Goal: Transaction & Acquisition: Purchase product/service

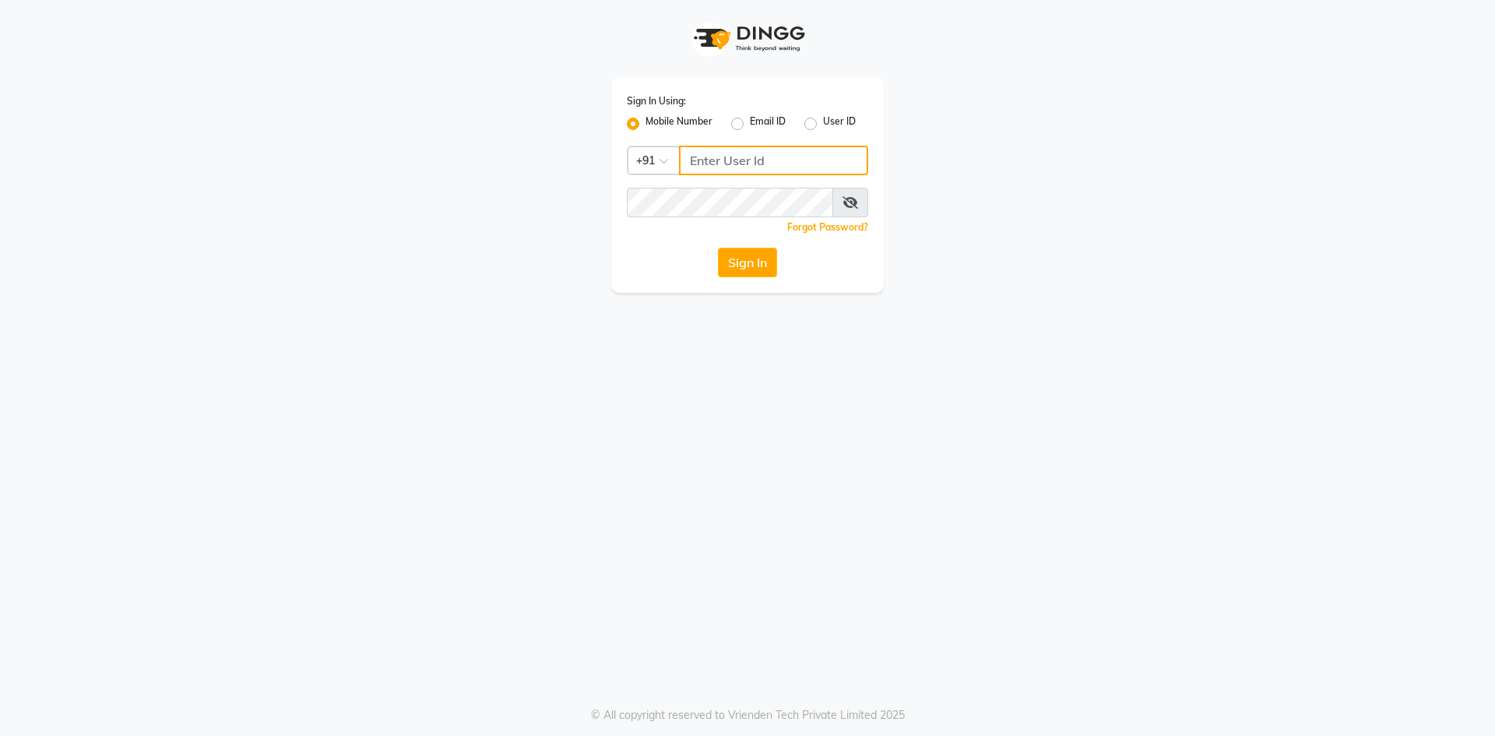
type input "9422348584"
click at [742, 266] on button "Sign In" at bounding box center [747, 263] width 59 height 30
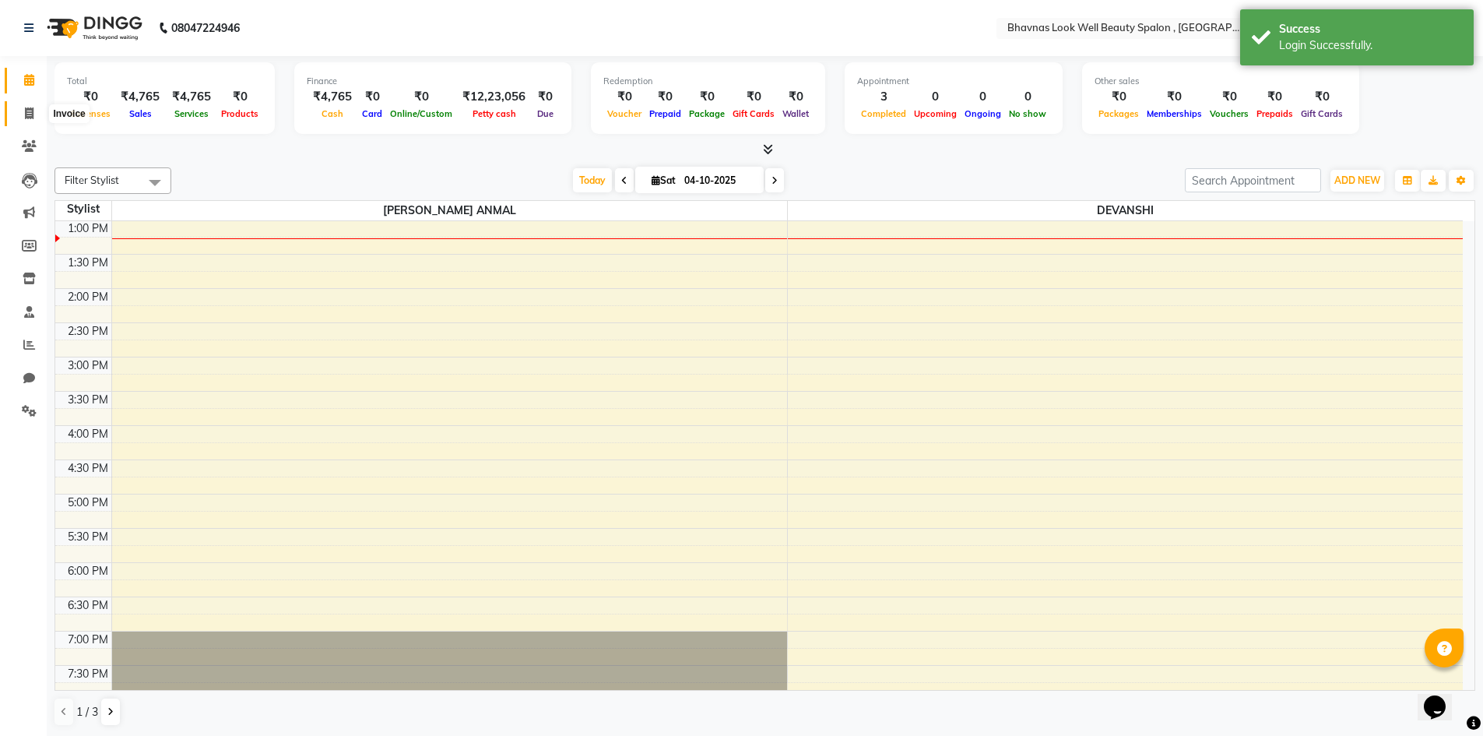
click at [28, 111] on icon at bounding box center [29, 113] width 9 height 12
select select "6251"
select select "service"
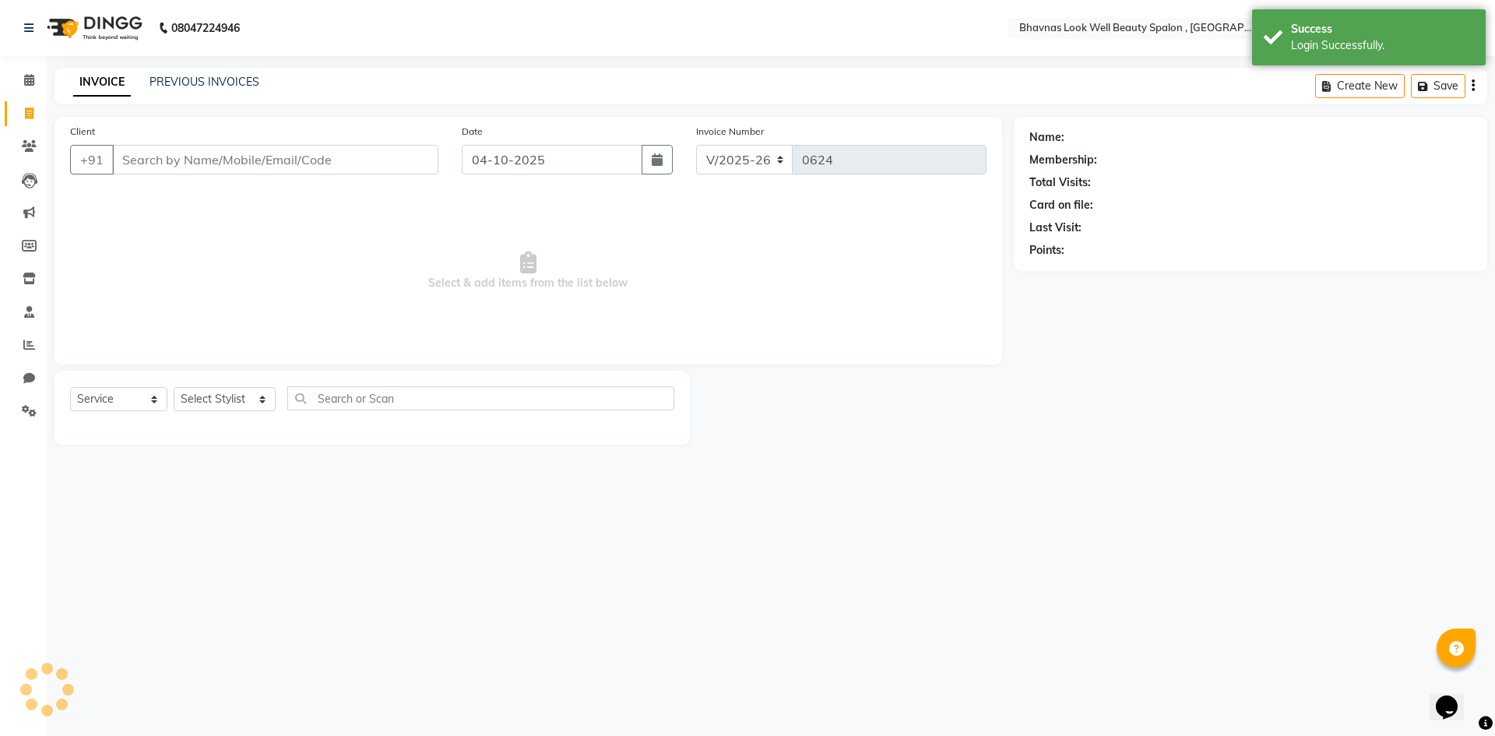
click at [192, 157] on input "Client" at bounding box center [275, 160] width 326 height 30
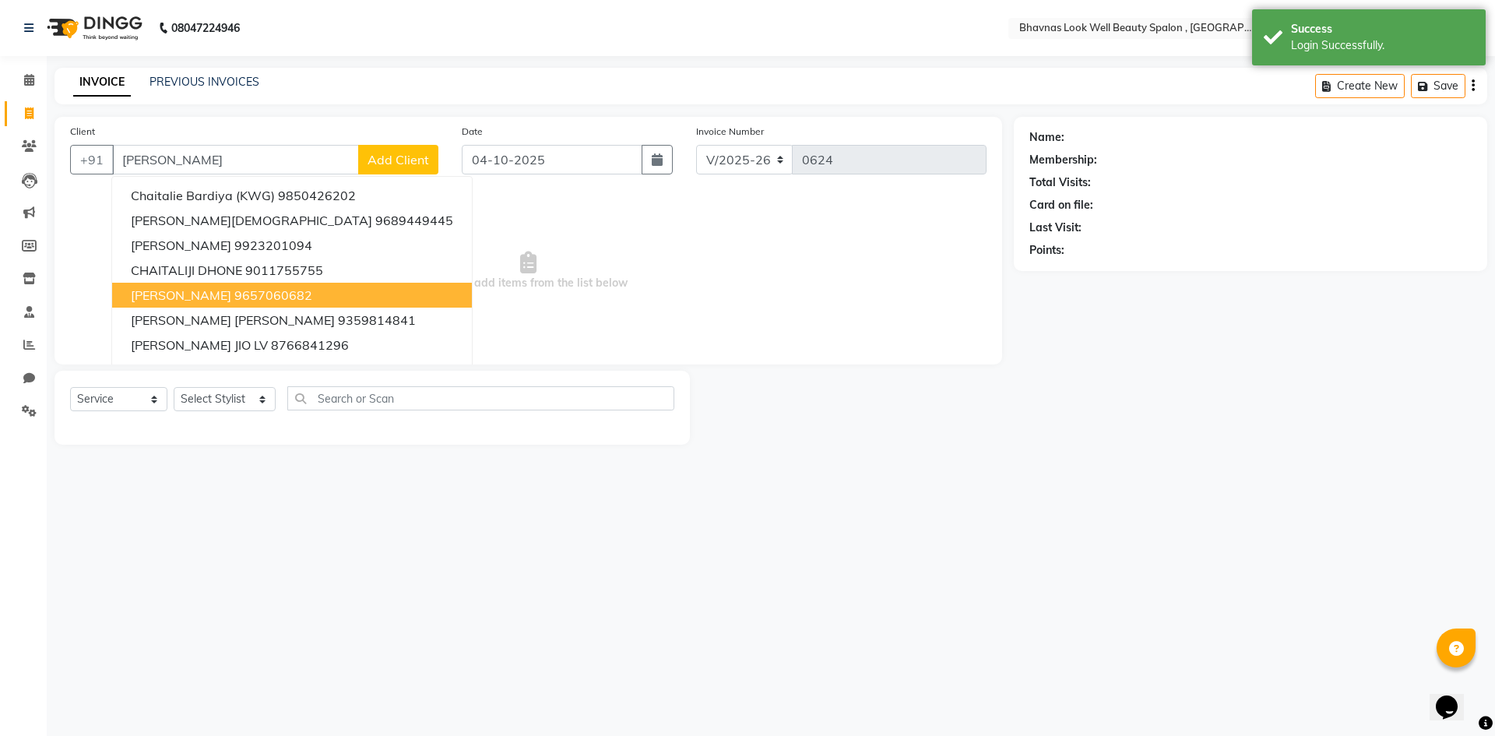
click at [312, 297] on ngb-highlight "9657060682" at bounding box center [273, 295] width 78 height 16
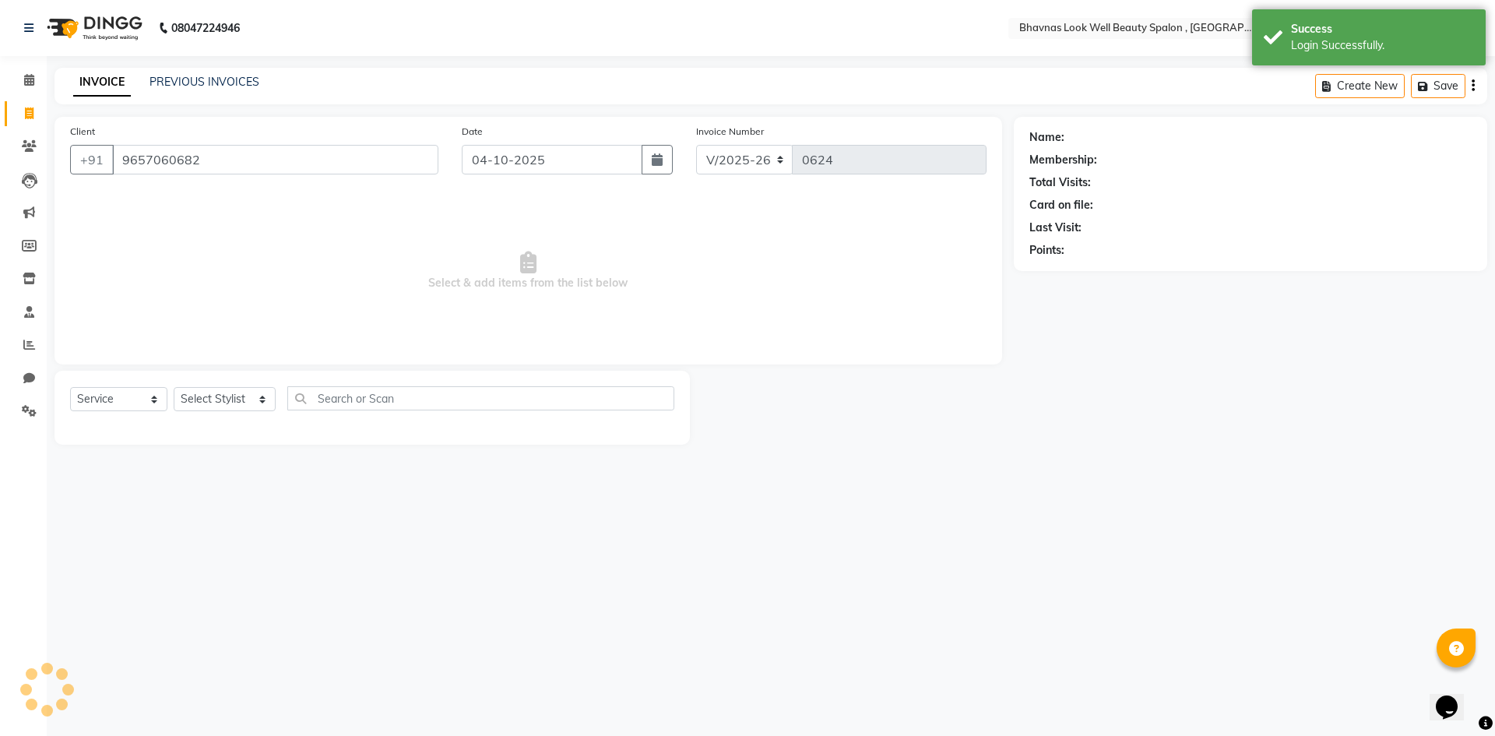
type input "9657060682"
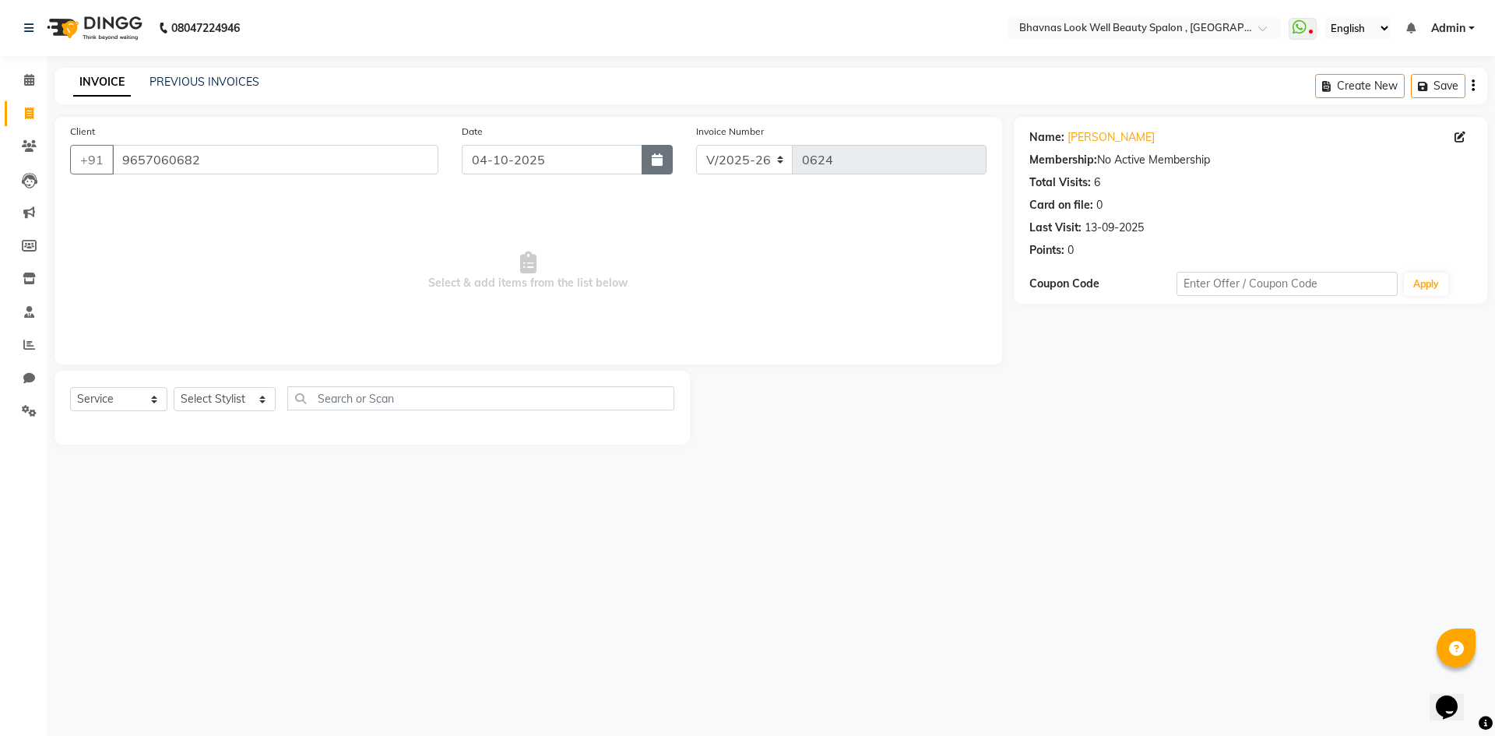
click at [664, 154] on button "button" at bounding box center [657, 160] width 31 height 30
select select "10"
select select "2025"
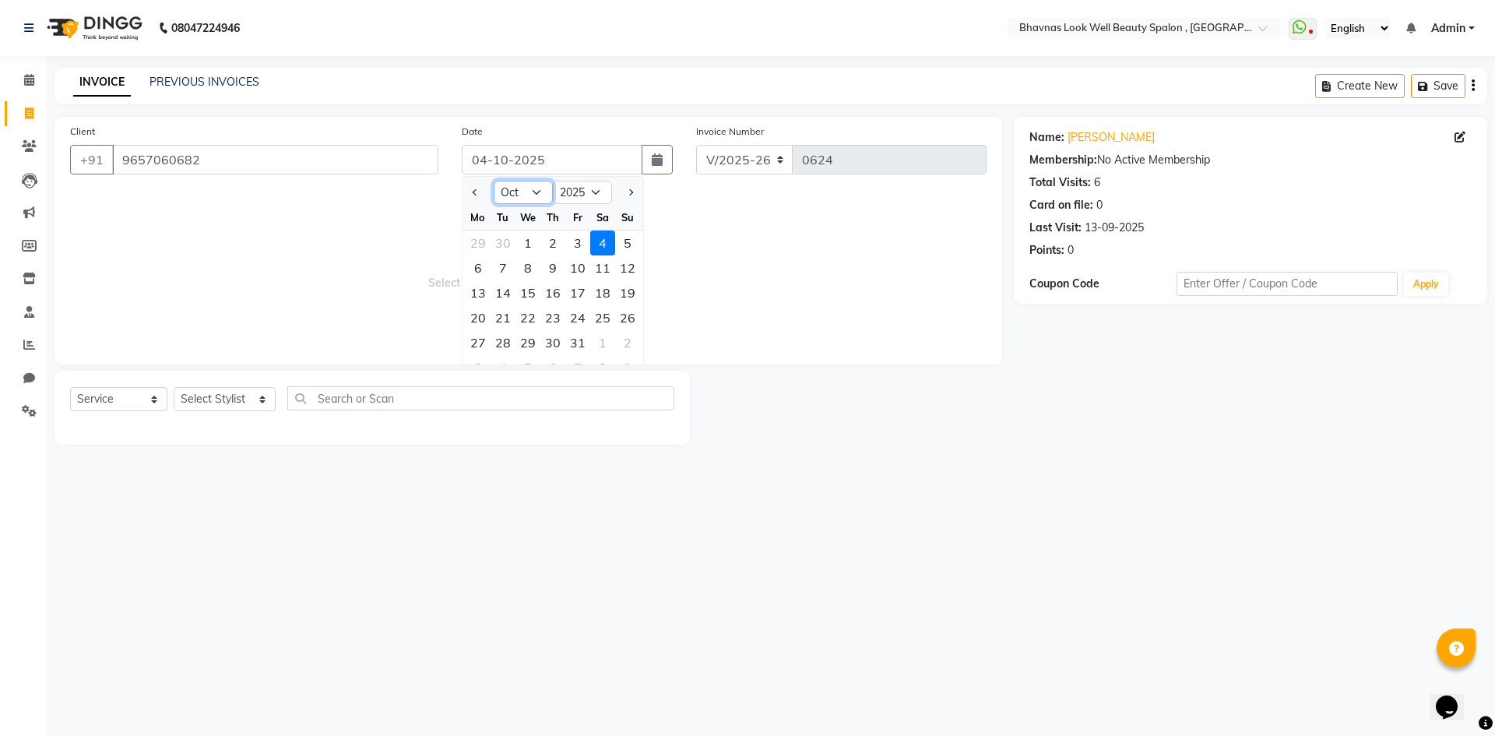
click at [506, 196] on select "Jan Feb Mar Apr May Jun [DATE] Aug Sep Oct Nov Dec" at bounding box center [523, 192] width 59 height 23
select select "5"
click at [494, 181] on select "Jan Feb Mar Apr May Jun [DATE] Aug Sep Oct Nov Dec" at bounding box center [523, 192] width 59 height 23
click at [600, 315] on div "24" at bounding box center [602, 317] width 25 height 25
type input "[DATE]"
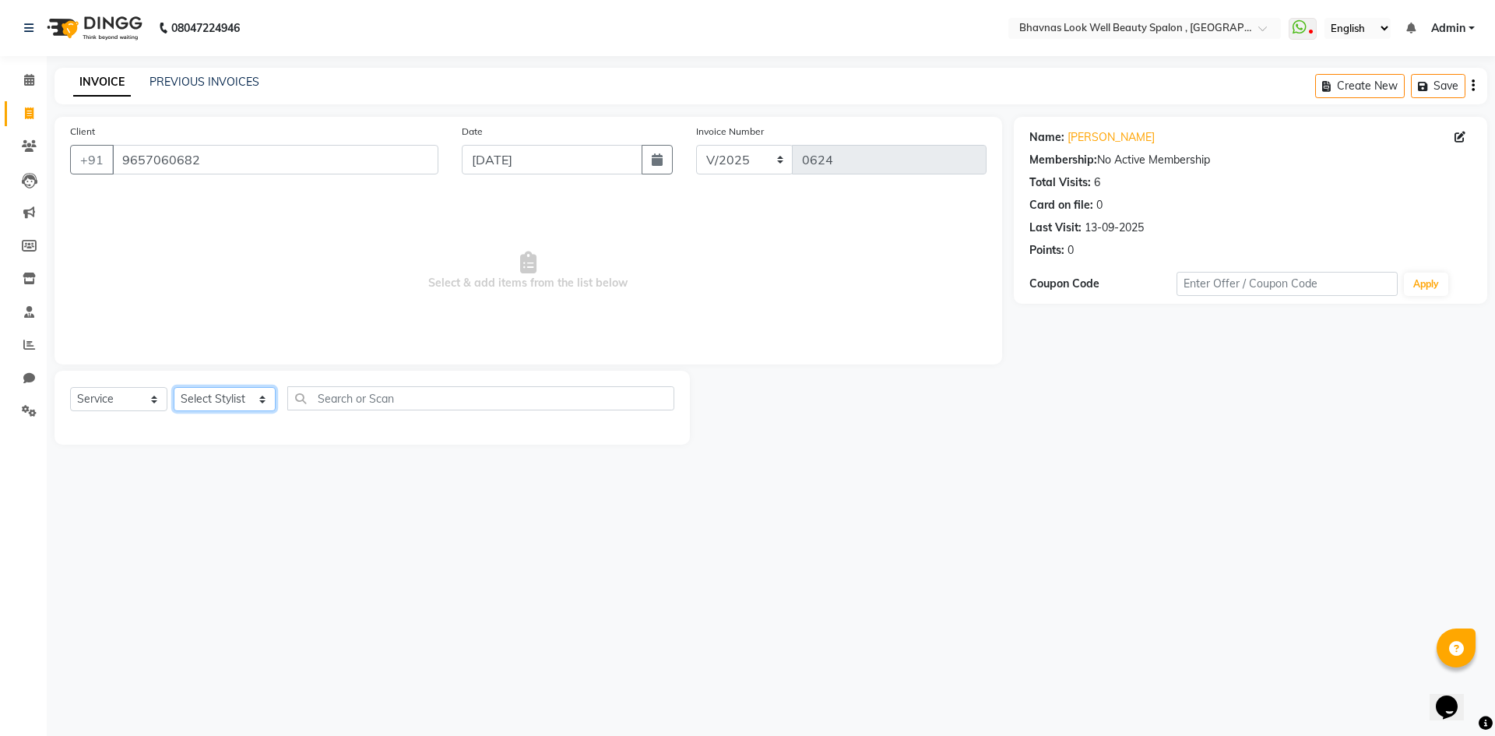
click at [232, 394] on select "Select Stylist [PERSON_NAME] [PERSON_NAME] ANMAL [PERSON_NAME] JYOTI [PERSON_NA…" at bounding box center [225, 399] width 102 height 24
select select "46639"
click at [174, 387] on select "Select Stylist [PERSON_NAME] [PERSON_NAME] ANMAL [PERSON_NAME] JYOTI [PERSON_NA…" at bounding box center [225, 399] width 102 height 24
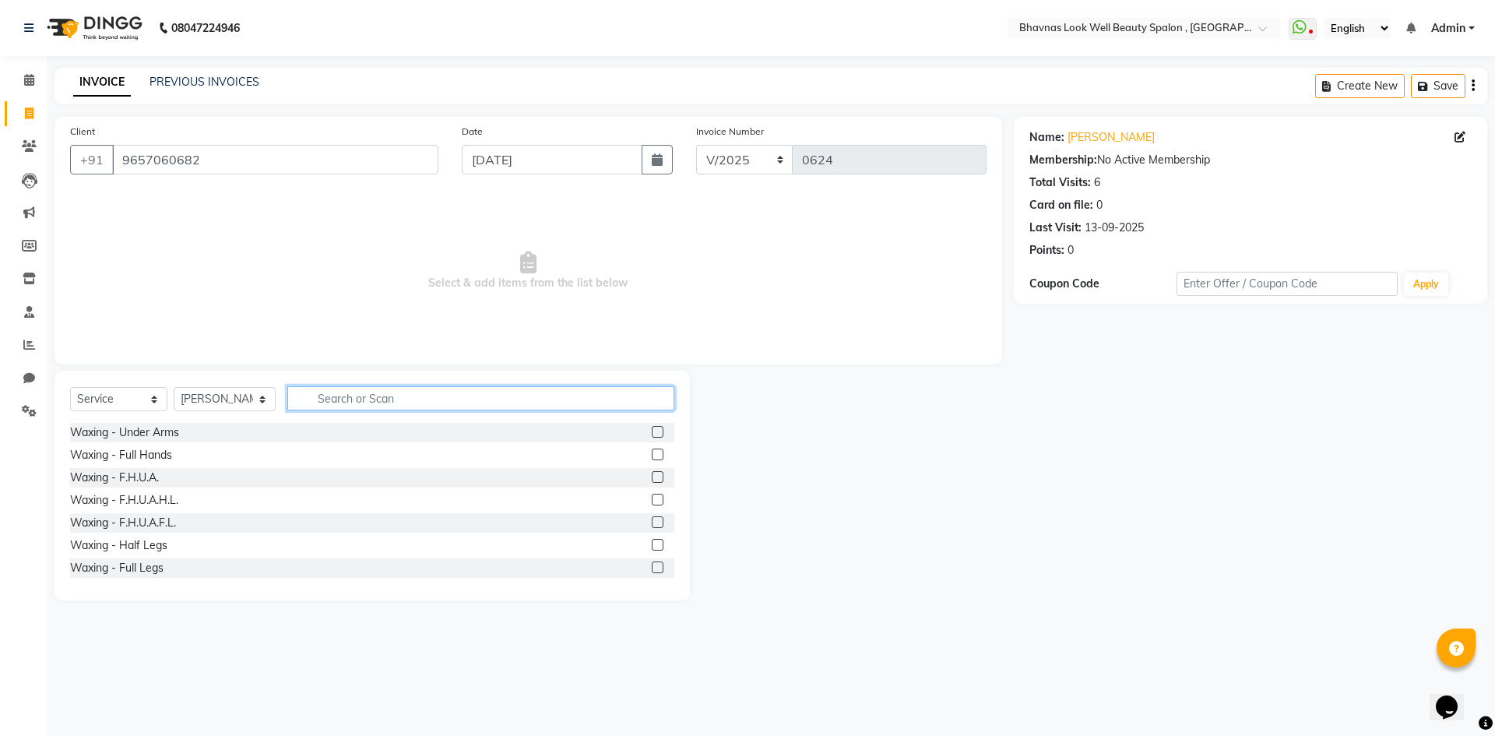
click at [381, 406] on input "text" at bounding box center [481, 398] width 388 height 24
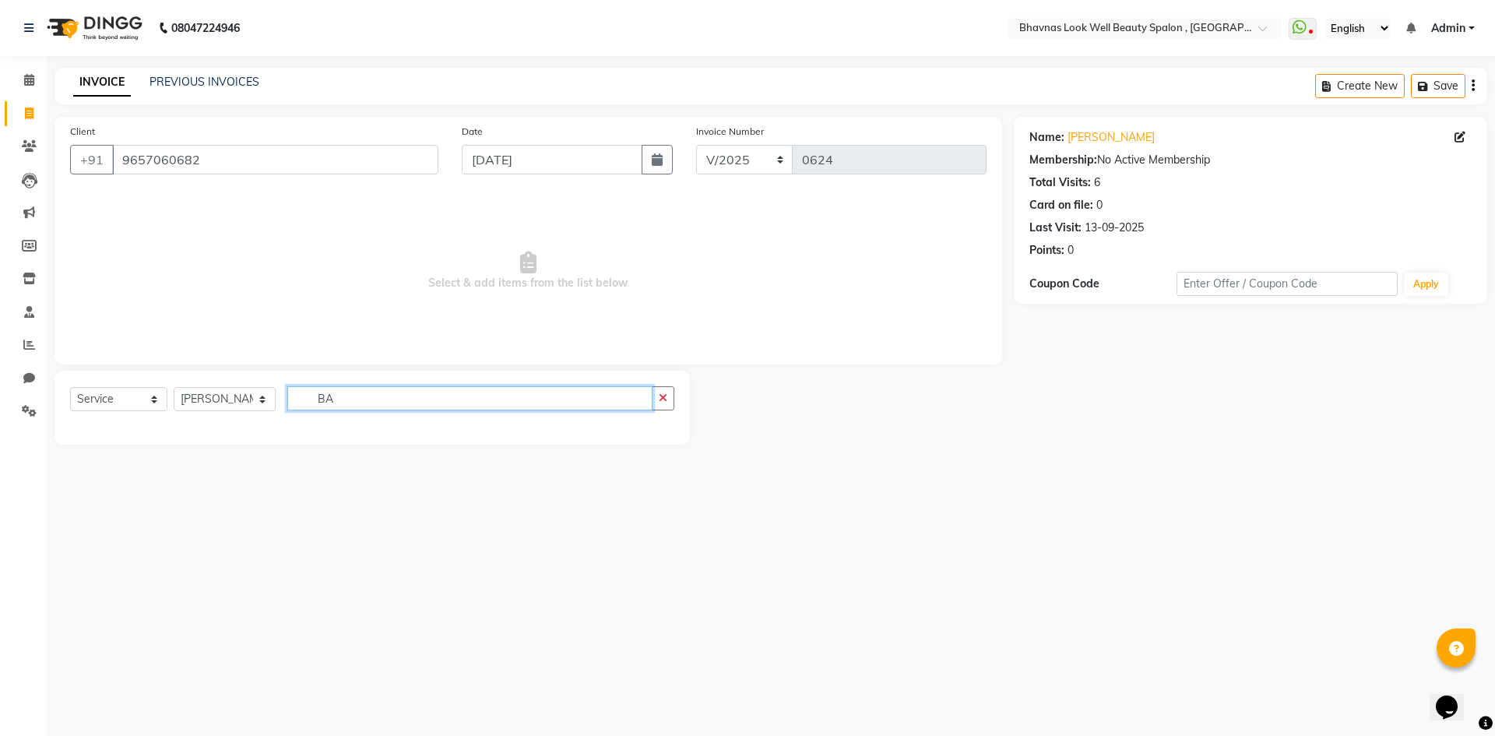
type input "B"
type input "base"
click at [653, 426] on label at bounding box center [658, 432] width 12 height 12
click at [653, 428] on input "checkbox" at bounding box center [657, 433] width 10 height 10
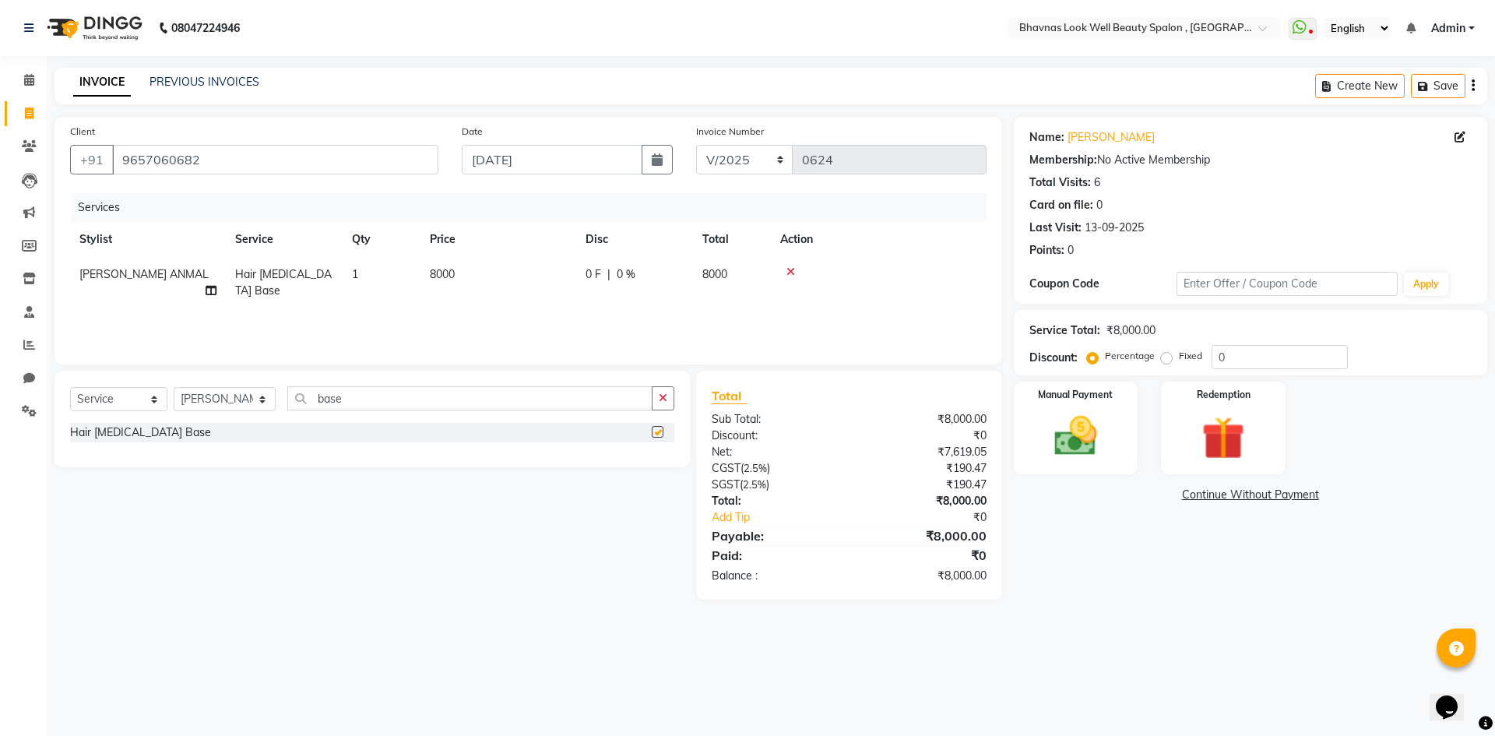
checkbox input "false"
drag, startPoint x: 380, startPoint y: 403, endPoint x: 276, endPoint y: 399, distance: 103.6
click at [276, 399] on div "Select Service Product Membership Package Voucher Prepaid Gift Card Select Styl…" at bounding box center [372, 404] width 604 height 37
type input "scoop"
click at [660, 431] on label at bounding box center [658, 432] width 12 height 12
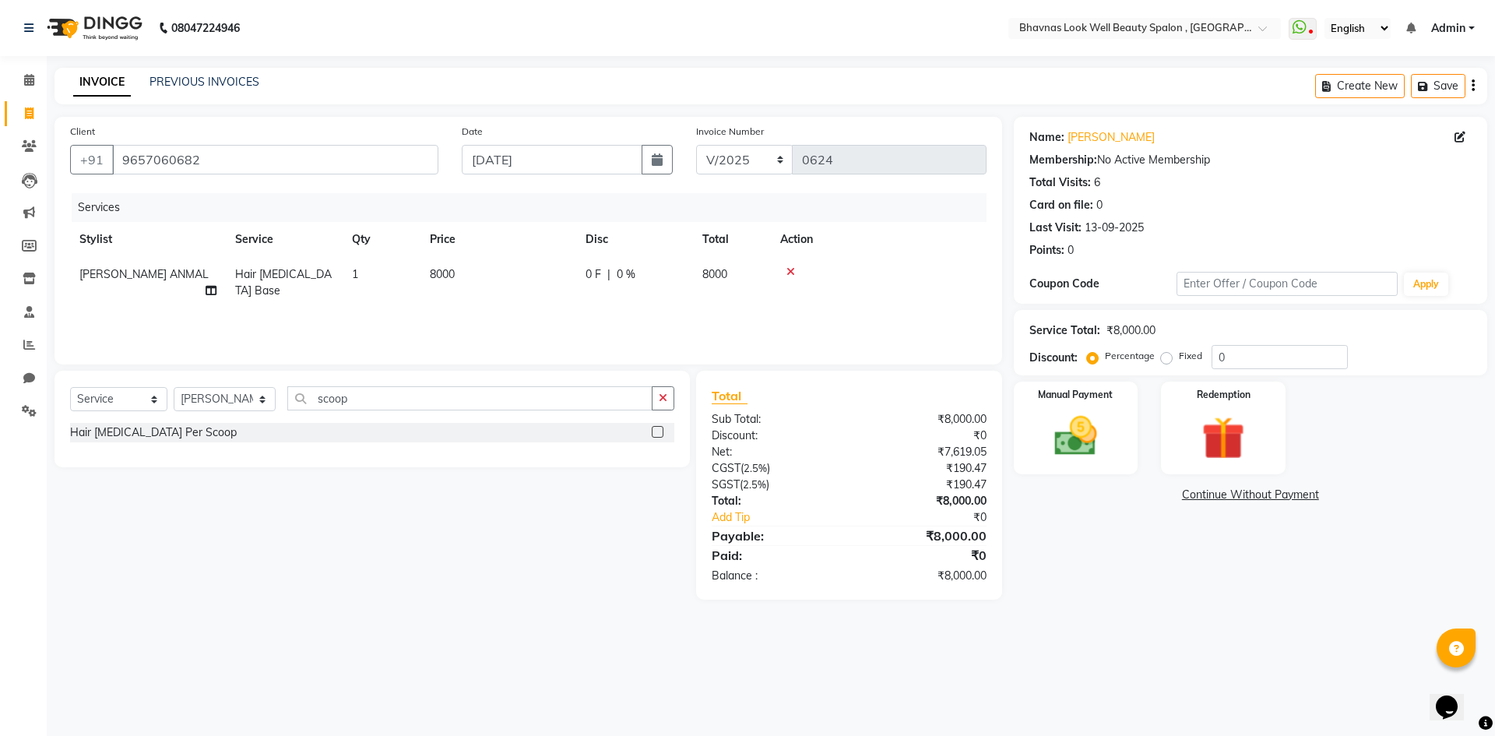
click at [660, 431] on input "checkbox" at bounding box center [657, 433] width 10 height 10
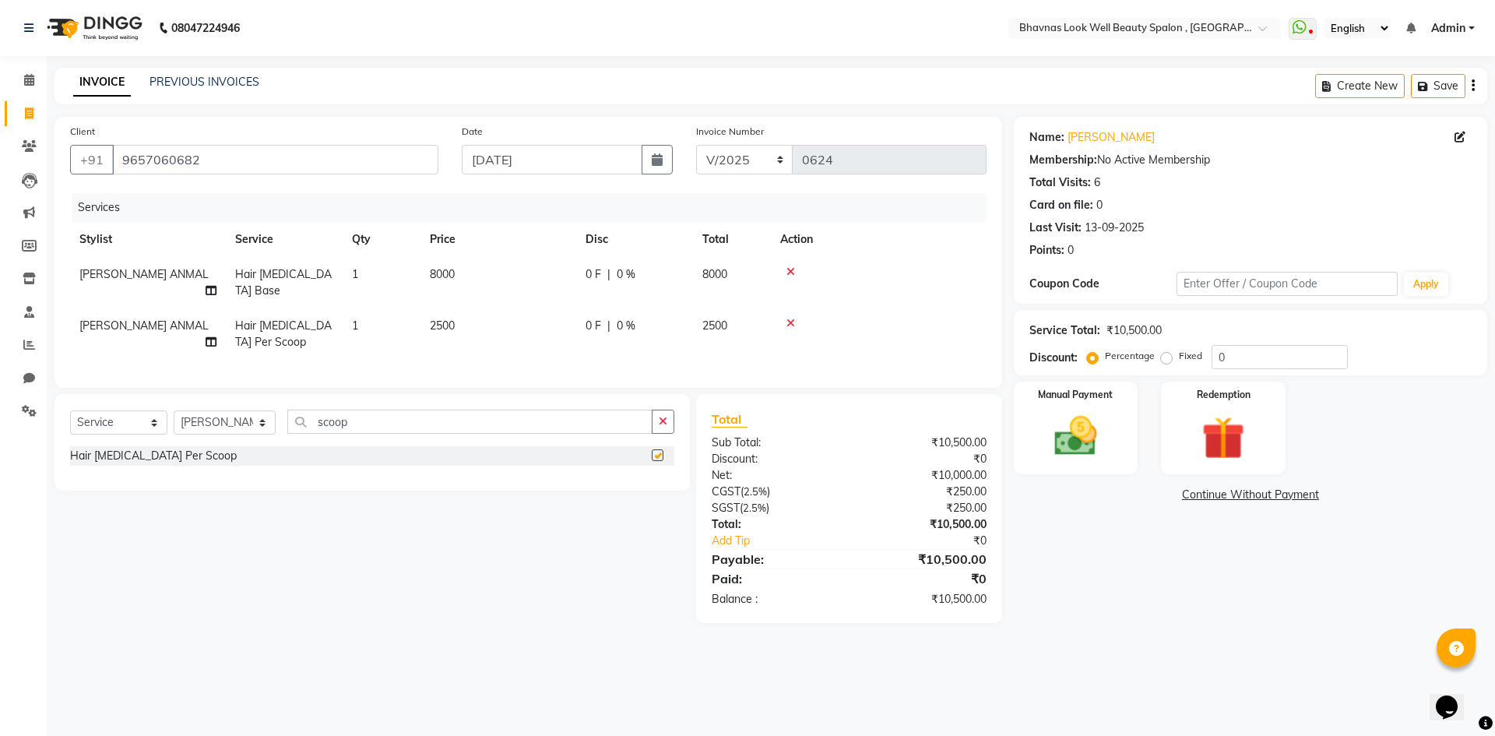
checkbox input "false"
click at [455, 318] on span "2500" at bounding box center [442, 325] width 25 height 14
select select "46639"
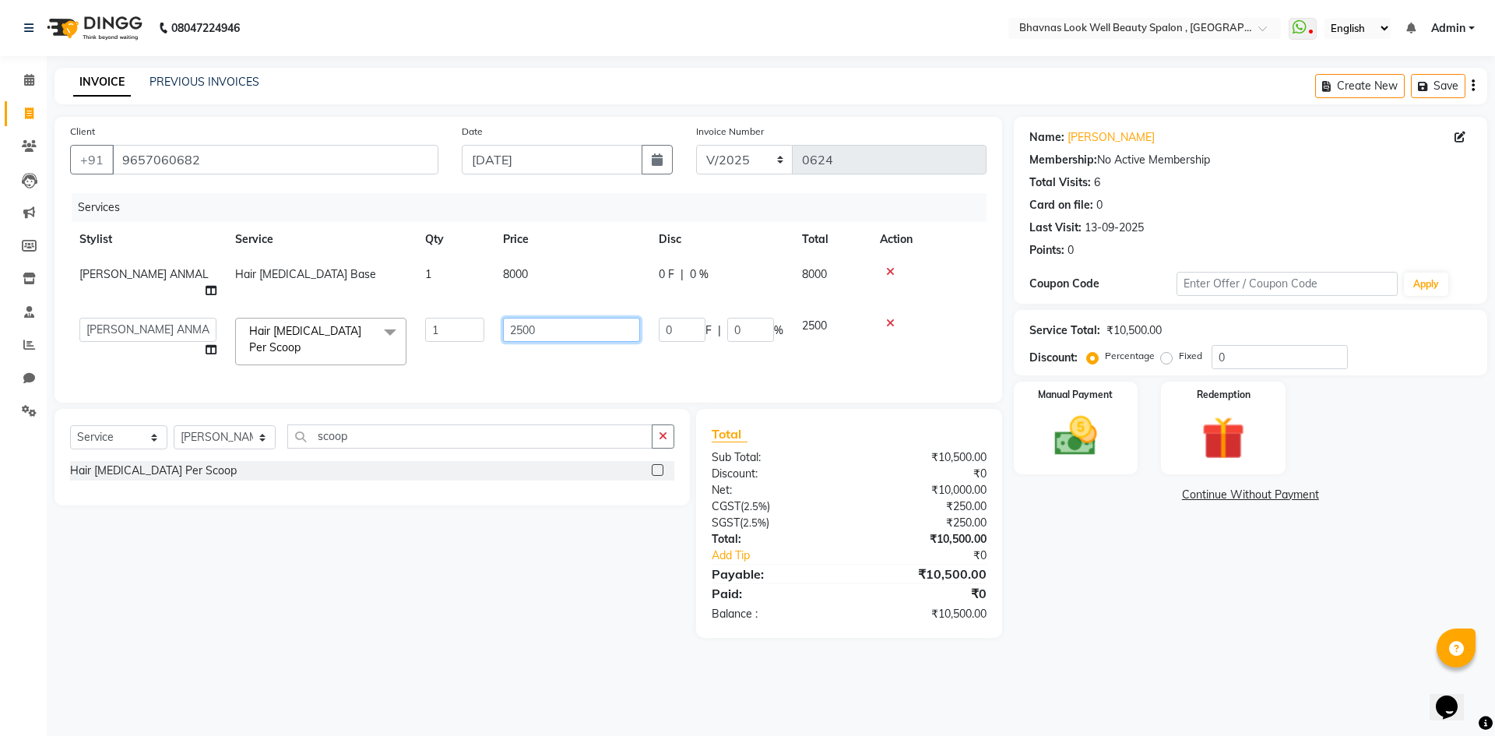
drag, startPoint x: 551, startPoint y: 308, endPoint x: 445, endPoint y: 322, distance: 106.9
click at [445, 322] on tr "[PERSON_NAME] [PERSON_NAME] ANMAL [PERSON_NAME] JYOTI [PERSON_NAME] CHANDPUR [P…" at bounding box center [528, 341] width 917 height 66
type input "5250"
click at [645, 336] on tr "[PERSON_NAME] [PERSON_NAME] ANMAL [PERSON_NAME] JYOTI [PERSON_NAME] CHANDPUR [P…" at bounding box center [528, 341] width 917 height 66
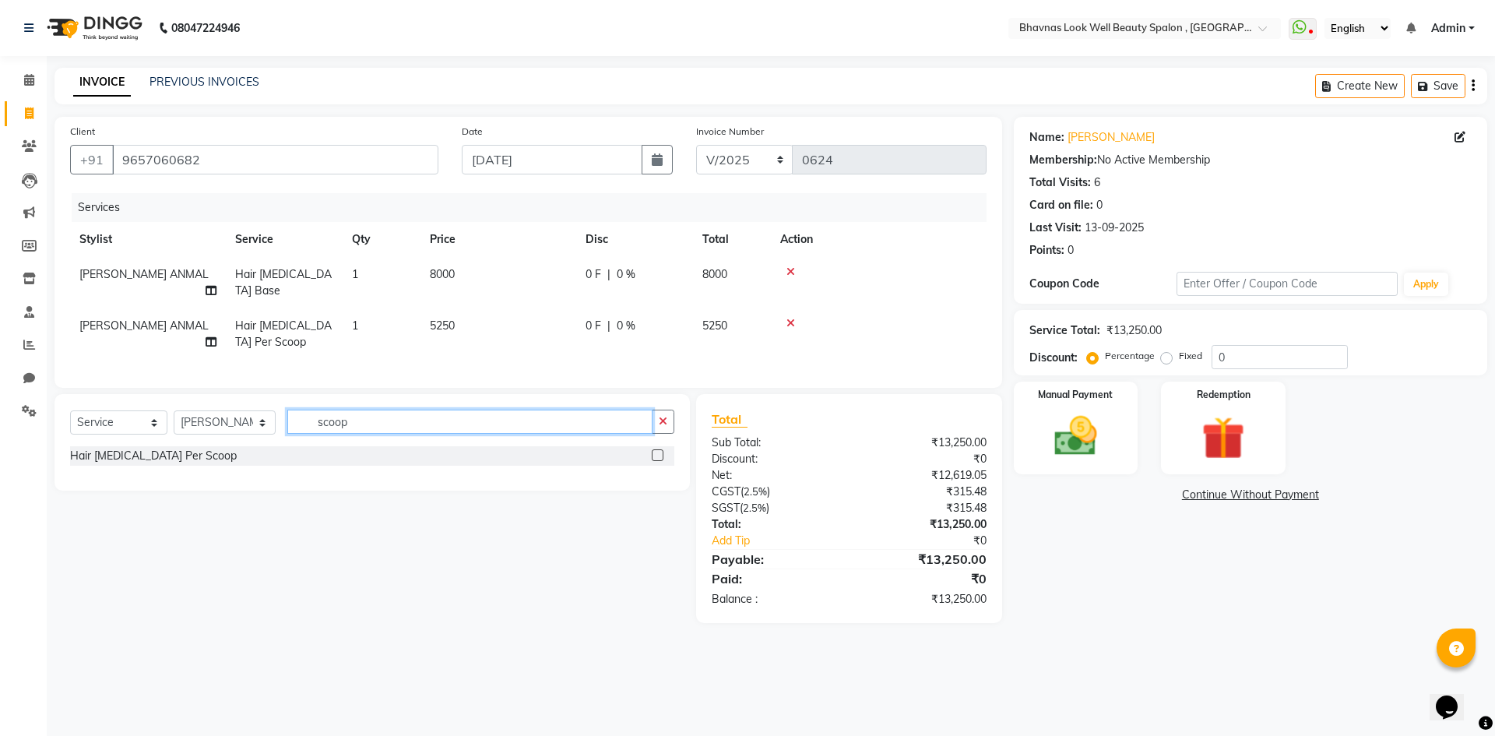
drag, startPoint x: 406, startPoint y: 424, endPoint x: 314, endPoint y: 430, distance: 92.1
click at [314, 430] on div "Select Service Product Membership Package Voucher Prepaid Gift Card Select Styl…" at bounding box center [372, 428] width 604 height 37
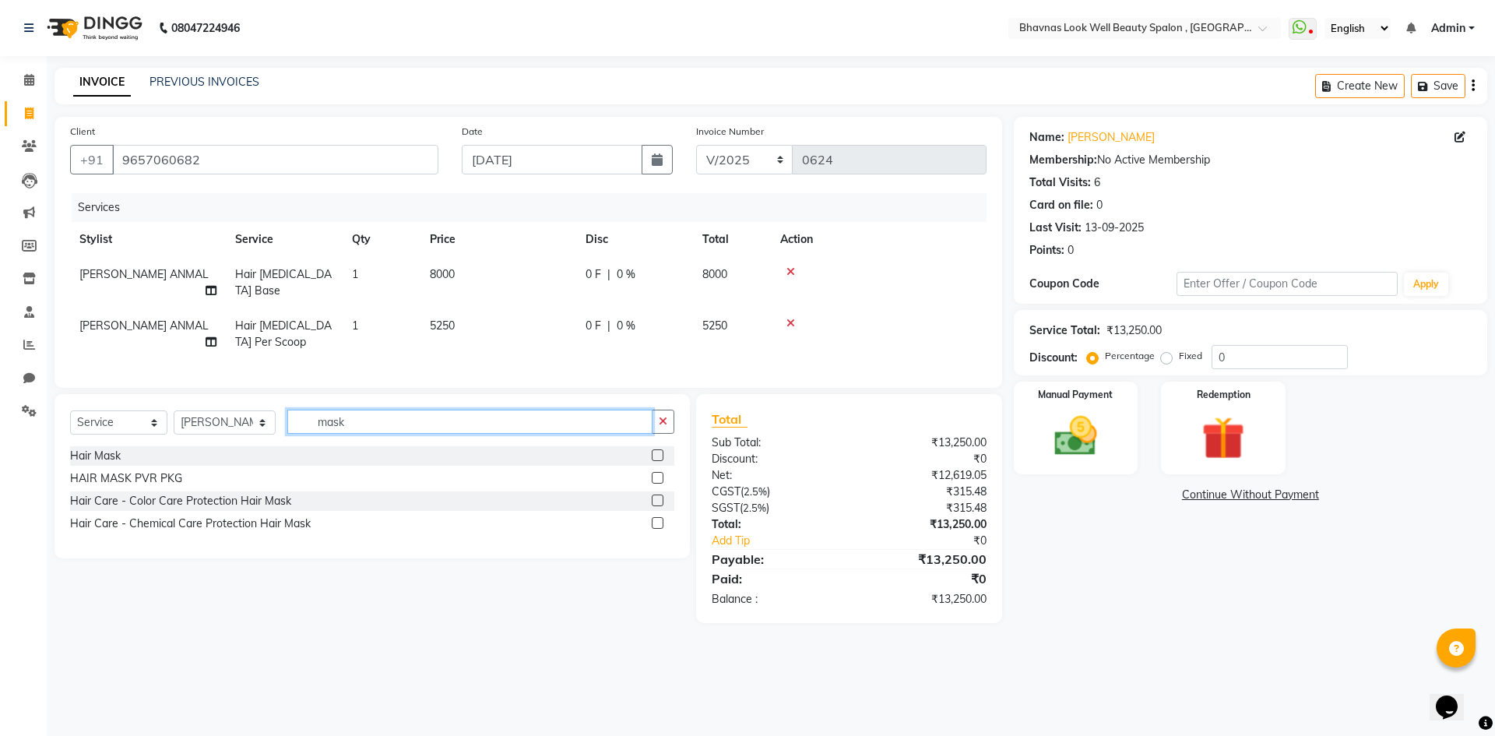
type input "mask"
click at [654, 449] on label at bounding box center [658, 455] width 12 height 12
click at [654, 451] on input "checkbox" at bounding box center [657, 456] width 10 height 10
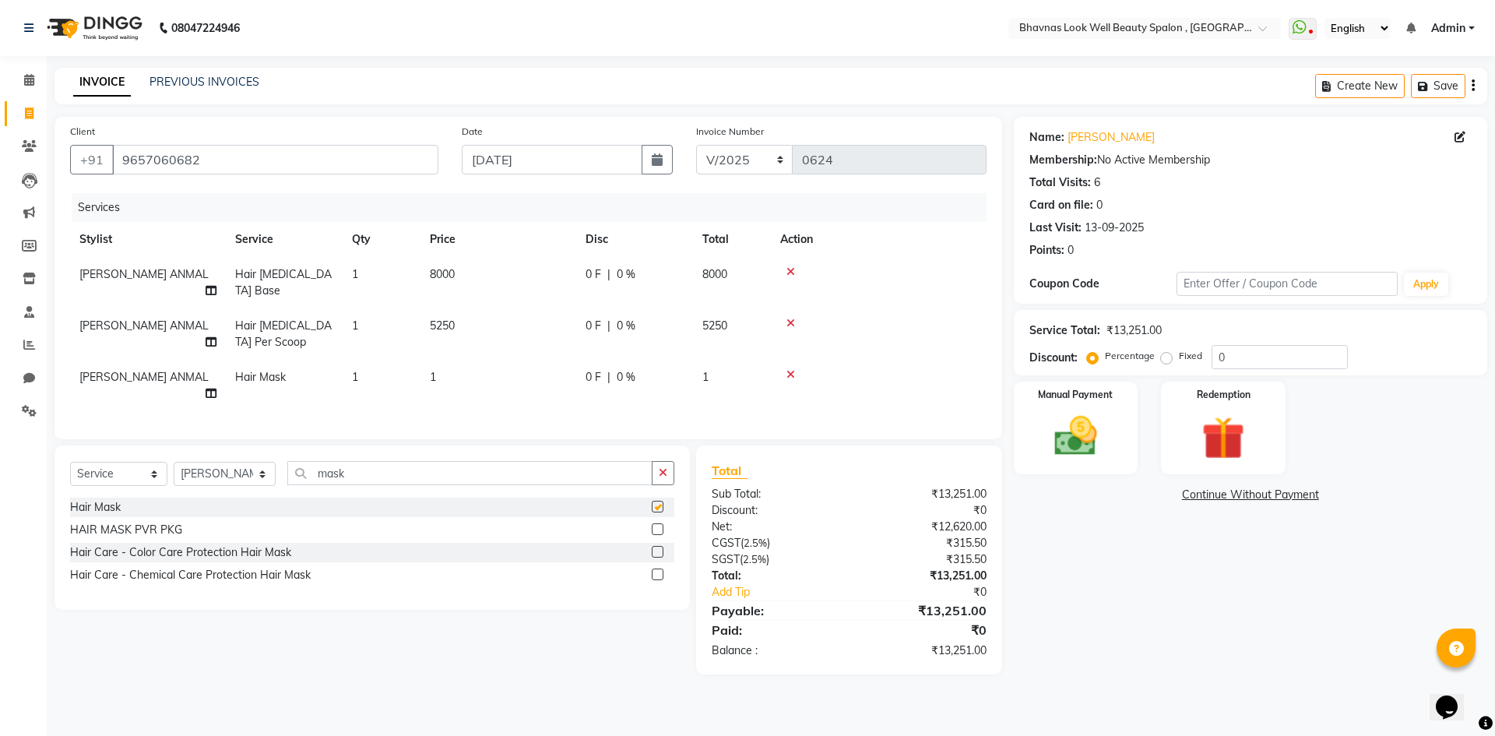
checkbox input "false"
click at [441, 360] on td "1" at bounding box center [499, 385] width 156 height 51
select select "46639"
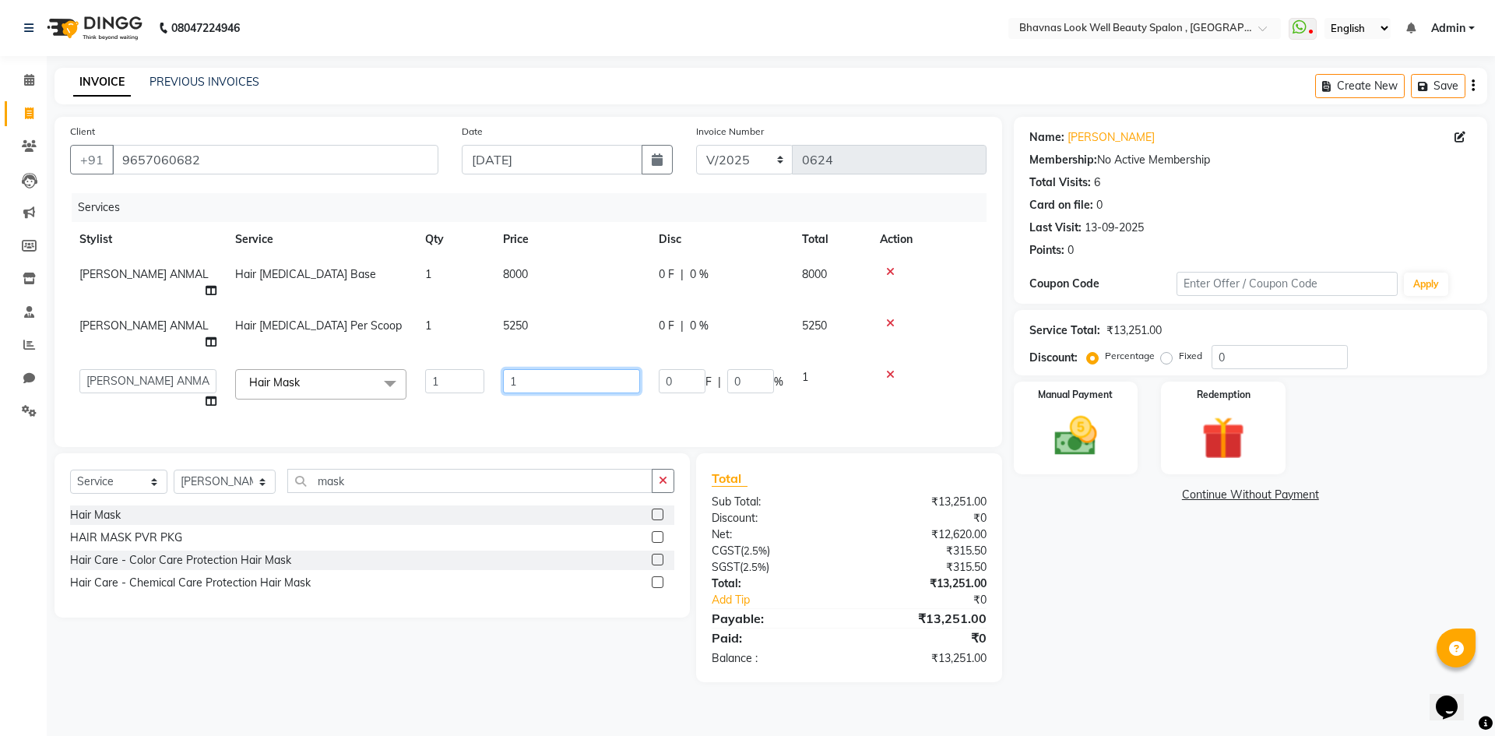
drag, startPoint x: 515, startPoint y: 349, endPoint x: 487, endPoint y: 351, distance: 28.1
click at [487, 360] on tr "[PERSON_NAME] [PERSON_NAME] ANMAL [PERSON_NAME] JYOTI [PERSON_NAME] [PERSON_NAM…" at bounding box center [528, 389] width 917 height 59
type input "599"
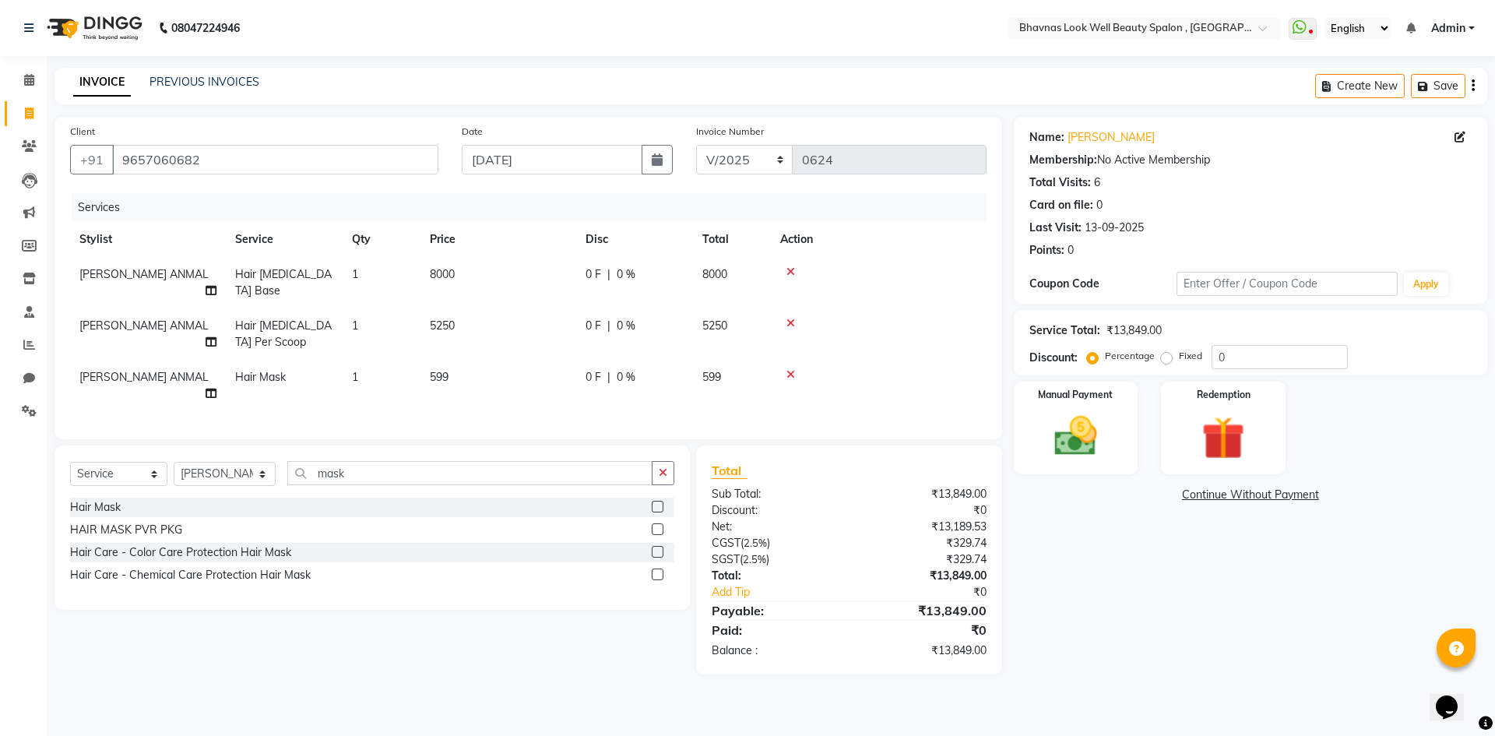
click at [537, 593] on div "Select Service Product Membership Package Voucher Prepaid Gift Card Select Styl…" at bounding box center [366, 559] width 647 height 229
click at [1252, 345] on input "0" at bounding box center [1280, 357] width 136 height 24
type input "25"
click at [530, 600] on div "Select Service Product Membership Package Voucher Prepaid Gift Card Select Styl…" at bounding box center [366, 567] width 647 height 245
click at [1115, 428] on div "Manual Payment" at bounding box center [1075, 428] width 129 height 96
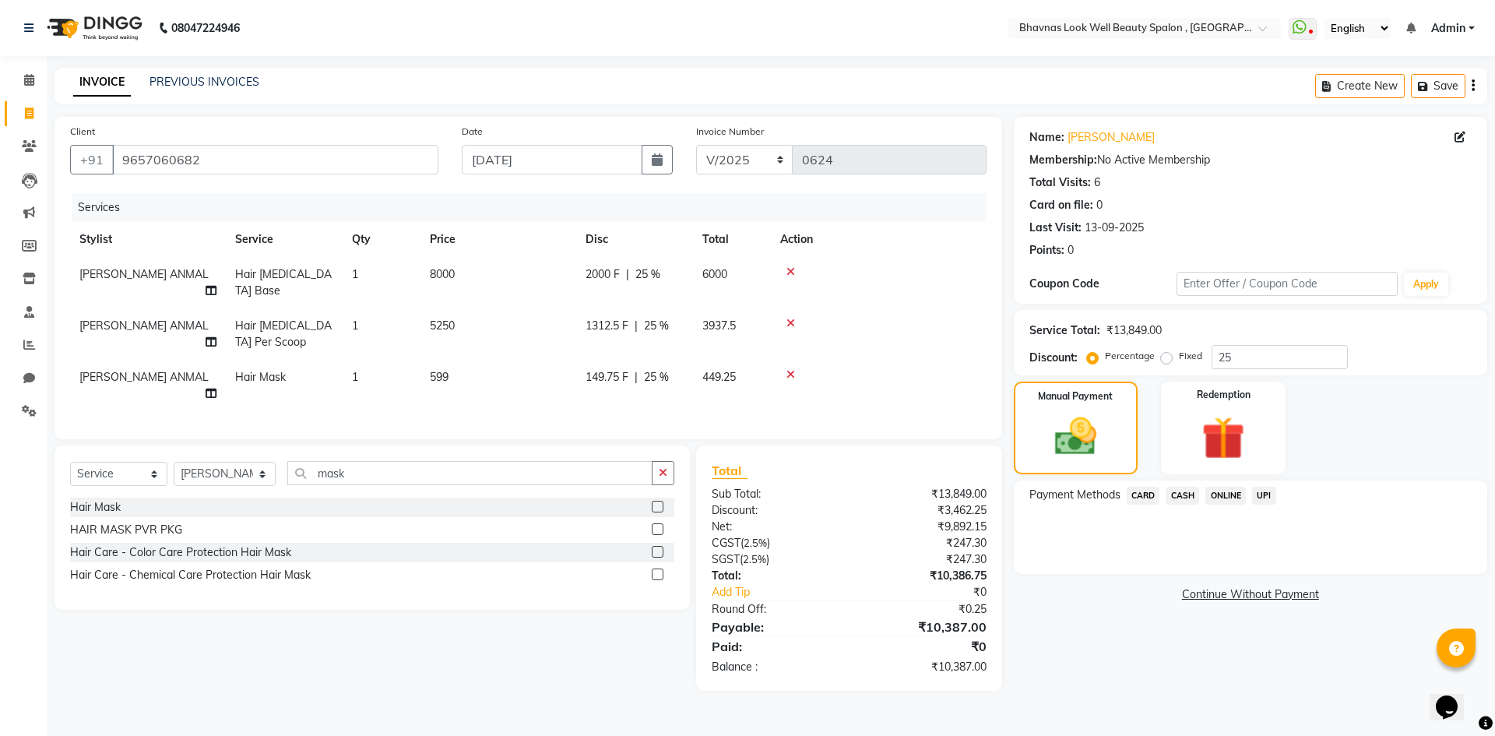
click at [1224, 593] on link "Continue Without Payment" at bounding box center [1250, 594] width 467 height 16
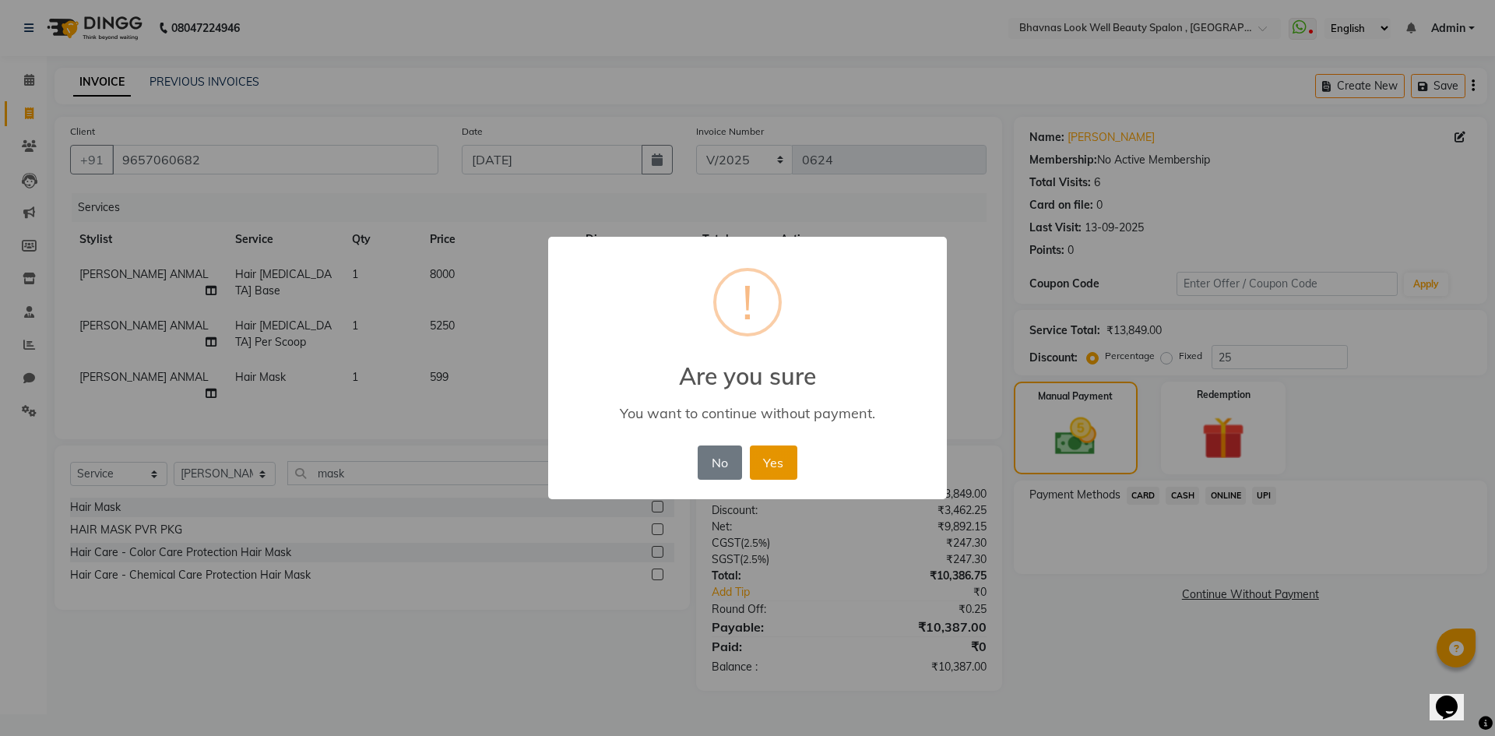
click at [772, 463] on button "Yes" at bounding box center [774, 462] width 48 height 34
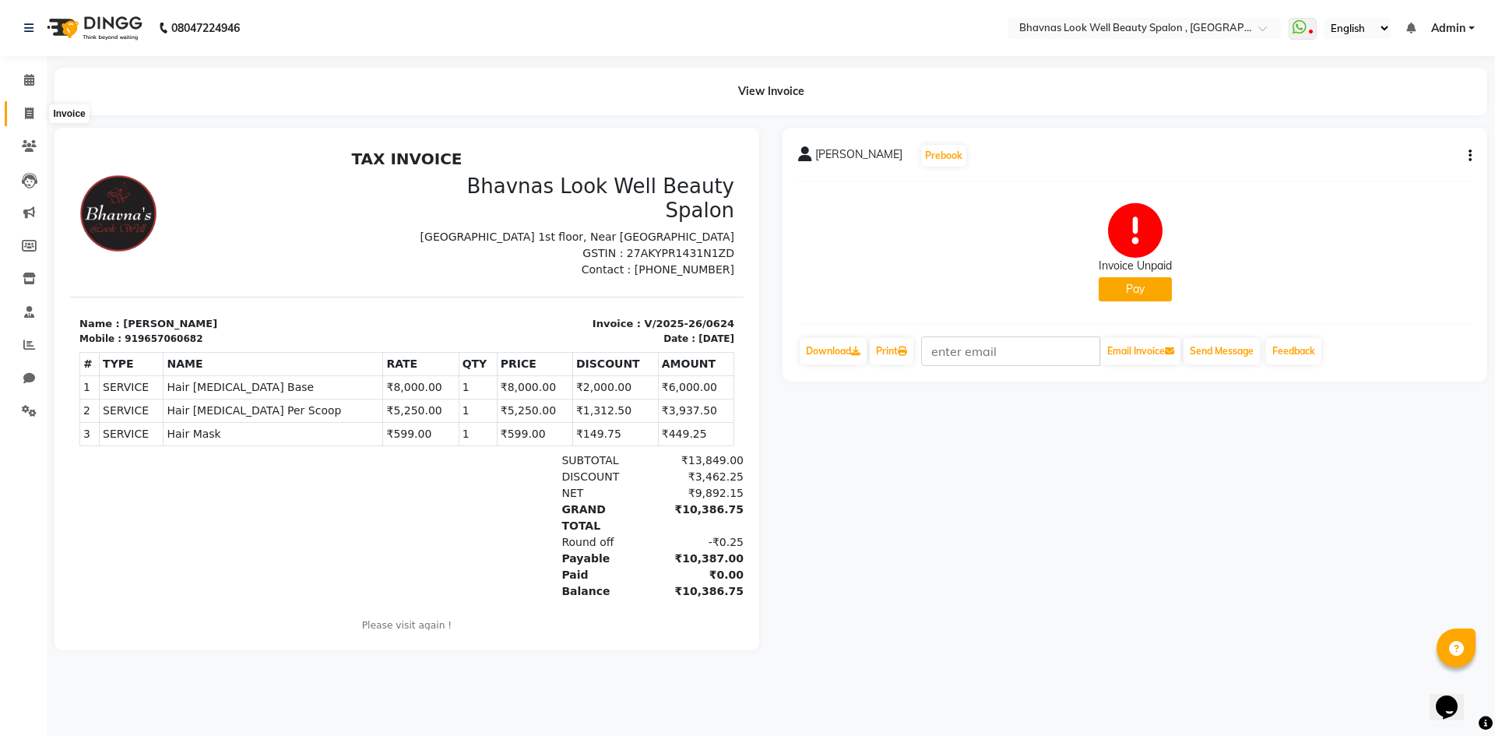
click at [27, 109] on icon at bounding box center [29, 113] width 9 height 12
select select "6251"
select select "service"
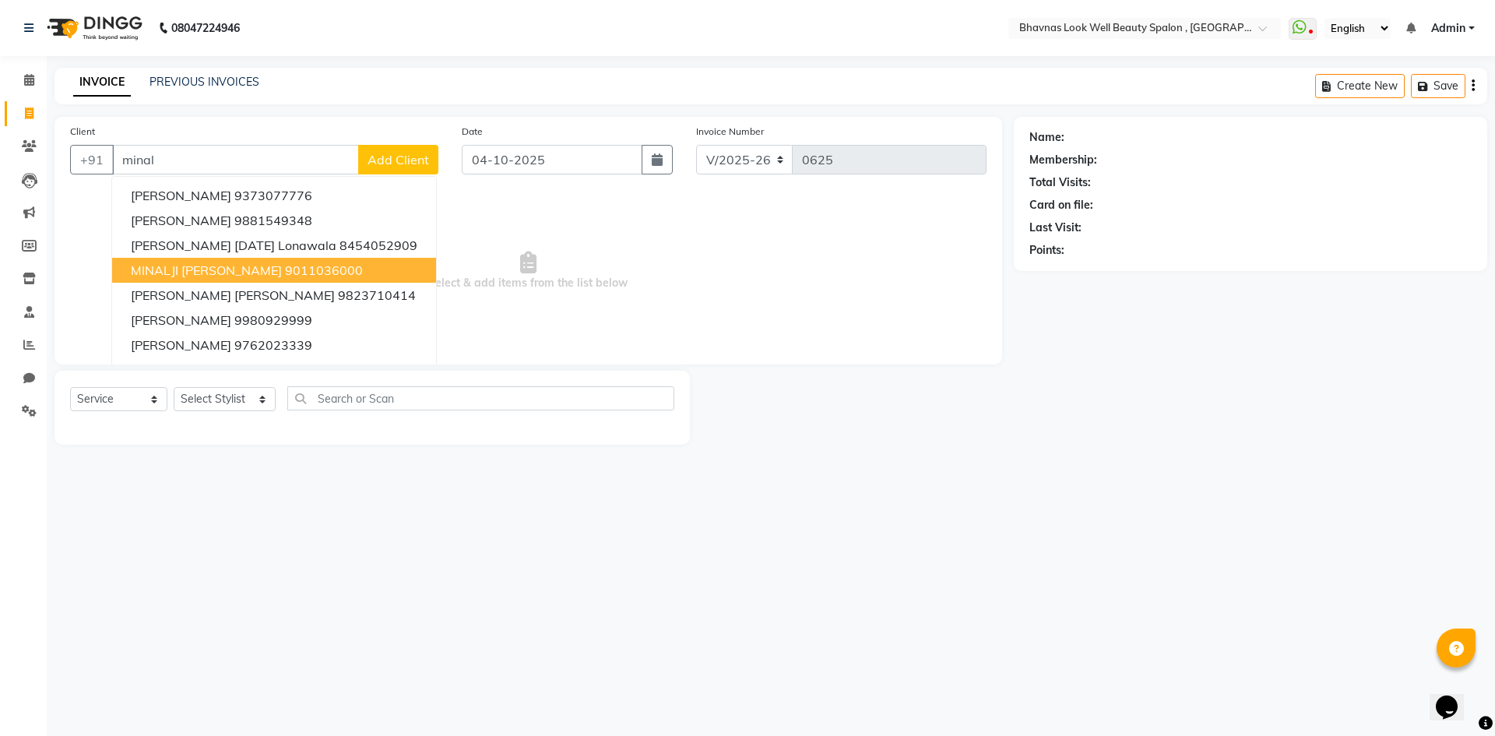
click at [178, 276] on span "MINALJI [PERSON_NAME]" at bounding box center [206, 270] width 151 height 16
type input "9011036000"
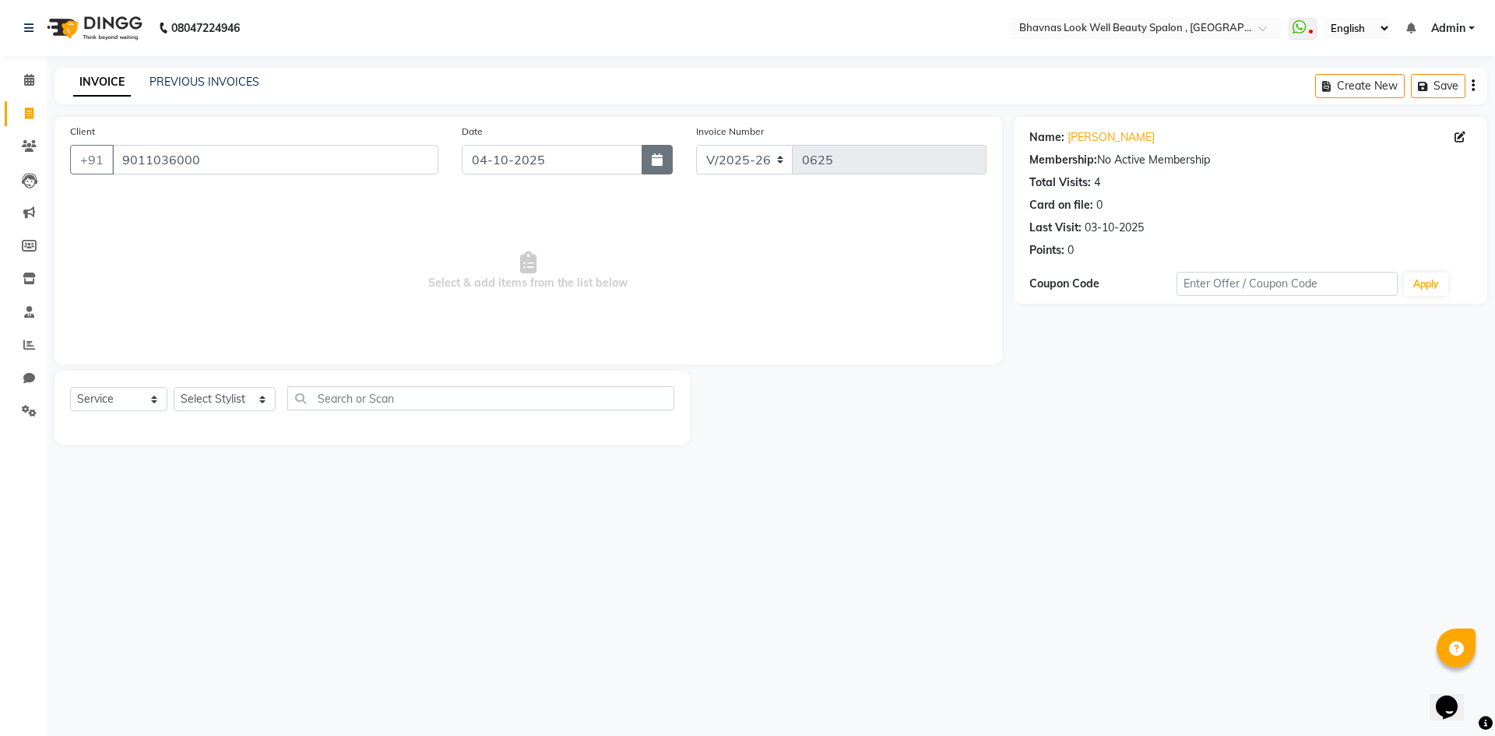
click at [651, 160] on button "button" at bounding box center [657, 160] width 31 height 30
select select "10"
select select "2025"
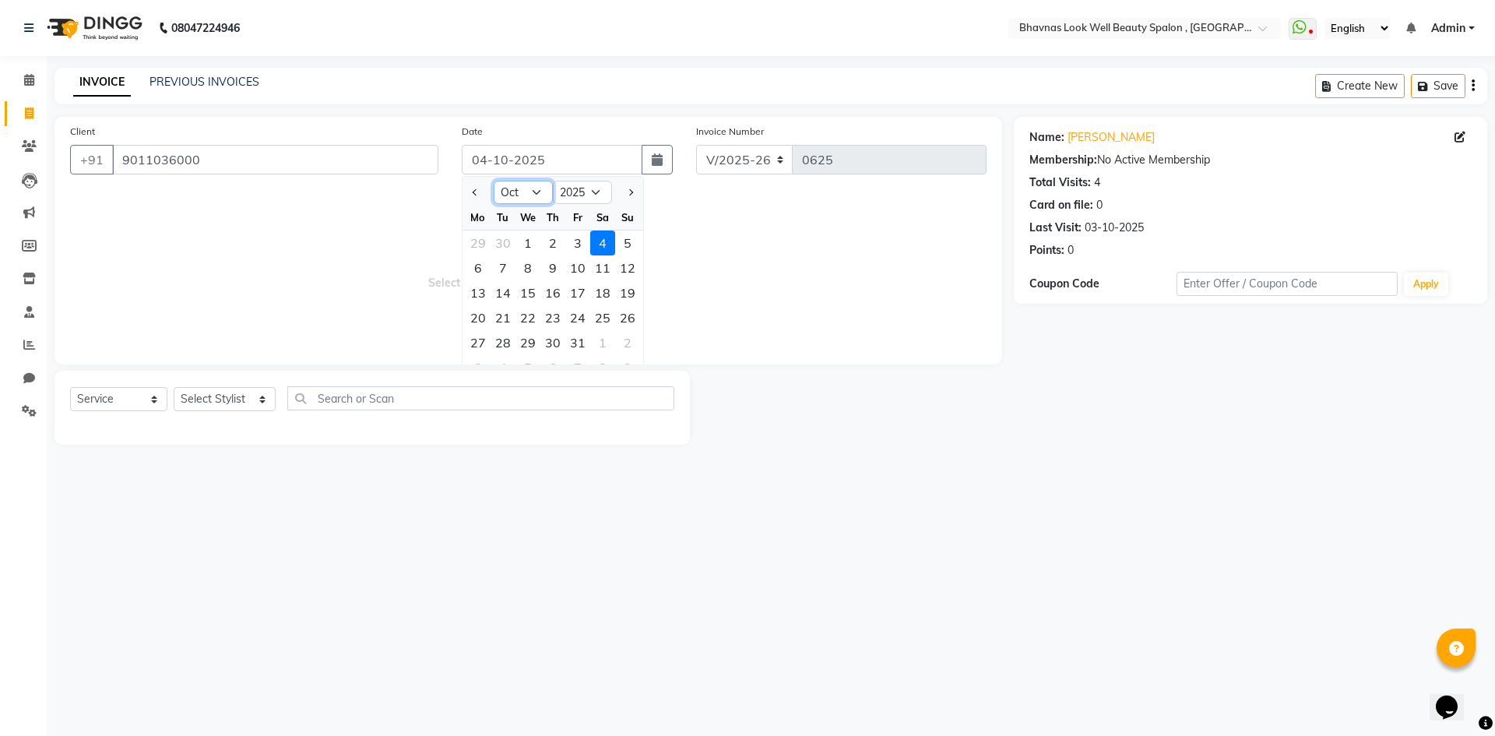
click at [497, 196] on select "Jan Feb Mar Apr May Jun [DATE] Aug Sep Oct Nov Dec" at bounding box center [523, 192] width 59 height 23
select select "5"
click at [494, 181] on select "Jan Feb Mar Apr May Jun [DATE] Aug Sep Oct Nov Dec" at bounding box center [523, 192] width 59 height 23
click at [633, 326] on div "25" at bounding box center [627, 317] width 25 height 25
type input "[DATE]"
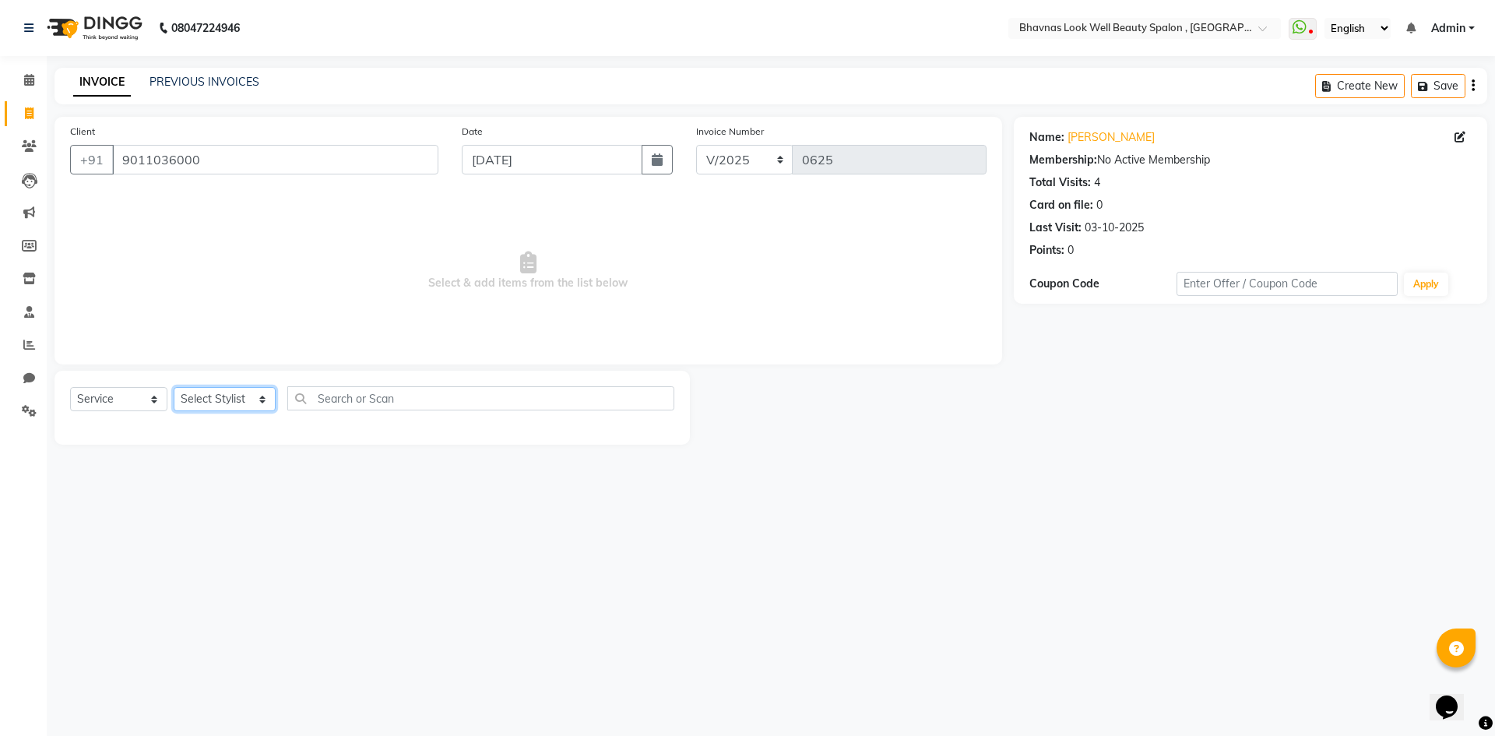
click at [184, 395] on select "Select Stylist [PERSON_NAME] [PERSON_NAME] ANMAL [PERSON_NAME] JYOTI [PERSON_NA…" at bounding box center [225, 399] width 102 height 24
select select "46640"
click at [174, 387] on select "Select Stylist [PERSON_NAME] [PERSON_NAME] ANMAL [PERSON_NAME] JYOTI [PERSON_NA…" at bounding box center [225, 399] width 102 height 24
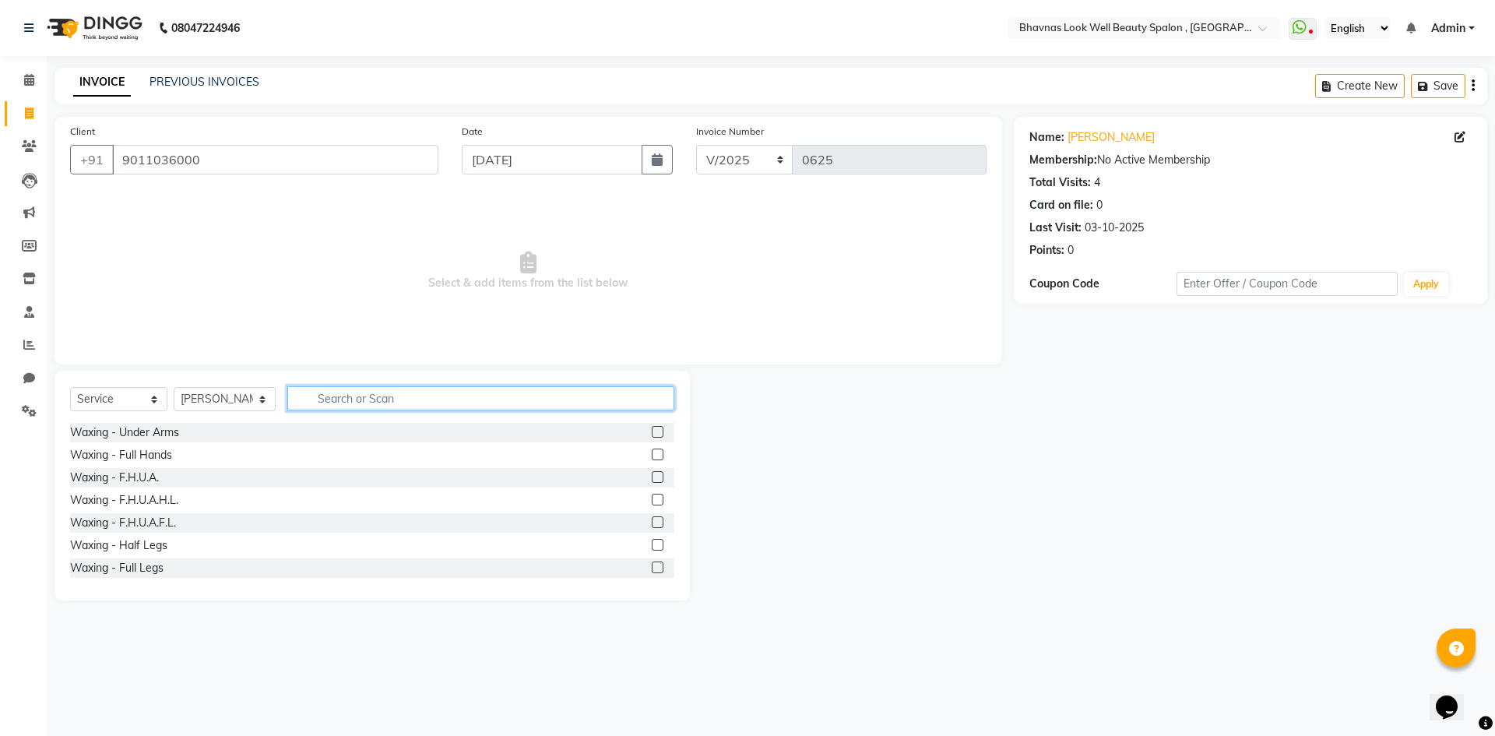
click at [387, 403] on input "text" at bounding box center [481, 398] width 388 height 24
type input "clean"
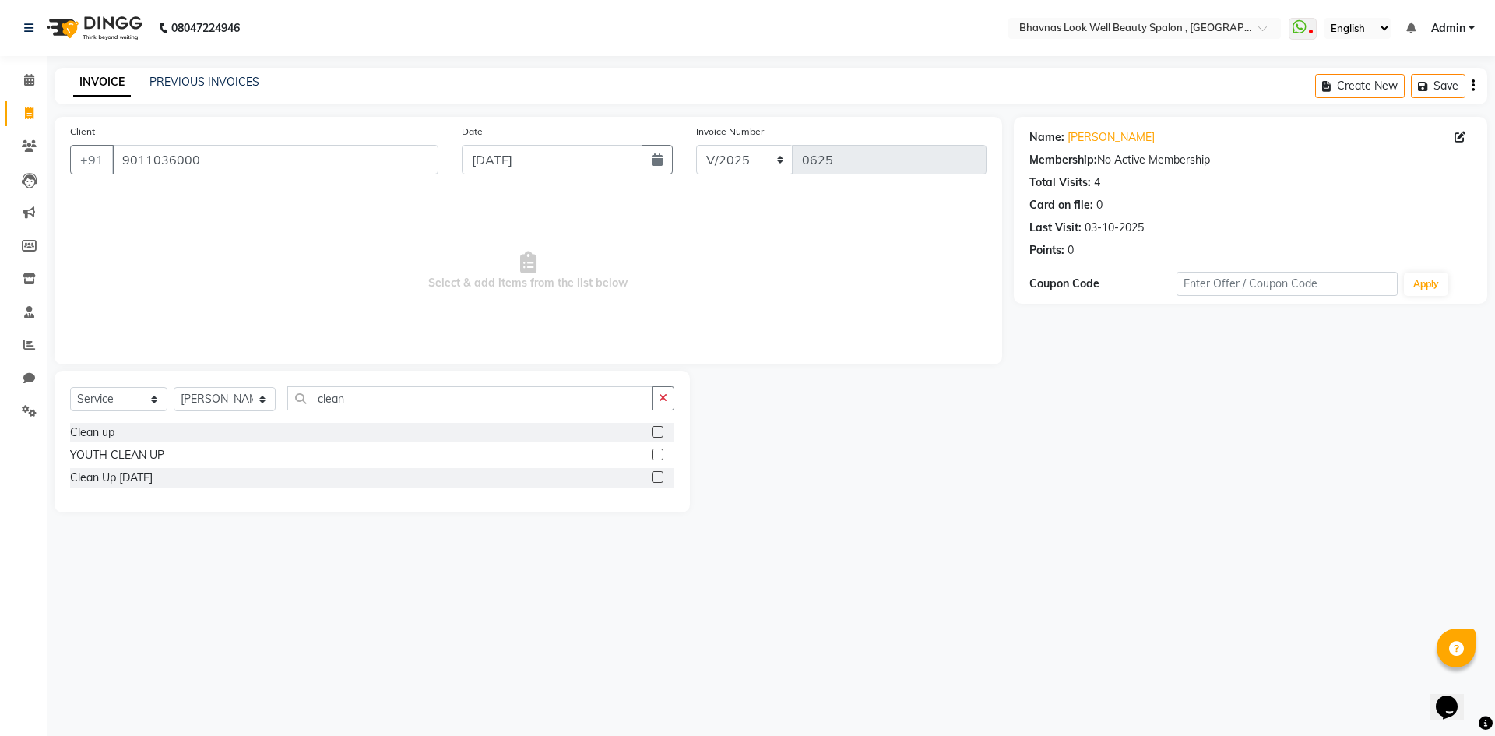
click at [656, 435] on label at bounding box center [658, 432] width 12 height 12
click at [656, 435] on input "checkbox" at bounding box center [657, 433] width 10 height 10
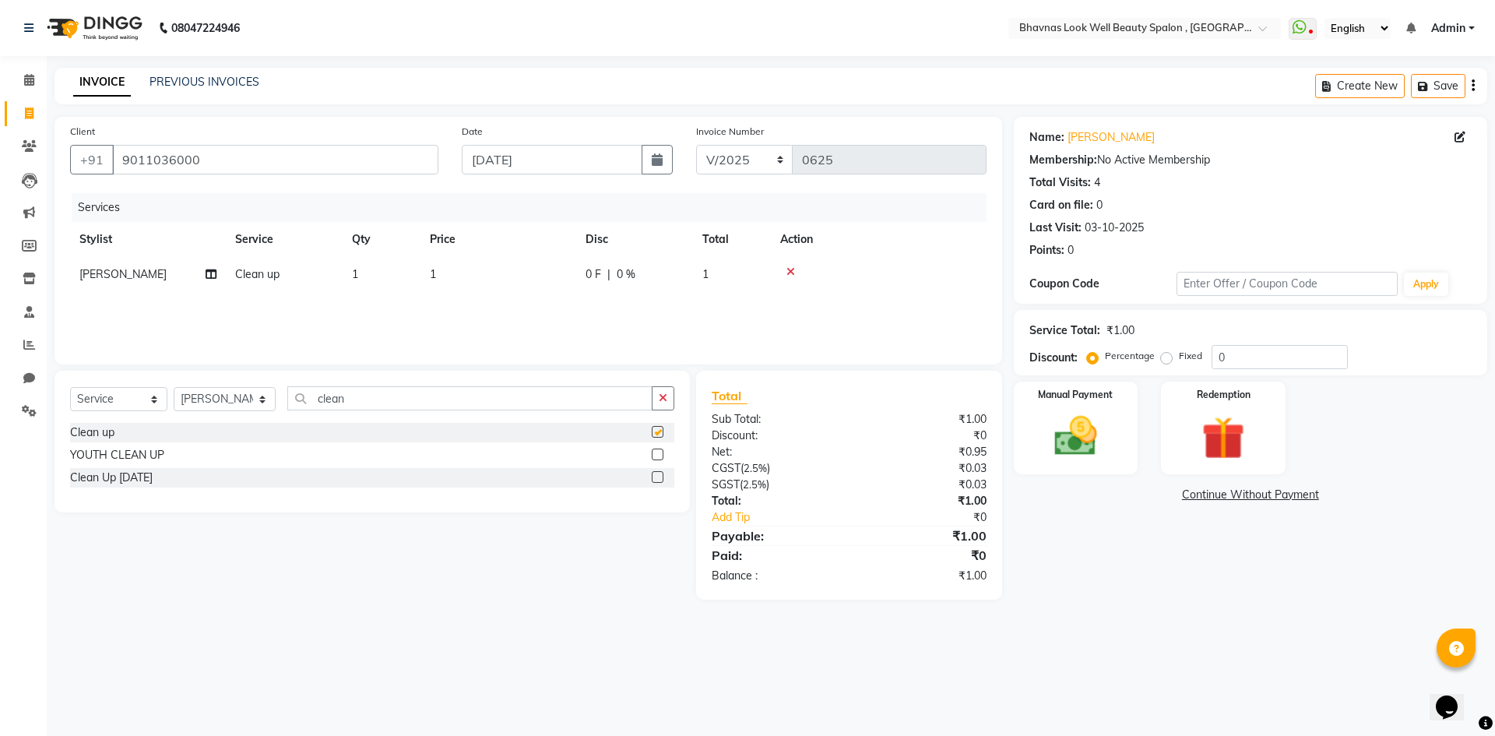
checkbox input "false"
drag, startPoint x: 409, startPoint y: 270, endPoint x: 421, endPoint y: 280, distance: 15.0
click at [409, 273] on td "1" at bounding box center [382, 274] width 78 height 35
select select "46640"
click at [533, 280] on input "1" at bounding box center [571, 278] width 137 height 24
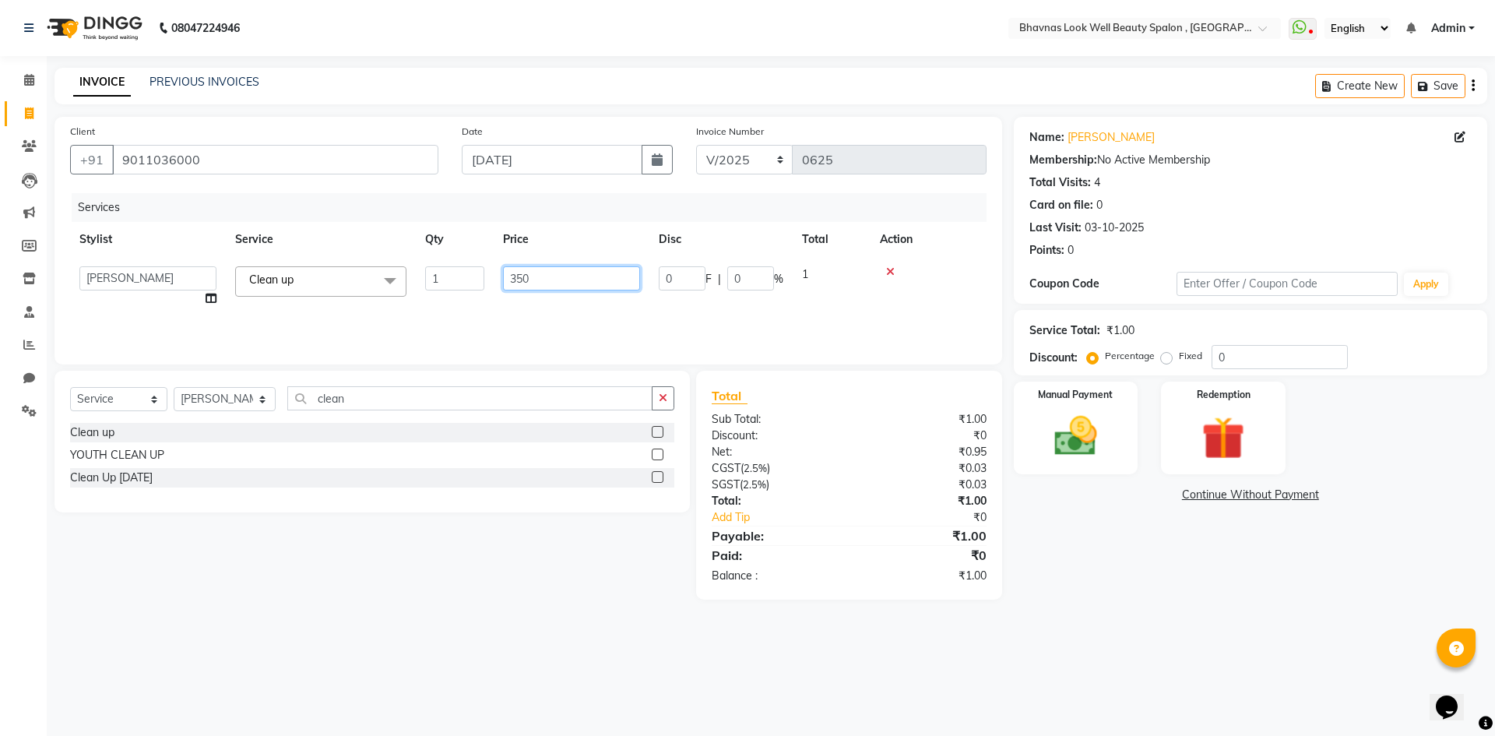
type input "3500"
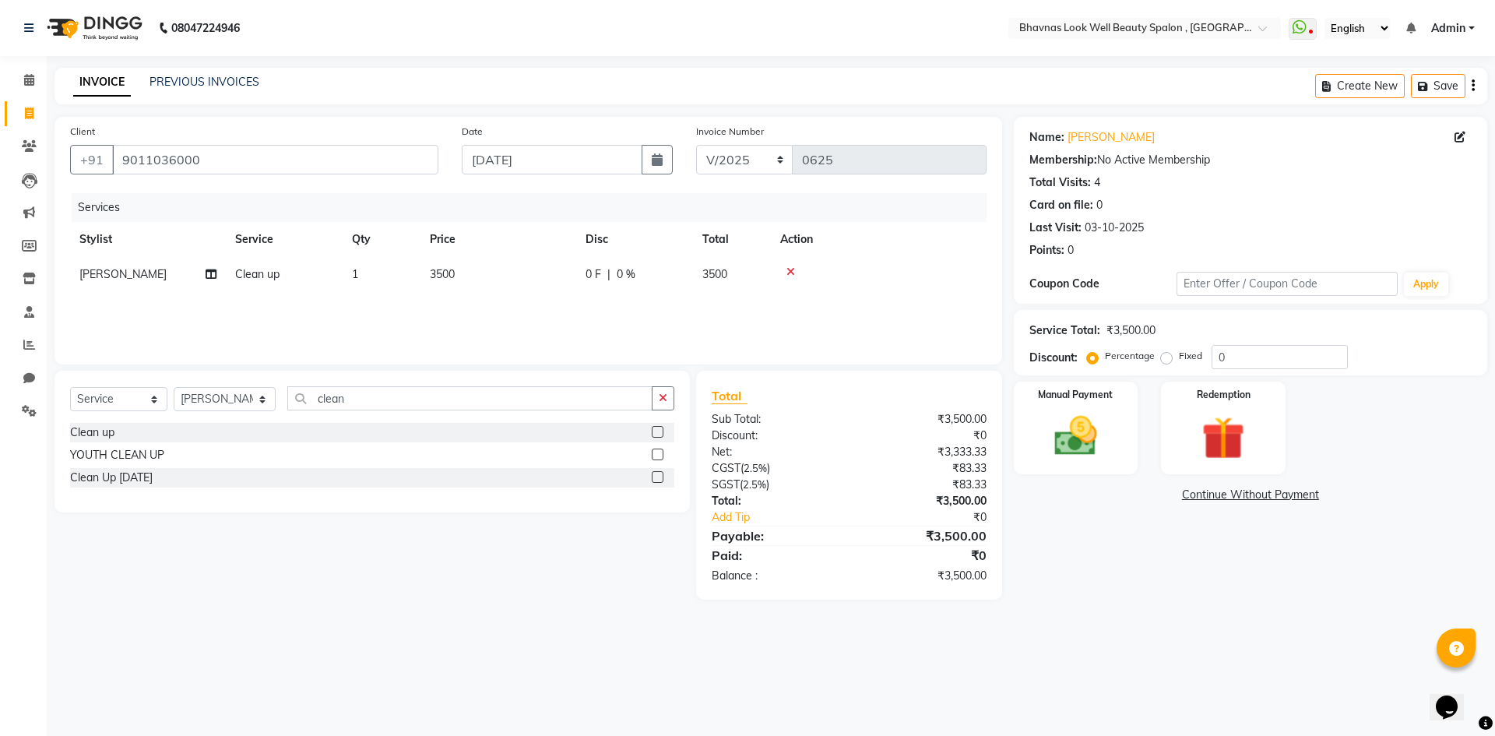
click at [628, 292] on tr "[PERSON_NAME] CHANDPUR Clean up 1 3500 0 F | 0 % 3500" at bounding box center [528, 274] width 917 height 35
click at [577, 292] on td "0 F | 0 %" at bounding box center [634, 274] width 117 height 35
select select "46640"
drag, startPoint x: 693, startPoint y: 283, endPoint x: 647, endPoint y: 287, distance: 46.2
click at [647, 287] on tr "[PERSON_NAME] [PERSON_NAME] ANMAL [PERSON_NAME] JYOTI [PERSON_NAME] [PERSON_NAM…" at bounding box center [528, 286] width 917 height 59
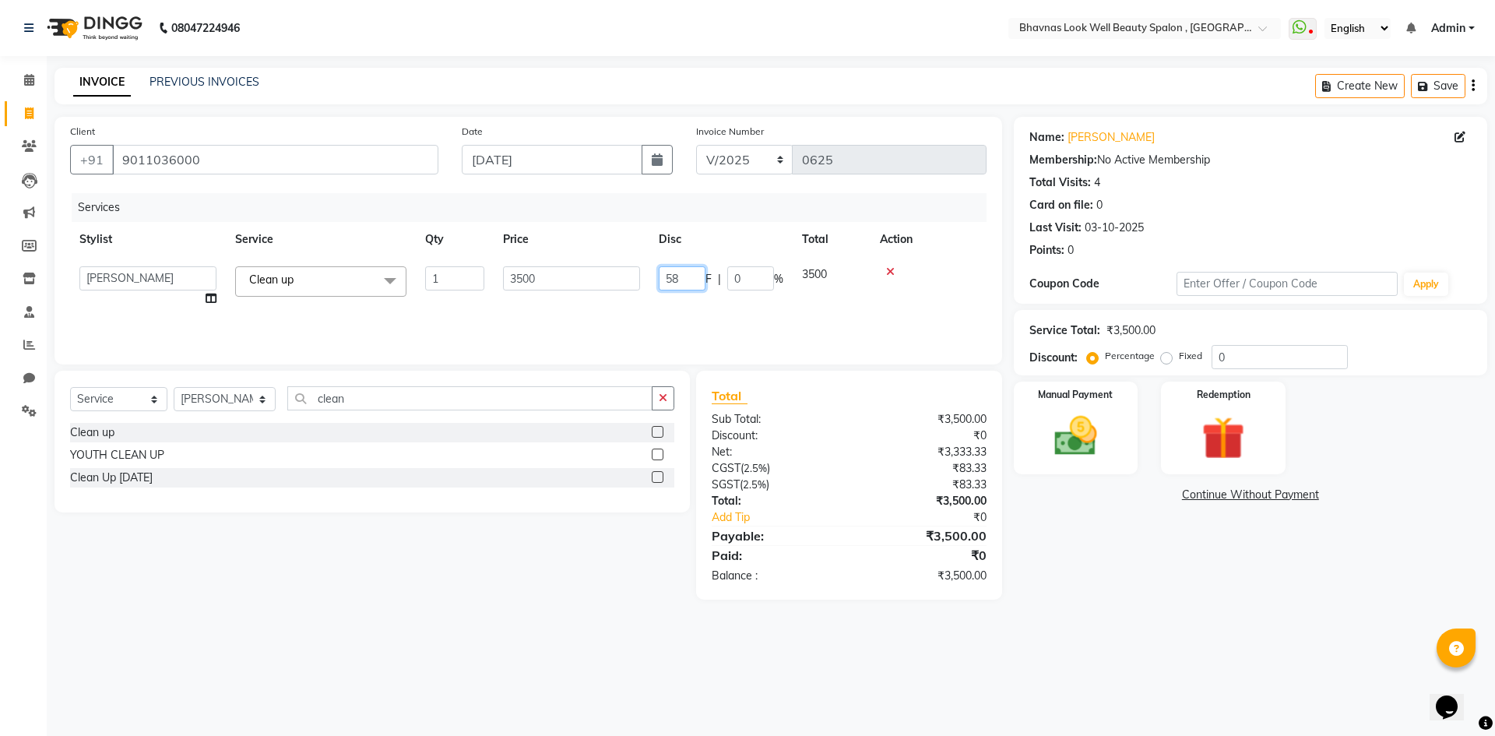
type input "584"
click at [1266, 641] on div "08047224946 Select Location × Bhavnas Look Well Beauty Spalon , Market Yard Wha…" at bounding box center [747, 368] width 1495 height 736
click at [363, 421] on div "Select Service Product Membership Package Voucher Prepaid Gift Card Select Styl…" at bounding box center [372, 404] width 604 height 37
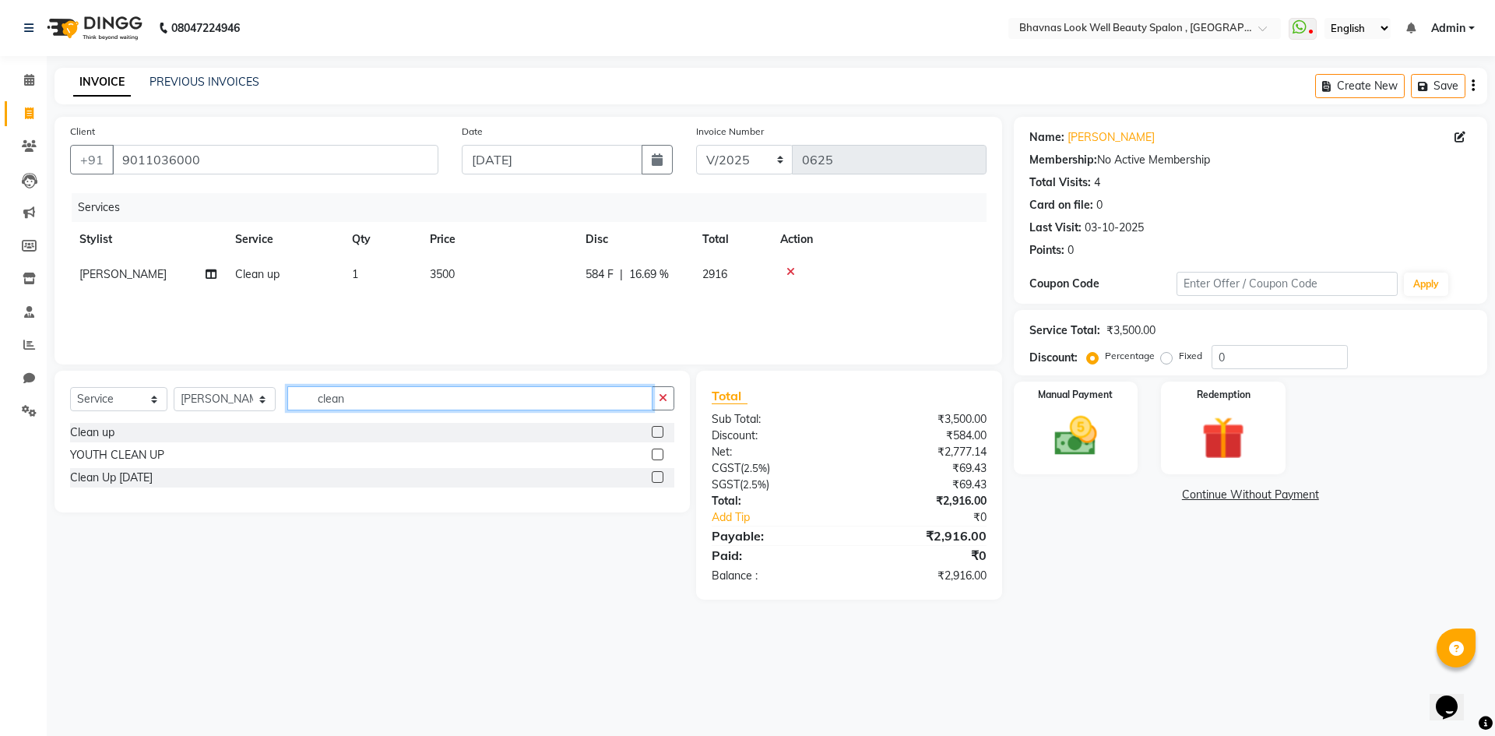
drag, startPoint x: 371, startPoint y: 391, endPoint x: 305, endPoint y: 404, distance: 67.5
click at [305, 404] on input "clean" at bounding box center [470, 398] width 366 height 24
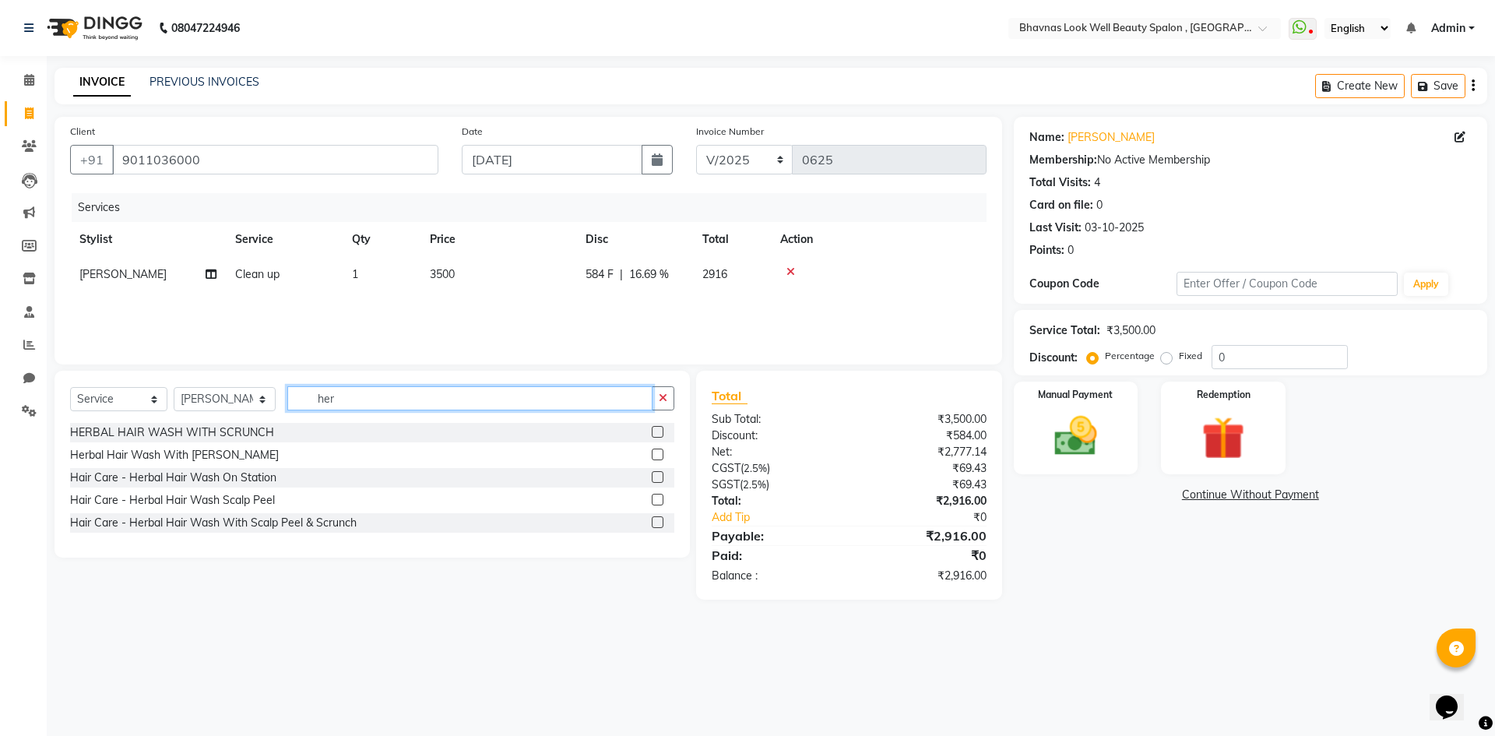
type input "her"
click at [654, 427] on label at bounding box center [658, 432] width 12 height 12
click at [654, 428] on input "checkbox" at bounding box center [657, 433] width 10 height 10
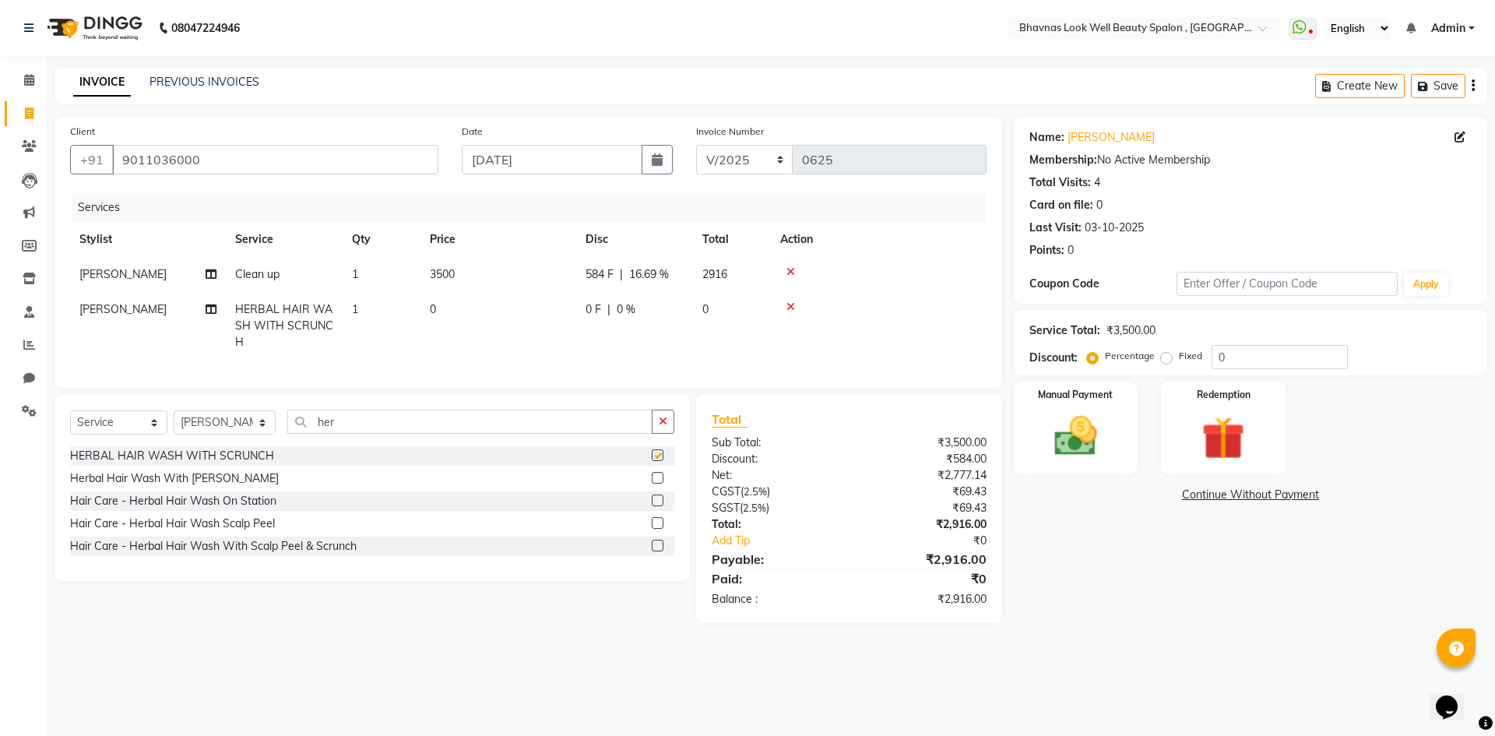
checkbox input "false"
click at [459, 325] on td "0" at bounding box center [499, 326] width 156 height 68
select select "46640"
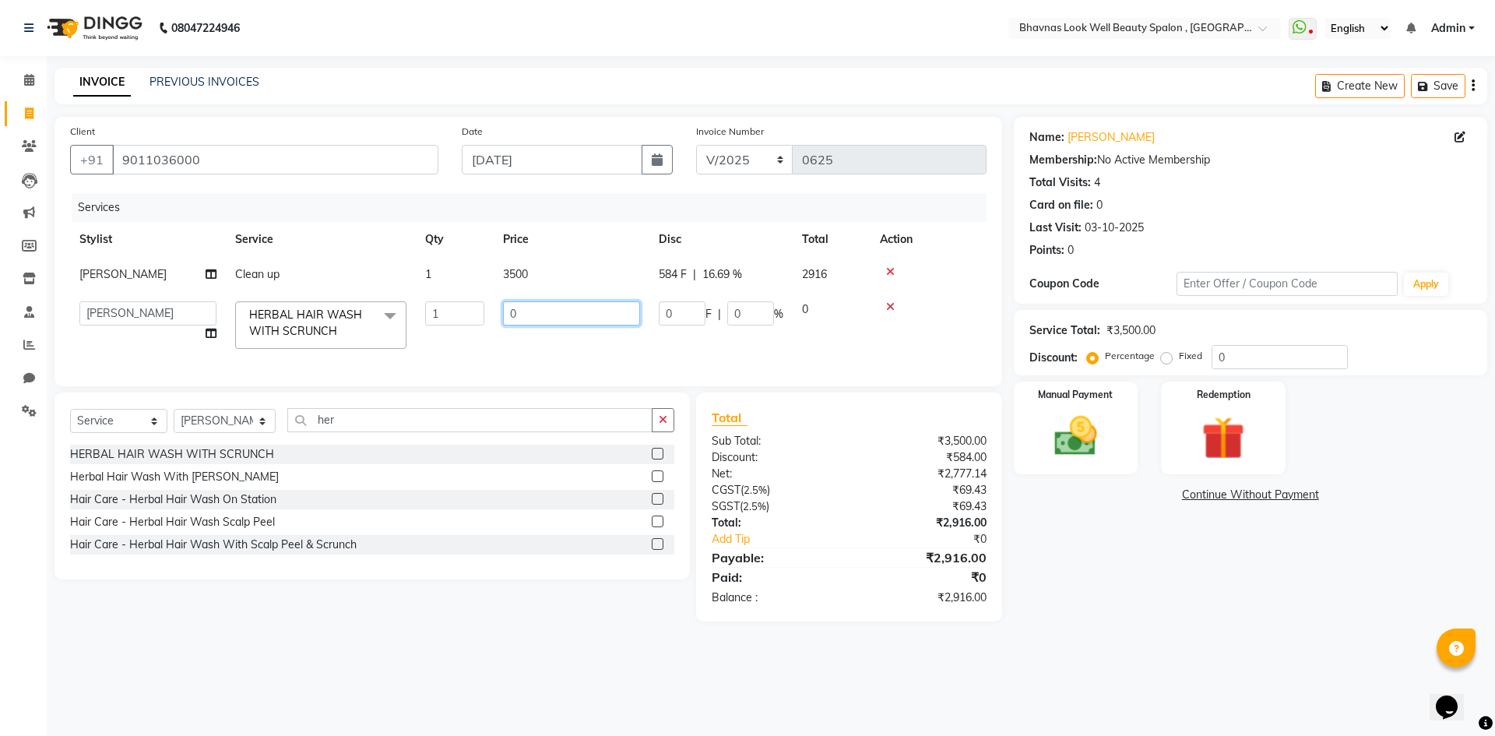
click at [525, 326] on input "0" at bounding box center [571, 313] width 137 height 24
type input "2000"
click at [557, 371] on div "Services Stylist Service Qty Price Disc Total Action [PERSON_NAME] CHANDPUR Cle…" at bounding box center [528, 282] width 917 height 178
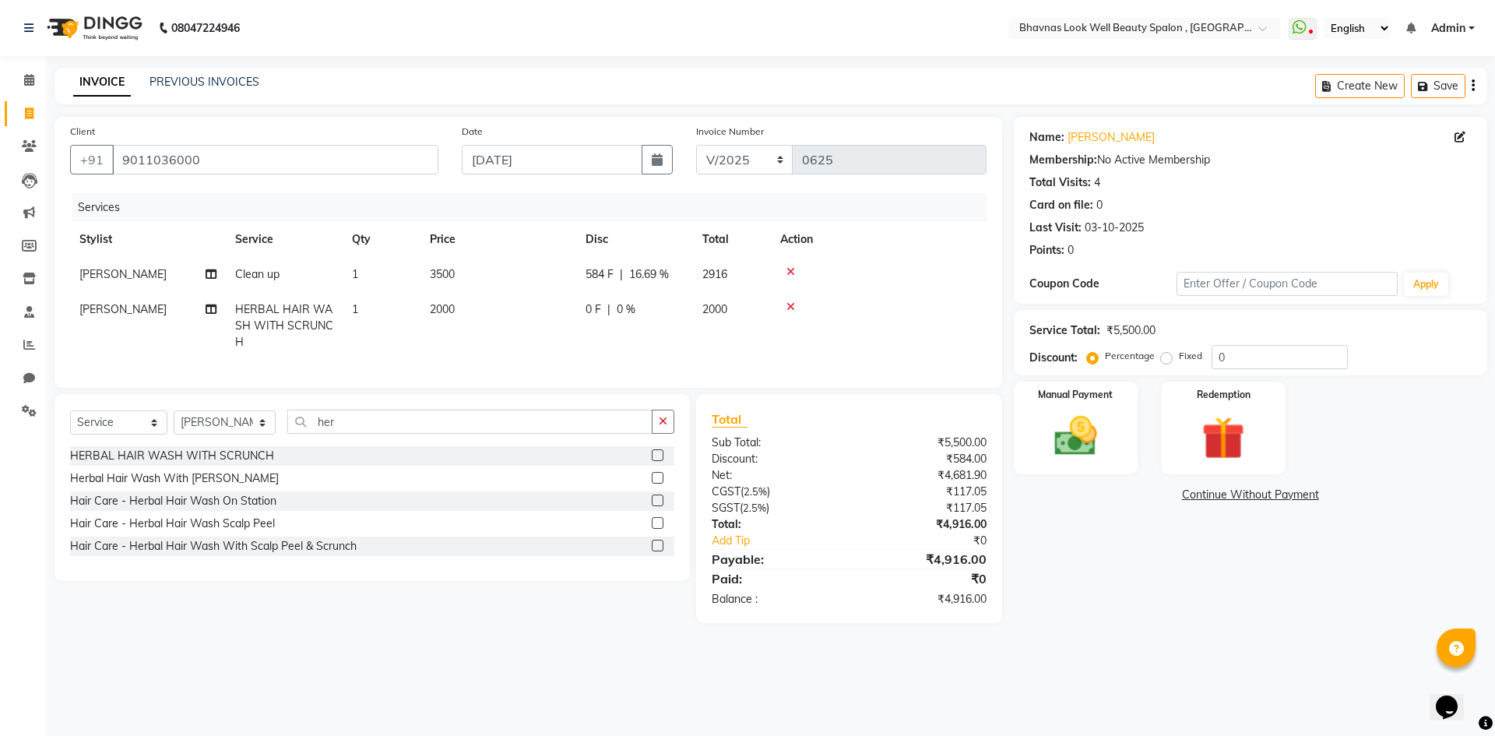
click at [578, 325] on td "0 F | 0 %" at bounding box center [634, 326] width 117 height 68
select select "46640"
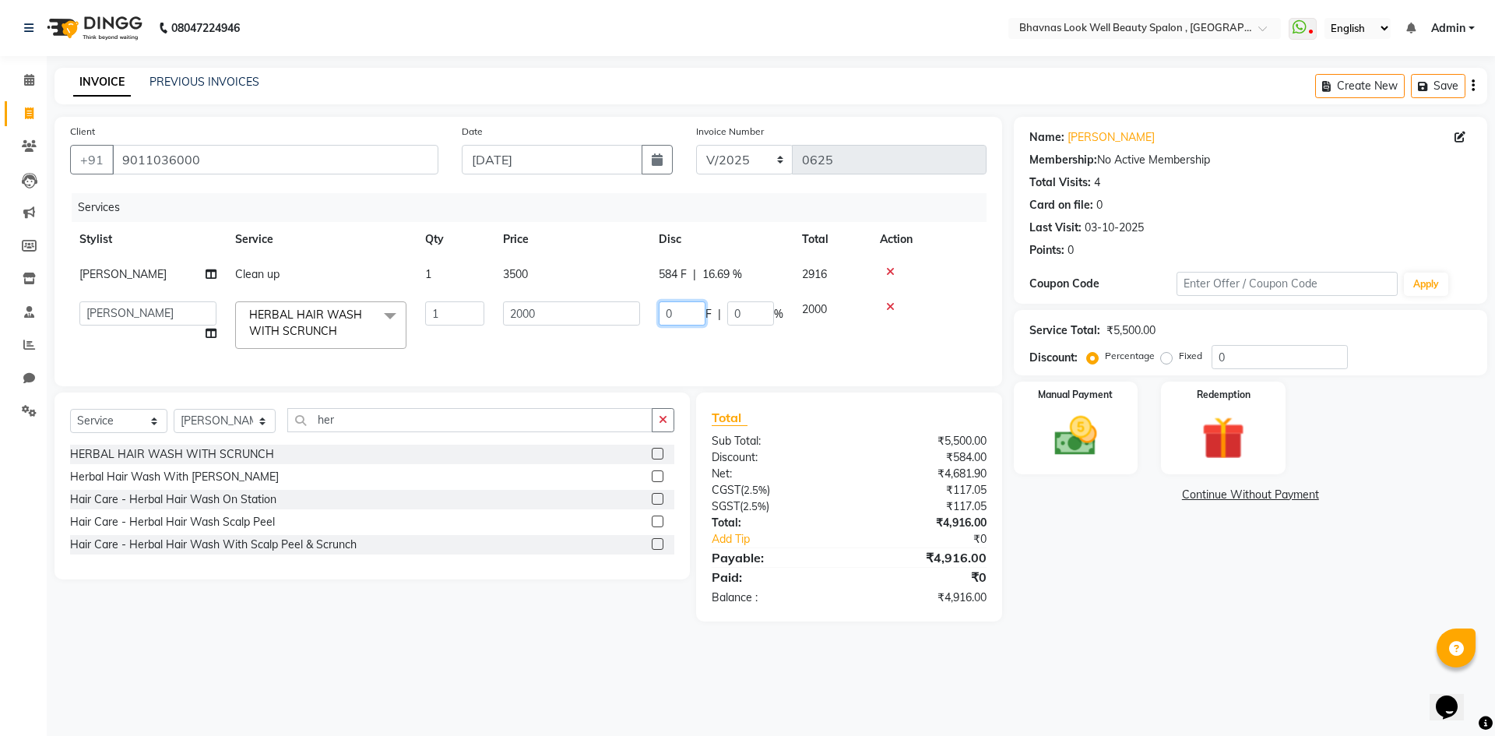
drag, startPoint x: 684, startPoint y: 332, endPoint x: 663, endPoint y: 345, distance: 24.8
click at [663, 345] on td "0 F | 0 %" at bounding box center [720, 325] width 143 height 66
type input "334"
click at [663, 371] on div "Services Stylist Service Qty Price Disc Total Action [PERSON_NAME] CHANDPUR Cle…" at bounding box center [528, 282] width 917 height 178
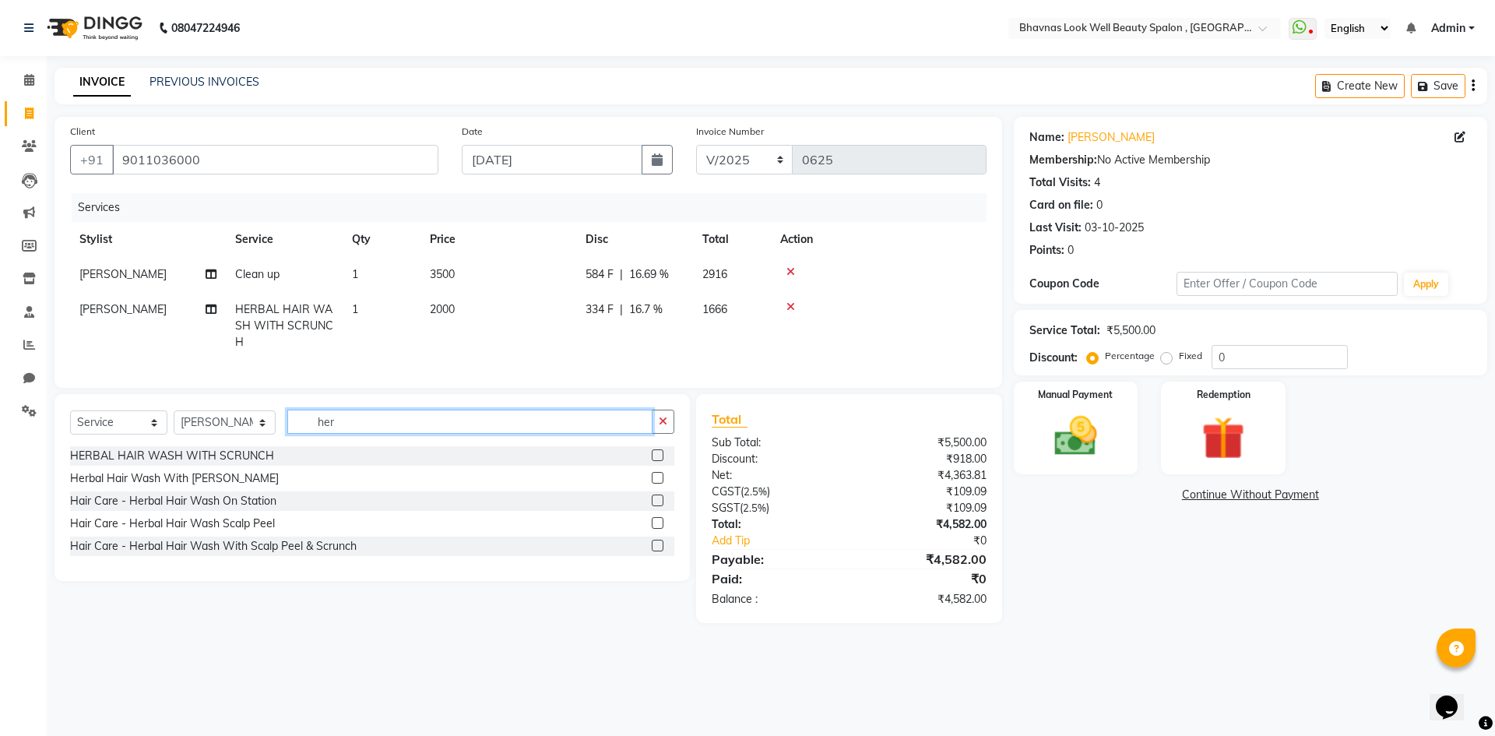
drag, startPoint x: 413, startPoint y: 447, endPoint x: 223, endPoint y: 472, distance: 190.9
click at [223, 446] on div "Select Service Product Membership Package Voucher Prepaid Gift Card Select Styl…" at bounding box center [372, 428] width 604 height 37
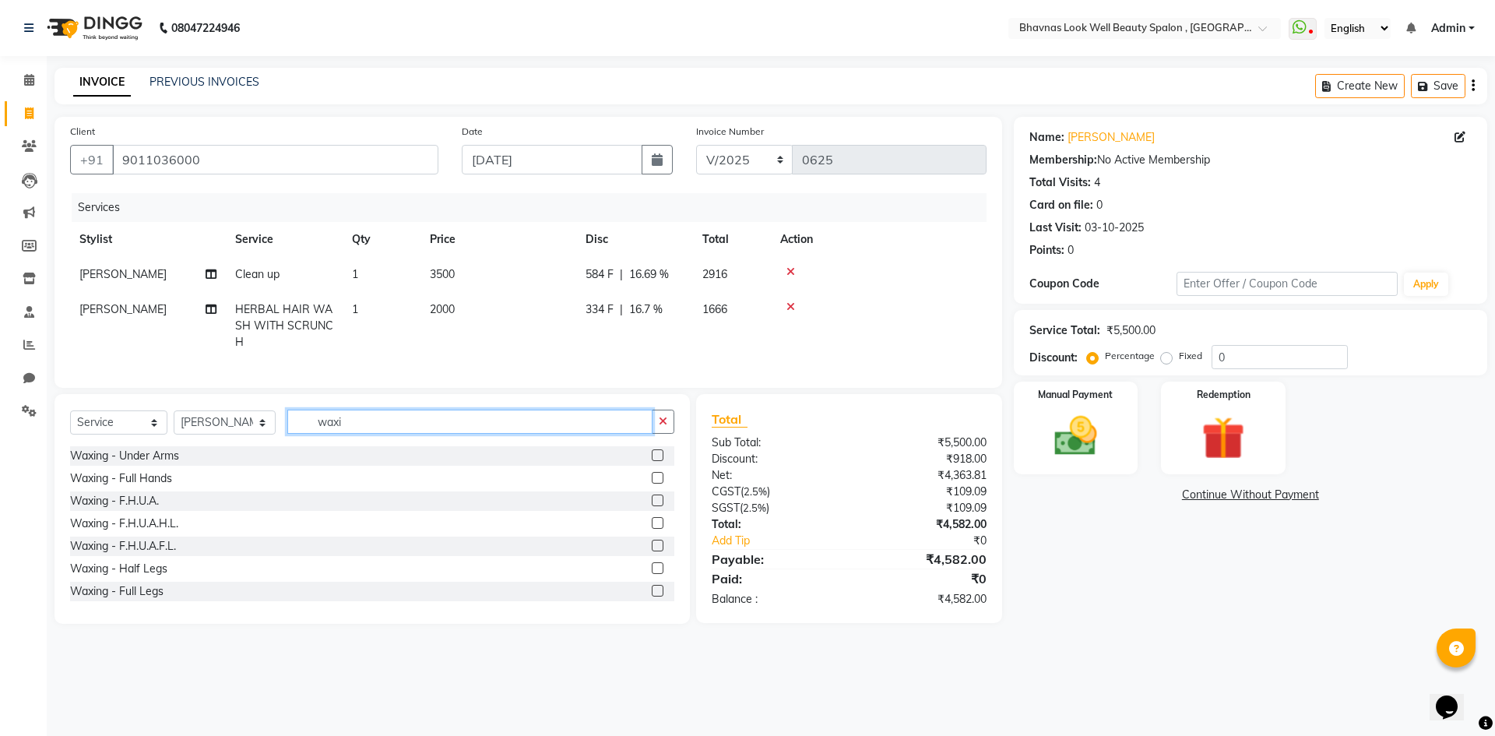
type input "waxi"
click at [652, 551] on label at bounding box center [658, 546] width 12 height 12
click at [652, 551] on input "checkbox" at bounding box center [657, 546] width 10 height 10
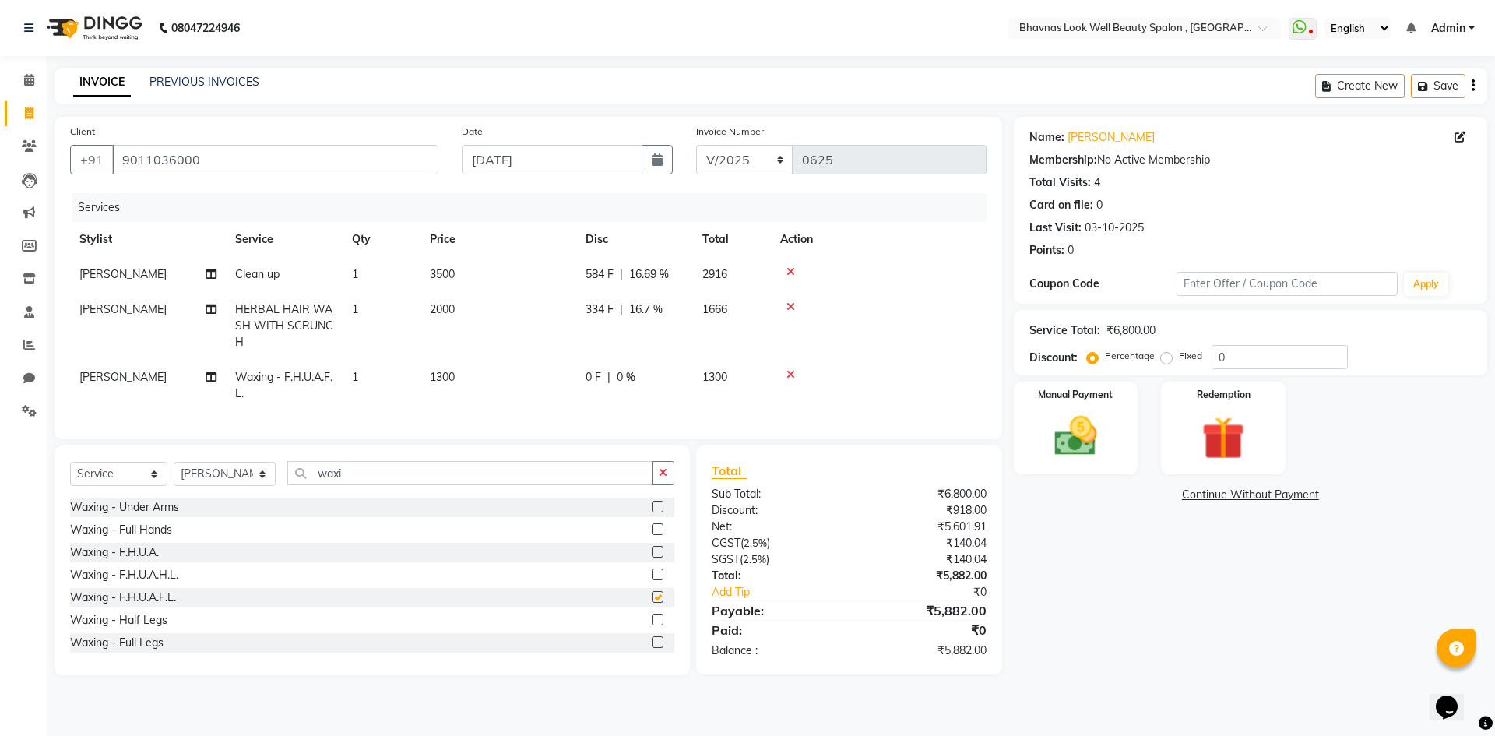
checkbox input "false"
click at [512, 411] on td "1300" at bounding box center [499, 385] width 156 height 51
select select "46640"
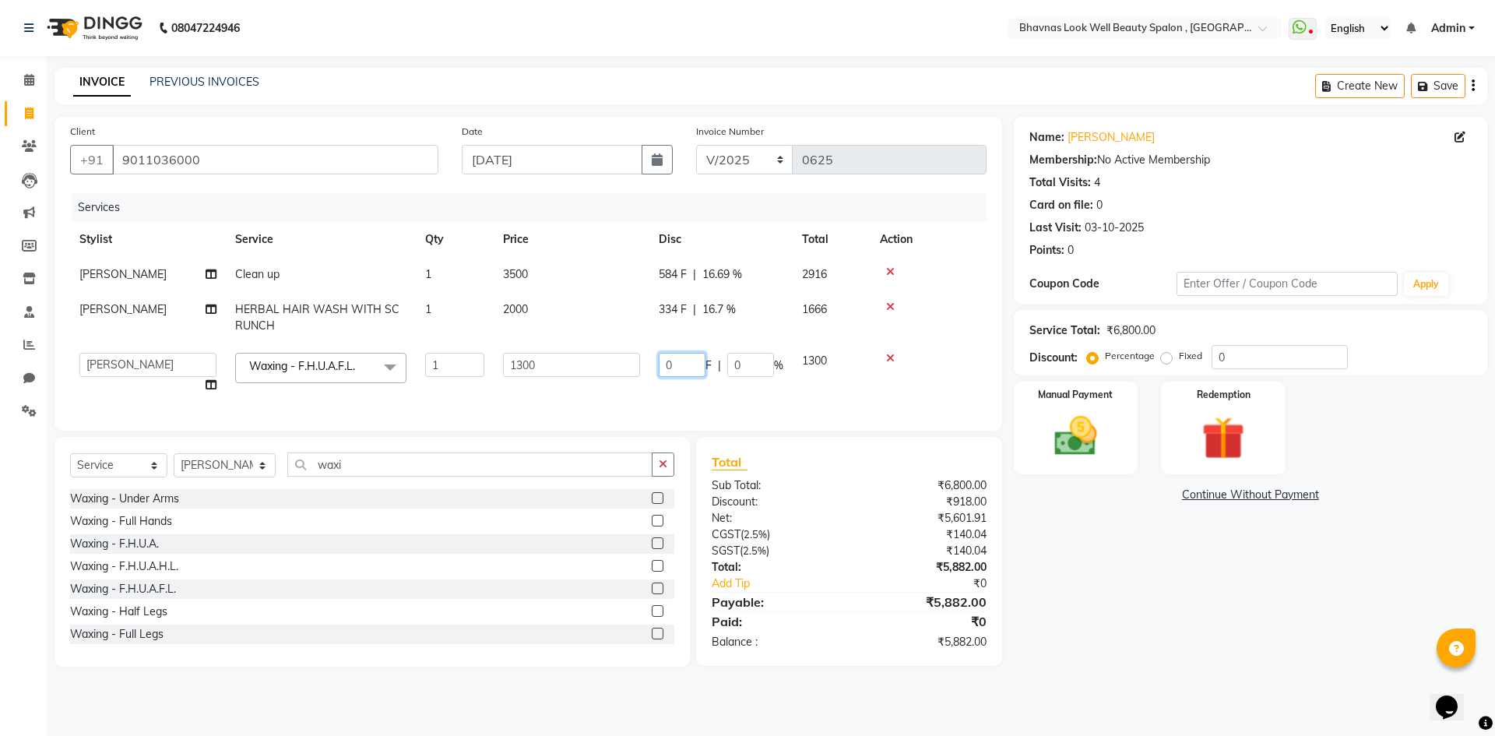
drag, startPoint x: 689, startPoint y: 381, endPoint x: 650, endPoint y: 389, distance: 39.9
click at [650, 389] on td "0 F | 0 %" at bounding box center [720, 372] width 143 height 59
type input "433"
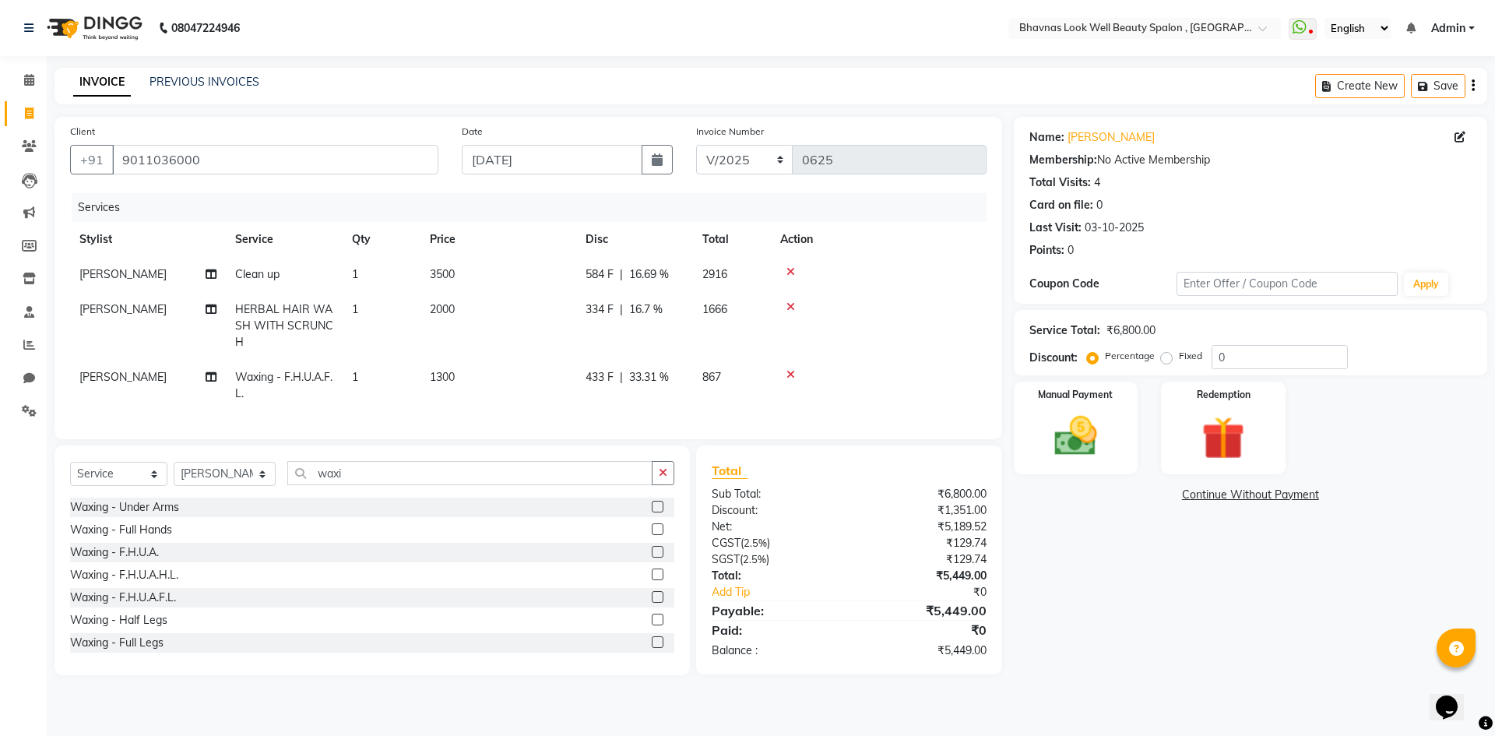
click at [1163, 576] on div "Name: [PERSON_NAME] Membership: No Active Membership Total Visits: 4 Card on fi…" at bounding box center [1256, 396] width 485 height 558
click at [1124, 440] on div "Manual Payment" at bounding box center [1075, 428] width 129 height 96
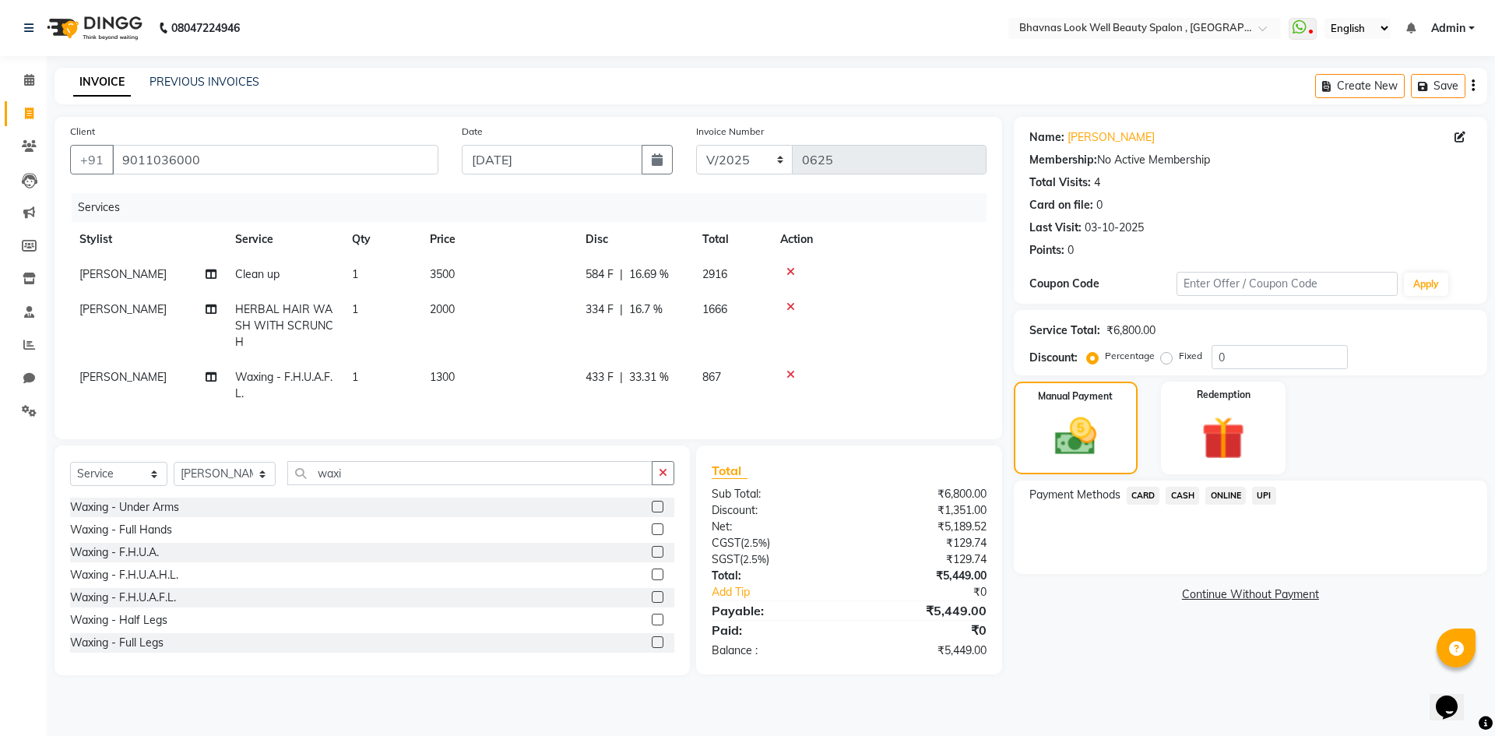
drag, startPoint x: 1184, startPoint y: 487, endPoint x: 1188, endPoint y: 504, distance: 16.8
click at [1184, 488] on span "CASH" at bounding box center [1182, 496] width 33 height 18
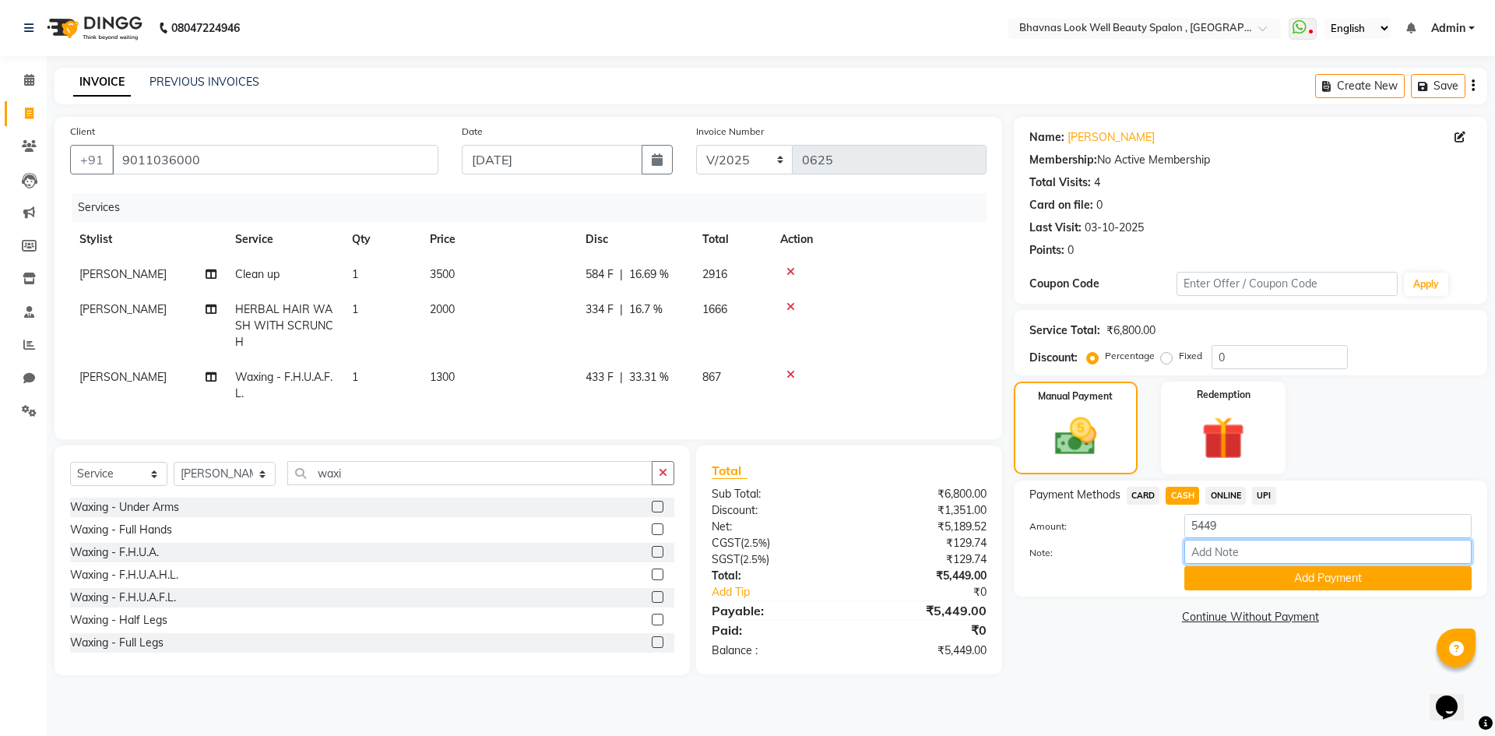
click at [1215, 551] on input "Note:" at bounding box center [1327, 552] width 287 height 24
type input "Package"
click at [1293, 584] on button "Add Payment" at bounding box center [1327, 578] width 287 height 24
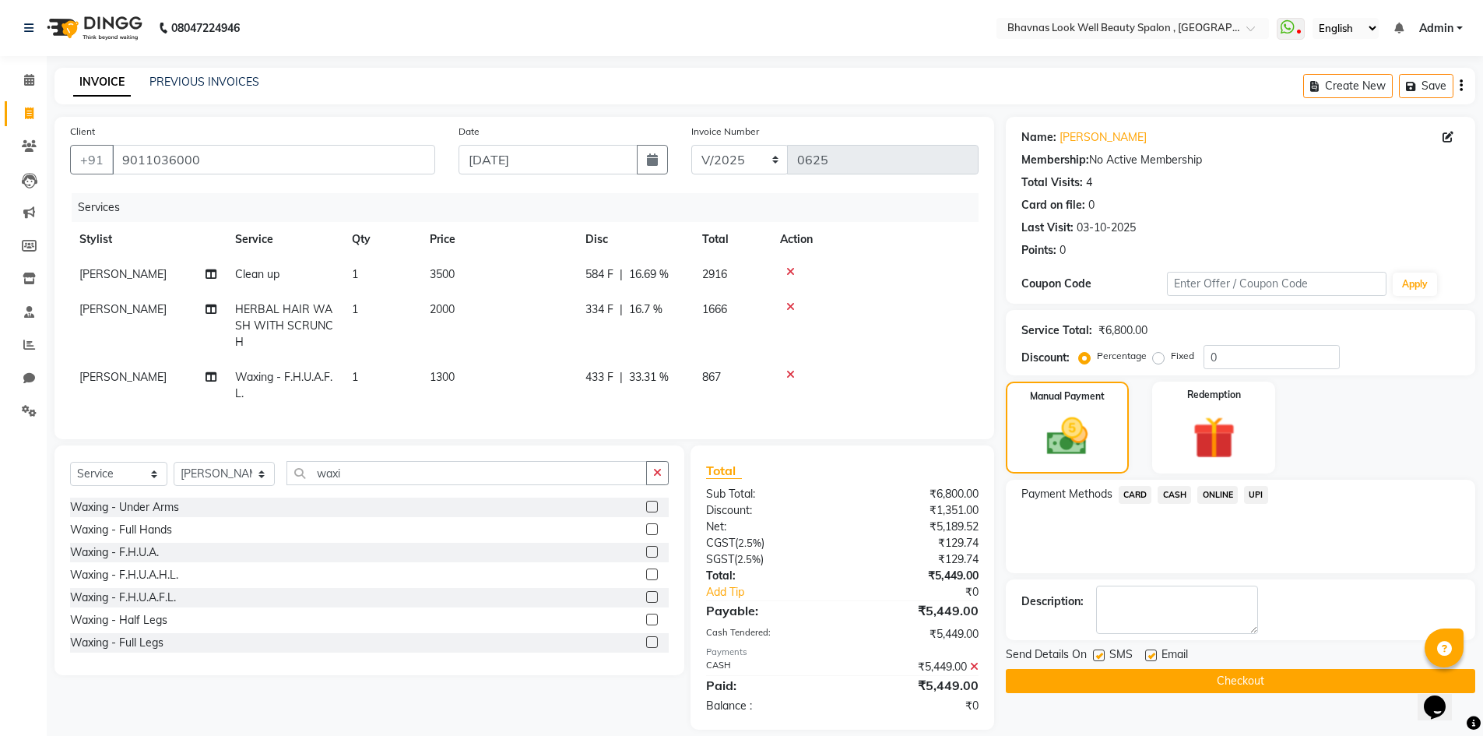
click at [1098, 660] on label at bounding box center [1099, 655] width 12 height 12
click at [1098, 660] on input "checkbox" at bounding box center [1098, 656] width 10 height 10
checkbox input "false"
click at [1152, 660] on label at bounding box center [1152, 655] width 12 height 12
click at [1152, 660] on input "checkbox" at bounding box center [1151, 656] width 10 height 10
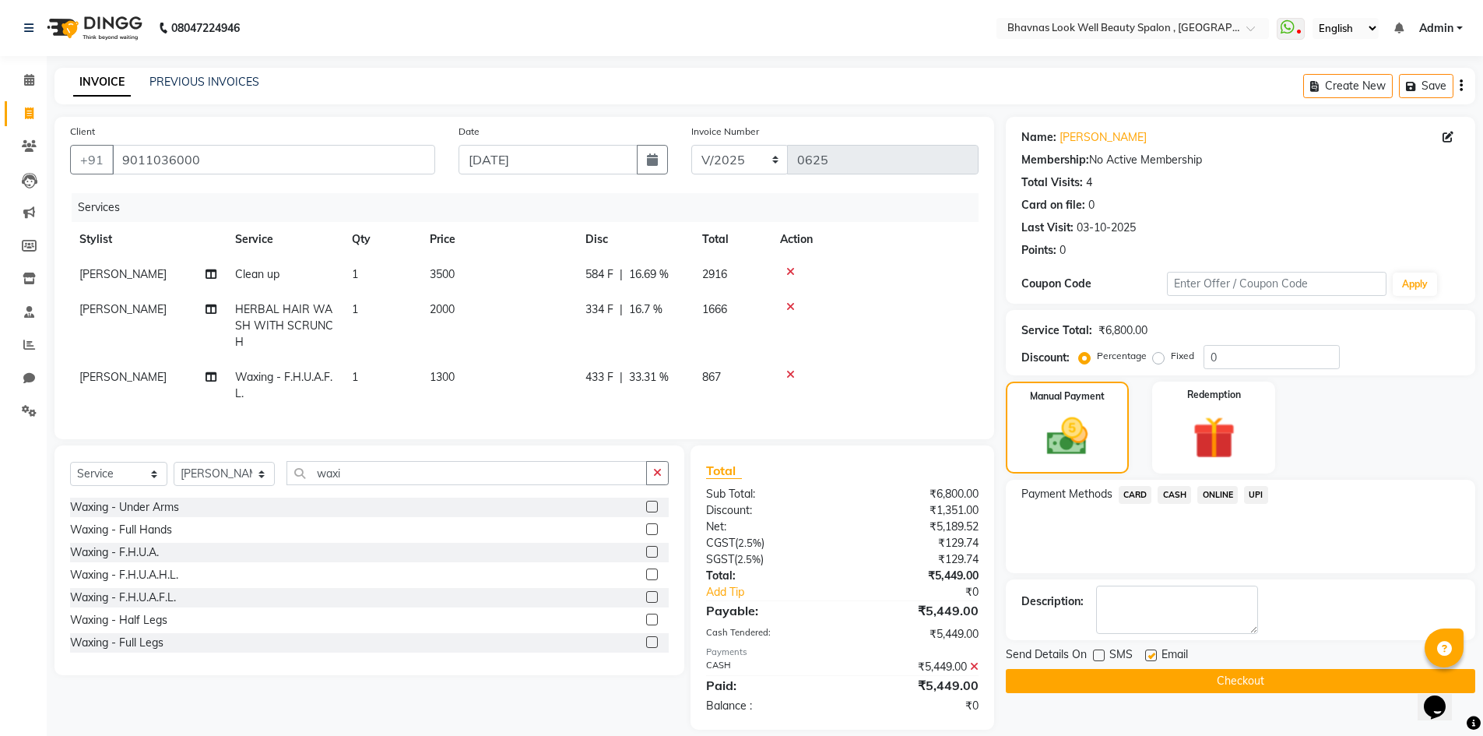
checkbox input "false"
click at [1162, 677] on button "Checkout" at bounding box center [1241, 681] width 470 height 24
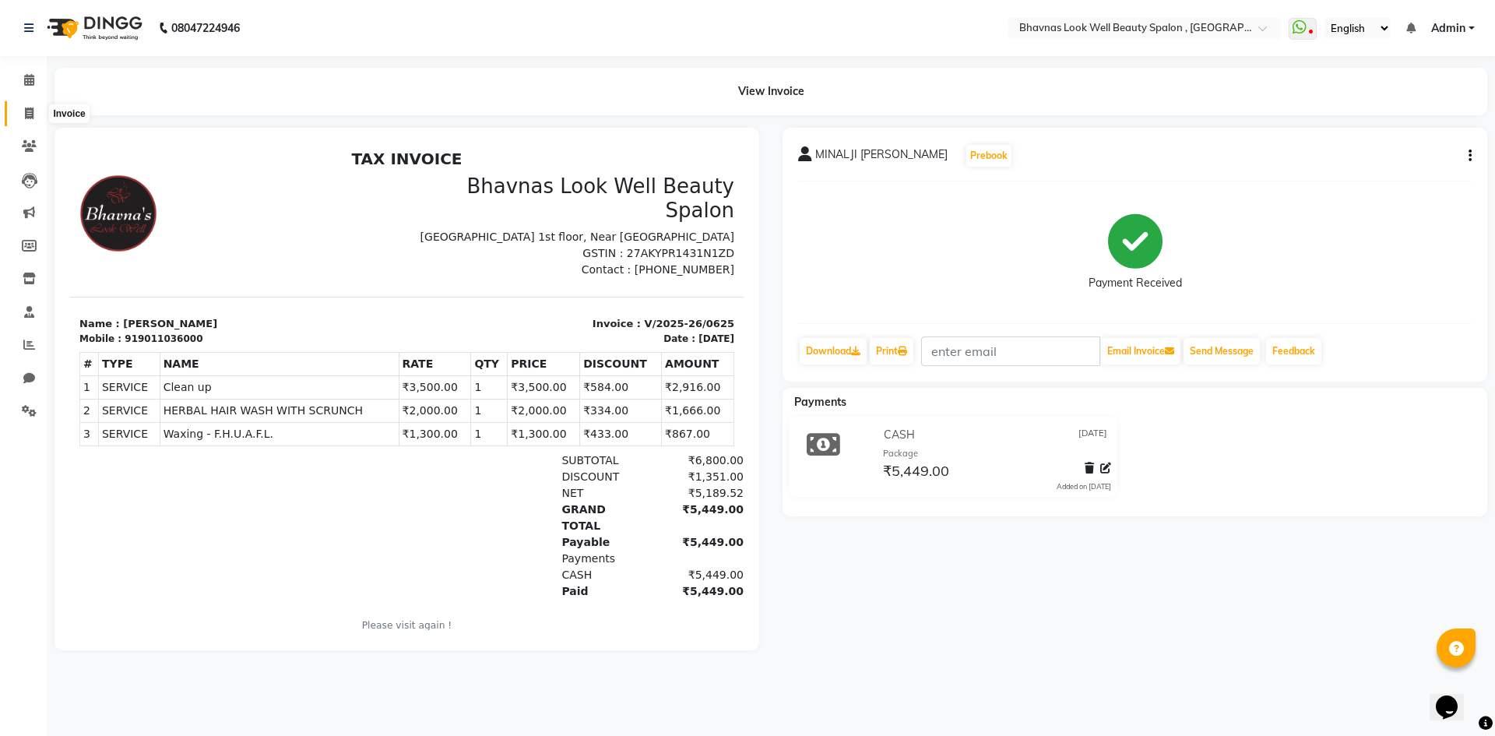
click at [33, 118] on icon at bounding box center [29, 113] width 9 height 12
select select "service"
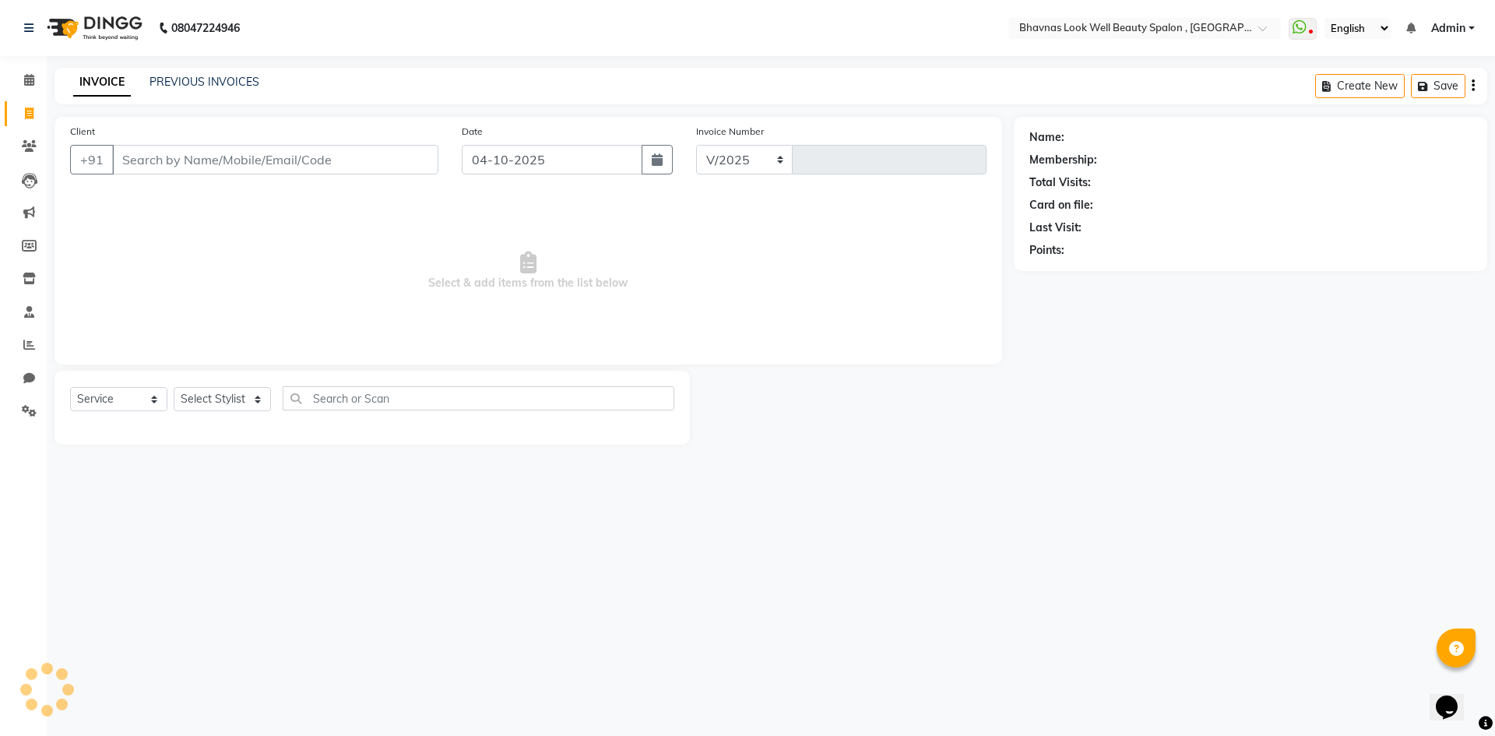
select select "6251"
type input "0626"
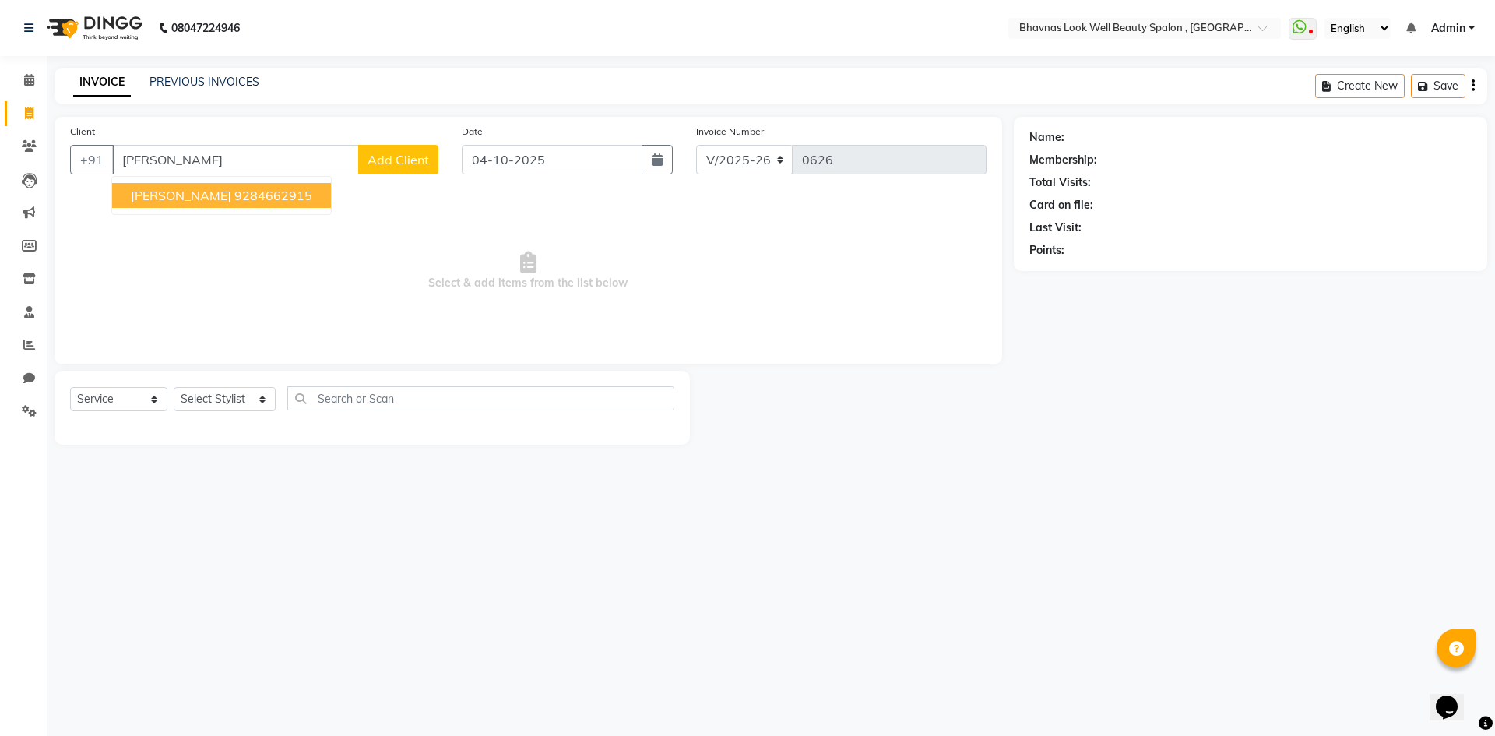
click at [234, 195] on ngb-highlight "9284662915" at bounding box center [273, 196] width 78 height 16
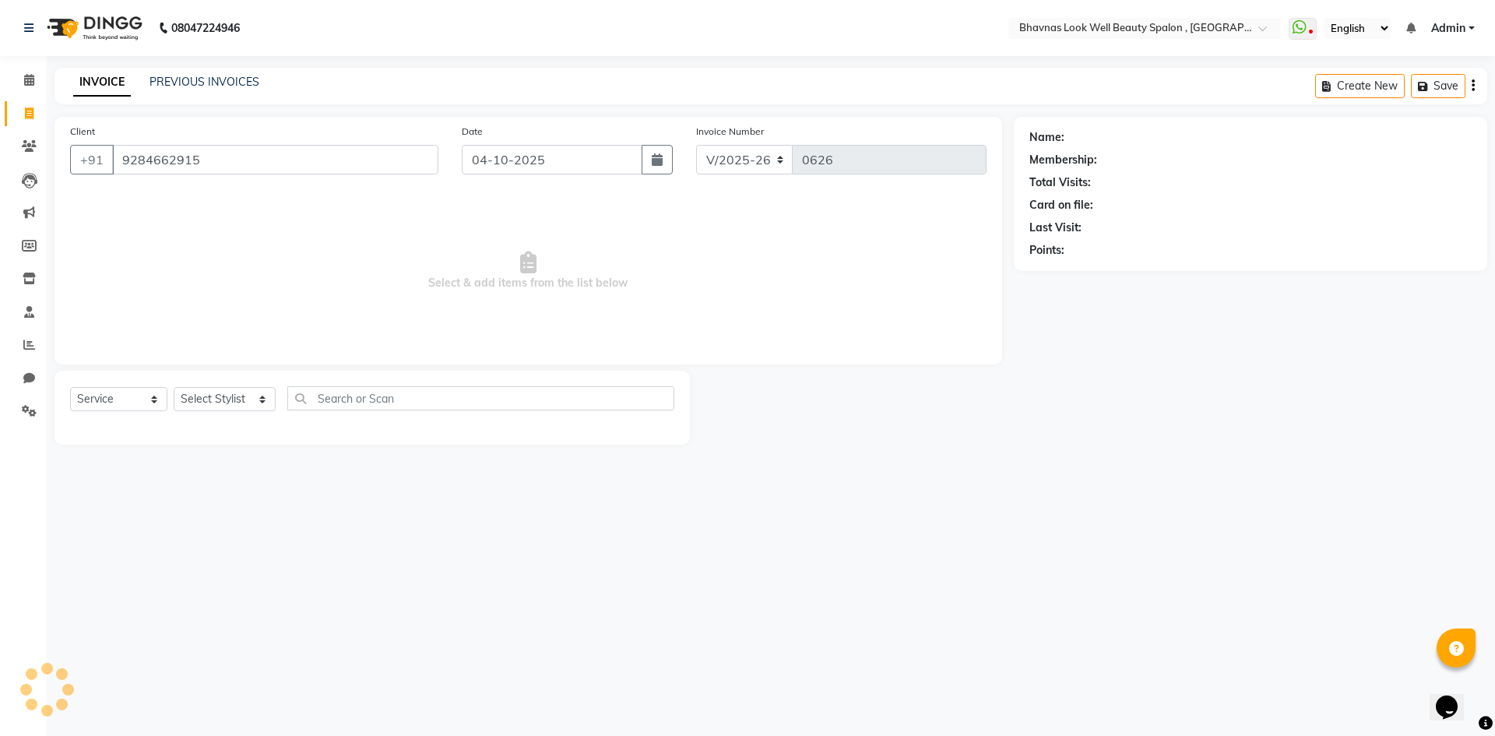
type input "9284662915"
click at [653, 166] on button "button" at bounding box center [657, 160] width 31 height 30
select select "10"
select select "2025"
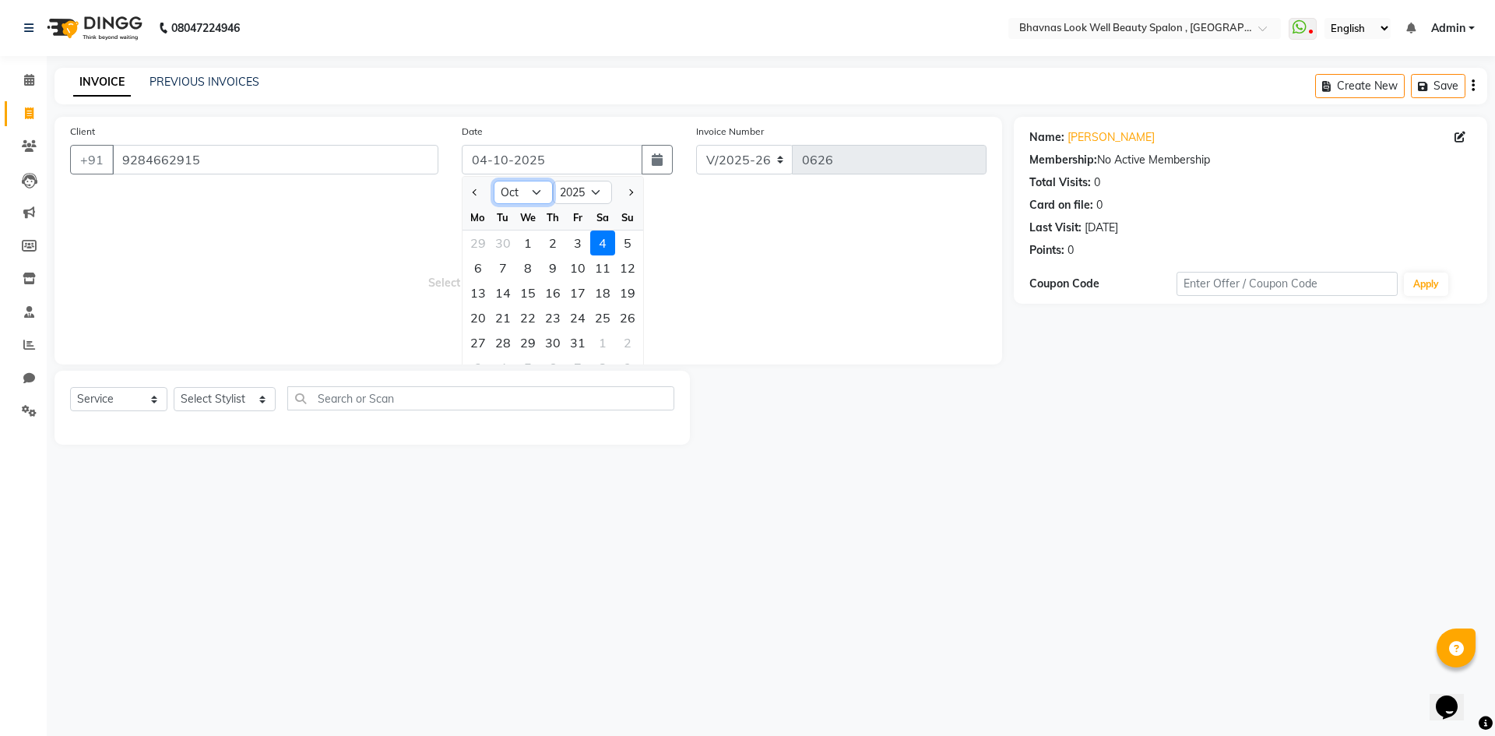
click at [519, 190] on select "Jan Feb Mar Apr May Jun [DATE] Aug Sep Oct Nov Dec" at bounding box center [523, 192] width 59 height 23
select select "5"
click at [494, 181] on select "Jan Feb Mar Apr May Jun [DATE] Aug Sep Oct Nov Dec" at bounding box center [523, 192] width 59 height 23
click at [584, 186] on select "2015 2016 2017 2018 2019 2020 2021 2022 2023 2024 2025 2026 2027 2028 2029 2030…" at bounding box center [582, 192] width 59 height 23
click at [553, 181] on select "2015 2016 2017 2018 2019 2020 2021 2022 2023 2024 2025 2026 2027 2028 2029 2030…" at bounding box center [582, 192] width 59 height 23
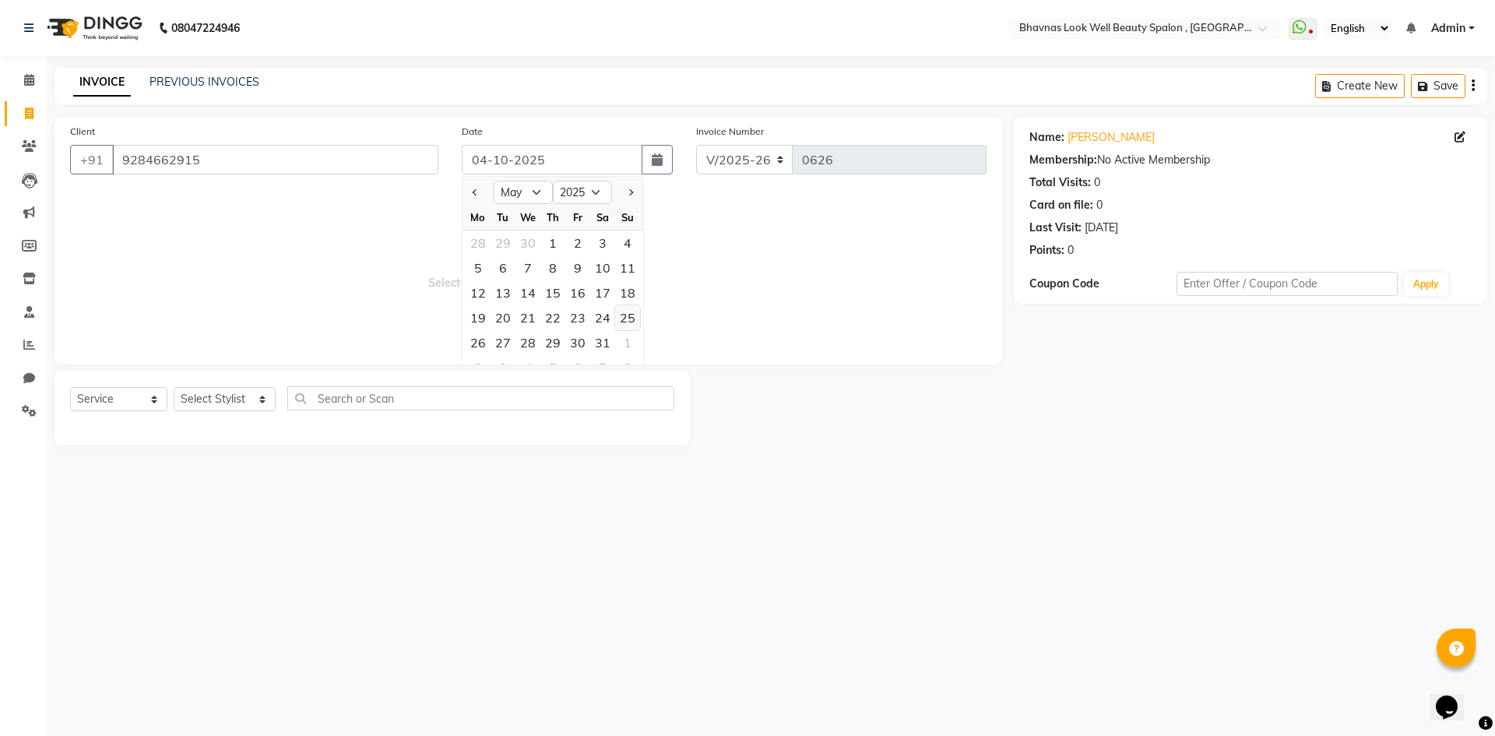
click at [628, 314] on div "25" at bounding box center [627, 317] width 25 height 25
type input "[DATE]"
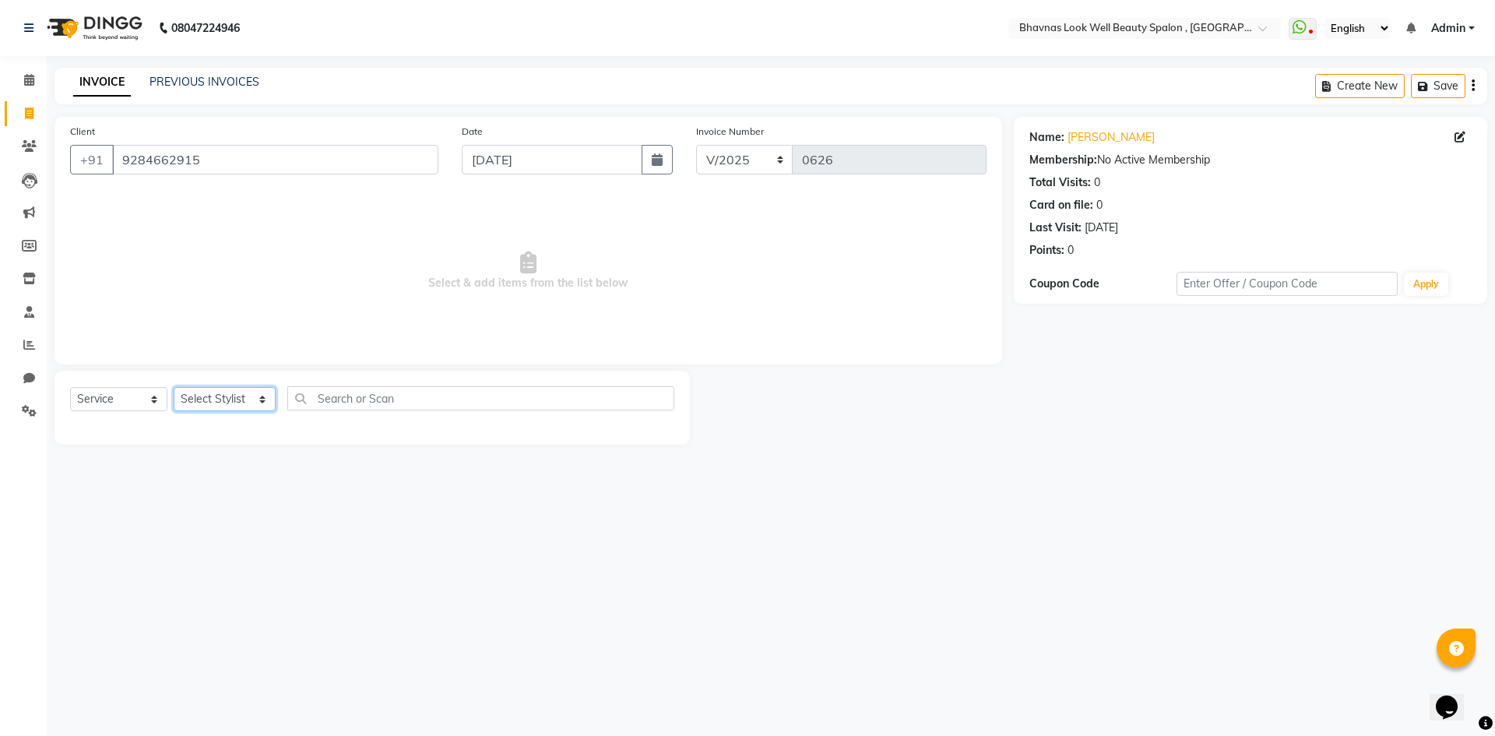
click at [218, 399] on select "Select Stylist [PERSON_NAME] [PERSON_NAME] ANMAL [PERSON_NAME] JYOTI [PERSON_NA…" at bounding box center [225, 399] width 102 height 24
select select "46642"
click at [174, 387] on select "Select Stylist [PERSON_NAME] [PERSON_NAME] ANMAL [PERSON_NAME] JYOTI [PERSON_NA…" at bounding box center [225, 399] width 102 height 24
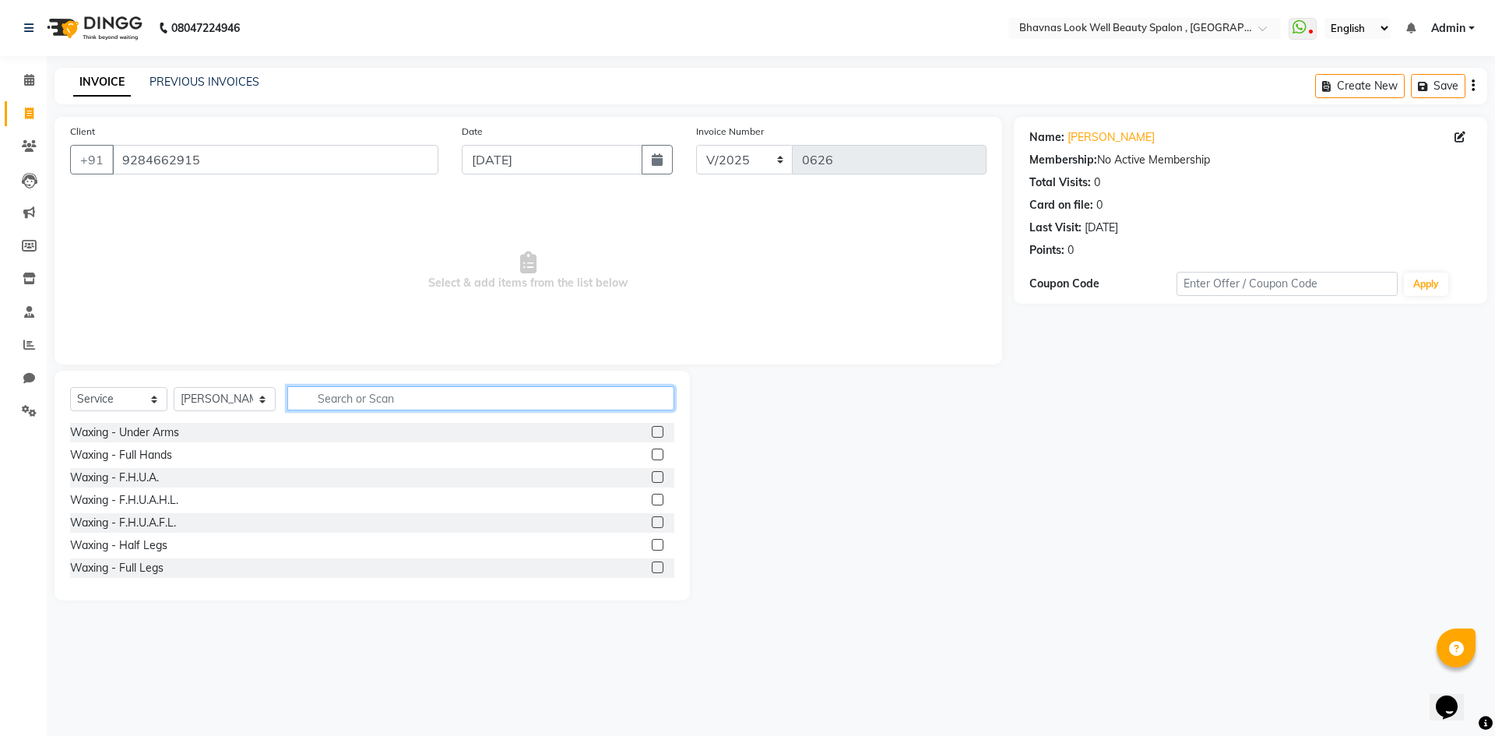
click at [394, 397] on input "text" at bounding box center [481, 398] width 388 height 24
type input "h t"
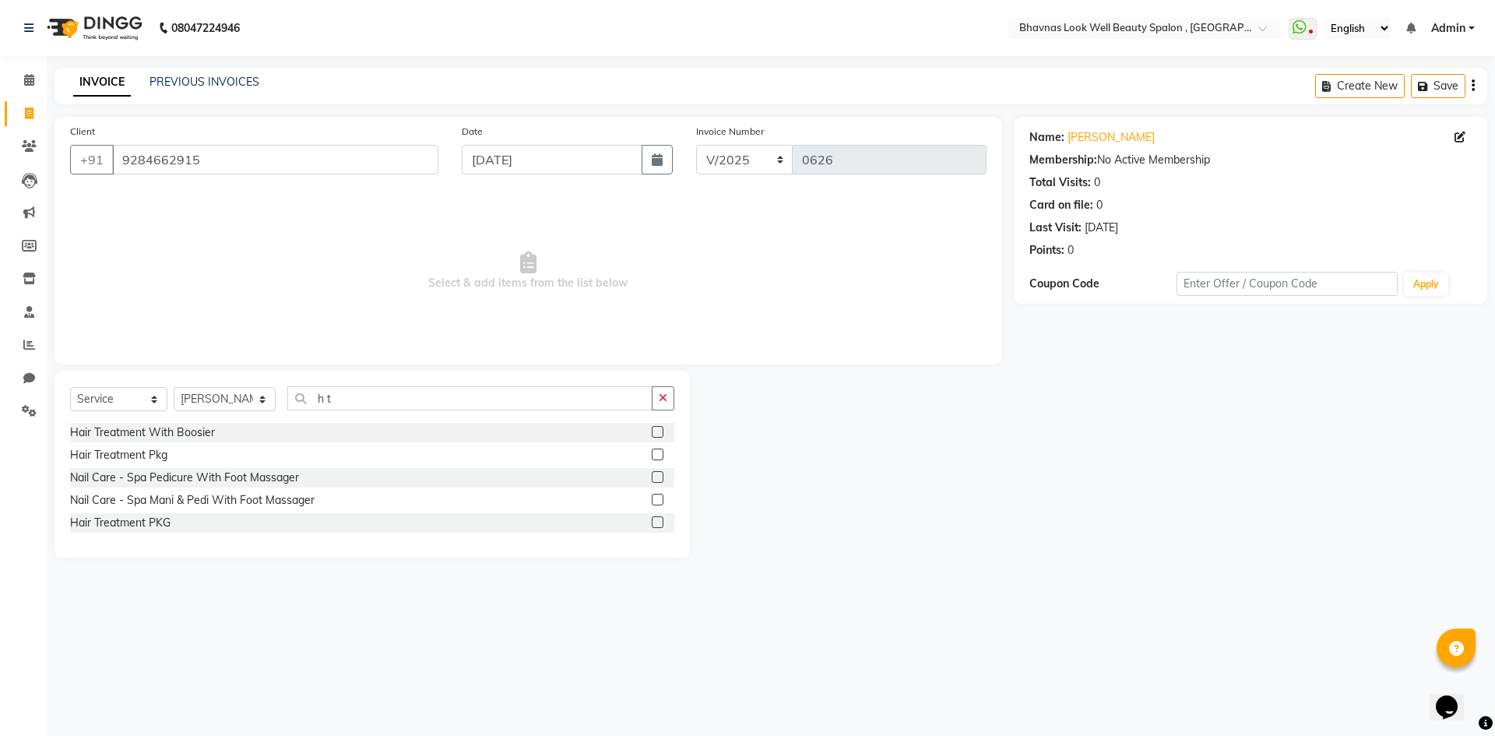
click at [658, 429] on label at bounding box center [658, 432] width 12 height 12
click at [658, 429] on input "checkbox" at bounding box center [657, 433] width 10 height 10
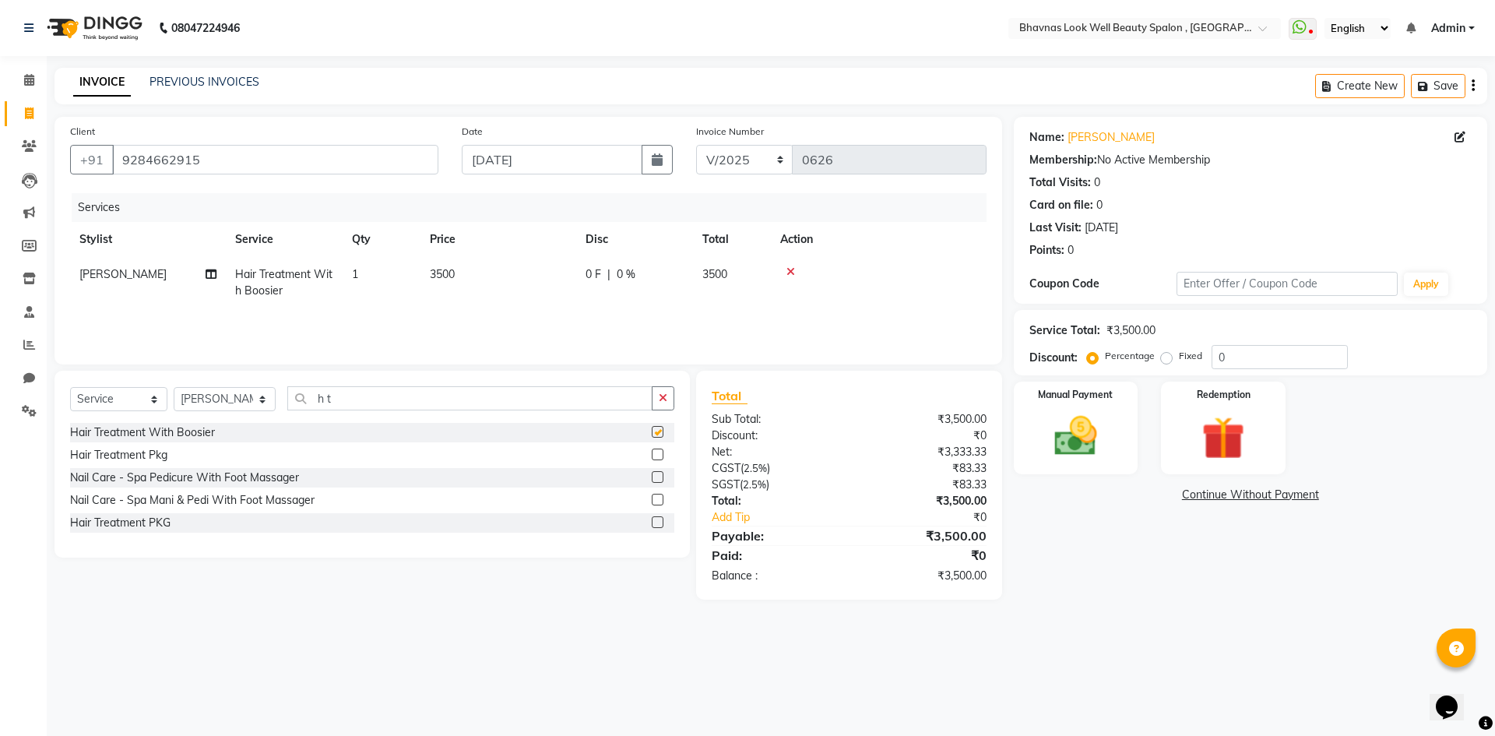
checkbox input "false"
click at [431, 271] on span "3500" at bounding box center [442, 274] width 25 height 14
select select "46642"
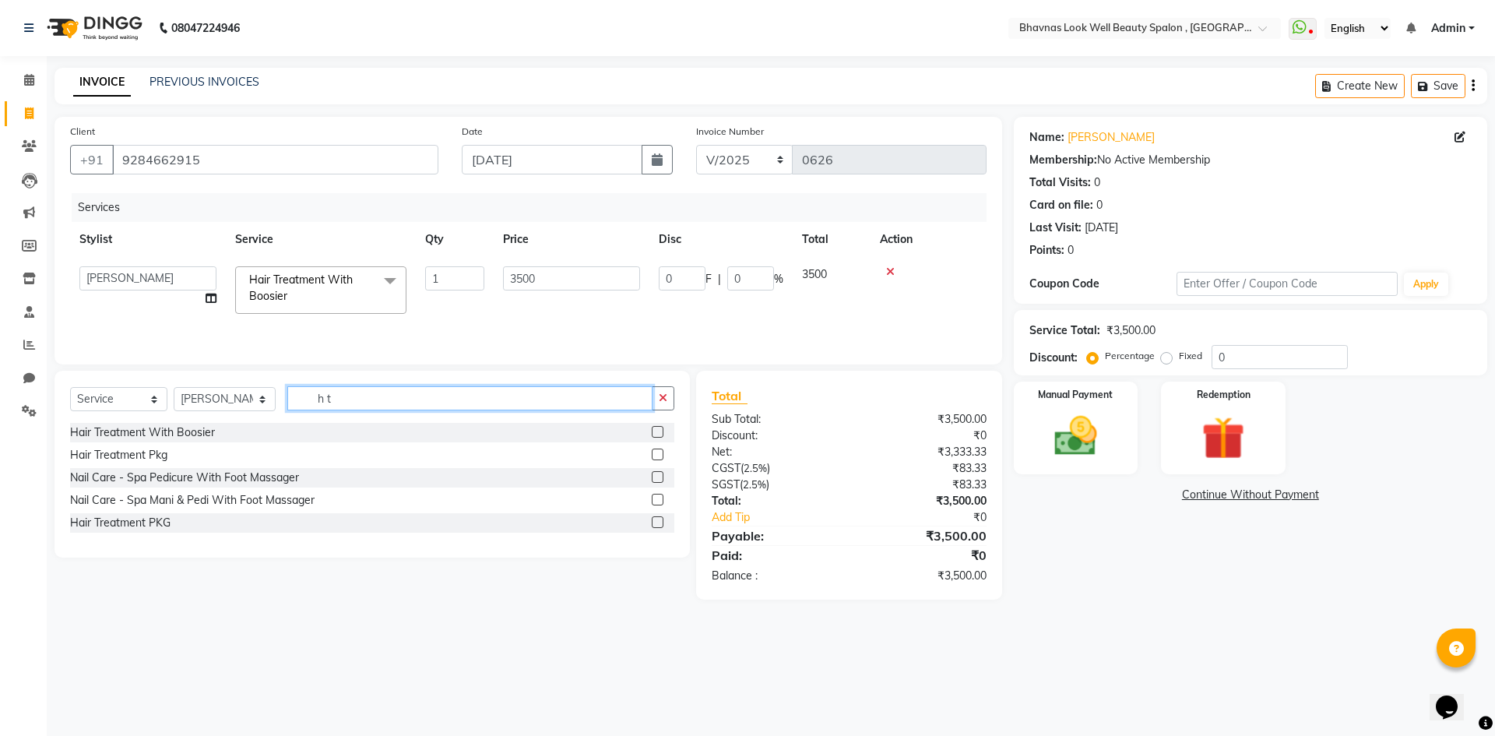
drag, startPoint x: 340, startPoint y: 393, endPoint x: 318, endPoint y: 396, distance: 22.0
click at [318, 396] on input "h t" at bounding box center [470, 398] width 366 height 24
type input "wax"
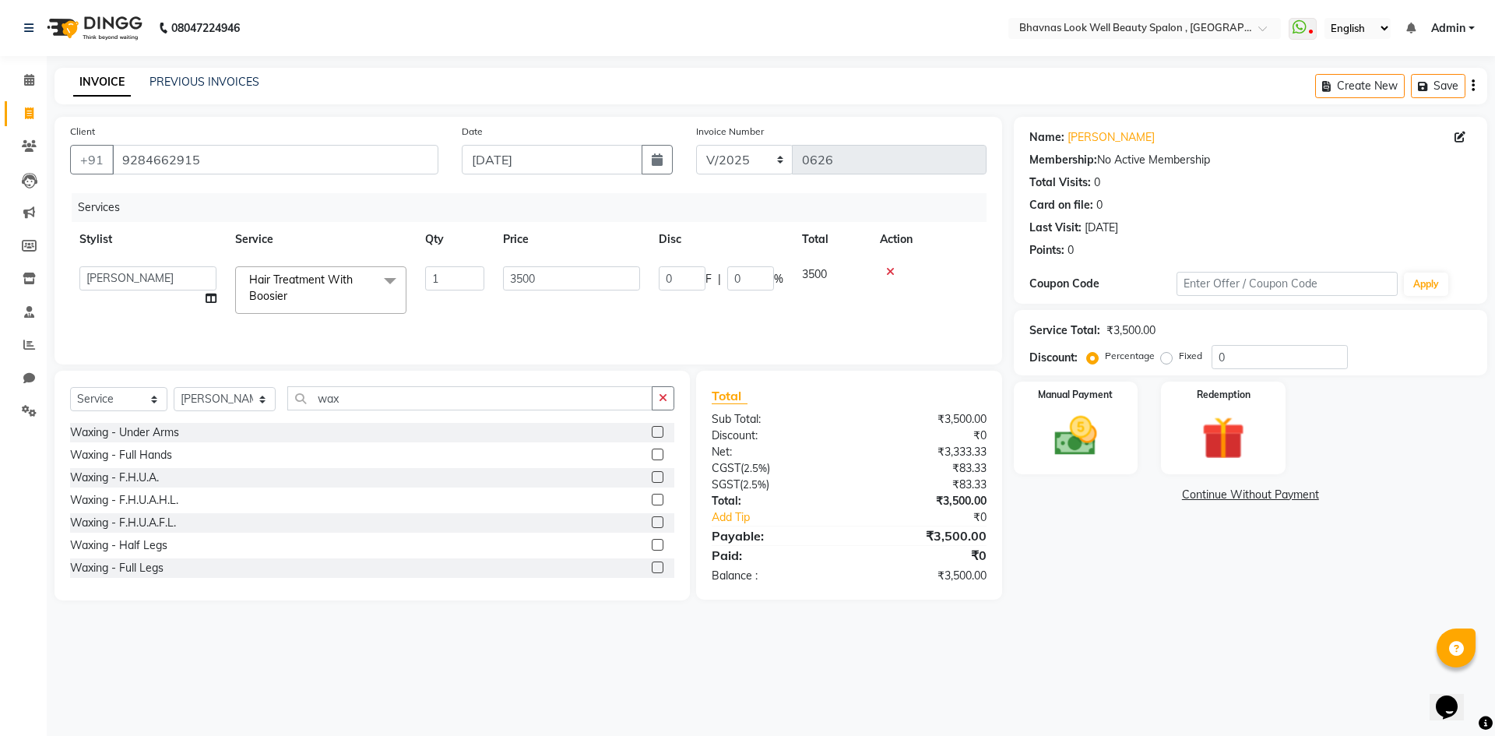
click at [652, 496] on label at bounding box center [658, 500] width 12 height 12
click at [652, 496] on input "checkbox" at bounding box center [657, 500] width 10 height 10
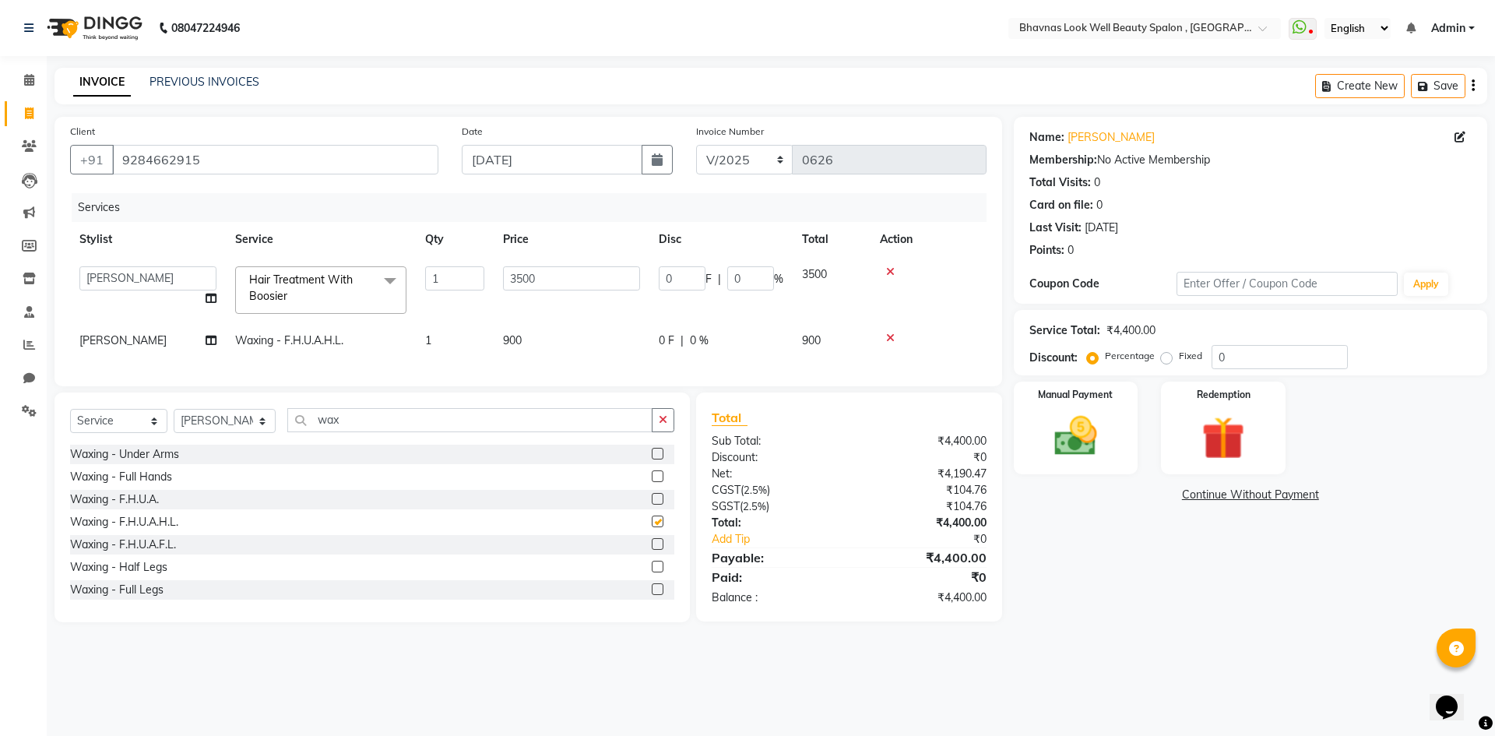
checkbox input "false"
click at [497, 337] on td "900" at bounding box center [572, 340] width 156 height 35
select select "46642"
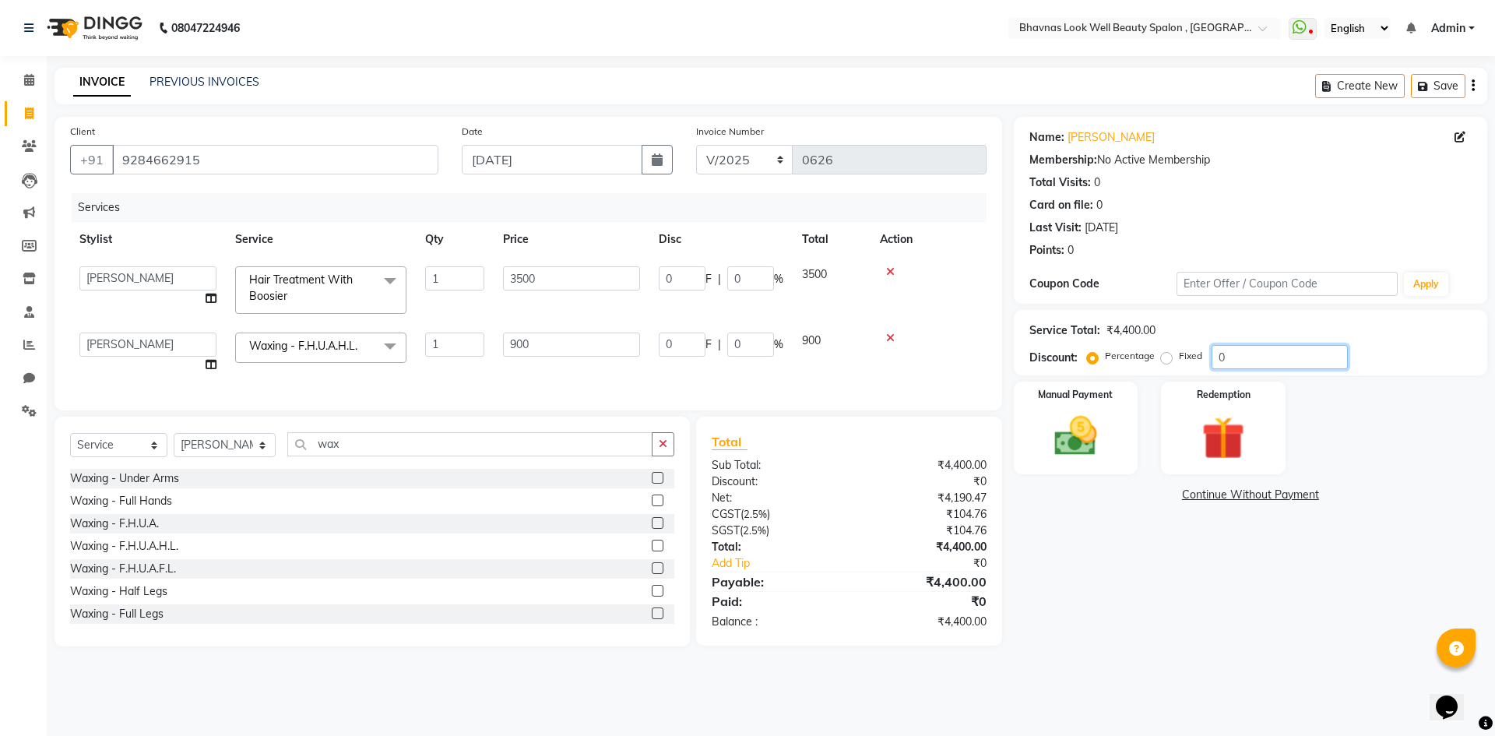
drag, startPoint x: 1260, startPoint y: 352, endPoint x: 1184, endPoint y: 357, distance: 75.7
click at [1184, 357] on div "Percentage Fixed 0" at bounding box center [1219, 357] width 258 height 24
type input "2"
type input "70"
type input "2"
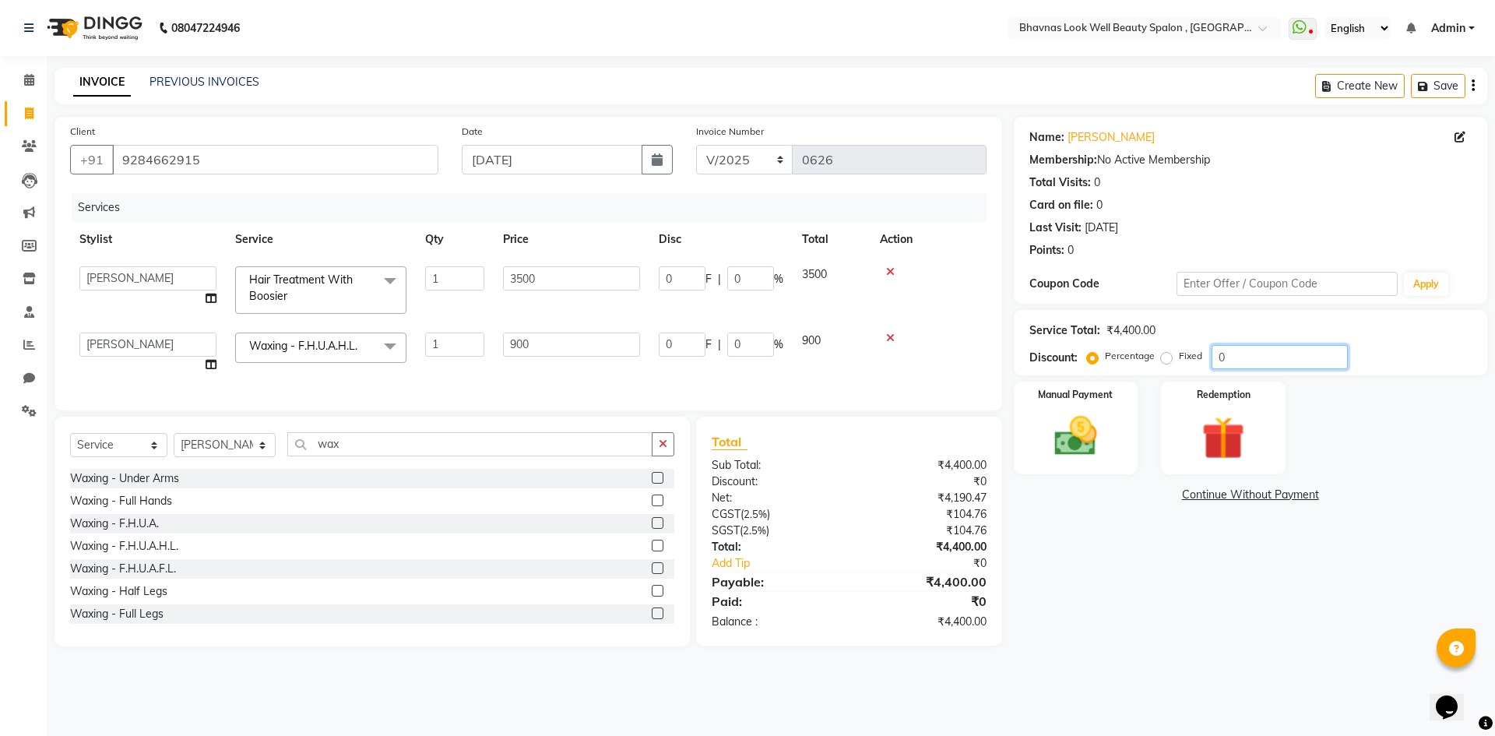
type input "18"
type input "2"
type input "25"
type input "875"
type input "25"
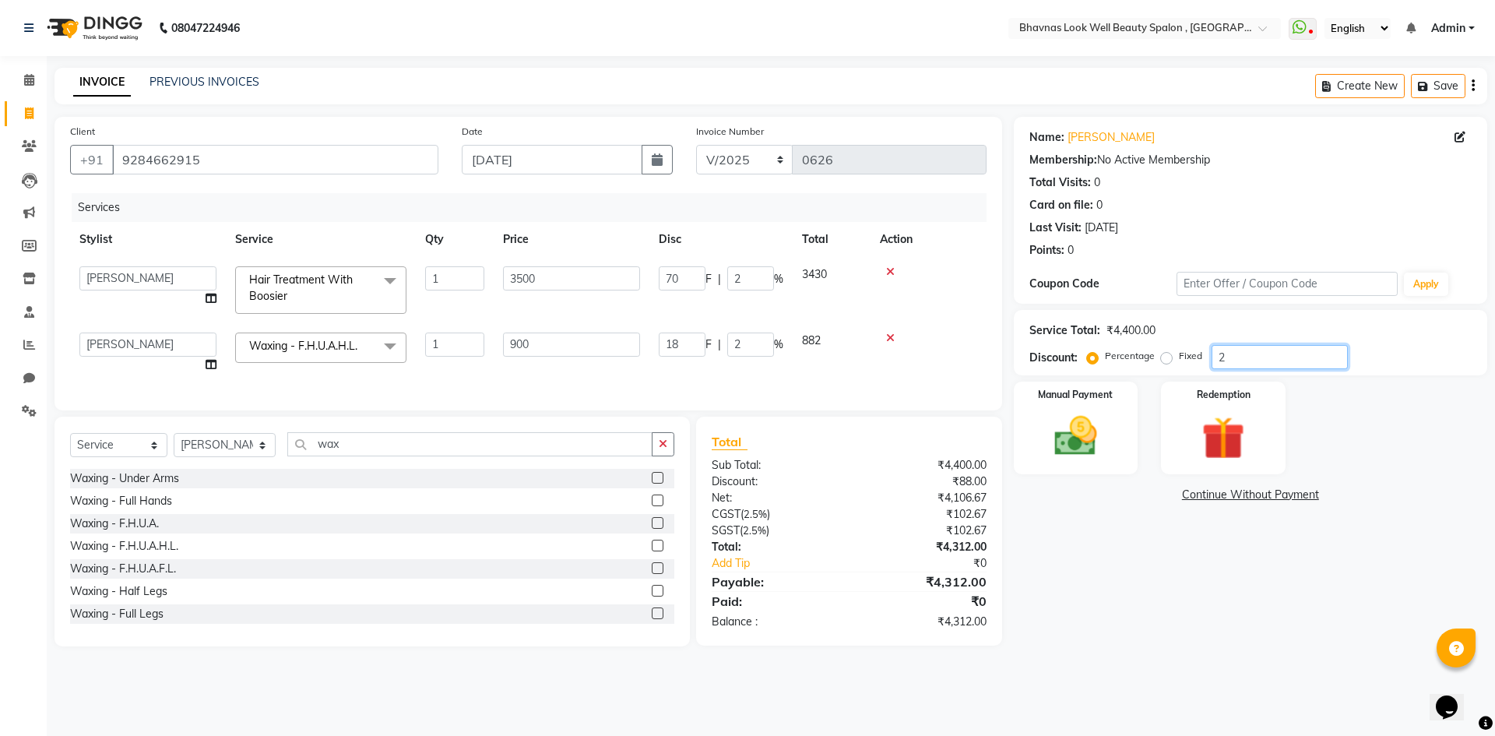
type input "225"
type input "25"
click at [1241, 646] on div "Name: [PERSON_NAME] Membership: No Active Membership Total Visits: 0 Card on fi…" at bounding box center [1256, 382] width 485 height 530
click at [1163, 590] on div "Name: [PERSON_NAME] Membership: No Active Membership Total Visits: 0 Card on fi…" at bounding box center [1256, 382] width 485 height 530
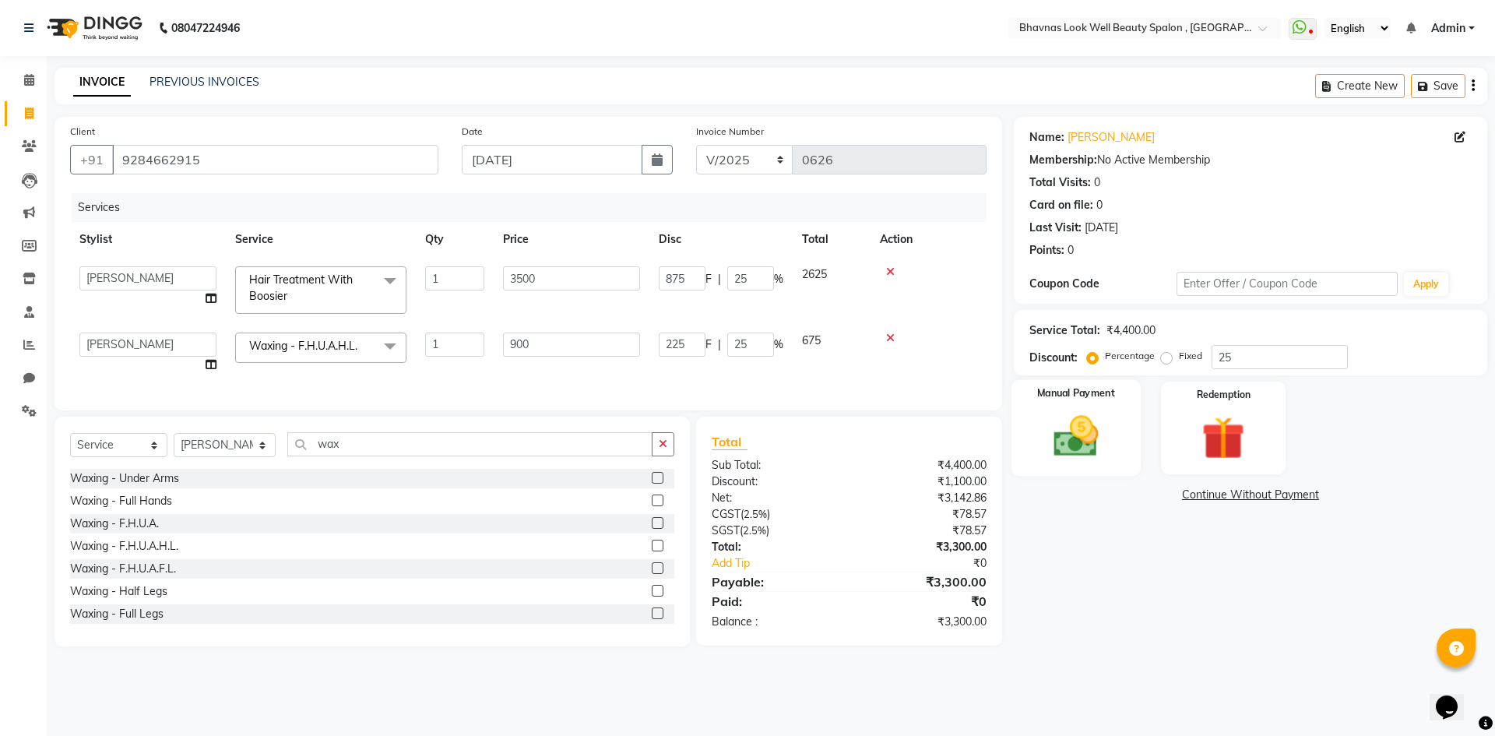
click at [1100, 430] on img at bounding box center [1076, 435] width 72 height 51
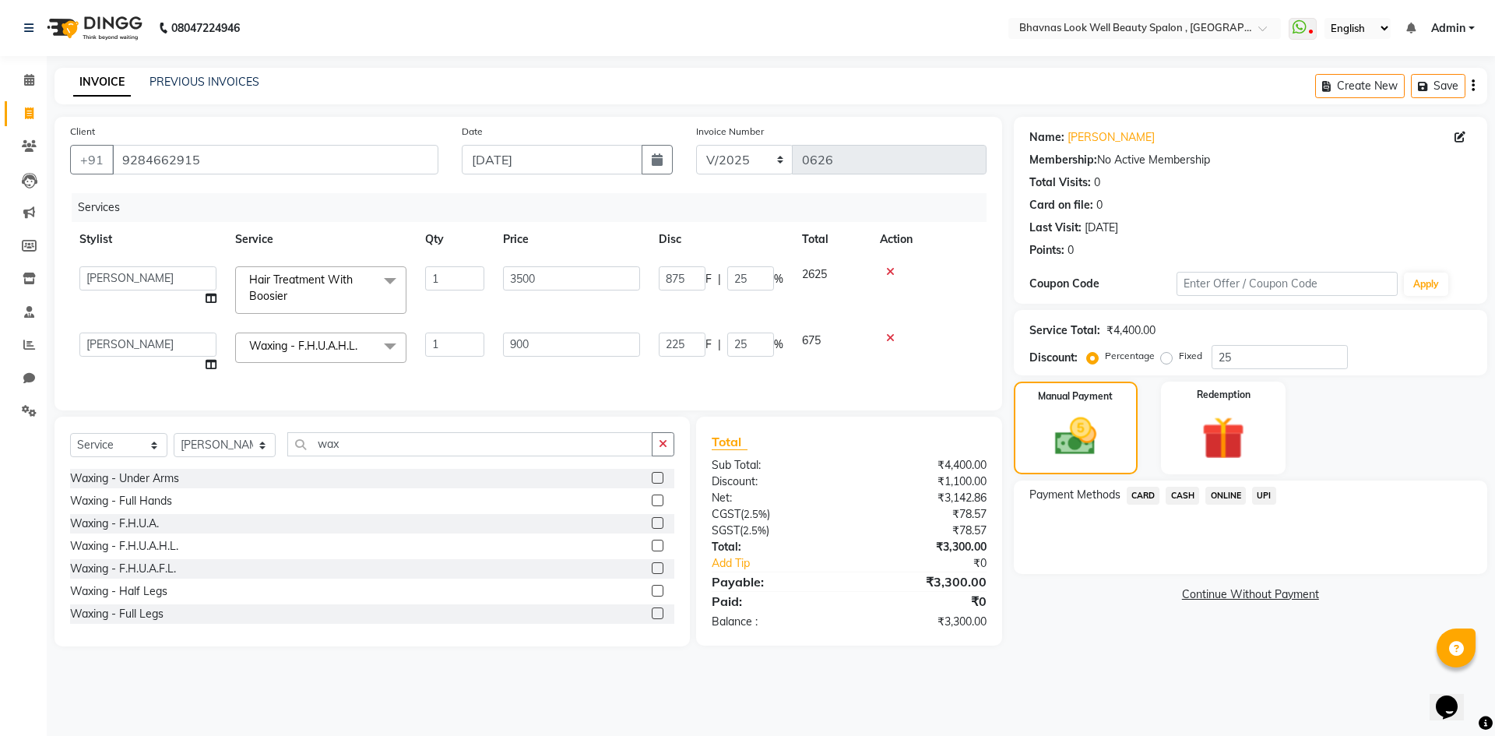
click at [1176, 495] on span "CASH" at bounding box center [1182, 496] width 33 height 18
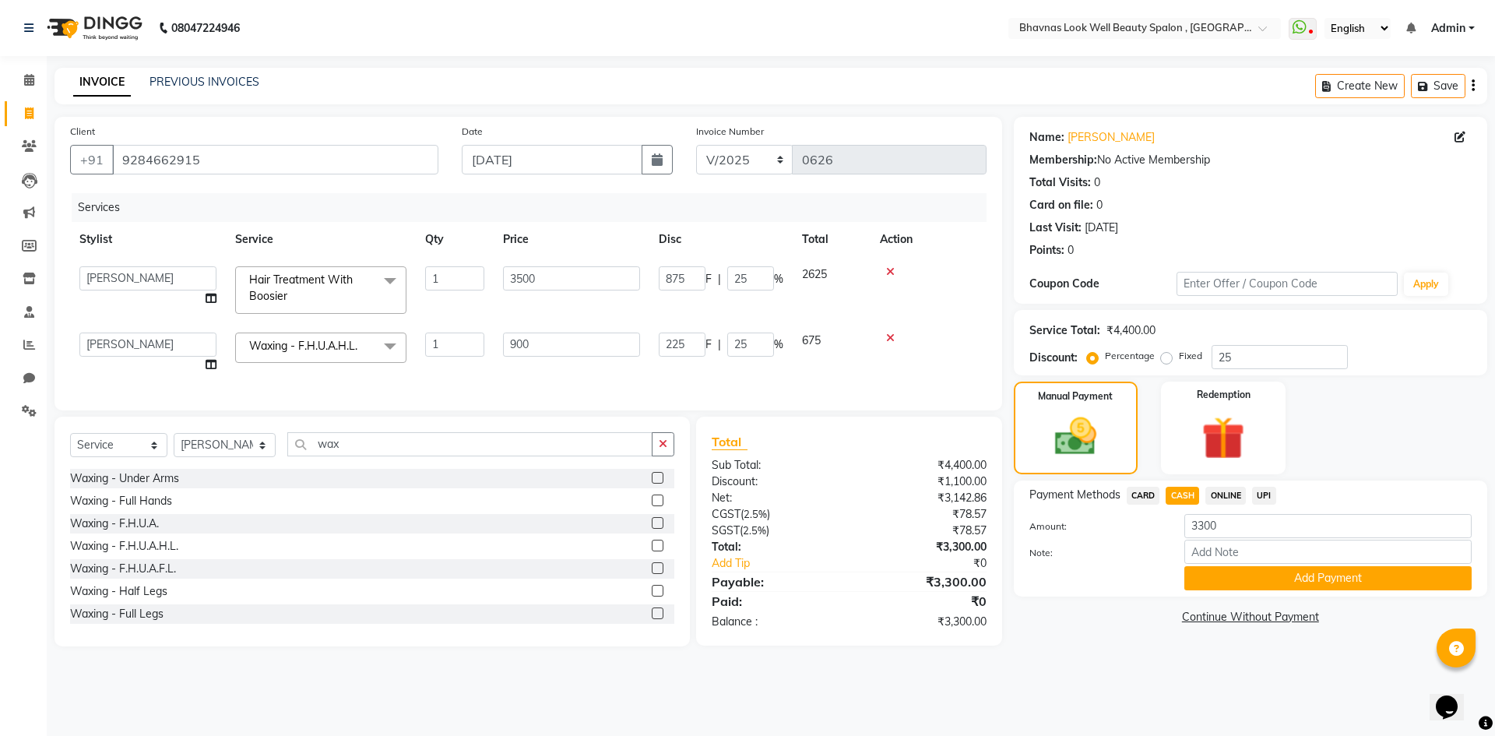
click at [1234, 572] on button "Add Payment" at bounding box center [1327, 578] width 287 height 24
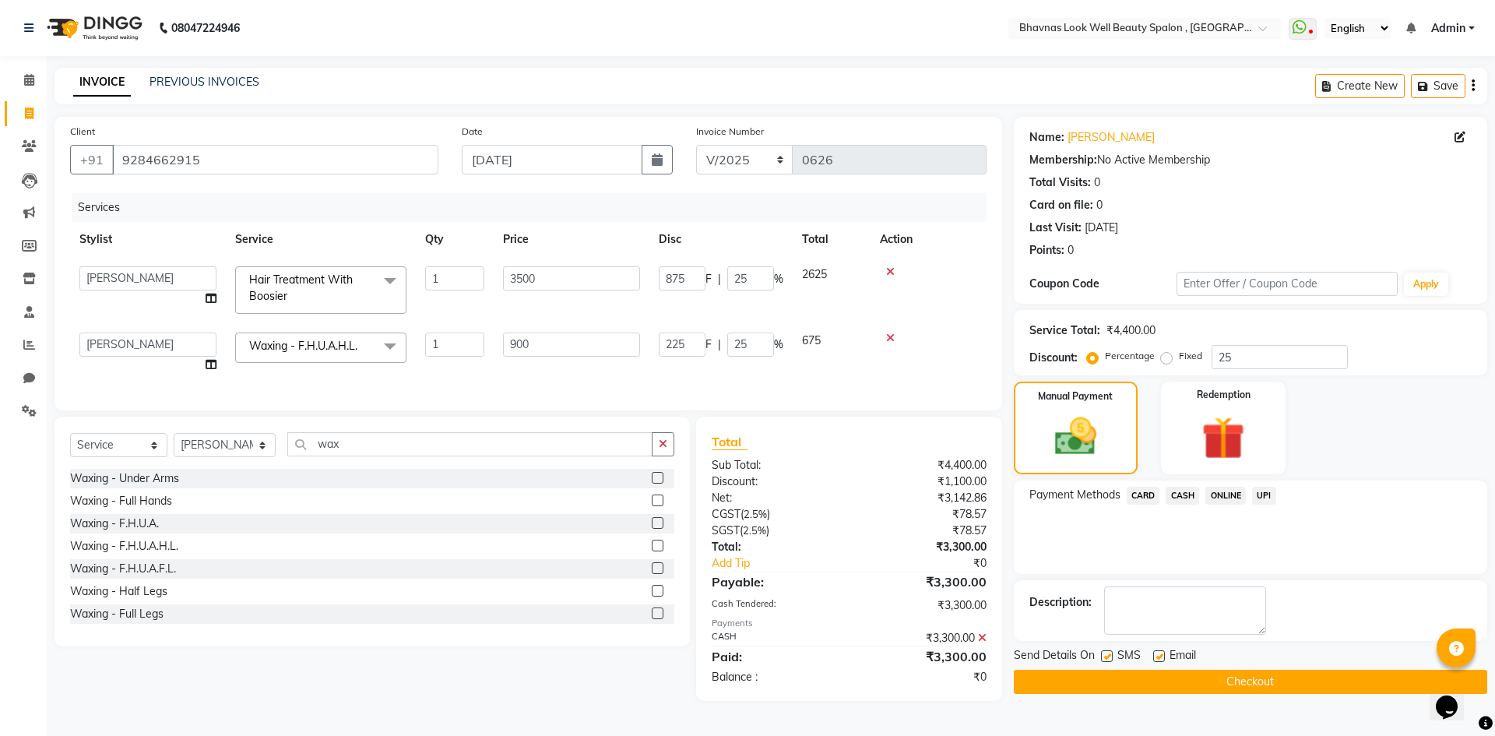
click at [1153, 652] on label at bounding box center [1159, 656] width 12 height 12
click at [1153, 652] on input "checkbox" at bounding box center [1158, 657] width 10 height 10
checkbox input "false"
click at [1107, 660] on label at bounding box center [1107, 656] width 12 height 12
click at [1107, 660] on input "checkbox" at bounding box center [1106, 657] width 10 height 10
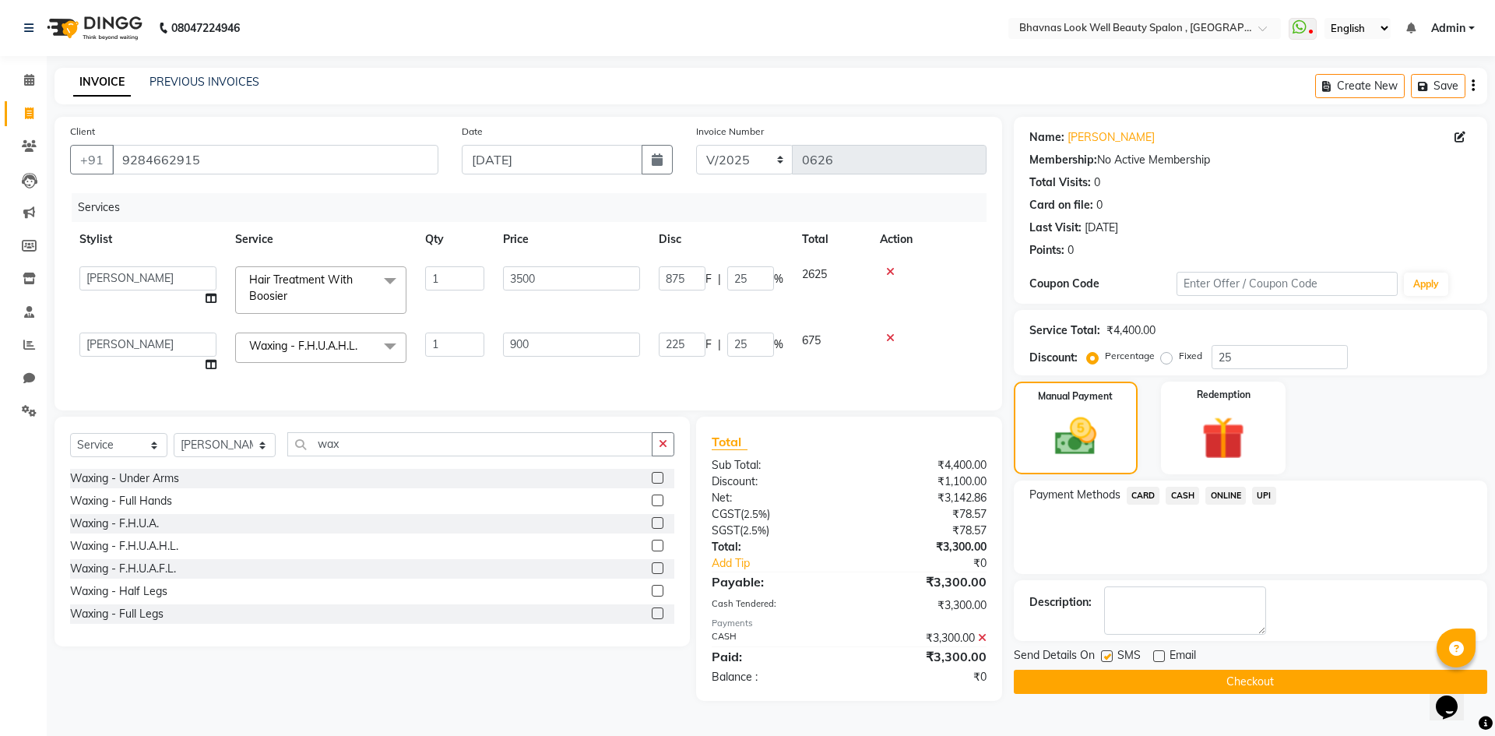
checkbox input "false"
click at [1129, 675] on button "Checkout" at bounding box center [1250, 682] width 473 height 24
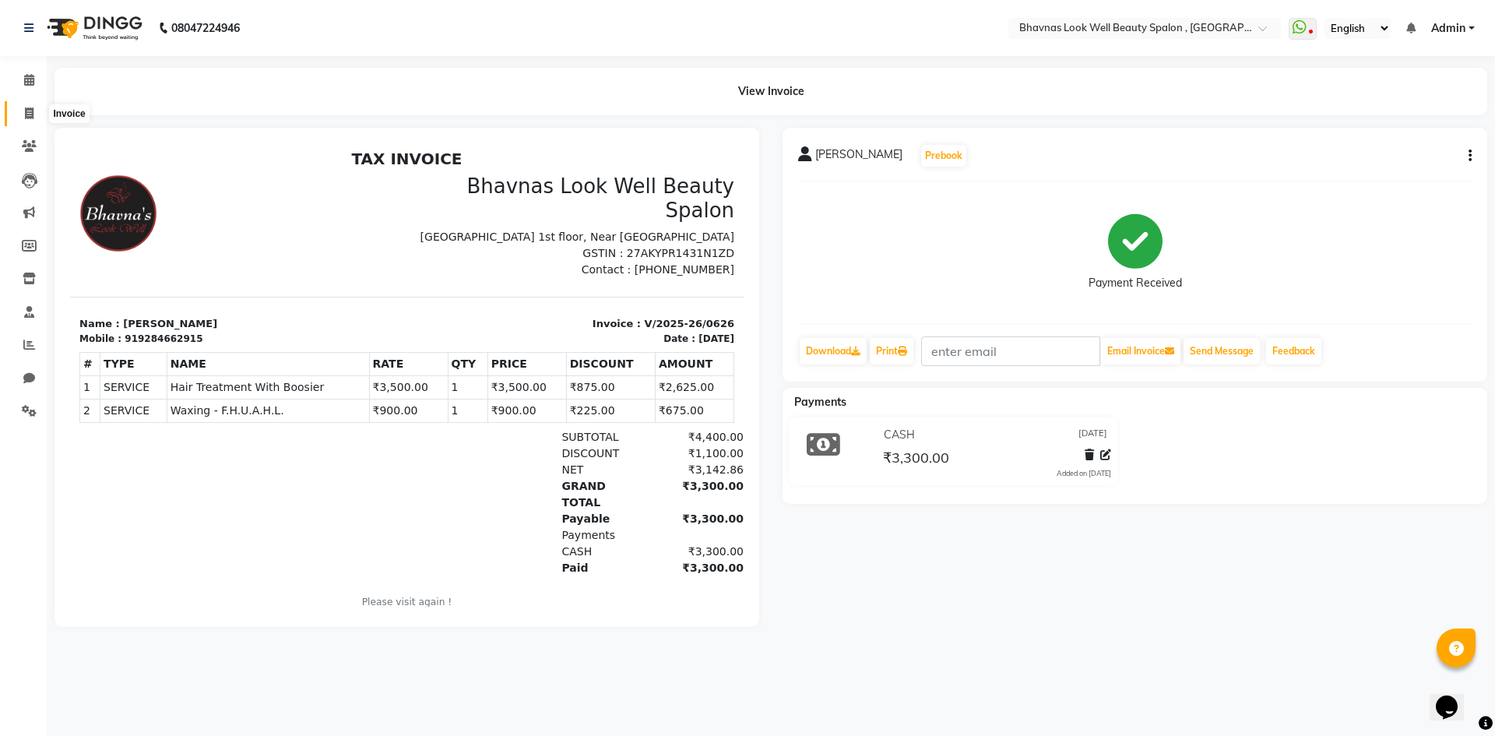
drag, startPoint x: 34, startPoint y: 116, endPoint x: 44, endPoint y: 122, distance: 11.9
click at [34, 116] on span at bounding box center [29, 114] width 27 height 18
select select "service"
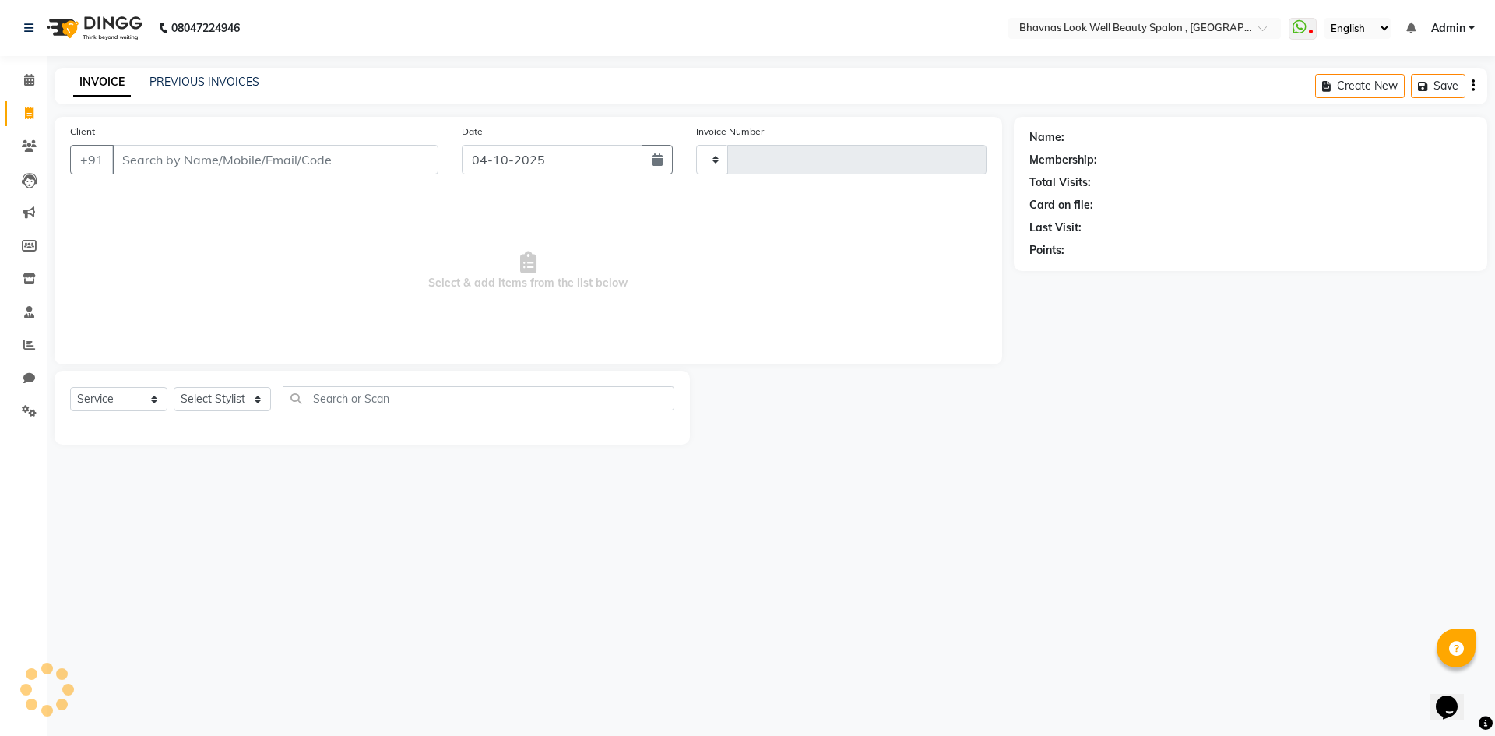
type input "0627"
select select "6251"
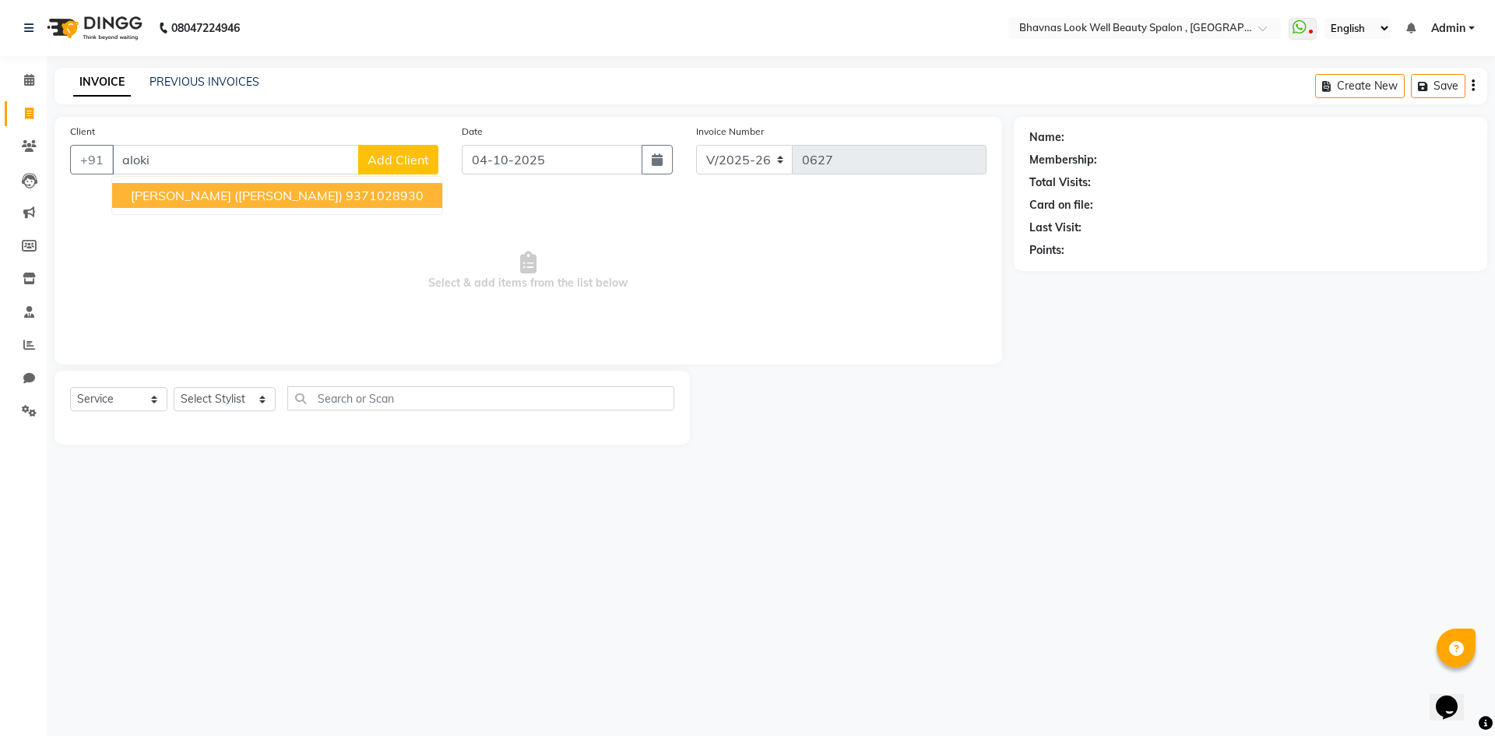
click at [241, 195] on span "[PERSON_NAME] ([PERSON_NAME])" at bounding box center [237, 196] width 212 height 16
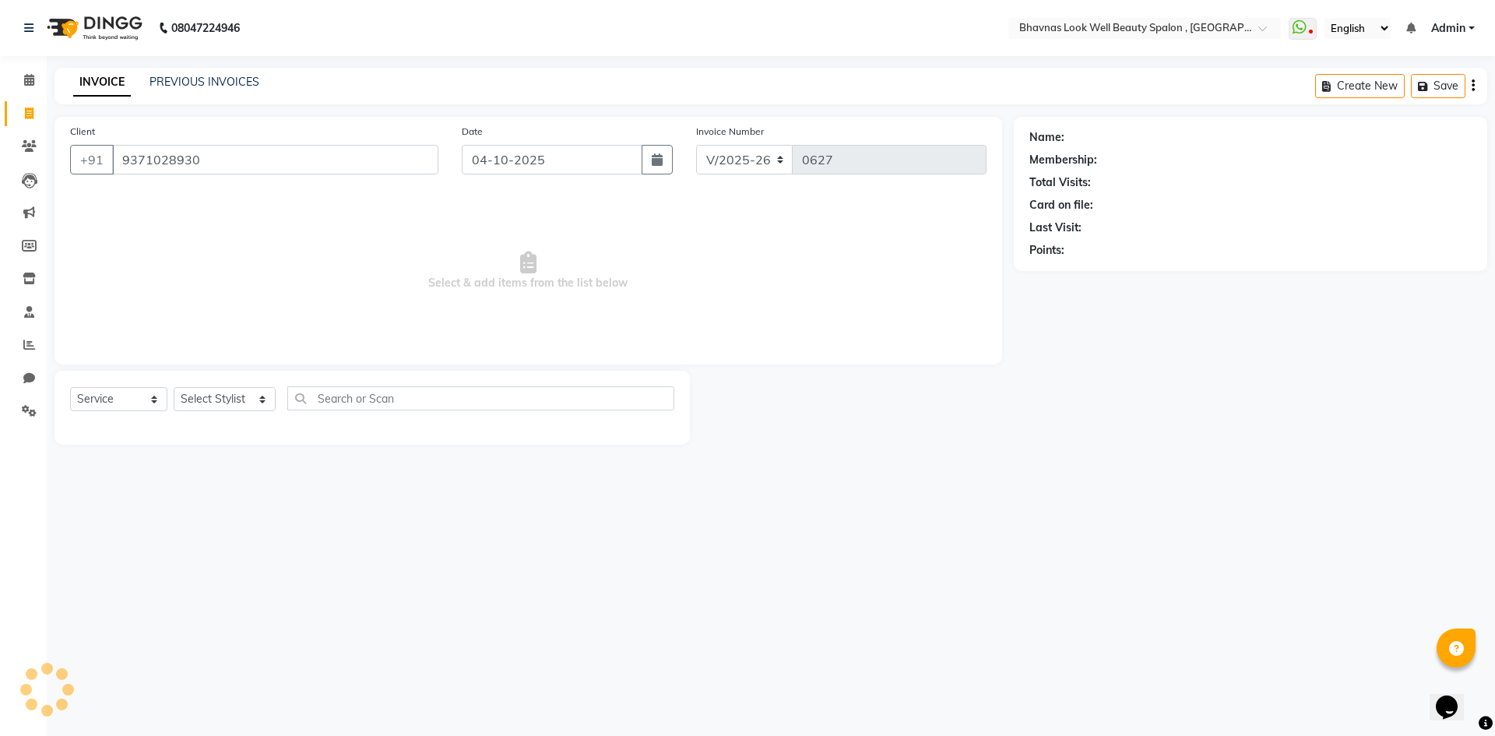
type input "9371028930"
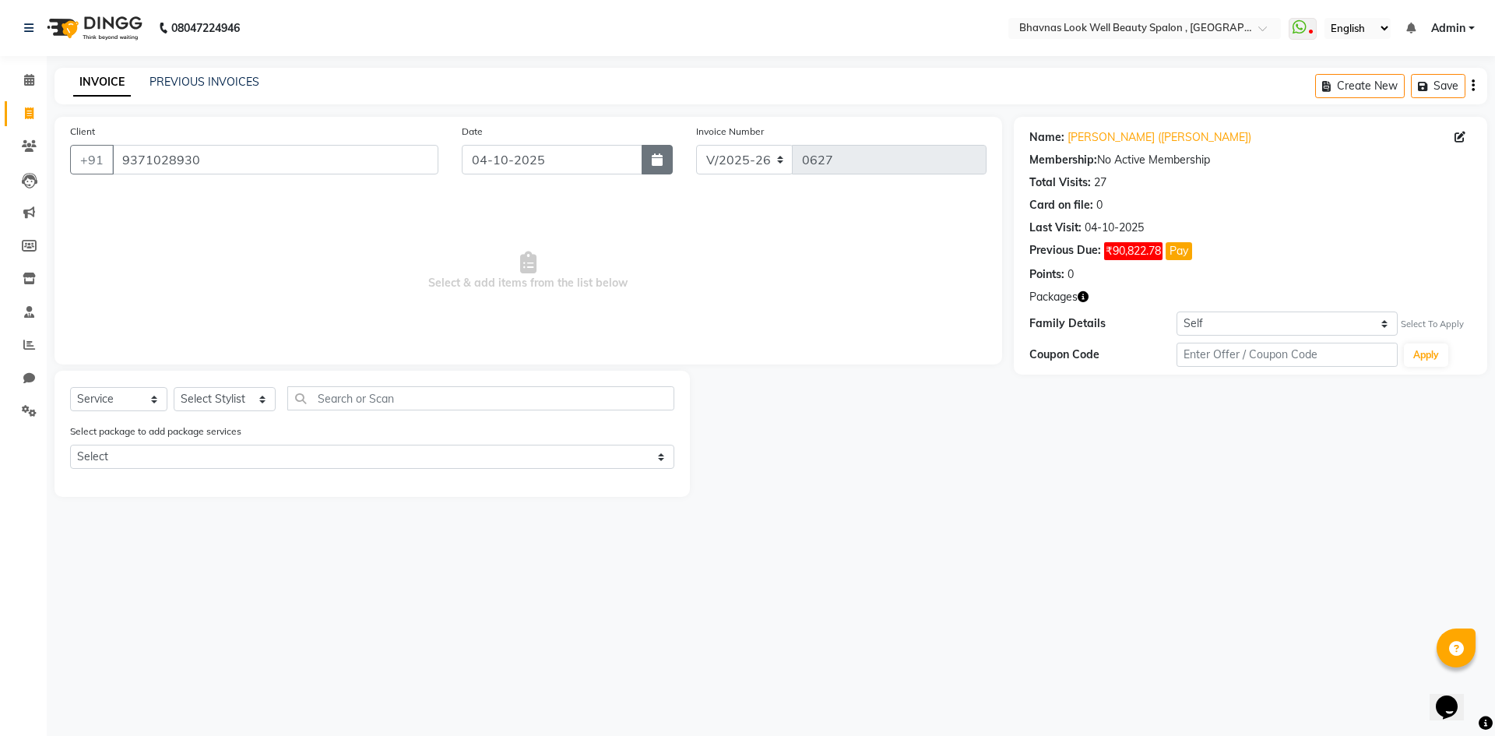
click at [660, 161] on icon "button" at bounding box center [657, 159] width 11 height 12
select select "10"
select select "2025"
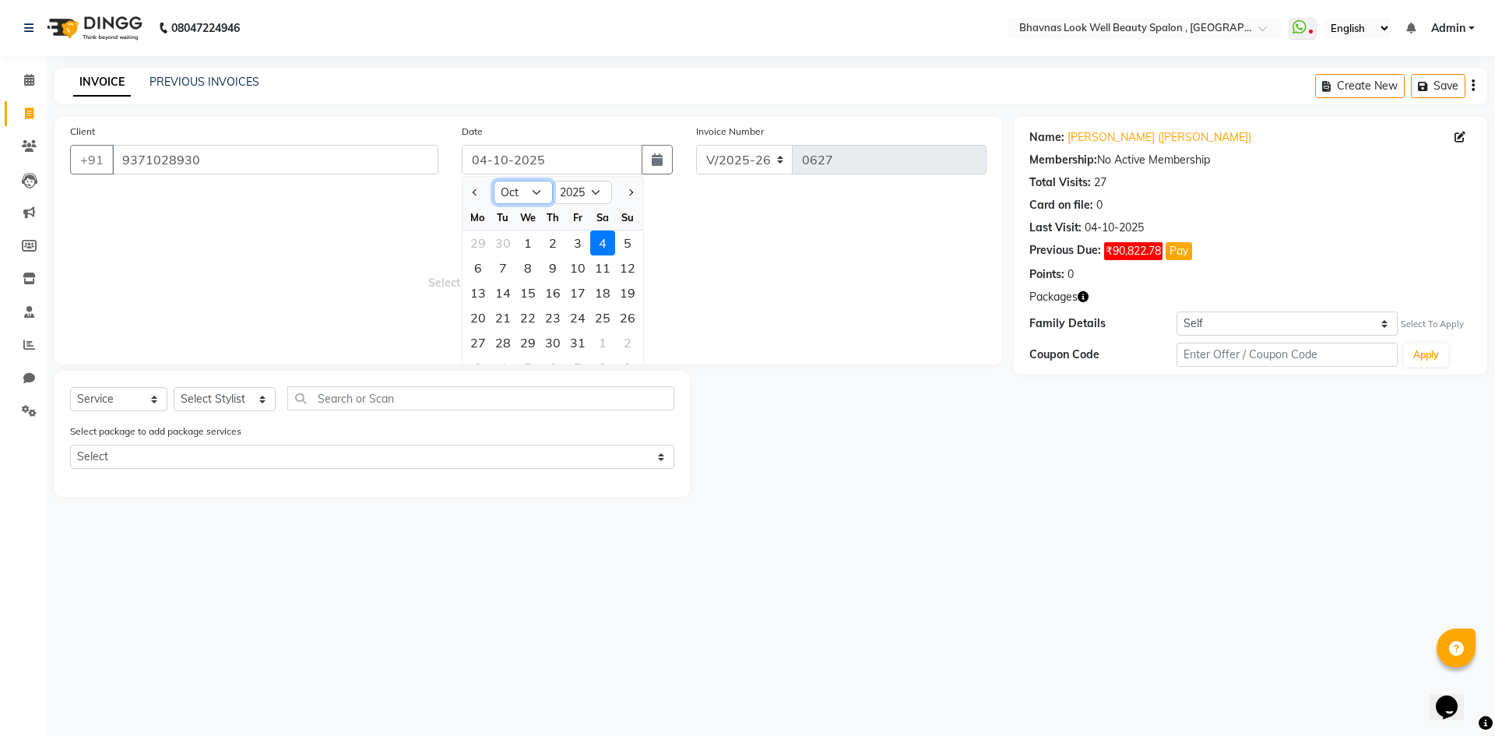
click at [528, 197] on select "Jan Feb Mar Apr May Jun [DATE] Aug Sep Oct Nov Dec" at bounding box center [523, 192] width 59 height 23
click at [494, 181] on select "Jan Feb Mar Apr May Jun [DATE] Aug Sep Oct Nov Dec" at bounding box center [523, 192] width 59 height 23
click at [516, 199] on select "Jan Feb Mar Apr May Jun [DATE] Aug Sep Oct Nov Dec" at bounding box center [523, 192] width 59 height 23
select select "5"
click at [494, 181] on select "Jan Feb Mar Apr May Jun [DATE] Aug Sep Oct Nov Dec" at bounding box center [523, 192] width 59 height 23
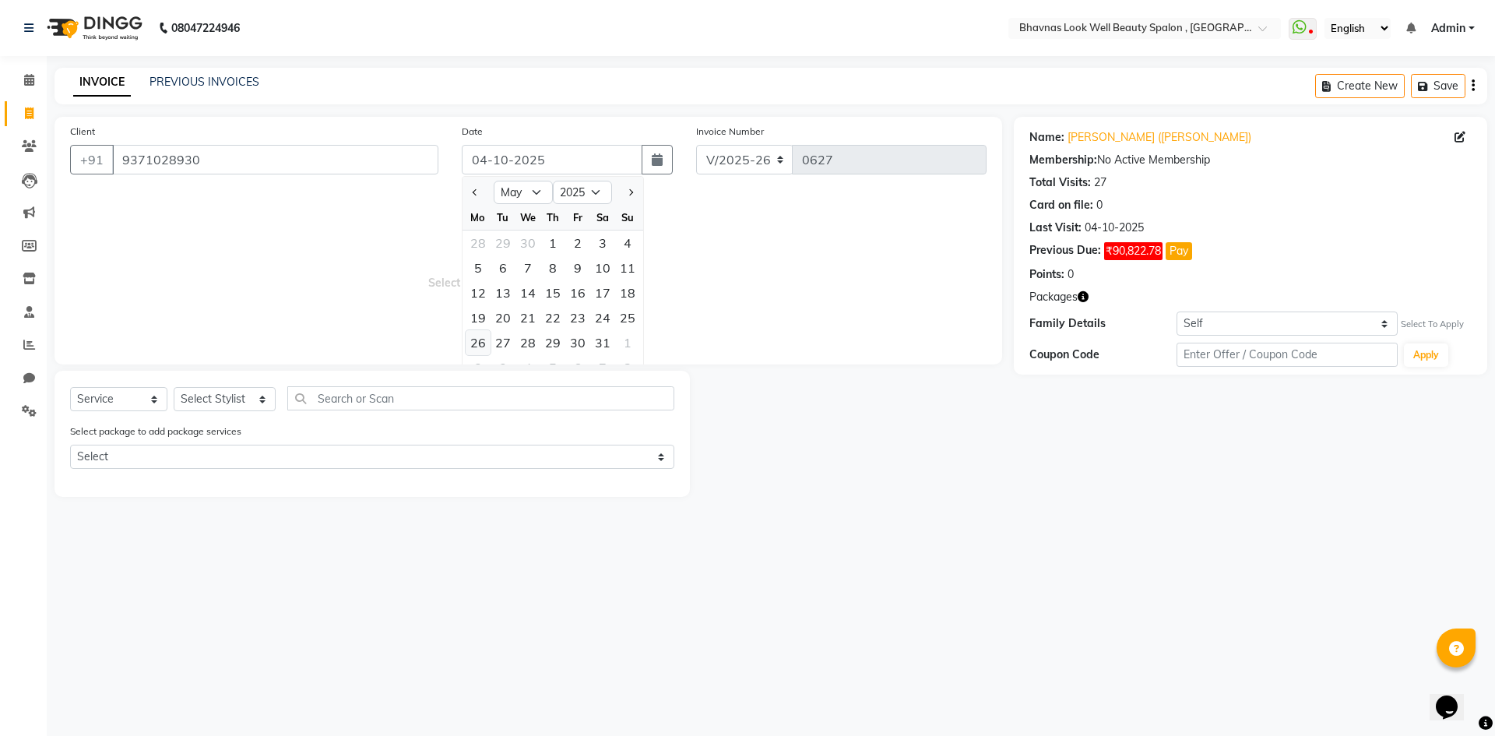
click at [467, 347] on div "26" at bounding box center [478, 342] width 25 height 25
type input "[DATE]"
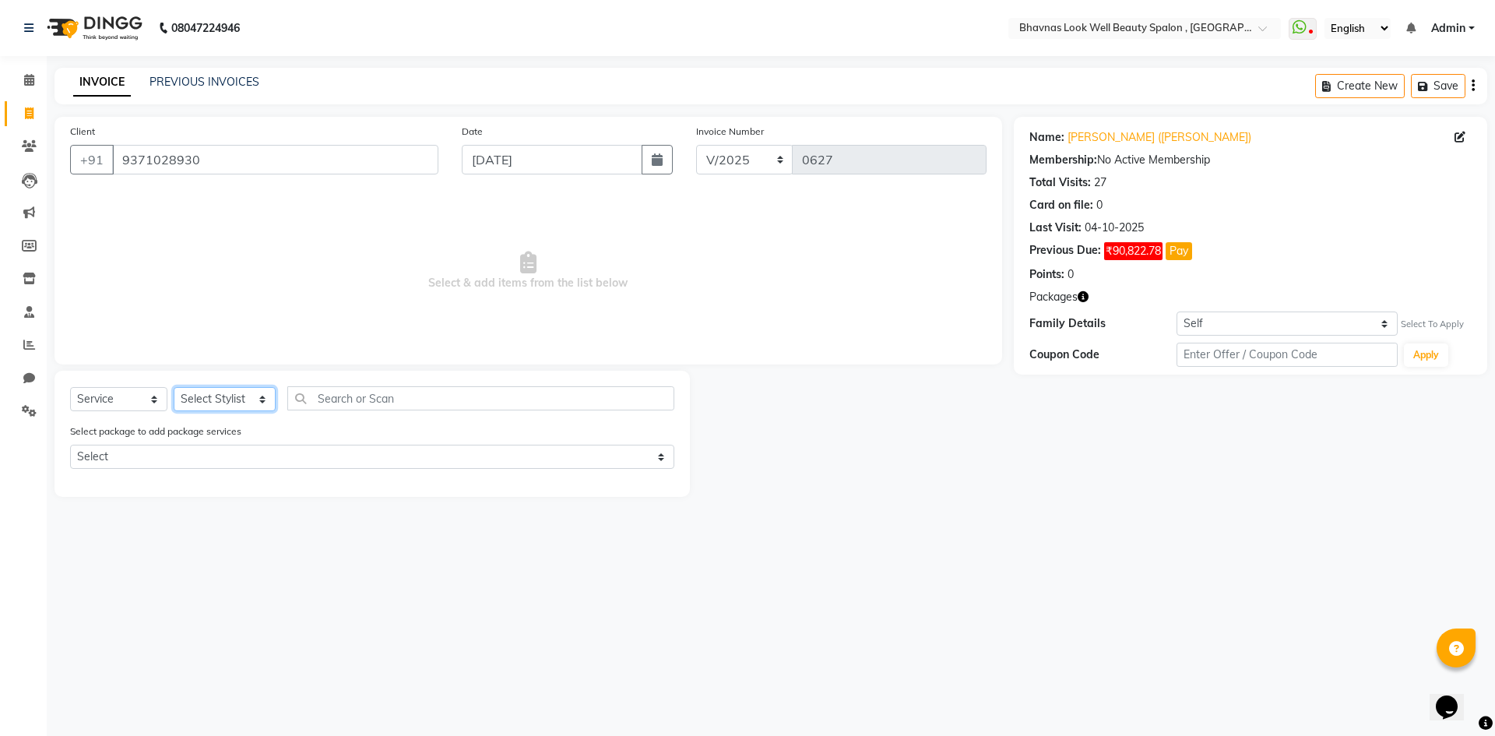
click at [202, 397] on select "Select Stylist [PERSON_NAME] [PERSON_NAME] ANMAL [PERSON_NAME] JYOTI [PERSON_NA…" at bounding box center [225, 399] width 102 height 24
select select "46639"
click at [174, 387] on select "Select Stylist [PERSON_NAME] [PERSON_NAME] ANMAL [PERSON_NAME] JYOTI [PERSON_NA…" at bounding box center [225, 399] width 102 height 24
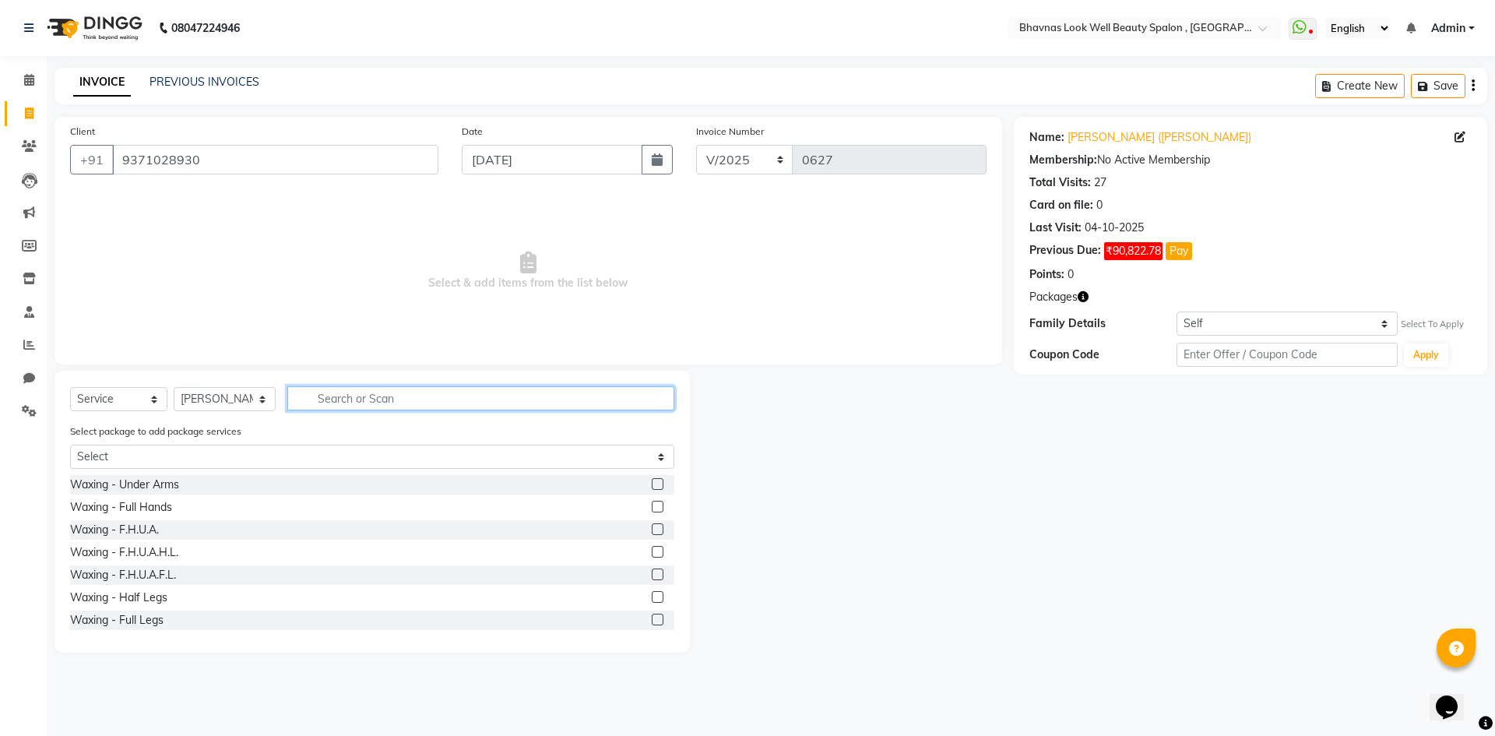
click at [379, 396] on input "text" at bounding box center [481, 398] width 388 height 24
type input "h t"
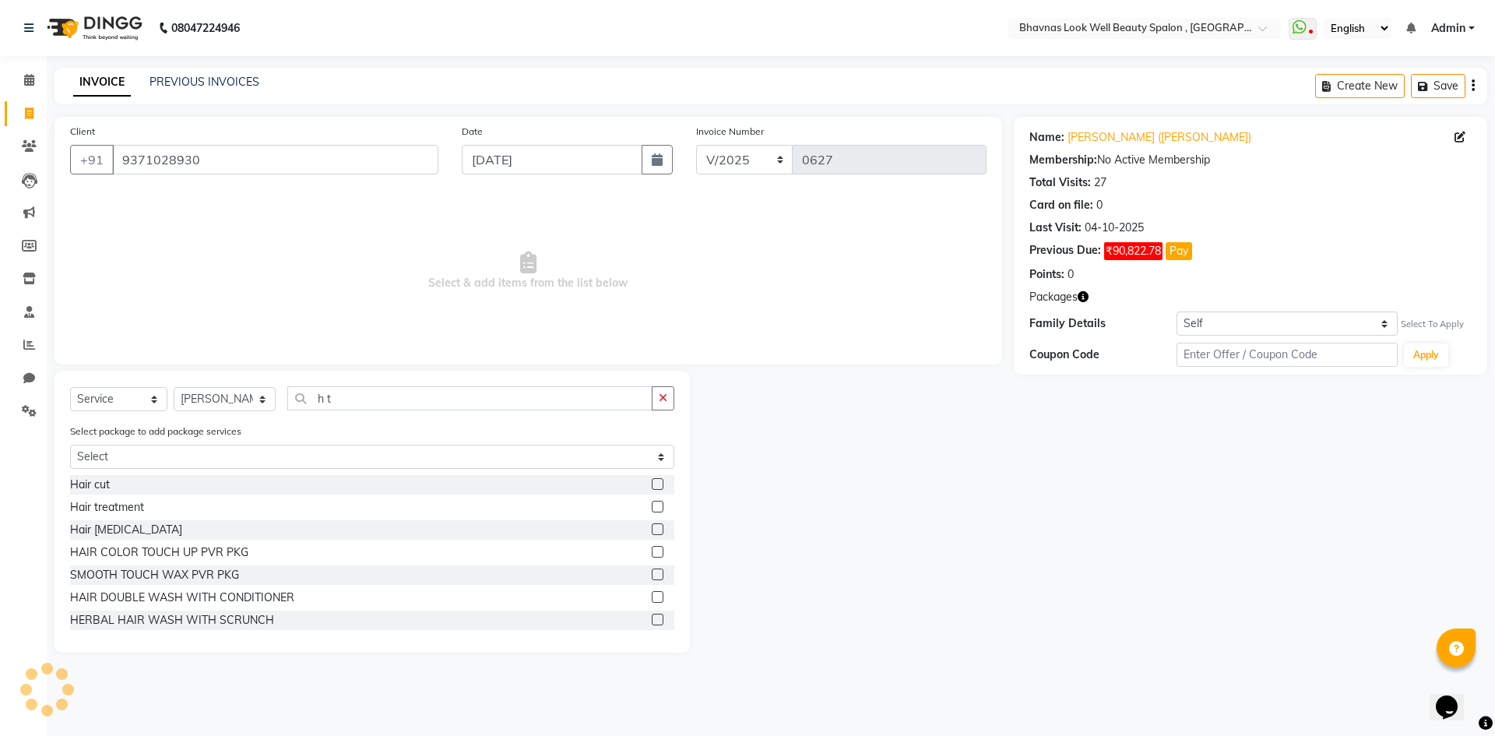
click at [652, 512] on label at bounding box center [658, 507] width 12 height 12
click at [652, 512] on input "checkbox" at bounding box center [657, 507] width 10 height 10
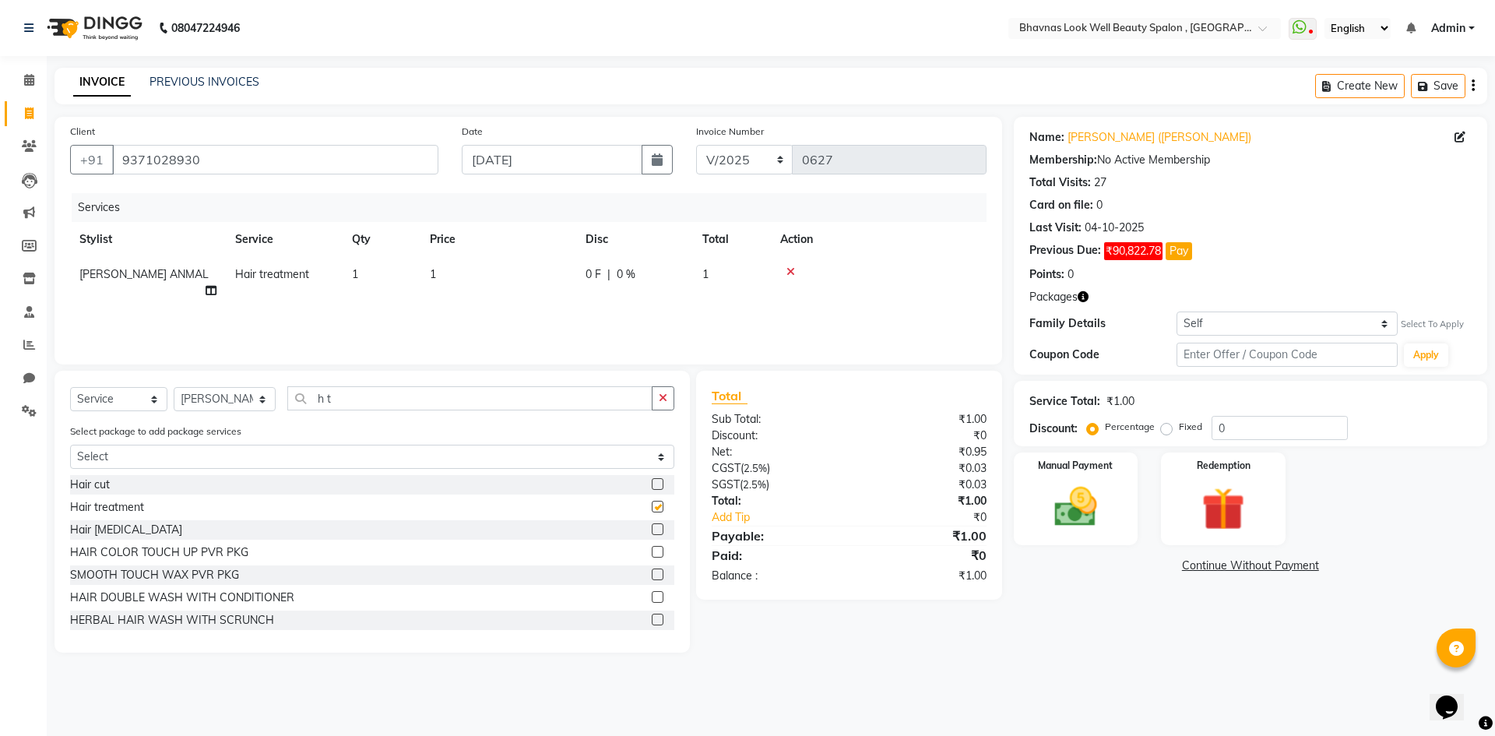
checkbox input "false"
click at [426, 290] on td "1" at bounding box center [499, 282] width 156 height 51
select select "46639"
click at [545, 277] on input "1" at bounding box center [571, 278] width 137 height 24
type input "5250"
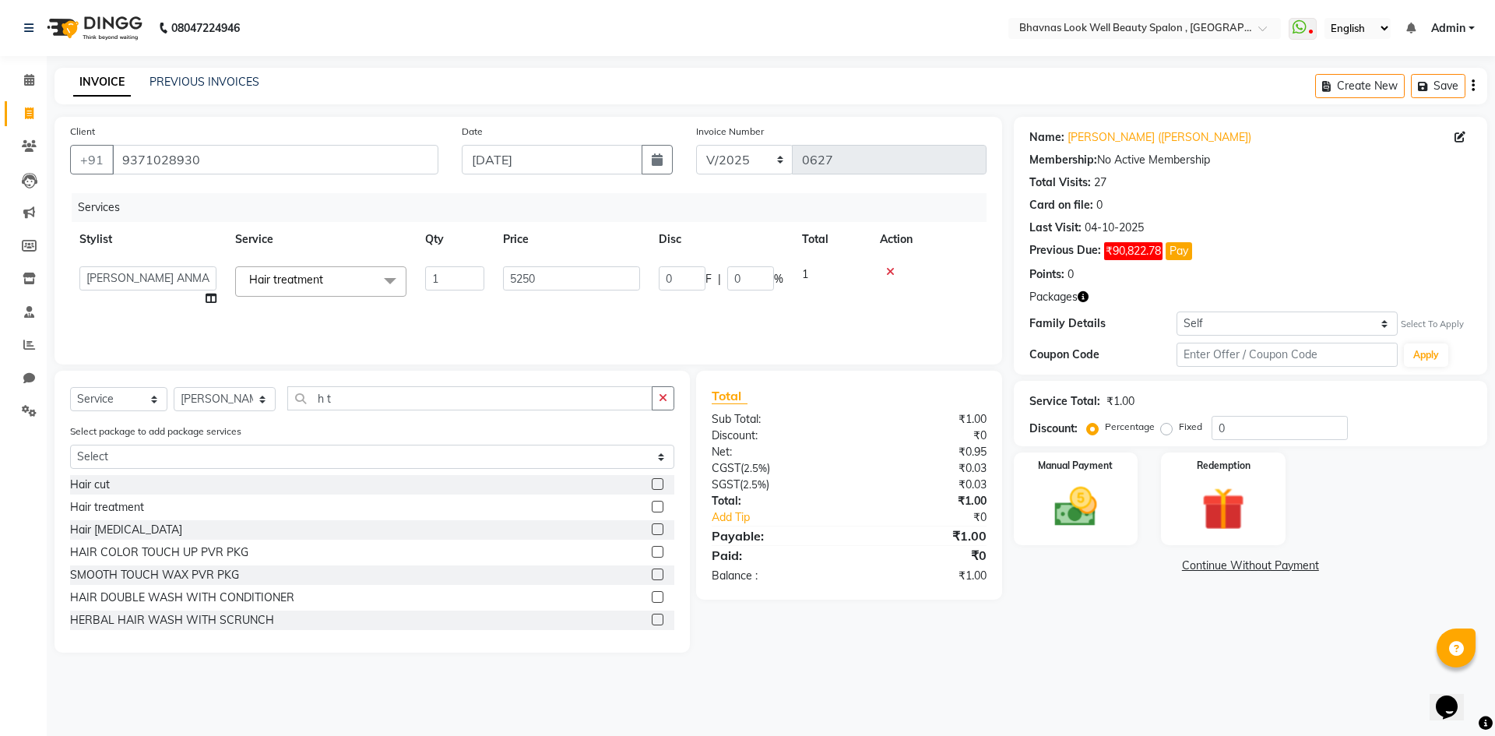
click at [630, 304] on div "Services Stylist Service Qty Price Disc Total Action [PERSON_NAME] [PERSON_NAME…" at bounding box center [528, 271] width 917 height 156
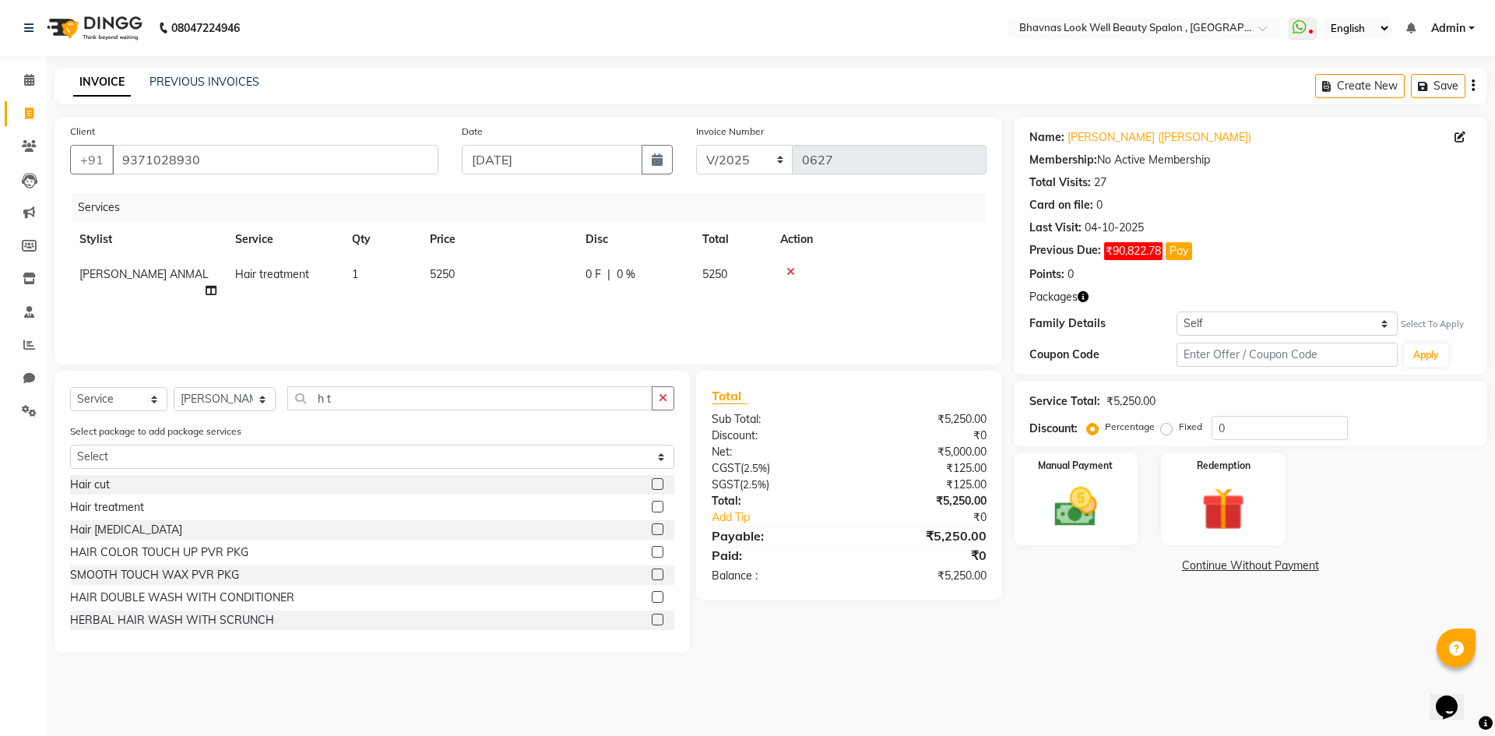
click at [660, 290] on td "0 F | 0 %" at bounding box center [634, 282] width 117 height 51
select select "46639"
drag, startPoint x: 704, startPoint y: 287, endPoint x: 646, endPoint y: 291, distance: 57.8
click at [646, 291] on tr "[PERSON_NAME] [PERSON_NAME] ANMAL [PERSON_NAME] JYOTI [PERSON_NAME] [PERSON_NAM…" at bounding box center [528, 286] width 917 height 59
type input "875"
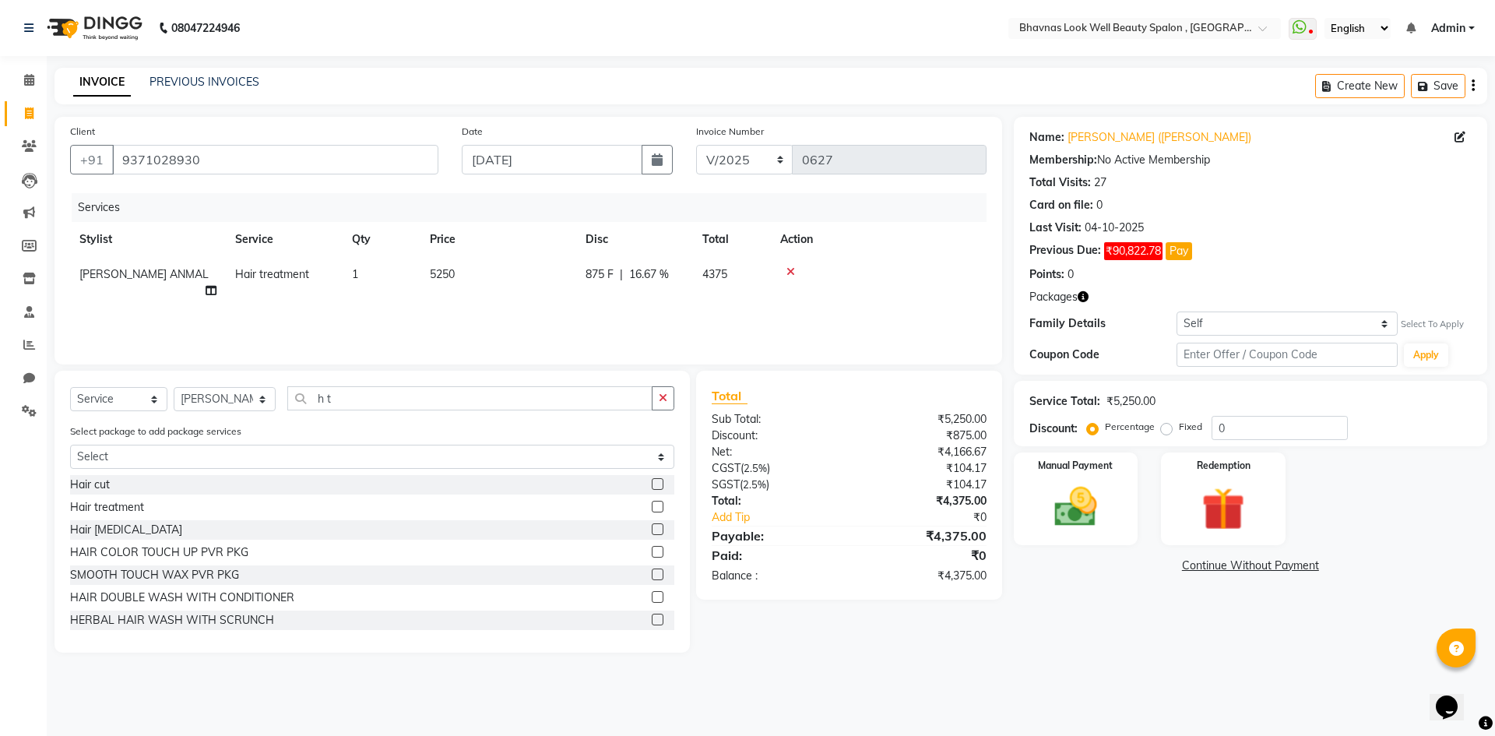
click at [851, 311] on div "Services Stylist Service Qty Price Disc Total Action [PERSON_NAME] ANMAL Hair t…" at bounding box center [528, 271] width 917 height 156
click at [1128, 493] on div "Manual Payment" at bounding box center [1075, 499] width 129 height 96
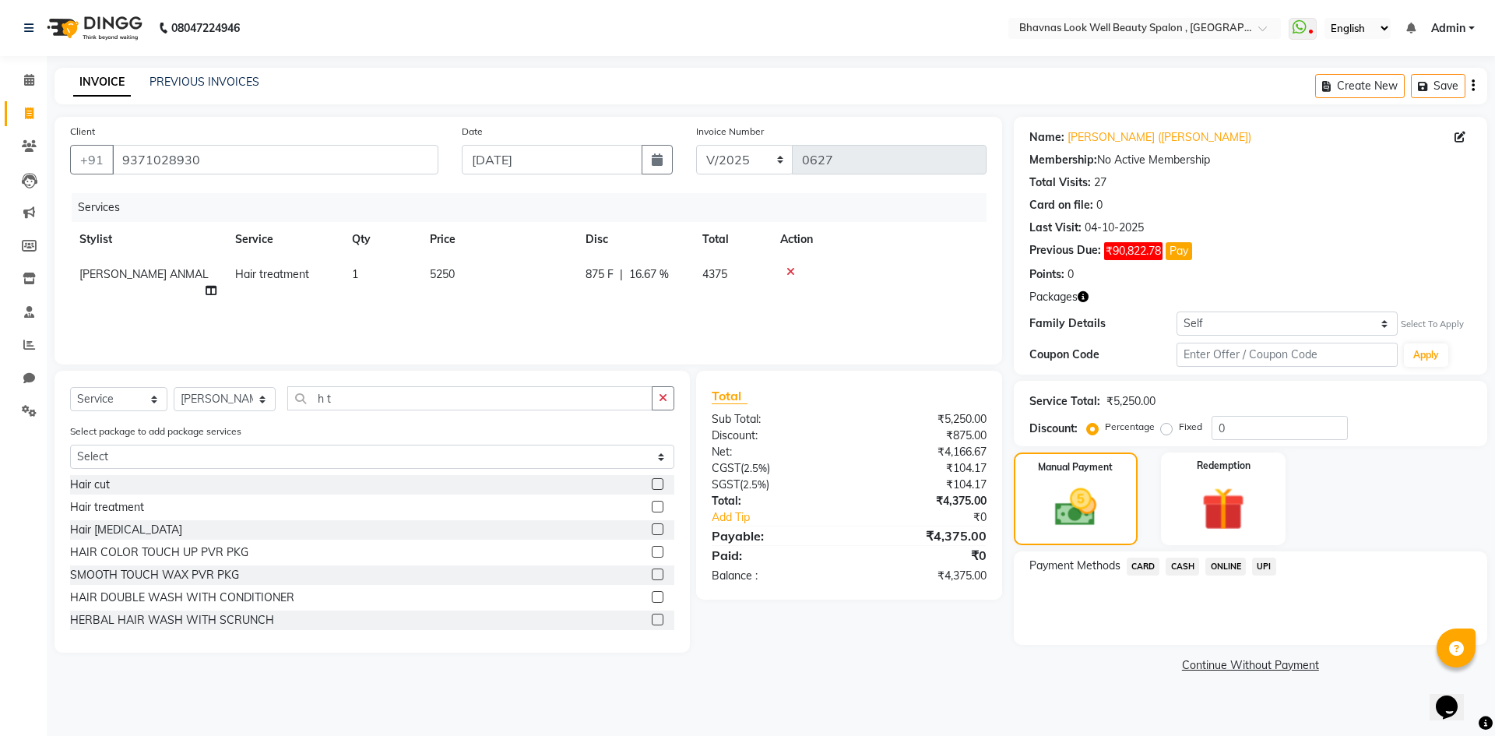
click at [1184, 563] on span "CASH" at bounding box center [1182, 567] width 33 height 18
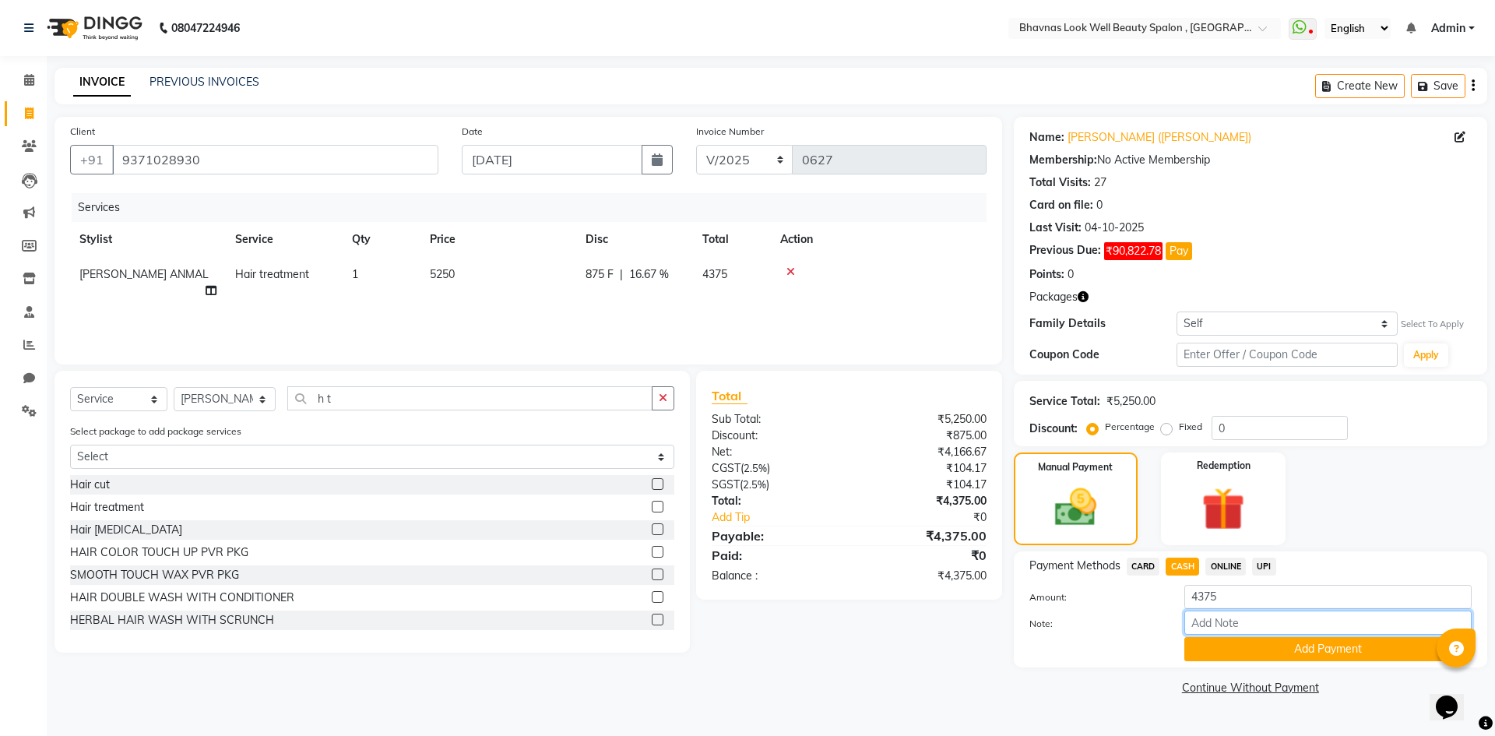
click at [1203, 624] on input "Note:" at bounding box center [1327, 623] width 287 height 24
type input "Package"
click at [1261, 645] on button "Add Payment" at bounding box center [1327, 649] width 287 height 24
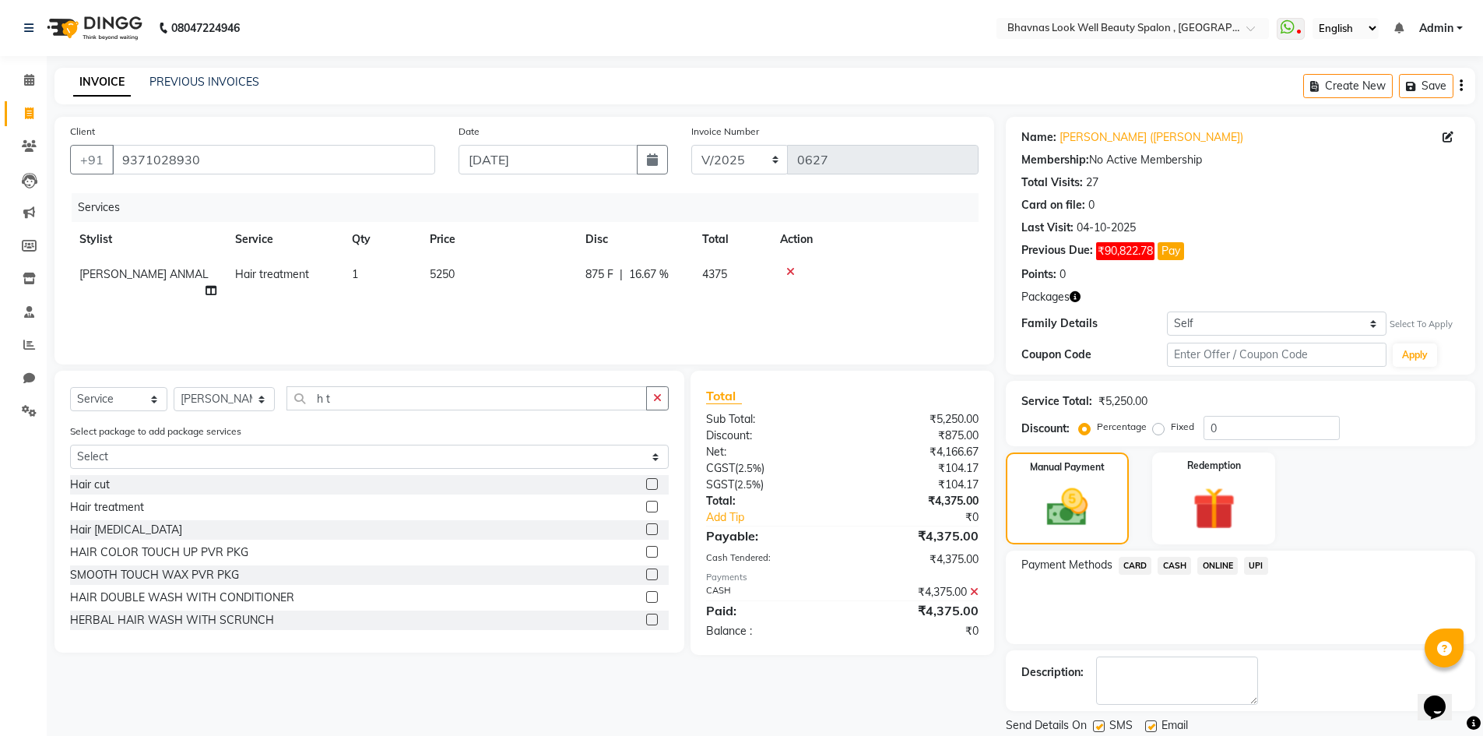
click at [1099, 724] on label at bounding box center [1099, 726] width 12 height 12
click at [1099, 724] on input "checkbox" at bounding box center [1098, 727] width 10 height 10
checkbox input "false"
click at [1153, 725] on label at bounding box center [1152, 726] width 12 height 12
click at [1153, 725] on input "checkbox" at bounding box center [1151, 727] width 10 height 10
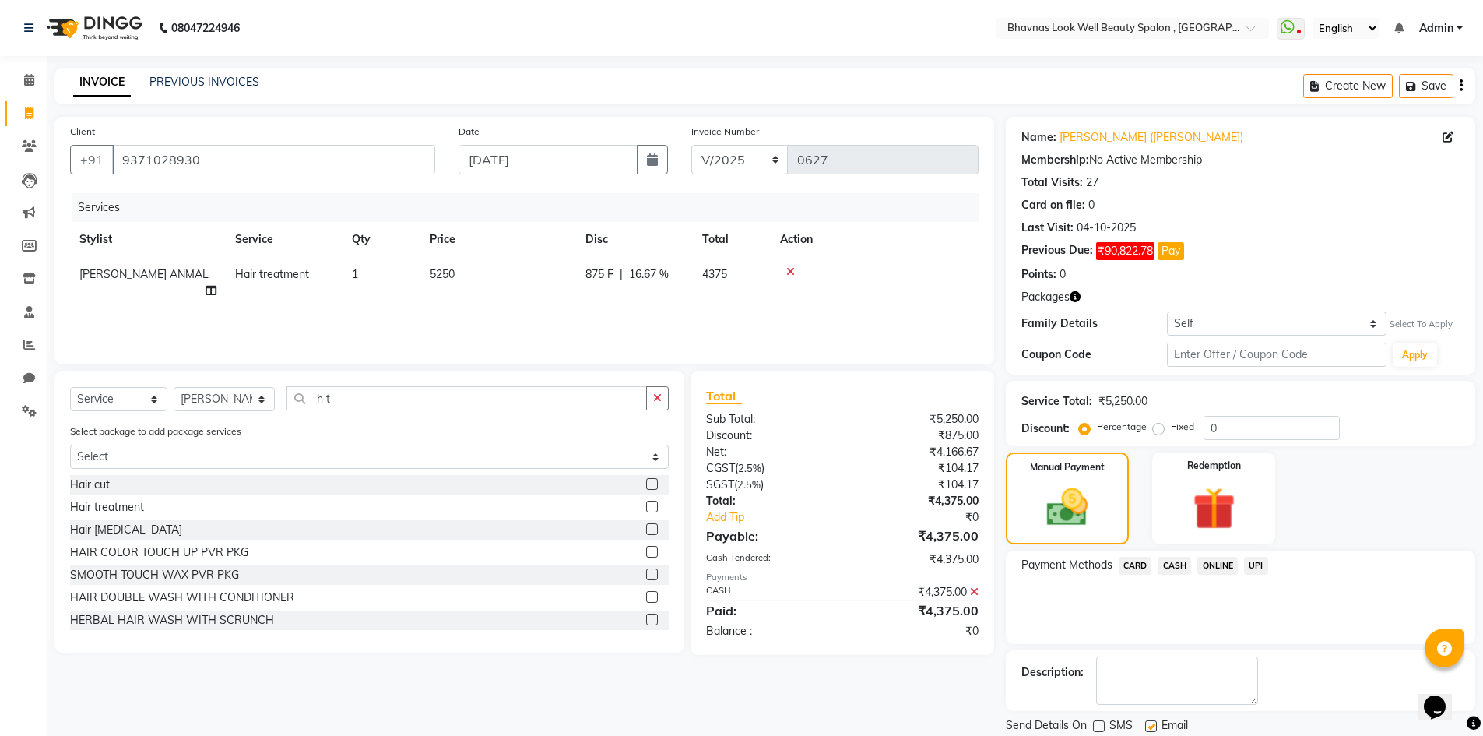
checkbox input "false"
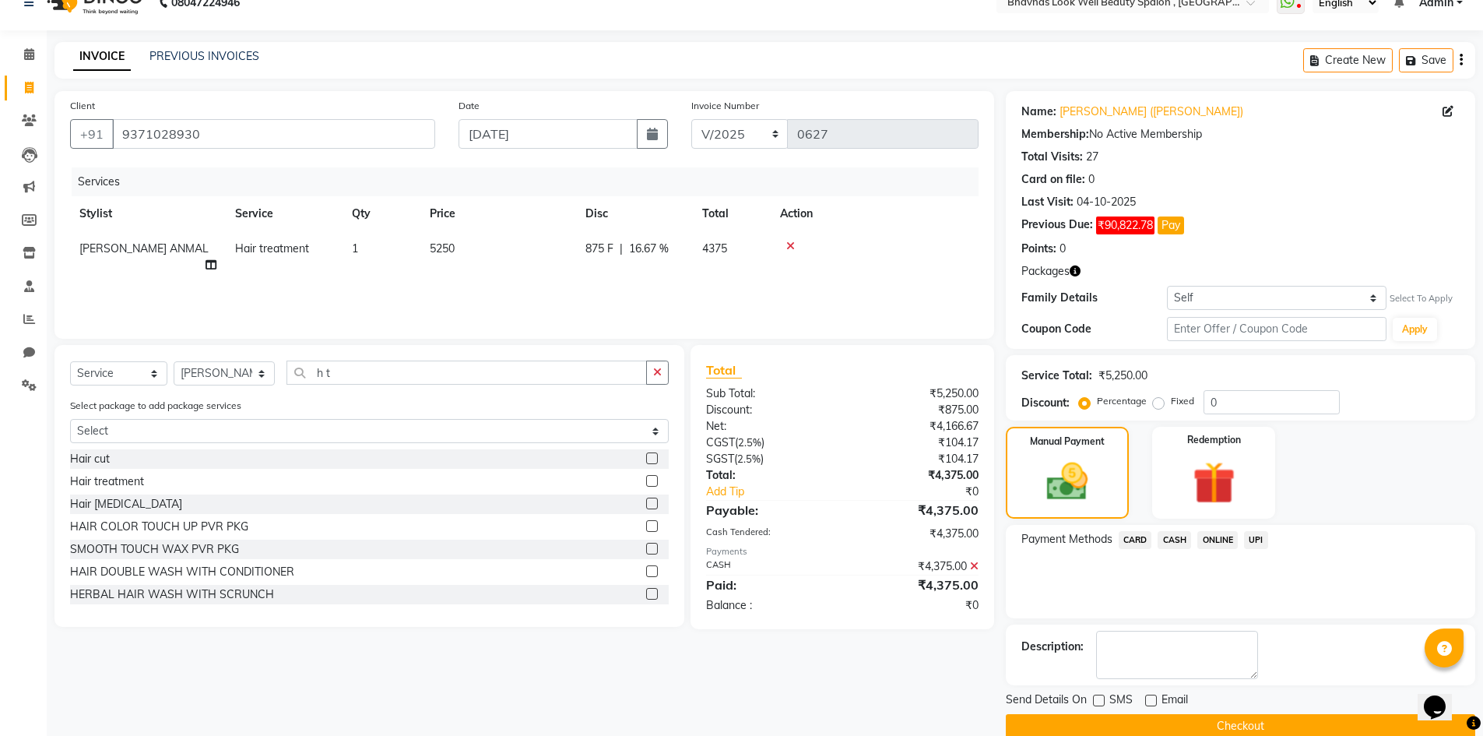
scroll to position [51, 0]
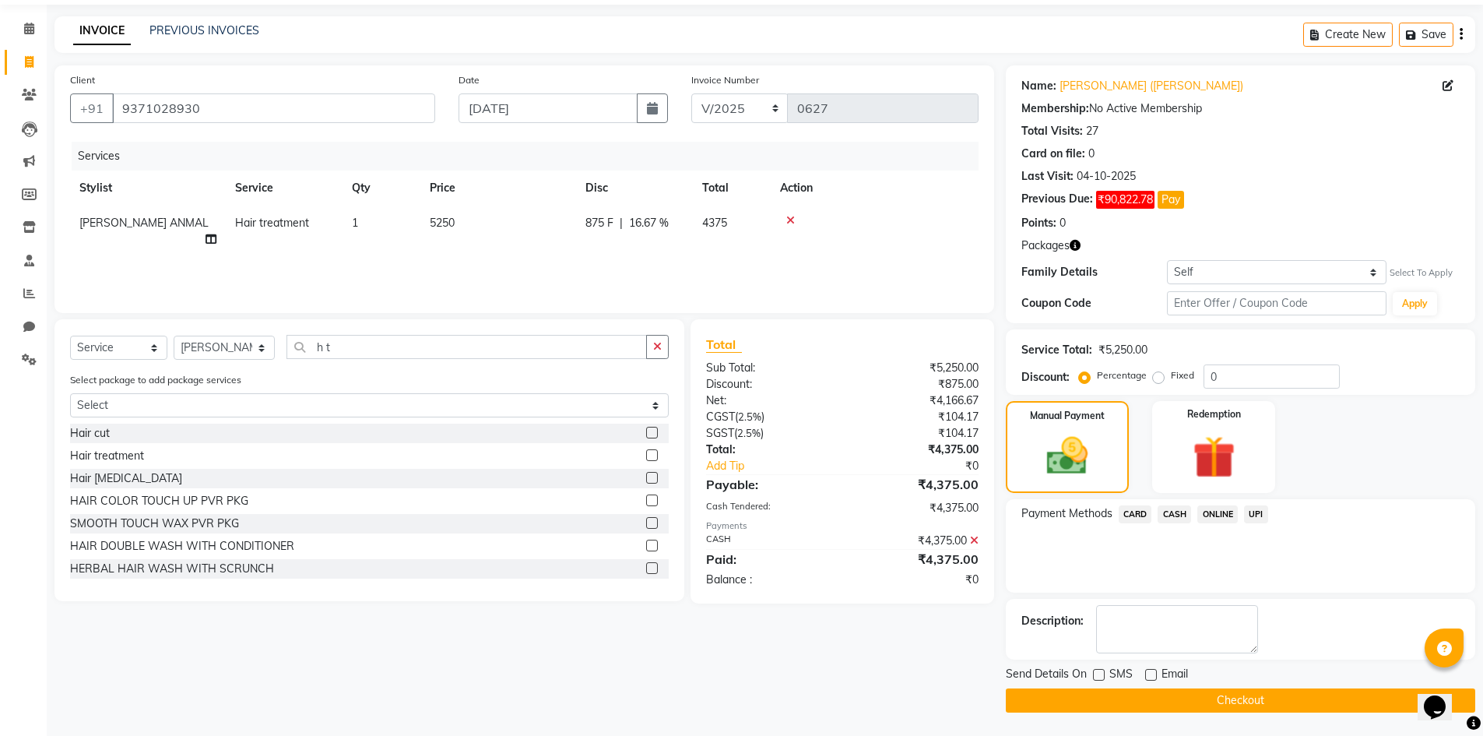
click at [1162, 695] on button "Checkout" at bounding box center [1241, 700] width 470 height 24
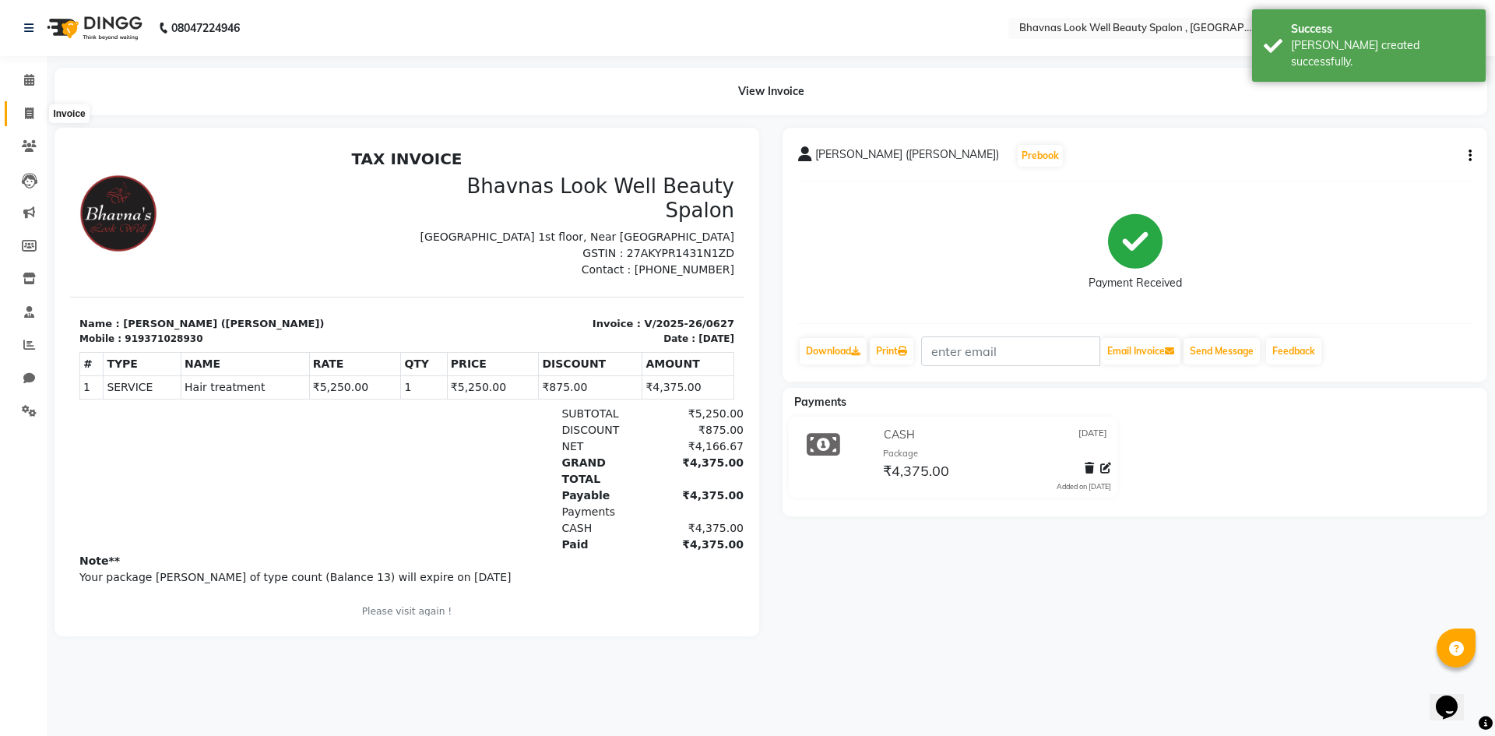
click at [23, 116] on span at bounding box center [29, 114] width 27 height 18
select select "service"
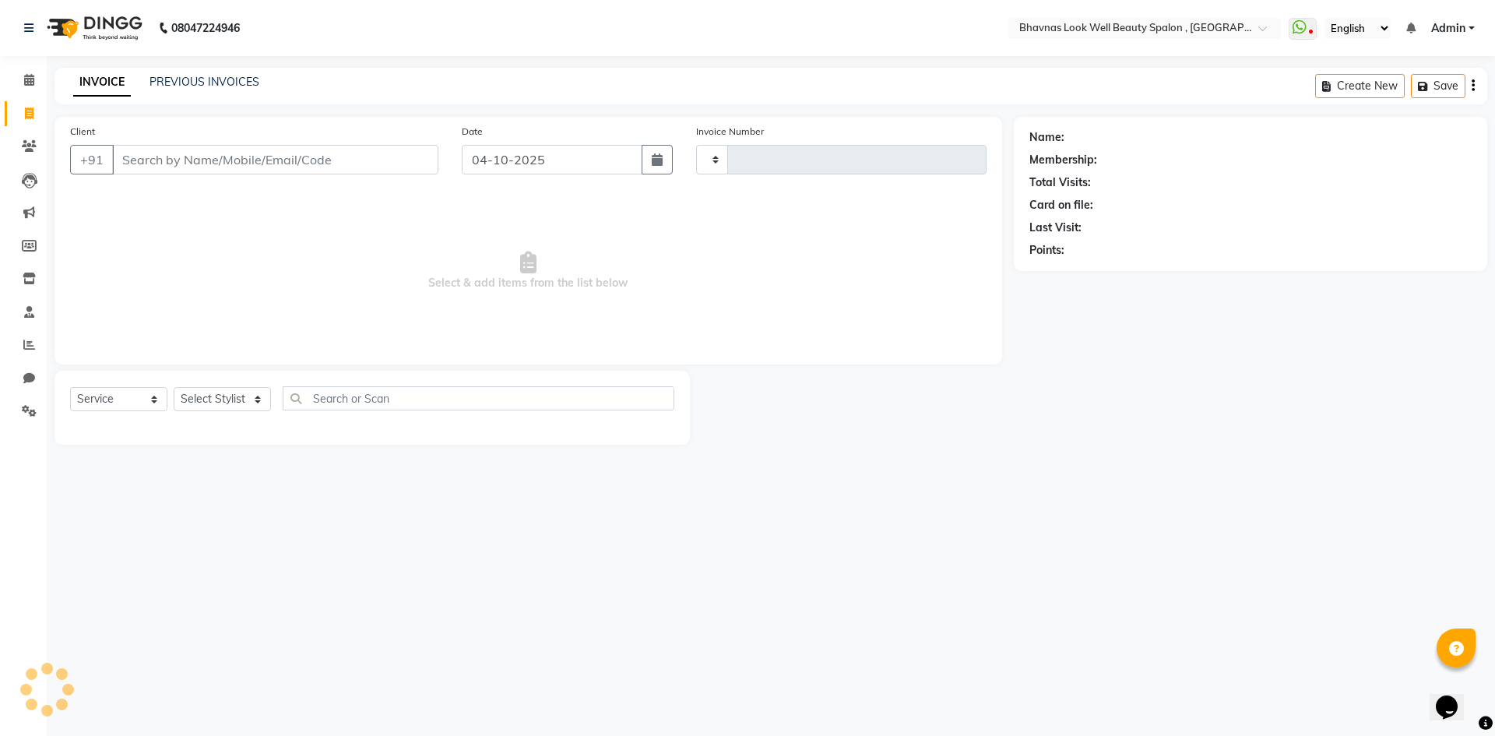
type input "0628"
select select "6251"
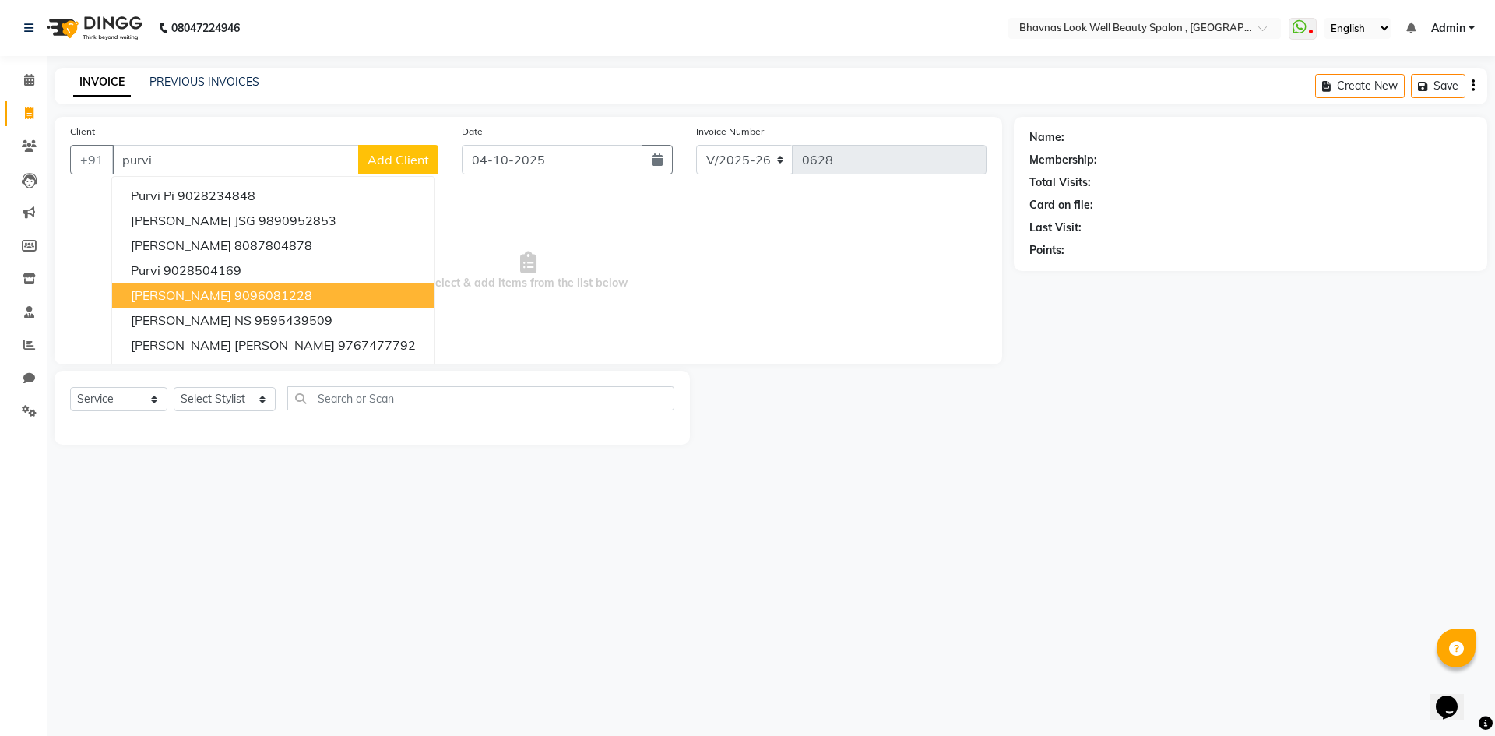
click at [209, 293] on span "[PERSON_NAME]" at bounding box center [181, 295] width 100 height 16
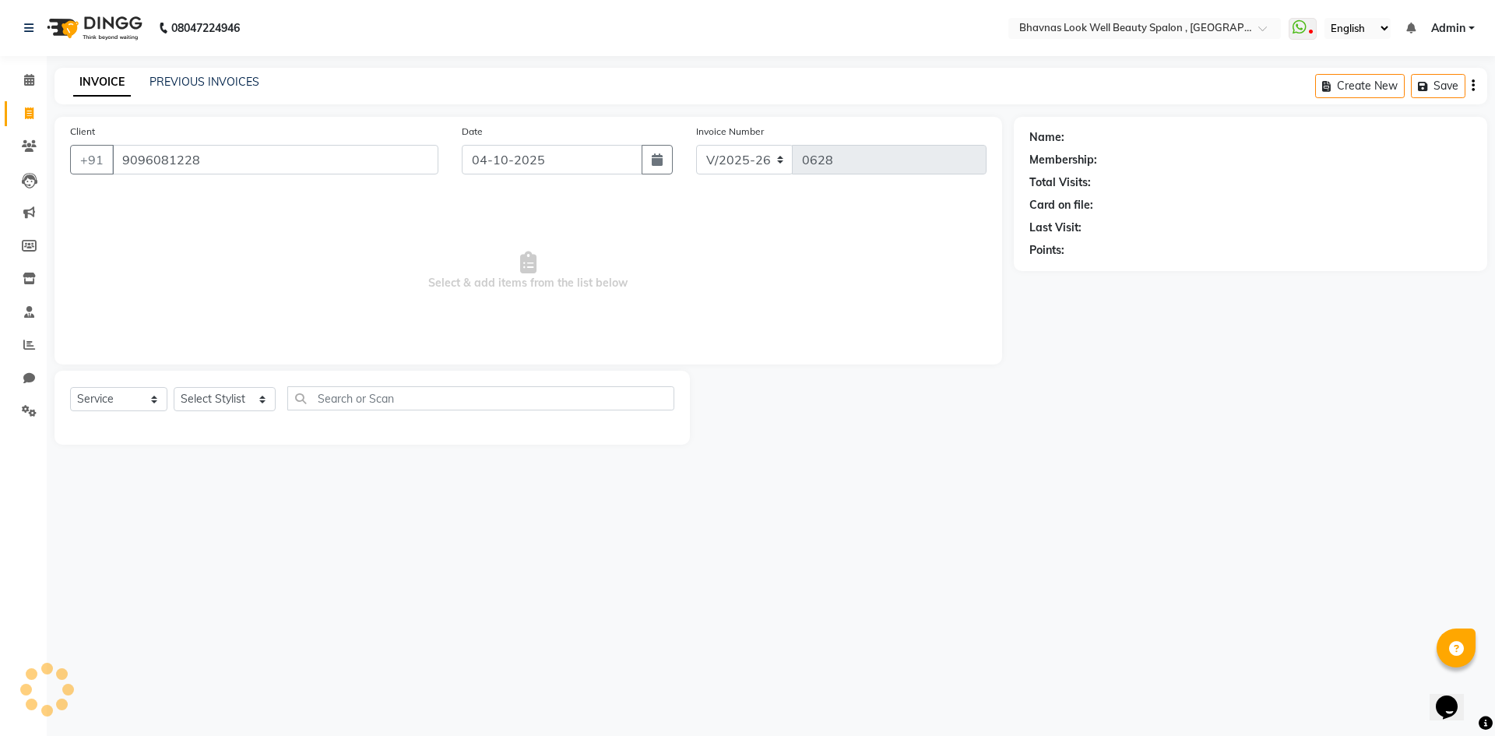
type input "9096081228"
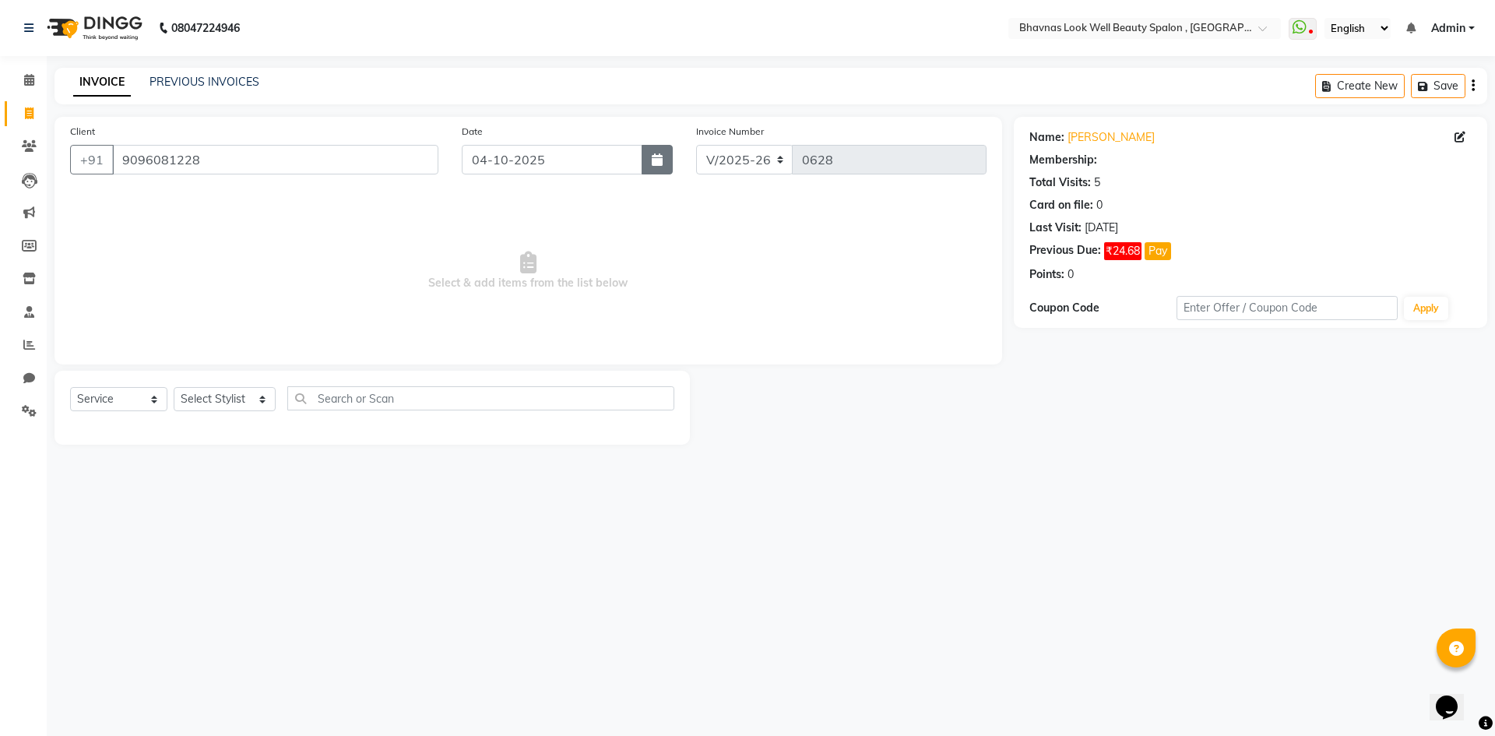
click at [656, 160] on icon "button" at bounding box center [657, 159] width 11 height 12
select select "10"
select select "2025"
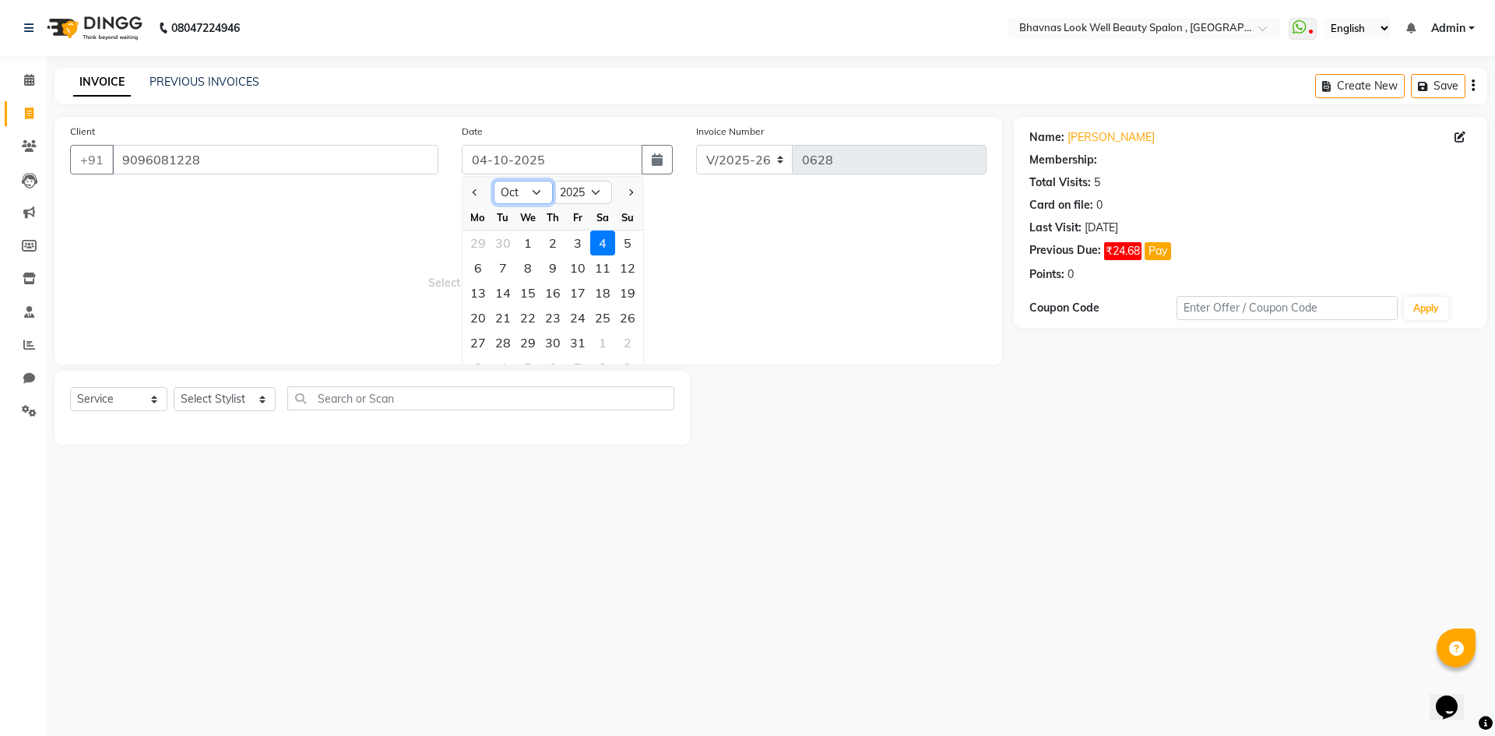
drag, startPoint x: 520, startPoint y: 190, endPoint x: 520, endPoint y: 202, distance: 11.7
click at [520, 190] on select "Jan Feb Mar Apr May Jun [DATE] Aug Sep Oct Nov Dec" at bounding box center [523, 192] width 59 height 23
select select "5"
click at [494, 181] on select "Jan Feb Mar Apr May Jun [DATE] Aug Sep Oct Nov Dec" at bounding box center [523, 192] width 59 height 23
click at [481, 340] on div "26" at bounding box center [478, 342] width 25 height 25
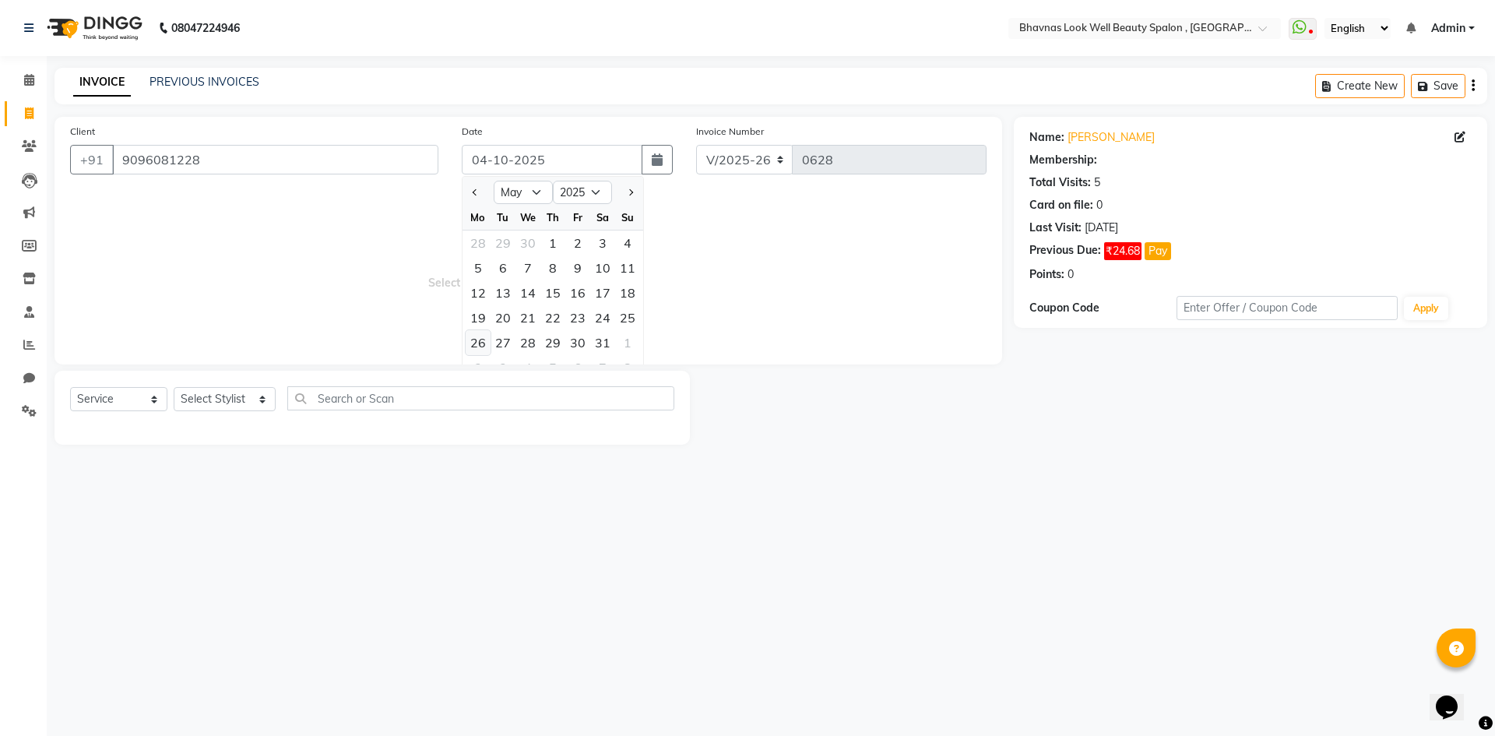
type input "[DATE]"
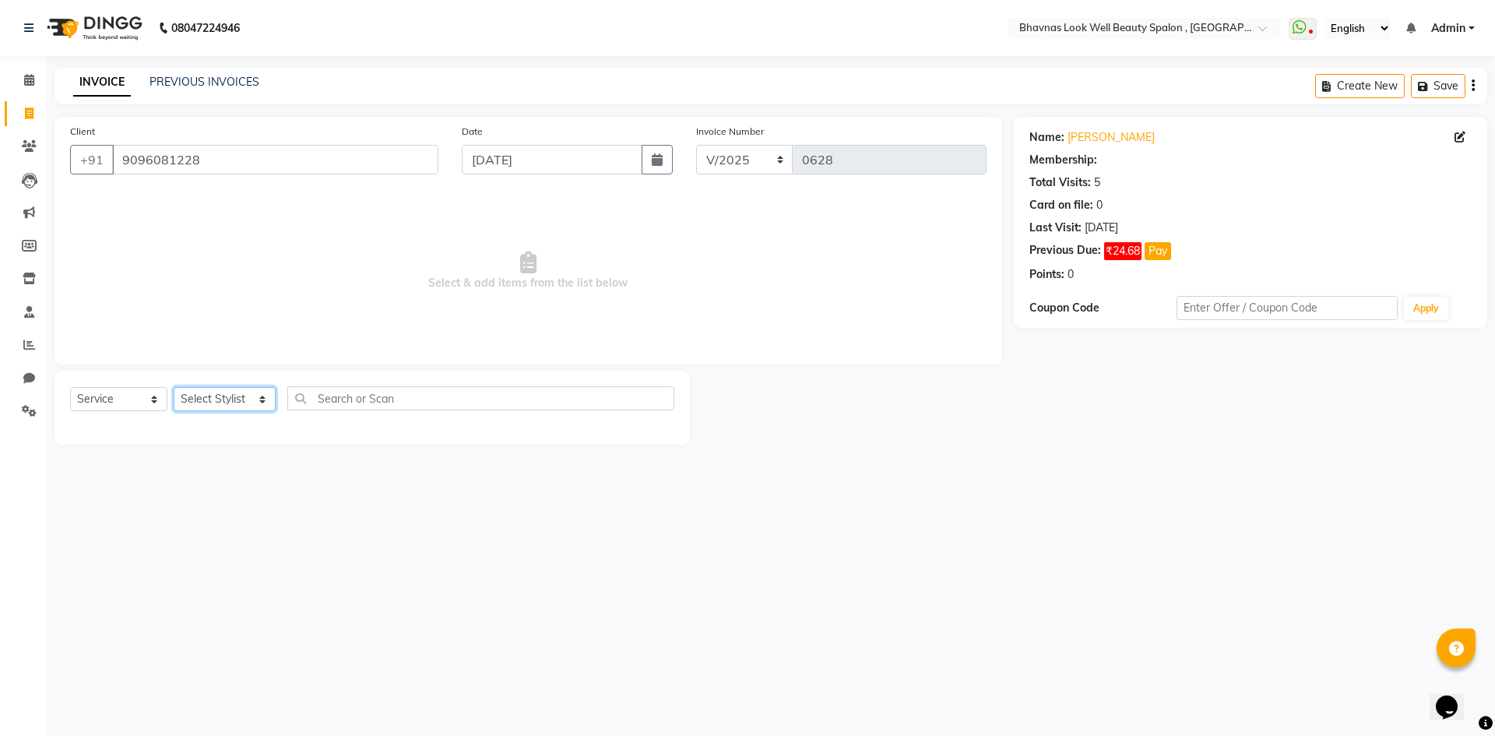
click at [246, 402] on select "Select Stylist [PERSON_NAME] [PERSON_NAME] ANMAL [PERSON_NAME] JYOTI [PERSON_NA…" at bounding box center [225, 399] width 102 height 24
select select "46640"
click at [174, 387] on select "Select Stylist [PERSON_NAME] [PERSON_NAME] ANMAL [PERSON_NAME] JYOTI [PERSON_NA…" at bounding box center [225, 399] width 102 height 24
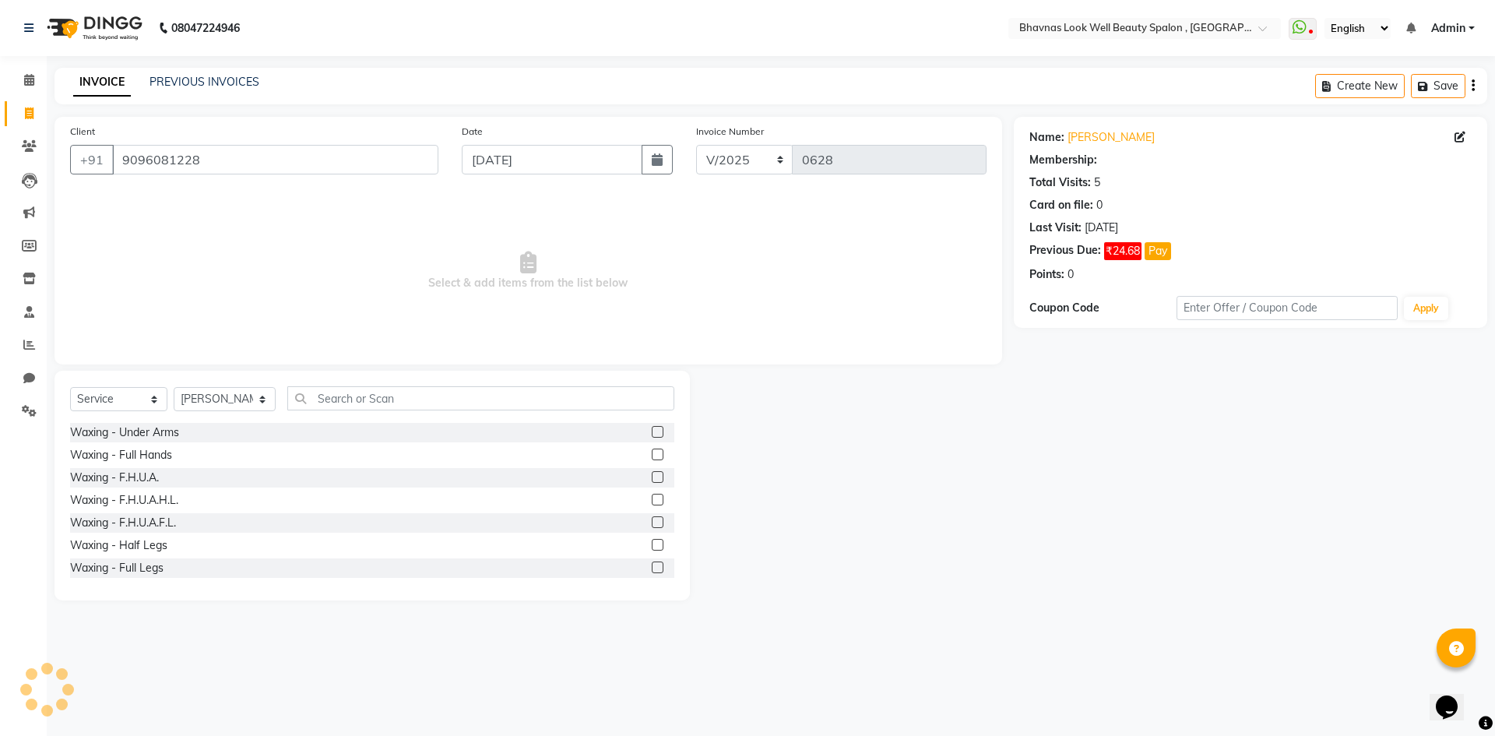
click at [361, 413] on div "Select Service Product Membership Package Voucher Prepaid Gift Card Select Styl…" at bounding box center [372, 404] width 604 height 37
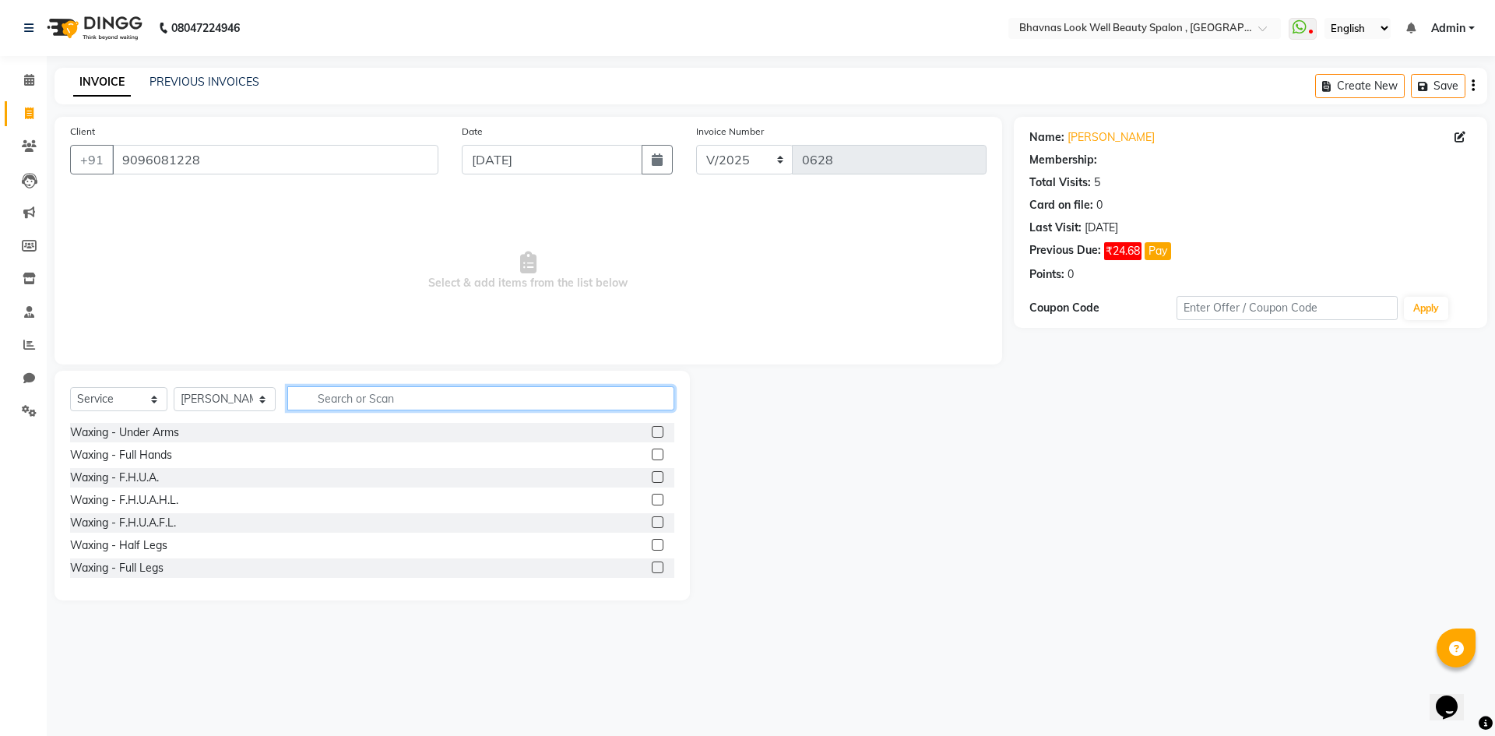
click at [368, 405] on input "text" at bounding box center [481, 398] width 388 height 24
type input "h t"
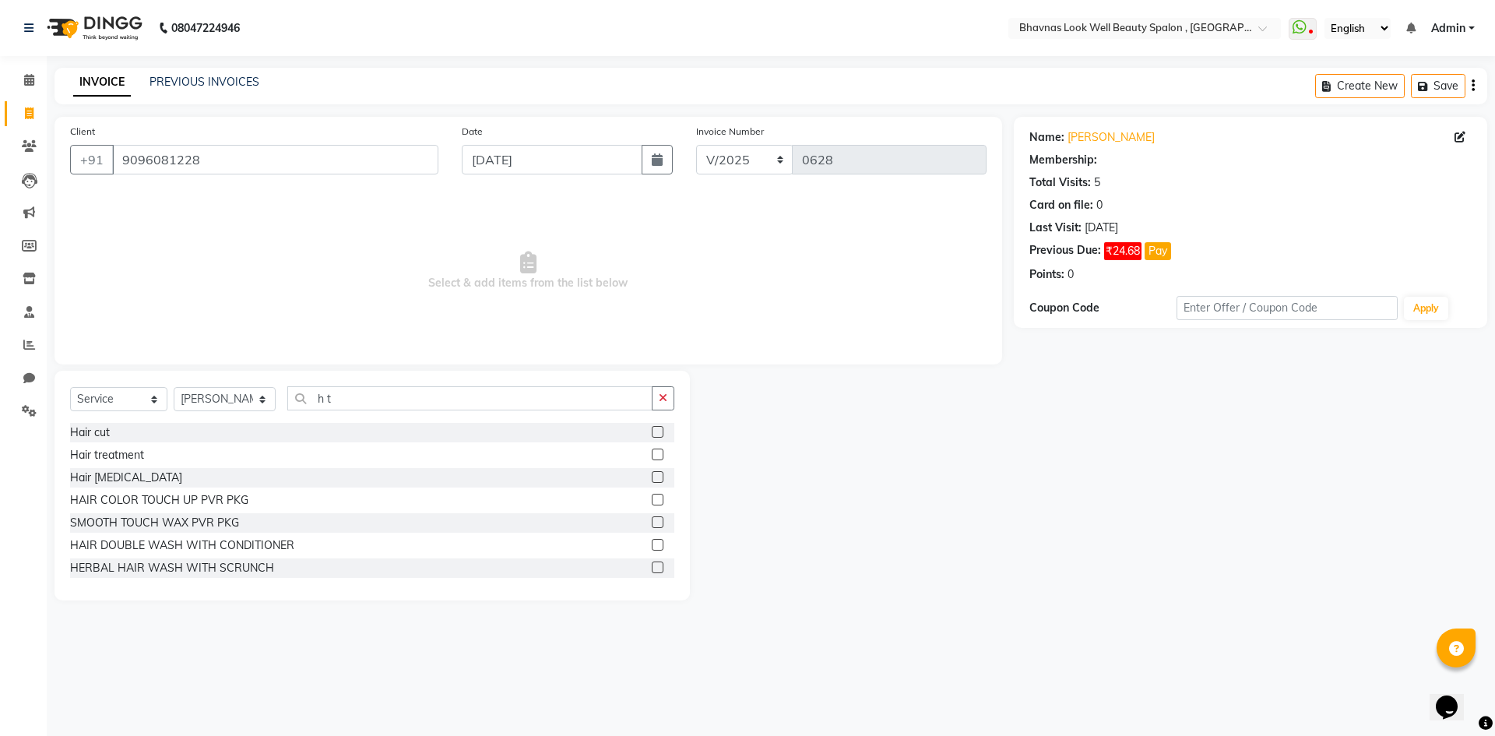
click at [652, 451] on label at bounding box center [658, 455] width 12 height 12
click at [652, 451] on input "checkbox" at bounding box center [657, 455] width 10 height 10
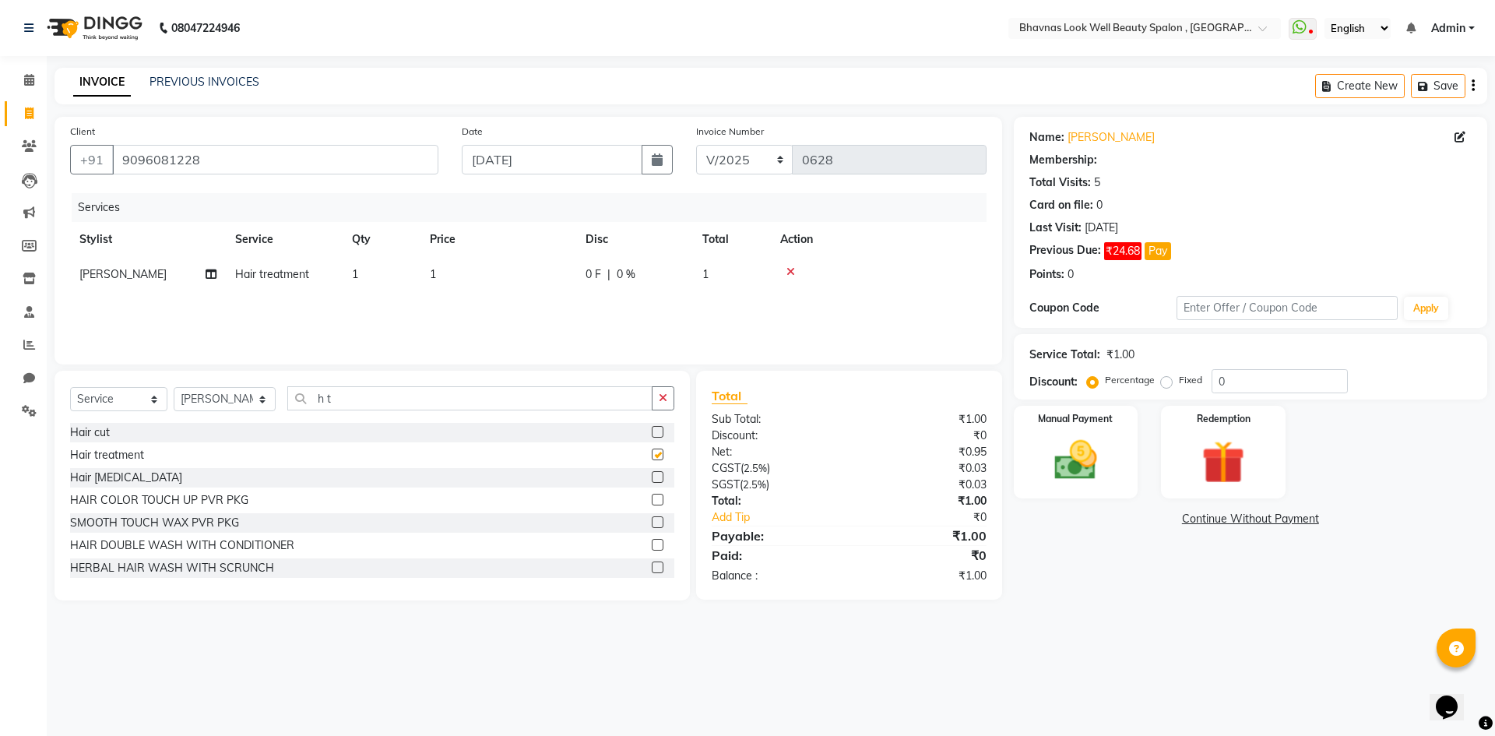
checkbox input "false"
click at [359, 280] on td "1" at bounding box center [382, 274] width 78 height 35
select select "46640"
drag, startPoint x: 518, startPoint y: 284, endPoint x: 498, endPoint y: 287, distance: 20.4
click at [498, 287] on td "1" at bounding box center [572, 286] width 156 height 59
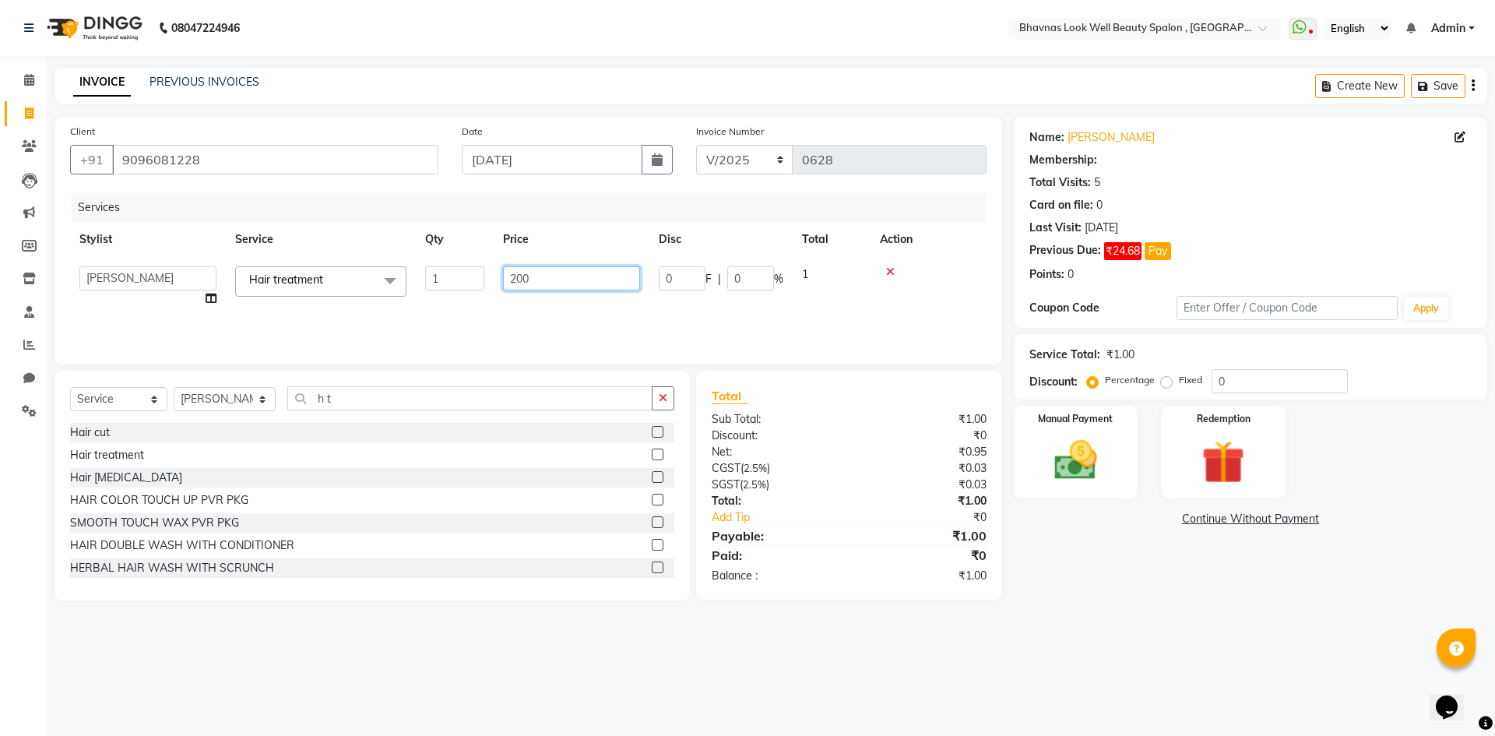
type input "2000"
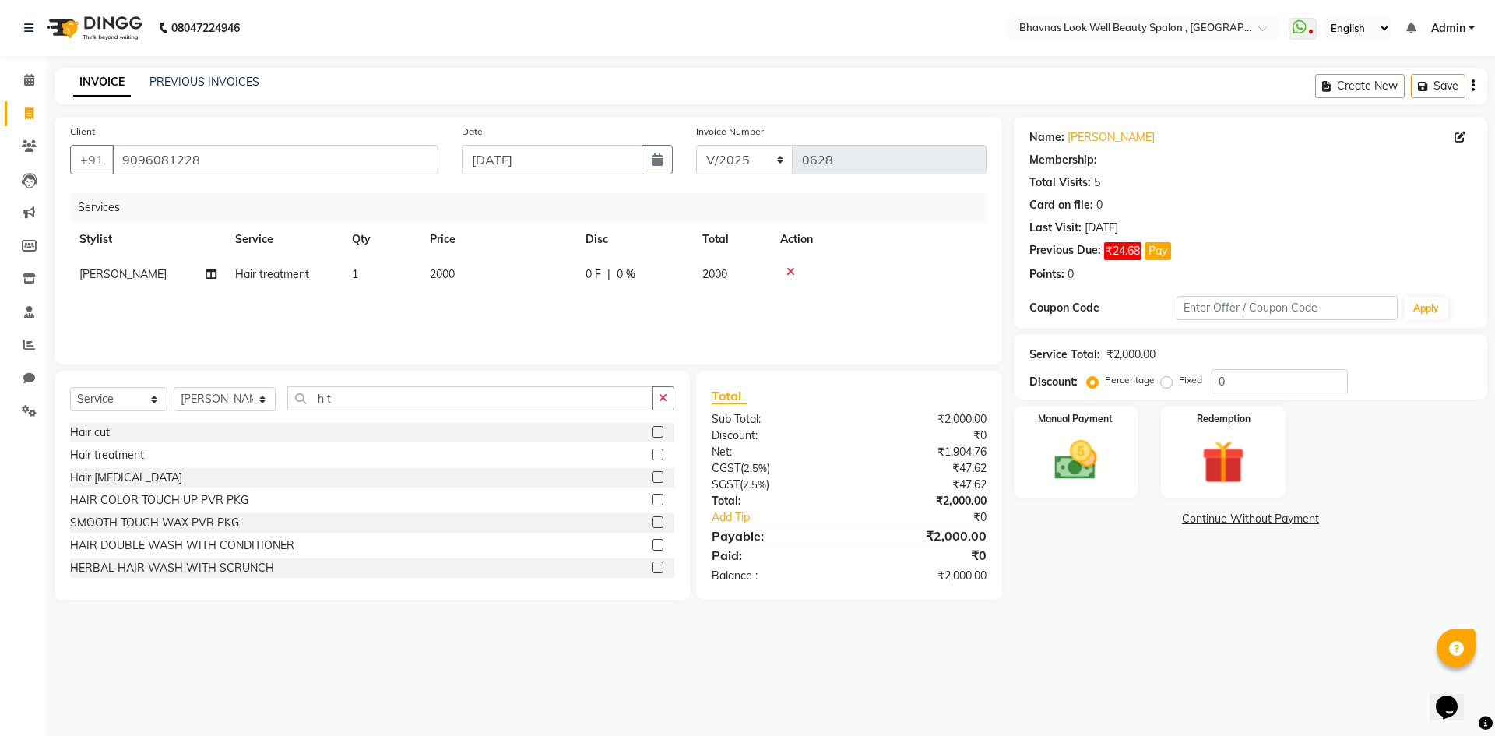
click at [1179, 384] on label "Fixed" at bounding box center [1190, 380] width 23 height 14
click at [1167, 384] on input "Fixed" at bounding box center [1169, 380] width 11 height 11
radio input "true"
drag, startPoint x: 1265, startPoint y: 387, endPoint x: 1164, endPoint y: 399, distance: 102.0
click at [1164, 399] on div "Name: [PERSON_NAME] Membership: Total Visits: 5 Card on file: 0 Last Visit: [DA…" at bounding box center [1256, 359] width 485 height 484
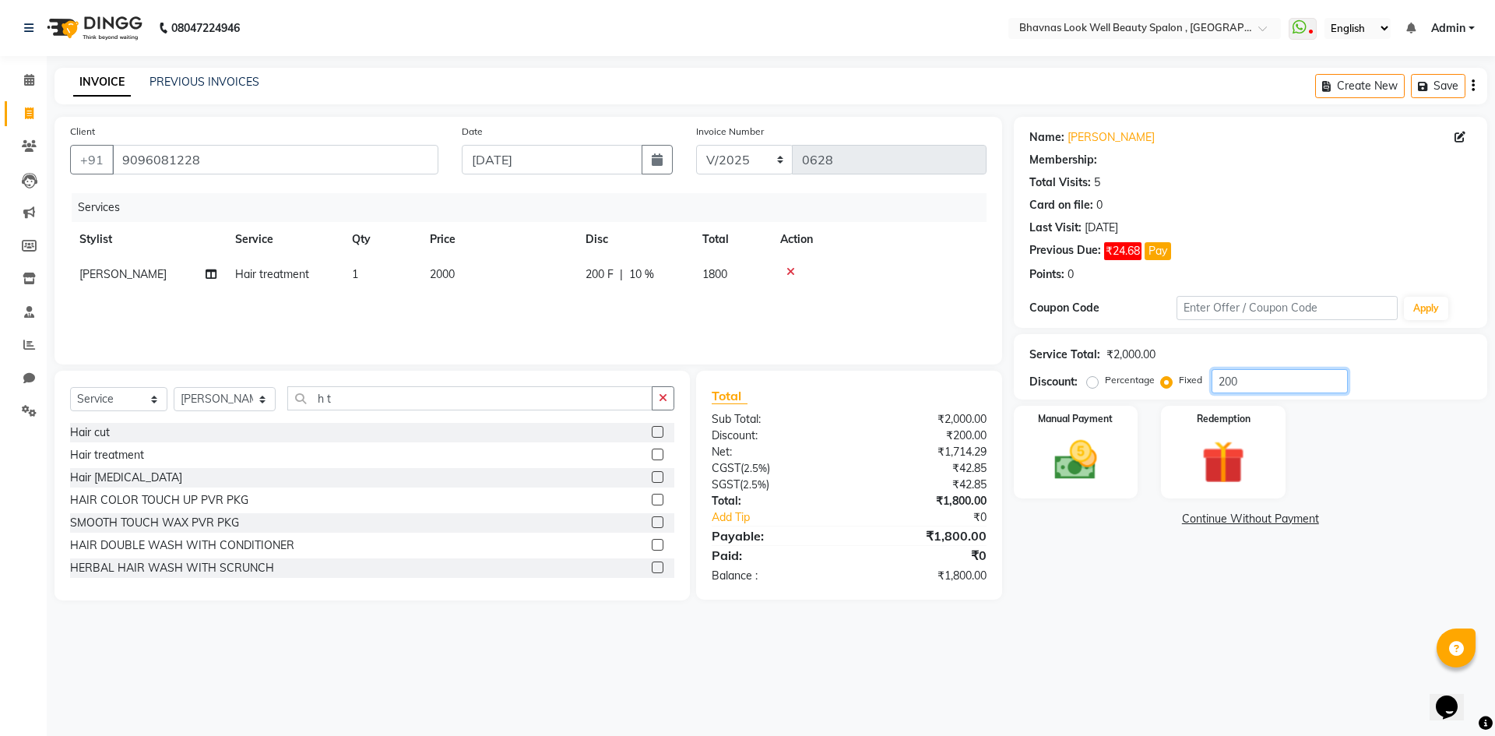
type input "200"
click at [882, 276] on div at bounding box center [878, 271] width 197 height 11
click at [1105, 466] on img at bounding box center [1076, 460] width 72 height 51
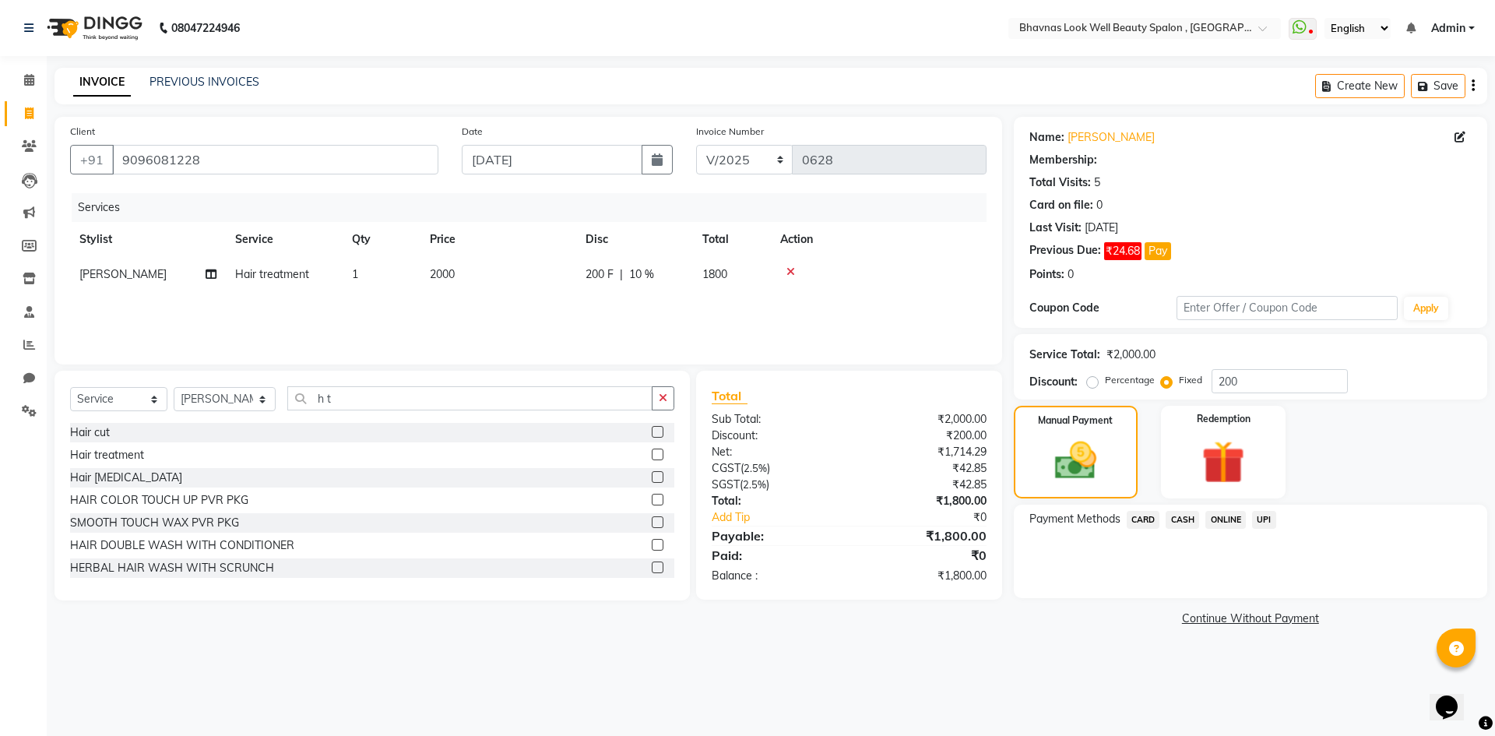
click at [1174, 518] on span "CASH" at bounding box center [1182, 520] width 33 height 18
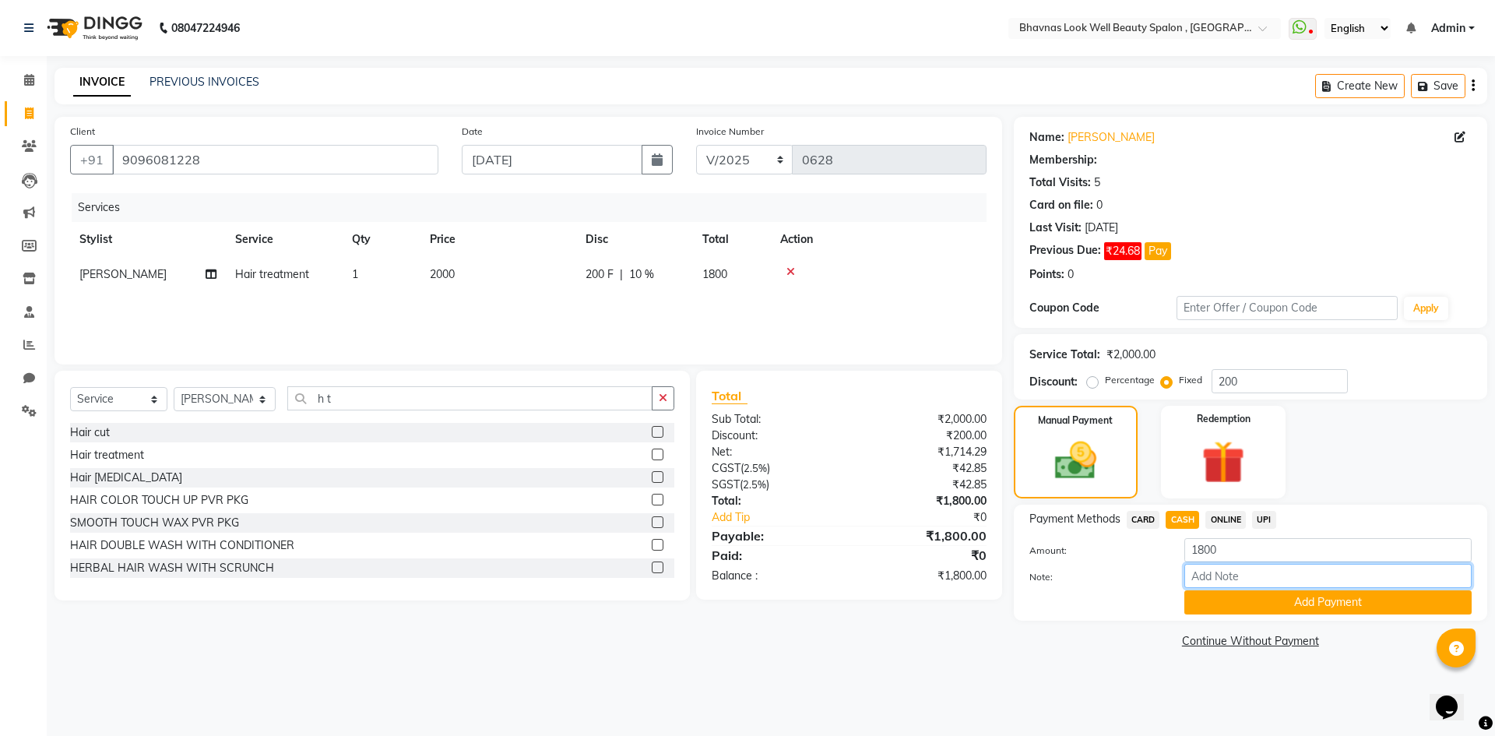
click at [1243, 573] on input "Note:" at bounding box center [1327, 576] width 287 height 24
type input "Services"
click at [1264, 602] on button "Add Payment" at bounding box center [1327, 602] width 287 height 24
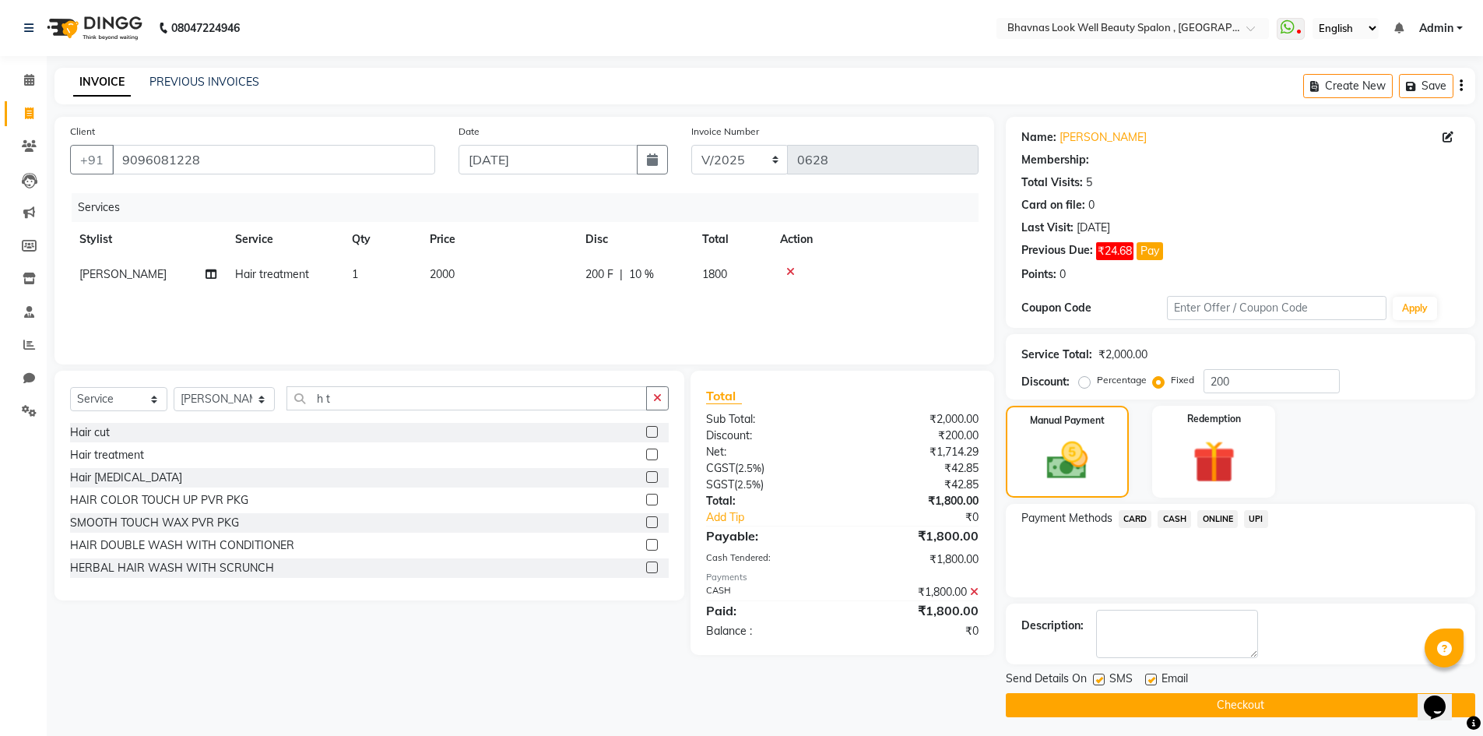
click at [1155, 678] on label at bounding box center [1152, 680] width 12 height 12
click at [1155, 678] on input "checkbox" at bounding box center [1151, 680] width 10 height 10
checkbox input "false"
click at [1102, 680] on label at bounding box center [1099, 680] width 12 height 12
click at [1102, 680] on input "checkbox" at bounding box center [1098, 680] width 10 height 10
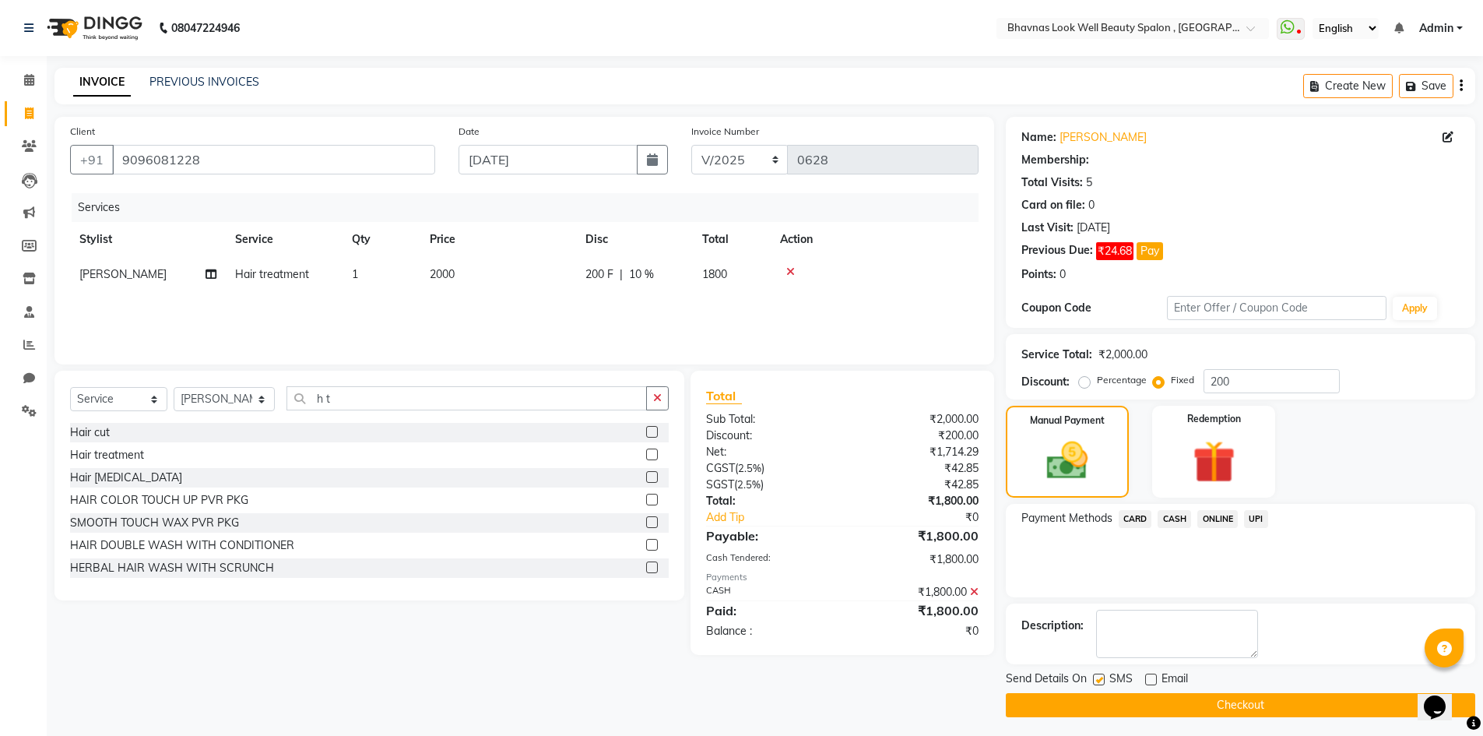
checkbox input "false"
click at [1195, 699] on button "Checkout" at bounding box center [1241, 705] width 470 height 24
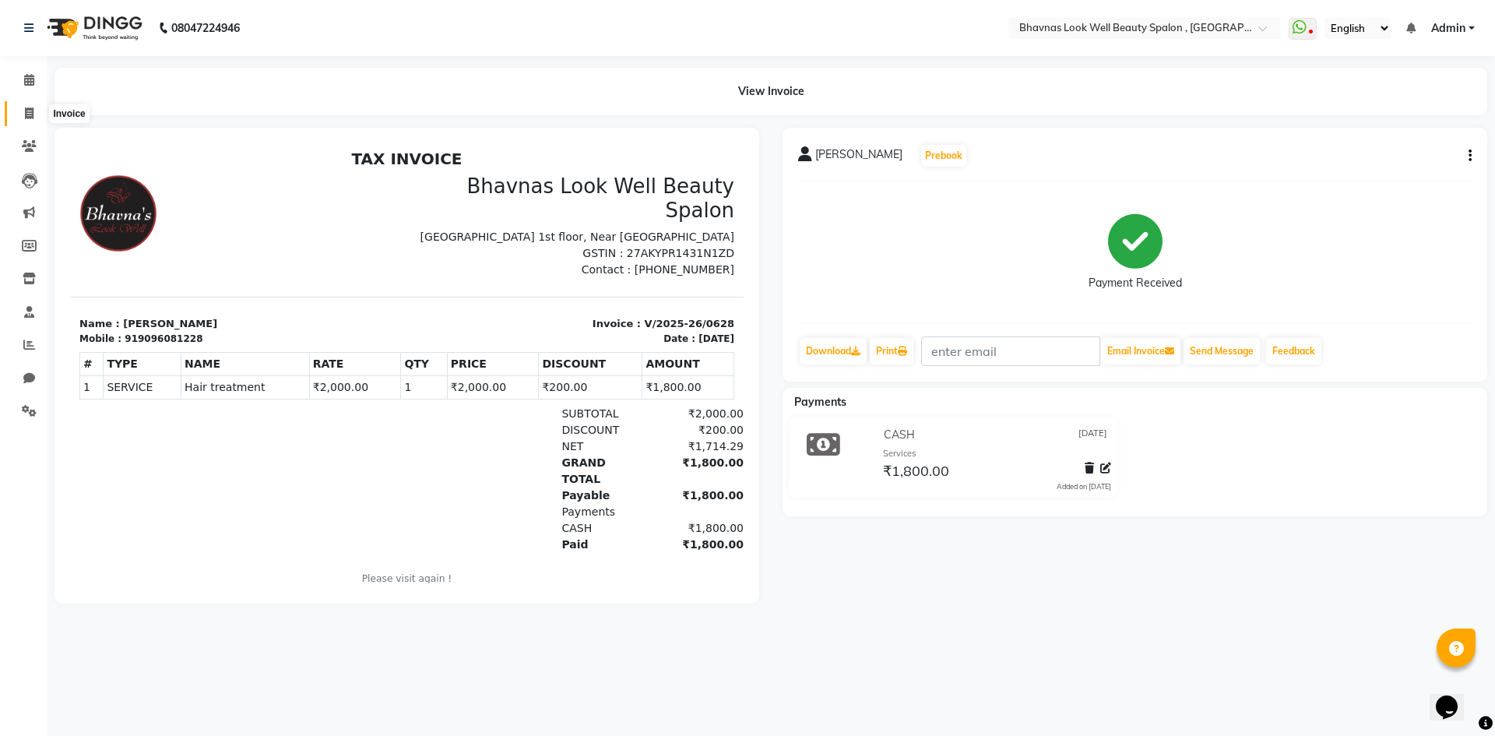
click at [30, 116] on icon at bounding box center [29, 113] width 9 height 12
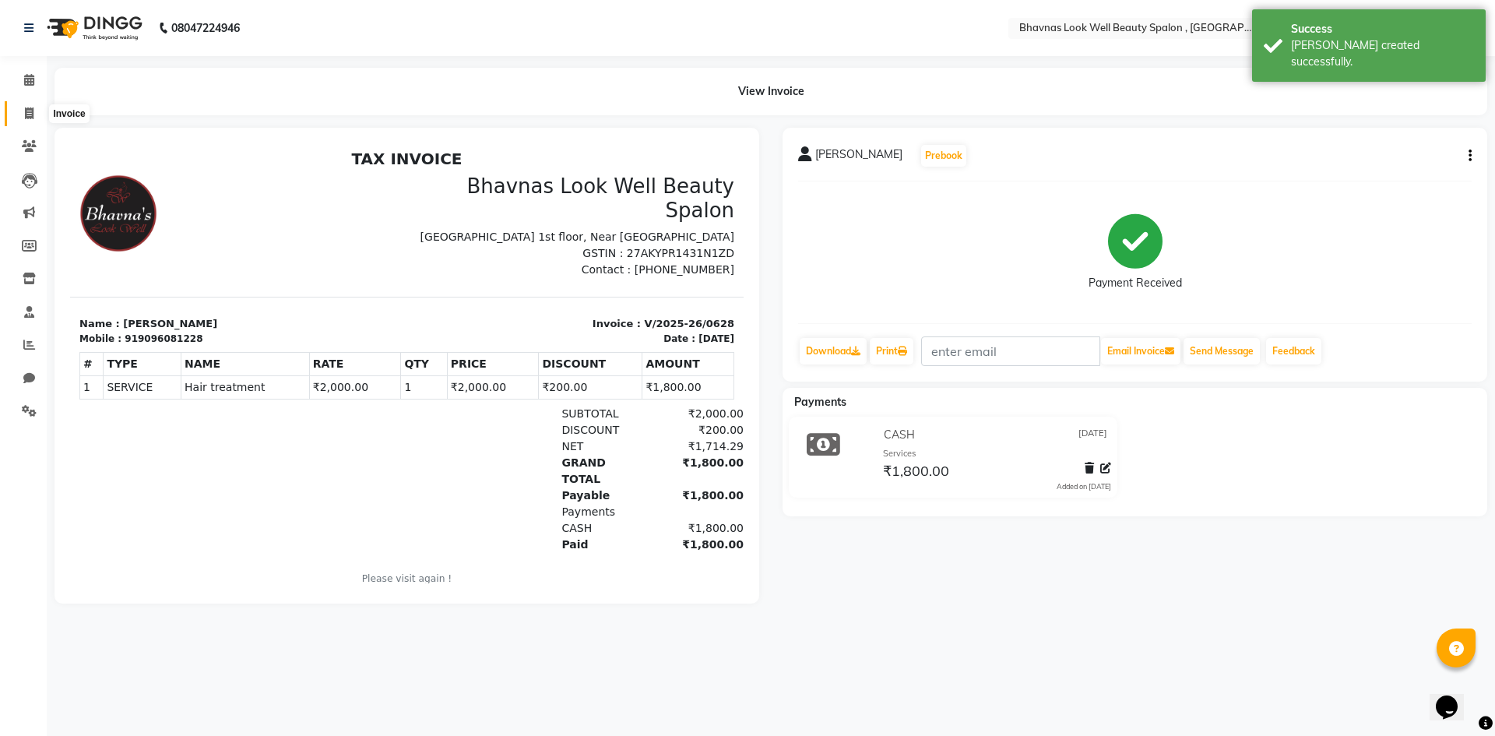
select select "service"
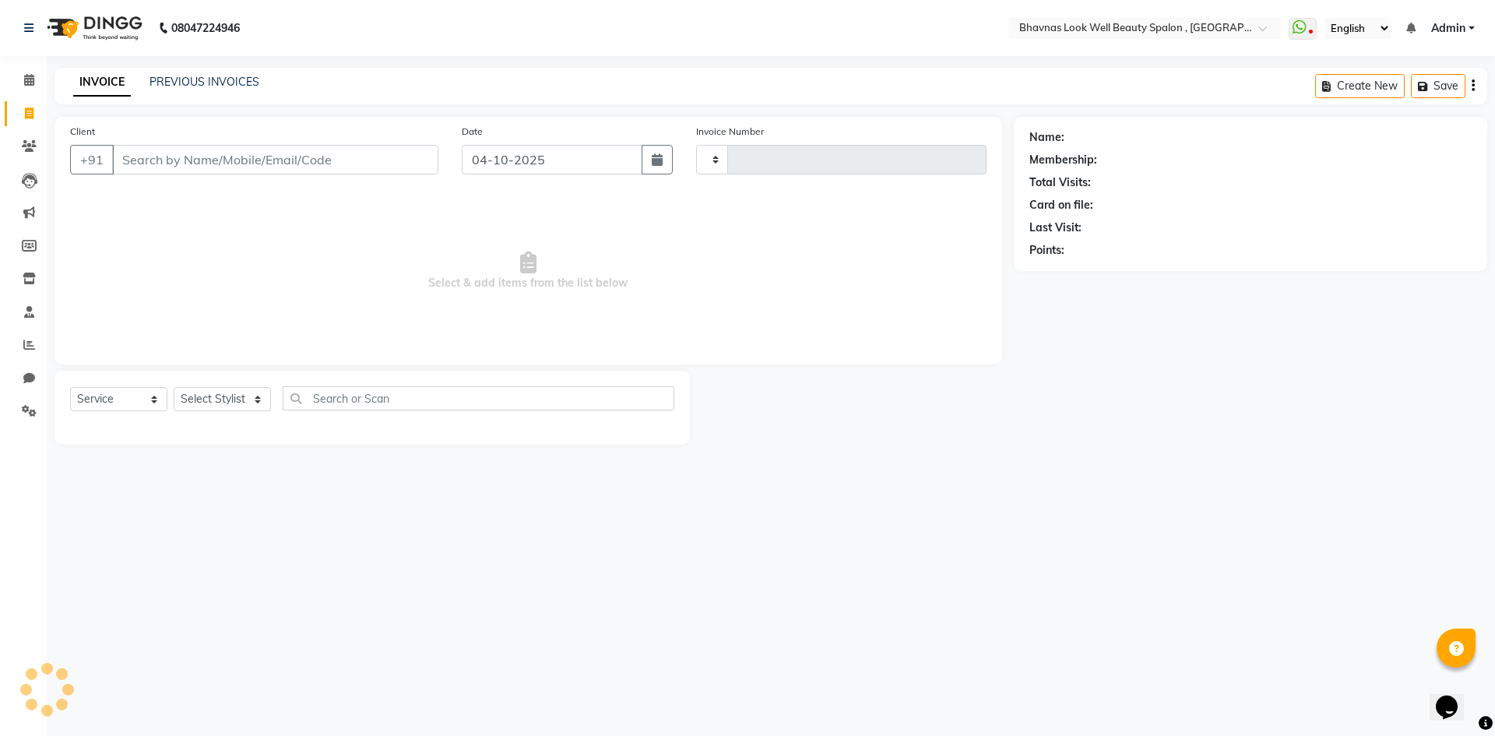
type input "0629"
select select "6251"
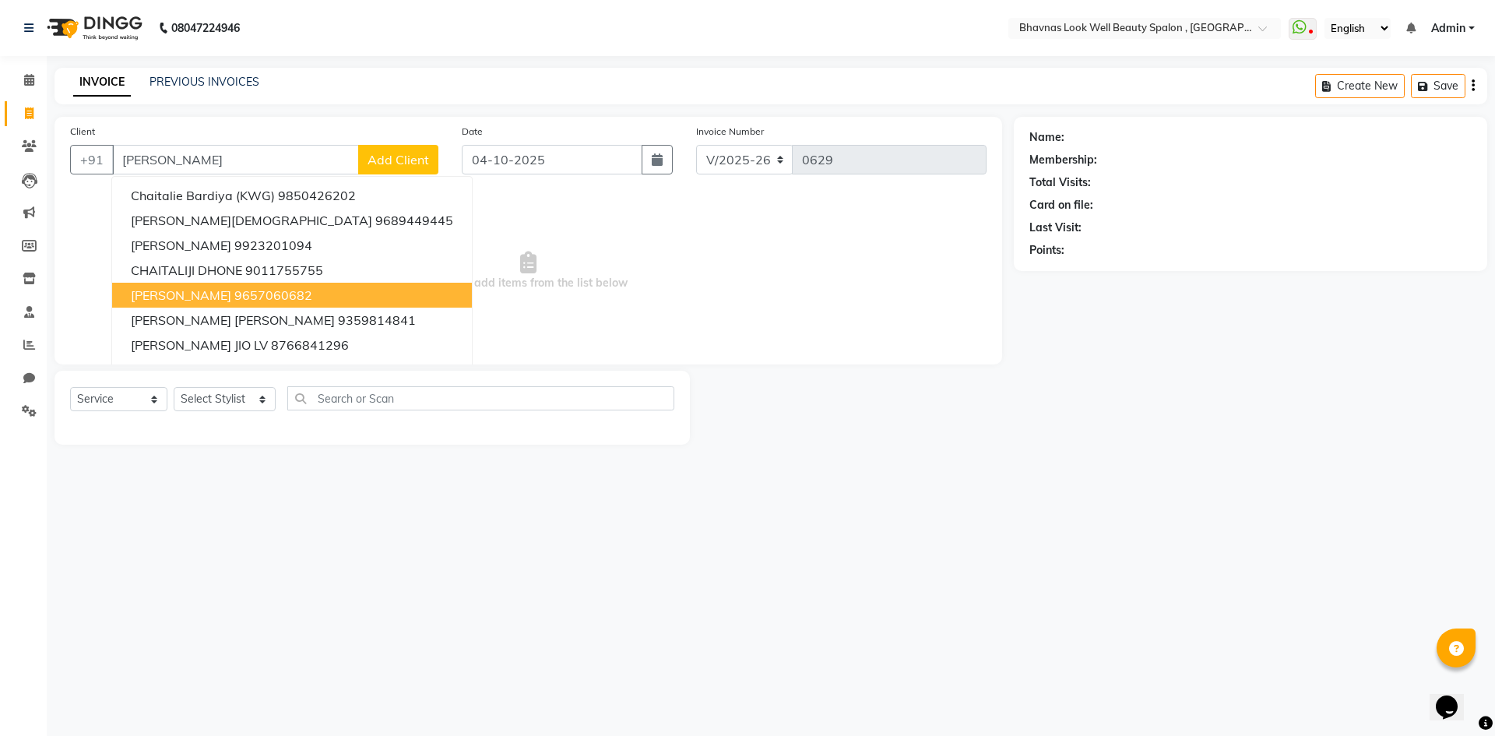
click at [272, 292] on ngb-highlight "9657060682" at bounding box center [273, 295] width 78 height 16
type input "9657060682"
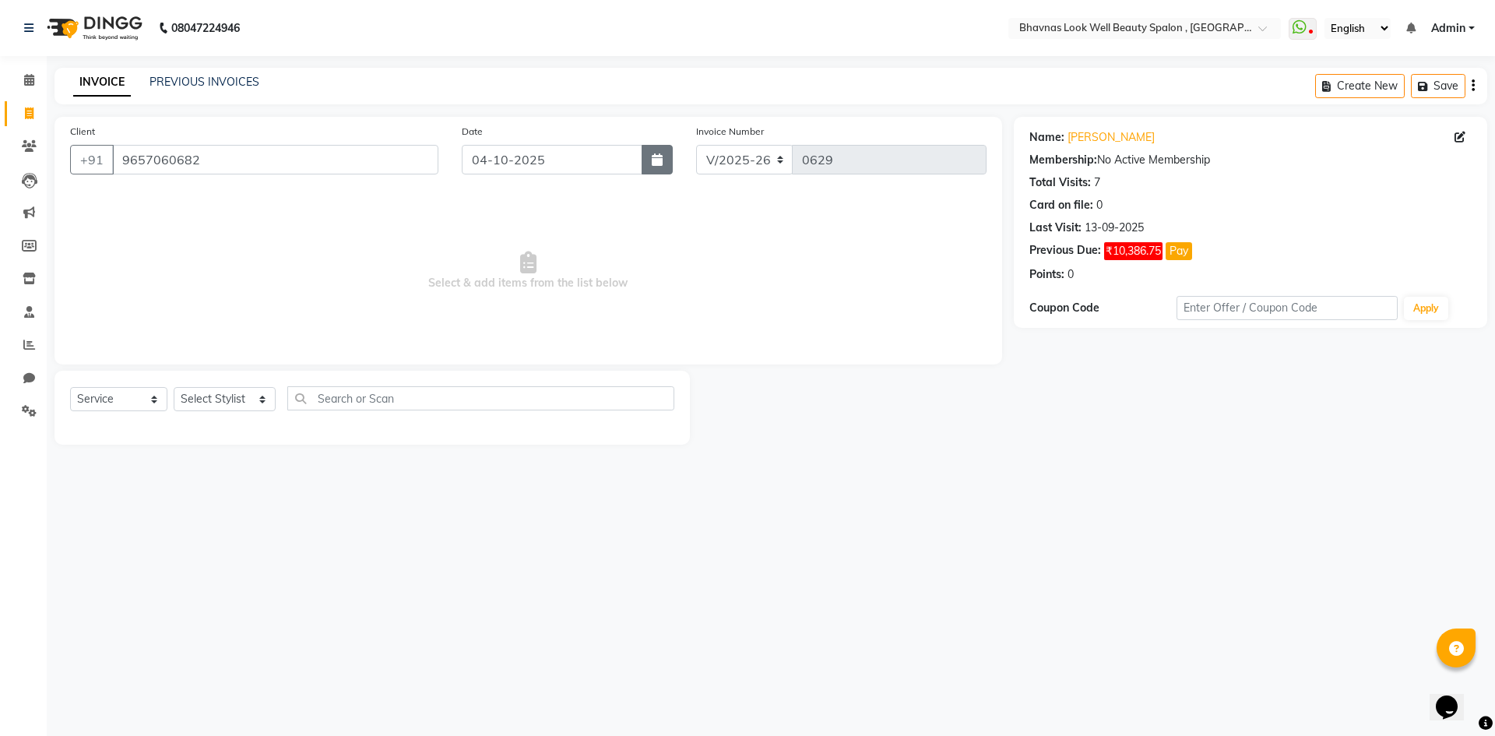
click at [649, 155] on button "button" at bounding box center [657, 160] width 31 height 30
select select "10"
select select "2025"
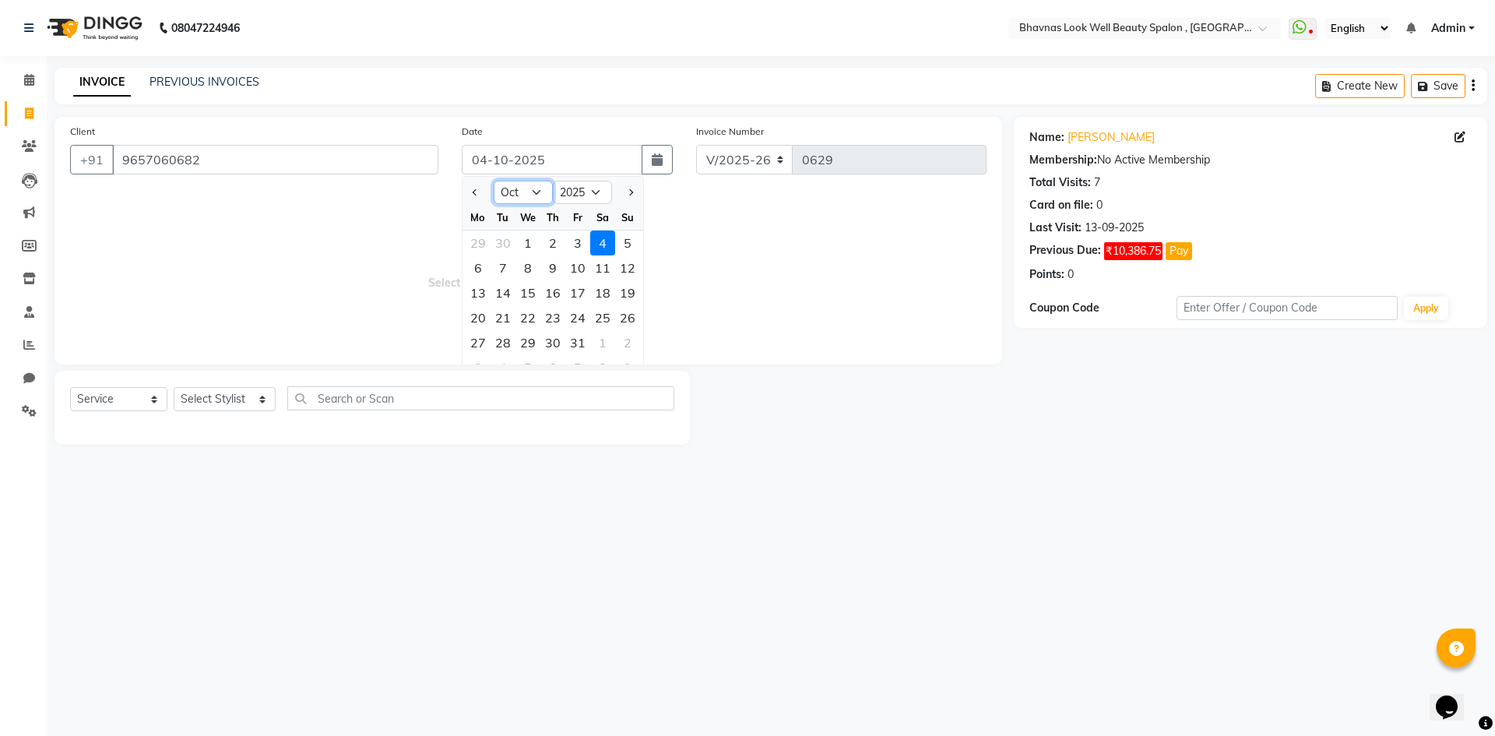
click at [524, 192] on select "Jan Feb Mar Apr May Jun [DATE] Aug Sep Oct Nov Dec" at bounding box center [523, 192] width 59 height 23
select select "5"
click at [494, 181] on select "Jan Feb Mar Apr May Jun [DATE] Aug Sep Oct Nov Dec" at bounding box center [523, 192] width 59 height 23
click at [475, 335] on div "26" at bounding box center [478, 342] width 25 height 25
type input "[DATE]"
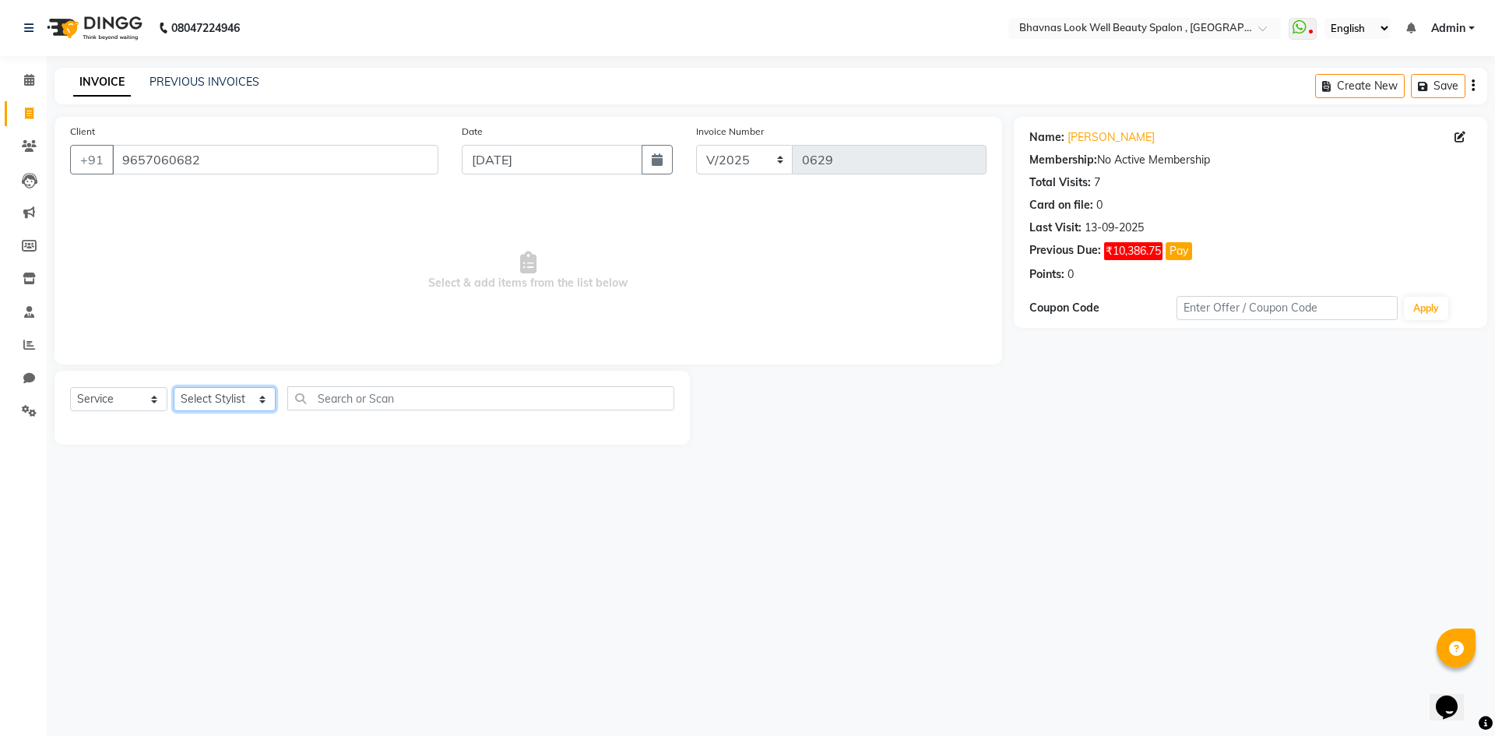
click at [213, 396] on select "Select Stylist [PERSON_NAME] [PERSON_NAME] ANMAL [PERSON_NAME] JYOTI [PERSON_NA…" at bounding box center [225, 399] width 102 height 24
select select "46639"
click at [174, 387] on select "Select Stylist [PERSON_NAME] [PERSON_NAME] ANMAL [PERSON_NAME] JYOTI [PERSON_NA…" at bounding box center [225, 399] width 102 height 24
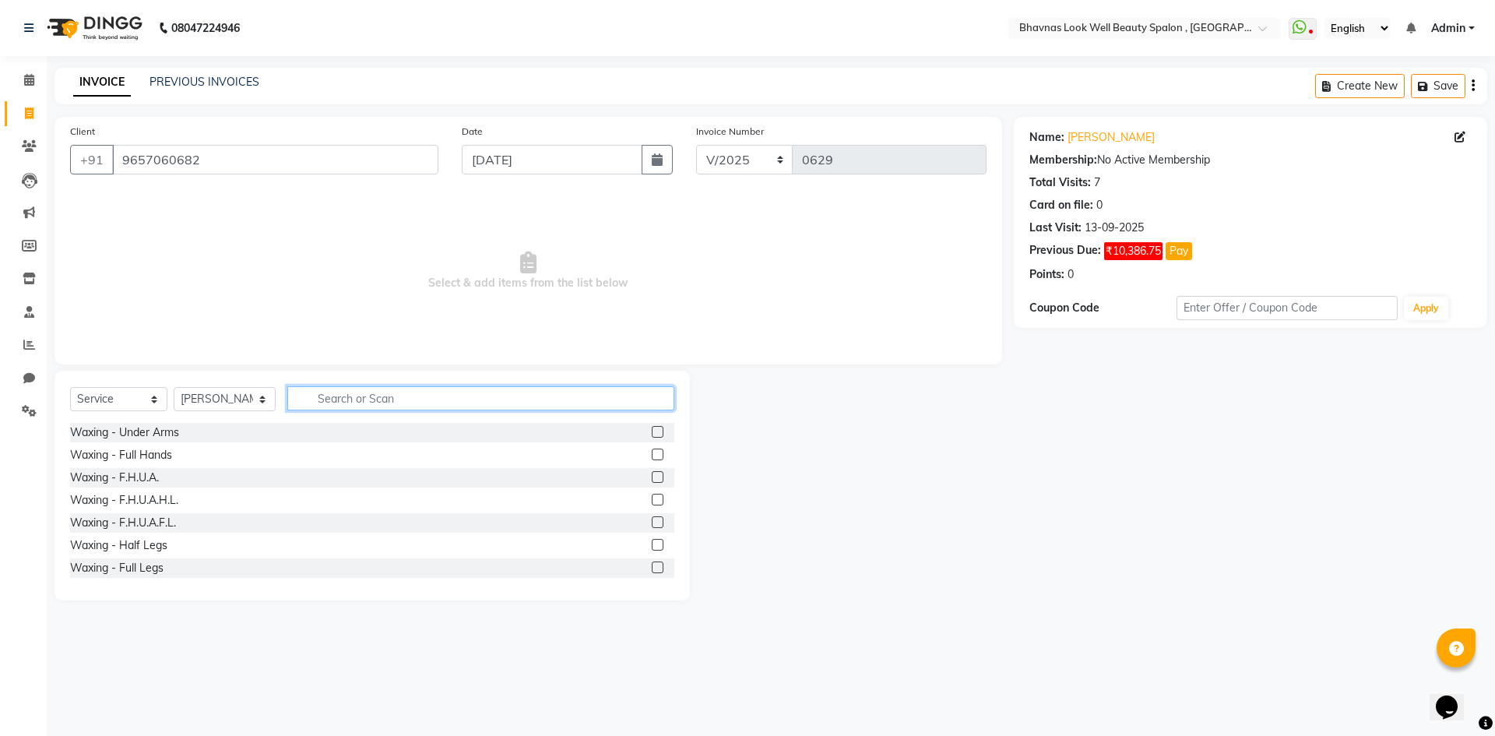
click at [410, 408] on input "text" at bounding box center [481, 398] width 388 height 24
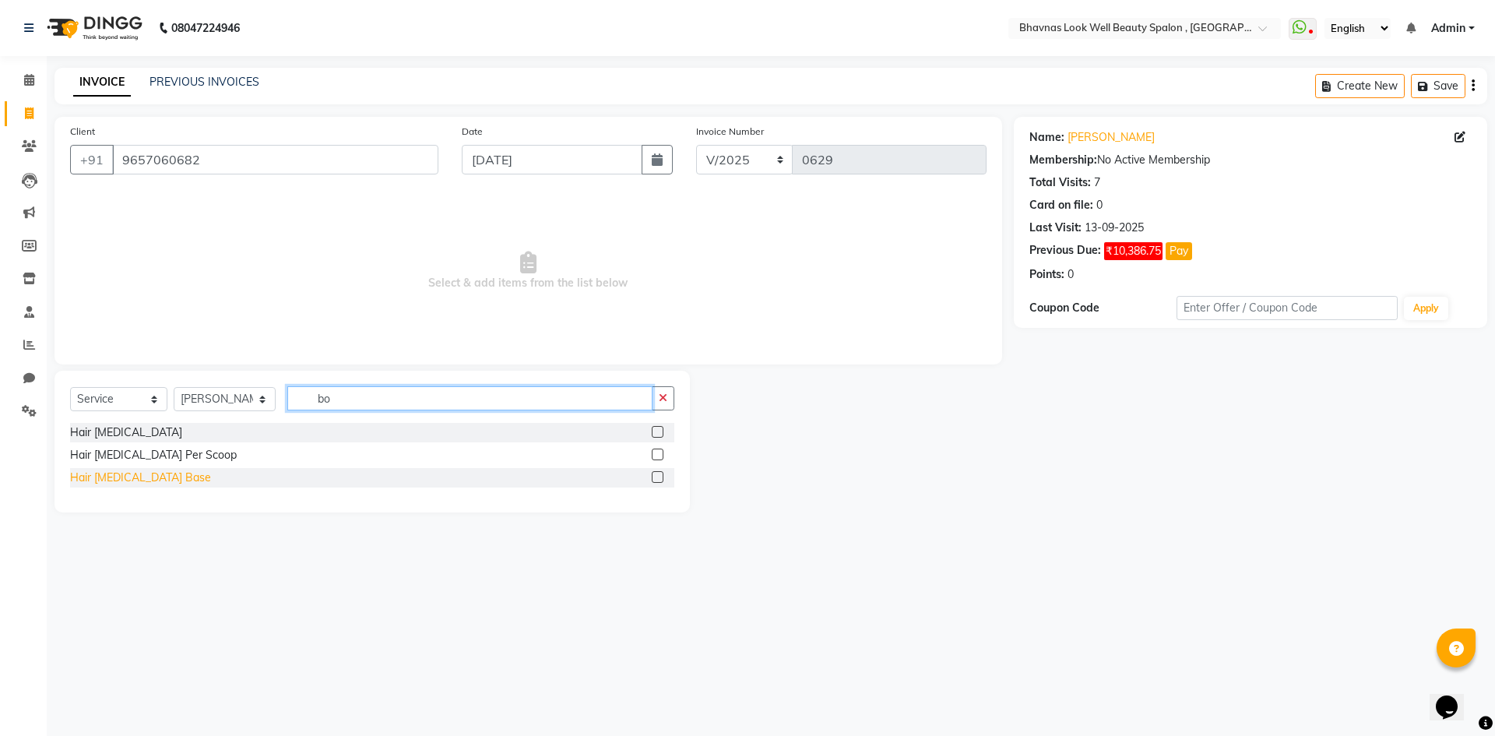
type input "b"
type input "lo"
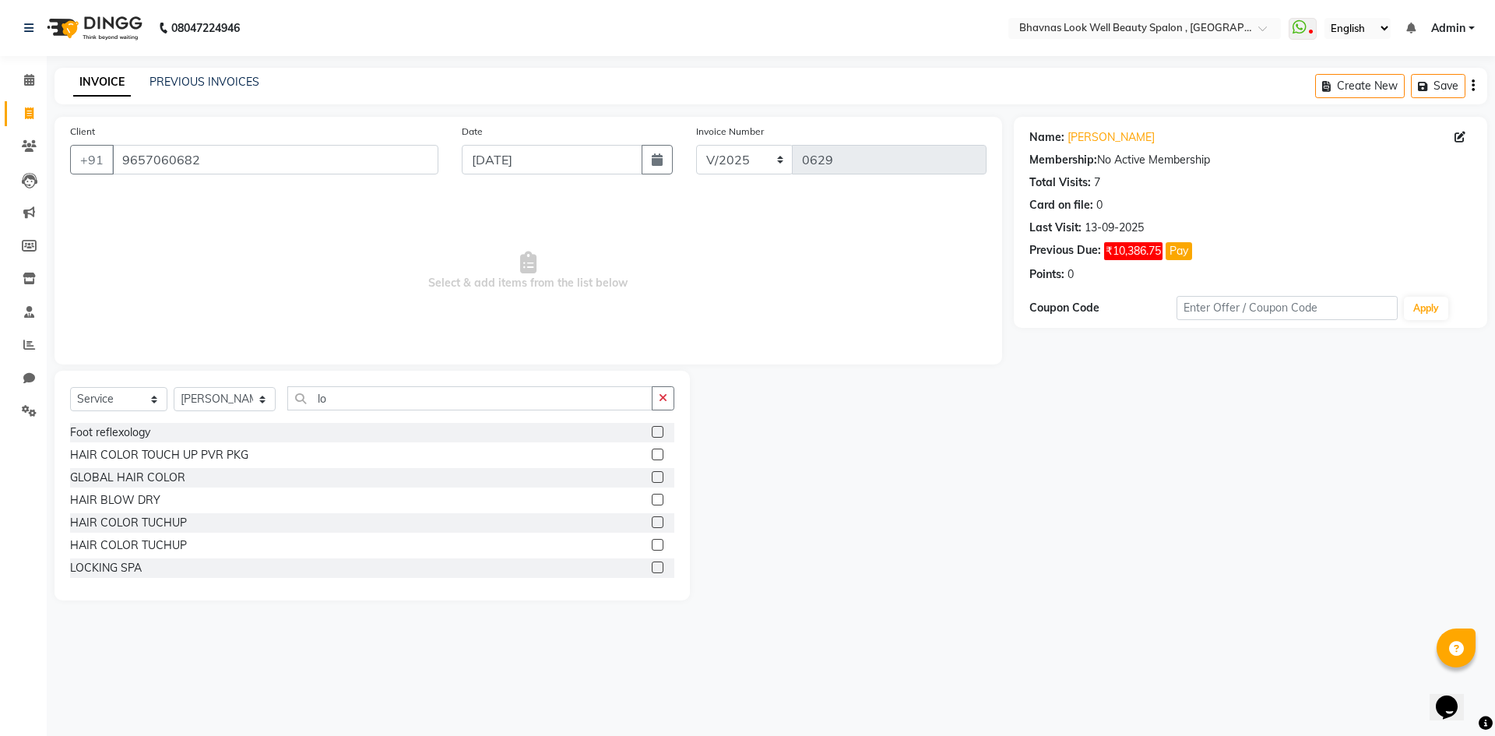
click at [652, 568] on label at bounding box center [658, 567] width 12 height 12
click at [652, 568] on input "checkbox" at bounding box center [657, 568] width 10 height 10
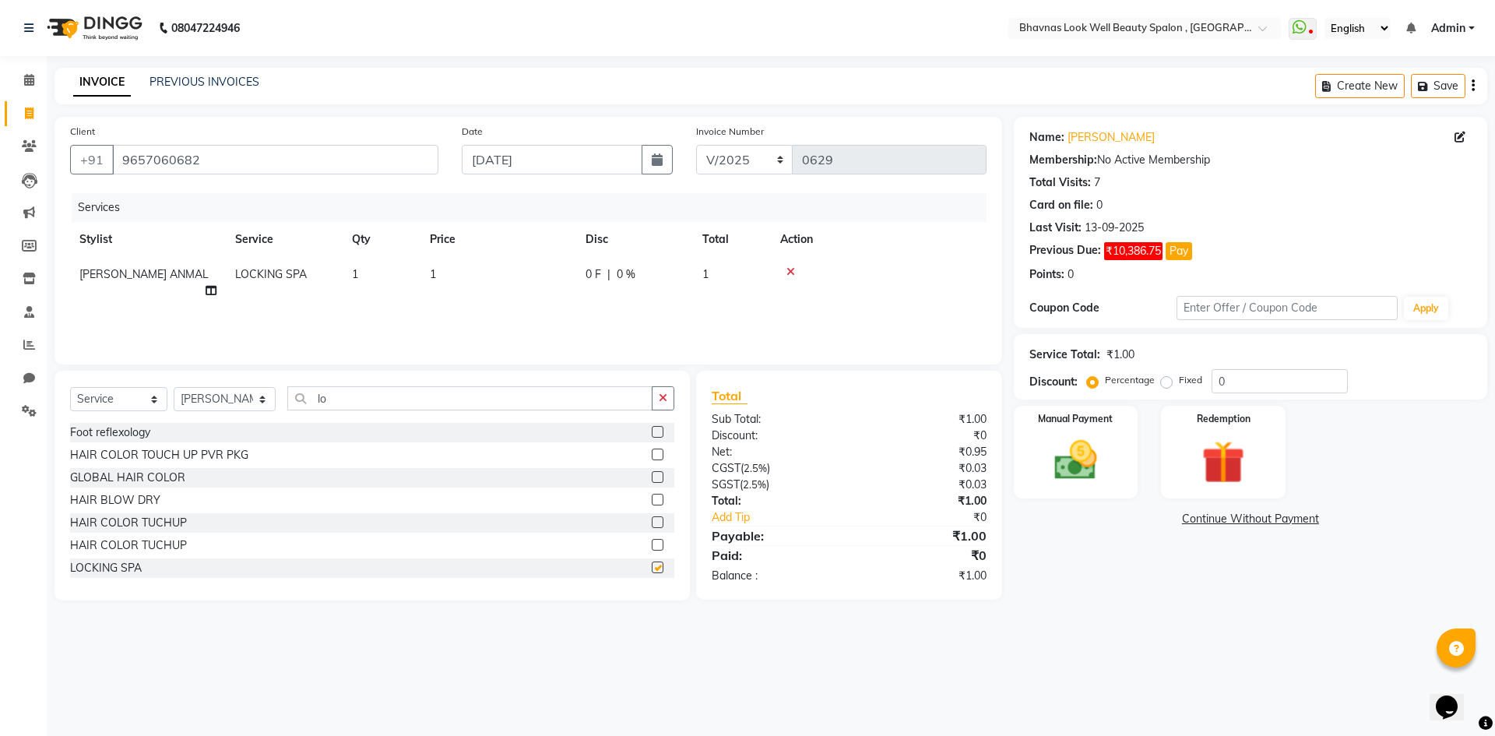
checkbox input "false"
click at [459, 272] on td "1" at bounding box center [499, 282] width 156 height 51
select select "46639"
click at [526, 278] on input "1" at bounding box center [571, 278] width 137 height 24
type input "3500"
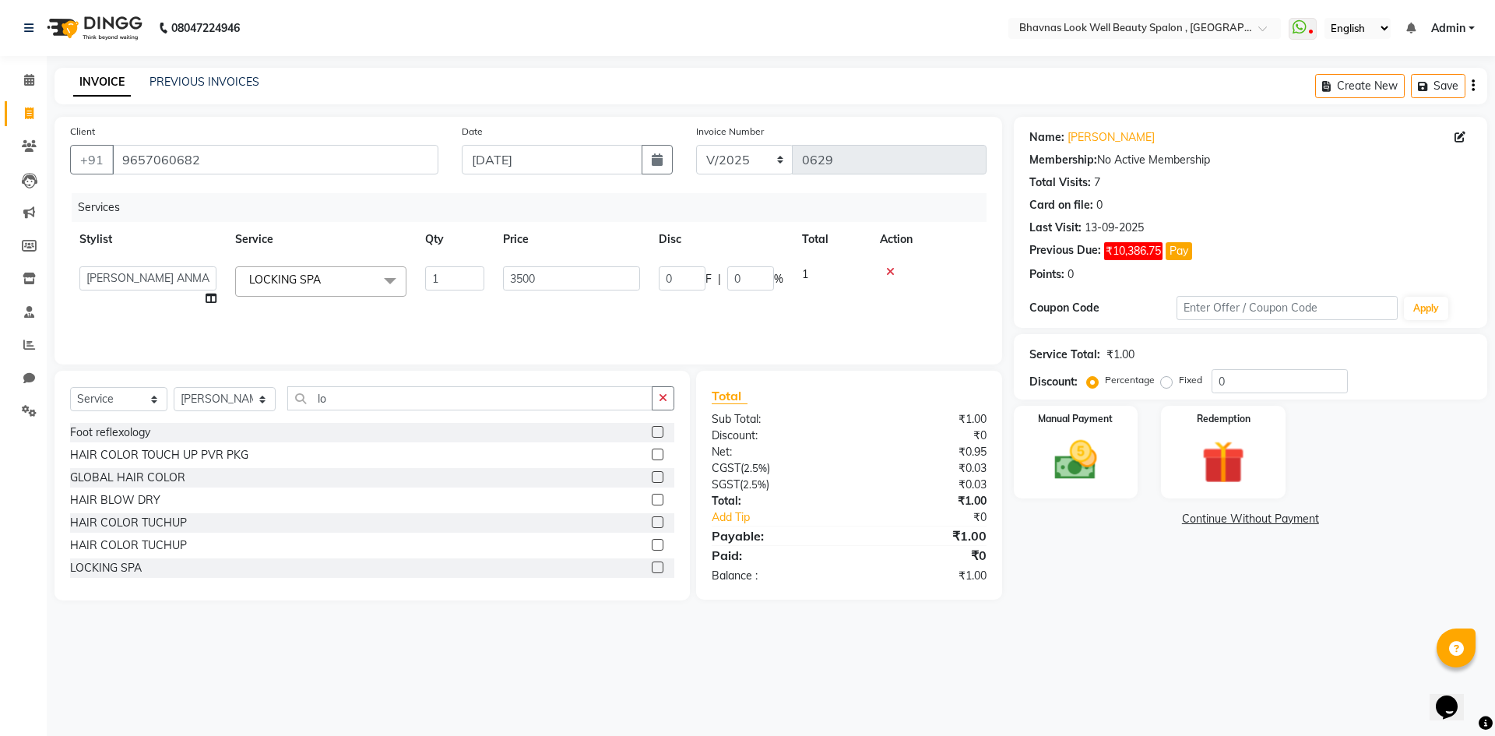
click at [582, 318] on div "Services Stylist Service Qty Price Disc Total Action [PERSON_NAME] [PERSON_NAME…" at bounding box center [528, 271] width 917 height 156
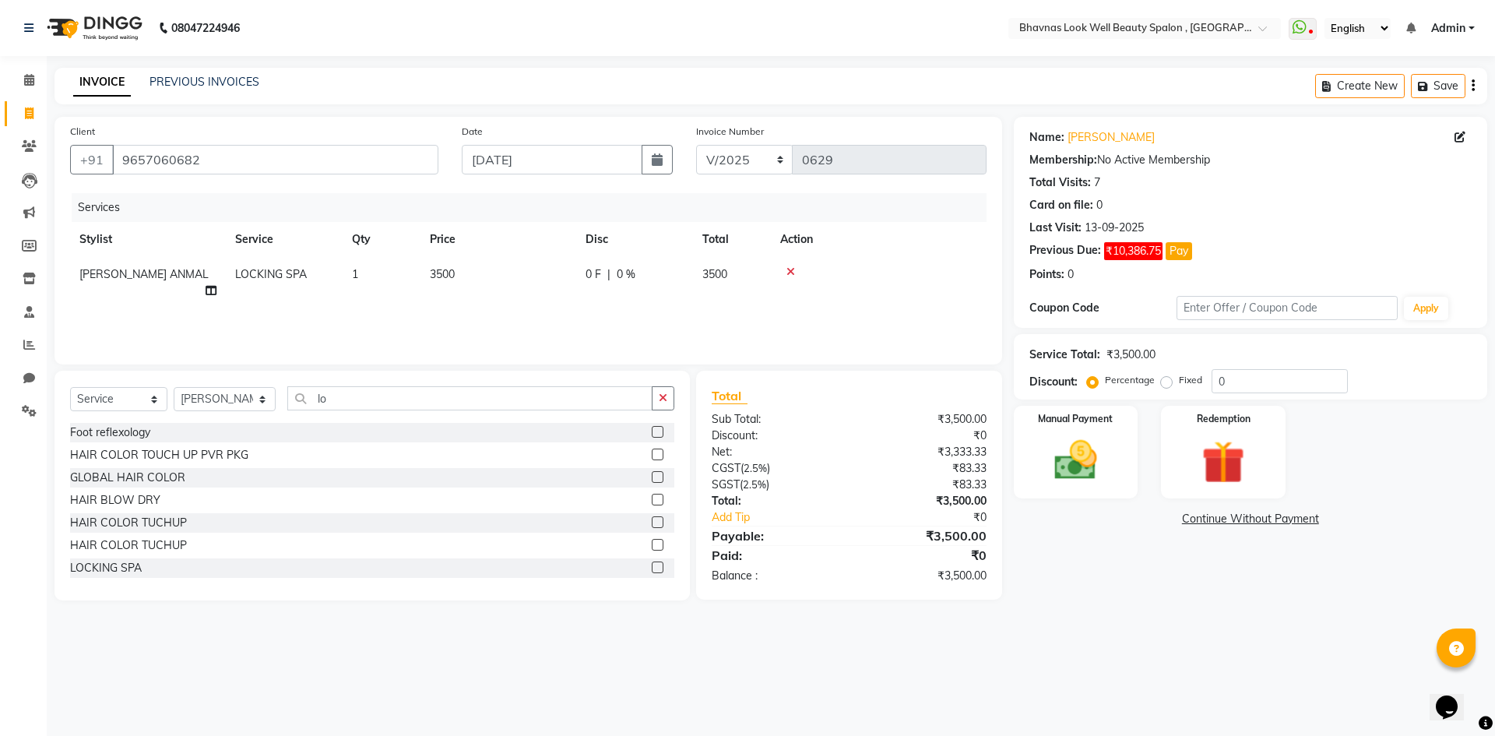
click at [610, 313] on div "Services Stylist Service Qty Price Disc Total Action [PERSON_NAME] ANMAL LOCKIN…" at bounding box center [528, 271] width 917 height 156
click at [634, 280] on span "0 %" at bounding box center [626, 274] width 19 height 16
select select "46639"
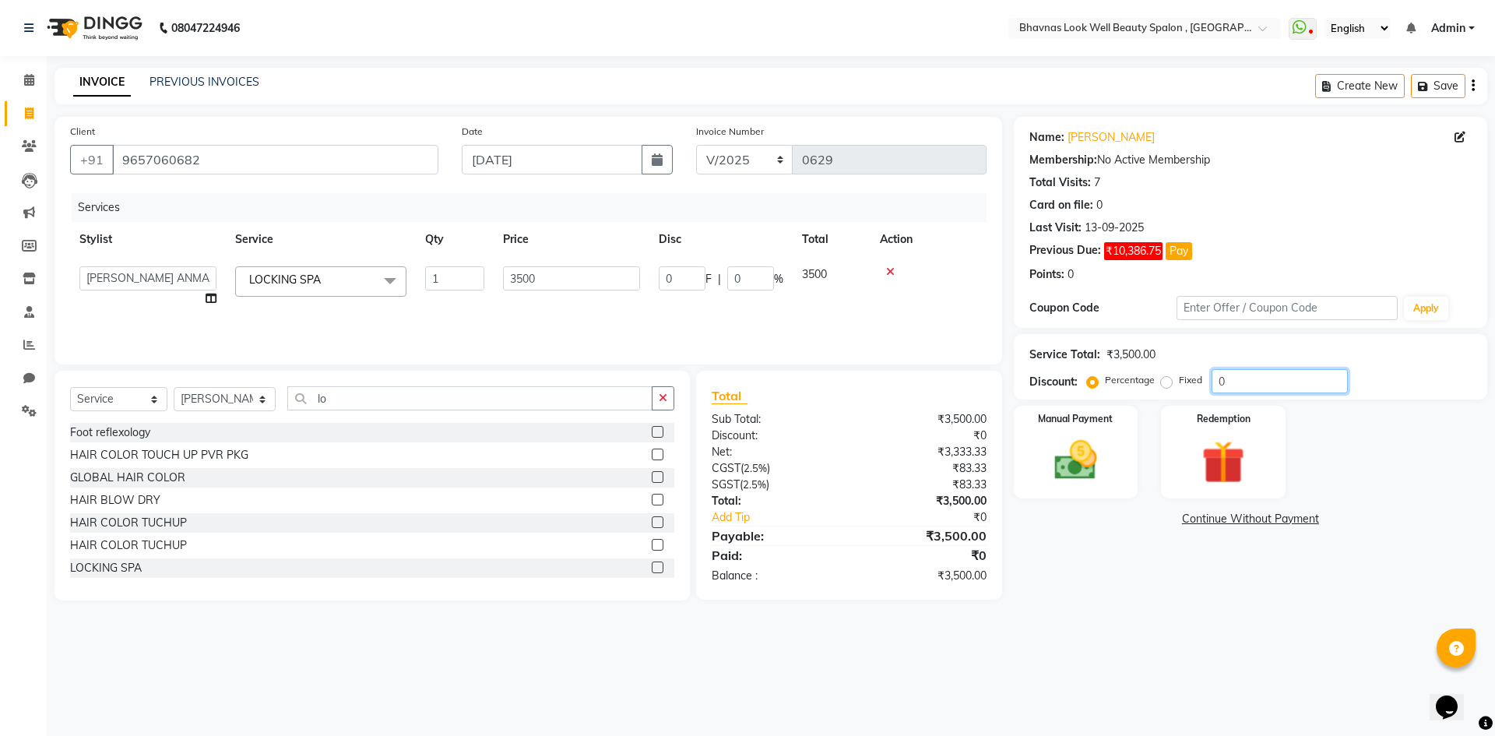
drag, startPoint x: 1182, startPoint y: 387, endPoint x: 1168, endPoint y: 387, distance: 14.0
click at [1169, 387] on div "Percentage Fixed 0" at bounding box center [1219, 381] width 258 height 24
type input "2"
type input "70"
type input "2"
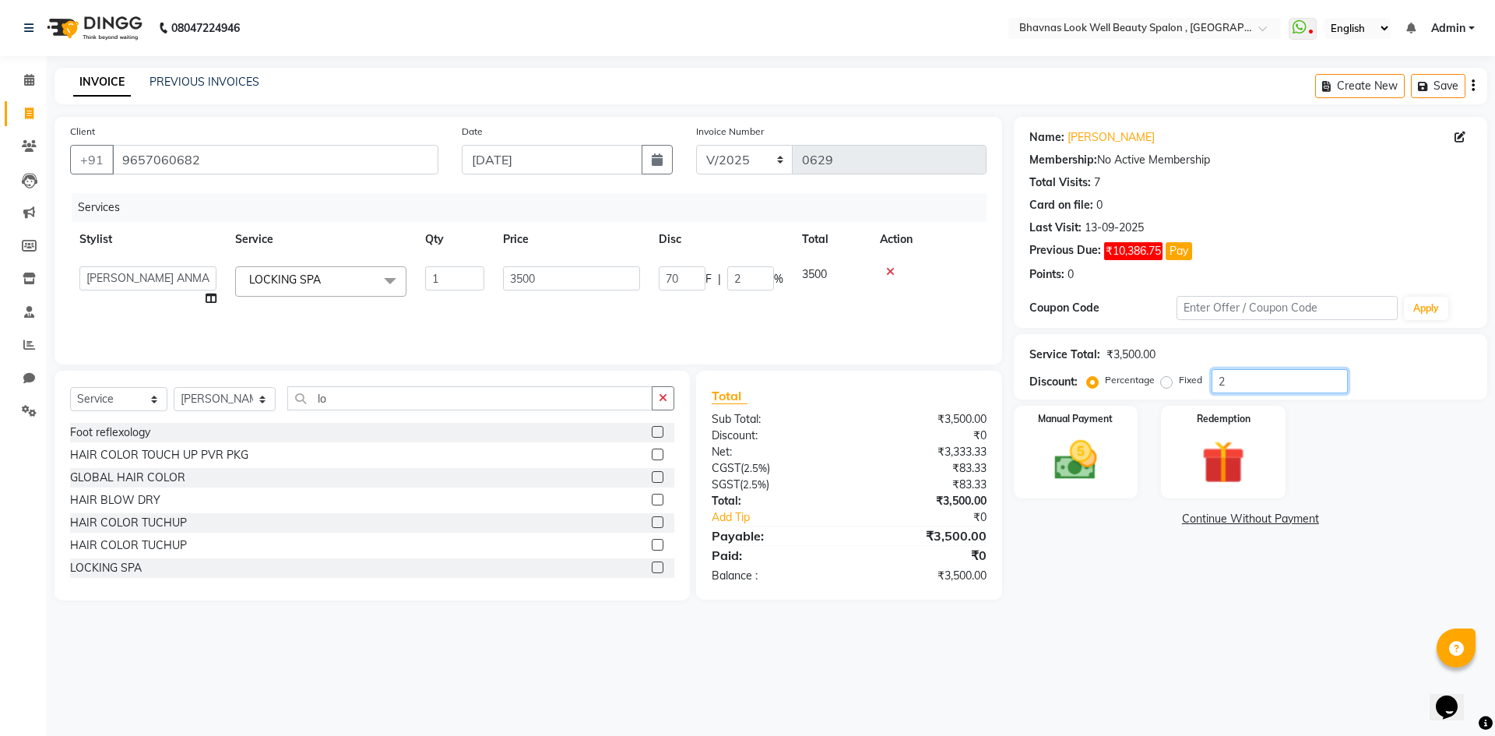
type input "25"
type input "875"
type input "25"
click at [1109, 428] on div "Manual Payment" at bounding box center [1075, 452] width 129 height 96
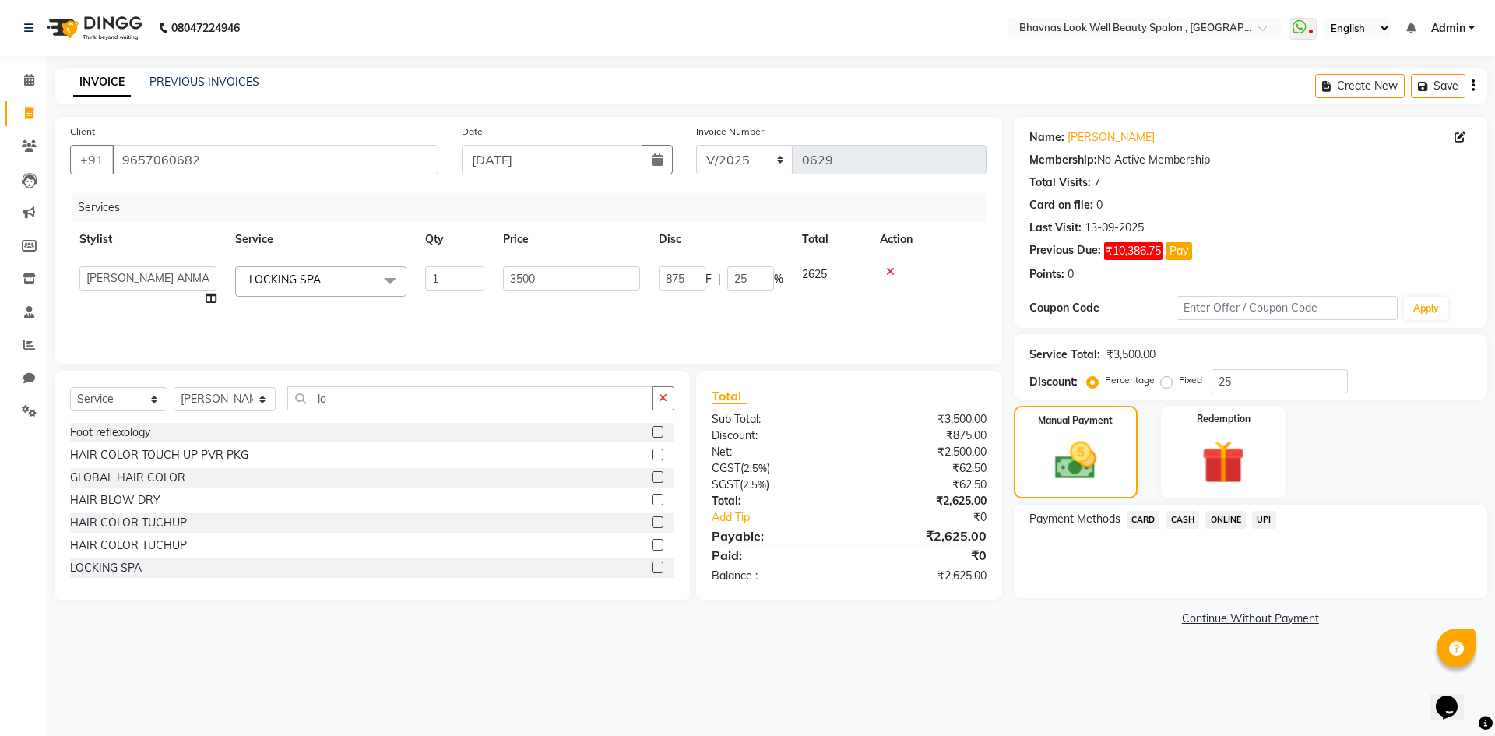
click at [1219, 614] on link "Continue Without Payment" at bounding box center [1250, 619] width 467 height 16
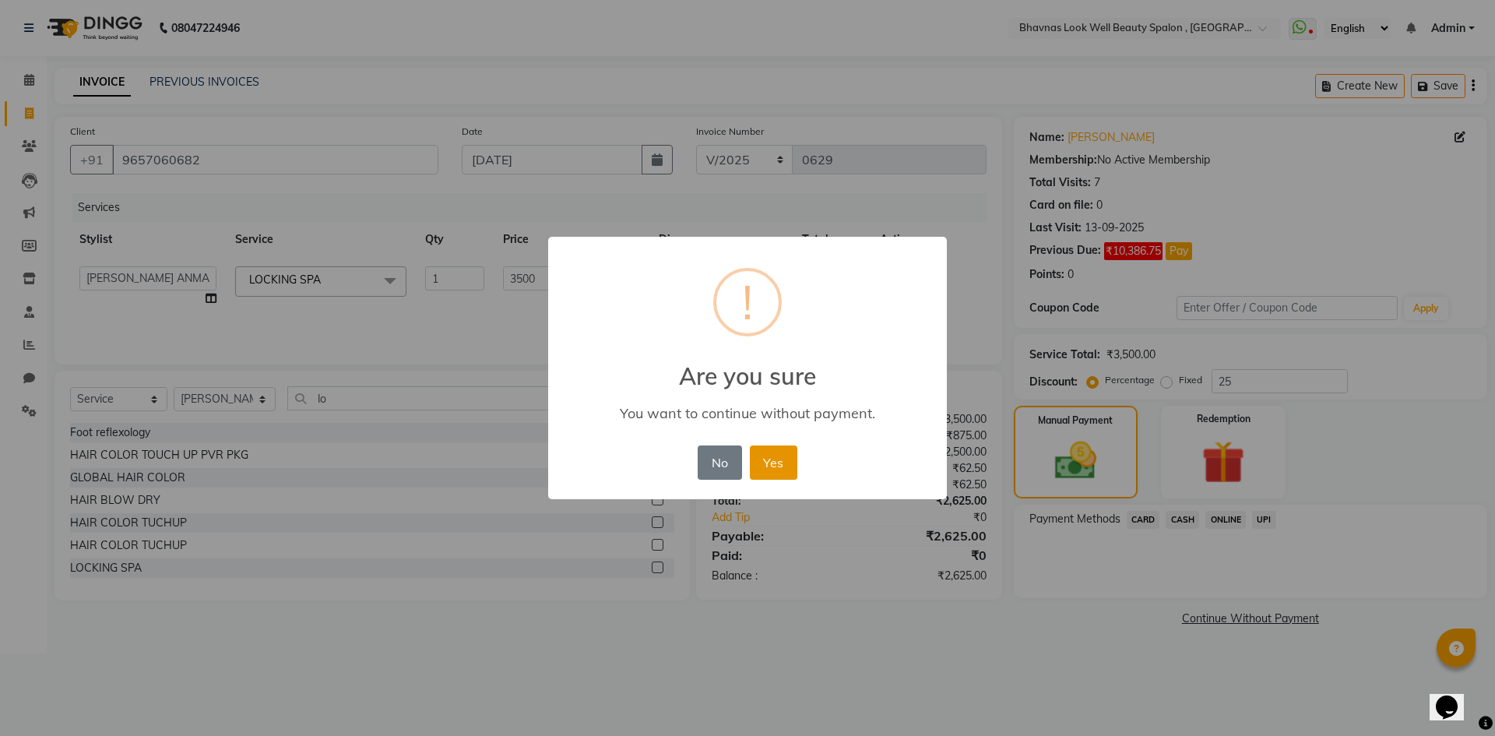
click at [786, 463] on button "Yes" at bounding box center [774, 462] width 48 height 34
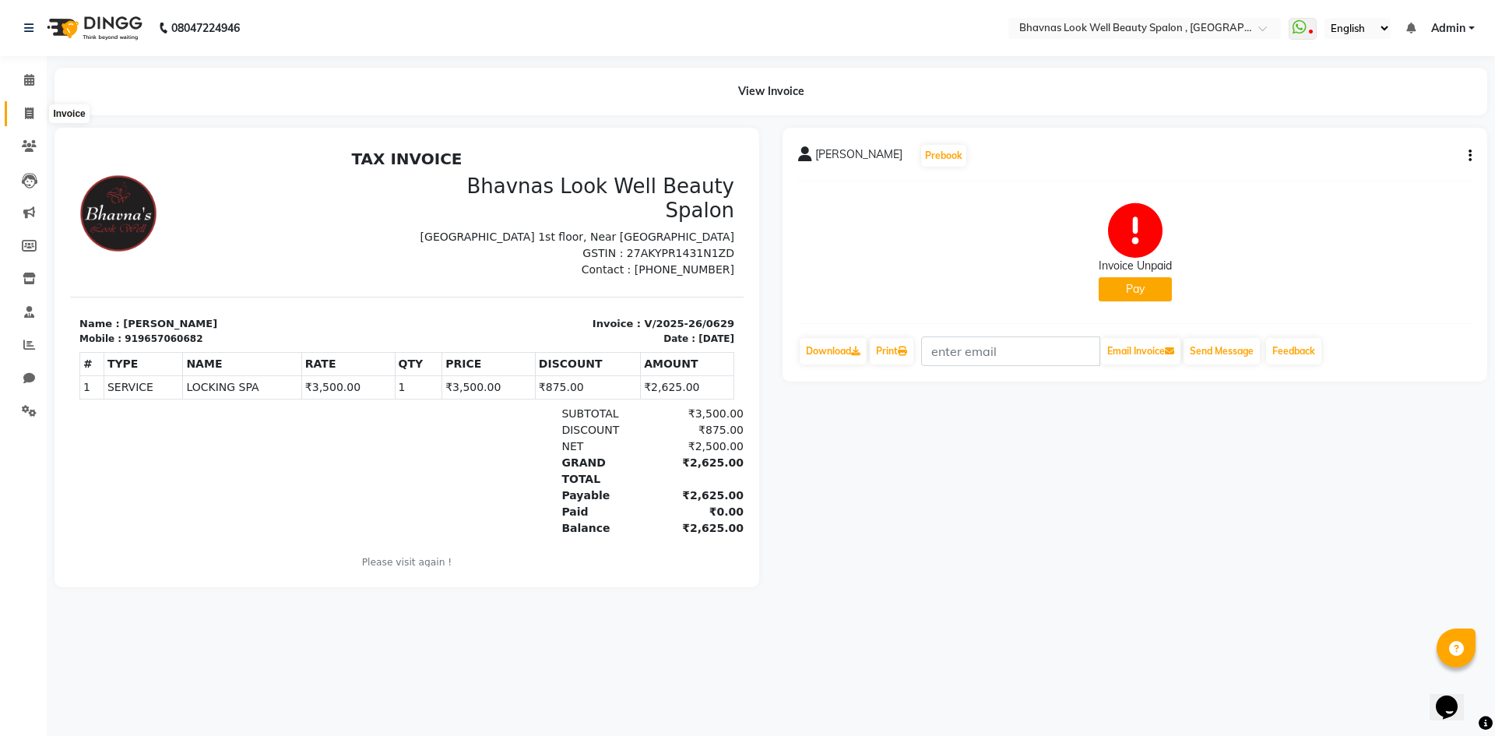
click at [42, 115] on span at bounding box center [29, 114] width 27 height 18
select select "service"
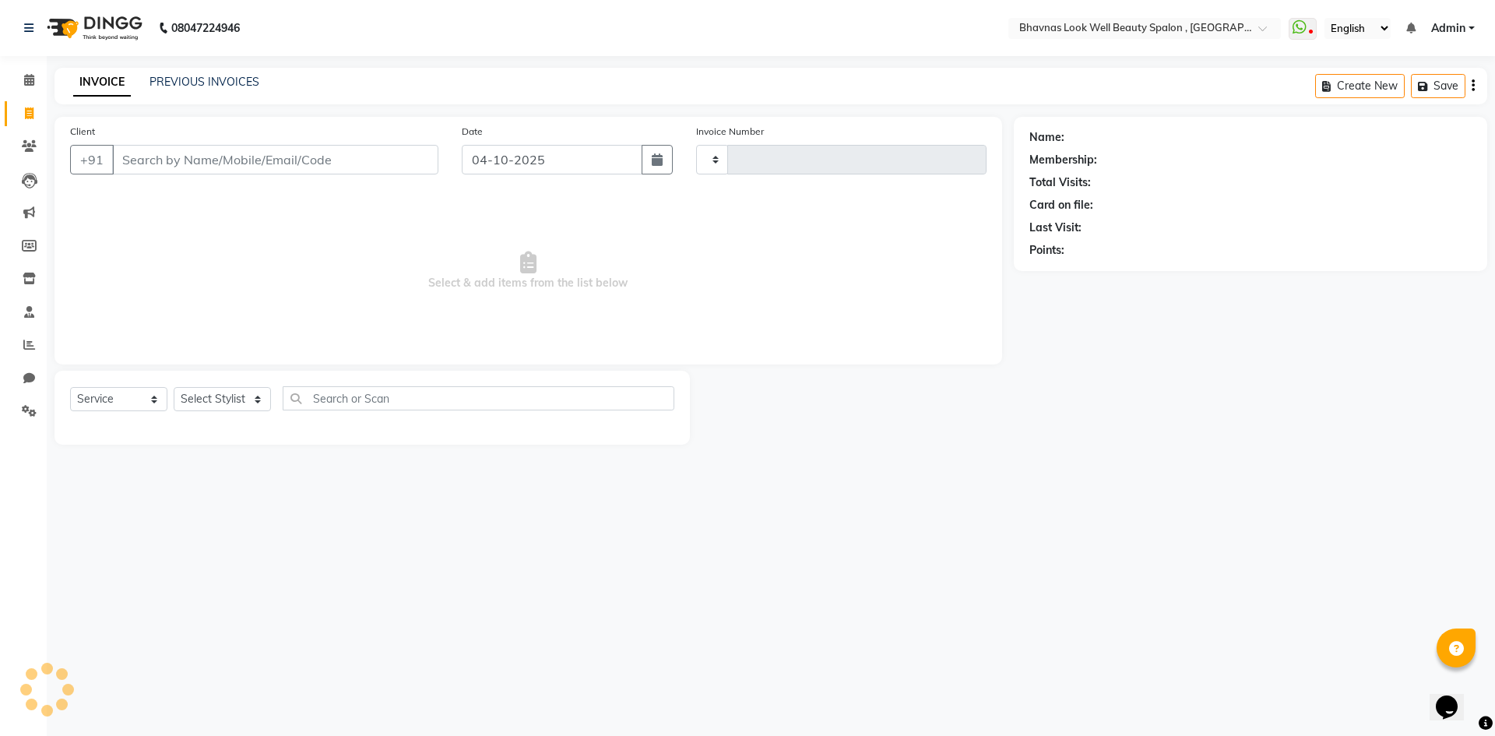
type input "0630"
select select "6251"
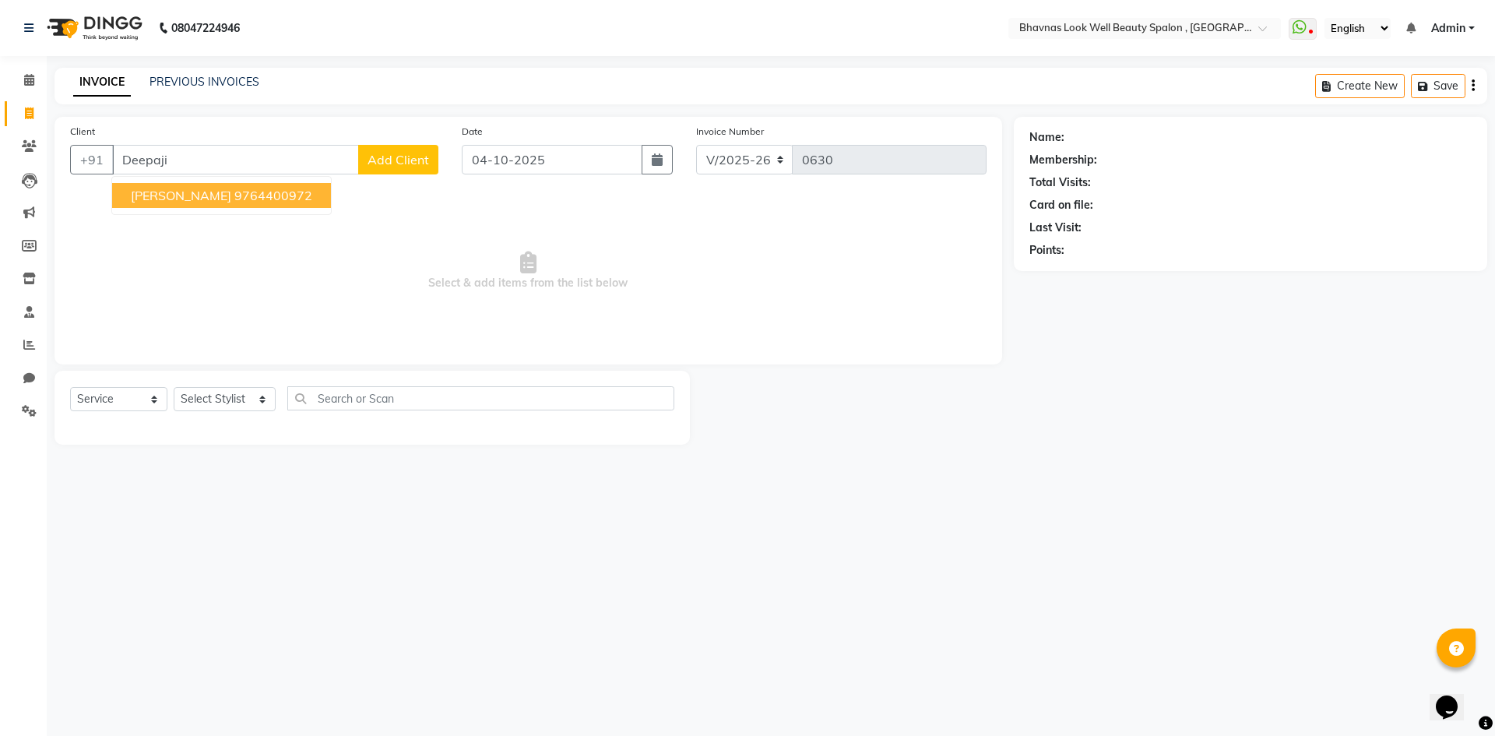
click at [217, 186] on button "[PERSON_NAME] 9764400972" at bounding box center [221, 195] width 219 height 25
type input "9764400972"
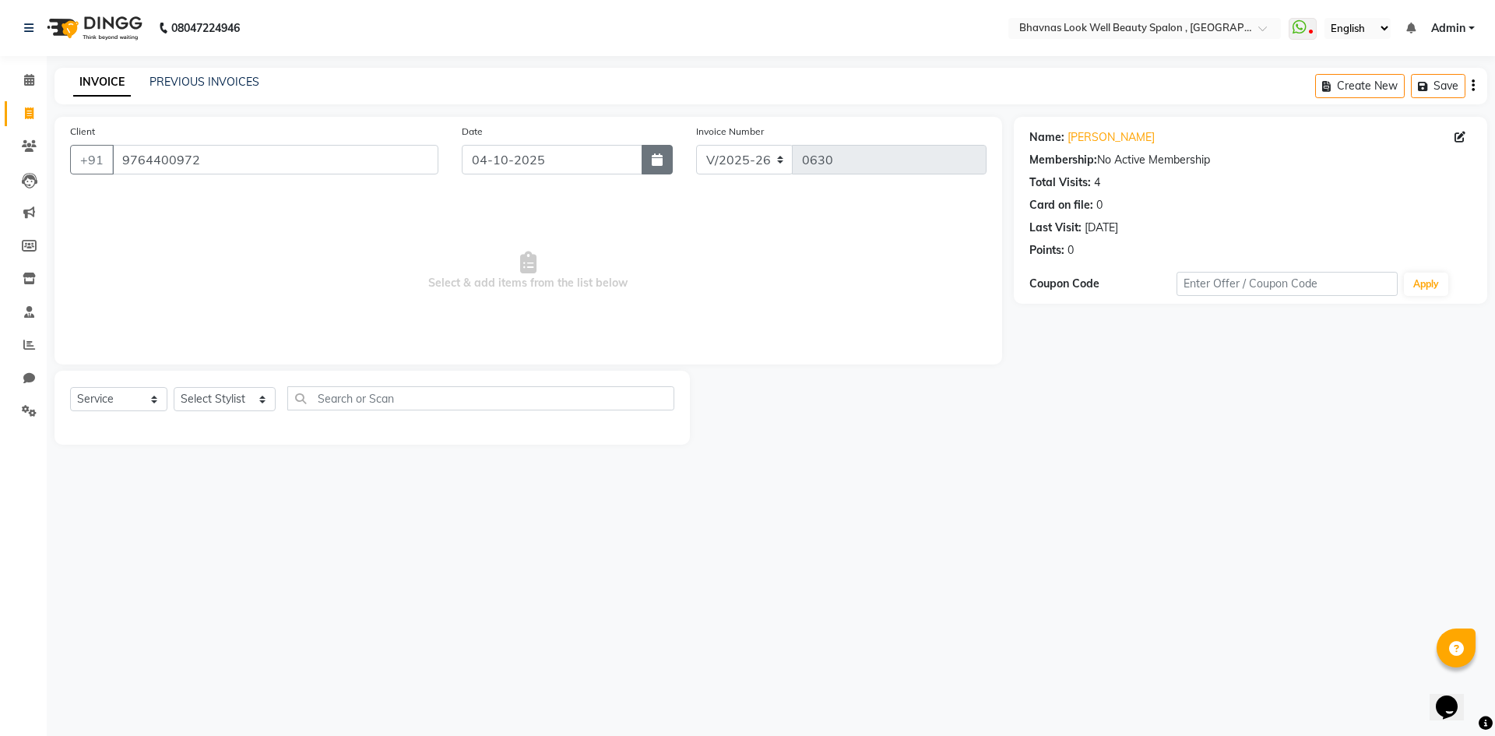
click at [672, 164] on button "button" at bounding box center [657, 160] width 31 height 30
select select "10"
select select "2025"
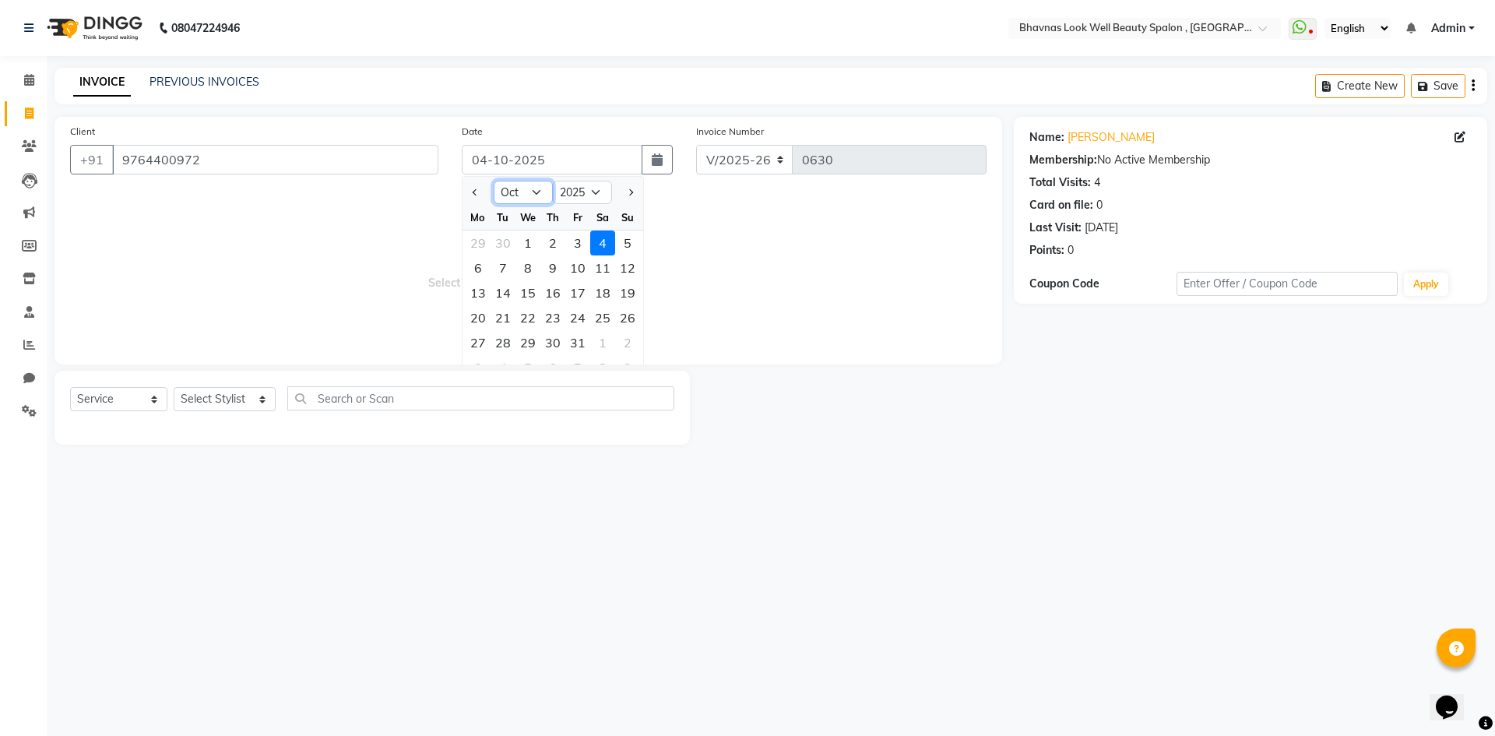
click at [526, 199] on select "Jan Feb Mar Apr May Jun [DATE] Aug Sep Oct Nov Dec" at bounding box center [523, 192] width 59 height 23
select select "5"
click at [494, 181] on select "Jan Feb Mar Apr May Jun [DATE] Aug Sep Oct Nov Dec" at bounding box center [523, 192] width 59 height 23
click at [482, 340] on div "26" at bounding box center [478, 342] width 25 height 25
type input "[DATE]"
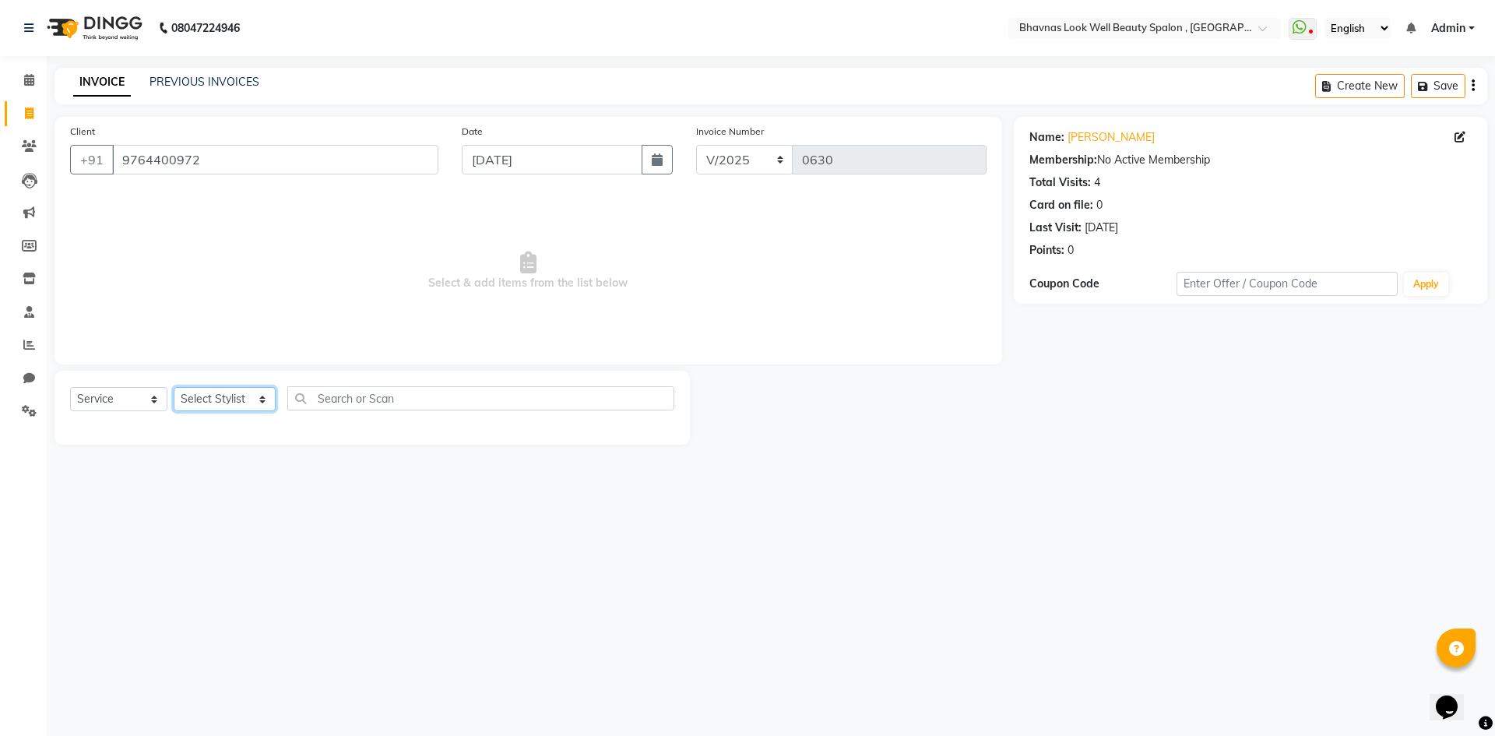
click at [203, 395] on select "Select Stylist [PERSON_NAME] [PERSON_NAME] ANMAL [PERSON_NAME] JYOTI [PERSON_NA…" at bounding box center [225, 399] width 102 height 24
select select "46640"
click at [174, 387] on select "Select Stylist [PERSON_NAME] [PERSON_NAME] ANMAL [PERSON_NAME] JYOTI [PERSON_NA…" at bounding box center [225, 399] width 102 height 24
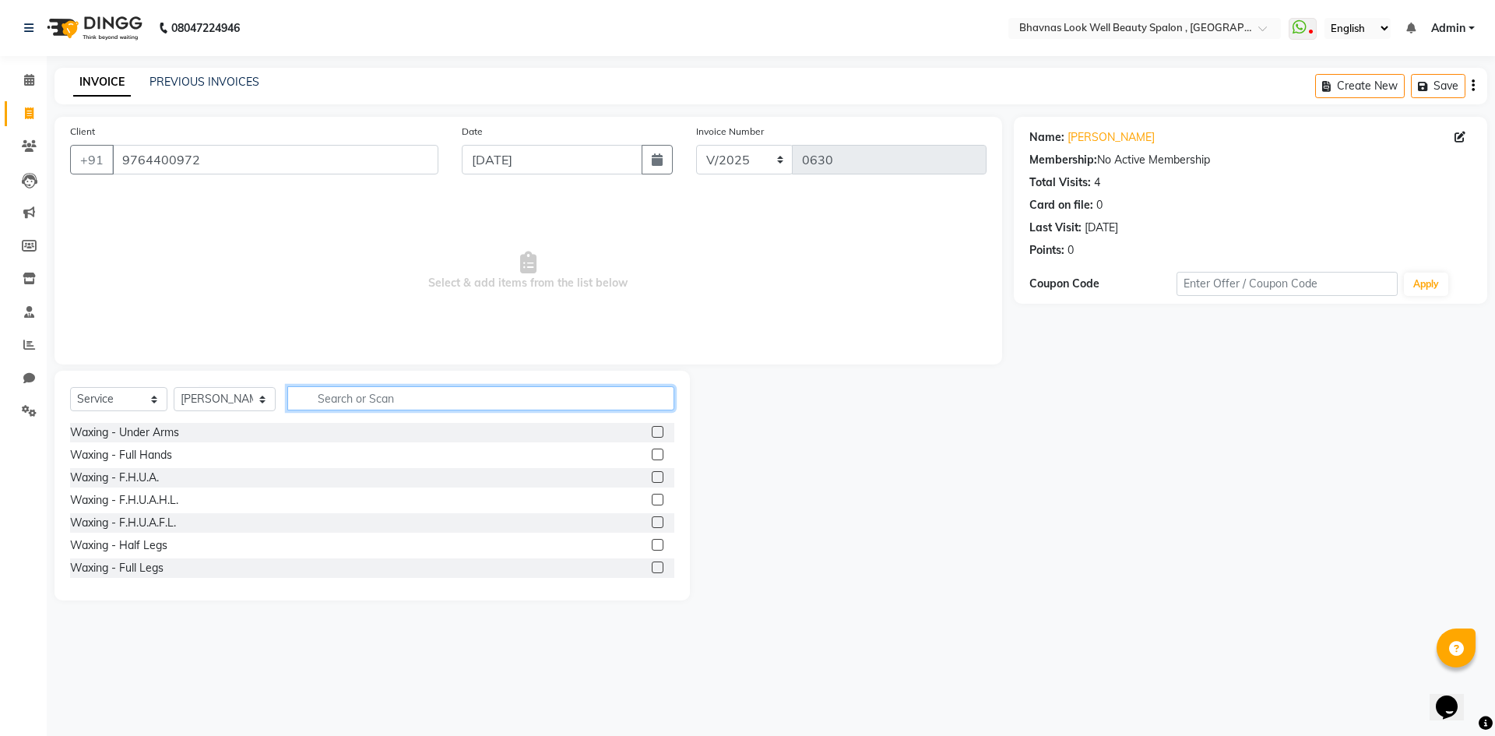
click at [361, 403] on input "text" at bounding box center [481, 398] width 388 height 24
type input "h t"
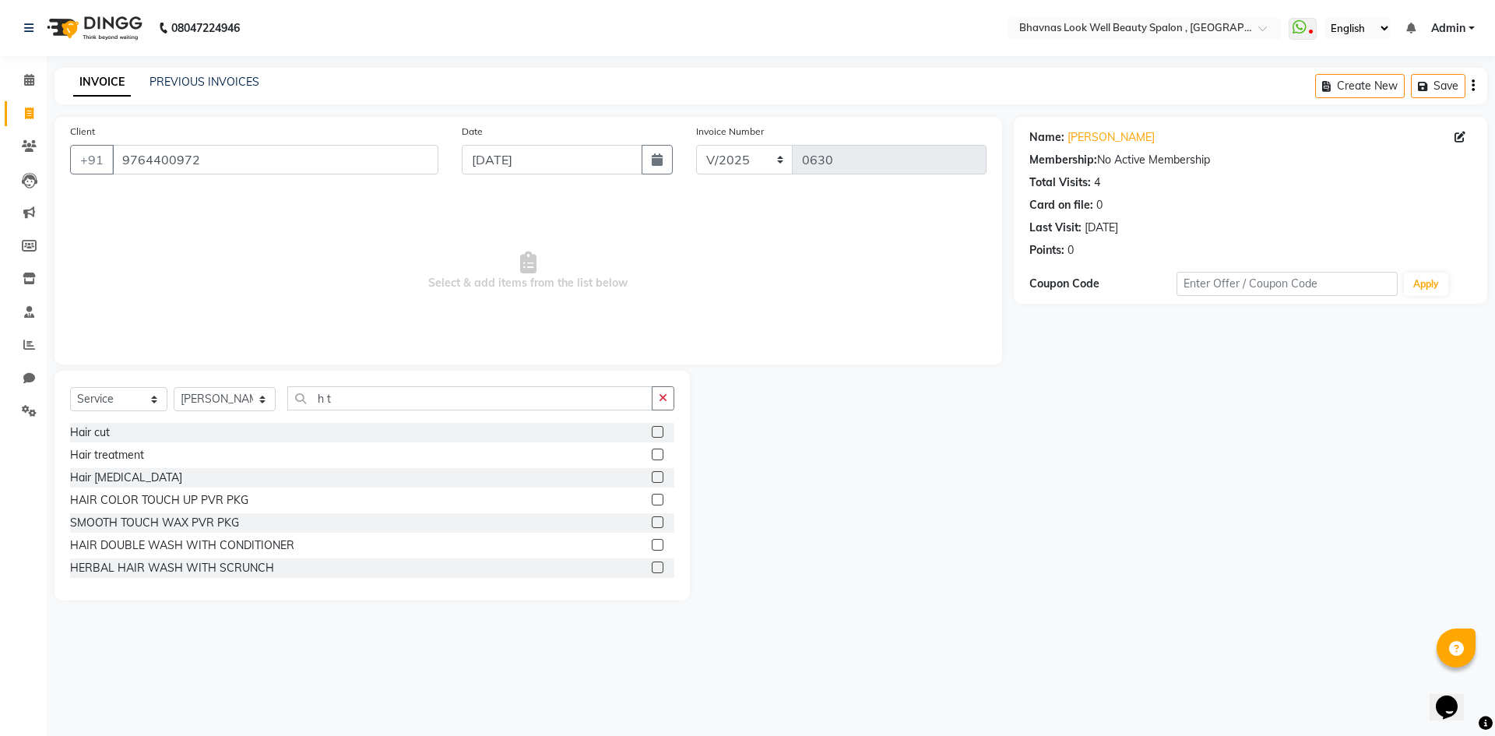
click at [652, 455] on label at bounding box center [658, 455] width 12 height 12
click at [652, 455] on input "checkbox" at bounding box center [657, 455] width 10 height 10
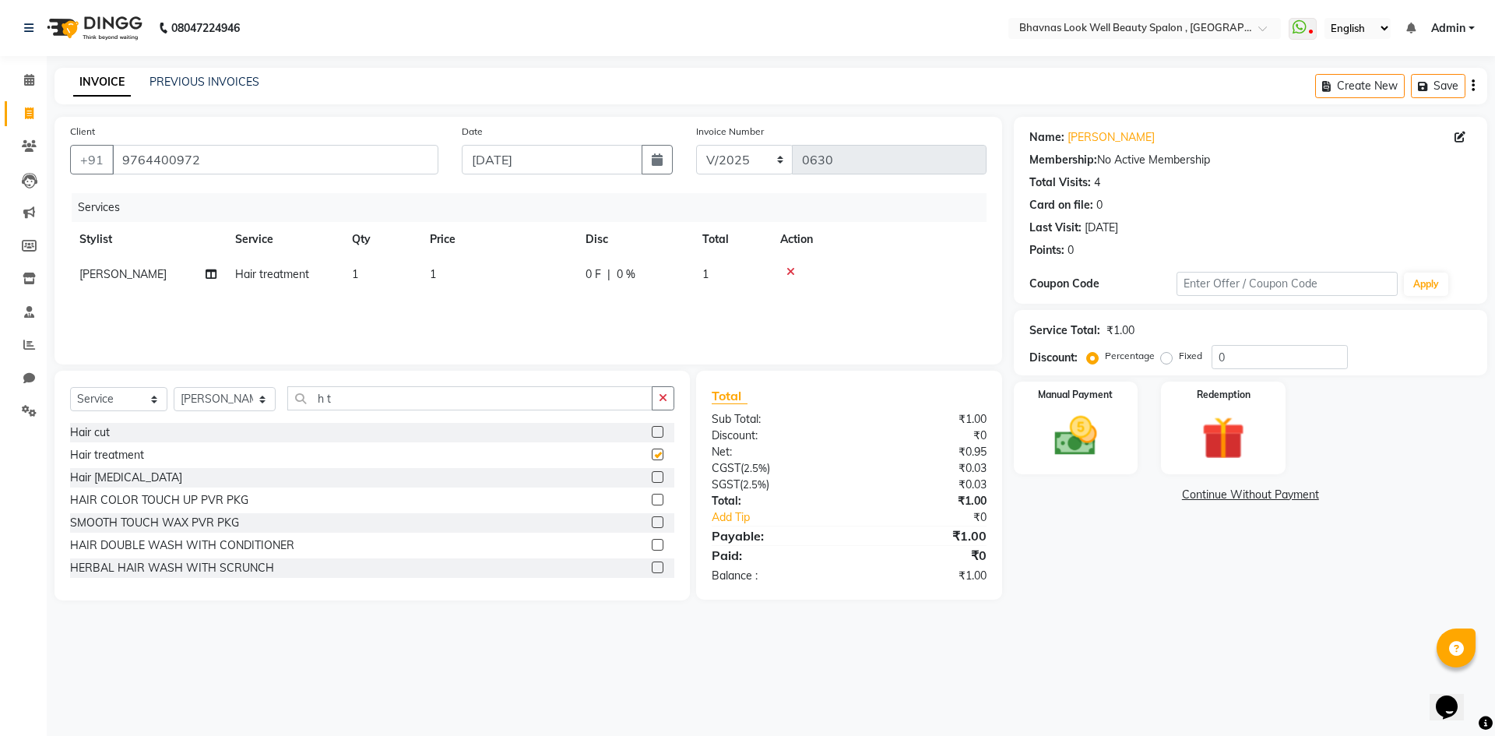
checkbox input "false"
click at [416, 292] on td "1" at bounding box center [382, 274] width 78 height 35
select select "46640"
click at [536, 278] on input "1" at bounding box center [571, 278] width 137 height 24
type input "4500"
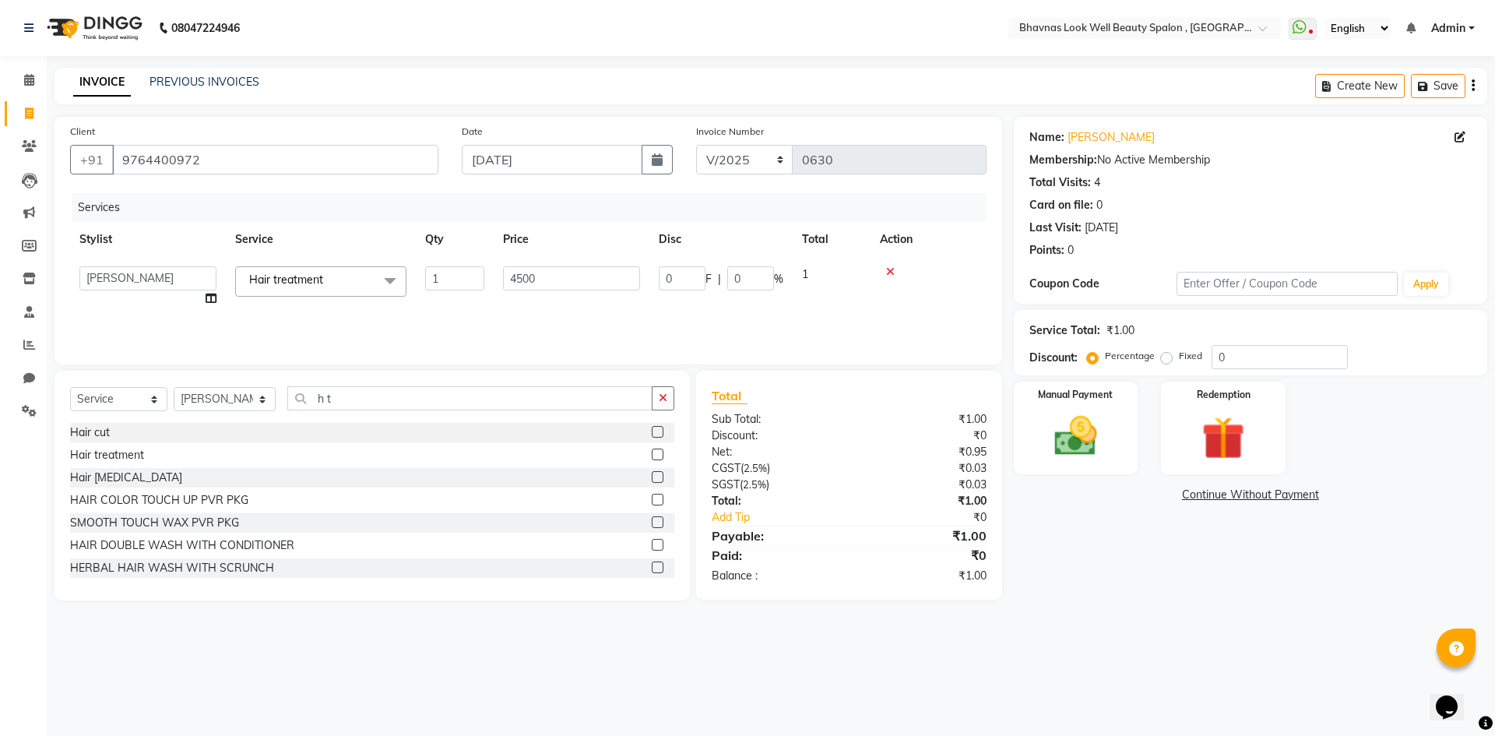
click at [932, 331] on div "Services Stylist Service Qty Price Disc Total Action [PERSON_NAME] [PERSON_NAME…" at bounding box center [528, 271] width 917 height 156
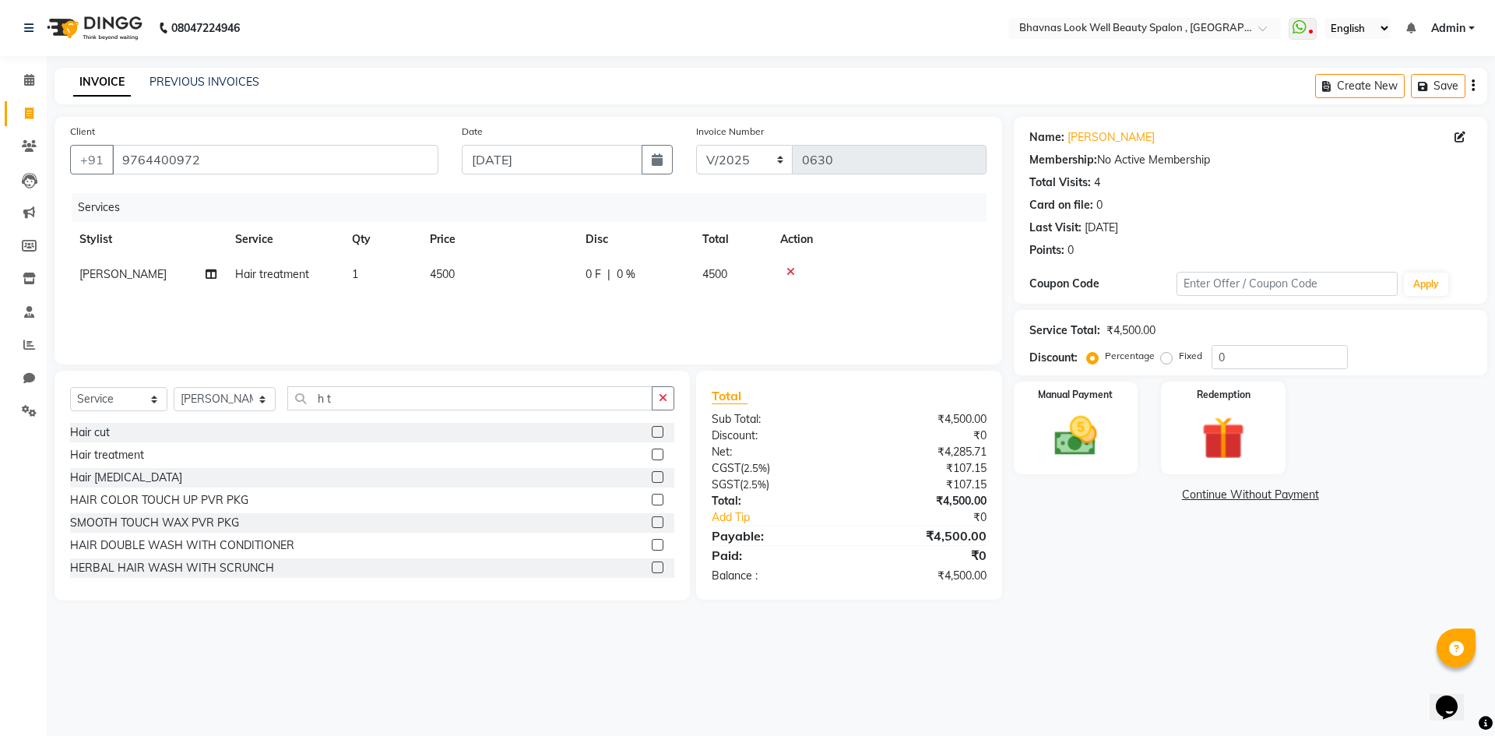
click at [1172, 355] on div "Fixed" at bounding box center [1183, 356] width 38 height 19
click at [1179, 357] on label "Fixed" at bounding box center [1190, 356] width 23 height 14
click at [1168, 357] on input "Fixed" at bounding box center [1169, 355] width 11 height 11
radio input "true"
click at [1250, 357] on input "0" at bounding box center [1280, 357] width 136 height 24
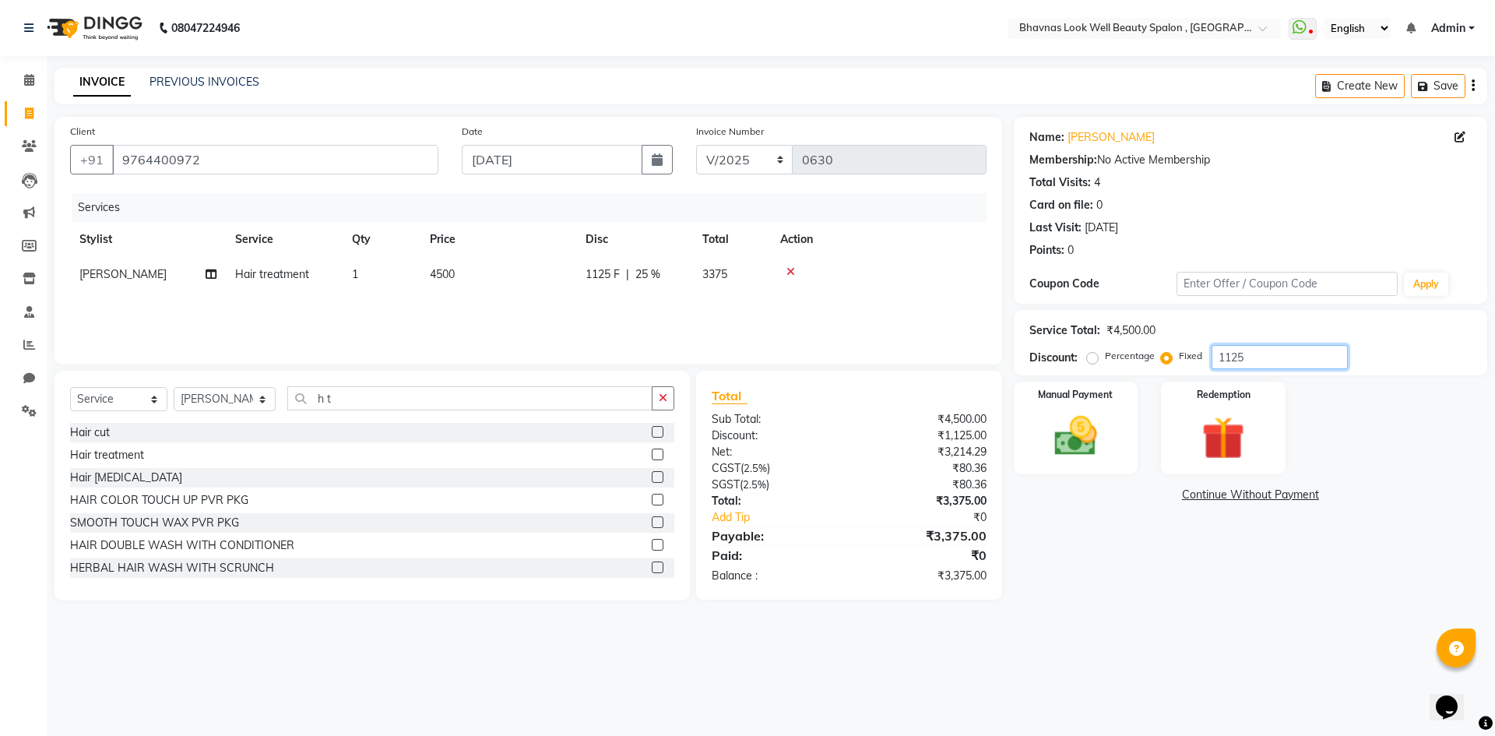
type input "1125"
click at [1258, 560] on div "Name: [PERSON_NAME] Membership: No Active Membership Total Visits: 4 Card on fi…" at bounding box center [1256, 359] width 485 height 484
click at [1127, 579] on div "Name: [PERSON_NAME] Membership: No Active Membership Total Visits: 4 Card on fi…" at bounding box center [1256, 359] width 485 height 484
click at [1093, 454] on img at bounding box center [1076, 435] width 72 height 51
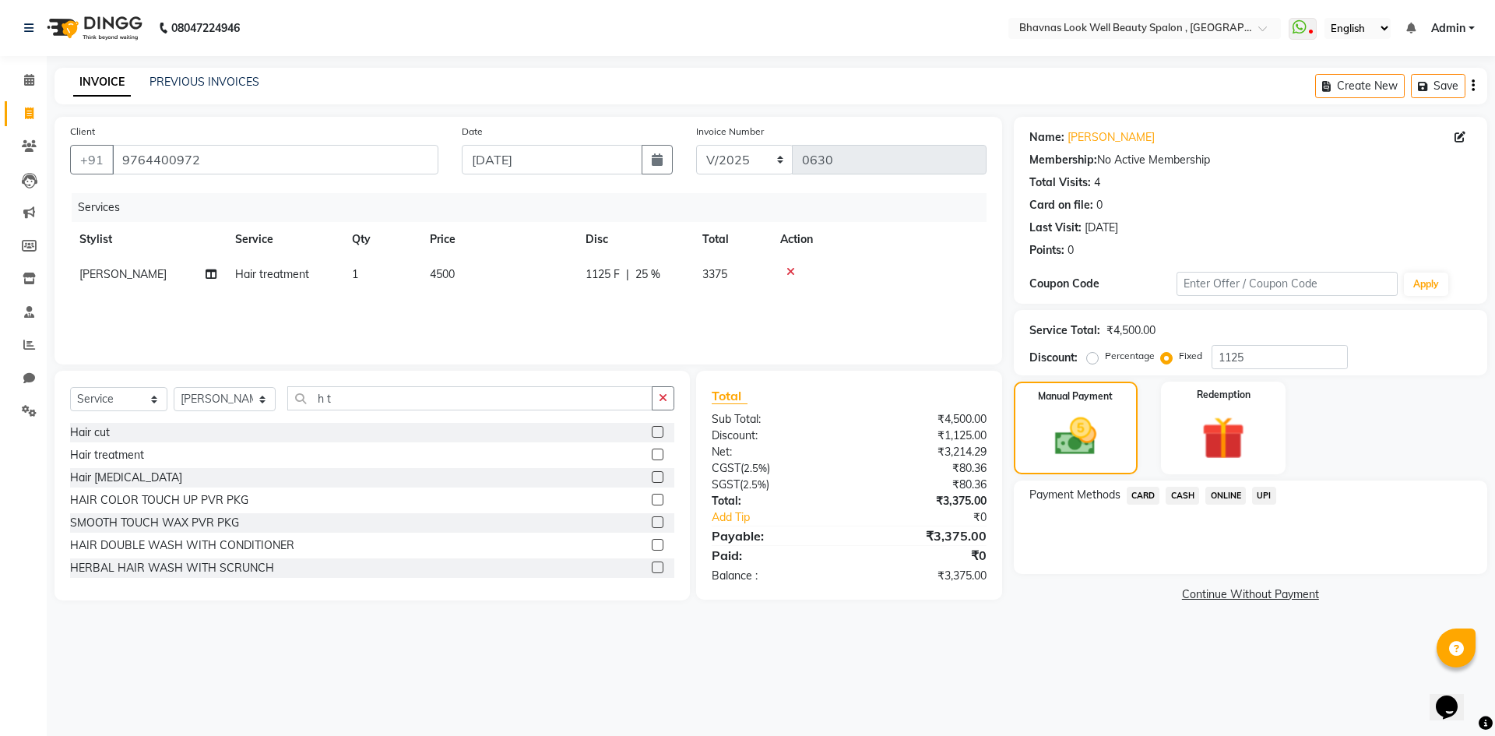
click at [1186, 498] on span "CASH" at bounding box center [1182, 496] width 33 height 18
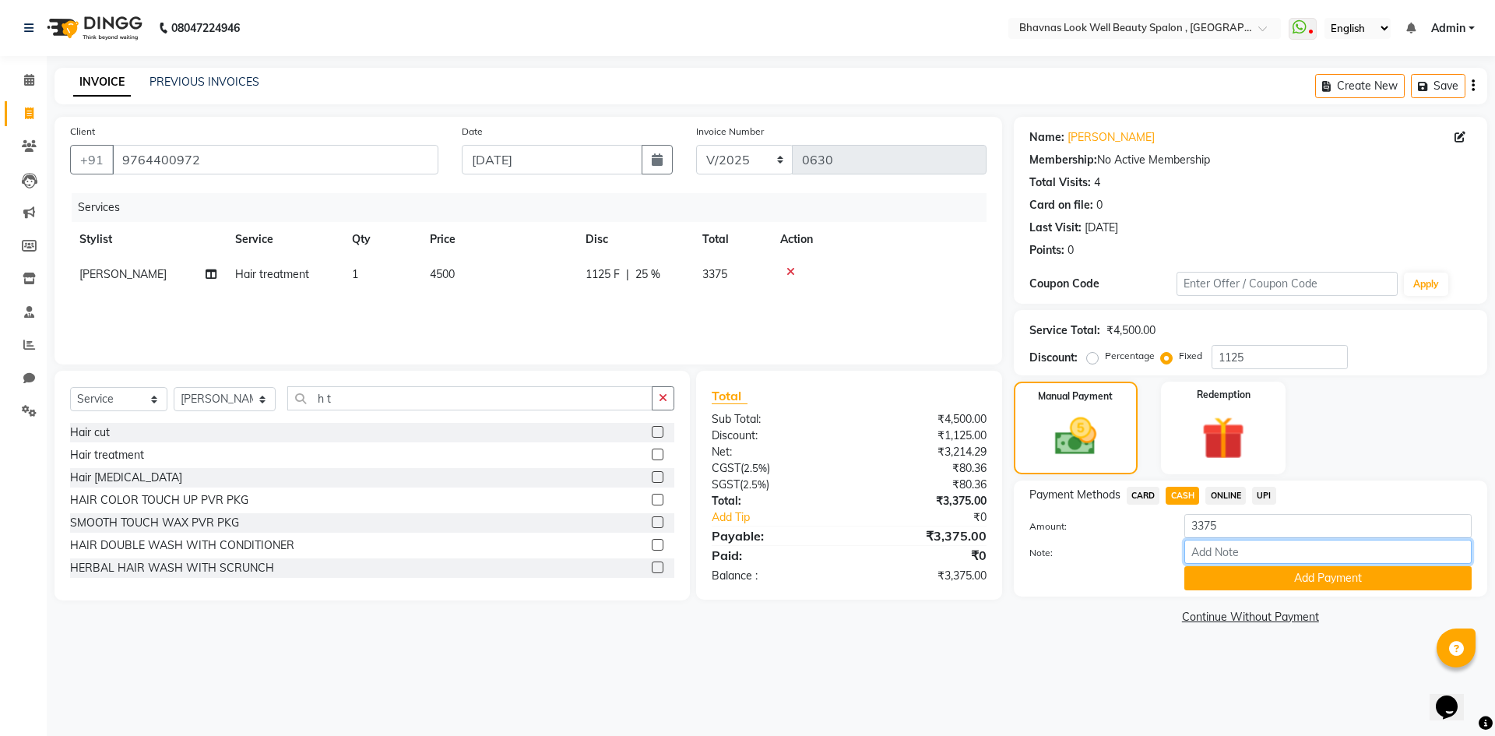
click at [1212, 552] on input "Note:" at bounding box center [1327, 552] width 287 height 24
type input "Package"
click at [1287, 591] on div "Payment Methods CARD CASH ONLINE UPI Amount: 3375 Note: Package Add Payment" at bounding box center [1250, 538] width 473 height 116
click at [1286, 579] on button "Add Payment" at bounding box center [1327, 578] width 287 height 24
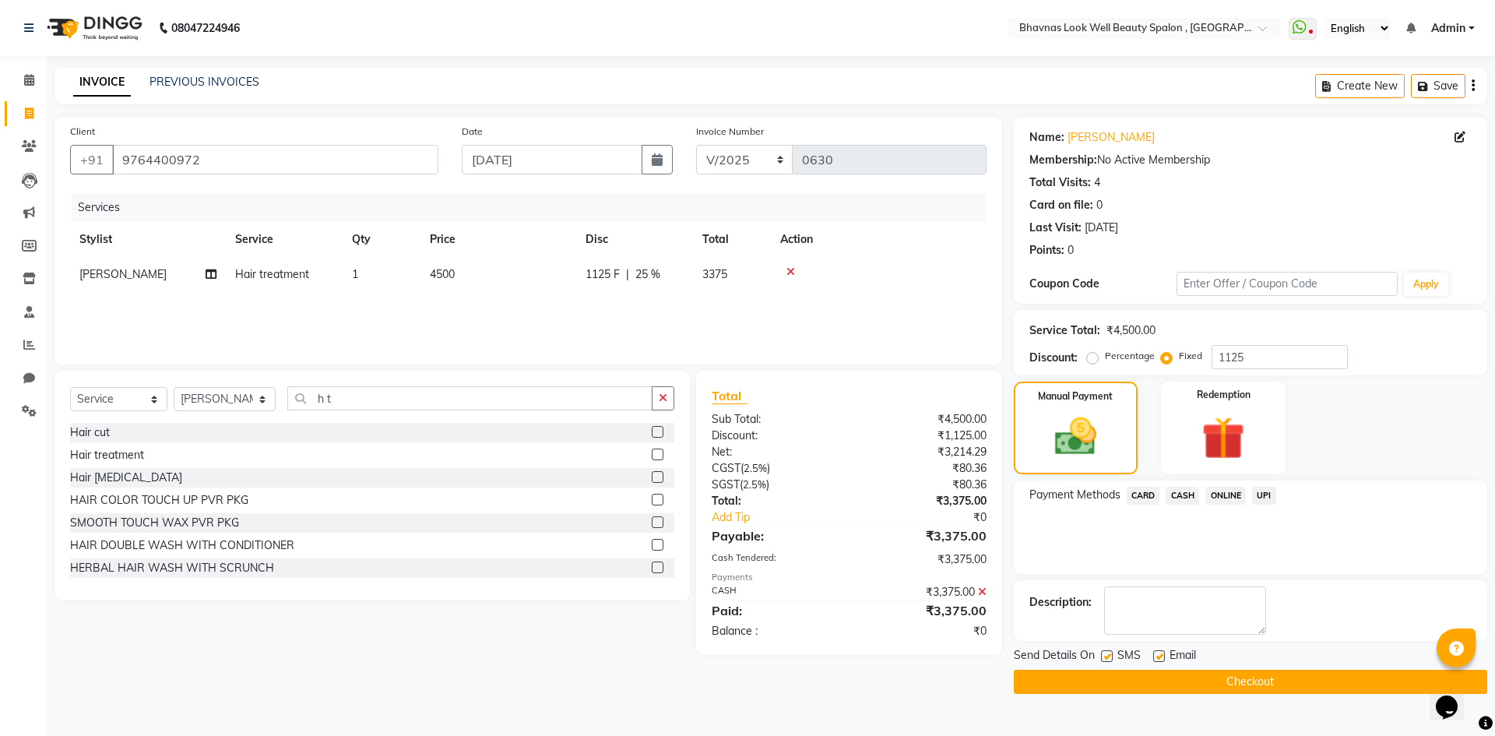
click at [1103, 655] on label at bounding box center [1107, 656] width 12 height 12
click at [1103, 655] on input "checkbox" at bounding box center [1106, 657] width 10 height 10
checkbox input "false"
click at [1159, 656] on label at bounding box center [1159, 656] width 12 height 12
click at [1159, 656] on input "checkbox" at bounding box center [1158, 657] width 10 height 10
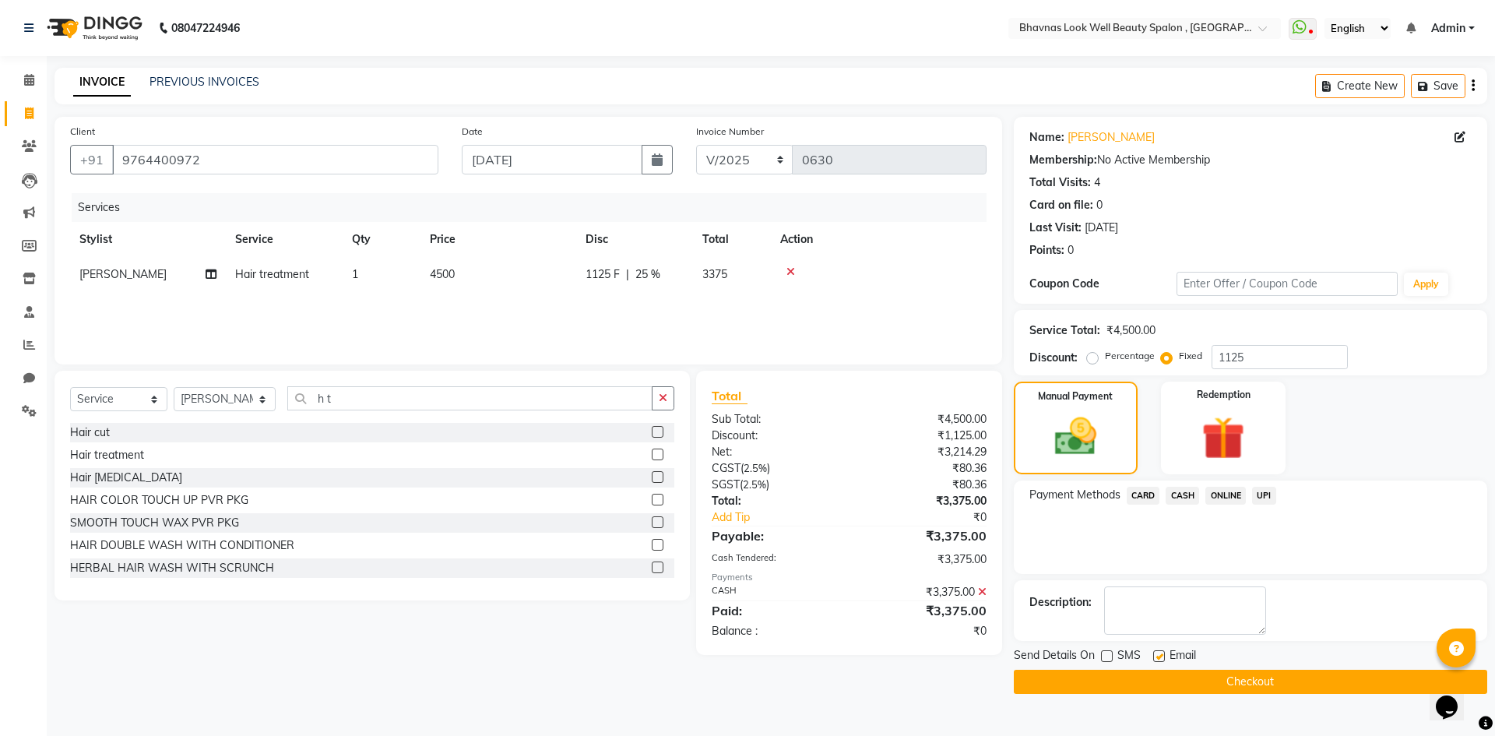
checkbox input "false"
click at [1178, 679] on button "Checkout" at bounding box center [1250, 682] width 473 height 24
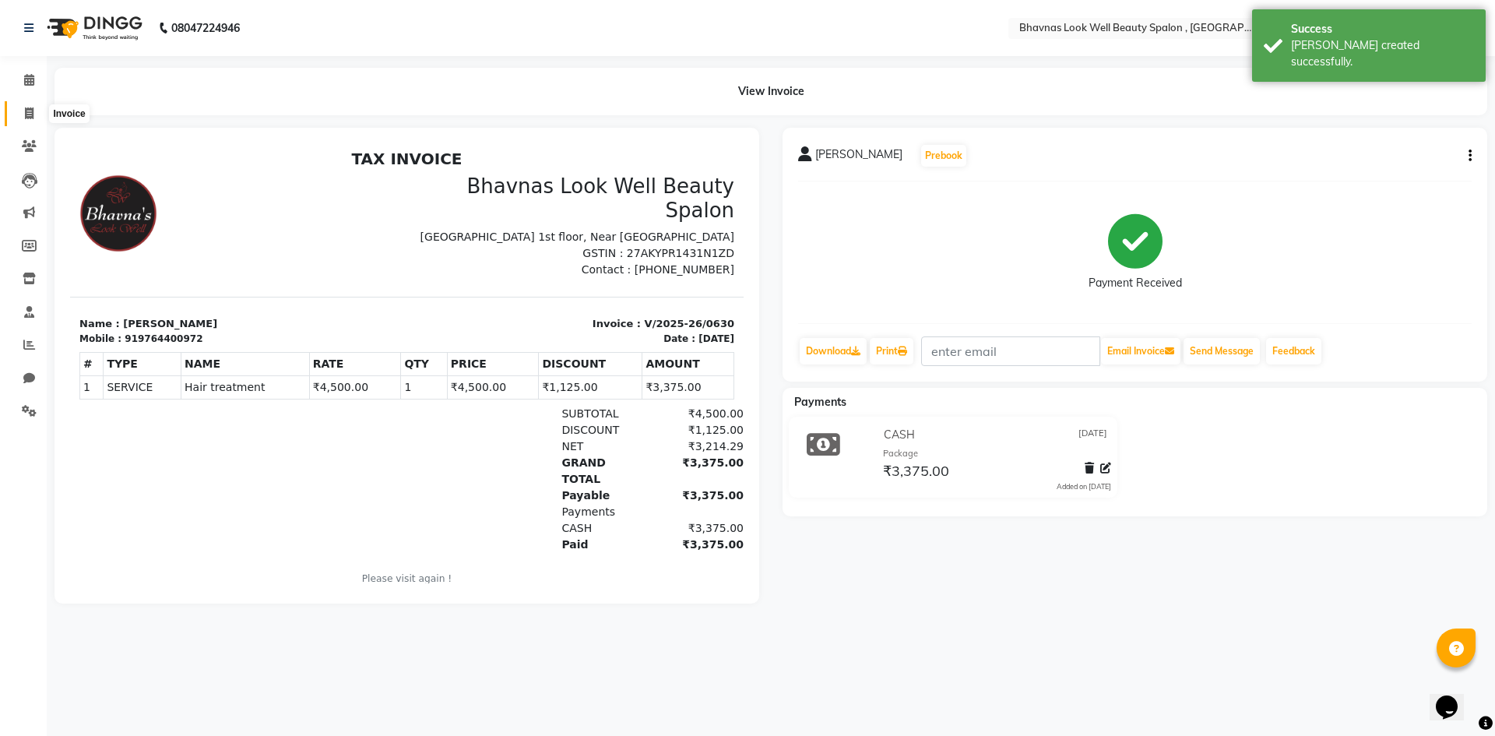
click at [37, 119] on span at bounding box center [29, 114] width 27 height 18
select select "6251"
select select "service"
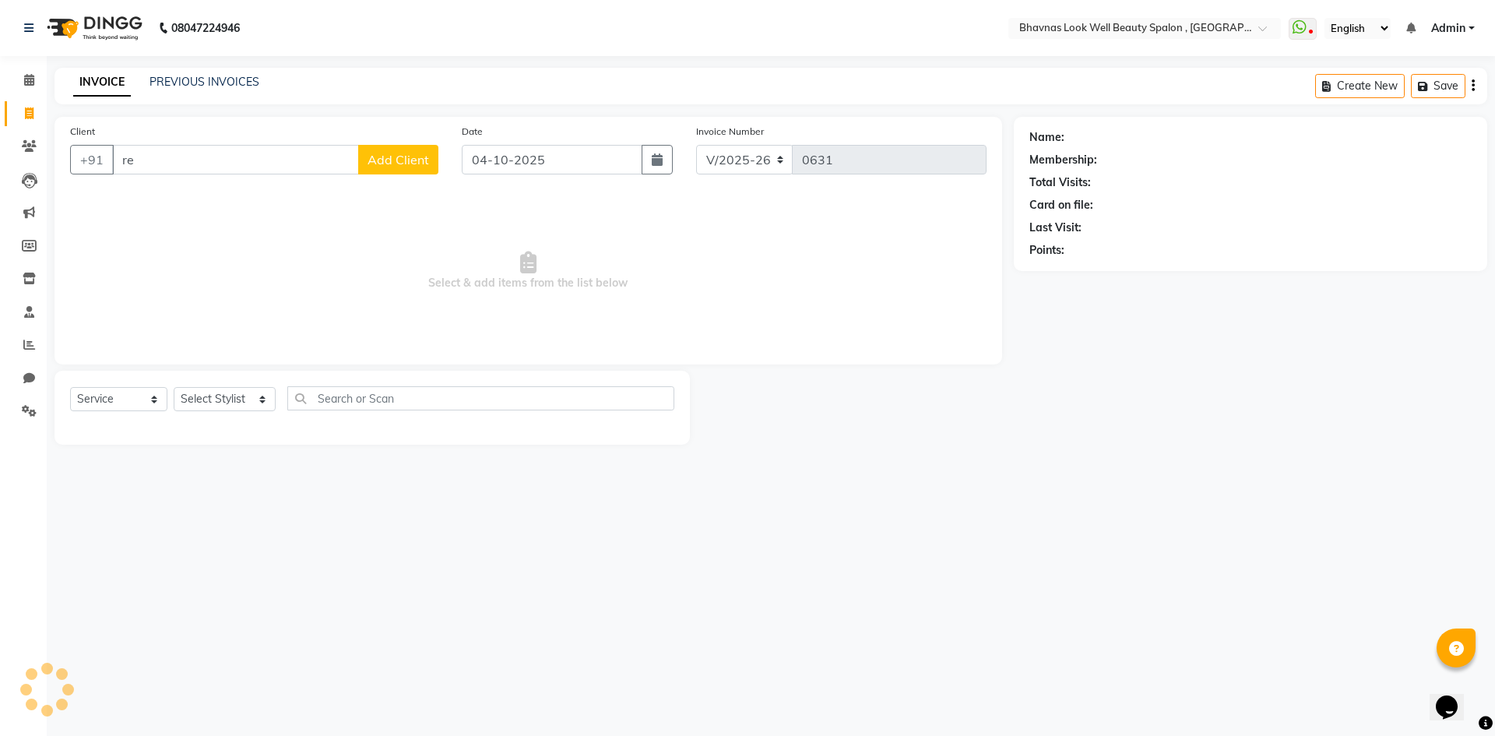
type input "r"
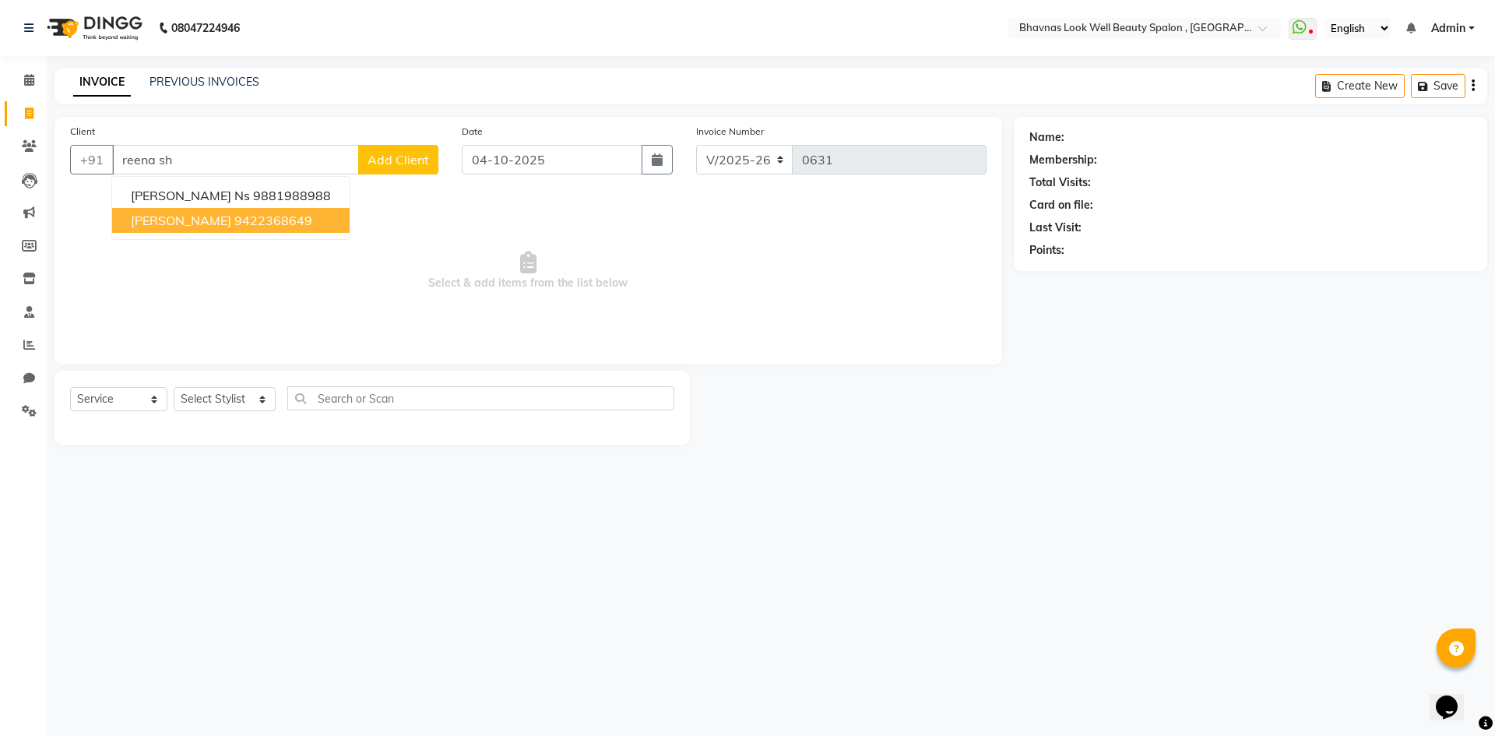
click at [254, 221] on ngb-highlight "9422368649" at bounding box center [273, 221] width 78 height 16
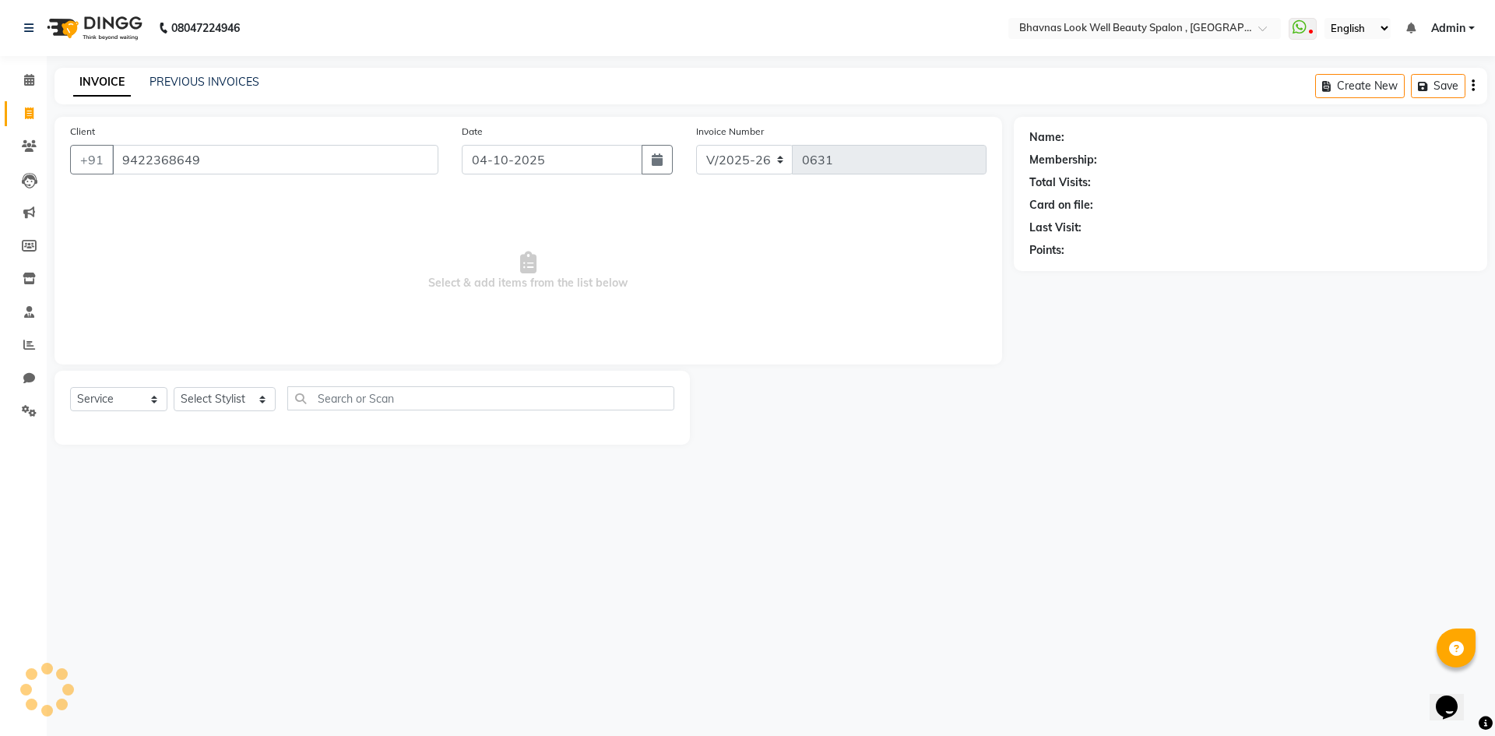
type input "9422368649"
click at [657, 164] on icon "button" at bounding box center [657, 159] width 11 height 12
select select "10"
select select "2025"
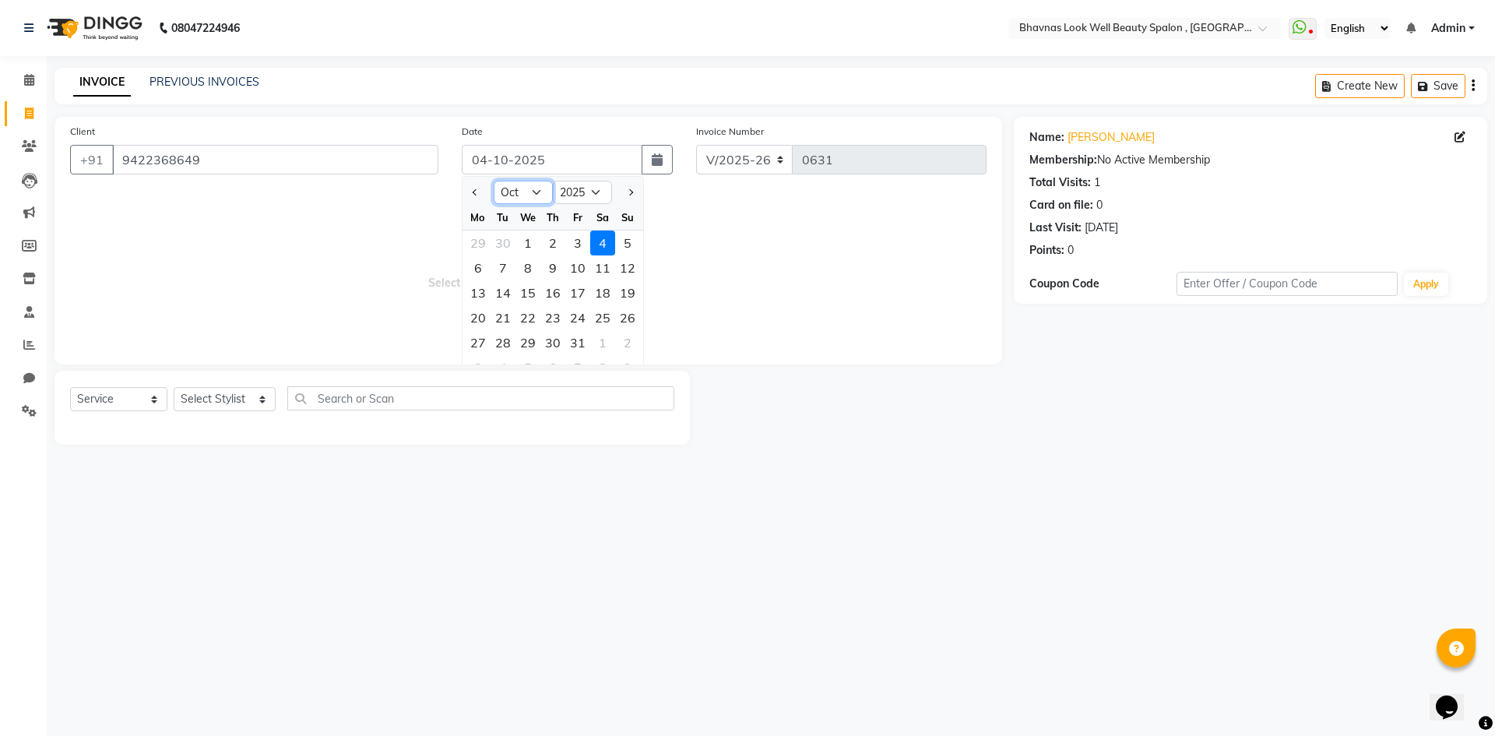
click at [494, 194] on select "Jan Feb Mar Apr May Jun [DATE] Aug Sep Oct Nov Dec" at bounding box center [523, 192] width 59 height 23
select select "5"
click at [494, 181] on select "Jan Feb Mar Apr May Jun [DATE] Aug Sep Oct Nov Dec" at bounding box center [523, 192] width 59 height 23
click at [478, 342] on div "26" at bounding box center [478, 342] width 25 height 25
type input "[DATE]"
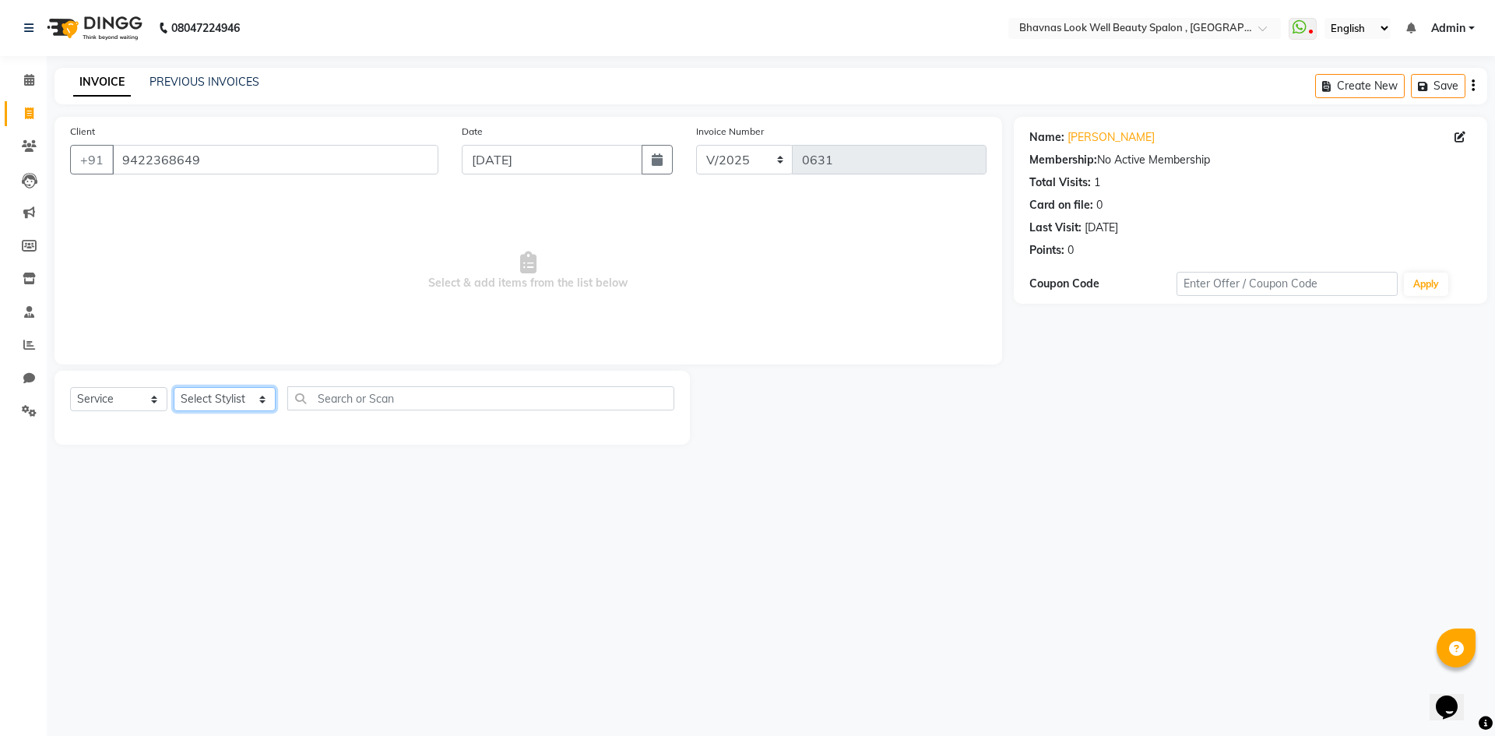
click at [260, 403] on select "Select Stylist [PERSON_NAME] [PERSON_NAME] ANMAL [PERSON_NAME] JYOTI [PERSON_NA…" at bounding box center [225, 399] width 102 height 24
select select "46640"
click at [174, 387] on select "Select Stylist [PERSON_NAME] [PERSON_NAME] ANMAL [PERSON_NAME] JYOTI [PERSON_NA…" at bounding box center [225, 399] width 102 height 24
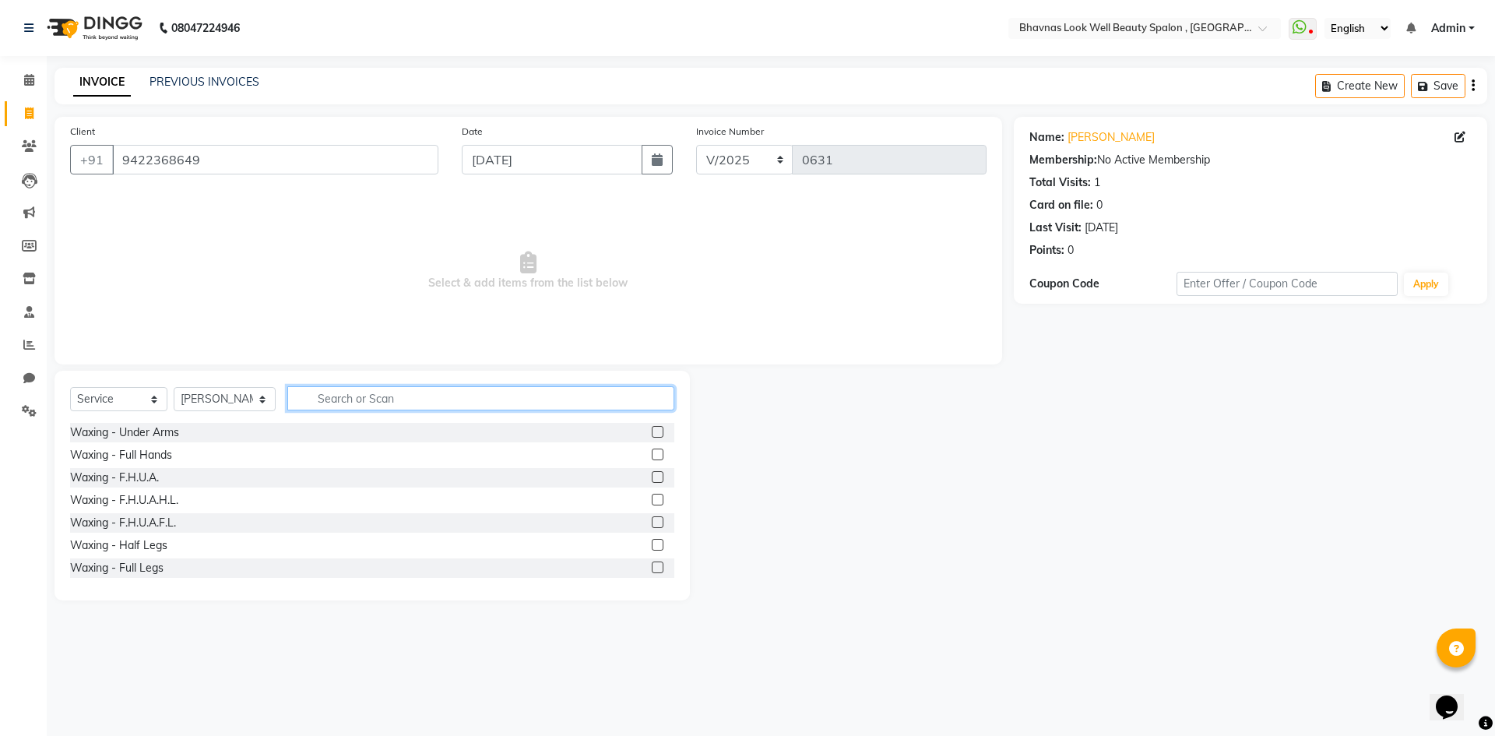
click at [371, 390] on input "text" at bounding box center [481, 398] width 388 height 24
type input "facial"
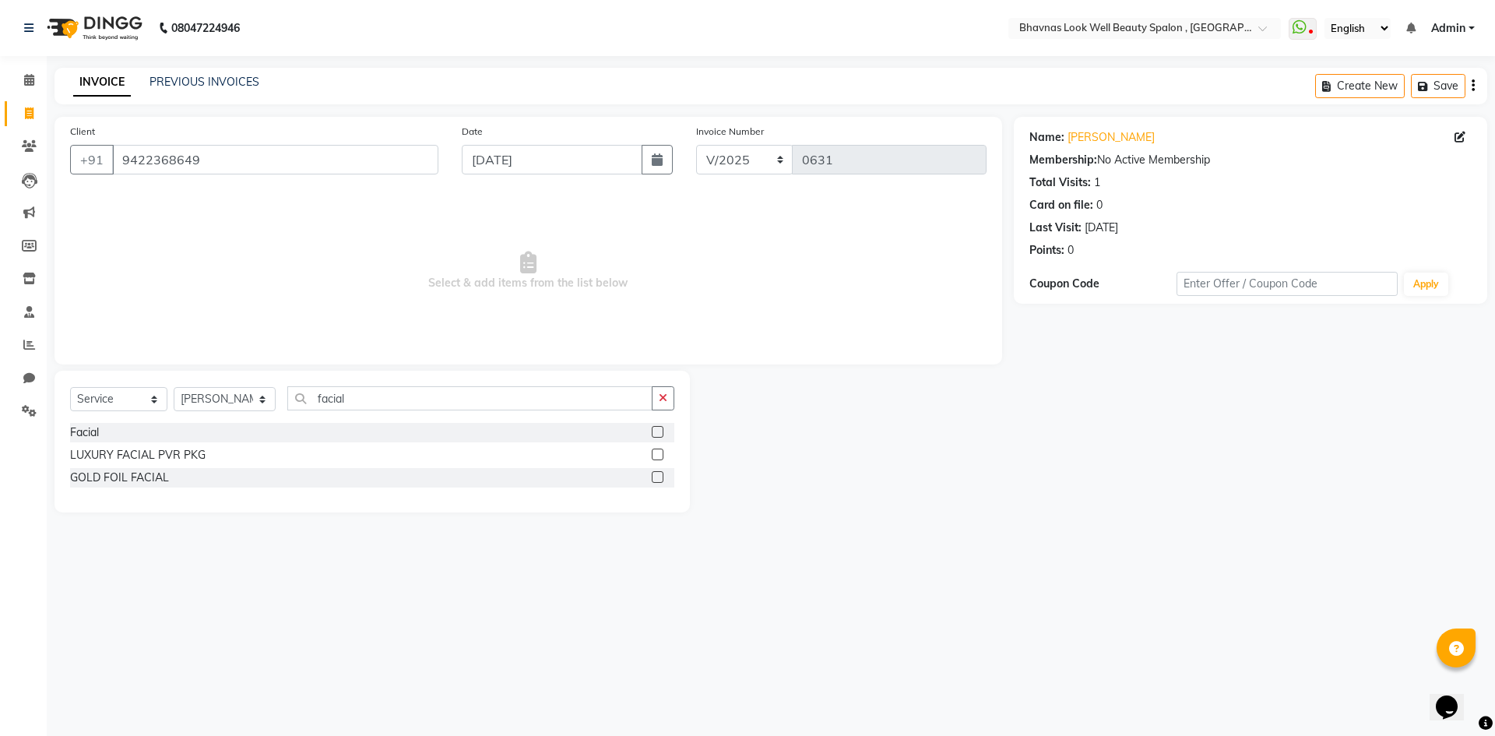
click at [656, 432] on label at bounding box center [658, 432] width 12 height 12
click at [656, 432] on input "checkbox" at bounding box center [657, 433] width 10 height 10
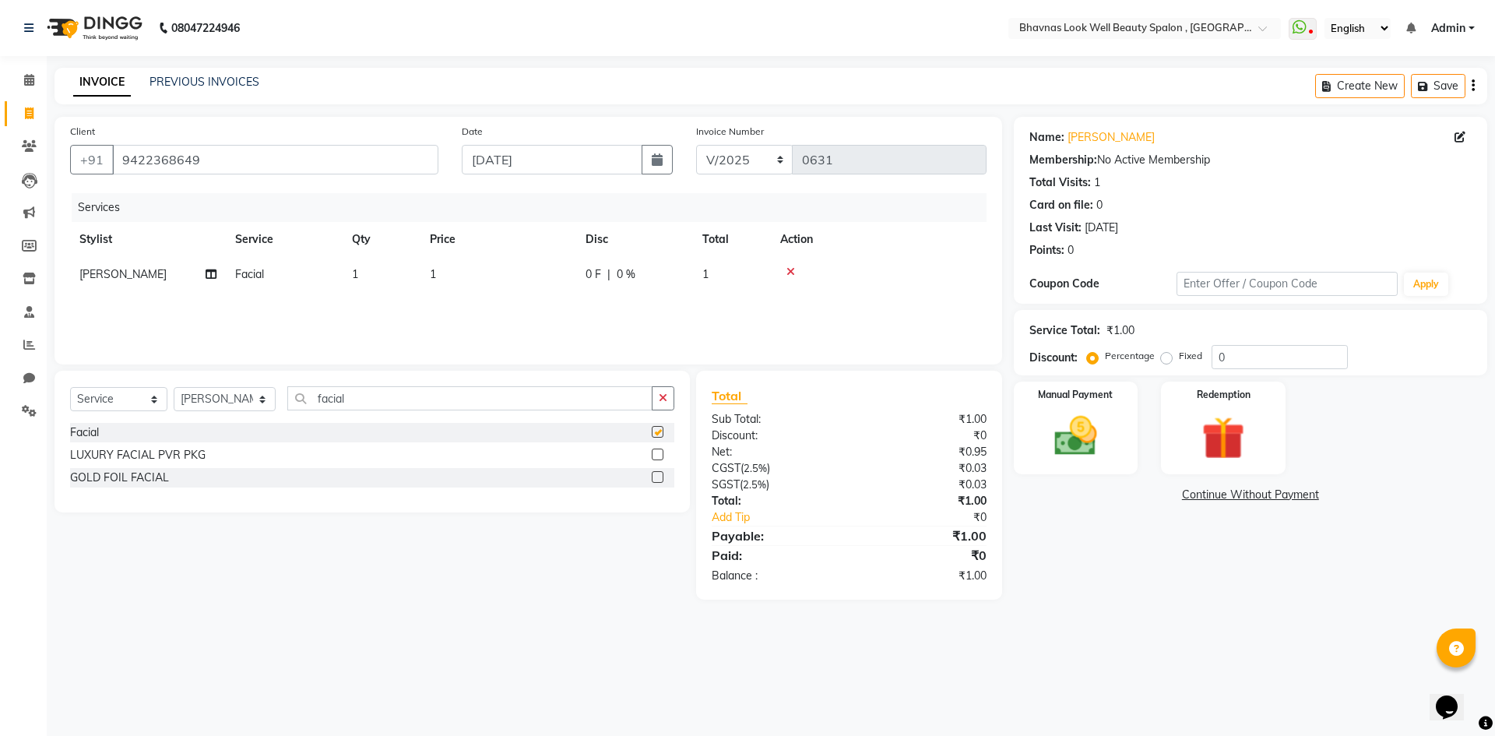
checkbox input "false"
click at [432, 279] on span "1" at bounding box center [433, 274] width 6 height 14
select select "46640"
click at [502, 280] on td "1" at bounding box center [572, 286] width 156 height 59
click at [528, 277] on input "1" at bounding box center [571, 278] width 137 height 24
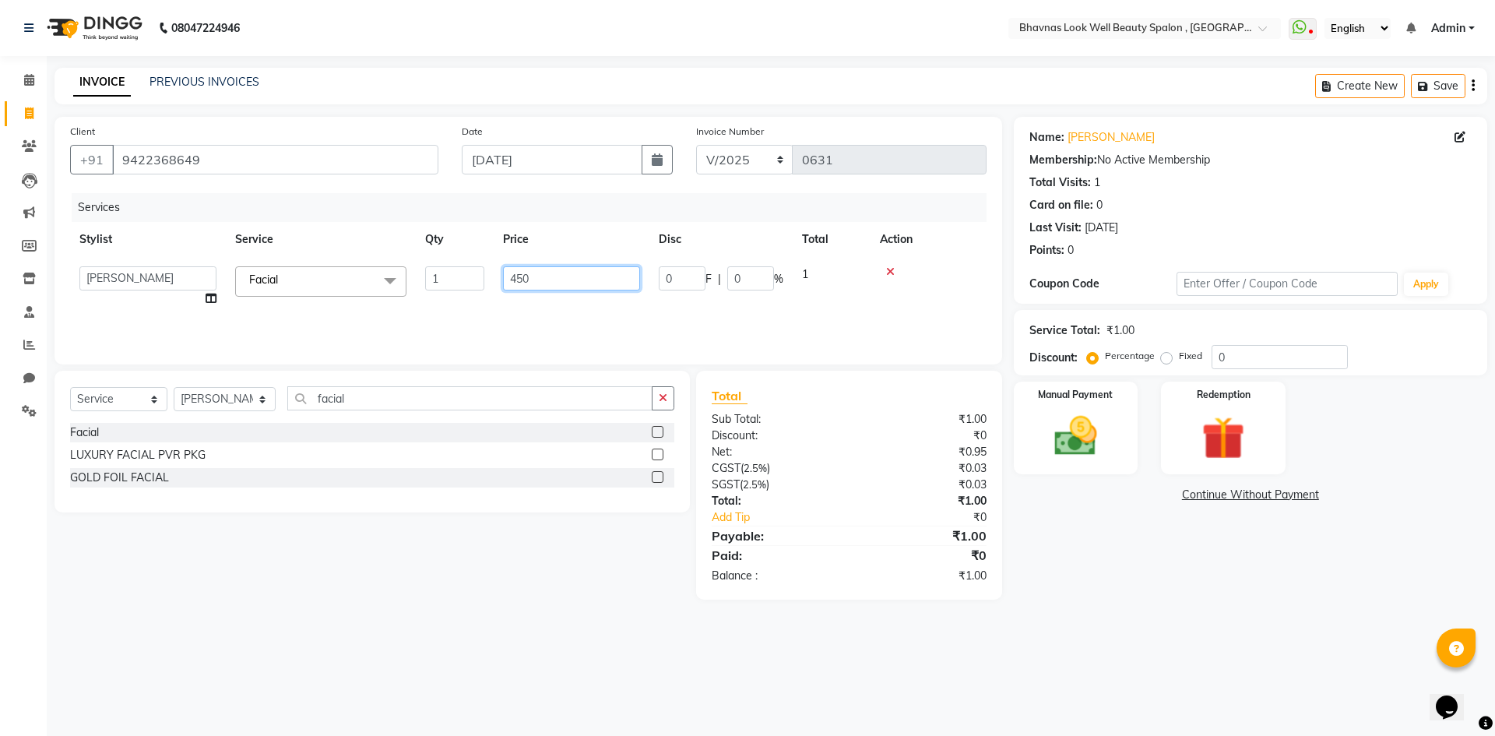
type input "4500"
click at [516, 336] on div "Services Stylist Service Qty Price Disc Total Action [PERSON_NAME] [PERSON_NAME…" at bounding box center [528, 271] width 917 height 156
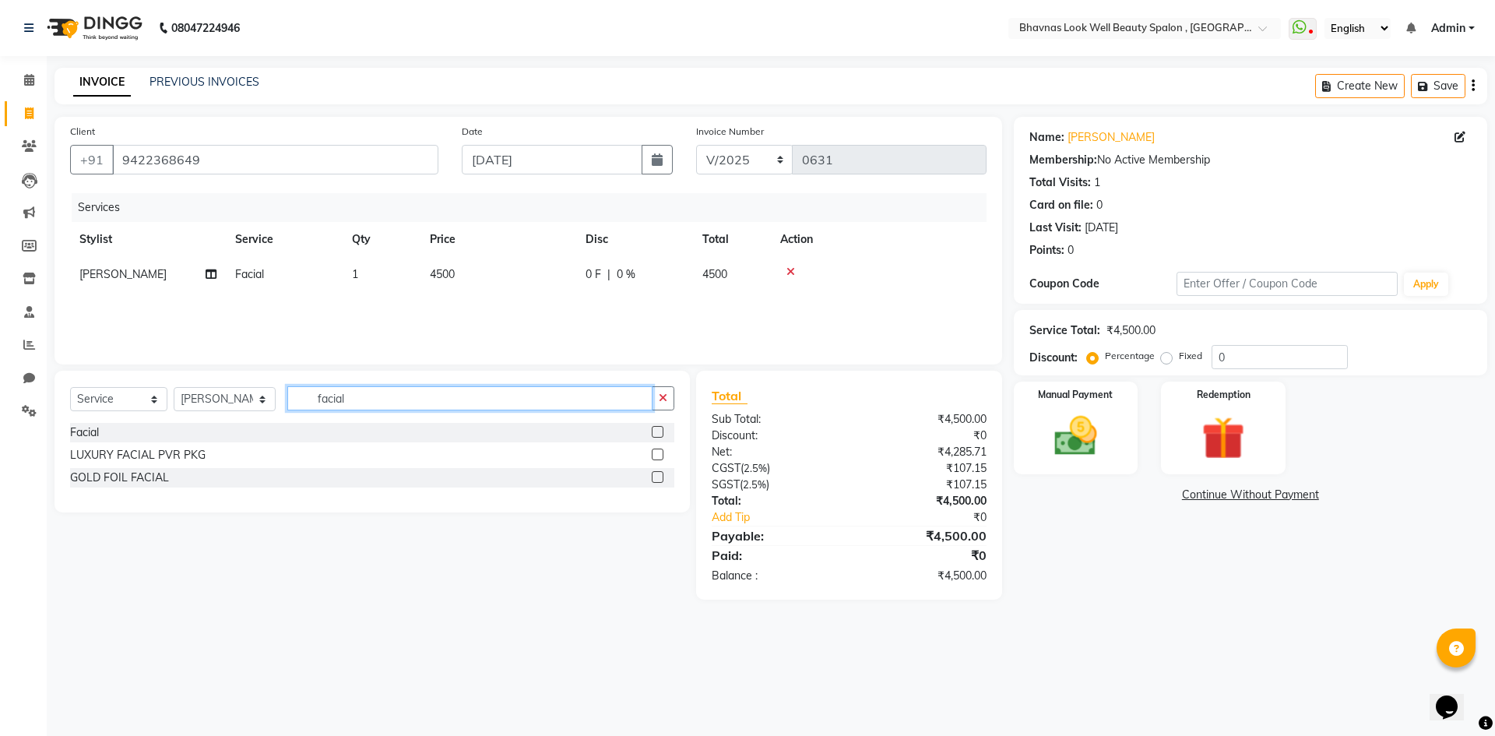
drag, startPoint x: 357, startPoint y: 403, endPoint x: 264, endPoint y: 406, distance: 93.5
click at [264, 406] on div "Select Service Product Membership Package Voucher Prepaid Gift Card Select Styl…" at bounding box center [372, 404] width 604 height 37
type input "under ey"
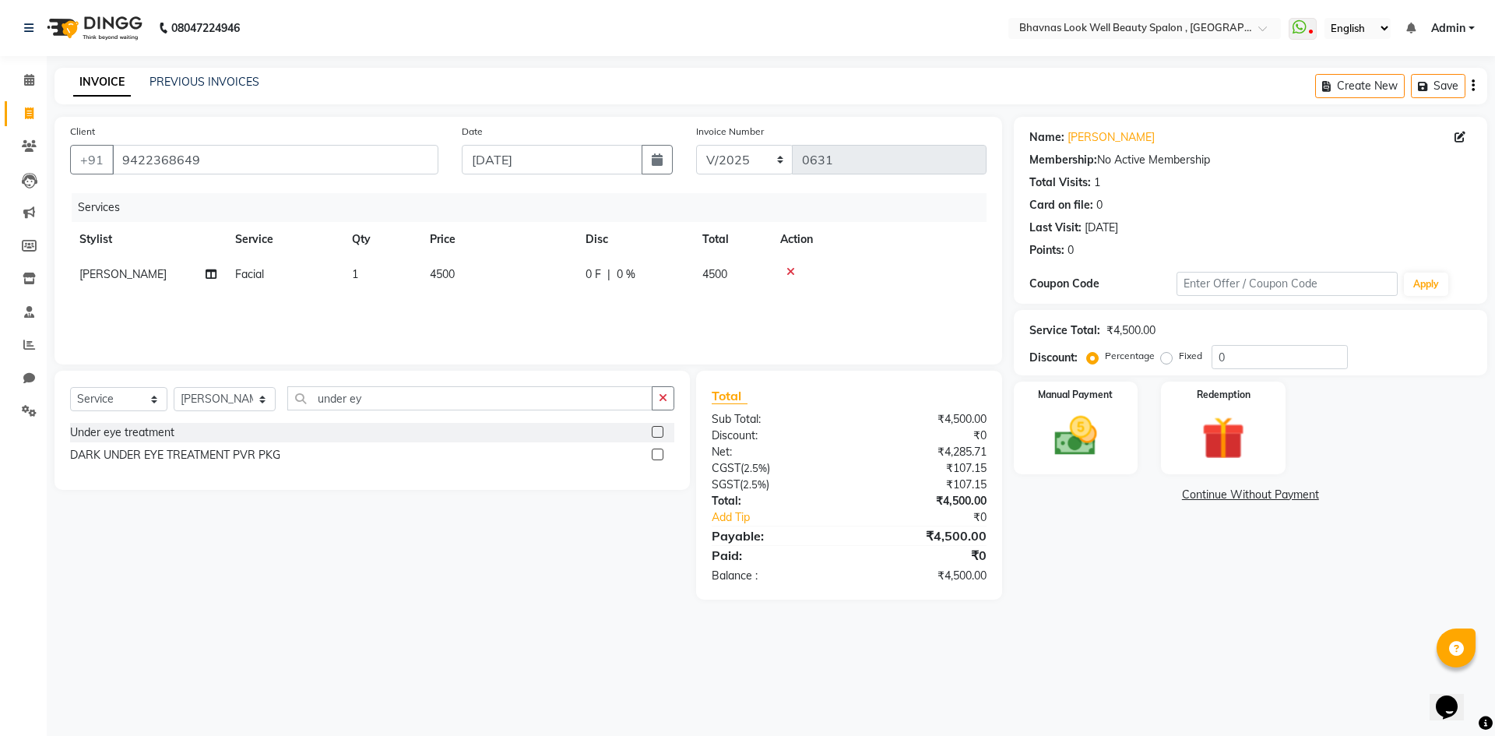
click at [656, 428] on label at bounding box center [658, 432] width 12 height 12
click at [656, 428] on input "checkbox" at bounding box center [657, 433] width 10 height 10
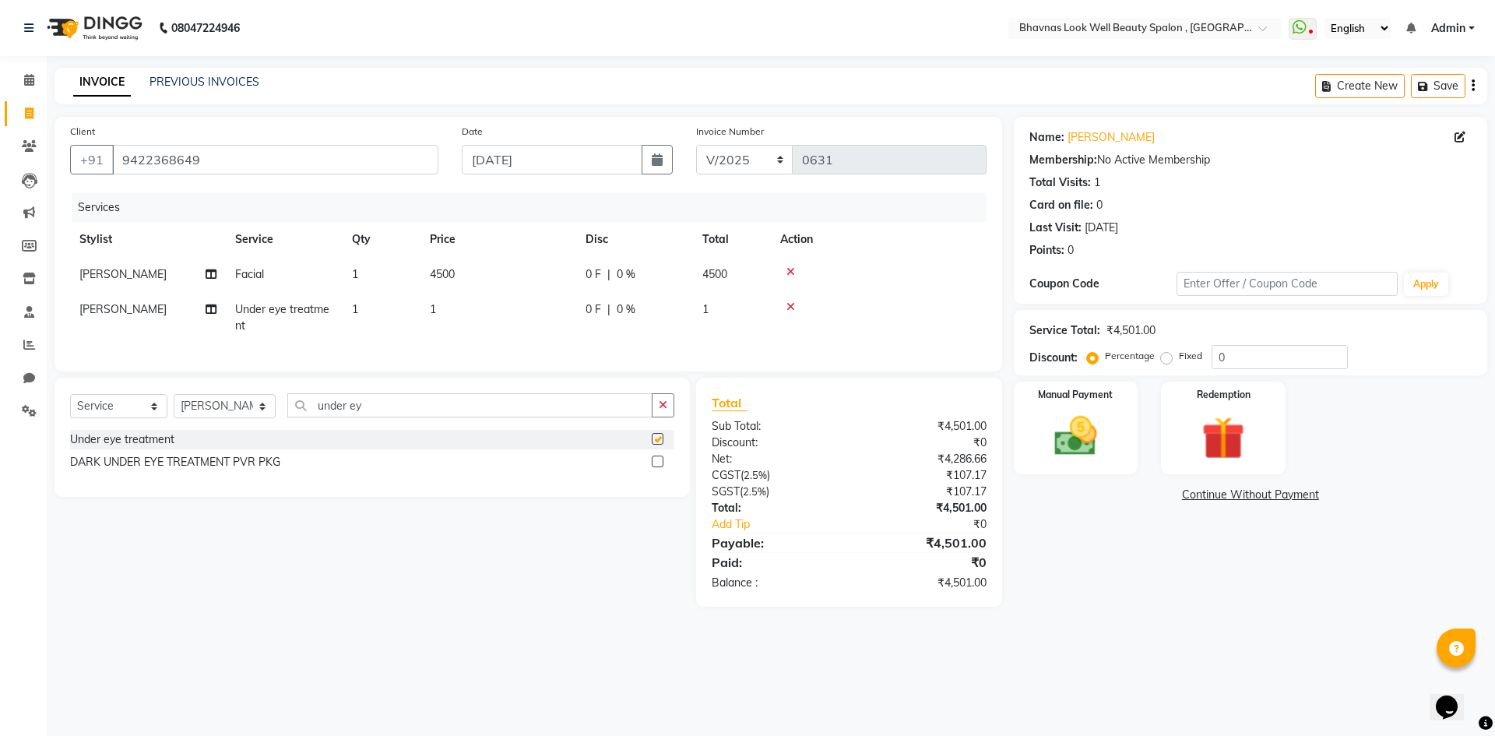
checkbox input "false"
click at [376, 356] on div "Services Stylist Service Qty Price Disc Total Action [PERSON_NAME] CHANDPUR Fac…" at bounding box center [528, 274] width 917 height 163
click at [500, 336] on td "1" at bounding box center [499, 317] width 156 height 51
select select "46640"
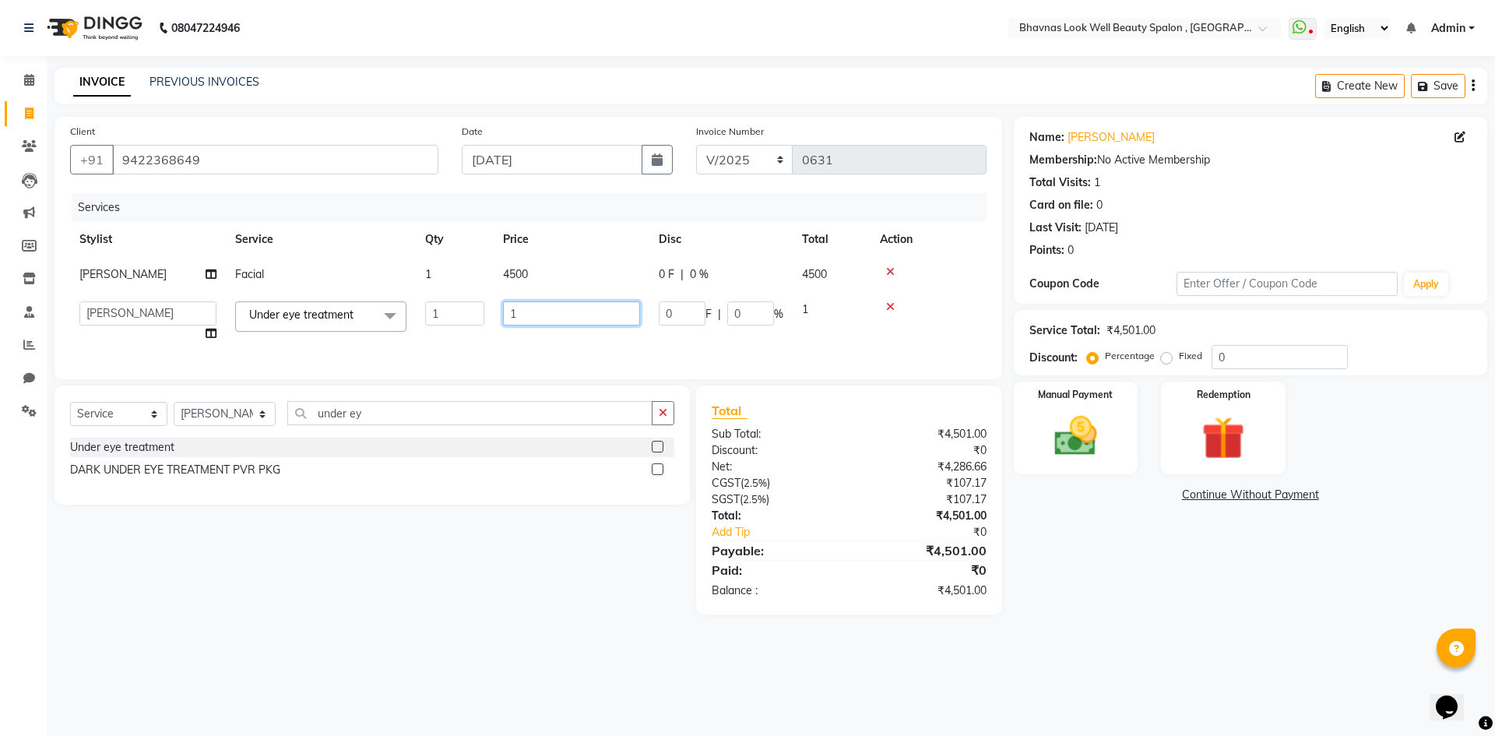
click at [543, 326] on input "1" at bounding box center [571, 313] width 137 height 24
type input "1000"
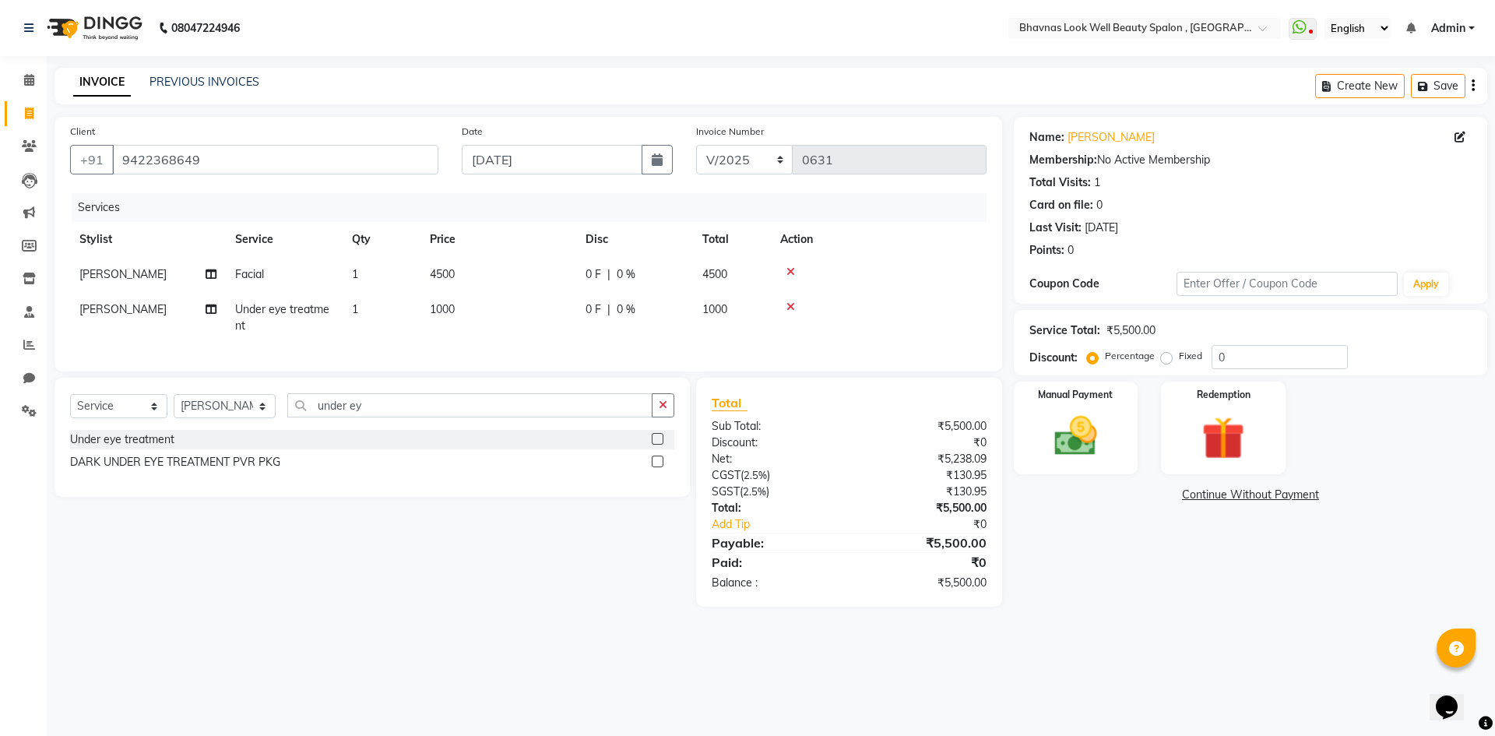
click at [600, 356] on div "Services Stylist Service Qty Price Disc Total Action [PERSON_NAME] CHANDPUR Fac…" at bounding box center [528, 274] width 917 height 163
click at [1179, 354] on label "Fixed" at bounding box center [1190, 356] width 23 height 14
click at [1168, 354] on input "Fixed" at bounding box center [1169, 355] width 11 height 11
radio input "true"
drag, startPoint x: 1255, startPoint y: 359, endPoint x: 1114, endPoint y: 370, distance: 141.4
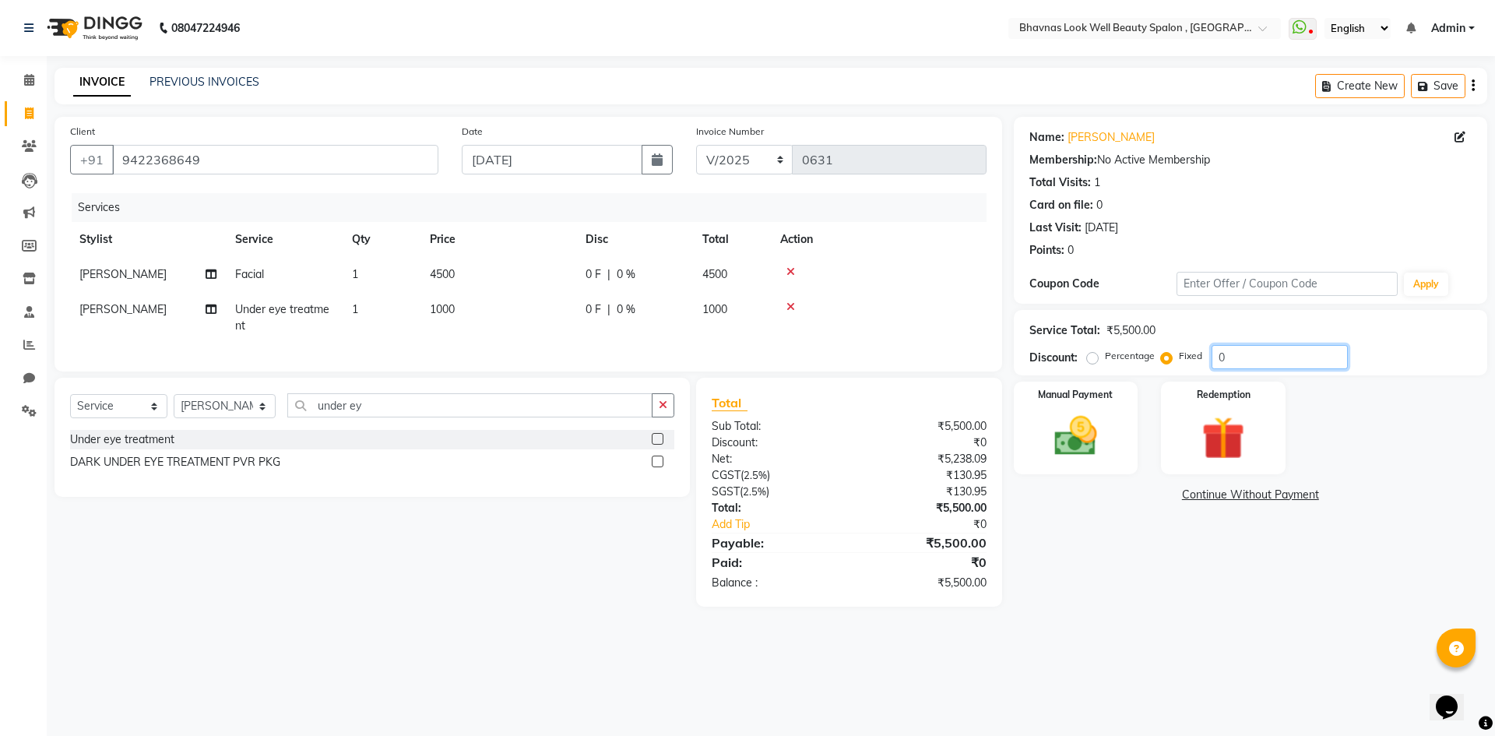
click at [1114, 370] on div "Service Total: ₹5,500.00 Discount: Percentage Fixed 0" at bounding box center [1250, 342] width 473 height 65
type input "50"
click at [597, 567] on div "Select Service Product Membership Package Voucher Prepaid Gift Card Select Styl…" at bounding box center [366, 492] width 647 height 229
click at [1094, 434] on img at bounding box center [1076, 435] width 72 height 51
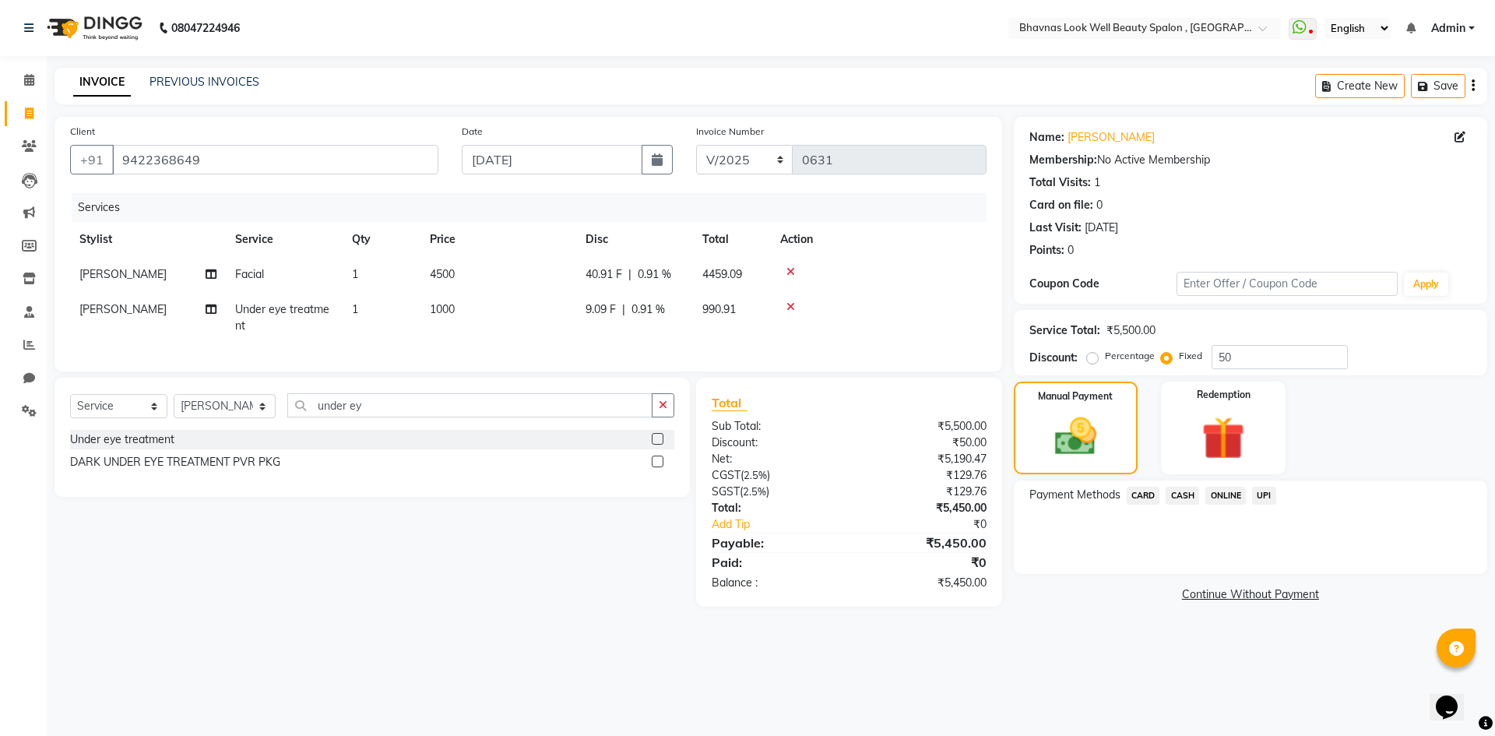
click at [1105, 363] on label "Percentage" at bounding box center [1130, 356] width 50 height 14
click at [1090, 361] on input "Percentage" at bounding box center [1095, 355] width 11 height 11
radio input "true"
click at [1172, 496] on span "CASH" at bounding box center [1182, 496] width 33 height 18
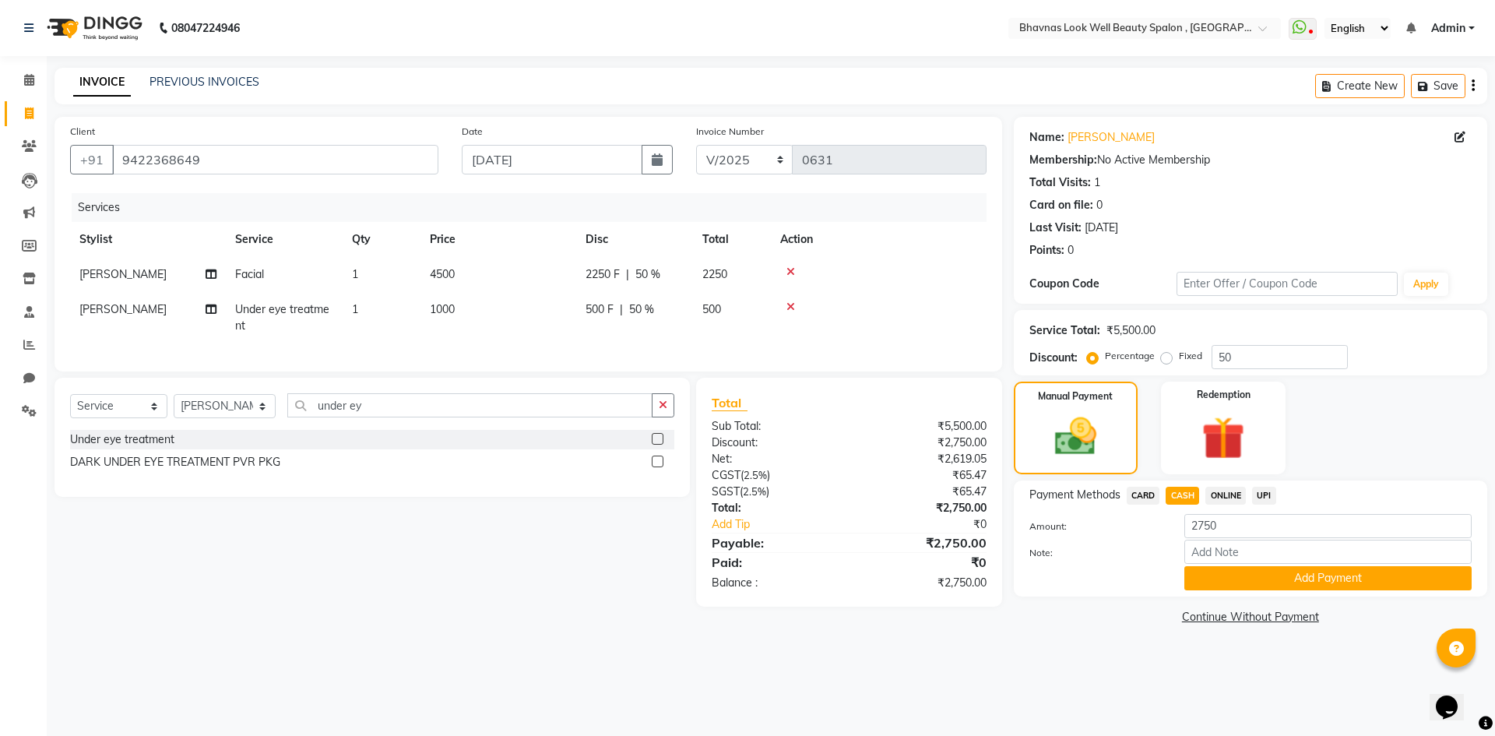
click at [1218, 498] on span "ONLINE" at bounding box center [1225, 496] width 40 height 18
click at [1241, 555] on input "Note:" at bounding box center [1327, 552] width 287 height 24
type input "Bday Gift Voucher 50% off"
click at [1344, 578] on button "Add Payment" at bounding box center [1327, 578] width 287 height 24
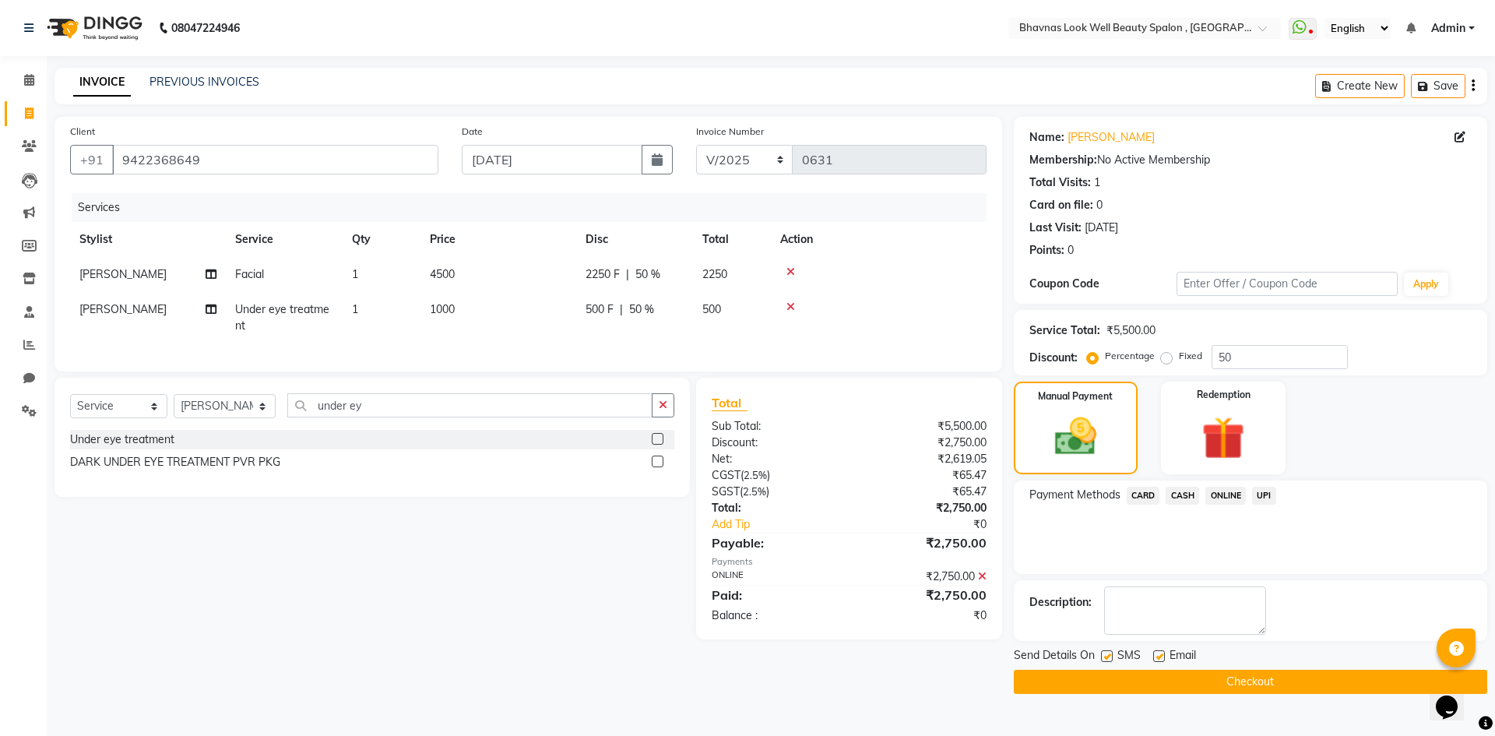
click at [1107, 655] on label at bounding box center [1107, 656] width 12 height 12
click at [1107, 655] on input "checkbox" at bounding box center [1106, 657] width 10 height 10
checkbox input "false"
click at [1160, 655] on label at bounding box center [1159, 656] width 12 height 12
click at [1160, 655] on input "checkbox" at bounding box center [1158, 657] width 10 height 10
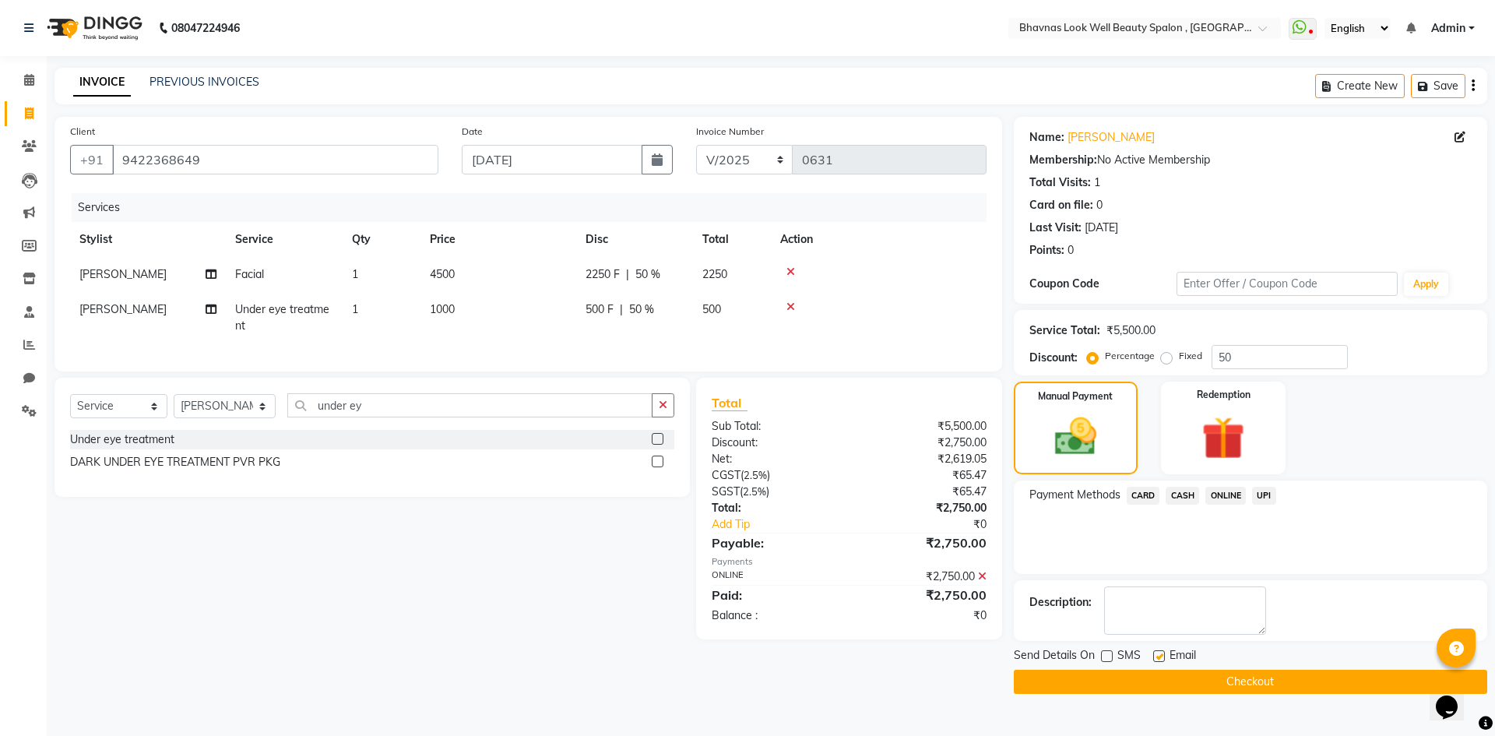
checkbox input "false"
click at [1183, 678] on button "Checkout" at bounding box center [1250, 682] width 473 height 24
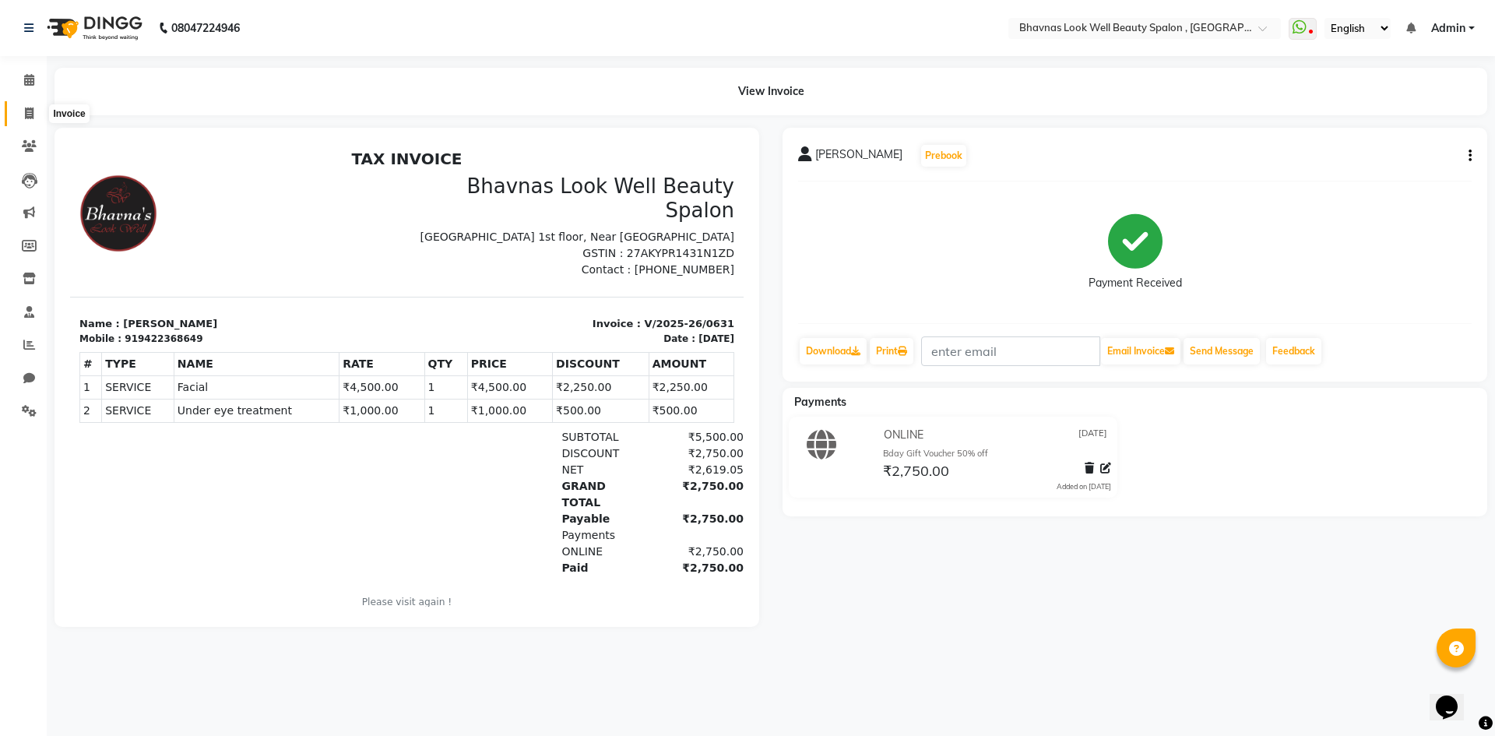
click at [32, 110] on icon at bounding box center [29, 113] width 9 height 12
select select "service"
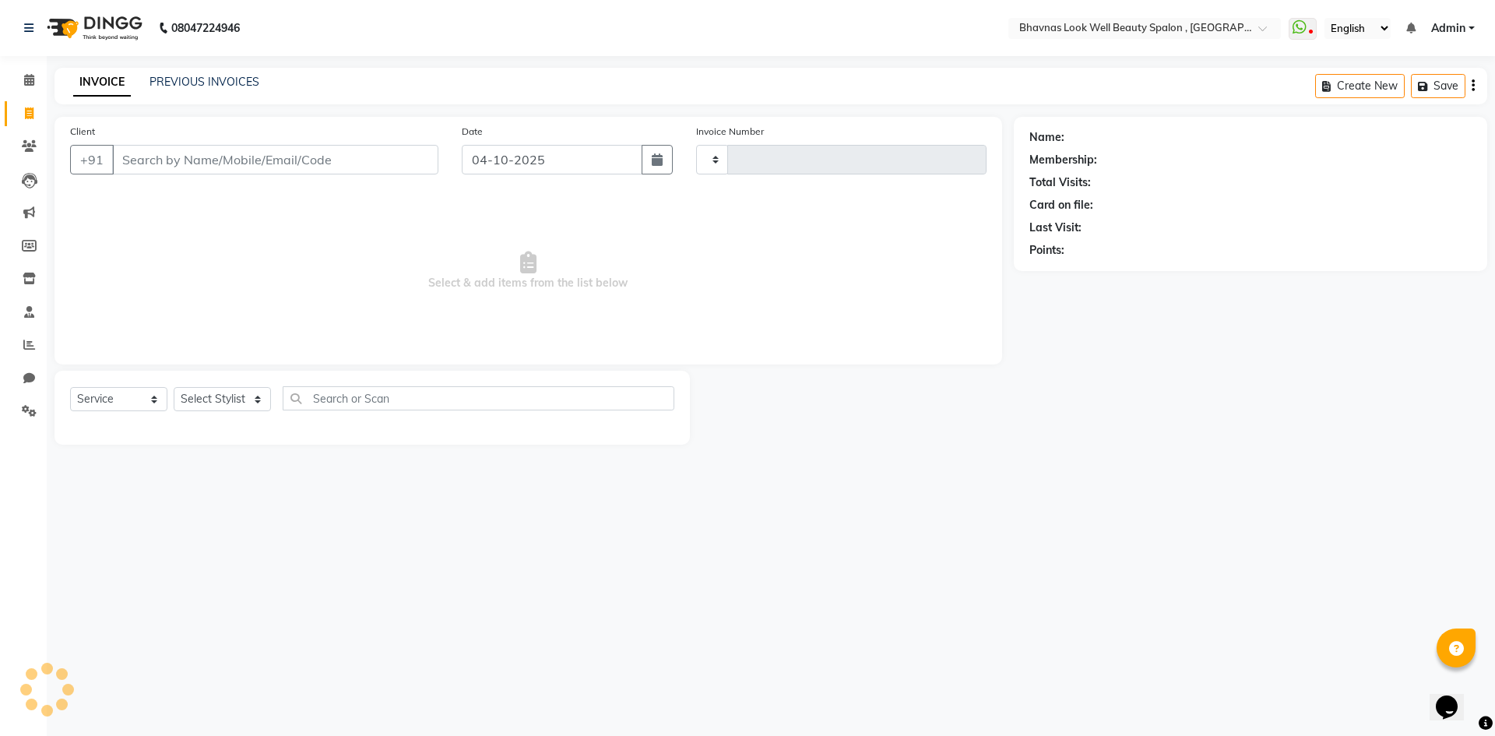
type input "0632"
select select "6251"
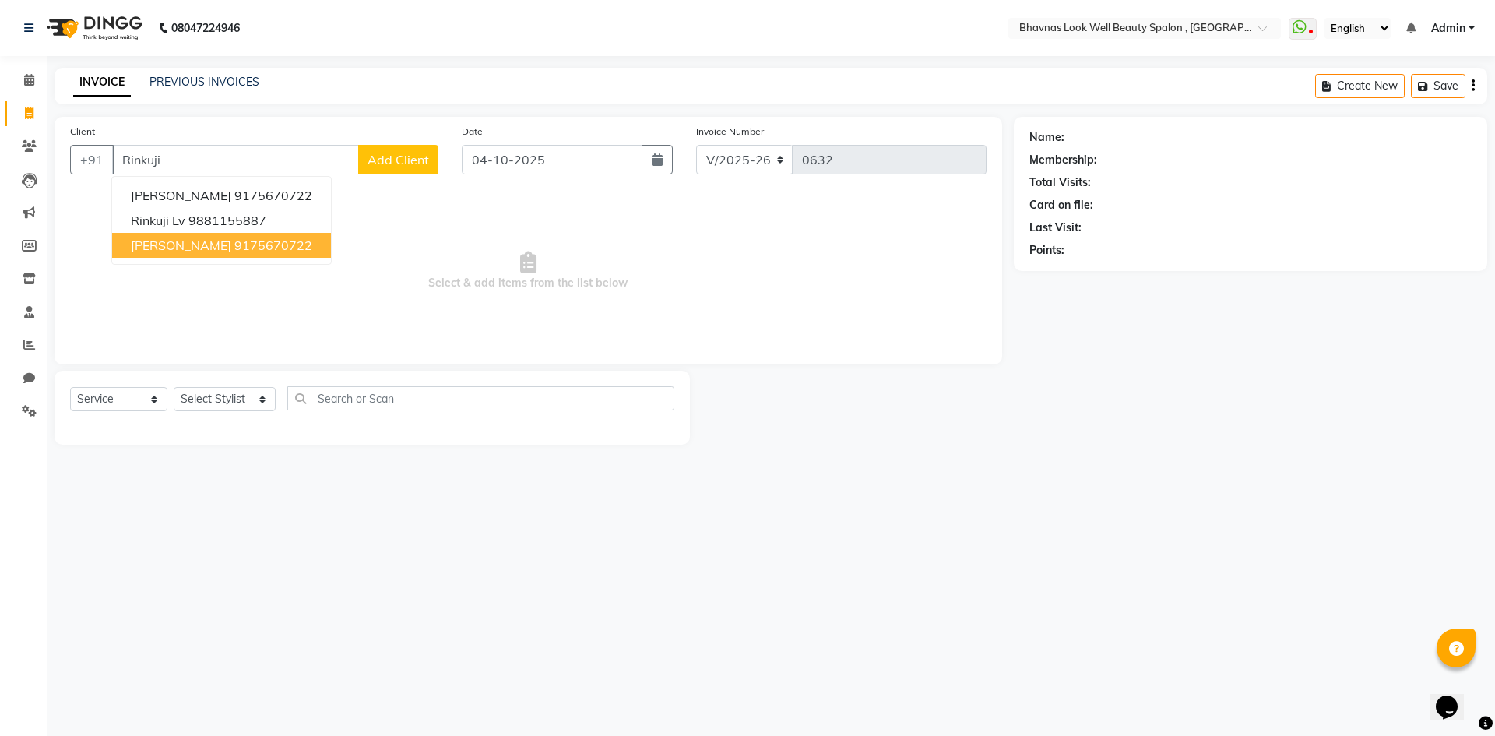
click at [202, 246] on span "[PERSON_NAME]" at bounding box center [181, 246] width 100 height 16
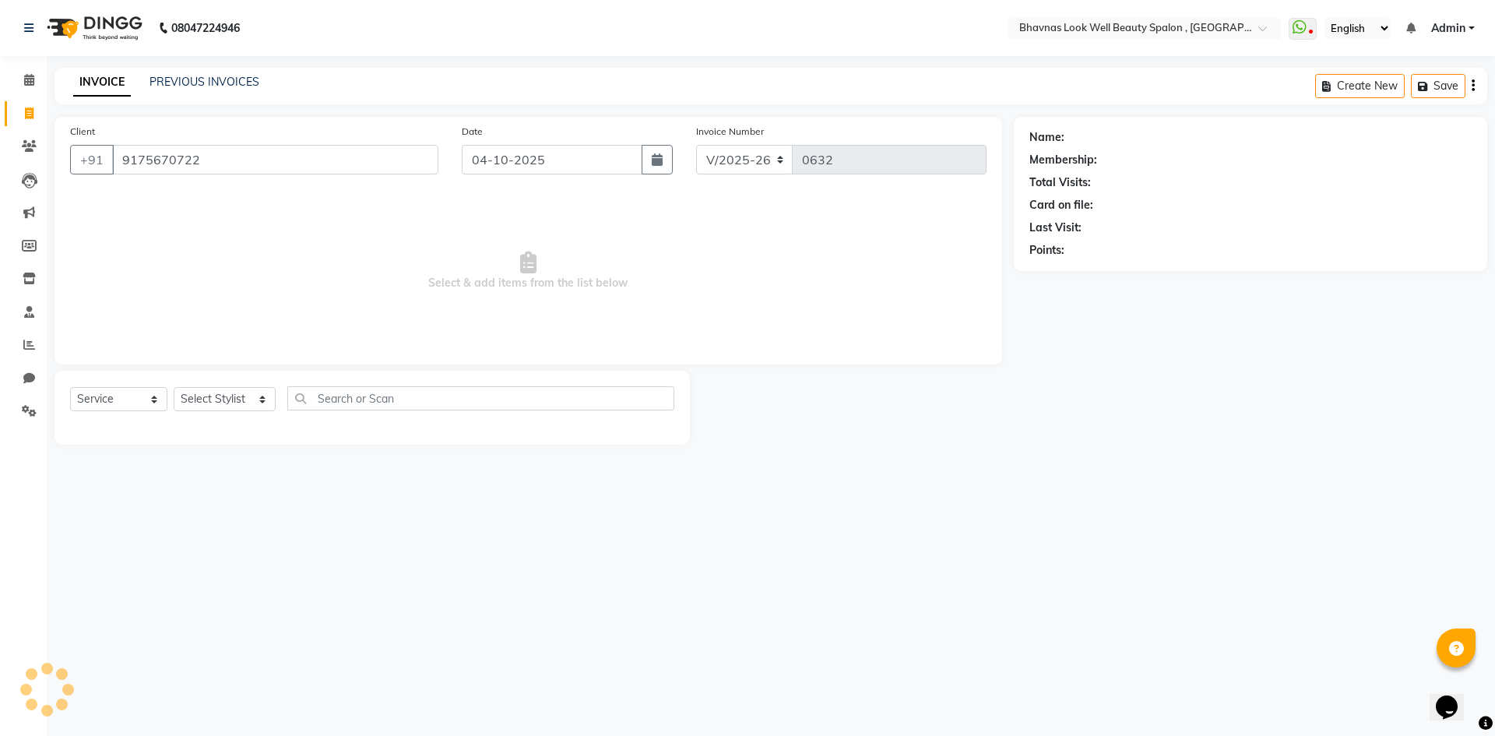
type input "9175670722"
click at [661, 174] on div "Date [DATE]" at bounding box center [567, 155] width 235 height 64
click at [654, 147] on button "button" at bounding box center [657, 160] width 31 height 30
select select "10"
select select "2025"
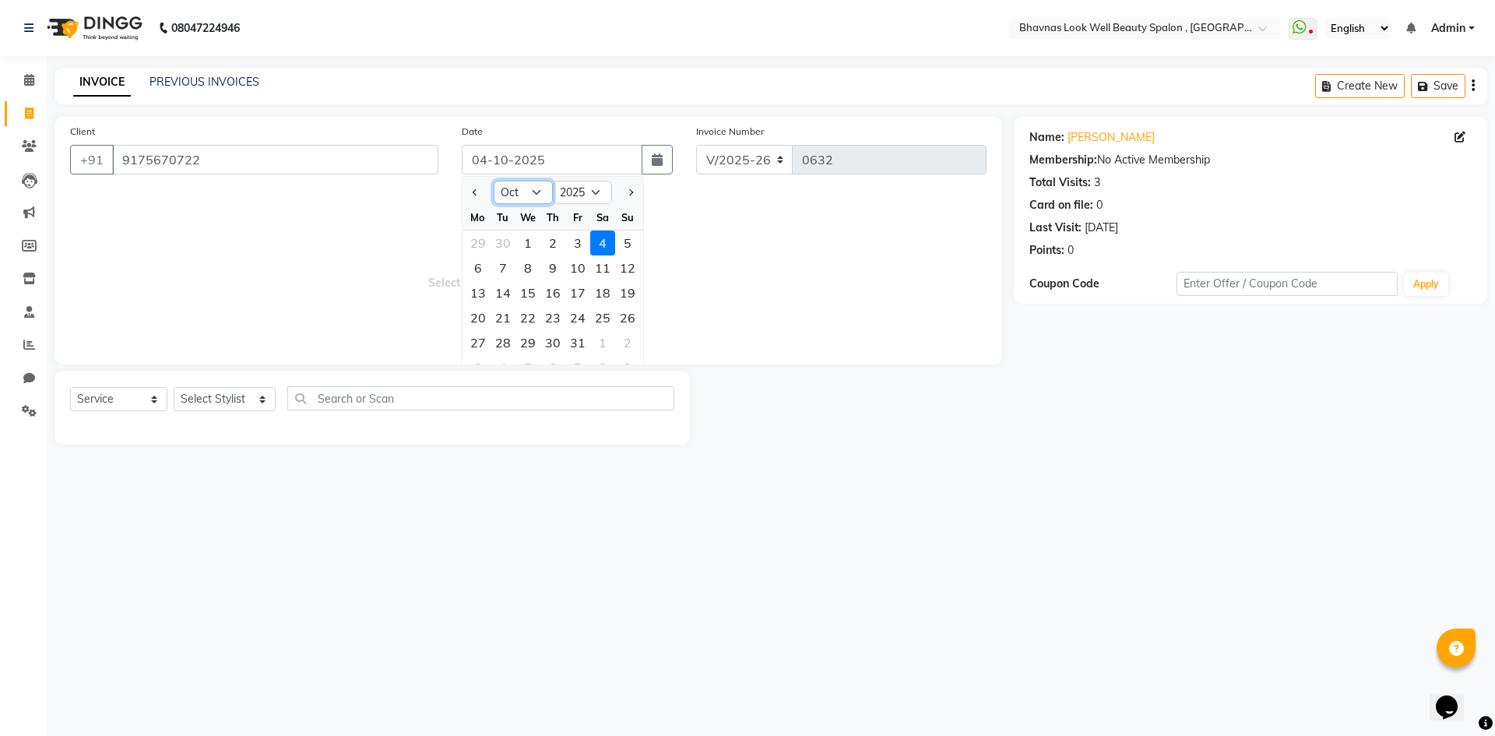
click at [520, 191] on select "Jan Feb Mar Apr May Jun [DATE] Aug Sep Oct Nov Dec" at bounding box center [523, 192] width 59 height 23
select select "5"
click at [494, 181] on select "Jan Feb Mar Apr May Jun [DATE] Aug Sep Oct Nov Dec" at bounding box center [523, 192] width 59 height 23
click at [471, 343] on div "26" at bounding box center [478, 342] width 25 height 25
type input "[DATE]"
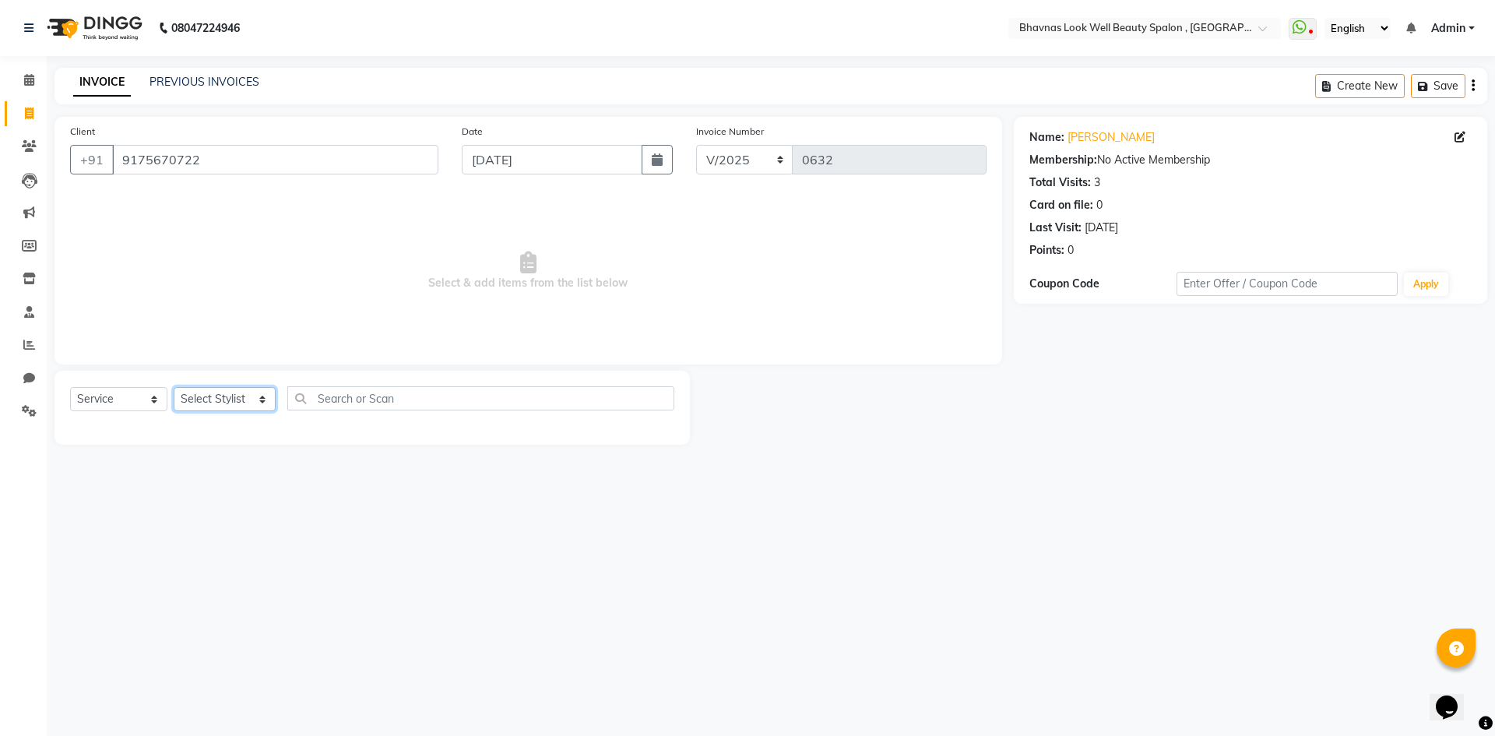
click at [206, 396] on select "Select Stylist [PERSON_NAME] [PERSON_NAME] ANMAL [PERSON_NAME] JYOTI [PERSON_NA…" at bounding box center [225, 399] width 102 height 24
select select "46639"
click at [174, 387] on select "Select Stylist [PERSON_NAME] [PERSON_NAME] ANMAL [PERSON_NAME] JYOTI [PERSON_NA…" at bounding box center [225, 399] width 102 height 24
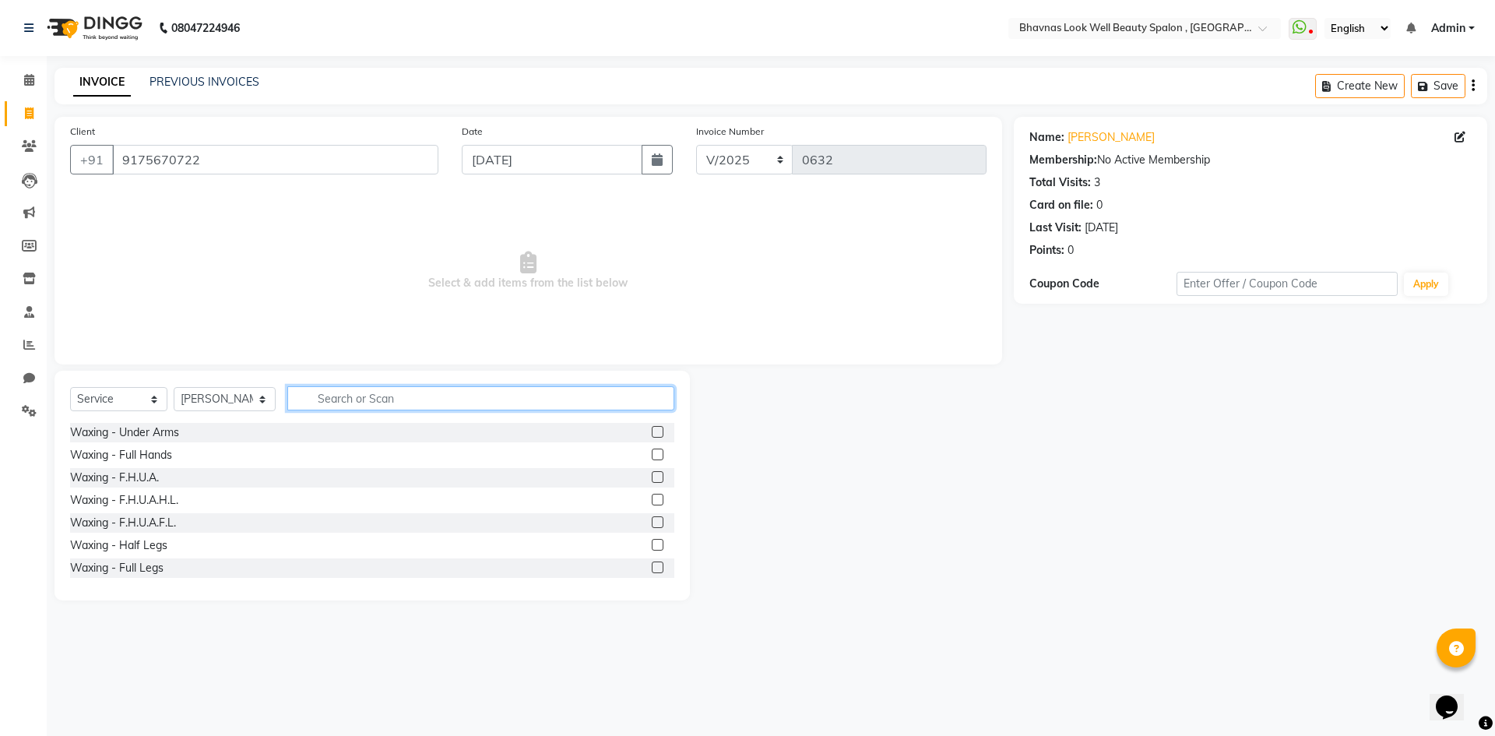
click at [380, 406] on input "text" at bounding box center [481, 398] width 388 height 24
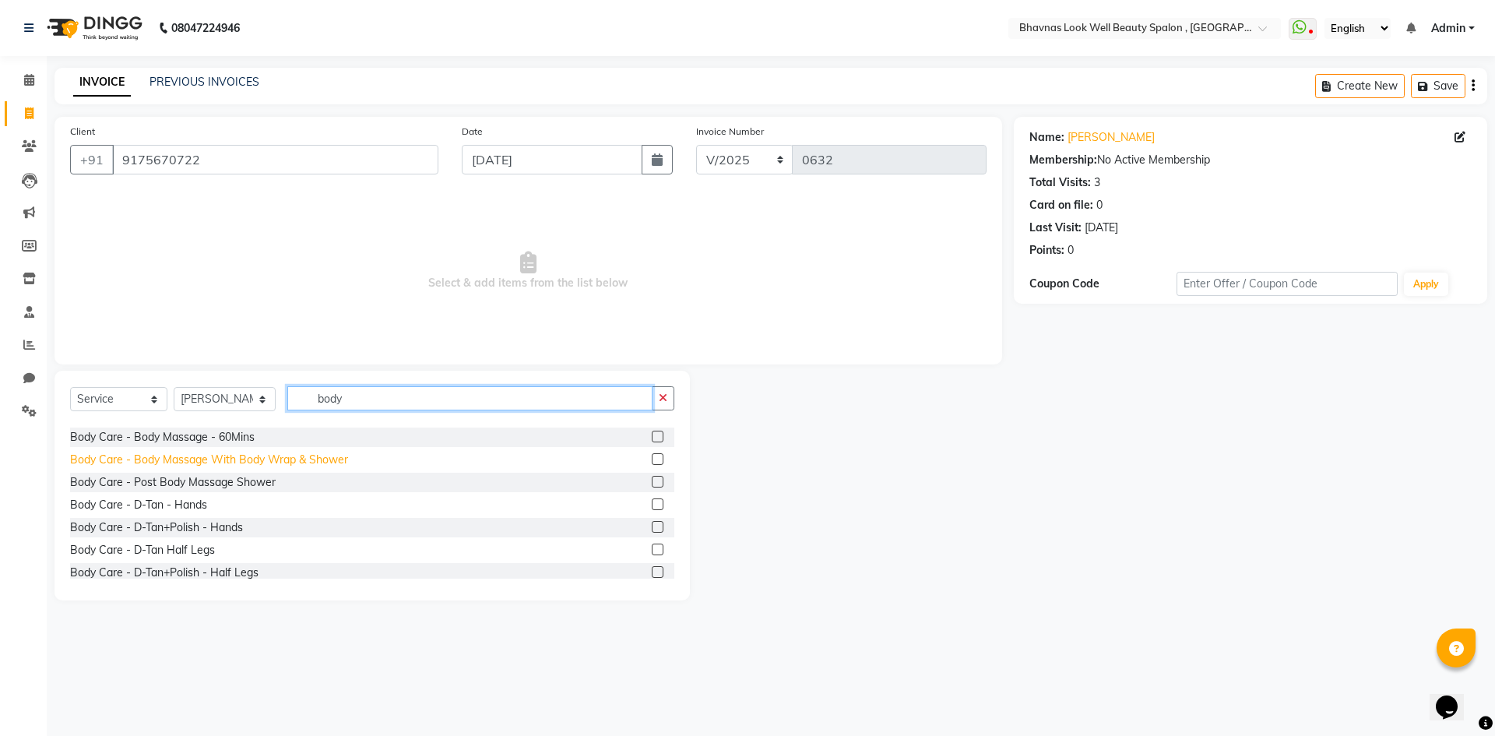
scroll to position [234, 0]
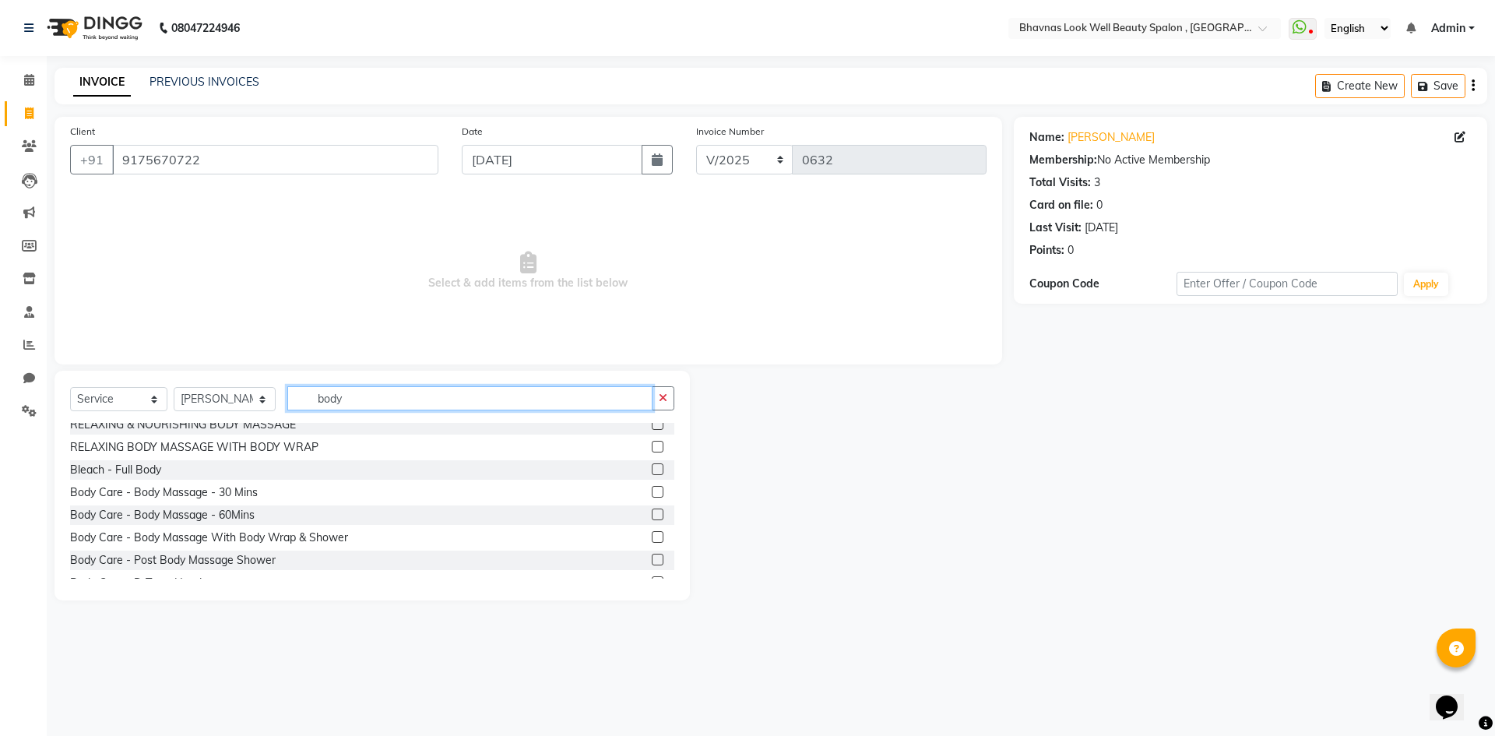
type input "body"
click at [652, 490] on label at bounding box center [658, 492] width 12 height 12
click at [652, 490] on input "checkbox" at bounding box center [657, 492] width 10 height 10
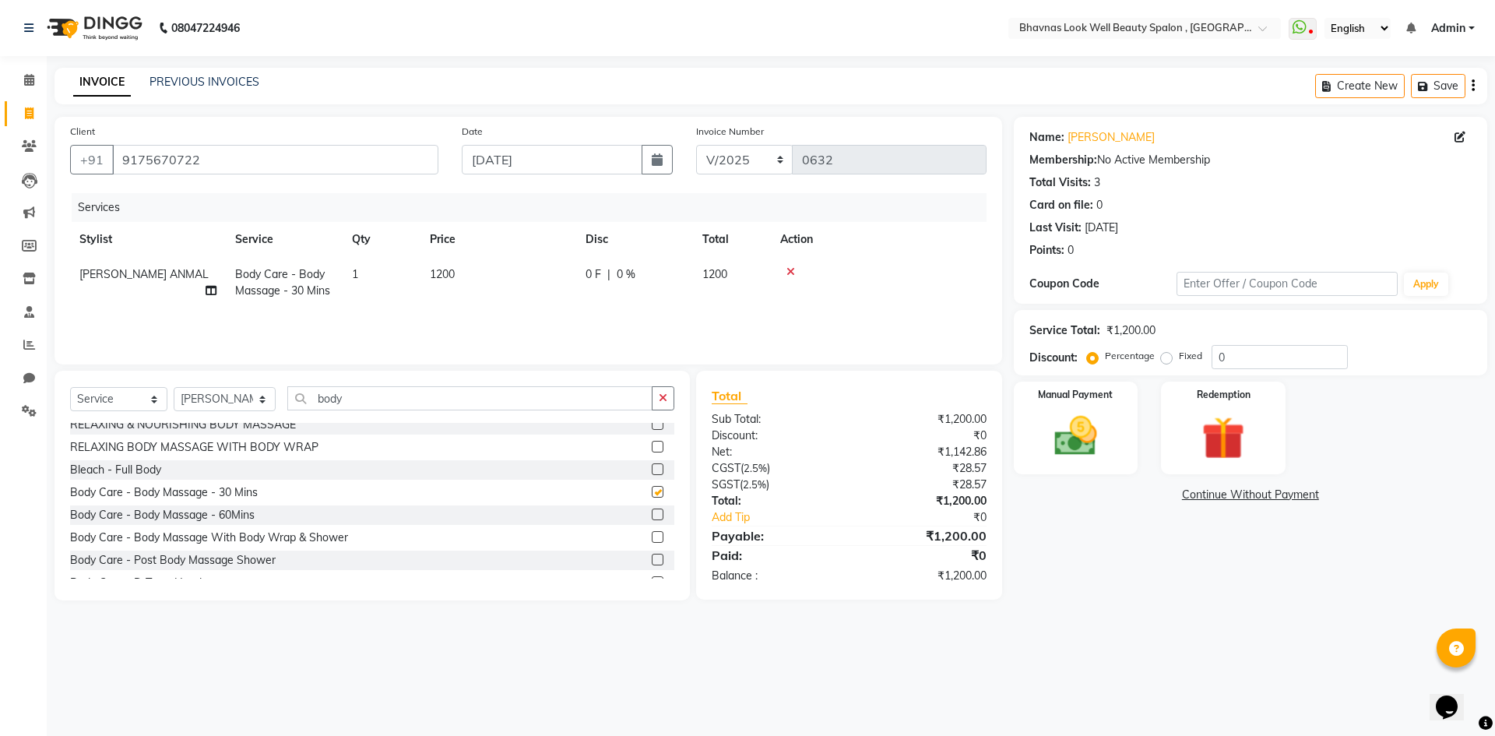
checkbox input "false"
click at [480, 276] on td "1200" at bounding box center [499, 282] width 156 height 51
select select "46639"
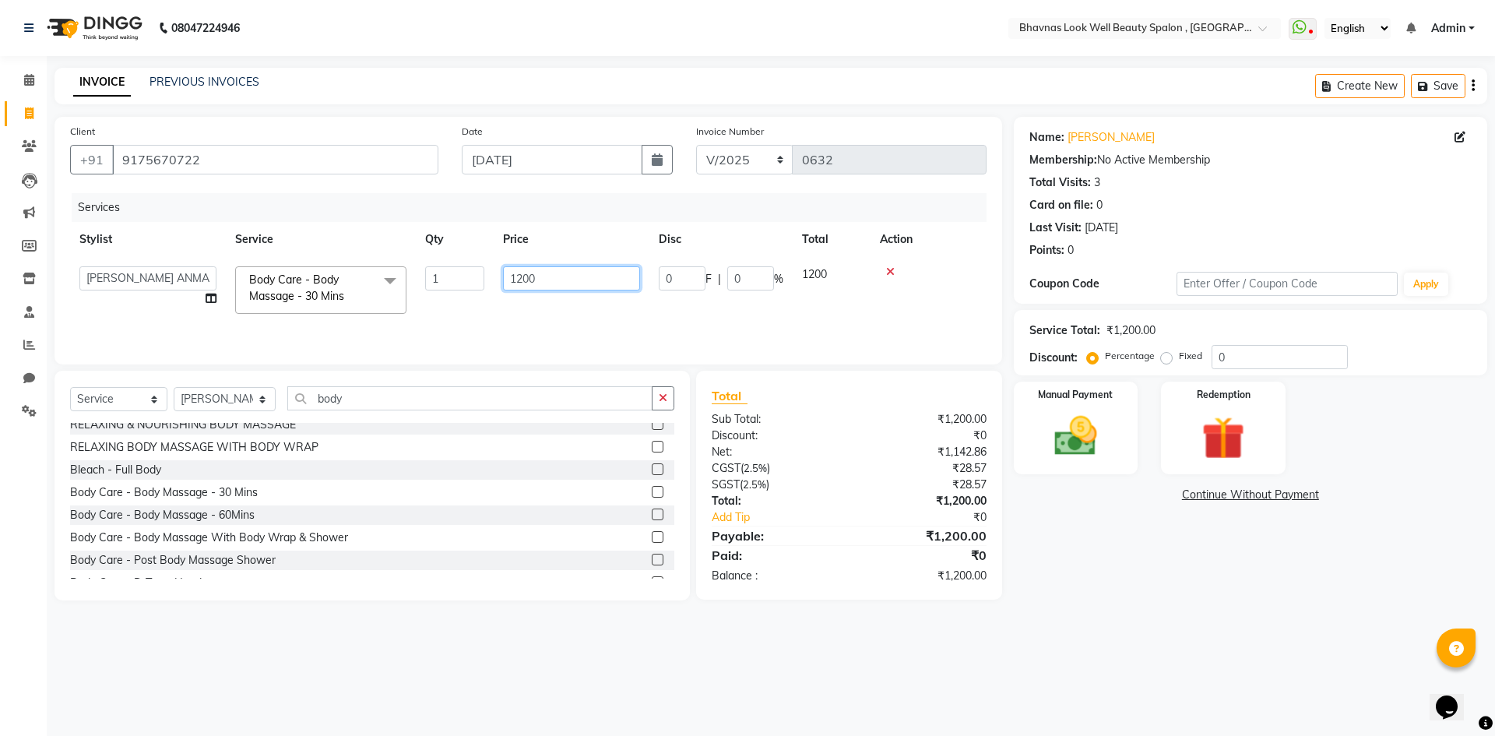
drag, startPoint x: 535, startPoint y: 280, endPoint x: 459, endPoint y: 287, distance: 76.6
click at [459, 287] on tr "[PERSON_NAME] [PERSON_NAME] ANMAL [PERSON_NAME] JYOTI [PERSON_NAME] [PERSON_NAM…" at bounding box center [528, 290] width 917 height 66
type input "1500"
click at [655, 313] on div "Services Stylist Service Qty Price Disc Total Action [PERSON_NAME] [PERSON_NAME…" at bounding box center [528, 271] width 917 height 156
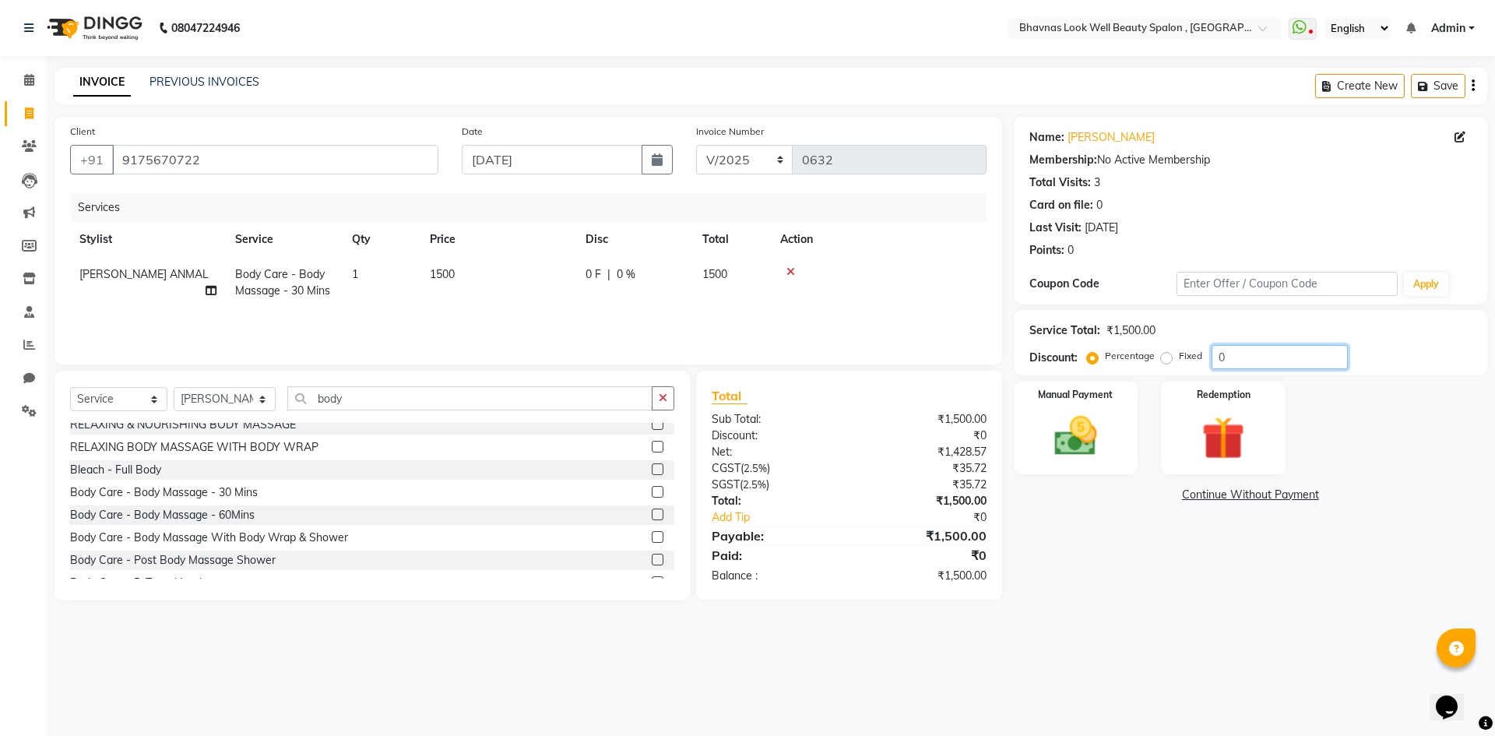
drag, startPoint x: 1258, startPoint y: 356, endPoint x: 1107, endPoint y: 361, distance: 151.1
click at [1107, 361] on div "Percentage Fixed 0" at bounding box center [1219, 357] width 258 height 24
type input "10"
click at [758, 307] on td "1350" at bounding box center [732, 282] width 78 height 51
select select "46639"
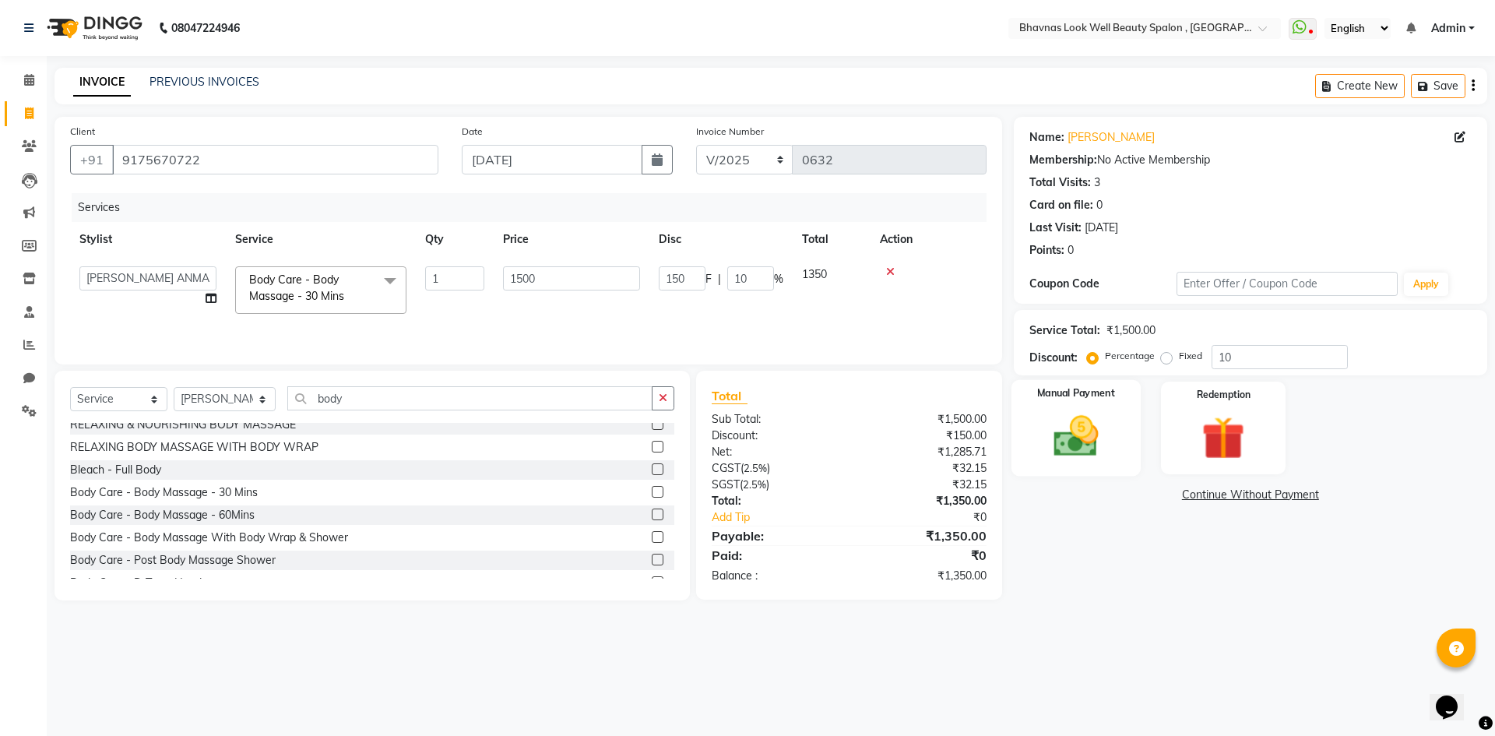
click at [1082, 425] on img at bounding box center [1076, 435] width 72 height 51
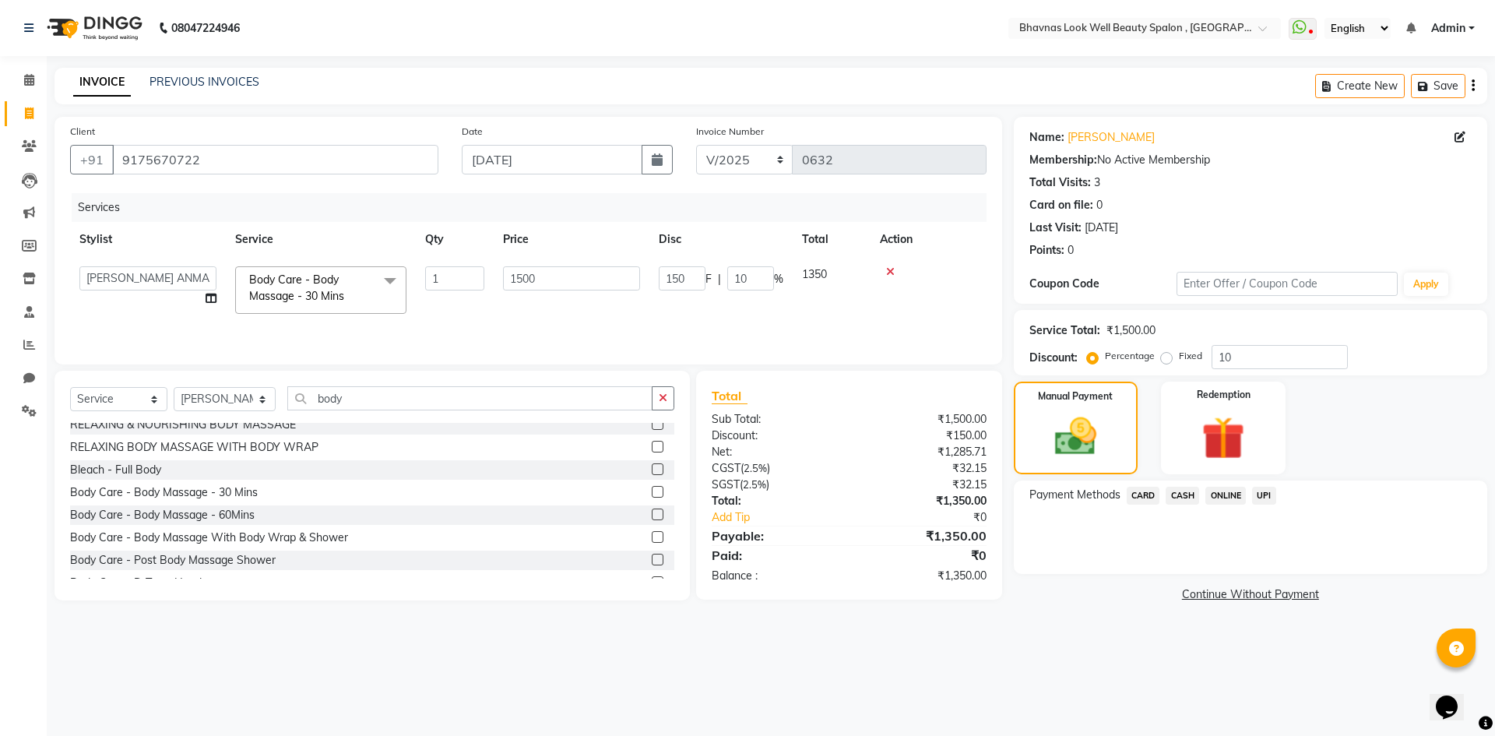
click at [1180, 493] on span "CASH" at bounding box center [1182, 496] width 33 height 18
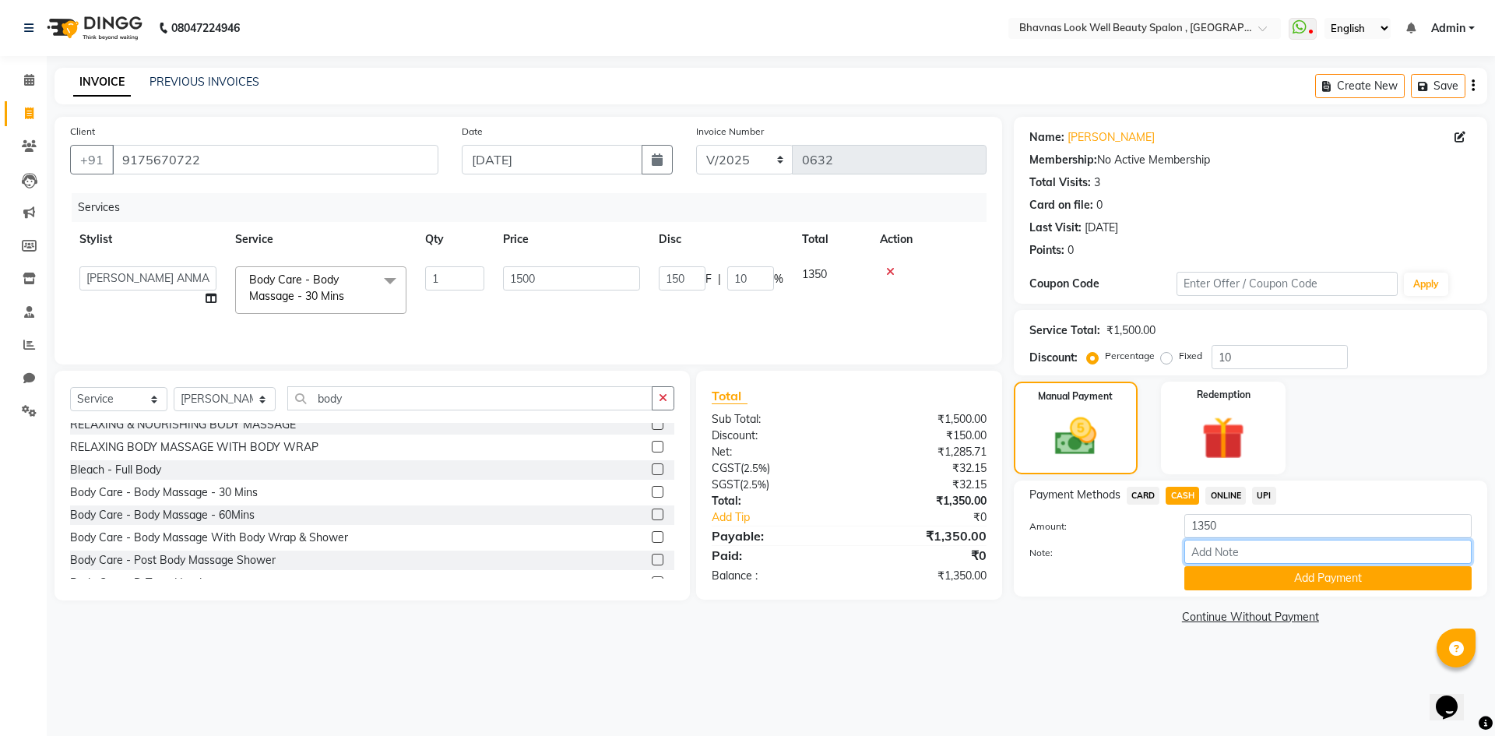
click at [1225, 557] on input "Note:" at bounding box center [1327, 552] width 287 height 24
type input "Services"
click at [1262, 576] on button "Add Payment" at bounding box center [1327, 578] width 287 height 24
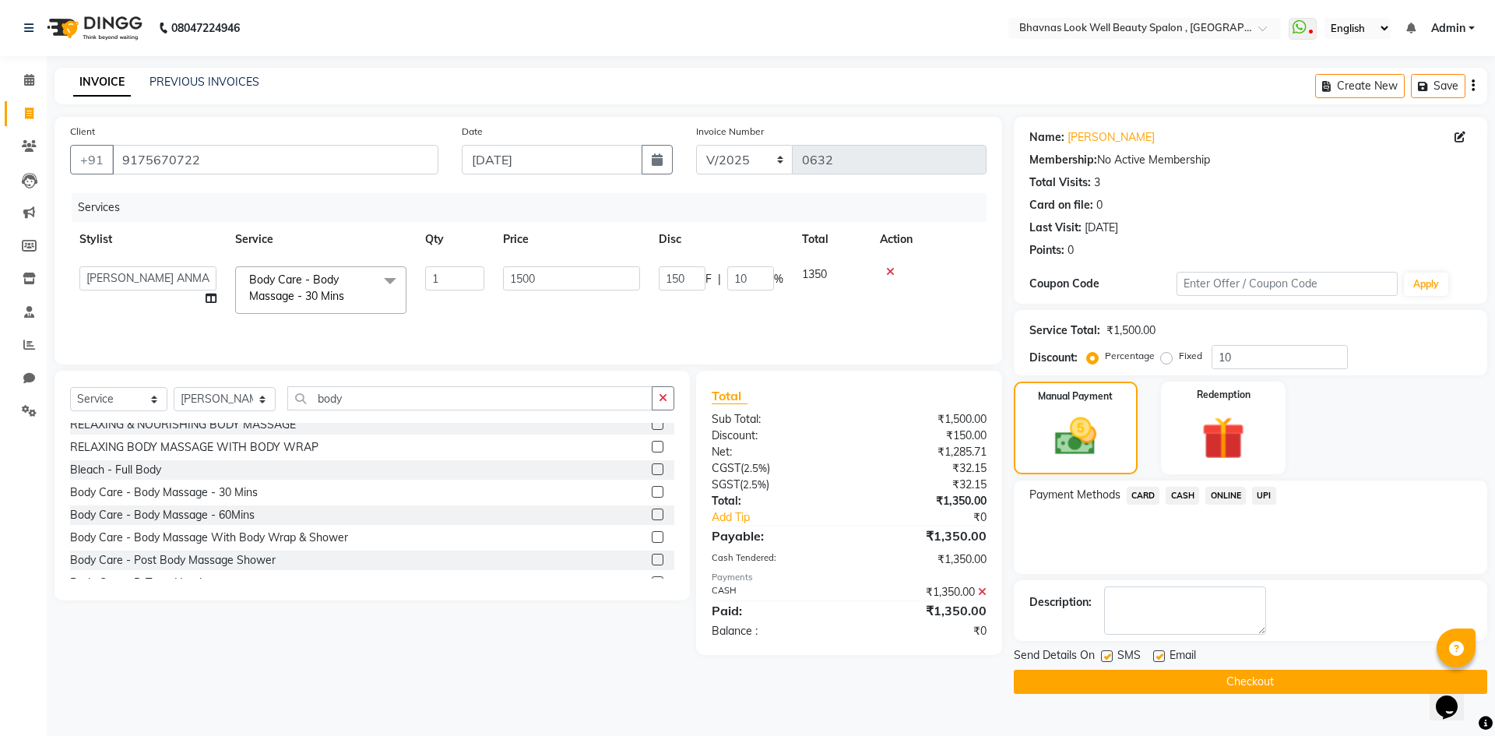
click at [1163, 656] on label at bounding box center [1159, 656] width 12 height 12
click at [1163, 656] on input "checkbox" at bounding box center [1158, 657] width 10 height 10
checkbox input "false"
click at [1112, 656] on label at bounding box center [1107, 656] width 12 height 12
click at [1111, 656] on input "checkbox" at bounding box center [1106, 657] width 10 height 10
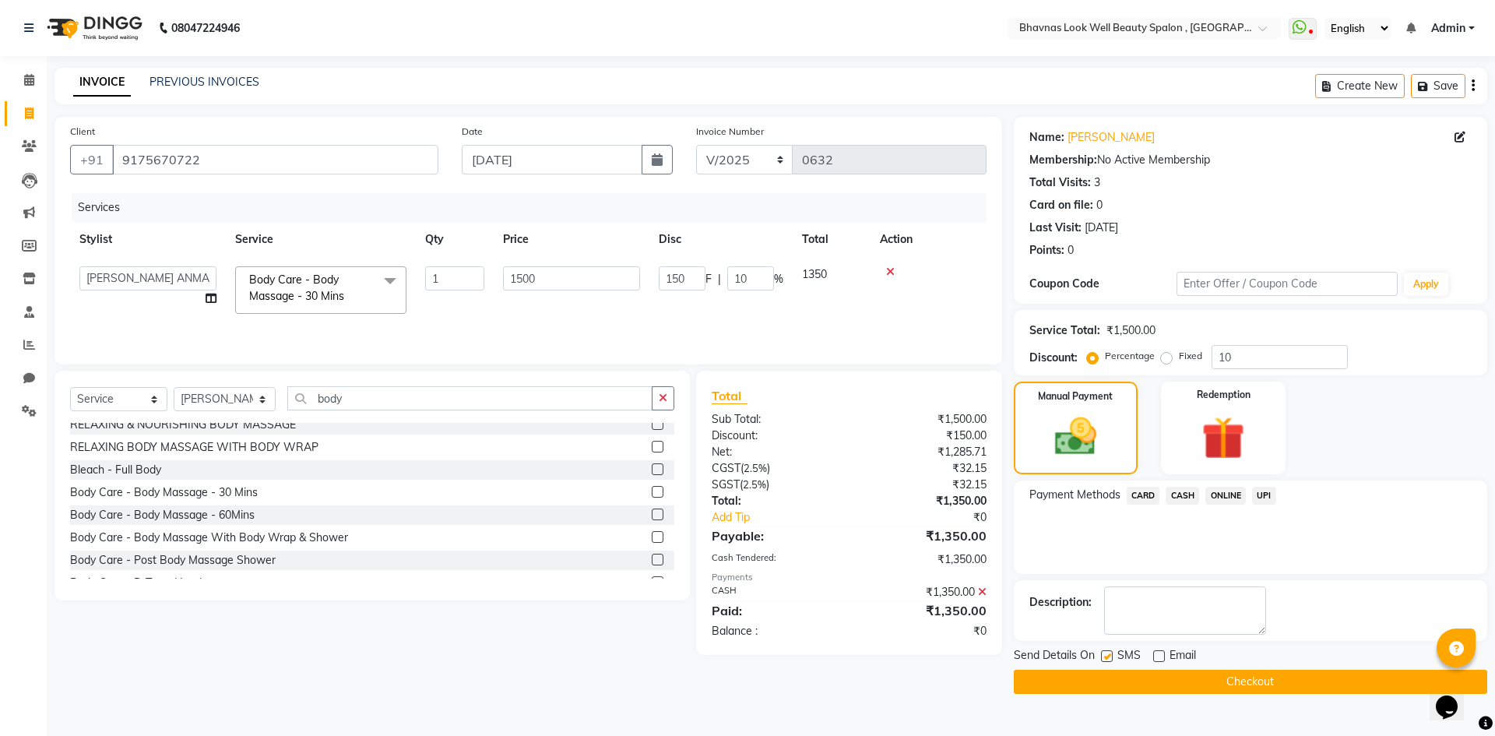
checkbox input "false"
click at [1124, 670] on button "Checkout" at bounding box center [1250, 682] width 473 height 24
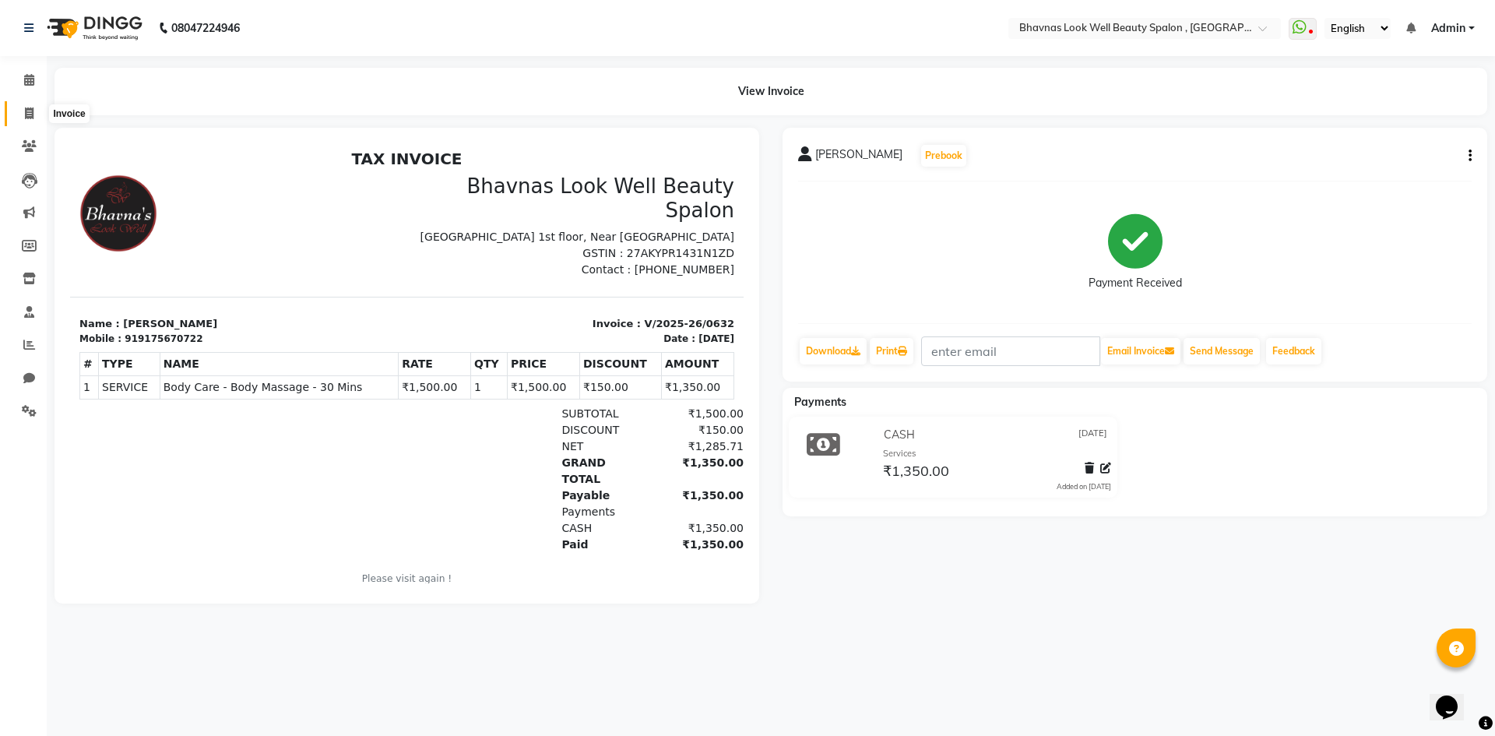
click at [39, 117] on span at bounding box center [29, 114] width 27 height 18
select select "service"
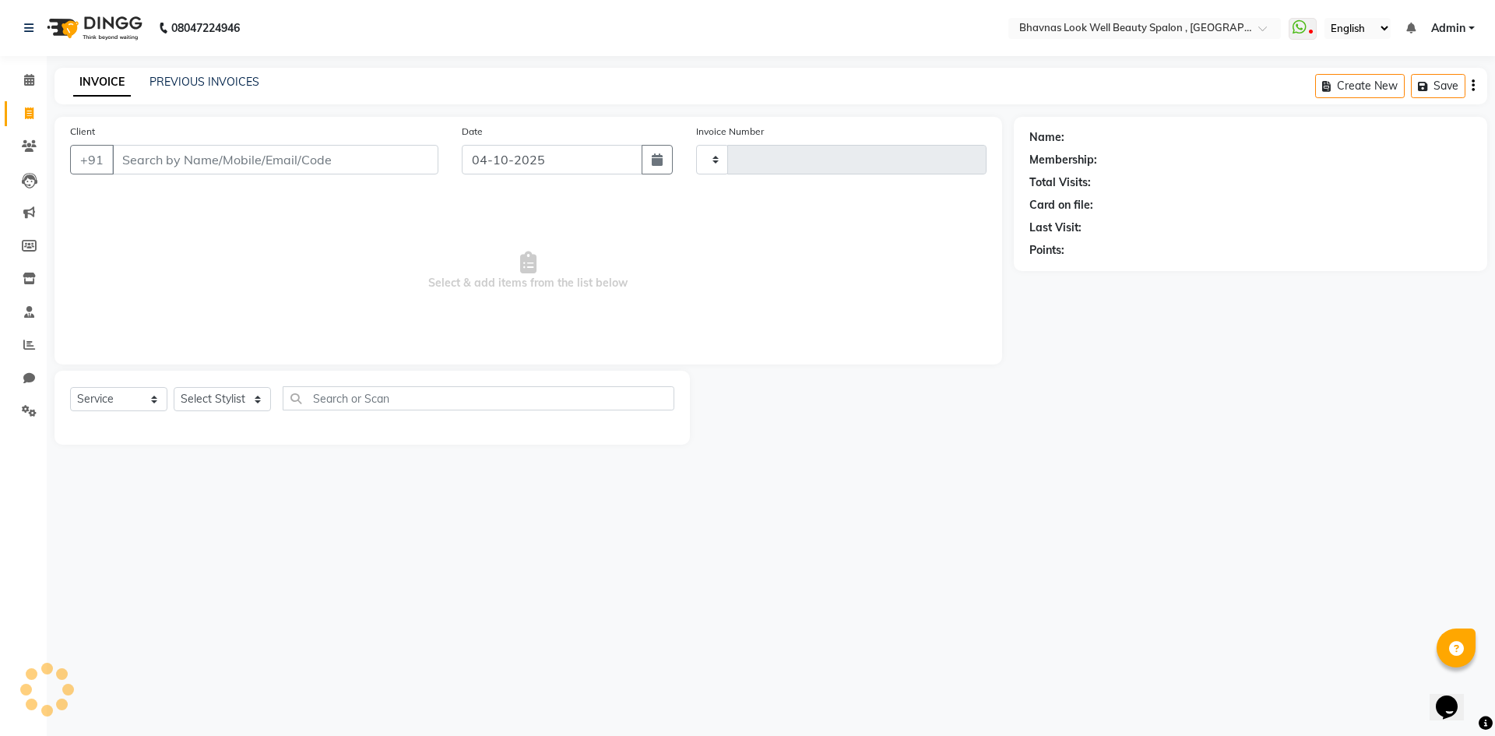
type input "0633"
select select "6251"
type input "D"
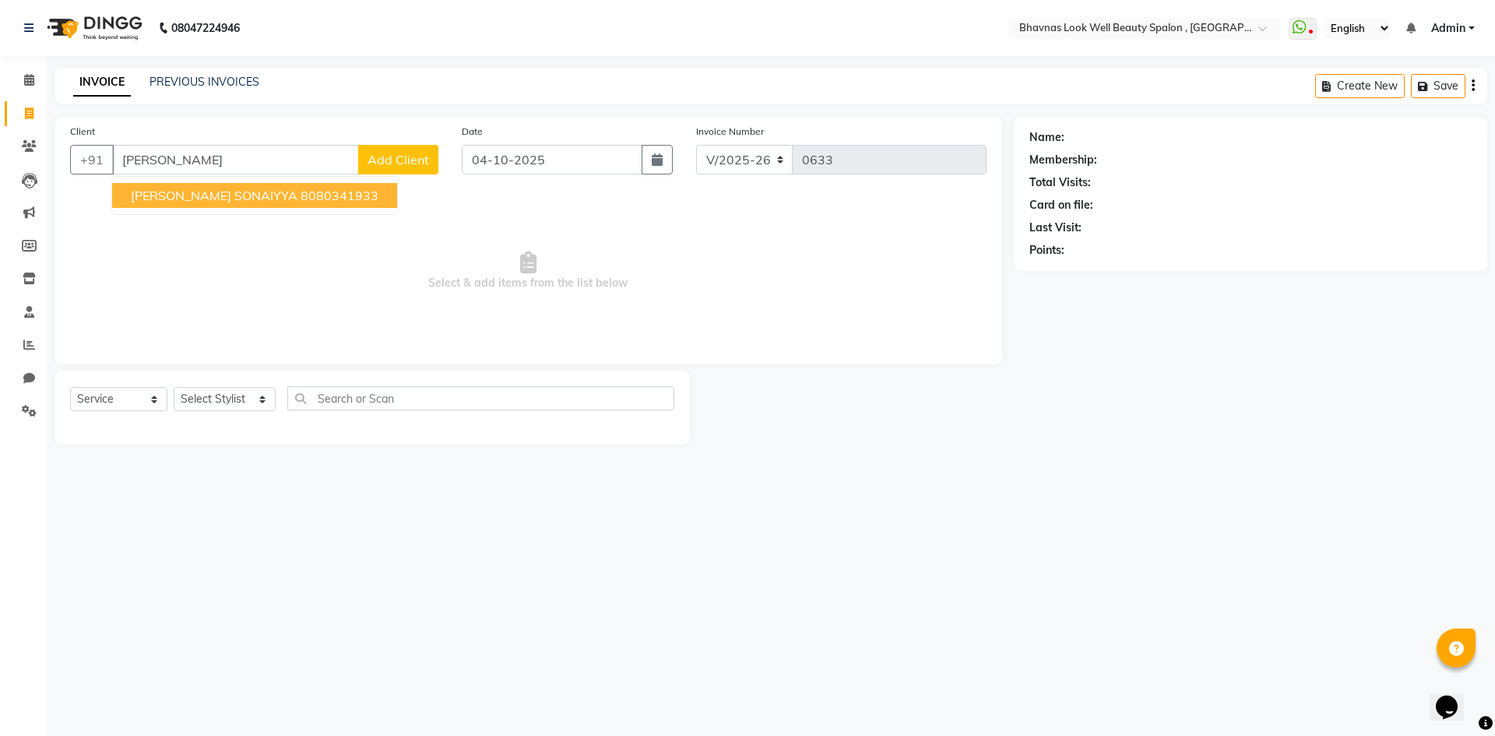
click at [301, 199] on ngb-highlight "8080341933" at bounding box center [340, 196] width 78 height 16
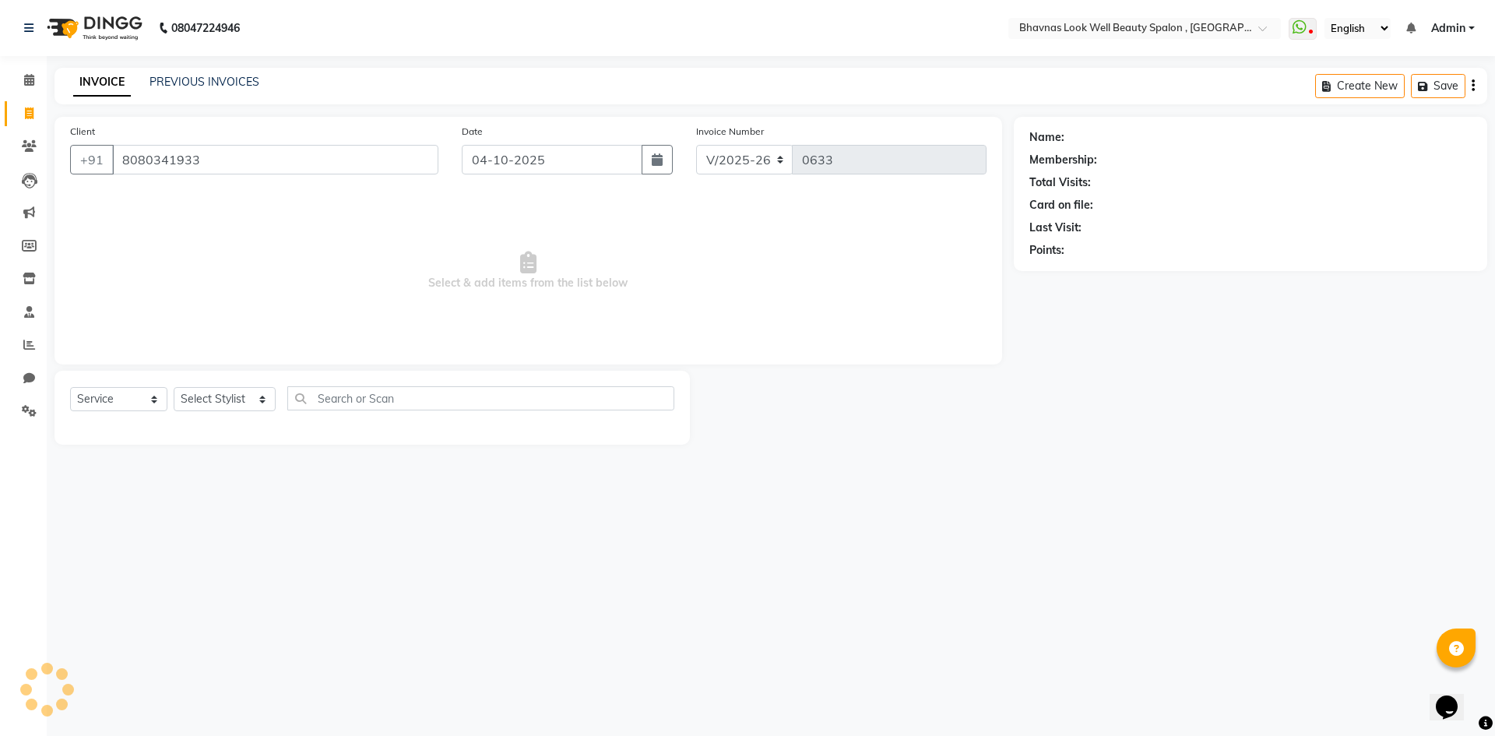
type input "8080341933"
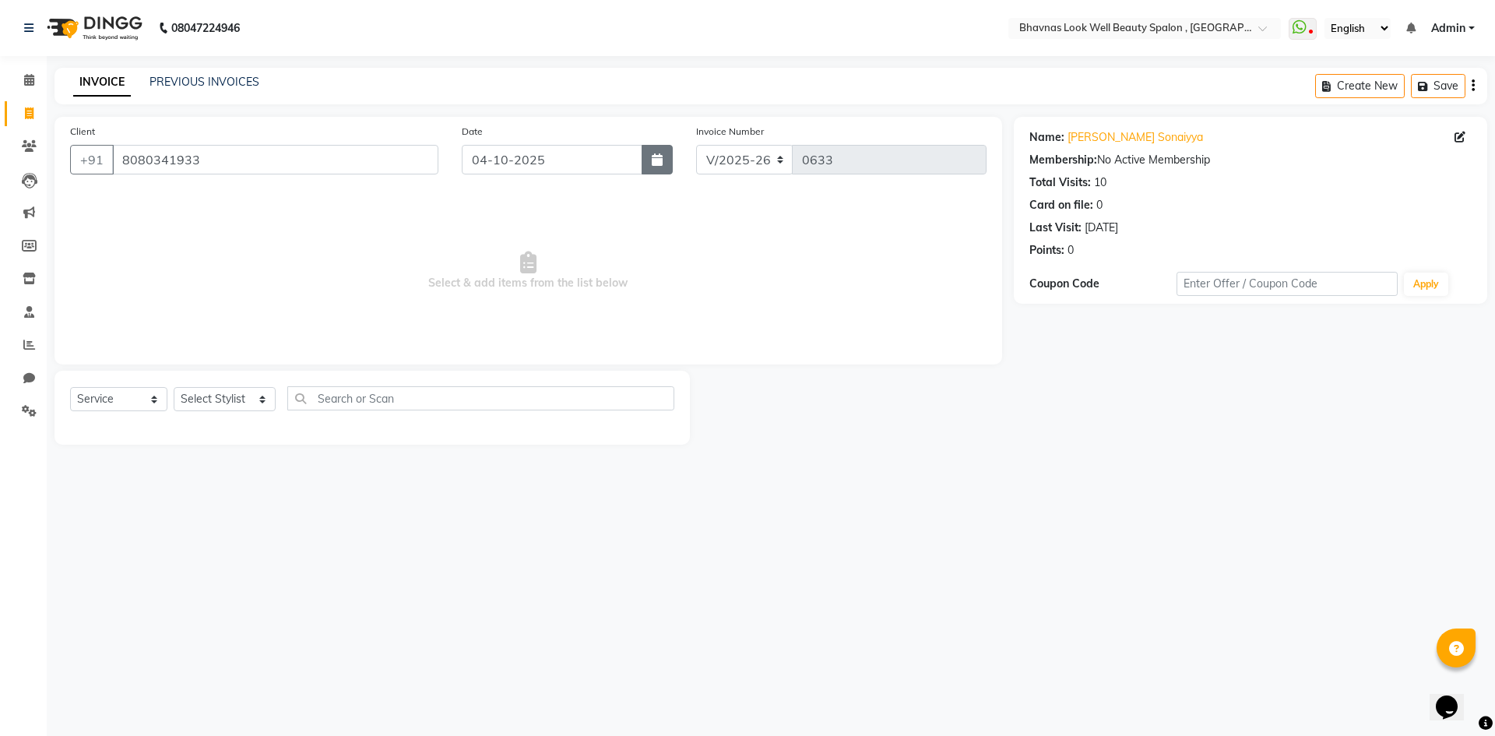
click at [658, 155] on icon "button" at bounding box center [657, 159] width 11 height 12
select select "10"
select select "2025"
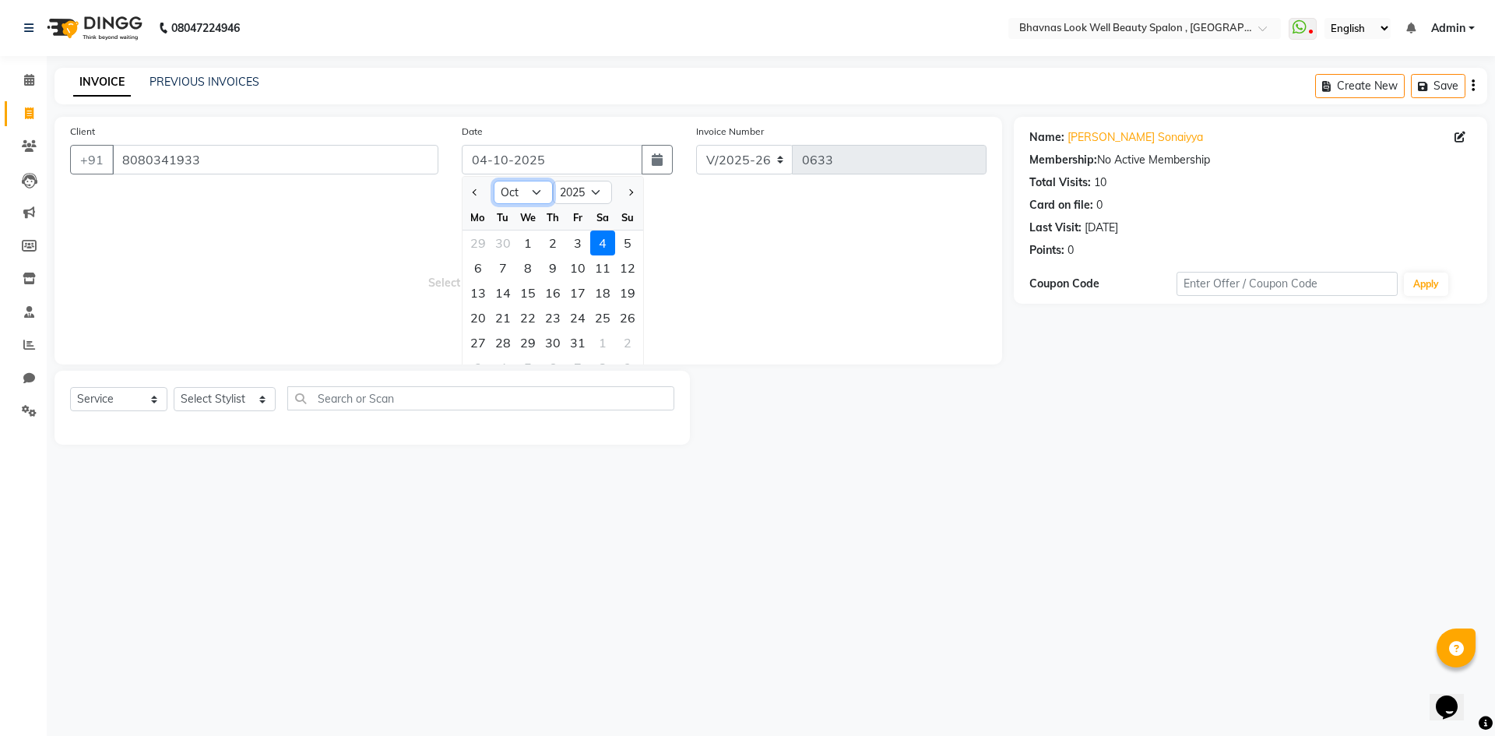
click at [516, 191] on select "Jan Feb Mar Apr May Jun [DATE] Aug Sep Oct Nov Dec" at bounding box center [523, 192] width 59 height 23
click at [494, 181] on select "Jan Feb Mar Apr May Jun [DATE] Aug Sep Oct Nov Dec" at bounding box center [523, 192] width 59 height 23
click at [485, 340] on div "26" at bounding box center [478, 342] width 25 height 25
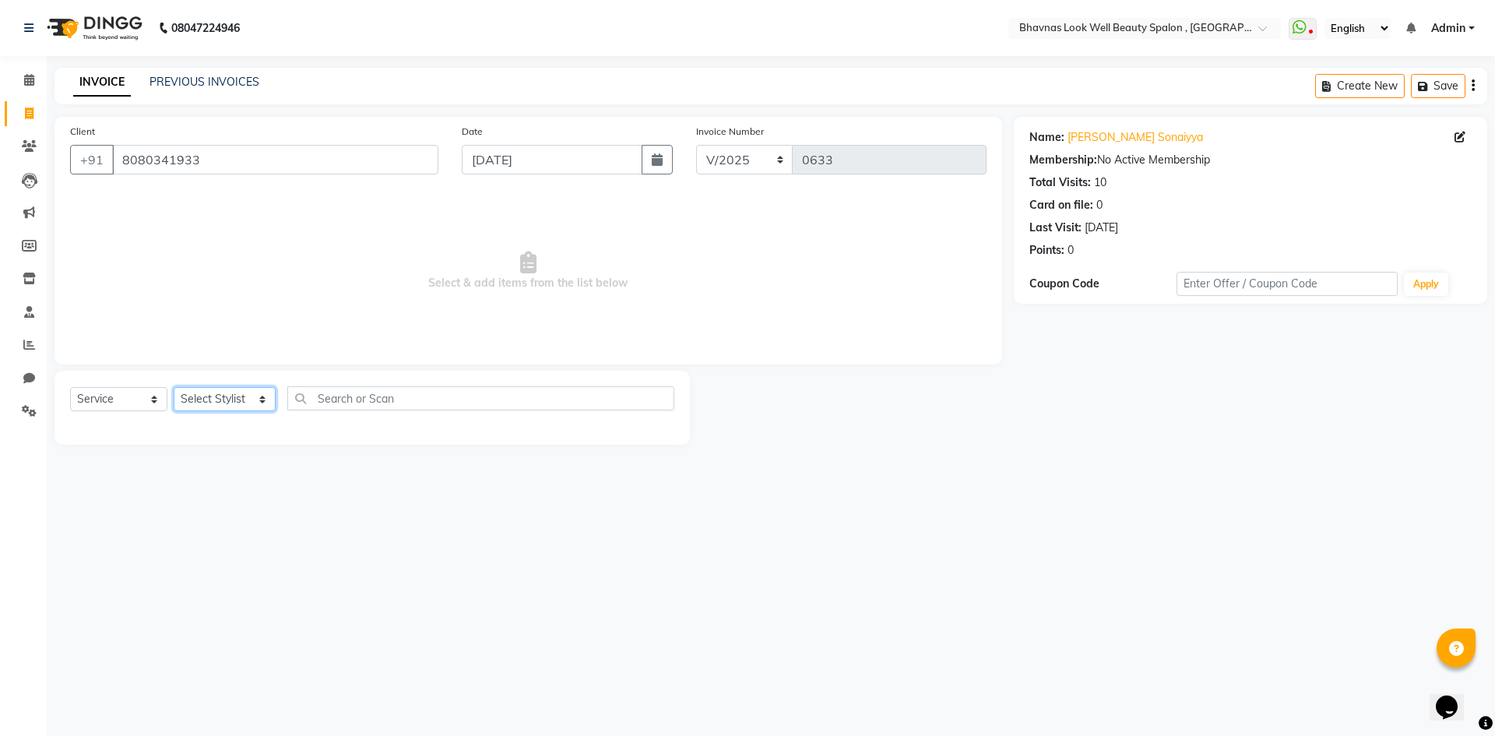
click at [252, 407] on select "Select Stylist [PERSON_NAME] [PERSON_NAME] ANMAL [PERSON_NAME] JYOTI [PERSON_NA…" at bounding box center [225, 399] width 102 height 24
click at [174, 387] on select "Select Stylist [PERSON_NAME] [PERSON_NAME] ANMAL [PERSON_NAME] JYOTI [PERSON_NA…" at bounding box center [225, 399] width 102 height 24
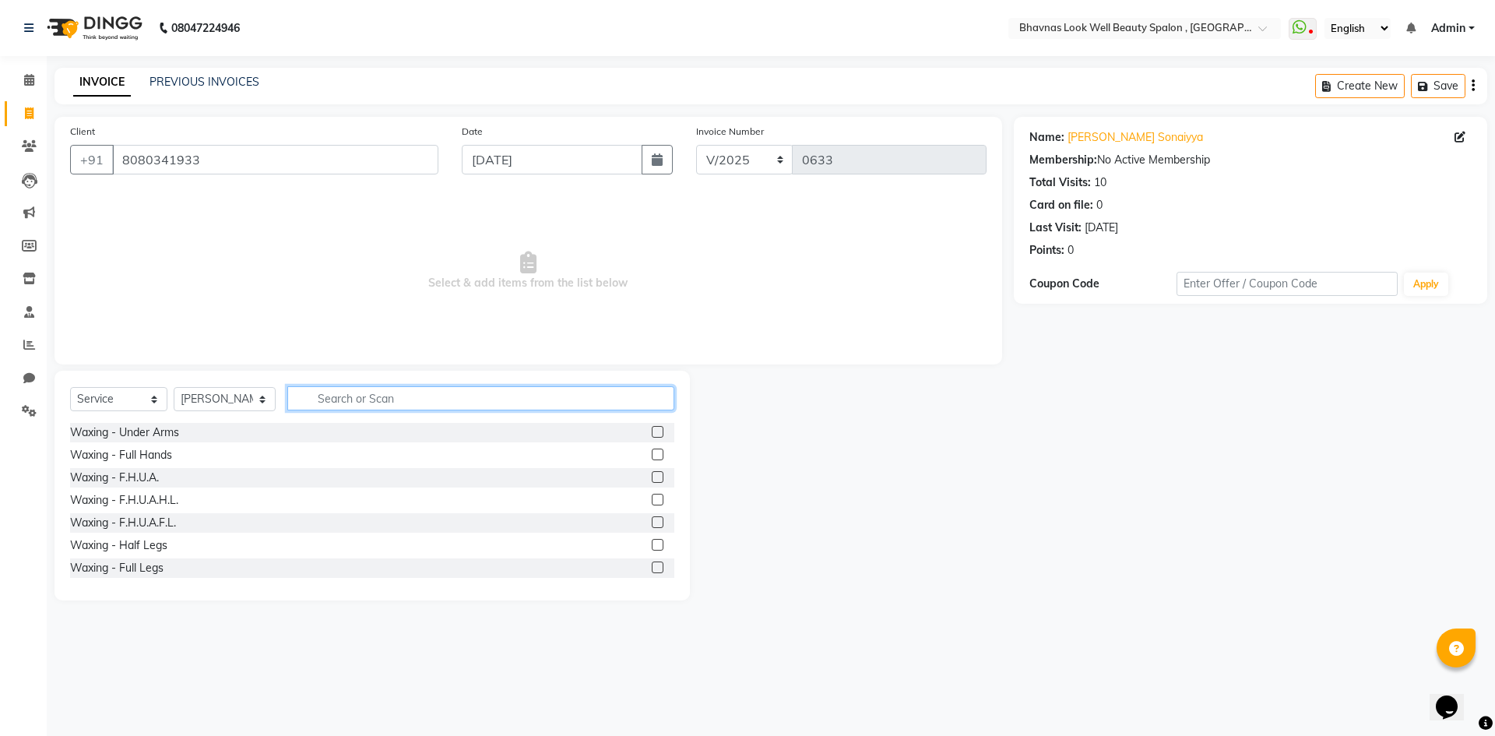
click at [375, 388] on input "text" at bounding box center [481, 398] width 388 height 24
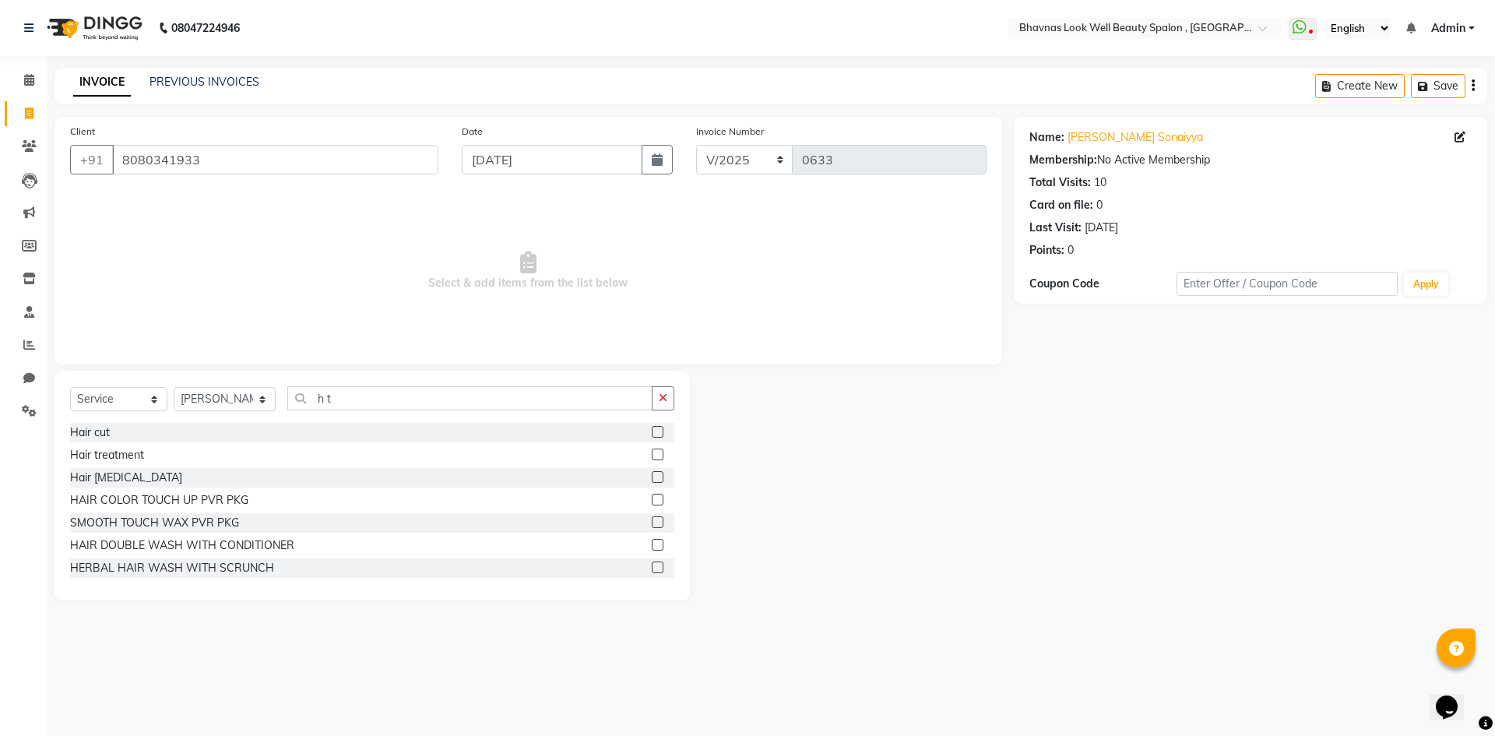
click at [637, 456] on div "Hair treatment" at bounding box center [372, 454] width 604 height 19
click at [652, 458] on label at bounding box center [658, 455] width 12 height 12
click at [652, 458] on input "checkbox" at bounding box center [657, 455] width 10 height 10
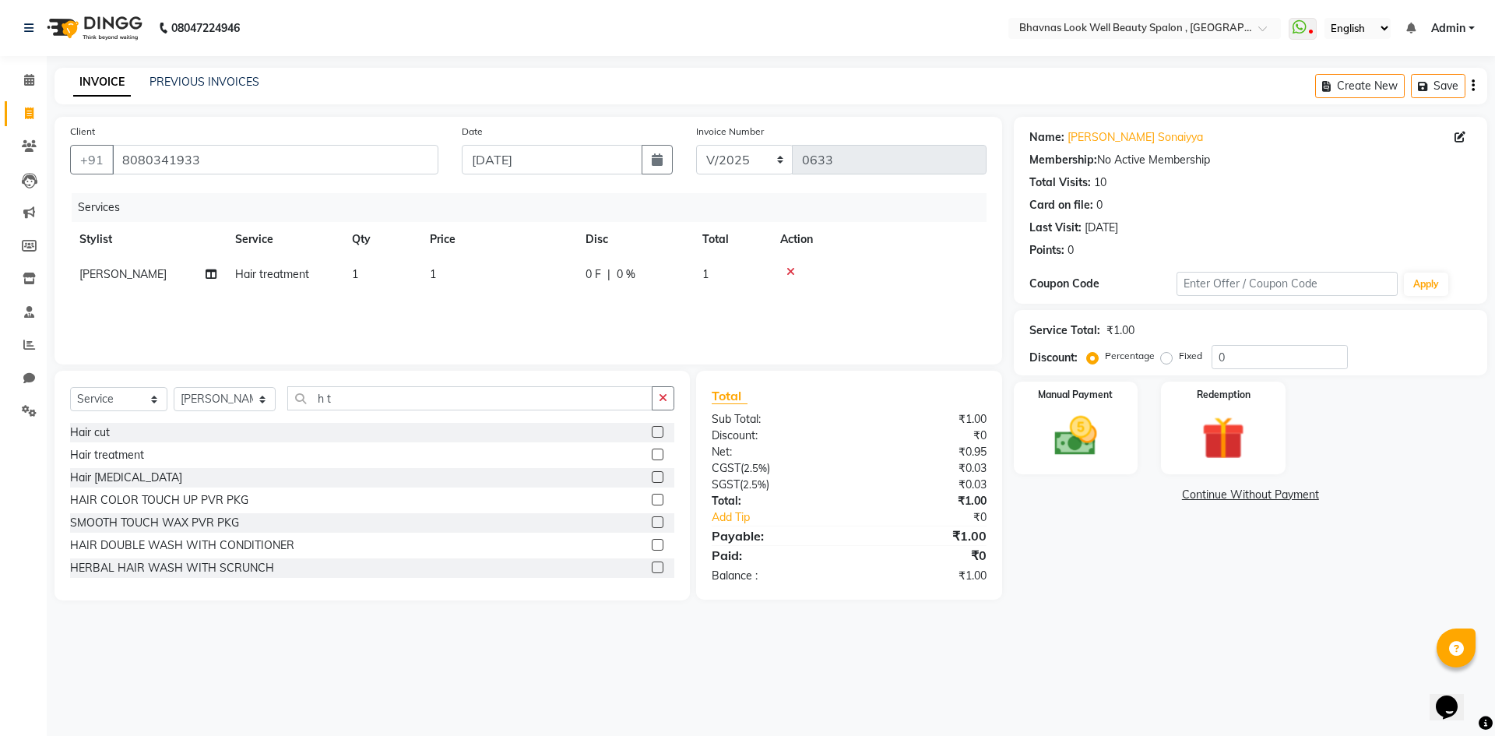
click at [470, 294] on div "Services Stylist Service Qty Price Disc Total Action SATYASHILA ROJEKARI Hair t…" at bounding box center [528, 271] width 917 height 156
click at [551, 268] on td "1" at bounding box center [499, 274] width 156 height 35
click at [571, 287] on input "1" at bounding box center [571, 278] width 137 height 24
click at [533, 287] on td "4250" at bounding box center [499, 274] width 156 height 35
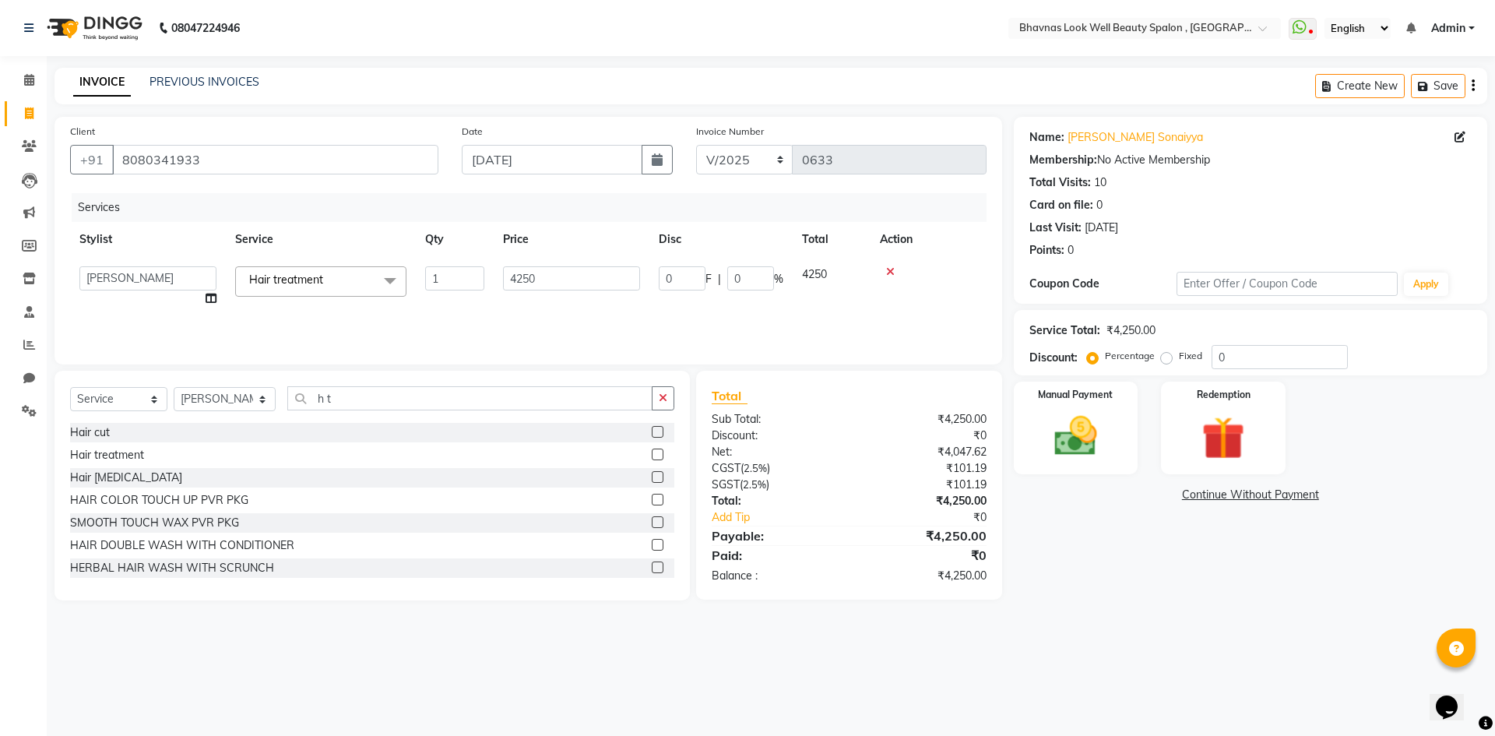
click at [1179, 361] on label "Fixed" at bounding box center [1190, 356] width 23 height 14
click at [1164, 361] on input "Fixed" at bounding box center [1169, 355] width 11 height 11
click at [1255, 358] on input "0" at bounding box center [1280, 357] width 136 height 24
click at [1180, 593] on div "Name: [PERSON_NAME] Membership: No Active Membership Total Visits: 10 Card on f…" at bounding box center [1256, 359] width 485 height 484
click at [1065, 459] on img at bounding box center [1076, 435] width 72 height 51
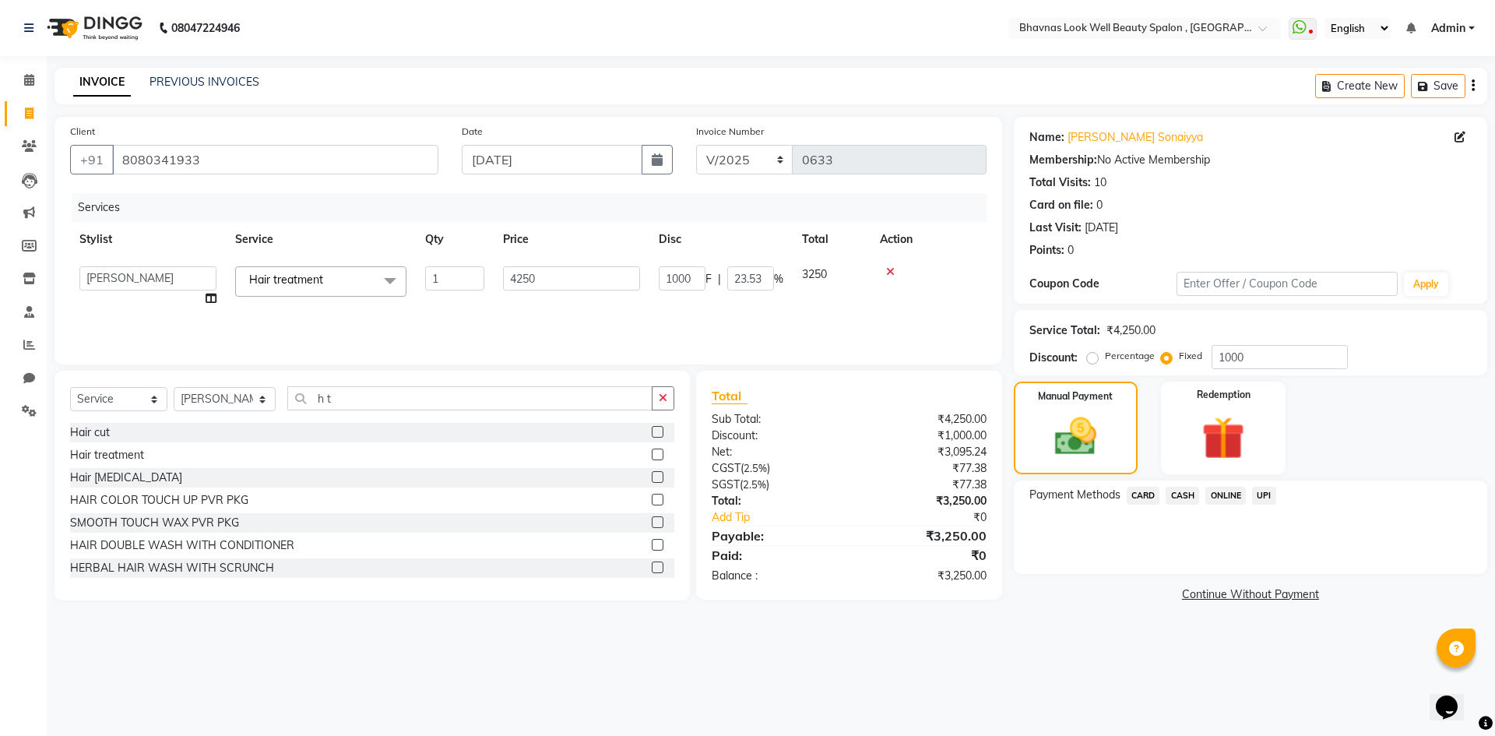
click at [1177, 494] on span "CASH" at bounding box center [1182, 496] width 33 height 18
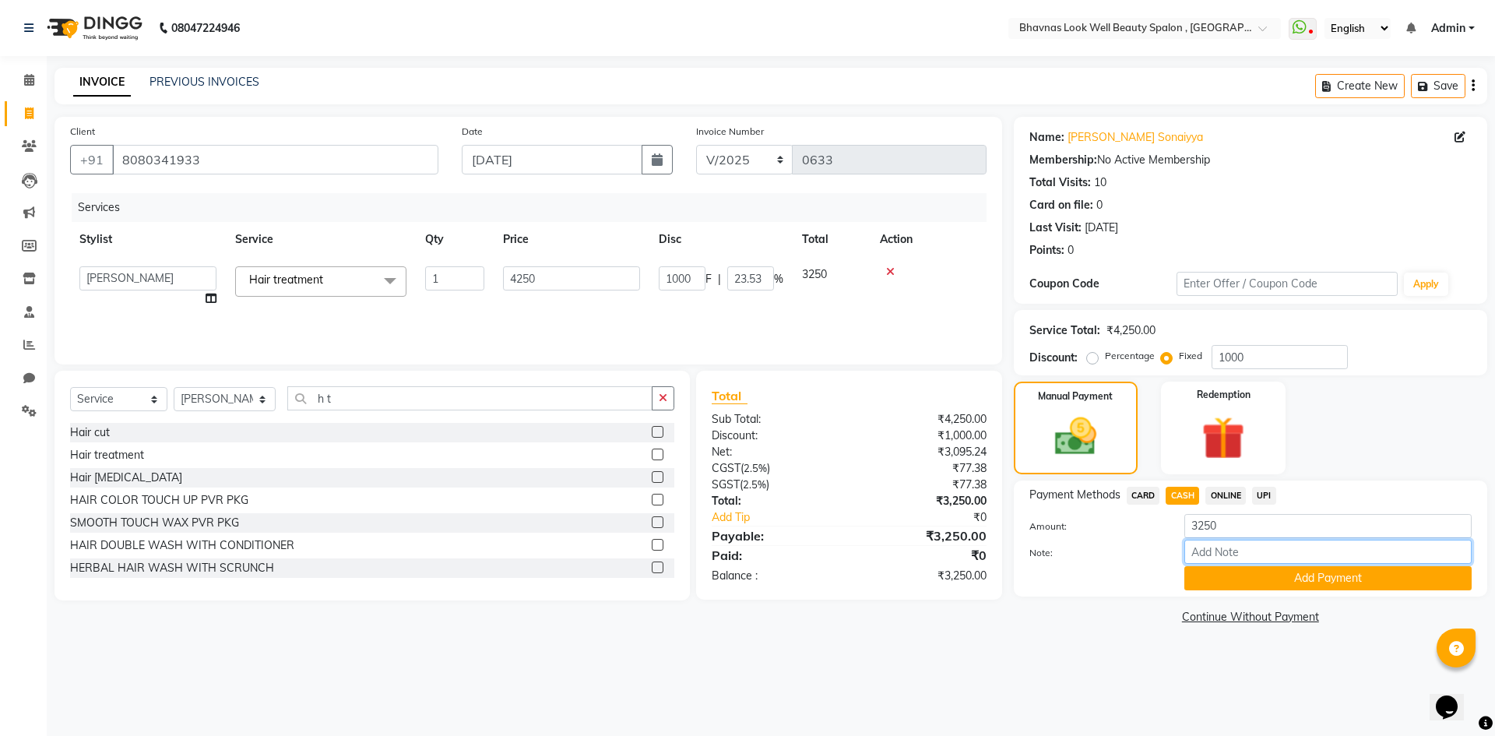
click at [1220, 561] on input "Note:" at bounding box center [1327, 552] width 287 height 24
click at [1267, 582] on button "Add Payment" at bounding box center [1327, 578] width 287 height 24
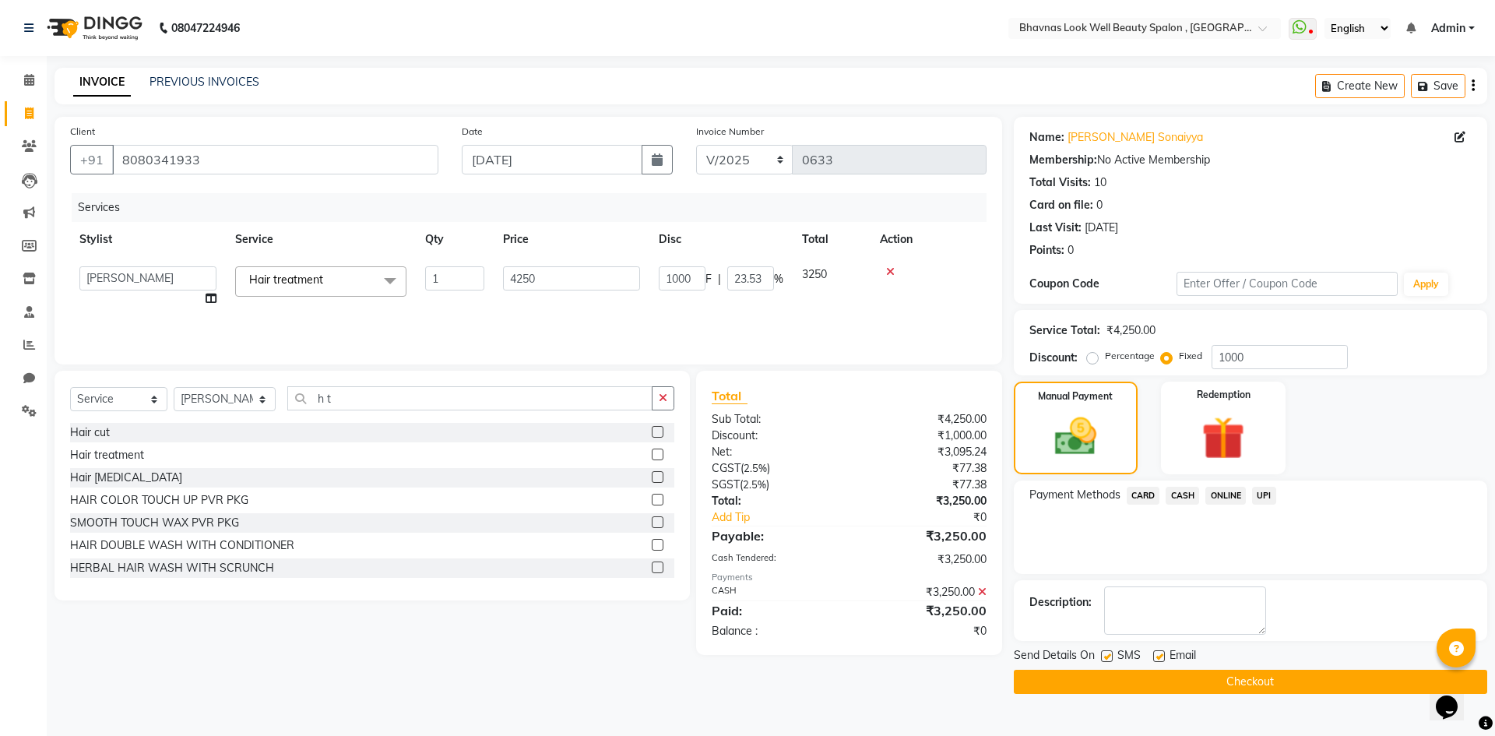
click at [1110, 660] on label at bounding box center [1107, 656] width 12 height 12
click at [1110, 660] on input "checkbox" at bounding box center [1106, 657] width 10 height 10
click at [1156, 658] on label at bounding box center [1159, 656] width 12 height 12
click at [1156, 658] on input "checkbox" at bounding box center [1158, 657] width 10 height 10
click at [1171, 674] on button "Checkout" at bounding box center [1250, 682] width 473 height 24
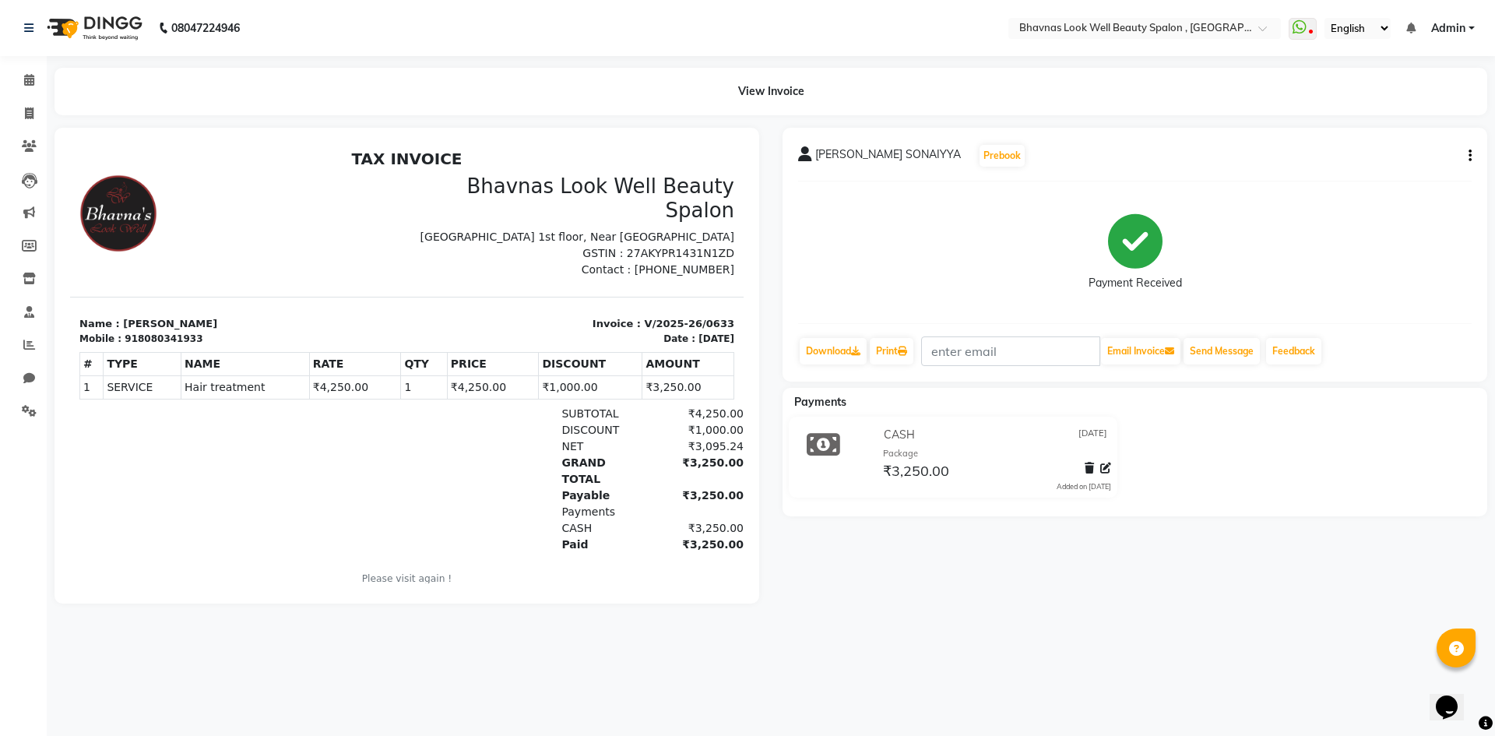
click at [24, 98] on li "Invoice" at bounding box center [23, 113] width 47 height 33
click at [36, 111] on span at bounding box center [29, 114] width 27 height 18
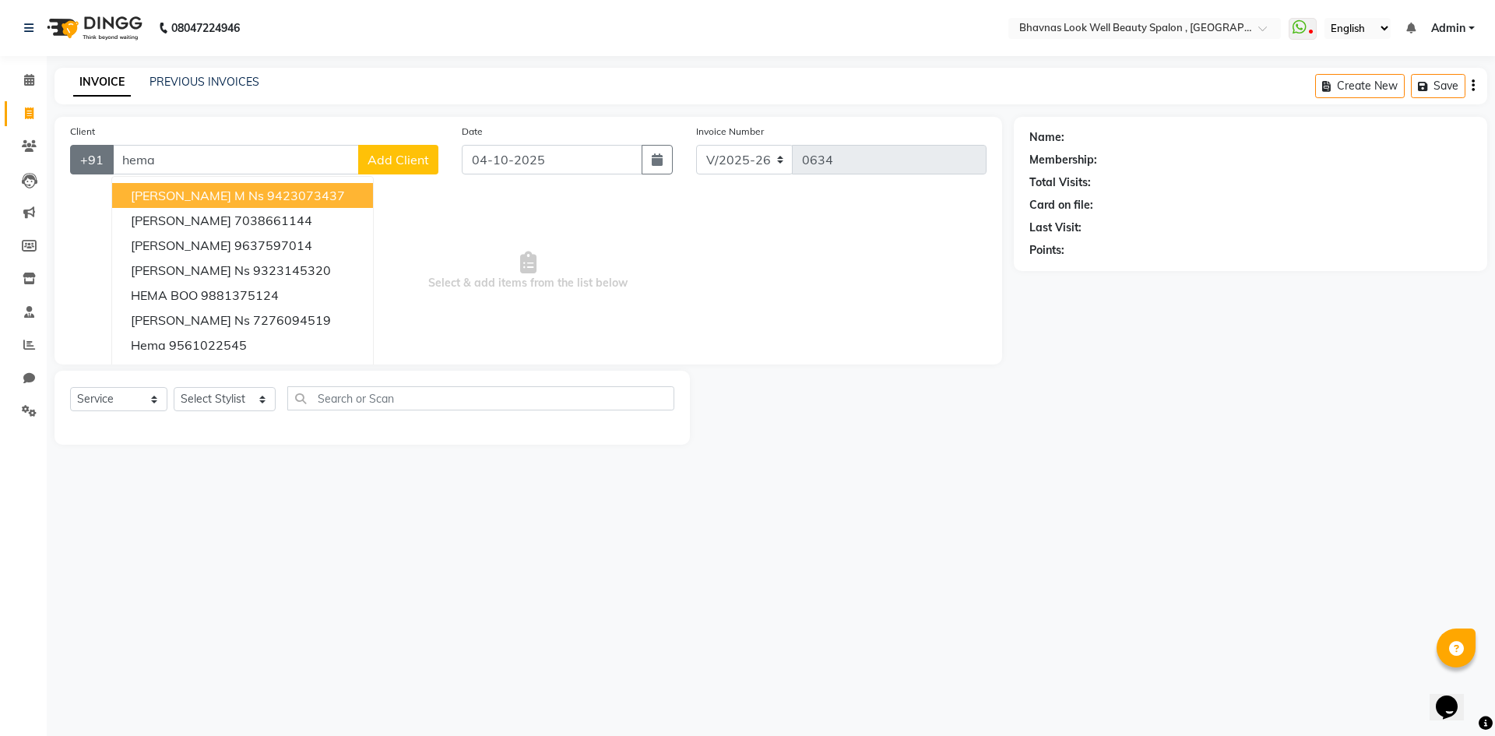
drag, startPoint x: 173, startPoint y: 165, endPoint x: 97, endPoint y: 166, distance: 76.3
click at [97, 166] on div "+91 hema [PERSON_NAME] M Ns 9423073437 [PERSON_NAME] 7038661144 [PERSON_NAME] 9…" at bounding box center [254, 160] width 368 height 30
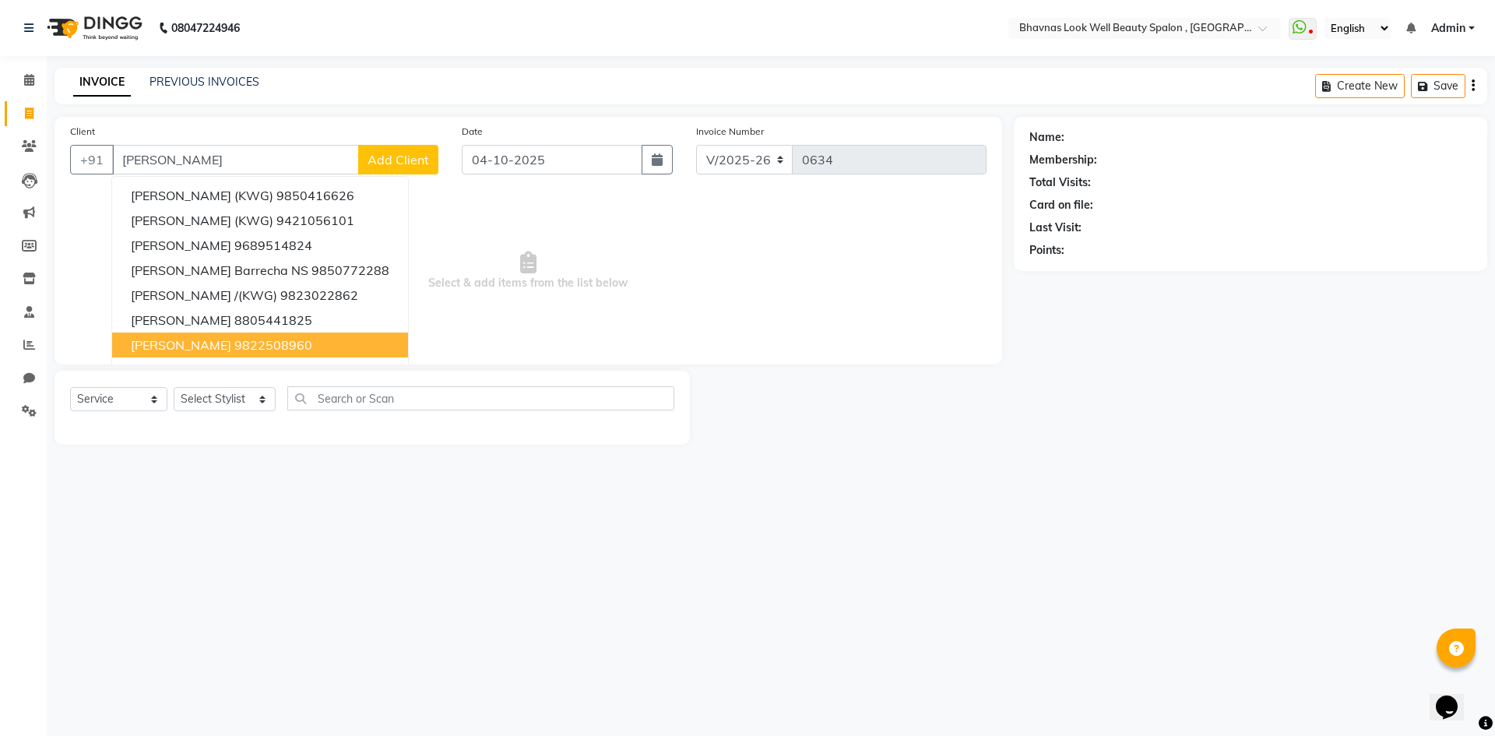
click at [197, 334] on button "[PERSON_NAME] 9822508960" at bounding box center [260, 345] width 296 height 25
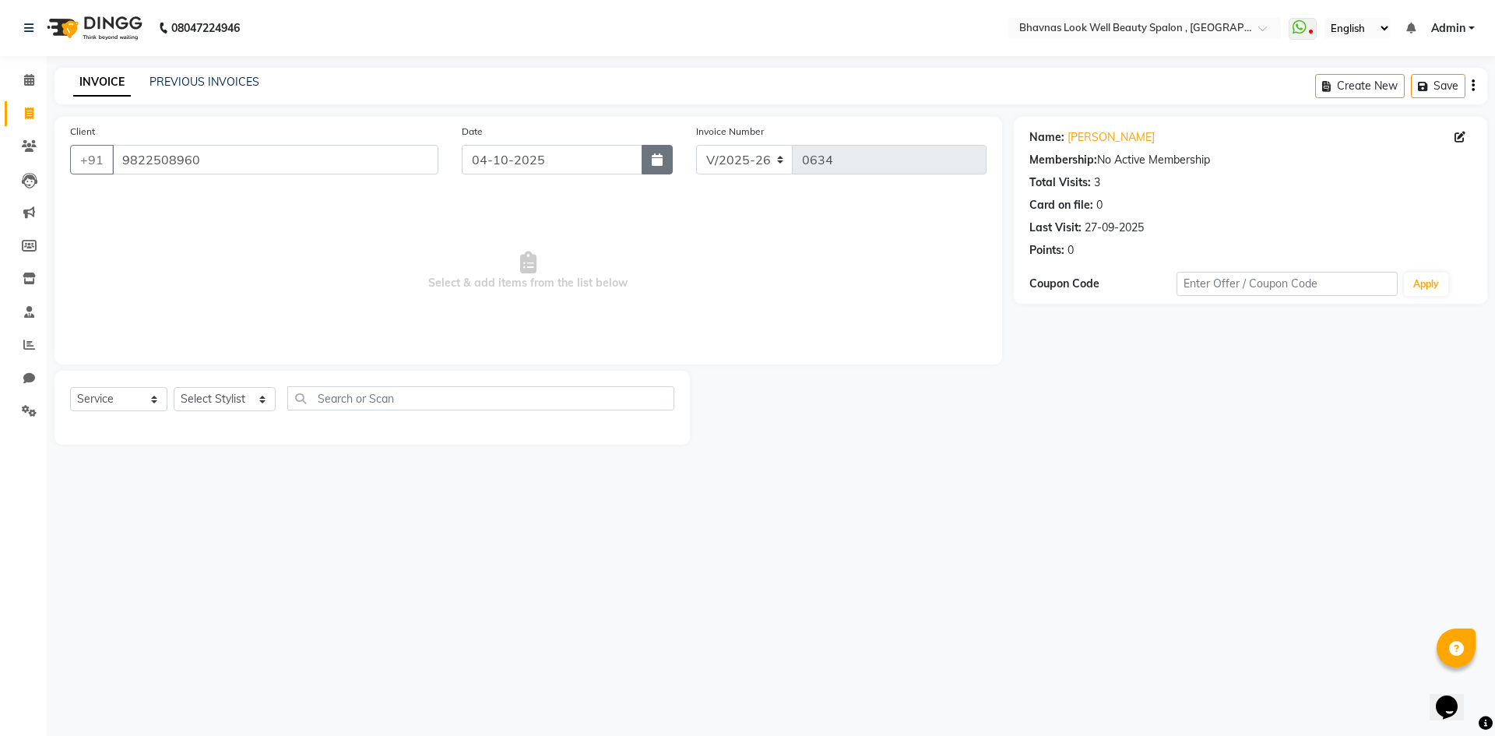
click at [643, 168] on button "button" at bounding box center [657, 160] width 31 height 30
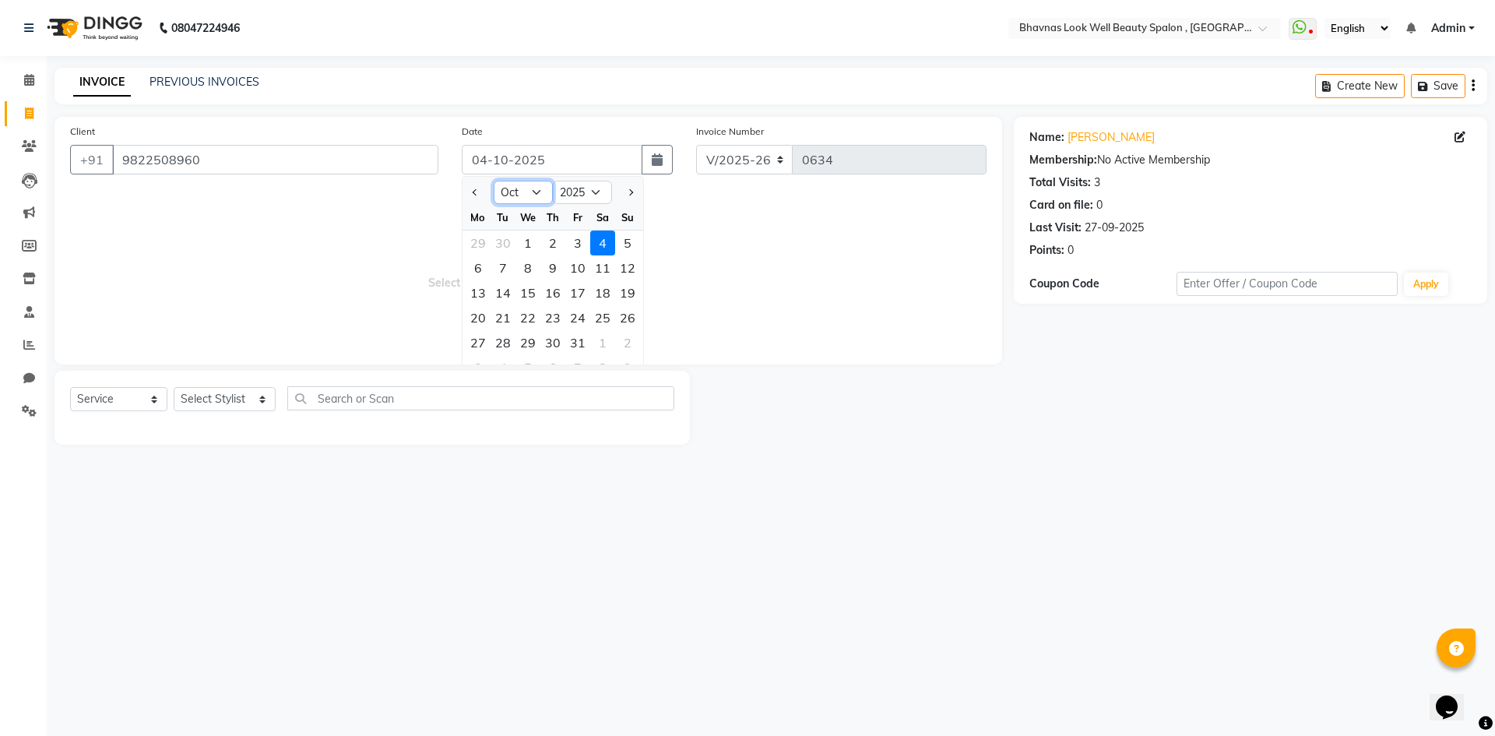
drag, startPoint x: 523, startPoint y: 188, endPoint x: 526, endPoint y: 199, distance: 11.3
click at [523, 188] on select "Jan Feb Mar Apr May Jun [DATE] Aug Sep Oct Nov Dec" at bounding box center [523, 192] width 59 height 23
click at [494, 181] on select "Jan Feb Mar Apr May Jun [DATE] Aug Sep Oct Nov Dec" at bounding box center [523, 192] width 59 height 23
click at [533, 350] on div "28" at bounding box center [528, 342] width 25 height 25
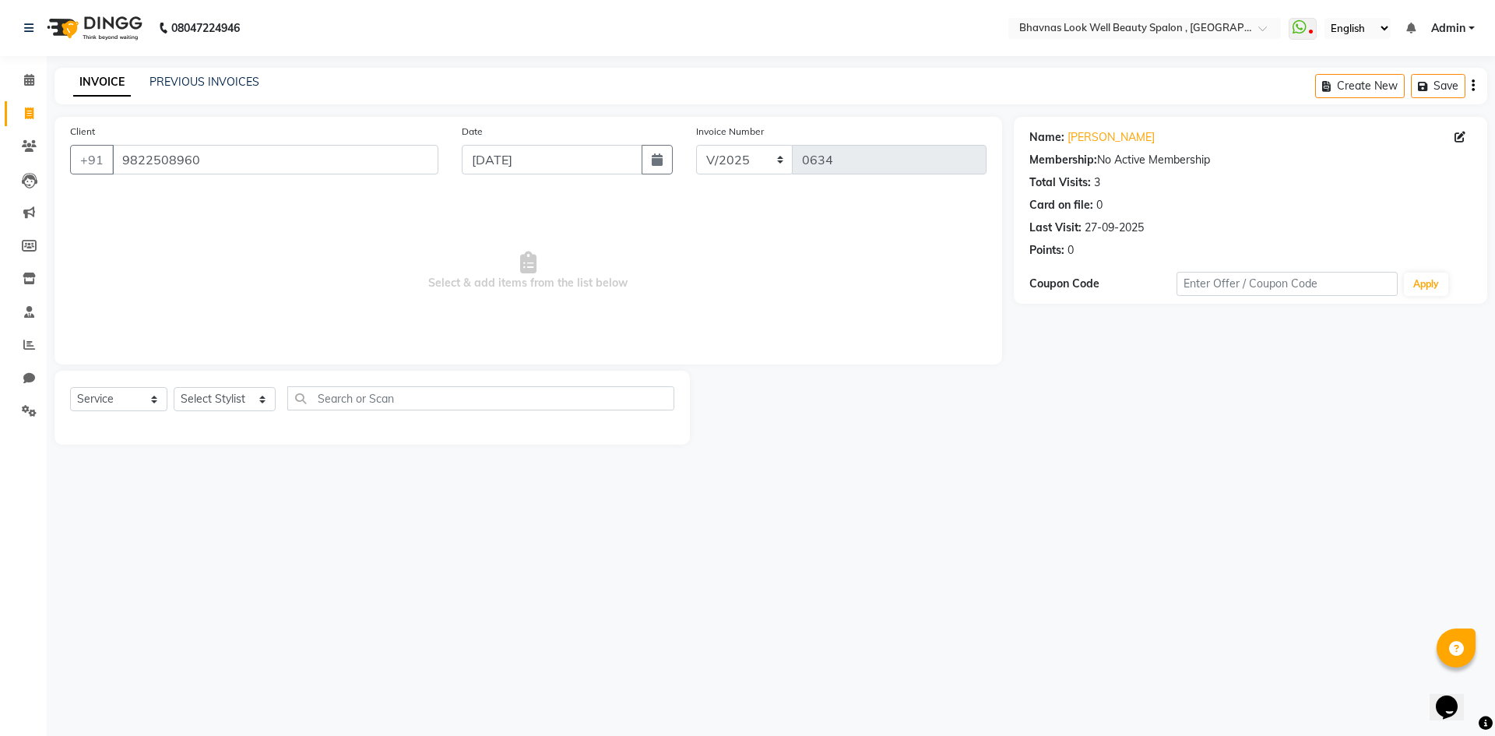
click at [218, 385] on div "Select Service Product Membership Package Voucher Prepaid Gift Card Select Styl…" at bounding box center [372, 408] width 635 height 74
drag, startPoint x: 218, startPoint y: 385, endPoint x: 218, endPoint y: 395, distance: 10.1
click at [218, 395] on div "Select Service Product Membership Package Voucher Prepaid Gift Card Select Styl…" at bounding box center [372, 408] width 635 height 74
click at [218, 395] on select "Select Stylist [PERSON_NAME] [PERSON_NAME] ANMAL [PERSON_NAME] JYOTI [PERSON_NA…" at bounding box center [225, 399] width 102 height 24
click at [174, 387] on select "Select Stylist [PERSON_NAME] [PERSON_NAME] ANMAL [PERSON_NAME] JYOTI [PERSON_NA…" at bounding box center [225, 399] width 102 height 24
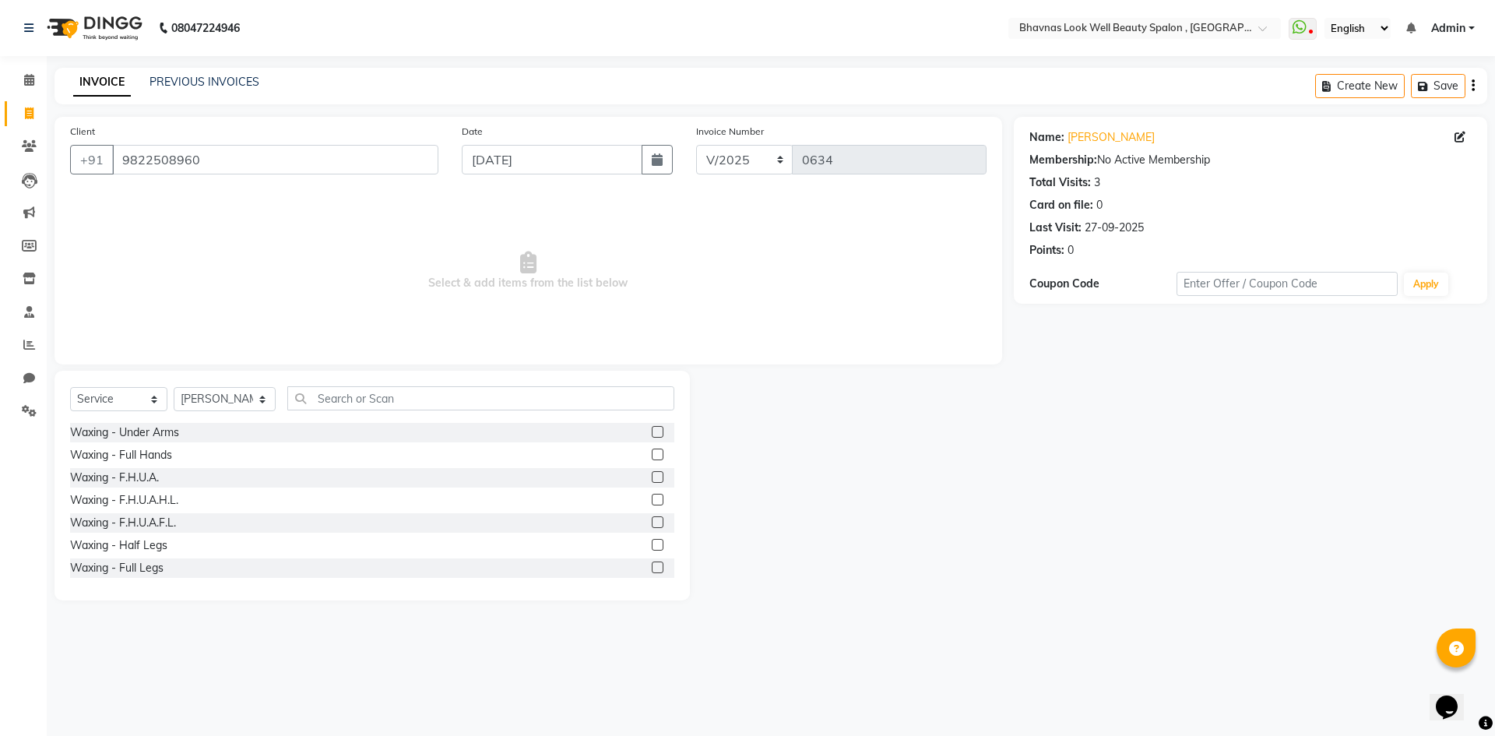
drag, startPoint x: 516, startPoint y: 378, endPoint x: 496, endPoint y: 396, distance: 27.0
click at [514, 382] on div "Select Service Product Membership Package Voucher Prepaid Gift Card Select Styl…" at bounding box center [372, 486] width 635 height 230
click at [496, 396] on input "text" at bounding box center [481, 398] width 388 height 24
click at [652, 432] on label at bounding box center [658, 432] width 12 height 12
click at [652, 432] on input "checkbox" at bounding box center [657, 433] width 10 height 10
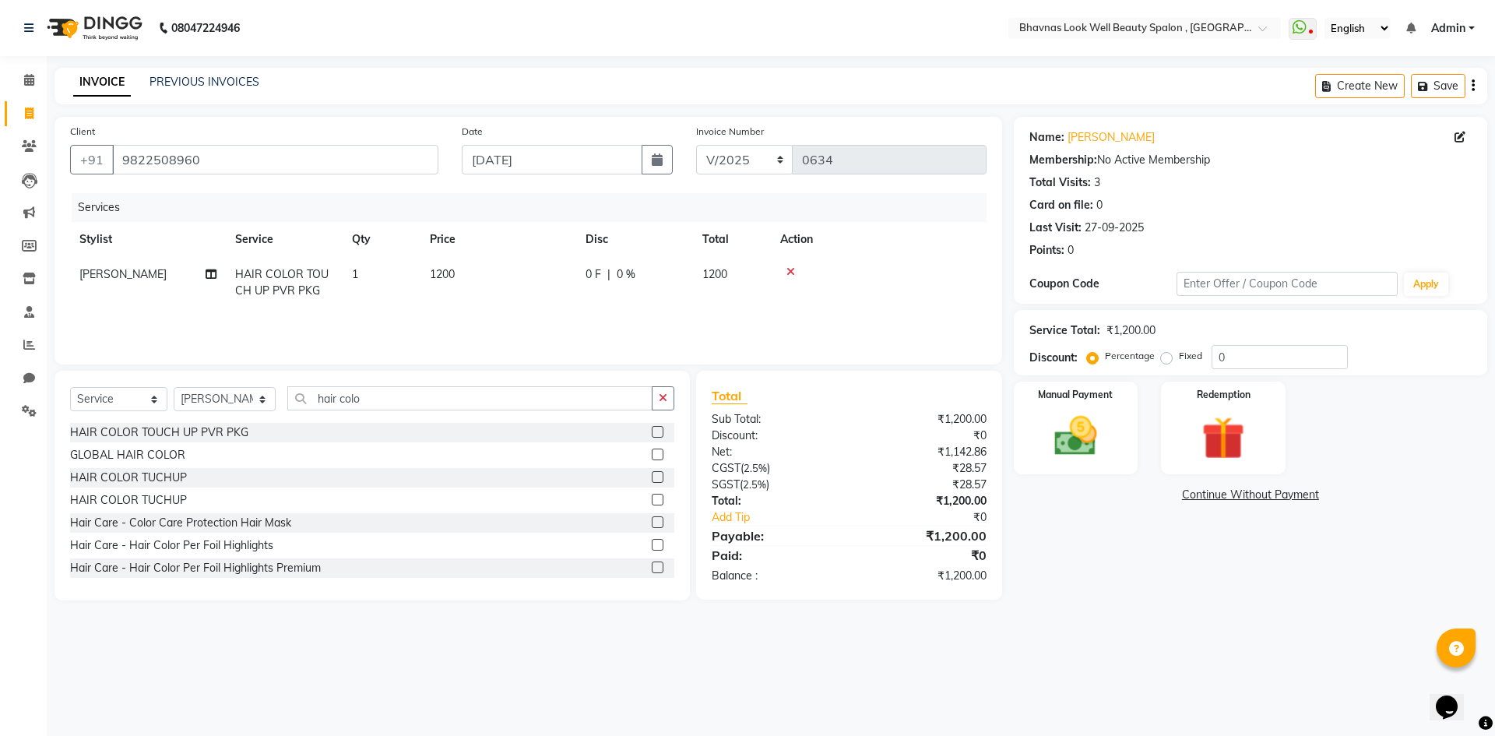
click at [523, 287] on td "1200" at bounding box center [499, 282] width 156 height 51
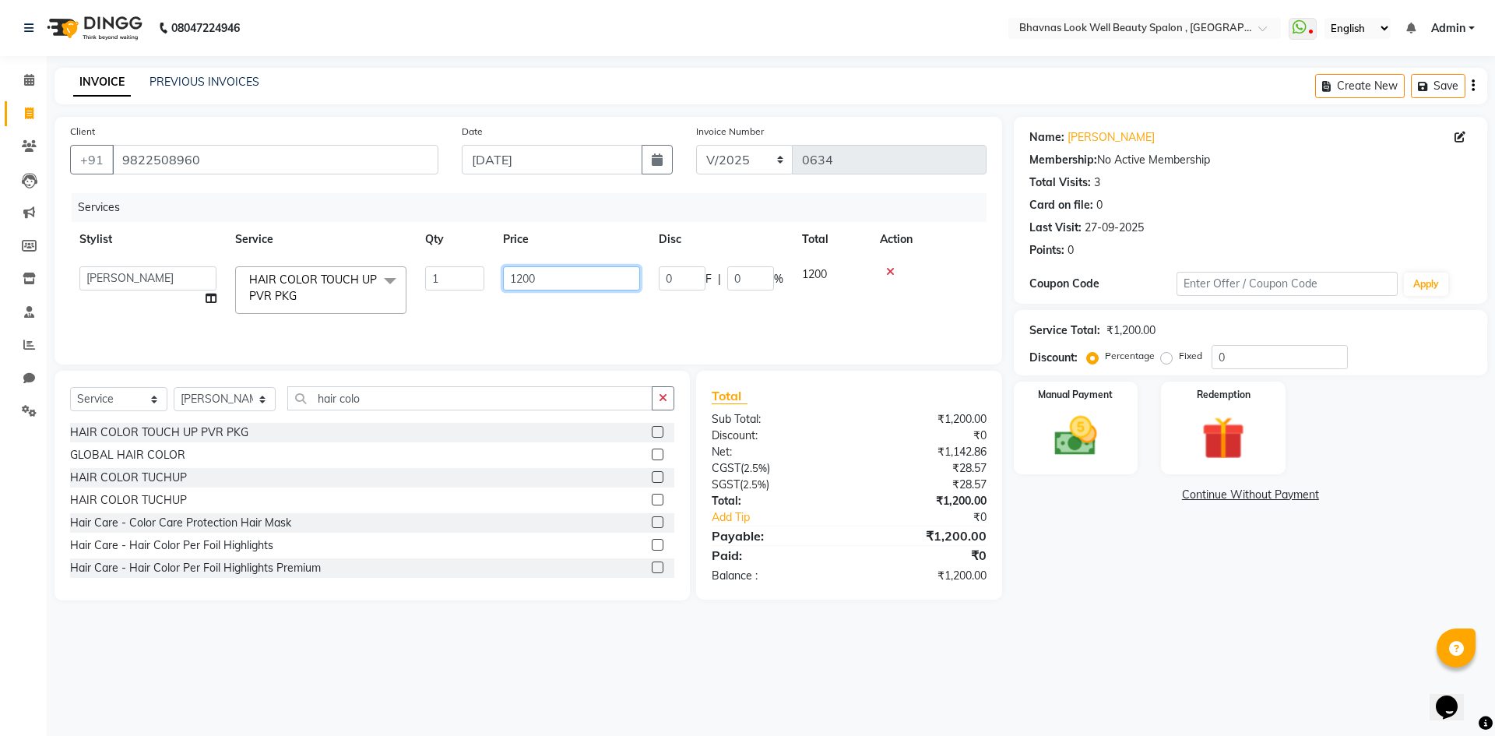
drag, startPoint x: 496, startPoint y: 288, endPoint x: 404, endPoint y: 287, distance: 91.9
click at [405, 290] on tr "[PERSON_NAME] [PERSON_NAME] ANMAL [PERSON_NAME] JYOTI [PERSON_NAME] CHANDPUR [P…" at bounding box center [528, 290] width 917 height 66
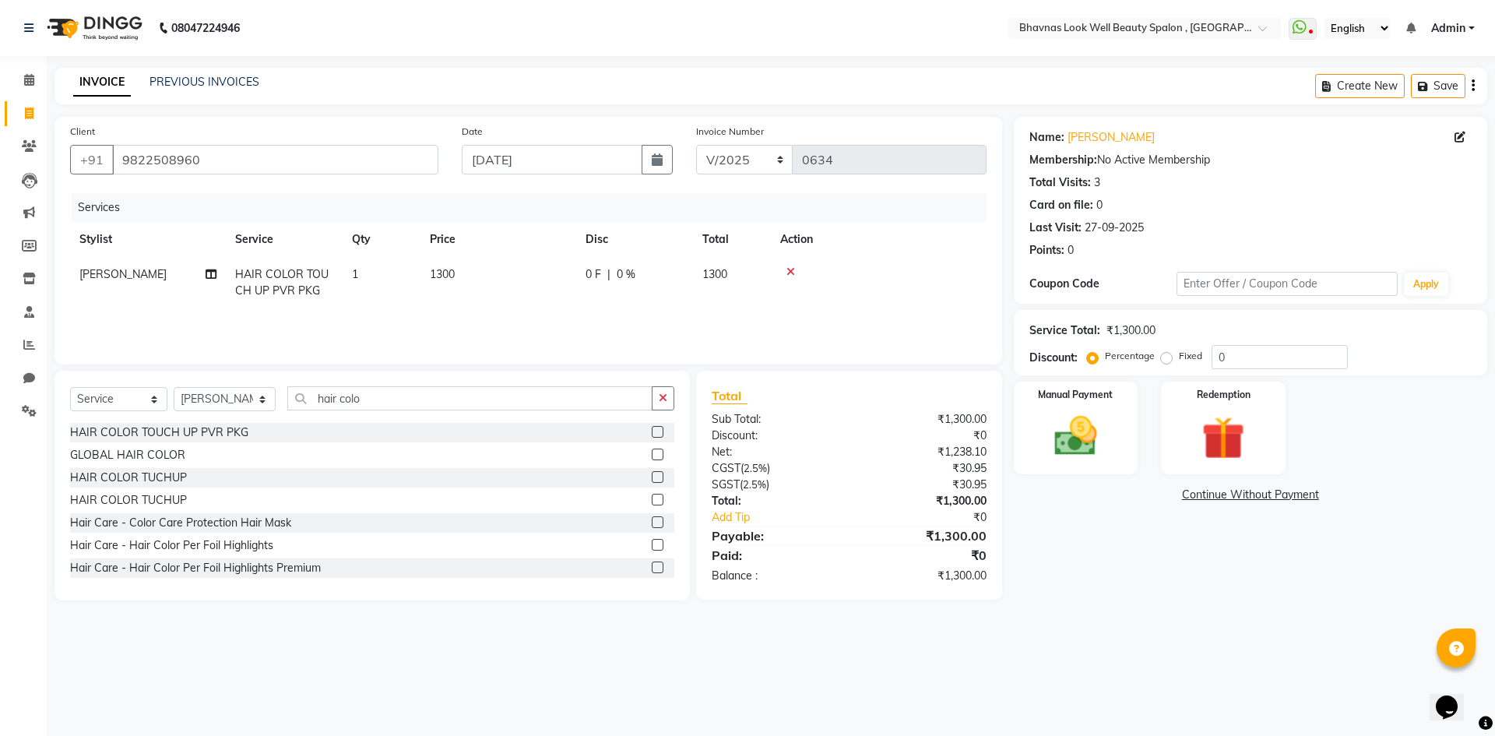
click at [655, 308] on td "0 F | 0 %" at bounding box center [634, 282] width 117 height 51
click at [634, 296] on td "1300" at bounding box center [572, 290] width 156 height 66
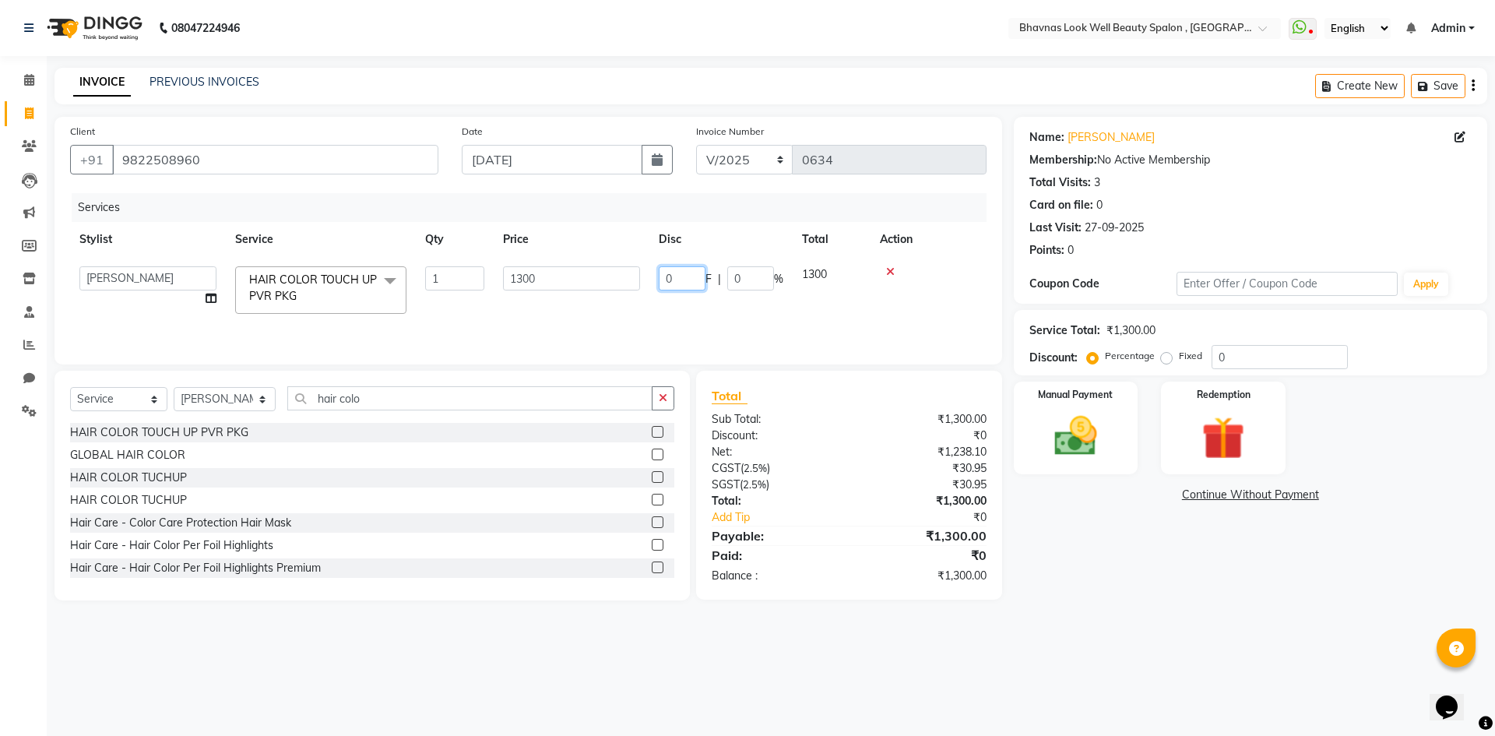
click at [685, 280] on input "0" at bounding box center [682, 278] width 47 height 24
drag, startPoint x: 704, startPoint y: 288, endPoint x: 619, endPoint y: 291, distance: 84.9
click at [619, 291] on tr "[PERSON_NAME] [PERSON_NAME] ANMAL [PERSON_NAME] JYOTI [PERSON_NAME] CHANDPUR [P…" at bounding box center [528, 290] width 917 height 66
click at [801, 307] on tr "[PERSON_NAME] [PERSON_NAME] ANMAL [PERSON_NAME] JYOTI [PERSON_NAME] CHANDPUR [P…" at bounding box center [528, 290] width 917 height 66
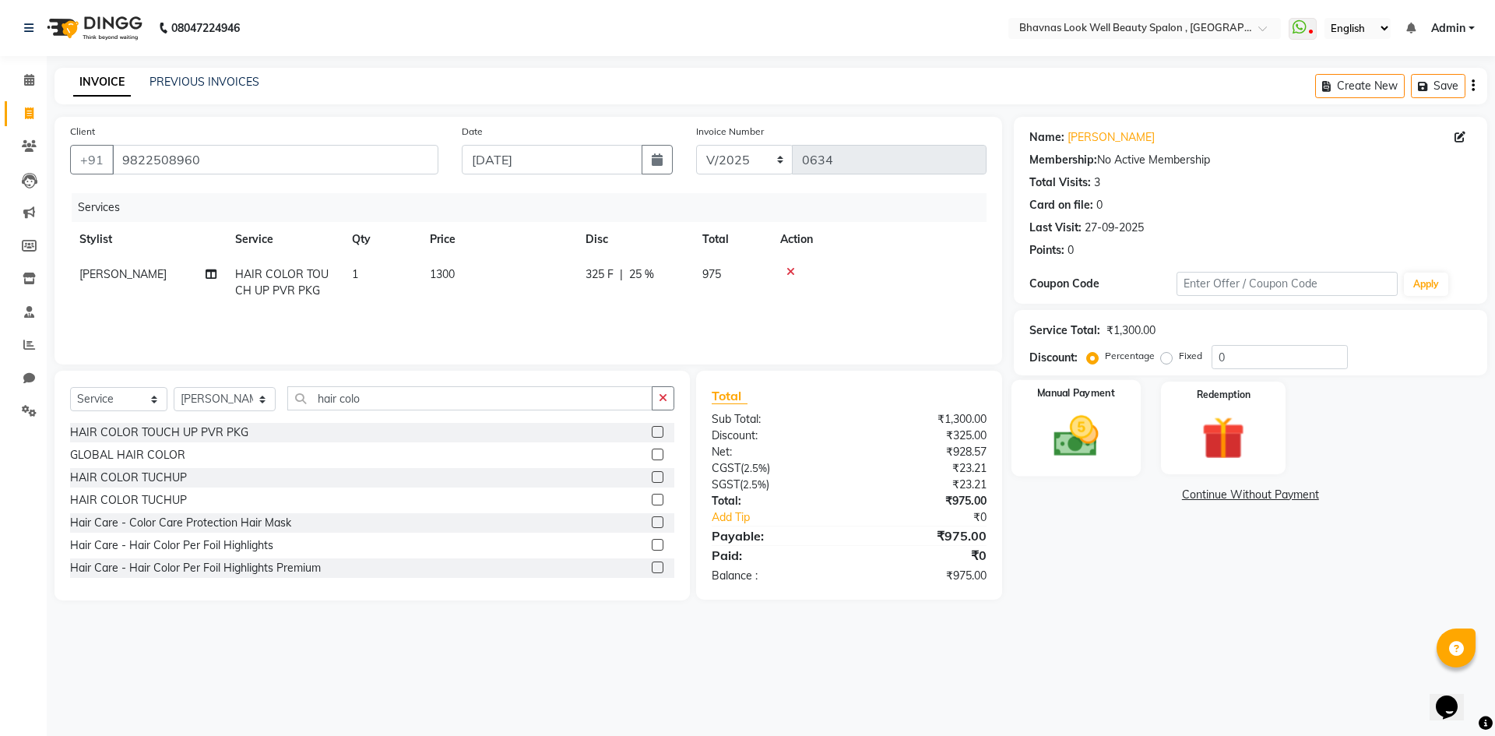
click at [1043, 431] on img at bounding box center [1076, 435] width 72 height 51
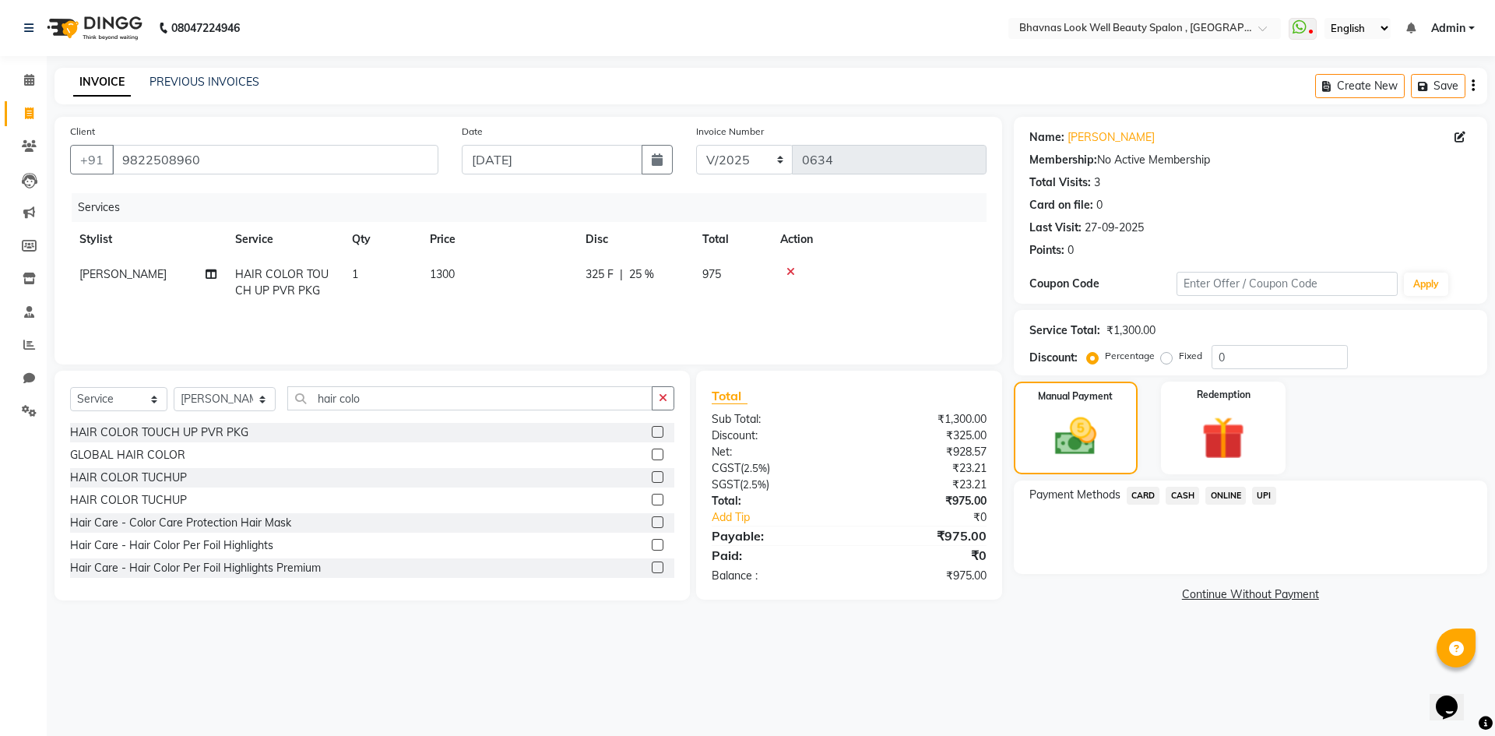
click at [1190, 491] on span "CASH" at bounding box center [1182, 496] width 33 height 18
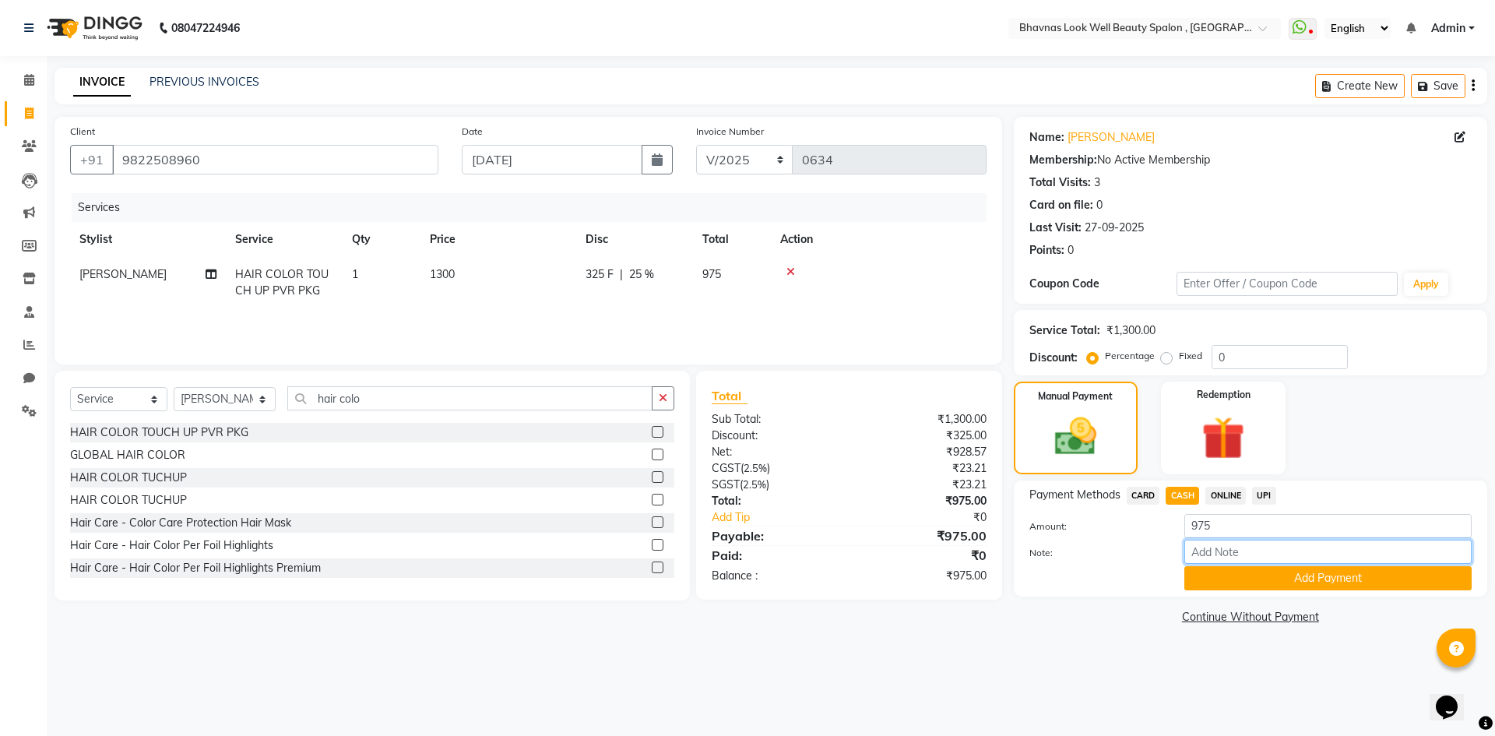
click at [1232, 549] on input "Note:" at bounding box center [1327, 552] width 287 height 24
click at [1299, 587] on button "Add Payment" at bounding box center [1327, 578] width 287 height 24
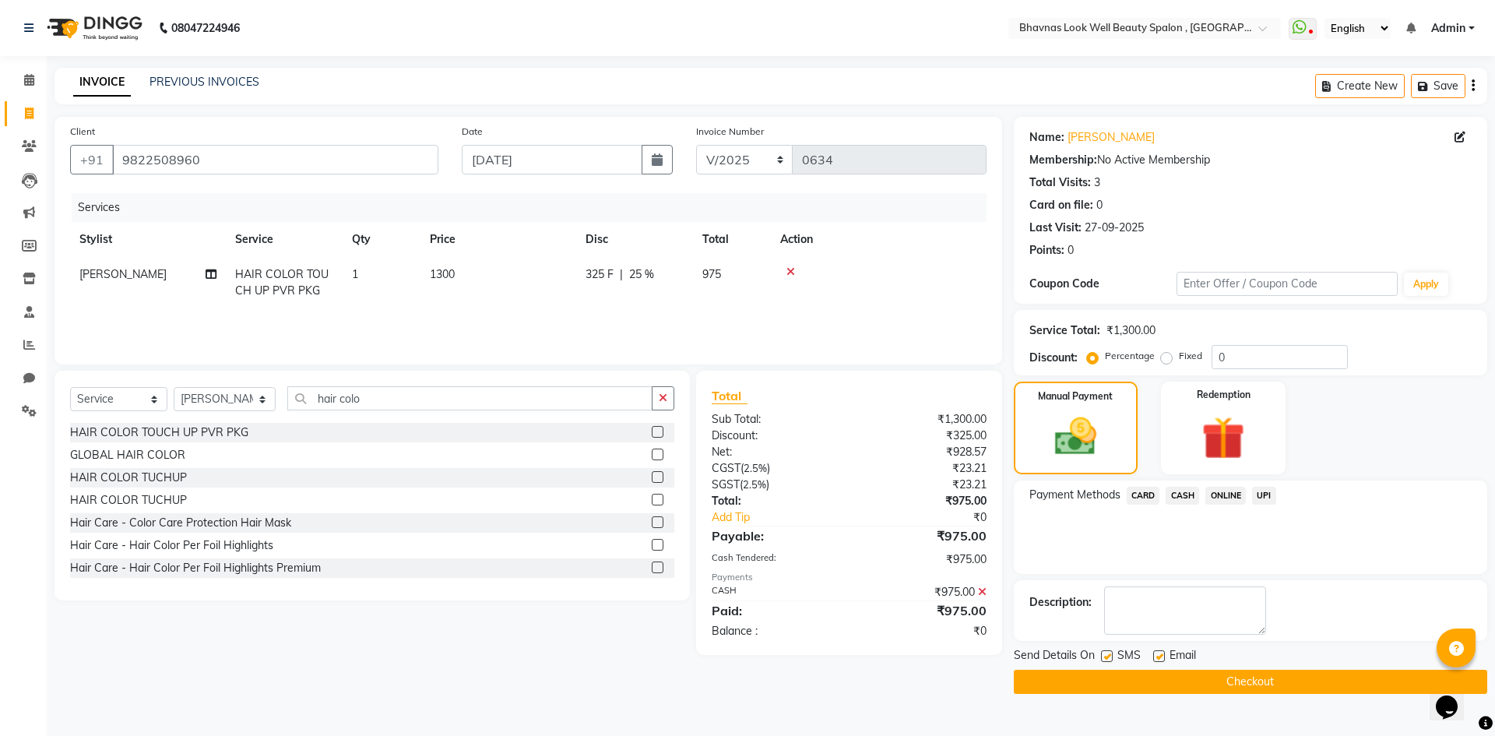
click at [1108, 660] on label at bounding box center [1107, 656] width 12 height 12
click at [1108, 660] on input "checkbox" at bounding box center [1106, 657] width 10 height 10
click at [1162, 654] on label at bounding box center [1159, 656] width 12 height 12
click at [1162, 654] on input "checkbox" at bounding box center [1158, 657] width 10 height 10
click at [1216, 696] on main "INVOICE PREVIOUS INVOICES Create New Save Client [PHONE_NUMBER] Date [DATE] Inv…" at bounding box center [771, 392] width 1448 height 649
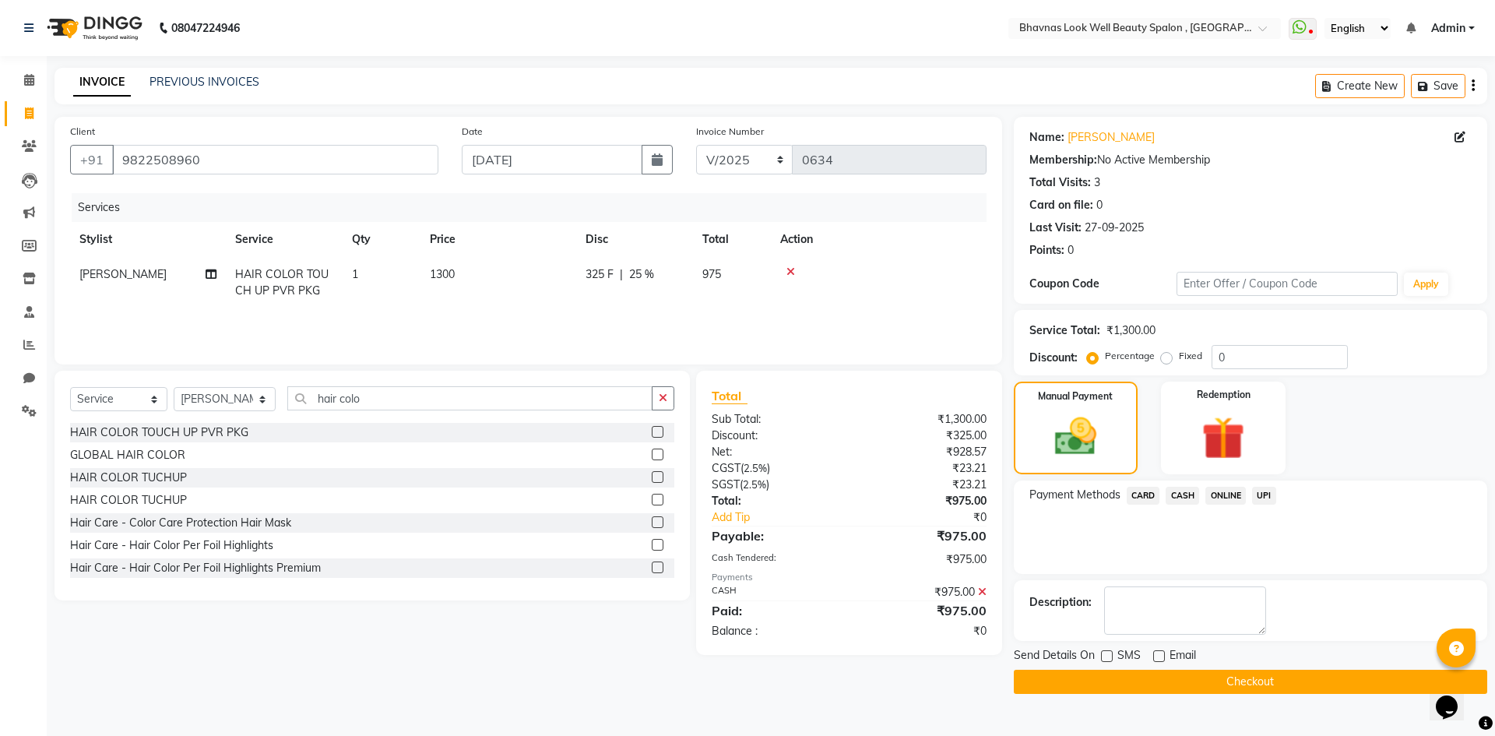
click at [1247, 681] on button "Checkout" at bounding box center [1250, 682] width 473 height 24
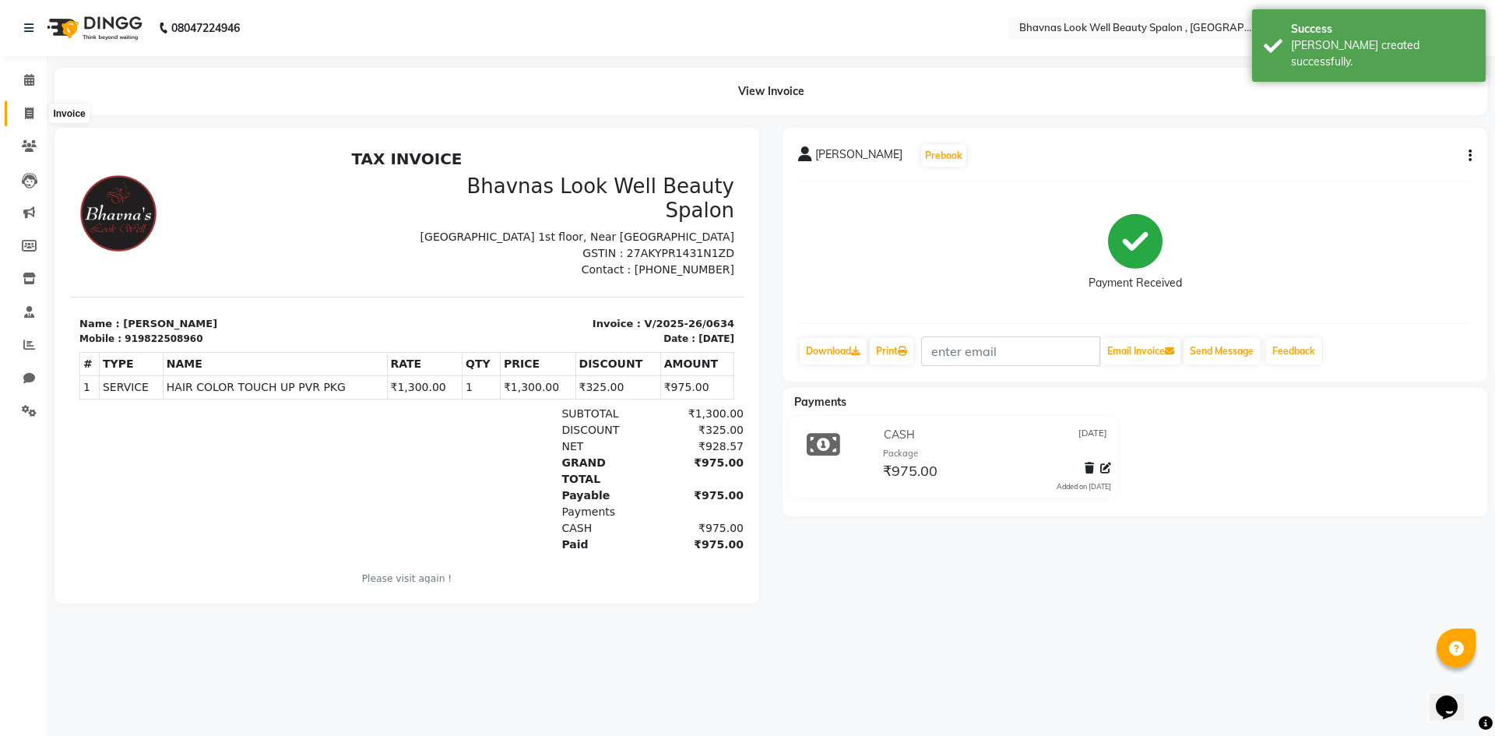
click at [37, 117] on span at bounding box center [29, 114] width 27 height 18
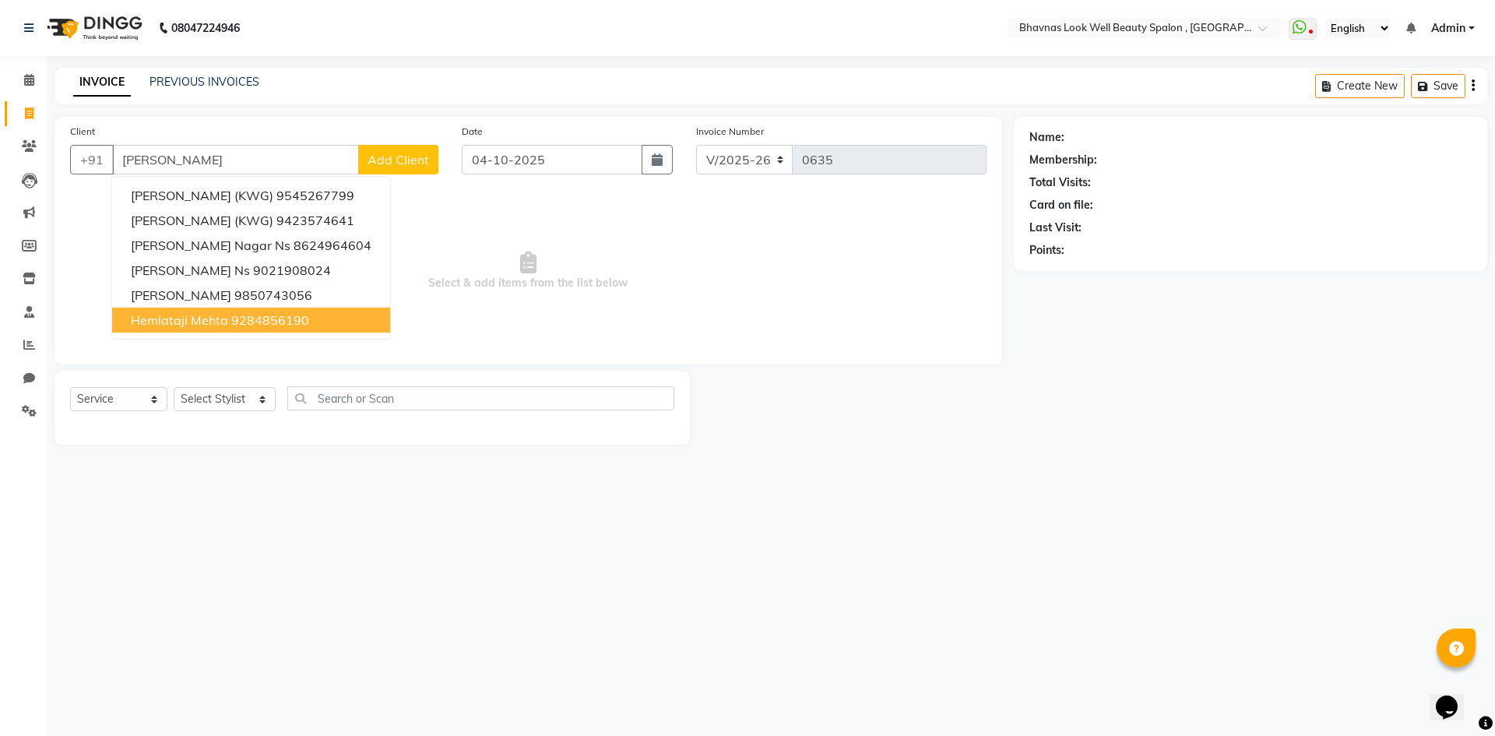
click at [199, 330] on button "Hemlataji Mehta 9284856190" at bounding box center [251, 320] width 278 height 25
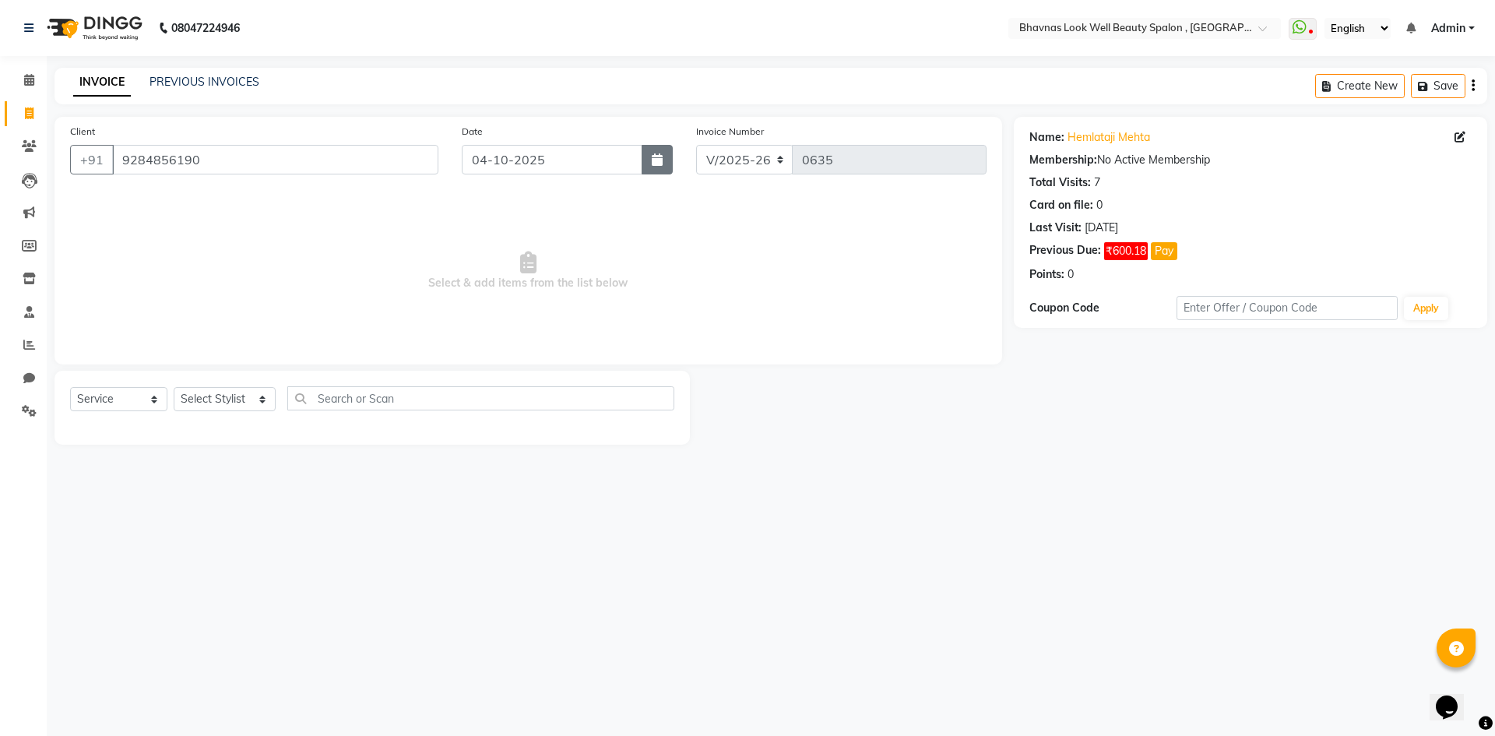
click at [652, 167] on button "button" at bounding box center [657, 160] width 31 height 30
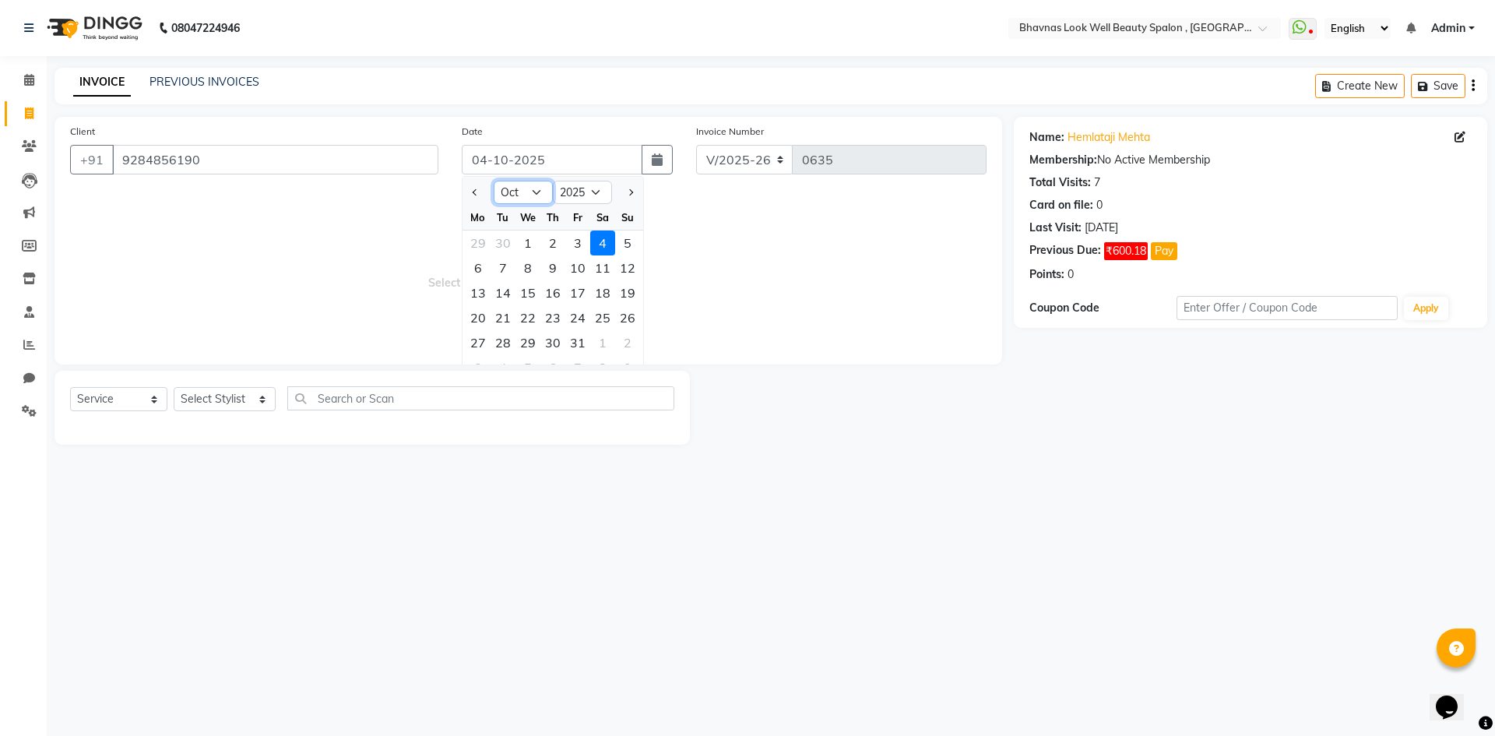
drag, startPoint x: 502, startPoint y: 185, endPoint x: 512, endPoint y: 199, distance: 18.4
click at [502, 185] on select "Jan Feb Mar Apr May Jun [DATE] Aug Sep Oct Nov Dec" at bounding box center [523, 192] width 59 height 23
click at [494, 181] on select "Jan Feb Mar Apr May Jun [DATE] Aug Sep Oct Nov Dec" at bounding box center [523, 192] width 59 height 23
click at [537, 341] on div "28" at bounding box center [528, 342] width 25 height 25
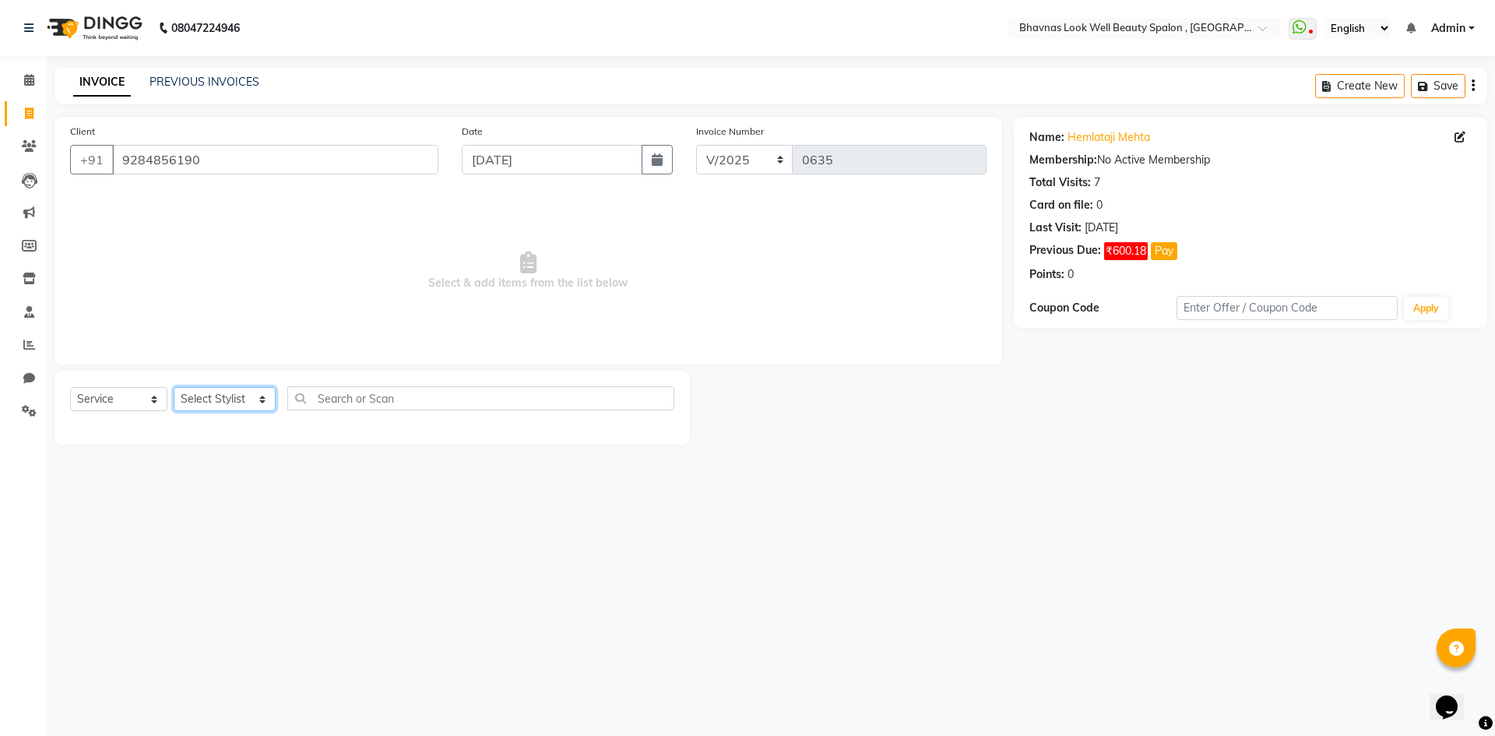
click at [199, 410] on select "Select Stylist [PERSON_NAME] [PERSON_NAME] ANMAL [PERSON_NAME] JYOTI [PERSON_NA…" at bounding box center [225, 399] width 102 height 24
click at [174, 387] on select "Select Stylist [PERSON_NAME] [PERSON_NAME] ANMAL [PERSON_NAME] JYOTI [PERSON_NA…" at bounding box center [225, 399] width 102 height 24
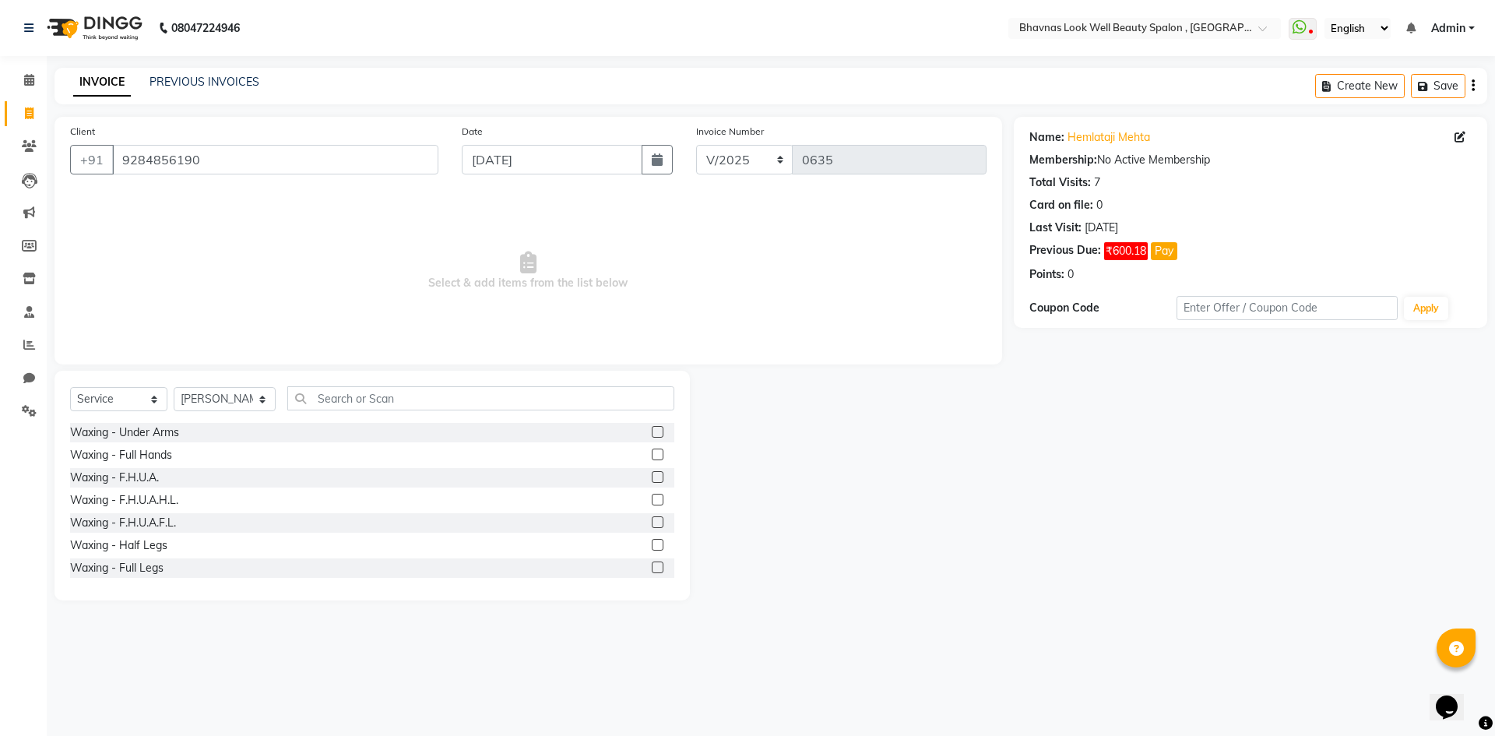
click at [375, 381] on div "Select Service Product Membership Package Voucher Prepaid Gift Card Select Styl…" at bounding box center [372, 486] width 635 height 230
click at [373, 395] on input "text" at bounding box center [481, 398] width 388 height 24
click at [652, 435] on label at bounding box center [658, 432] width 12 height 12
click at [652, 435] on input "checkbox" at bounding box center [657, 433] width 10 height 10
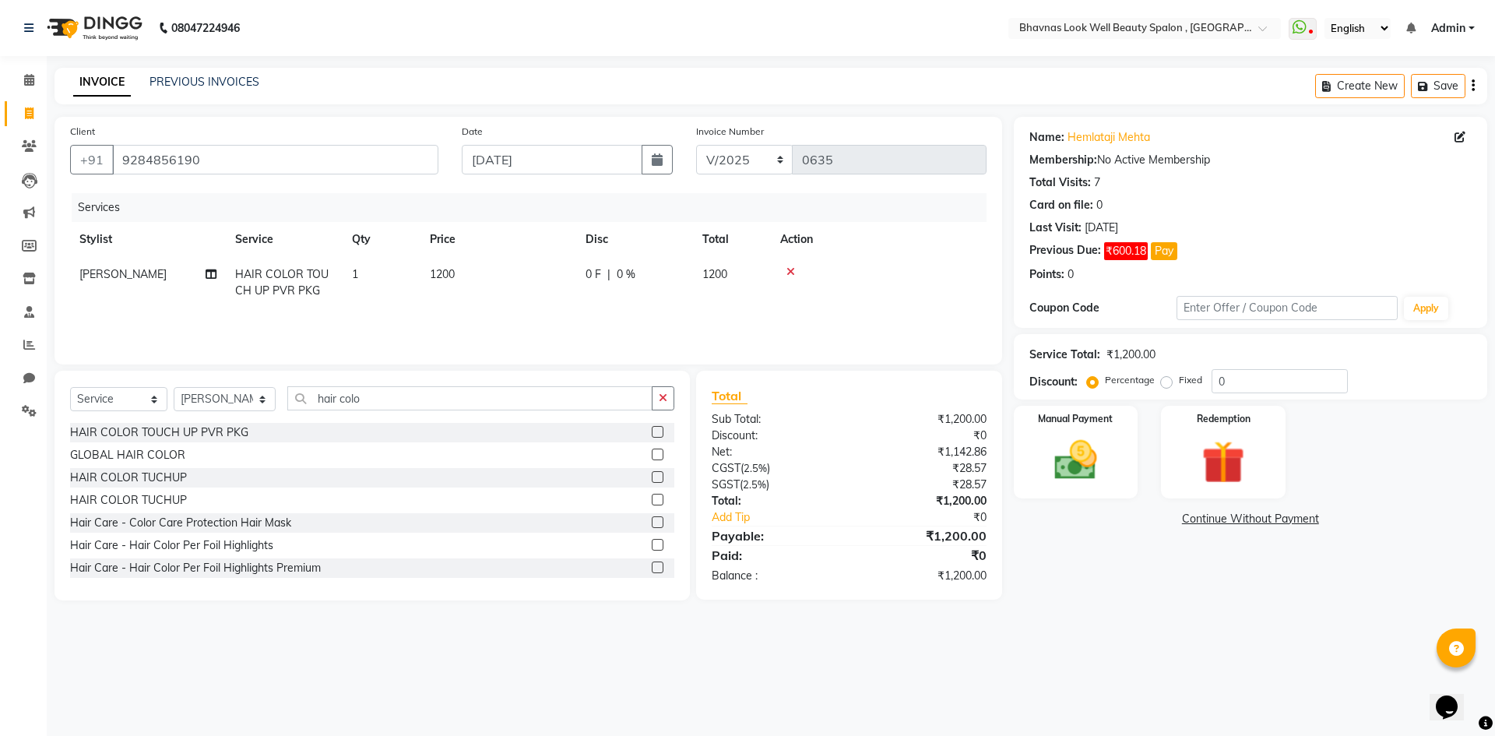
click at [448, 274] on span "1200" at bounding box center [442, 274] width 25 height 14
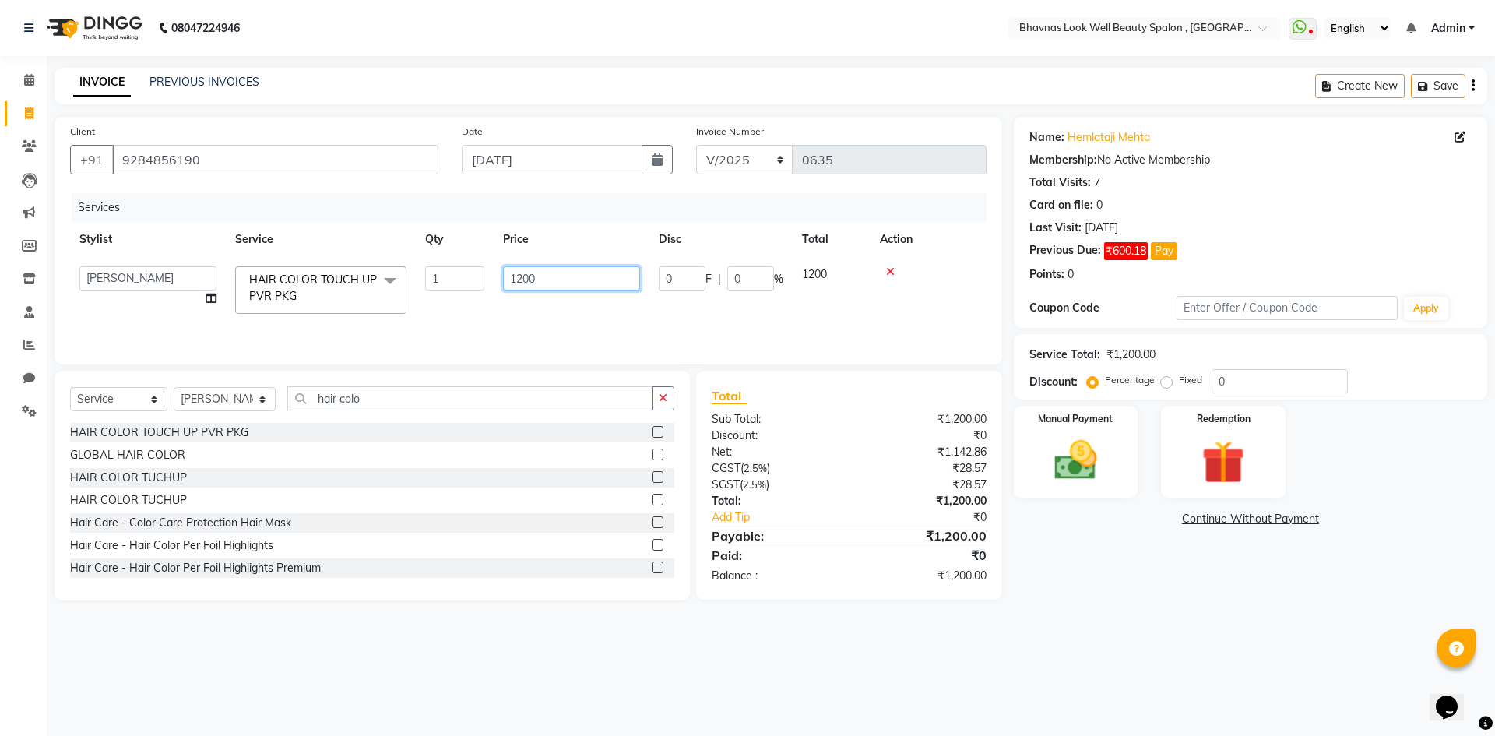
drag, startPoint x: 562, startPoint y: 277, endPoint x: 466, endPoint y: 278, distance: 95.8
click at [467, 277] on tr "[PERSON_NAME] [PERSON_NAME] ANMAL [PERSON_NAME] JYOTI [PERSON_NAME] CHANDPUR [P…" at bounding box center [528, 290] width 917 height 66
click at [683, 316] on div "Services Stylist Service Qty Price Disc Total Action [PERSON_NAME] [PERSON_NAME…" at bounding box center [528, 271] width 917 height 156
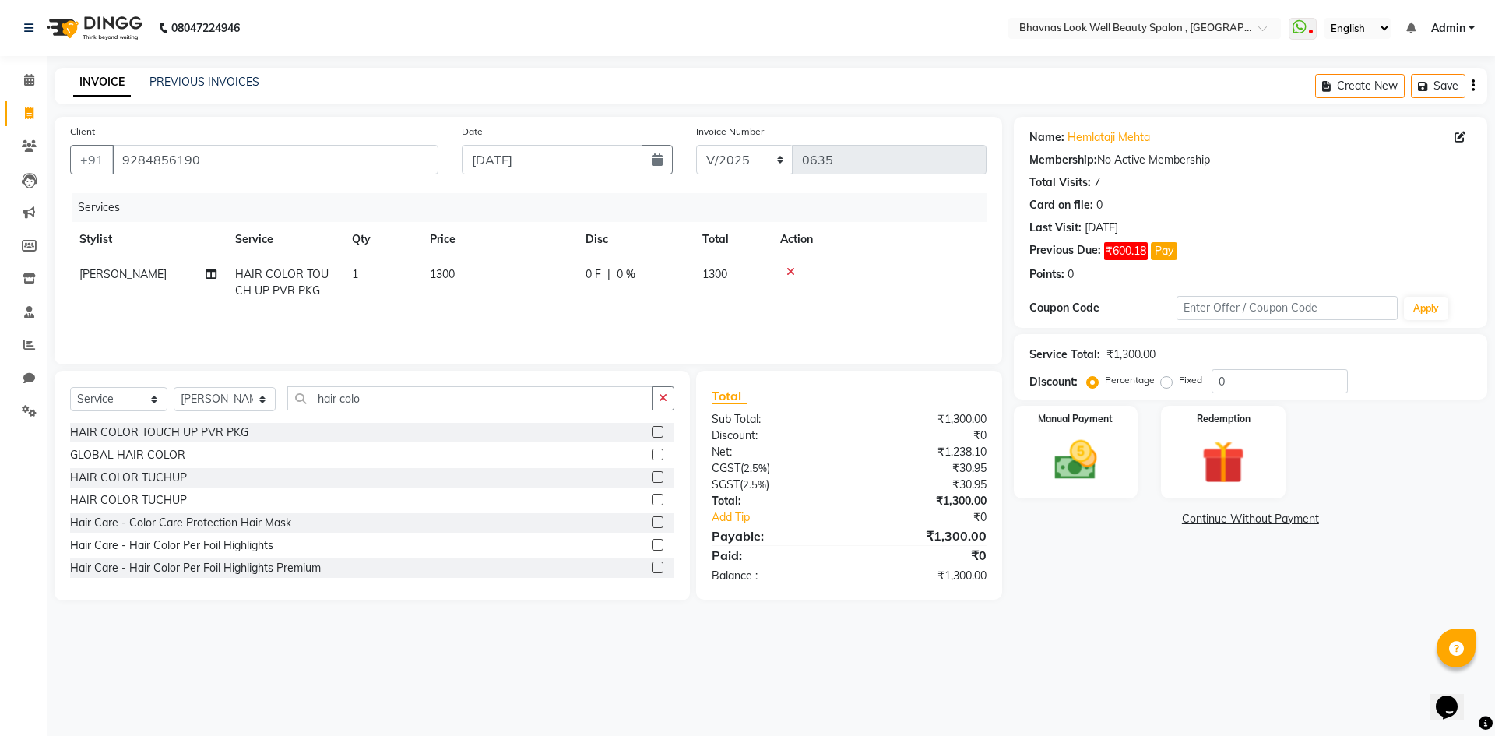
click at [604, 276] on div "0 F | 0 %" at bounding box center [635, 274] width 98 height 16
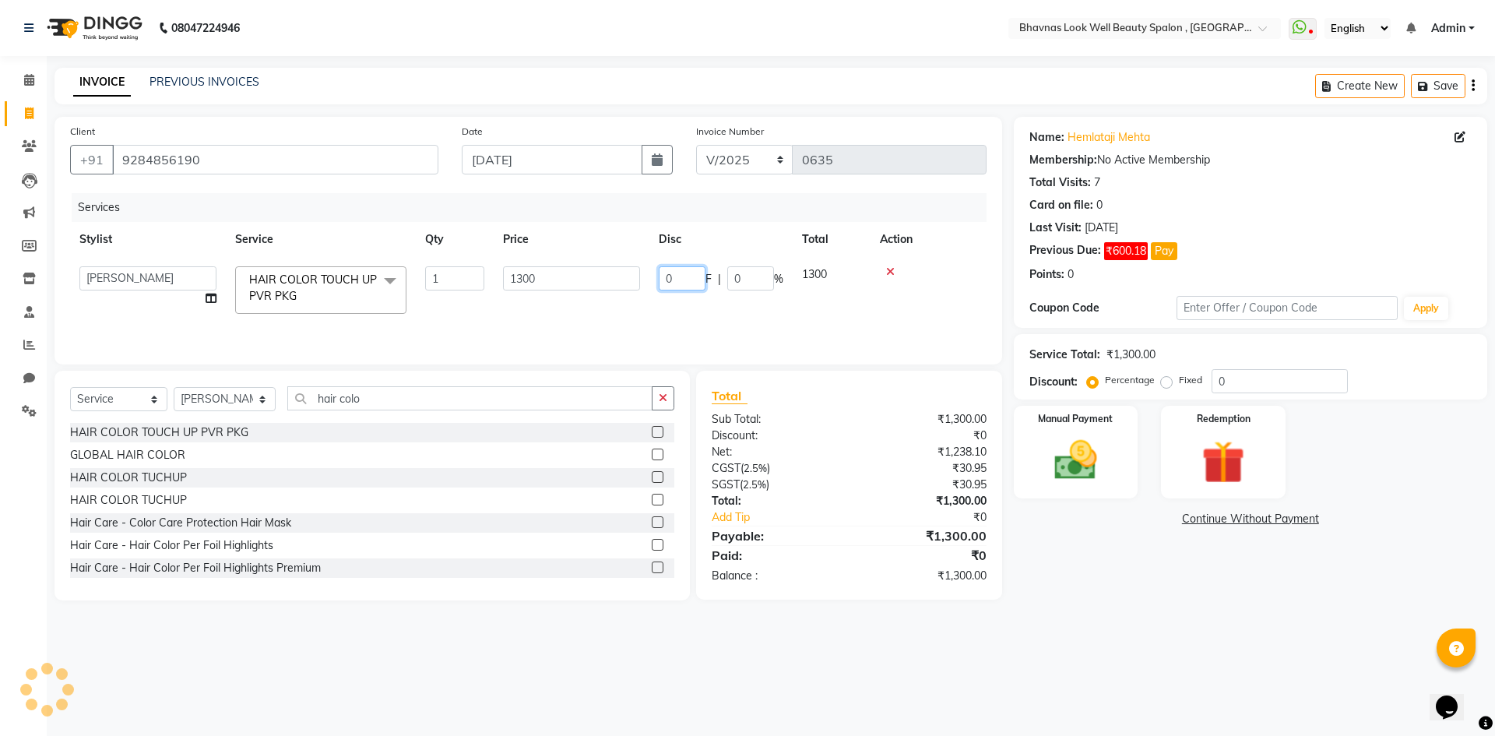
drag, startPoint x: 699, startPoint y: 281, endPoint x: 601, endPoint y: 289, distance: 98.4
click at [601, 289] on tr "[PERSON_NAME] [PERSON_NAME] ANMAL [PERSON_NAME] JYOTI [PERSON_NAME] CHANDPUR [P…" at bounding box center [528, 290] width 917 height 66
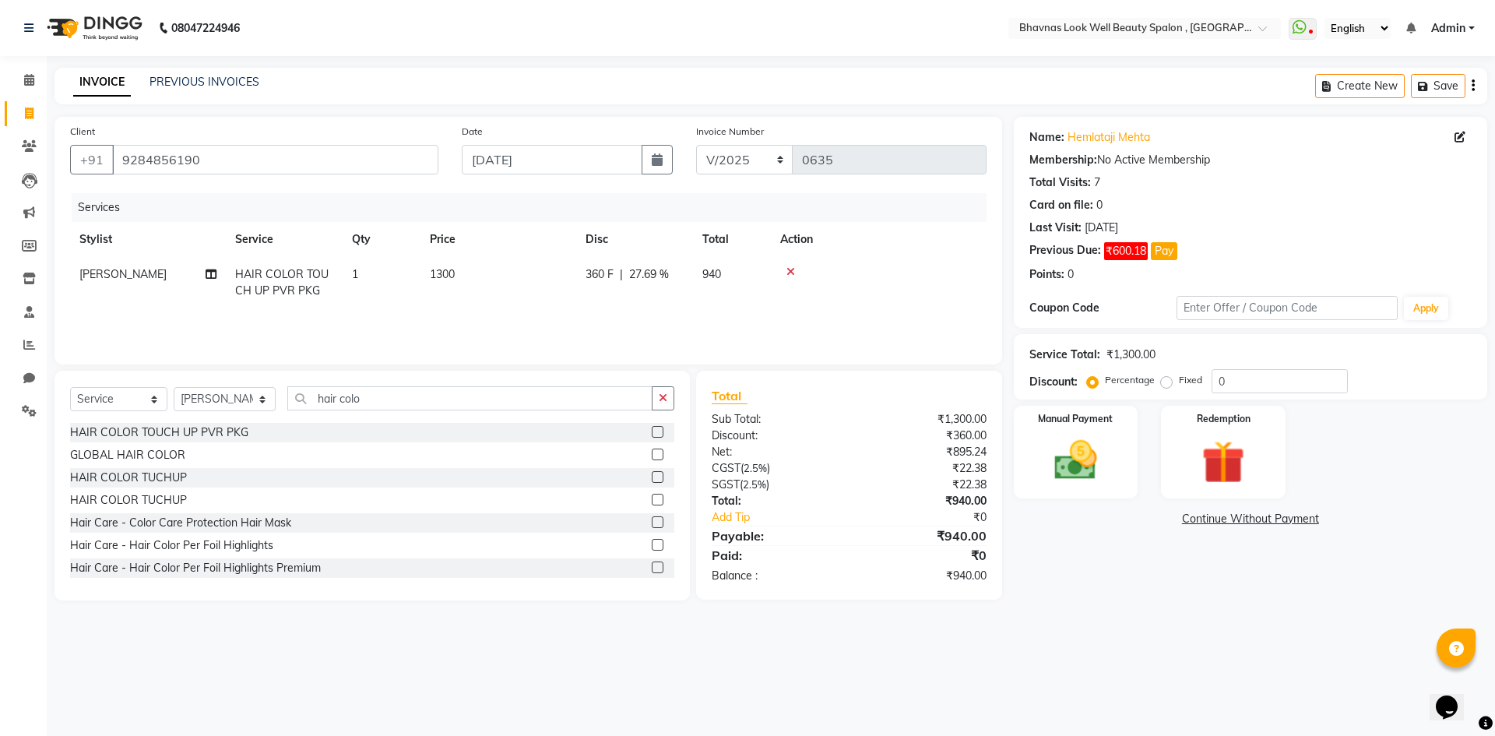
click at [679, 369] on div "Client [PHONE_NUMBER] Date [DATE] Invoice Number V/2025 V/[PHONE_NUMBER] Servic…" at bounding box center [528, 359] width 971 height 484
click at [533, 283] on td "1300" at bounding box center [499, 282] width 156 height 51
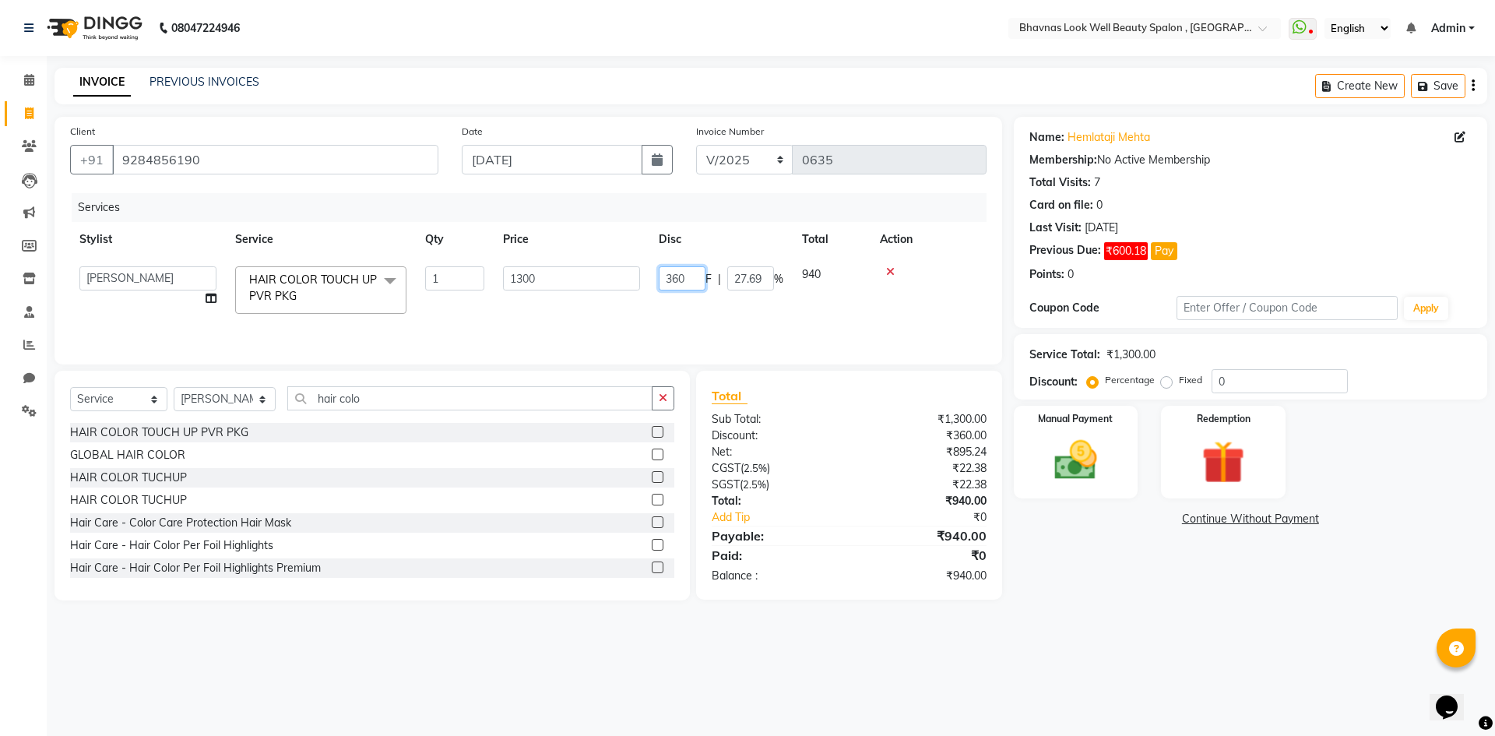
drag, startPoint x: 683, startPoint y: 279, endPoint x: 642, endPoint y: 287, distance: 41.2
click at [642, 287] on tr "[PERSON_NAME] [PERSON_NAME] ANMAL [PERSON_NAME] JYOTI [PERSON_NAME] CHANDPUR [P…" at bounding box center [528, 290] width 917 height 66
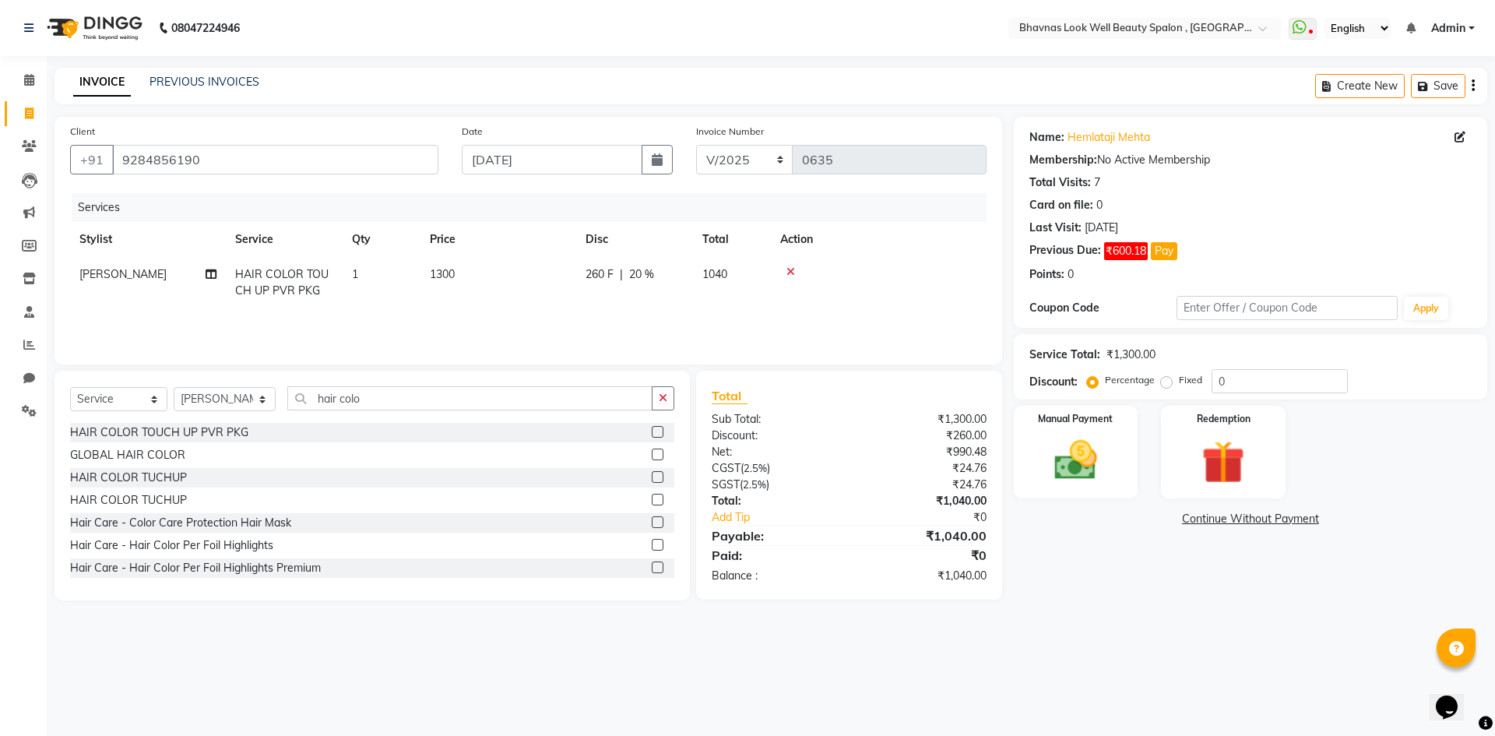
click at [638, 305] on tr "[PERSON_NAME] HAIR COLOR TOUCH UP PVR PKG 1 1300 260 F | 20 % 1040" at bounding box center [528, 282] width 917 height 51
drag, startPoint x: 368, startPoint y: 398, endPoint x: 254, endPoint y: 397, distance: 114.5
click at [254, 397] on div "Select Service Product Membership Package Voucher Prepaid Gift Card Select Styl…" at bounding box center [372, 404] width 604 height 37
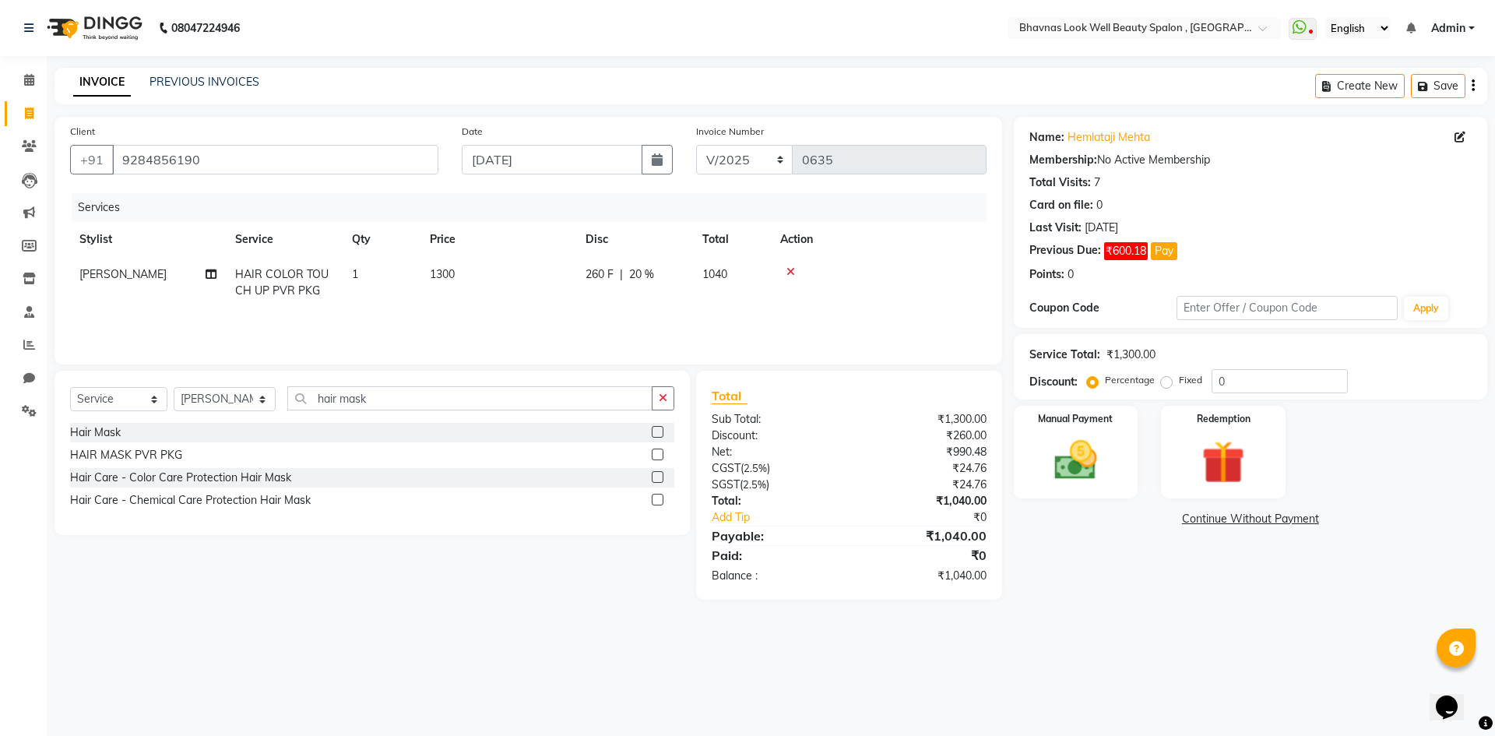
click at [650, 433] on div "Hair Mask" at bounding box center [372, 432] width 604 height 19
click at [655, 430] on label at bounding box center [658, 432] width 12 height 12
click at [655, 430] on input "checkbox" at bounding box center [657, 433] width 10 height 10
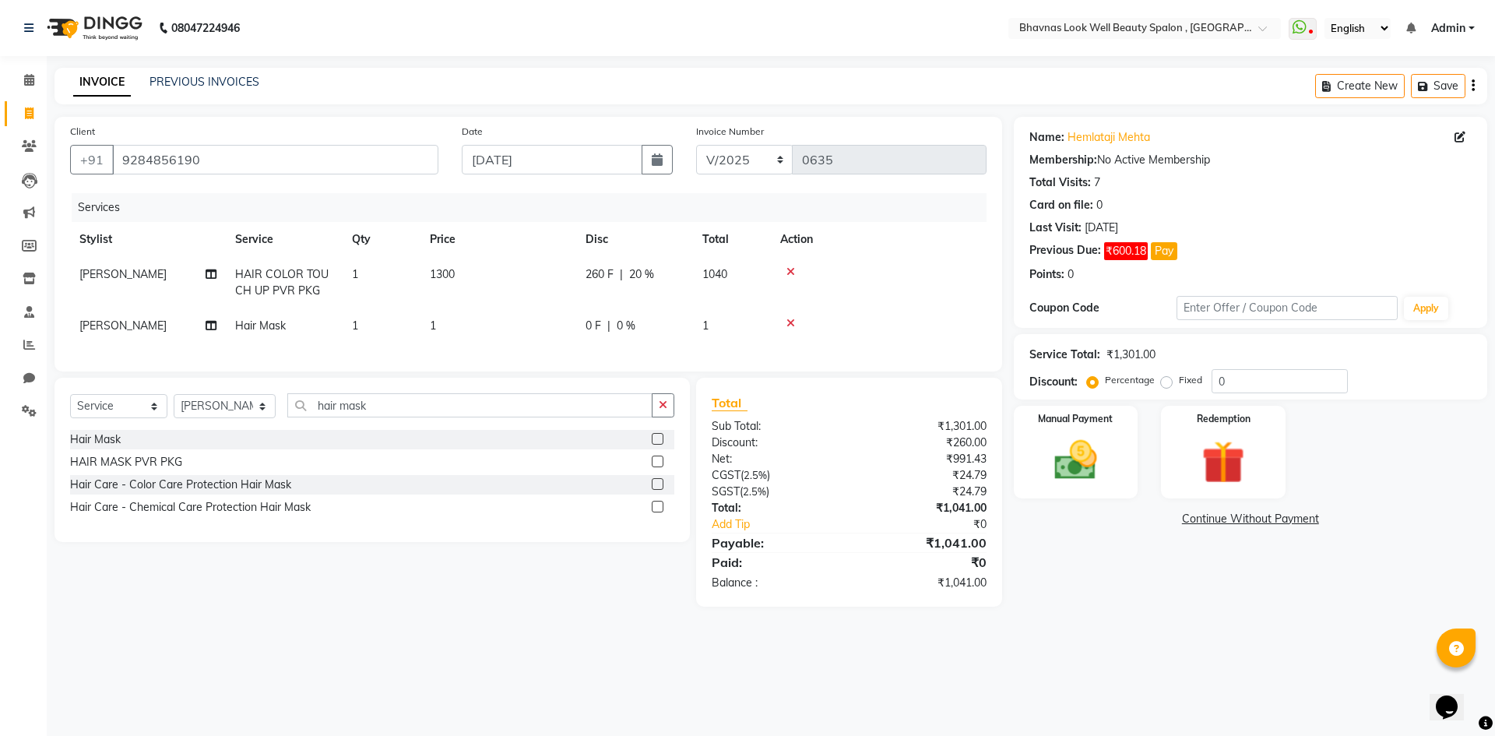
click at [565, 320] on td "1" at bounding box center [499, 325] width 156 height 35
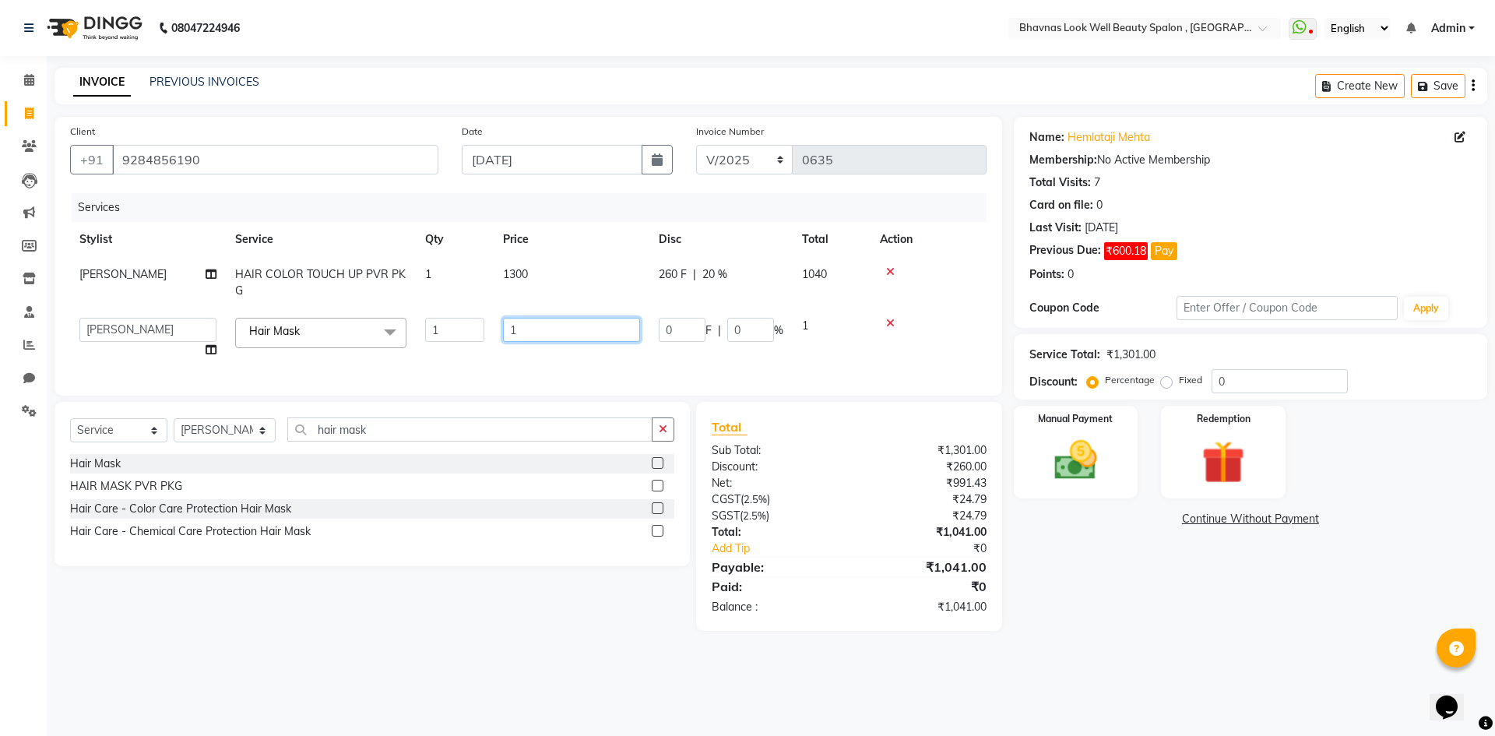
drag, startPoint x: 579, startPoint y: 336, endPoint x: 483, endPoint y: 337, distance: 95.8
click at [483, 337] on tr "[PERSON_NAME] [PERSON_NAME] ANMAL [PERSON_NAME] JYOTI [PERSON_NAME] [PERSON_NAM…" at bounding box center [528, 337] width 917 height 59
click at [713, 350] on div "Services Stylist Service Qty Price Disc Total Action [PERSON_NAME] HAIR COLOR T…" at bounding box center [528, 286] width 917 height 187
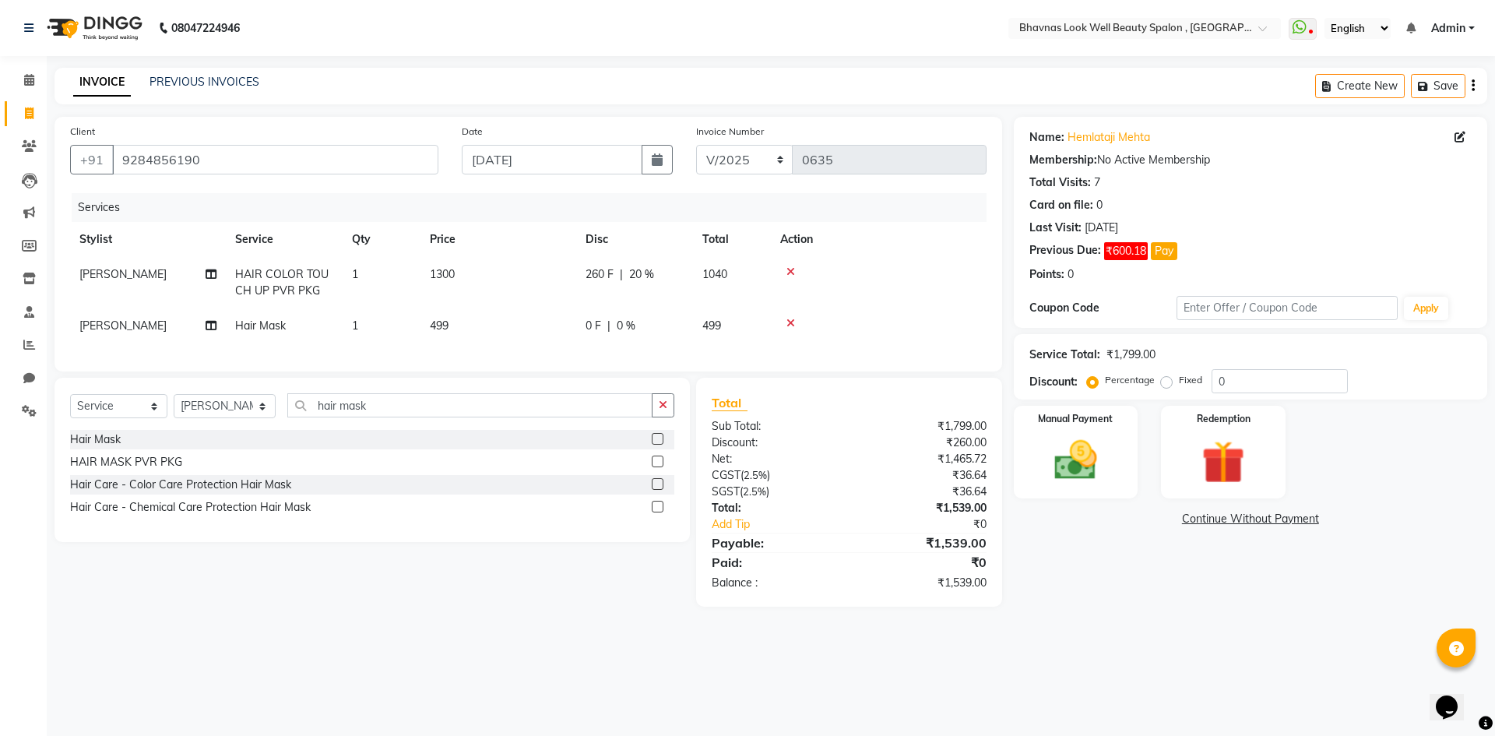
click at [621, 340] on td "0 F | 0 %" at bounding box center [634, 325] width 117 height 35
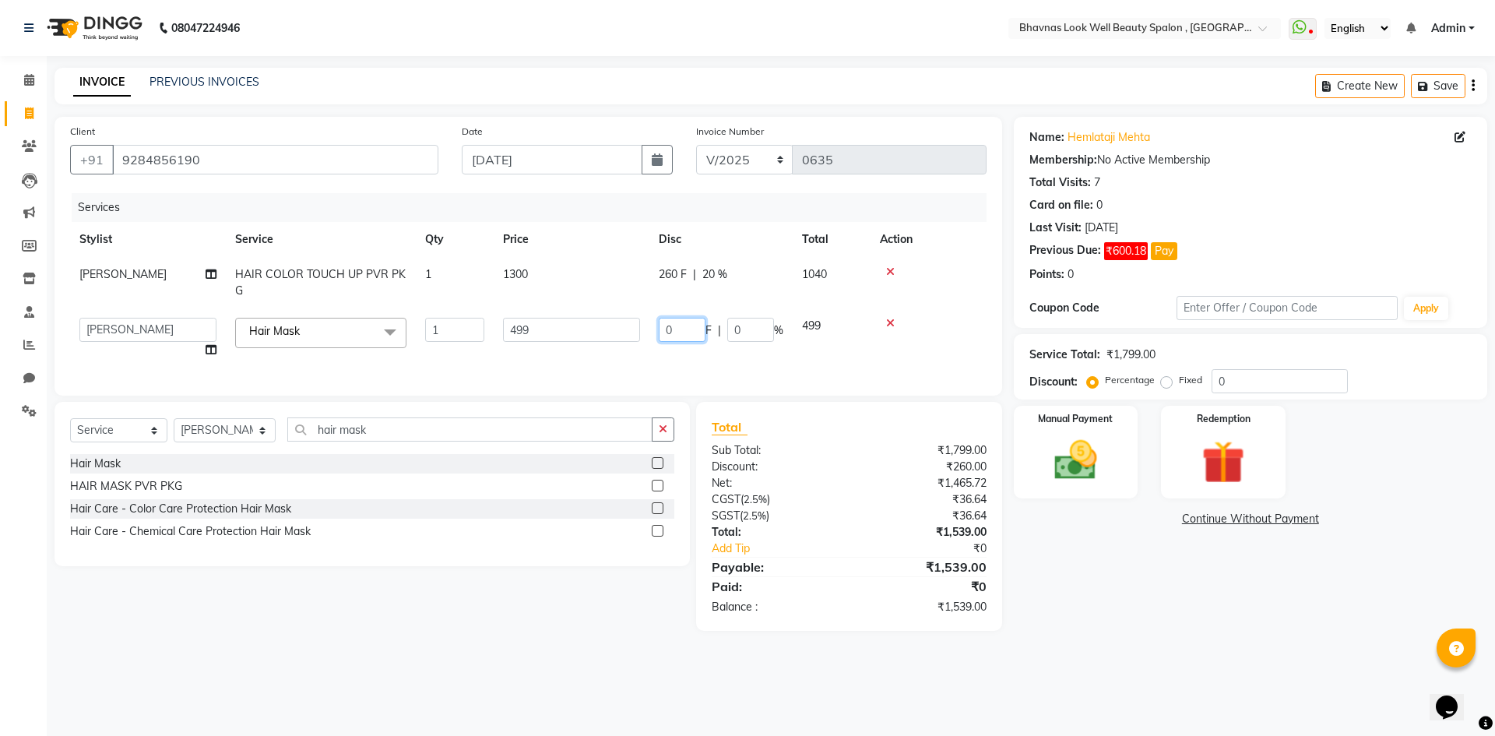
drag, startPoint x: 682, startPoint y: 329, endPoint x: 638, endPoint y: 336, distance: 44.8
click at [638, 336] on tr "[PERSON_NAME] [PERSON_NAME] ANMAL [PERSON_NAME] JYOTI [PERSON_NAME] [PERSON_NAM…" at bounding box center [528, 337] width 917 height 59
click at [746, 365] on div "Services Stylist Service Qty Price Disc Total Action [PERSON_NAME] HAIR COLOR T…" at bounding box center [528, 286] width 917 height 187
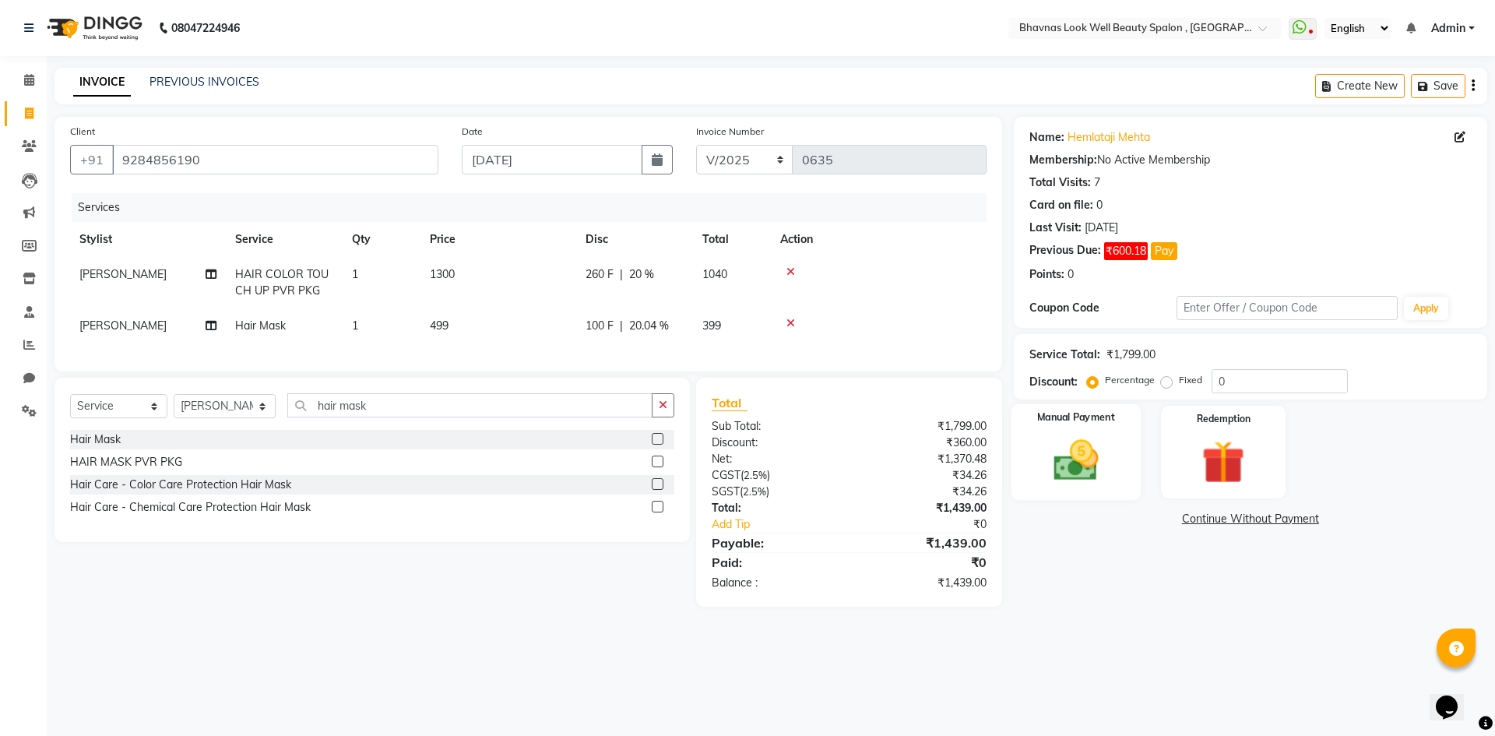
click at [1064, 445] on img at bounding box center [1076, 460] width 72 height 51
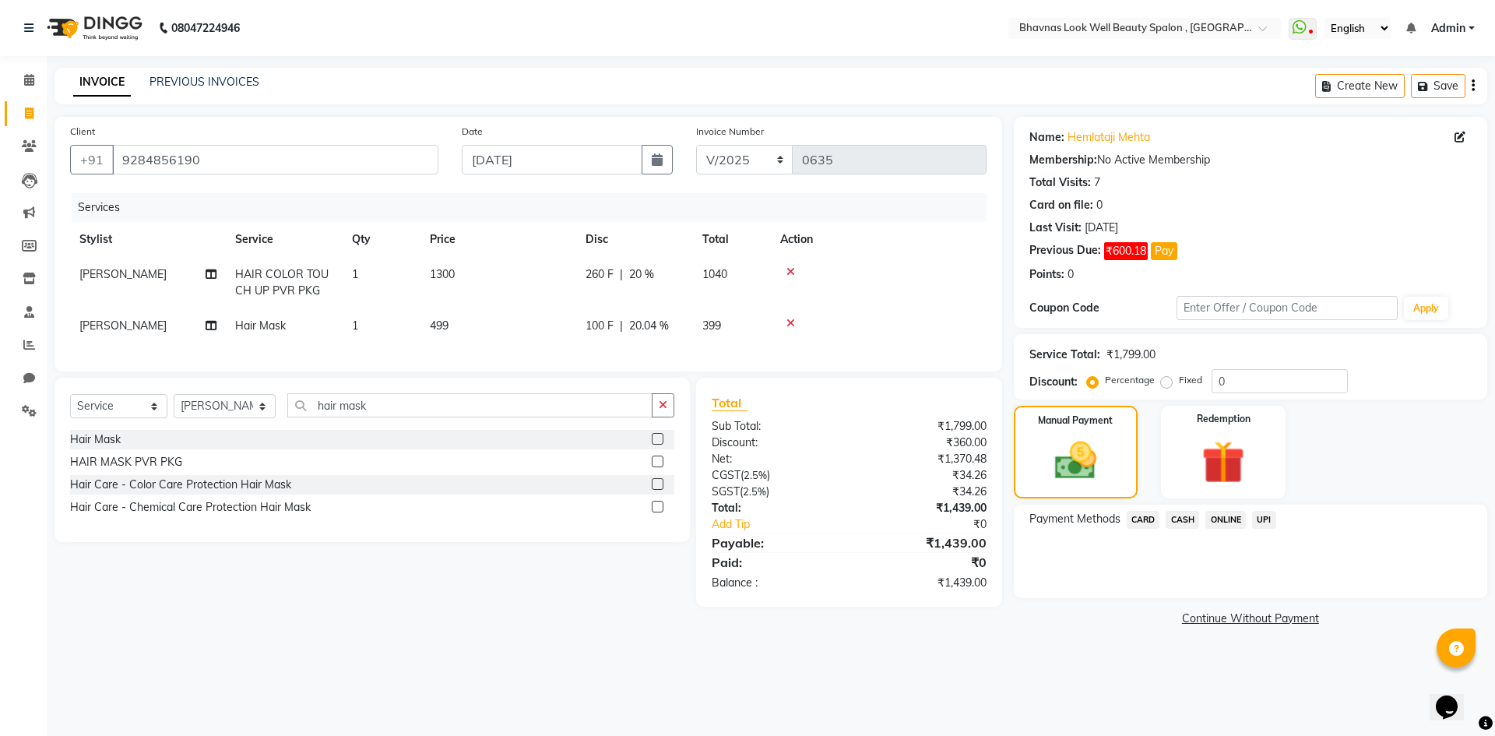
click at [1195, 517] on span "CASH" at bounding box center [1182, 520] width 33 height 18
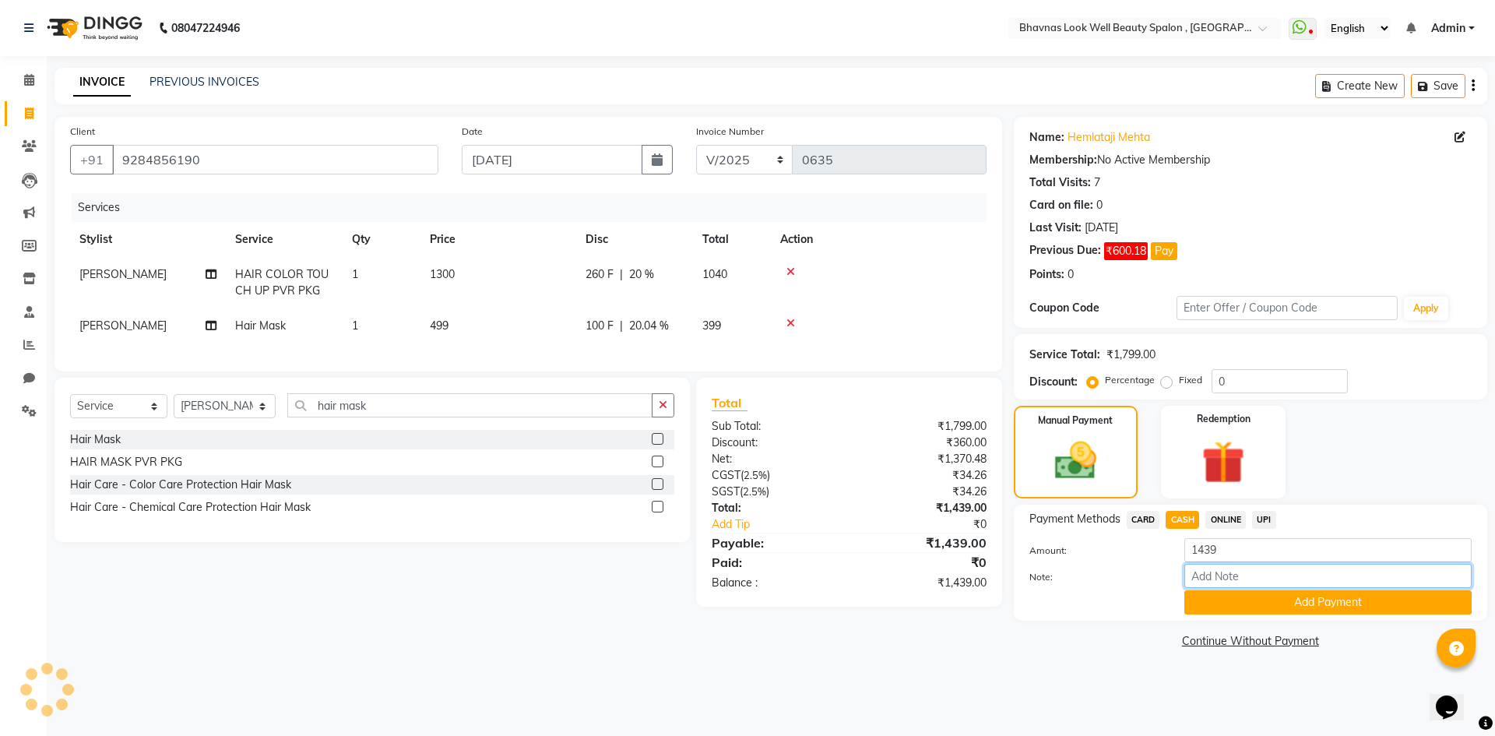
click at [1231, 575] on input "Note:" at bounding box center [1327, 576] width 287 height 24
click at [1304, 593] on button "Add Payment" at bounding box center [1327, 602] width 287 height 24
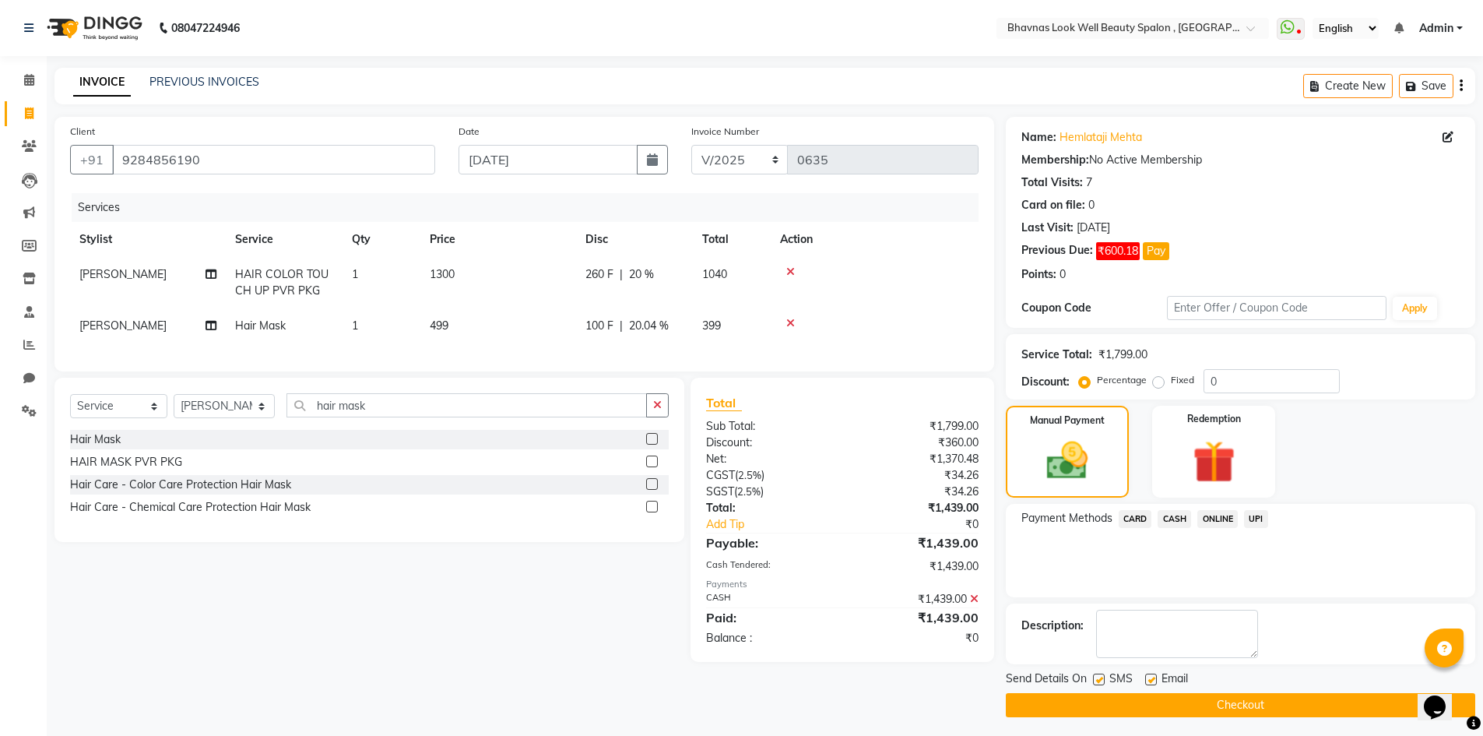
click at [1158, 681] on div "Email" at bounding box center [1173, 679] width 55 height 19
click at [1146, 680] on label at bounding box center [1152, 680] width 12 height 12
click at [1146, 680] on input "checkbox" at bounding box center [1151, 680] width 10 height 10
click at [1097, 677] on label at bounding box center [1099, 680] width 12 height 12
click at [1097, 677] on input "checkbox" at bounding box center [1098, 680] width 10 height 10
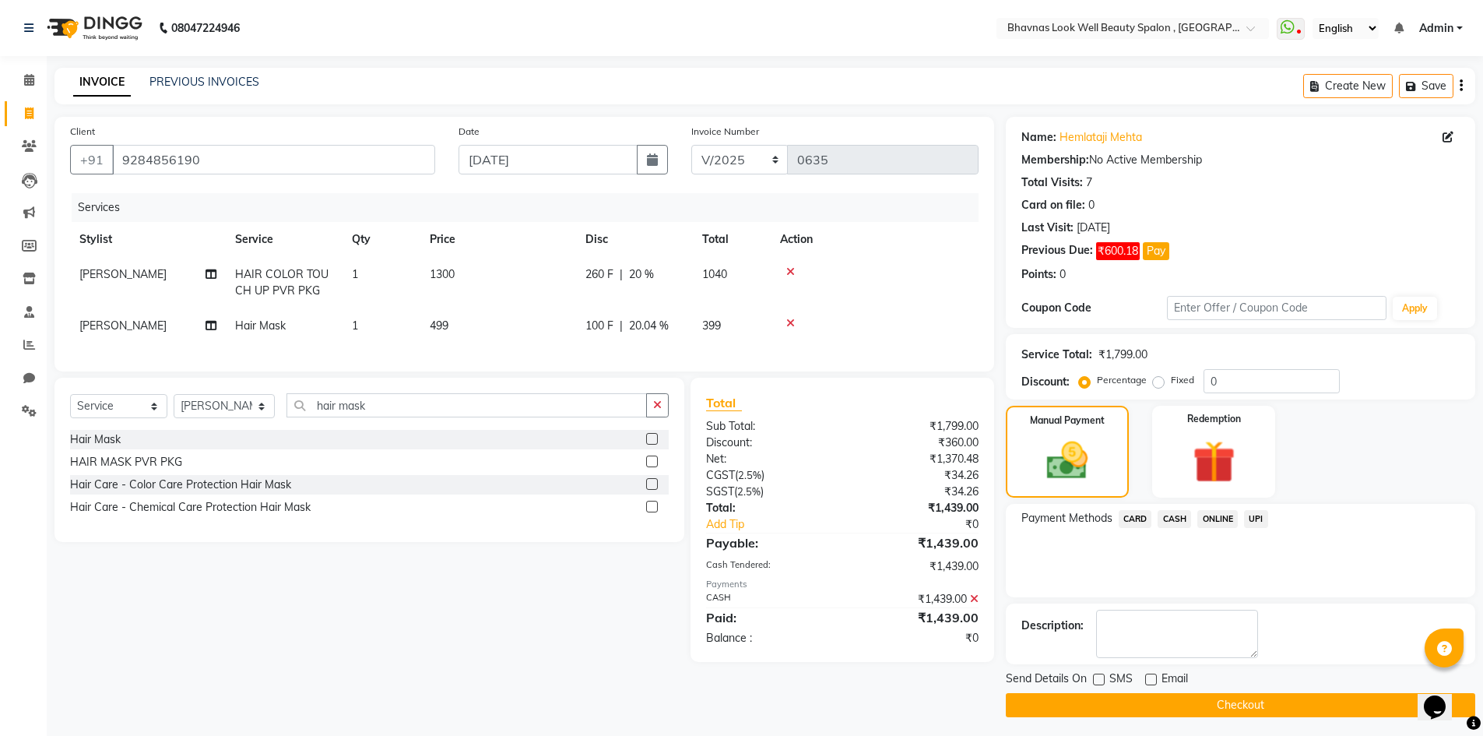
click at [1158, 708] on button "Checkout" at bounding box center [1241, 705] width 470 height 24
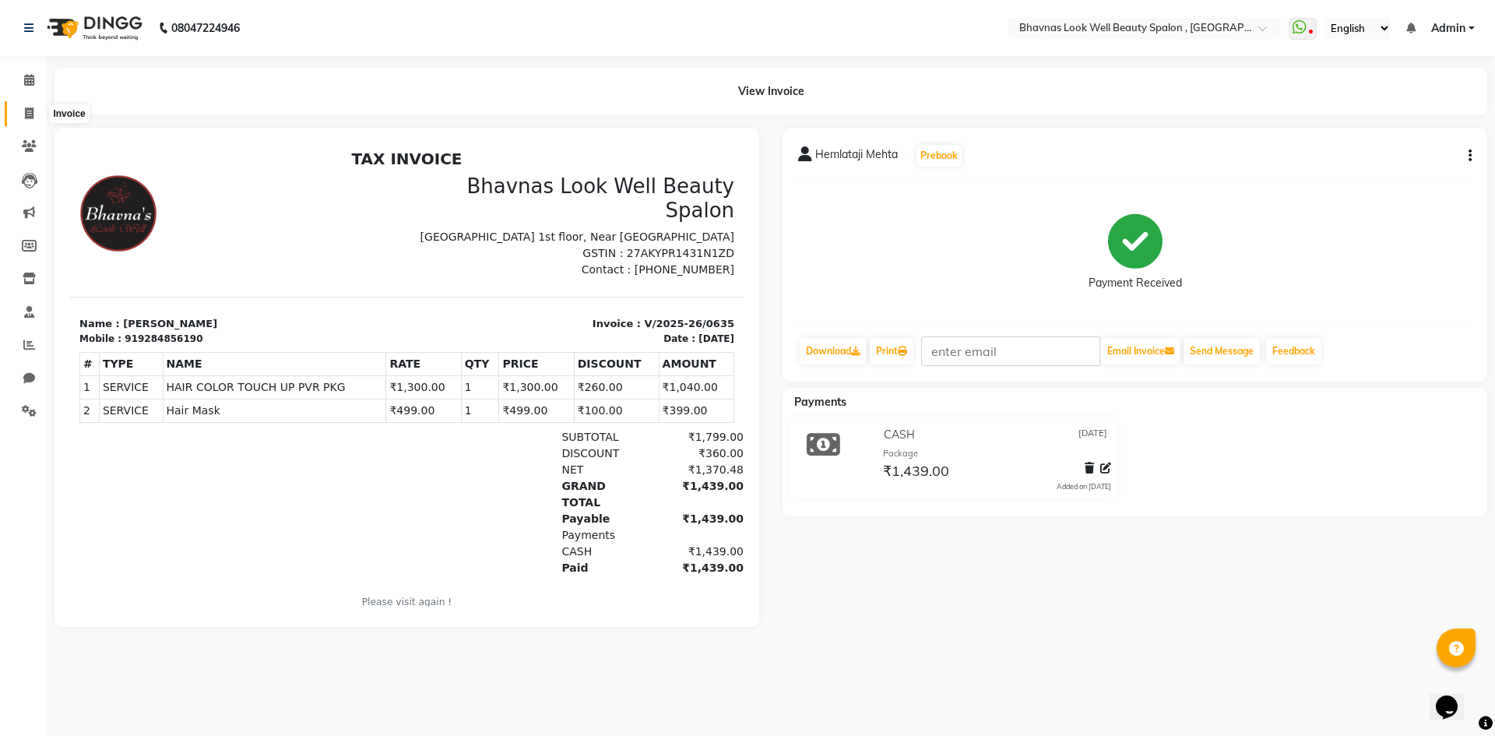
click at [28, 114] on icon at bounding box center [29, 113] width 9 height 12
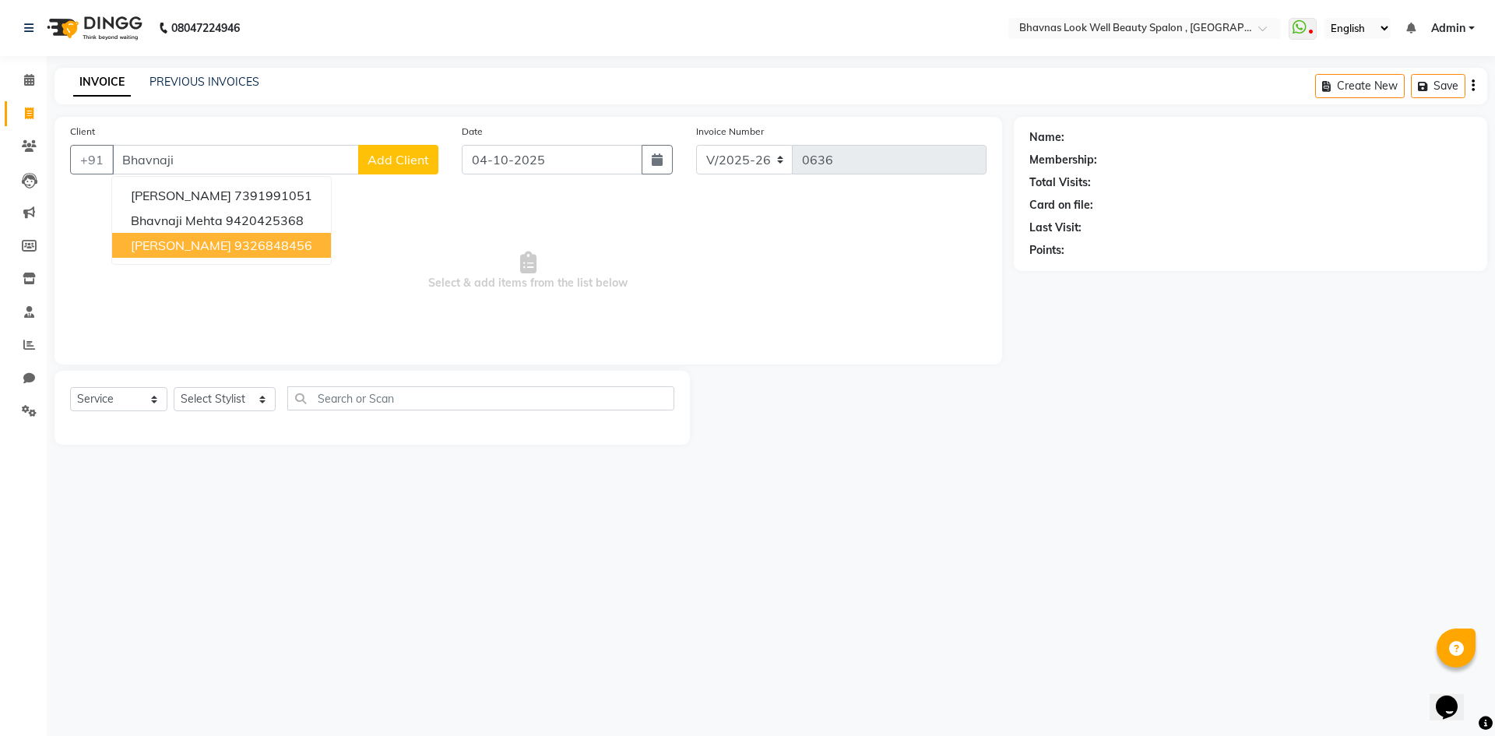
click at [236, 240] on button "BHAVNAJI [PERSON_NAME] 9326848456" at bounding box center [221, 245] width 219 height 25
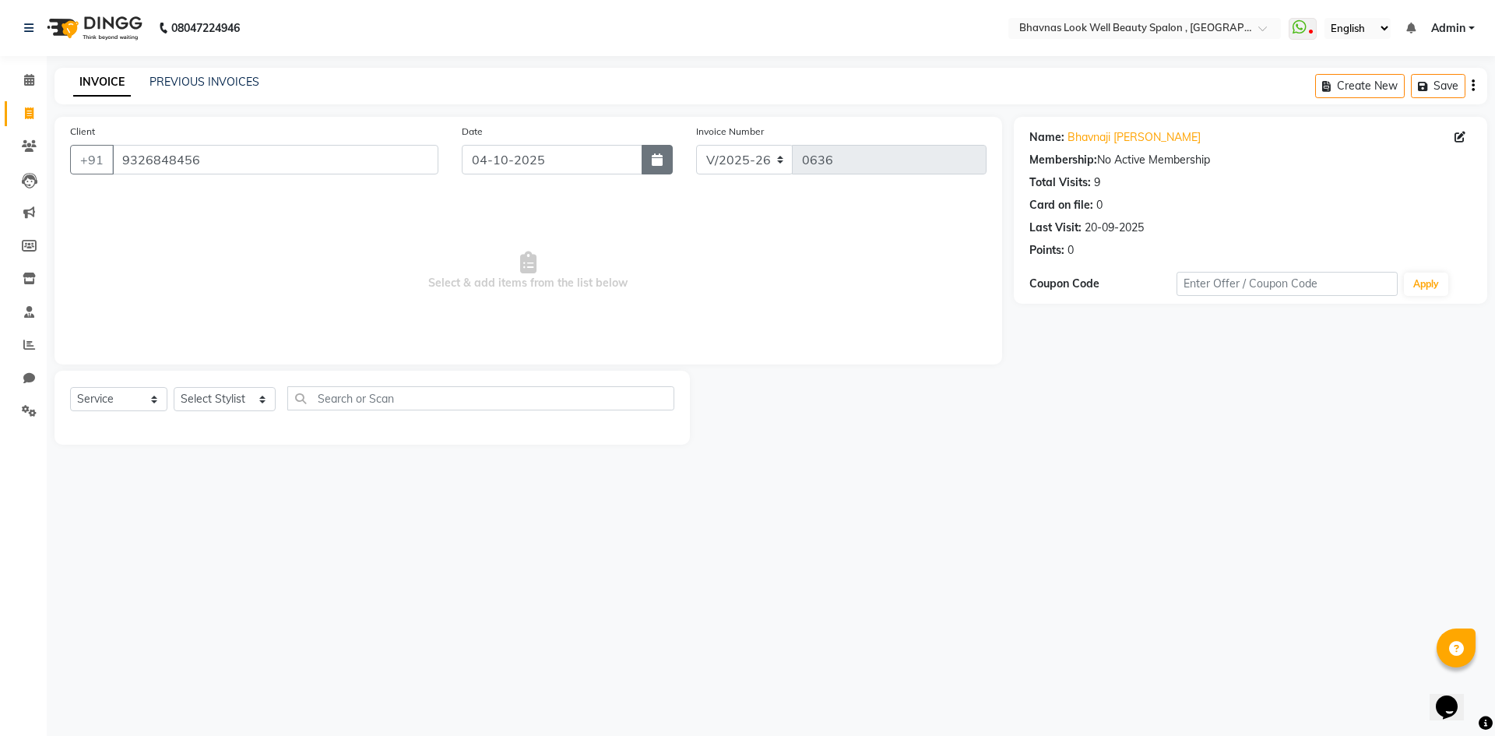
click at [668, 150] on button "button" at bounding box center [657, 160] width 31 height 30
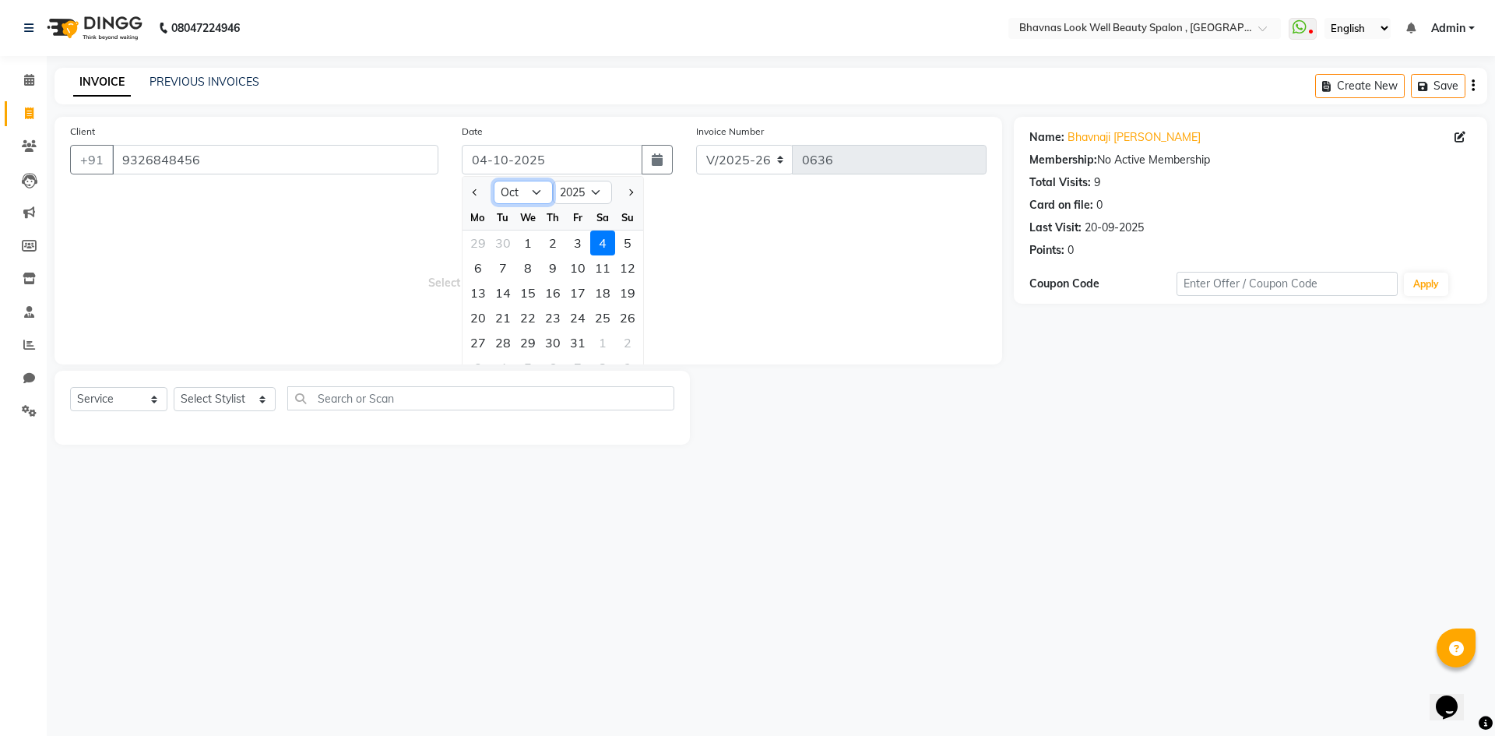
click at [530, 193] on select "Jan Feb Mar Apr May Jun [DATE] Aug Sep Oct Nov Dec" at bounding box center [523, 192] width 59 height 23
click at [494, 181] on select "Jan Feb Mar Apr May Jun [DATE] Aug Sep Oct Nov Dec" at bounding box center [523, 192] width 59 height 23
click at [529, 342] on div "28" at bounding box center [528, 342] width 25 height 25
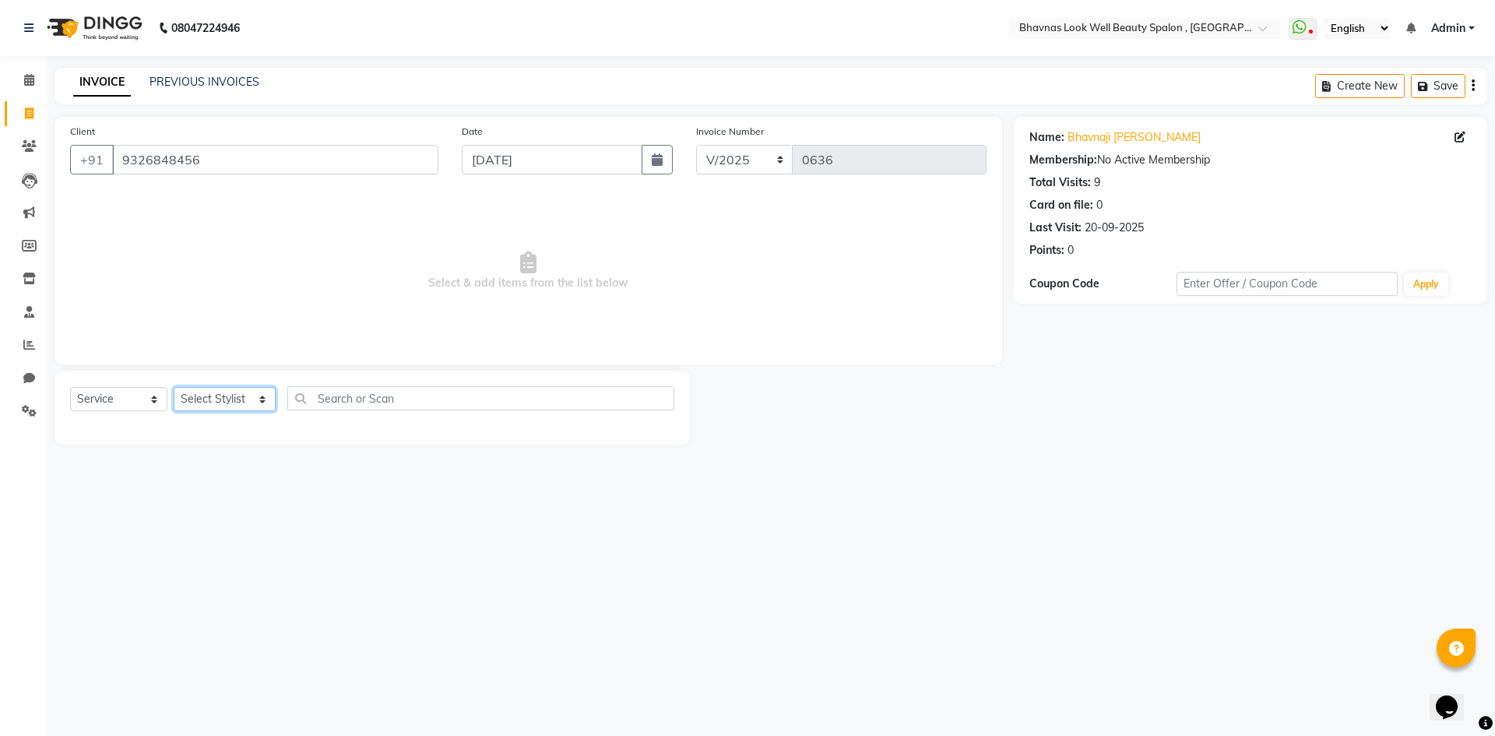
click at [197, 393] on select "Select Stylist [PERSON_NAME] [PERSON_NAME] ANMAL [PERSON_NAME] JYOTI [PERSON_NA…" at bounding box center [225, 399] width 102 height 24
click at [174, 387] on select "Select Stylist [PERSON_NAME] [PERSON_NAME] ANMAL [PERSON_NAME] JYOTI [PERSON_NA…" at bounding box center [225, 399] width 102 height 24
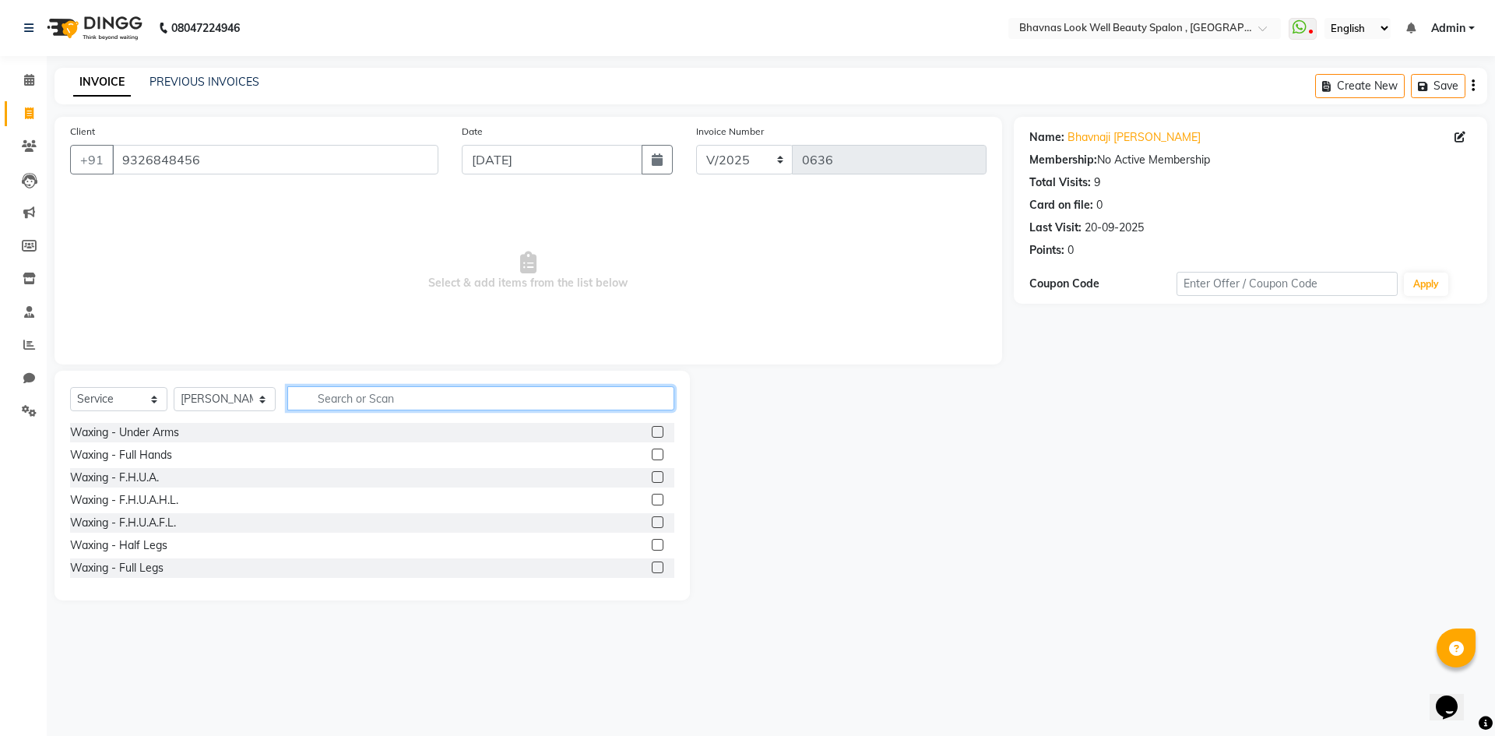
click at [430, 396] on input "text" at bounding box center [481, 398] width 388 height 24
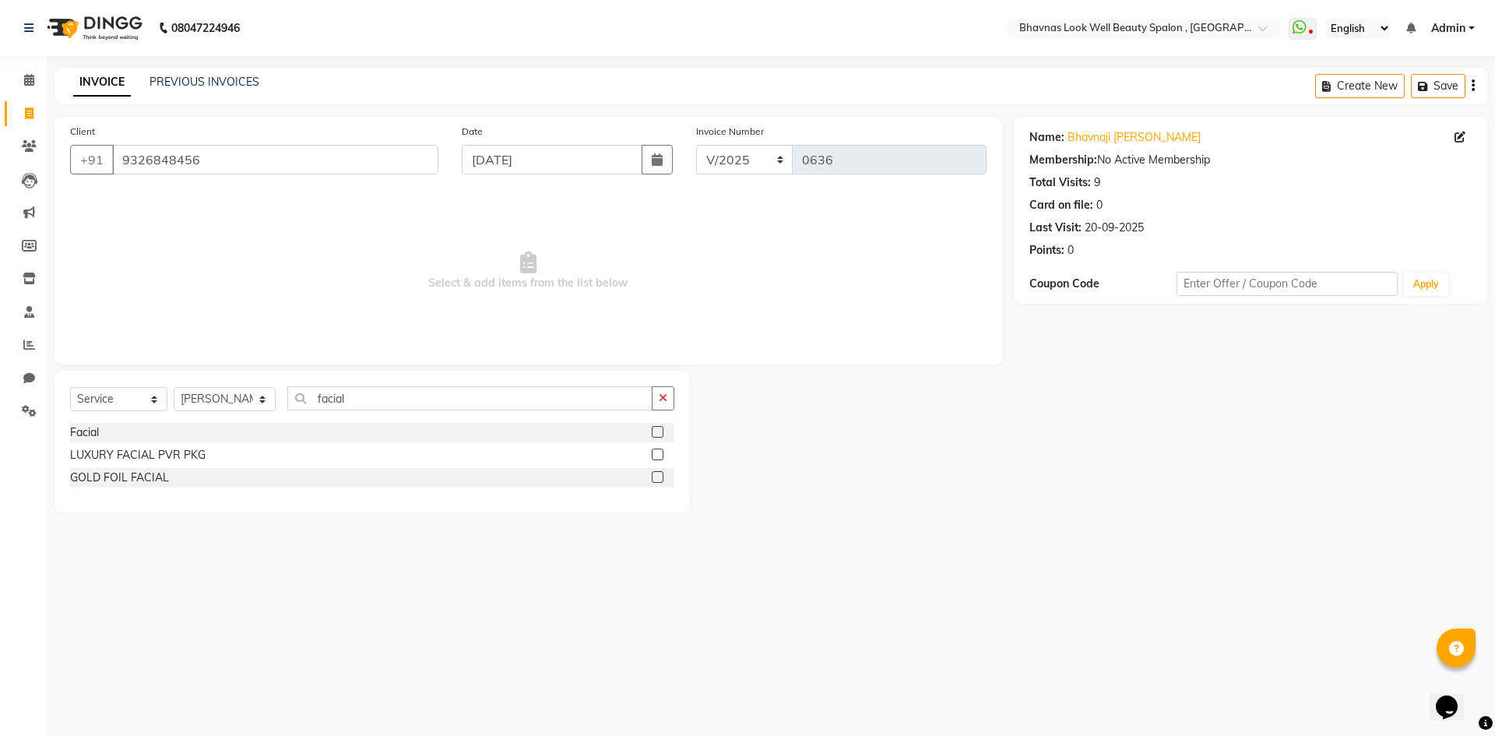
click at [660, 450] on label at bounding box center [658, 455] width 12 height 12
click at [660, 450] on input "checkbox" at bounding box center [657, 455] width 10 height 10
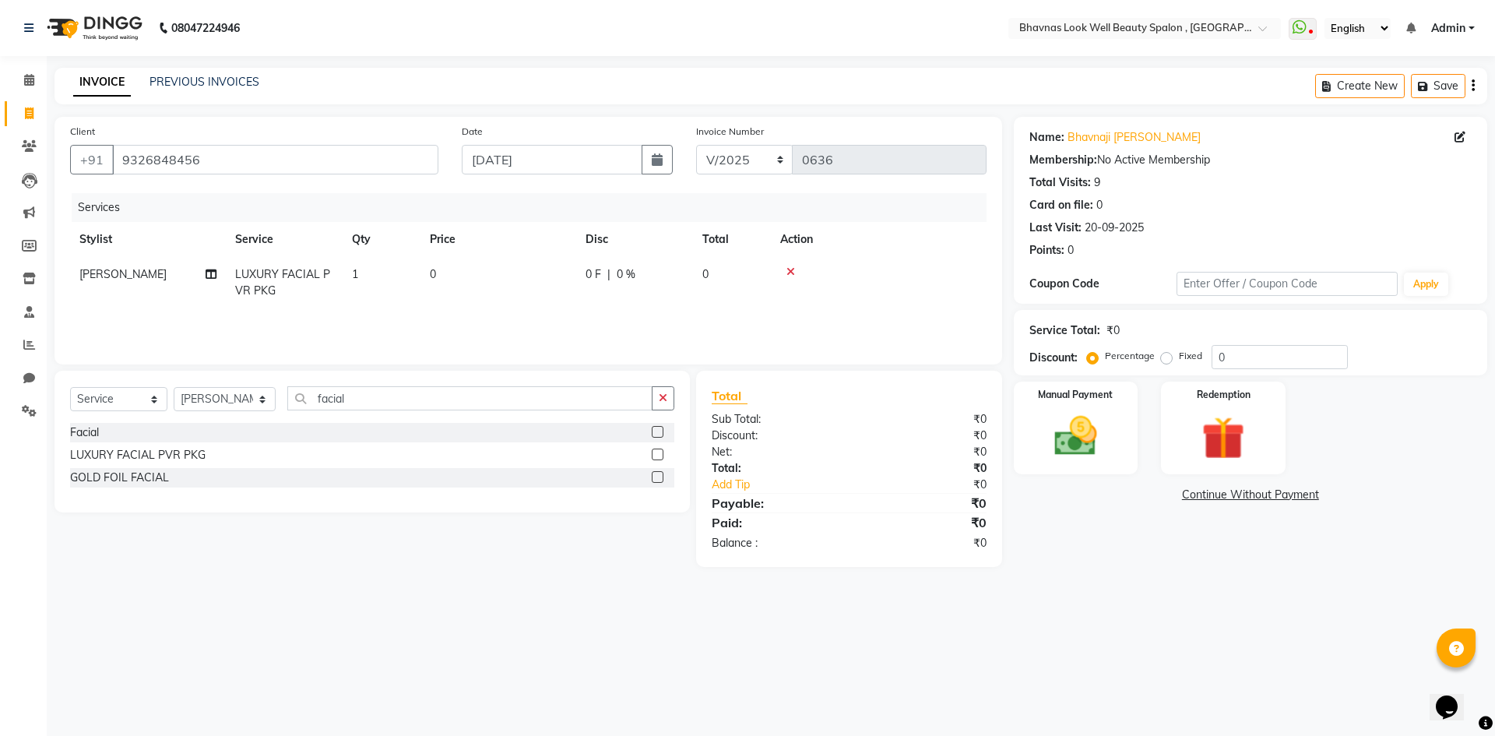
click at [437, 282] on td "0" at bounding box center [499, 282] width 156 height 51
drag, startPoint x: 567, startPoint y: 278, endPoint x: 436, endPoint y: 281, distance: 130.9
click at [436, 281] on tr "[PERSON_NAME] [PERSON_NAME] ANMAL [PERSON_NAME] JYOTI [PERSON_NAME] [PERSON_NAM…" at bounding box center [528, 290] width 917 height 66
click at [671, 317] on div "Services Stylist Service Qty Price Disc Total Action [PERSON_NAME] CHANDPUR LUX…" at bounding box center [528, 271] width 917 height 156
click at [633, 307] on td "0 F | 0 %" at bounding box center [634, 282] width 117 height 51
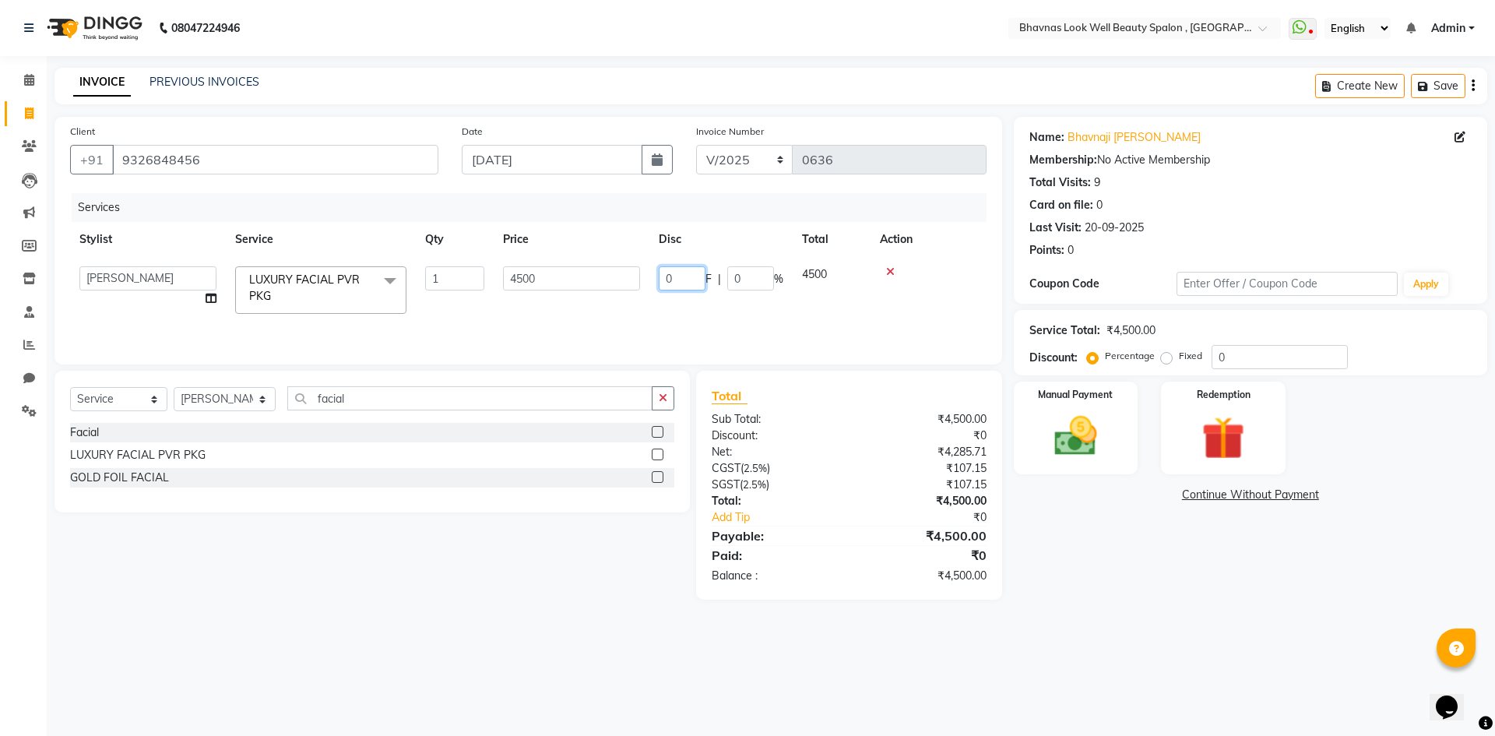
drag, startPoint x: 697, startPoint y: 287, endPoint x: 646, endPoint y: 288, distance: 51.4
click at [646, 288] on tr "[PERSON_NAME] [PERSON_NAME] ANMAL [PERSON_NAME] JYOTI [PERSON_NAME] [PERSON_NAM…" at bounding box center [528, 290] width 917 height 66
click at [687, 282] on input "750" at bounding box center [682, 278] width 47 height 24
click at [817, 305] on tr "[PERSON_NAME] [PERSON_NAME] ANMAL [PERSON_NAME] JYOTI [PERSON_NAME] [PERSON_NAM…" at bounding box center [528, 290] width 917 height 66
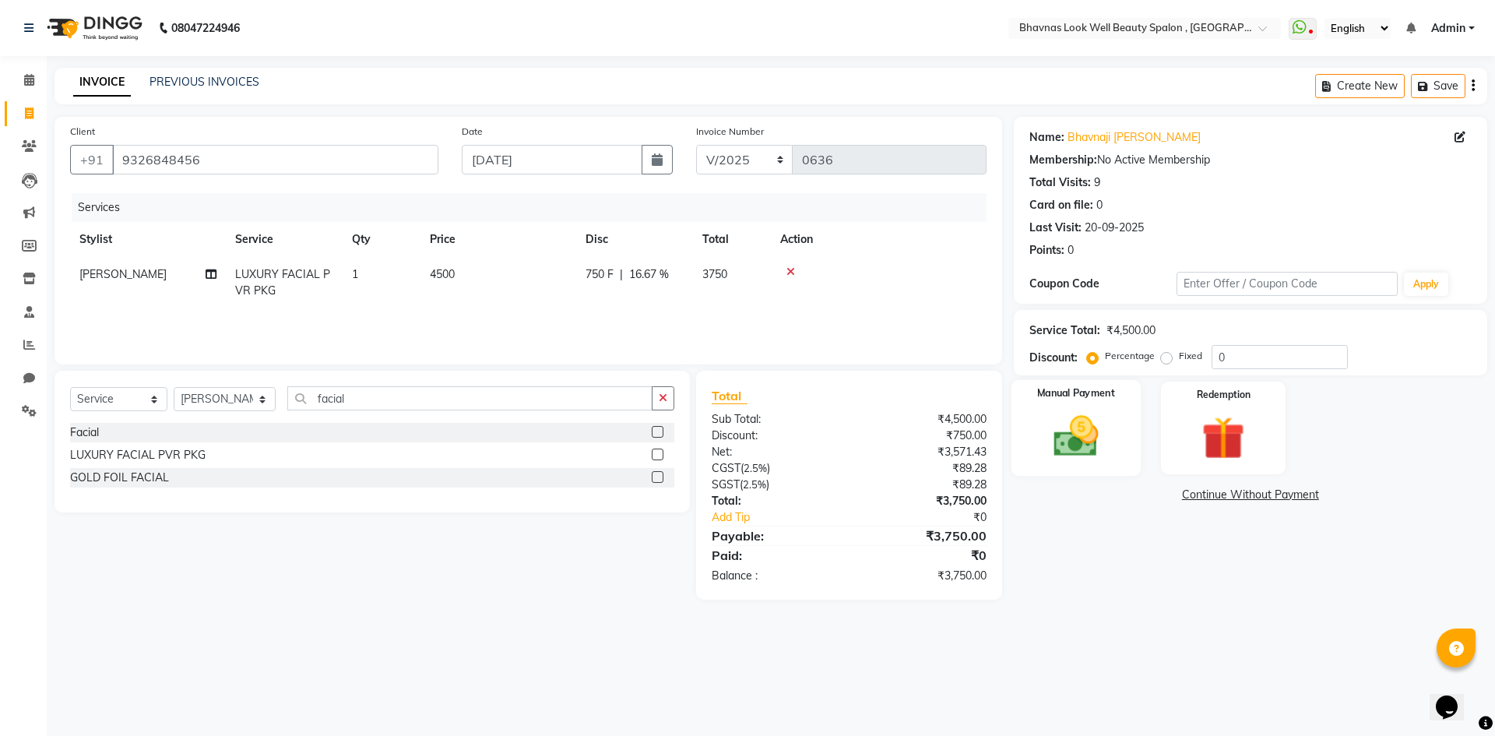
click at [1083, 424] on img at bounding box center [1076, 435] width 72 height 51
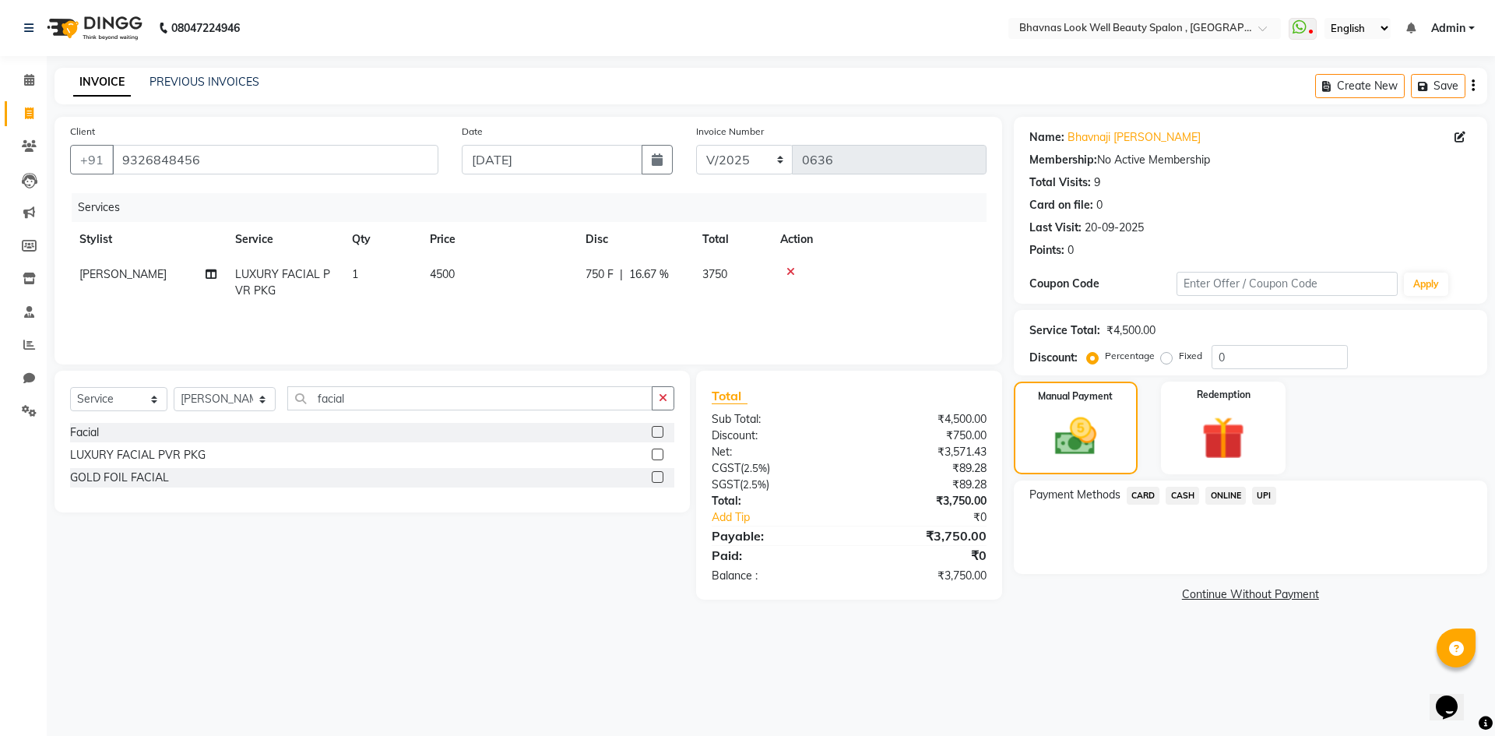
click at [1190, 499] on span "CASH" at bounding box center [1182, 496] width 33 height 18
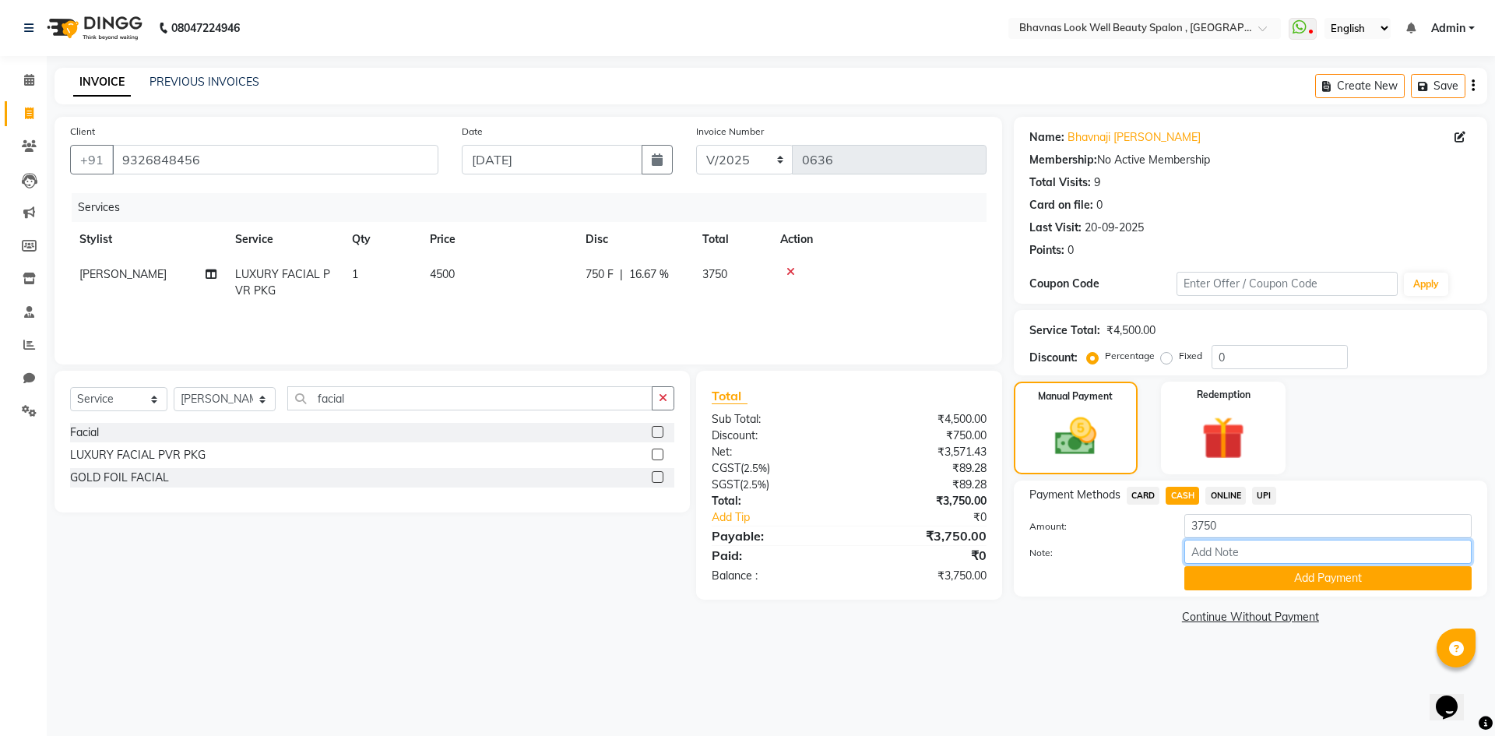
click at [1212, 542] on input "Note:" at bounding box center [1327, 552] width 287 height 24
click at [1300, 577] on button "Add Payment" at bounding box center [1327, 578] width 287 height 24
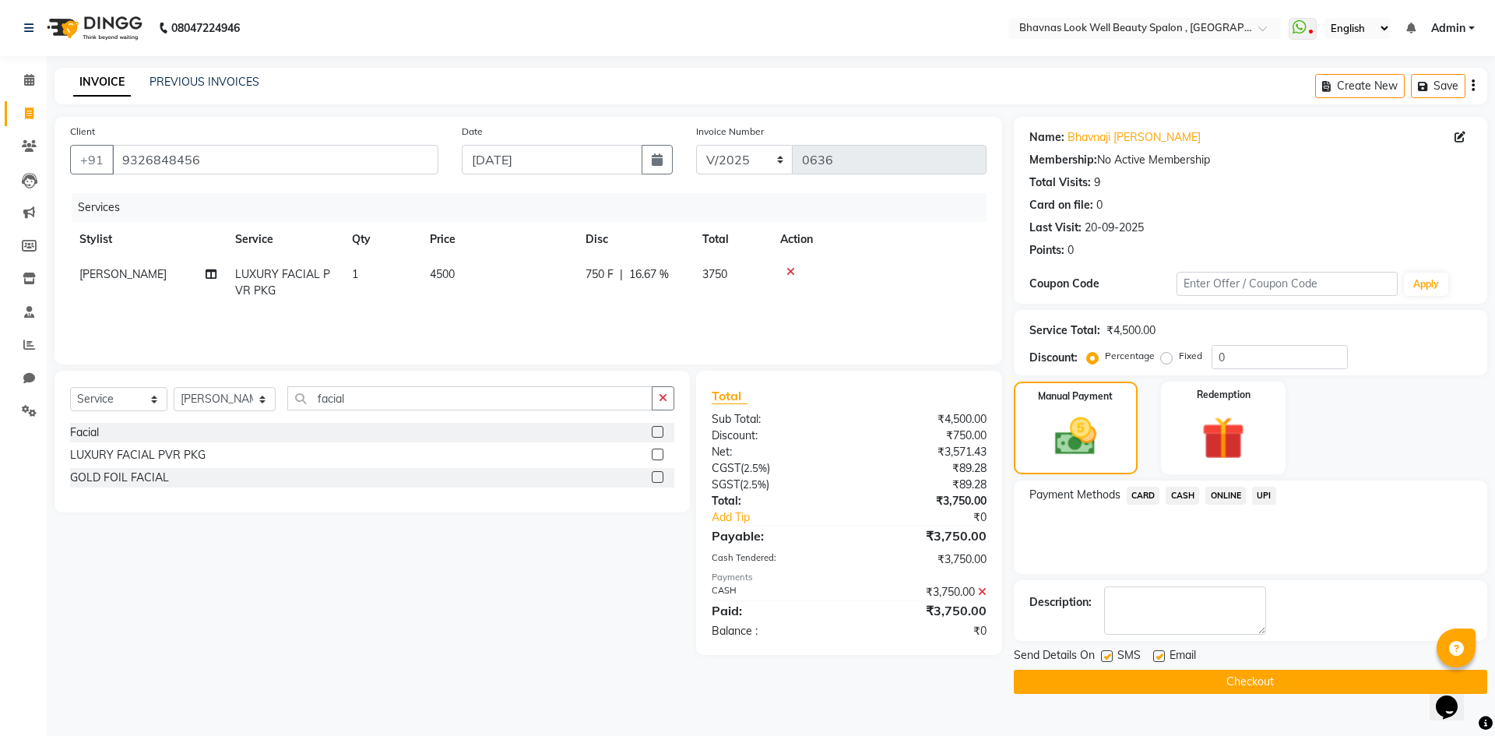
click at [1103, 654] on label at bounding box center [1107, 656] width 12 height 12
click at [1103, 654] on input "checkbox" at bounding box center [1106, 657] width 10 height 10
click at [1159, 656] on label at bounding box center [1159, 656] width 12 height 12
click at [1159, 656] on input "checkbox" at bounding box center [1158, 657] width 10 height 10
click at [1175, 674] on button "Checkout" at bounding box center [1250, 682] width 473 height 24
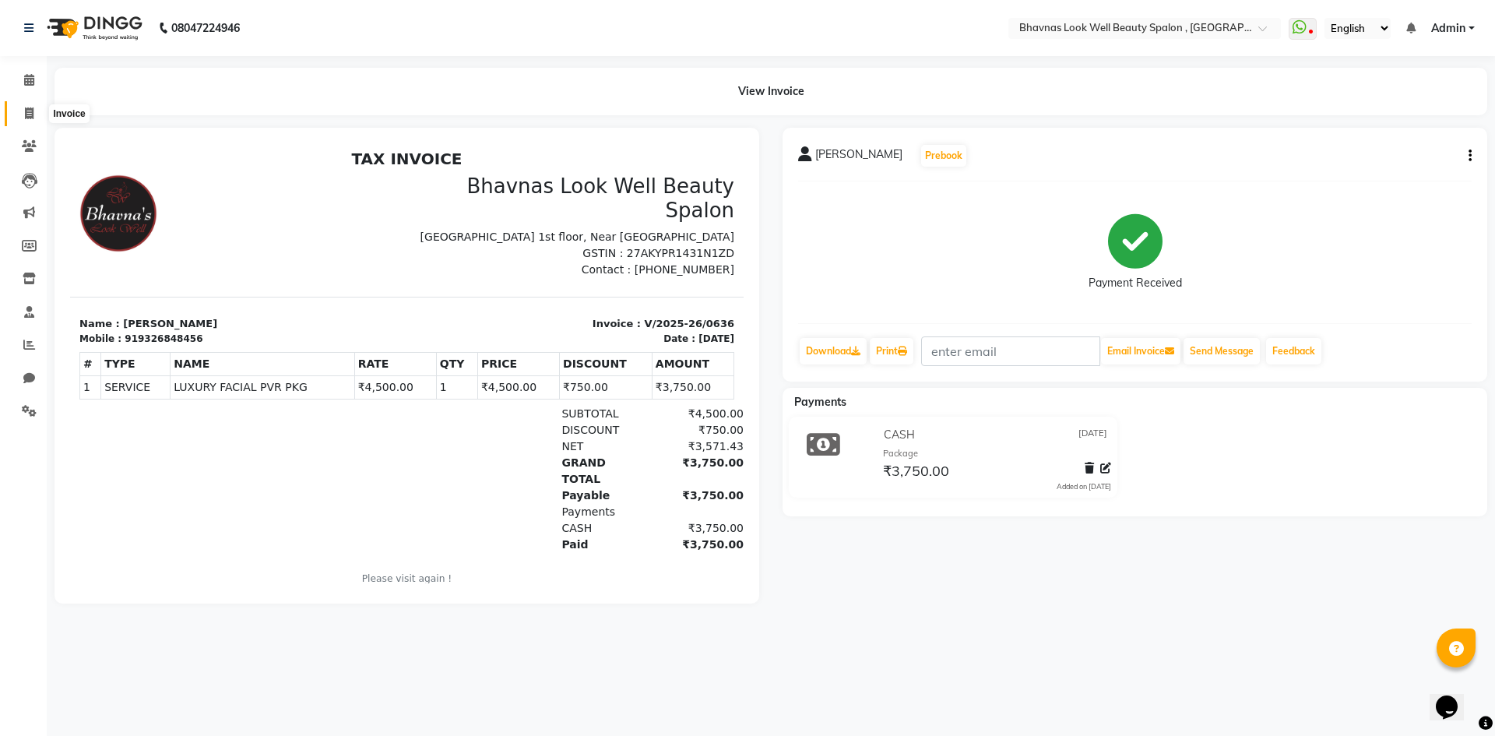
click at [18, 112] on span at bounding box center [29, 114] width 27 height 18
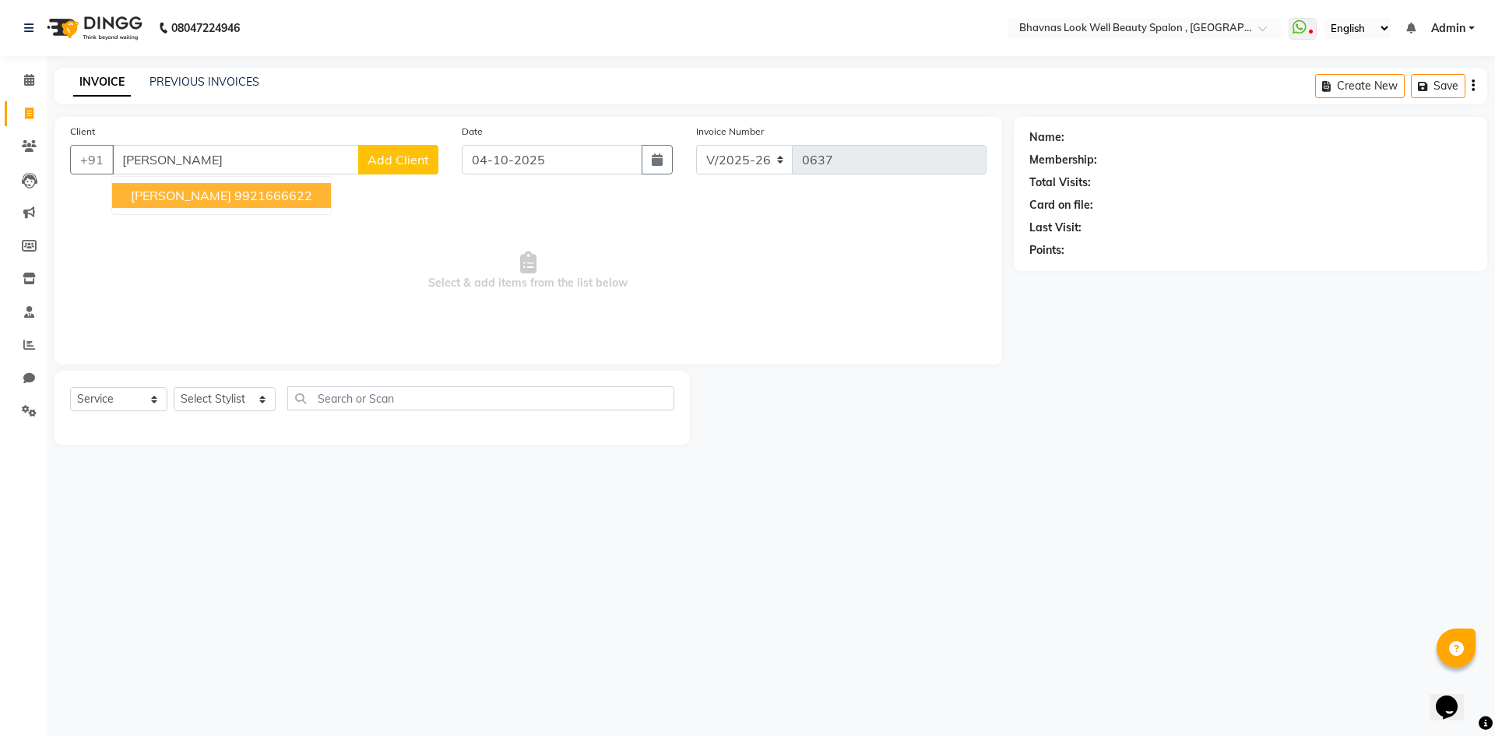
click at [251, 195] on ngb-highlight "9921666622" at bounding box center [273, 196] width 78 height 16
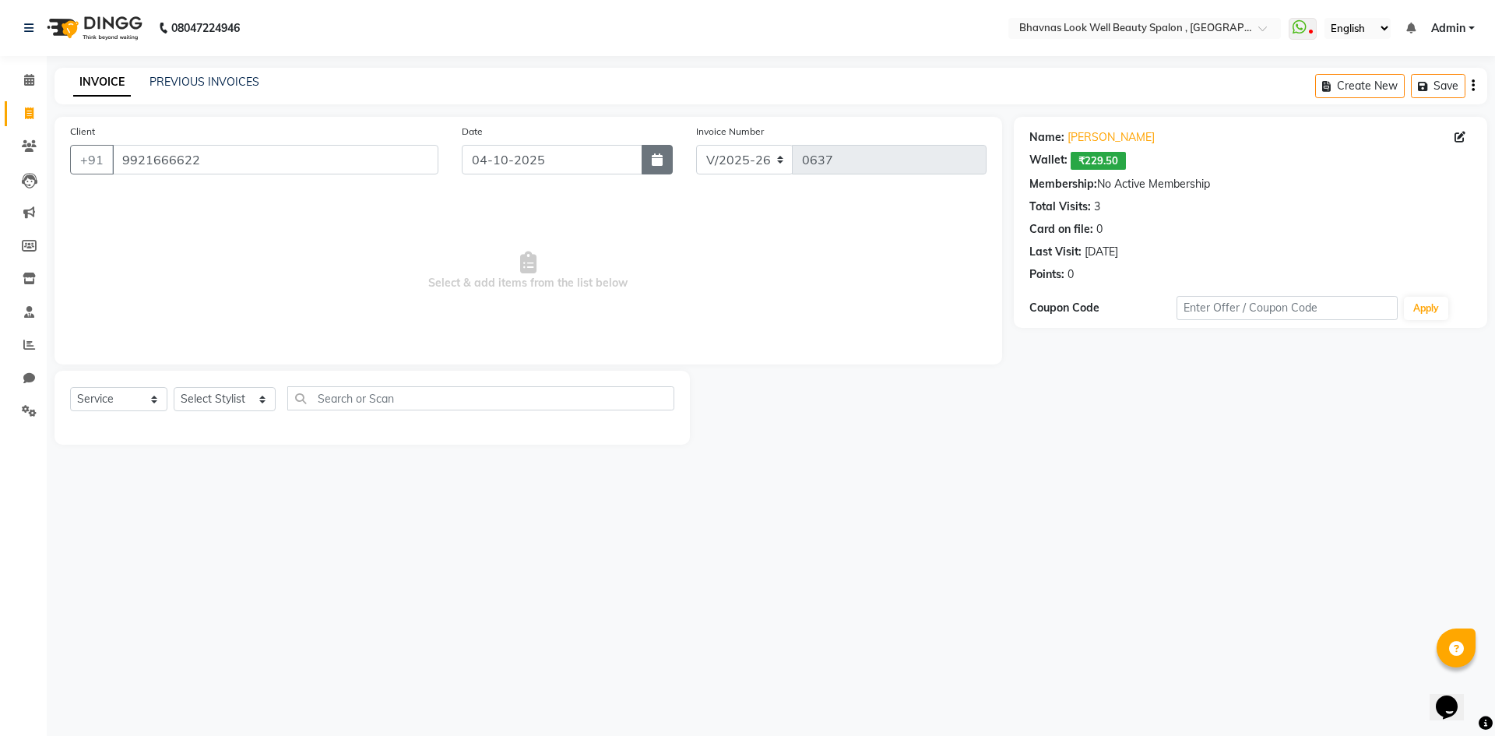
click at [646, 163] on button "button" at bounding box center [657, 160] width 31 height 30
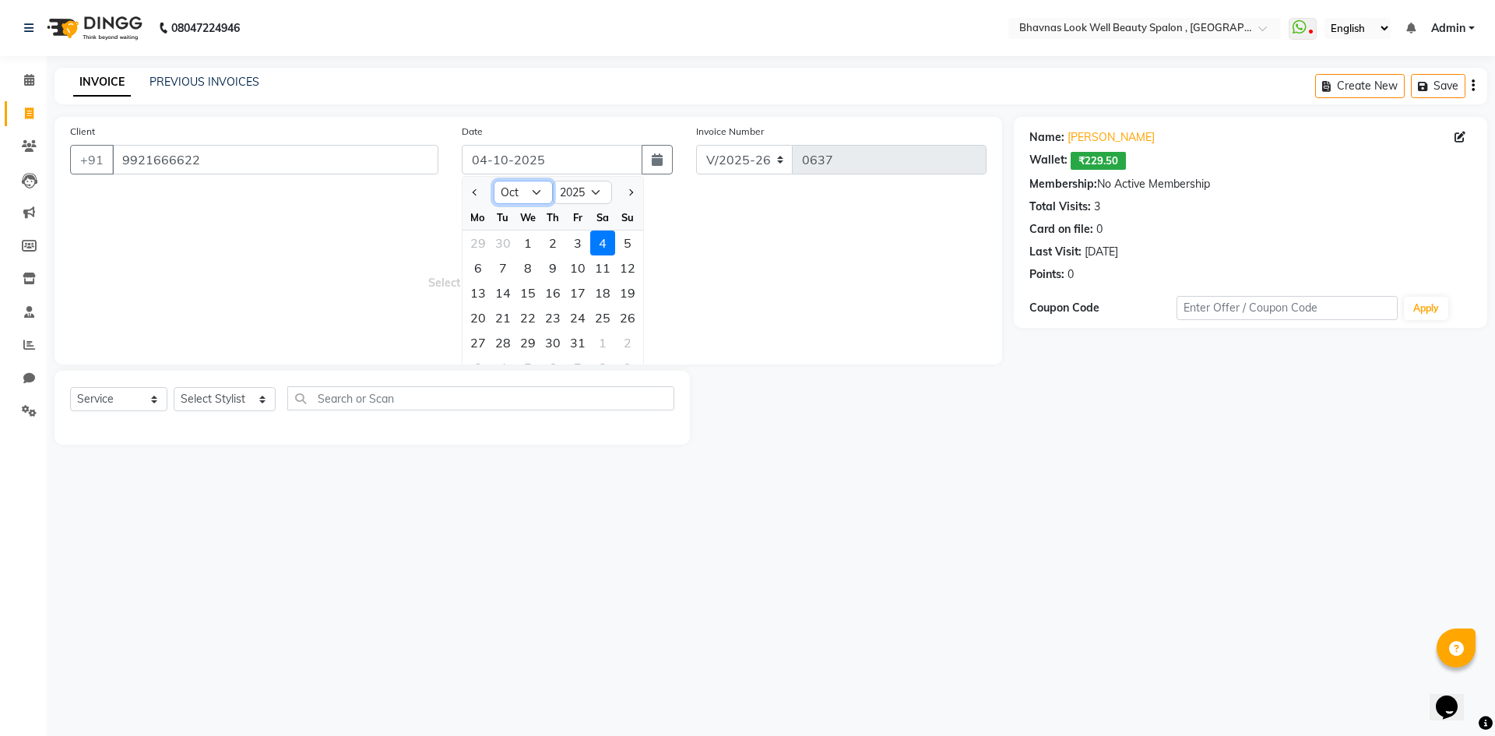
drag, startPoint x: 524, startPoint y: 192, endPoint x: 526, endPoint y: 200, distance: 8.7
click at [524, 192] on select "Jan Feb Mar Apr May Jun [DATE] Aug Sep Oct Nov Dec" at bounding box center [523, 192] width 59 height 23
click at [494, 181] on select "Jan Feb Mar Apr May Jun [DATE] Aug Sep Oct Nov Dec" at bounding box center [523, 192] width 59 height 23
click at [538, 347] on div "28" at bounding box center [528, 342] width 25 height 25
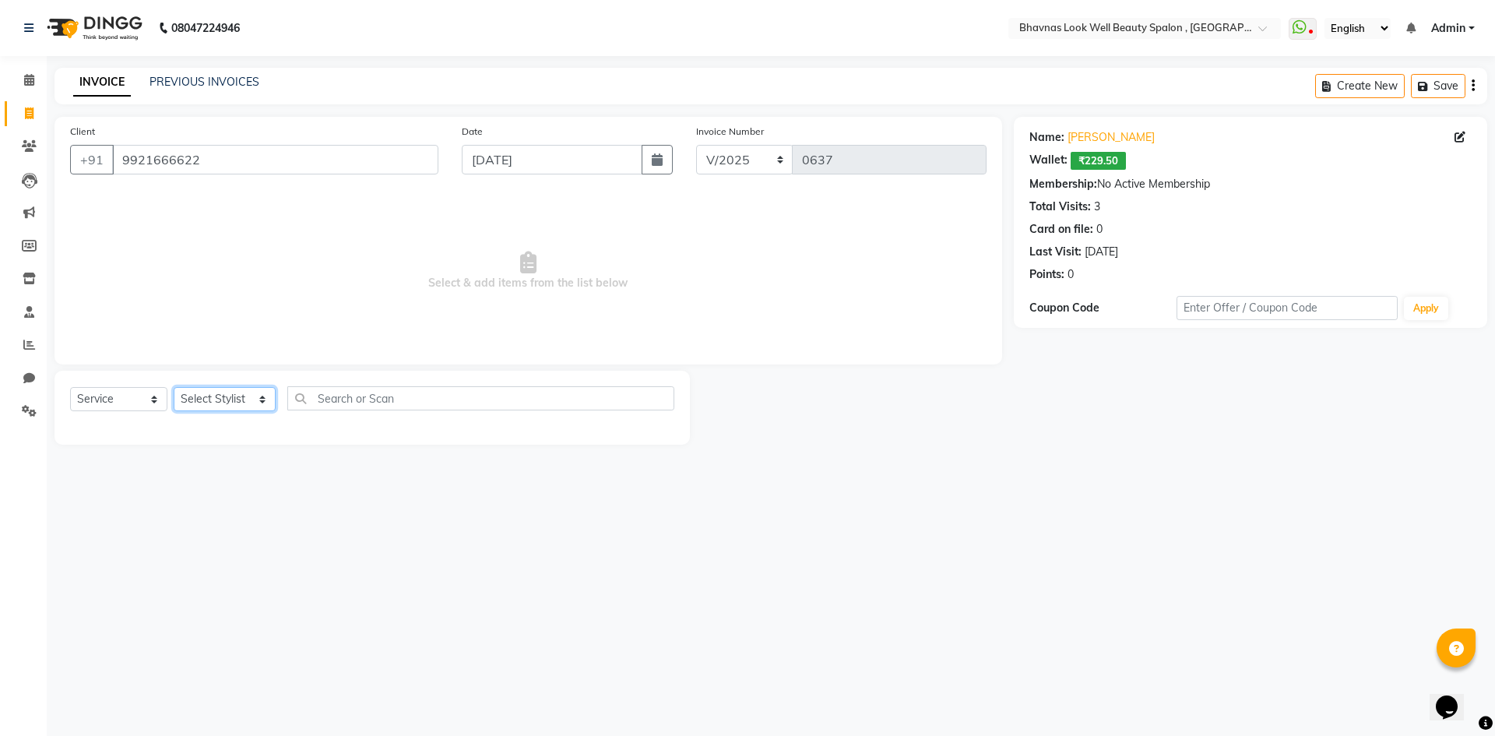
click at [247, 402] on select "Select Stylist [PERSON_NAME] [PERSON_NAME] ANMAL [PERSON_NAME] JYOTI [PERSON_NA…" at bounding box center [225, 399] width 102 height 24
click at [174, 387] on select "Select Stylist [PERSON_NAME] [PERSON_NAME] ANMAL [PERSON_NAME] JYOTI [PERSON_NA…" at bounding box center [225, 399] width 102 height 24
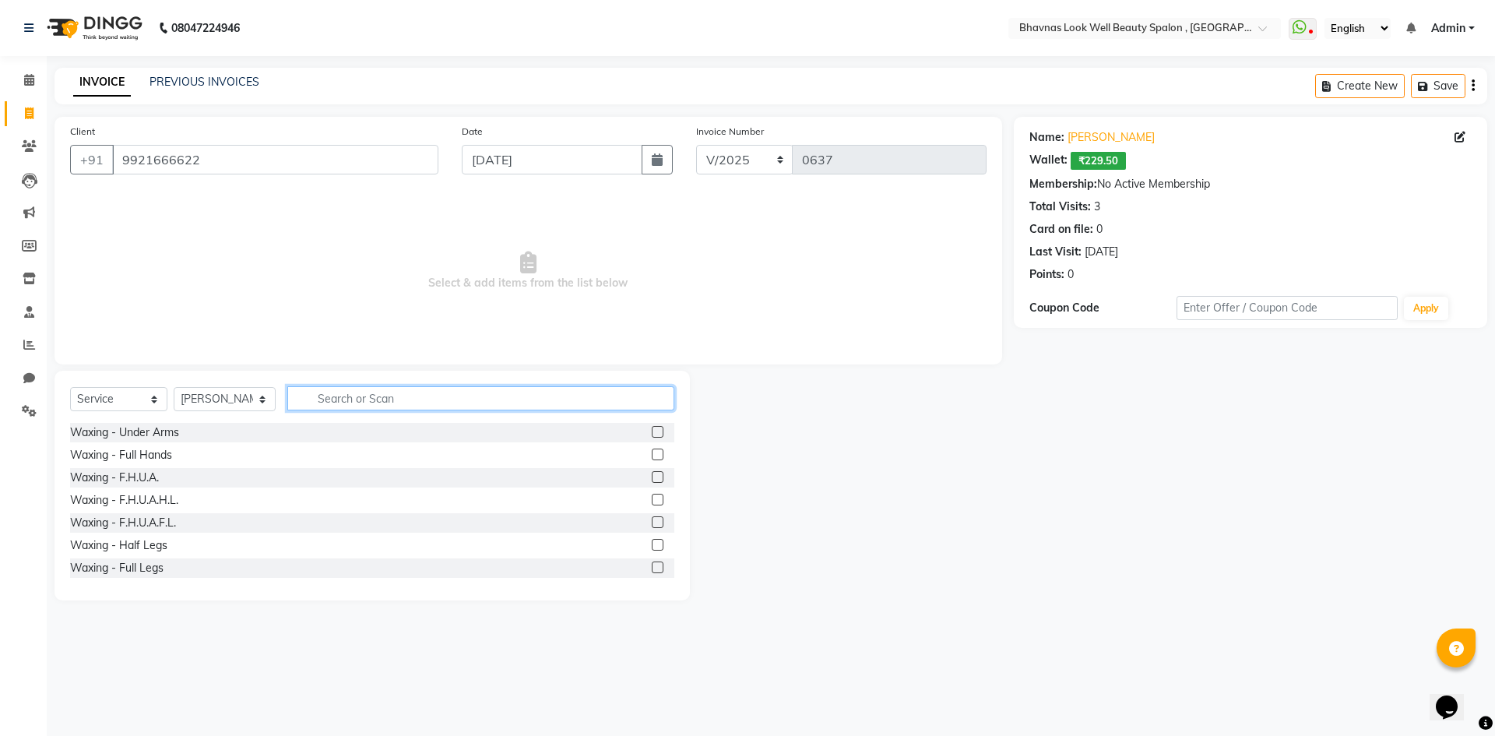
click at [374, 395] on input "text" at bounding box center [481, 398] width 388 height 24
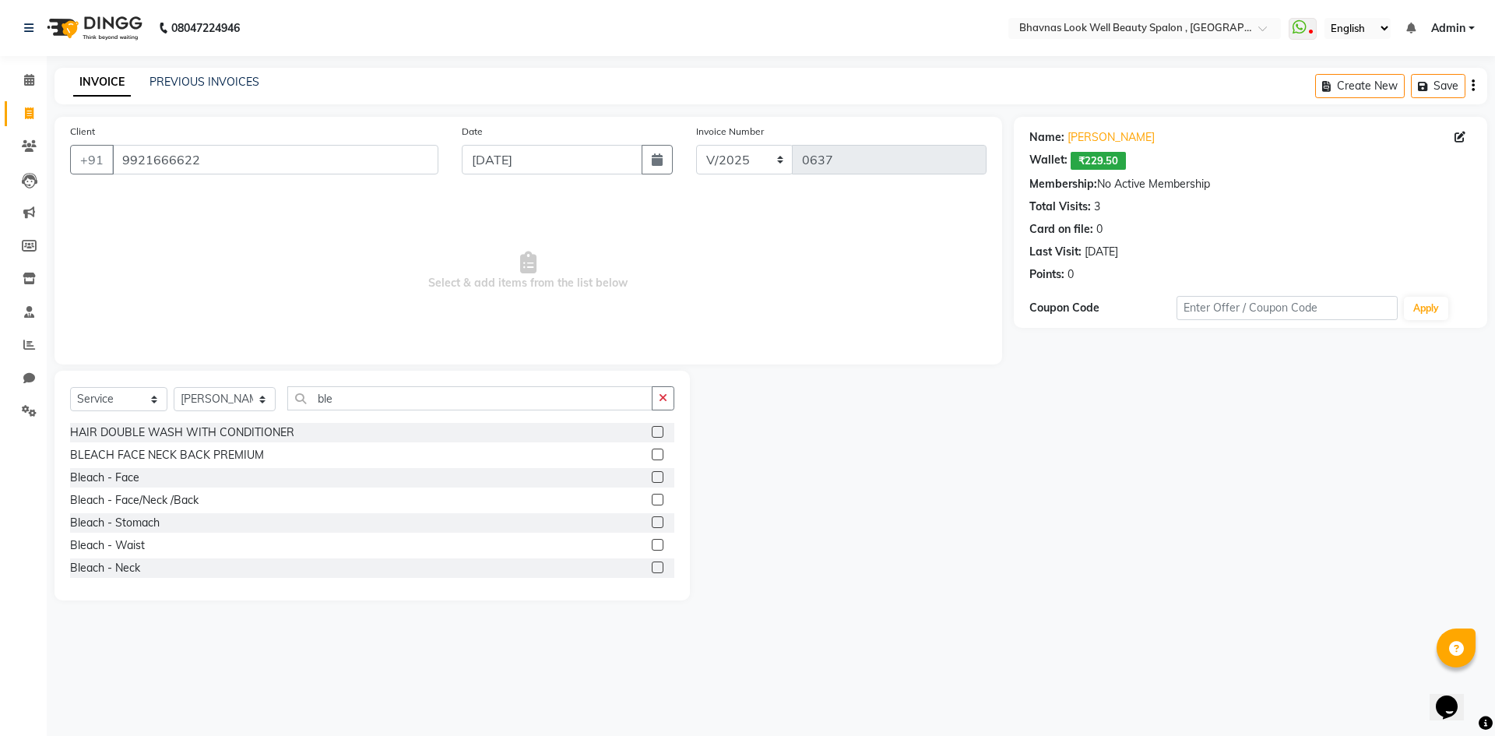
click at [652, 498] on label at bounding box center [658, 500] width 12 height 12
click at [652, 498] on input "checkbox" at bounding box center [657, 500] width 10 height 10
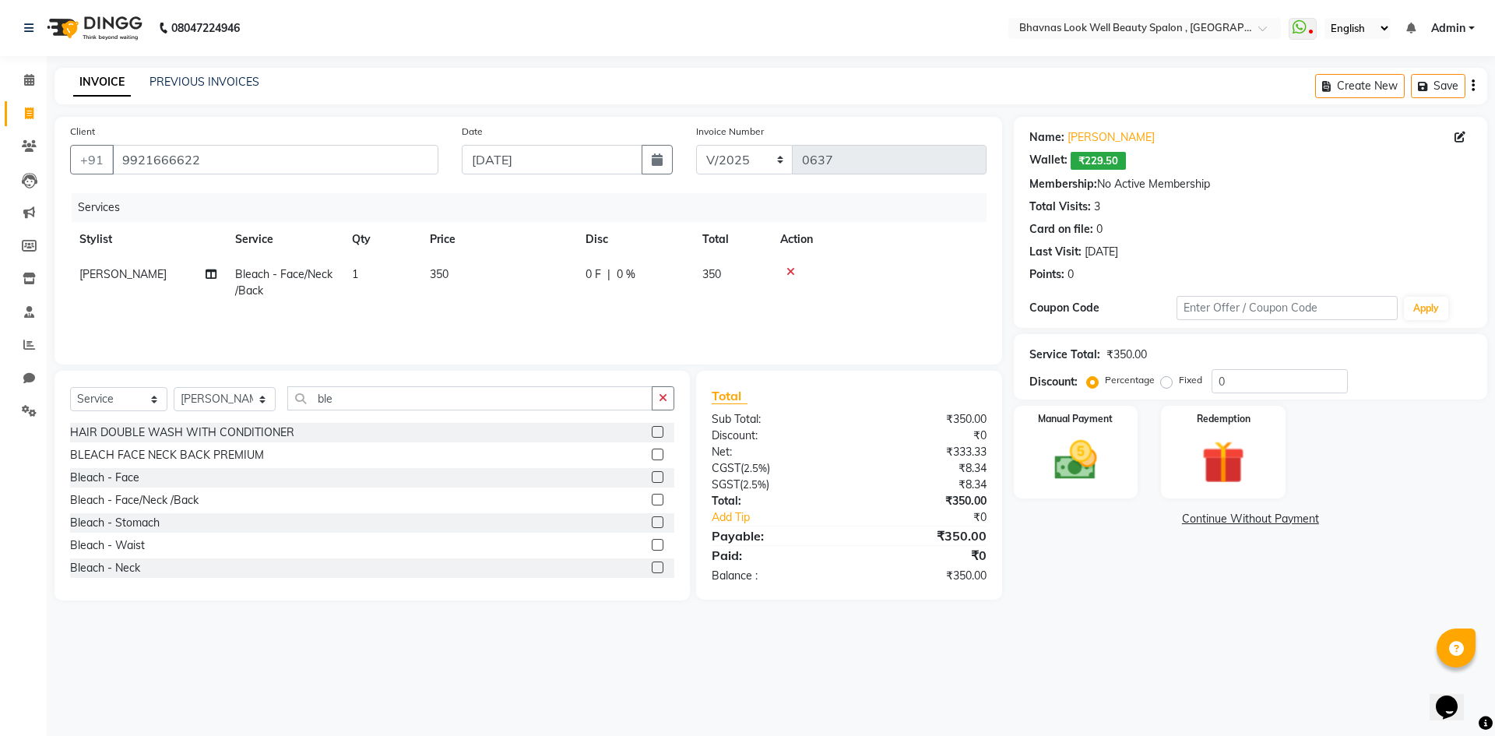
click at [457, 269] on td "350" at bounding box center [499, 282] width 156 height 51
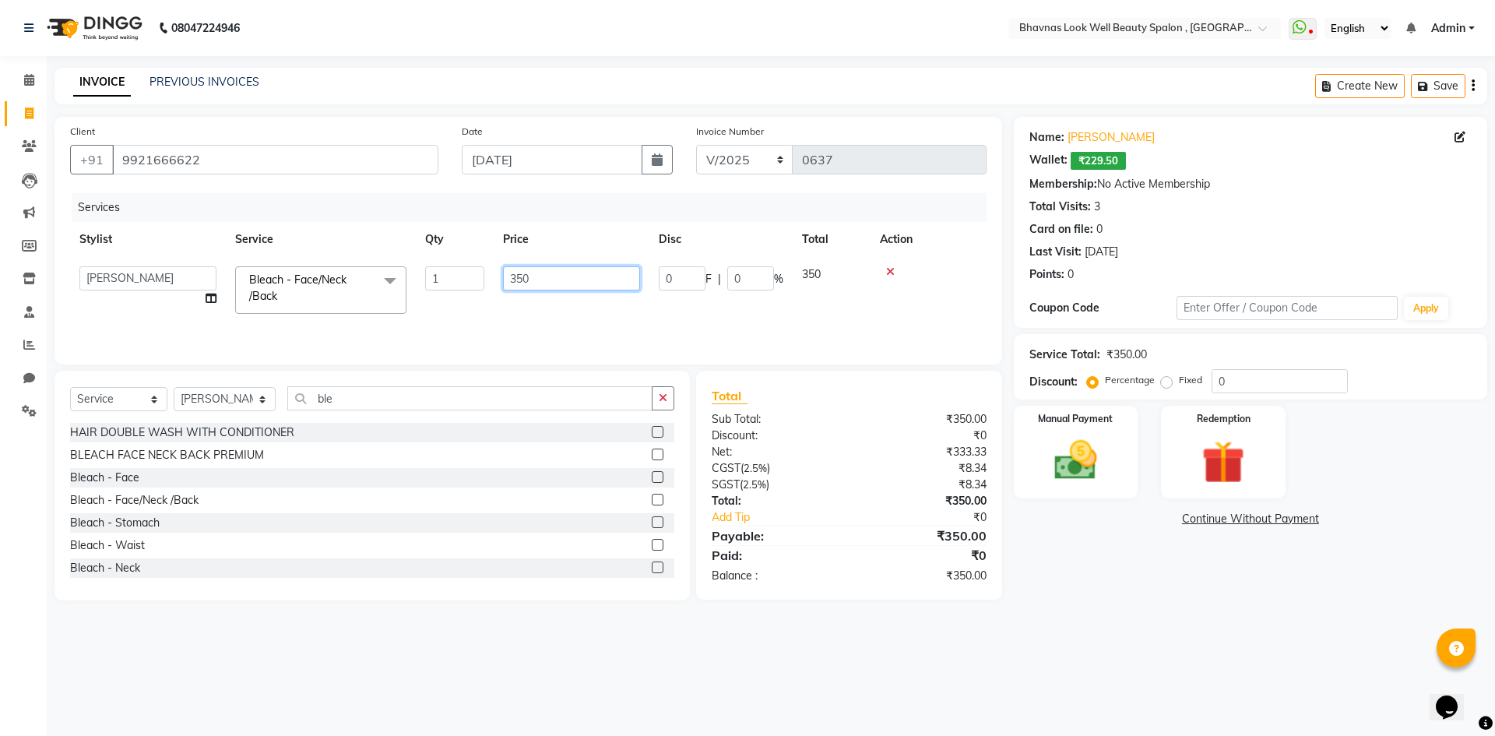
drag, startPoint x: 548, startPoint y: 279, endPoint x: 477, endPoint y: 283, distance: 71.8
click at [494, 283] on td "350" at bounding box center [572, 290] width 156 height 66
drag, startPoint x: 368, startPoint y: 396, endPoint x: 216, endPoint y: 392, distance: 151.1
click at [216, 392] on div "Select Service Product Membership Package Voucher Prepaid Gift Card Select Styl…" at bounding box center [372, 404] width 604 height 37
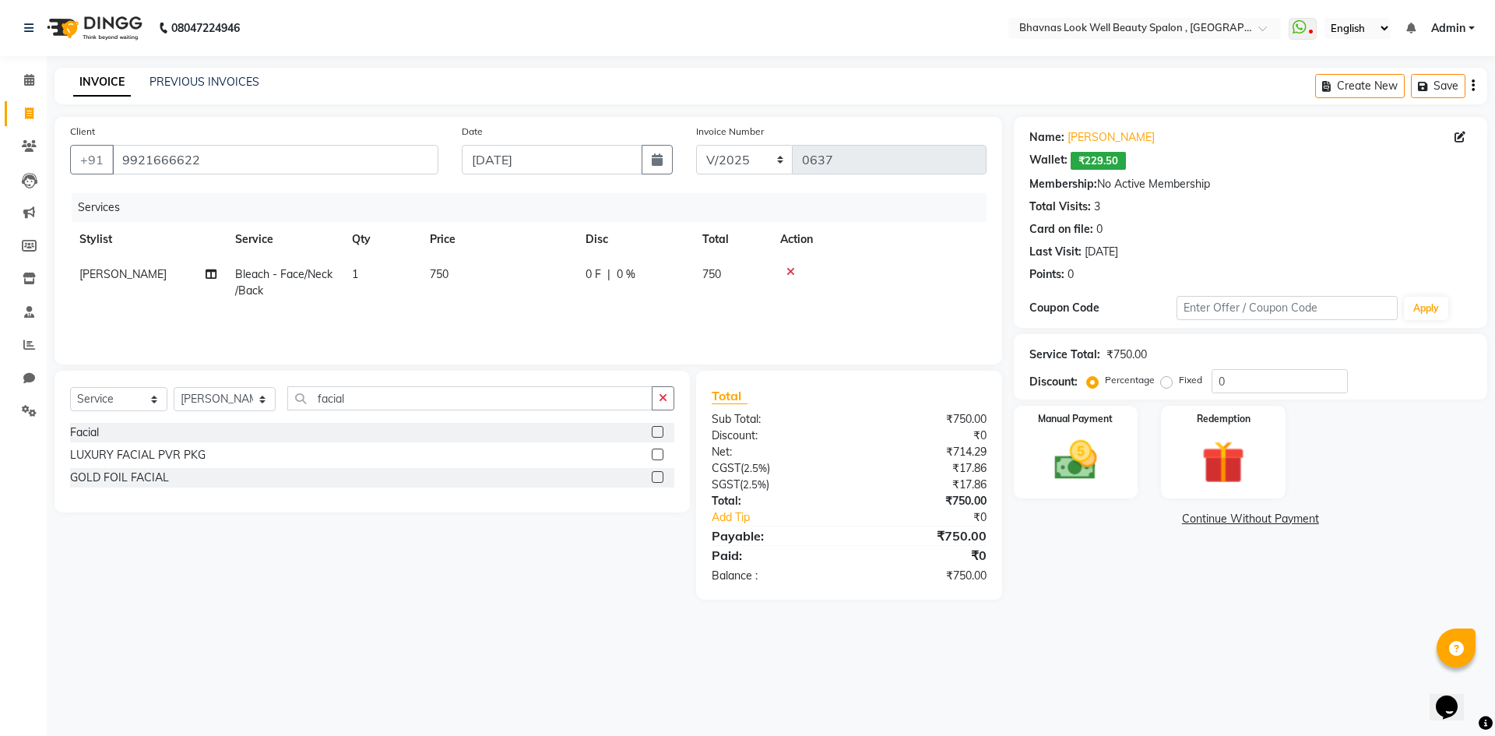
click at [660, 477] on label at bounding box center [658, 477] width 12 height 12
click at [660, 477] on input "checkbox" at bounding box center [657, 478] width 10 height 10
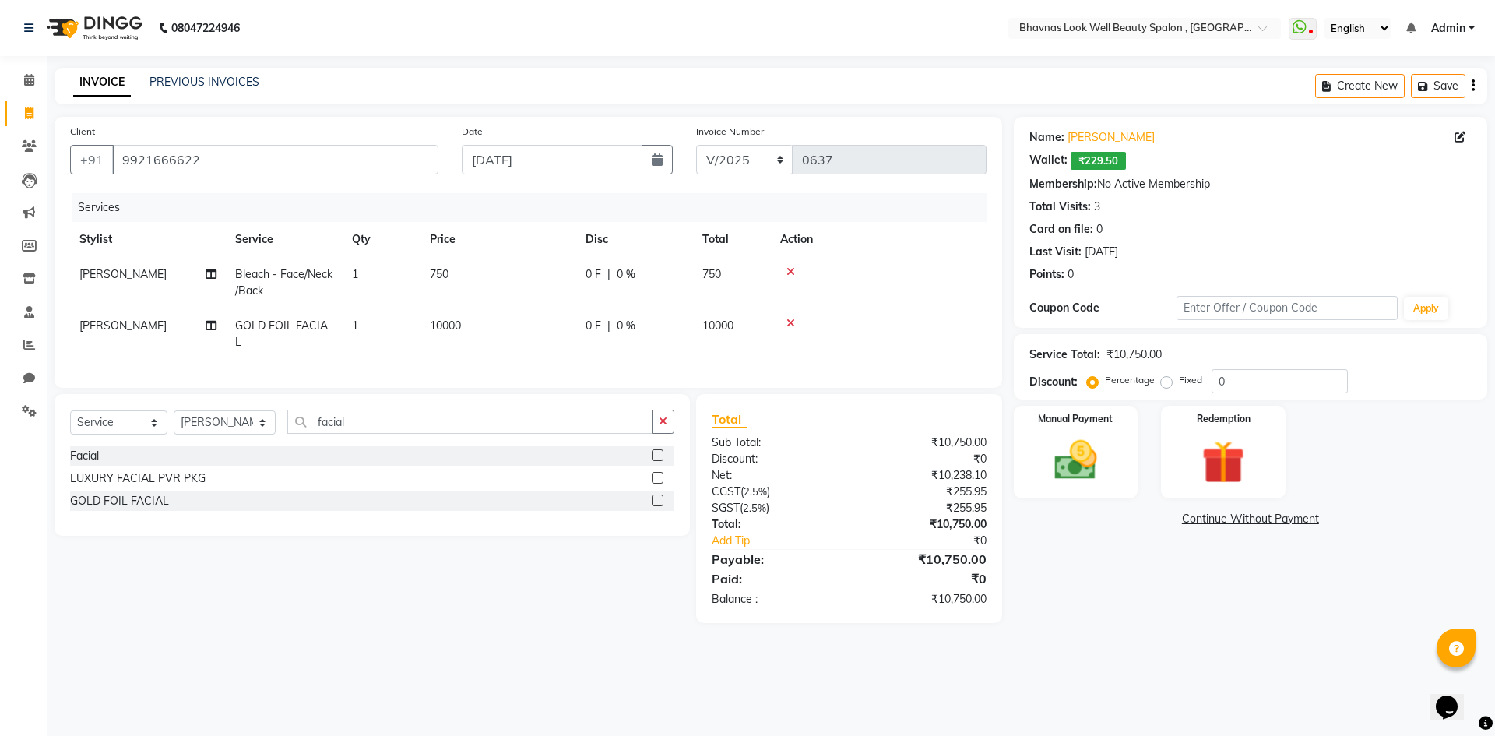
click at [451, 333] on td "10000" at bounding box center [499, 333] width 156 height 51
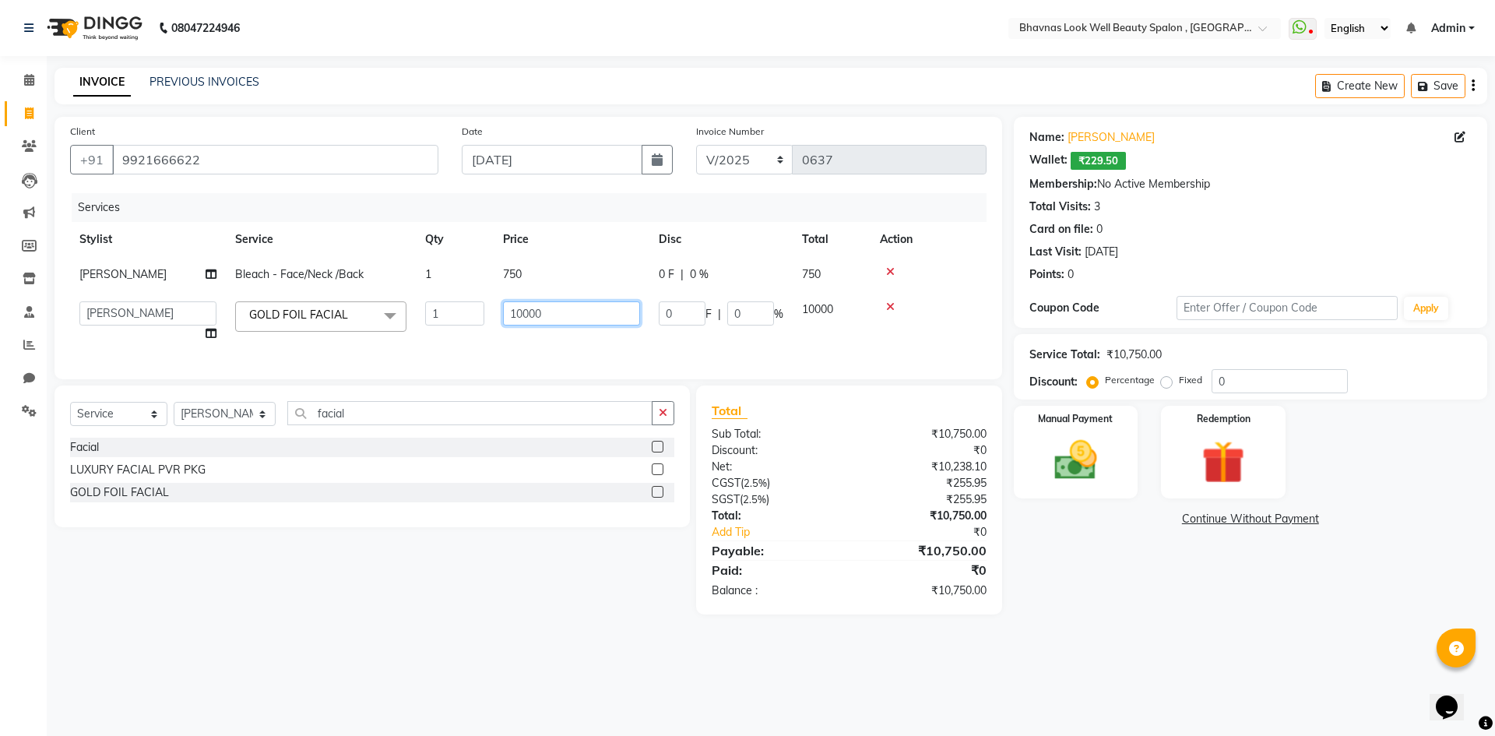
drag, startPoint x: 565, startPoint y: 327, endPoint x: 412, endPoint y: 338, distance: 153.0
click at [412, 338] on tr "[PERSON_NAME] [PERSON_NAME] ANMAL [PERSON_NAME] JYOTI [PERSON_NAME] [PERSON_NAM…" at bounding box center [528, 321] width 917 height 59
click at [498, 364] on div "Services Stylist Service Qty Price Disc Total Action [PERSON_NAME] CHANDPUR Ble…" at bounding box center [528, 278] width 917 height 171
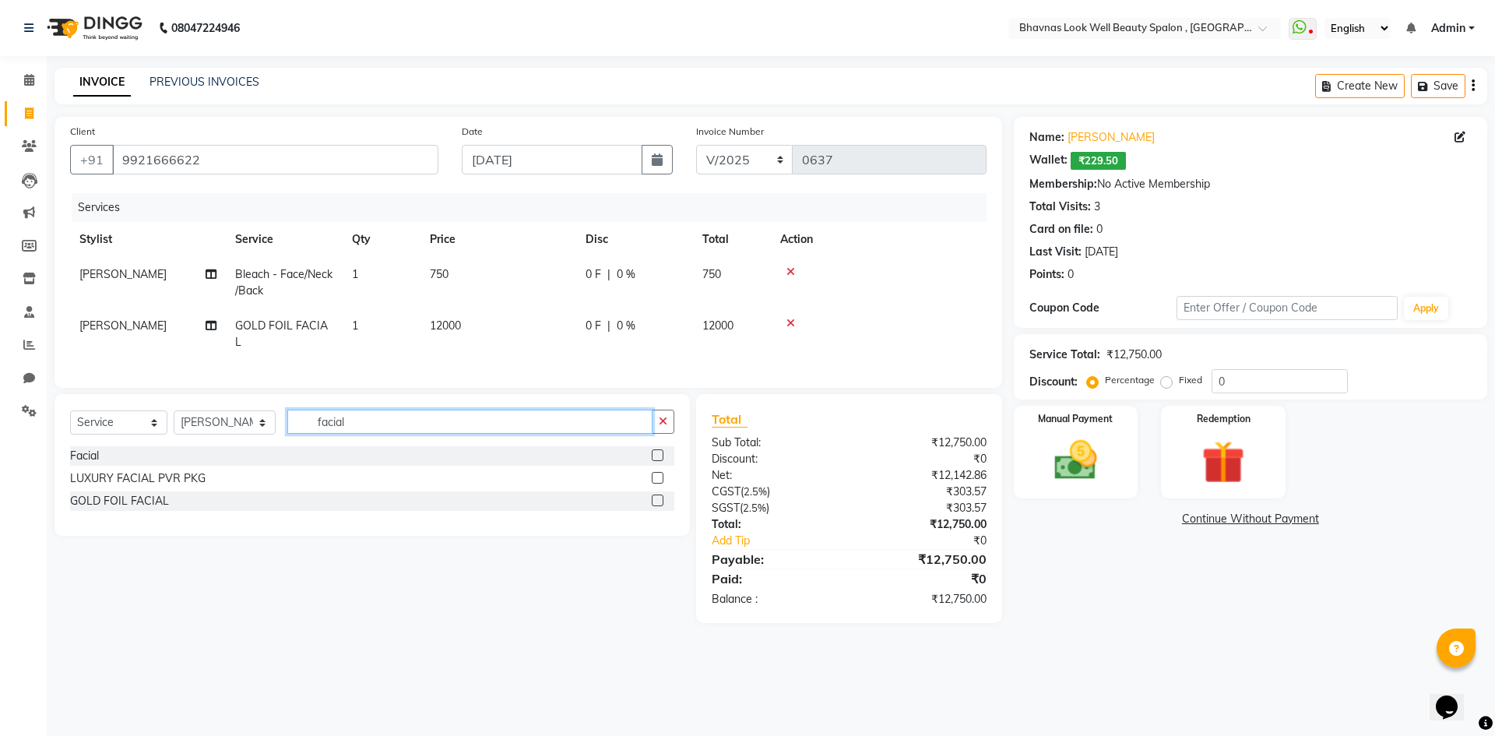
drag, startPoint x: 363, startPoint y: 435, endPoint x: 278, endPoint y: 439, distance: 85.0
click at [278, 439] on div "Select Service Product Membership Package Voucher Prepaid Gift Card Select Styl…" at bounding box center [372, 428] width 604 height 37
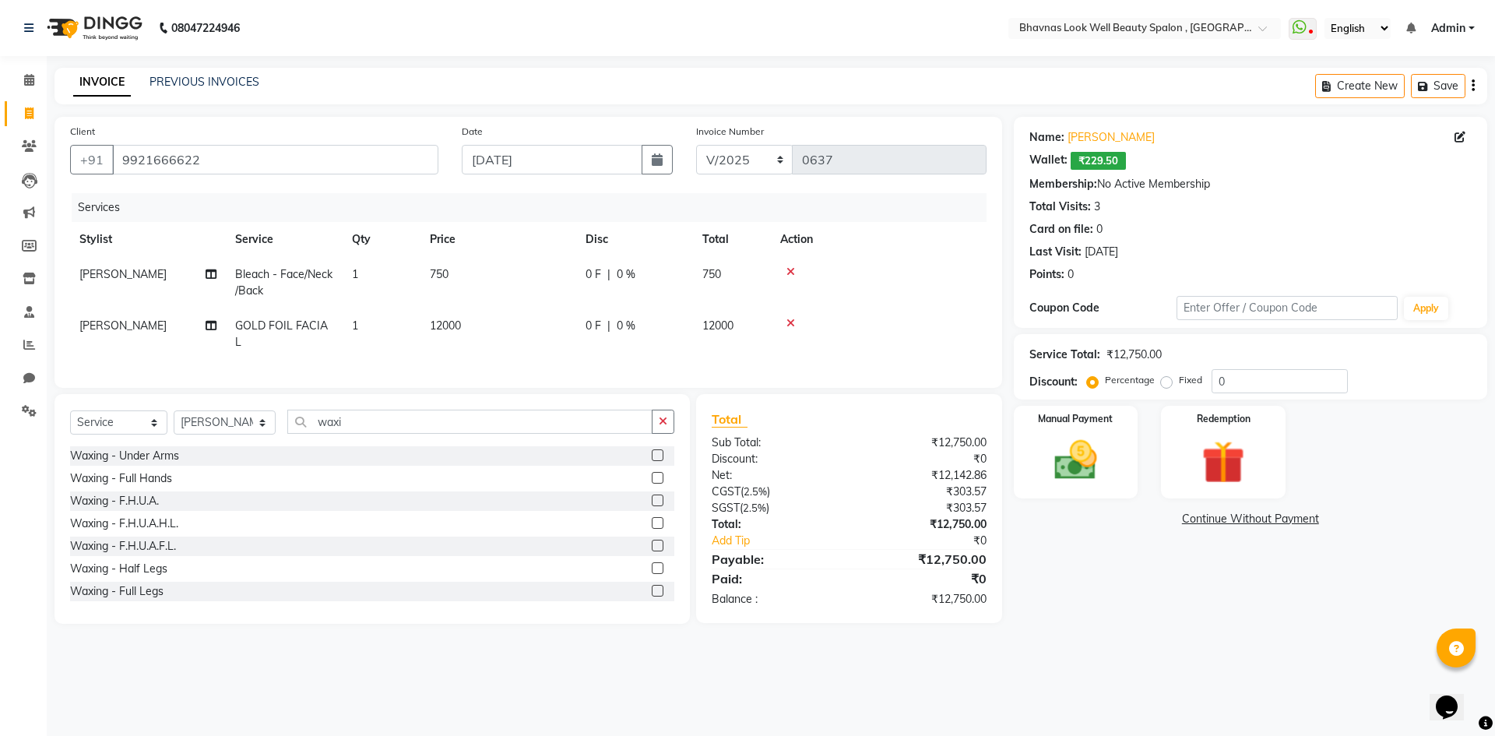
click at [637, 556] on div "Waxing - F.H.U.A.F.L." at bounding box center [372, 546] width 604 height 19
click at [652, 551] on label at bounding box center [658, 546] width 12 height 12
click at [652, 551] on input "checkbox" at bounding box center [657, 546] width 10 height 10
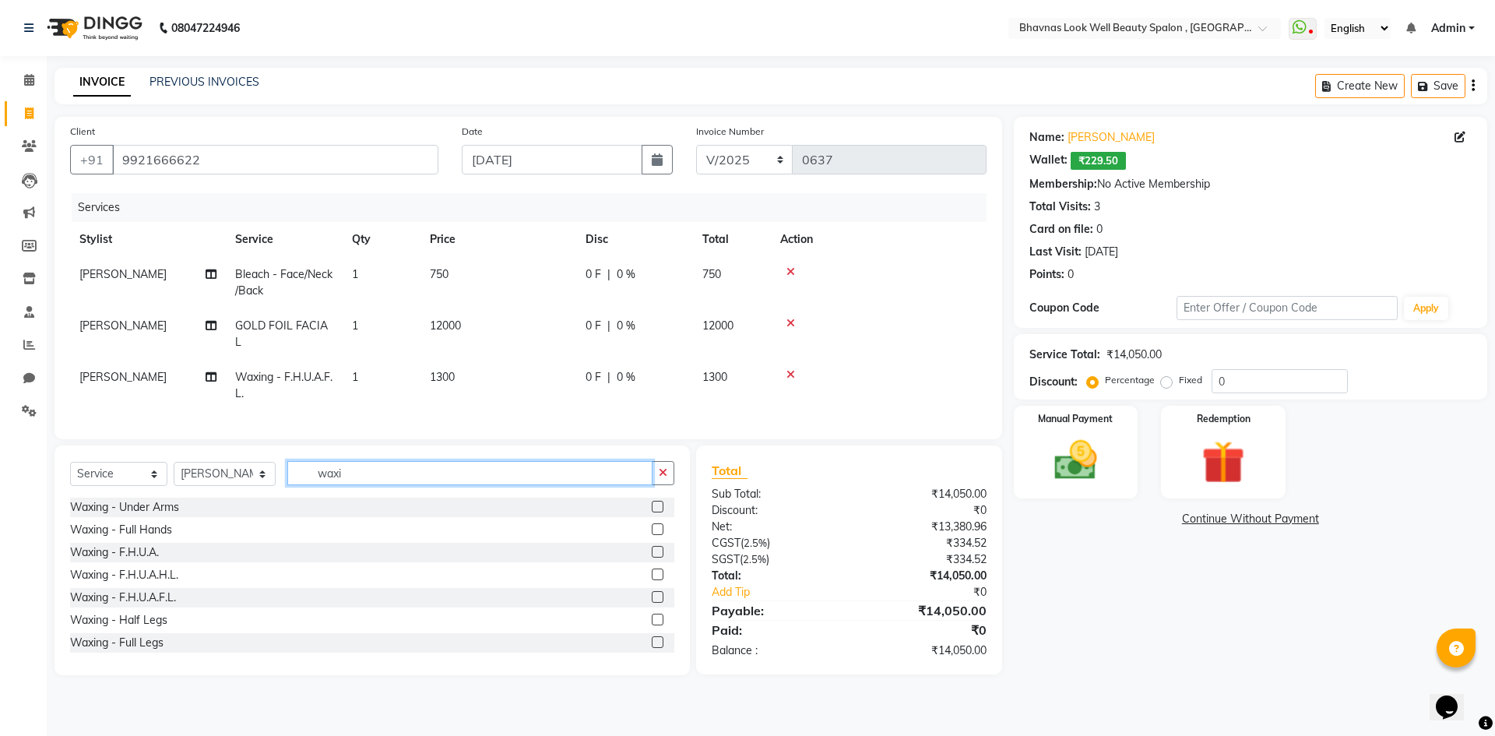
drag, startPoint x: 364, startPoint y: 482, endPoint x: 589, endPoint y: 455, distance: 227.5
click at [237, 481] on div "Select Service Product Membership Package Voucher Prepaid Gift Card Select Styl…" at bounding box center [372, 479] width 604 height 37
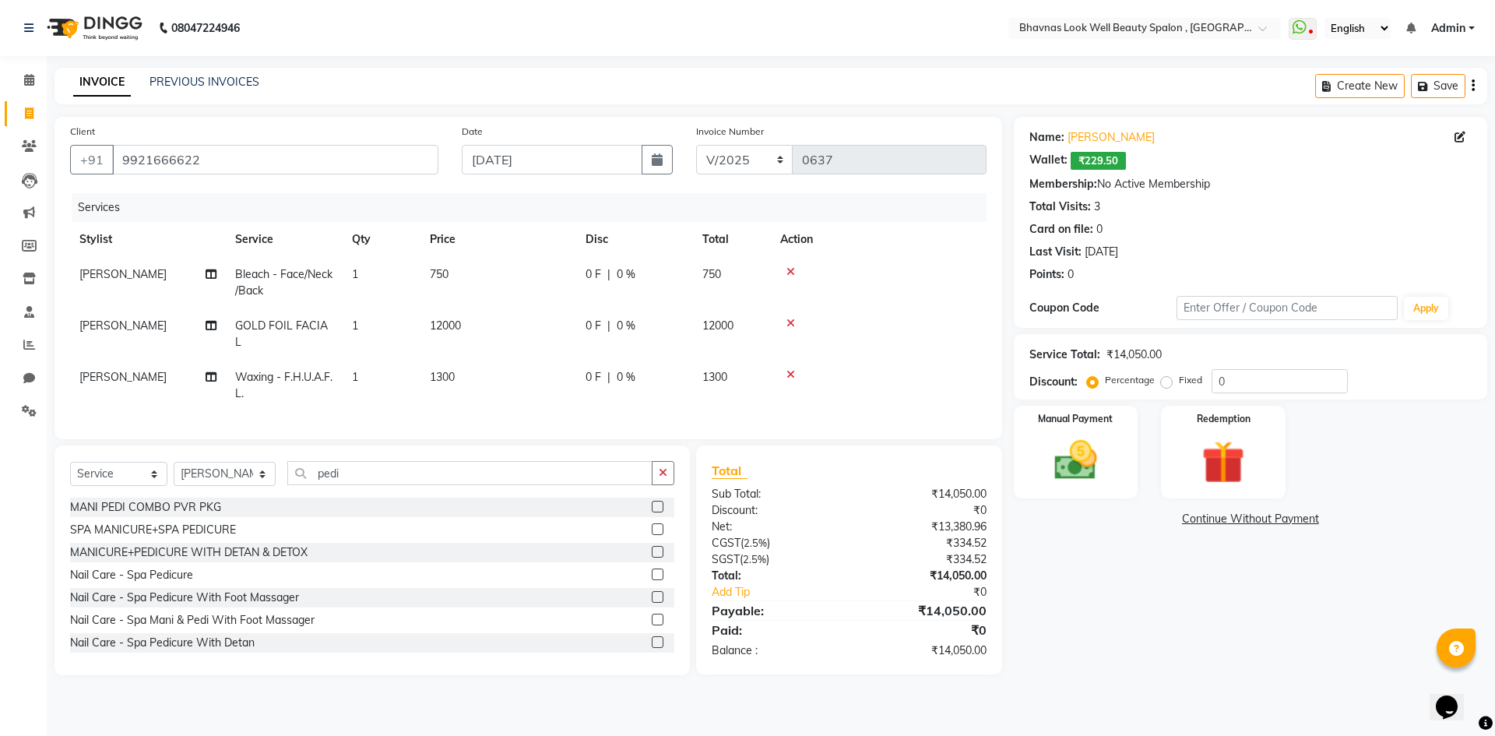
click at [652, 535] on label at bounding box center [658, 529] width 12 height 12
click at [652, 535] on input "checkbox" at bounding box center [657, 530] width 10 height 10
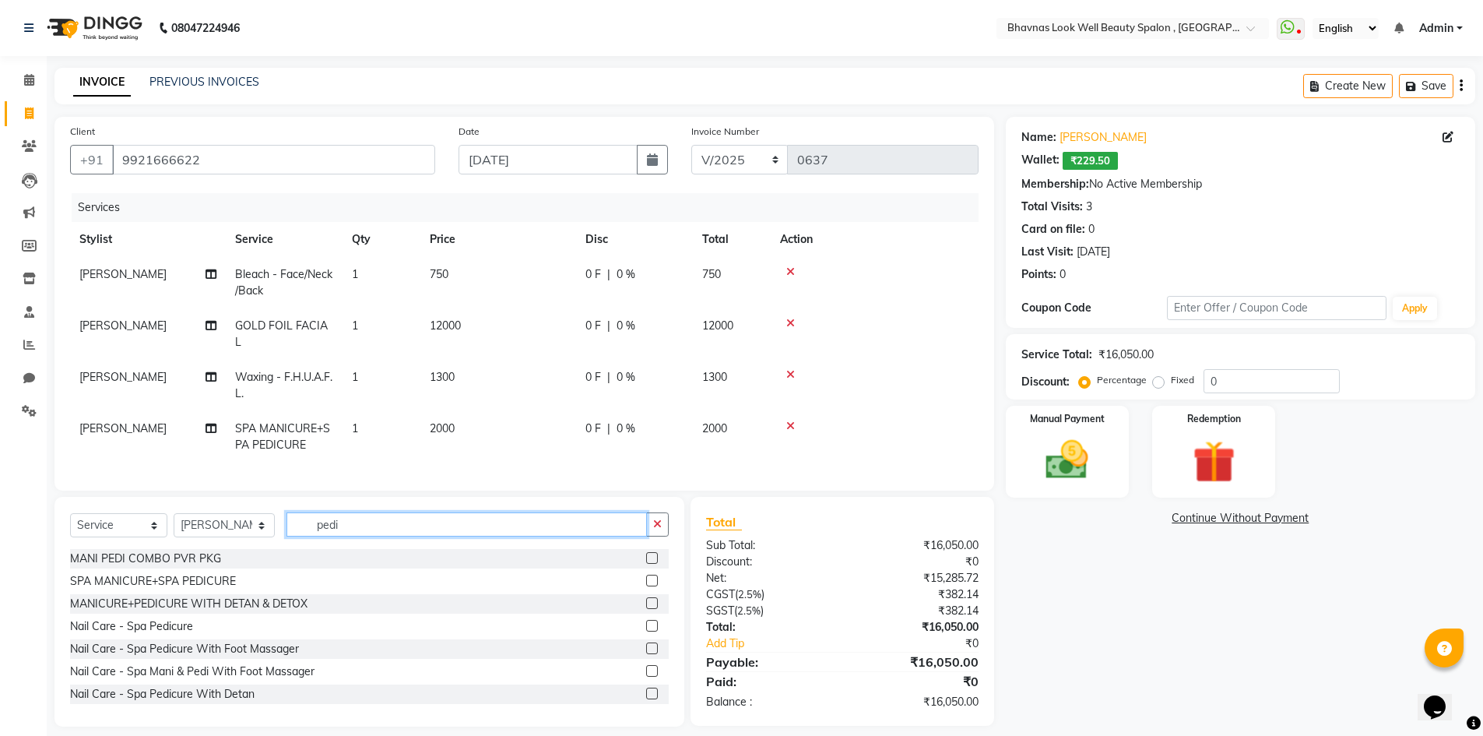
drag, startPoint x: 360, startPoint y: 530, endPoint x: 229, endPoint y: 535, distance: 130.9
click at [229, 535] on div "Select Service Product Membership Package Voucher Prepaid Gift Card Select Styl…" at bounding box center [369, 530] width 599 height 37
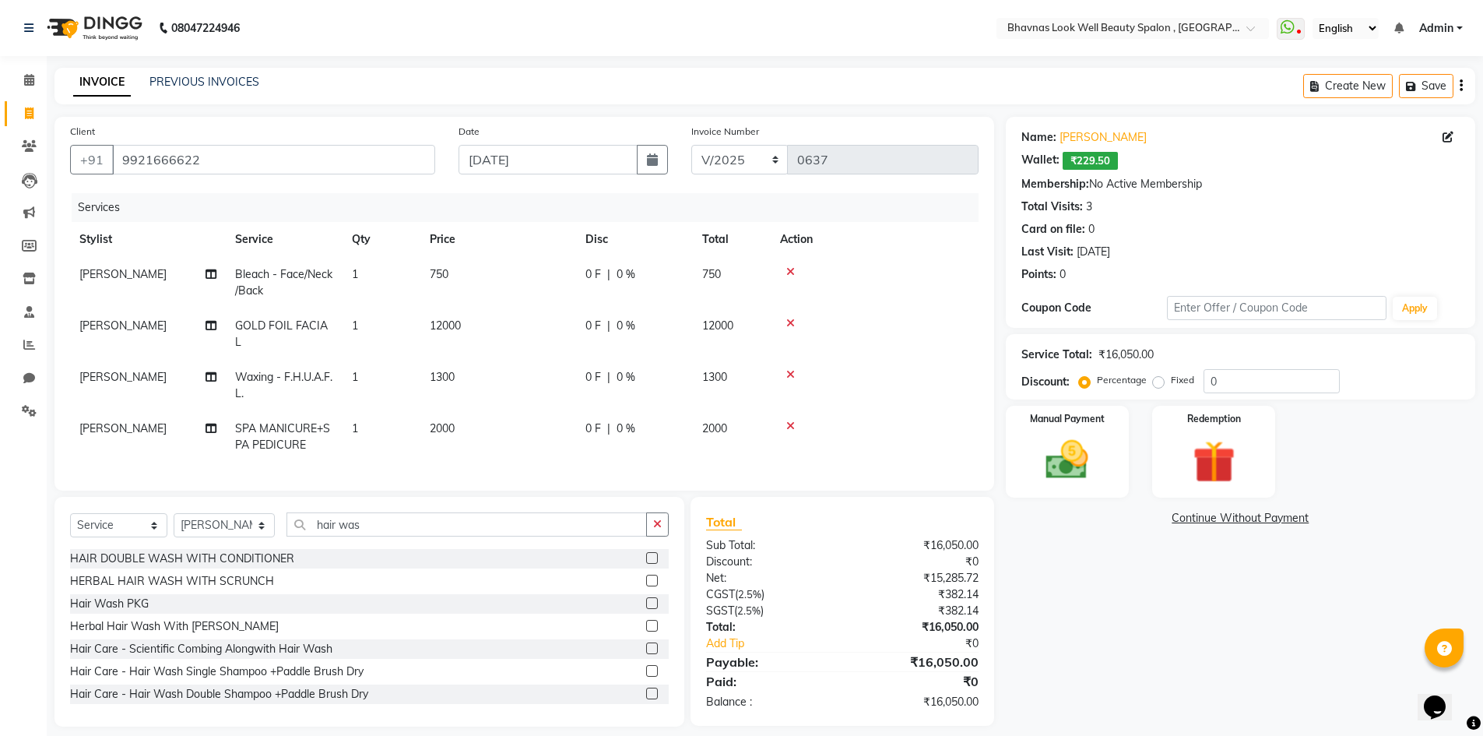
click at [646, 564] on label at bounding box center [652, 558] width 12 height 12
click at [646, 564] on input "checkbox" at bounding box center [651, 559] width 10 height 10
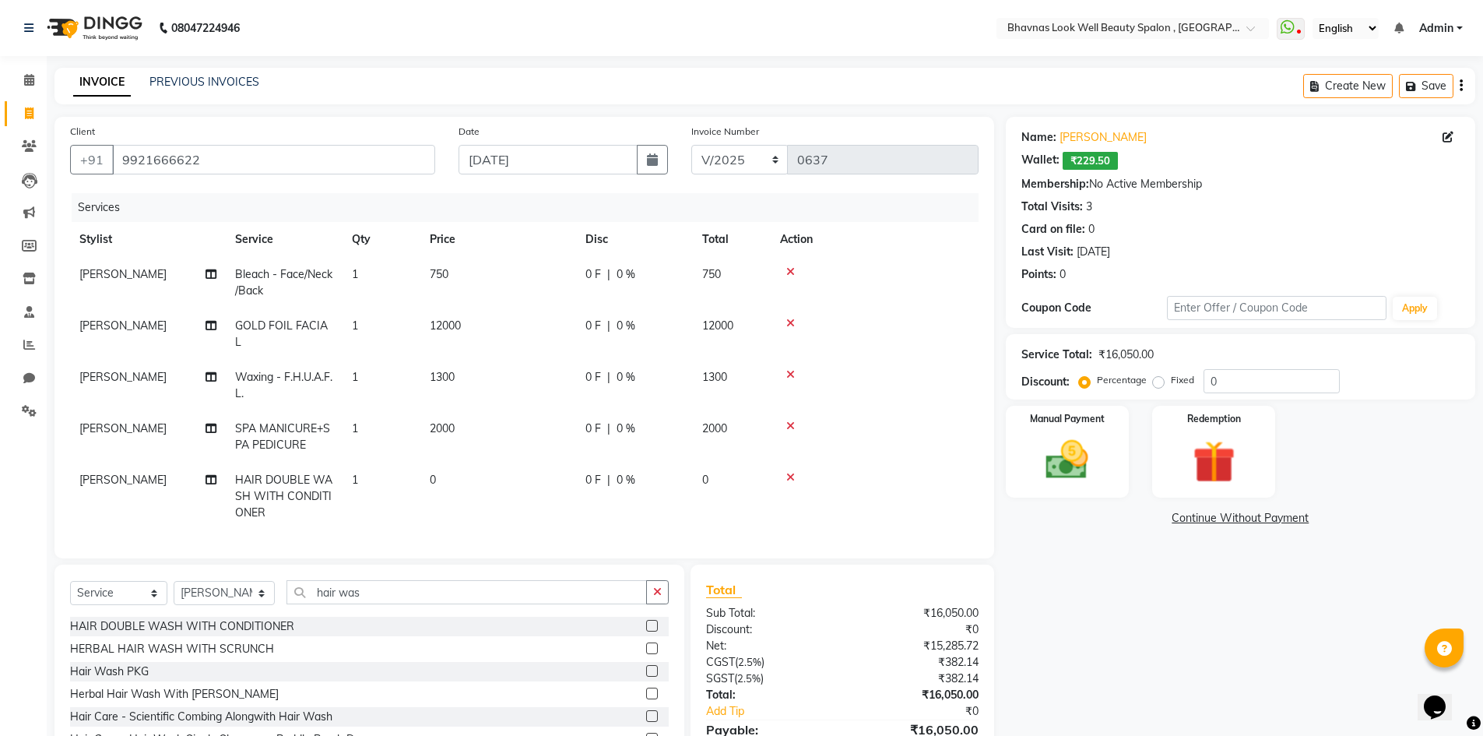
click at [498, 502] on td "0" at bounding box center [499, 497] width 156 height 68
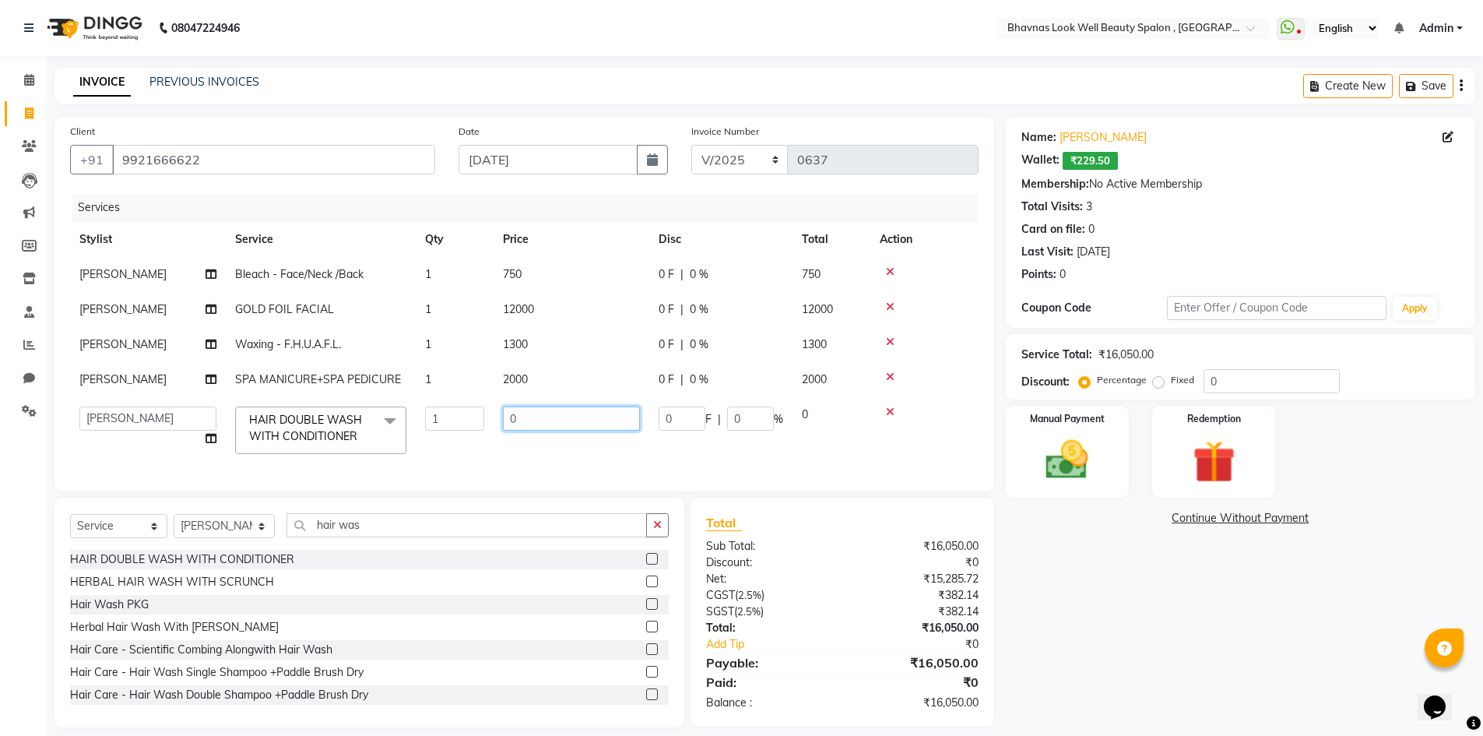
drag, startPoint x: 554, startPoint y: 485, endPoint x: 371, endPoint y: 487, distance: 182.2
click at [378, 463] on tr "[PERSON_NAME] [PERSON_NAME] ANMAL [PERSON_NAME] JYOTI [PERSON_NAME] [PERSON_NAM…" at bounding box center [524, 430] width 909 height 66
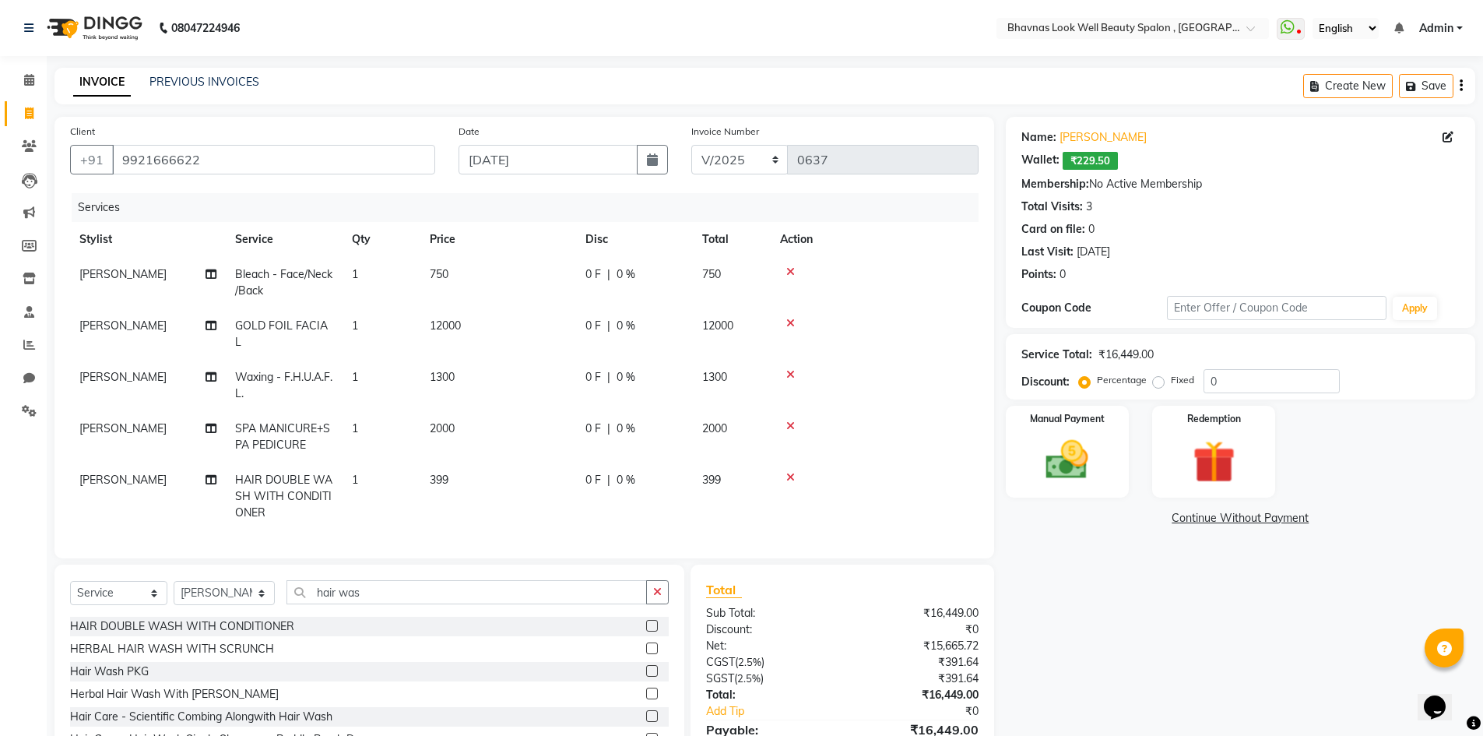
click at [414, 520] on tr "[PERSON_NAME] HAIR DOUBLE WASH WITH CONDITIONER 1 399 0 F | 0 % 399" at bounding box center [524, 497] width 909 height 68
drag, startPoint x: 381, startPoint y: 607, endPoint x: 322, endPoint y: 601, distance: 59.4
click at [322, 601] on input "hair was" at bounding box center [467, 592] width 361 height 24
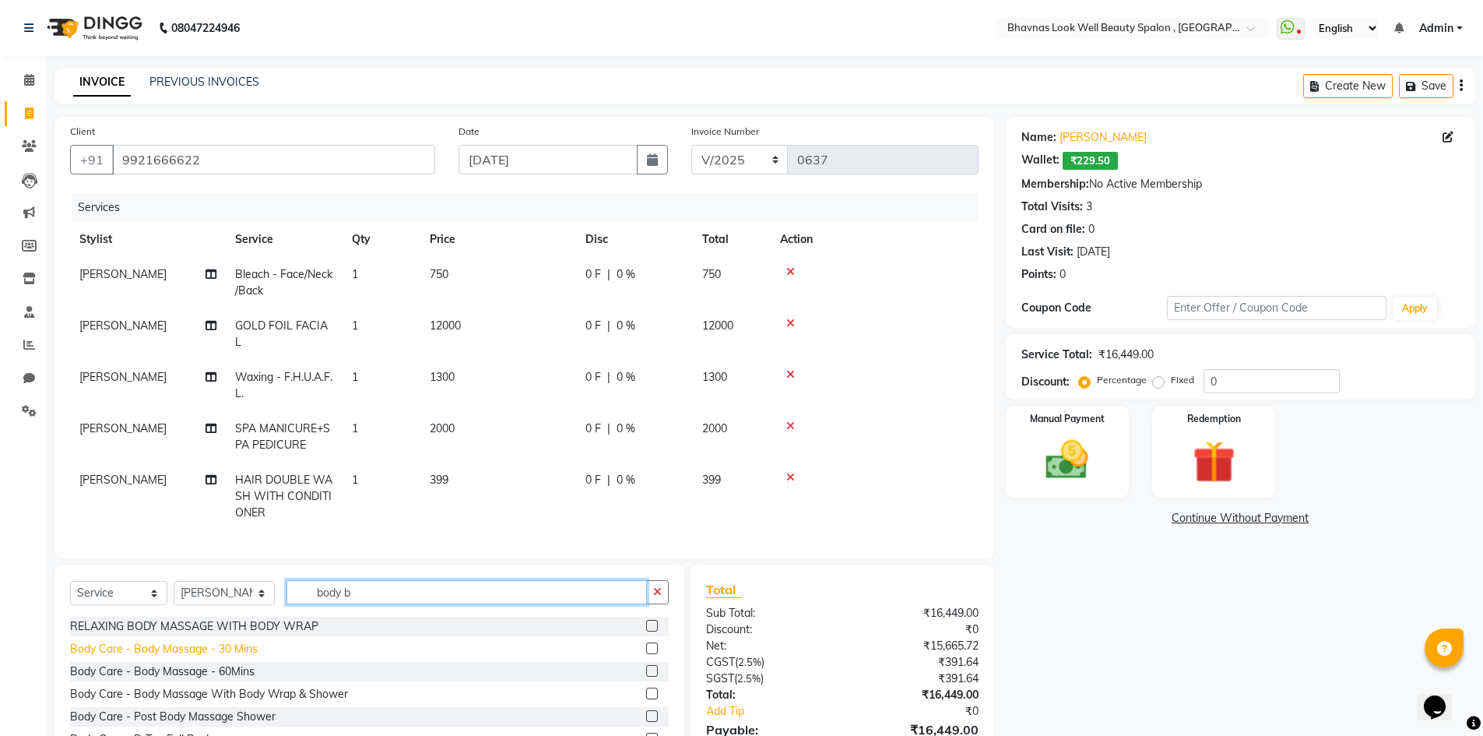
scroll to position [48, 0]
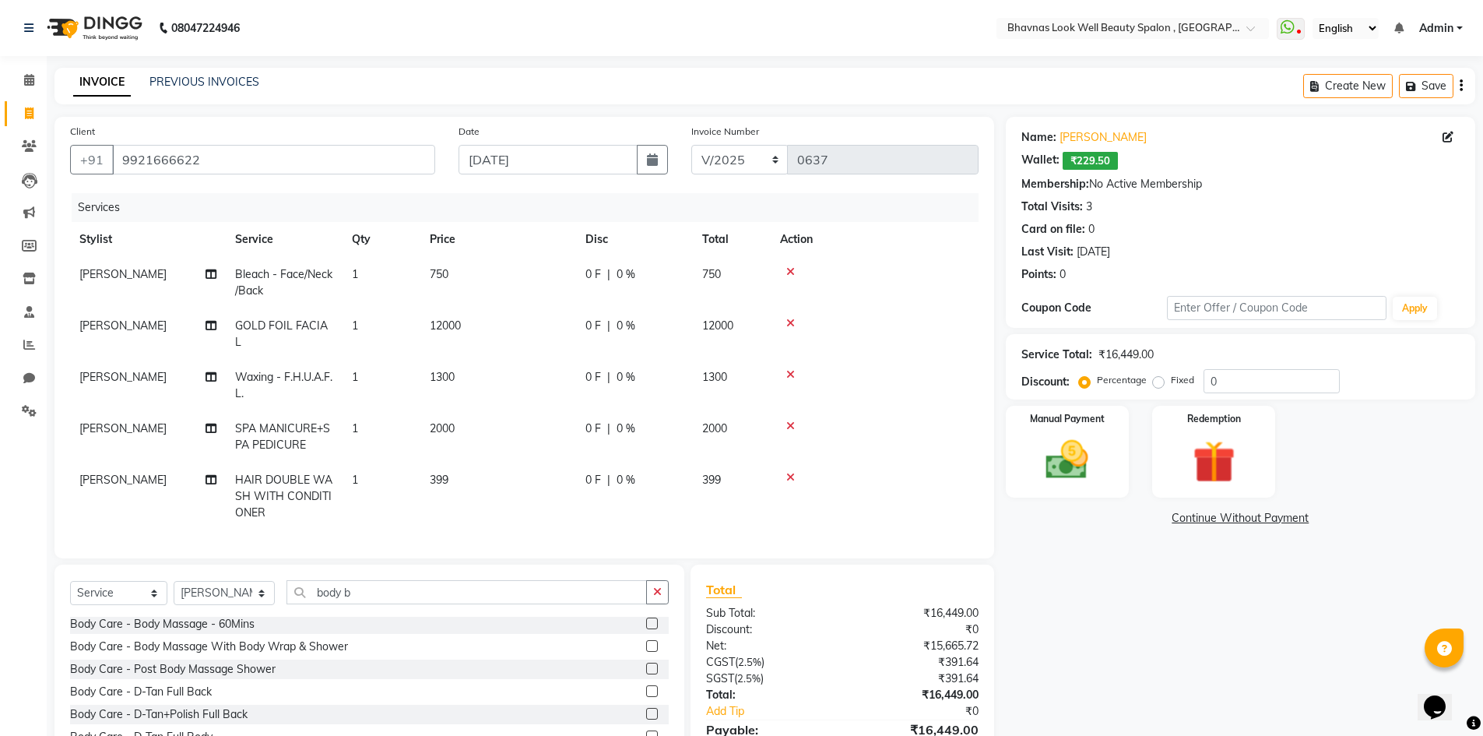
click at [649, 702] on div at bounding box center [657, 691] width 23 height 19
click at [646, 697] on label at bounding box center [652, 691] width 12 height 12
click at [646, 697] on input "checkbox" at bounding box center [651, 692] width 10 height 10
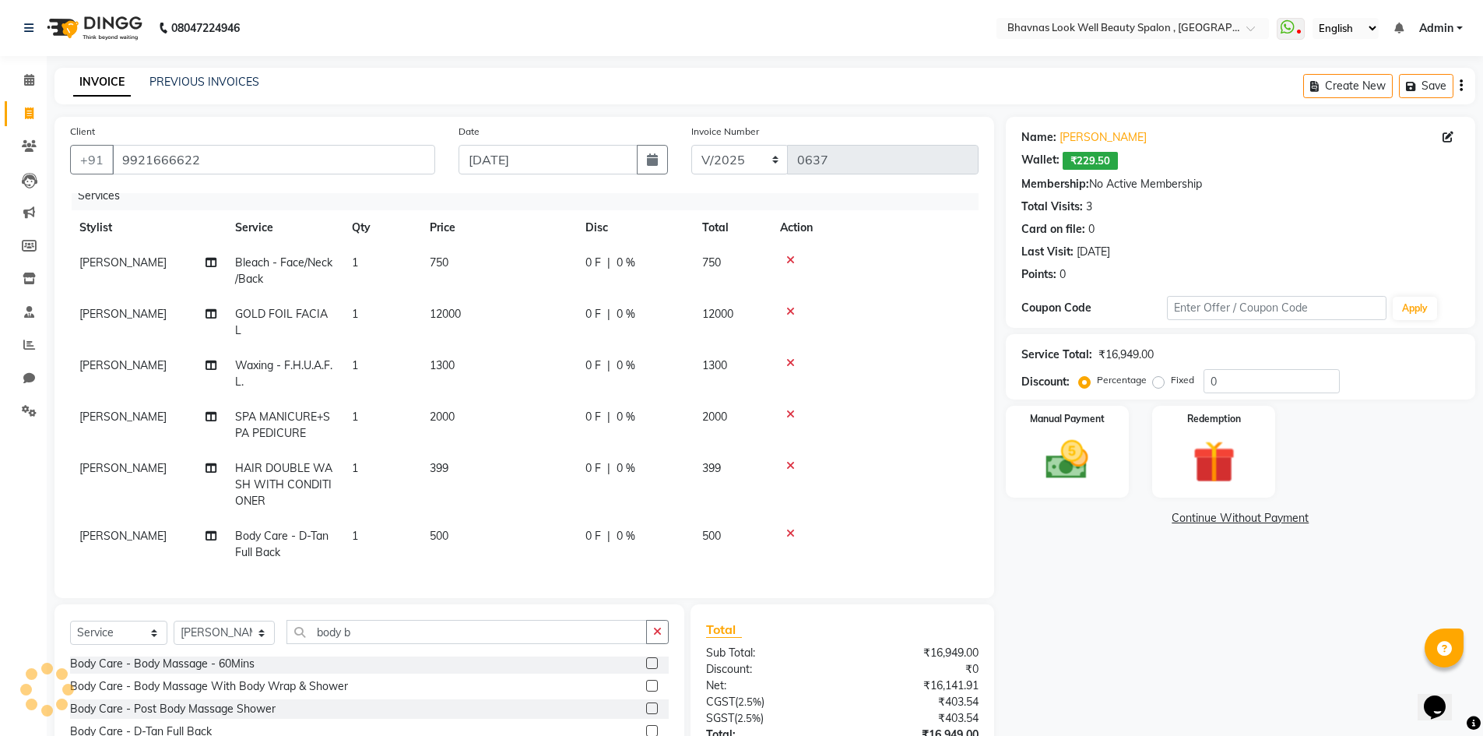
click at [435, 519] on td "500" at bounding box center [499, 544] width 156 height 51
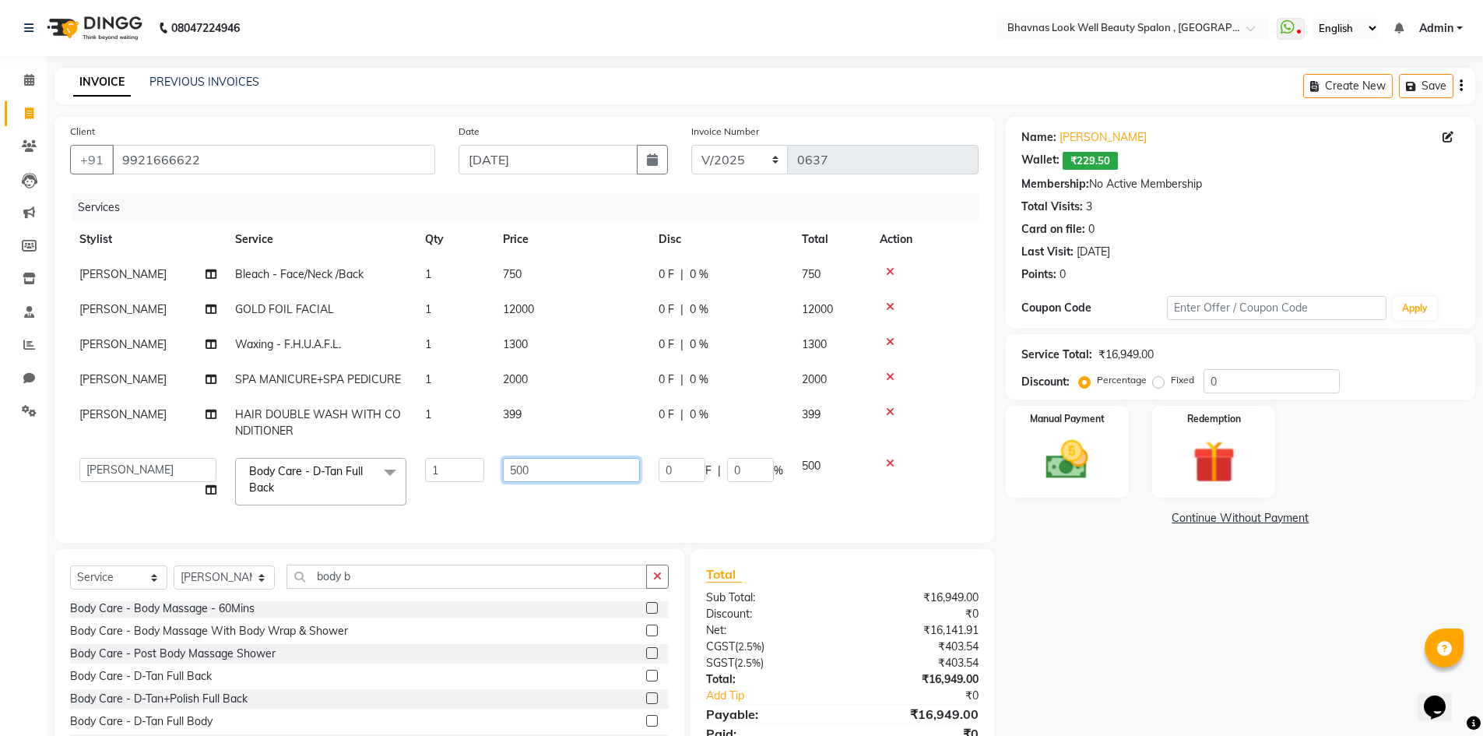
drag, startPoint x: 568, startPoint y: 509, endPoint x: 442, endPoint y: 513, distance: 126.2
click at [442, 513] on tr "[PERSON_NAME] [PERSON_NAME] ANMAL [PERSON_NAME] JYOTI [PERSON_NAME] [PERSON_NAM…" at bounding box center [524, 482] width 909 height 66
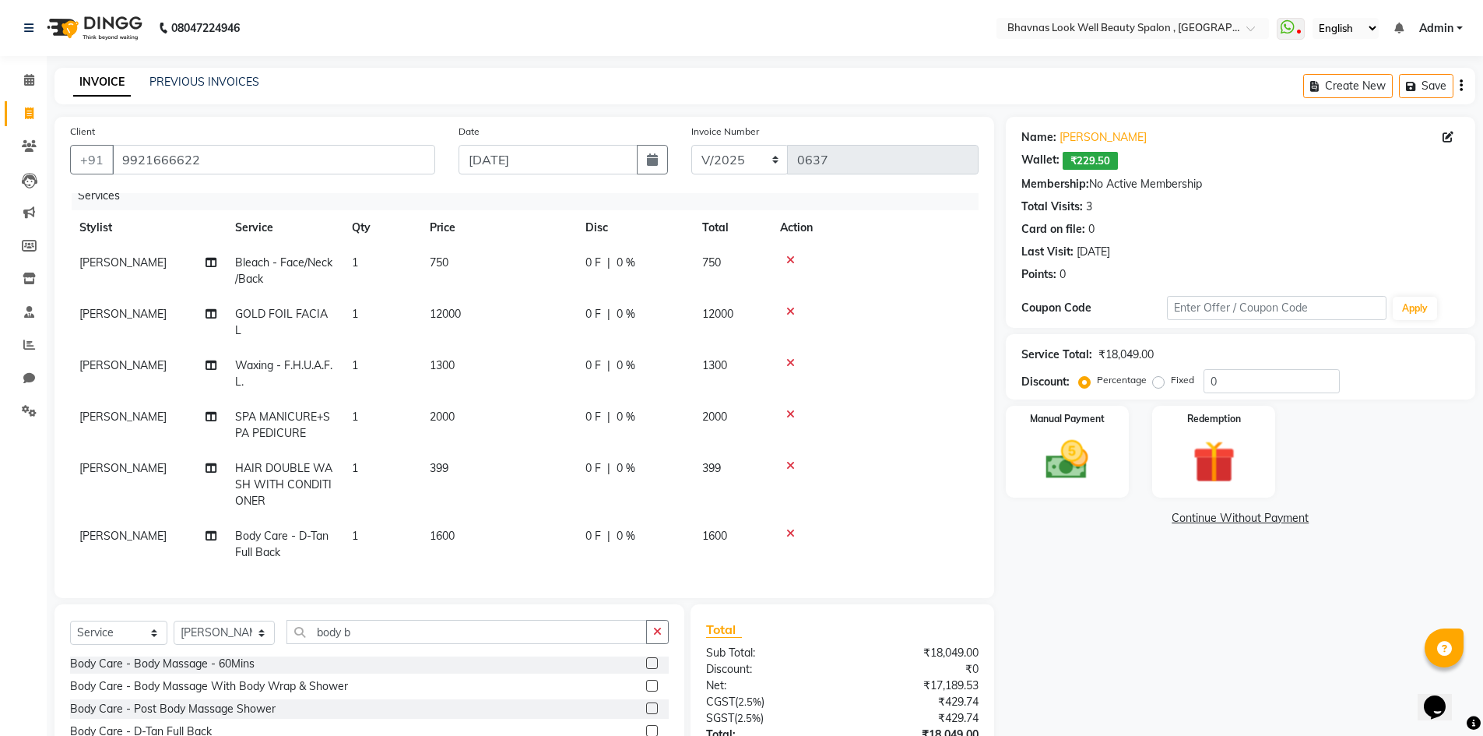
click at [537, 549] on td "1600" at bounding box center [499, 544] width 156 height 51
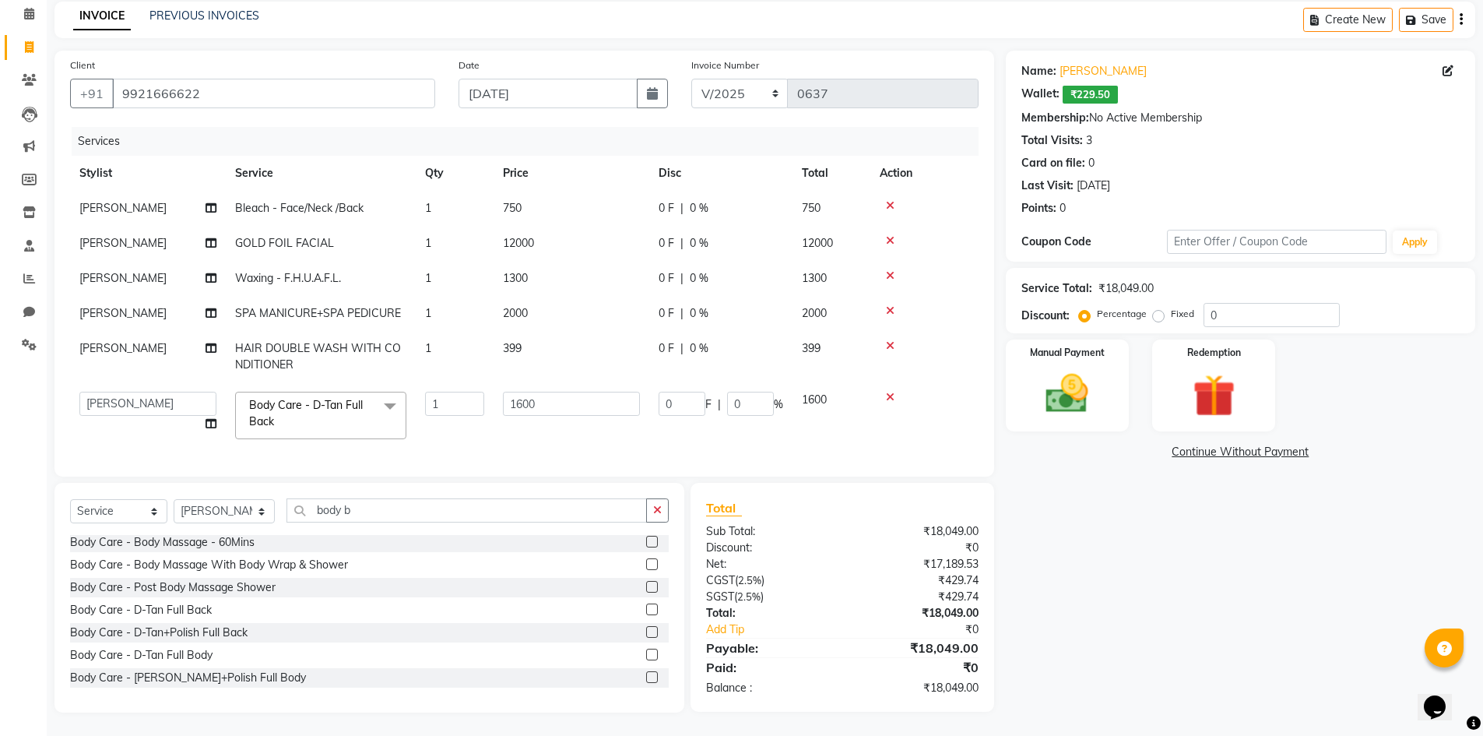
scroll to position [121, 0]
click at [364, 509] on input "body b" at bounding box center [467, 510] width 361 height 24
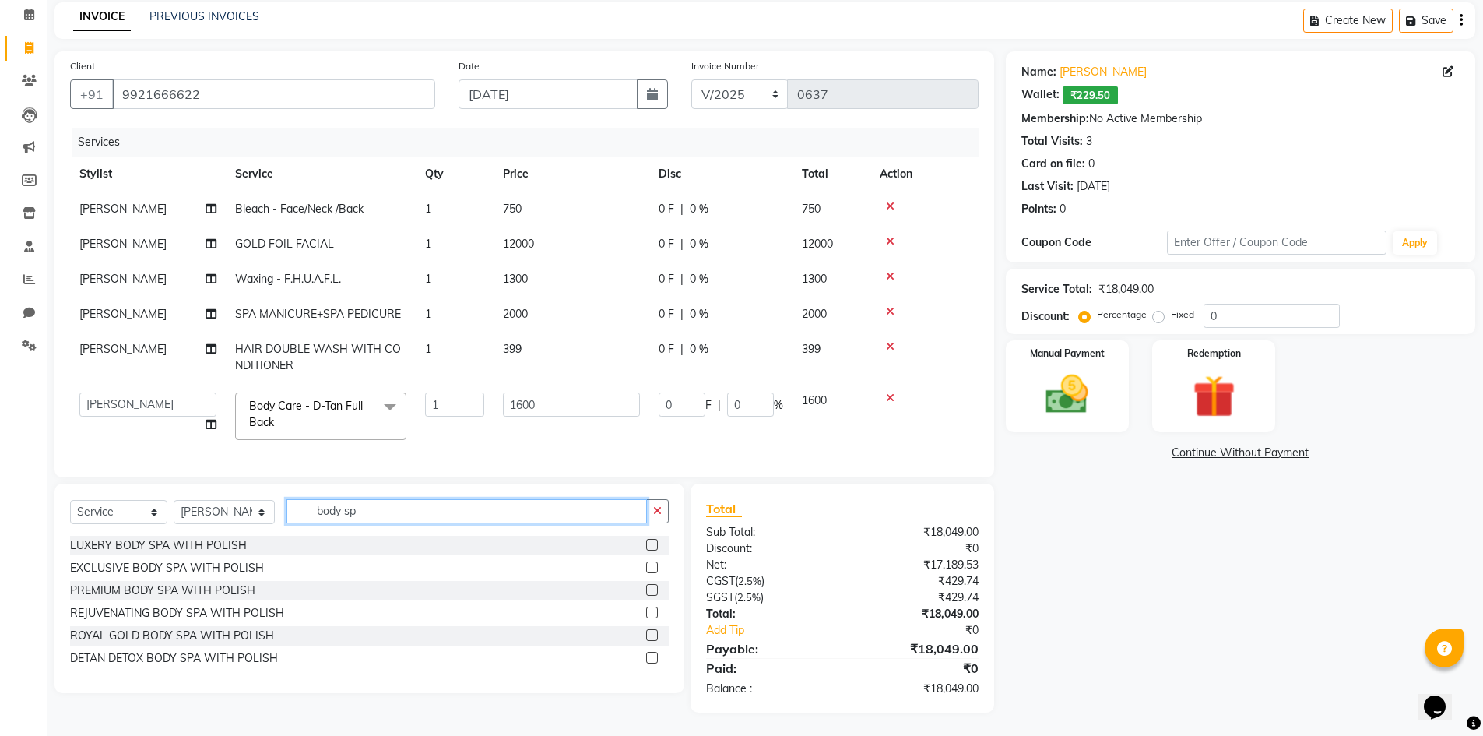
scroll to position [121, 0]
click at [648, 546] on label at bounding box center [652, 545] width 12 height 12
click at [648, 546] on input "checkbox" at bounding box center [651, 545] width 10 height 10
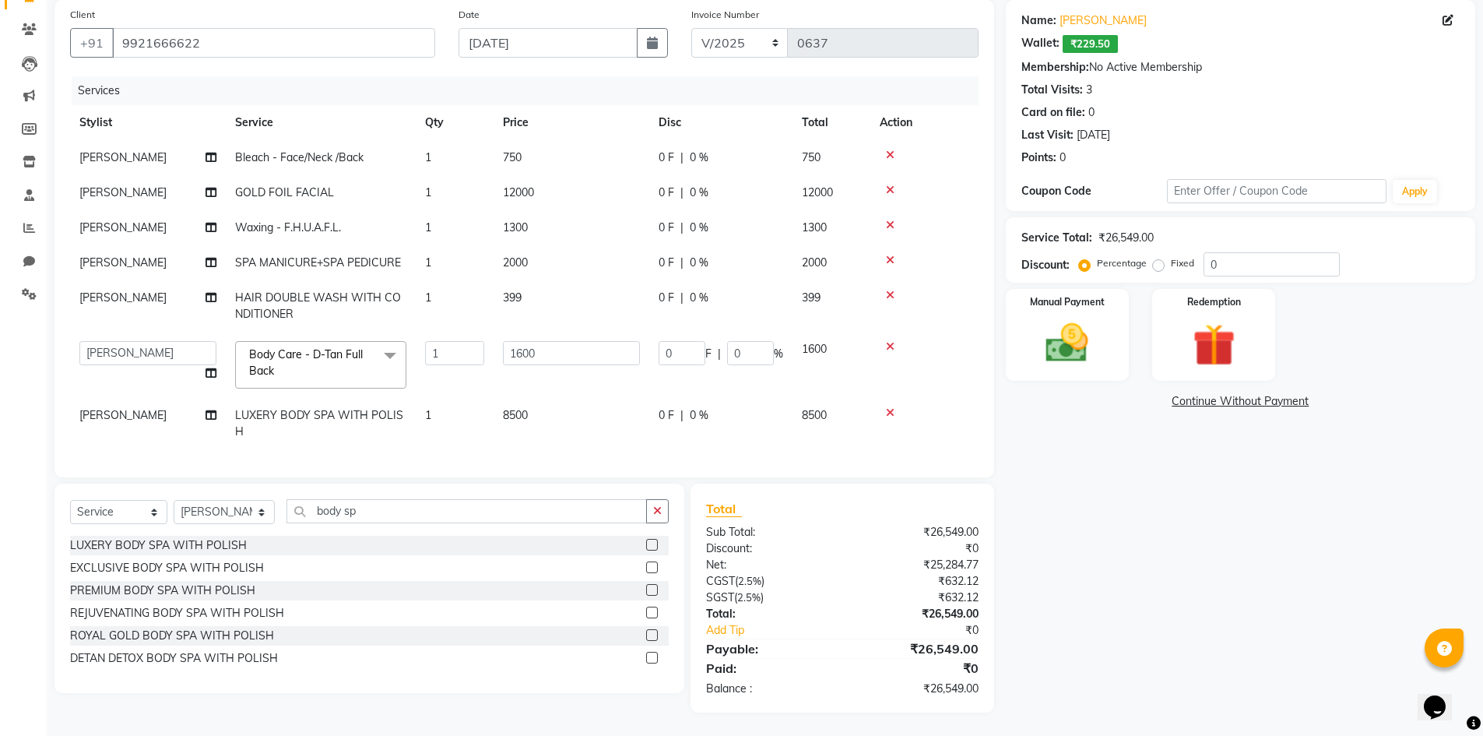
scroll to position [73, 0]
click at [538, 403] on td "8500" at bounding box center [572, 423] width 156 height 51
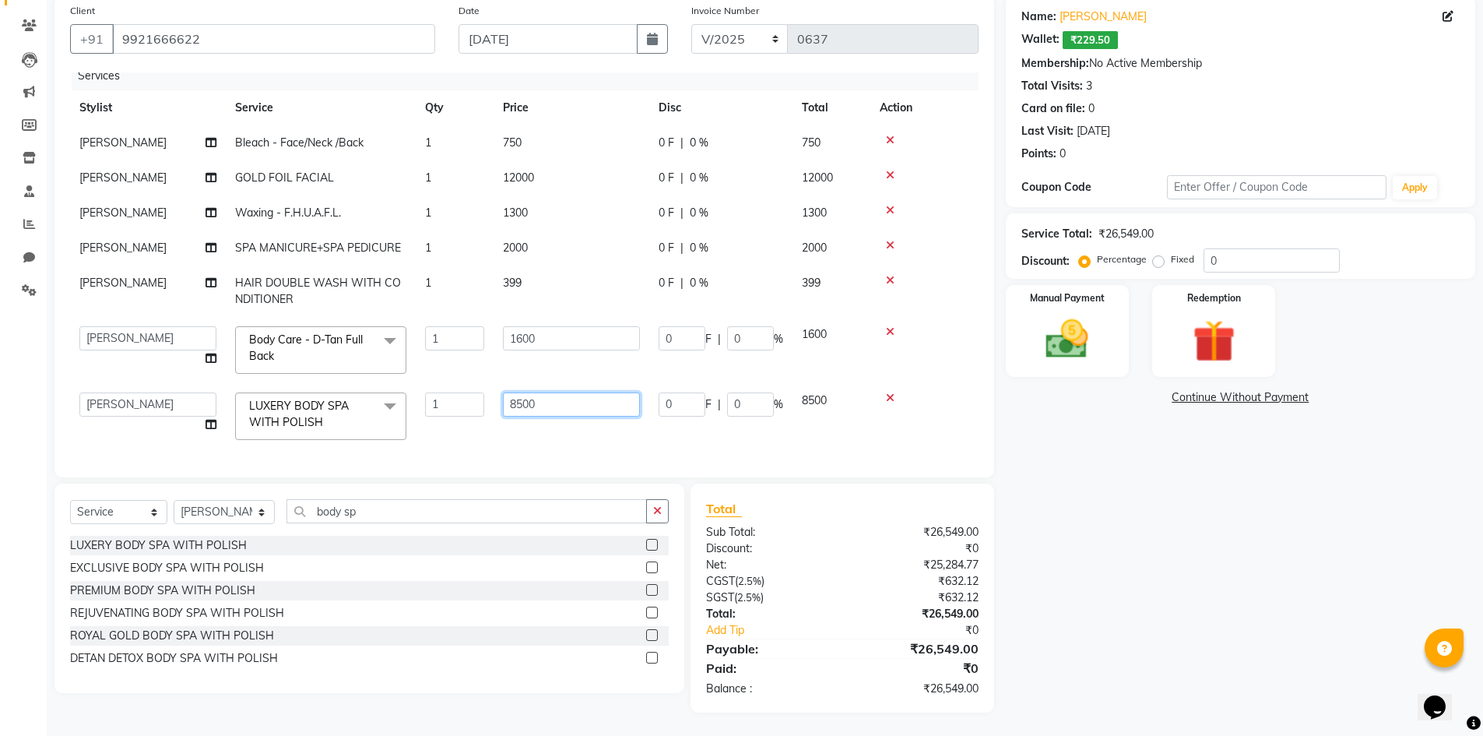
drag, startPoint x: 538, startPoint y: 403, endPoint x: 415, endPoint y: 405, distance: 123.0
click at [415, 405] on tr "[PERSON_NAME] [PERSON_NAME] ANMAL [PERSON_NAME] JYOTI [PERSON_NAME] [PERSON_NAM…" at bounding box center [524, 416] width 909 height 66
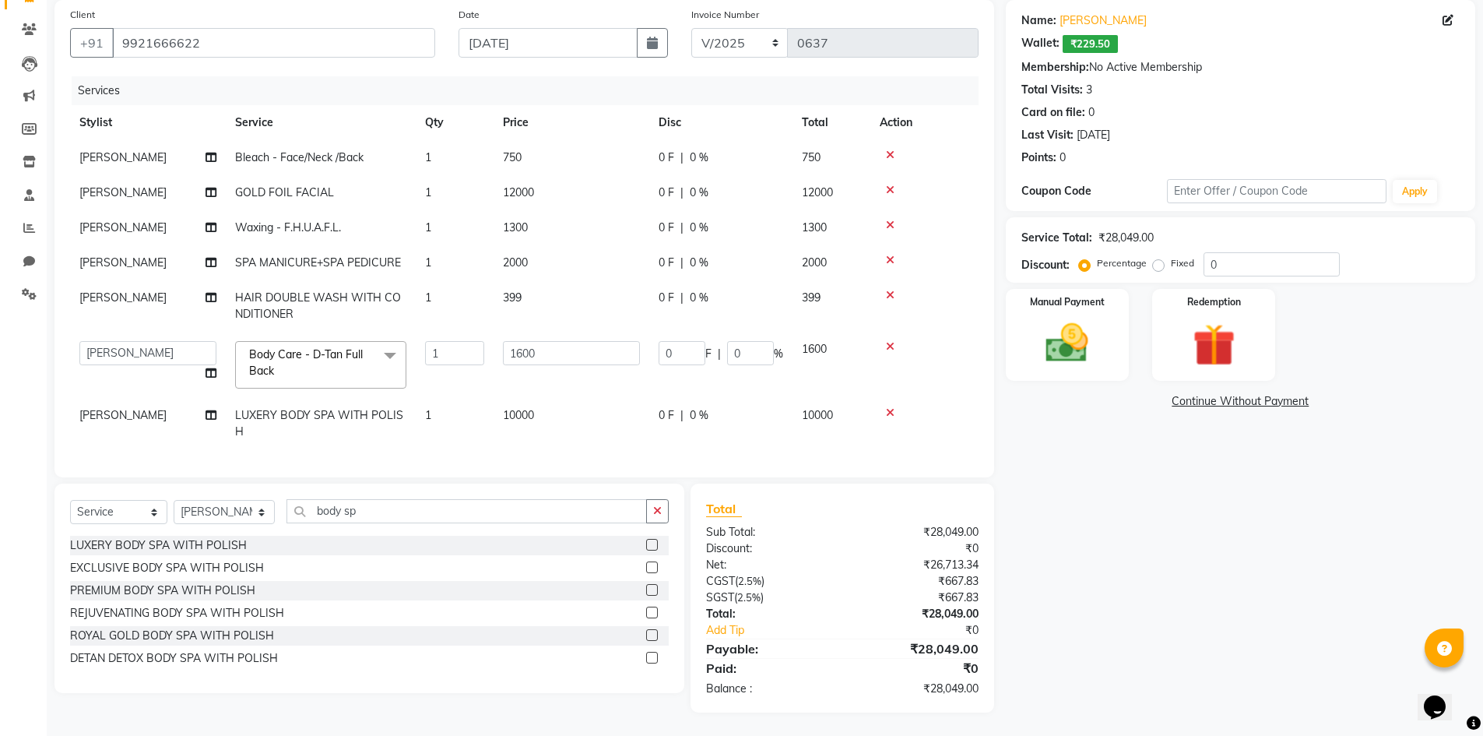
click at [618, 441] on div "Services Stylist Service Qty Price Disc Total Action [PERSON_NAME] CHANDPUR Ble…" at bounding box center [524, 268] width 909 height 385
drag, startPoint x: 400, startPoint y: 509, endPoint x: 148, endPoint y: 511, distance: 252.3
click at [148, 511] on div "Select Service Product Membership Package Voucher Prepaid Gift Card Select Styl…" at bounding box center [369, 517] width 599 height 37
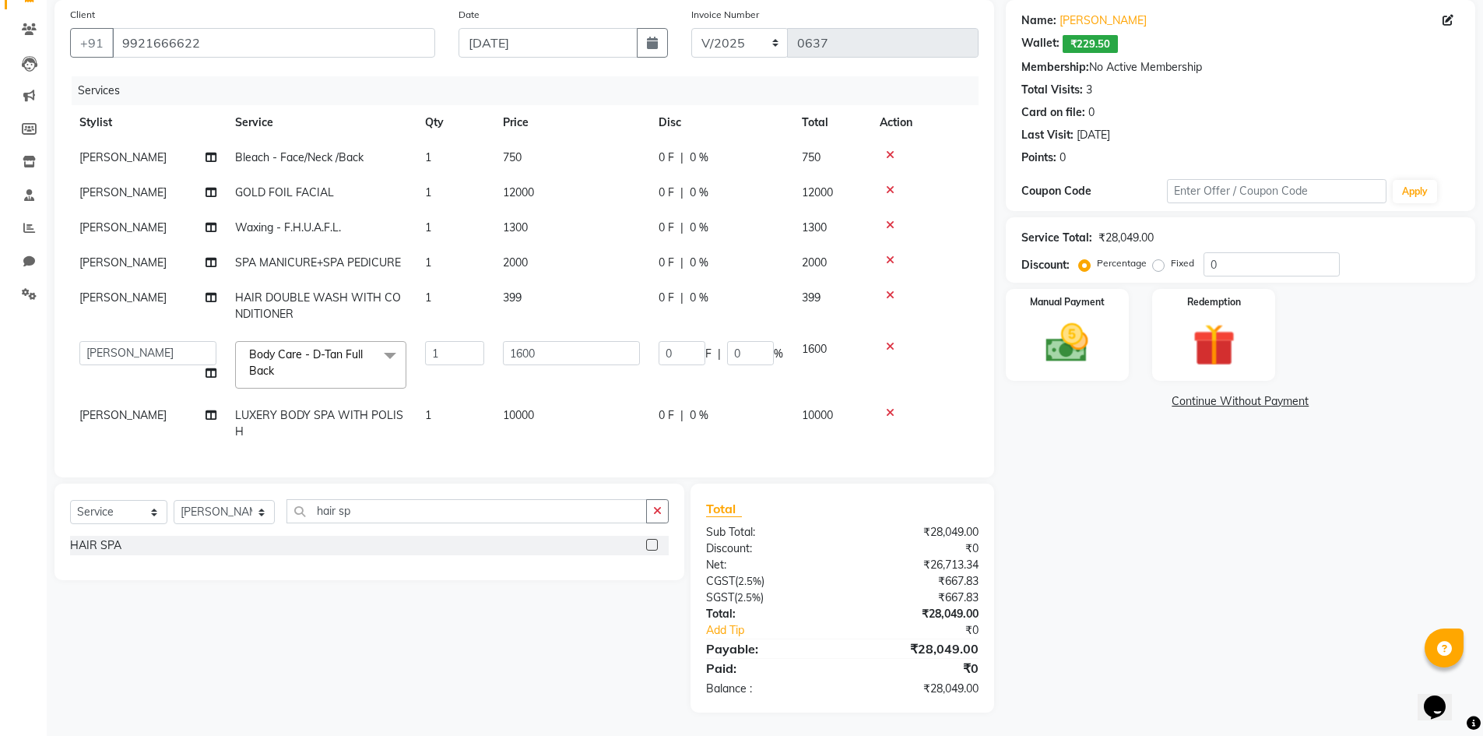
click at [654, 547] on label at bounding box center [652, 545] width 12 height 12
click at [654, 547] on input "checkbox" at bounding box center [651, 545] width 10 height 10
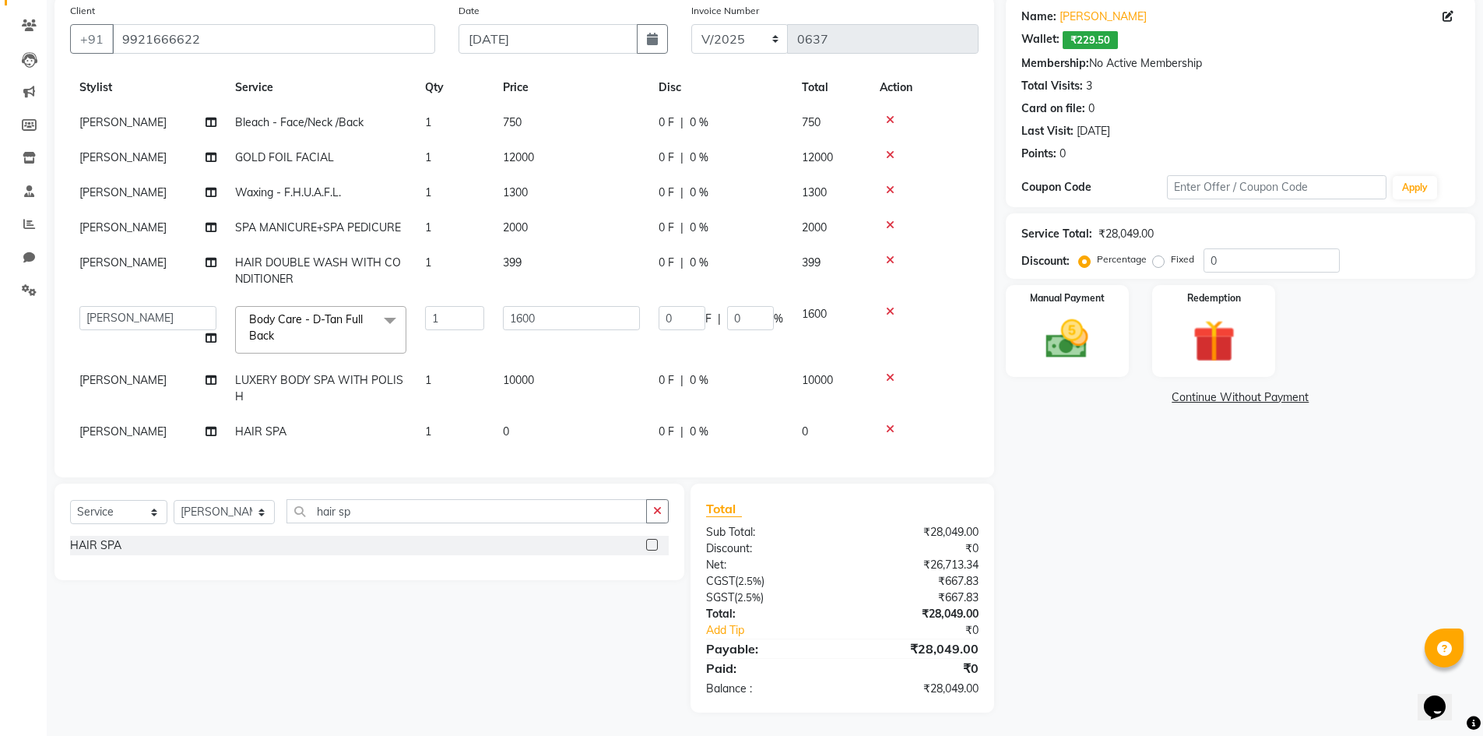
scroll to position [125, 0]
click at [489, 414] on td "1" at bounding box center [455, 431] width 78 height 35
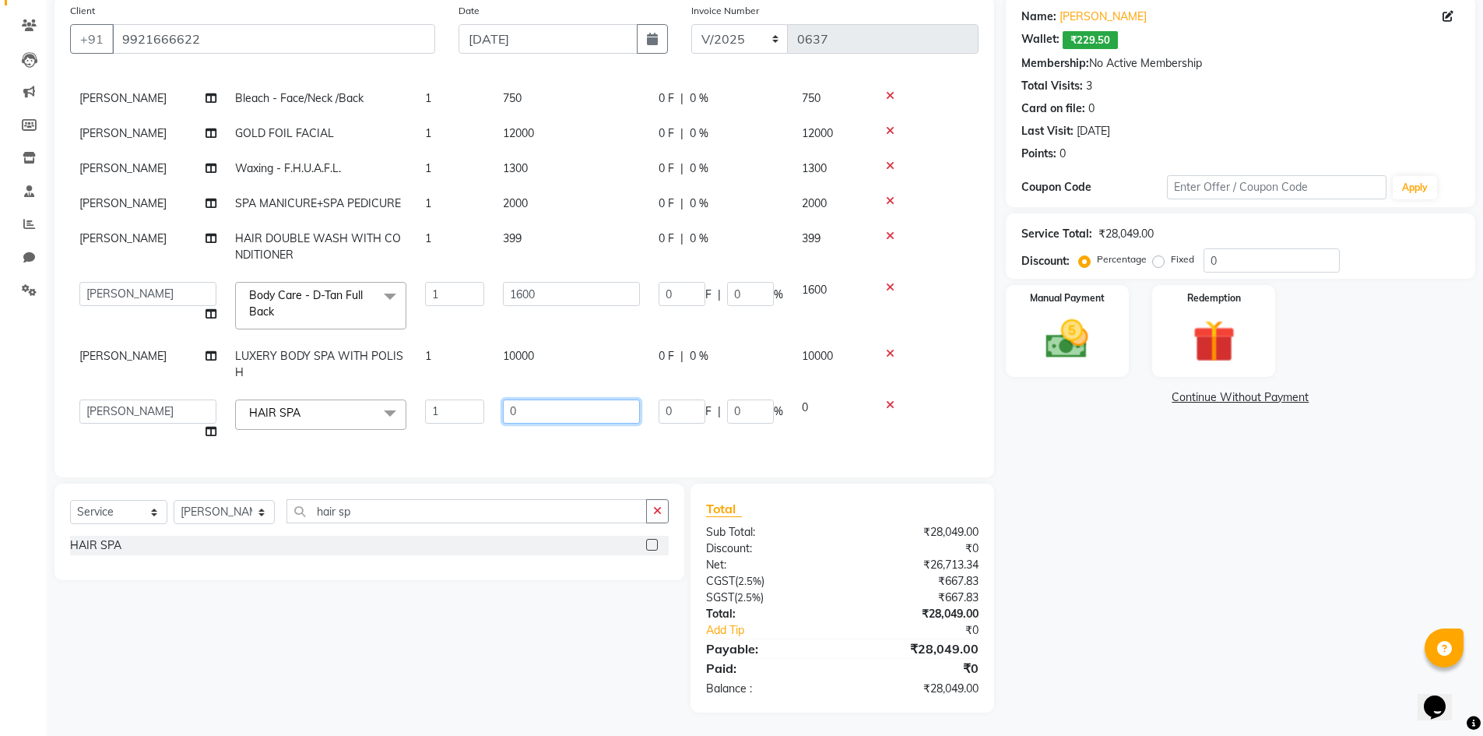
click at [540, 405] on input "0" at bounding box center [571, 411] width 137 height 24
click at [533, 428] on td "4500" at bounding box center [572, 419] width 156 height 59
drag, startPoint x: 371, startPoint y: 505, endPoint x: 206, endPoint y: 507, distance: 165.1
click at [206, 507] on div "Select Service Product Membership Package Voucher Prepaid Gift Card Select Styl…" at bounding box center [369, 517] width 599 height 37
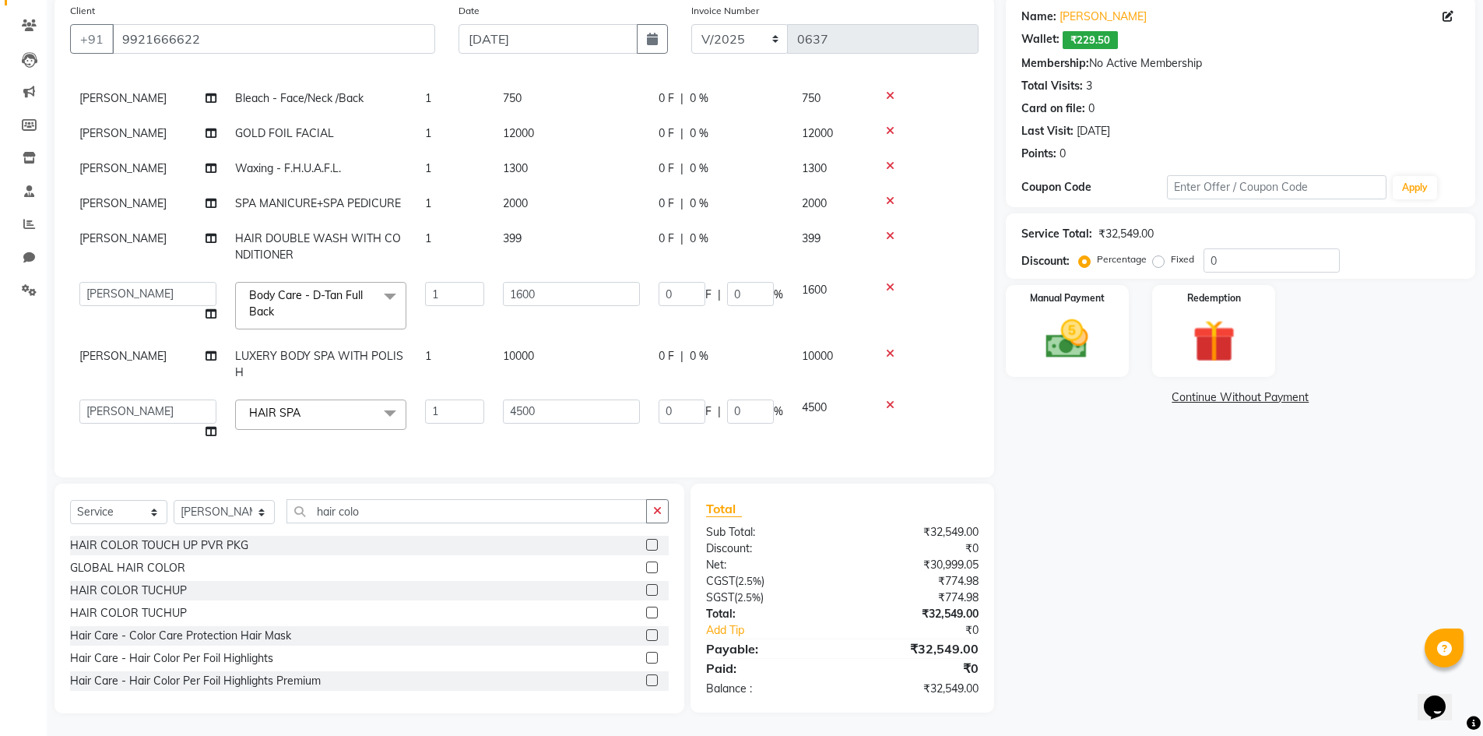
click at [646, 568] on label at bounding box center [652, 567] width 12 height 12
click at [646, 568] on input "checkbox" at bounding box center [651, 568] width 10 height 10
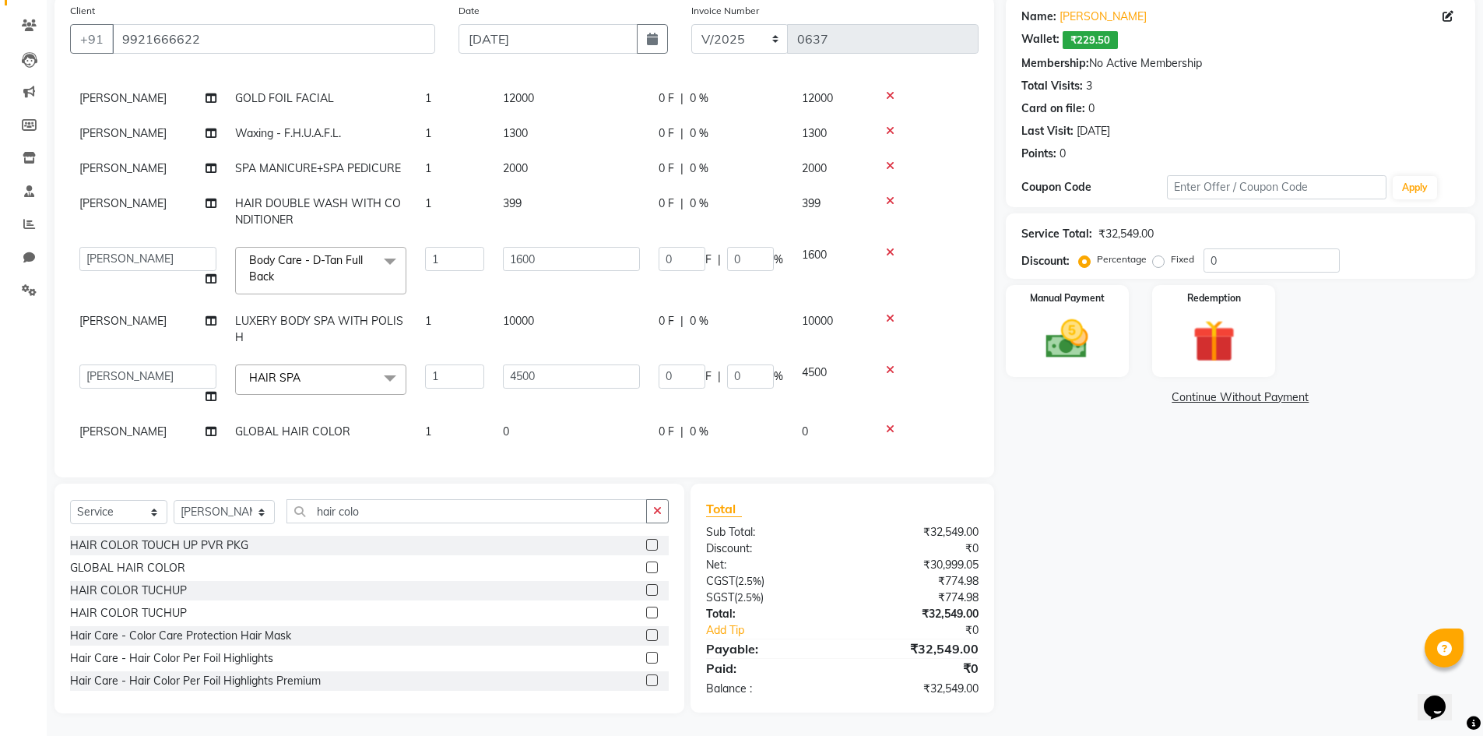
scroll to position [184, 0]
click at [628, 421] on td "0" at bounding box center [572, 431] width 156 height 35
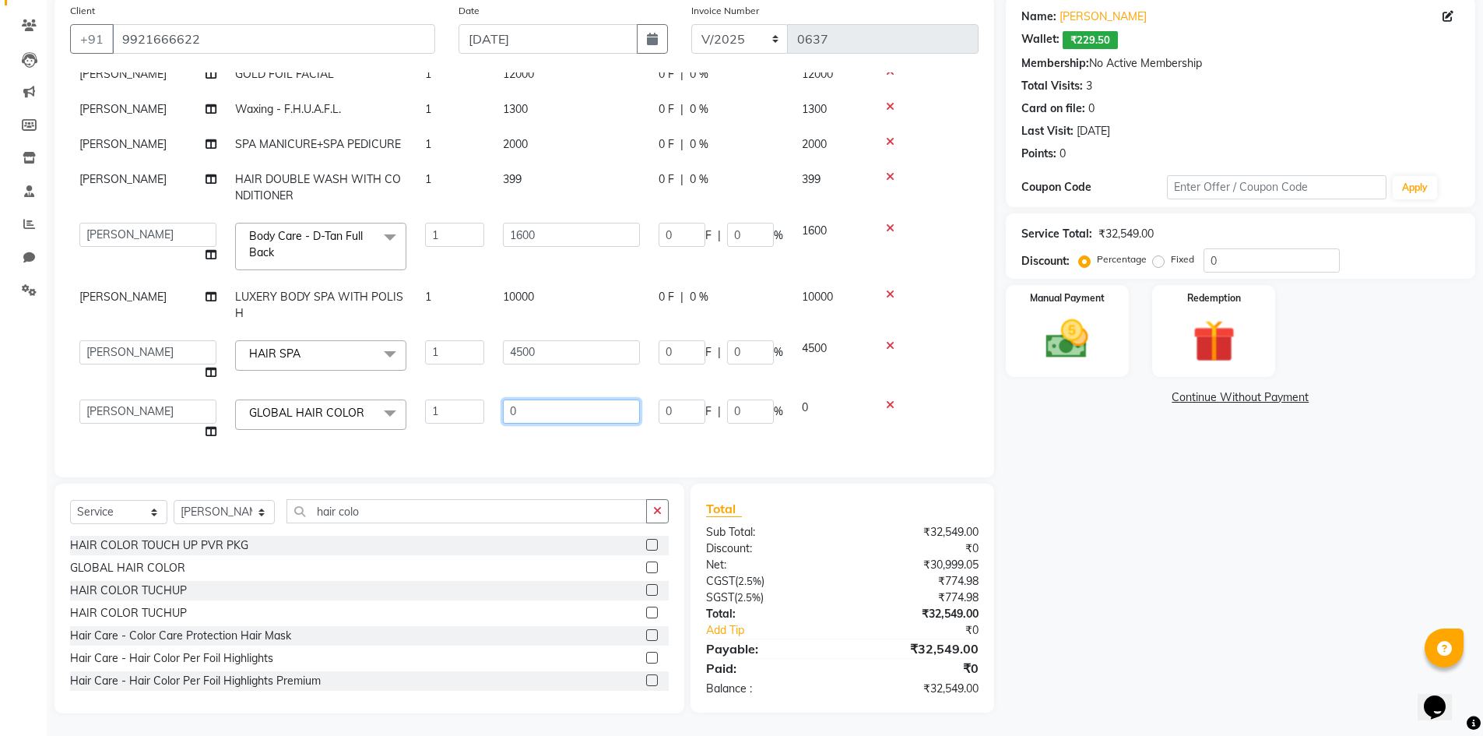
drag, startPoint x: 545, startPoint y: 408, endPoint x: 452, endPoint y: 410, distance: 93.5
click at [452, 410] on tr "[PERSON_NAME] [PERSON_NAME] ANMAL [PERSON_NAME] JYOTI [PERSON_NAME] [PERSON_NAM…" at bounding box center [524, 419] width 909 height 59
click at [806, 424] on td "0" at bounding box center [832, 419] width 78 height 59
click at [1076, 329] on img at bounding box center [1068, 339] width 72 height 51
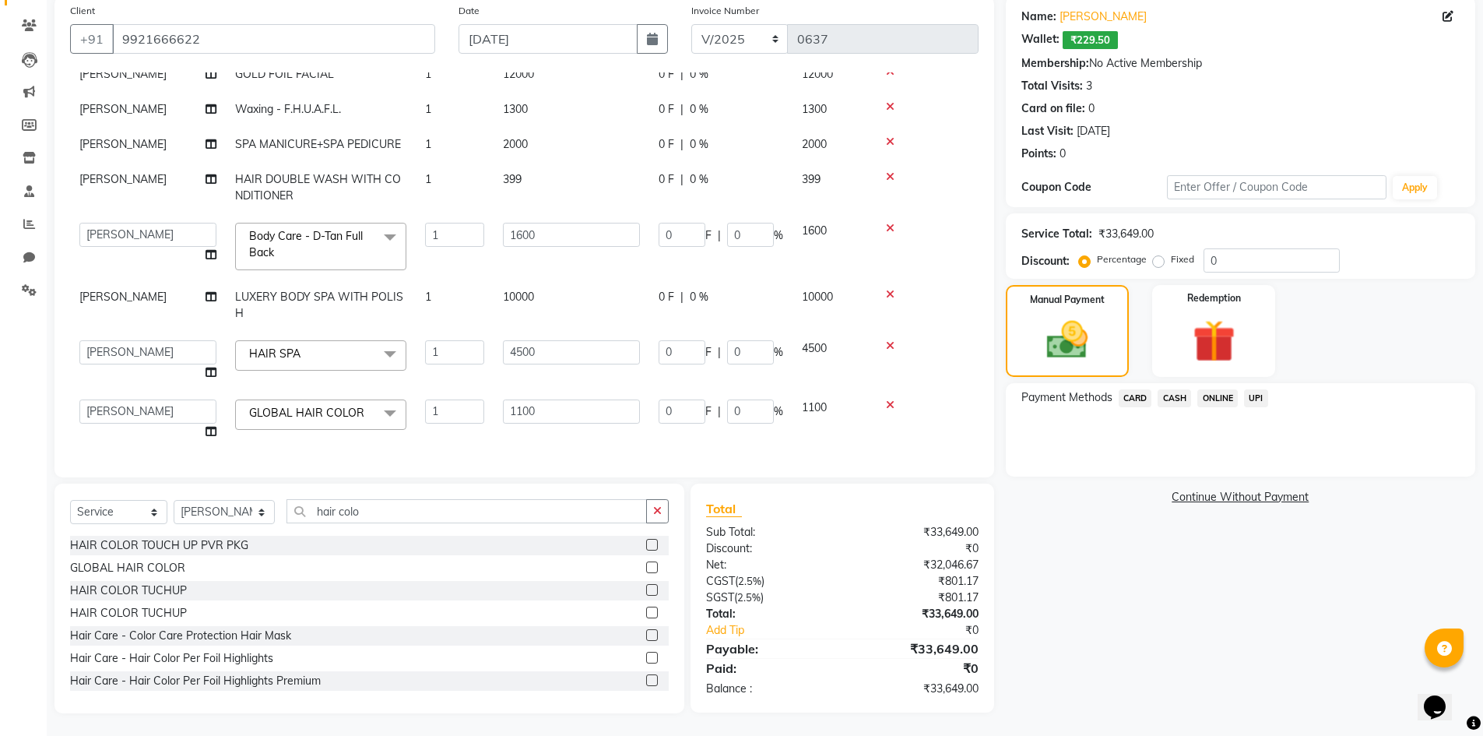
click at [1184, 397] on span "CASH" at bounding box center [1174, 398] width 33 height 18
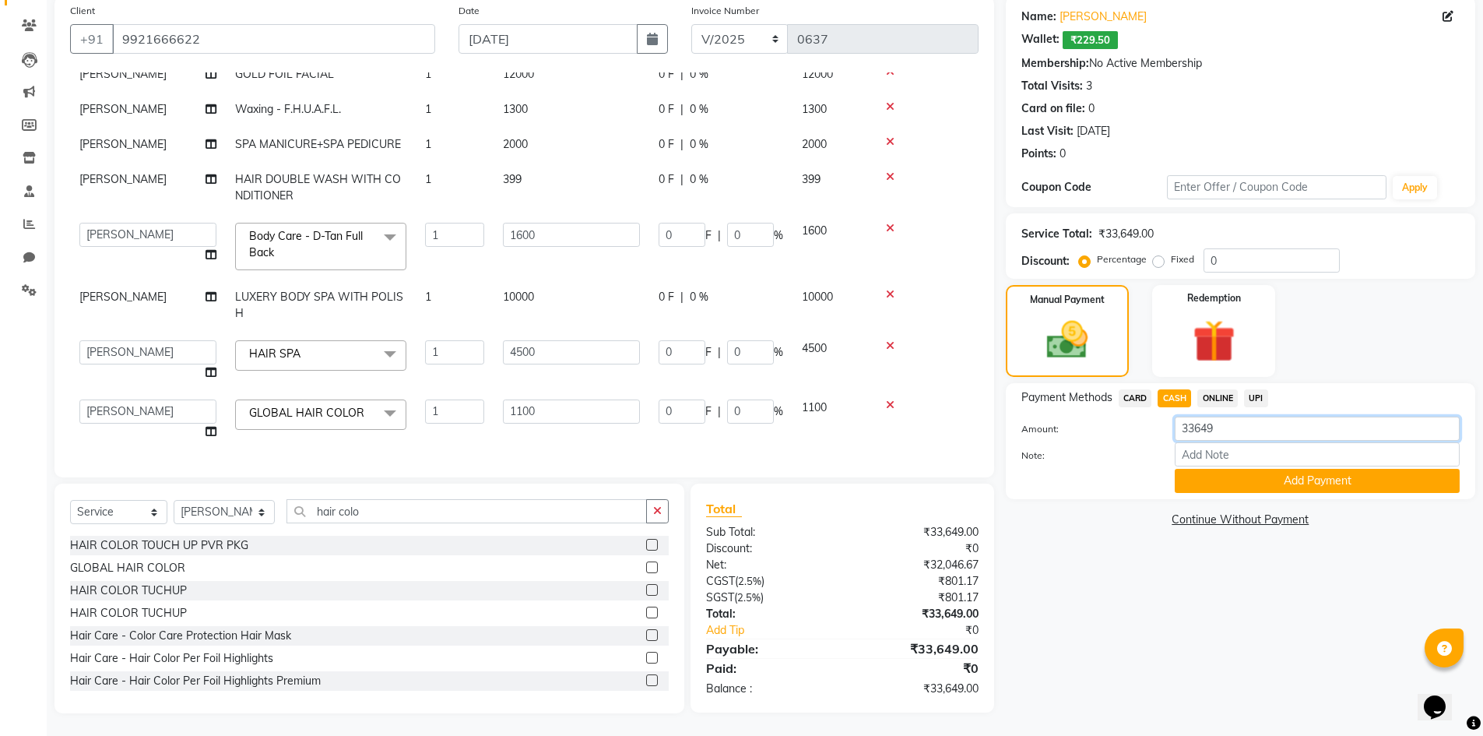
drag, startPoint x: 1237, startPoint y: 433, endPoint x: 993, endPoint y: 422, distance: 244.8
click at [993, 422] on div "Client [PHONE_NUMBER] Date [DATE] Invoice Number V/2025 V/[PHONE_NUMBER] Servic…" at bounding box center [765, 354] width 1445 height 717
click at [1130, 543] on div "Name: [PERSON_NAME] Wallet: ₹229.50 Membership: No Active Membership Total Visi…" at bounding box center [1246, 354] width 481 height 717
click at [1307, 490] on button "Add Payment" at bounding box center [1317, 481] width 285 height 24
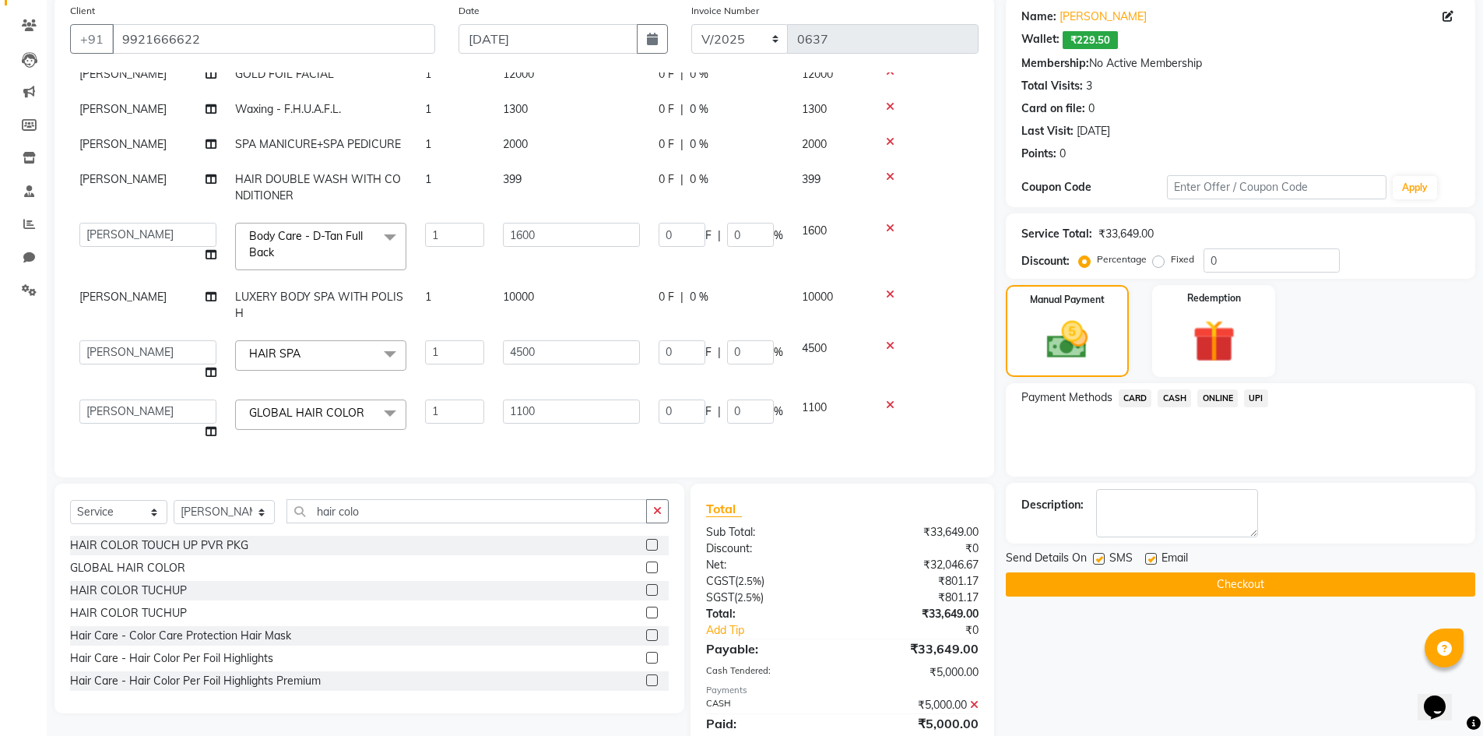
click at [1177, 399] on span "CASH" at bounding box center [1174, 398] width 33 height 18
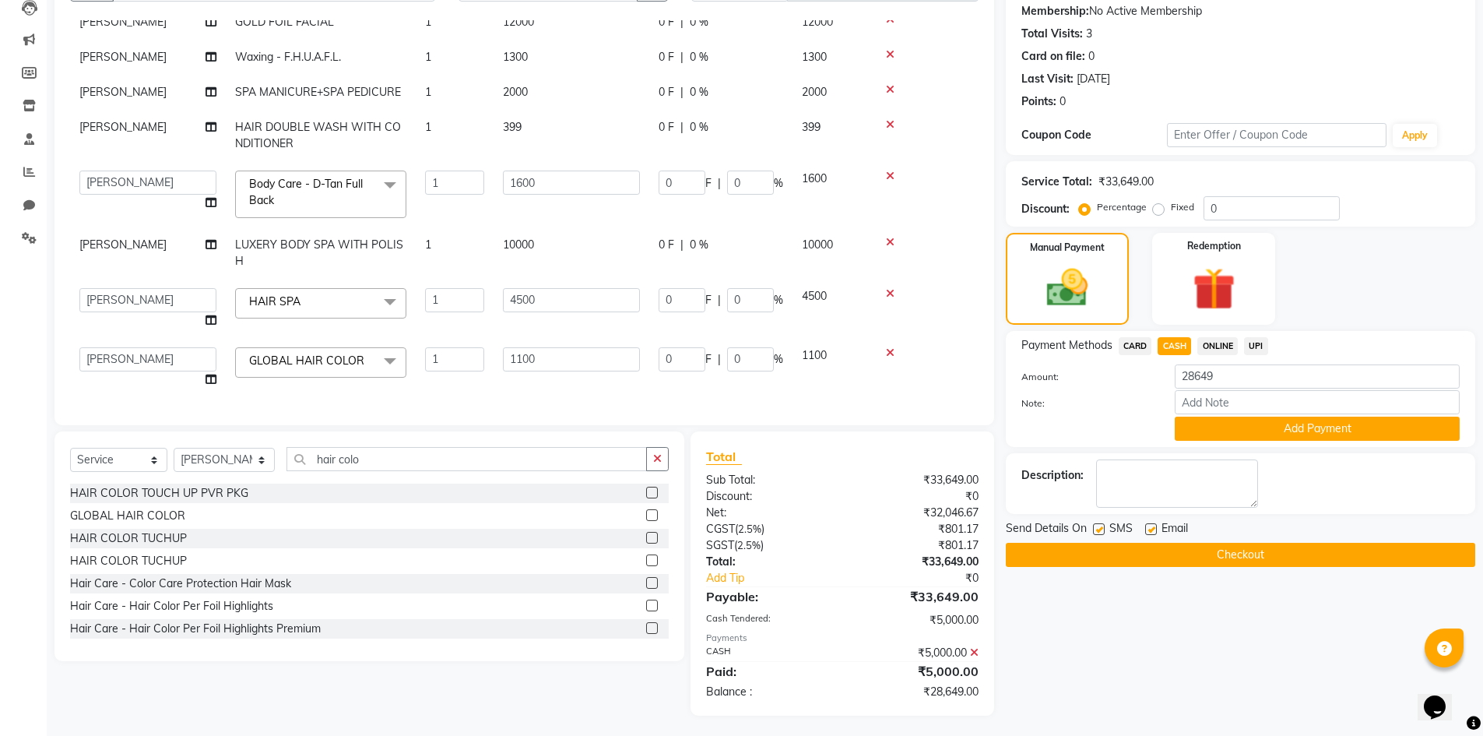
scroll to position [176, 0]
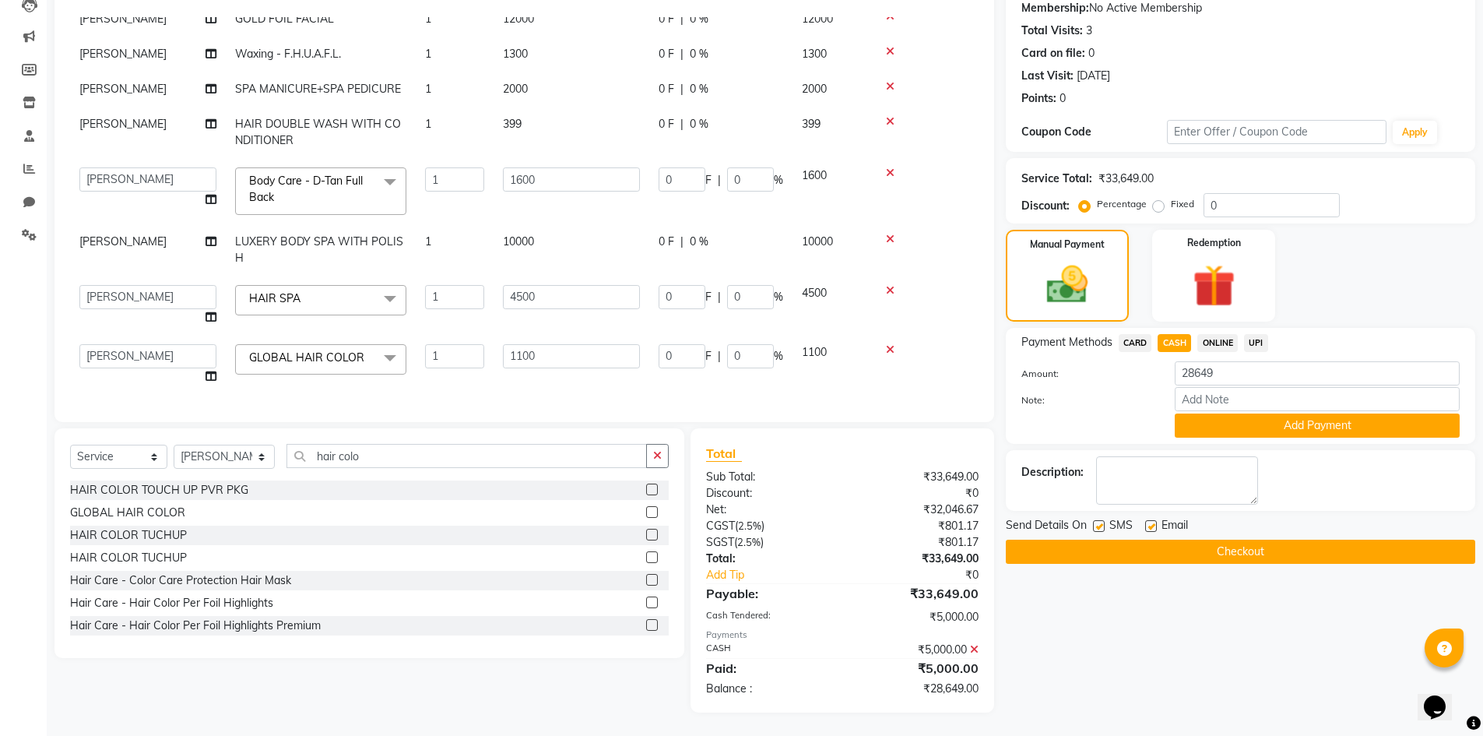
click at [1102, 526] on label at bounding box center [1099, 526] width 12 height 12
click at [1102, 526] on input "checkbox" at bounding box center [1098, 527] width 10 height 10
click at [1146, 526] on label at bounding box center [1152, 526] width 12 height 12
click at [1146, 526] on input "checkbox" at bounding box center [1151, 527] width 10 height 10
drag, startPoint x: 1223, startPoint y: 373, endPoint x: 961, endPoint y: 373, distance: 261.7
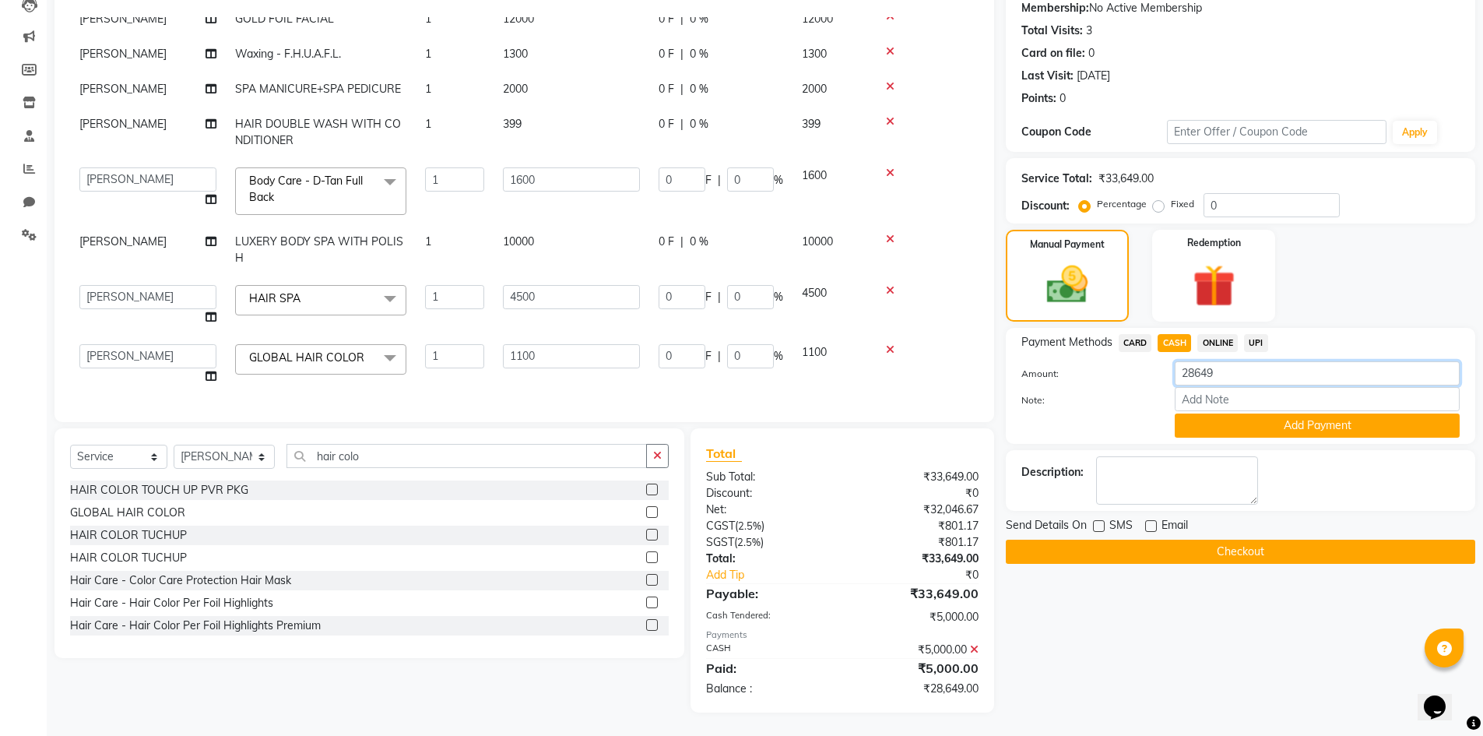
click at [961, 373] on div "Client [PHONE_NUMBER] Date [DATE] Invoice Number V/2025 V/[PHONE_NUMBER] Servic…" at bounding box center [765, 327] width 1445 height 772
click at [1298, 546] on button "Checkout" at bounding box center [1241, 552] width 470 height 24
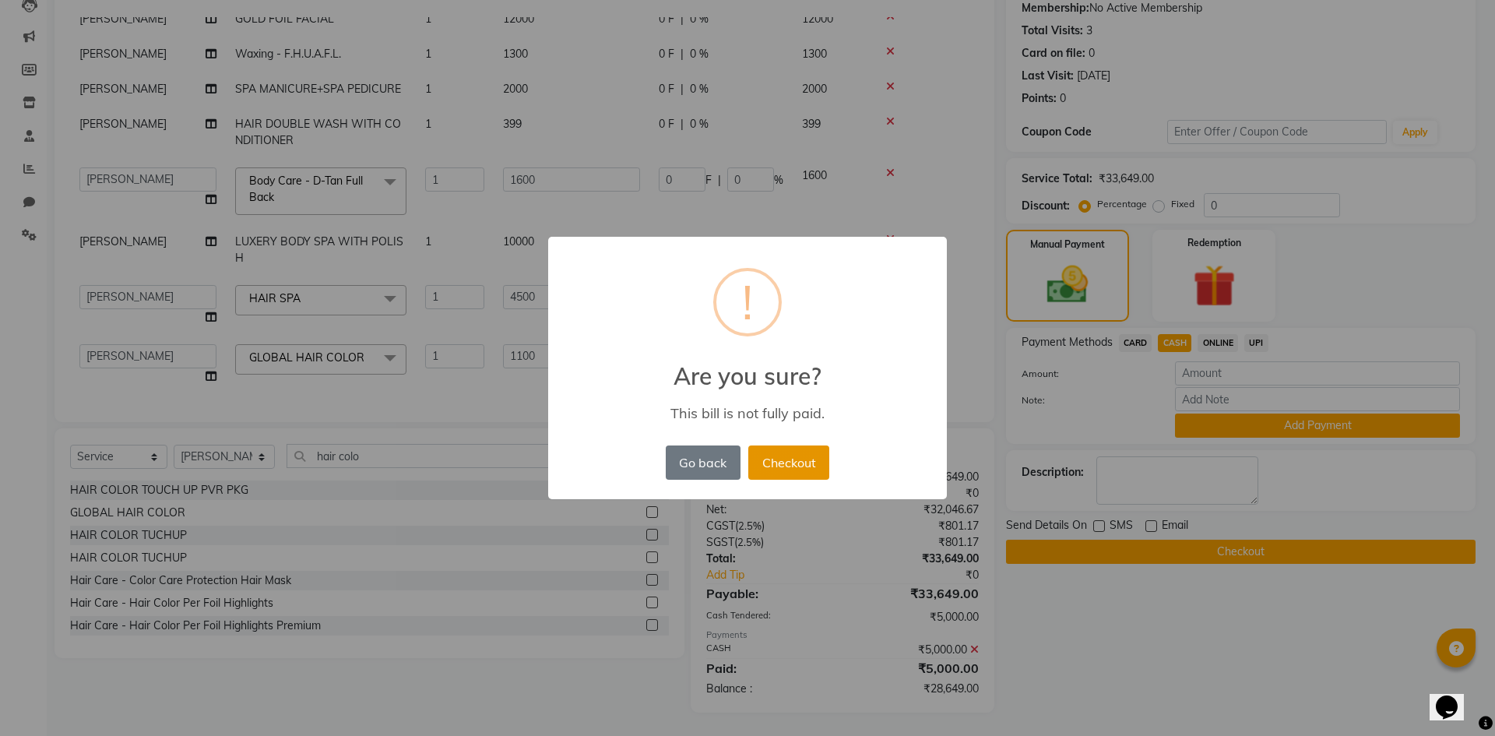
click at [797, 461] on button "Checkout" at bounding box center [788, 462] width 81 height 34
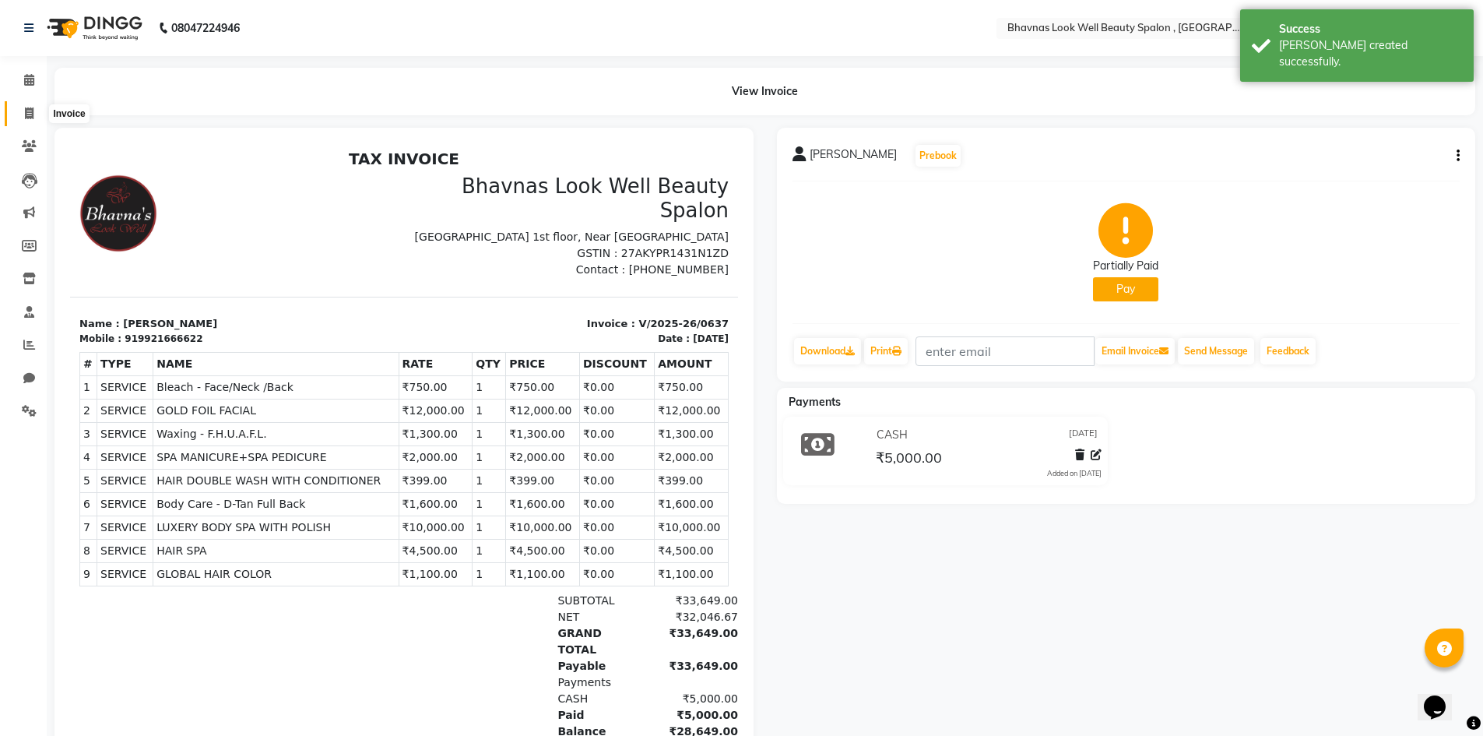
click at [28, 113] on icon at bounding box center [29, 113] width 9 height 12
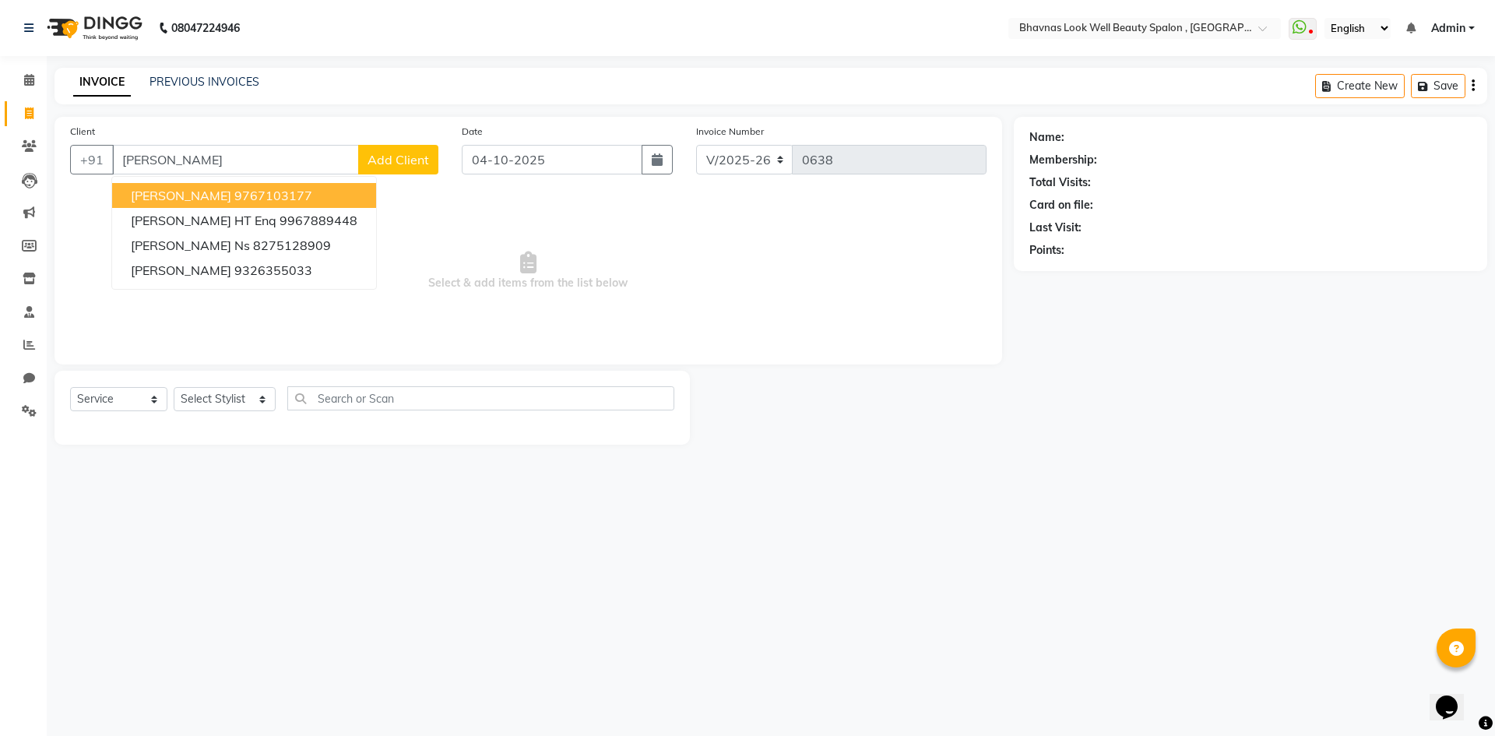
click at [195, 188] on span "[PERSON_NAME]" at bounding box center [181, 196] width 100 height 16
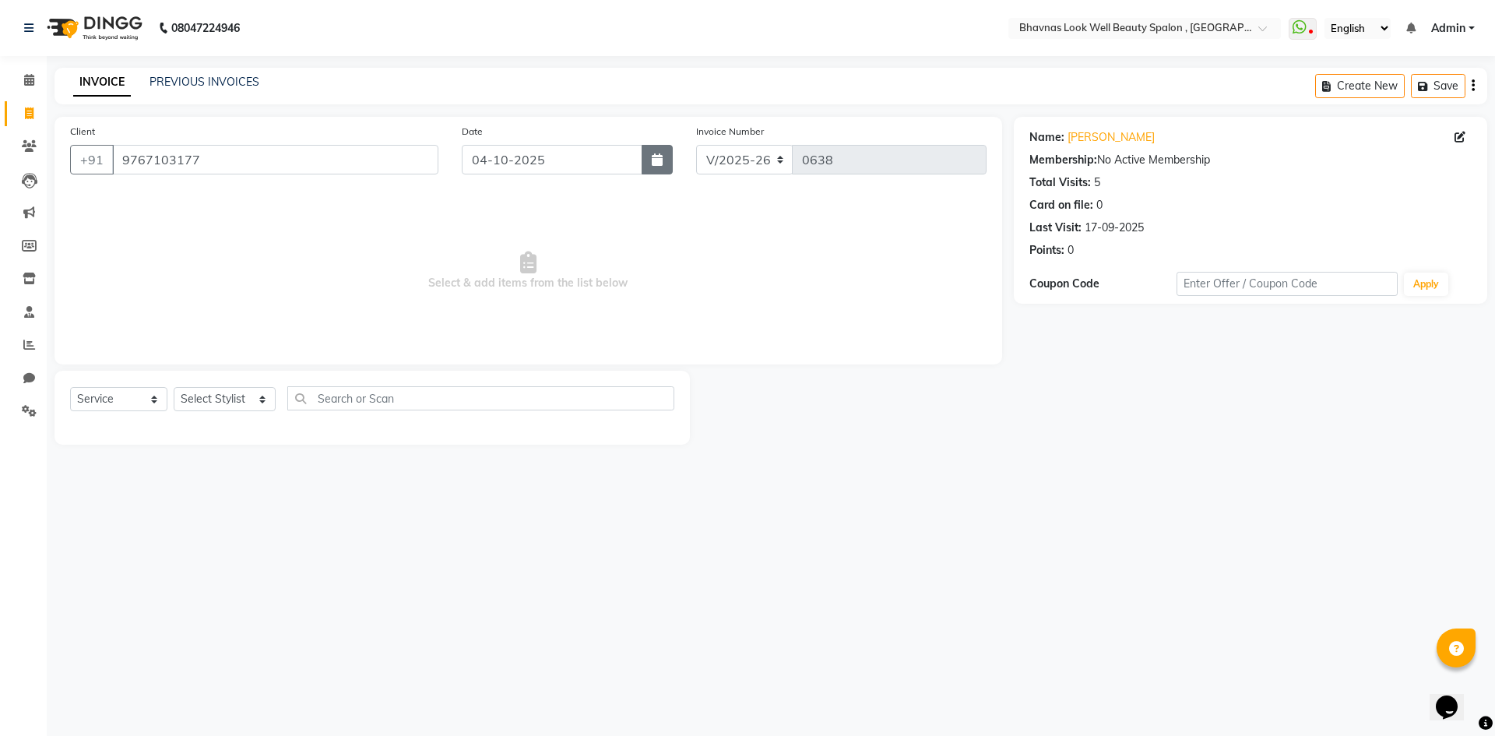
click at [652, 165] on icon "button" at bounding box center [657, 159] width 11 height 12
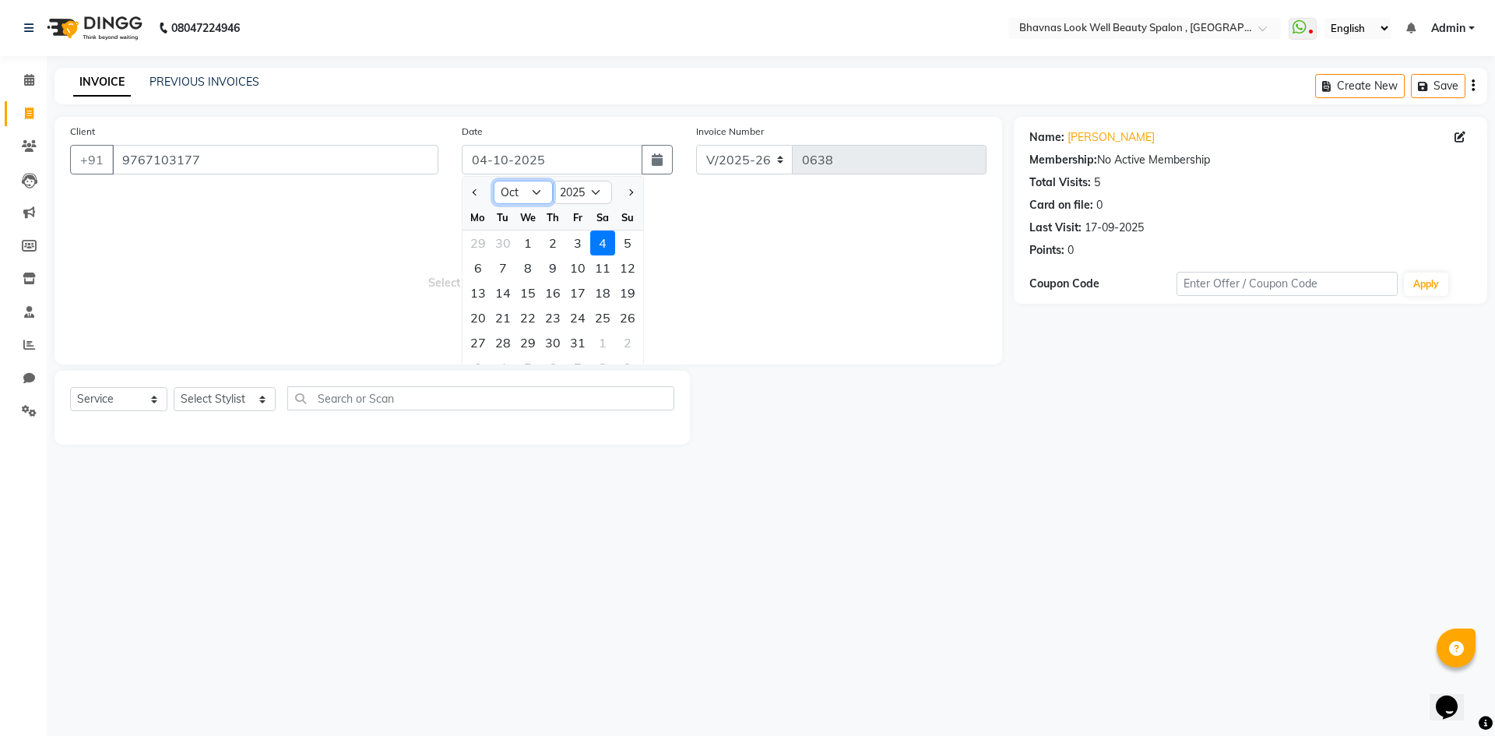
click at [516, 198] on select "Jan Feb Mar Apr May Jun [DATE] Aug Sep Oct Nov Dec" at bounding box center [523, 192] width 59 height 23
click at [494, 181] on select "Jan Feb Mar Apr May Jun [DATE] Aug Sep Oct Nov Dec" at bounding box center [523, 192] width 59 height 23
click at [523, 343] on div "28" at bounding box center [528, 342] width 25 height 25
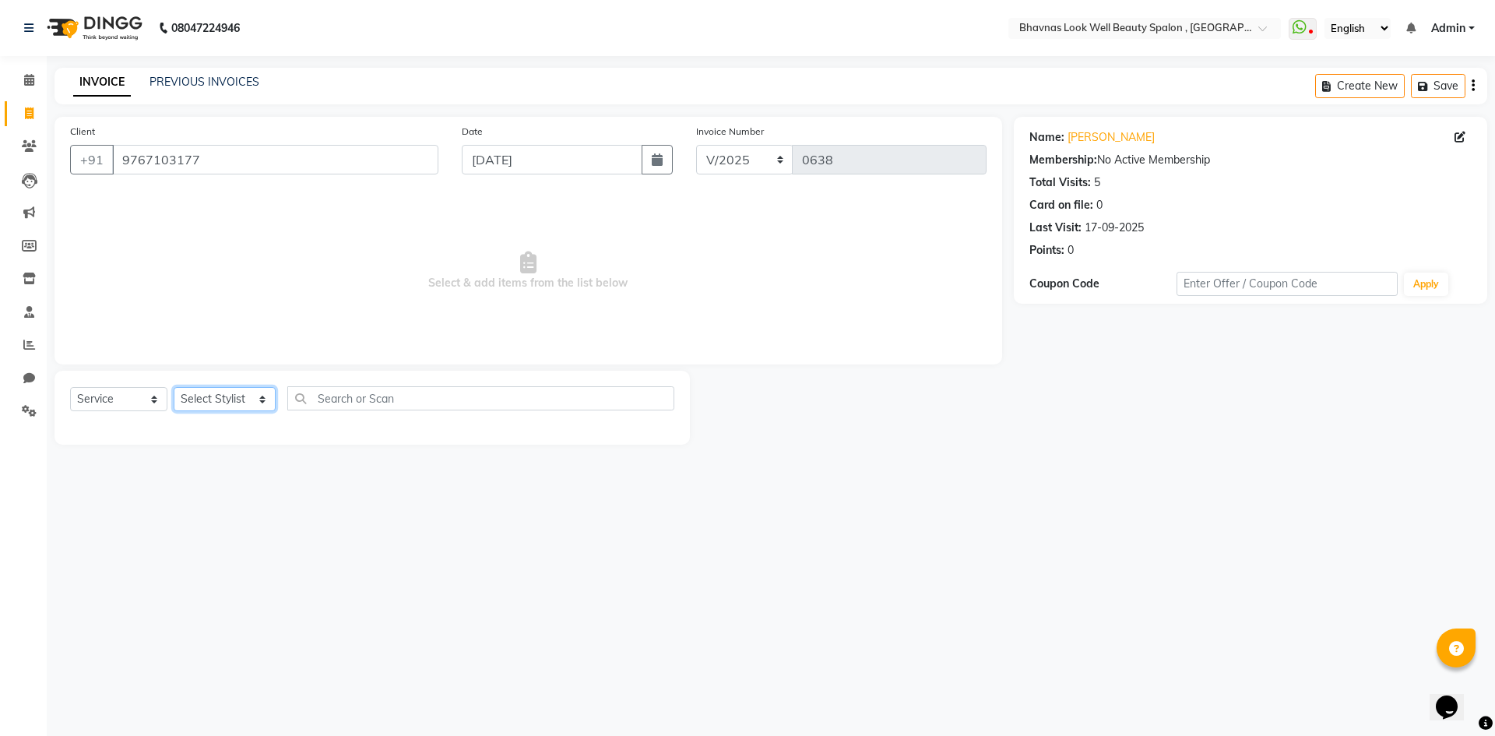
click at [259, 403] on select "Select Stylist [PERSON_NAME] [PERSON_NAME] ANMAL [PERSON_NAME] JYOTI [PERSON_NA…" at bounding box center [225, 399] width 102 height 24
click at [174, 387] on select "Select Stylist [PERSON_NAME] [PERSON_NAME] ANMAL [PERSON_NAME] JYOTI [PERSON_NA…" at bounding box center [225, 399] width 102 height 24
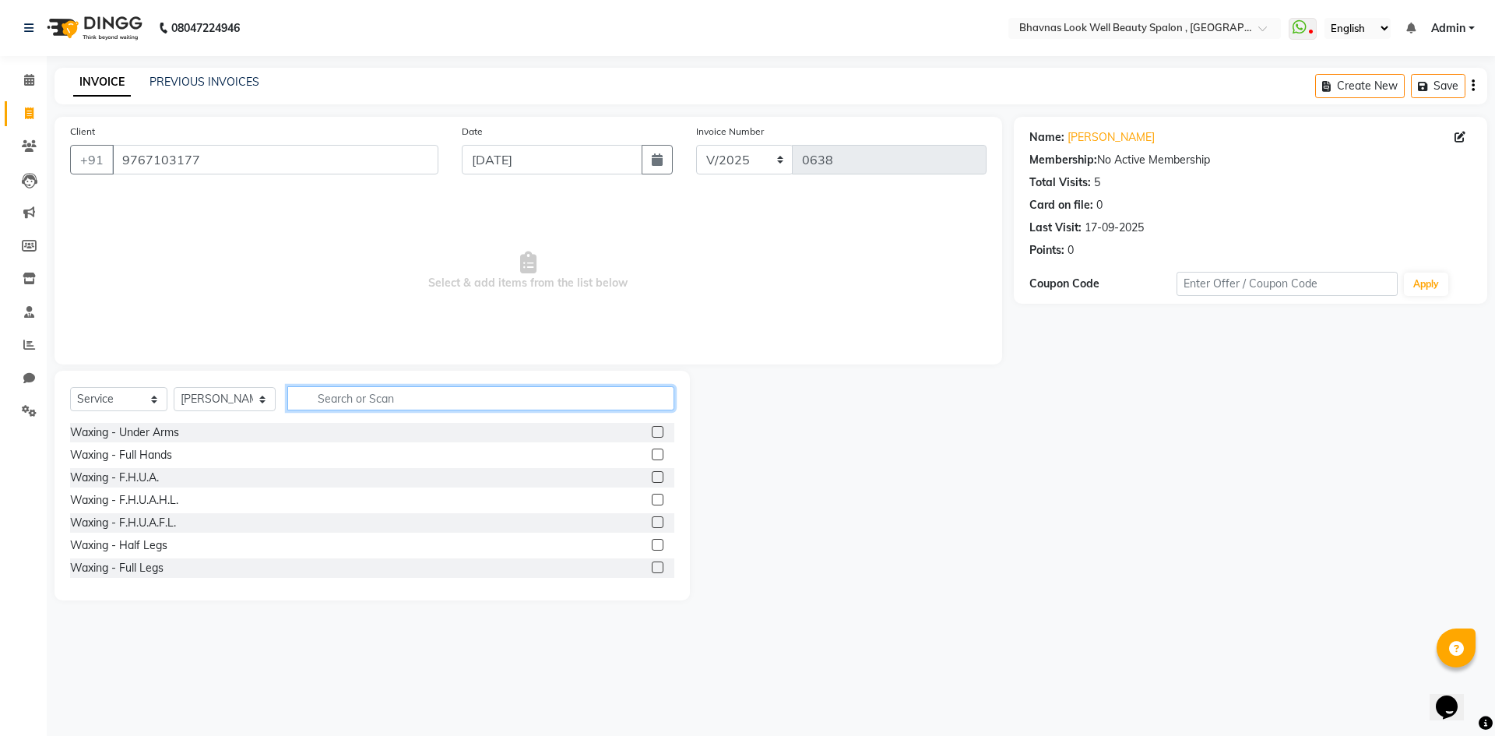
click at [374, 401] on input "text" at bounding box center [481, 398] width 388 height 24
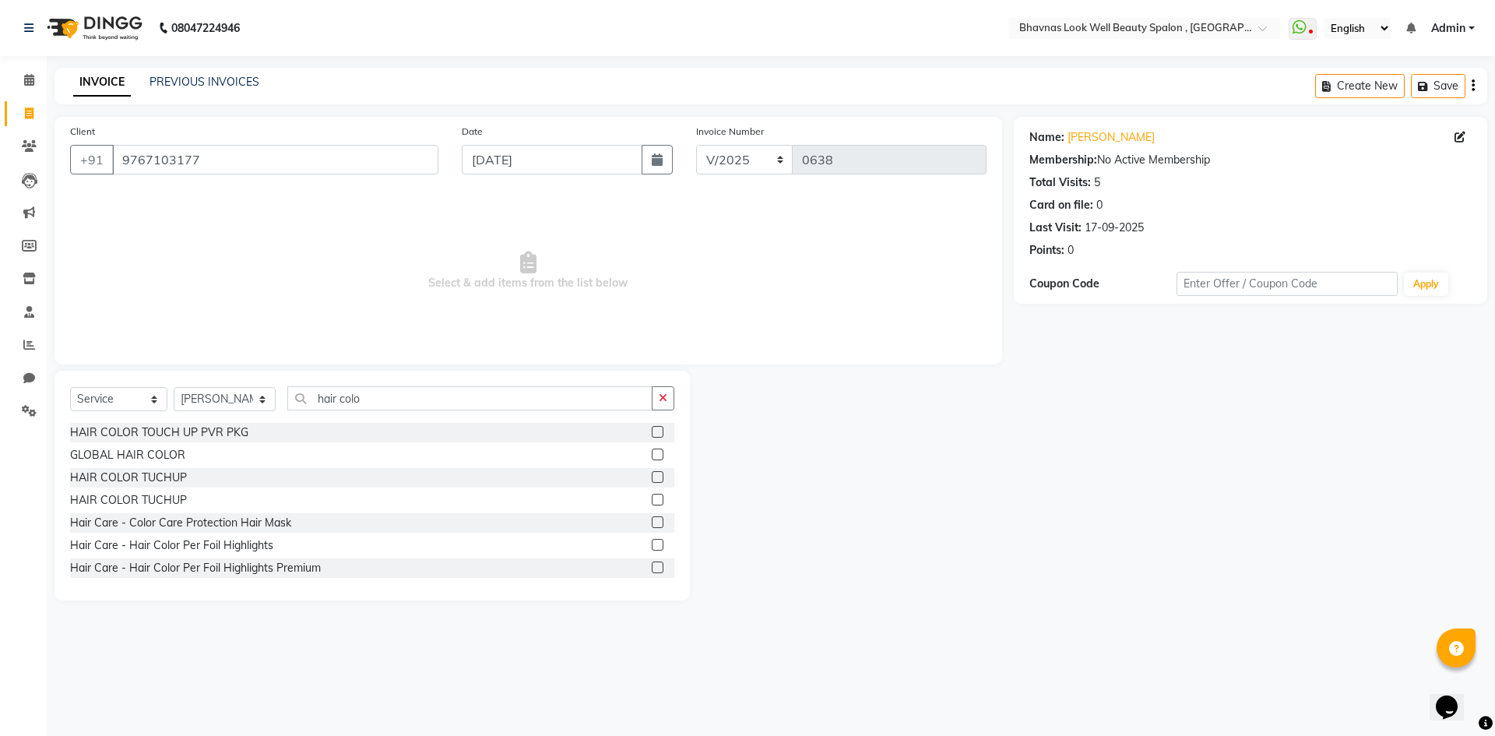
click at [652, 435] on label at bounding box center [658, 432] width 12 height 12
click at [652, 435] on input "checkbox" at bounding box center [657, 433] width 10 height 10
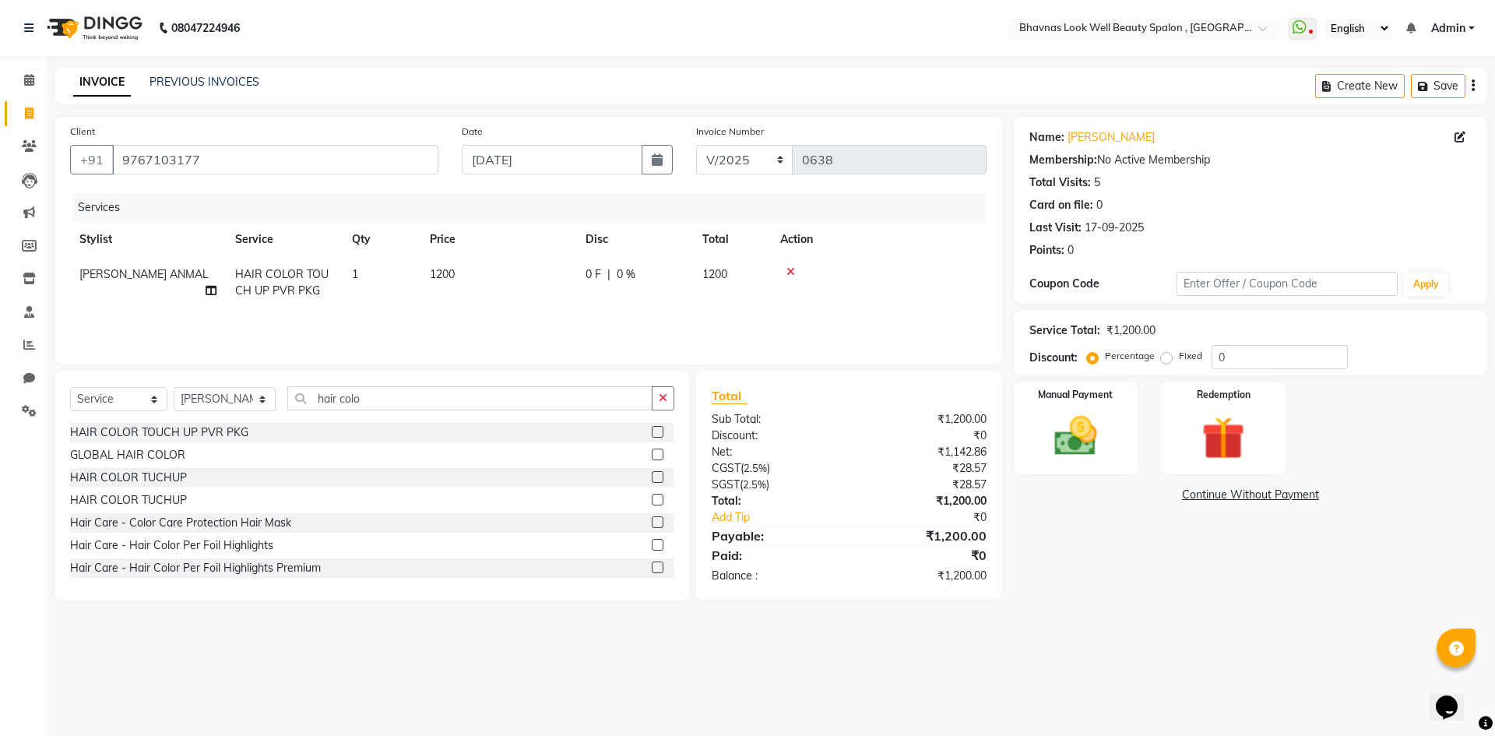
click at [473, 280] on td "1200" at bounding box center [499, 282] width 156 height 51
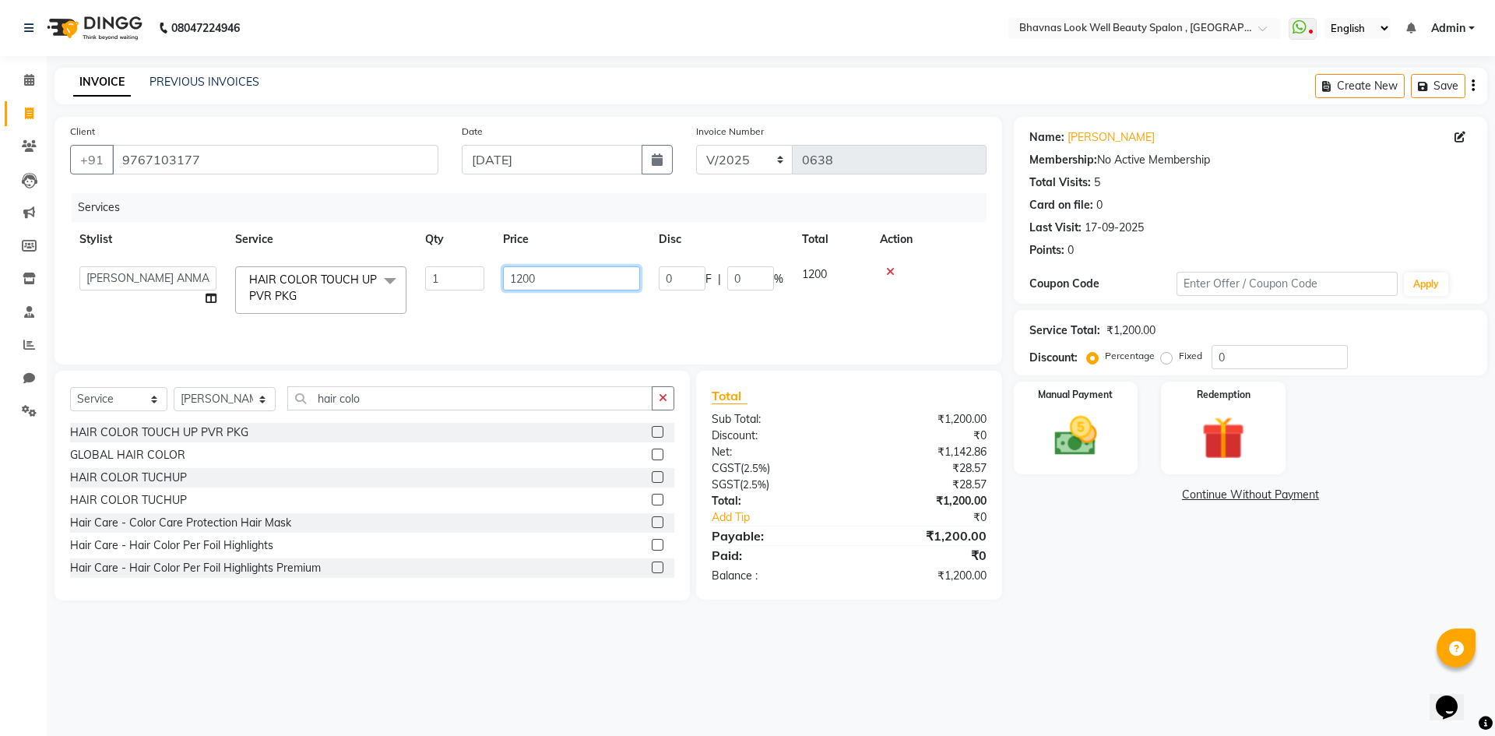
drag, startPoint x: 551, startPoint y: 279, endPoint x: 386, endPoint y: 278, distance: 164.3
click at [393, 281] on tr "[PERSON_NAME] [PERSON_NAME] ANMAL [PERSON_NAME] JYOTI [PERSON_NAME] CHANDPUR [P…" at bounding box center [528, 290] width 917 height 66
click at [643, 307] on tr "[PERSON_NAME] [PERSON_NAME] ANMAL [PERSON_NAME] JYOTI [PERSON_NAME] CHANDPUR [P…" at bounding box center [528, 290] width 917 height 66
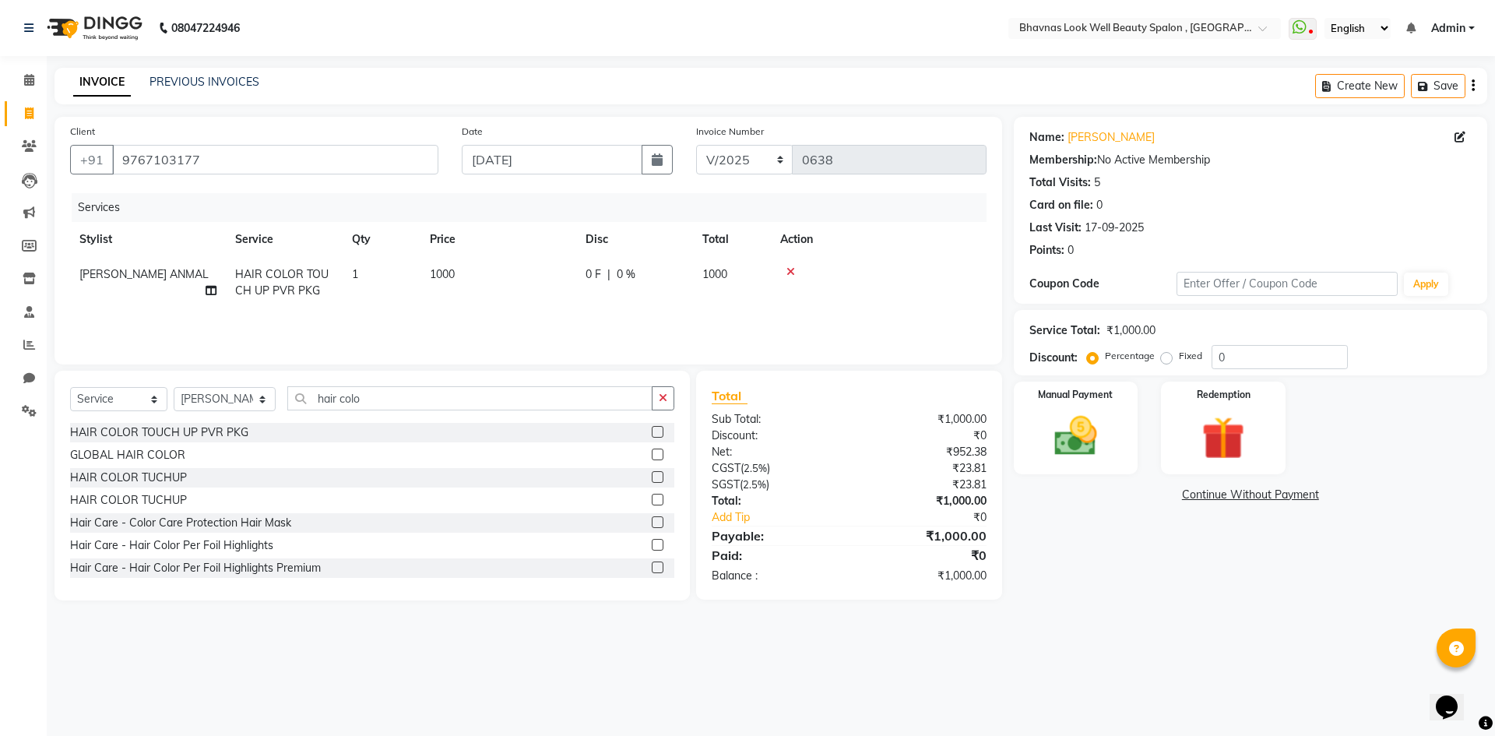
click at [635, 283] on td "0 F | 0 %" at bounding box center [634, 282] width 117 height 51
drag, startPoint x: 681, startPoint y: 272, endPoint x: 653, endPoint y: 283, distance: 30.1
click at [653, 283] on td "0 F | 0 %" at bounding box center [720, 290] width 143 height 66
click at [720, 327] on div "Services Stylist Service Qty Price Disc Total Action [PERSON_NAME] [PERSON_NAME…" at bounding box center [528, 271] width 917 height 156
click at [1130, 421] on div "Manual Payment" at bounding box center [1075, 428] width 129 height 96
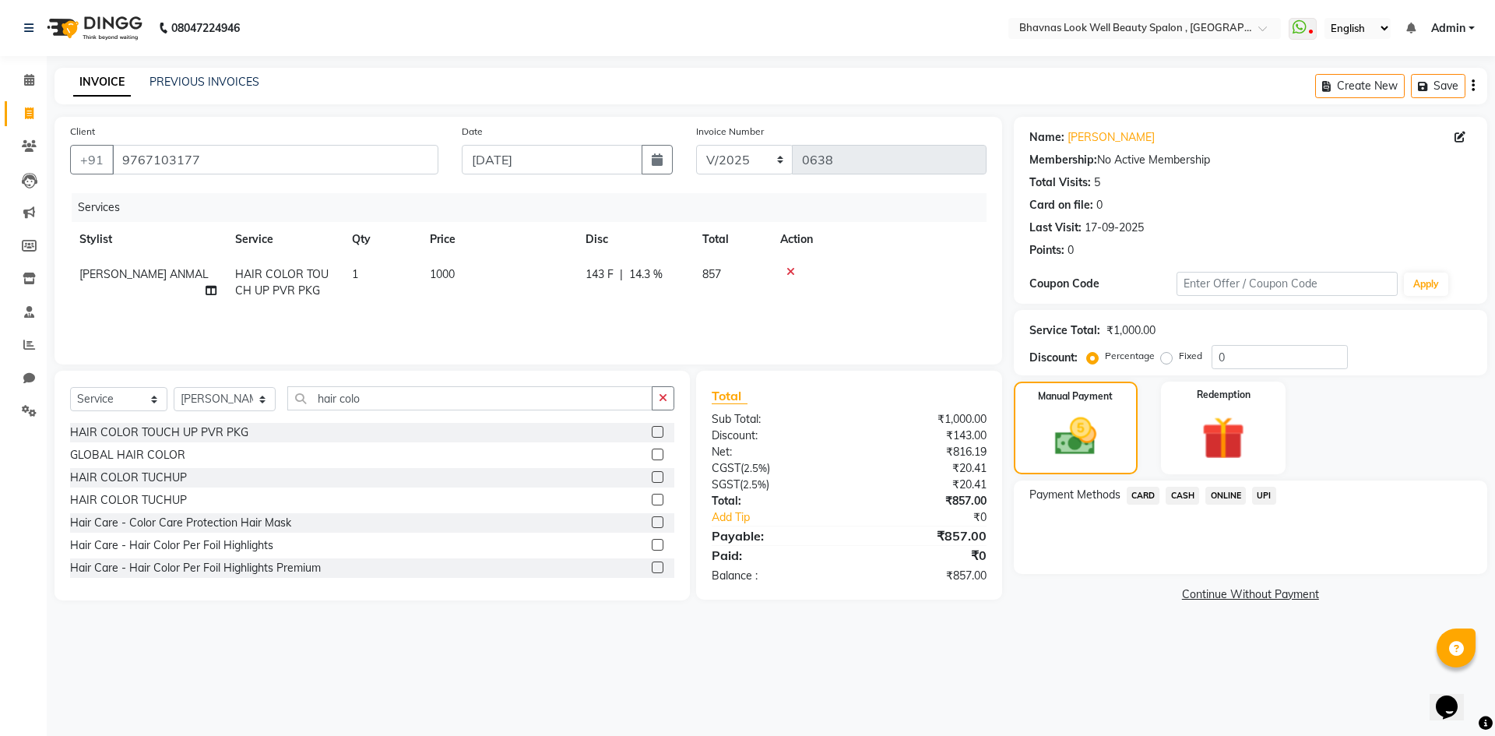
click at [1190, 491] on span "CASH" at bounding box center [1182, 496] width 33 height 18
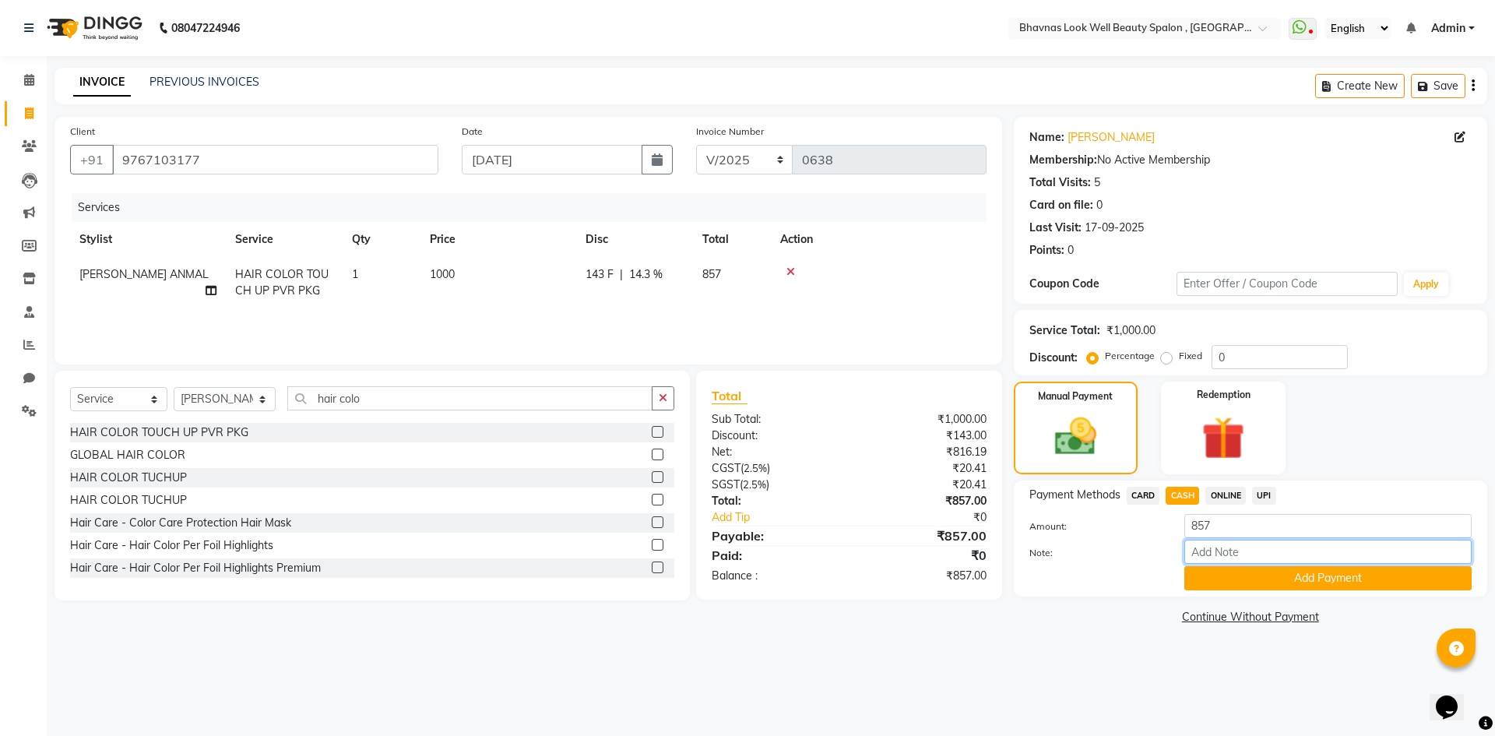
click at [1220, 557] on input "Note:" at bounding box center [1327, 552] width 287 height 24
click at [1222, 582] on button "Add Payment" at bounding box center [1327, 578] width 287 height 24
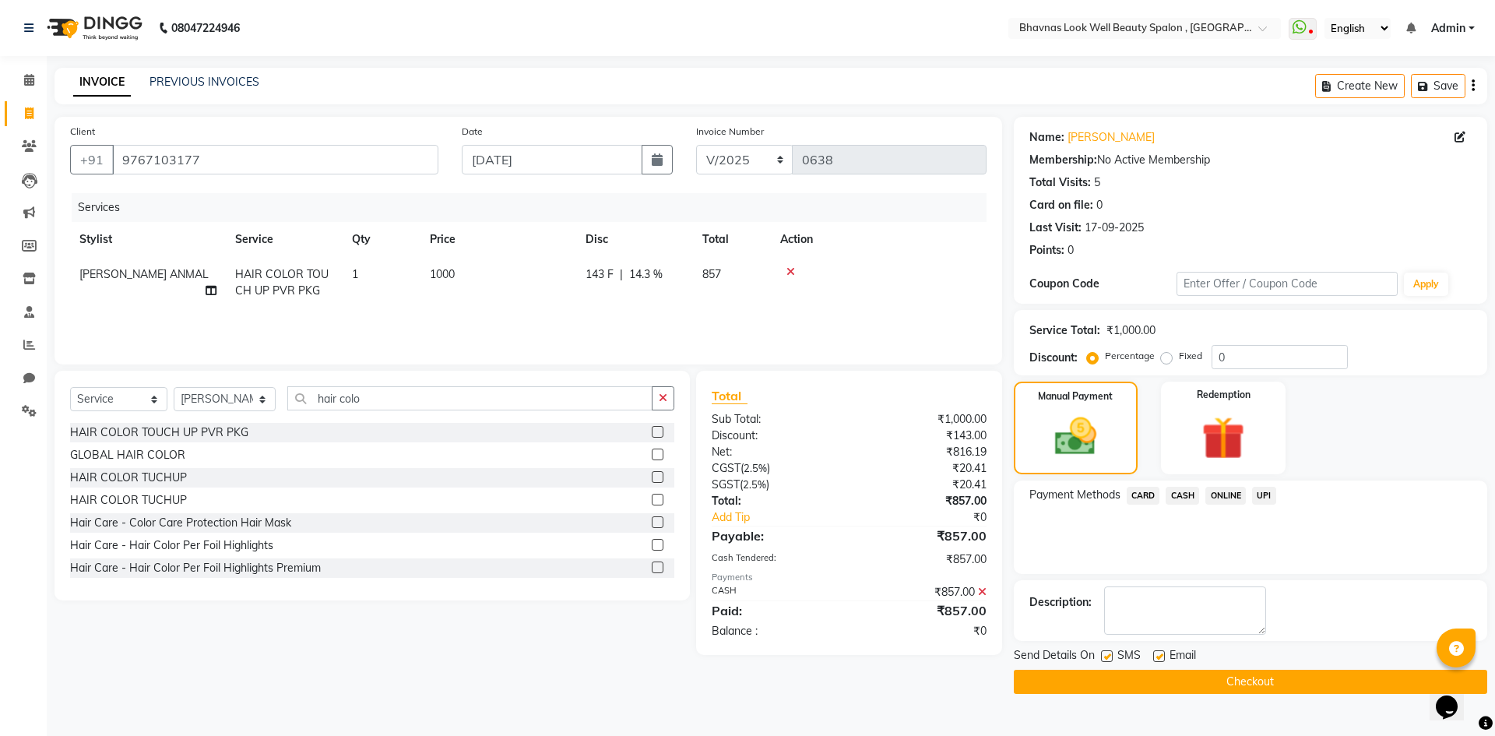
click at [1107, 655] on label at bounding box center [1107, 656] width 12 height 12
click at [1107, 655] on input "checkbox" at bounding box center [1106, 657] width 10 height 10
click at [1160, 656] on label at bounding box center [1159, 656] width 12 height 12
click at [1160, 656] on input "checkbox" at bounding box center [1158, 657] width 10 height 10
click at [1195, 685] on button "Checkout" at bounding box center [1250, 682] width 473 height 24
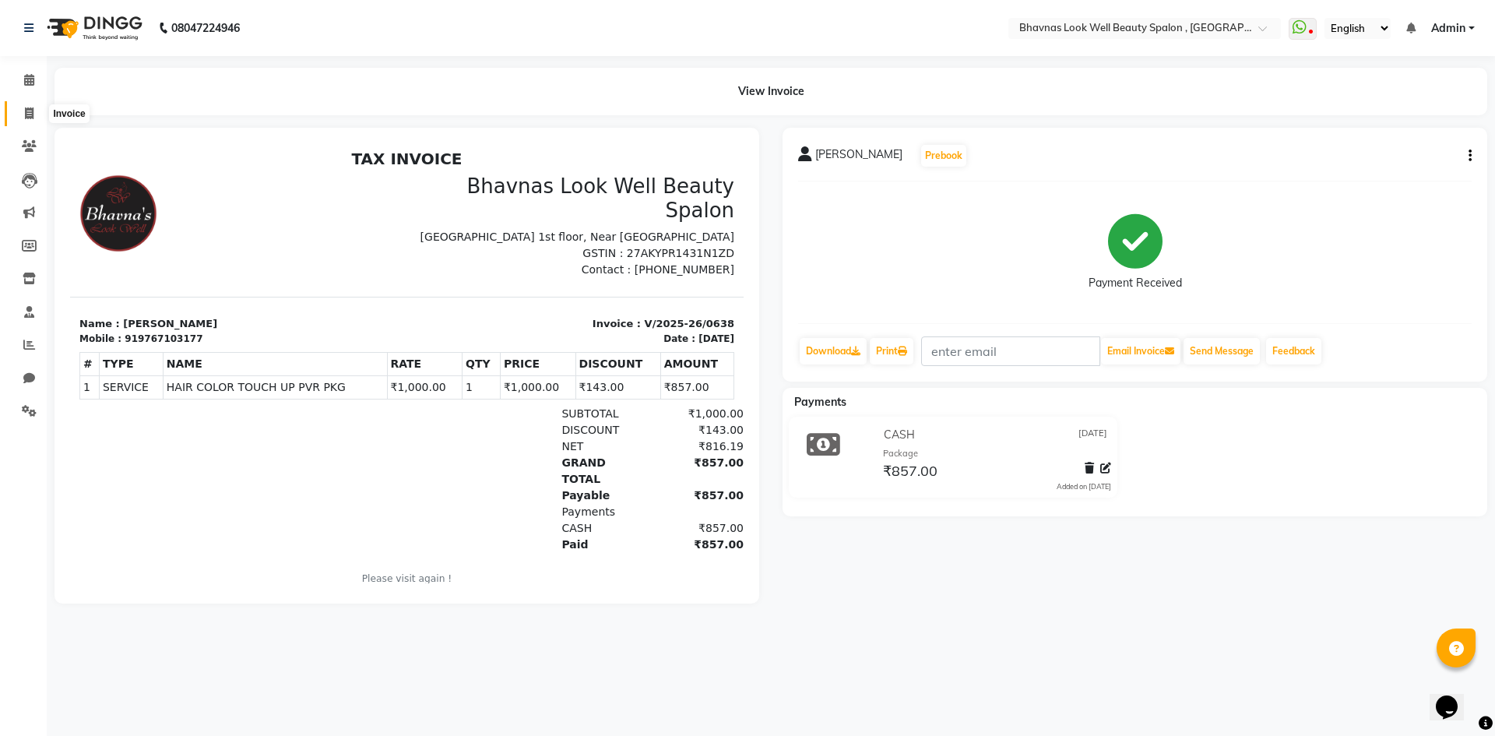
click at [34, 121] on span at bounding box center [29, 114] width 27 height 18
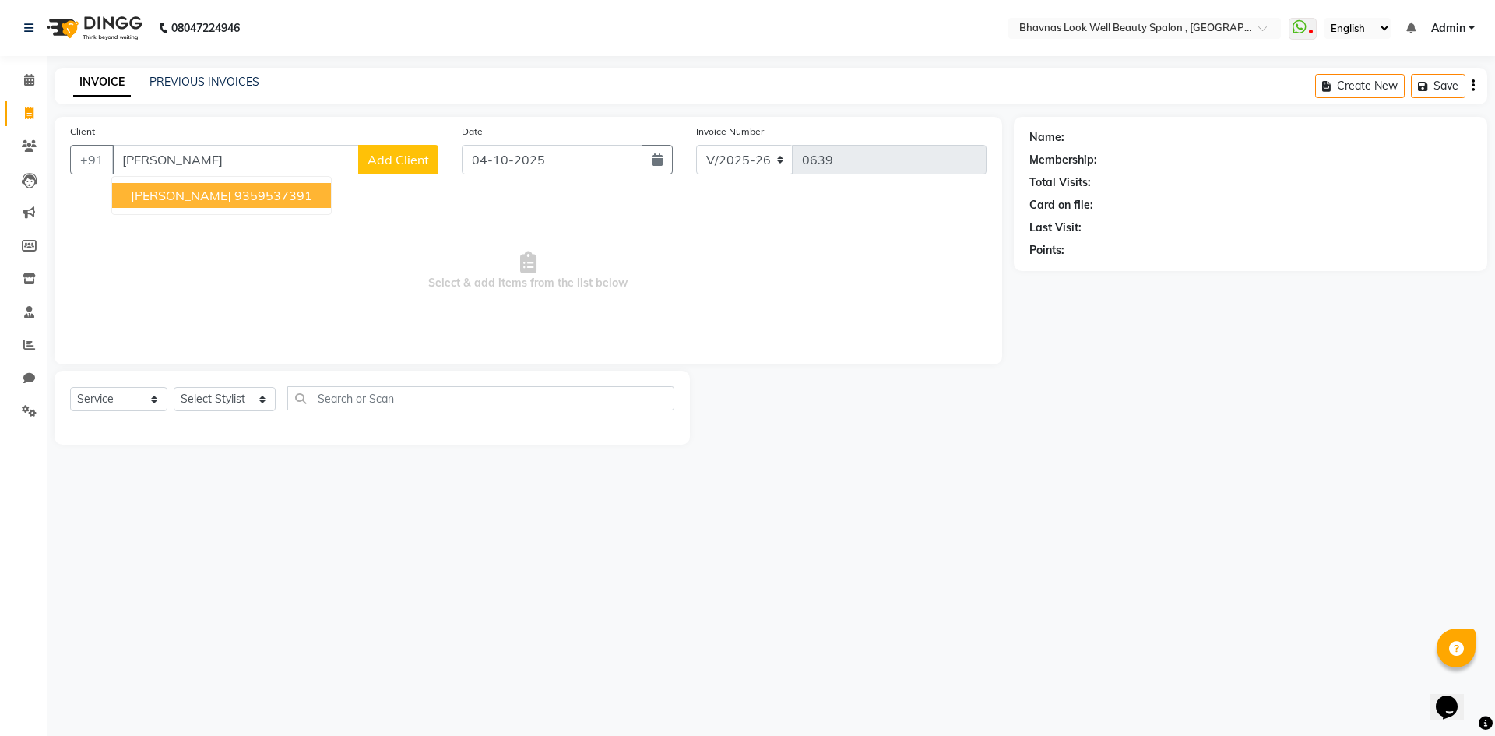
click at [239, 202] on ngb-highlight "9359537391" at bounding box center [273, 196] width 78 height 16
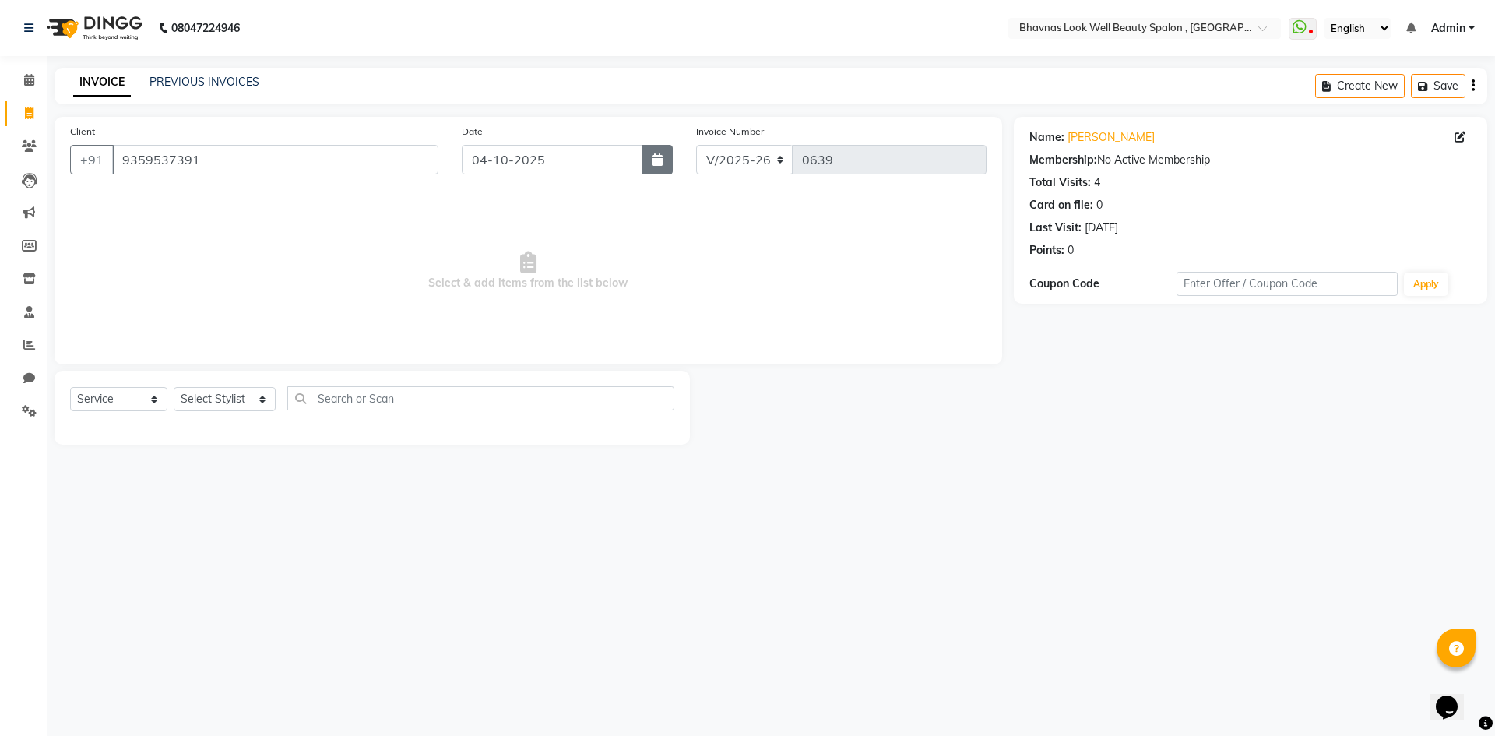
click at [661, 155] on icon "button" at bounding box center [657, 159] width 11 height 12
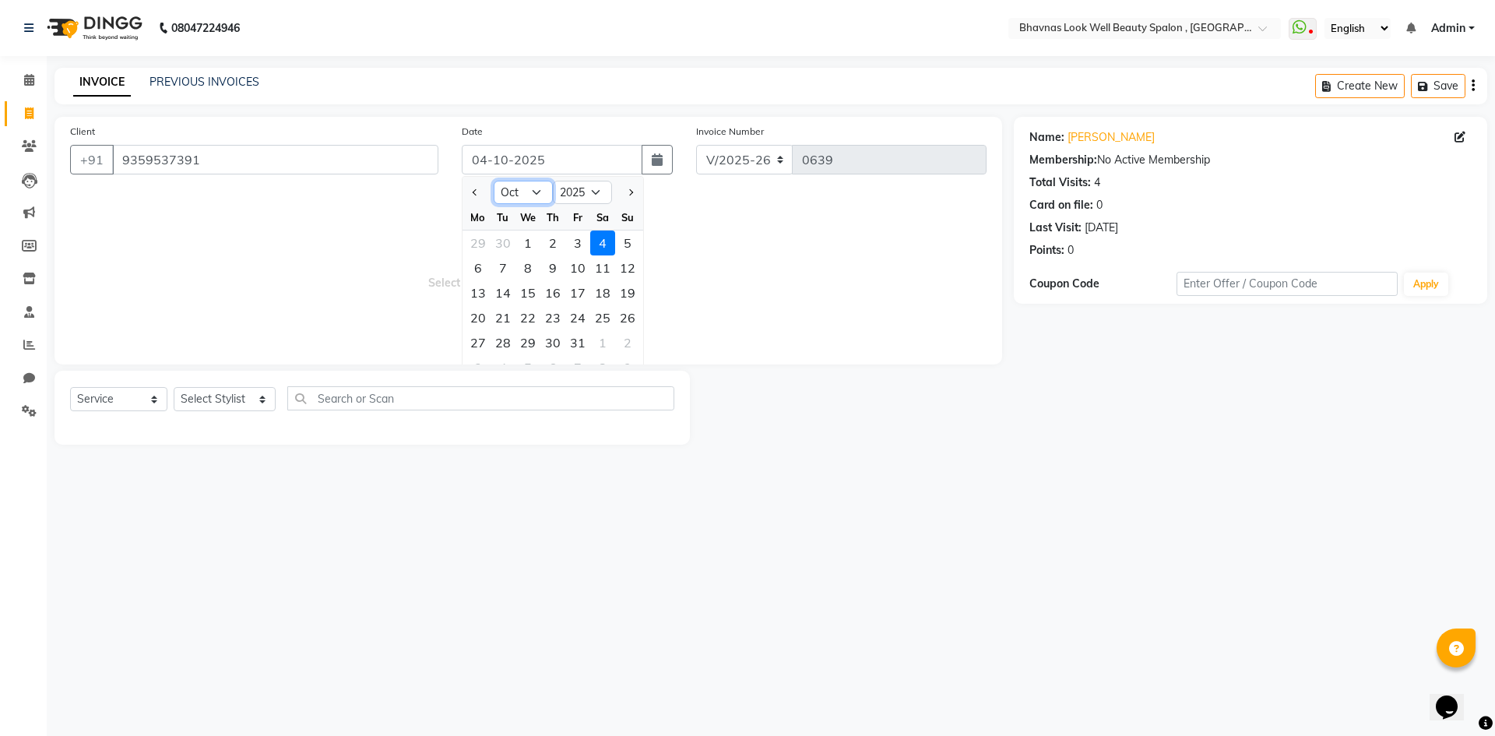
click at [523, 195] on select "Jan Feb Mar Apr May Jun [DATE] Aug Sep Oct Nov Dec" at bounding box center [523, 192] width 59 height 23
click at [494, 181] on select "Jan Feb Mar Apr May Jun [DATE] Aug Sep Oct Nov Dec" at bounding box center [523, 192] width 59 height 23
click at [585, 335] on div "30" at bounding box center [577, 342] width 25 height 25
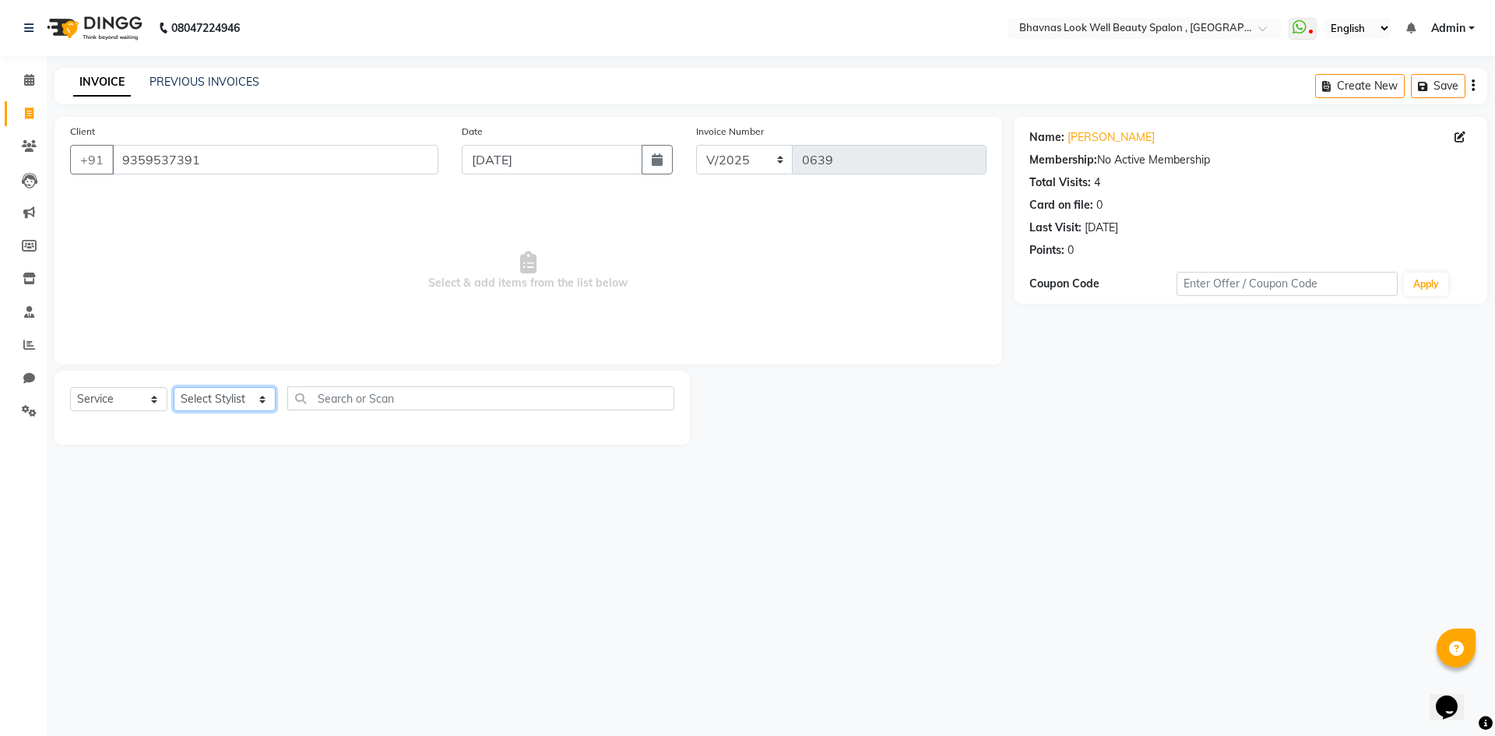
click at [194, 399] on select "Select Stylist [PERSON_NAME] [PERSON_NAME] ANMAL [PERSON_NAME] JYOTI [PERSON_NA…" at bounding box center [225, 399] width 102 height 24
click at [174, 387] on select "Select Stylist [PERSON_NAME] [PERSON_NAME] ANMAL [PERSON_NAME] JYOTI [PERSON_NA…" at bounding box center [225, 399] width 102 height 24
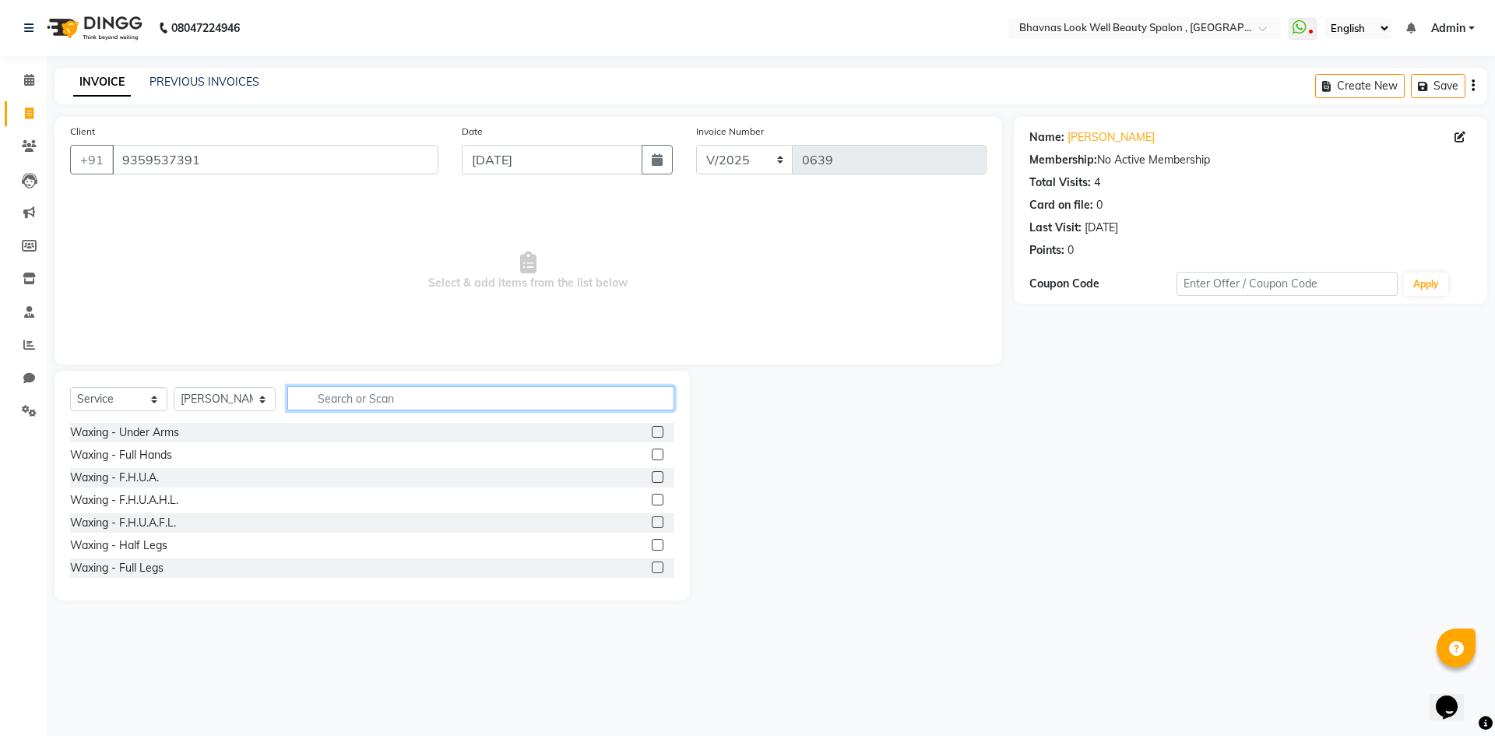
click at [428, 397] on input "text" at bounding box center [481, 398] width 388 height 24
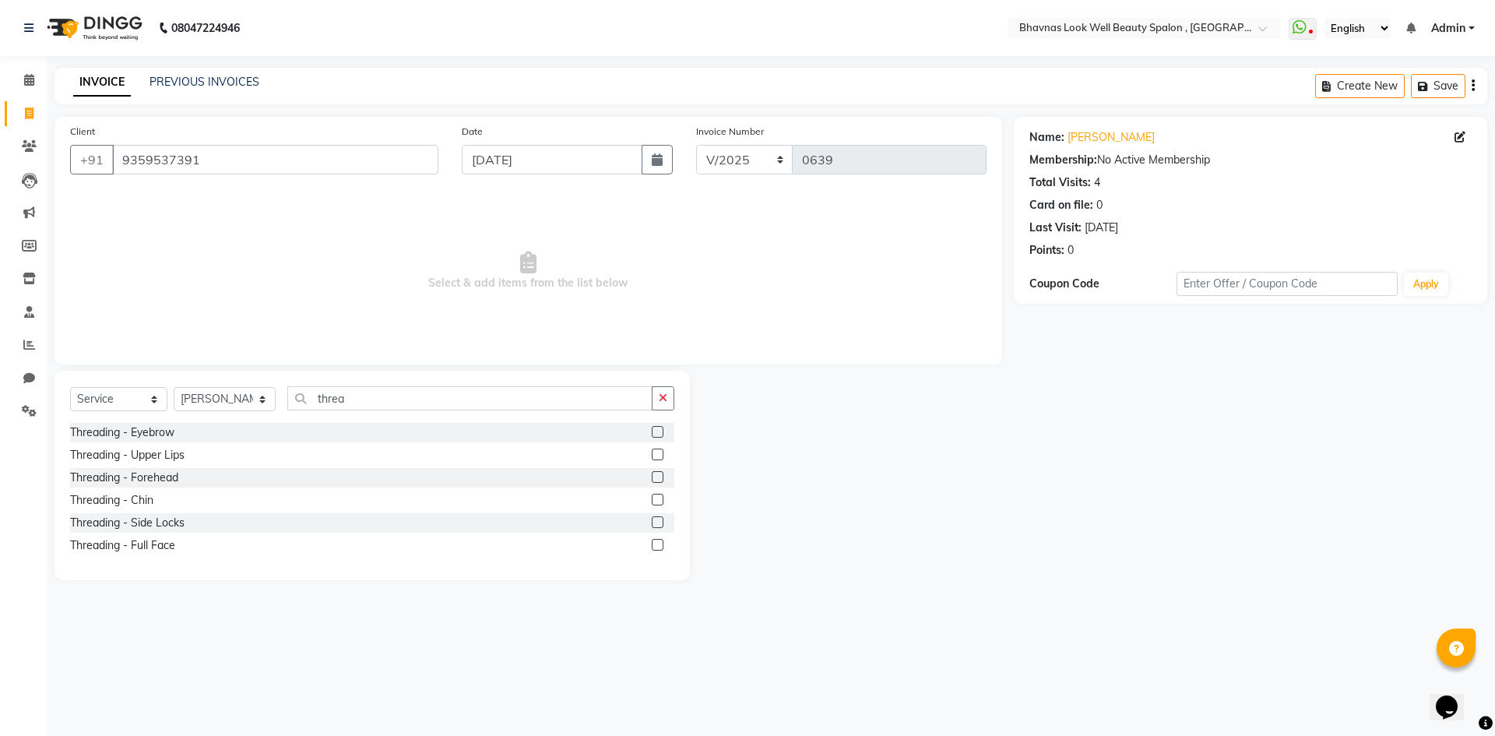
click at [659, 432] on label at bounding box center [658, 432] width 12 height 12
click at [659, 432] on input "checkbox" at bounding box center [657, 433] width 10 height 10
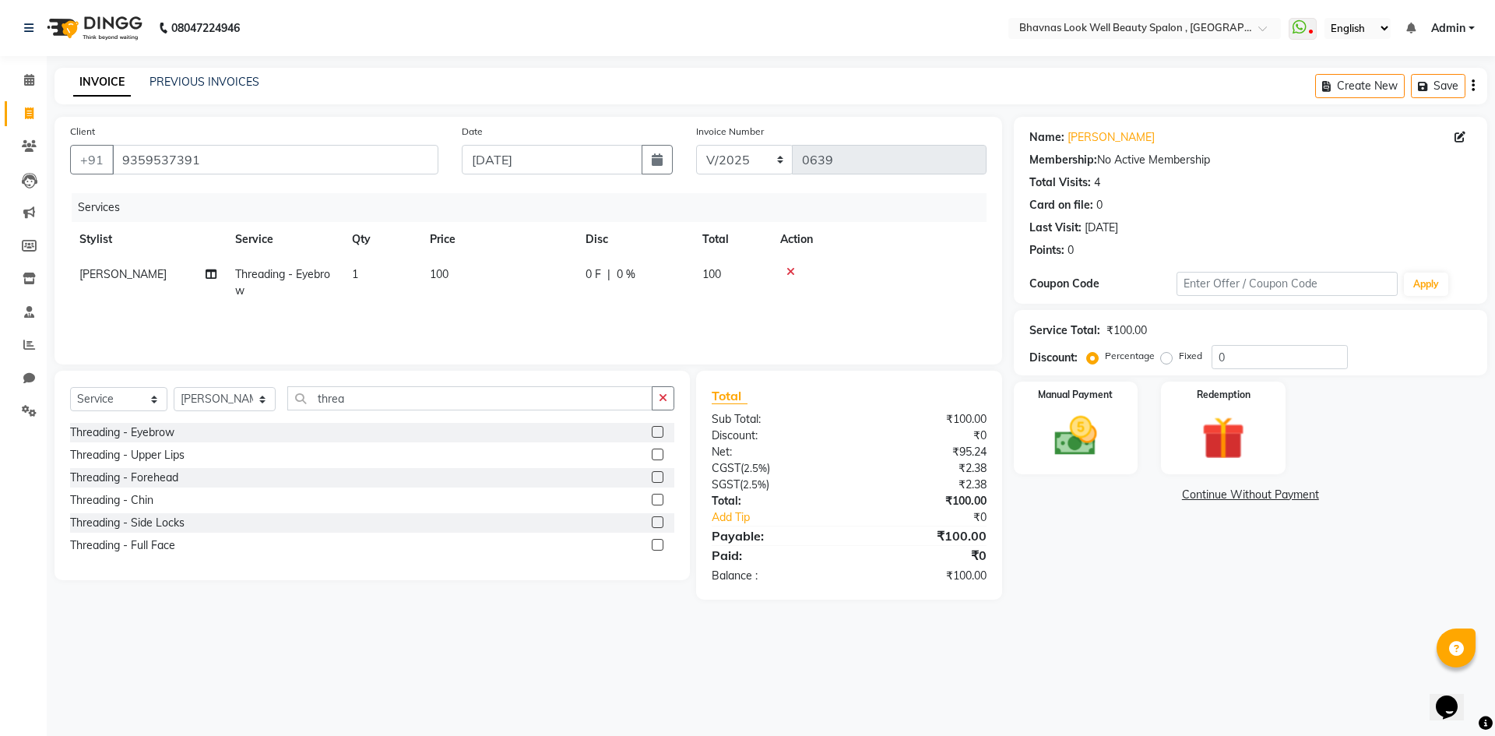
click at [659, 499] on label at bounding box center [658, 500] width 12 height 12
click at [659, 499] on input "checkbox" at bounding box center [657, 500] width 10 height 10
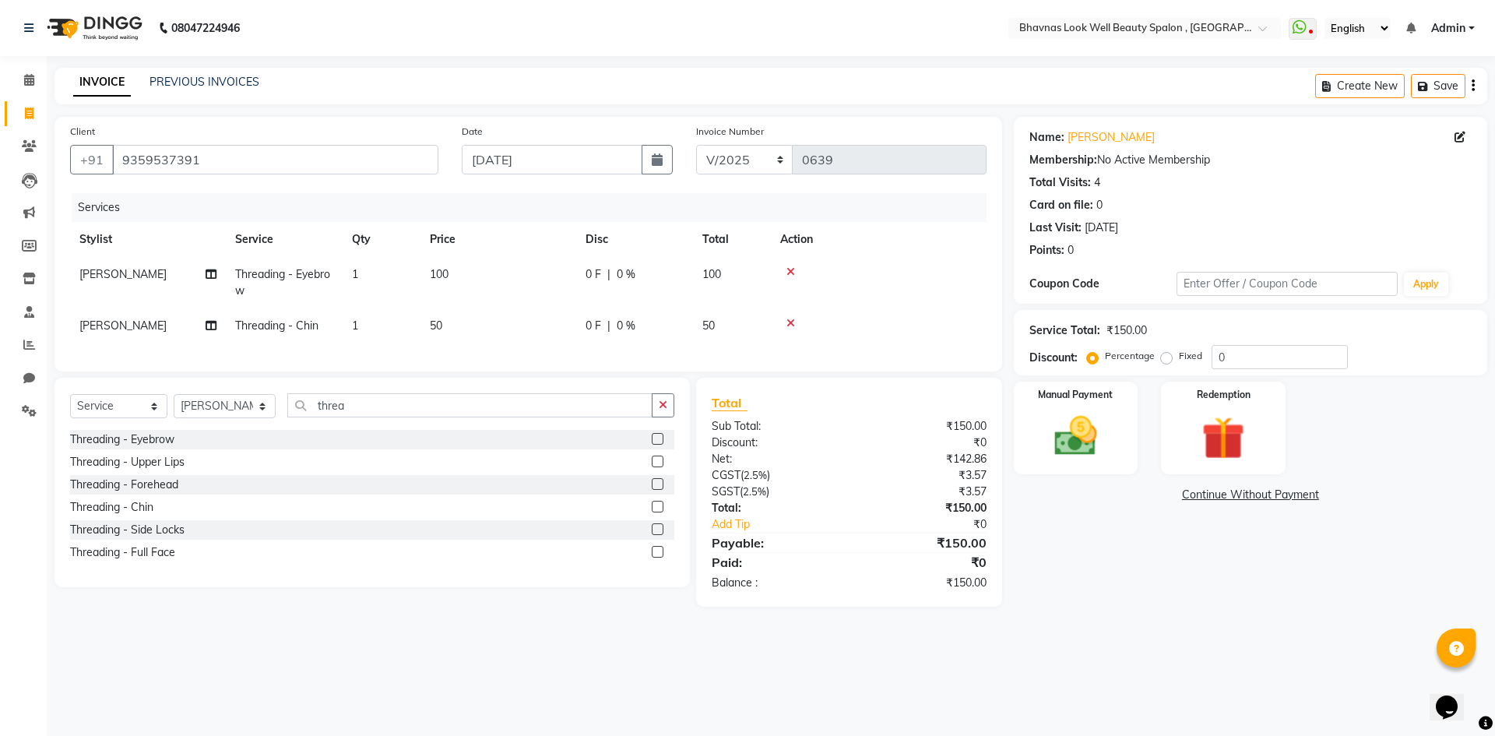
click at [670, 322] on div "0 F | 0 %" at bounding box center [635, 326] width 98 height 16
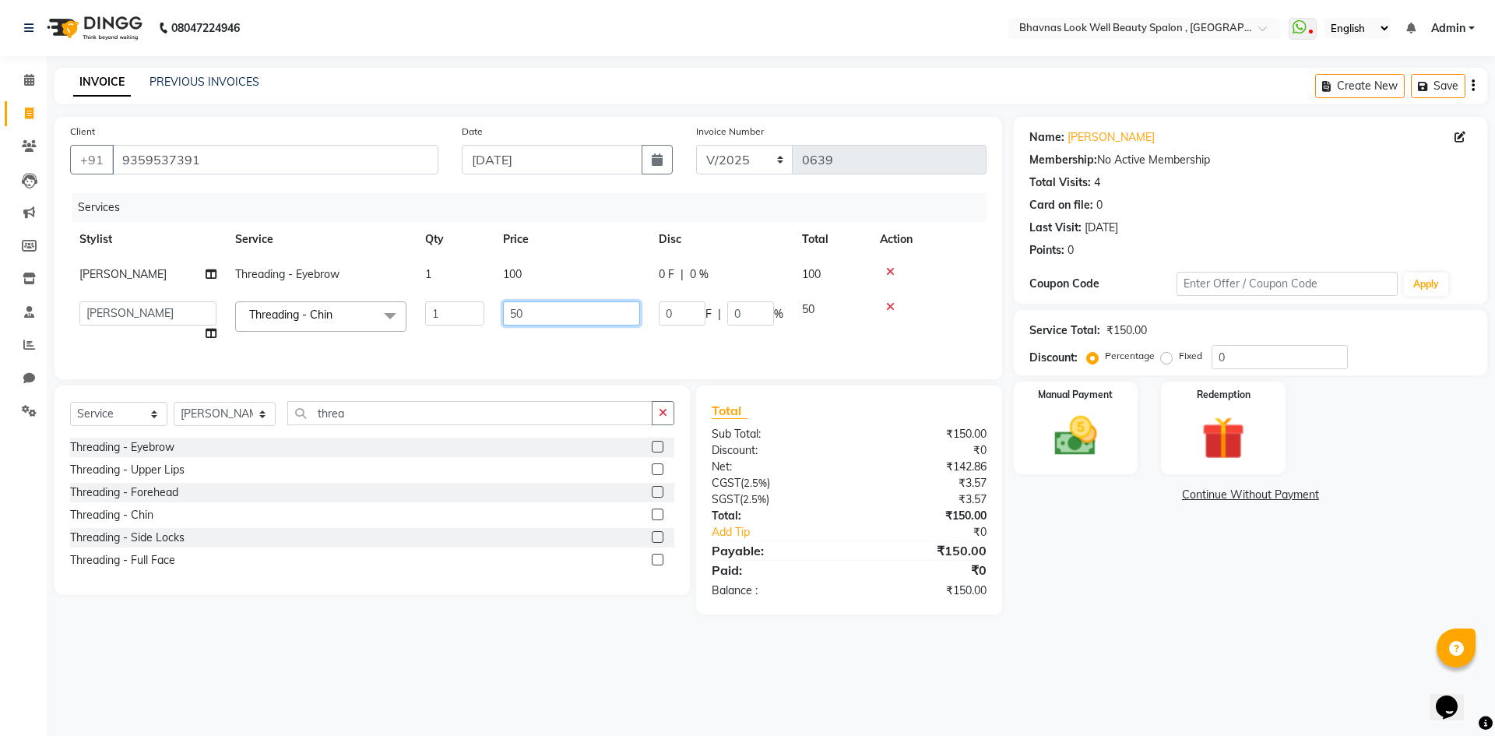
drag, startPoint x: 551, startPoint y: 313, endPoint x: 480, endPoint y: 313, distance: 70.1
click at [480, 313] on tr "[PERSON_NAME] [PERSON_NAME] ANMAL [PERSON_NAME] JYOTI [PERSON_NAME] [PERSON_NAM…" at bounding box center [528, 321] width 917 height 59
click at [1104, 411] on img at bounding box center [1076, 435] width 72 height 51
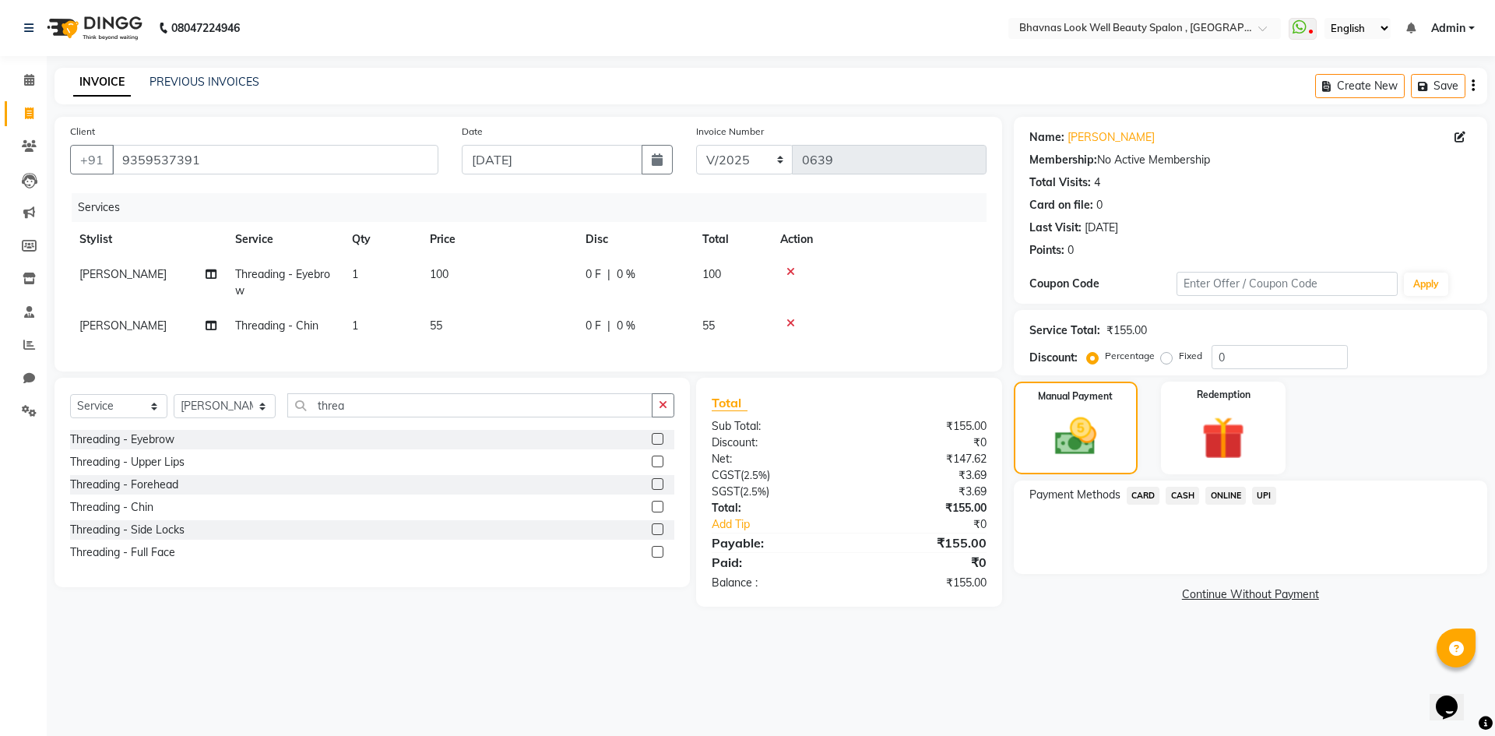
click at [1225, 500] on span "ONLINE" at bounding box center [1225, 496] width 40 height 18
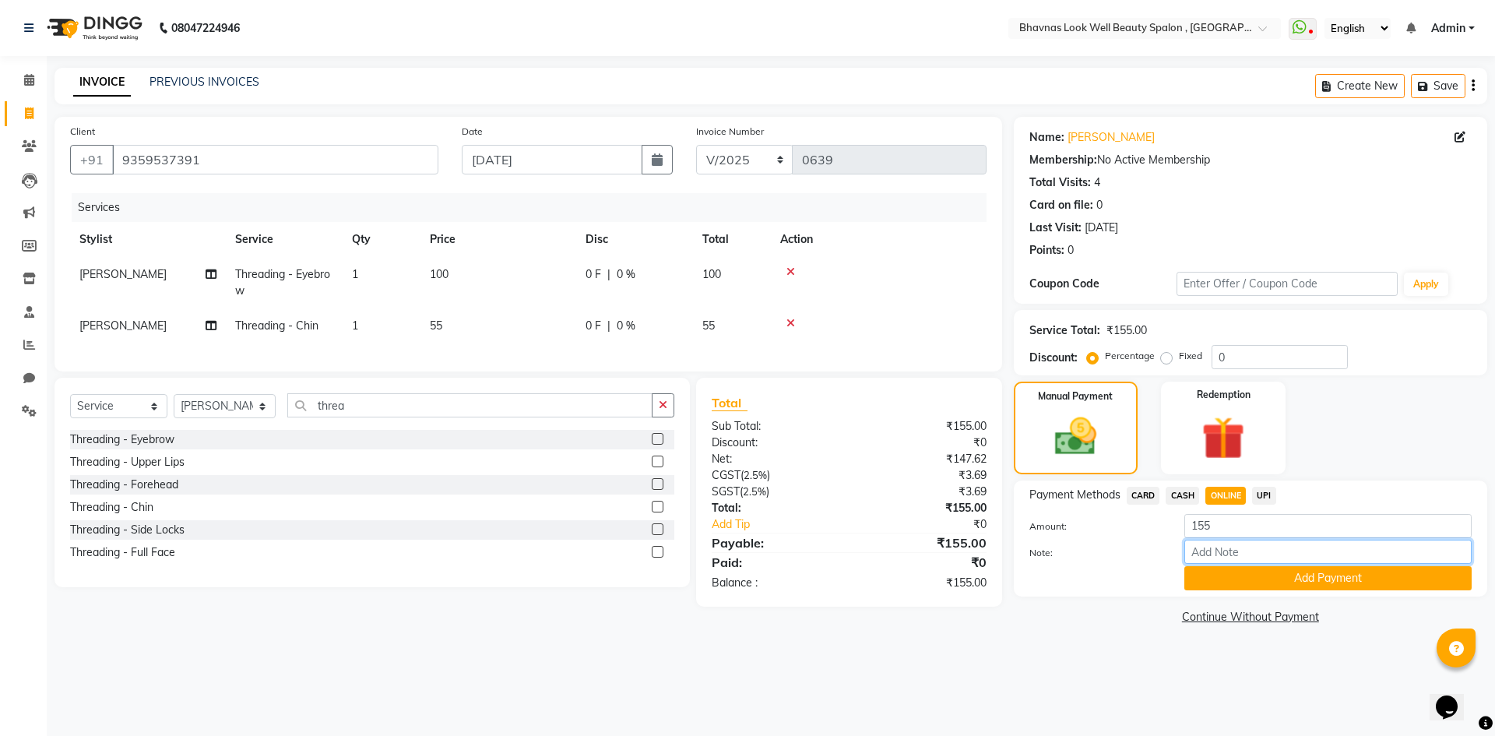
click at [1237, 558] on input "Note:" at bounding box center [1327, 552] width 287 height 24
click at [1300, 567] on button "Add Payment" at bounding box center [1327, 578] width 287 height 24
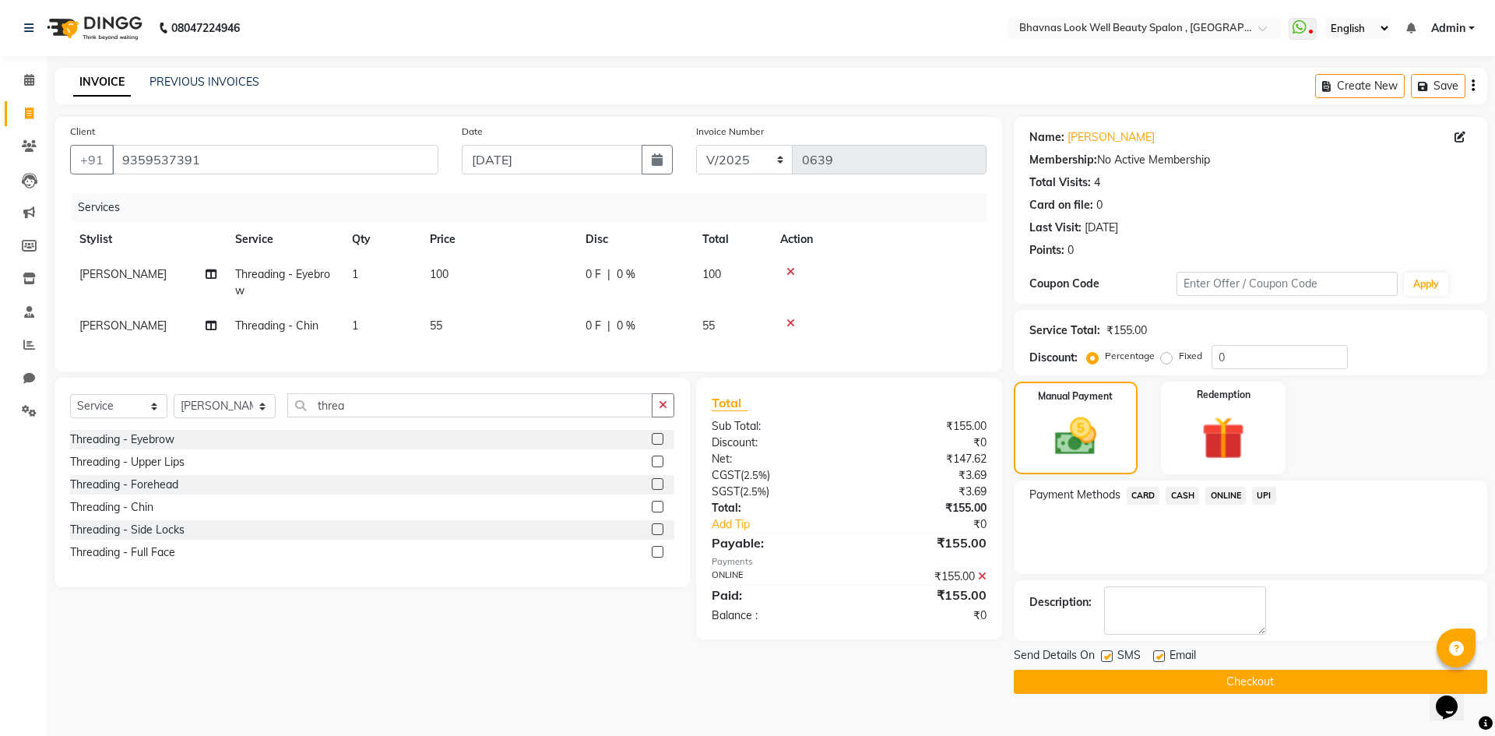
click at [1108, 656] on label at bounding box center [1107, 656] width 12 height 12
click at [1108, 656] on input "checkbox" at bounding box center [1106, 657] width 10 height 10
click at [1163, 656] on label at bounding box center [1159, 656] width 12 height 12
click at [1163, 656] on input "checkbox" at bounding box center [1158, 657] width 10 height 10
click at [1251, 690] on button "Checkout" at bounding box center [1250, 682] width 473 height 24
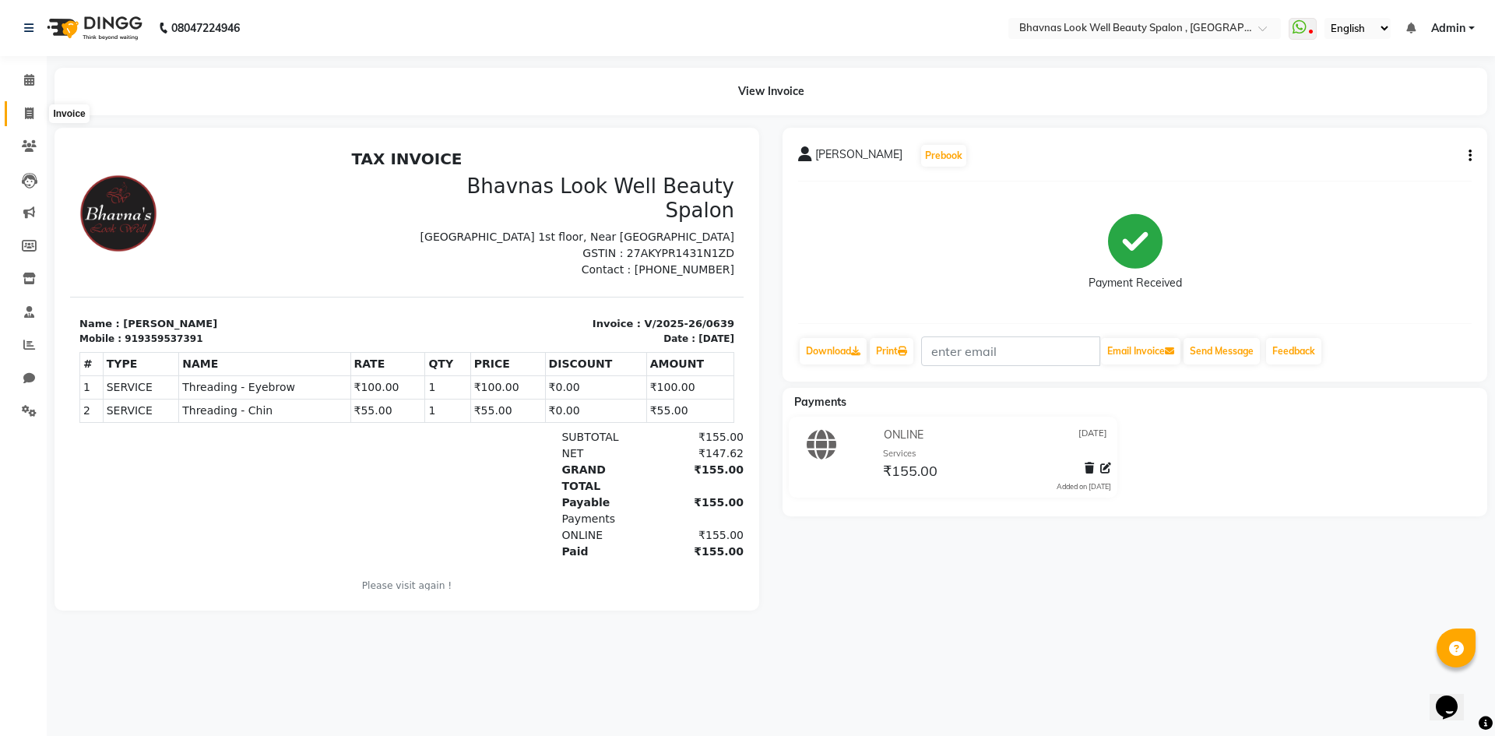
click at [37, 110] on span at bounding box center [29, 114] width 27 height 18
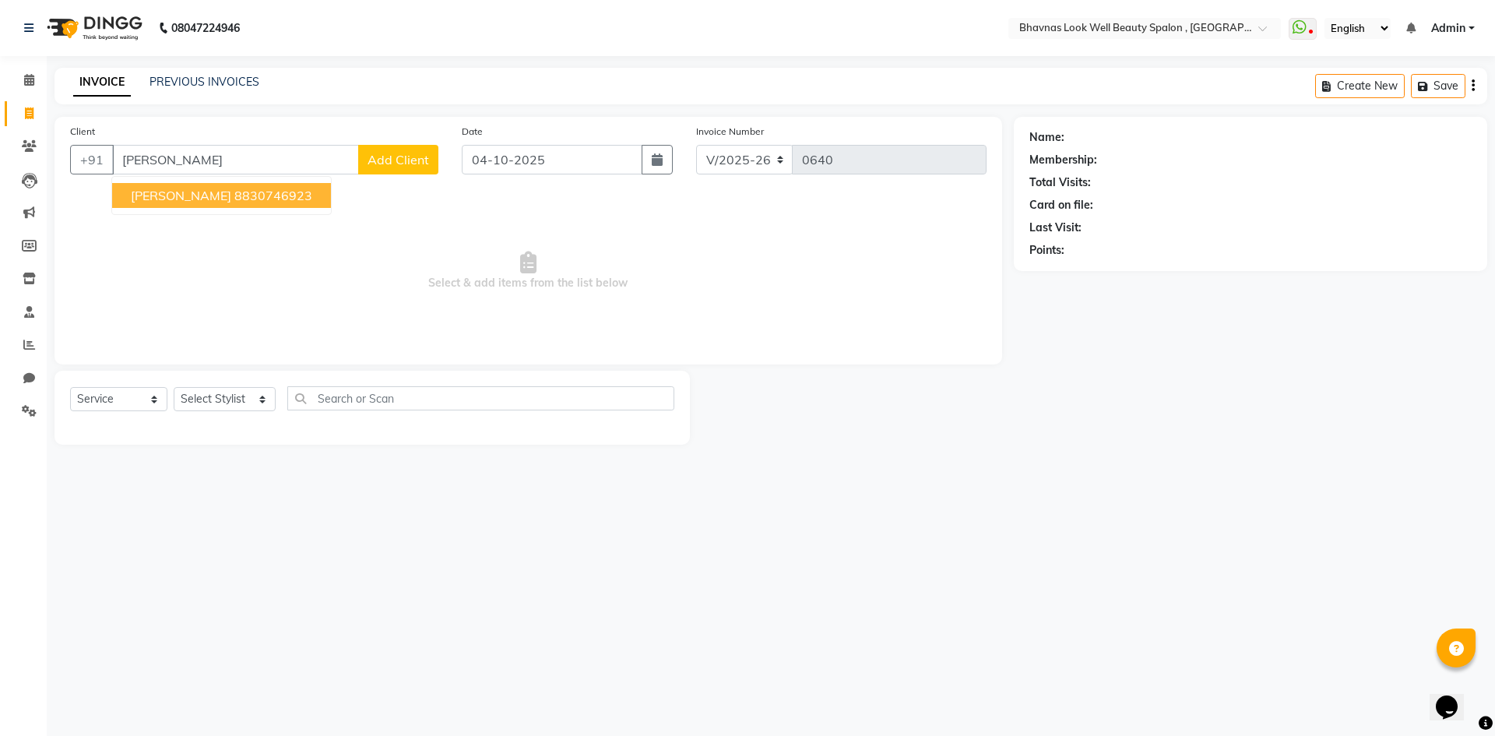
click at [290, 195] on ngb-highlight "8830746923" at bounding box center [273, 196] width 78 height 16
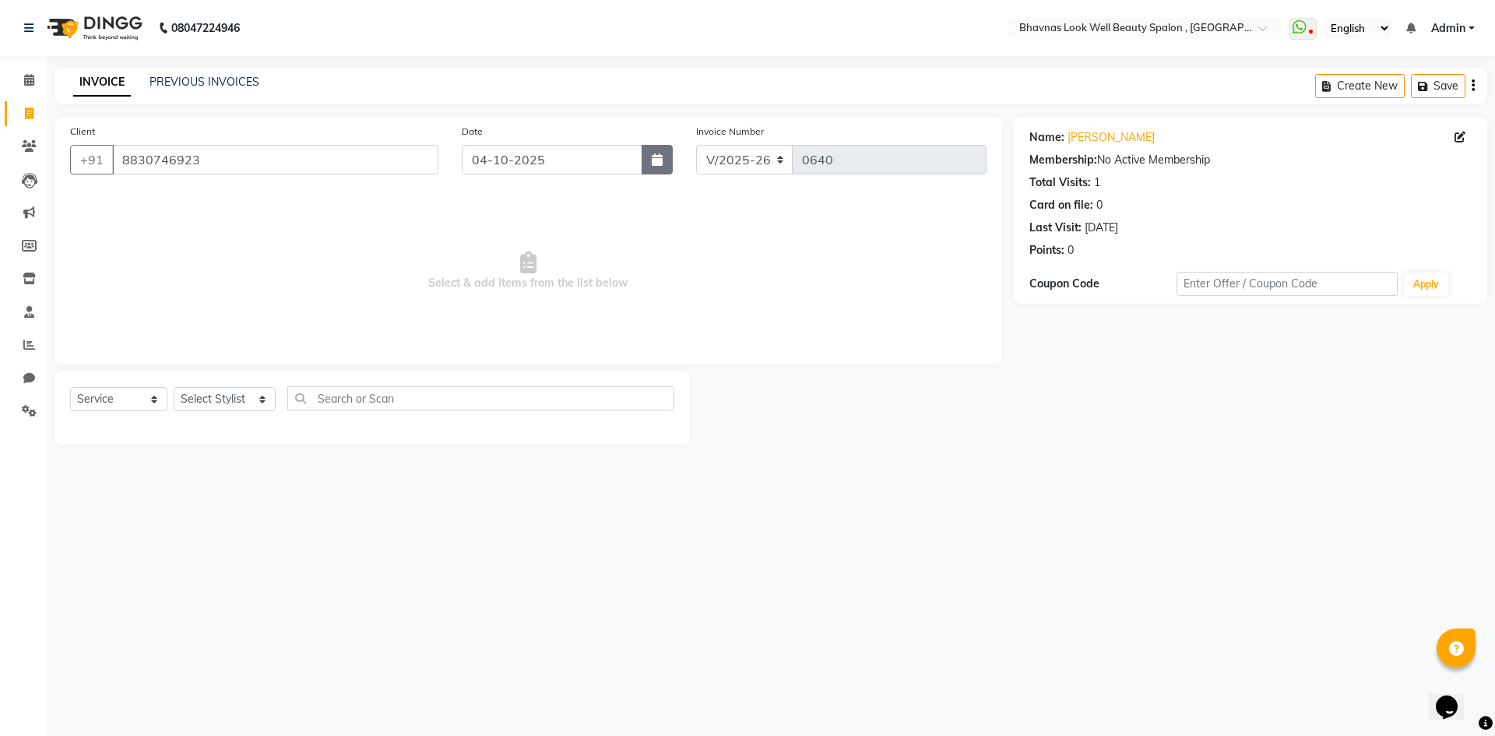
click at [651, 162] on button "button" at bounding box center [657, 160] width 31 height 30
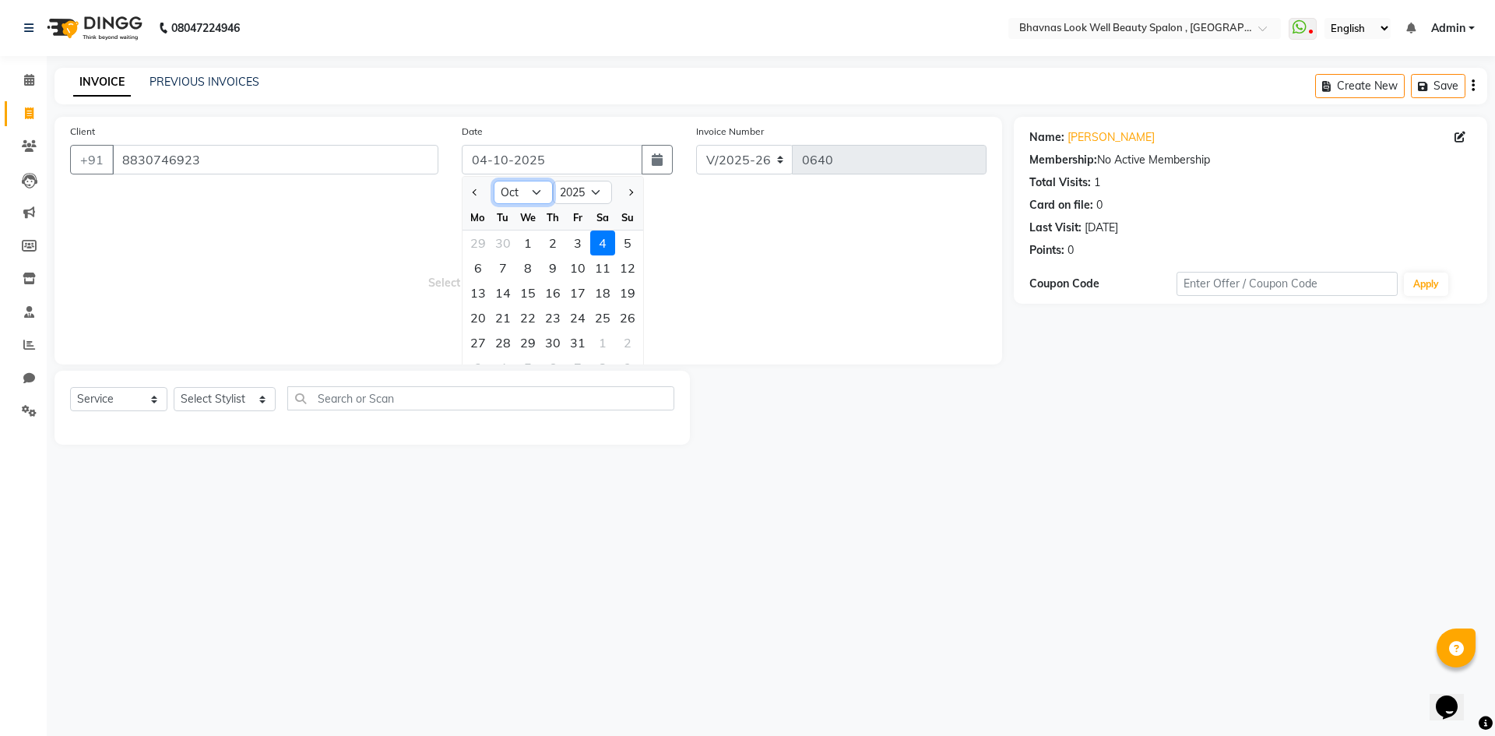
click at [515, 184] on select "Jan Feb Mar Apr May Jun [DATE] Aug Sep Oct Nov Dec" at bounding box center [523, 192] width 59 height 23
click at [494, 181] on select "Jan Feb Mar Apr May Jun [DATE] Aug Sep Oct Nov Dec" at bounding box center [523, 192] width 59 height 23
click at [586, 340] on div "30" at bounding box center [577, 342] width 25 height 25
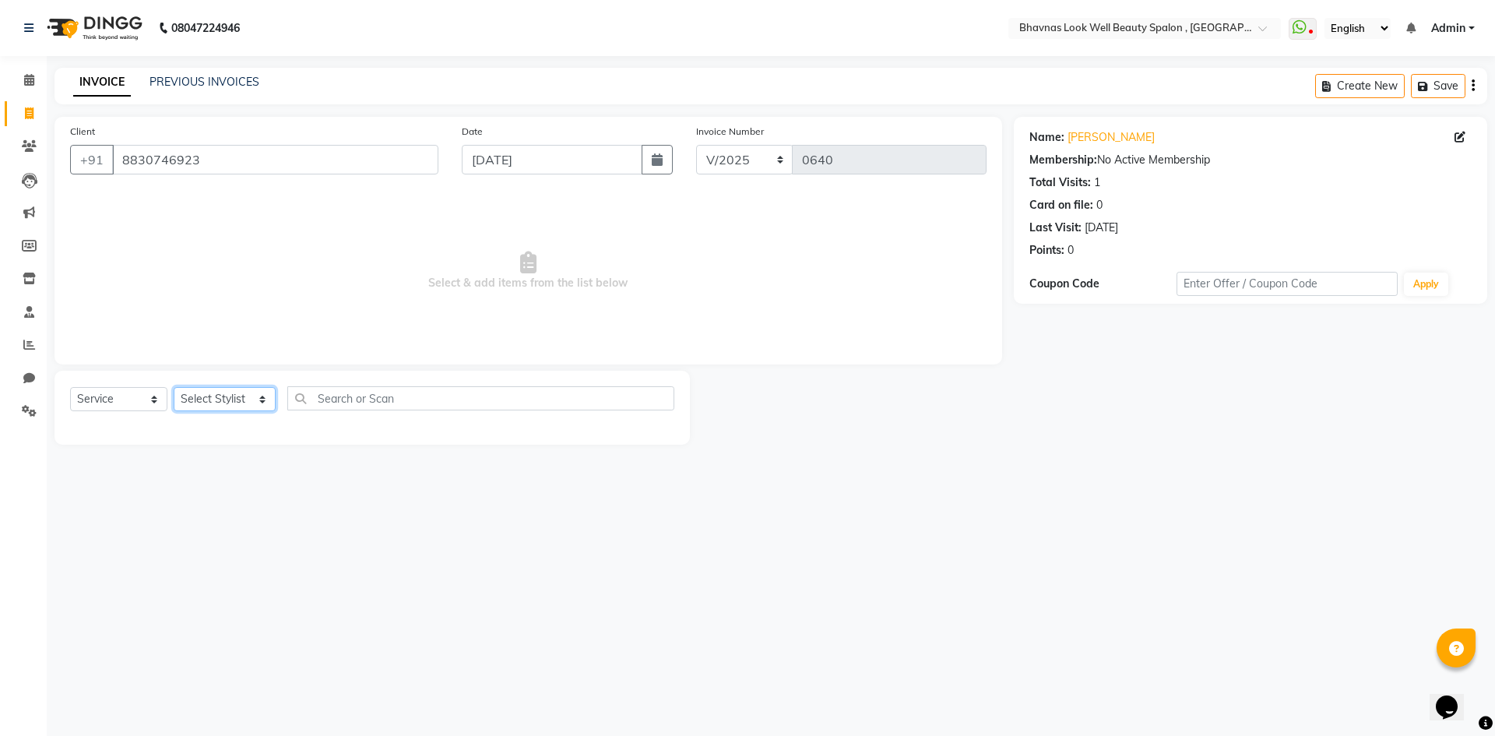
click at [229, 403] on select "Select Stylist [PERSON_NAME] [PERSON_NAME] ANMAL [PERSON_NAME] JYOTI [PERSON_NA…" at bounding box center [225, 399] width 102 height 24
click at [174, 387] on select "Select Stylist [PERSON_NAME] [PERSON_NAME] ANMAL [PERSON_NAME] JYOTI [PERSON_NA…" at bounding box center [225, 399] width 102 height 24
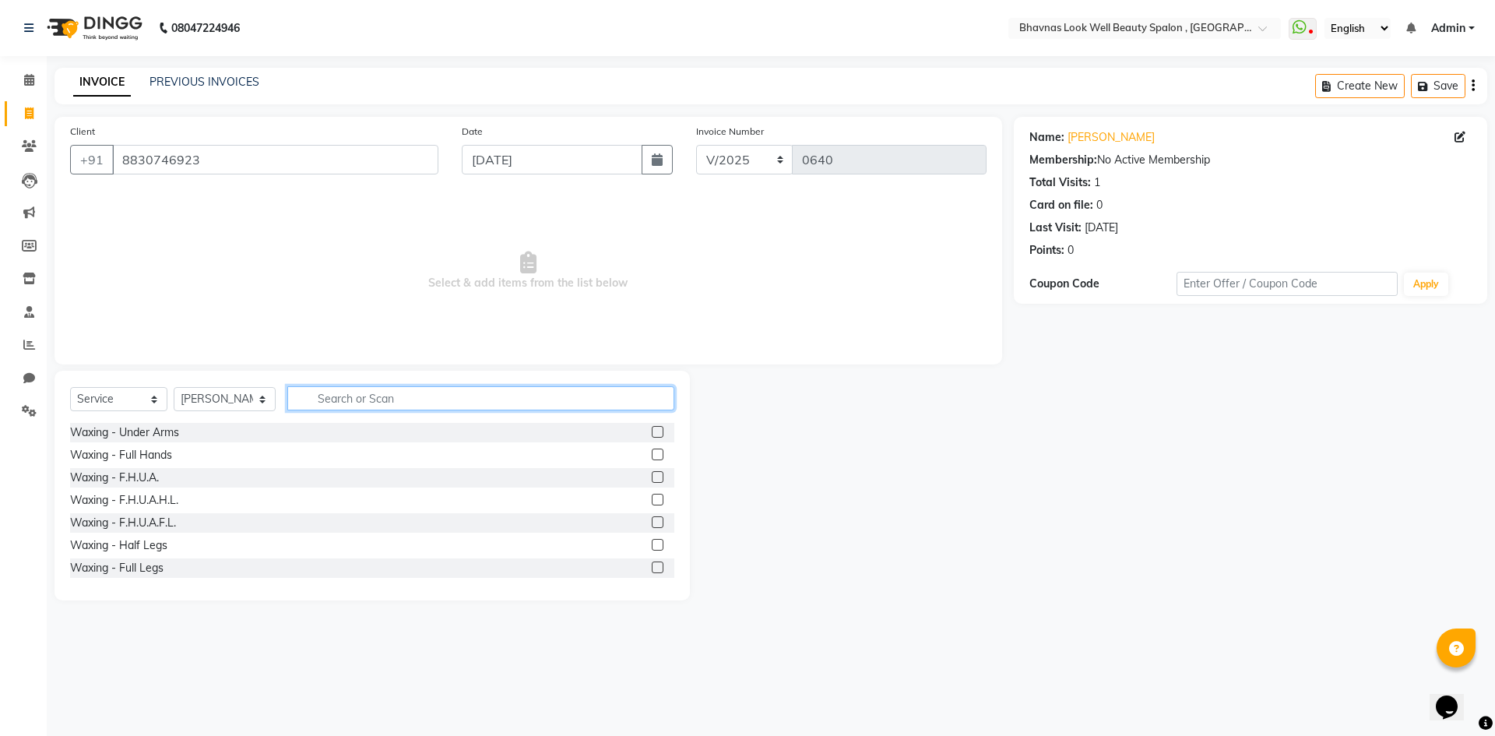
click at [362, 403] on input "text" at bounding box center [481, 398] width 388 height 24
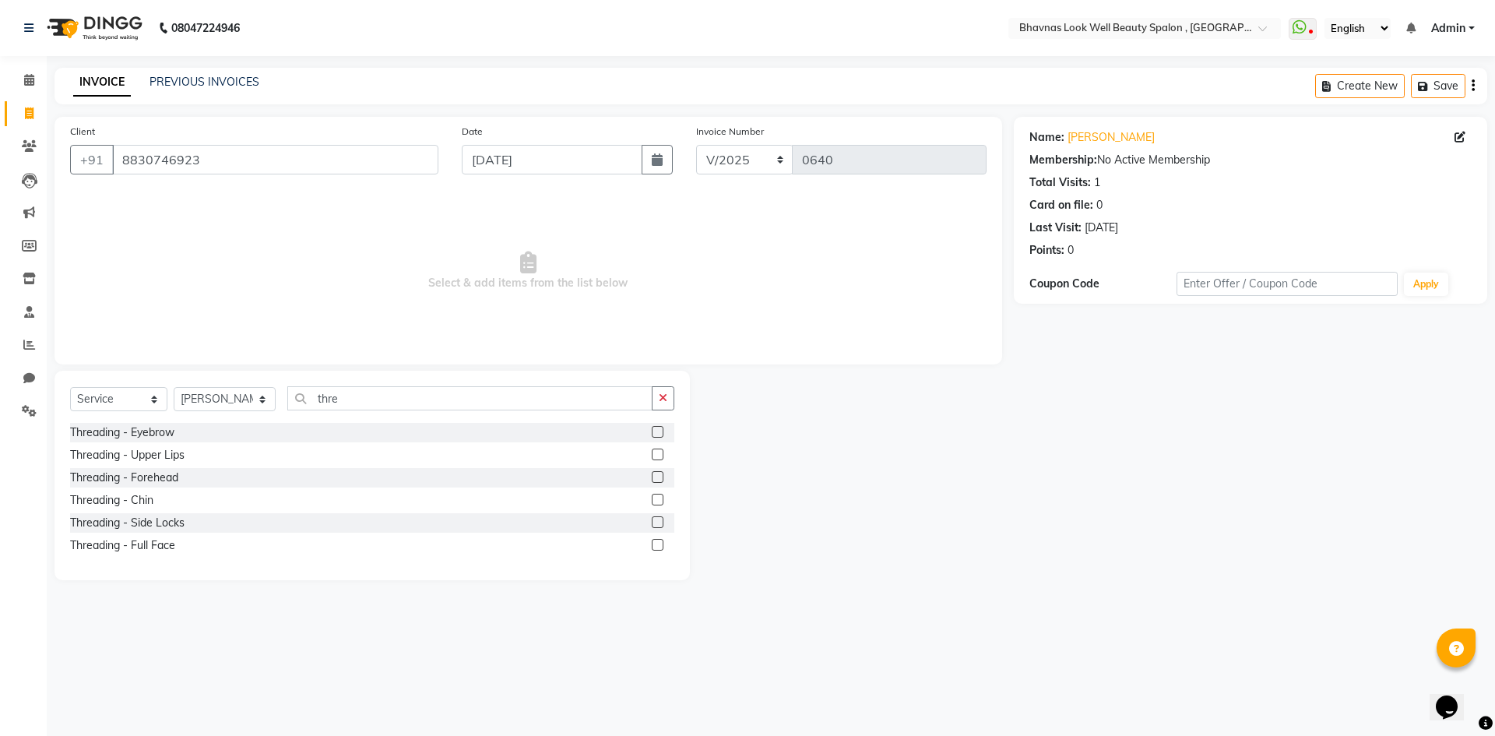
click at [654, 433] on label at bounding box center [658, 432] width 12 height 12
click at [654, 433] on input "checkbox" at bounding box center [657, 433] width 10 height 10
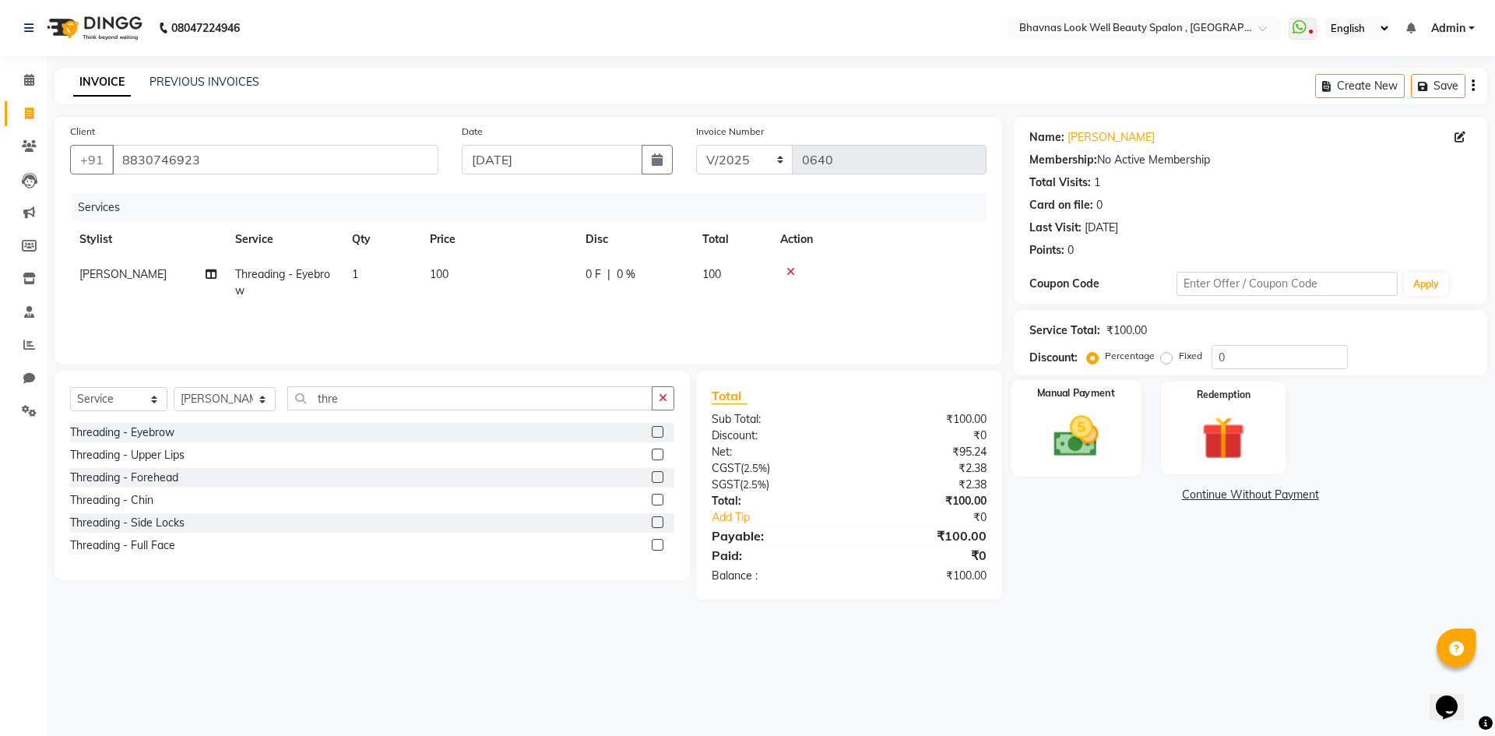
click at [1077, 415] on img at bounding box center [1076, 435] width 72 height 51
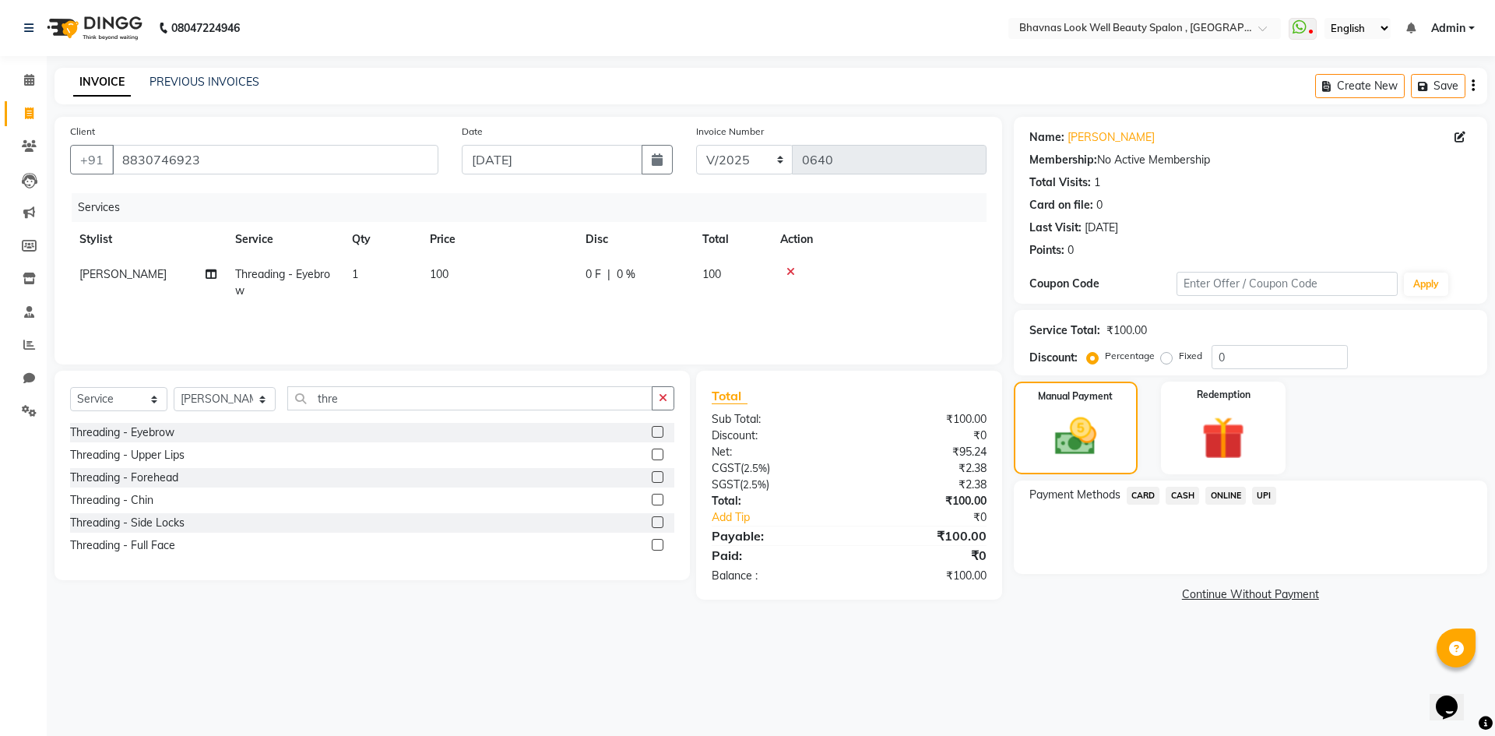
click at [1237, 494] on span "ONLINE" at bounding box center [1225, 496] width 40 height 18
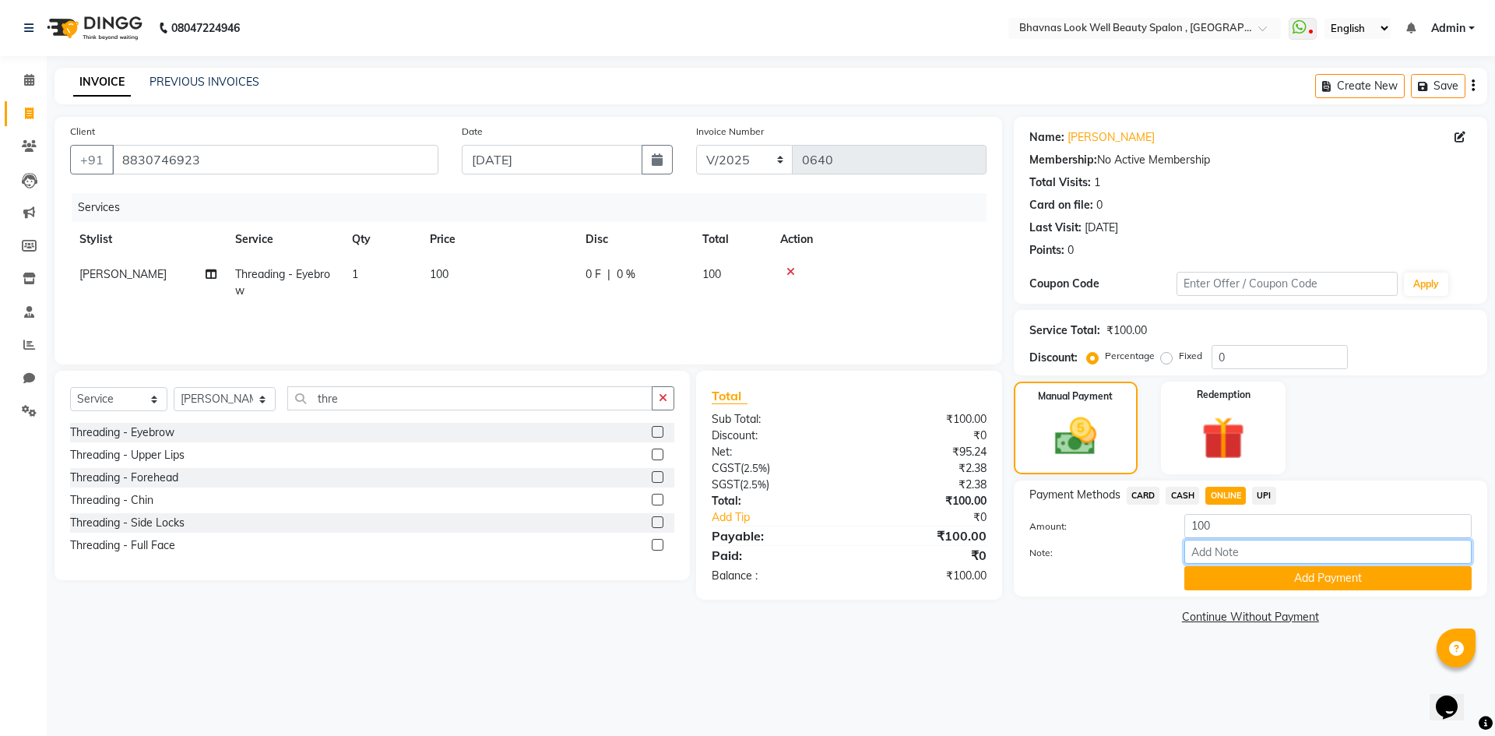
click at [1210, 544] on input "Note:" at bounding box center [1327, 552] width 287 height 24
click at [1320, 579] on button "Add Payment" at bounding box center [1327, 578] width 287 height 24
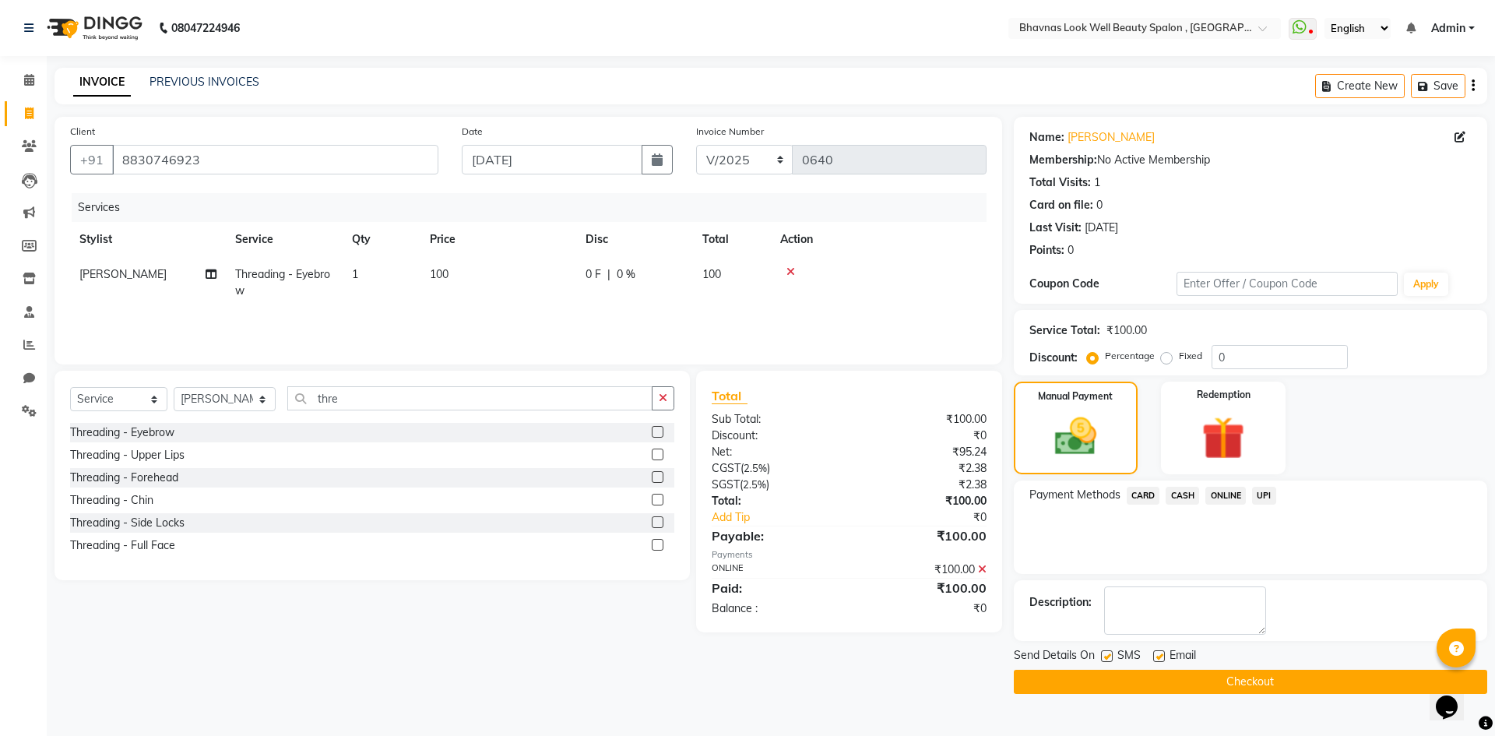
click at [1109, 655] on label at bounding box center [1107, 656] width 12 height 12
click at [1109, 655] on input "checkbox" at bounding box center [1106, 657] width 10 height 10
click at [1156, 657] on label at bounding box center [1159, 656] width 12 height 12
click at [1156, 657] on input "checkbox" at bounding box center [1158, 657] width 10 height 10
click at [1212, 688] on button "Checkout" at bounding box center [1250, 682] width 473 height 24
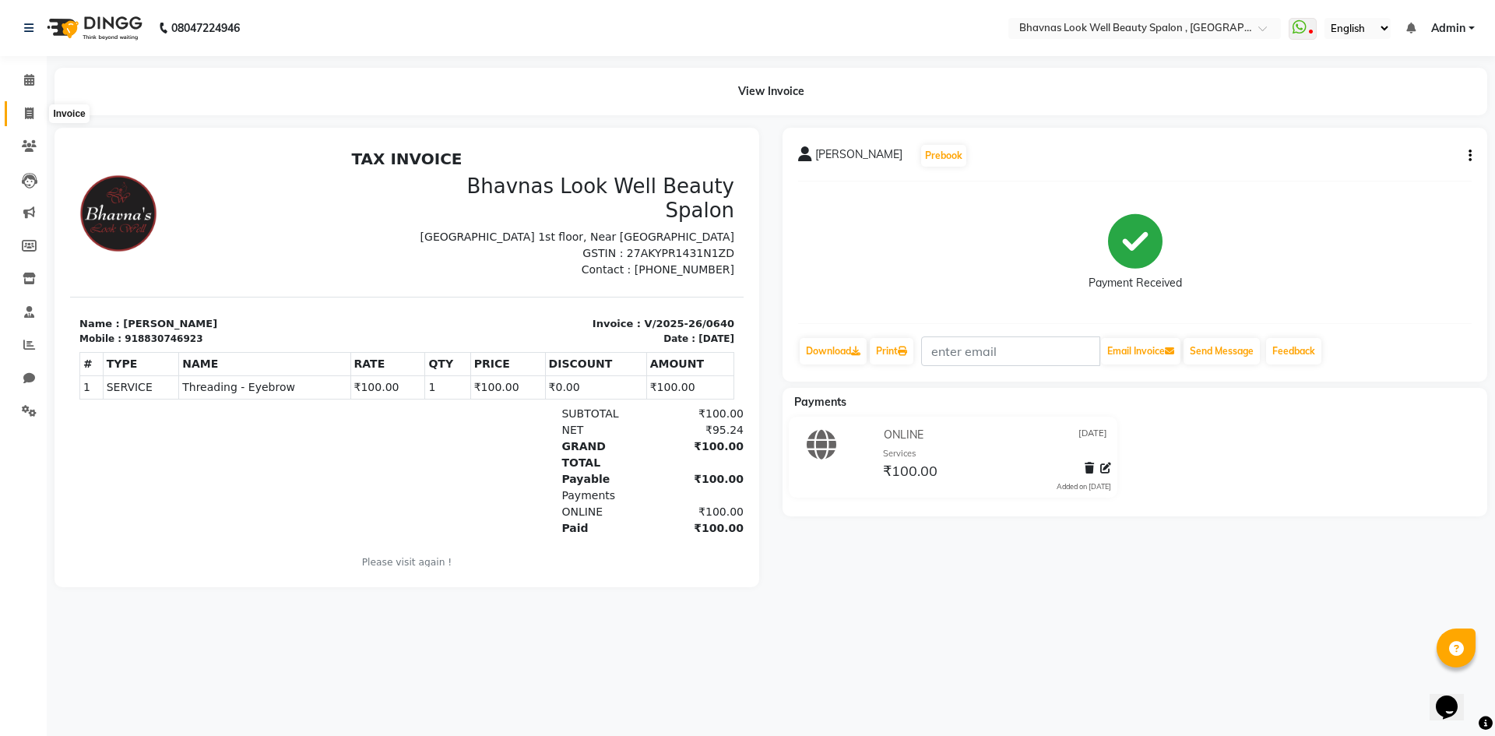
click at [25, 112] on icon at bounding box center [29, 113] width 9 height 12
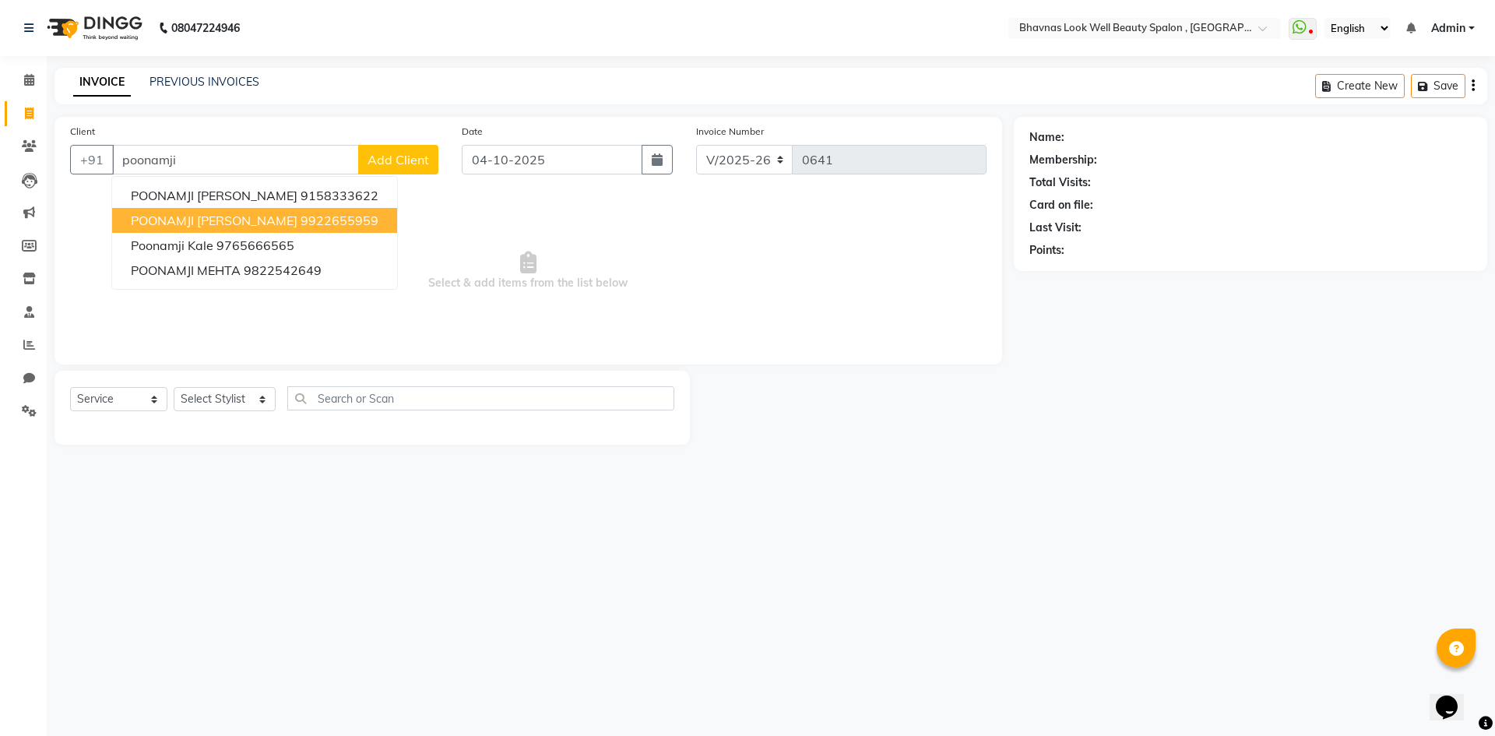
click at [301, 220] on ngb-highlight "9922655959" at bounding box center [340, 221] width 78 height 16
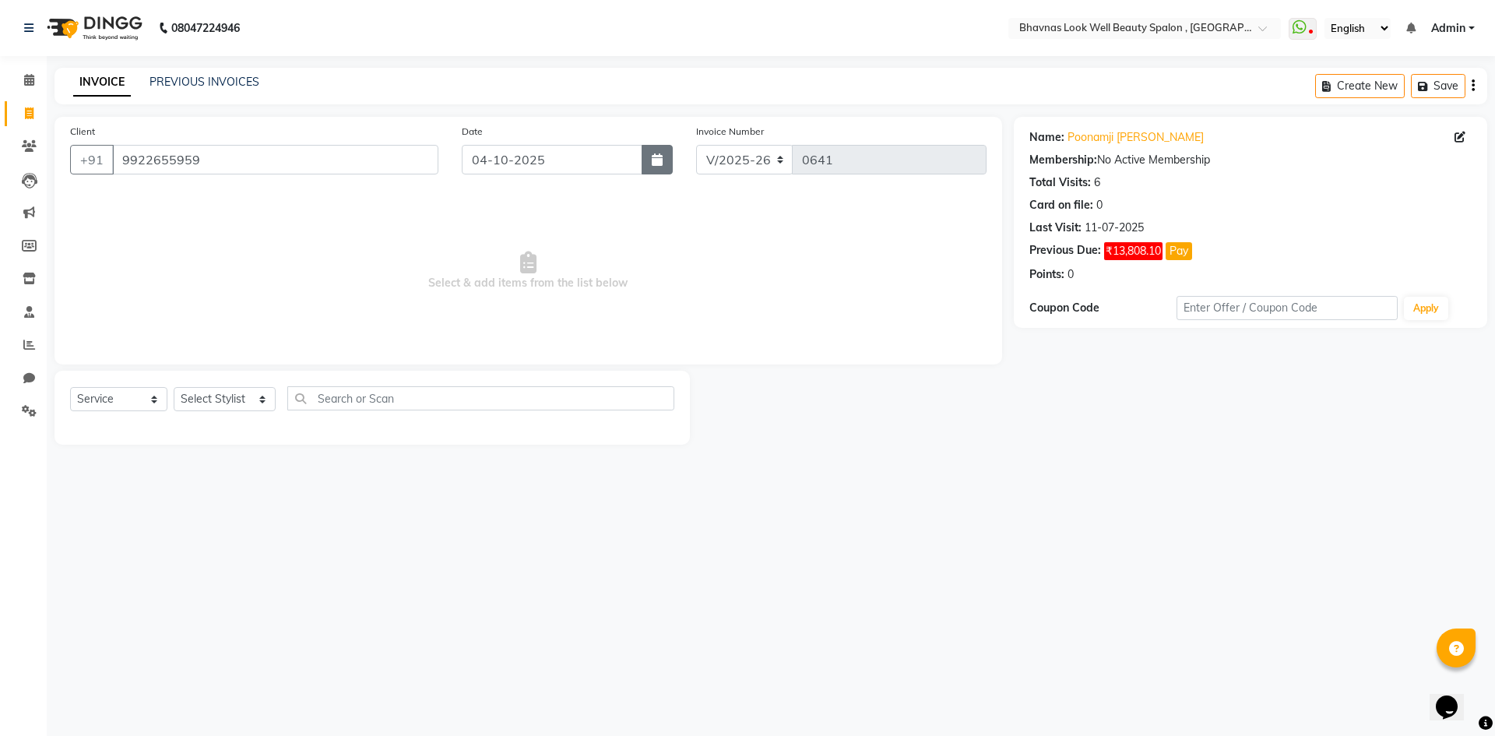
click at [667, 151] on button "button" at bounding box center [657, 160] width 31 height 30
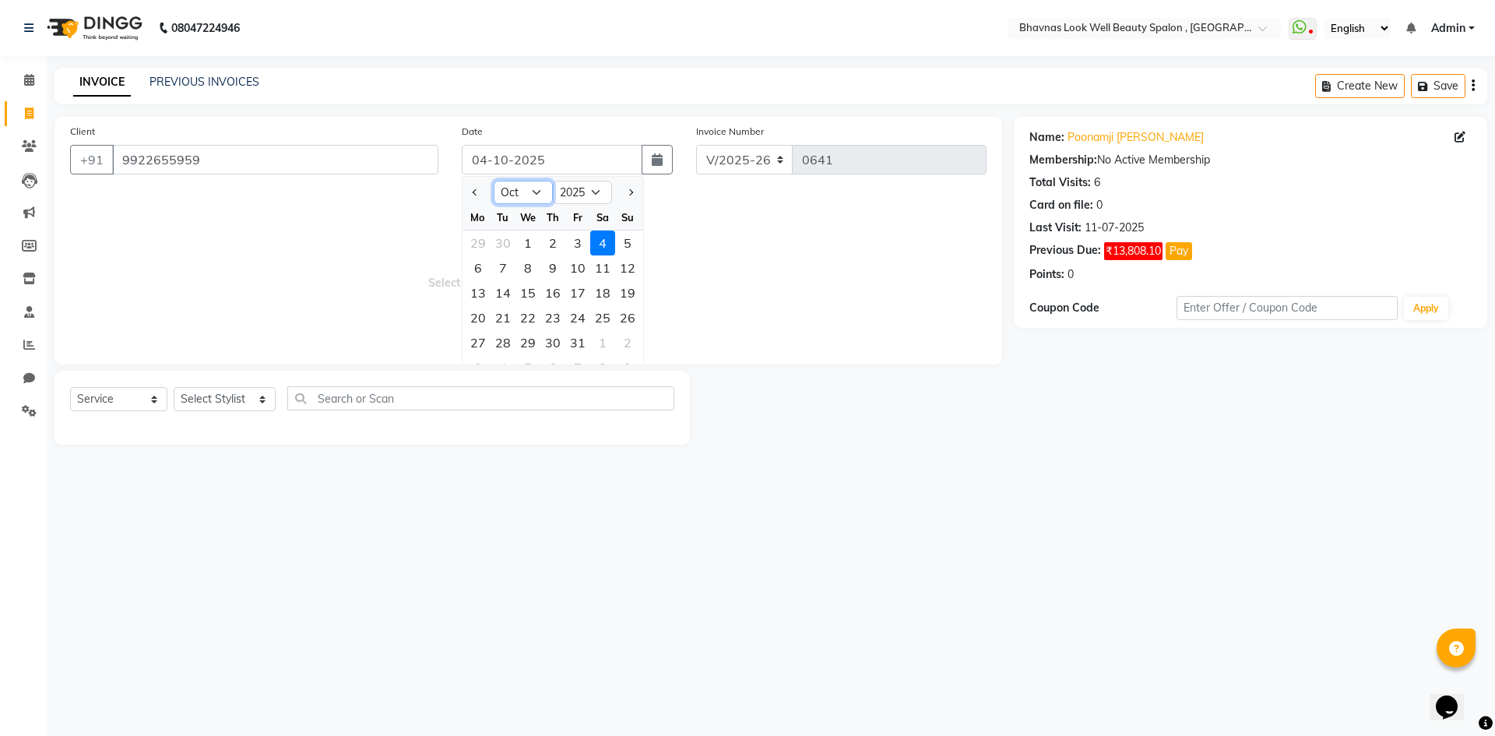
drag, startPoint x: 520, startPoint y: 186, endPoint x: 520, endPoint y: 196, distance: 10.1
click at [520, 186] on select "Jan Feb Mar Apr May Jun [DATE] Aug Sep Oct Nov Dec" at bounding box center [523, 192] width 59 height 23
click at [494, 181] on select "Jan Feb Mar Apr May Jun [DATE] Aug Sep Oct Nov Dec" at bounding box center [523, 192] width 59 height 23
click at [590, 344] on div "31" at bounding box center [602, 342] width 25 height 25
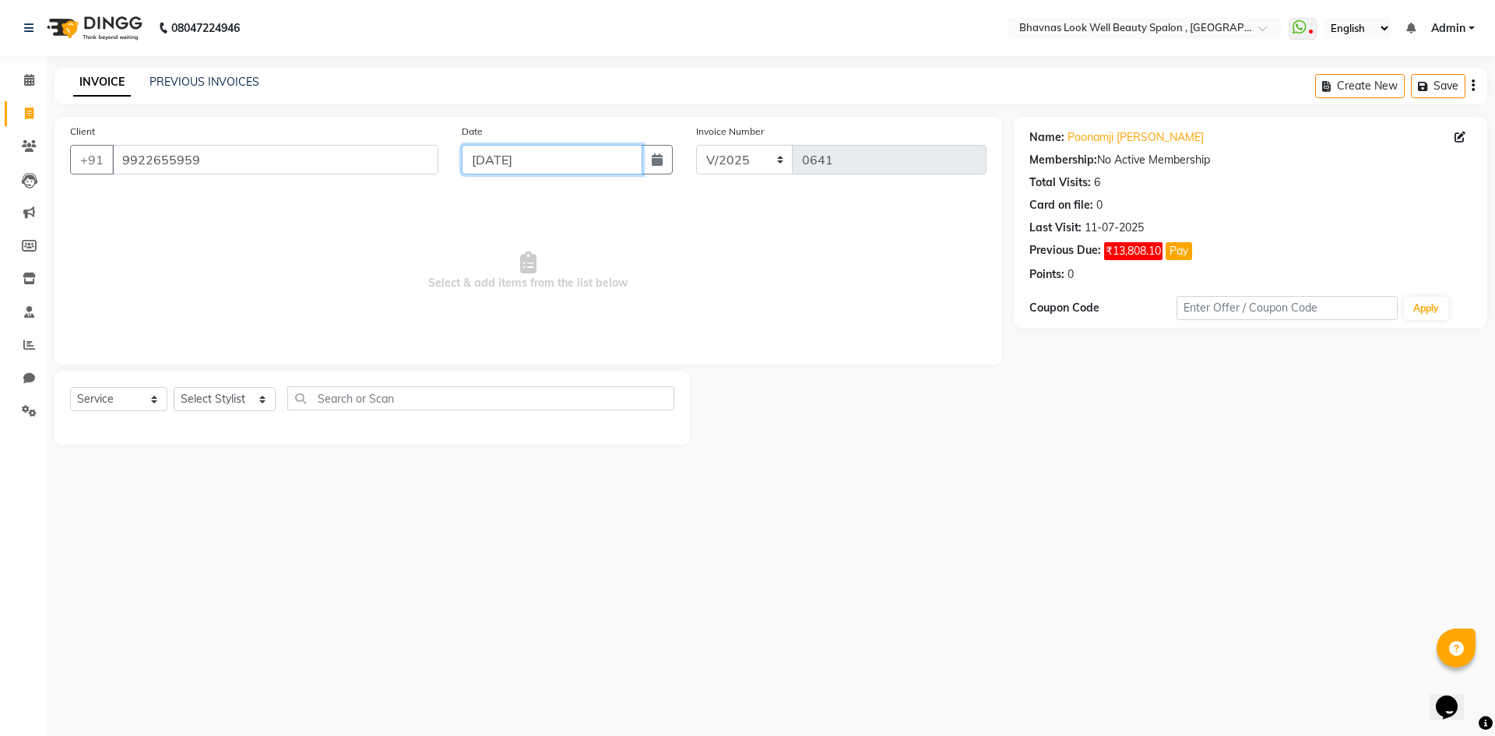
click at [537, 165] on input "[DATE]" at bounding box center [552, 160] width 181 height 30
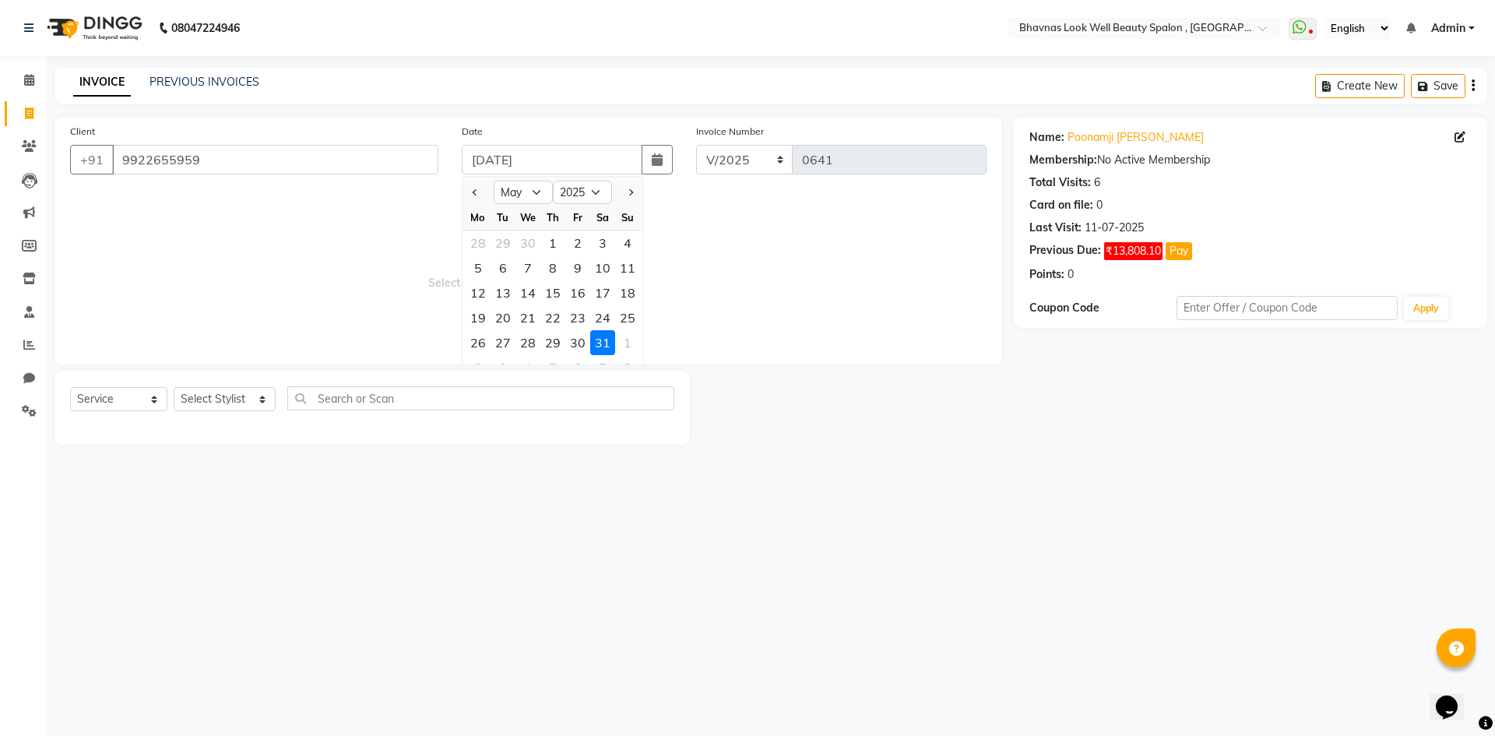
drag, startPoint x: 577, startPoint y: 335, endPoint x: 571, endPoint y: 345, distance: 11.9
click at [576, 335] on div "30" at bounding box center [577, 342] width 25 height 25
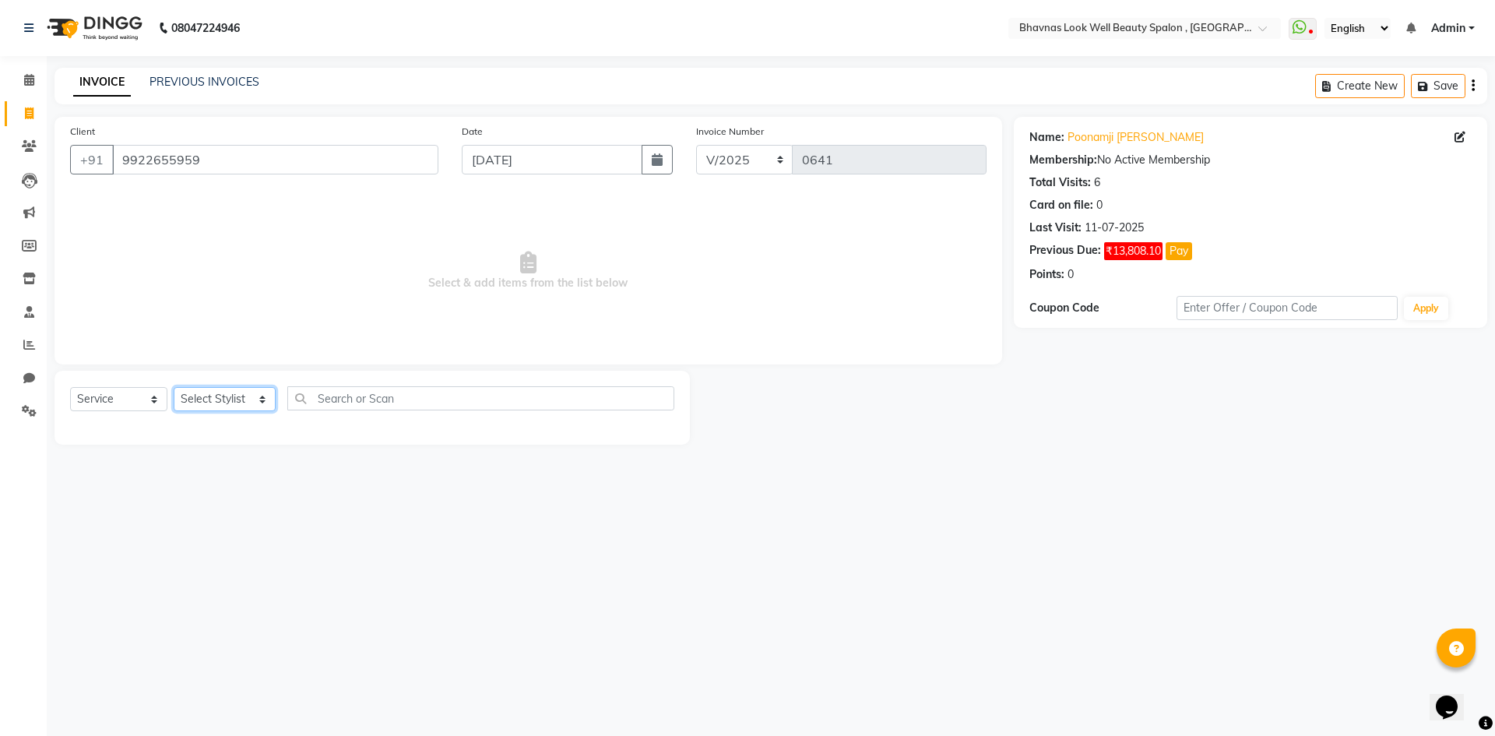
click at [208, 403] on select "Select Stylist [PERSON_NAME] [PERSON_NAME] ANMAL [PERSON_NAME] JYOTI [PERSON_NA…" at bounding box center [225, 399] width 102 height 24
click at [174, 387] on select "Select Stylist [PERSON_NAME] [PERSON_NAME] ANMAL [PERSON_NAME] JYOTI [PERSON_NA…" at bounding box center [225, 399] width 102 height 24
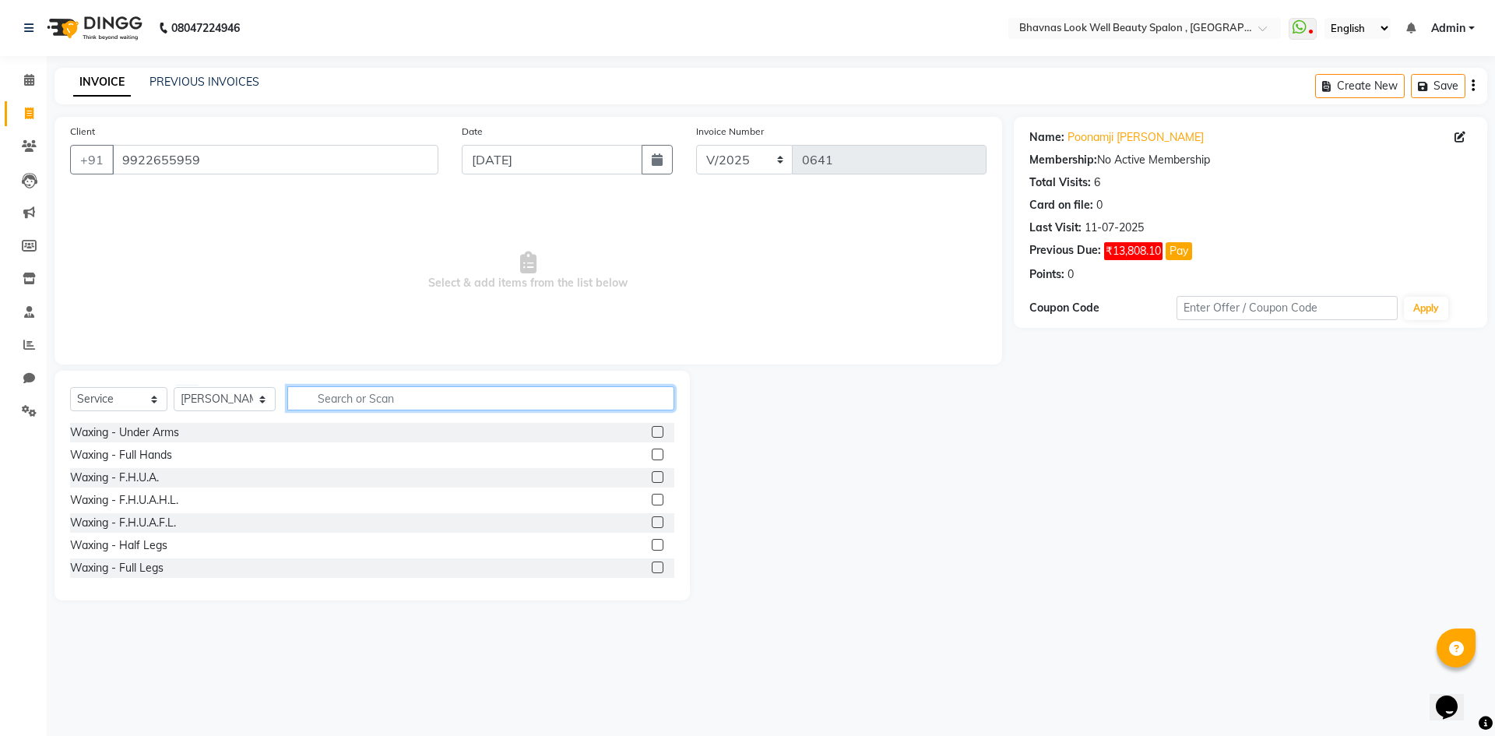
click at [373, 398] on input "text" at bounding box center [481, 398] width 388 height 24
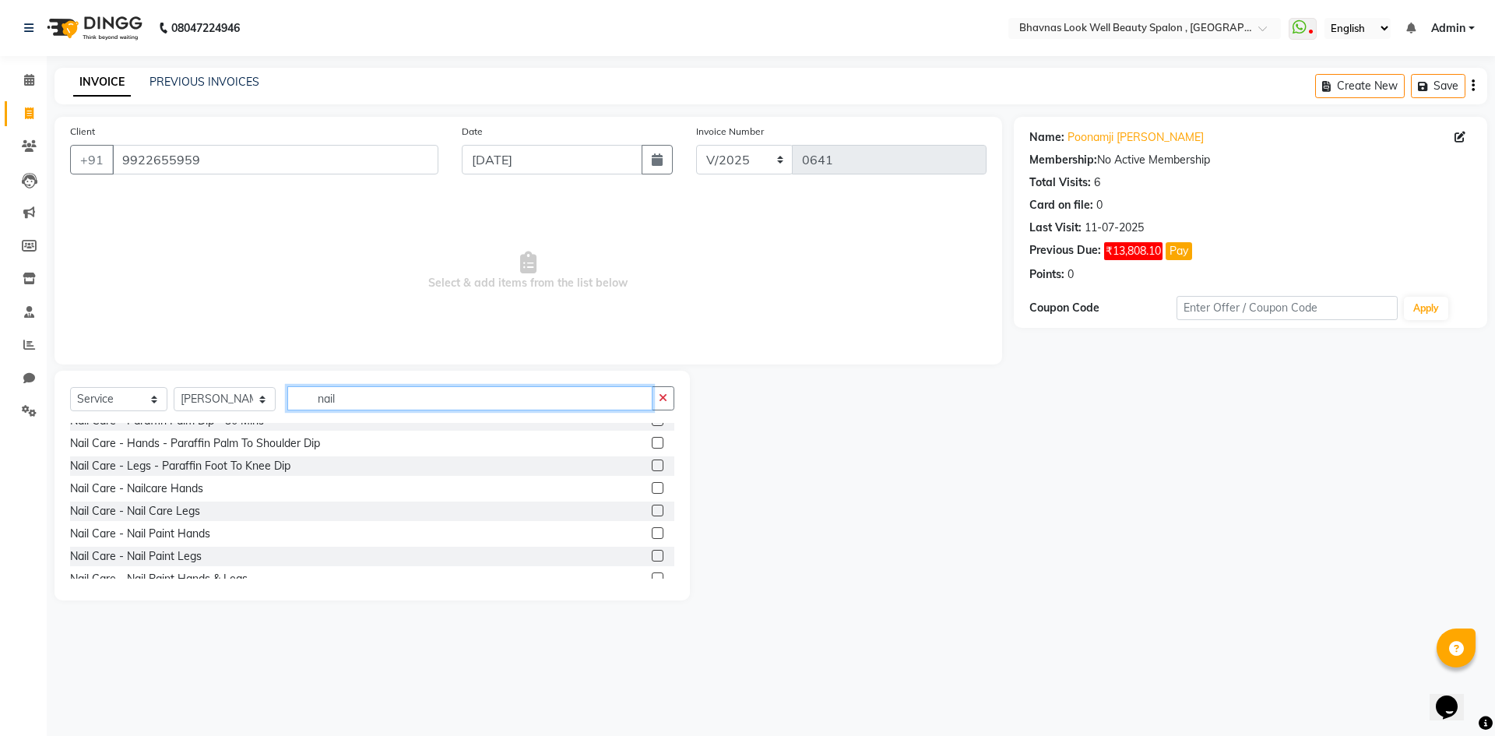
scroll to position [341, 0]
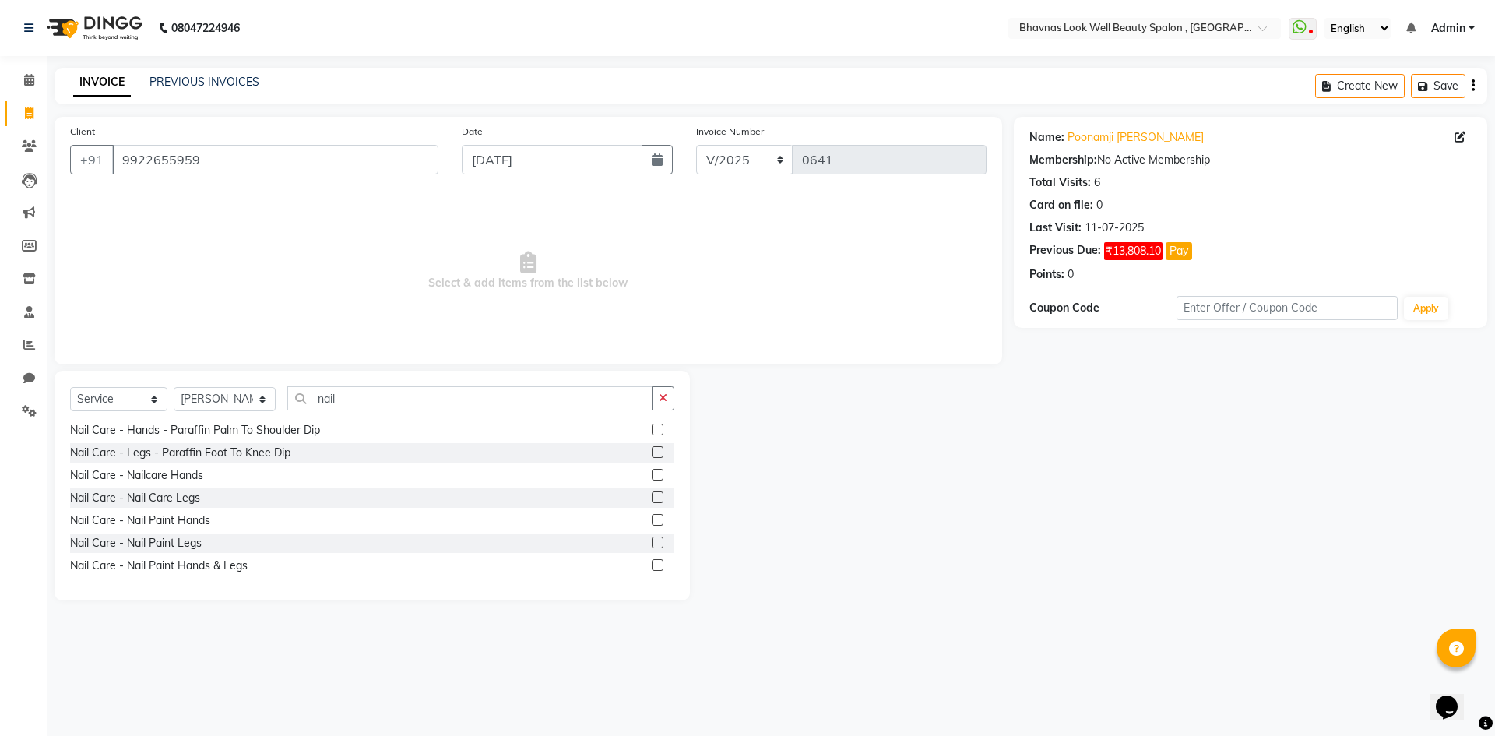
click at [652, 496] on label at bounding box center [658, 497] width 12 height 12
click at [652, 496] on input "checkbox" at bounding box center [657, 498] width 10 height 10
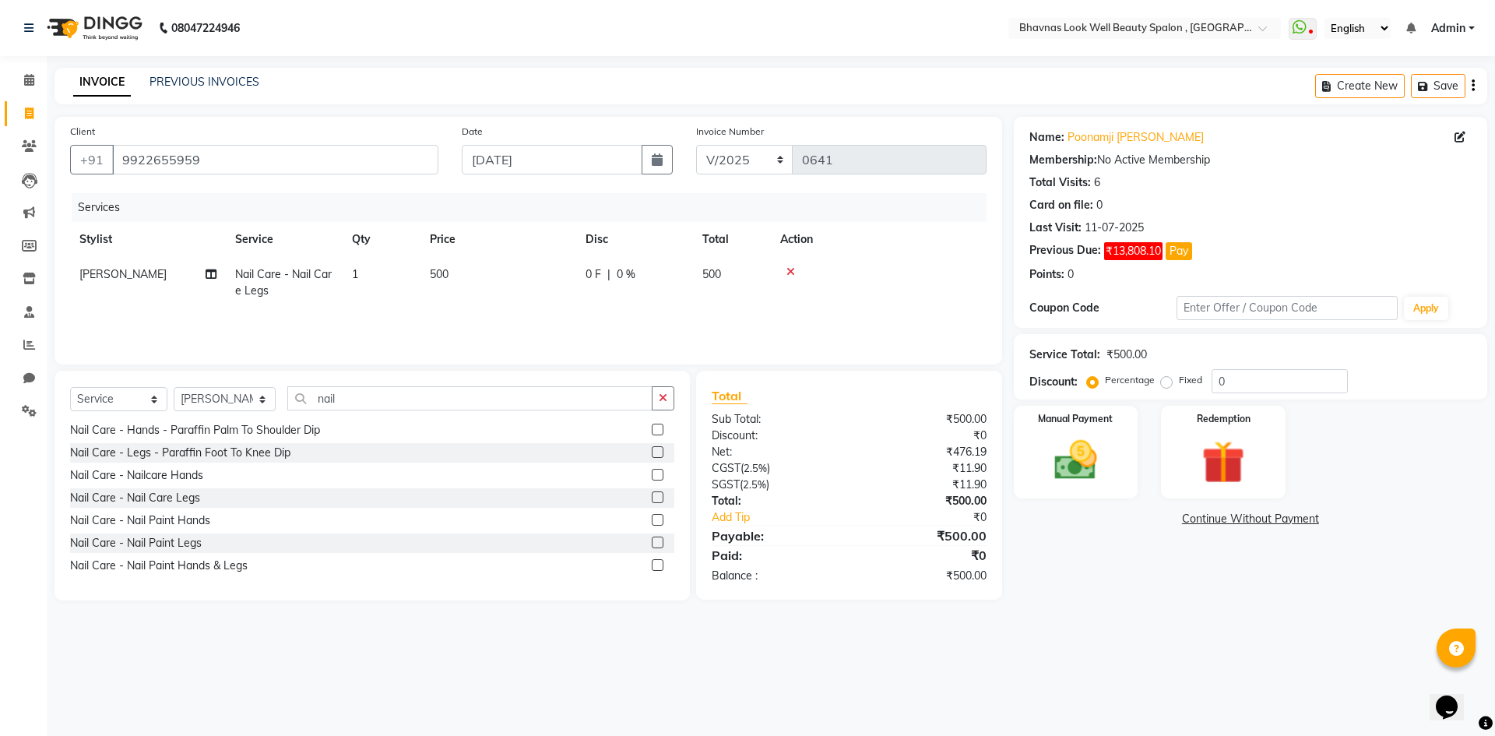
click at [420, 271] on td "1" at bounding box center [382, 282] width 78 height 51
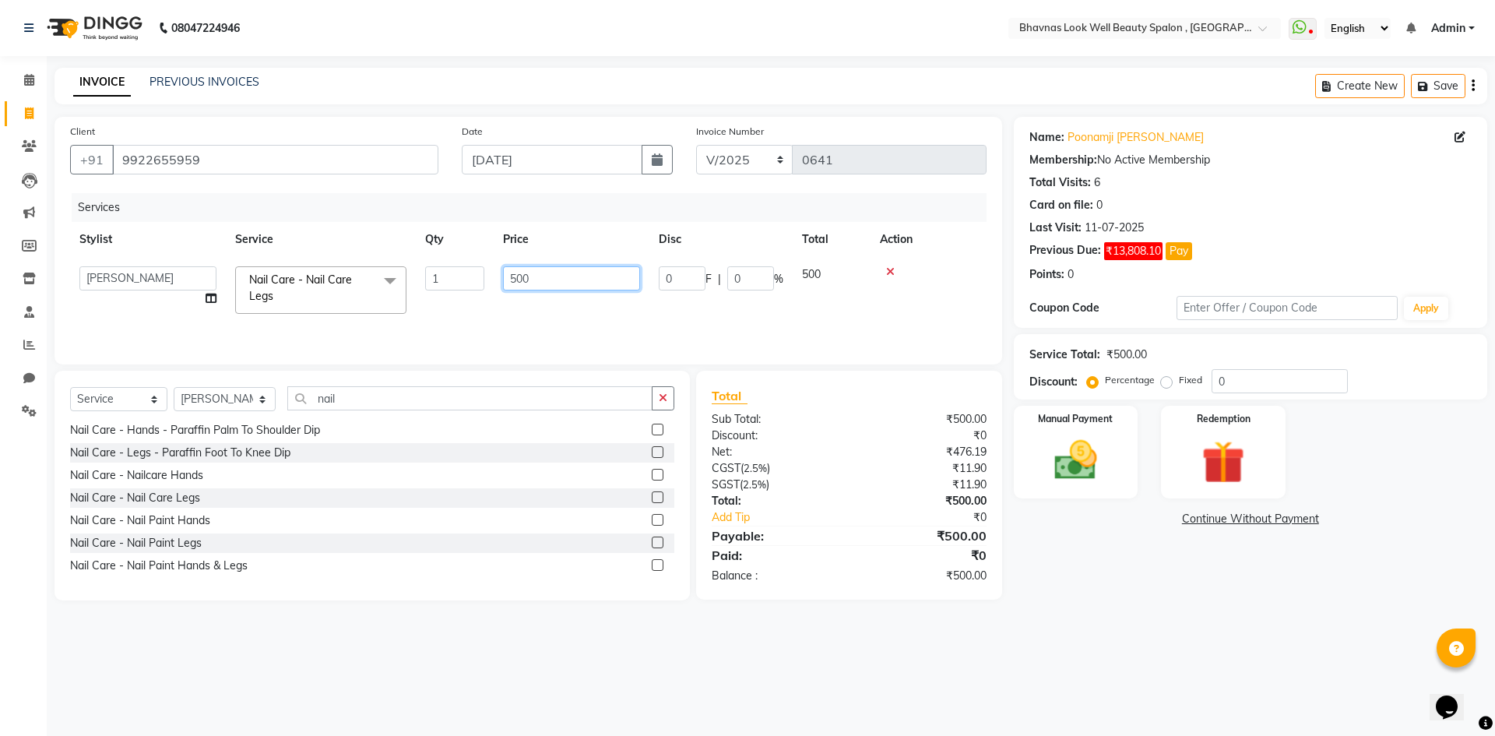
drag, startPoint x: 559, startPoint y: 273, endPoint x: 448, endPoint y: 281, distance: 111.7
click at [448, 281] on tr "[PERSON_NAME] [PERSON_NAME] ANMAL [PERSON_NAME] JYOTI [PERSON_NAME] [PERSON_NAM…" at bounding box center [528, 290] width 917 height 66
click at [642, 318] on div "Services Stylist Service Qty Price Disc Total Action [PERSON_NAME] [PERSON_NAME…" at bounding box center [528, 271] width 917 height 156
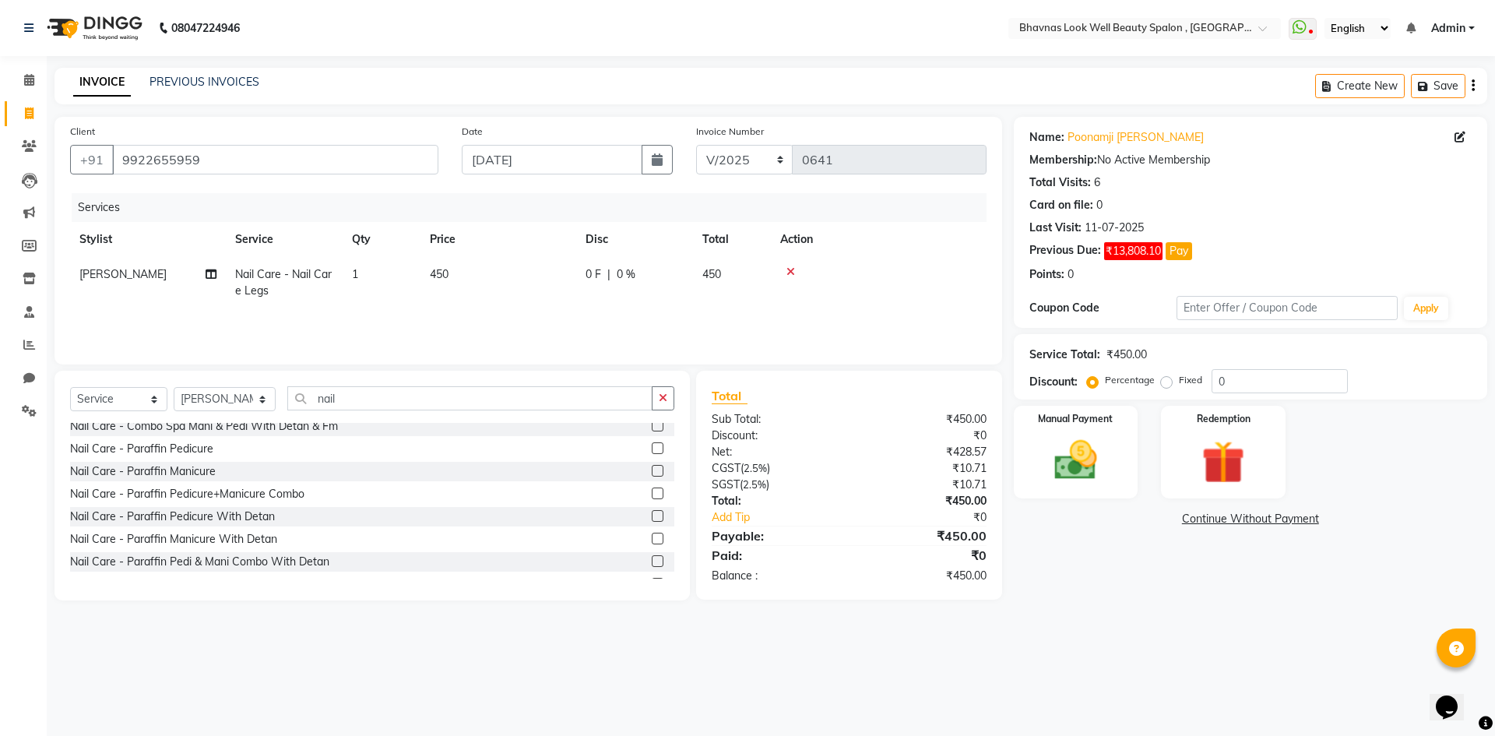
scroll to position [107, 0]
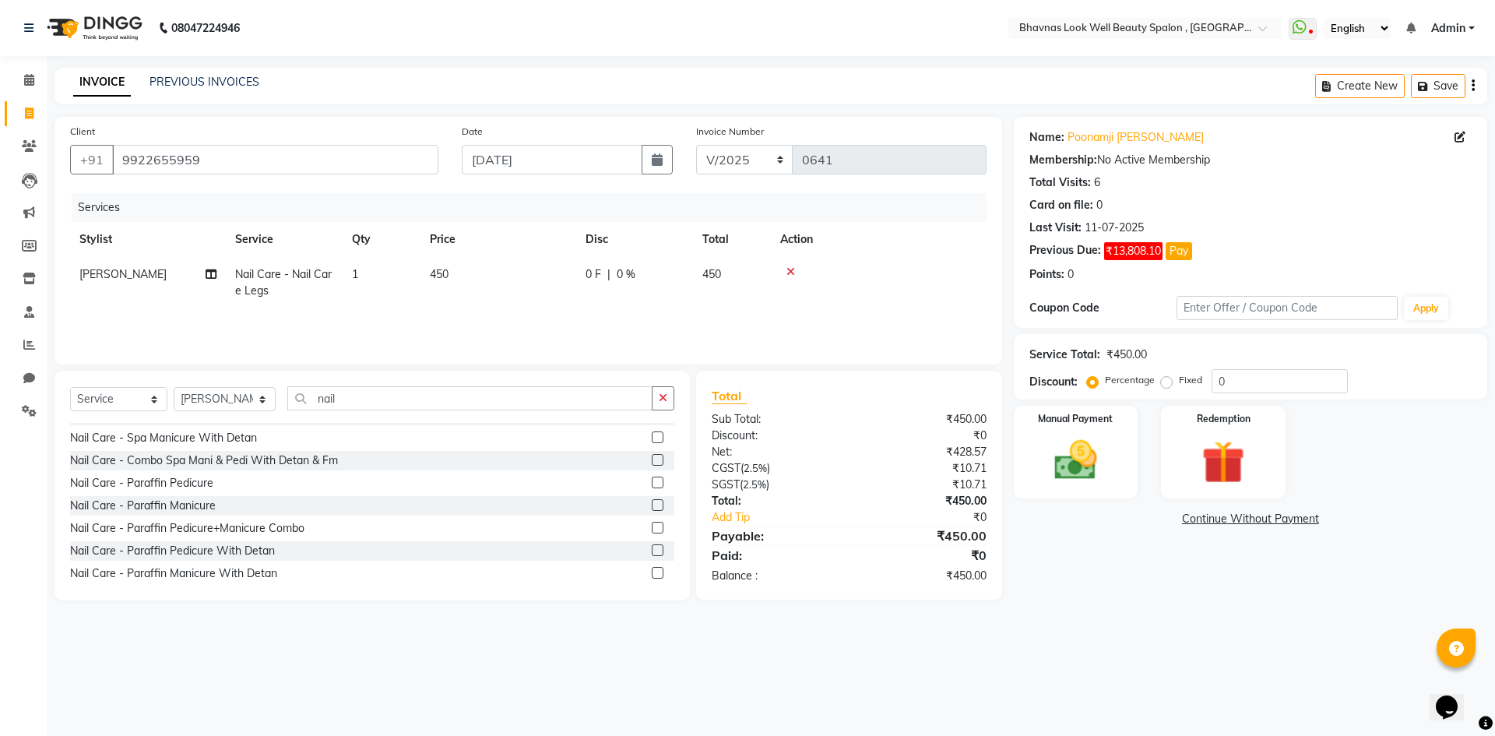
click at [652, 479] on label at bounding box center [658, 483] width 12 height 12
click at [652, 479] on input "checkbox" at bounding box center [657, 483] width 10 height 10
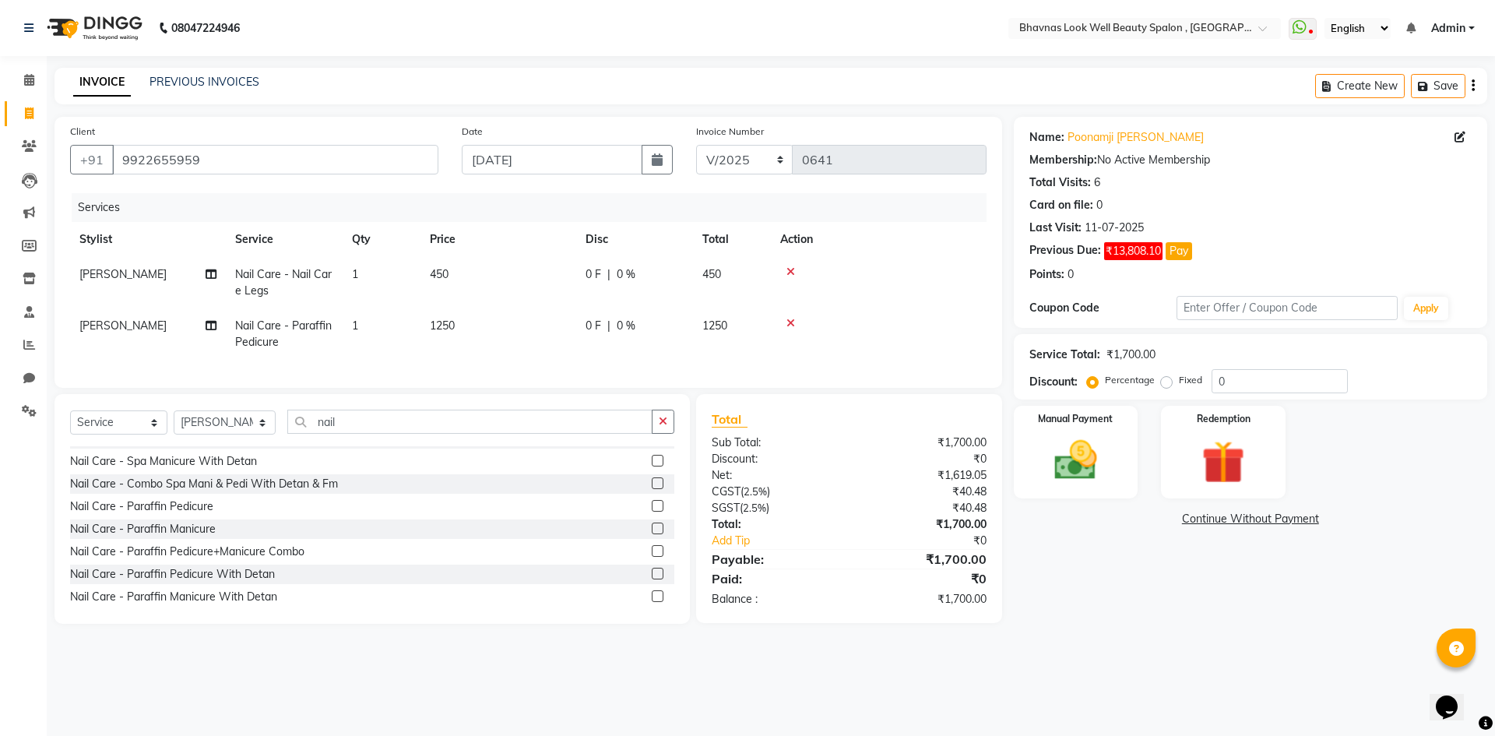
click at [473, 322] on td "1250" at bounding box center [499, 333] width 156 height 51
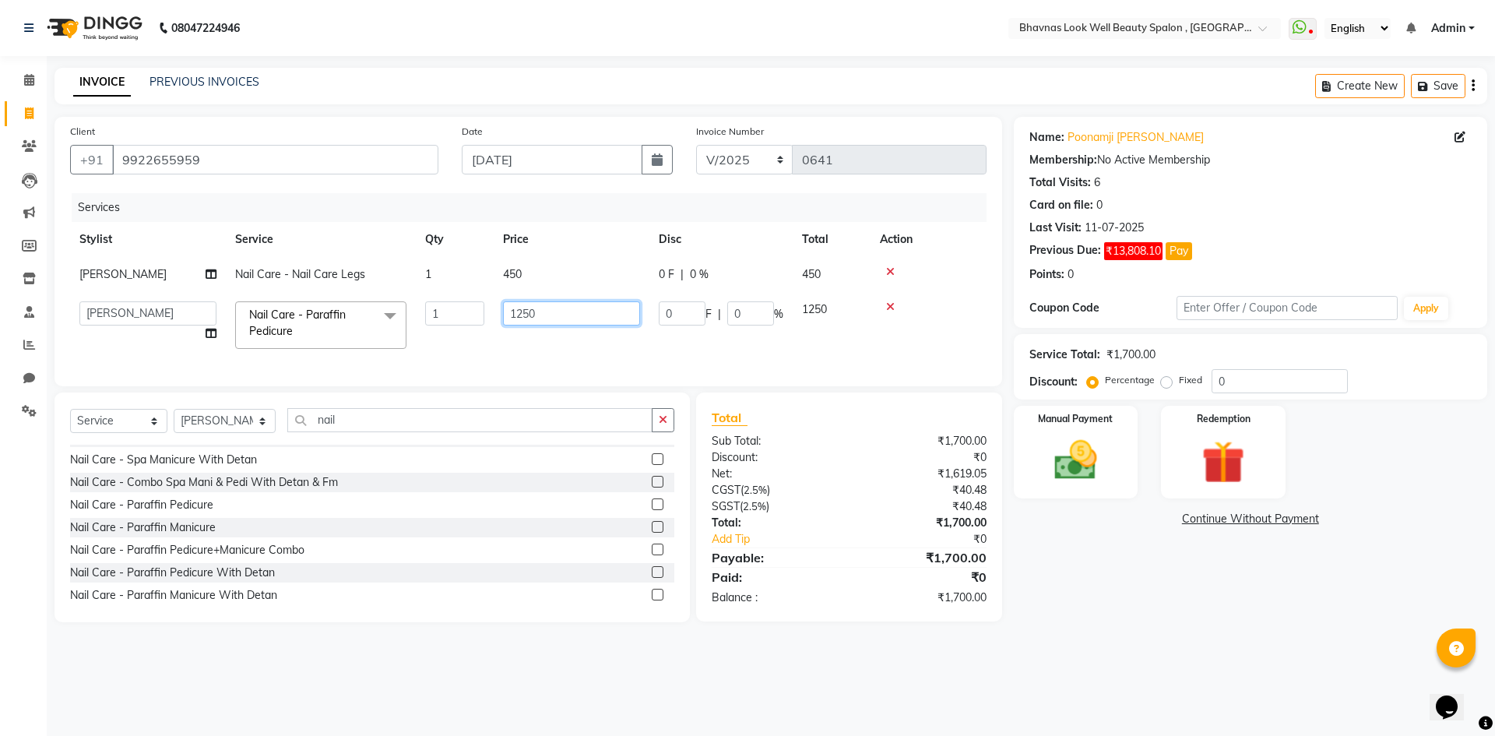
drag, startPoint x: 544, startPoint y: 320, endPoint x: 466, endPoint y: 322, distance: 77.9
click at [466, 322] on tr "[PERSON_NAME] [PERSON_NAME] ANMAL [PERSON_NAME] JYOTI [PERSON_NAME] [PERSON_NAM…" at bounding box center [528, 325] width 917 height 66
click at [612, 340] on tr "[PERSON_NAME] [PERSON_NAME] ANMAL [PERSON_NAME] JYOTI [PERSON_NAME] [PERSON_NAM…" at bounding box center [528, 325] width 917 height 66
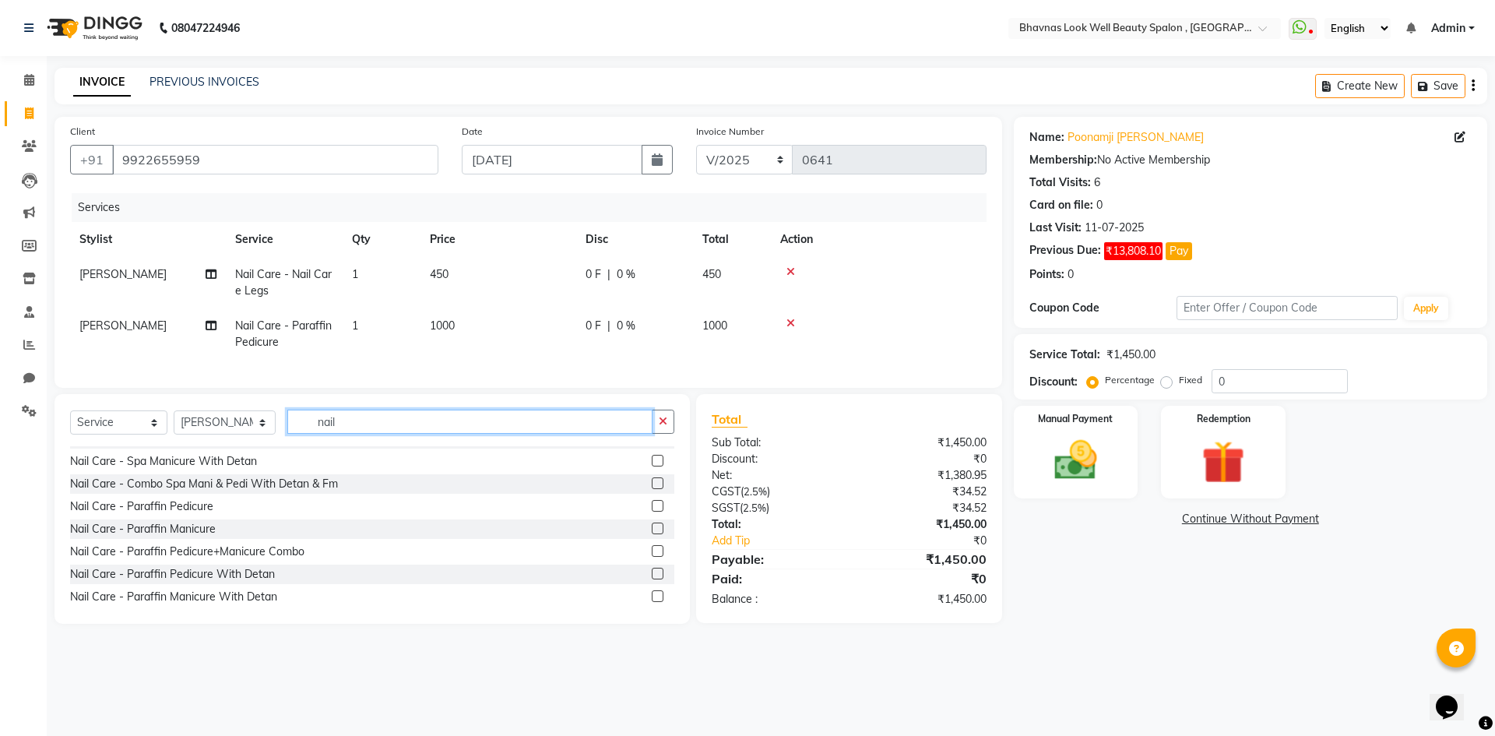
drag, startPoint x: 357, startPoint y: 438, endPoint x: 267, endPoint y: 428, distance: 90.1
click at [269, 428] on div "Select Service Product Membership Package Voucher Prepaid Gift Card Select Styl…" at bounding box center [372, 428] width 604 height 37
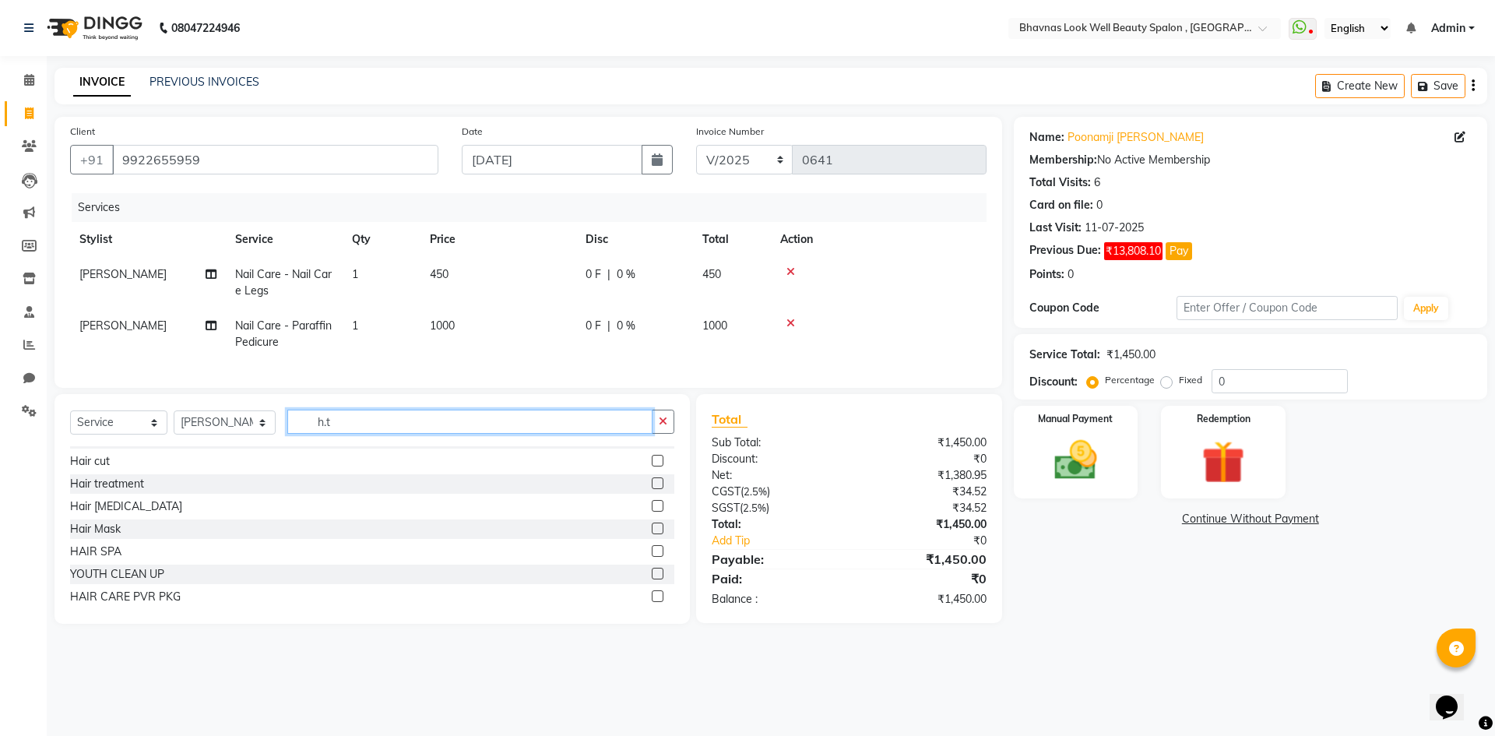
scroll to position [0, 0]
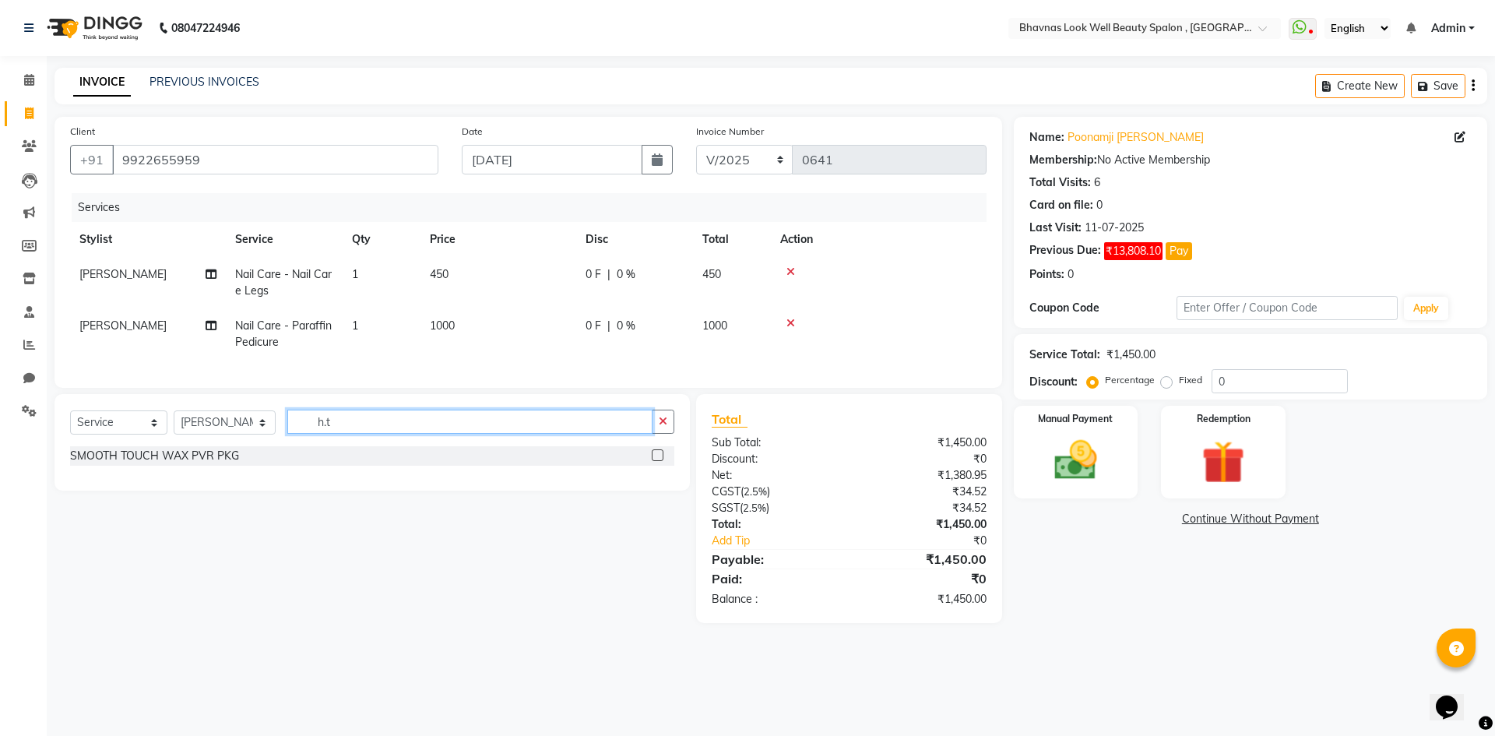
drag, startPoint x: 354, startPoint y: 436, endPoint x: 255, endPoint y: 442, distance: 99.0
click at [255, 442] on div "Select Service Product Membership Package Voucher Prepaid Gift Card Select Styl…" at bounding box center [372, 428] width 604 height 37
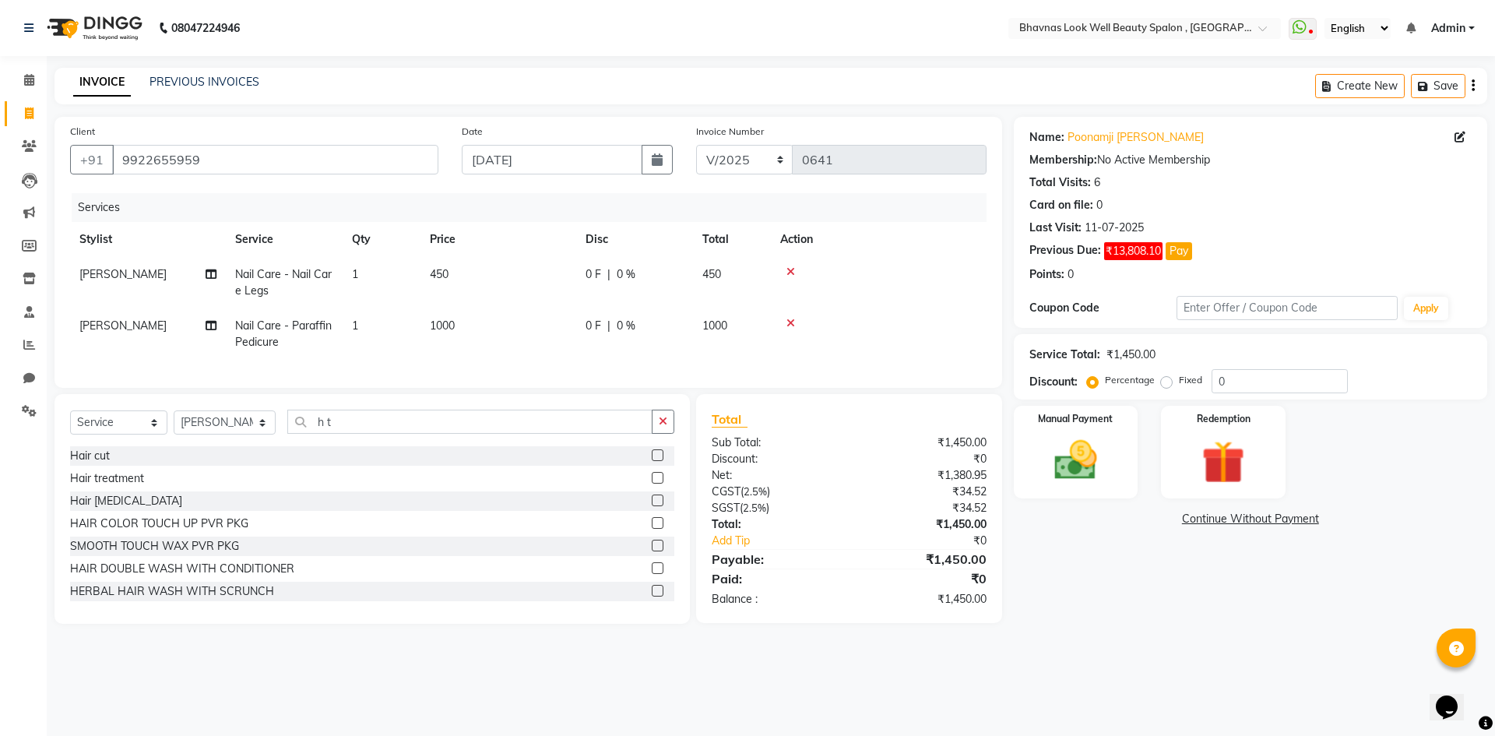
click at [652, 484] on label at bounding box center [658, 478] width 12 height 12
click at [652, 484] on input "checkbox" at bounding box center [657, 478] width 10 height 10
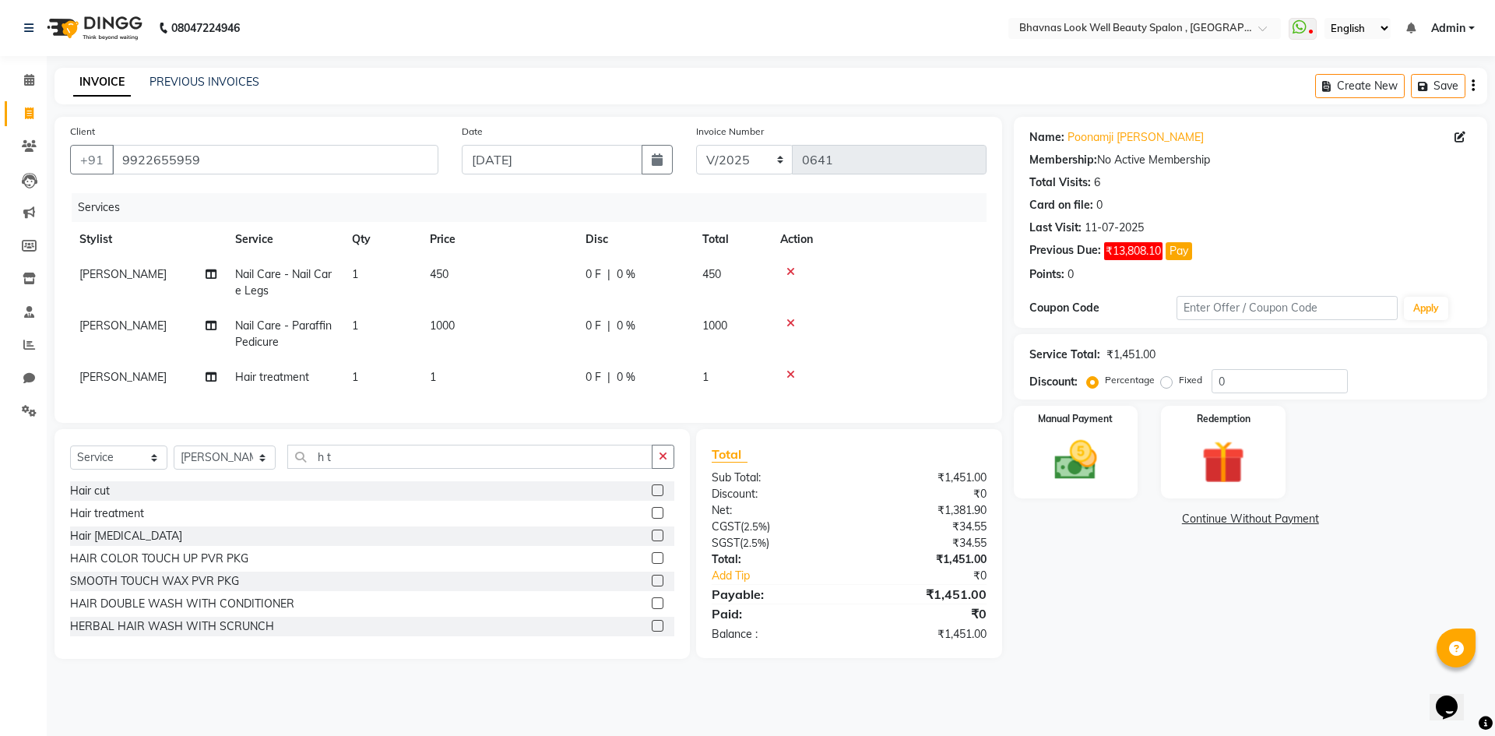
click at [433, 381] on span "1" at bounding box center [433, 377] width 6 height 14
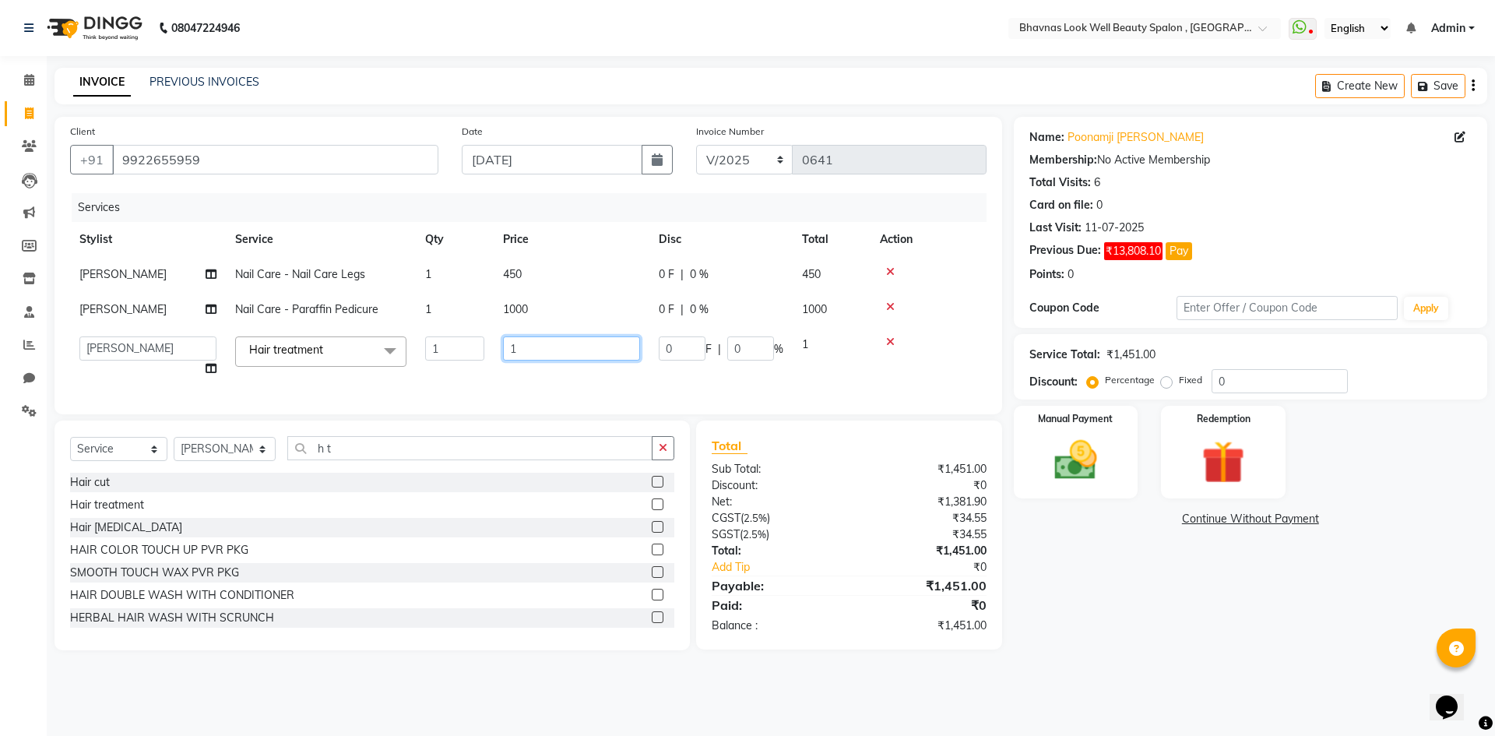
drag, startPoint x: 524, startPoint y: 352, endPoint x: 496, endPoint y: 362, distance: 29.8
click at [496, 362] on td "1" at bounding box center [572, 356] width 156 height 59
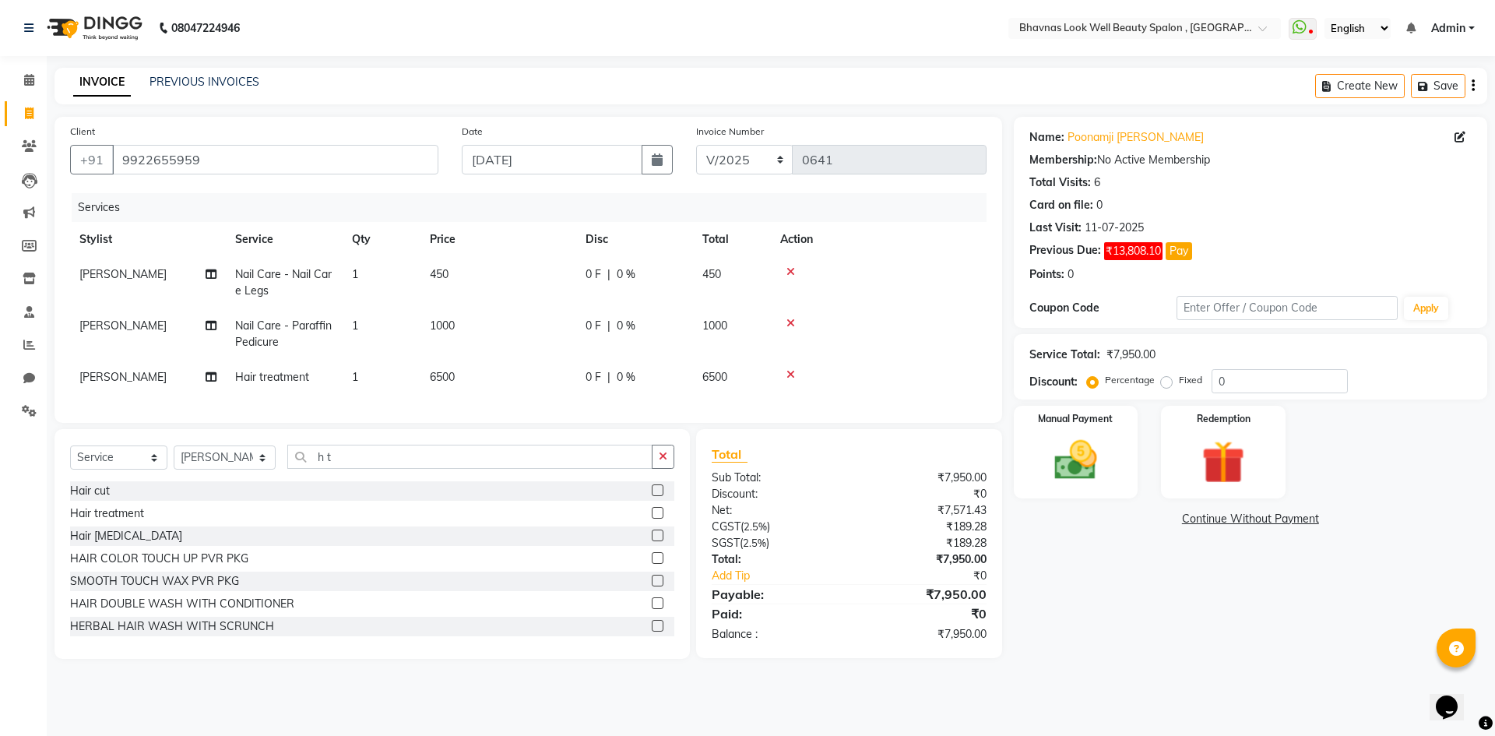
click at [713, 390] on div "Services Stylist Service Qty Price Disc Total Action SATYASHILA ROJEKARI Nail C…" at bounding box center [528, 300] width 917 height 214
click at [604, 381] on div "0 F | 0 %" at bounding box center [635, 377] width 98 height 16
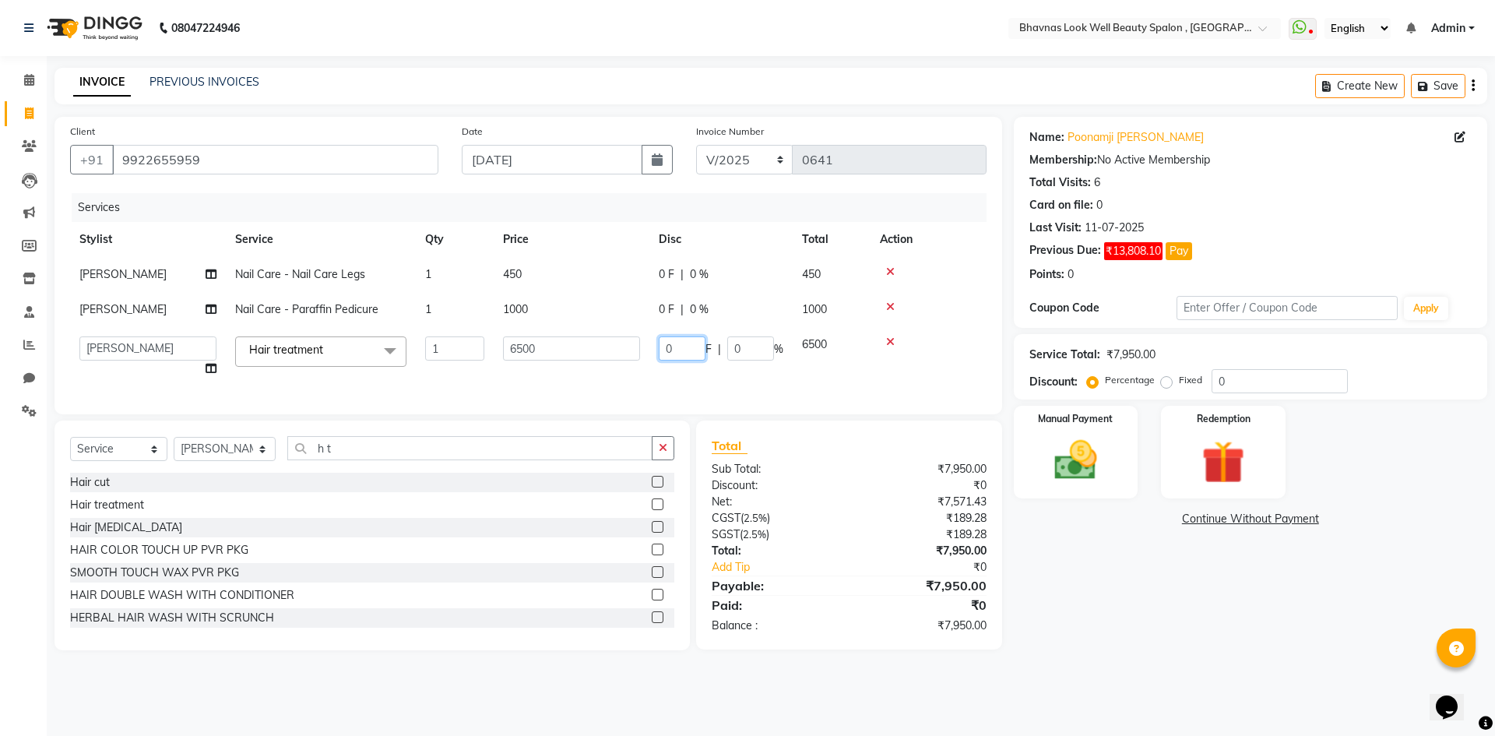
drag, startPoint x: 689, startPoint y: 350, endPoint x: 660, endPoint y: 353, distance: 28.9
click at [660, 353] on input "0" at bounding box center [682, 348] width 47 height 24
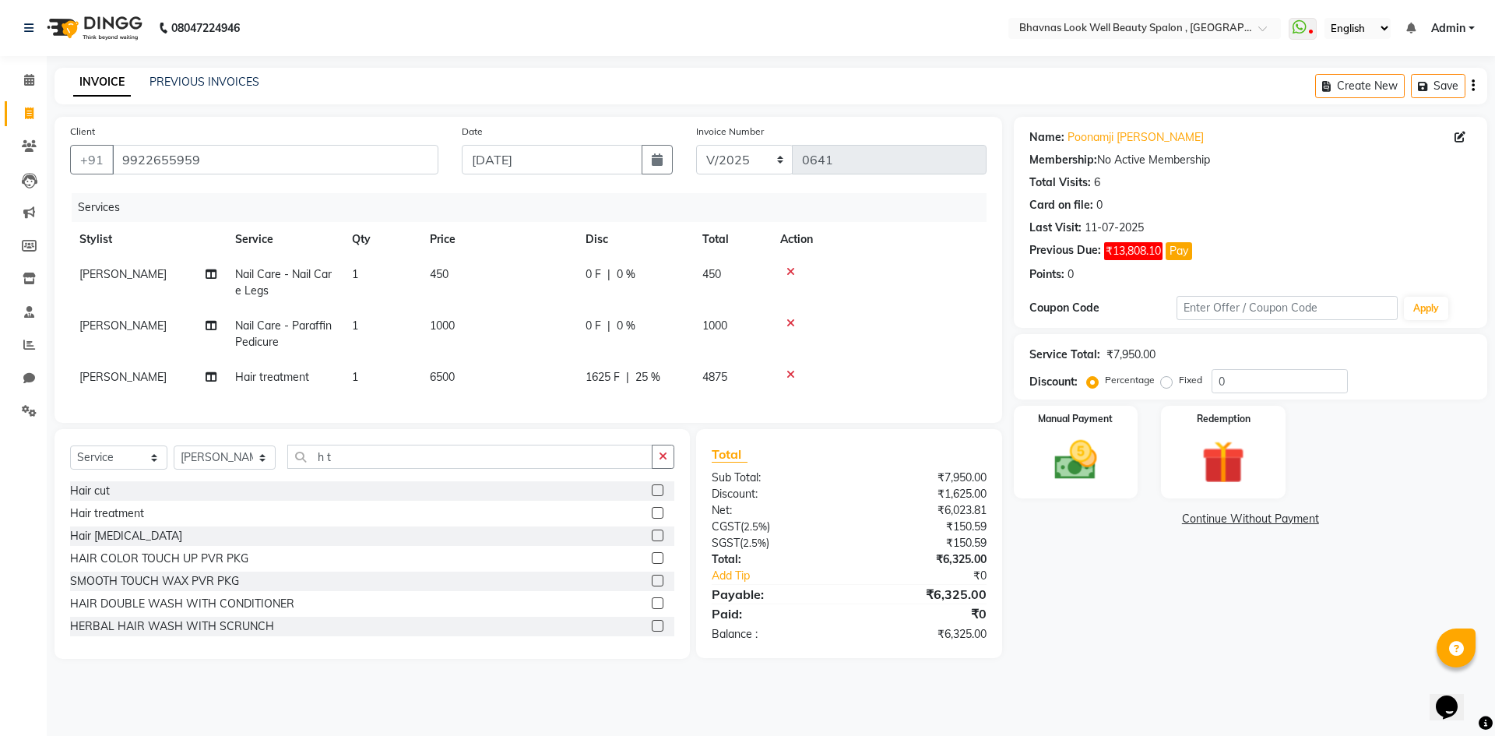
click at [656, 370] on td "1625 F | 25 %" at bounding box center [634, 377] width 117 height 35
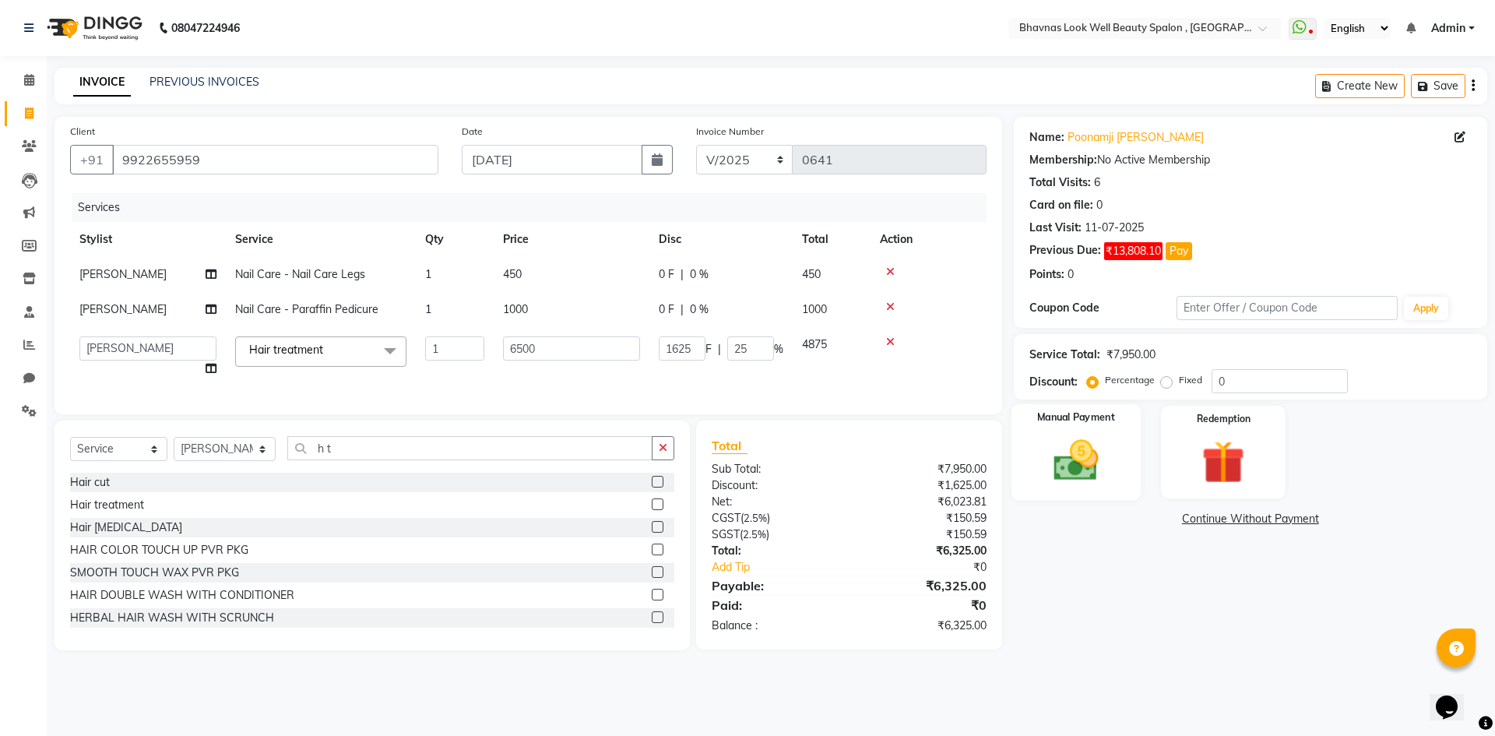
click at [1118, 421] on div "Manual Payment" at bounding box center [1075, 452] width 129 height 96
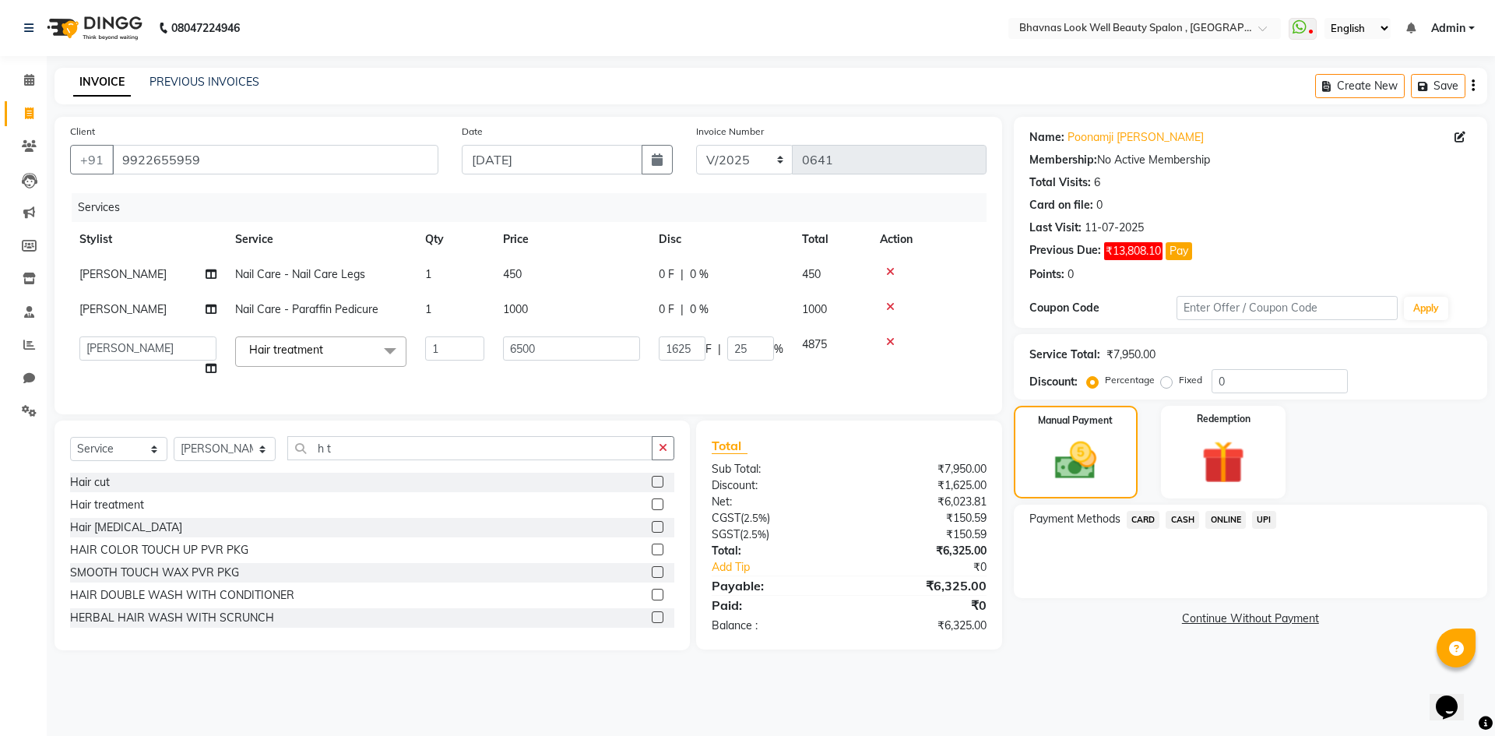
click at [1187, 517] on span "CASH" at bounding box center [1182, 520] width 33 height 18
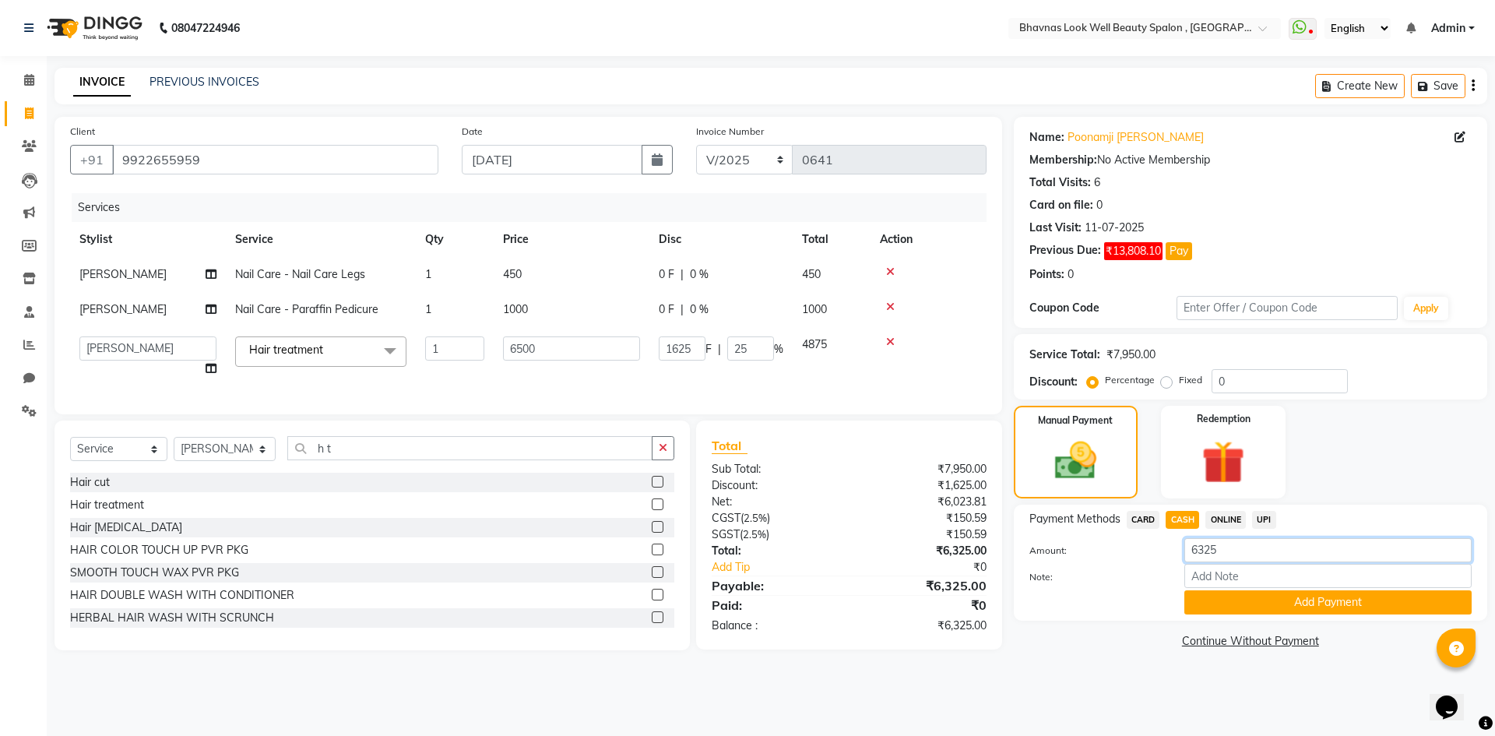
drag, startPoint x: 1217, startPoint y: 552, endPoint x: 1156, endPoint y: 557, distance: 60.9
click at [1156, 557] on div "Amount: 6325" at bounding box center [1251, 551] width 466 height 26
click at [1299, 581] on input "Note:" at bounding box center [1327, 576] width 287 height 24
click at [1284, 613] on button "Add Payment" at bounding box center [1327, 602] width 287 height 24
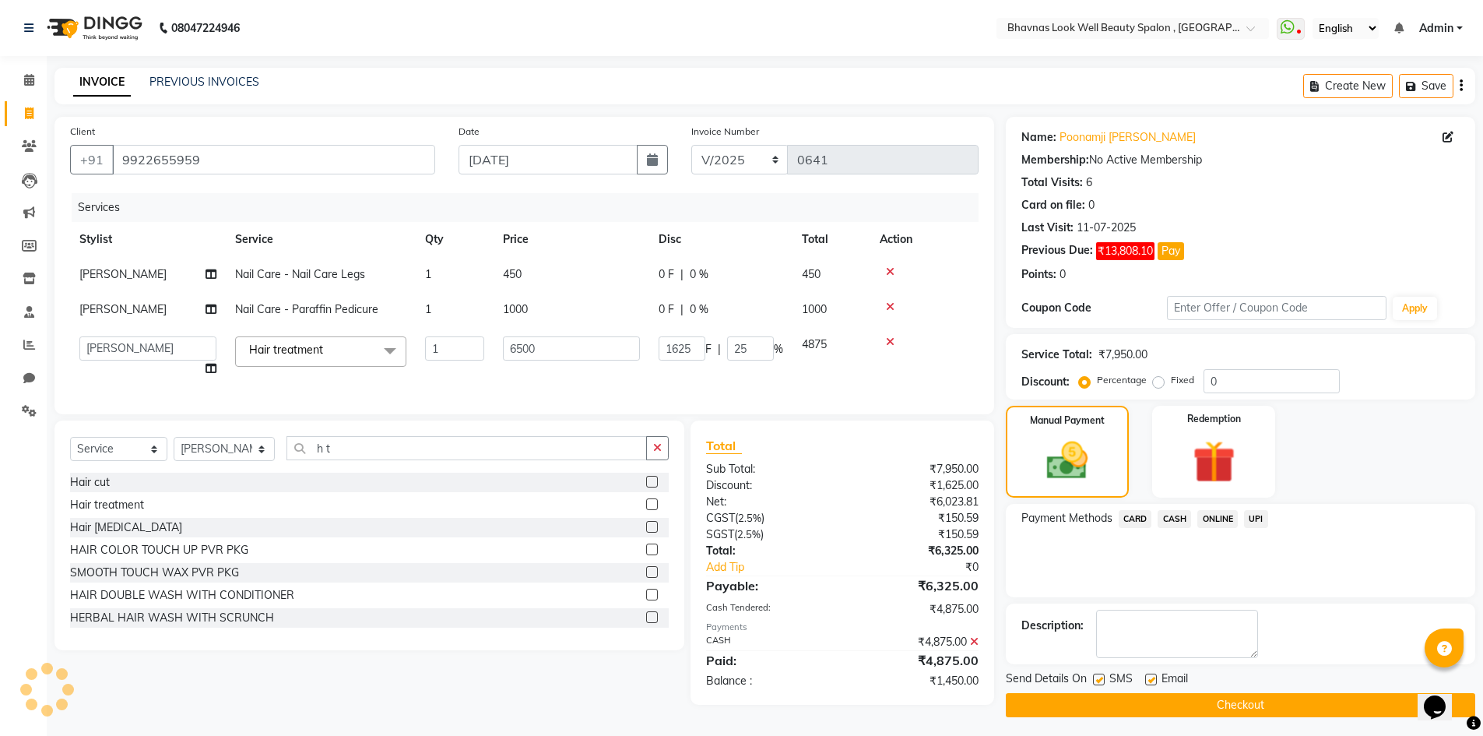
click at [1107, 680] on div "SMS" at bounding box center [1119, 679] width 52 height 19
click at [1100, 680] on label at bounding box center [1099, 680] width 12 height 12
click at [1100, 680] on input "checkbox" at bounding box center [1098, 680] width 10 height 10
click at [1150, 680] on label at bounding box center [1152, 680] width 12 height 12
click at [1150, 680] on input "checkbox" at bounding box center [1151, 680] width 10 height 10
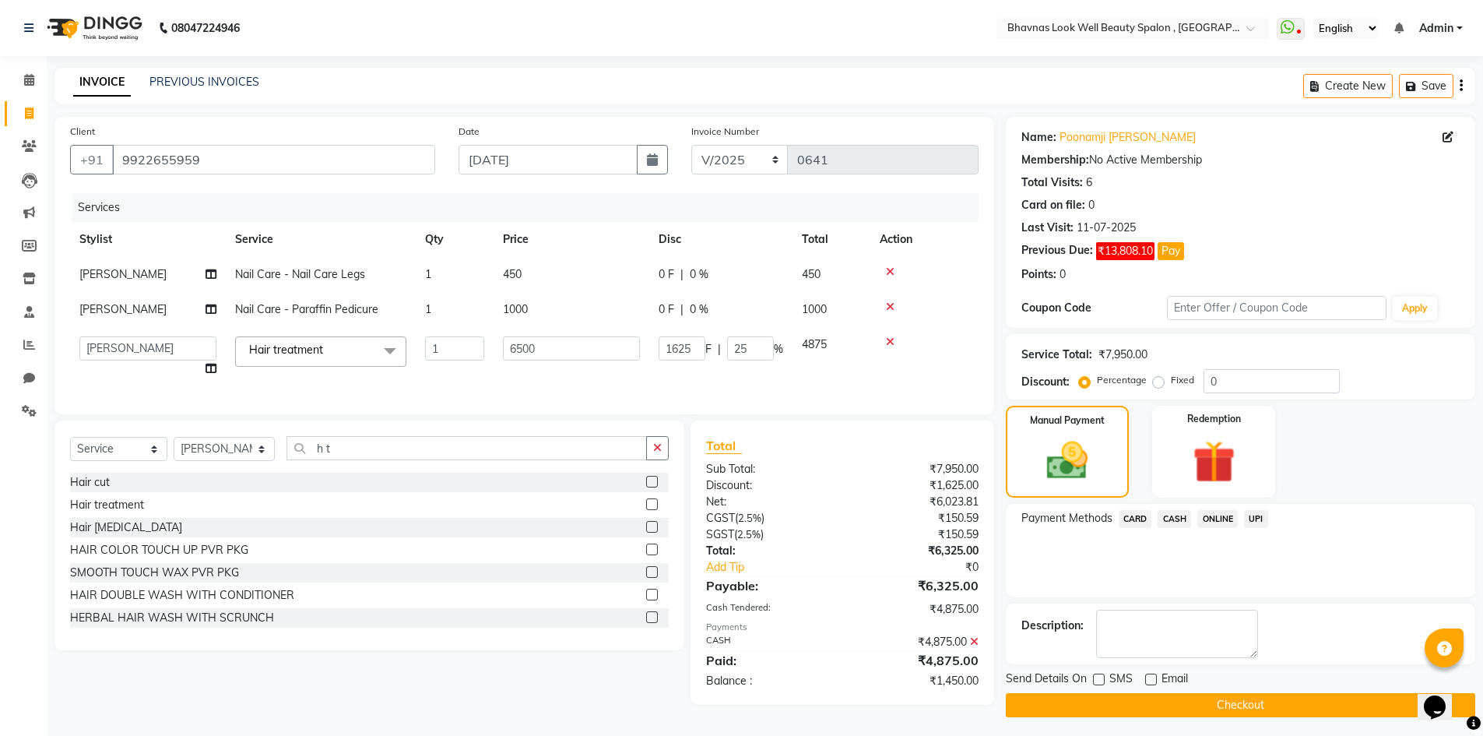
click at [1237, 700] on button "Checkout" at bounding box center [1241, 705] width 470 height 24
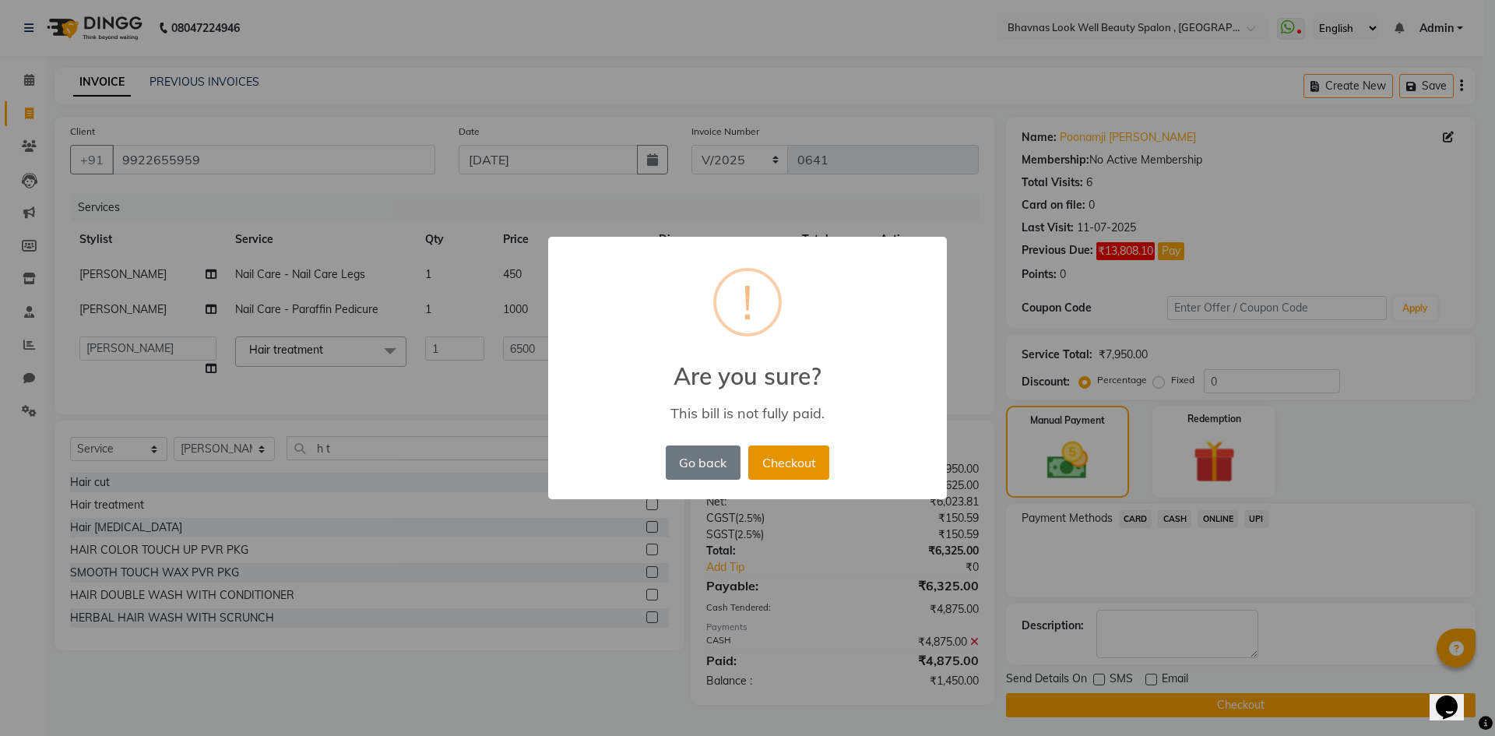
click at [776, 464] on button "Checkout" at bounding box center [788, 462] width 81 height 34
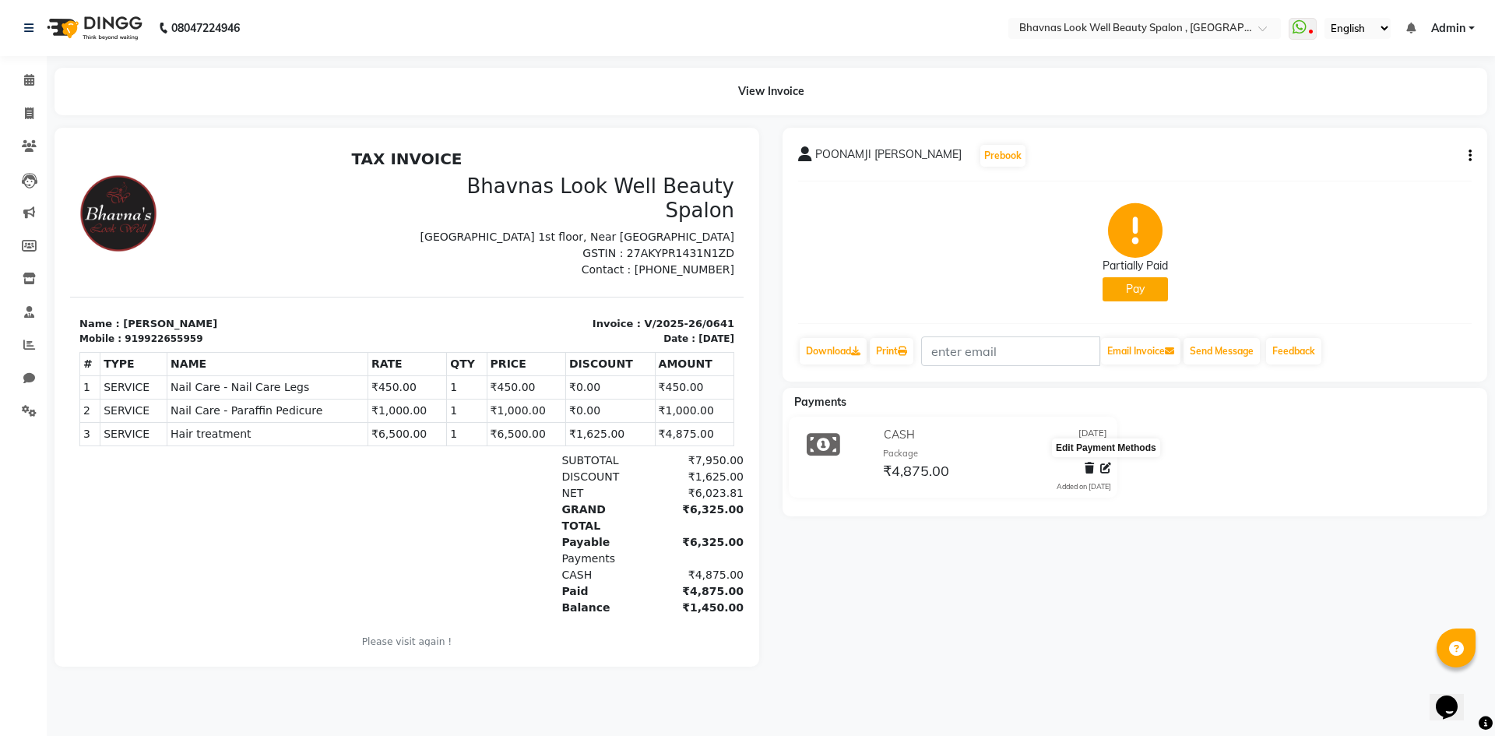
click at [1105, 469] on icon at bounding box center [1105, 468] width 11 height 11
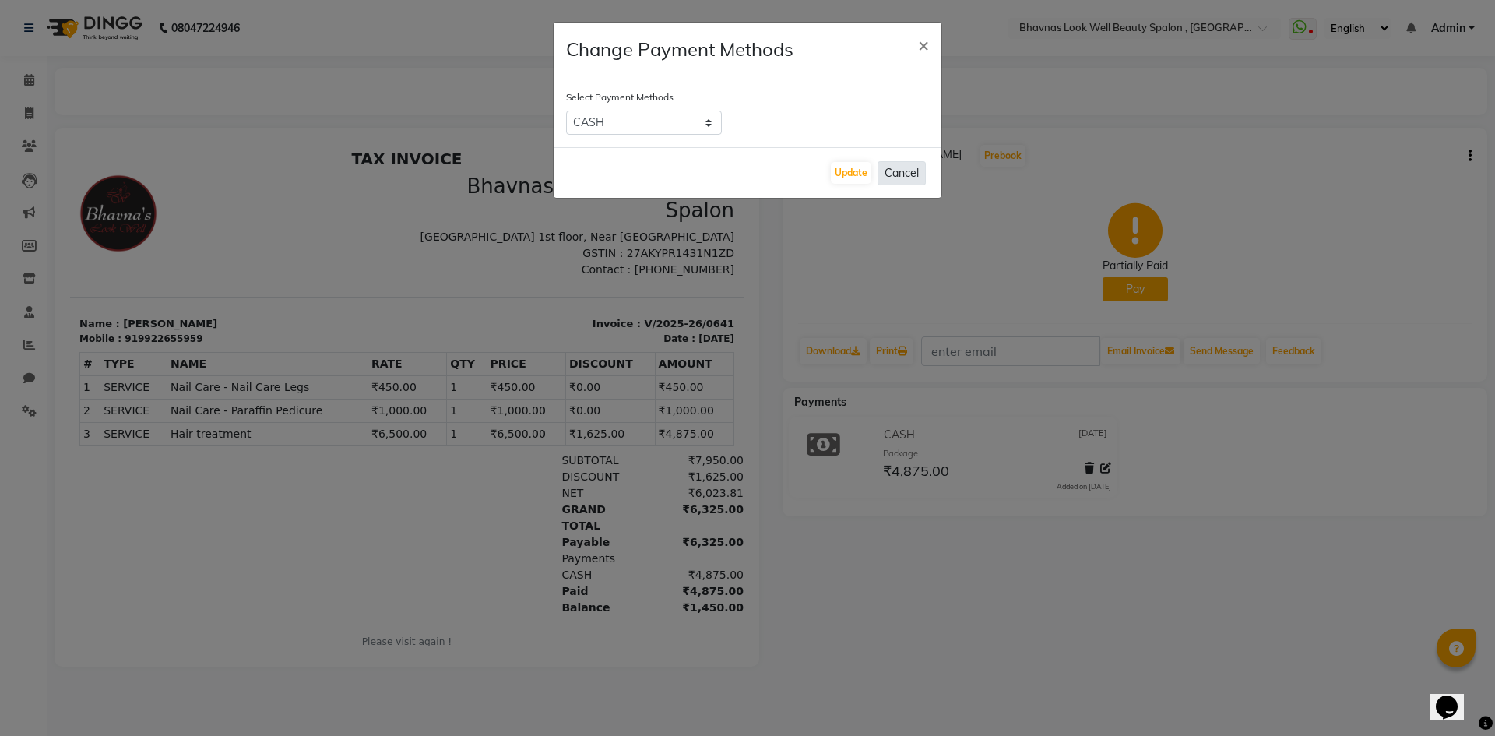
click at [909, 178] on button "Cancel" at bounding box center [902, 173] width 48 height 24
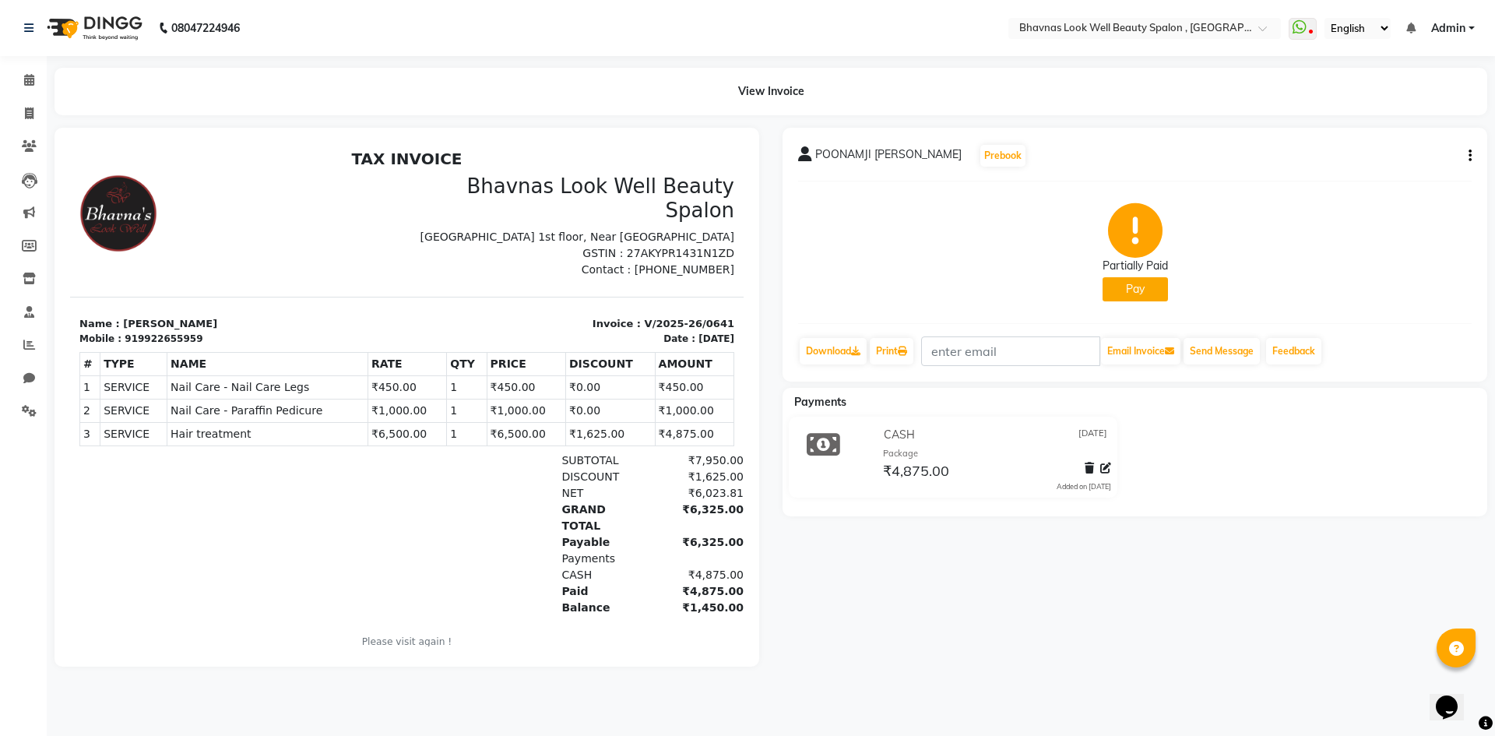
click at [1466, 160] on button "button" at bounding box center [1466, 156] width 9 height 16
click at [1384, 172] on div "Edit Invoice" at bounding box center [1392, 175] width 107 height 19
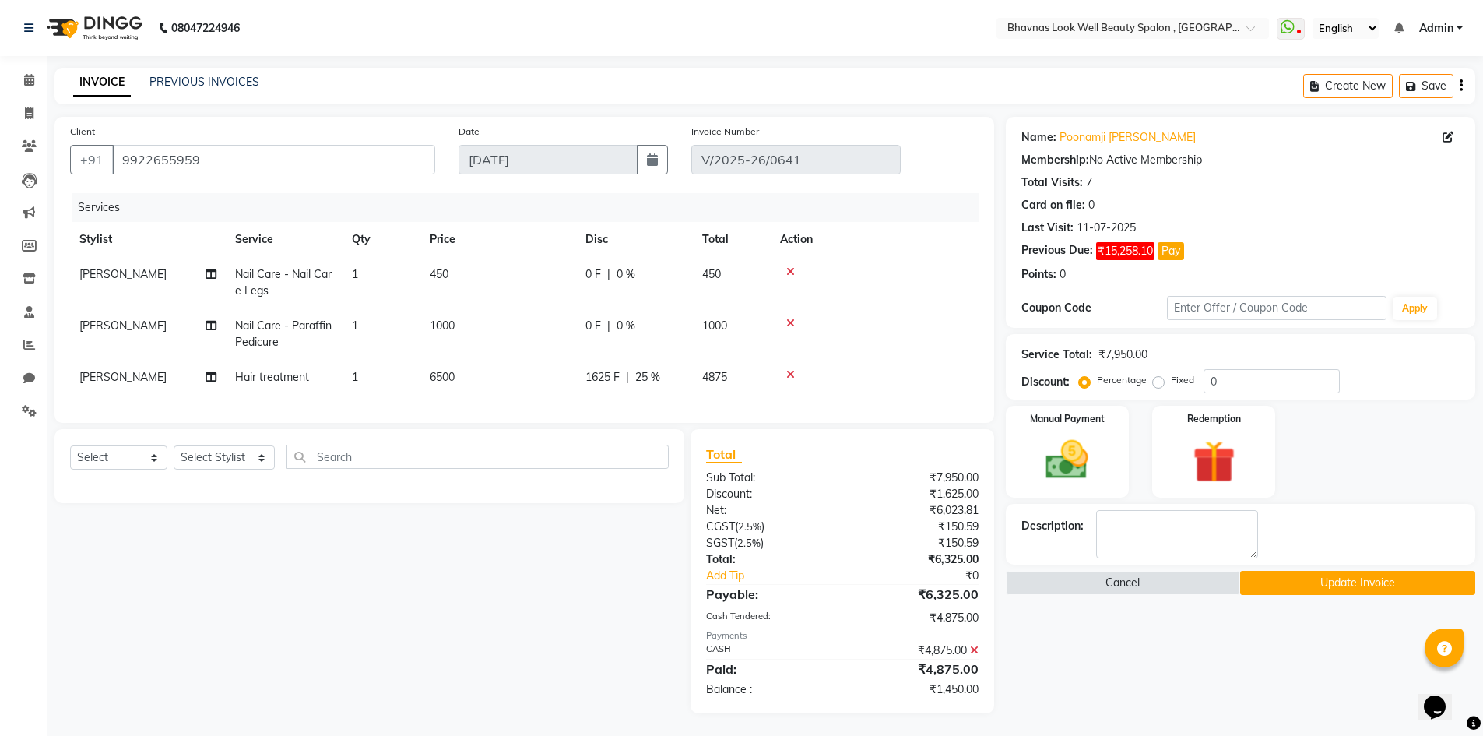
click at [599, 325] on span "0 F" at bounding box center [594, 326] width 16 height 16
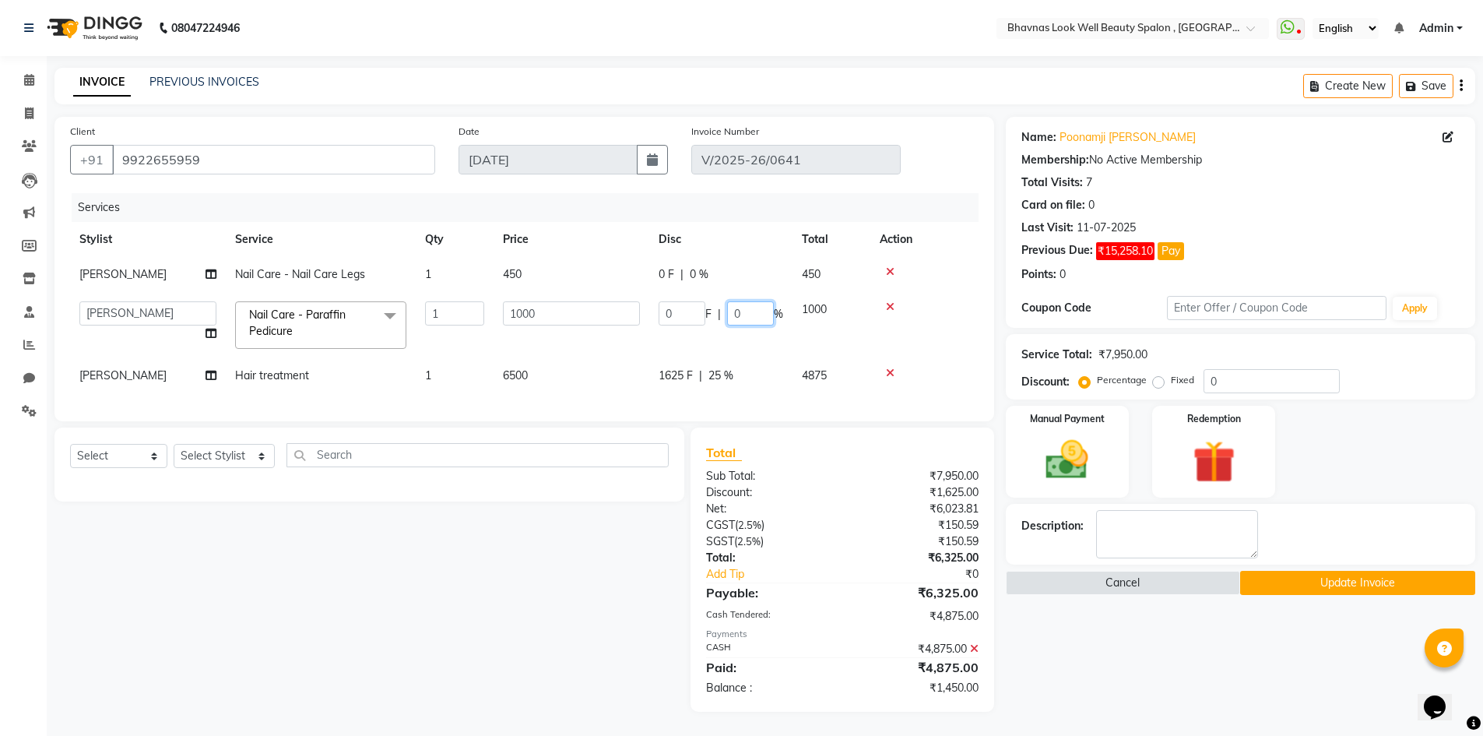
drag, startPoint x: 751, startPoint y: 311, endPoint x: 733, endPoint y: 317, distance: 19.5
click at [737, 317] on input "0" at bounding box center [750, 313] width 47 height 24
click at [709, 350] on tr "[PERSON_NAME] [PERSON_NAME] ANMAL [PERSON_NAME] JYOTI [PERSON_NAME] [PERSON_NAM…" at bounding box center [524, 325] width 909 height 66
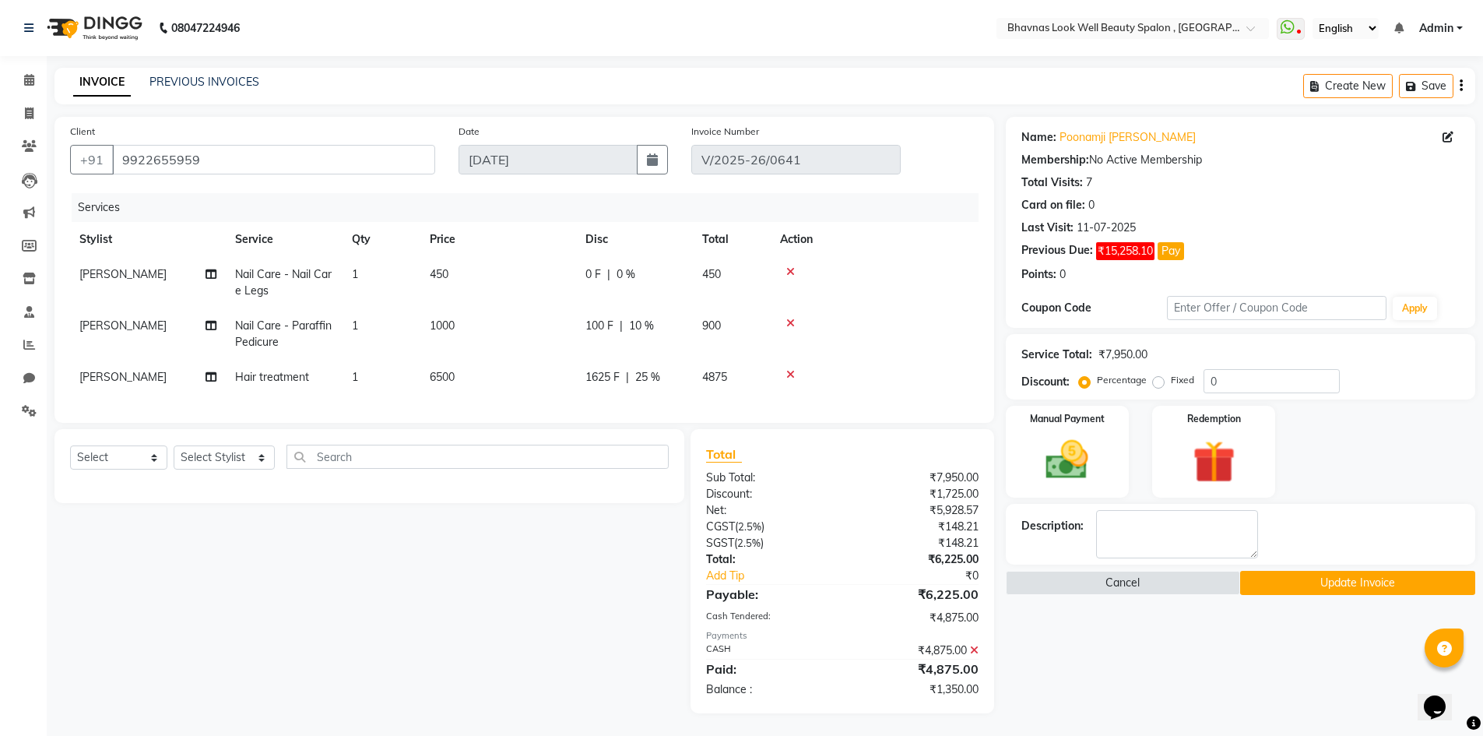
click at [638, 278] on div "0 F | 0 %" at bounding box center [635, 274] width 98 height 16
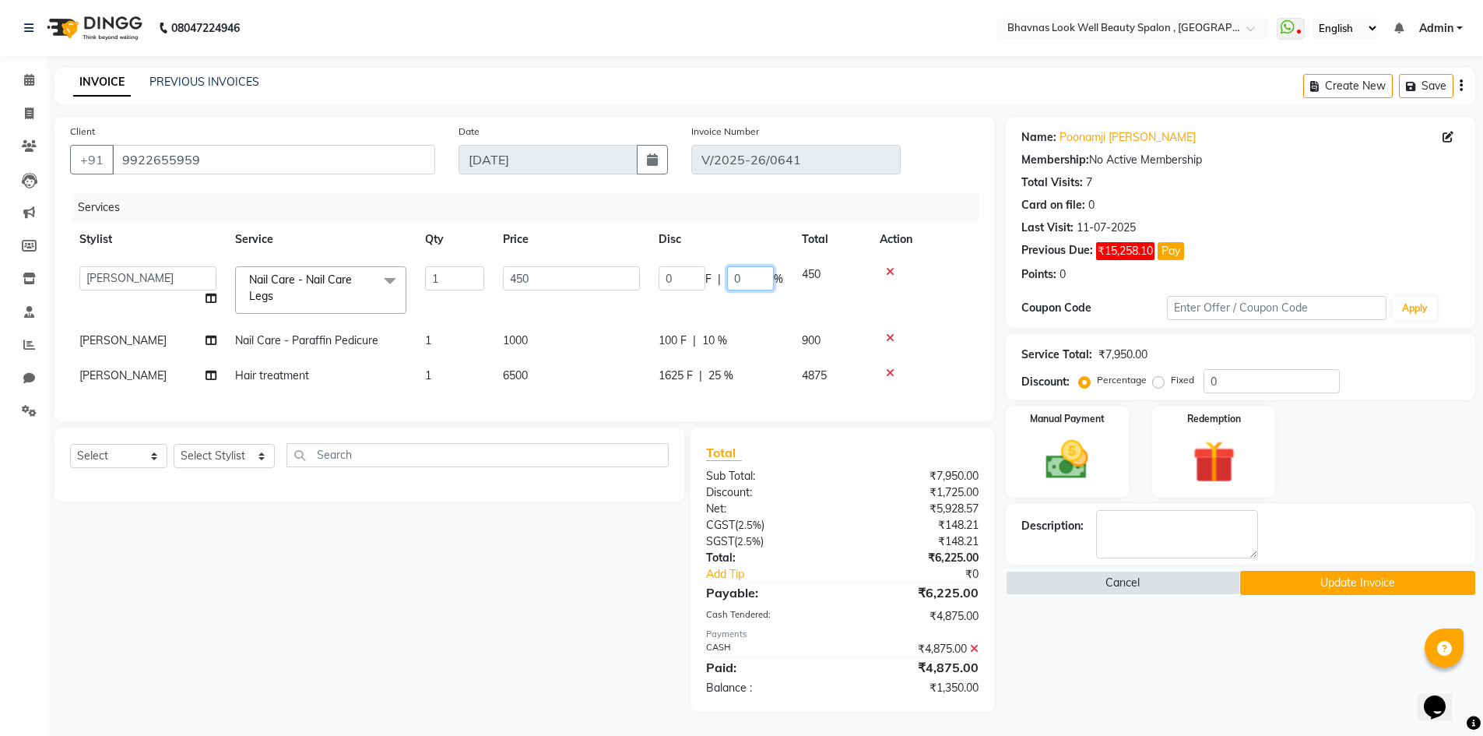
drag, startPoint x: 741, startPoint y: 280, endPoint x: 723, endPoint y: 280, distance: 17.9
click at [728, 282] on input "0" at bounding box center [750, 278] width 47 height 24
click at [1381, 488] on div "Manual Payment Redemption" at bounding box center [1240, 452] width 493 height 92
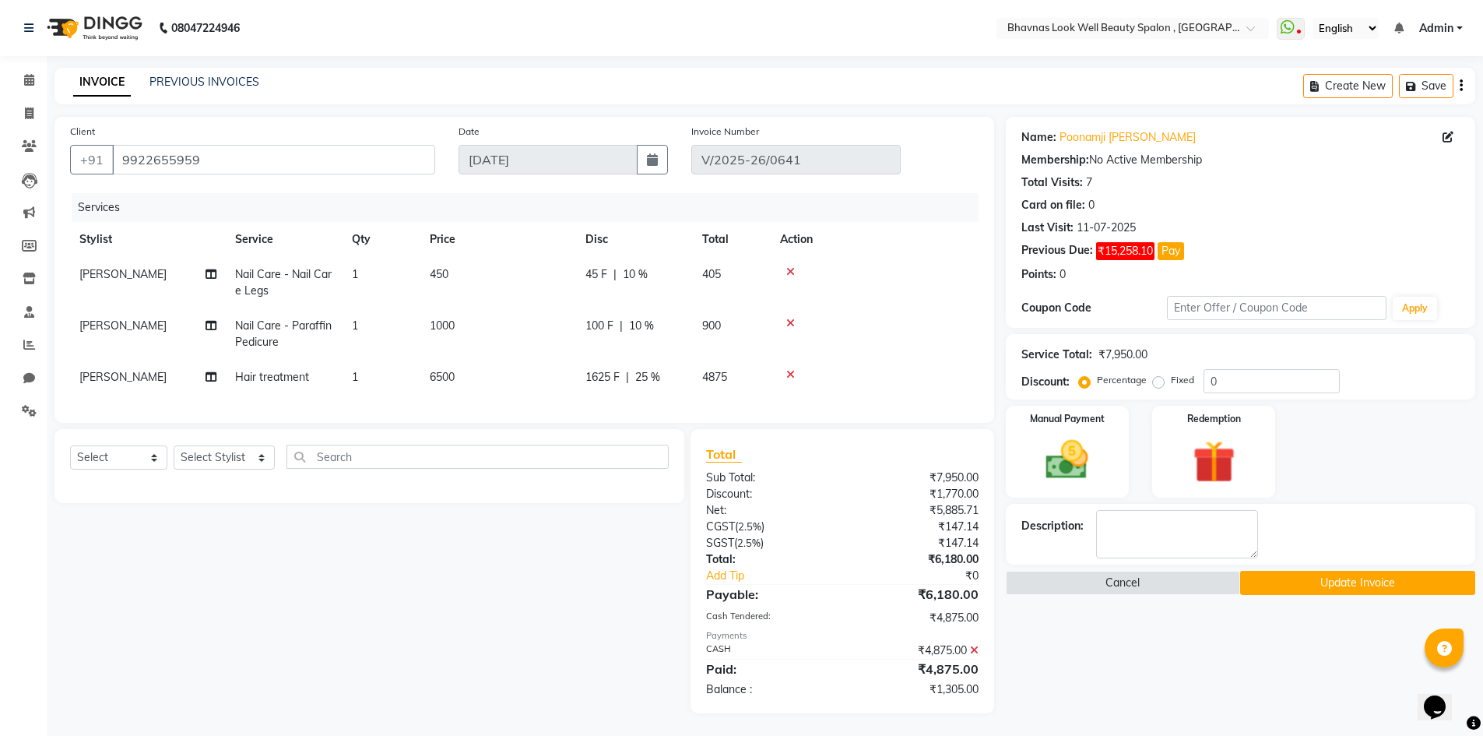
click at [1343, 589] on button "Update Invoice" at bounding box center [1358, 583] width 235 height 24
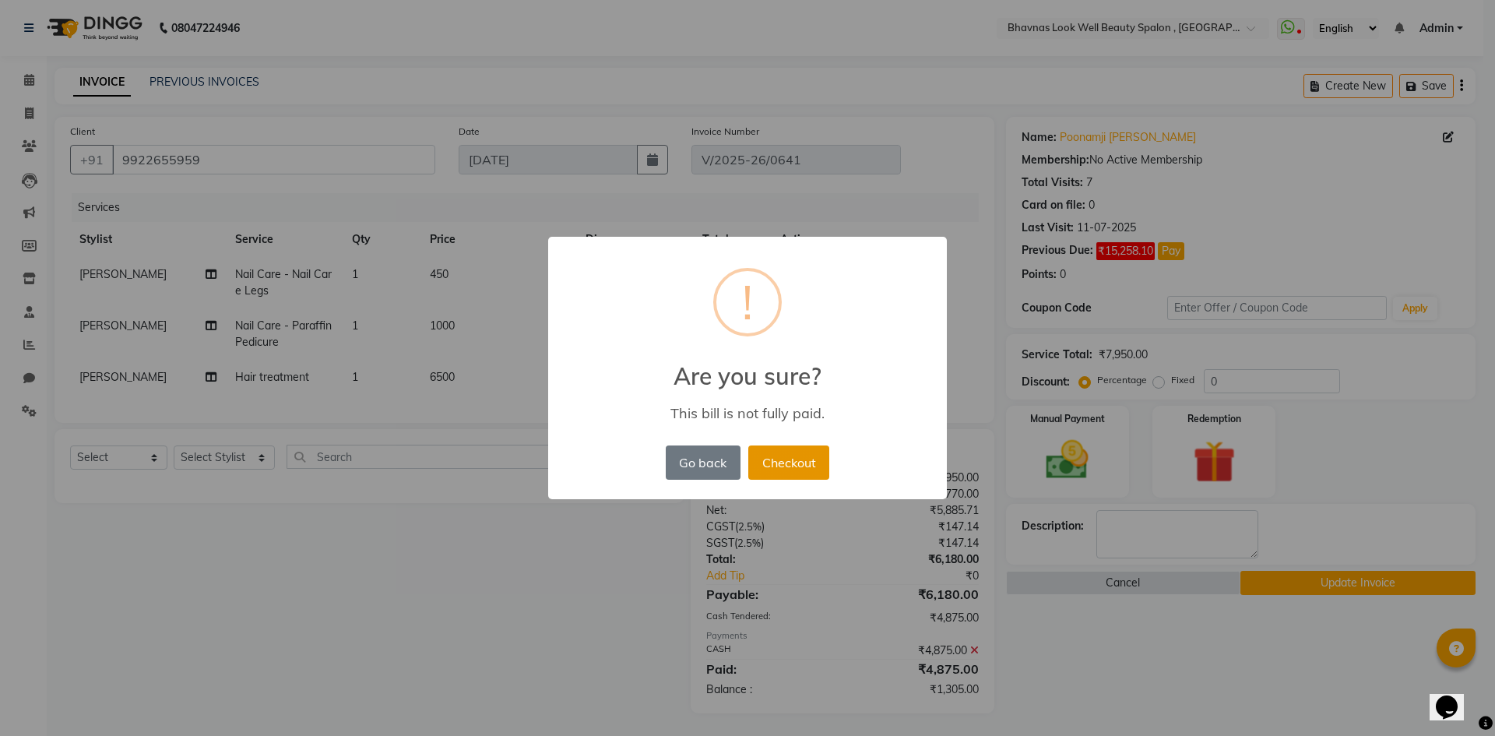
click at [817, 461] on button "Checkout" at bounding box center [788, 462] width 81 height 34
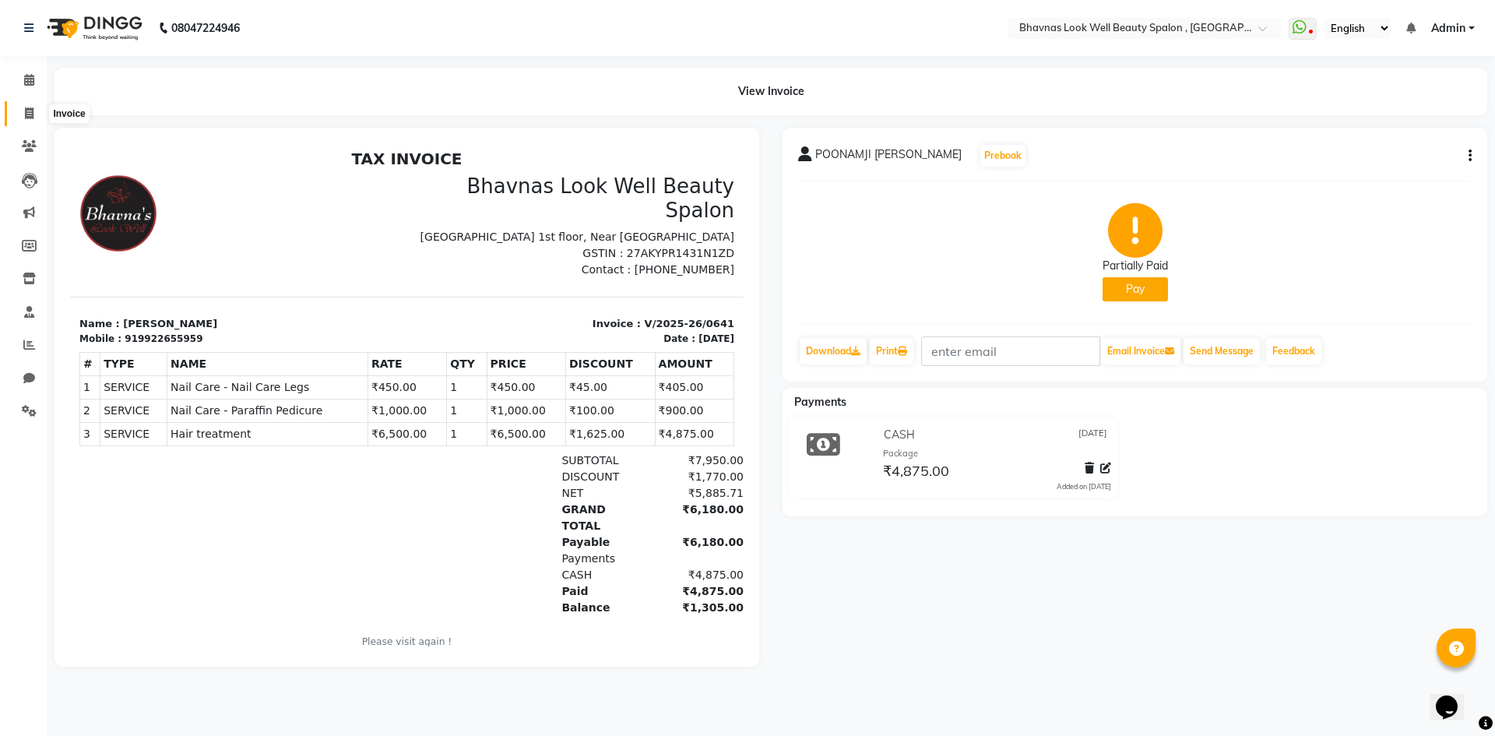
click at [16, 120] on span at bounding box center [29, 114] width 27 height 18
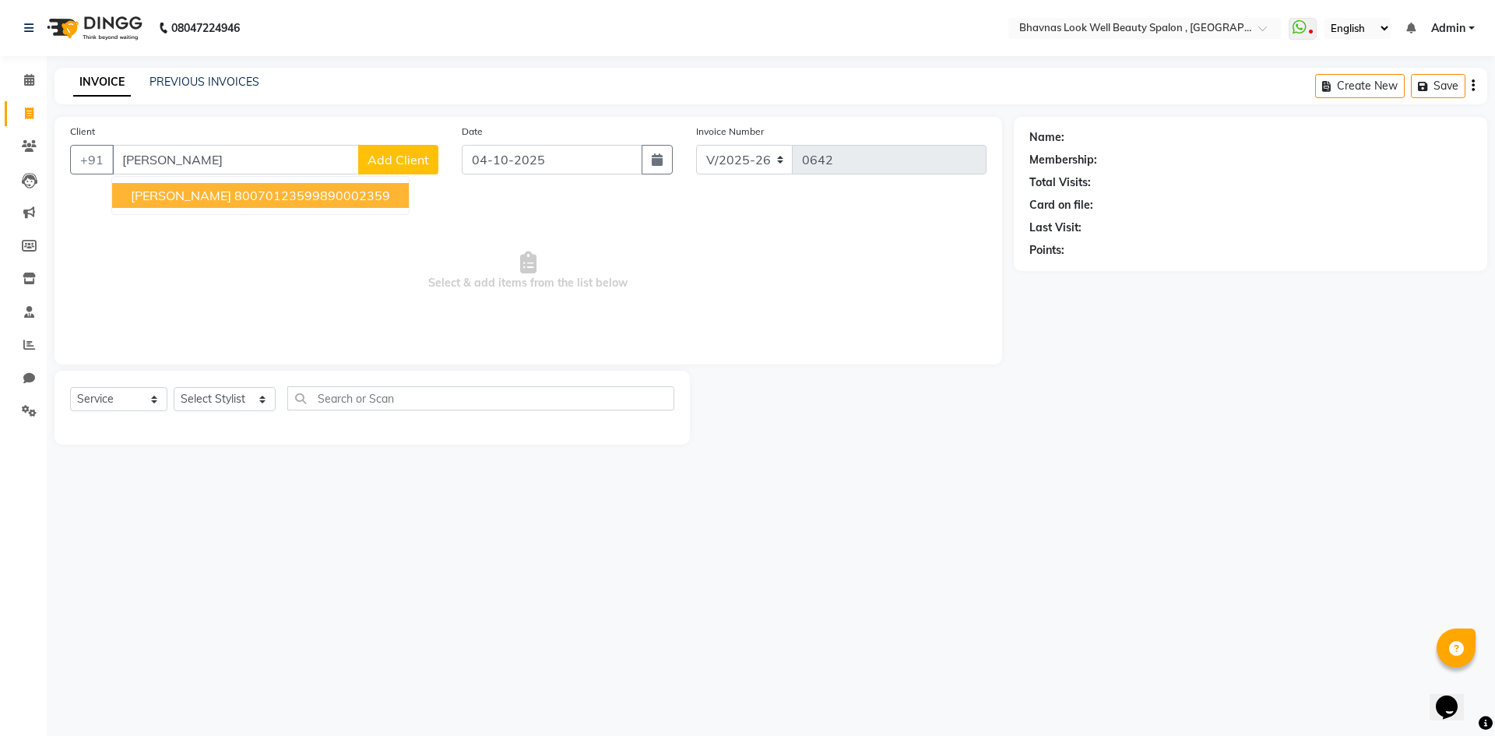
click at [301, 196] on ngb-highlight "80070123599890002359" at bounding box center [312, 196] width 156 height 16
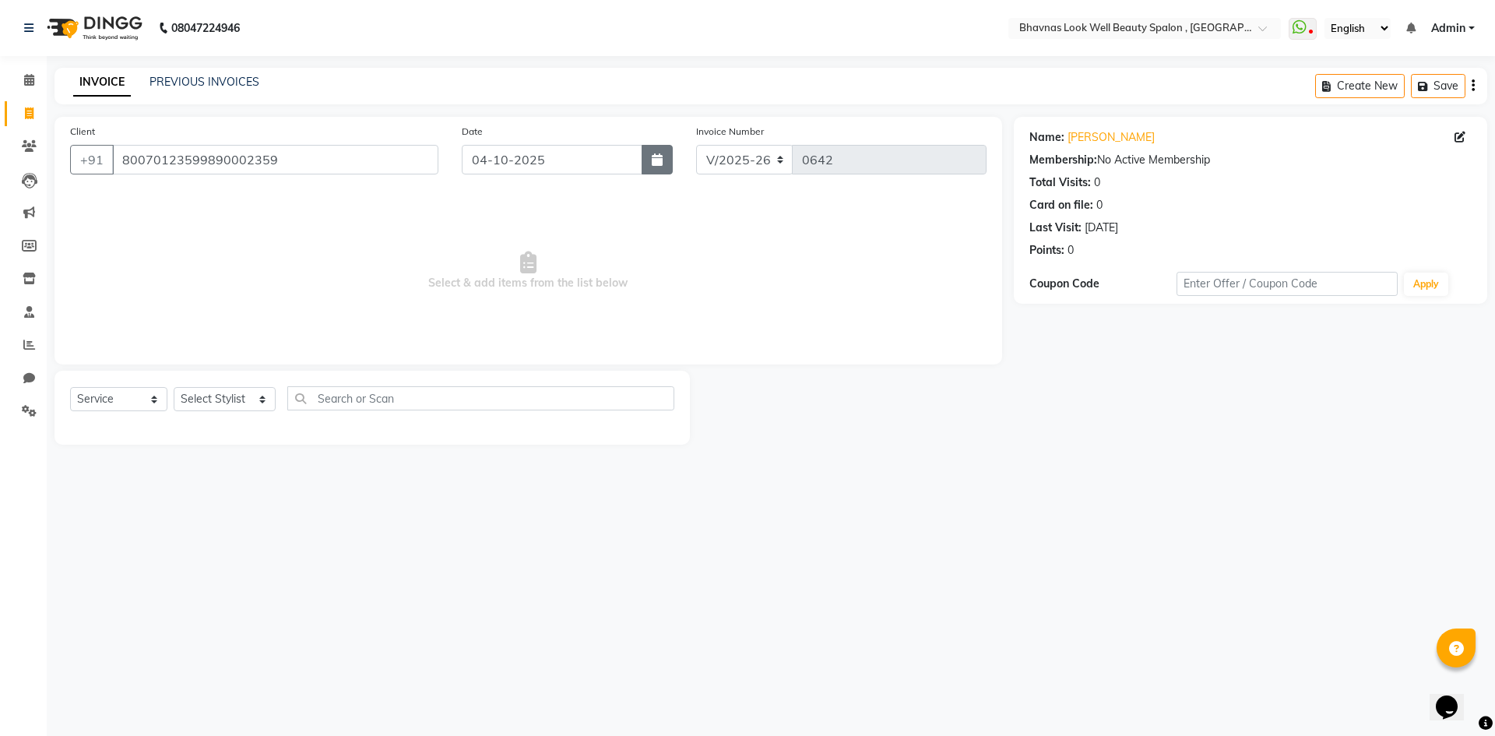
click at [645, 157] on button "button" at bounding box center [657, 160] width 31 height 30
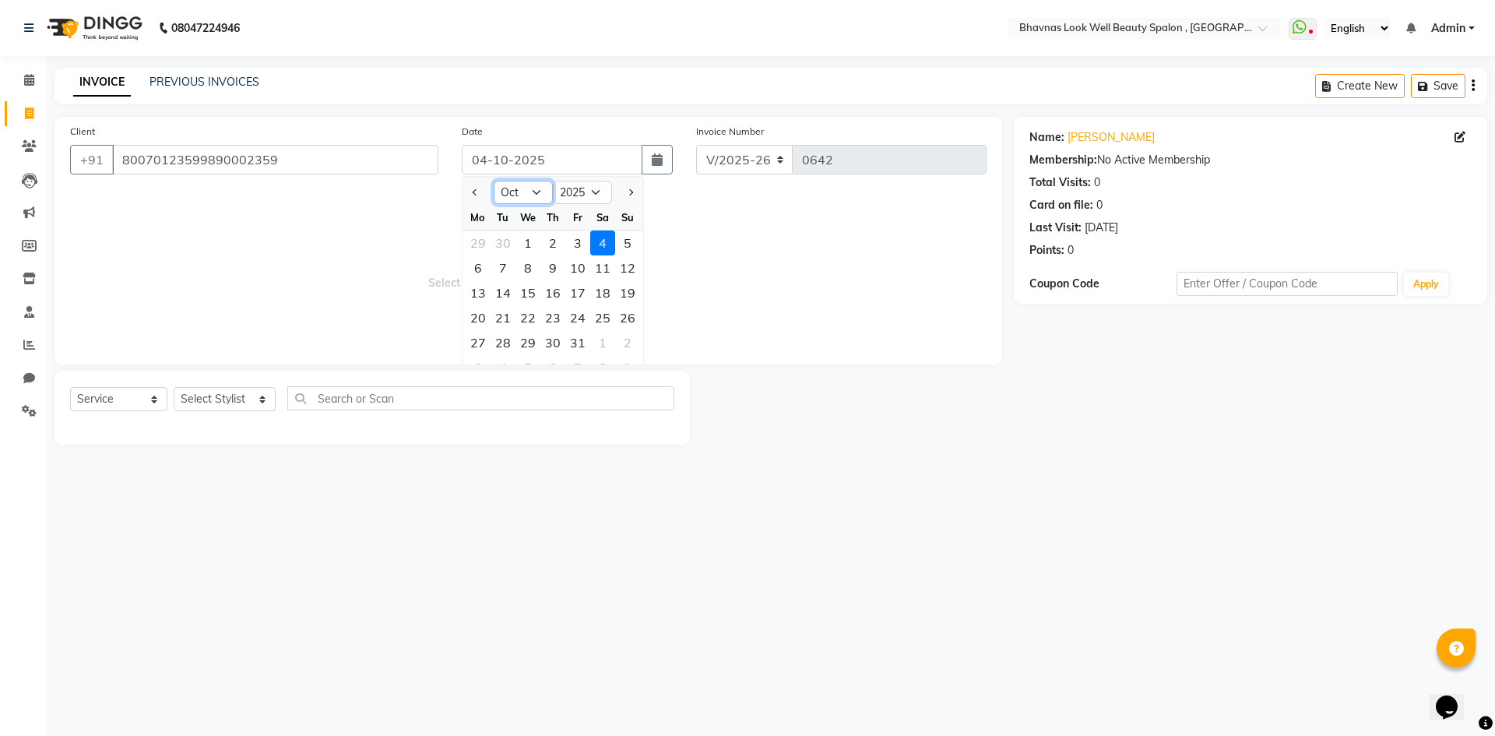
click at [509, 195] on select "Jan Feb Mar Apr May Jun [DATE] Aug Sep Oct Nov Dec" at bounding box center [523, 192] width 59 height 23
click at [494, 181] on select "Jan Feb Mar Apr May Jun [DATE] Aug Sep Oct Nov Dec" at bounding box center [523, 192] width 59 height 23
click at [523, 192] on select "Jan Feb Mar Apr May Jun [DATE] Aug Sep Oct Nov Dec" at bounding box center [523, 192] width 59 height 23
click at [494, 181] on select "Jan Feb Mar Apr May Jun [DATE] Aug Sep Oct Nov Dec" at bounding box center [523, 192] width 59 height 23
click at [575, 345] on div "30" at bounding box center [577, 342] width 25 height 25
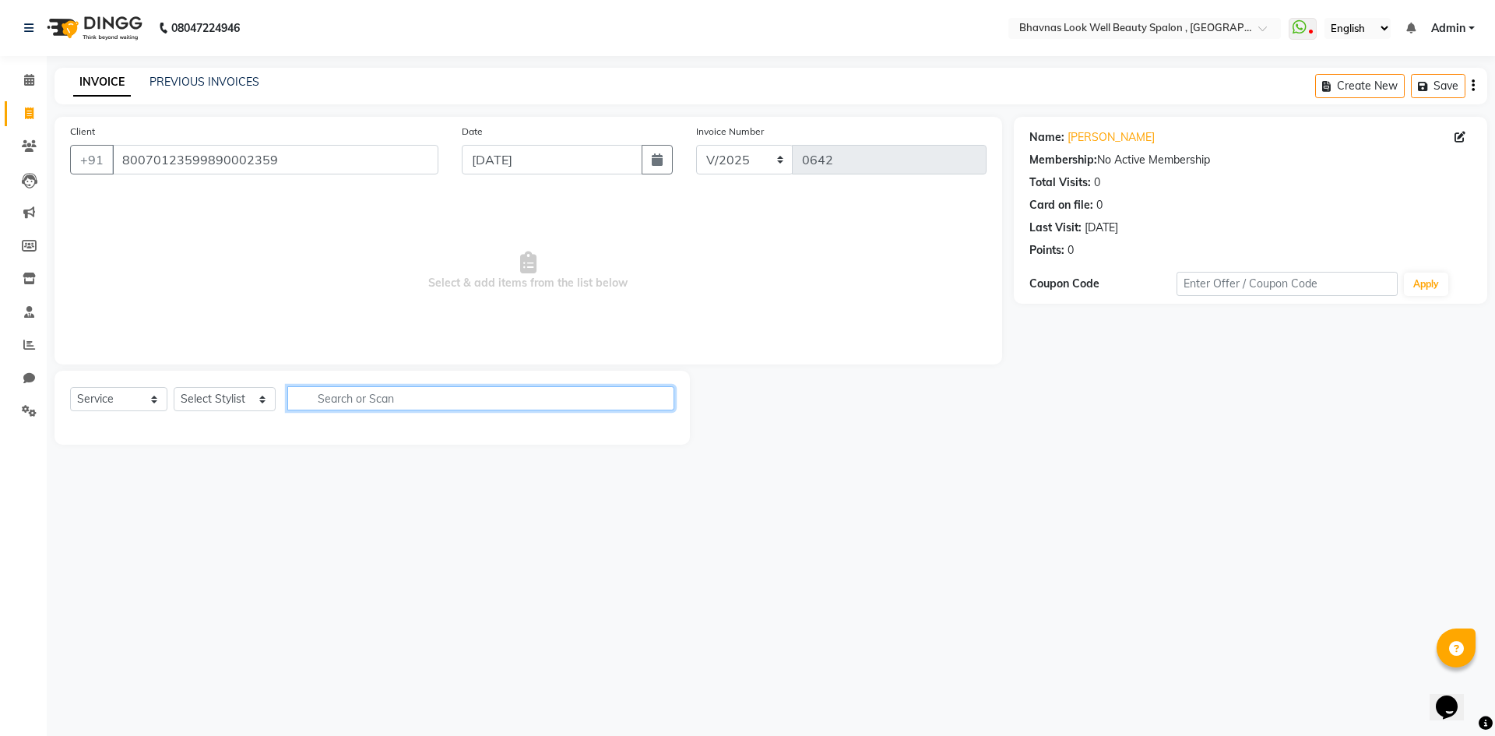
click at [382, 389] on input "text" at bounding box center [481, 398] width 388 height 24
drag, startPoint x: 209, startPoint y: 390, endPoint x: 215, endPoint y: 399, distance: 10.2
click at [209, 390] on select "Select Stylist [PERSON_NAME] [PERSON_NAME] ANMAL [PERSON_NAME] JYOTI [PERSON_NA…" at bounding box center [225, 399] width 102 height 24
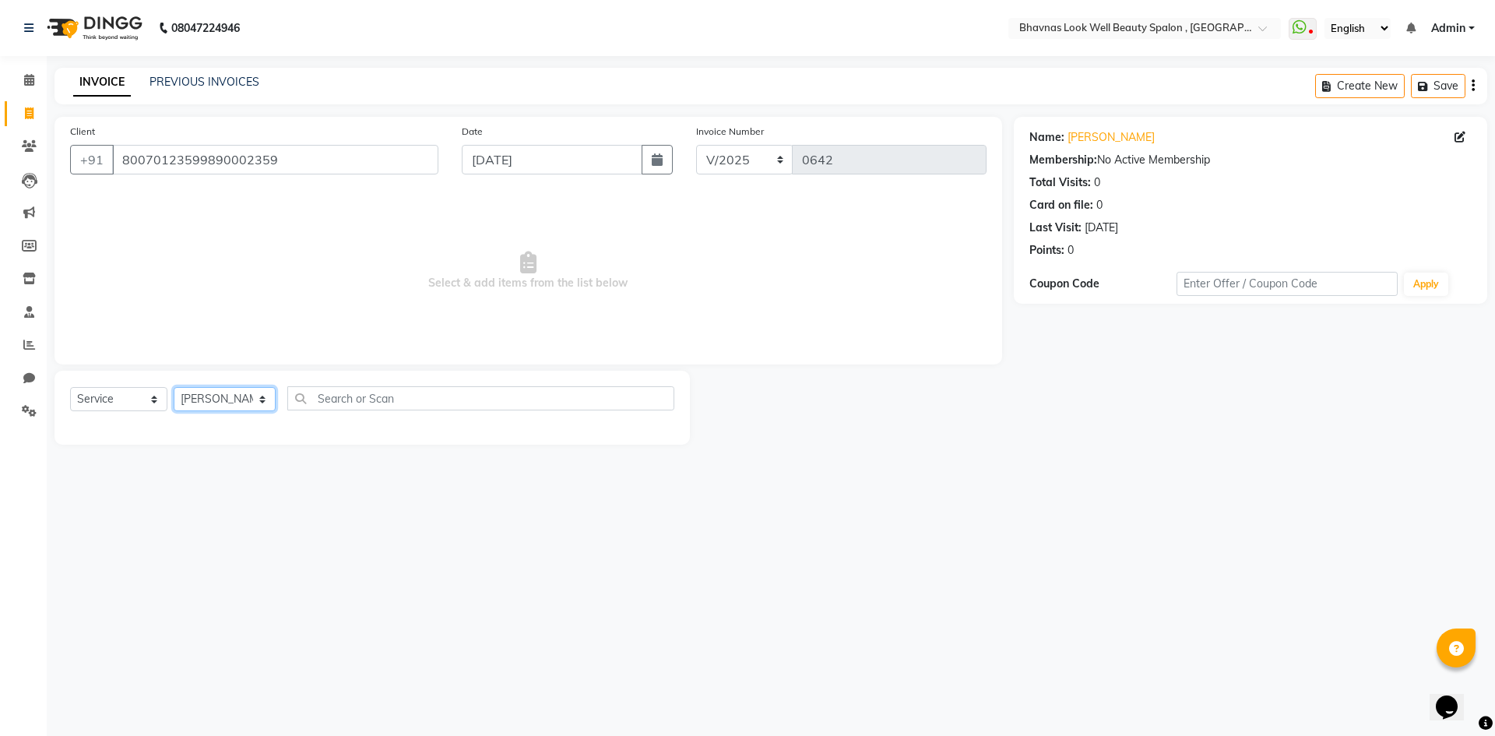
click at [174, 387] on select "Select Stylist [PERSON_NAME] [PERSON_NAME] ANMAL [PERSON_NAME] JYOTI [PERSON_NA…" at bounding box center [225, 399] width 102 height 24
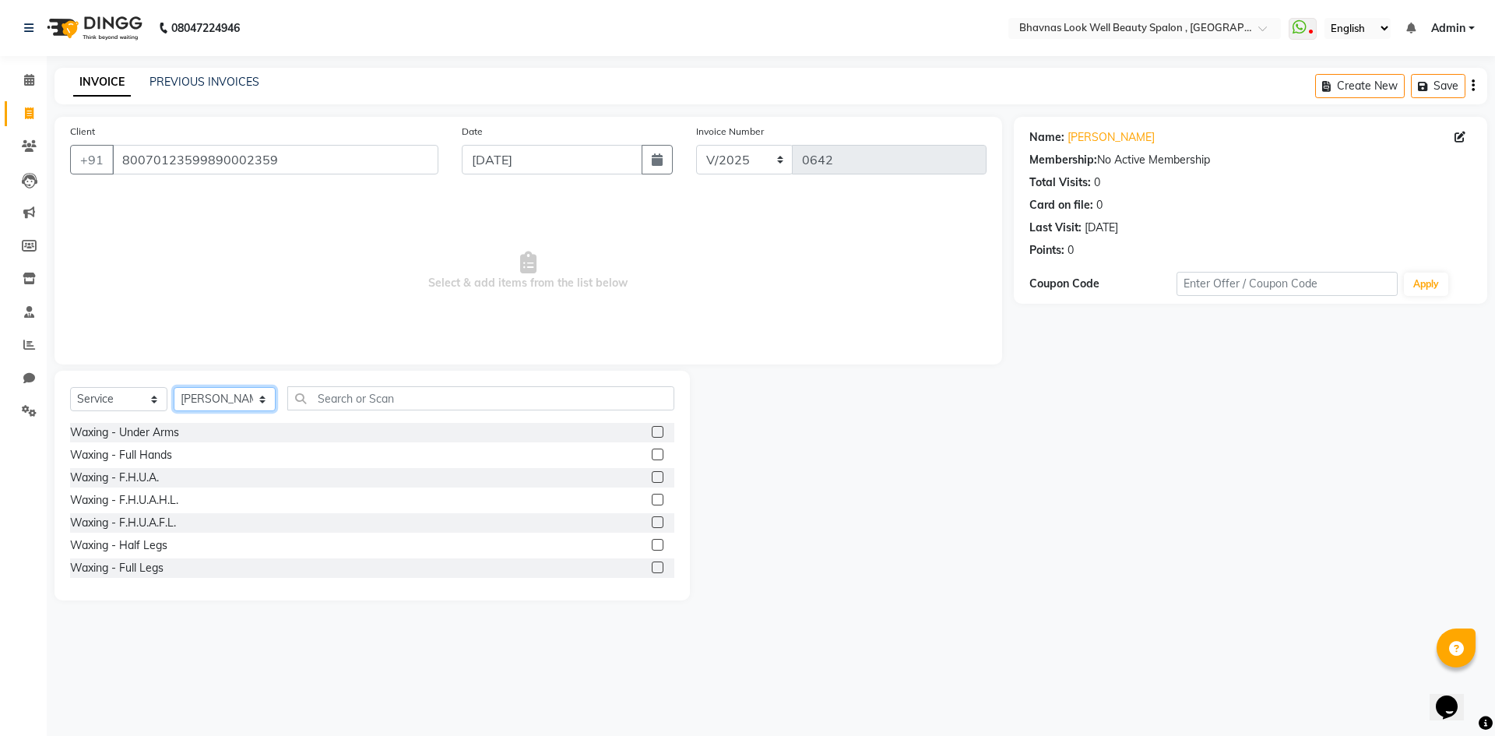
click at [241, 396] on select "Select Stylist [PERSON_NAME] [PERSON_NAME] ANMAL [PERSON_NAME] JYOTI [PERSON_NA…" at bounding box center [225, 399] width 102 height 24
click at [174, 387] on select "Select Stylist [PERSON_NAME] [PERSON_NAME] ANMAL [PERSON_NAME] JYOTI [PERSON_NA…" at bounding box center [225, 399] width 102 height 24
click at [368, 392] on input "text" at bounding box center [481, 398] width 388 height 24
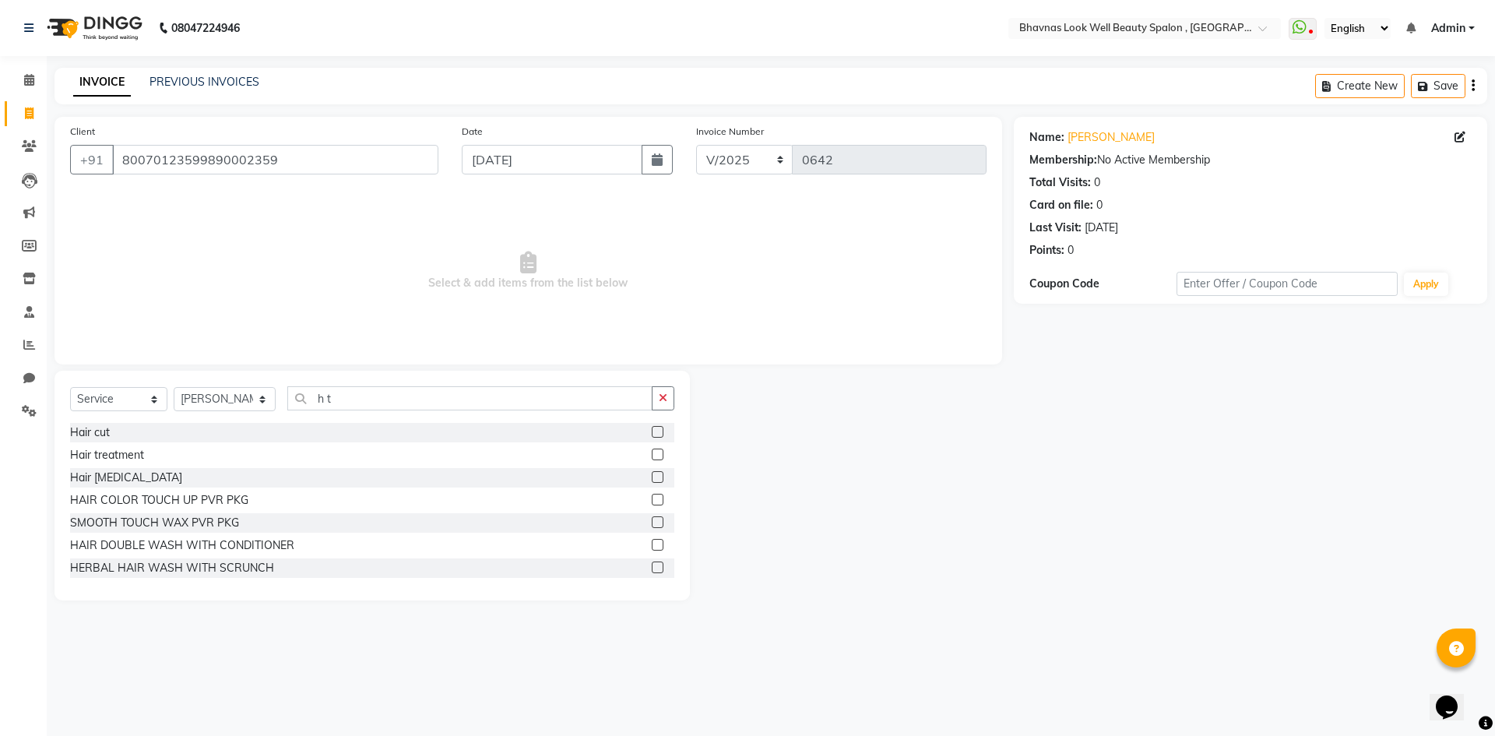
click at [652, 457] on label at bounding box center [658, 455] width 12 height 12
click at [652, 457] on input "checkbox" at bounding box center [657, 455] width 10 height 10
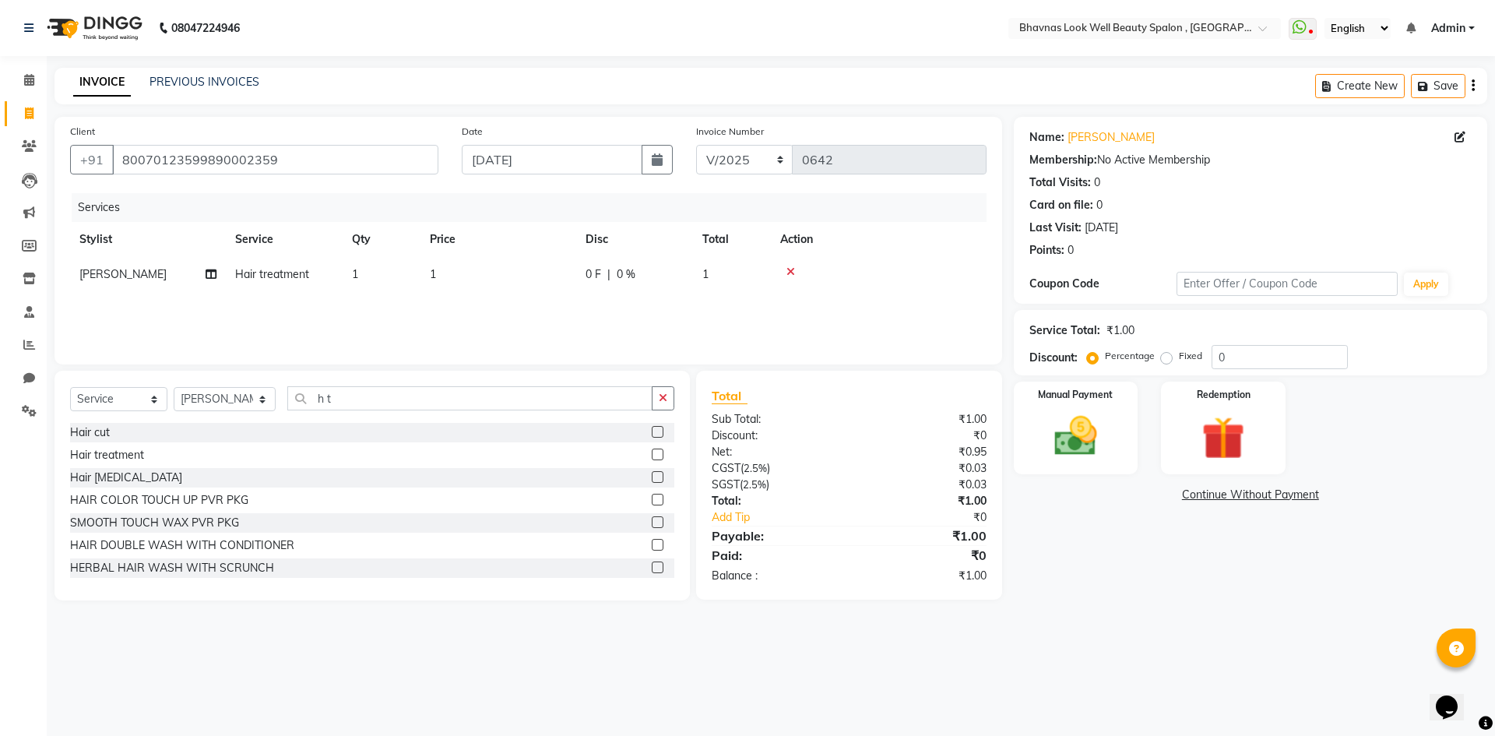
click at [433, 274] on span "1" at bounding box center [433, 274] width 6 height 14
click at [557, 276] on input "1" at bounding box center [571, 278] width 137 height 24
drag, startPoint x: 672, startPoint y: 276, endPoint x: 653, endPoint y: 288, distance: 22.7
click at [653, 288] on td "0 F | 0 %" at bounding box center [634, 274] width 117 height 35
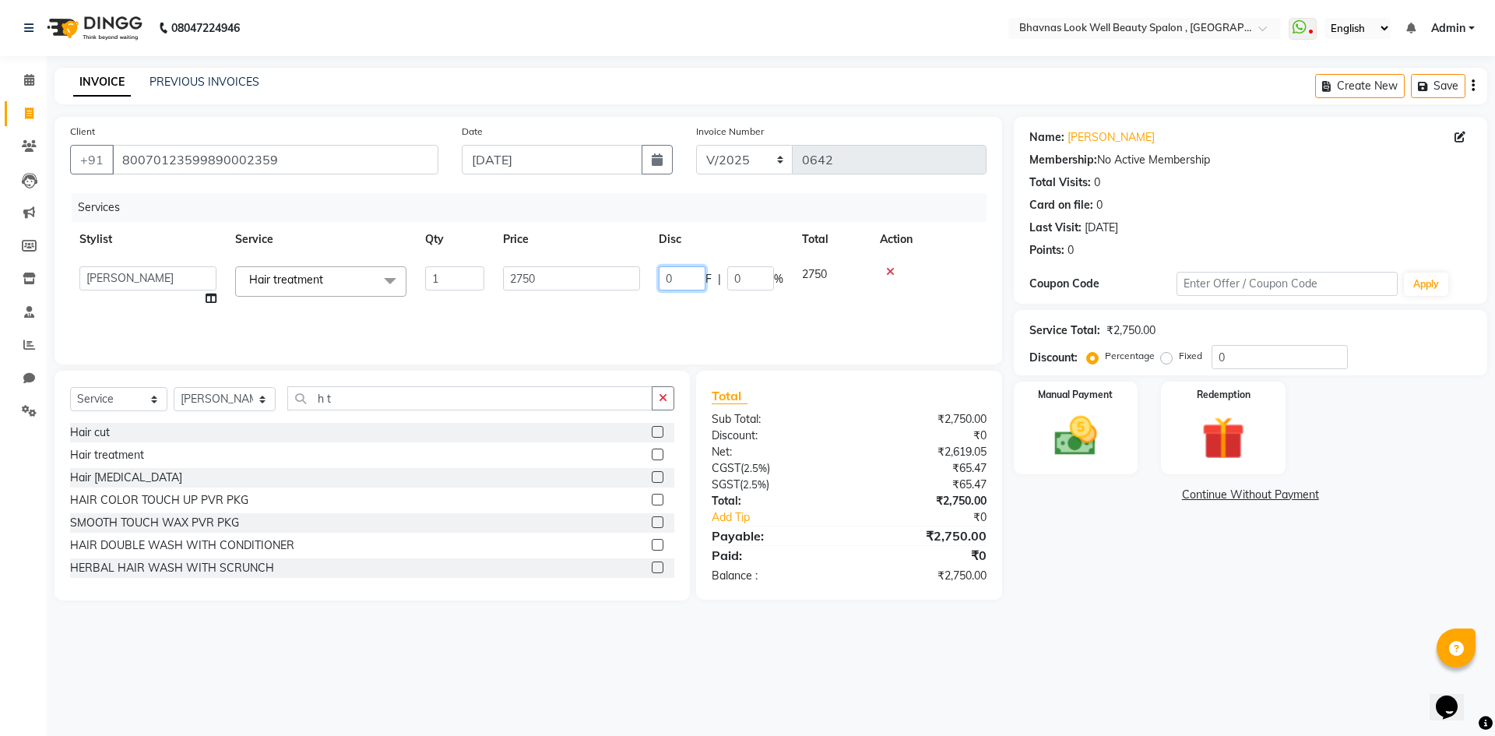
drag, startPoint x: 683, startPoint y: 284, endPoint x: 656, endPoint y: 287, distance: 26.7
click at [656, 287] on td "0 F | 0 %" at bounding box center [720, 286] width 143 height 59
click at [685, 308] on div "Services Stylist Service Qty Price Disc Total Action [PERSON_NAME] [PERSON_NAME…" at bounding box center [528, 271] width 917 height 156
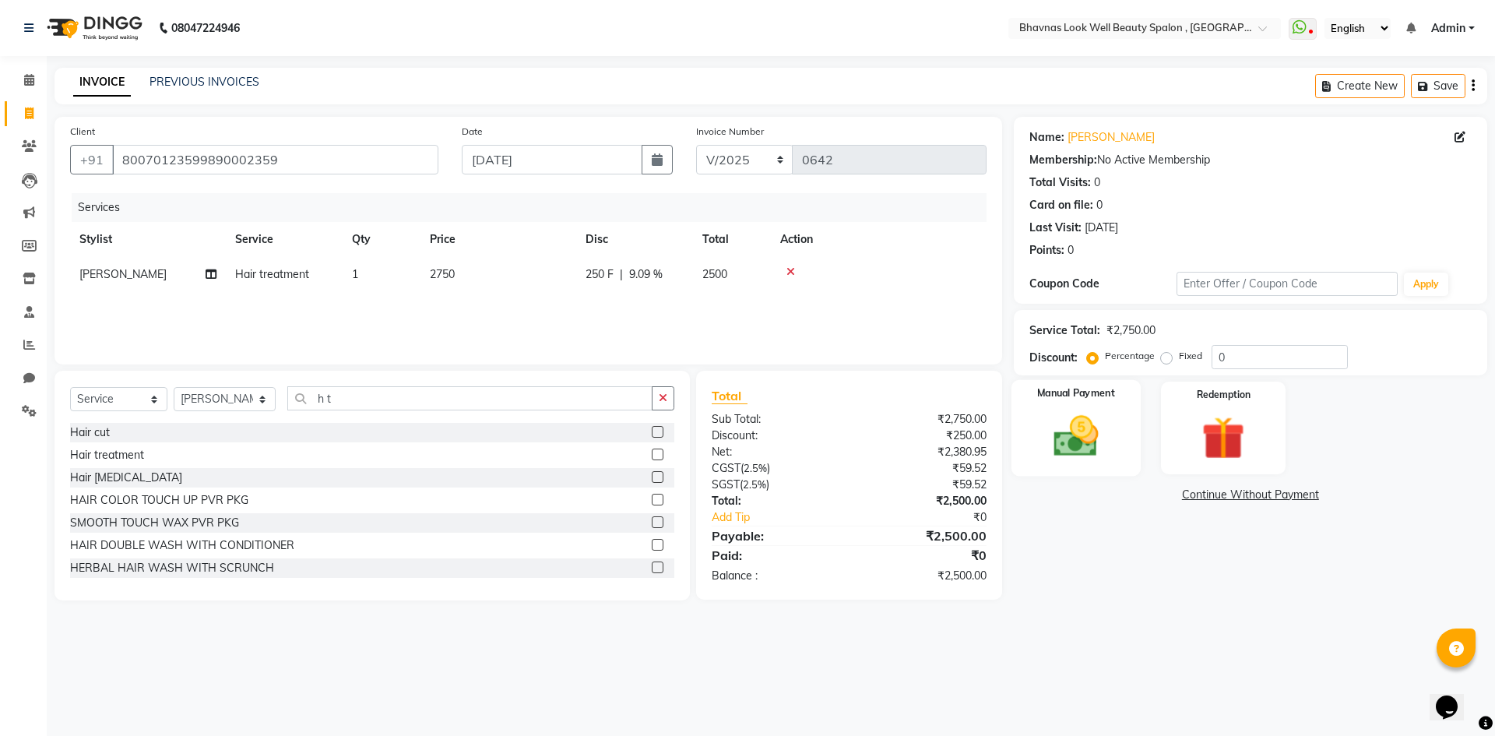
click at [1078, 399] on label "Manual Payment" at bounding box center [1076, 393] width 78 height 15
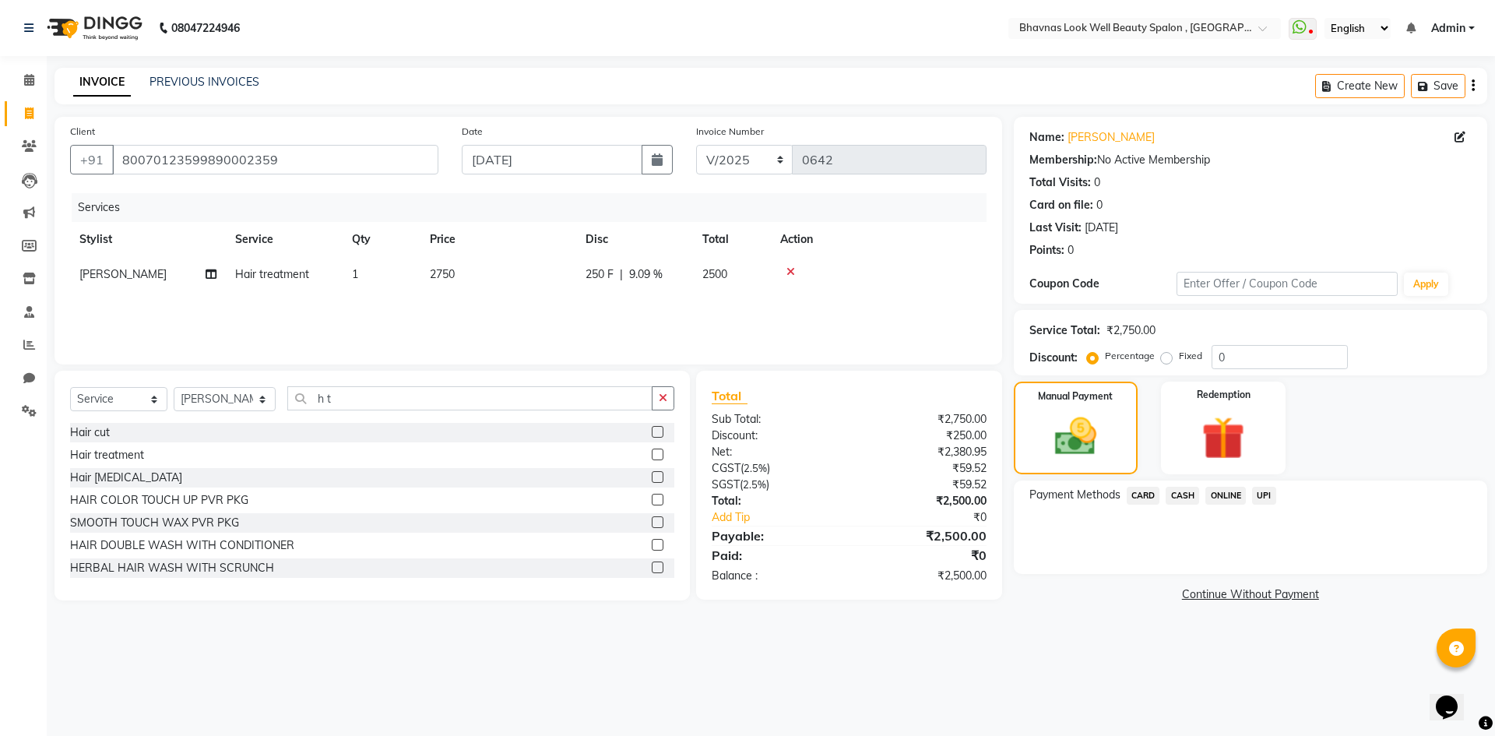
click at [1197, 491] on span "CASH" at bounding box center [1182, 496] width 33 height 18
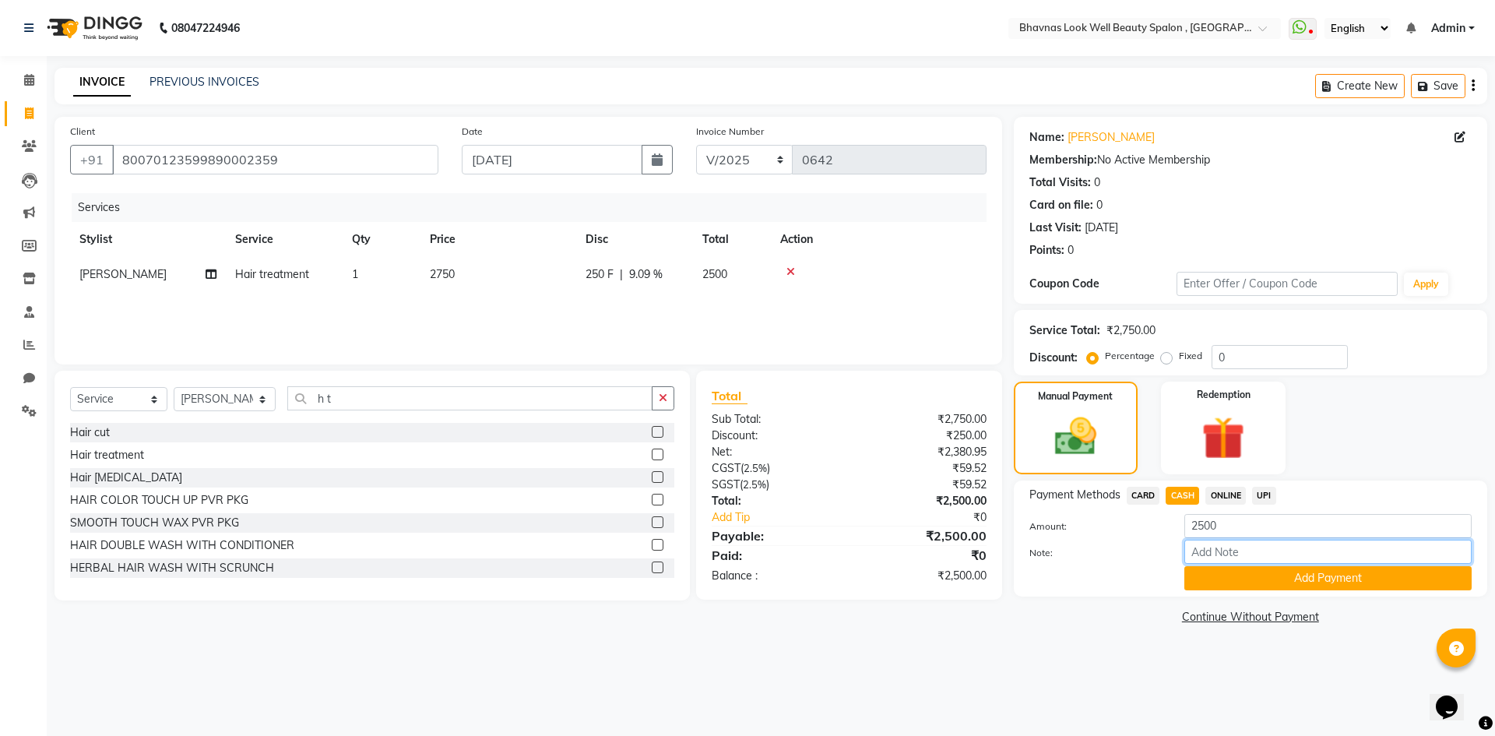
click at [1223, 551] on input "Note:" at bounding box center [1327, 552] width 287 height 24
click at [1305, 583] on button "Add Payment" at bounding box center [1327, 578] width 287 height 24
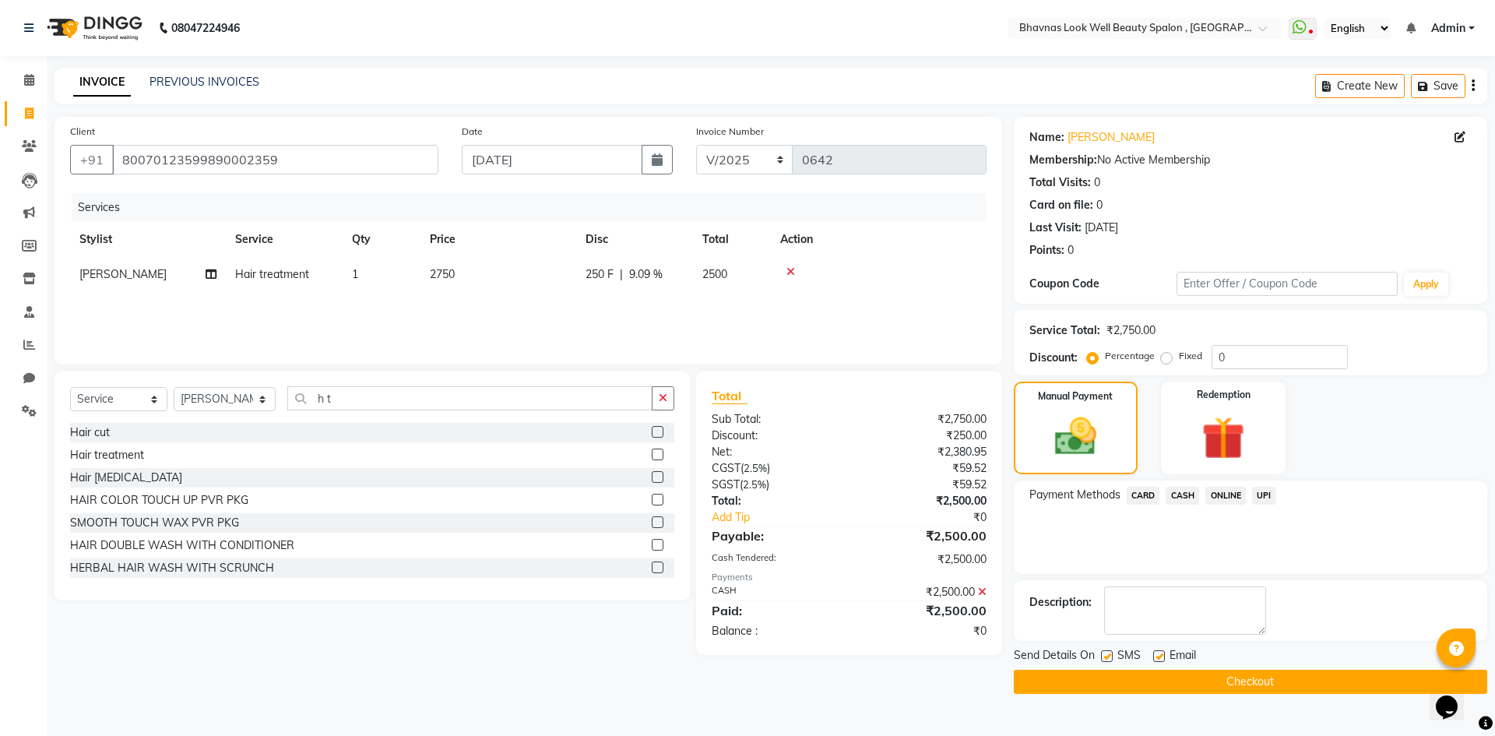
click at [1109, 658] on label at bounding box center [1107, 656] width 12 height 12
click at [1109, 658] on input "checkbox" at bounding box center [1106, 657] width 10 height 10
click at [1163, 657] on label at bounding box center [1159, 656] width 12 height 12
click at [1163, 657] on input "checkbox" at bounding box center [1158, 657] width 10 height 10
click at [1234, 688] on button "Checkout" at bounding box center [1250, 682] width 473 height 24
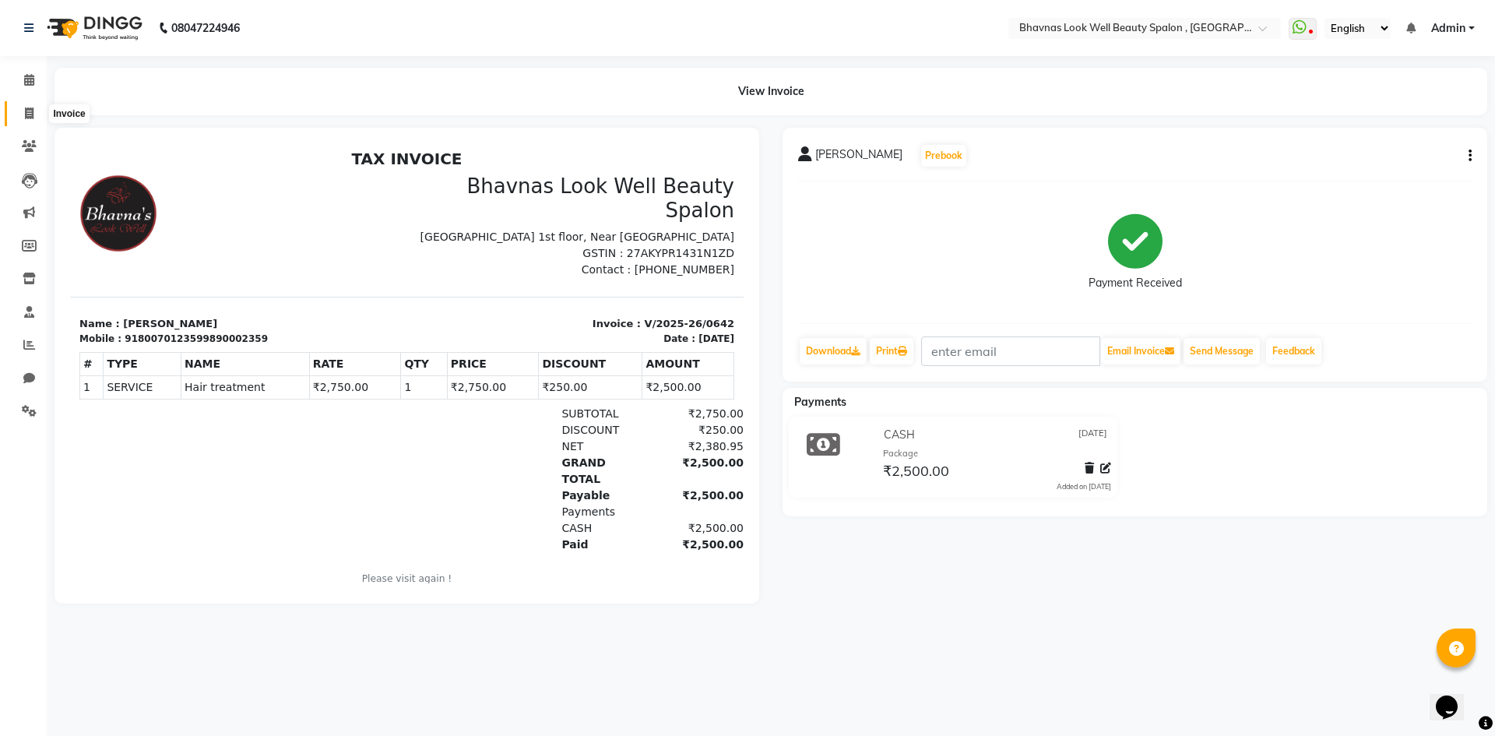
click at [31, 121] on span at bounding box center [29, 114] width 27 height 18
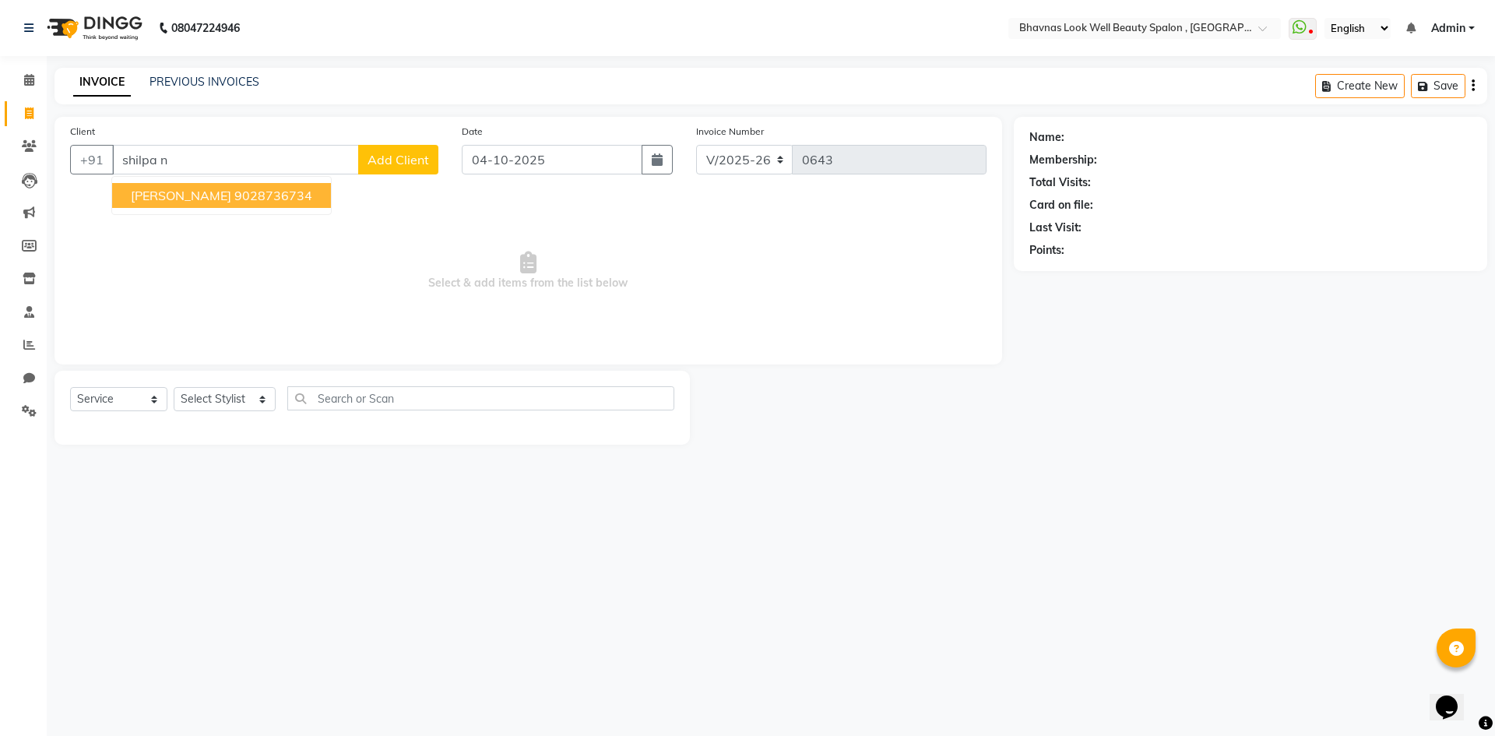
click at [200, 199] on span "[PERSON_NAME]" at bounding box center [181, 196] width 100 height 16
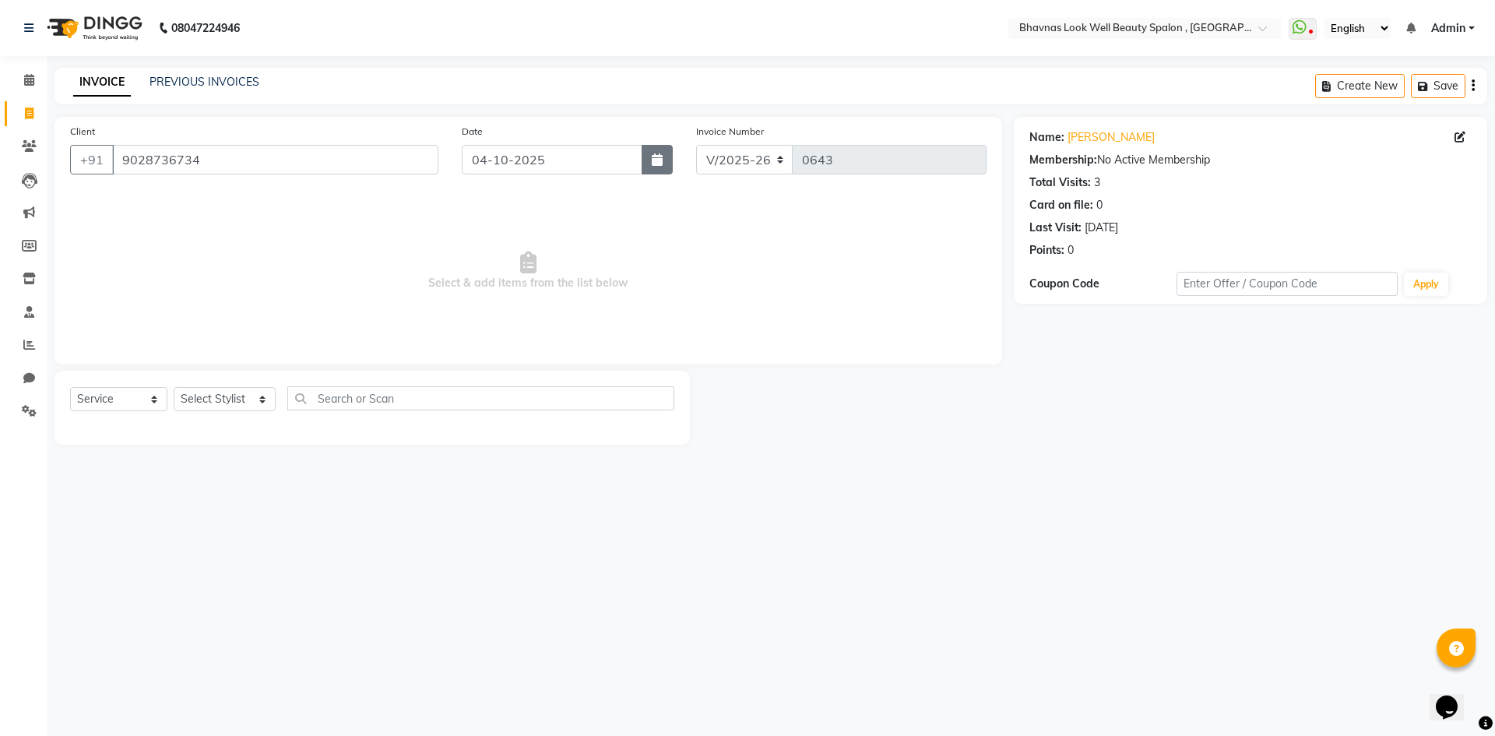
click at [667, 162] on button "button" at bounding box center [657, 160] width 31 height 30
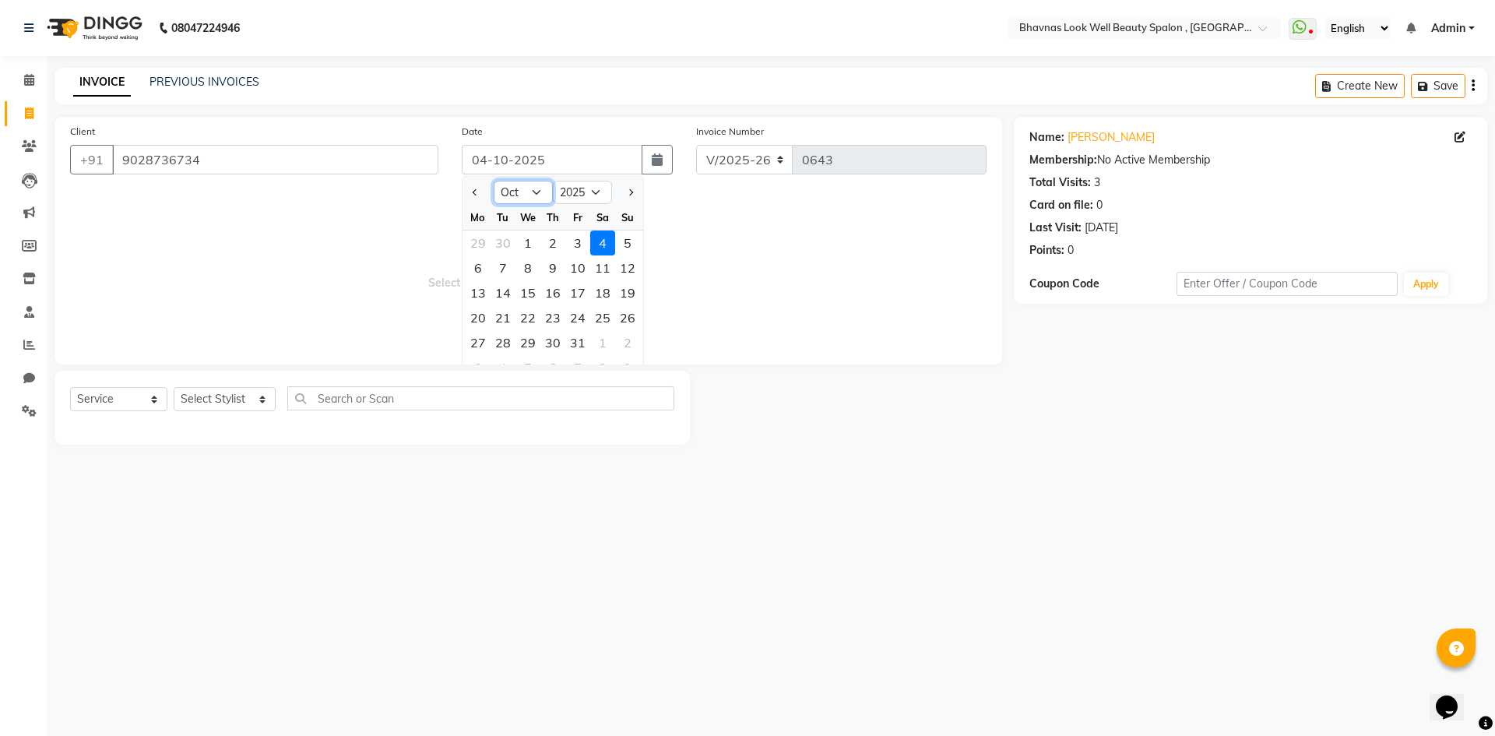
click at [509, 199] on select "Jan Feb Mar Apr May Jun [DATE] Aug Sep Oct Nov Dec" at bounding box center [523, 192] width 59 height 23
click at [494, 181] on select "Jan Feb Mar Apr May Jun [DATE] Aug Sep Oct Nov Dec" at bounding box center [523, 192] width 59 height 23
click at [579, 343] on div "30" at bounding box center [577, 342] width 25 height 25
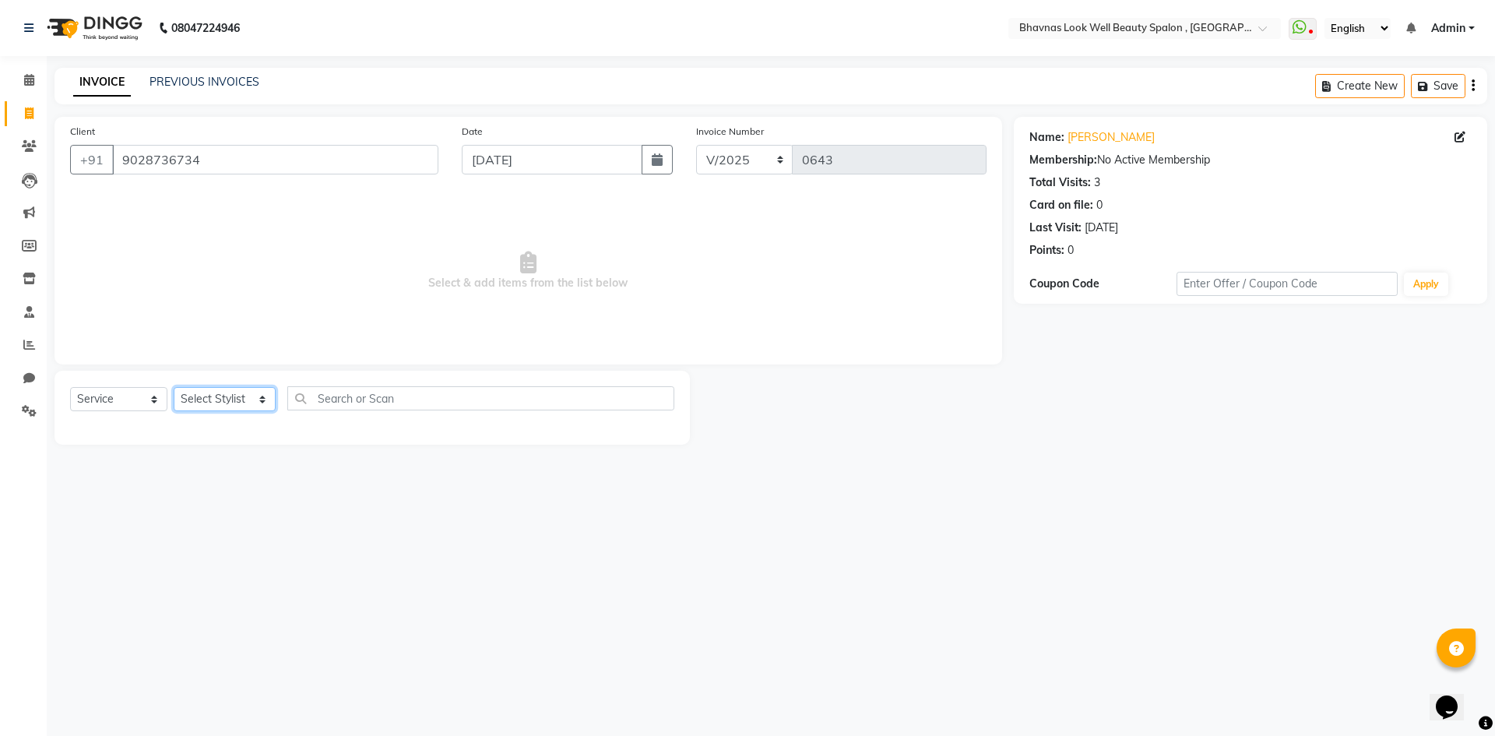
click at [226, 393] on select "Select Stylist [PERSON_NAME] [PERSON_NAME] ANMAL [PERSON_NAME] JYOTI [PERSON_NA…" at bounding box center [225, 399] width 102 height 24
click at [174, 387] on select "Select Stylist [PERSON_NAME] [PERSON_NAME] ANMAL [PERSON_NAME] JYOTI [PERSON_NA…" at bounding box center [225, 399] width 102 height 24
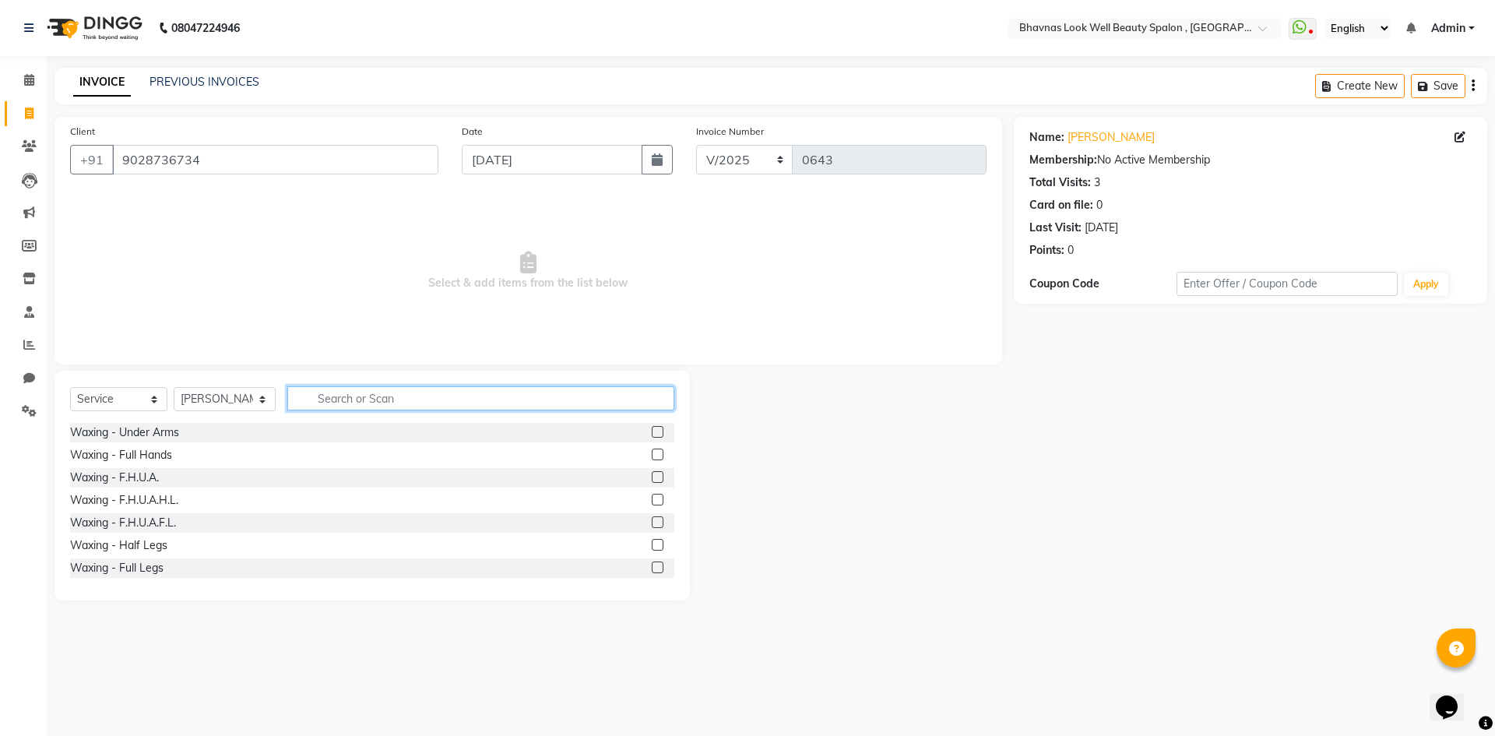
click at [372, 401] on input "text" at bounding box center [481, 398] width 388 height 24
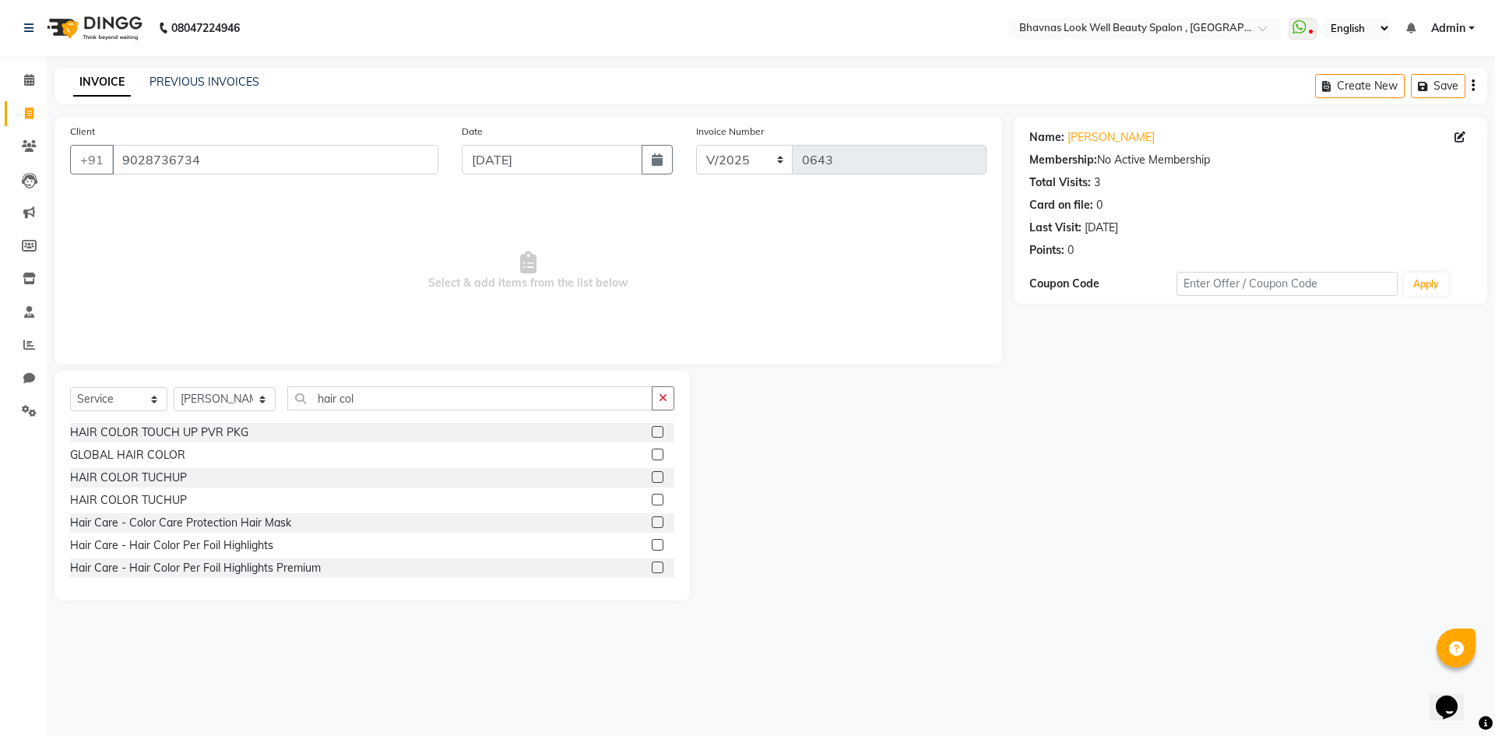
click at [652, 433] on label at bounding box center [658, 432] width 12 height 12
click at [652, 433] on input "checkbox" at bounding box center [657, 433] width 10 height 10
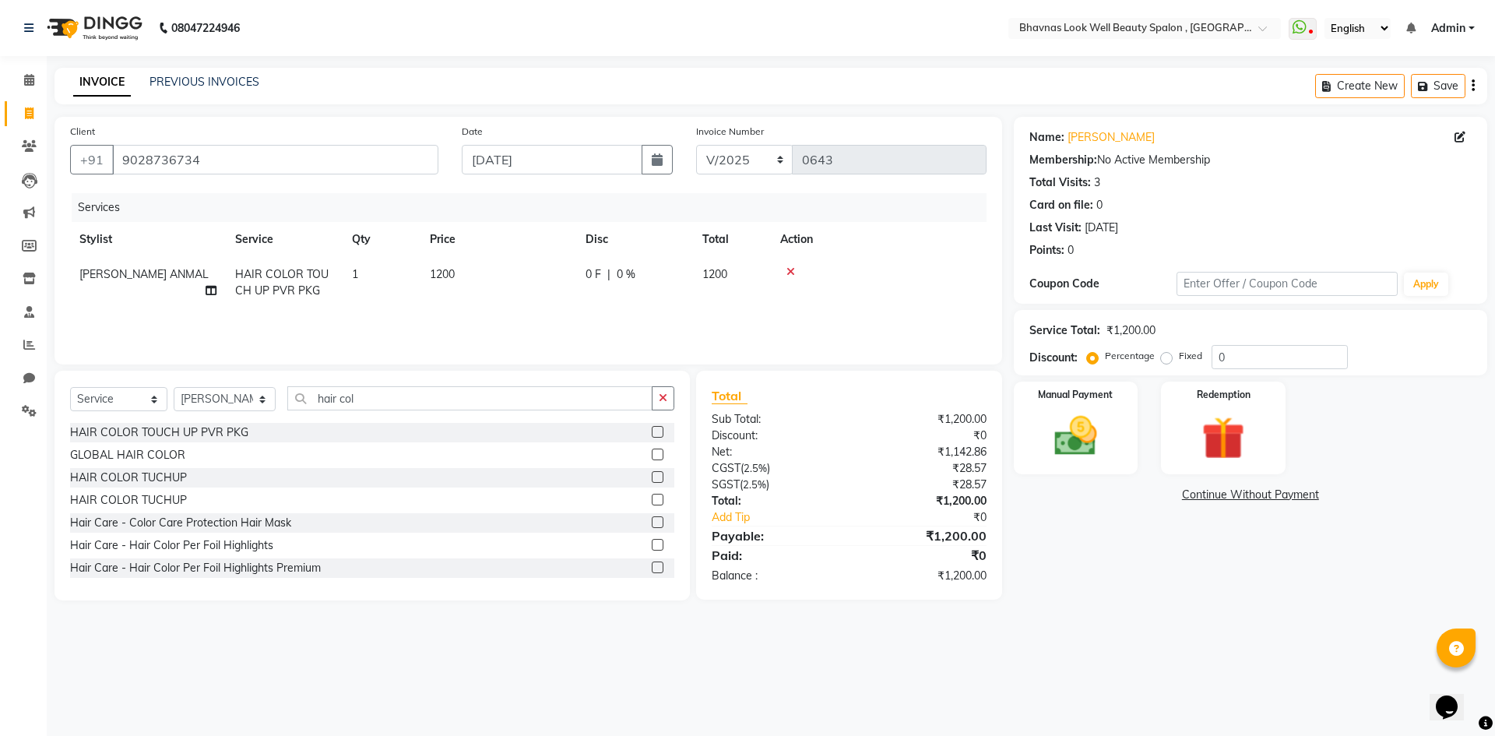
click at [565, 327] on div "Services Stylist Service Qty Price Disc Total Action [PERSON_NAME] ANMAL HAIR C…" at bounding box center [528, 271] width 917 height 156
click at [465, 275] on td "1200" at bounding box center [499, 282] width 156 height 51
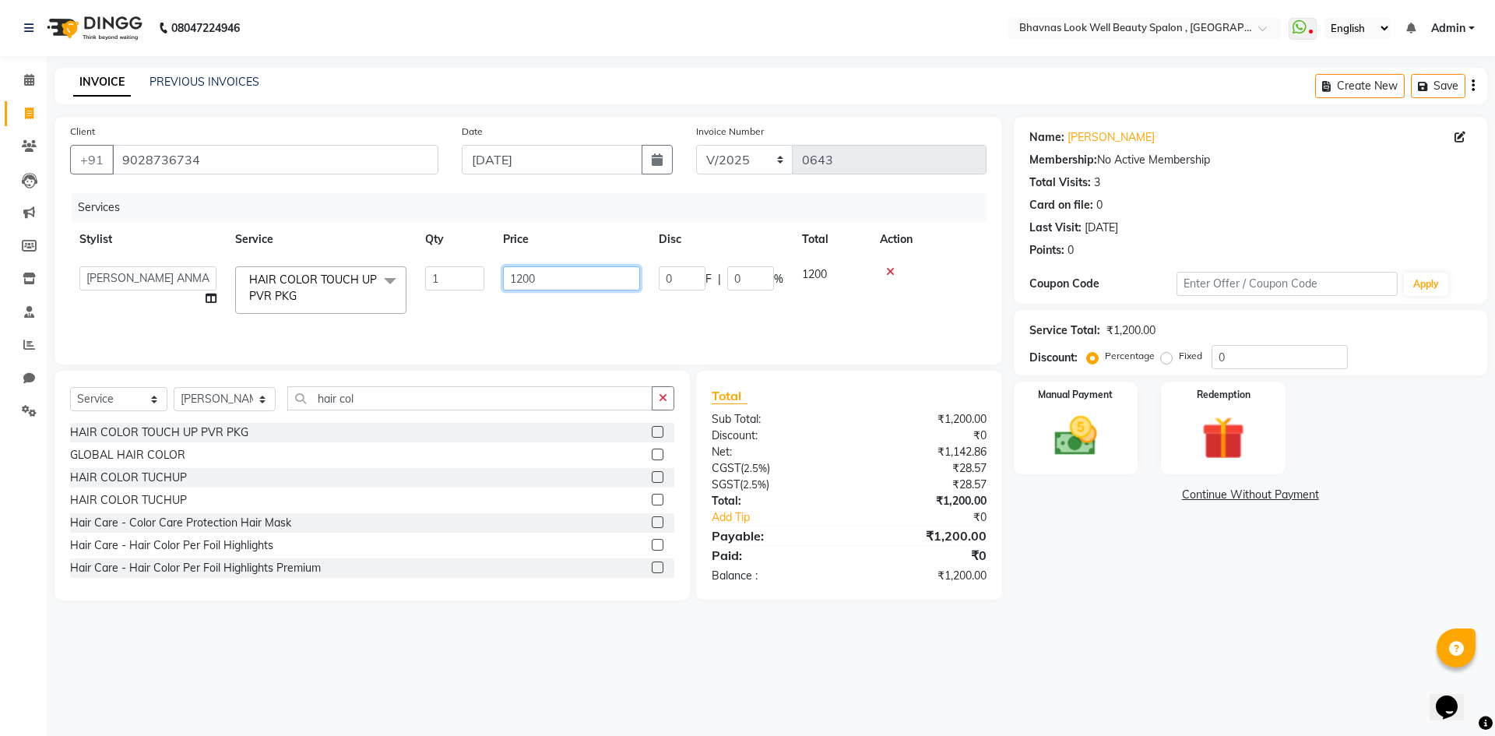
drag, startPoint x: 581, startPoint y: 282, endPoint x: 371, endPoint y: 289, distance: 209.6
click at [371, 289] on tr "[PERSON_NAME] [PERSON_NAME] ANMAL [PERSON_NAME] JYOTI [PERSON_NAME] CHANDPUR [P…" at bounding box center [528, 290] width 917 height 66
click at [617, 314] on div "Services Stylist Service Qty Price Disc Total Action [PERSON_NAME] [PERSON_NAME…" at bounding box center [528, 271] width 917 height 156
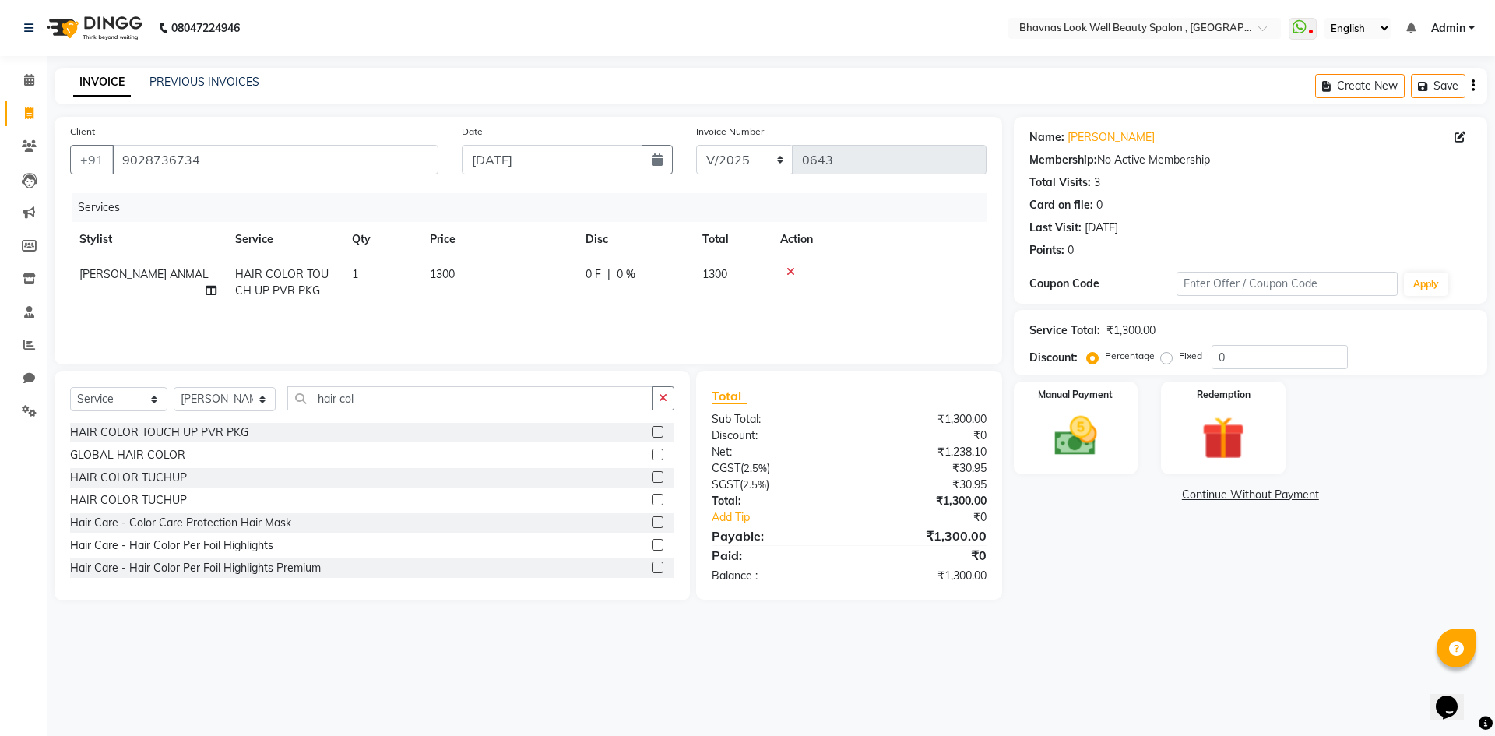
click at [608, 283] on td "0 F | 0 %" at bounding box center [634, 282] width 117 height 51
drag, startPoint x: 691, startPoint y: 280, endPoint x: 639, endPoint y: 285, distance: 52.4
click at [639, 285] on tr "[PERSON_NAME] [PERSON_NAME] ANMAL [PERSON_NAME] JYOTI [PERSON_NAME] CHANDPUR [P…" at bounding box center [528, 290] width 917 height 66
click at [679, 324] on div "Services Stylist Service Qty Price Disc Total Action [PERSON_NAME] [PERSON_NAME…" at bounding box center [528, 271] width 917 height 156
drag, startPoint x: 391, startPoint y: 399, endPoint x: 248, endPoint y: 413, distance: 143.1
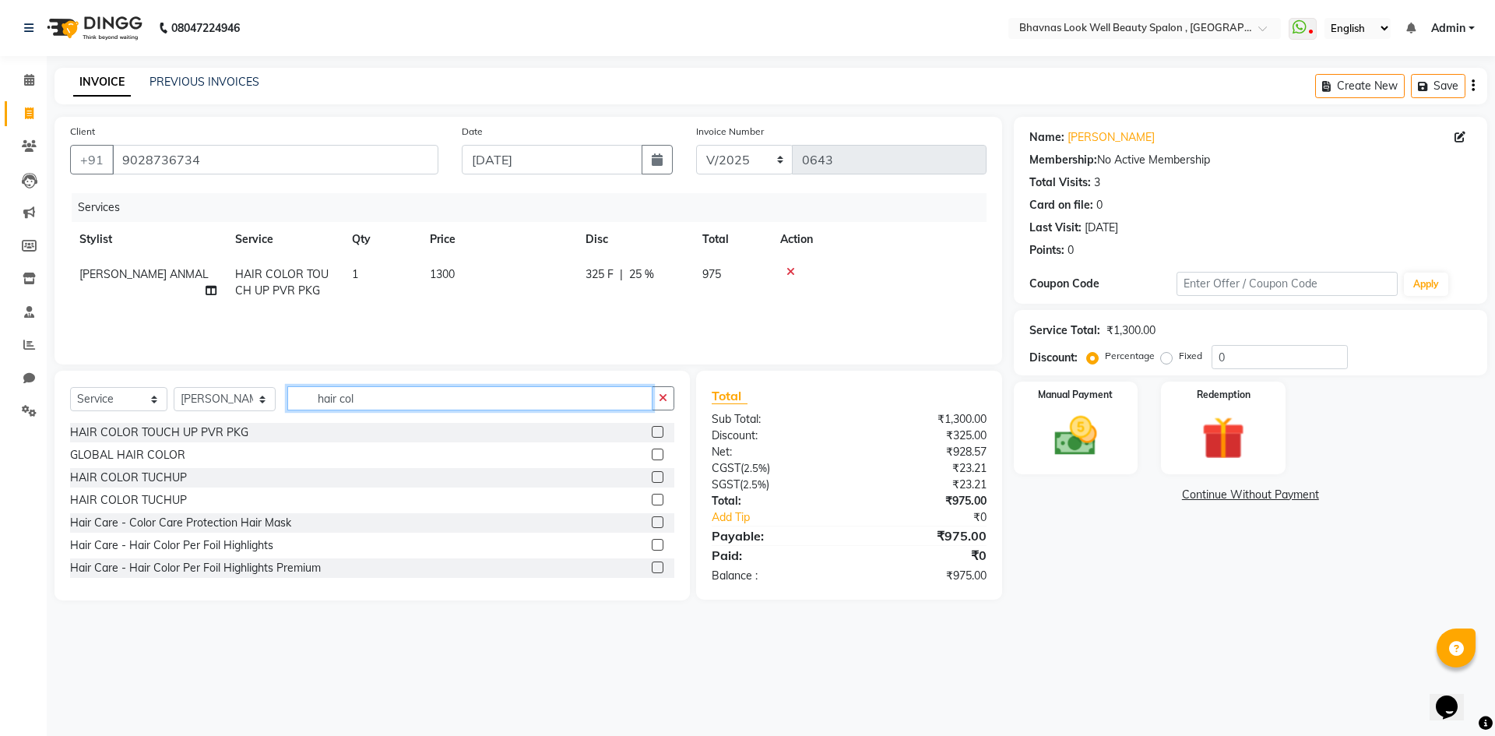
click at [248, 413] on div "Select Service Product Membership Package Voucher Prepaid Gift Card Select Styl…" at bounding box center [372, 404] width 604 height 37
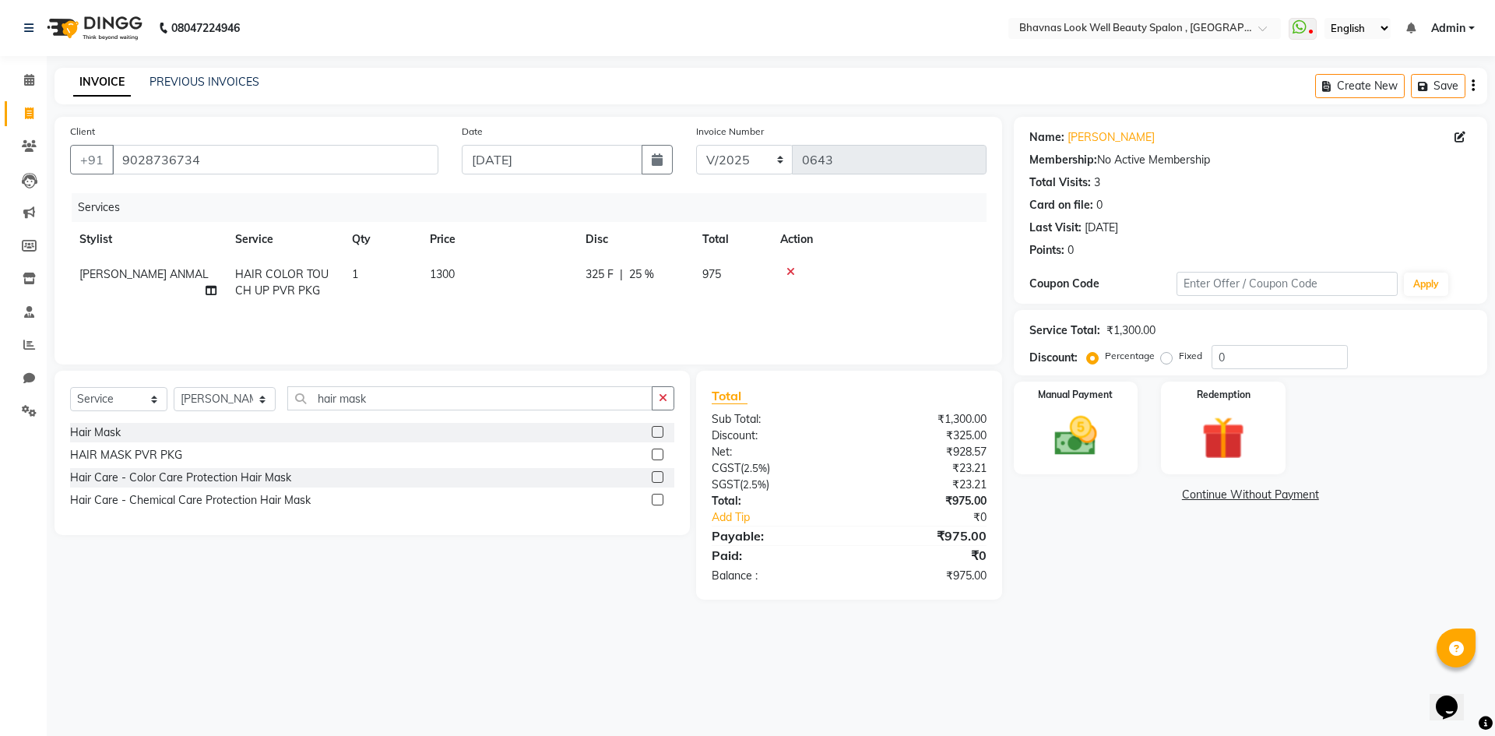
click at [654, 452] on label at bounding box center [658, 455] width 12 height 12
click at [654, 452] on input "checkbox" at bounding box center [657, 455] width 10 height 10
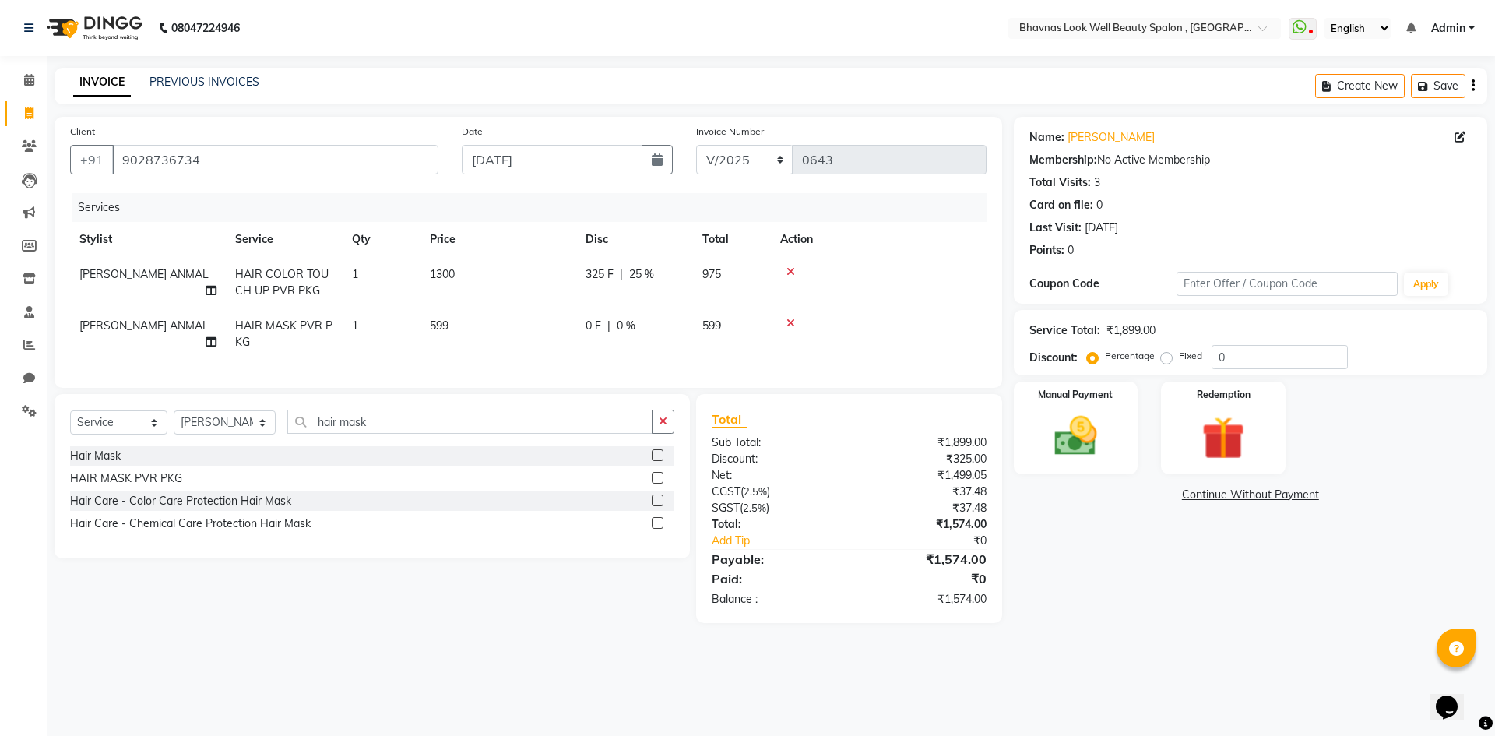
click at [458, 329] on td "599" at bounding box center [499, 333] width 156 height 51
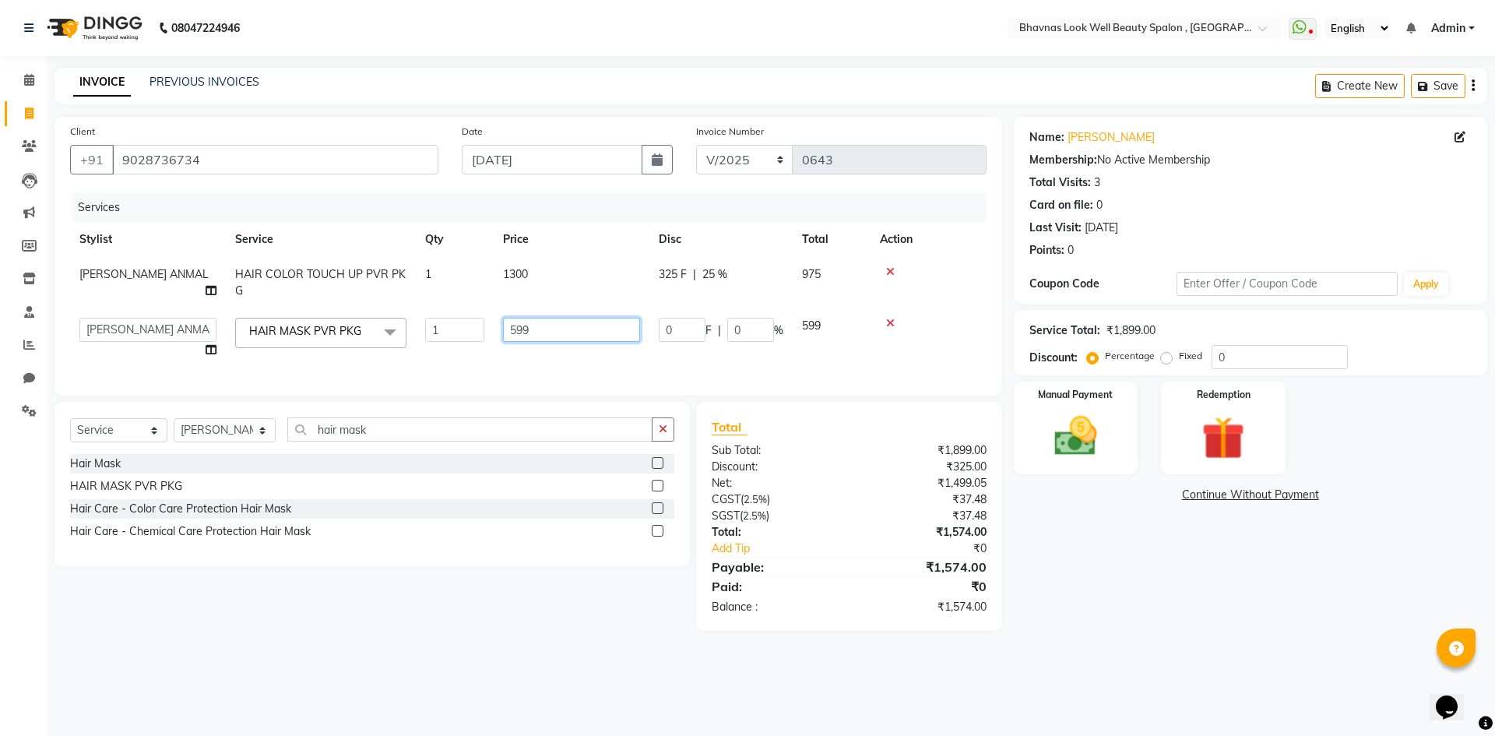
drag, startPoint x: 539, startPoint y: 325, endPoint x: 423, endPoint y: 344, distance: 117.7
click at [423, 344] on tr "[PERSON_NAME] [PERSON_NAME] ANMAL [PERSON_NAME] JYOTI [PERSON_NAME] [PERSON_NAM…" at bounding box center [528, 337] width 917 height 59
click at [564, 361] on div "Services Stylist Service Qty Price Disc Total Action [PERSON_NAME] ANMAL HAIR C…" at bounding box center [528, 286] width 917 height 187
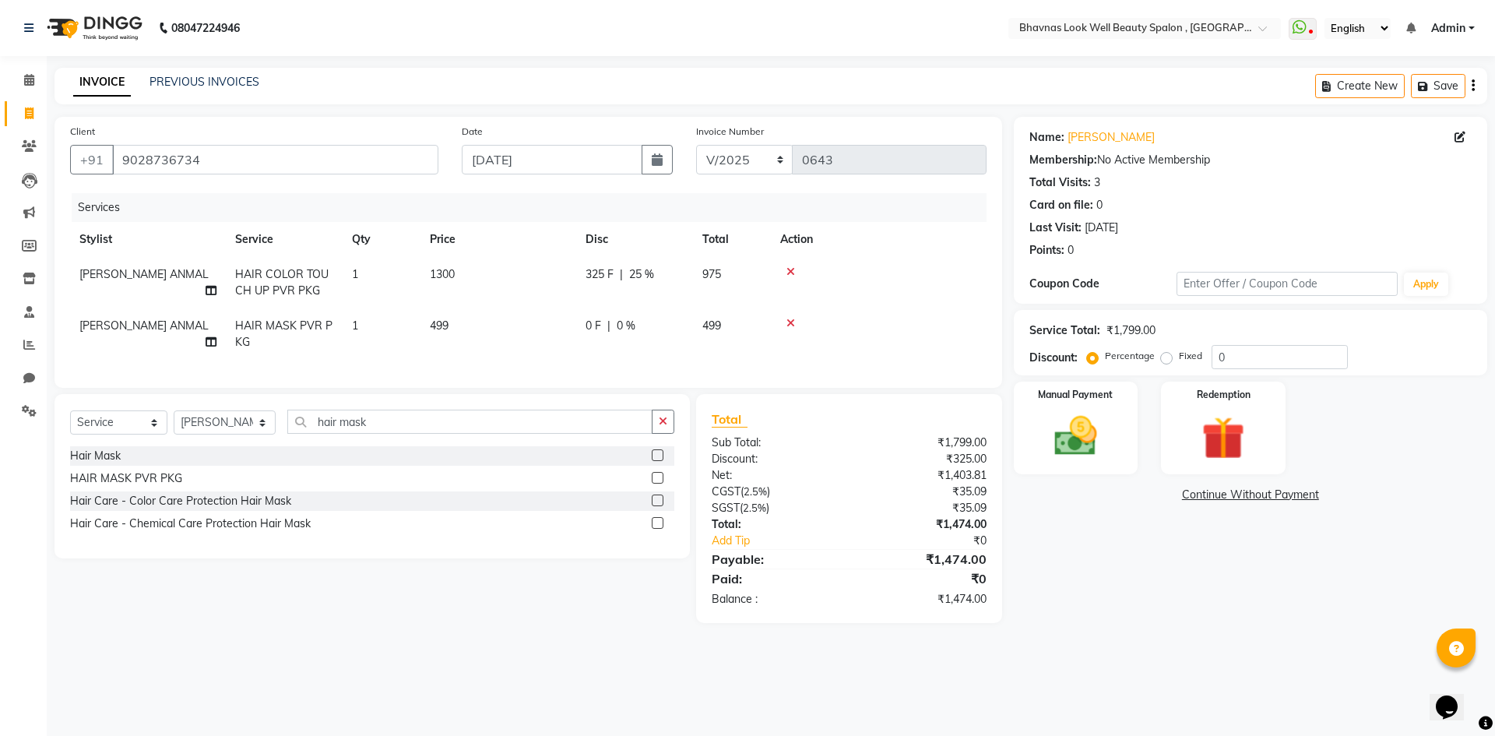
click at [571, 329] on td "499" at bounding box center [499, 333] width 156 height 51
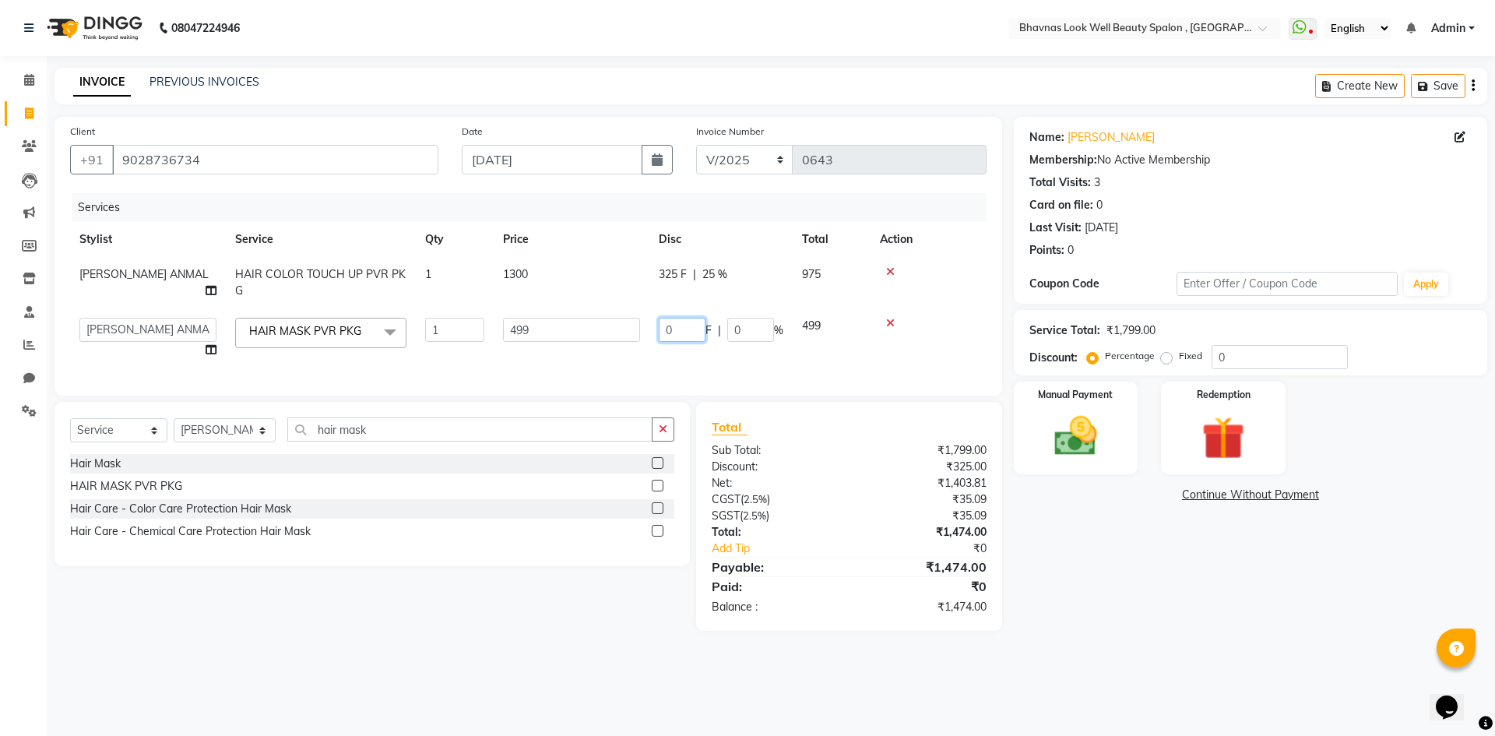
drag, startPoint x: 692, startPoint y: 333, endPoint x: 614, endPoint y: 339, distance: 78.1
click at [614, 339] on tr "[PERSON_NAME] [PERSON_NAME] ANMAL [PERSON_NAME] JYOTI [PERSON_NAME] [PERSON_NAM…" at bounding box center [528, 337] width 917 height 59
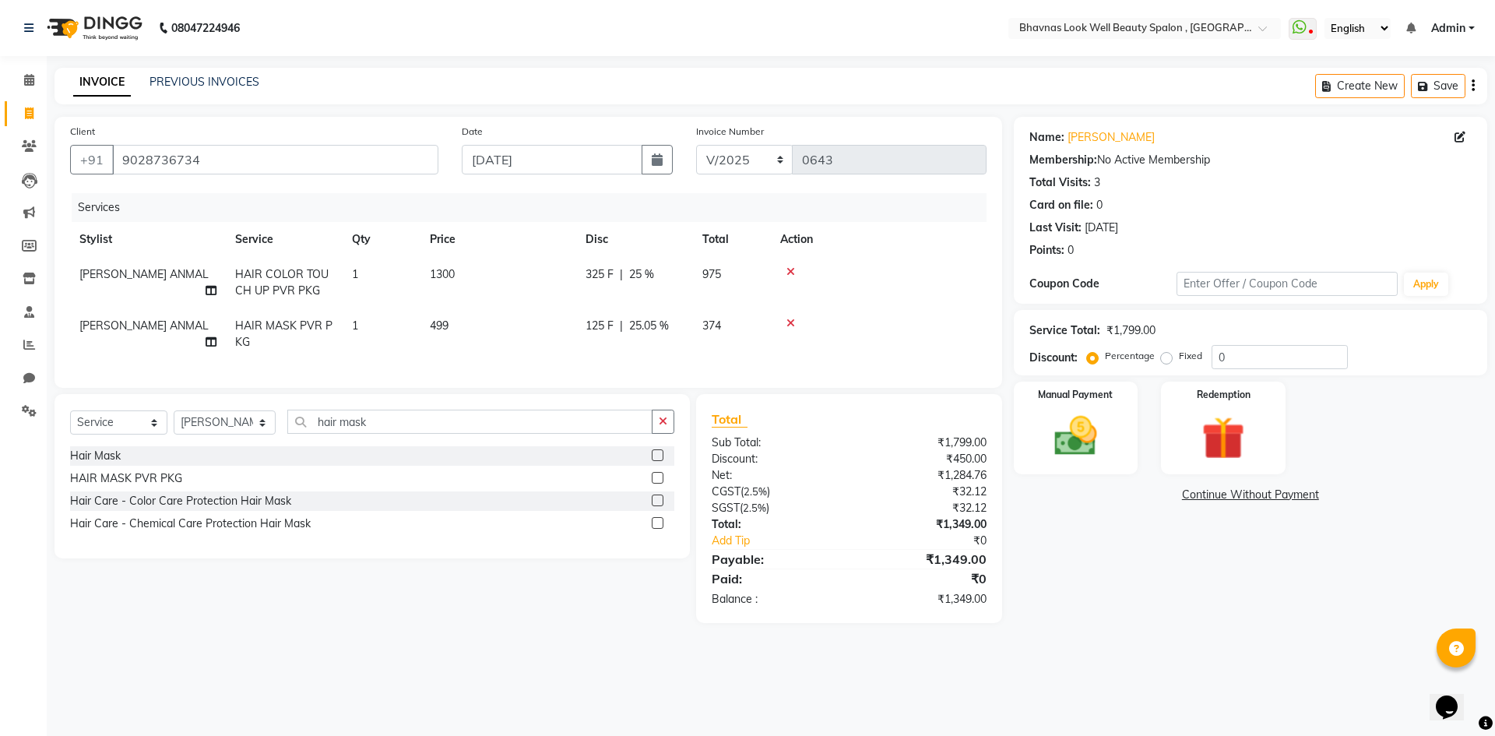
click at [822, 364] on div "Services Stylist Service Qty Price Disc Total Action [PERSON_NAME] ANMAL HAIR C…" at bounding box center [528, 282] width 917 height 179
click at [1088, 424] on img at bounding box center [1076, 435] width 72 height 51
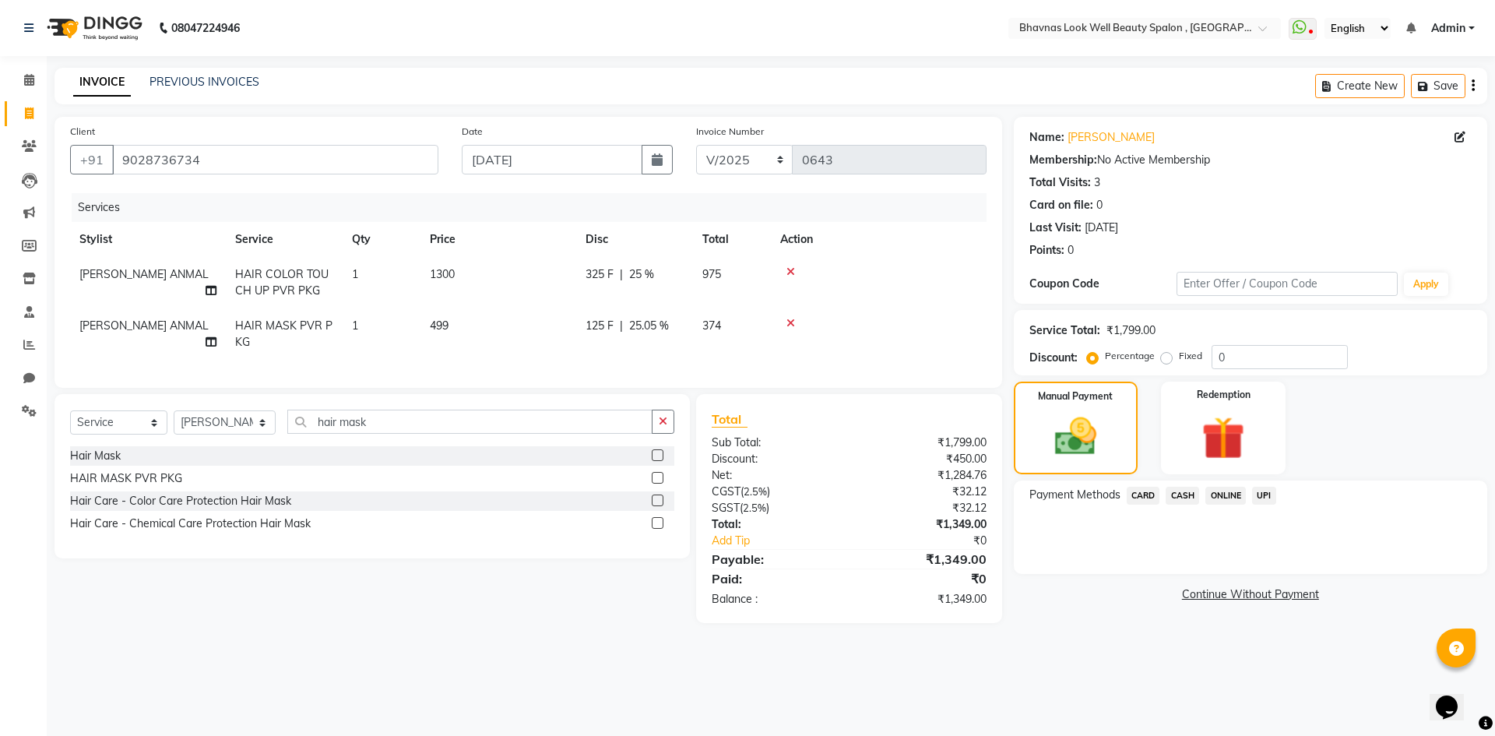
click at [1194, 492] on span "CASH" at bounding box center [1182, 496] width 33 height 18
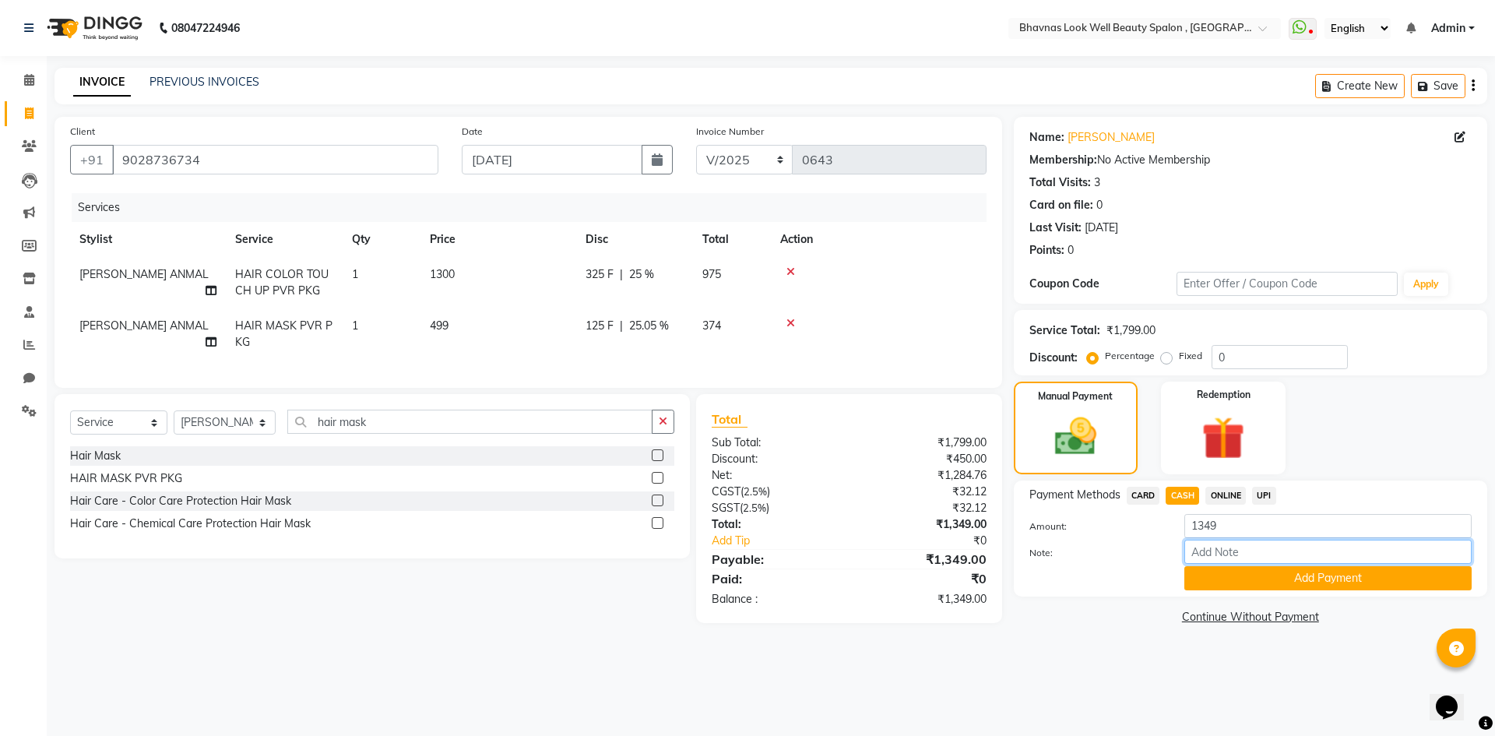
drag, startPoint x: 1224, startPoint y: 554, endPoint x: 1240, endPoint y: 556, distance: 15.7
click at [1224, 554] on input "Note:" at bounding box center [1327, 552] width 287 height 24
click at [1290, 582] on button "Add Payment" at bounding box center [1327, 578] width 287 height 24
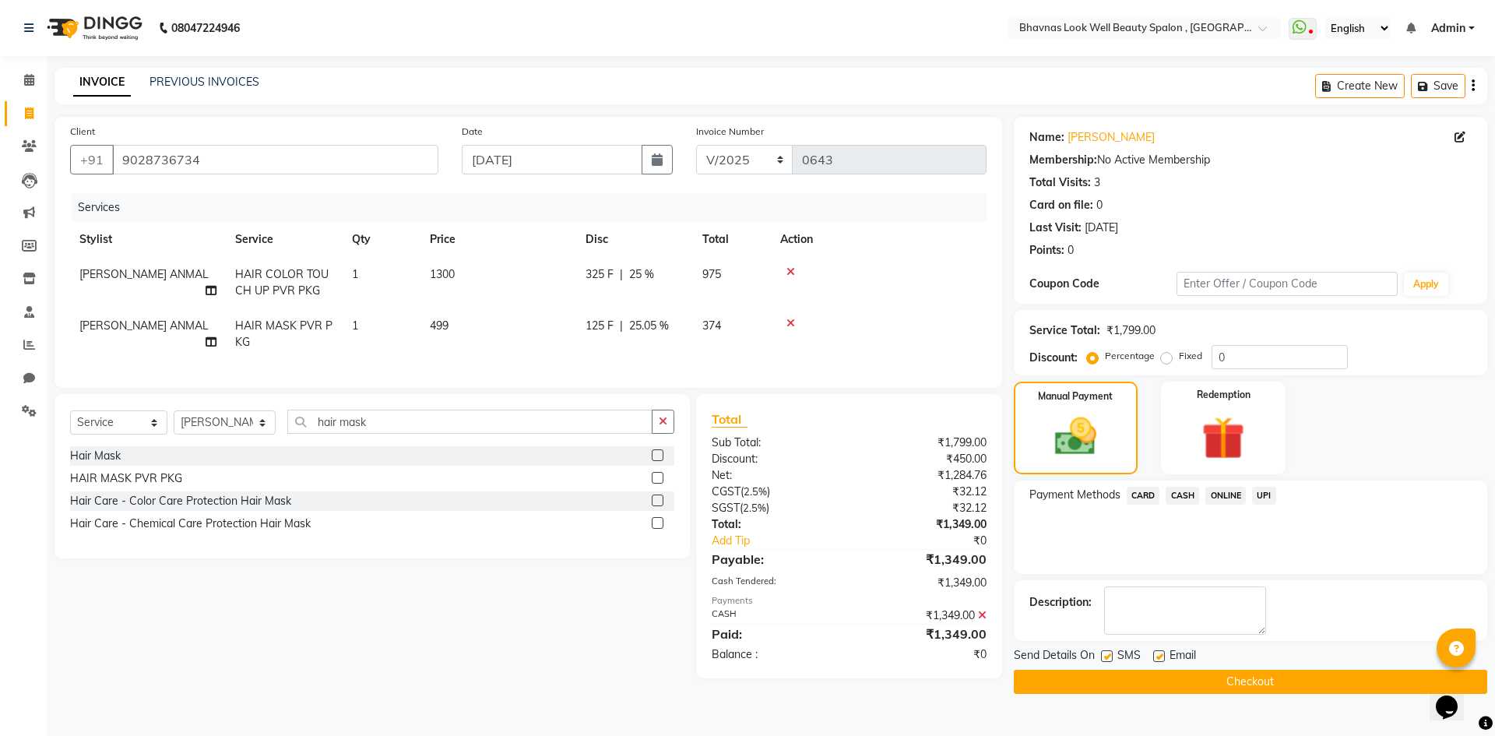
click at [1103, 661] on label at bounding box center [1107, 656] width 12 height 12
click at [1103, 661] on input "checkbox" at bounding box center [1106, 657] width 10 height 10
click at [1155, 656] on label at bounding box center [1159, 656] width 12 height 12
click at [1155, 656] on input "checkbox" at bounding box center [1158, 657] width 10 height 10
click at [1200, 679] on button "Checkout" at bounding box center [1250, 682] width 473 height 24
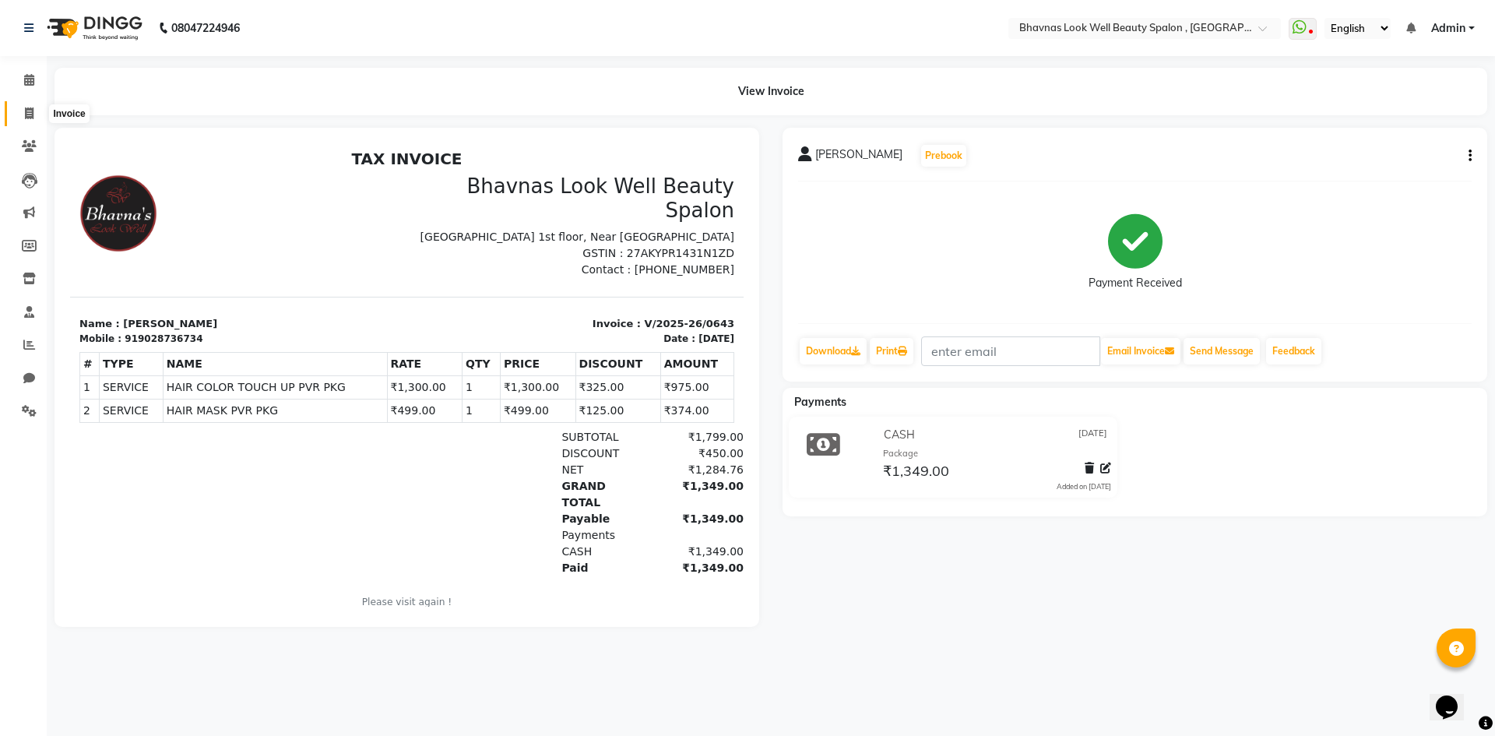
click at [30, 111] on icon at bounding box center [29, 113] width 9 height 12
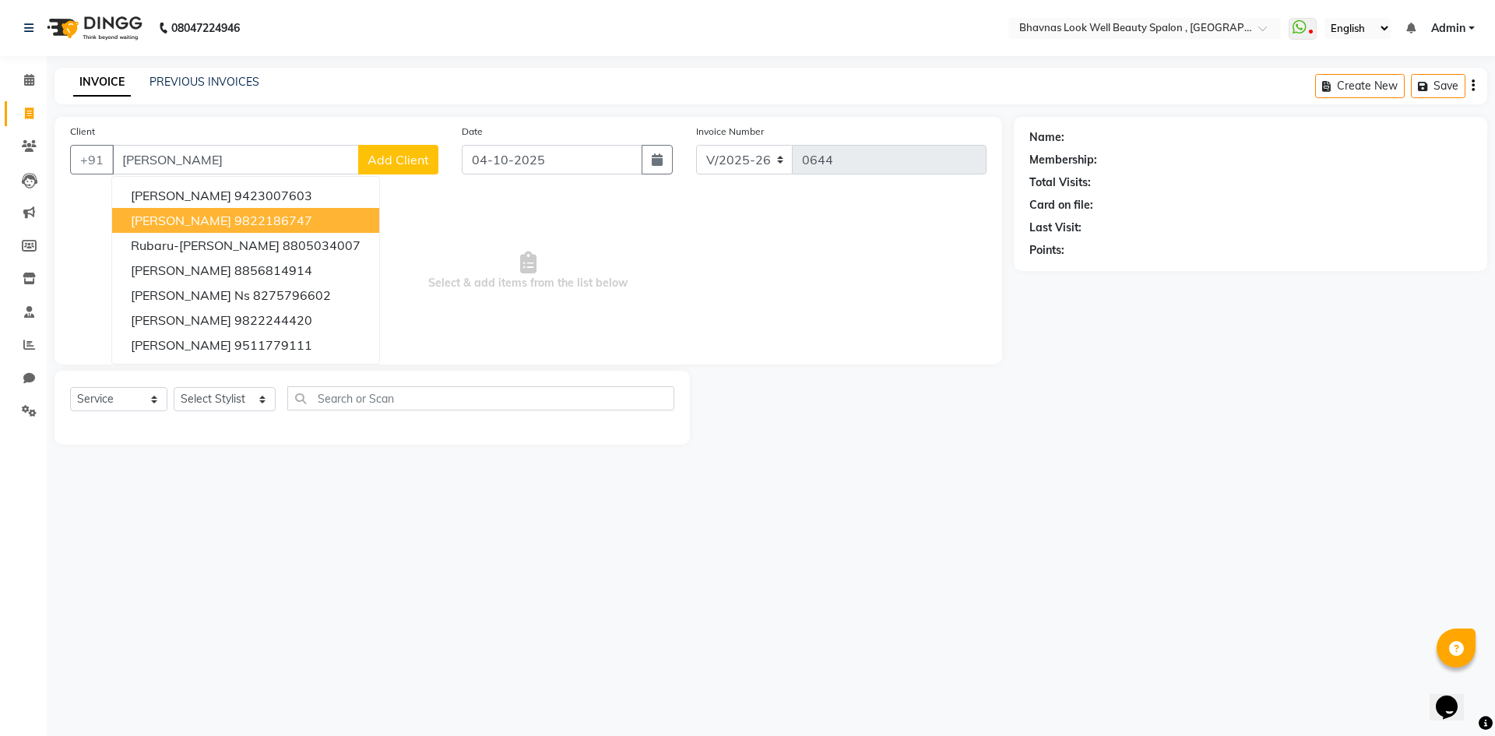
click at [235, 215] on ngb-highlight "9822186747" at bounding box center [273, 221] width 78 height 16
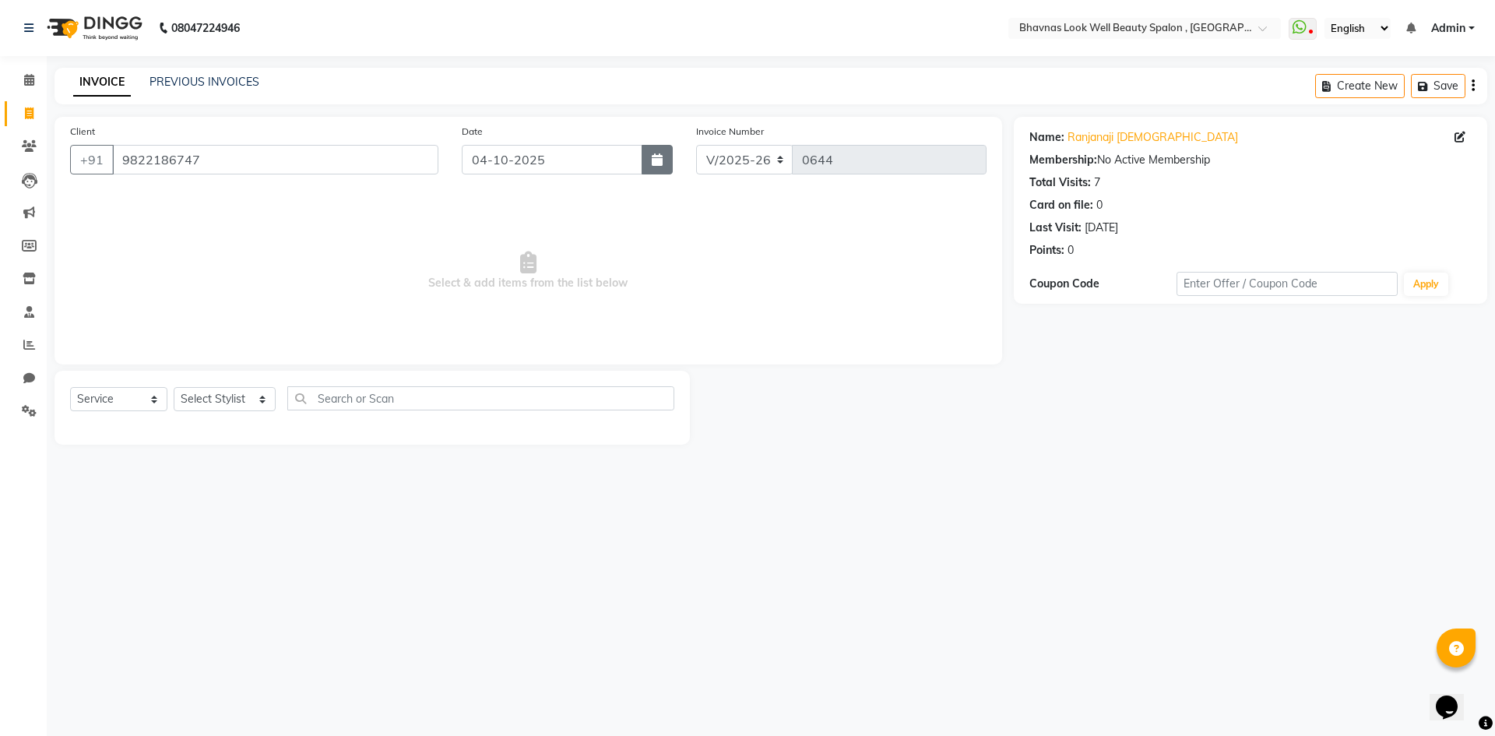
click at [668, 155] on button "button" at bounding box center [657, 160] width 31 height 30
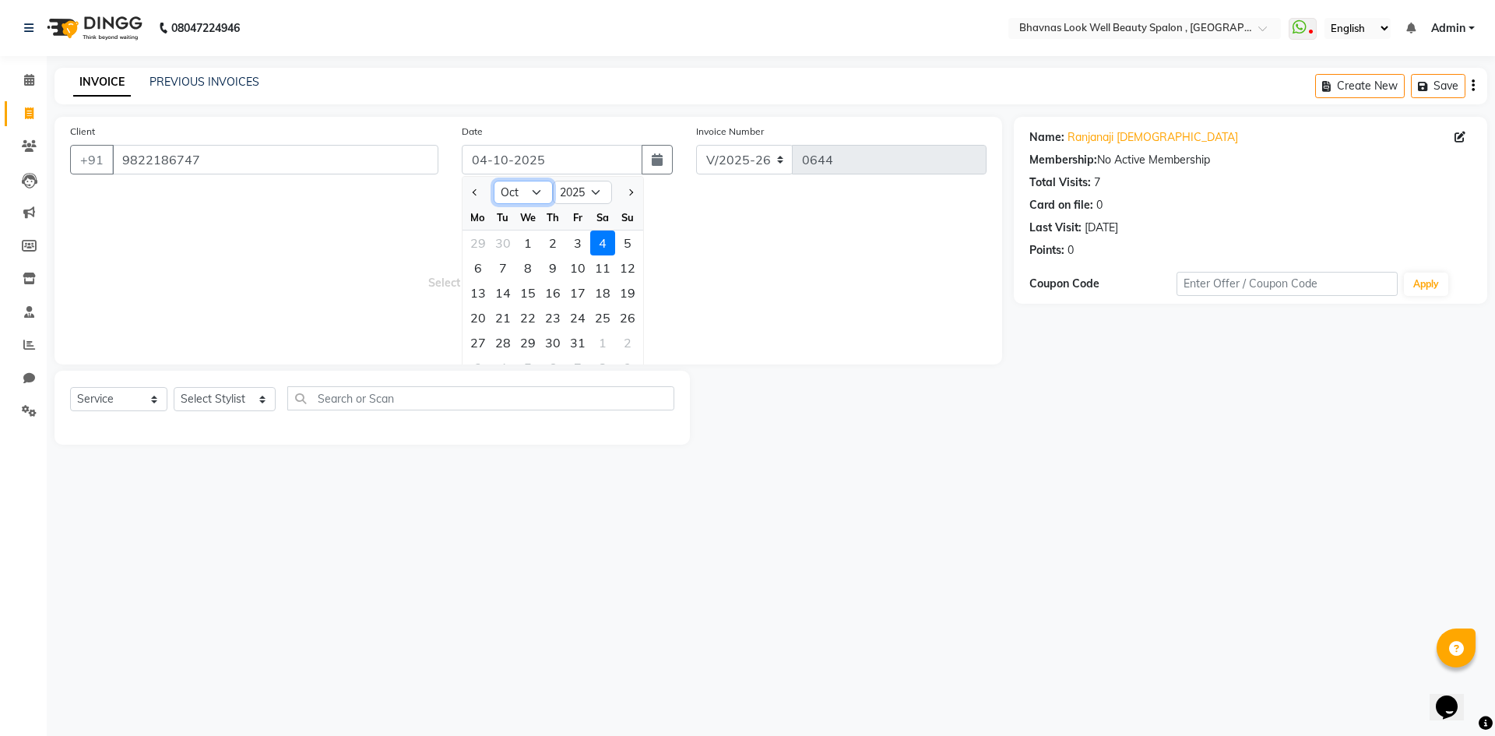
click at [519, 191] on select "Jan Feb Mar Apr May Jun [DATE] Aug Sep Oct Nov Dec" at bounding box center [523, 192] width 59 height 23
click at [494, 181] on select "Jan Feb Mar Apr May Jun [DATE] Aug Sep Oct Nov Dec" at bounding box center [523, 192] width 59 height 23
click at [586, 347] on div "30" at bounding box center [577, 342] width 25 height 25
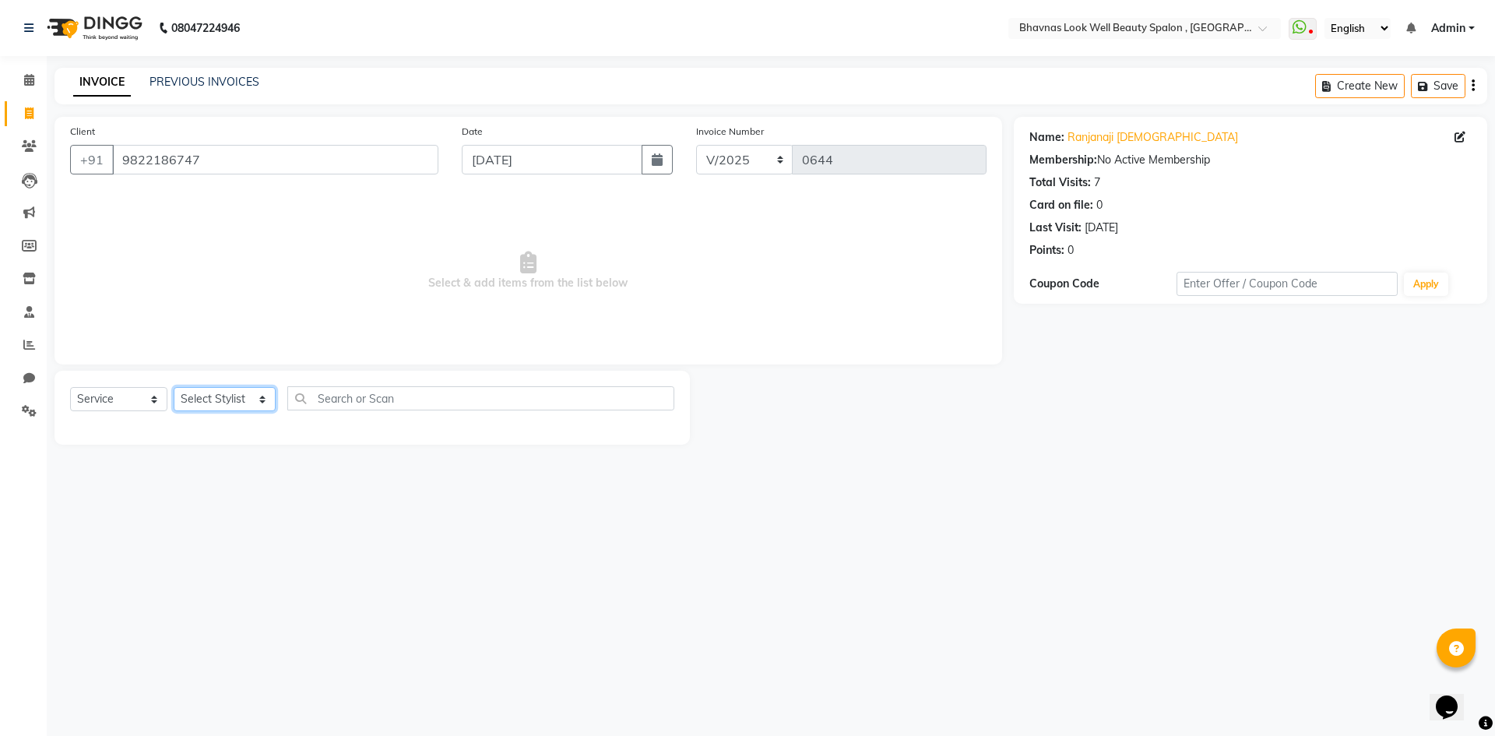
drag, startPoint x: 209, startPoint y: 401, endPoint x: 213, endPoint y: 410, distance: 9.4
click at [209, 401] on select "Select Stylist [PERSON_NAME] [PERSON_NAME] ANMAL [PERSON_NAME] JYOTI [PERSON_NA…" at bounding box center [225, 399] width 102 height 24
click at [174, 387] on select "Select Stylist [PERSON_NAME] [PERSON_NAME] ANMAL [PERSON_NAME] JYOTI [PERSON_NA…" at bounding box center [225, 399] width 102 height 24
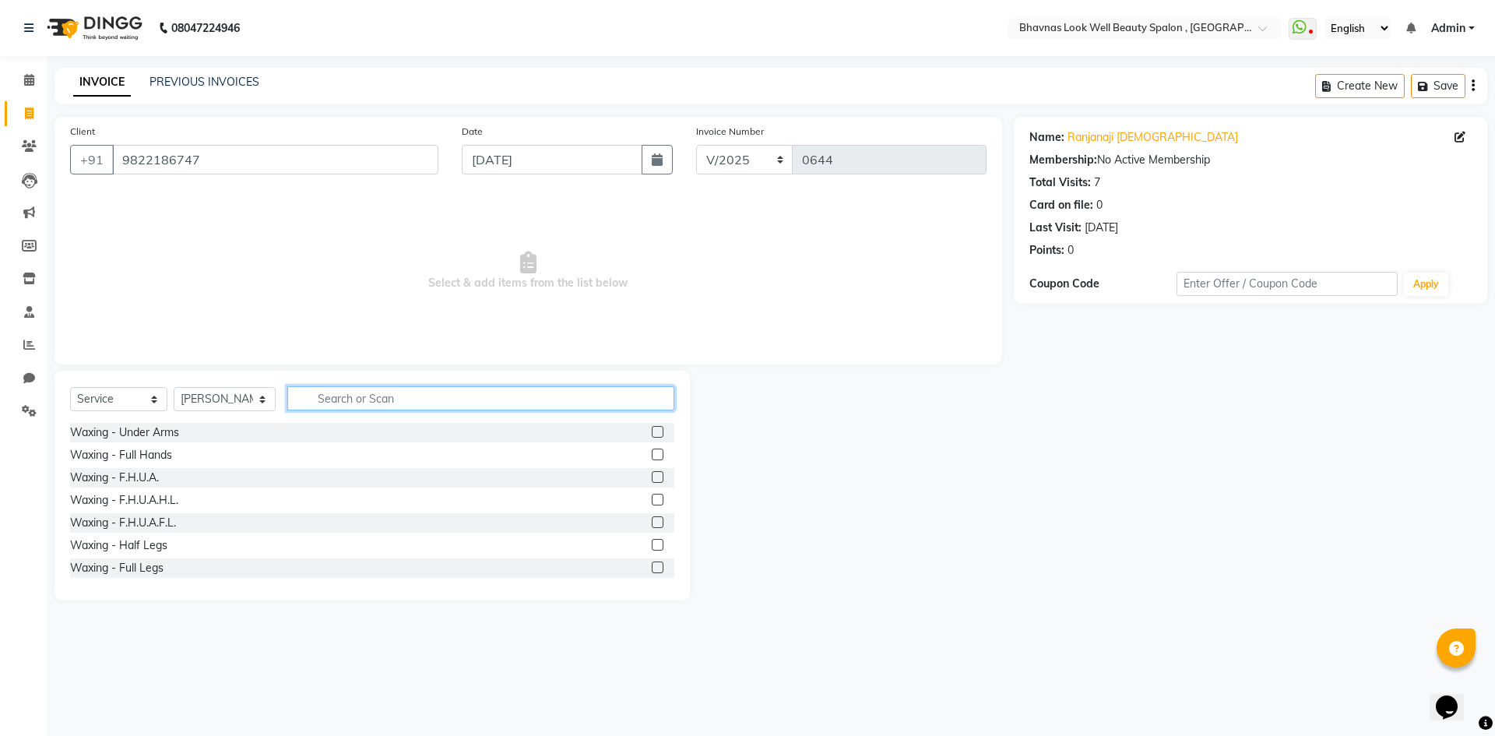
click at [374, 399] on input "text" at bounding box center [481, 398] width 388 height 24
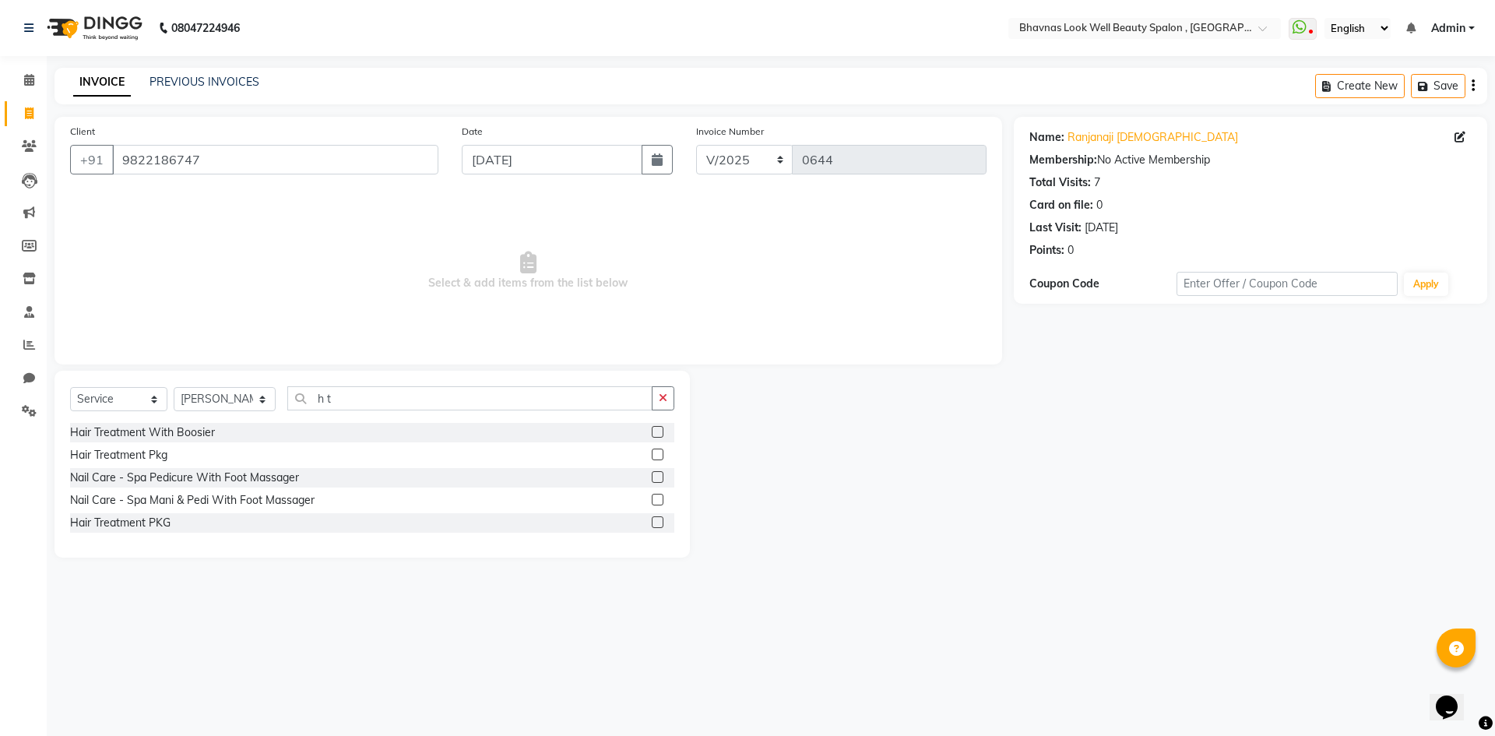
drag, startPoint x: 663, startPoint y: 452, endPoint x: 660, endPoint y: 462, distance: 9.9
click at [663, 453] on label at bounding box center [658, 455] width 12 height 12
click at [662, 453] on input "checkbox" at bounding box center [657, 455] width 10 height 10
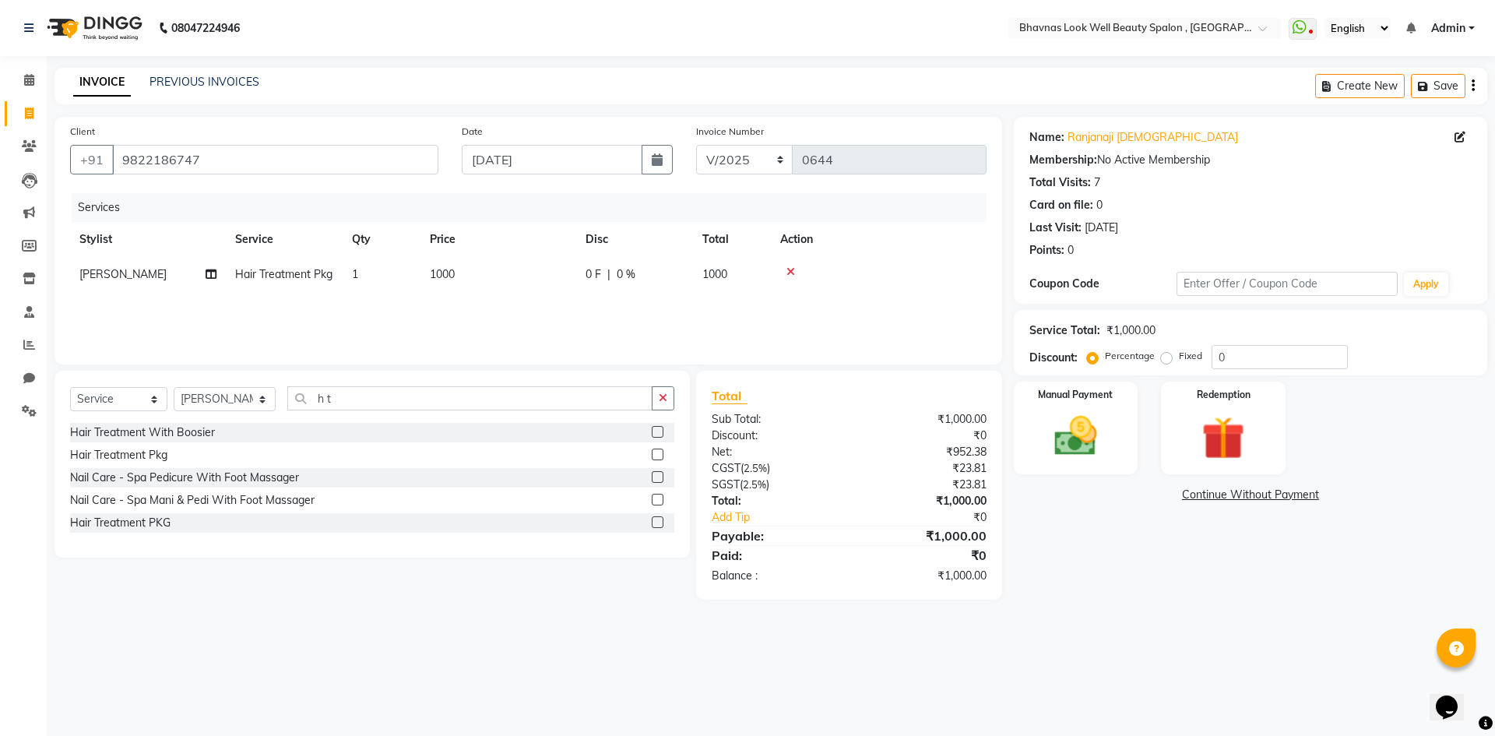
click at [496, 261] on td "1000" at bounding box center [499, 274] width 156 height 35
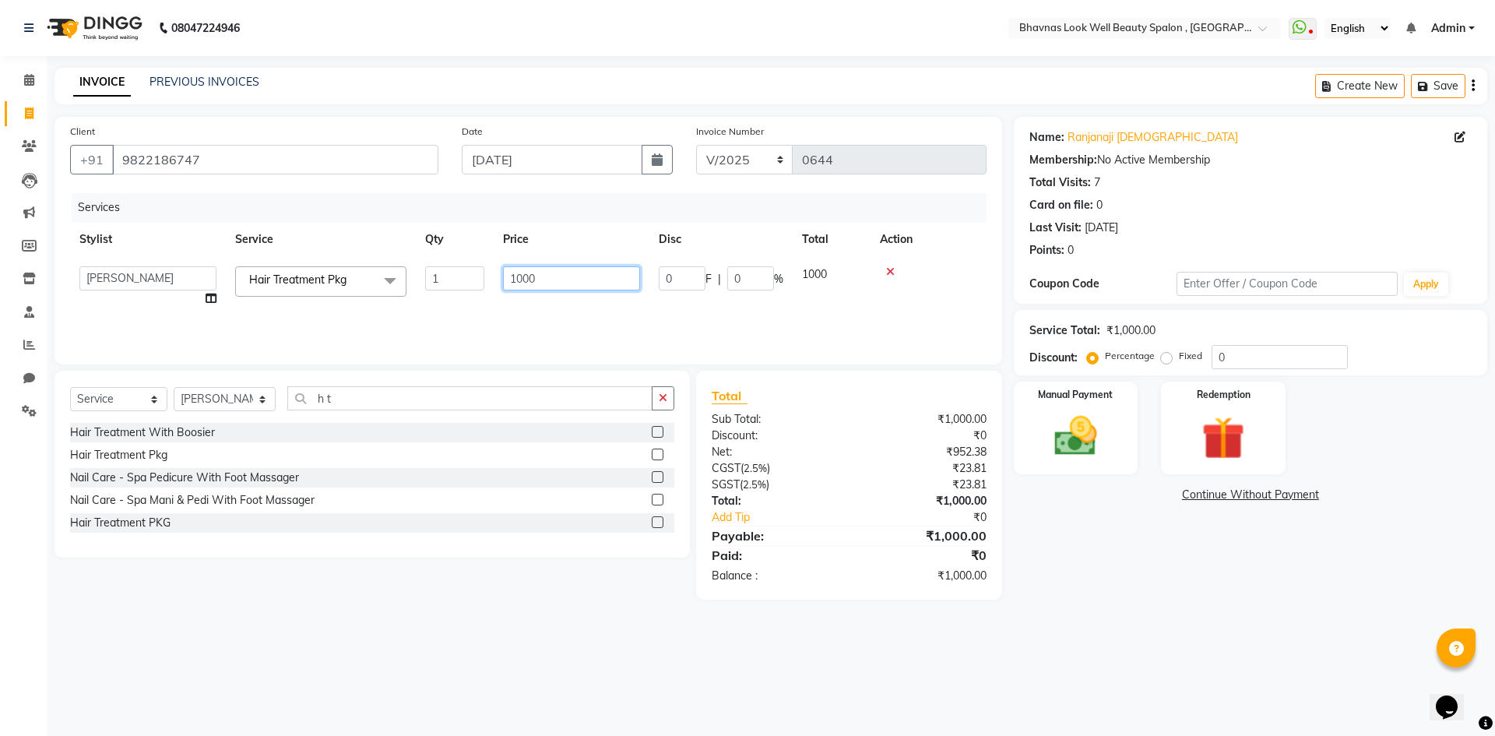
drag, startPoint x: 584, startPoint y: 280, endPoint x: 435, endPoint y: 287, distance: 148.9
click at [435, 286] on tr "[PERSON_NAME] [PERSON_NAME] ANMAL [PERSON_NAME] JYOTI [PERSON_NAME] [PERSON_NAM…" at bounding box center [528, 286] width 917 height 59
click at [692, 333] on div "Services Stylist Service Qty Price Disc Total Action [PERSON_NAME] [PERSON_NAME…" at bounding box center [528, 271] width 917 height 156
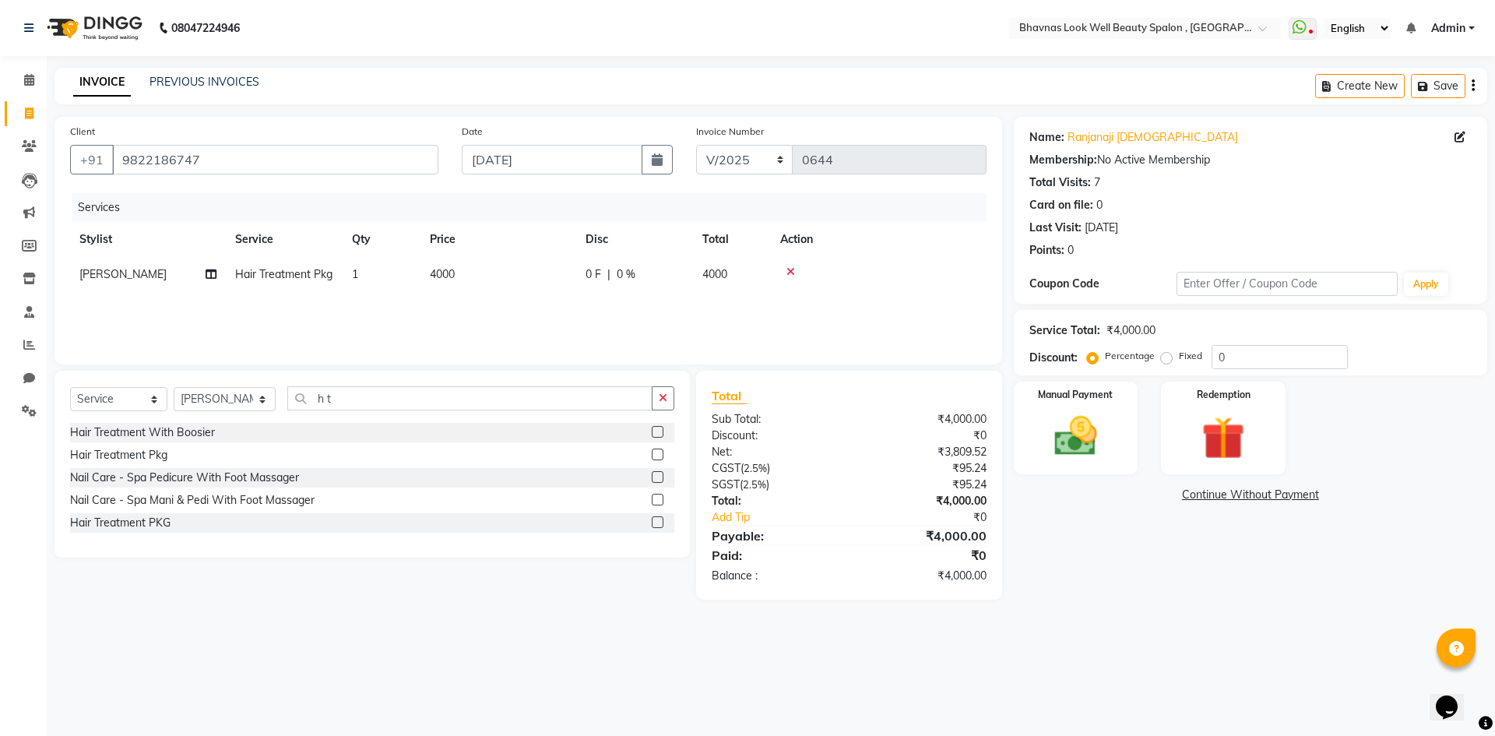
click at [634, 292] on td "0 F | 0 %" at bounding box center [634, 274] width 117 height 35
drag, startPoint x: 690, startPoint y: 278, endPoint x: 595, endPoint y: 289, distance: 95.6
click at [596, 289] on tr "[PERSON_NAME] [PERSON_NAME] ANMAL [PERSON_NAME] JYOTI [PERSON_NAME] [PERSON_NAM…" at bounding box center [528, 286] width 917 height 59
click at [744, 324] on div "Services Stylist Service Qty Price Disc Total Action [PERSON_NAME] CHANDPUR Hai…" at bounding box center [528, 271] width 917 height 156
click at [1035, 438] on div "Manual Payment" at bounding box center [1075, 428] width 129 height 96
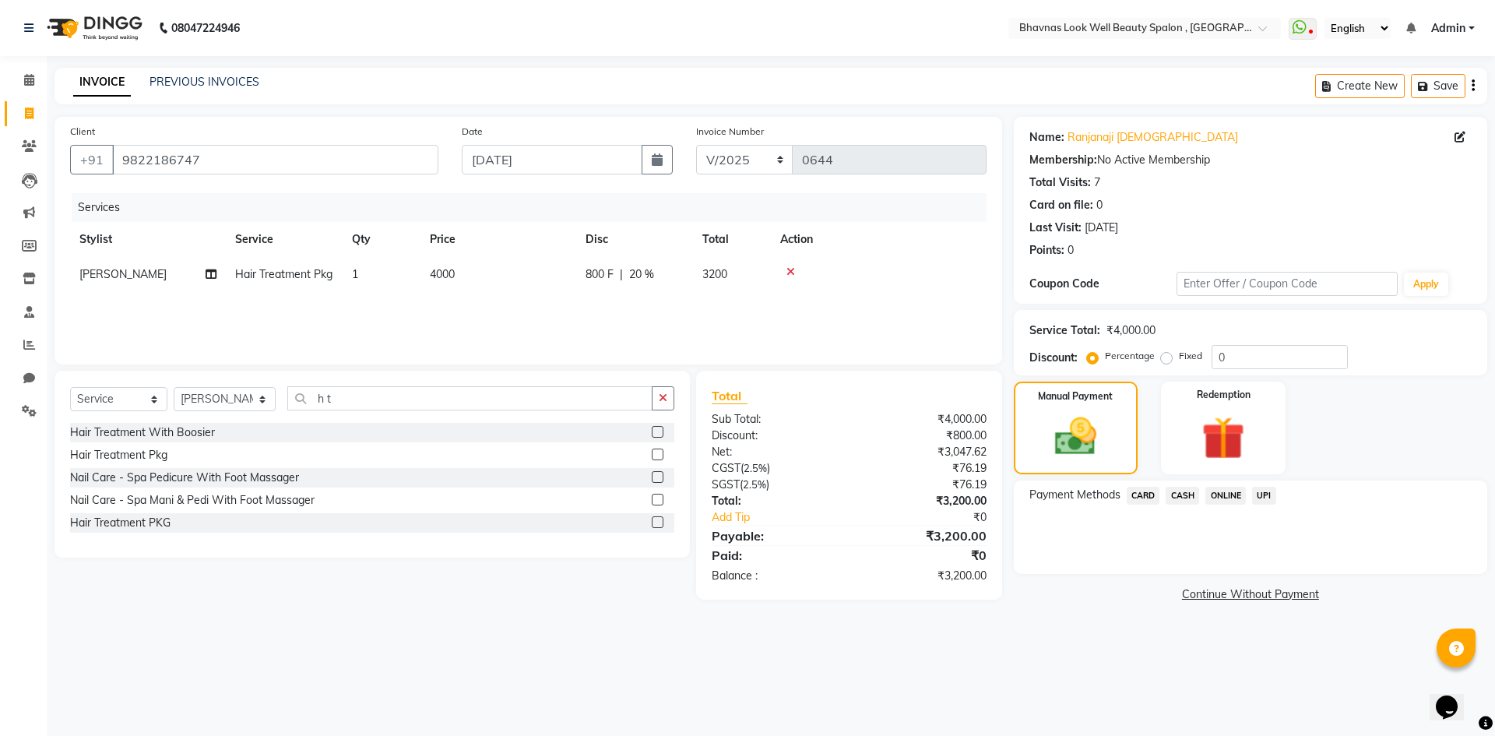
click at [1183, 493] on span "CASH" at bounding box center [1182, 496] width 33 height 18
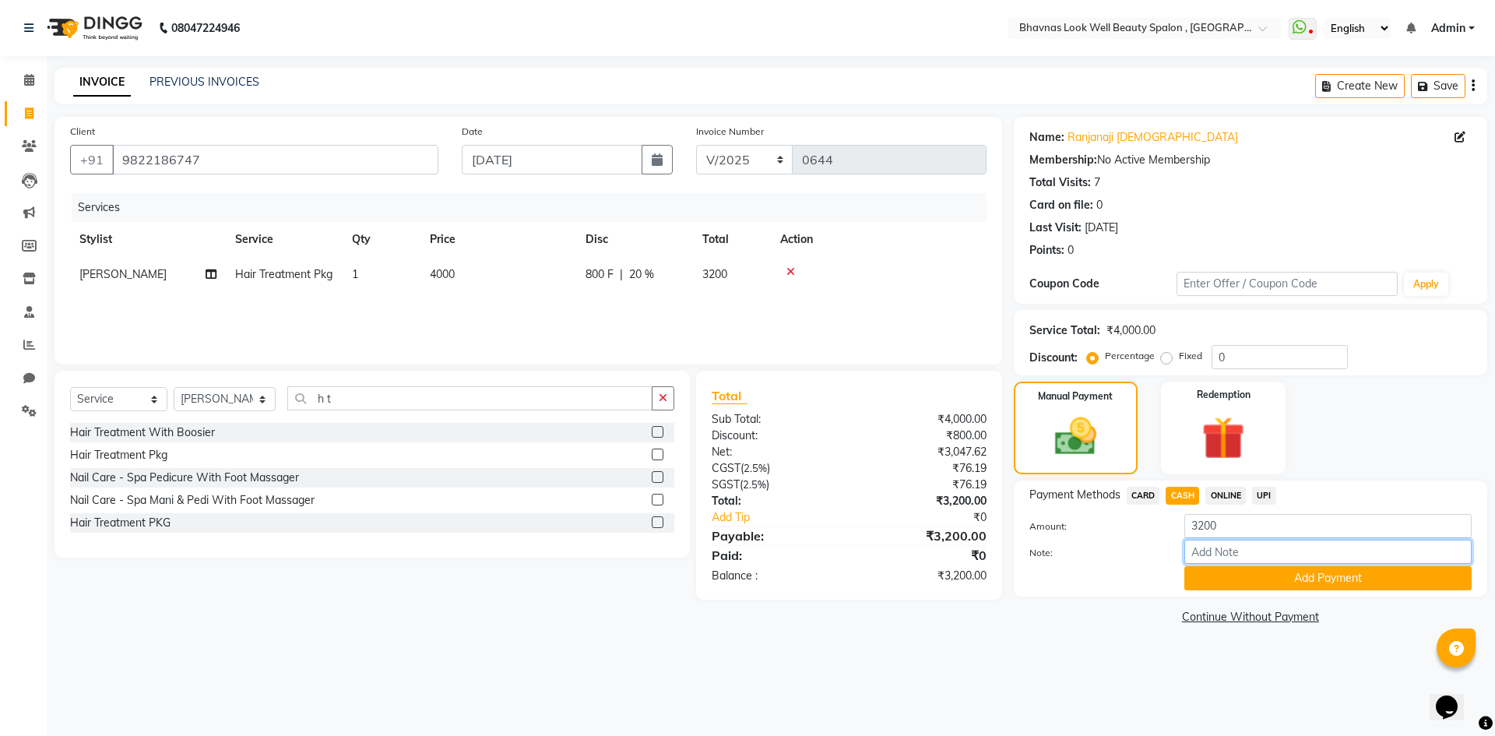
click at [1239, 563] on input "Note:" at bounding box center [1327, 552] width 287 height 24
click at [1259, 581] on button "Add Payment" at bounding box center [1327, 578] width 287 height 24
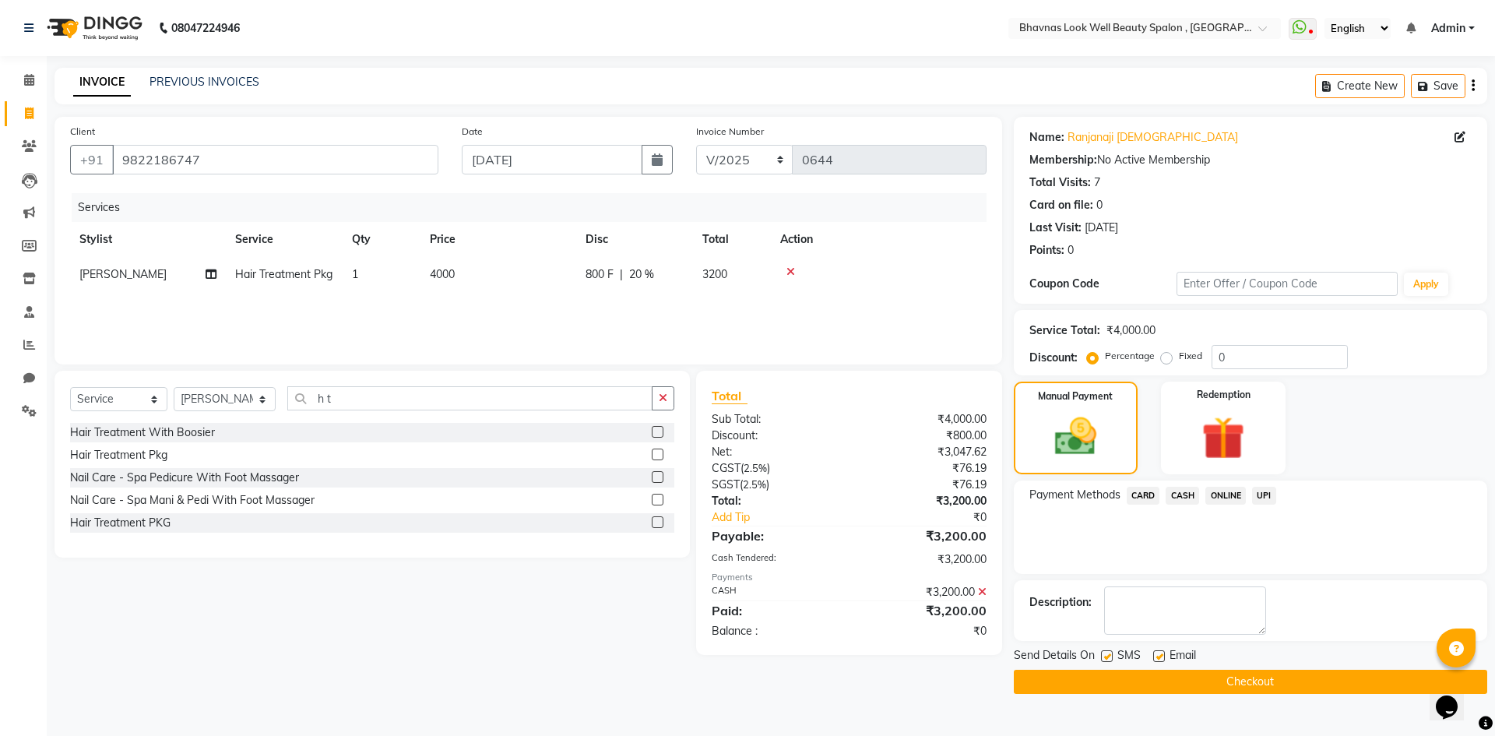
click at [1103, 653] on label at bounding box center [1107, 656] width 12 height 12
click at [1103, 653] on input "checkbox" at bounding box center [1106, 657] width 10 height 10
click at [1156, 654] on label at bounding box center [1159, 656] width 12 height 12
click at [1156, 654] on input "checkbox" at bounding box center [1158, 657] width 10 height 10
click at [1181, 684] on button "Checkout" at bounding box center [1250, 682] width 473 height 24
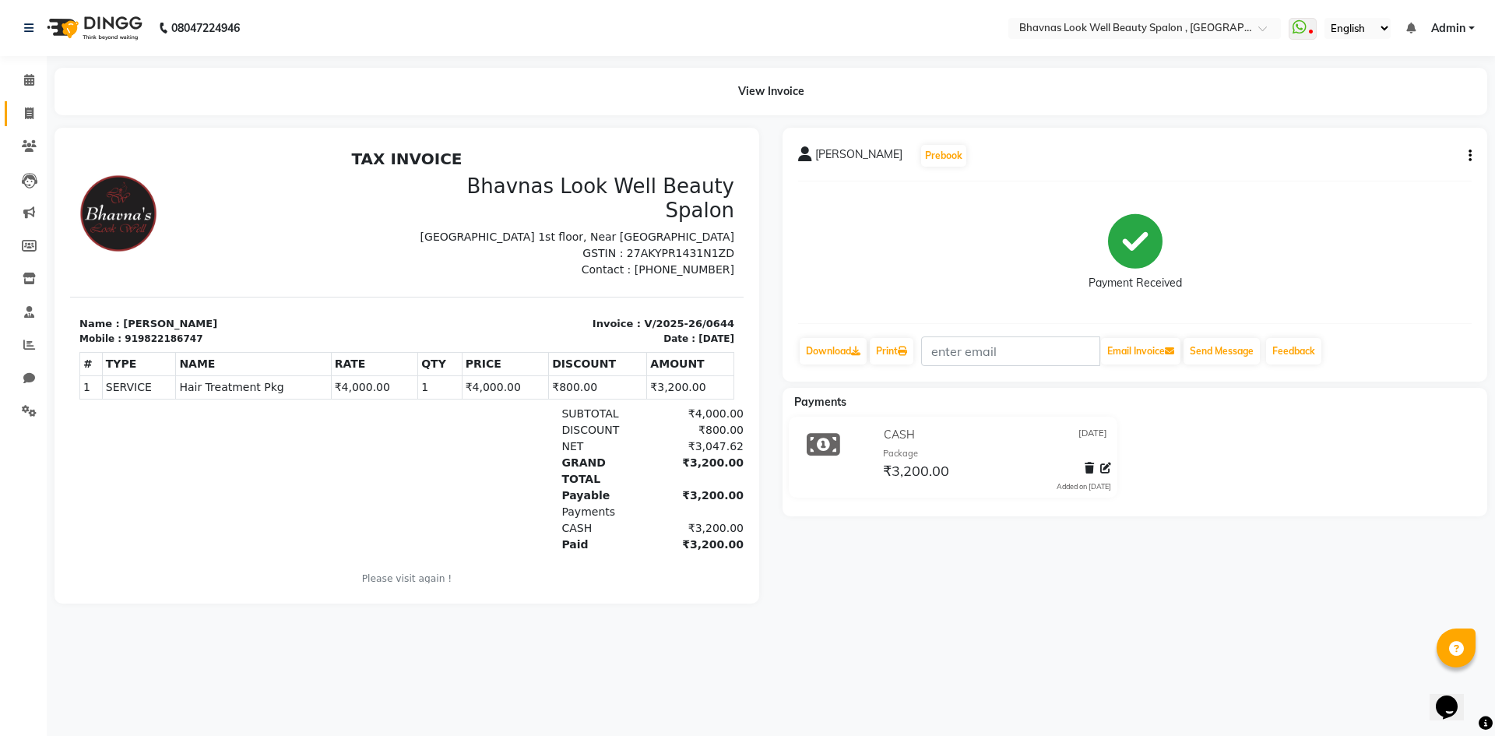
click at [33, 122] on link "Invoice" at bounding box center [23, 114] width 37 height 26
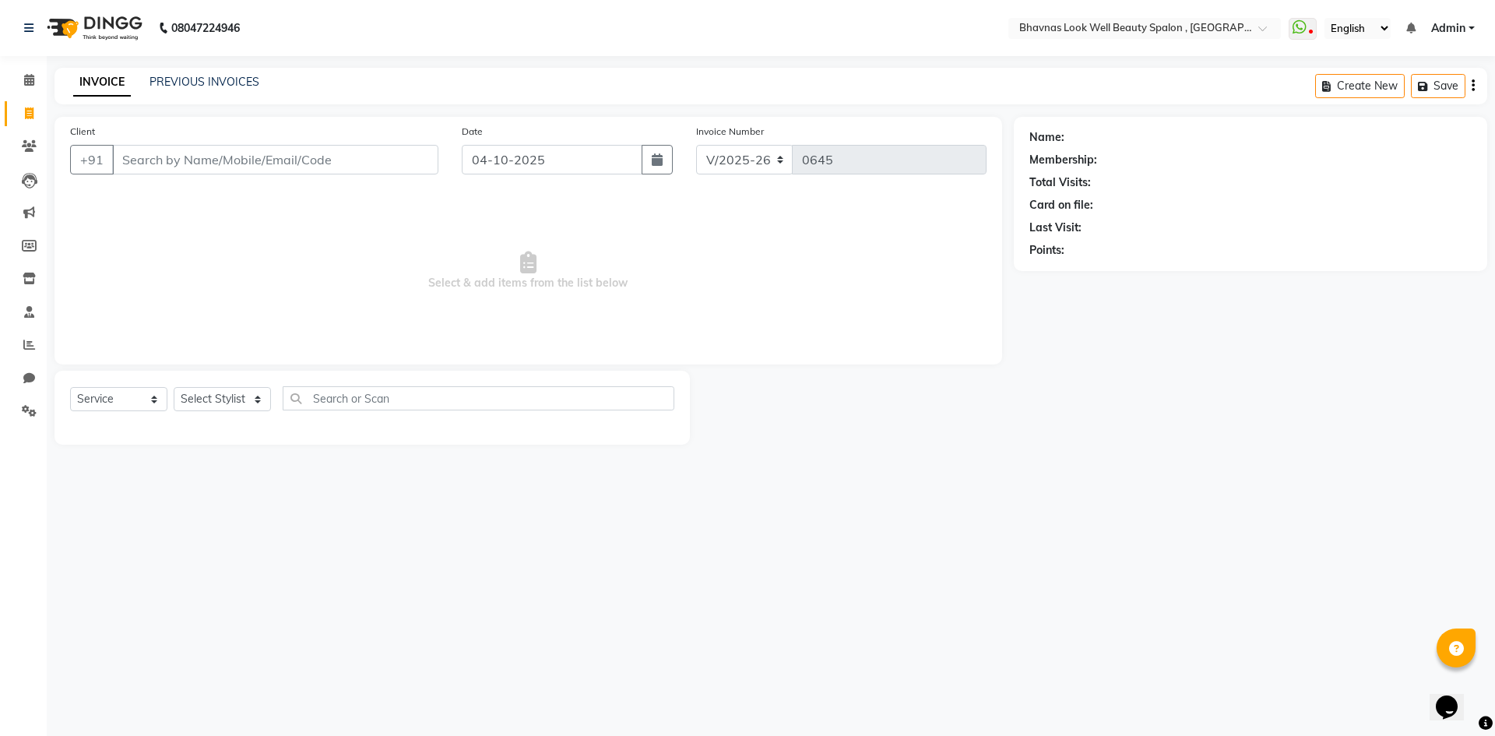
click at [236, 156] on input "Client" at bounding box center [275, 160] width 326 height 30
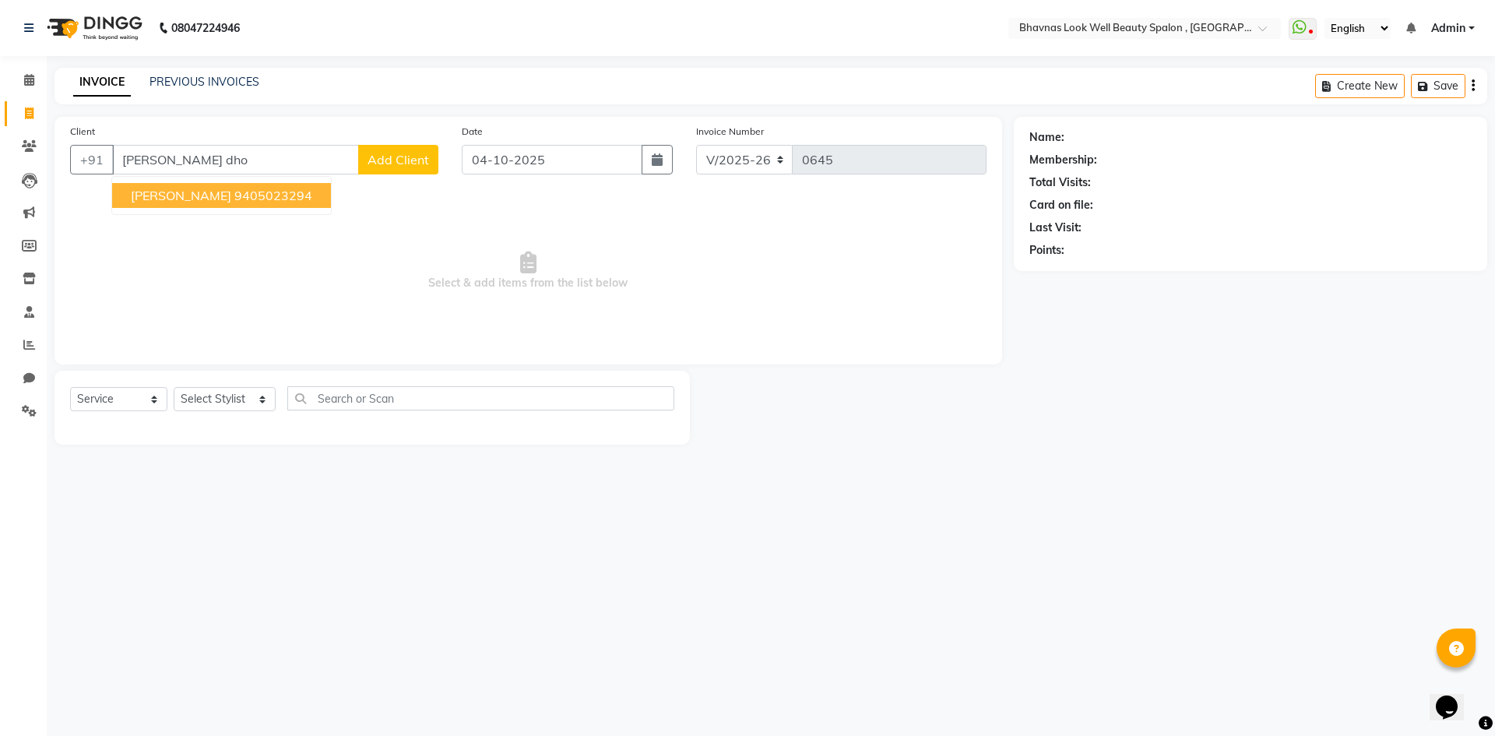
click at [287, 182] on ngb-typeahead-window "[PERSON_NAME] DHOKA 9405023294" at bounding box center [221, 195] width 220 height 39
click at [282, 200] on ngb-highlight "9405023294" at bounding box center [273, 196] width 78 height 16
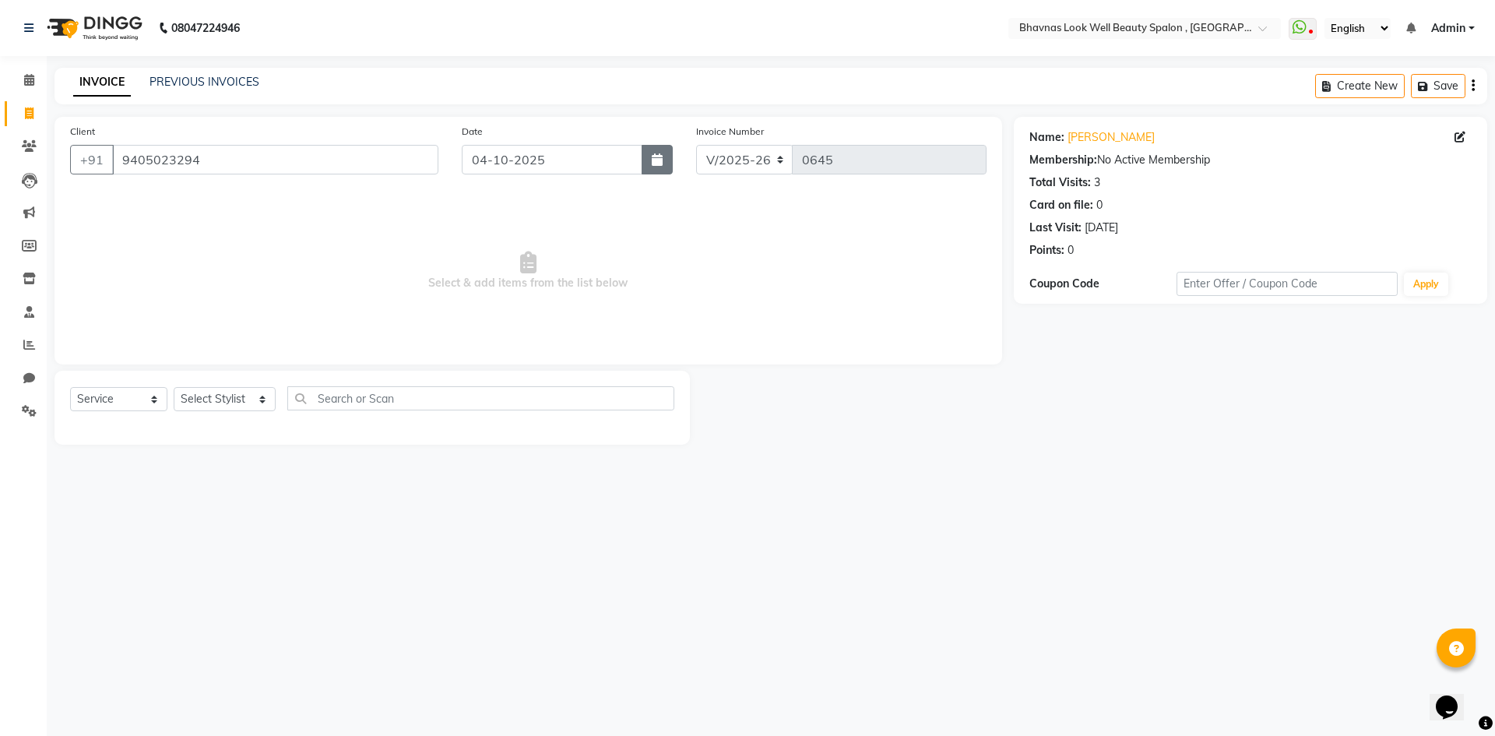
click at [658, 157] on icon "button" at bounding box center [657, 159] width 11 height 12
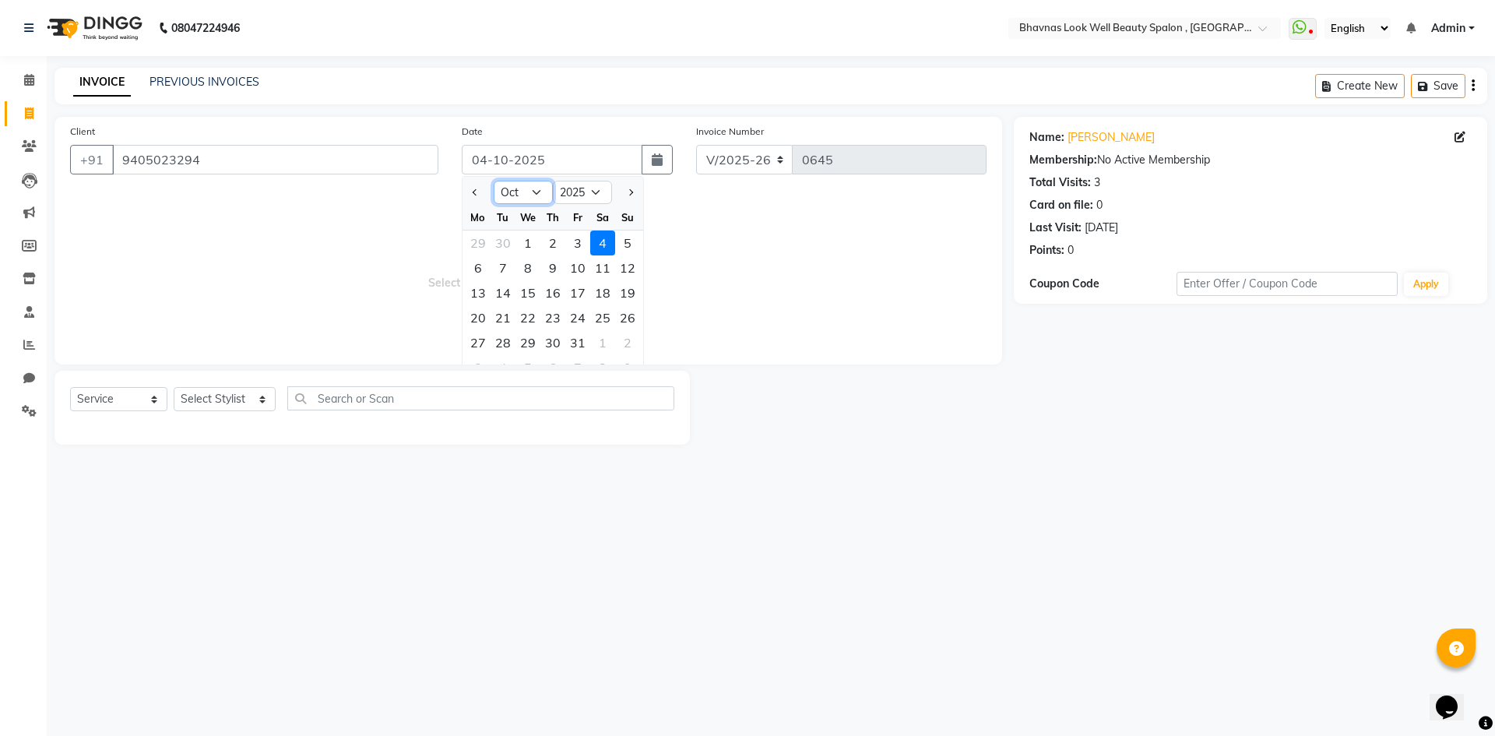
click at [520, 192] on select "Jan Feb Mar Apr May Jun [DATE] Aug Sep Oct Nov Dec" at bounding box center [523, 192] width 59 height 23
drag, startPoint x: 219, startPoint y: 162, endPoint x: 0, endPoint y: 173, distance: 219.1
click at [0, 173] on app-home "08047224946 Select Location × Bhavnas Look Well Beauty Spalon , Market Yard Wha…" at bounding box center [747, 234] width 1495 height 468
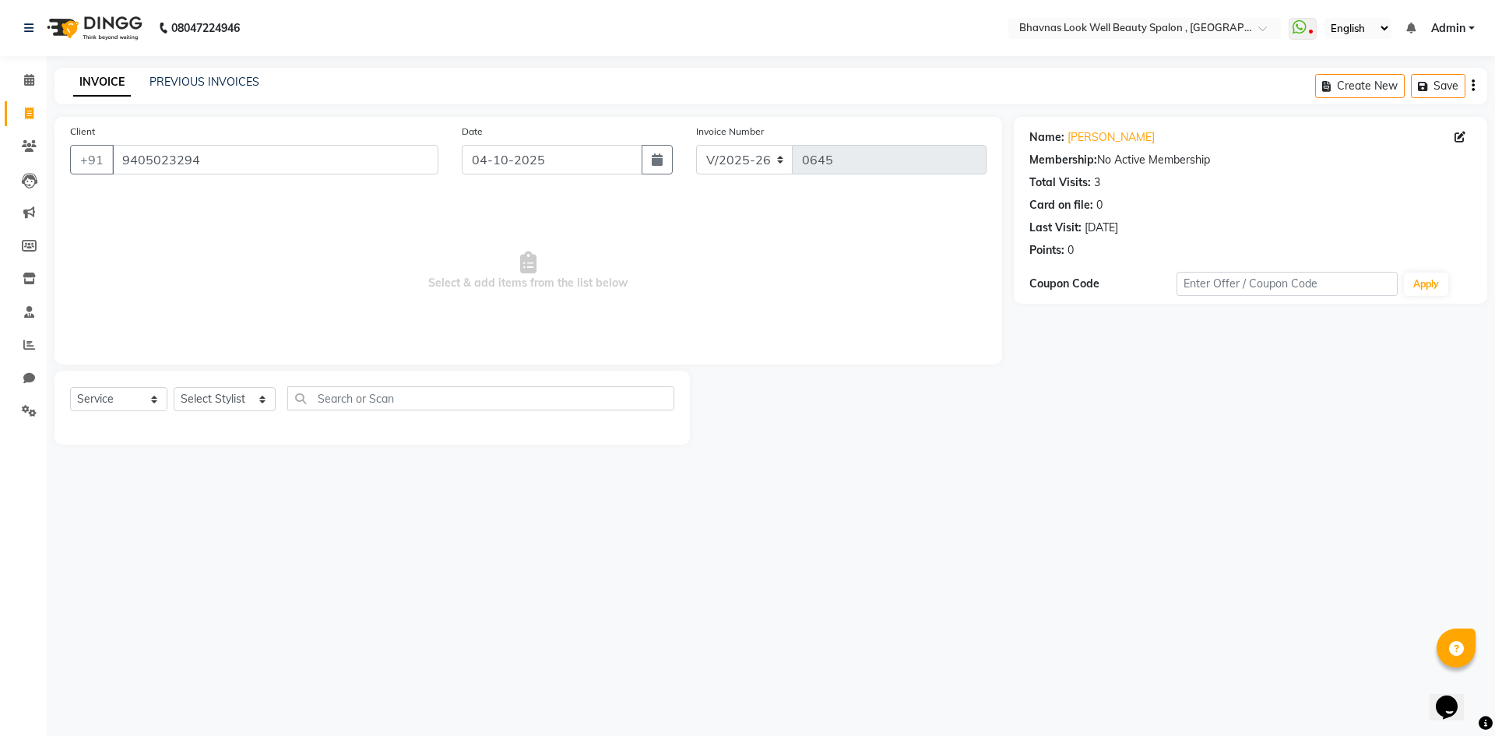
click at [642, 145] on button "button" at bounding box center [657, 160] width 31 height 30
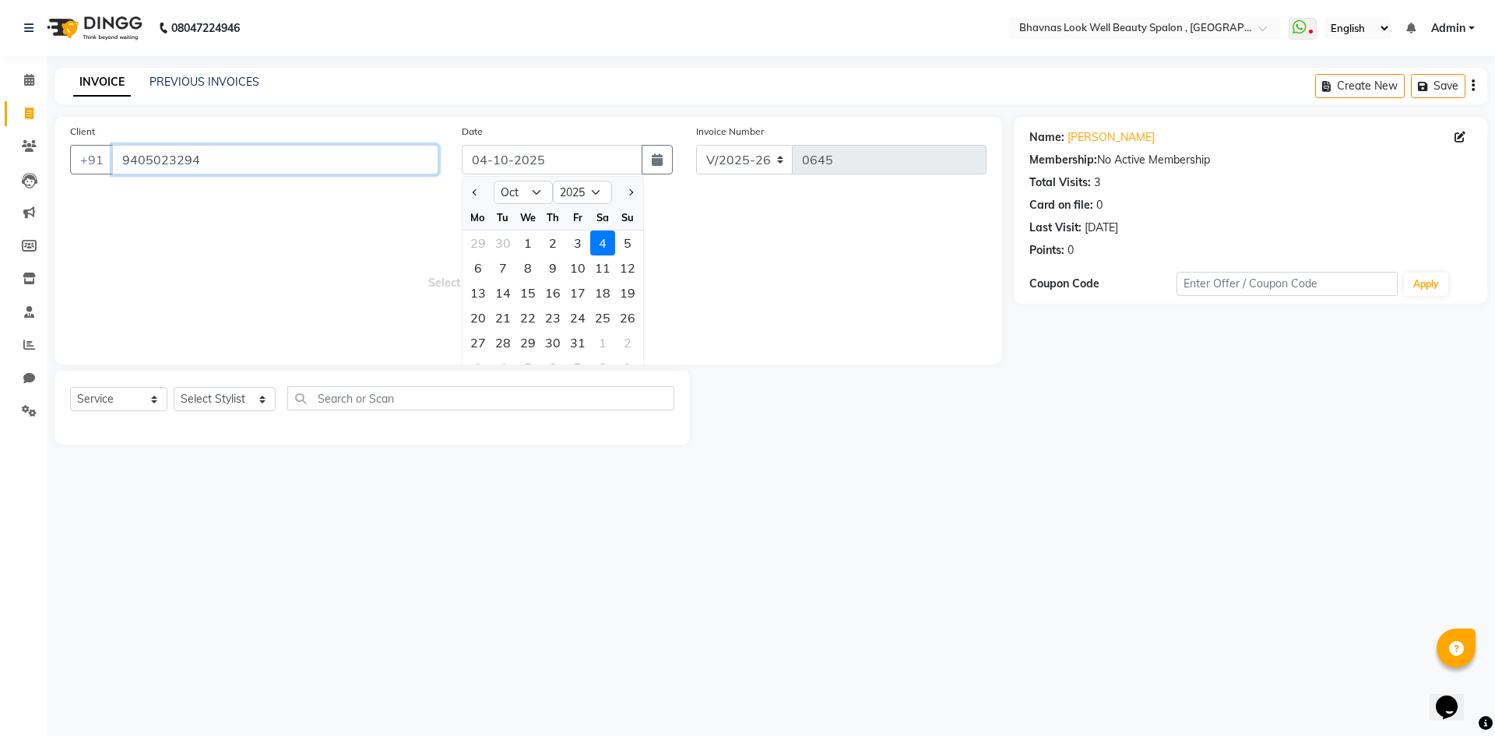
click at [201, 169] on input "9405023294" at bounding box center [275, 160] width 326 height 30
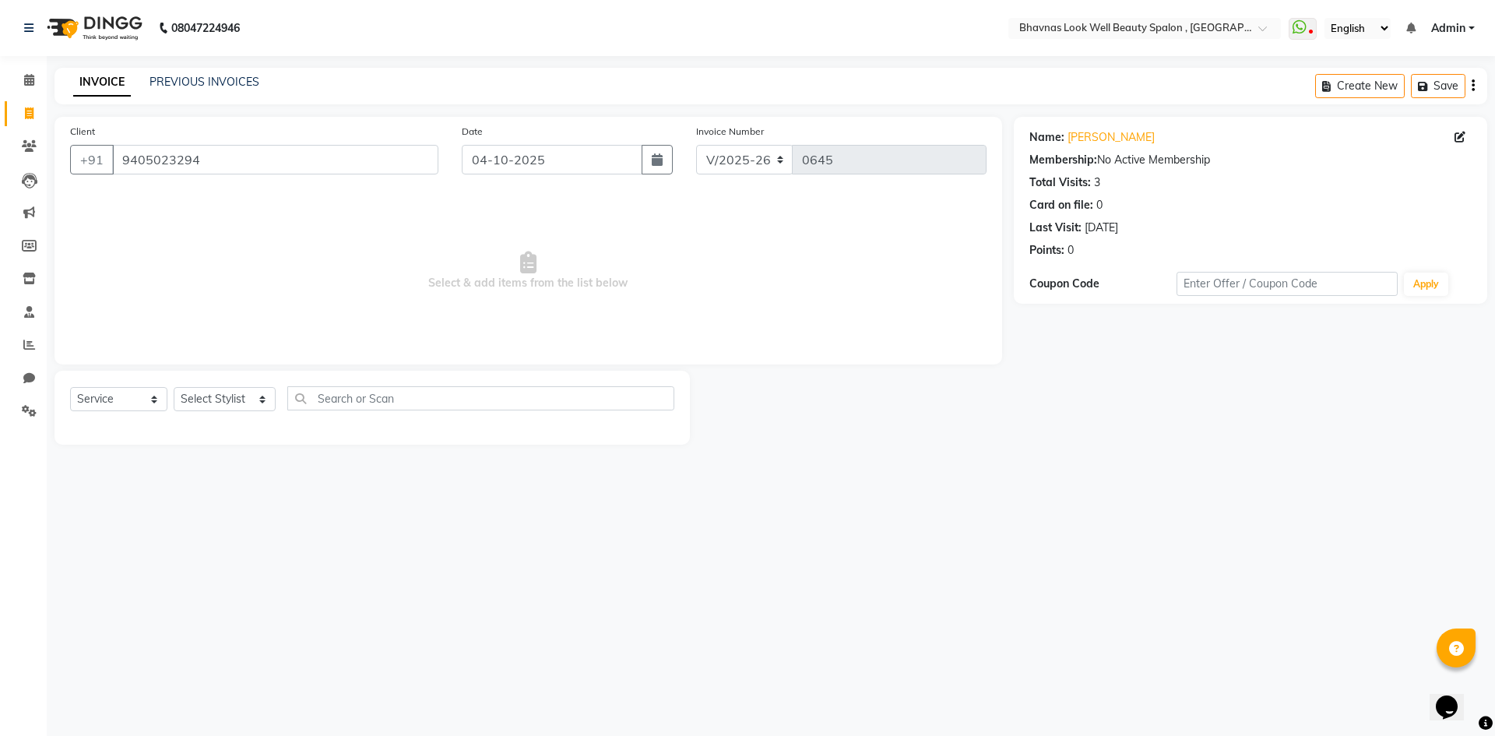
click at [197, 144] on div "Client [PHONE_NUMBER]" at bounding box center [254, 155] width 392 height 64
click at [195, 146] on input "9405023294" at bounding box center [275, 160] width 326 height 30
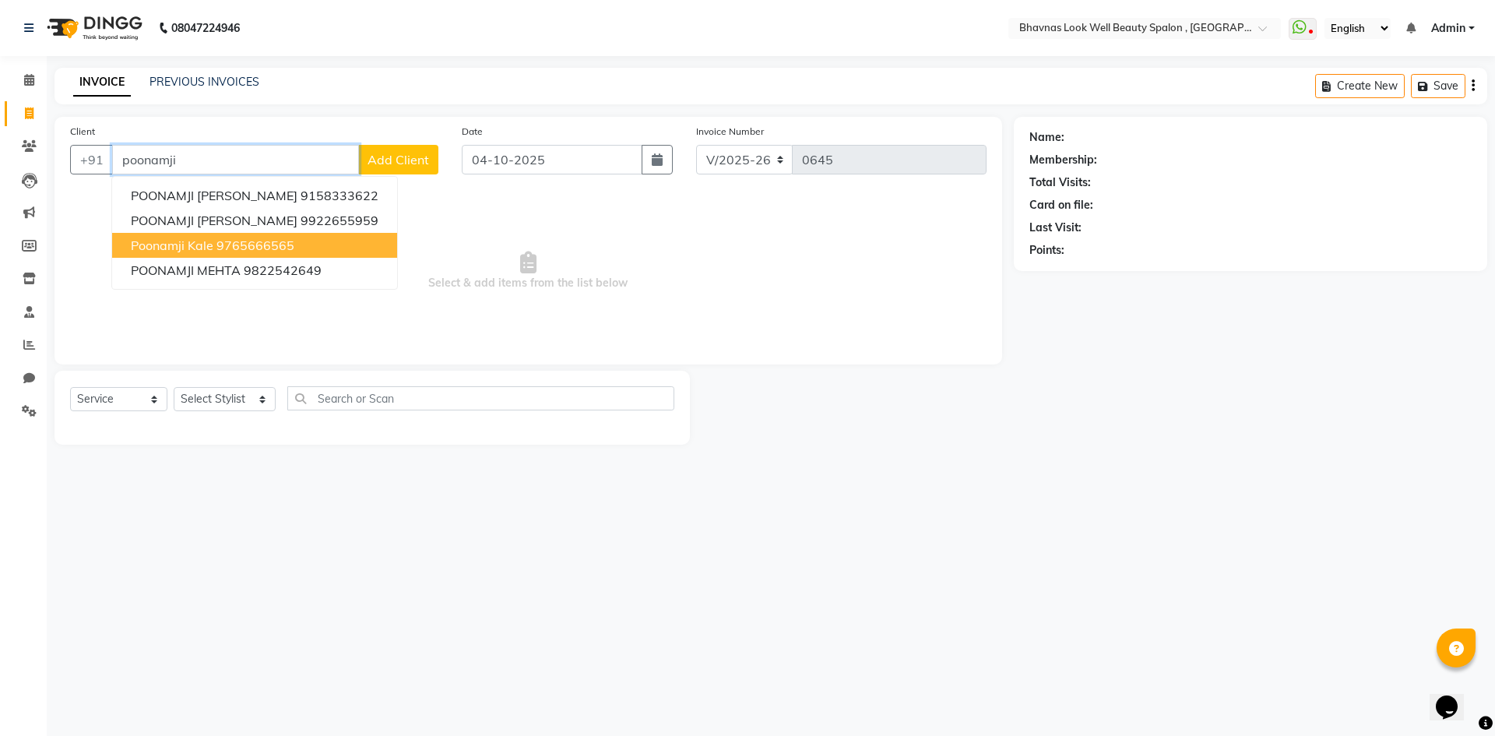
click at [294, 241] on button "Poonamji Kale 9765666565" at bounding box center [254, 245] width 285 height 25
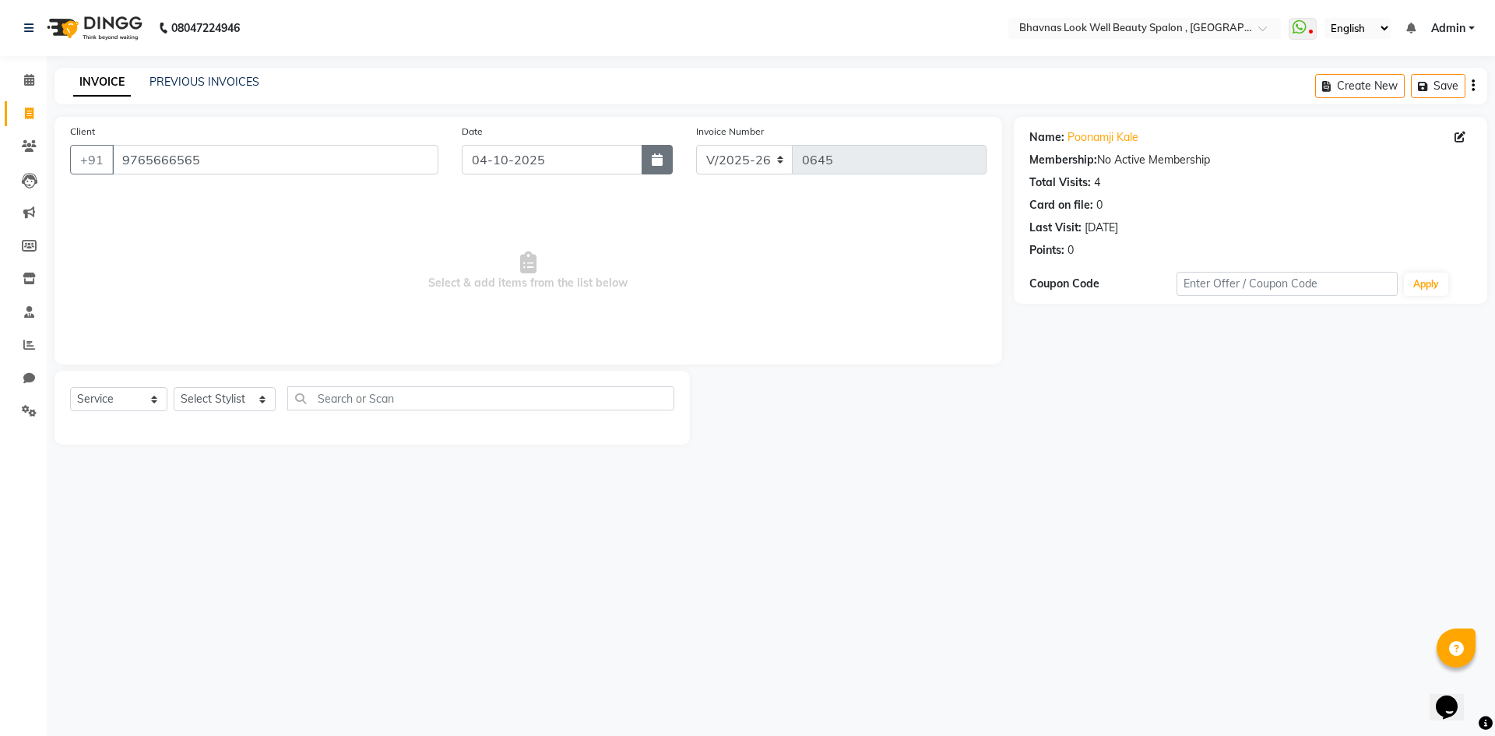
click at [663, 170] on button "button" at bounding box center [657, 160] width 31 height 30
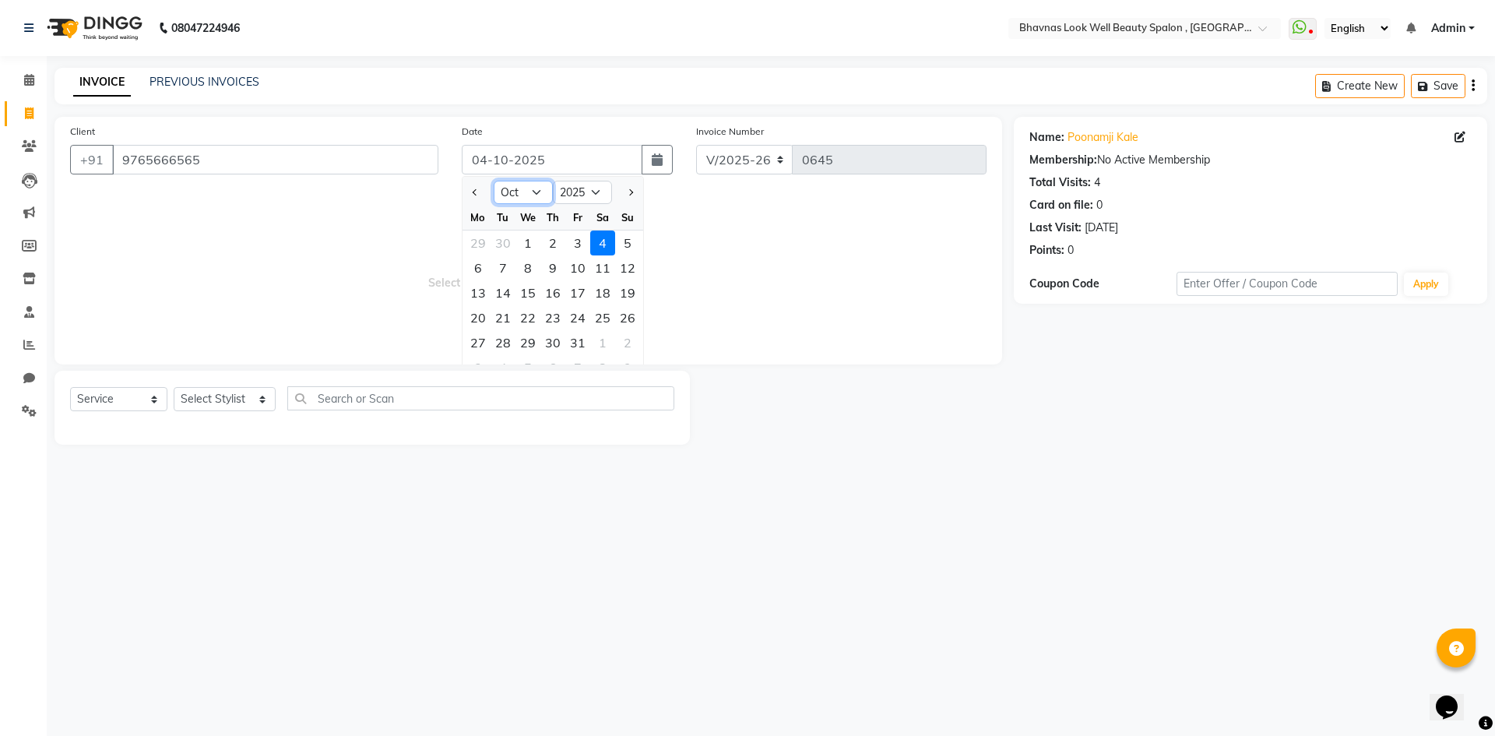
click at [522, 193] on select "Jan Feb Mar Apr May Jun [DATE] Aug Sep Oct Nov Dec" at bounding box center [523, 192] width 59 height 23
click at [494, 181] on select "Jan Feb Mar Apr May Jun [DATE] Aug Sep Oct Nov Dec" at bounding box center [523, 192] width 59 height 23
click at [599, 350] on div "31" at bounding box center [602, 342] width 25 height 25
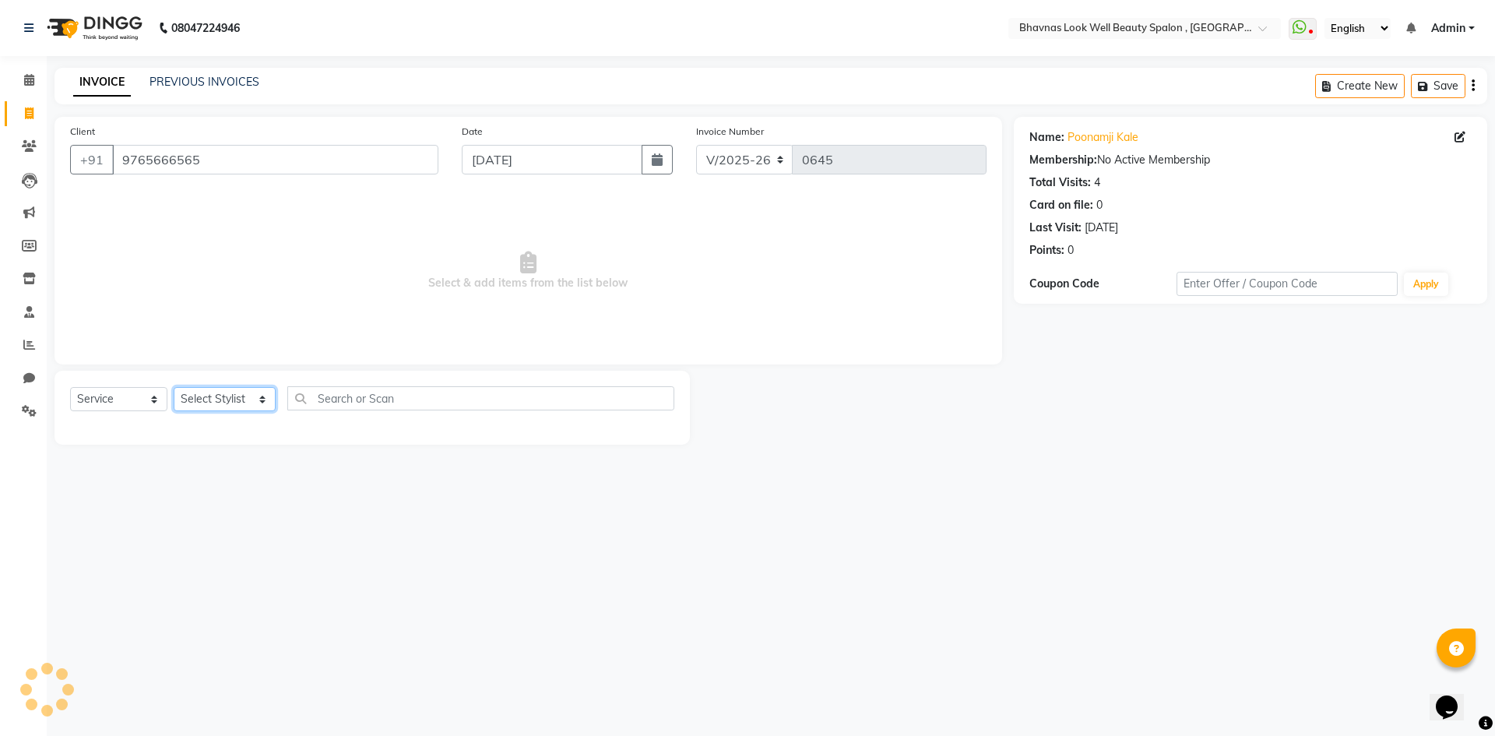
click at [239, 397] on select "Select Stylist [PERSON_NAME] [PERSON_NAME] ANMAL [PERSON_NAME] JYOTI [PERSON_NA…" at bounding box center [225, 399] width 102 height 24
click at [174, 387] on select "Select Stylist [PERSON_NAME] [PERSON_NAME] ANMAL [PERSON_NAME] JYOTI [PERSON_NA…" at bounding box center [225, 399] width 102 height 24
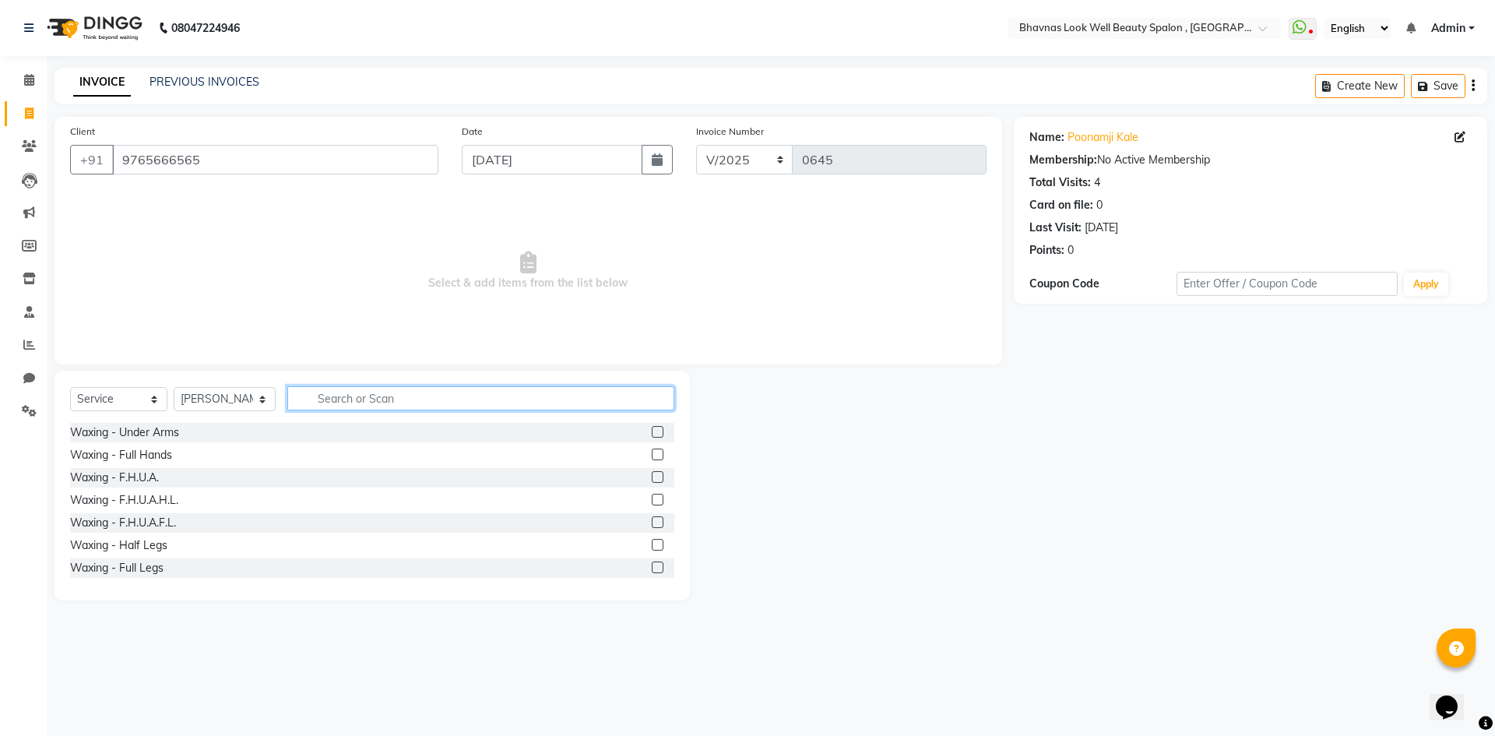
click at [421, 406] on input "text" at bounding box center [481, 398] width 388 height 24
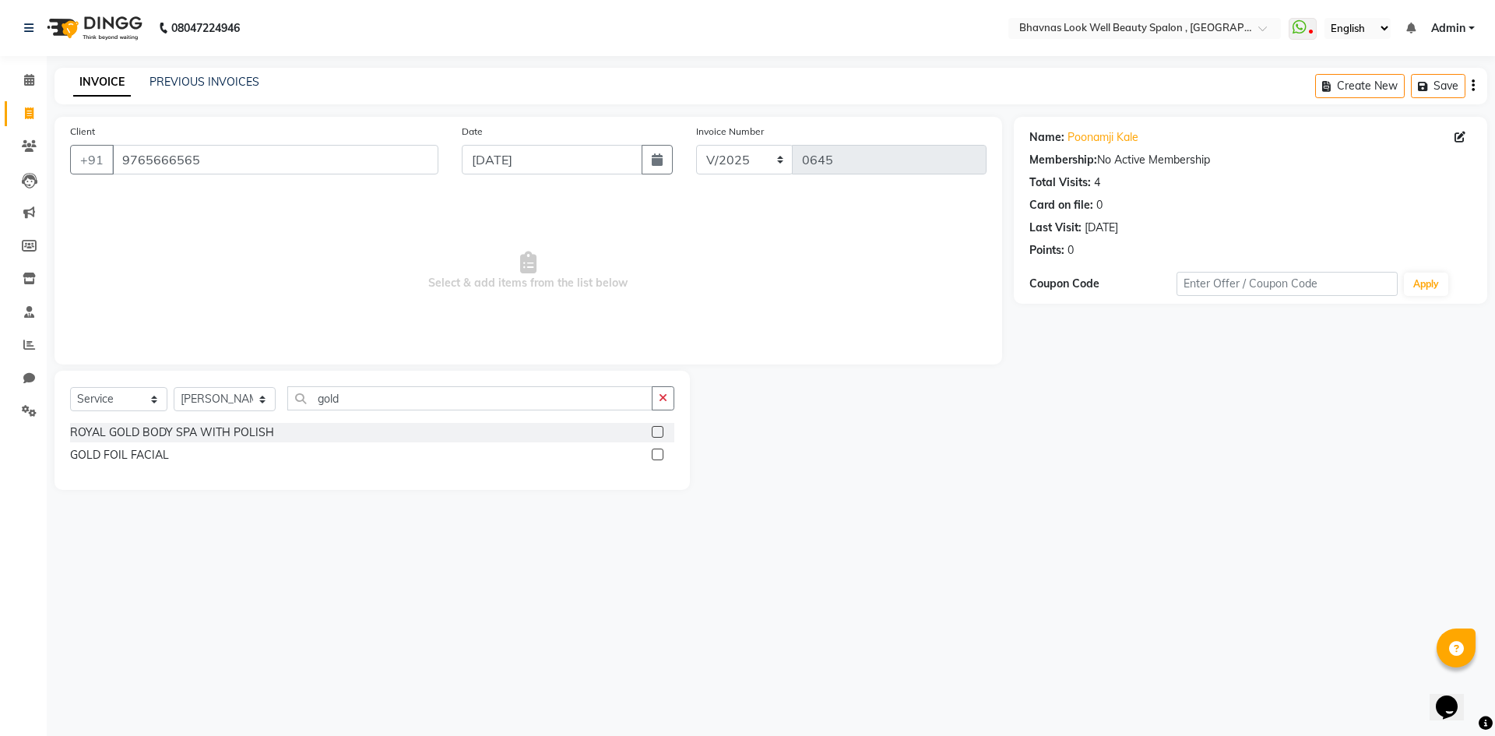
click at [659, 447] on div at bounding box center [663, 454] width 23 height 19
click at [655, 455] on label at bounding box center [658, 455] width 12 height 12
click at [655, 455] on input "checkbox" at bounding box center [657, 455] width 10 height 10
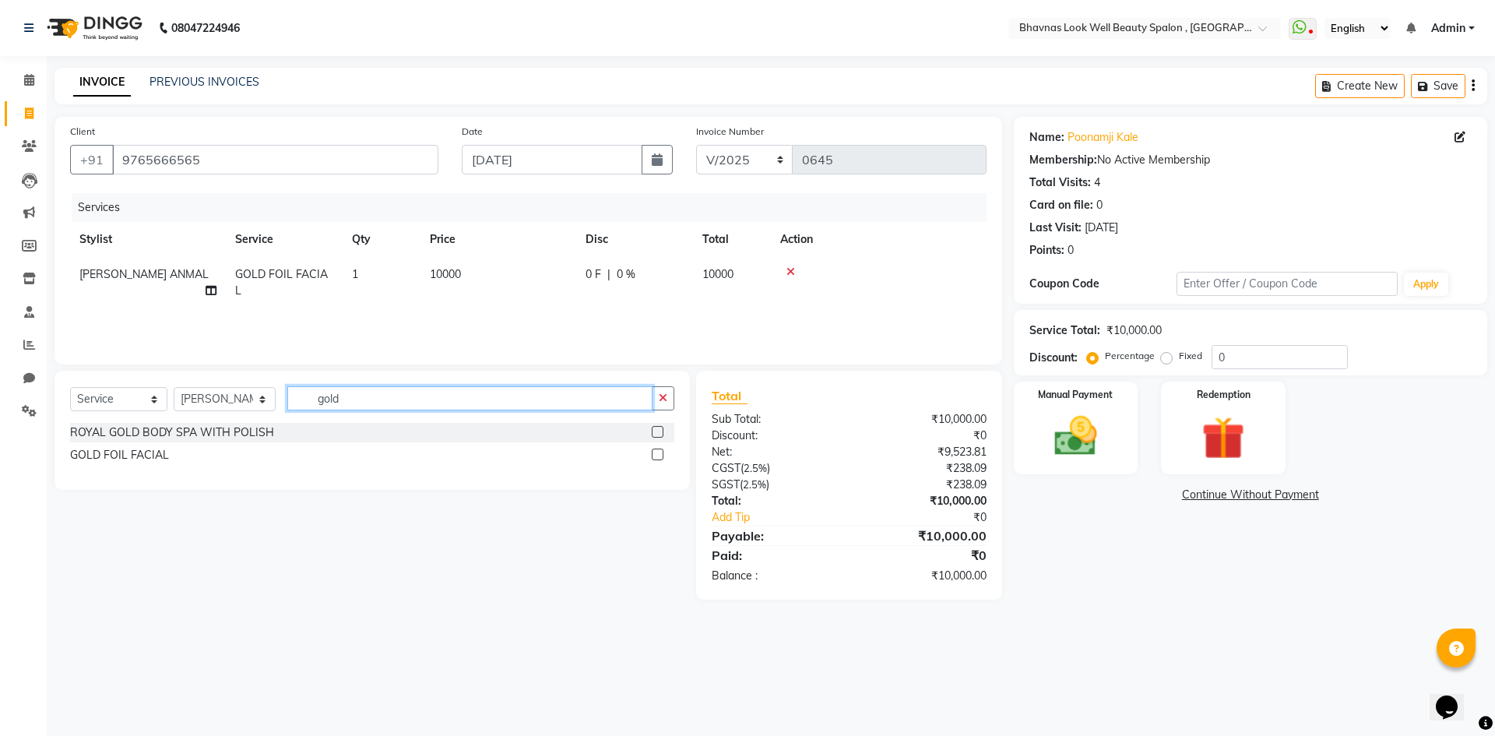
drag, startPoint x: 378, startPoint y: 397, endPoint x: 192, endPoint y: 406, distance: 185.6
click at [192, 406] on div "Select Service Product Membership Package Voucher Prepaid Gift Card Select Styl…" at bounding box center [372, 404] width 604 height 37
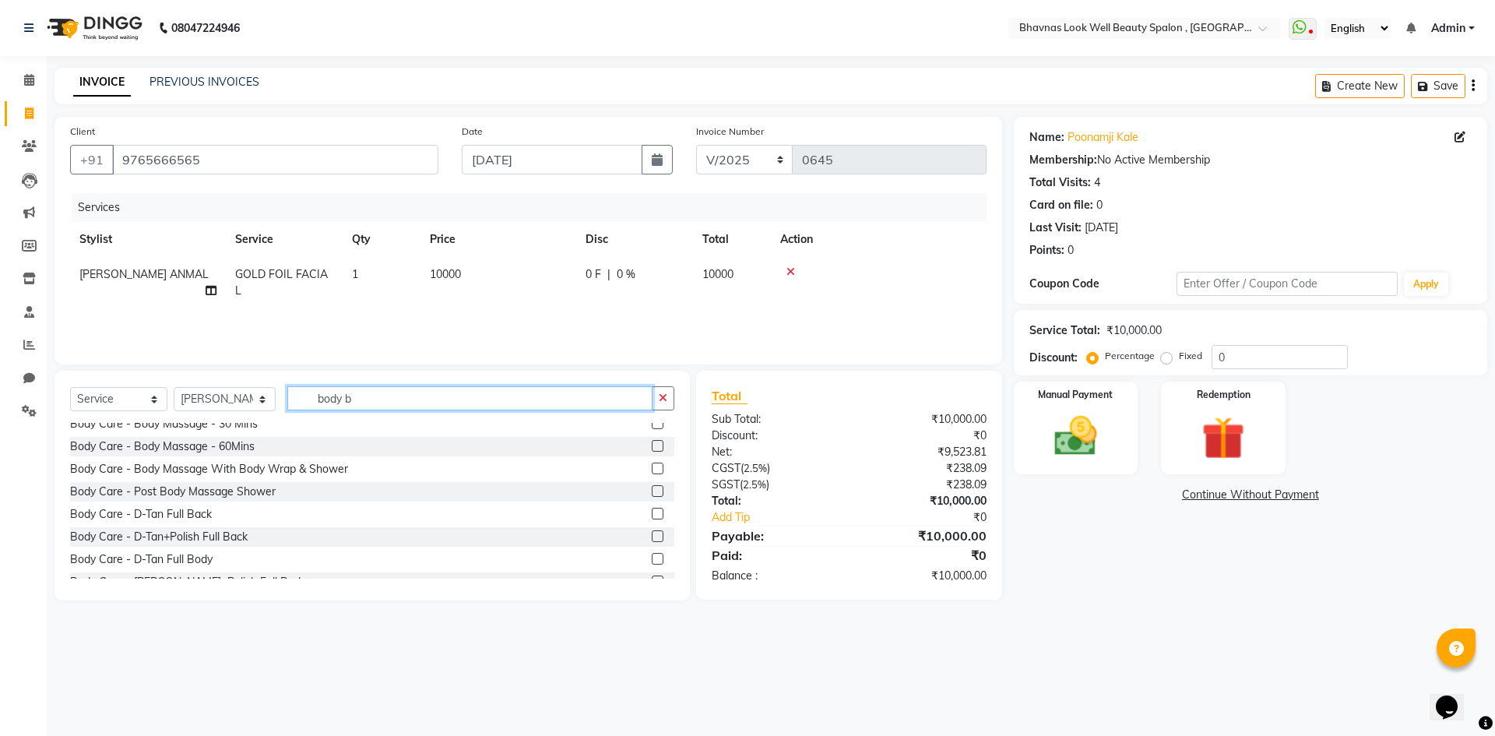
scroll to position [48, 0]
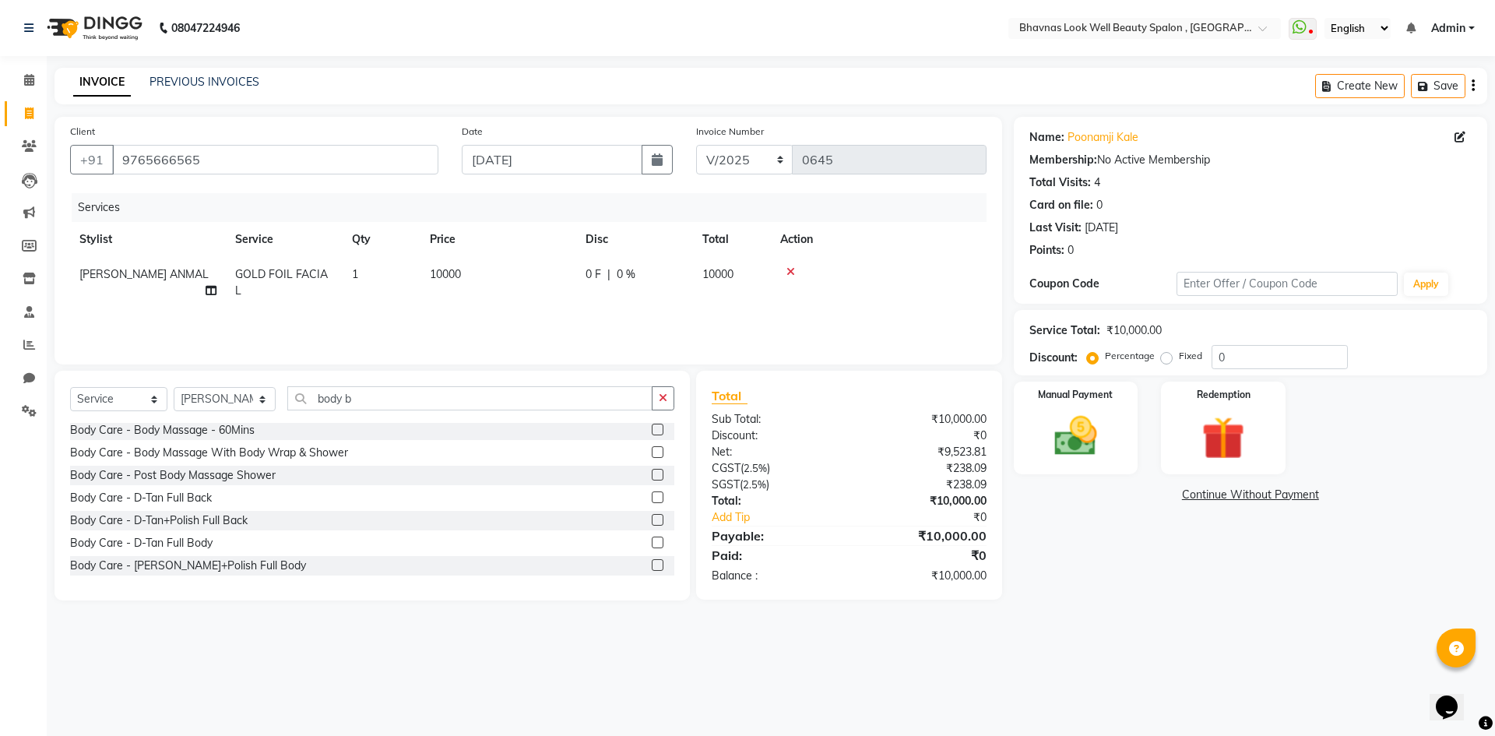
click at [652, 544] on label at bounding box center [658, 543] width 12 height 12
click at [652, 544] on input "checkbox" at bounding box center [657, 543] width 10 height 10
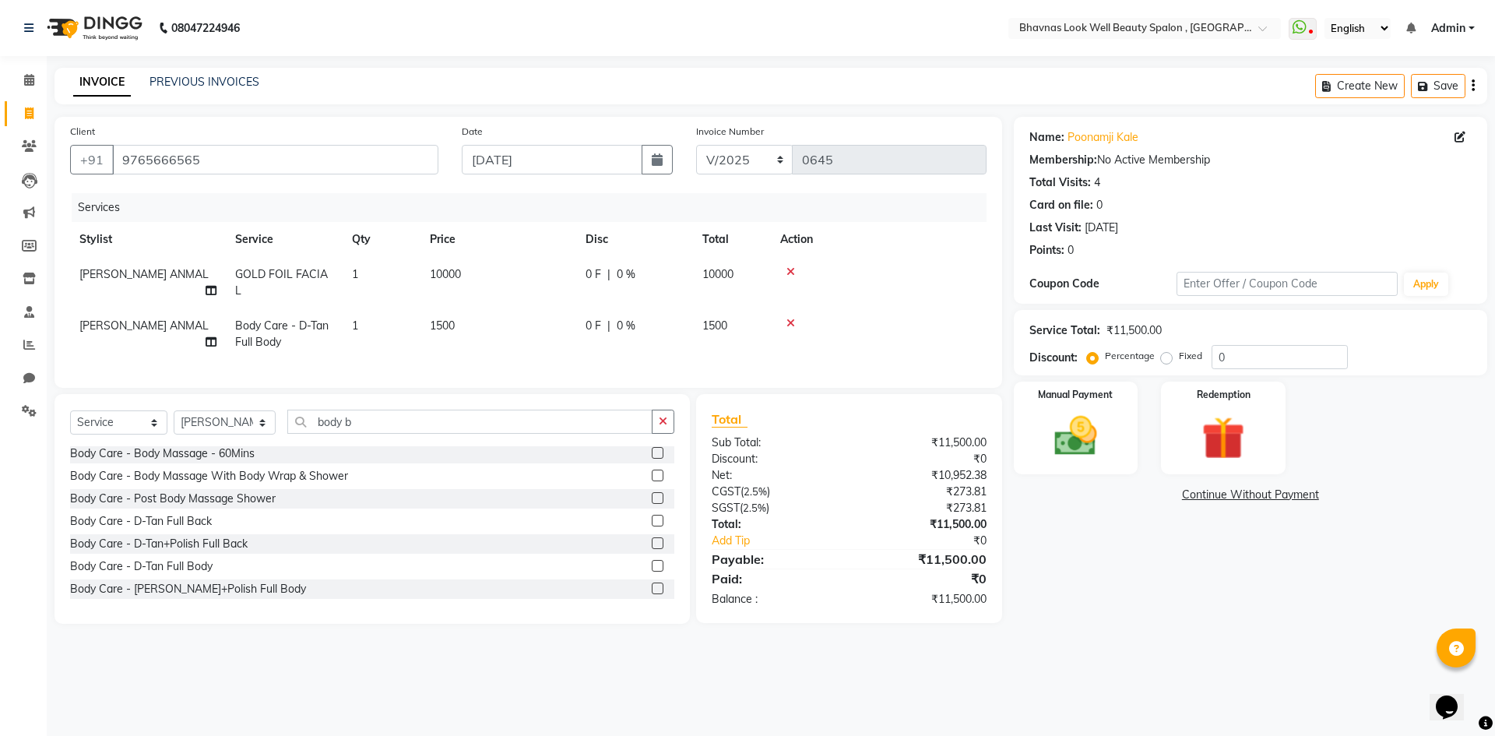
click at [454, 318] on span "1500" at bounding box center [442, 325] width 25 height 14
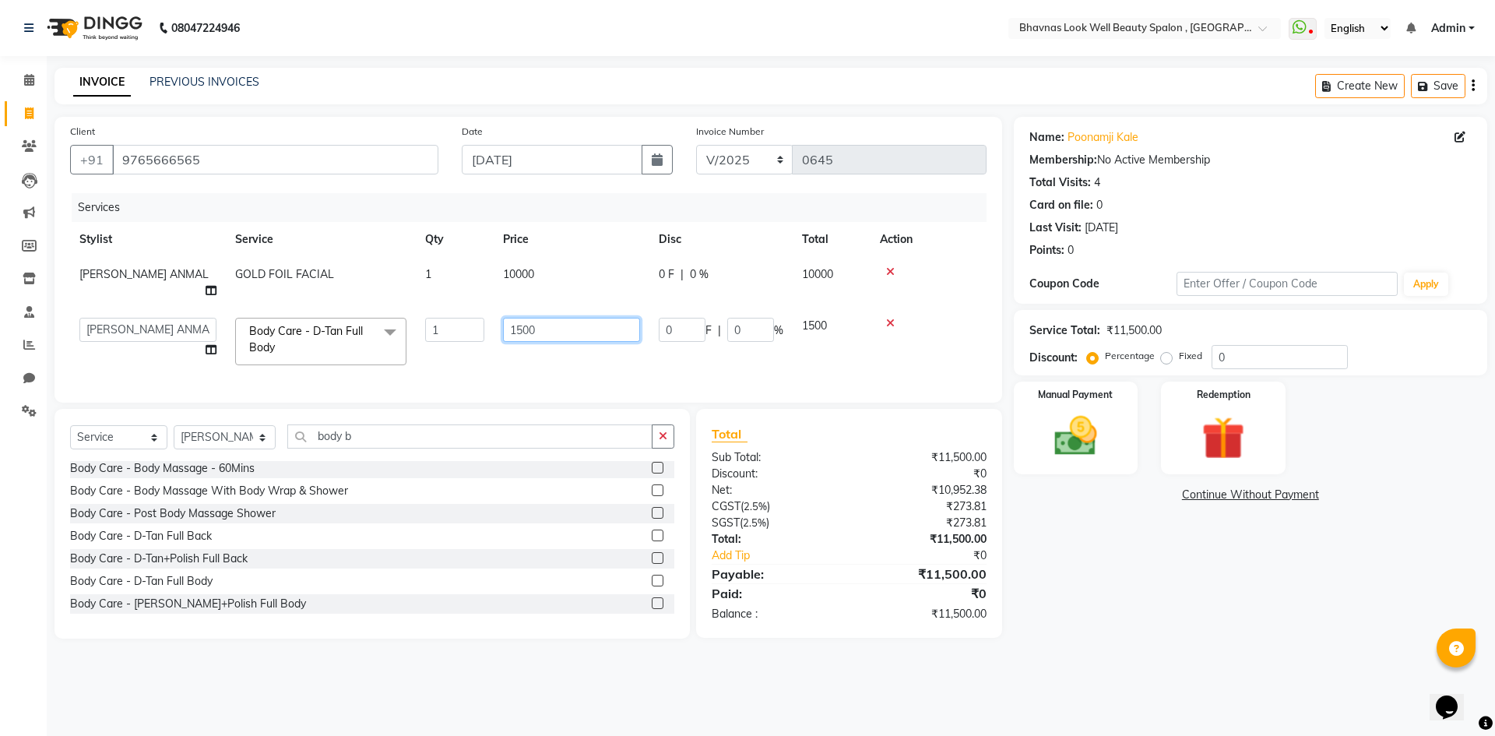
click at [554, 318] on input "1500" at bounding box center [571, 330] width 137 height 24
click at [524, 318] on input "1500" at bounding box center [571, 330] width 137 height 24
click at [486, 355] on div "Services Stylist Service Qty Price Disc Total Action [PERSON_NAME] ANMAL GOLD F…" at bounding box center [528, 290] width 917 height 194
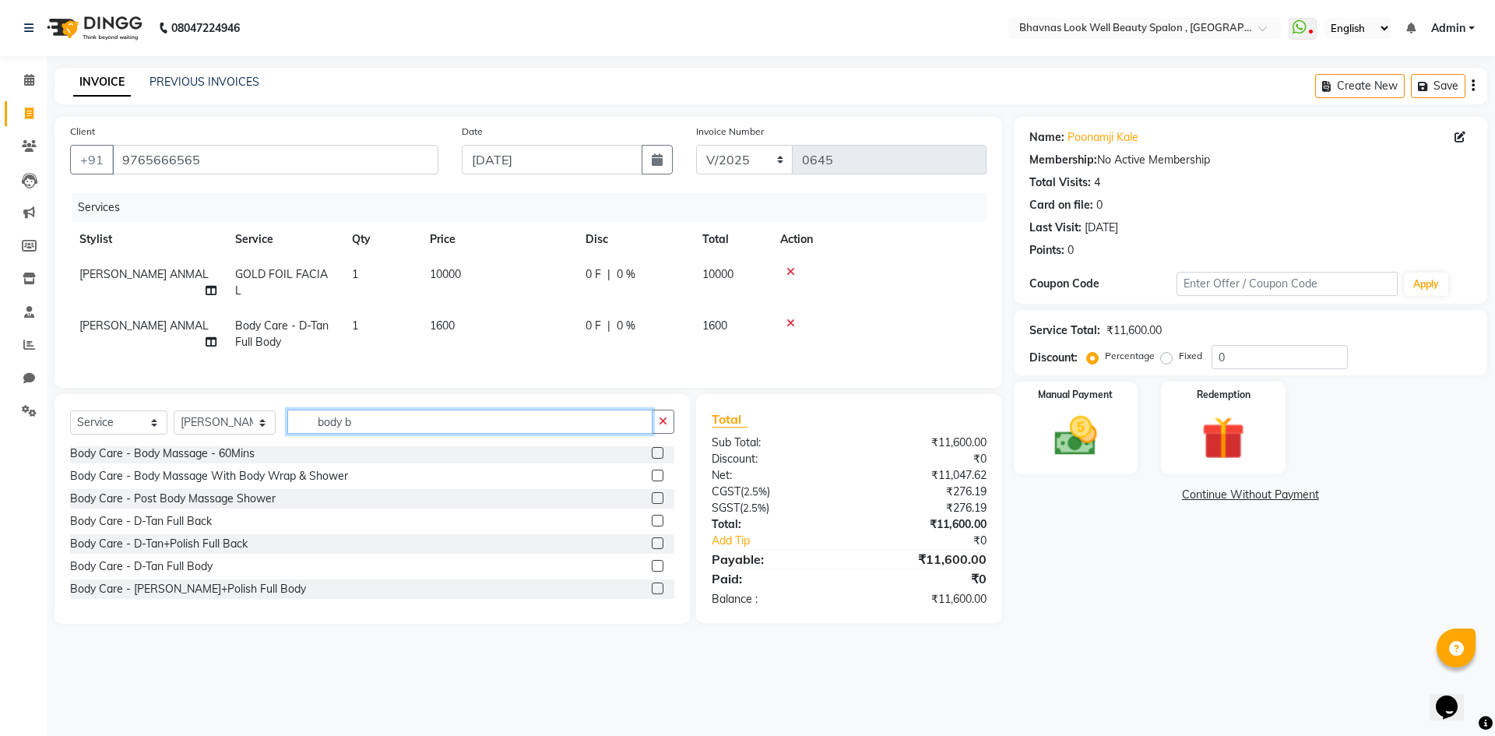
drag, startPoint x: 395, startPoint y: 421, endPoint x: 230, endPoint y: 430, distance: 165.3
click at [230, 430] on div "Select Service Product Membership Package Voucher Prepaid Gift Card Select Styl…" at bounding box center [372, 428] width 604 height 37
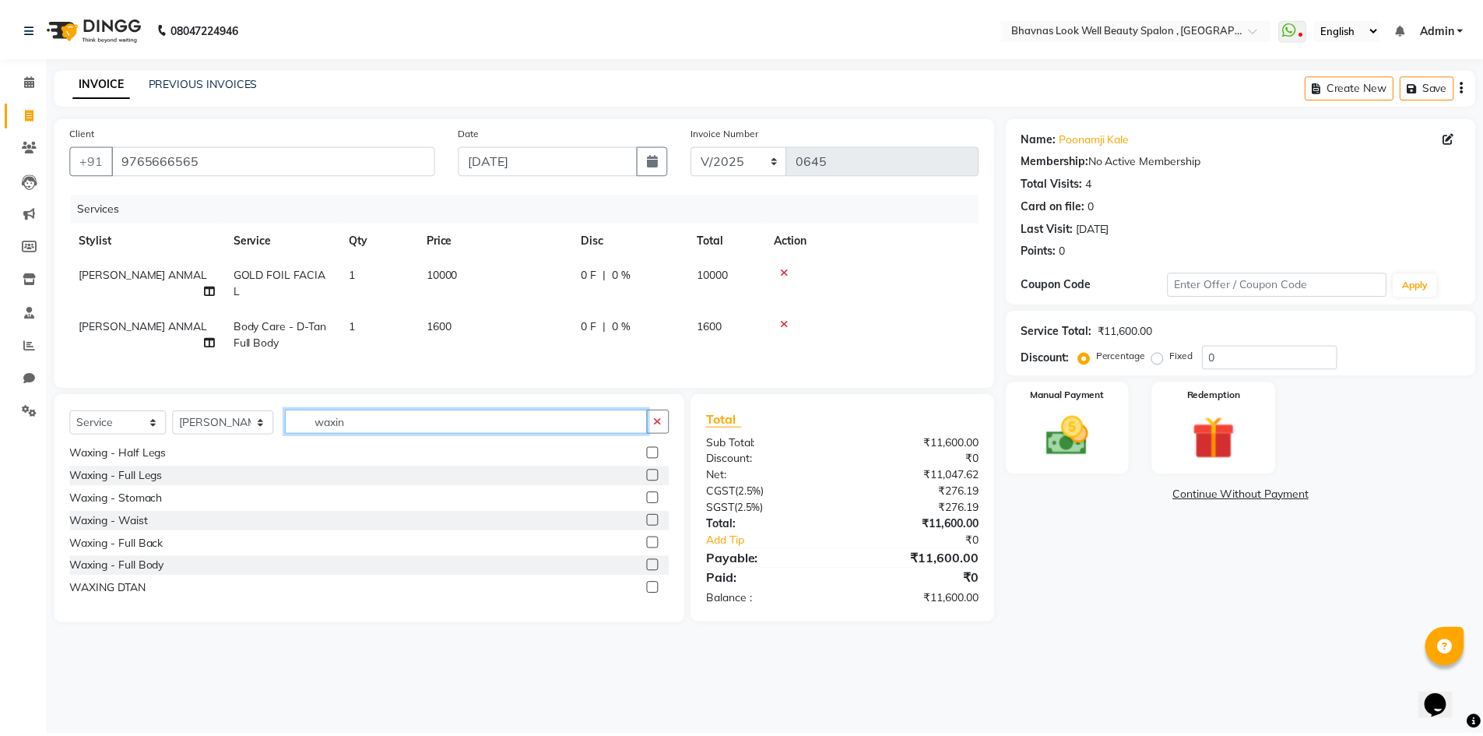
scroll to position [0, 0]
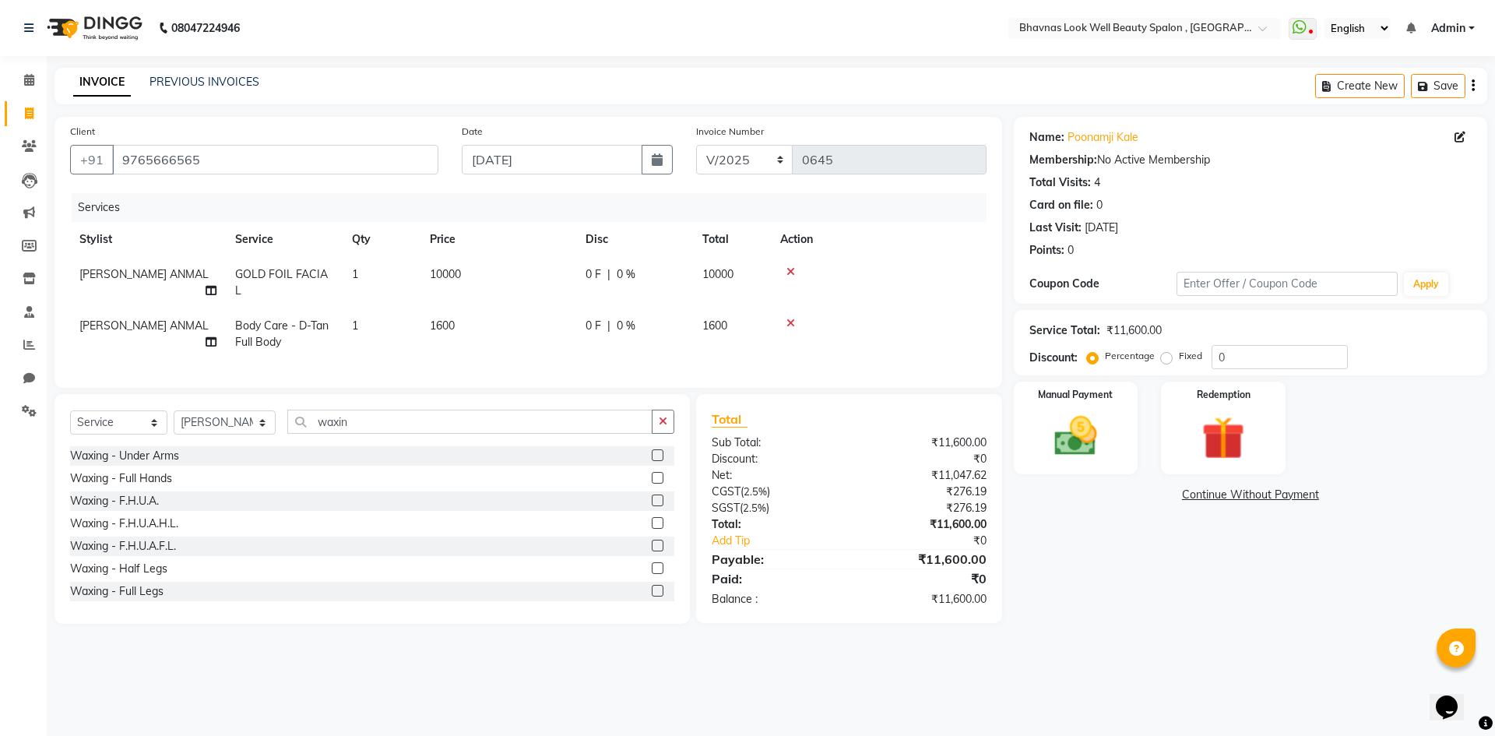
click at [652, 544] on label at bounding box center [658, 546] width 12 height 12
click at [652, 544] on input "checkbox" at bounding box center [657, 546] width 10 height 10
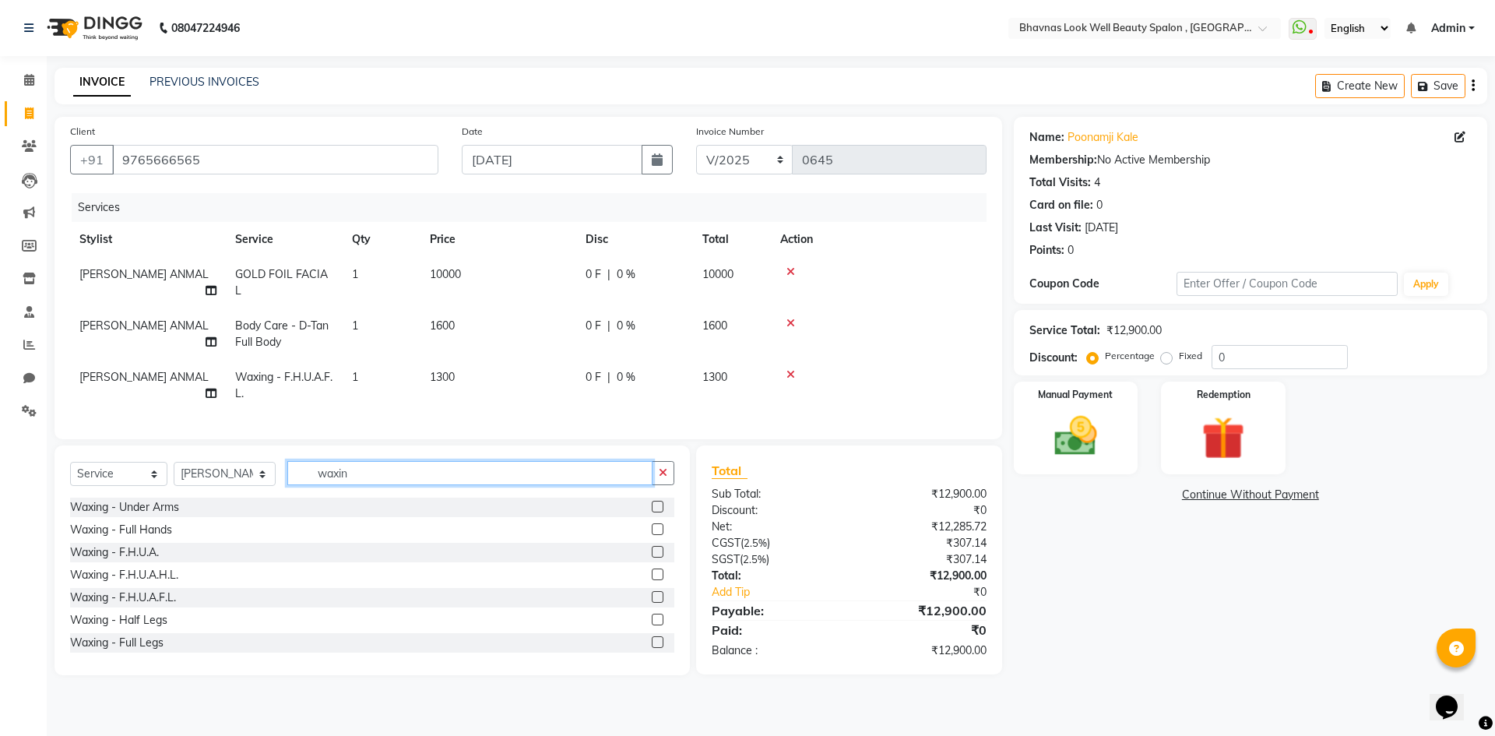
drag, startPoint x: 421, startPoint y: 459, endPoint x: 169, endPoint y: 464, distance: 252.4
click at [169, 464] on div "Select Service Product Membership Package Voucher Prepaid Gift Card Select Styl…" at bounding box center [372, 479] width 604 height 37
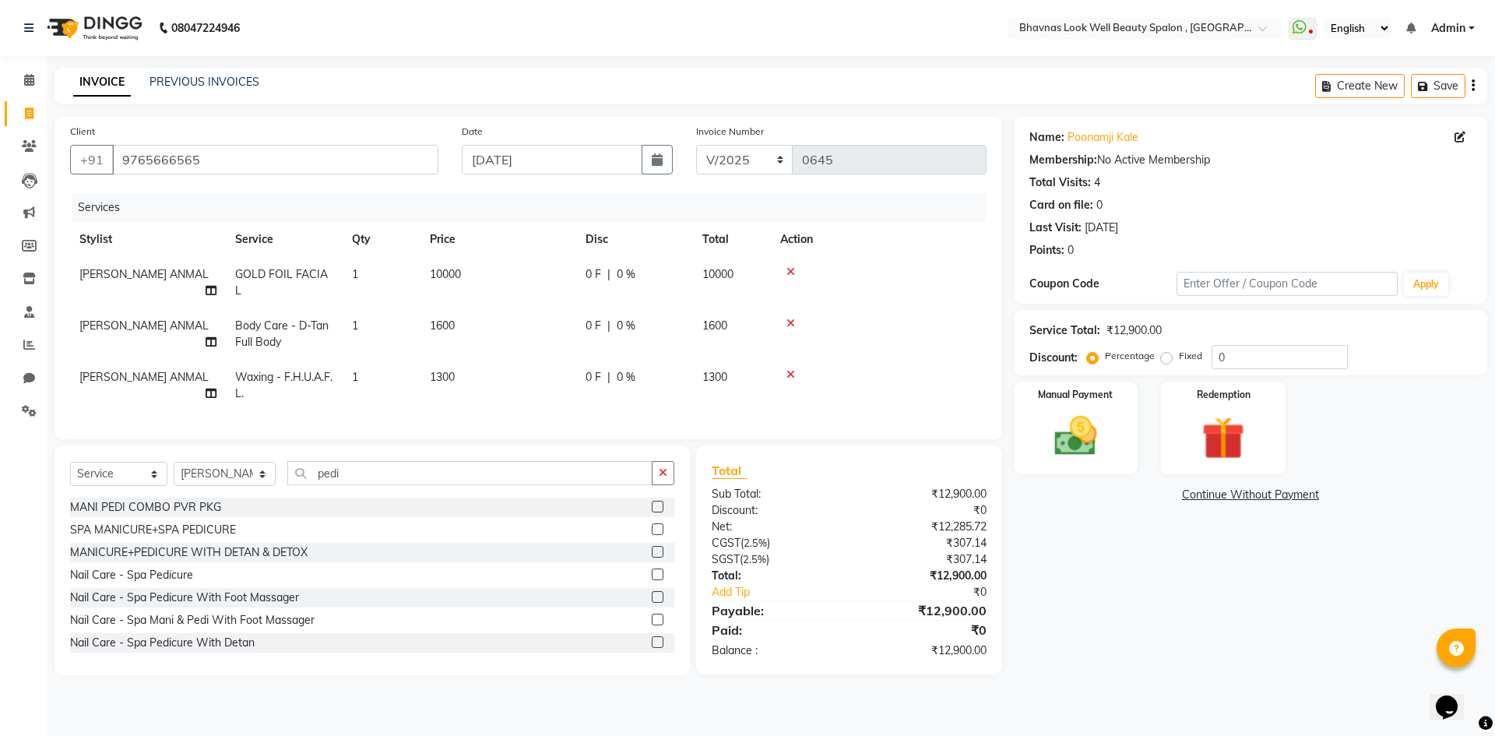
click at [652, 546] on label at bounding box center [658, 552] width 12 height 12
click at [652, 547] on input "checkbox" at bounding box center [657, 552] width 10 height 10
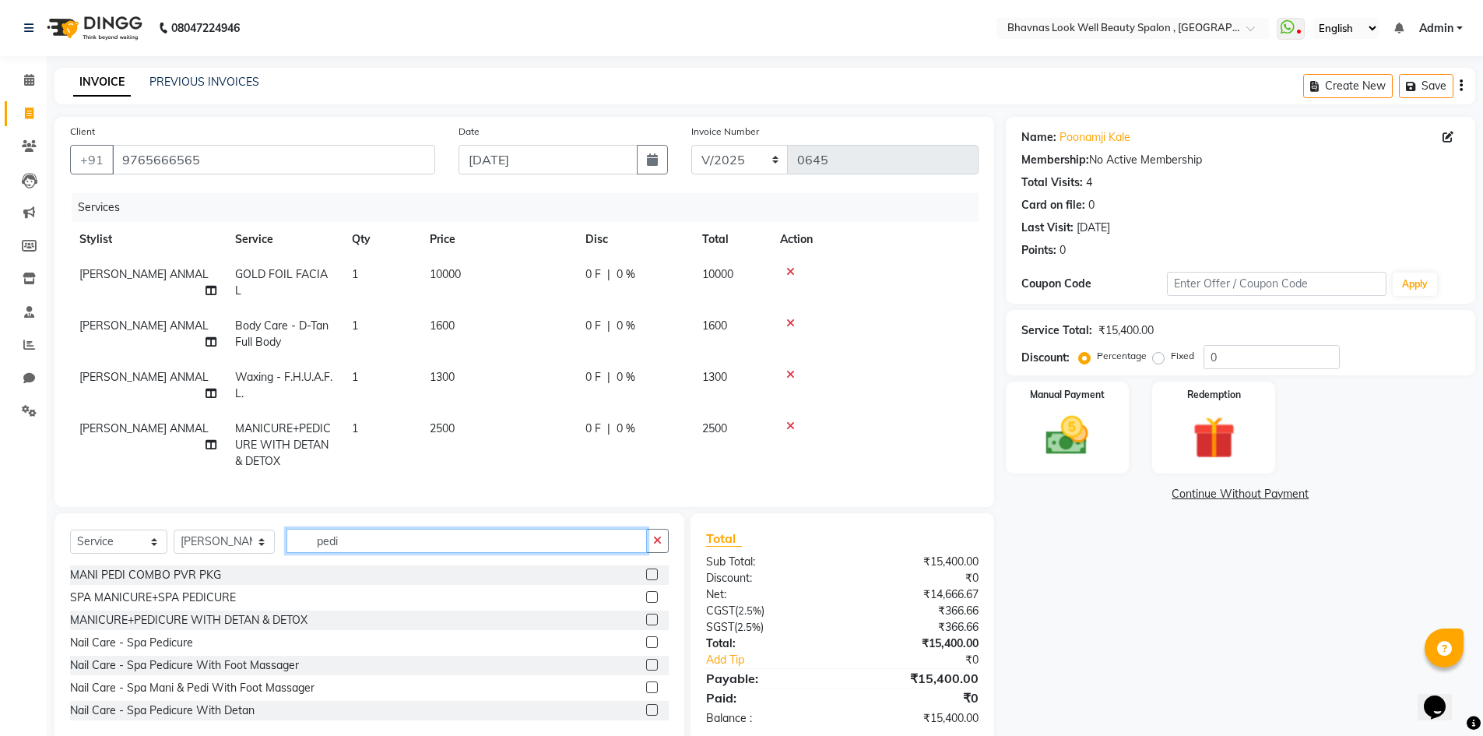
drag, startPoint x: 358, startPoint y: 539, endPoint x: 276, endPoint y: 551, distance: 83.5
click at [276, 551] on div "Select Service Product Membership Package Voucher Prepaid Gift Card Select Styl…" at bounding box center [369, 547] width 599 height 37
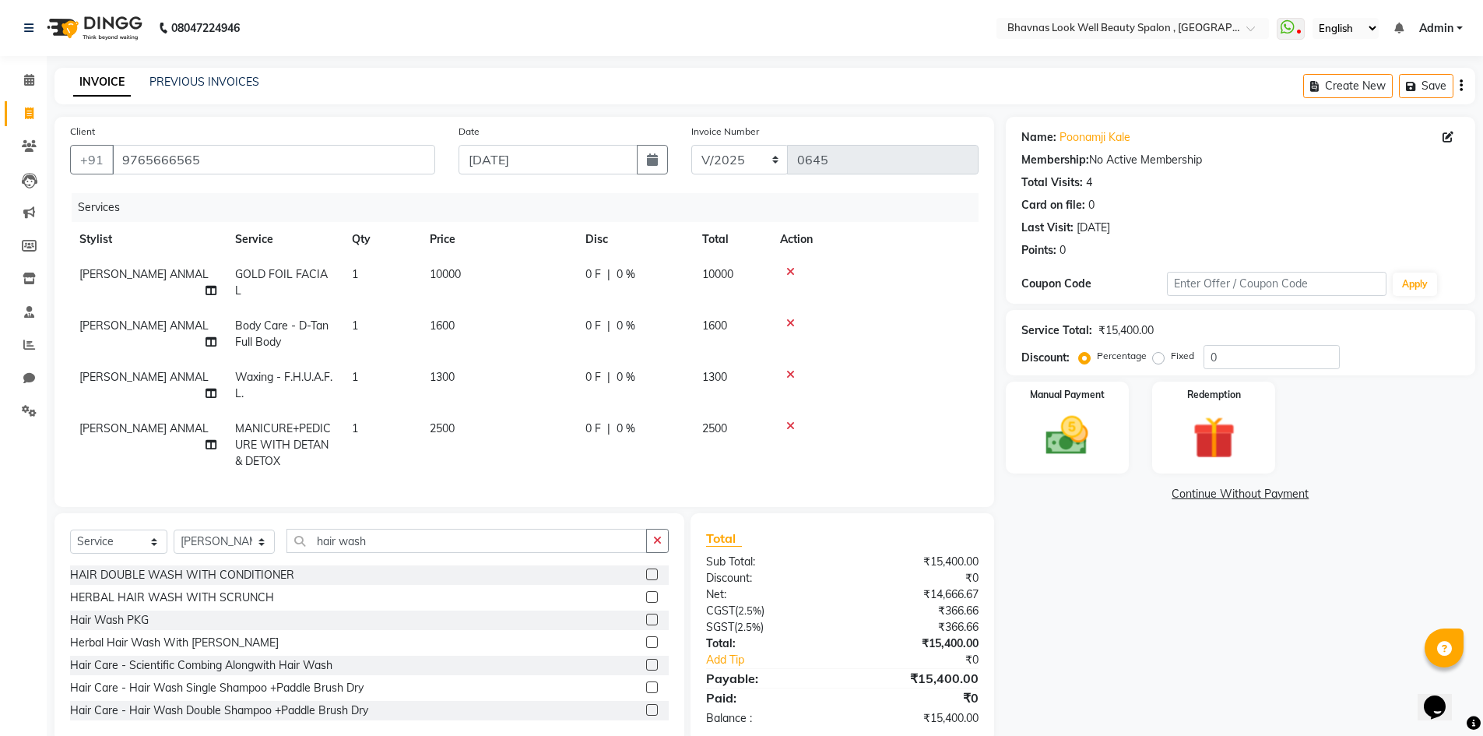
click at [646, 568] on label at bounding box center [652, 574] width 12 height 12
click at [646, 570] on input "checkbox" at bounding box center [651, 575] width 10 height 10
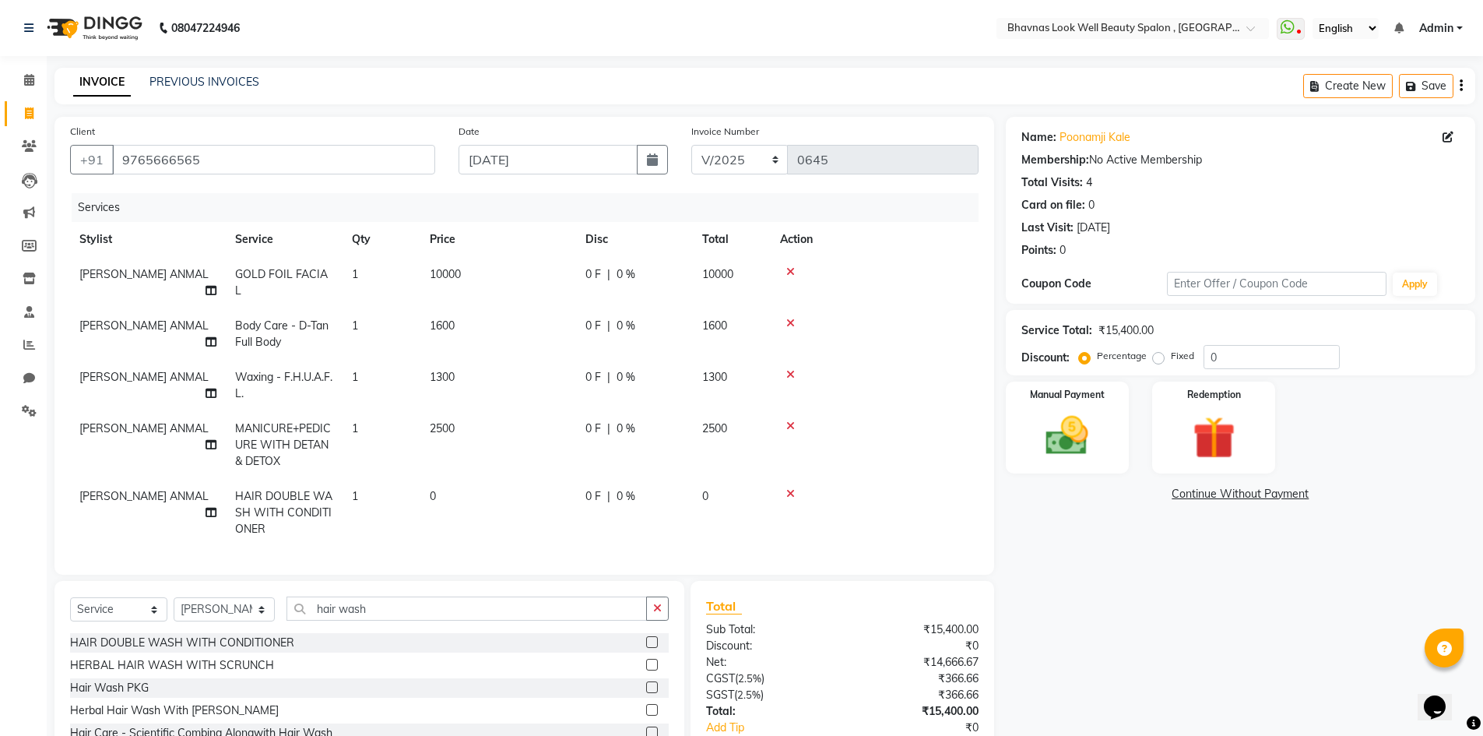
click at [443, 479] on td "0" at bounding box center [499, 513] width 156 height 68
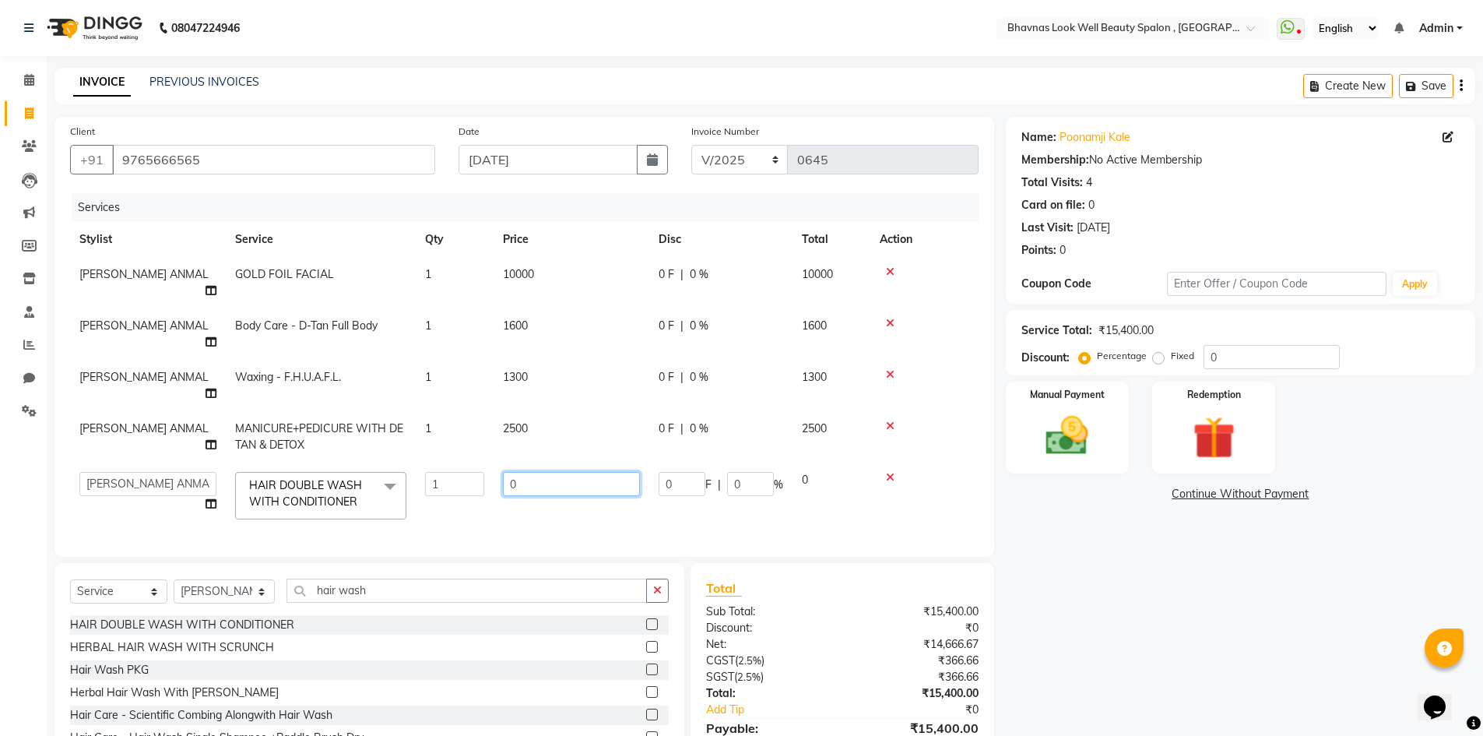
drag, startPoint x: 547, startPoint y: 437, endPoint x: 488, endPoint y: 447, distance: 59.3
click at [488, 463] on tr "[PERSON_NAME] [PERSON_NAME] ANMAL [PERSON_NAME] JYOTI [PERSON_NAME] [PERSON_NAM…" at bounding box center [524, 496] width 909 height 66
click at [502, 465] on td "450" at bounding box center [572, 496] width 156 height 66
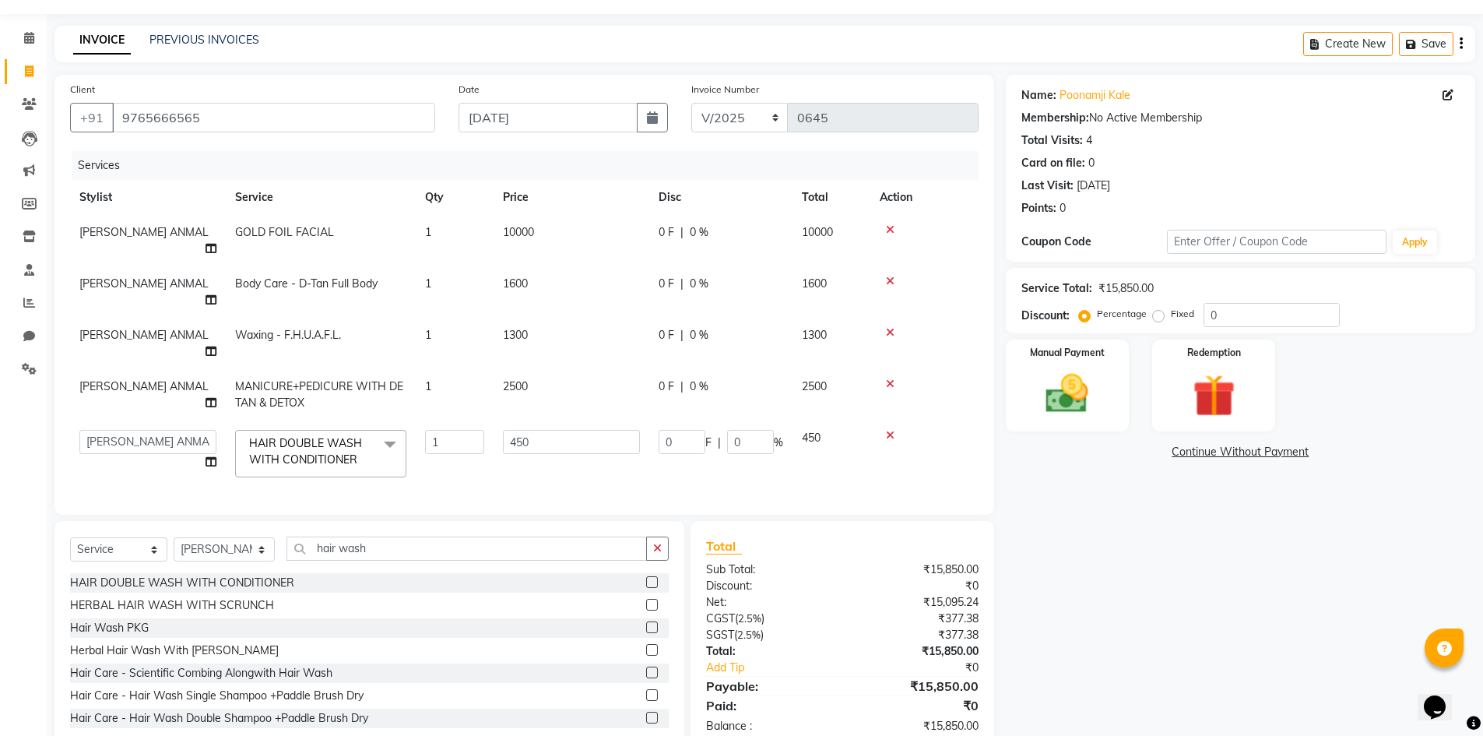
scroll to position [43, 0]
click at [1225, 321] on input "0" at bounding box center [1272, 314] width 136 height 24
click at [1142, 632] on div "Name: [PERSON_NAME] Membership: No Active Membership Total Visits: 4 Card on fi…" at bounding box center [1246, 412] width 481 height 676
click at [1040, 403] on img at bounding box center [1068, 393] width 72 height 51
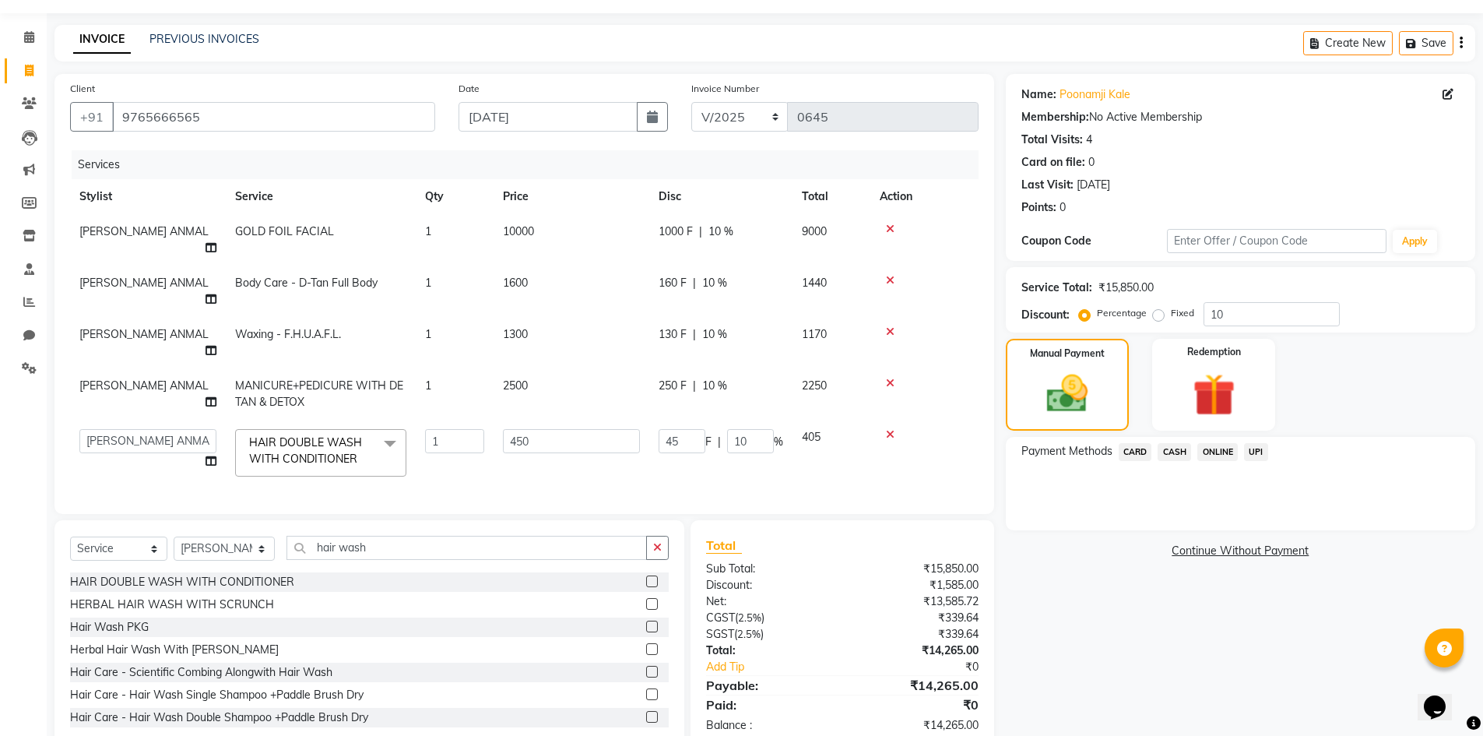
click at [1182, 447] on span "CASH" at bounding box center [1174, 452] width 33 height 18
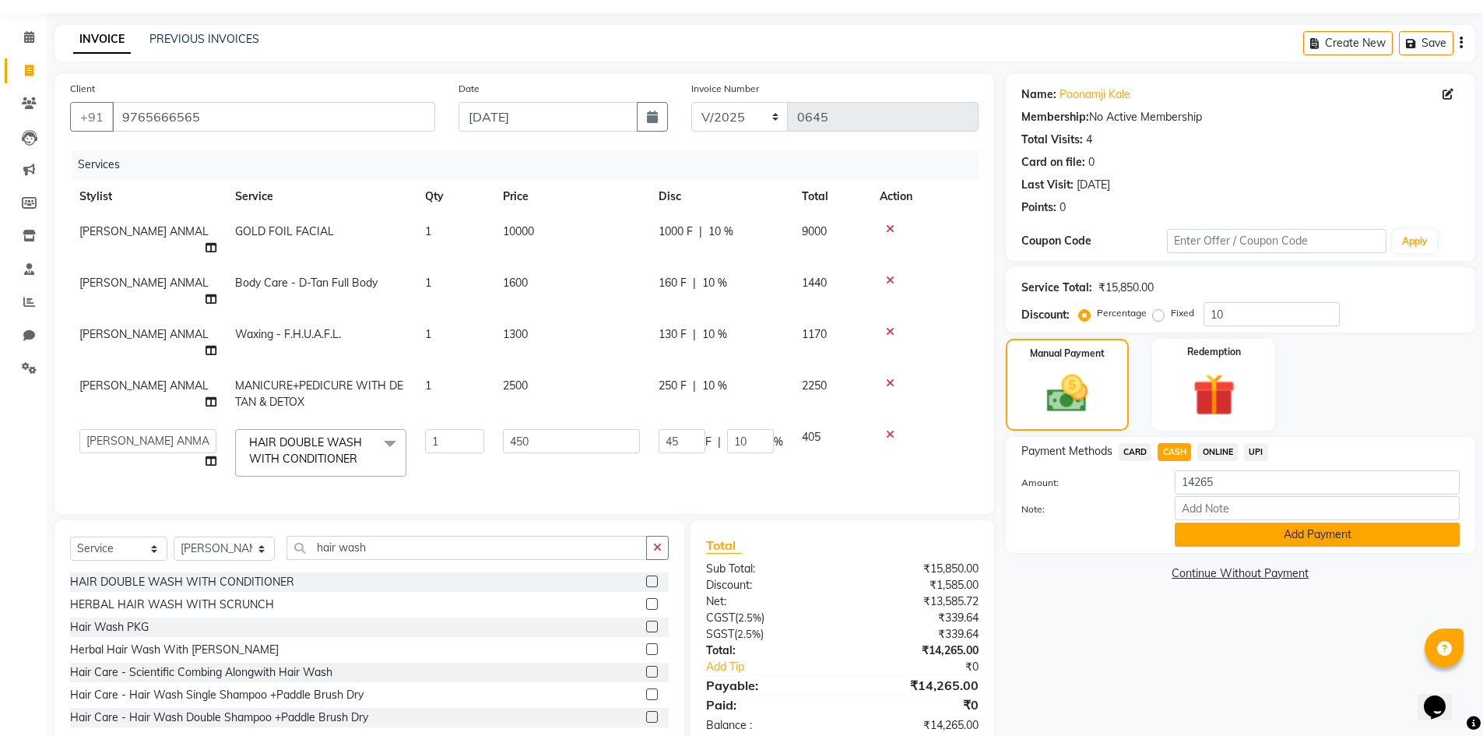
click at [1238, 537] on button "Add Payment" at bounding box center [1317, 535] width 285 height 24
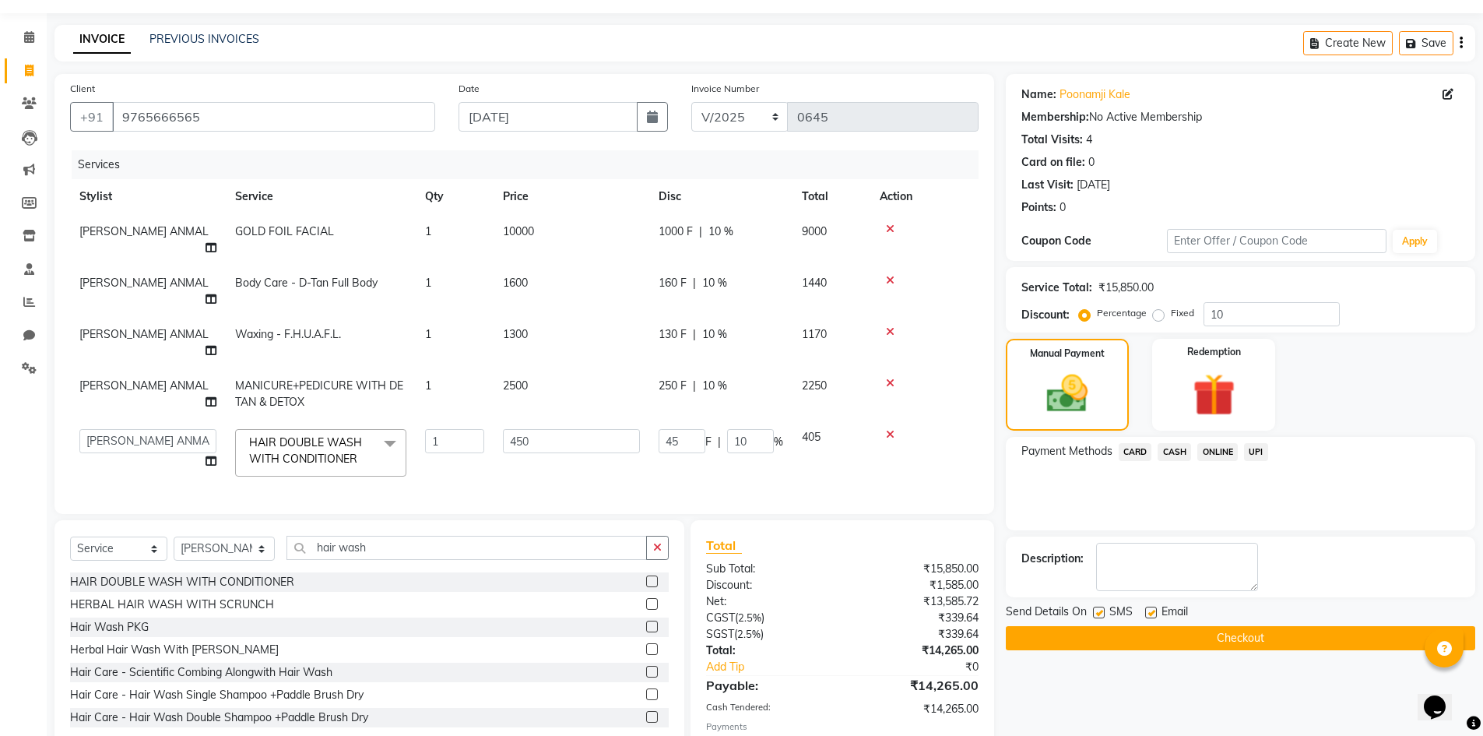
click at [1104, 614] on label at bounding box center [1099, 613] width 12 height 12
click at [1103, 614] on input "checkbox" at bounding box center [1098, 613] width 10 height 10
click at [1155, 614] on label at bounding box center [1152, 613] width 12 height 12
click at [1155, 614] on input "checkbox" at bounding box center [1151, 613] width 10 height 10
click at [1167, 641] on button "Checkout" at bounding box center [1241, 638] width 470 height 24
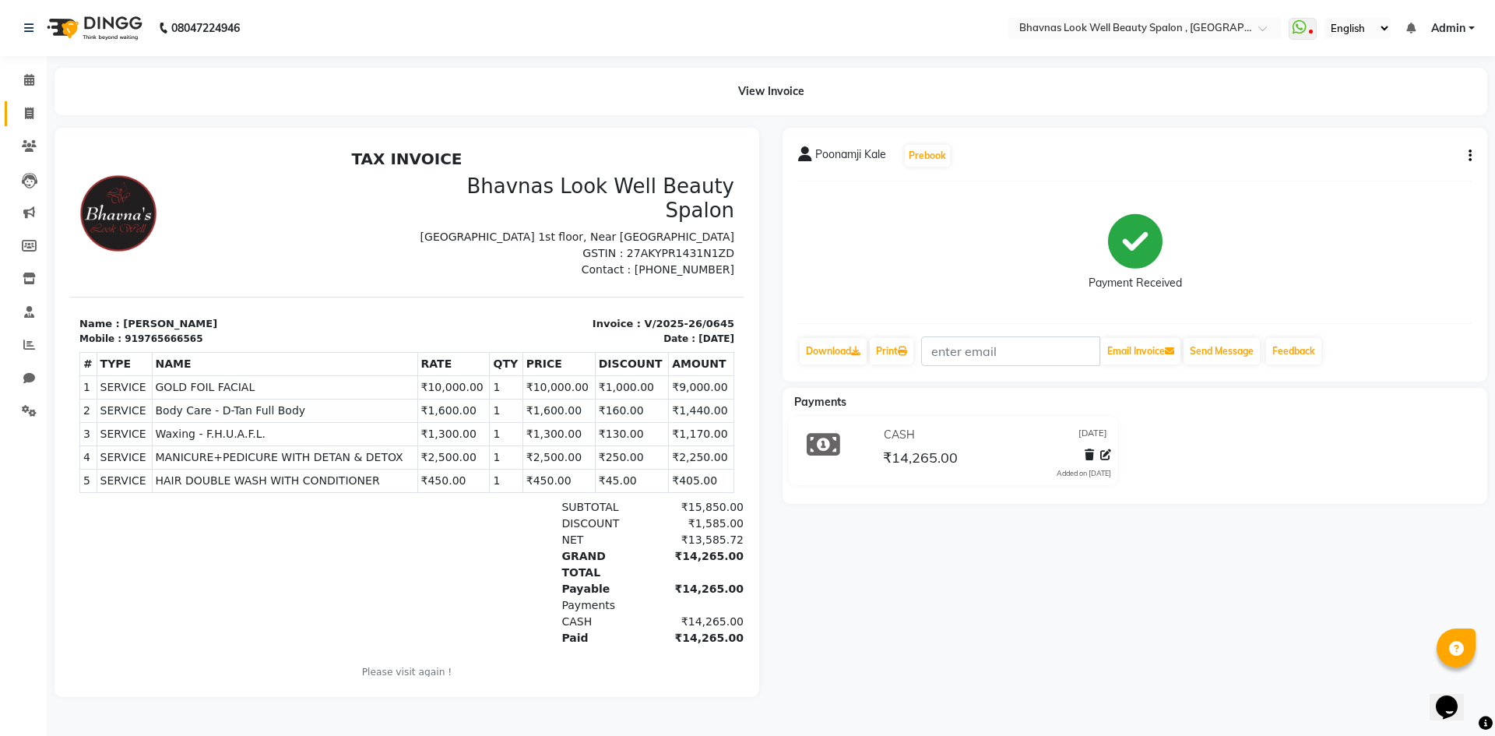
click at [33, 125] on link "Invoice" at bounding box center [23, 114] width 37 height 26
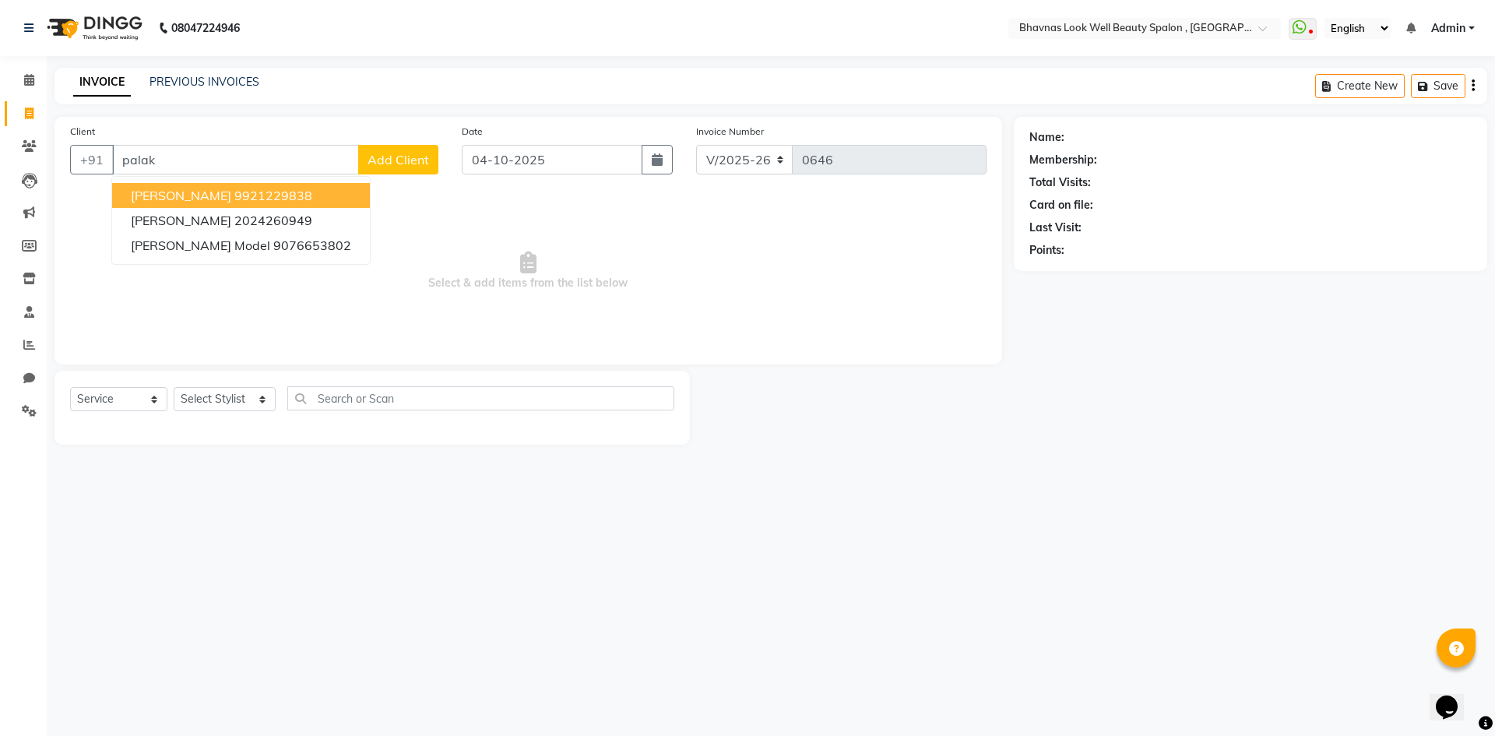
click at [195, 204] on button "[PERSON_NAME] 9921229838" at bounding box center [241, 195] width 258 height 25
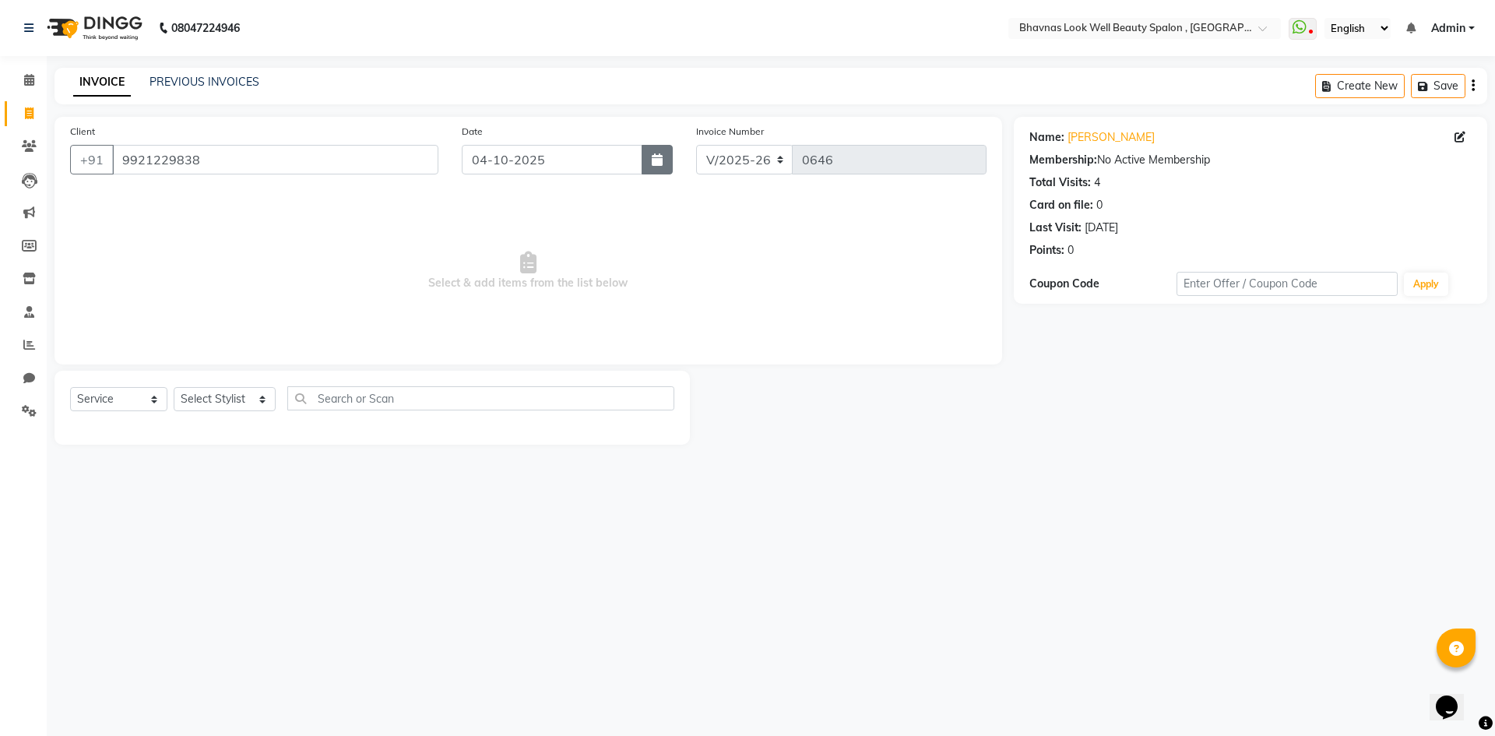
click at [667, 160] on button "button" at bounding box center [657, 160] width 31 height 30
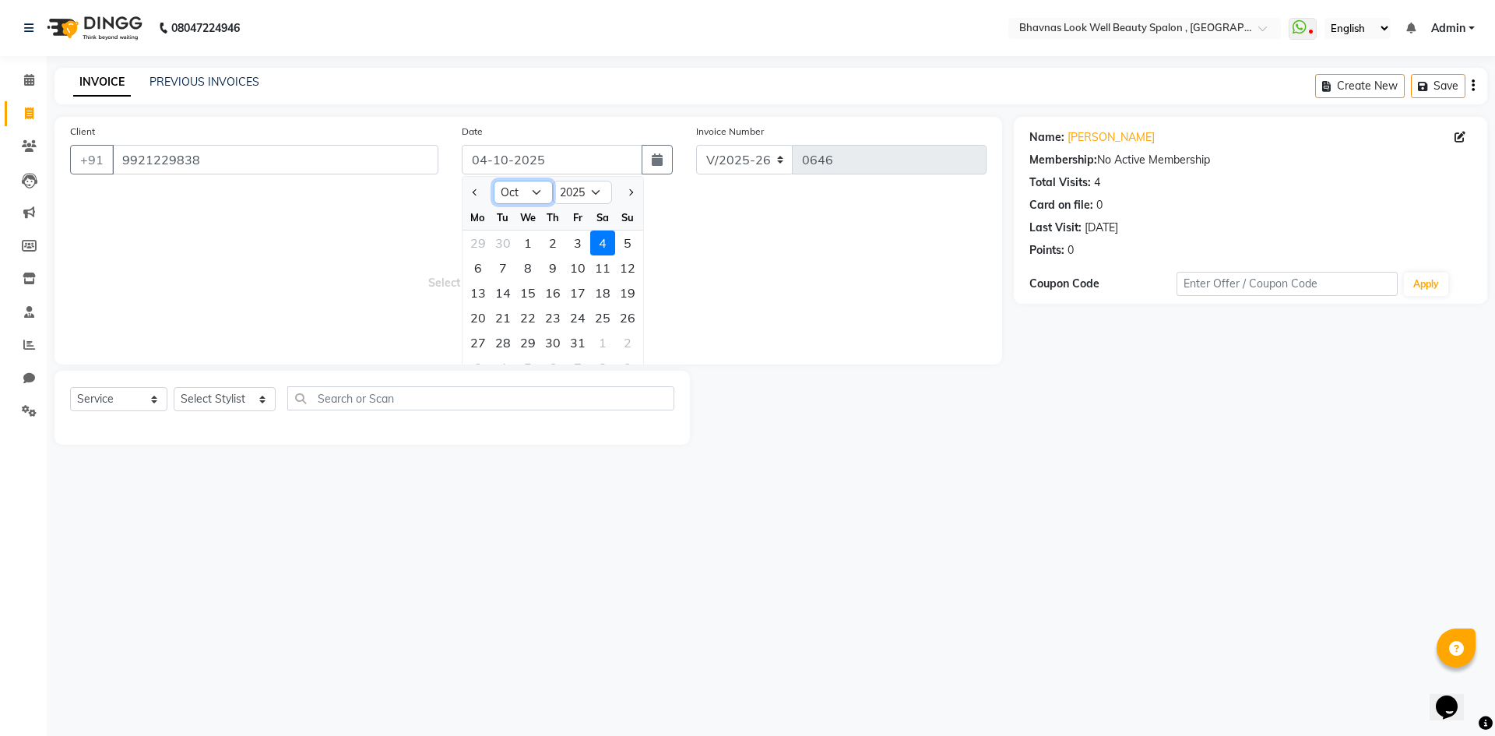
click at [498, 186] on select "Jan Feb Mar Apr May Jun [DATE] Aug Sep Oct Nov Dec" at bounding box center [523, 192] width 59 height 23
click at [494, 181] on select "Jan Feb Mar Apr May Jun [DATE] Aug Sep Oct Nov Dec" at bounding box center [523, 192] width 59 height 23
click at [523, 192] on select "Jan Feb Mar Apr May Jun [DATE] Aug Sep Oct Nov Dec" at bounding box center [523, 192] width 59 height 23
click at [494, 181] on select "Jan Feb Mar Apr May Jun [DATE] Aug Sep Oct Nov Dec" at bounding box center [523, 192] width 59 height 23
click at [611, 343] on div "31" at bounding box center [602, 342] width 25 height 25
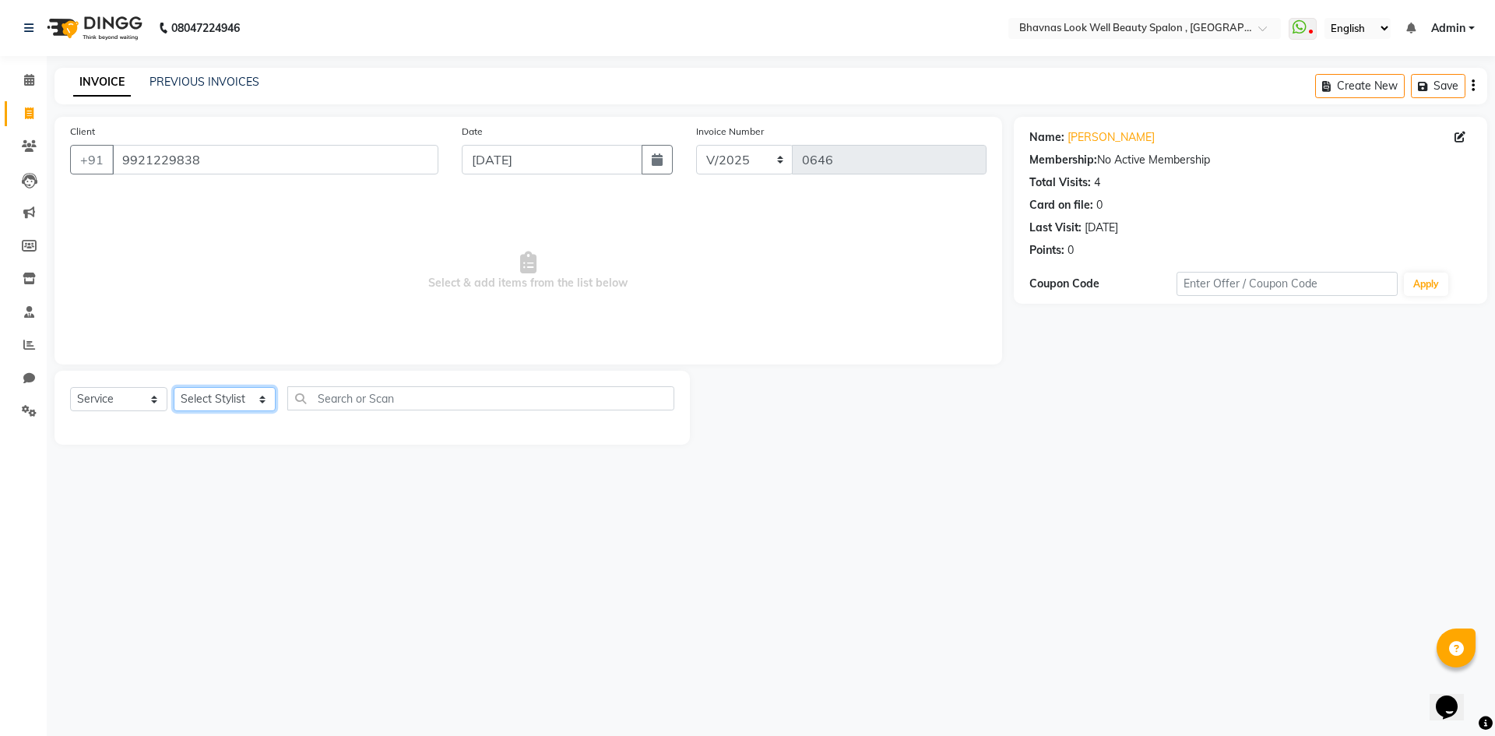
click at [228, 403] on select "Select Stylist [PERSON_NAME] [PERSON_NAME] ANMAL [PERSON_NAME] JYOTI [PERSON_NA…" at bounding box center [225, 399] width 102 height 24
click at [174, 387] on select "Select Stylist [PERSON_NAME] [PERSON_NAME] ANMAL [PERSON_NAME] JYOTI [PERSON_NA…" at bounding box center [225, 399] width 102 height 24
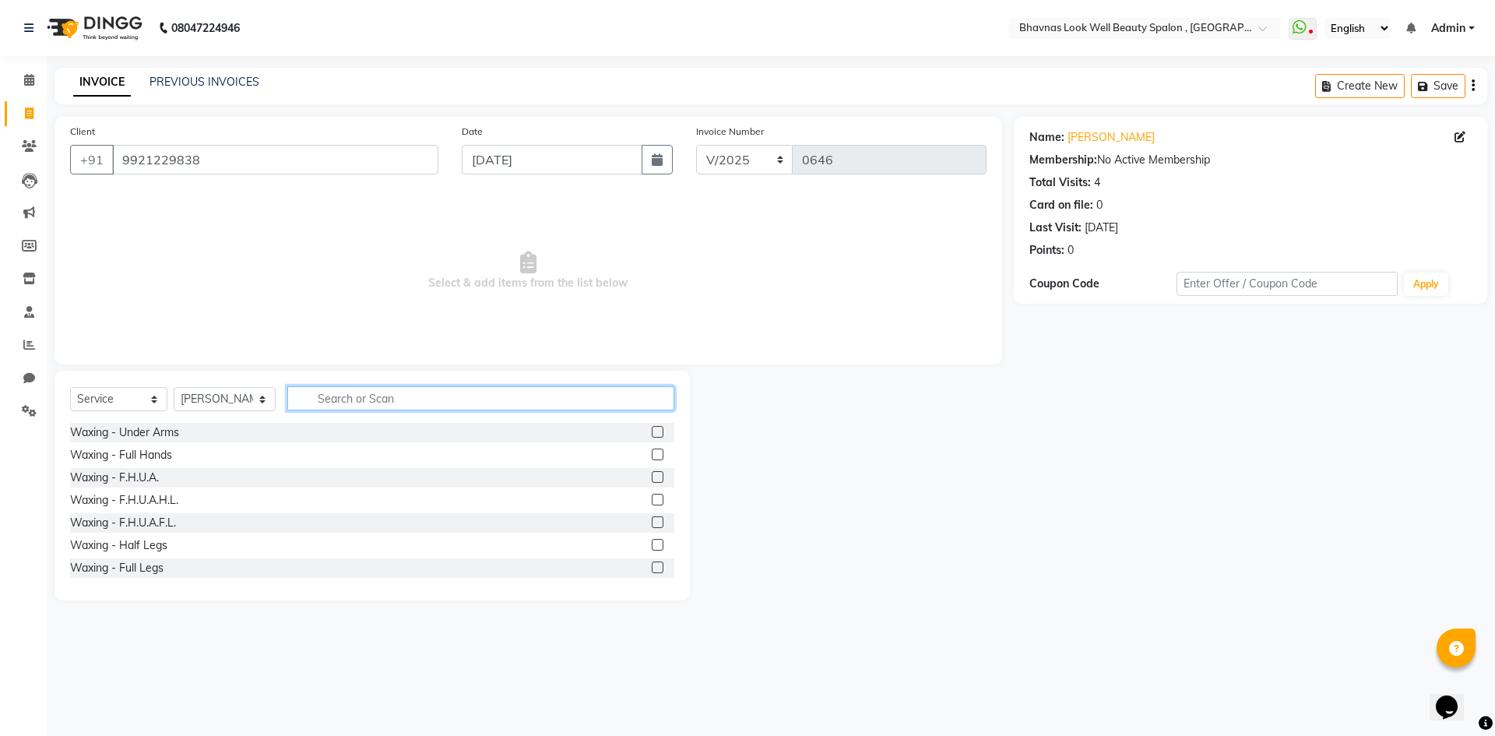
click at [313, 403] on input "text" at bounding box center [481, 398] width 388 height 24
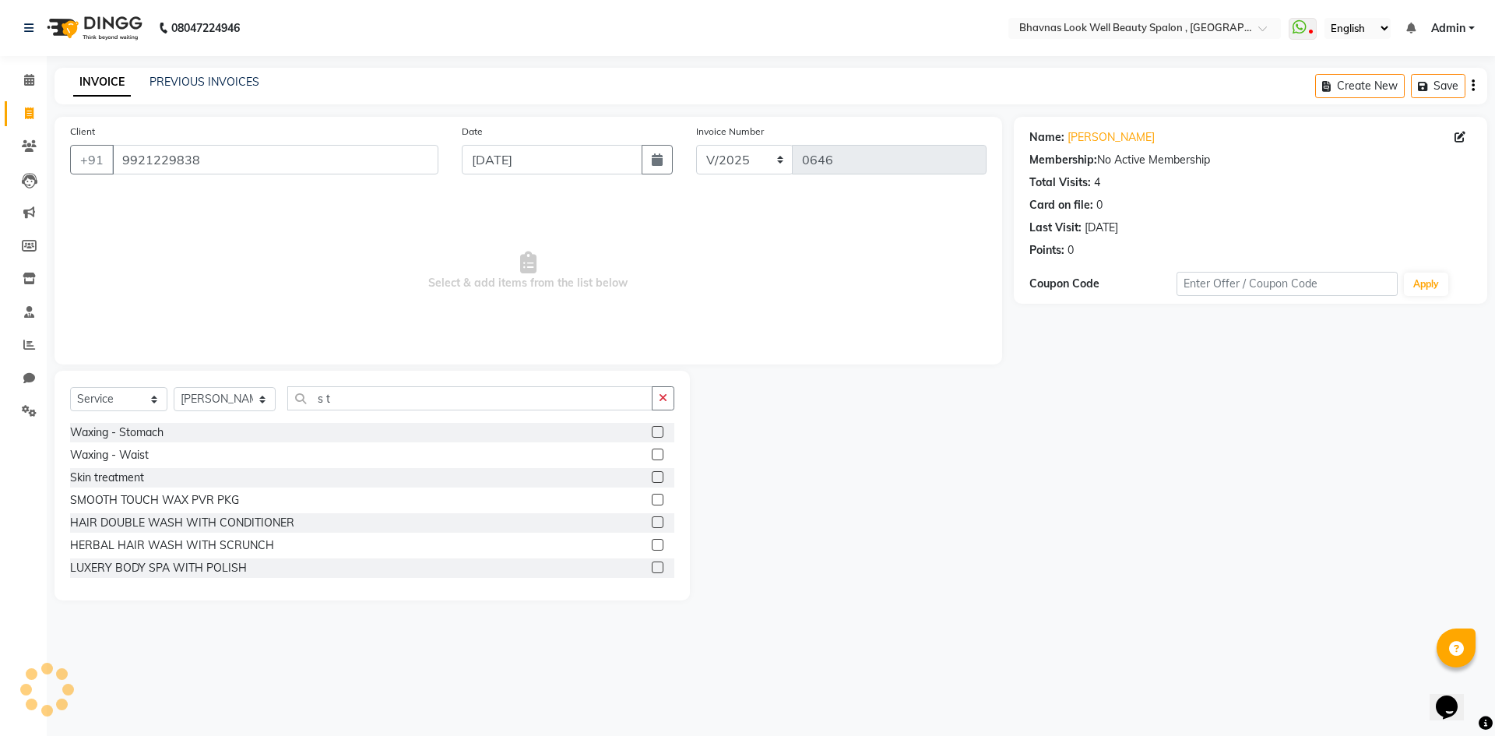
click at [653, 475] on div at bounding box center [663, 477] width 23 height 19
click at [652, 475] on label at bounding box center [658, 477] width 12 height 12
click at [652, 475] on input "checkbox" at bounding box center [657, 478] width 10 height 10
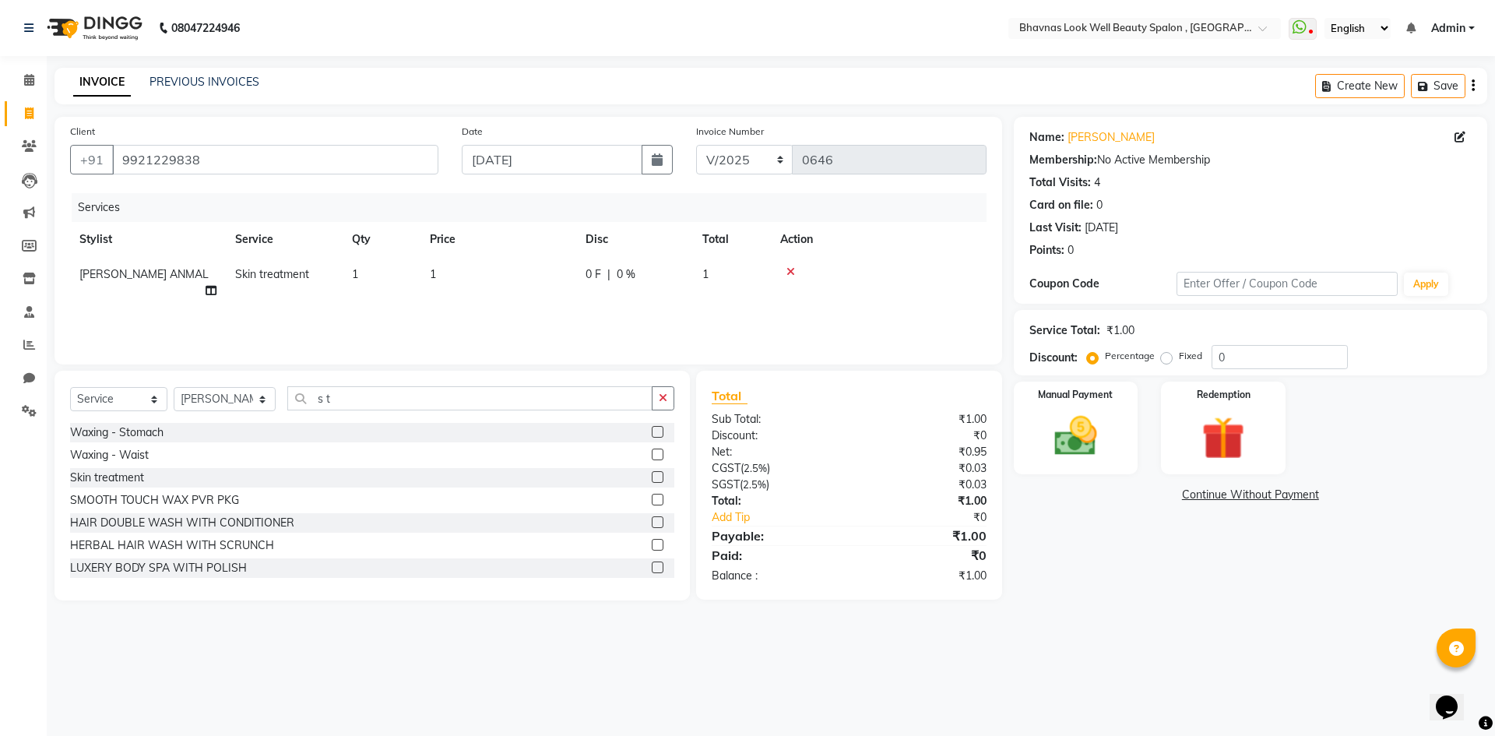
click at [438, 259] on td "1" at bounding box center [499, 282] width 156 height 51
click at [512, 276] on input "1" at bounding box center [571, 278] width 137 height 24
click at [564, 283] on input "1" at bounding box center [571, 278] width 137 height 24
click at [715, 296] on div "Services Stylist Service Qty Price Disc Total Action [PERSON_NAME] [PERSON_NAME…" at bounding box center [528, 271] width 917 height 156
click at [634, 277] on span "0 %" at bounding box center [626, 274] width 19 height 16
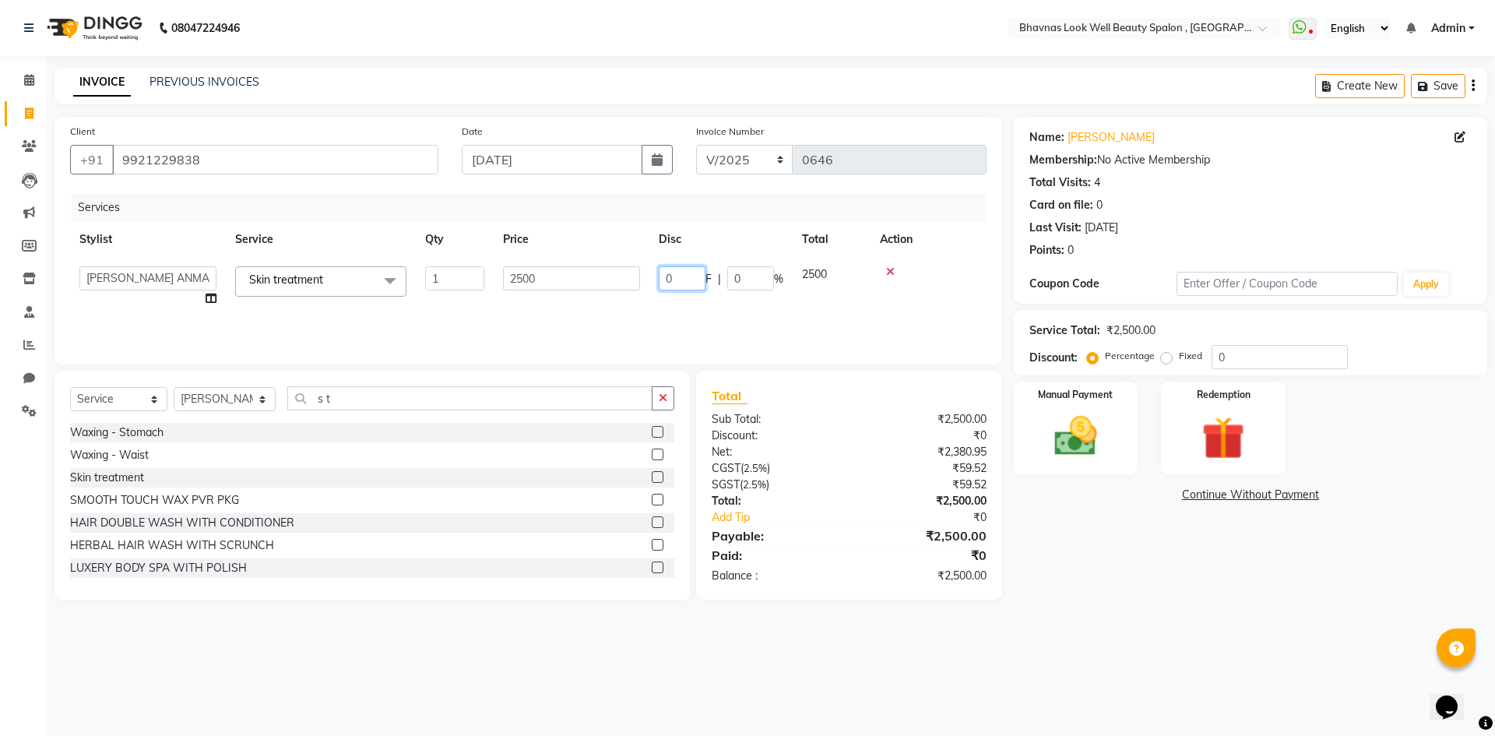
drag, startPoint x: 690, startPoint y: 285, endPoint x: 699, endPoint y: 311, distance: 28.1
click at [629, 294] on tr "[PERSON_NAME] [PERSON_NAME] ANMAL [PERSON_NAME] JYOTI [PERSON_NAME] [PERSON_NAM…" at bounding box center [528, 286] width 917 height 59
click at [759, 305] on div "Services Stylist Service Qty Price Disc Total Action [PERSON_NAME] ANMAL Skin t…" at bounding box center [528, 271] width 917 height 156
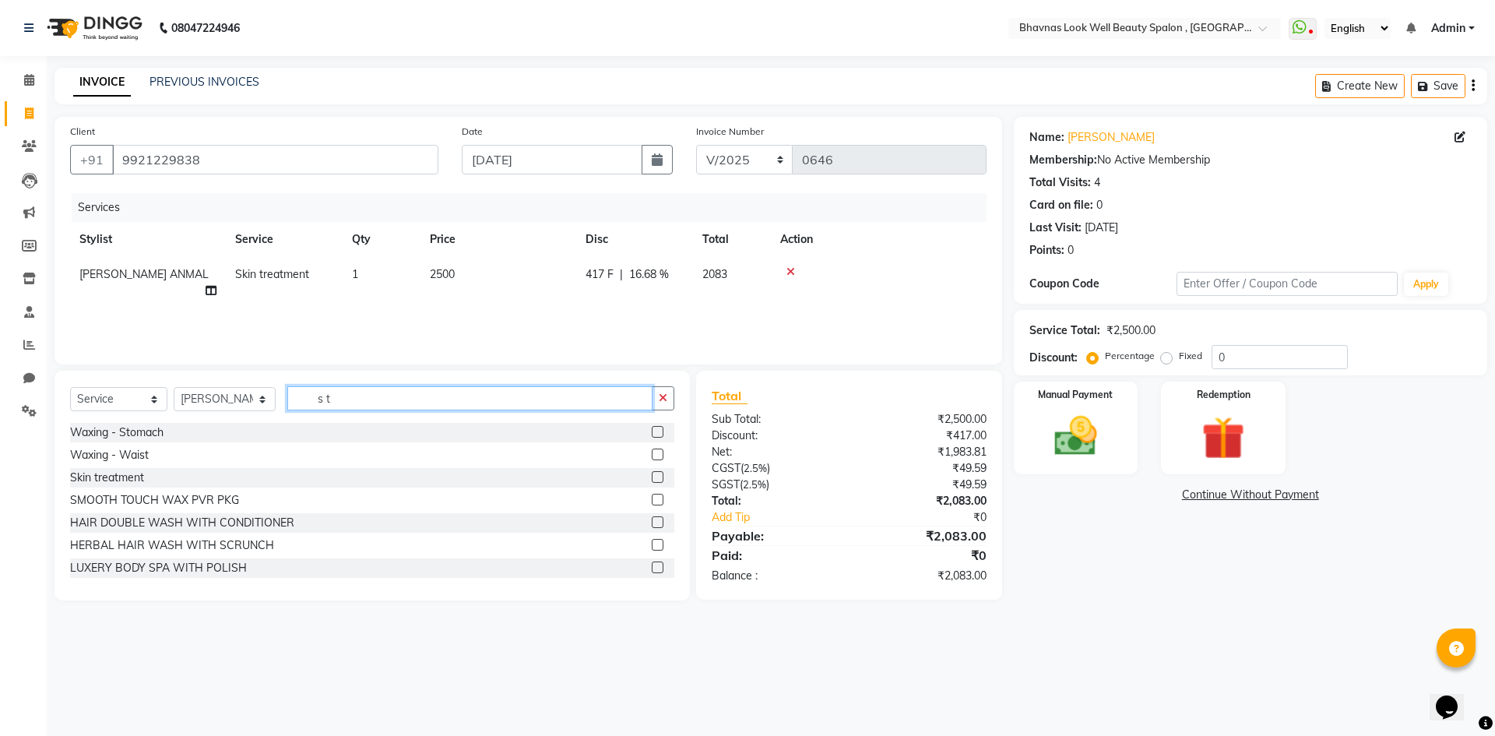
drag, startPoint x: 384, startPoint y: 395, endPoint x: 289, endPoint y: 384, distance: 95.6
click at [289, 384] on div "Select Service Product Membership Package Voucher Prepaid Gift Card Select Styl…" at bounding box center [372, 486] width 635 height 230
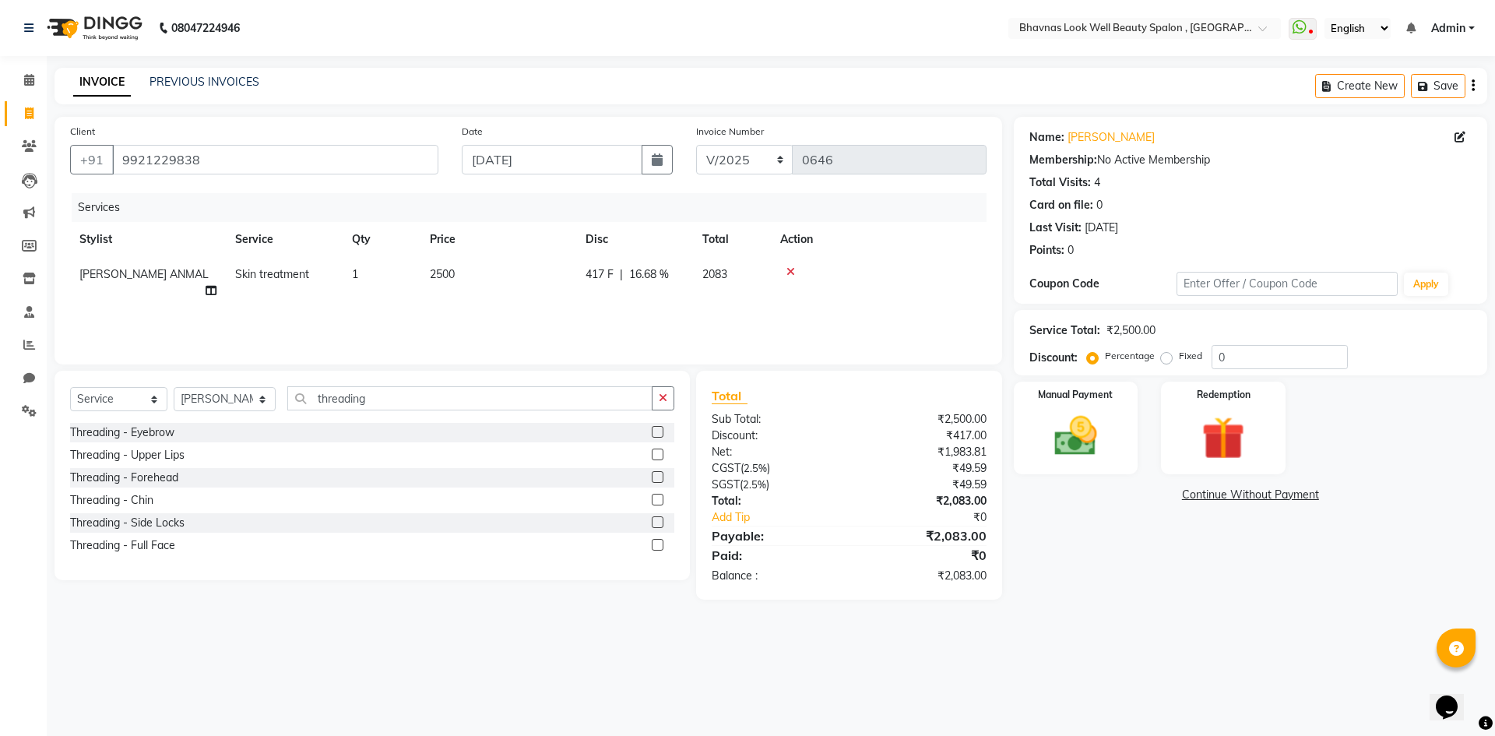
click at [658, 434] on label at bounding box center [658, 432] width 12 height 12
click at [658, 434] on input "checkbox" at bounding box center [657, 433] width 10 height 10
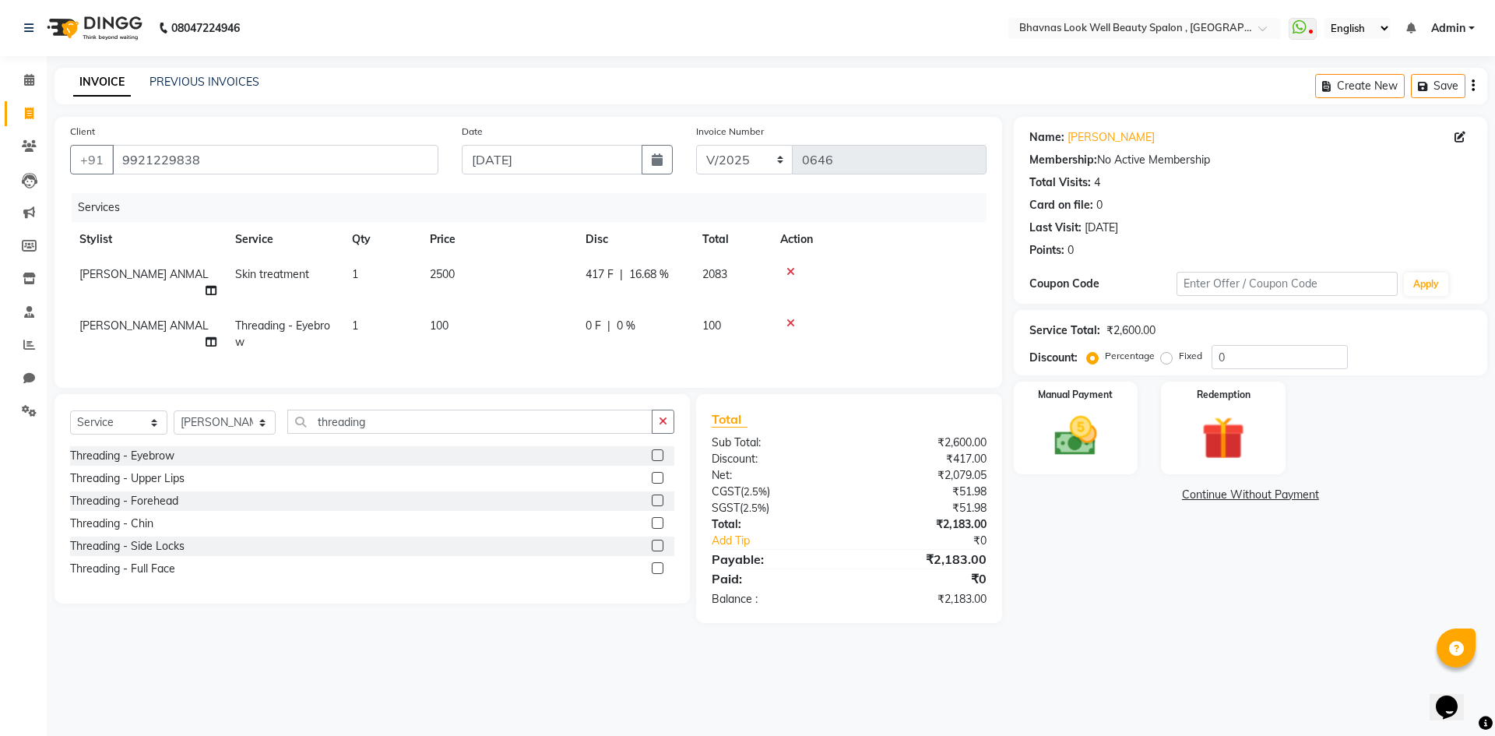
click at [631, 318] on span "0 %" at bounding box center [626, 326] width 19 height 16
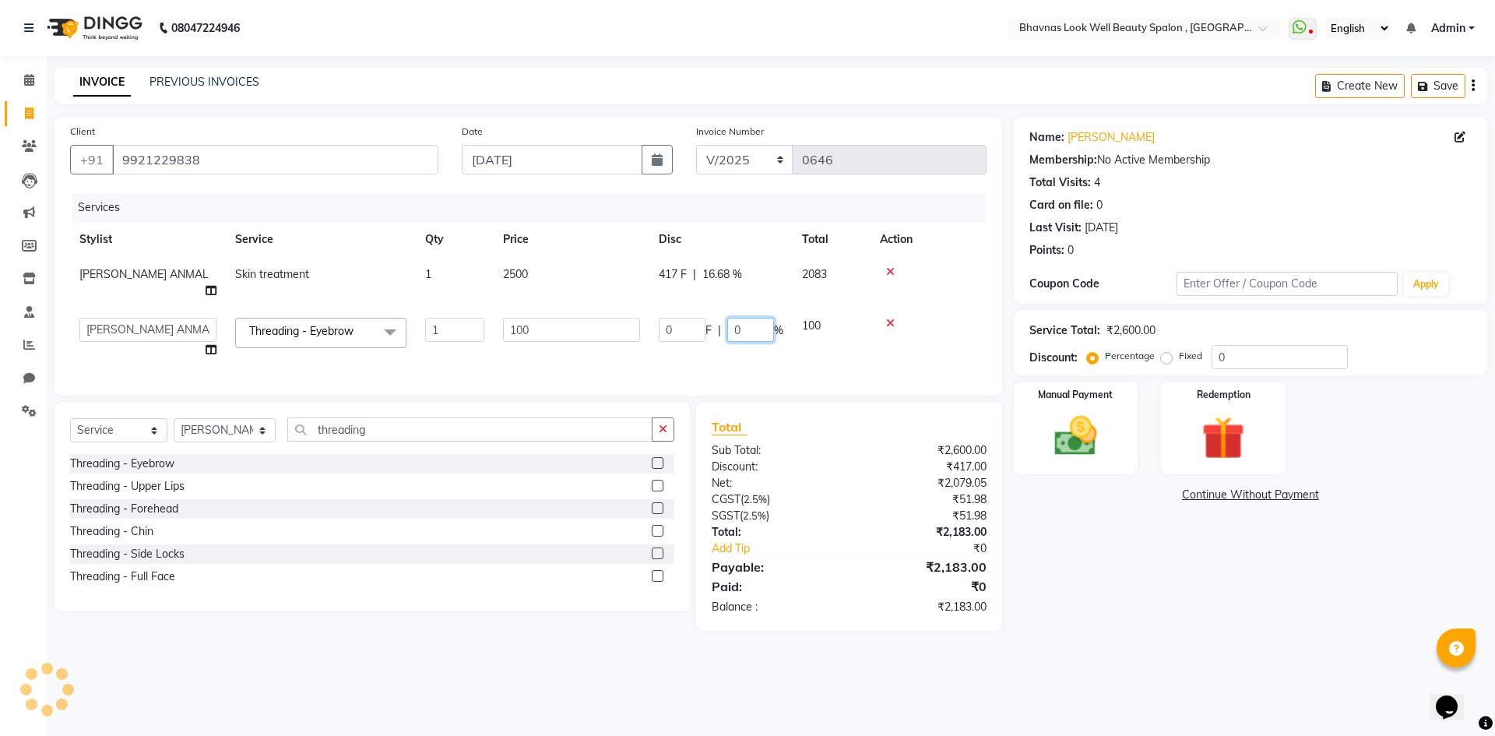
click at [735, 318] on input "0" at bounding box center [750, 330] width 47 height 24
click at [756, 318] on input "0" at bounding box center [750, 330] width 47 height 24
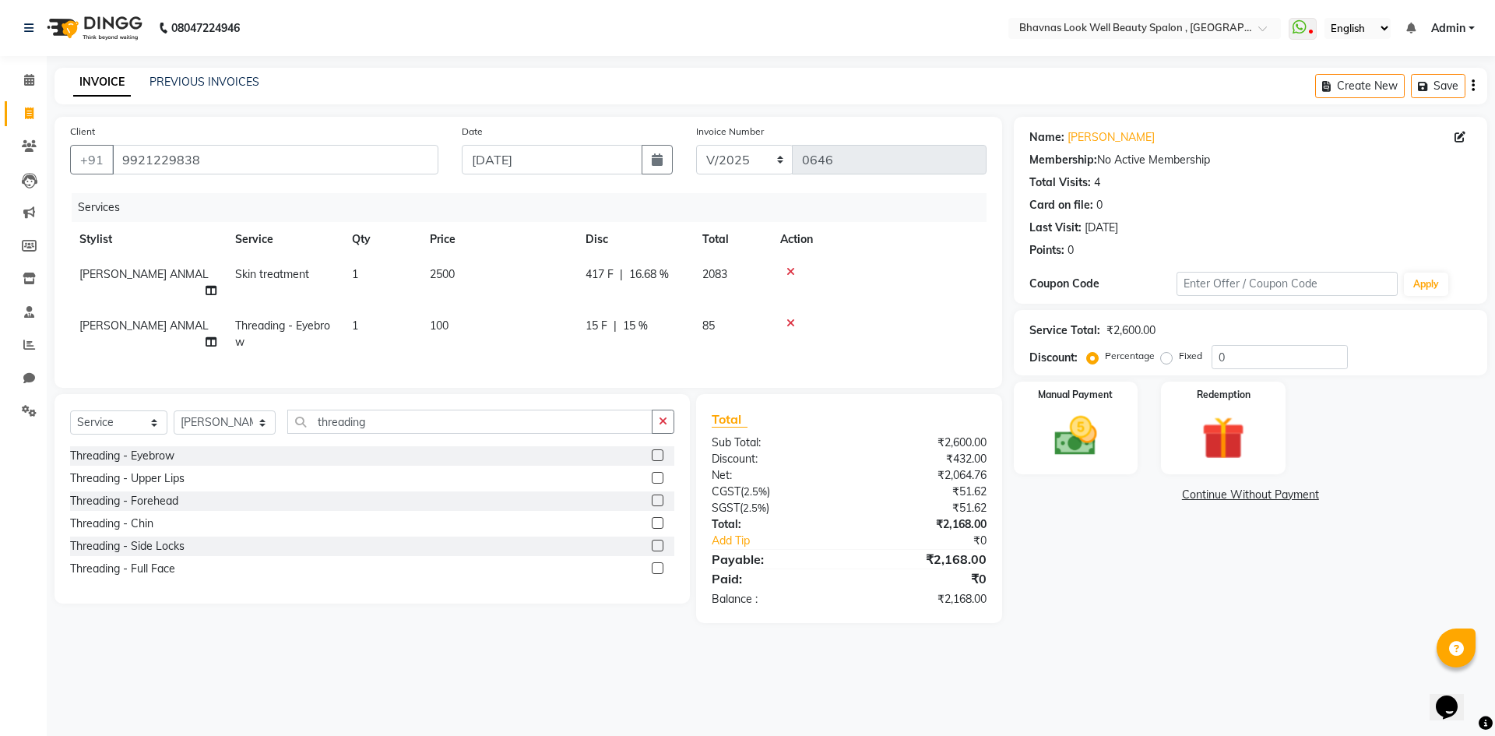
click at [744, 361] on div "Services Stylist Service Qty Price Disc Total Action [PERSON_NAME] ANMAL Skin t…" at bounding box center [528, 282] width 917 height 179
click at [1128, 450] on div "Manual Payment" at bounding box center [1075, 428] width 129 height 96
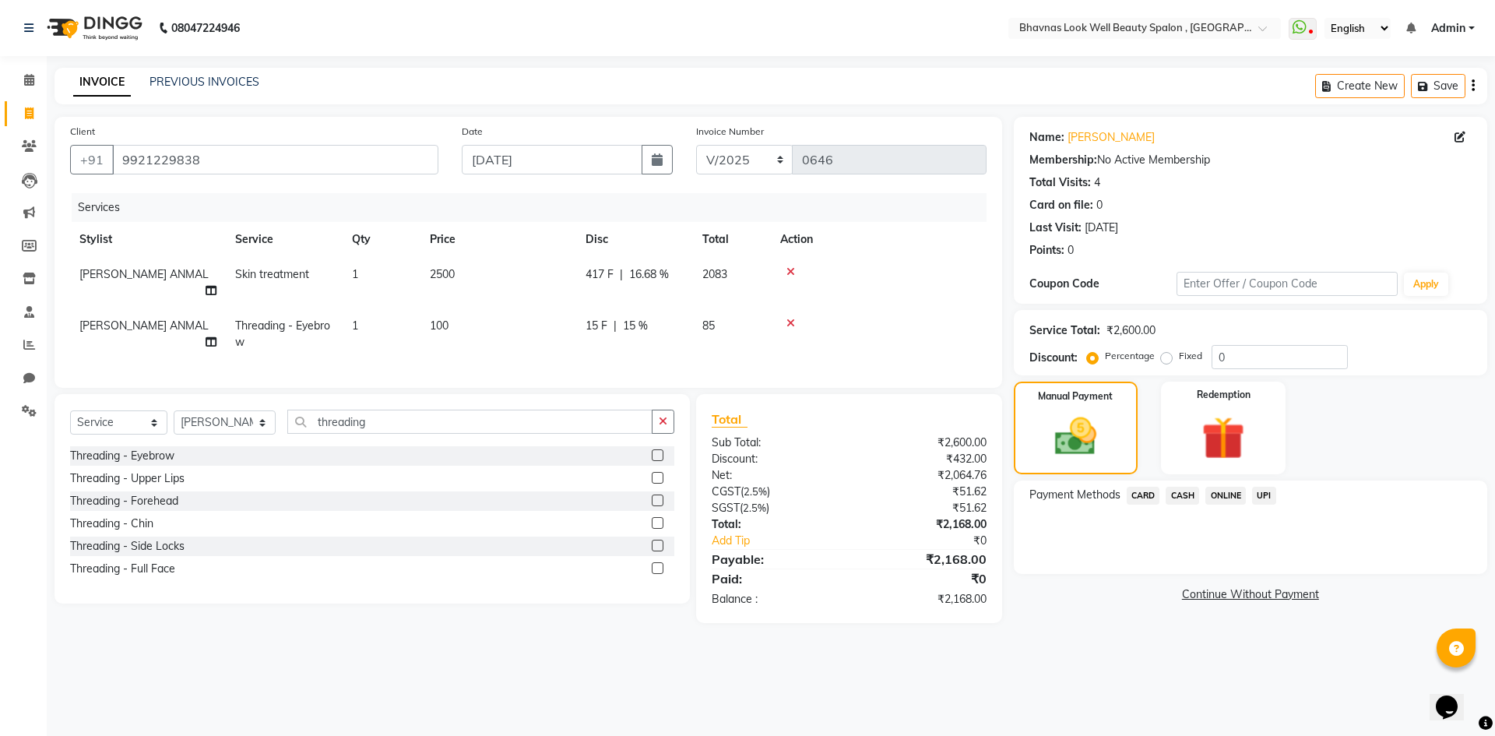
click at [1188, 491] on span "CASH" at bounding box center [1182, 496] width 33 height 18
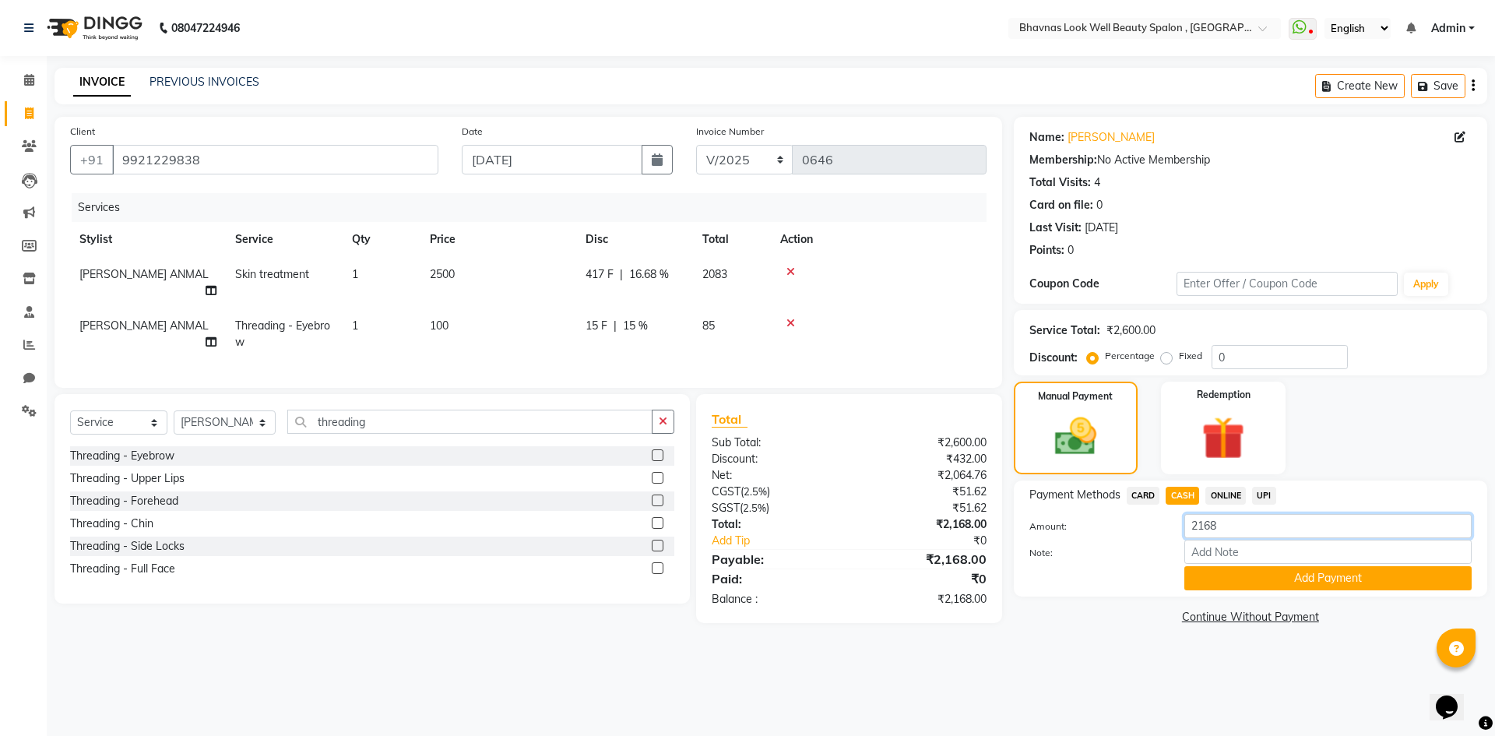
drag, startPoint x: 1238, startPoint y: 528, endPoint x: 1092, endPoint y: 540, distance: 146.9
click at [1092, 540] on div "Amount: 2168 Note: Add Payment" at bounding box center [1250, 552] width 442 height 76
click at [1259, 542] on input "Note:" at bounding box center [1327, 552] width 287 height 24
click at [1302, 582] on button "Add Payment" at bounding box center [1327, 578] width 287 height 24
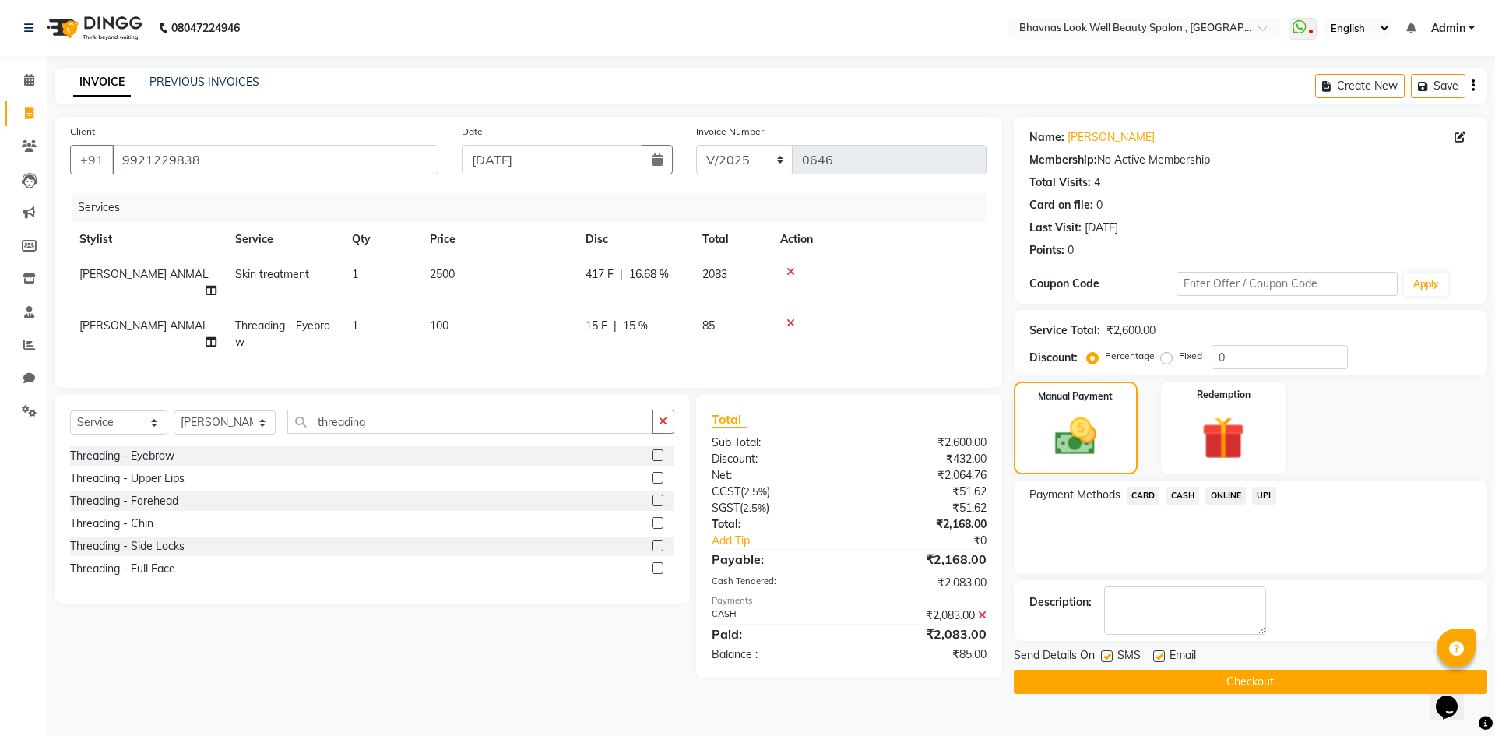
click at [1191, 485] on div "Payment Methods CARD CASH ONLINE UPI" at bounding box center [1250, 526] width 473 height 93
click at [1190, 488] on span "CASH" at bounding box center [1182, 496] width 33 height 18
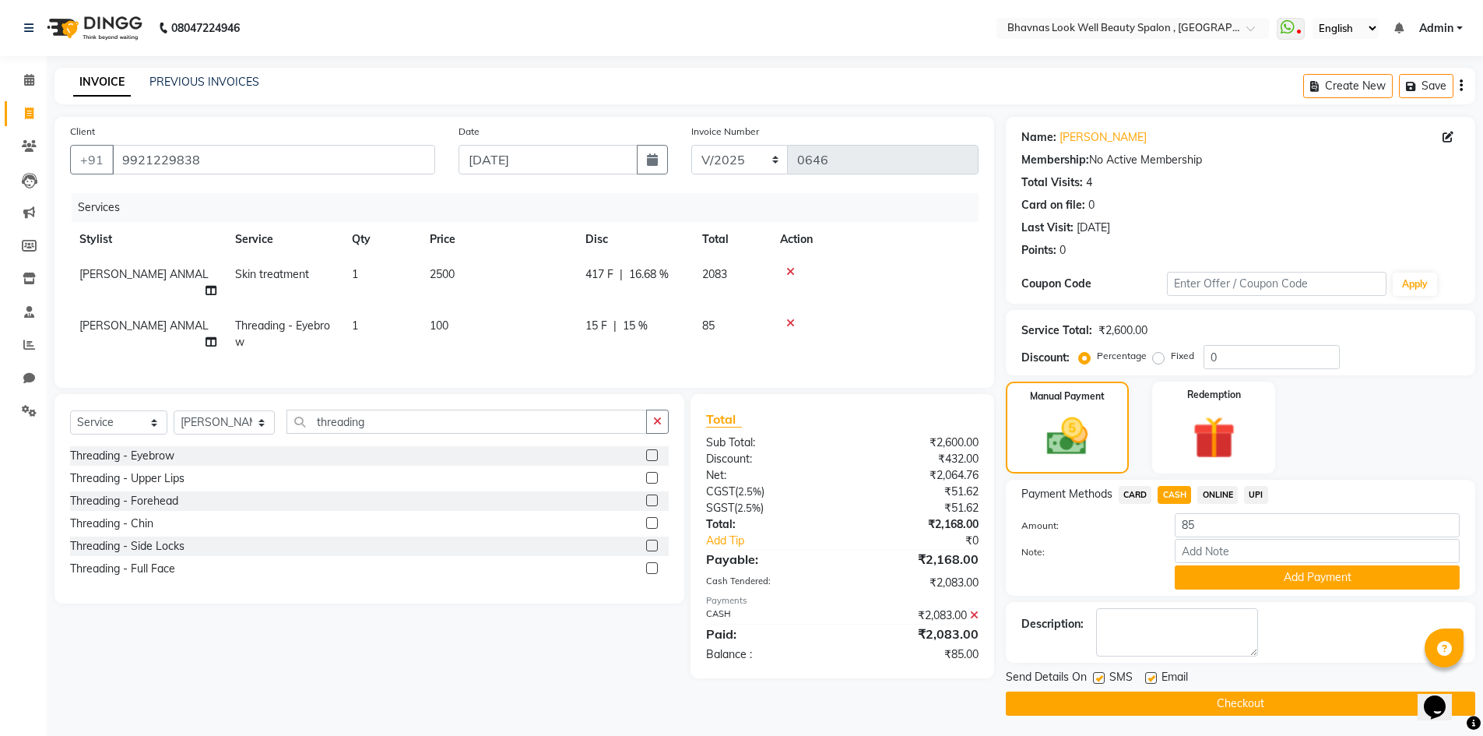
click at [1211, 498] on span "ONLINE" at bounding box center [1218, 495] width 40 height 18
click at [1264, 584] on button "Add Payment" at bounding box center [1317, 577] width 285 height 24
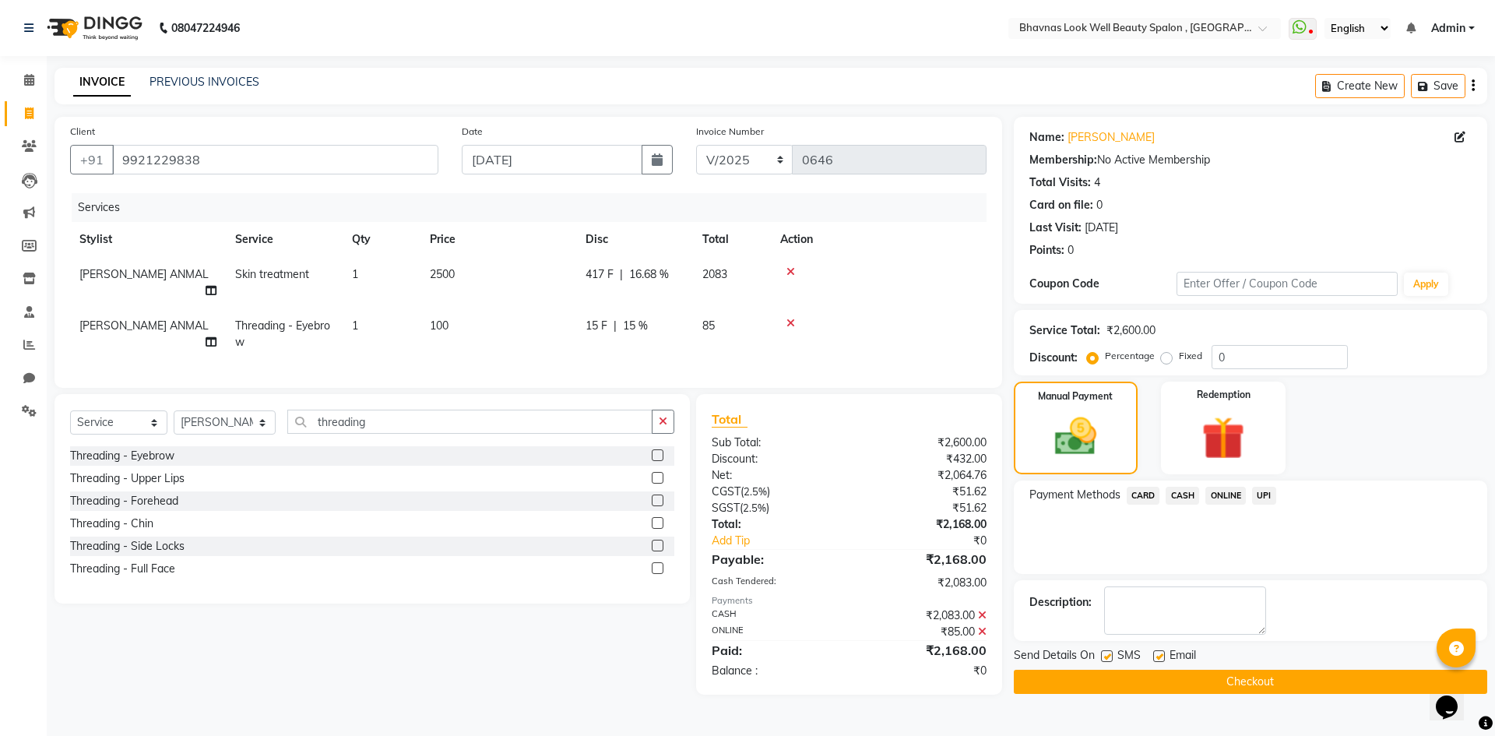
click at [1157, 656] on label at bounding box center [1159, 656] width 12 height 12
click at [1157, 656] on input "checkbox" at bounding box center [1158, 657] width 10 height 10
click at [1110, 659] on label at bounding box center [1107, 656] width 12 height 12
click at [1110, 659] on input "checkbox" at bounding box center [1106, 657] width 10 height 10
click at [1146, 672] on button "Checkout" at bounding box center [1250, 682] width 473 height 24
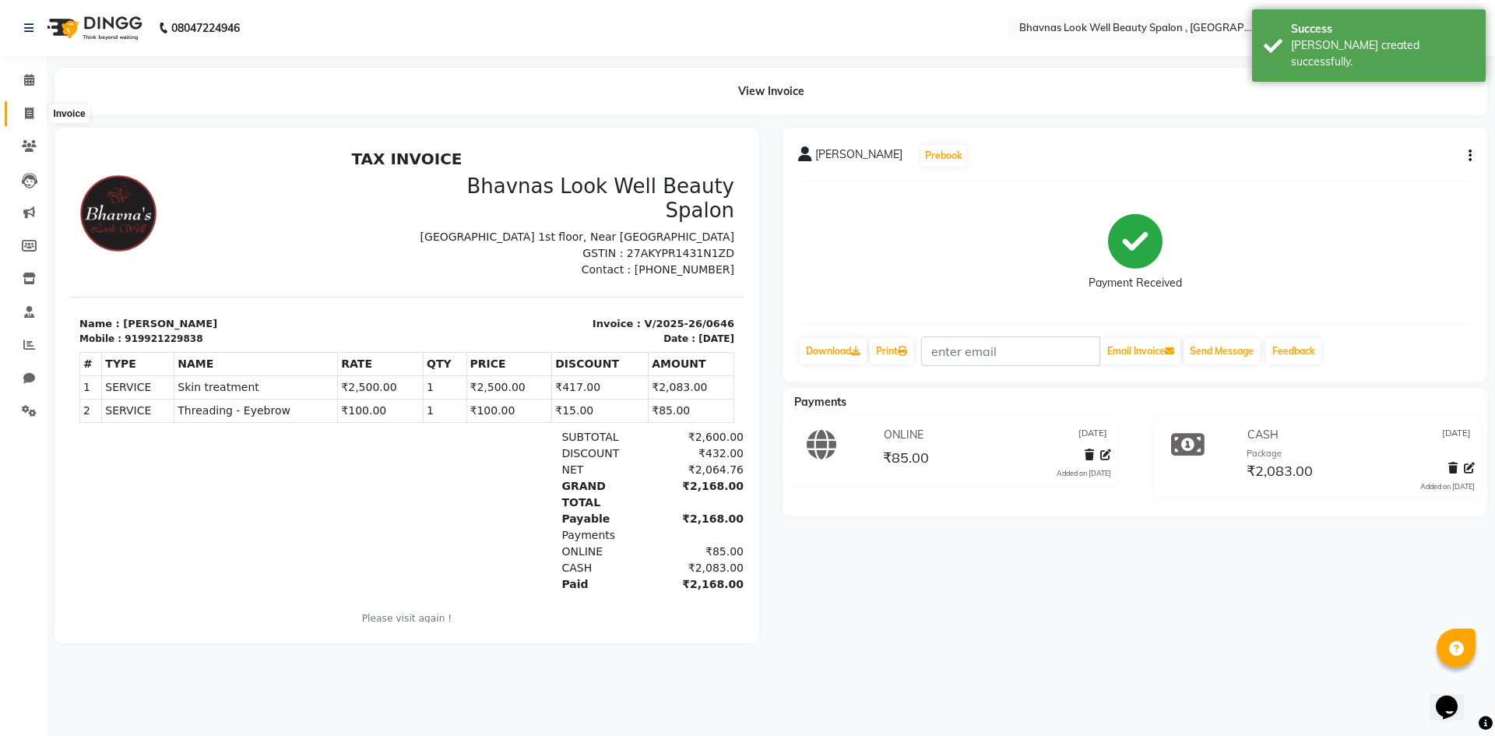
drag, startPoint x: 23, startPoint y: 118, endPoint x: 31, endPoint y: 125, distance: 11.1
click at [23, 118] on span at bounding box center [29, 114] width 27 height 18
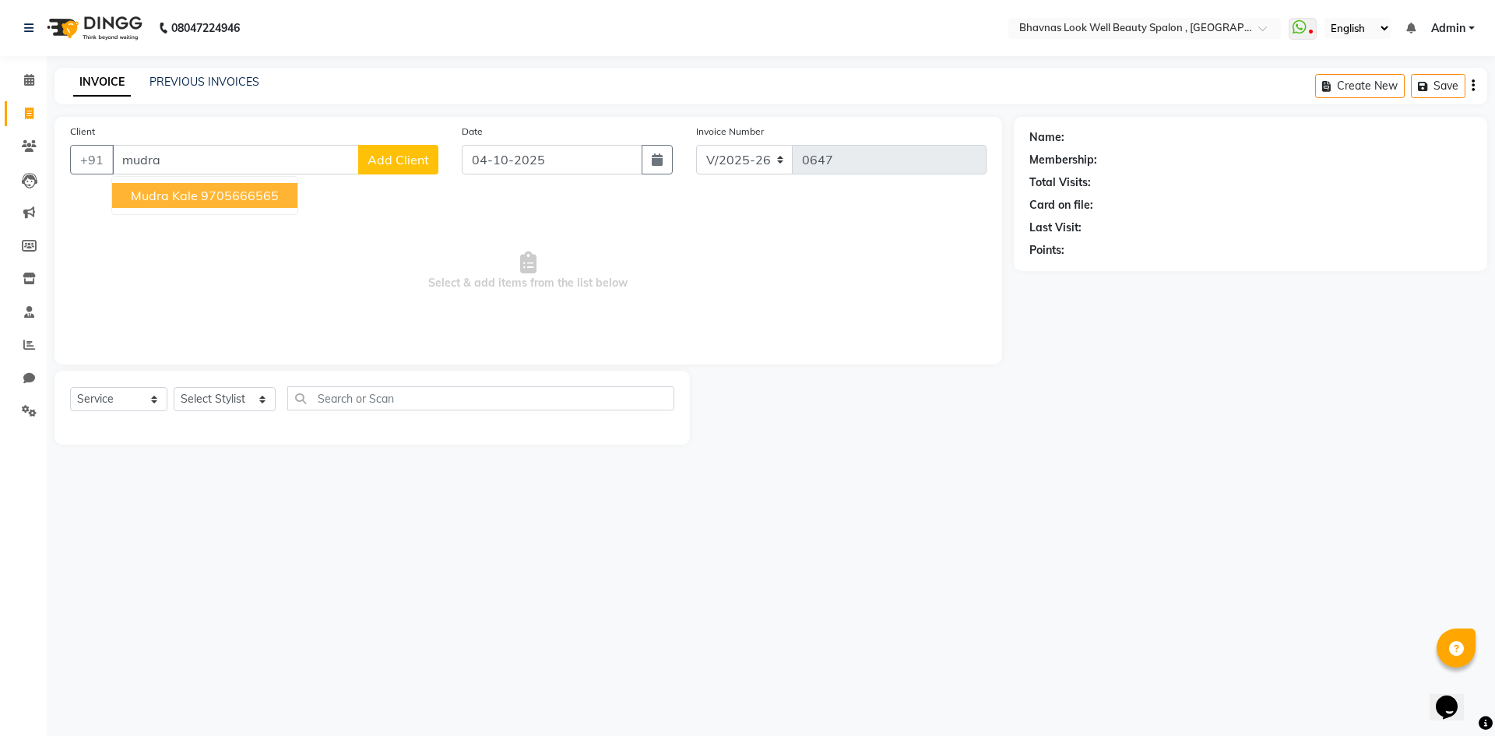
click at [245, 191] on ngb-highlight "9705666565" at bounding box center [240, 196] width 78 height 16
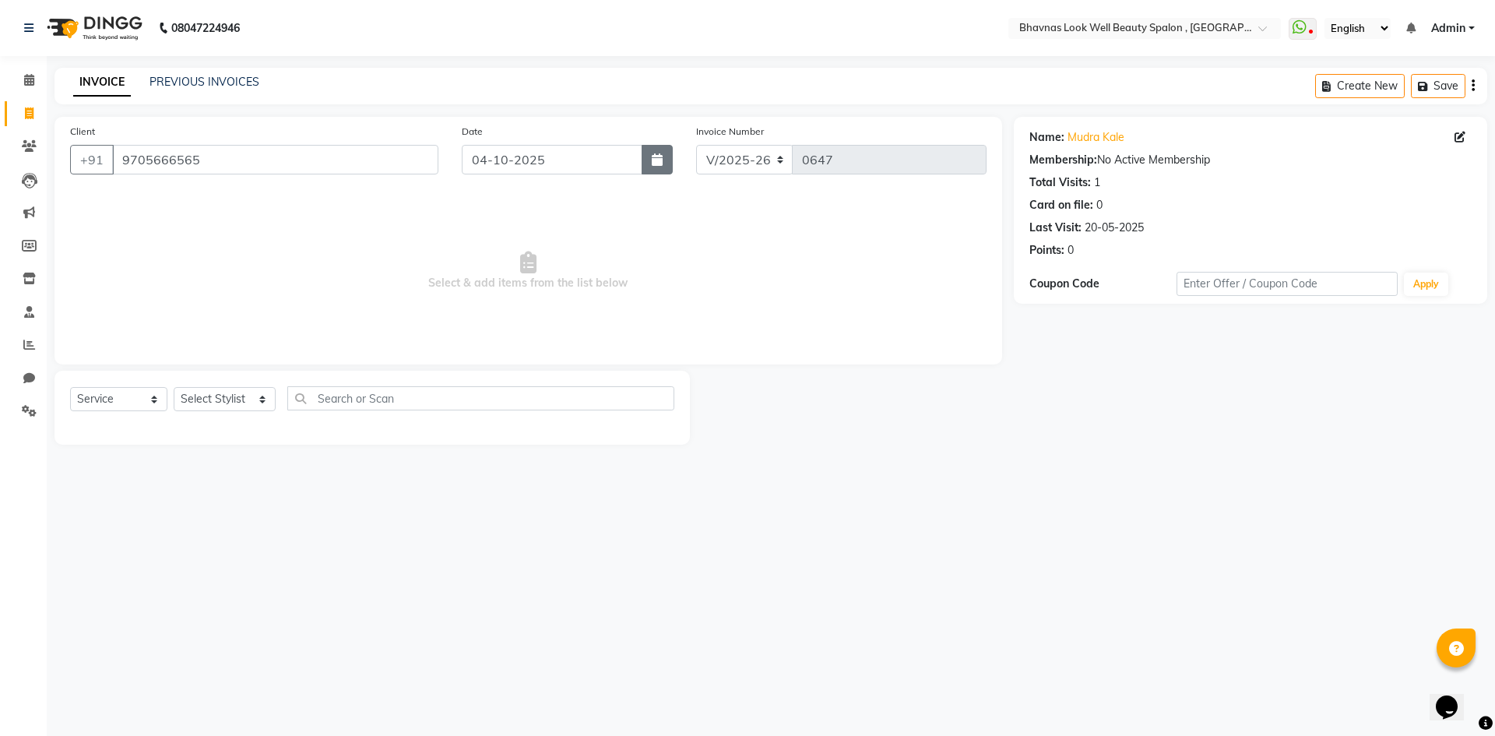
click at [661, 160] on icon "button" at bounding box center [657, 159] width 11 height 12
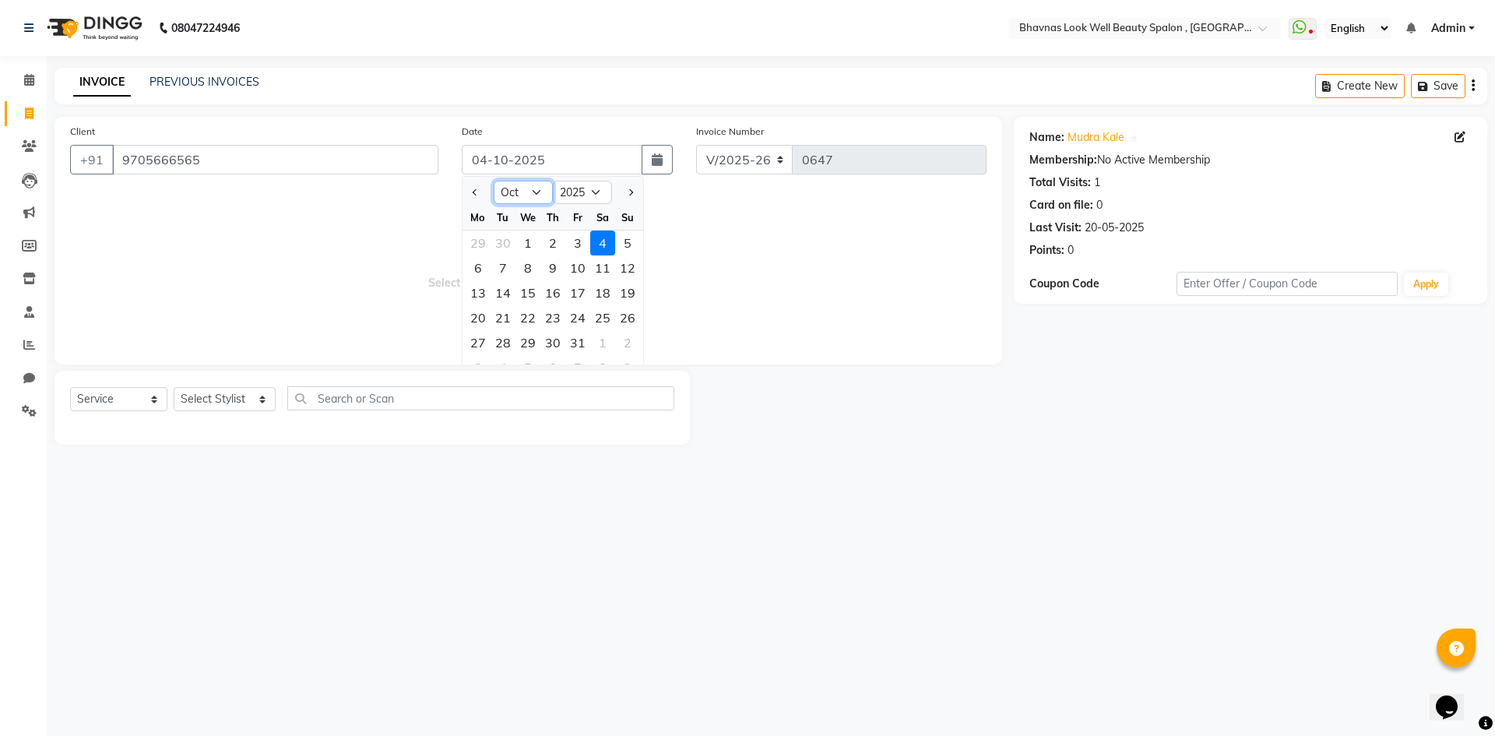
click at [539, 192] on select "Jan Feb Mar Apr May Jun [DATE] Aug Sep Oct Nov Dec" at bounding box center [523, 192] width 59 height 23
click at [494, 181] on select "Jan Feb Mar Apr May Jun [DATE] Aug Sep Oct Nov Dec" at bounding box center [523, 192] width 59 height 23
click at [607, 342] on div "31" at bounding box center [602, 342] width 25 height 25
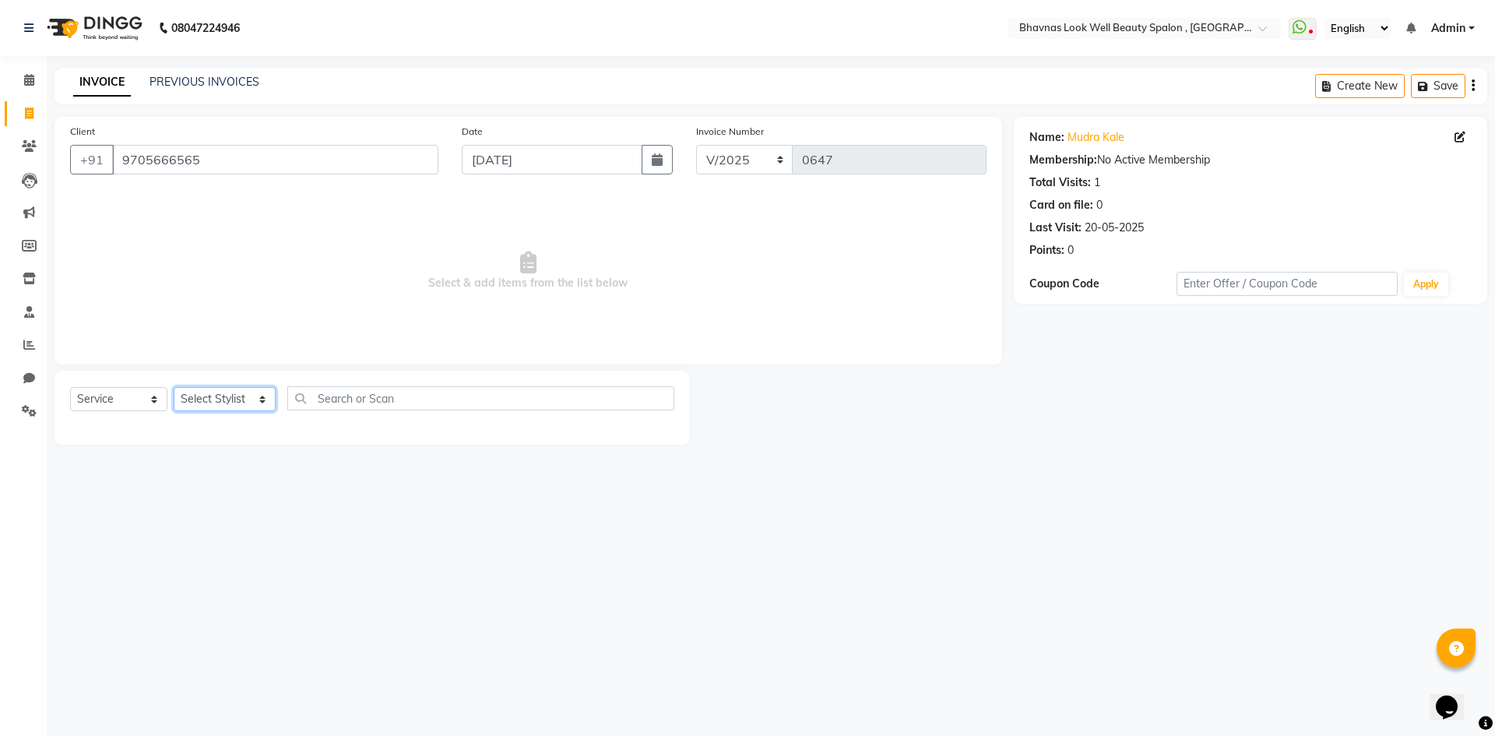
click at [207, 397] on select "Select Stylist [PERSON_NAME] [PERSON_NAME] ANMAL [PERSON_NAME] JYOTI [PERSON_NA…" at bounding box center [225, 399] width 102 height 24
click at [174, 387] on select "Select Stylist [PERSON_NAME] [PERSON_NAME] ANMAL [PERSON_NAME] JYOTI [PERSON_NA…" at bounding box center [225, 399] width 102 height 24
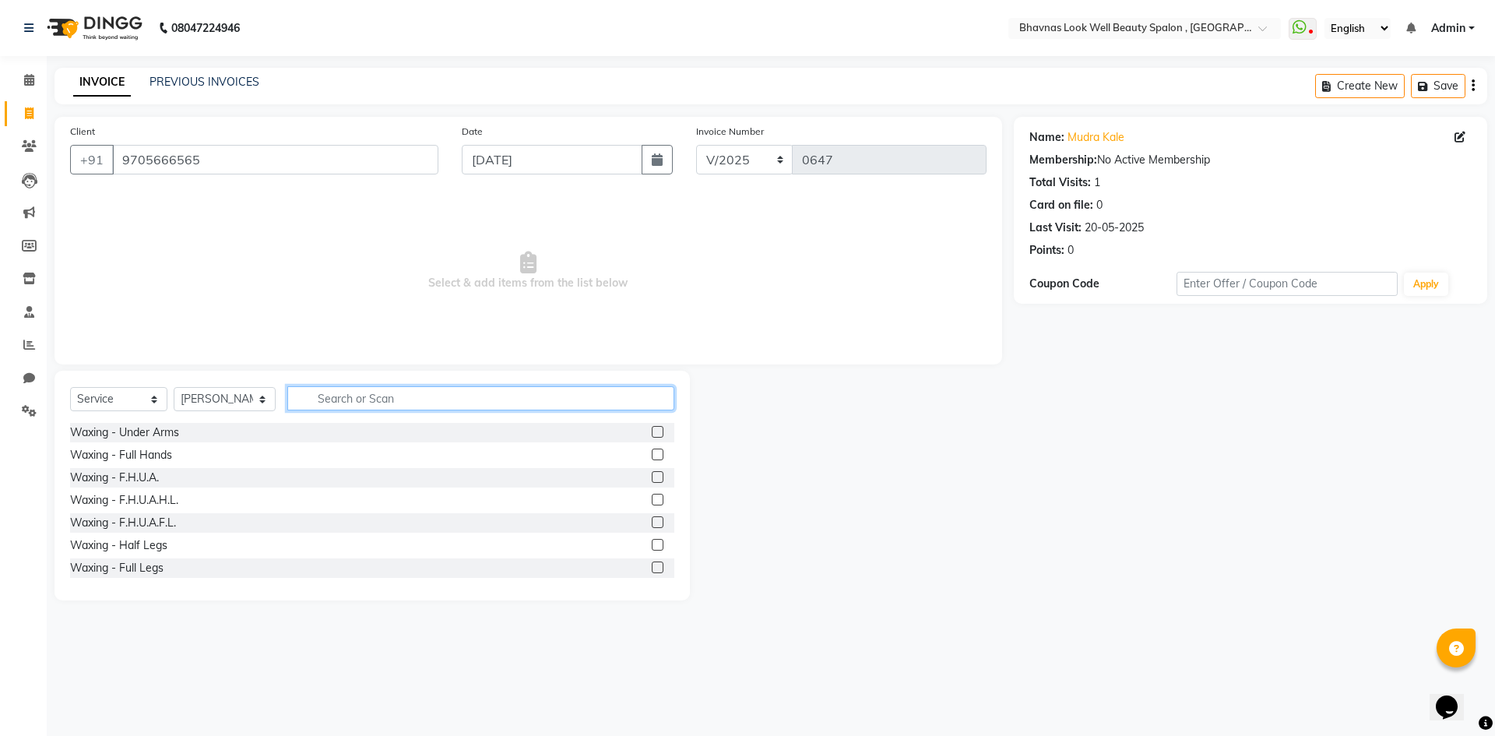
click at [329, 389] on input "text" at bounding box center [481, 398] width 388 height 24
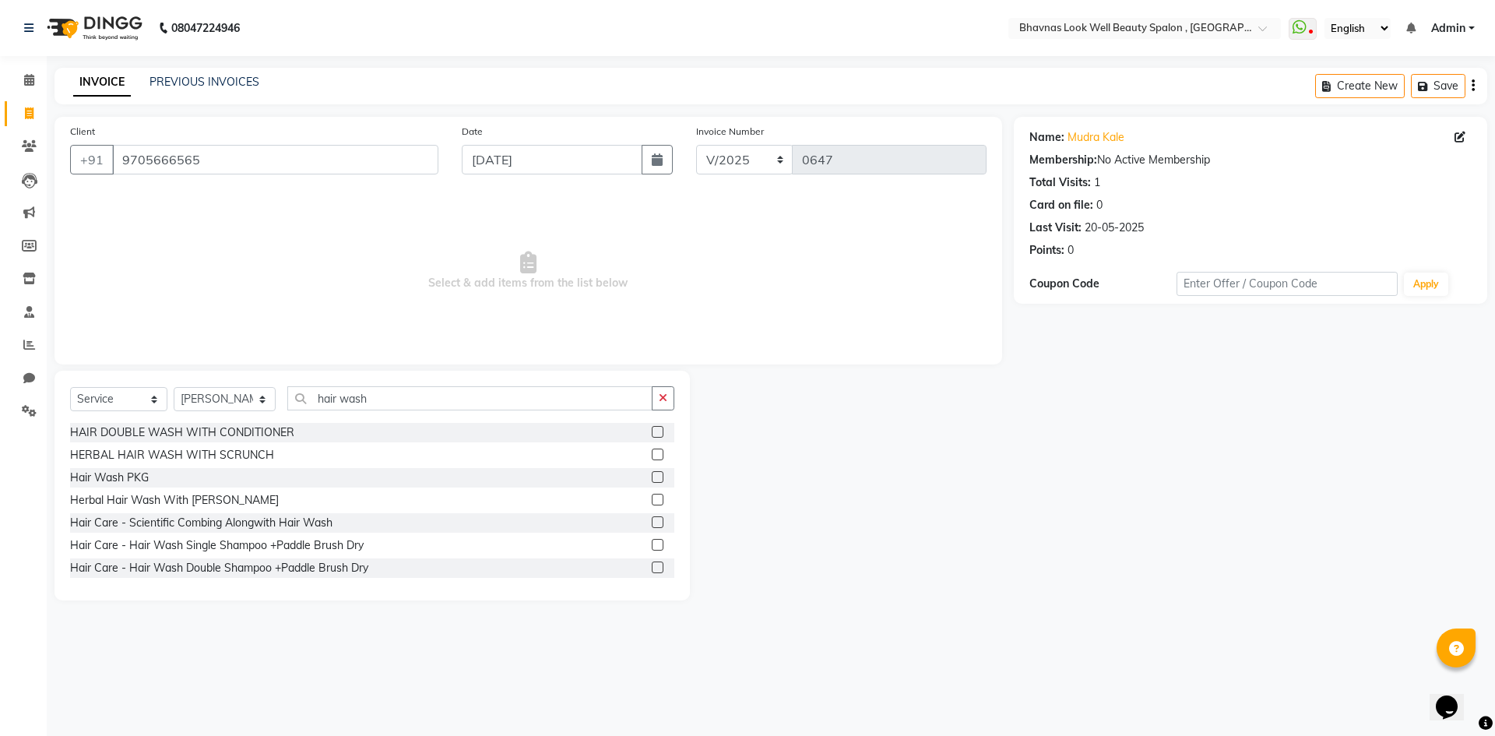
click at [652, 431] on label at bounding box center [658, 432] width 12 height 12
click at [652, 431] on input "checkbox" at bounding box center [657, 433] width 10 height 10
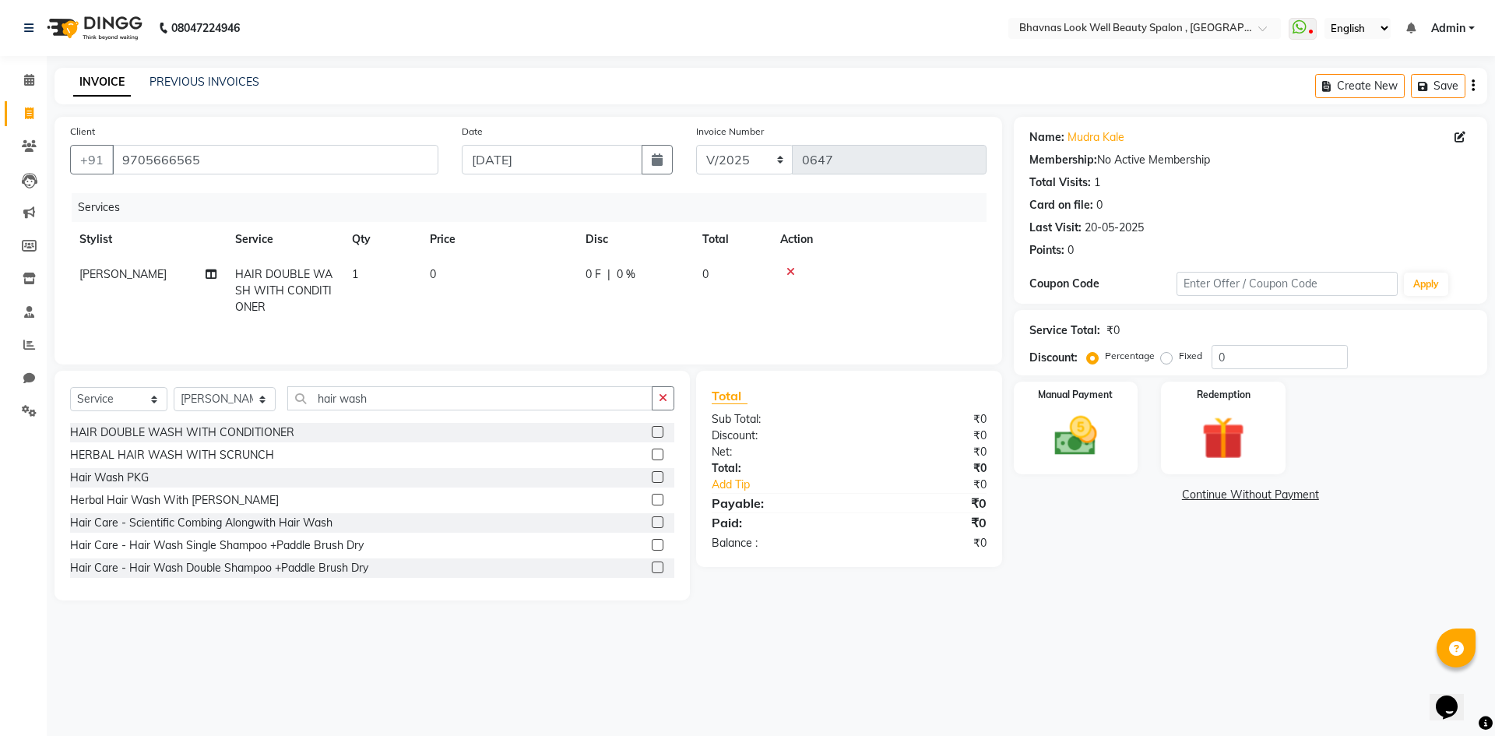
click at [427, 276] on td "0" at bounding box center [499, 291] width 156 height 68
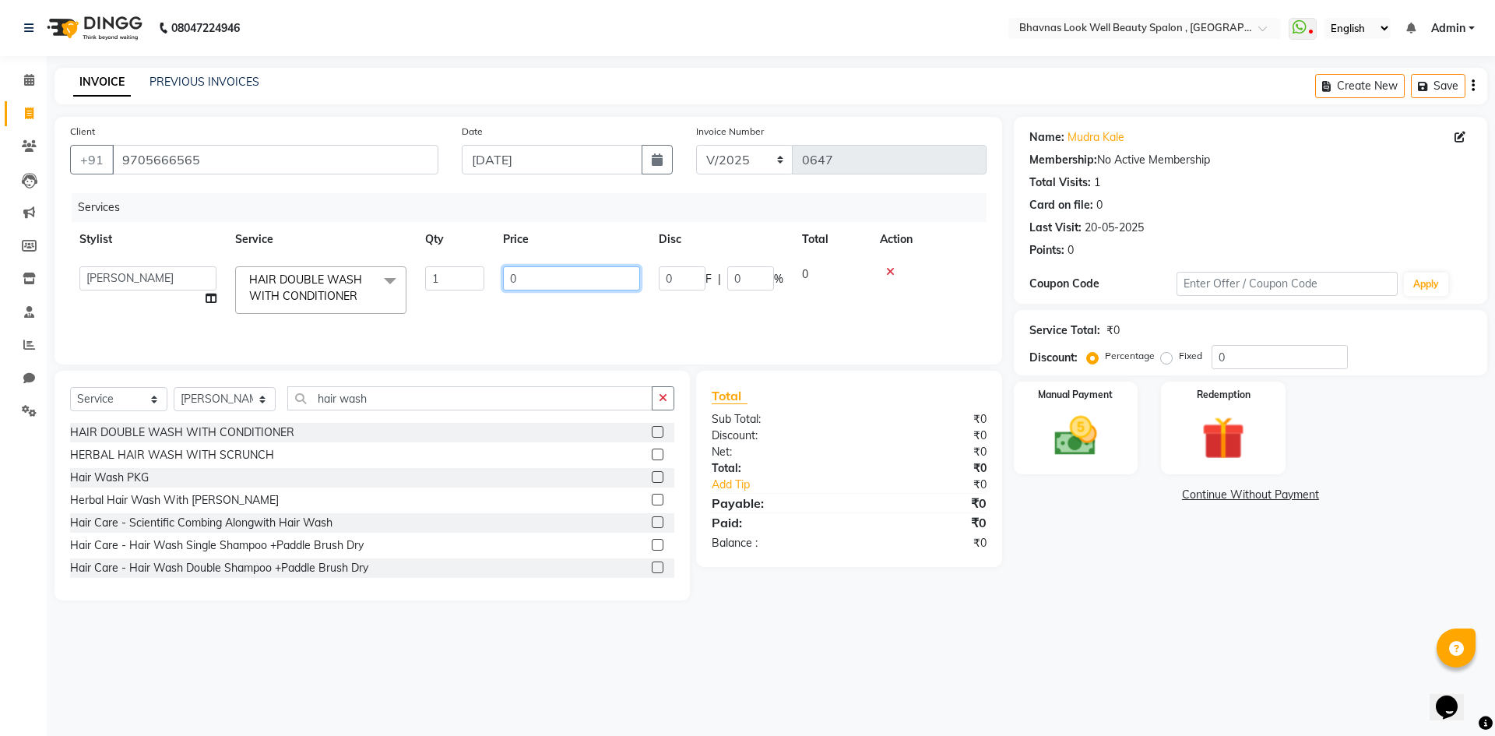
click at [552, 276] on input "0" at bounding box center [571, 278] width 137 height 24
click at [587, 319] on tr "[PERSON_NAME] [PERSON_NAME] ANMAL [PERSON_NAME] JYOTI [PERSON_NAME] [PERSON_NAM…" at bounding box center [528, 290] width 917 height 66
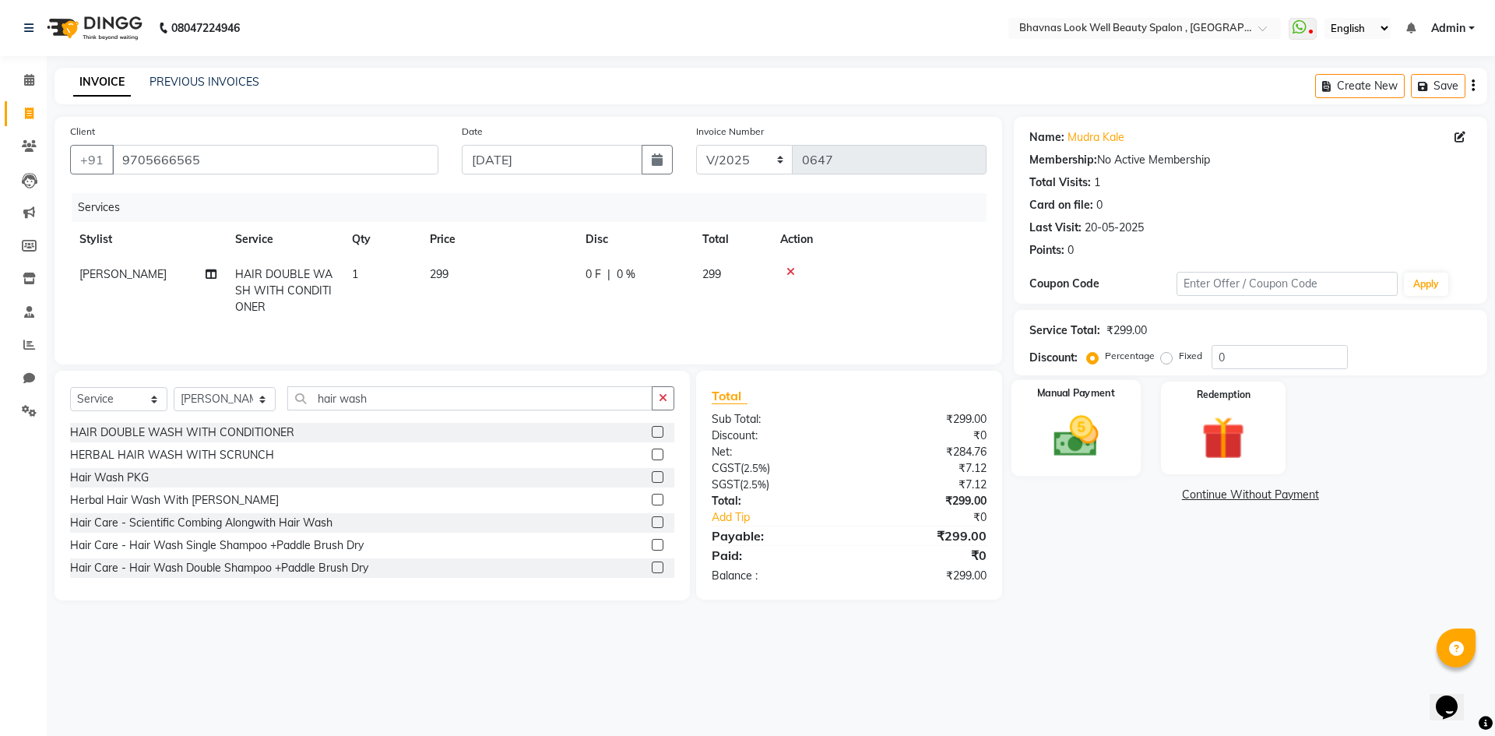
click at [1077, 427] on img at bounding box center [1076, 435] width 72 height 51
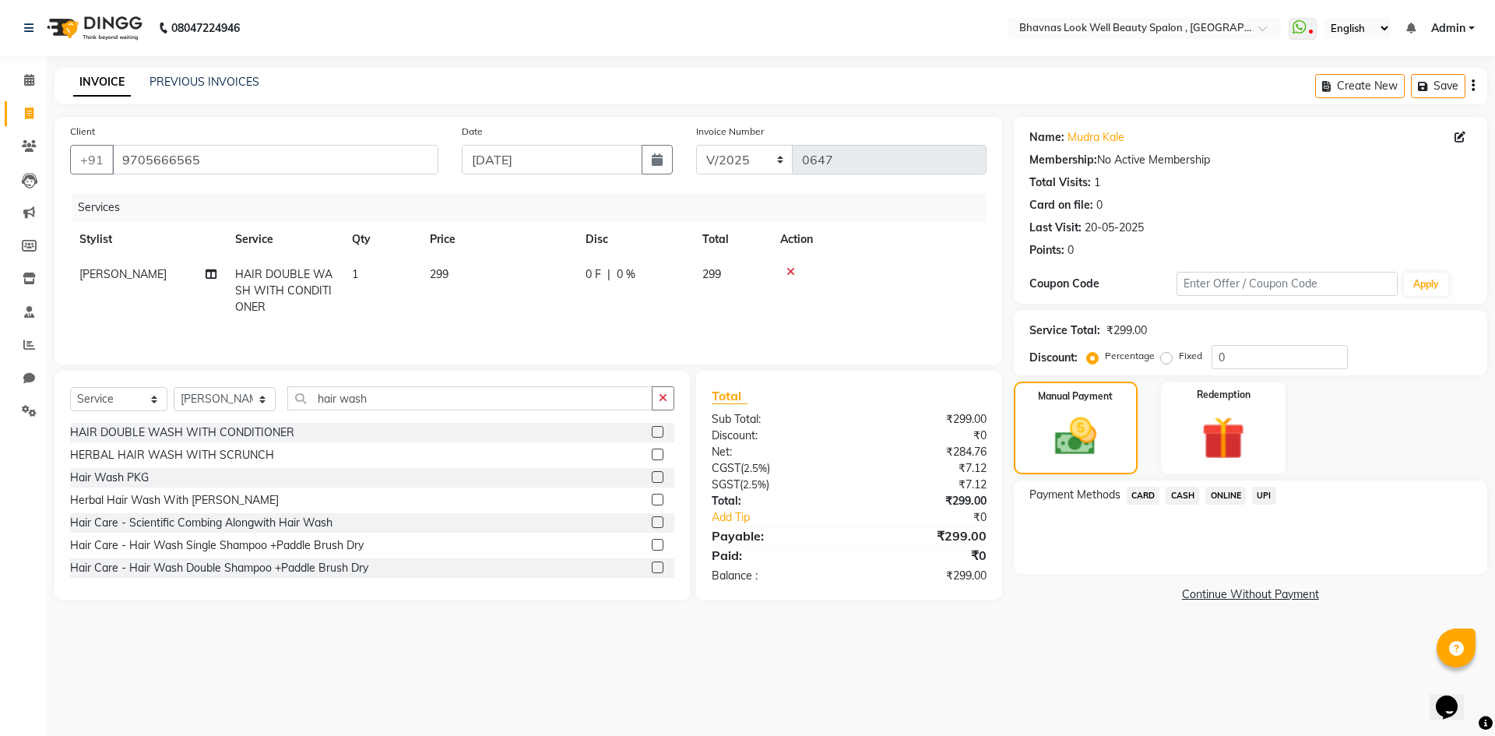
click at [1219, 493] on span "ONLINE" at bounding box center [1225, 496] width 40 height 18
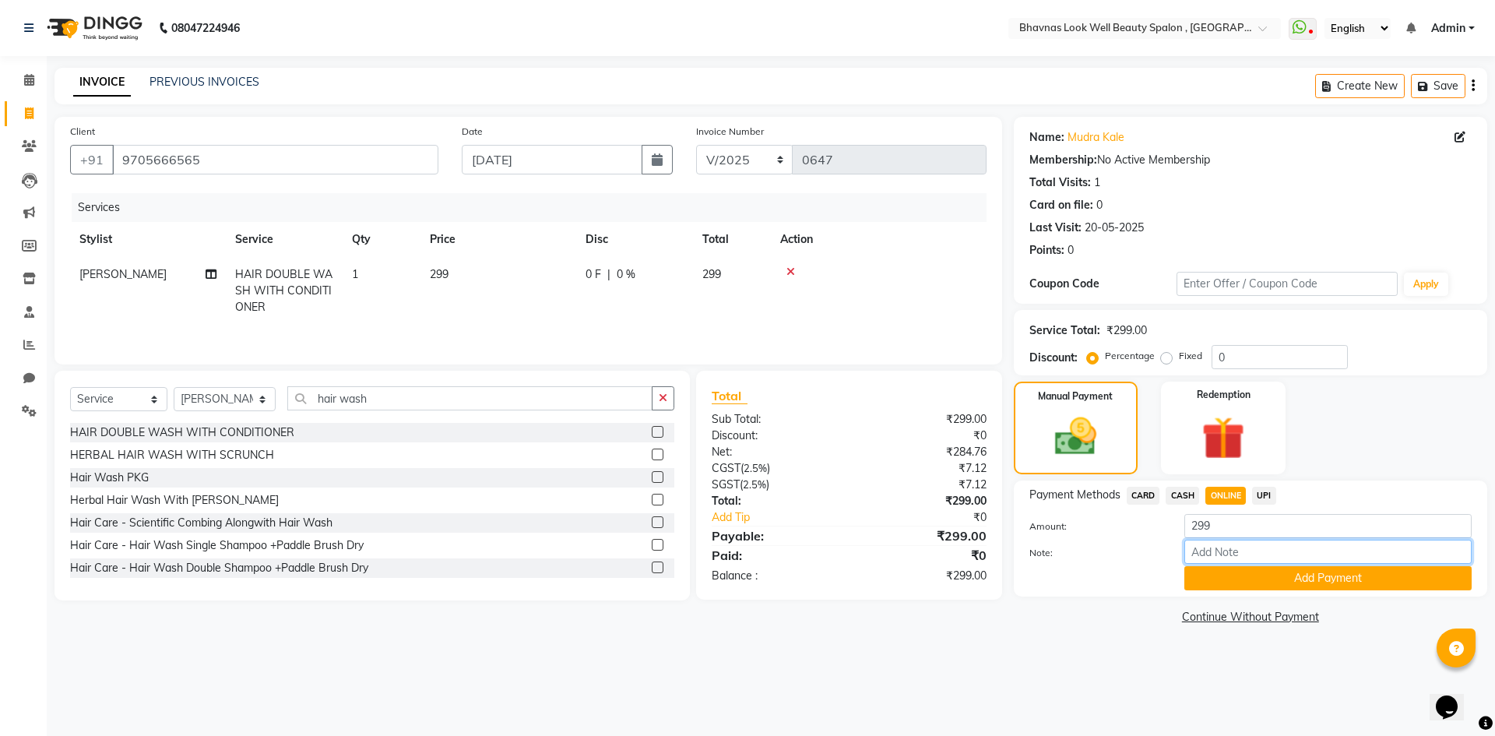
click at [1219, 544] on input "Note:" at bounding box center [1327, 552] width 287 height 24
click at [1152, 604] on div "Name: Mudra Kale Membership: No Active Membership Total Visits: 1 Card on file:…" at bounding box center [1256, 373] width 485 height 512
click at [1226, 572] on button "Add Payment" at bounding box center [1327, 578] width 287 height 24
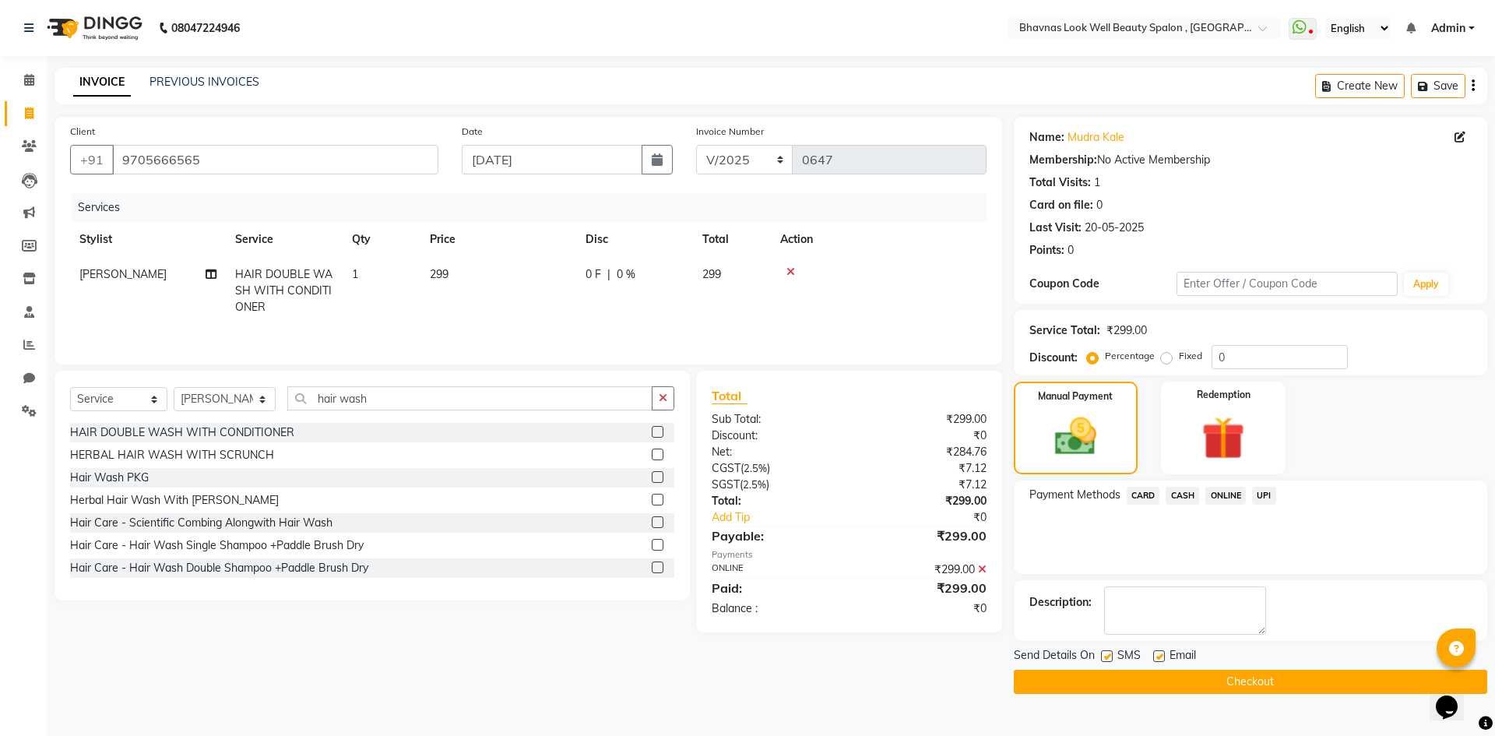
click at [1107, 654] on label at bounding box center [1107, 656] width 12 height 12
click at [1107, 654] on input "checkbox" at bounding box center [1106, 657] width 10 height 10
click at [1153, 658] on label at bounding box center [1159, 656] width 12 height 12
click at [1153, 658] on input "checkbox" at bounding box center [1158, 657] width 10 height 10
click at [1174, 681] on button "Checkout" at bounding box center [1250, 682] width 473 height 24
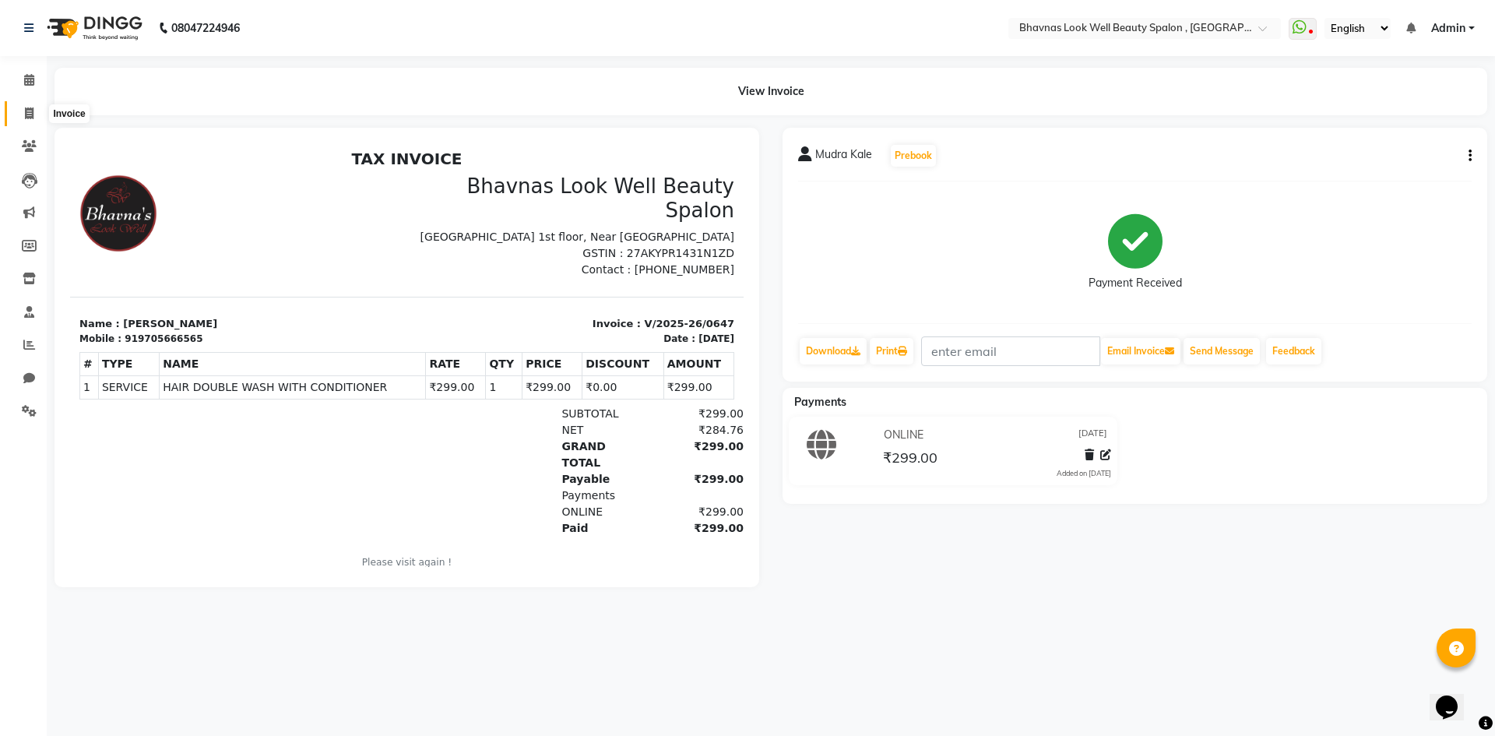
click at [18, 111] on span at bounding box center [29, 114] width 27 height 18
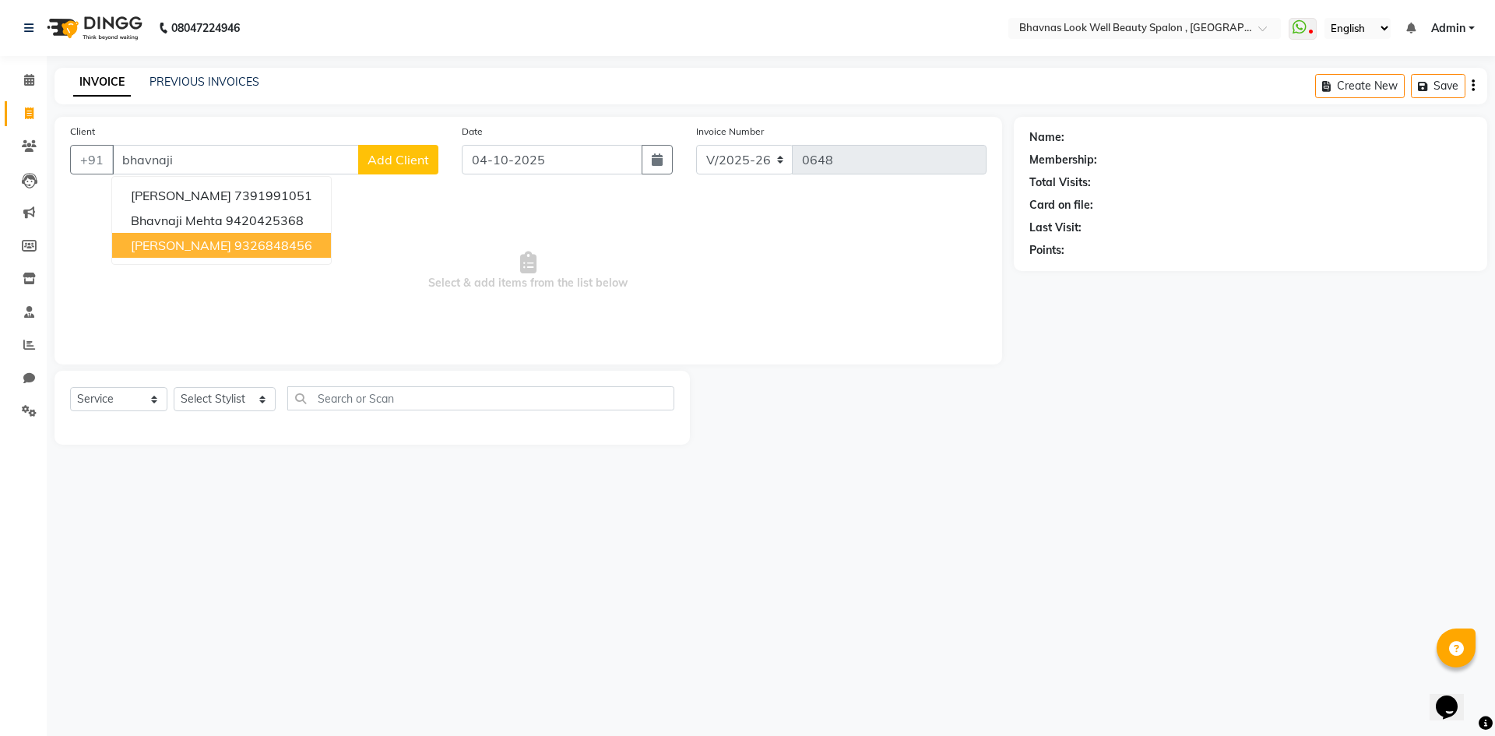
click at [228, 246] on span "[PERSON_NAME]" at bounding box center [181, 246] width 100 height 16
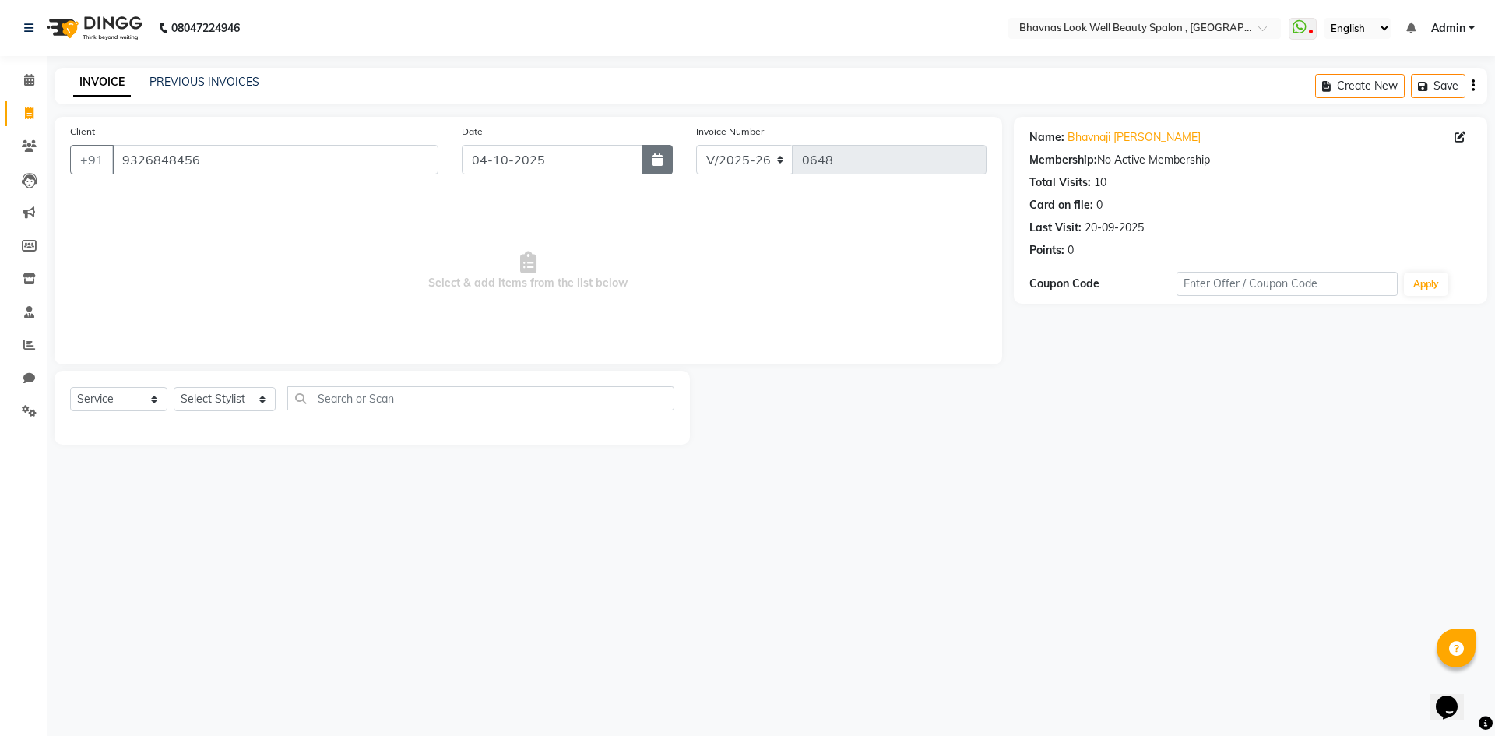
click at [654, 164] on icon "button" at bounding box center [657, 159] width 11 height 12
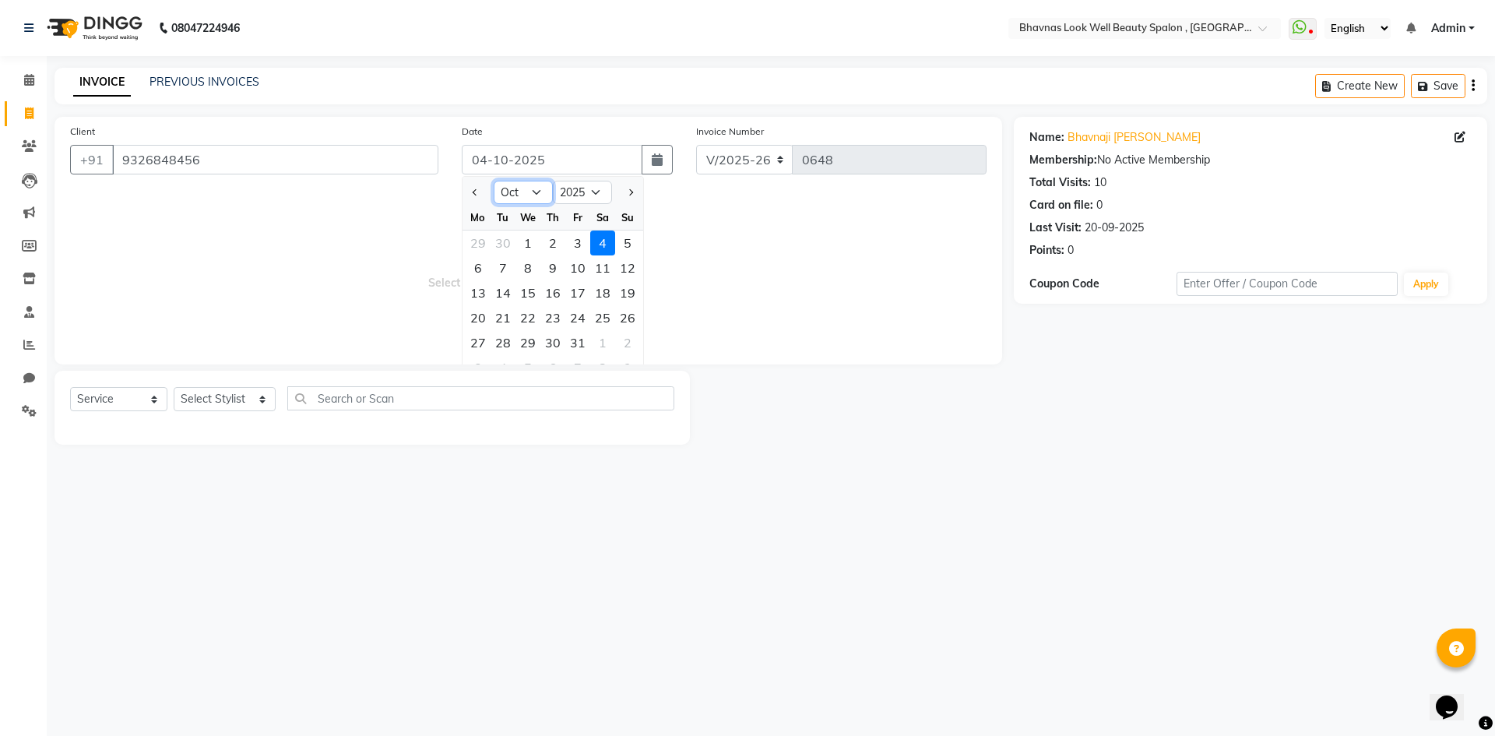
click at [516, 202] on select "Jan Feb Mar Apr May Jun [DATE] Aug Sep Oct Nov Dec" at bounding box center [523, 192] width 59 height 23
click at [494, 181] on select "Jan Feb Mar Apr May Jun [DATE] Aug Sep Oct Nov Dec" at bounding box center [523, 192] width 59 height 23
click at [604, 347] on div "31" at bounding box center [602, 342] width 25 height 25
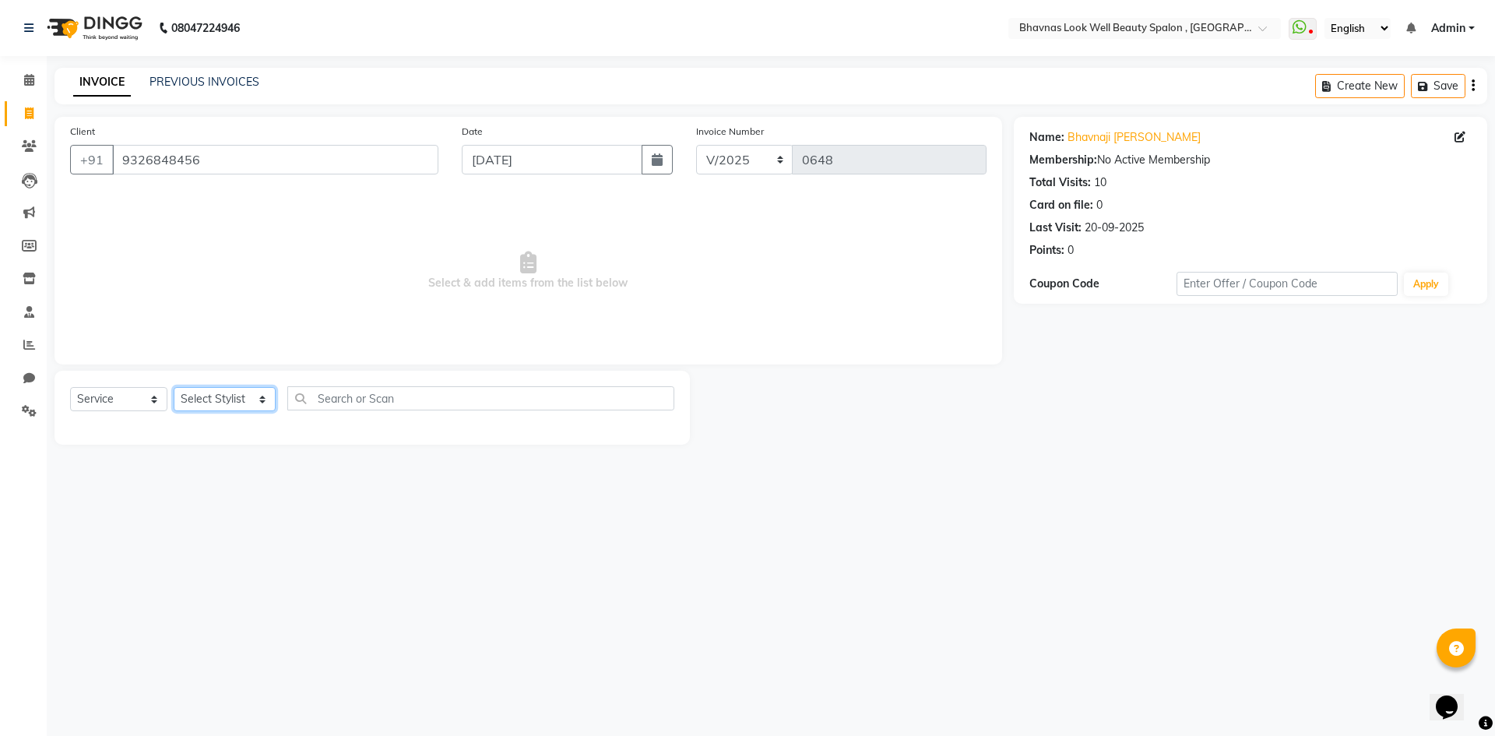
click at [219, 399] on select "Select Stylist [PERSON_NAME] [PERSON_NAME] ANMAL [PERSON_NAME] JYOTI [PERSON_NA…" at bounding box center [225, 399] width 102 height 24
click at [174, 387] on select "Select Stylist [PERSON_NAME] [PERSON_NAME] ANMAL [PERSON_NAME] JYOTI [PERSON_NA…" at bounding box center [225, 399] width 102 height 24
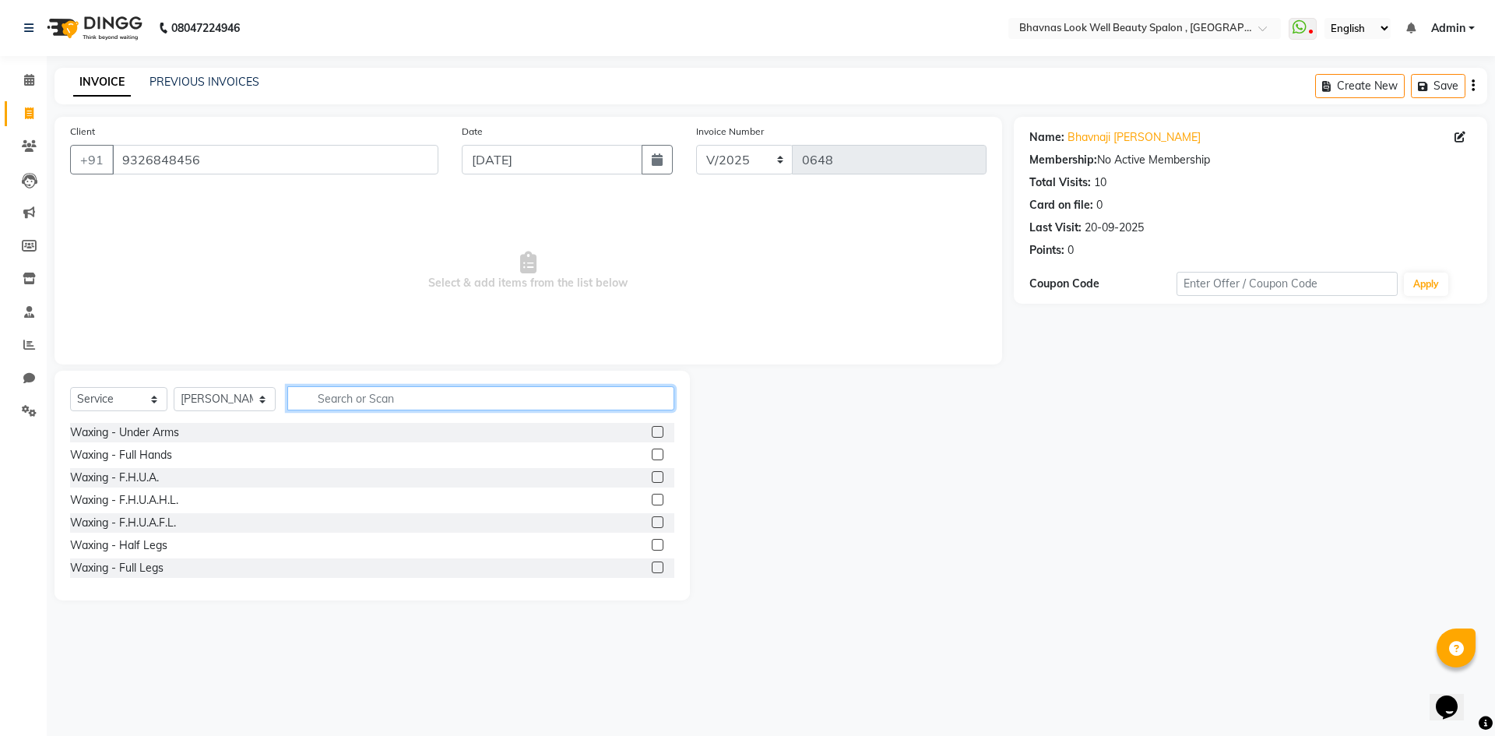
click at [364, 403] on input "text" at bounding box center [481, 398] width 388 height 24
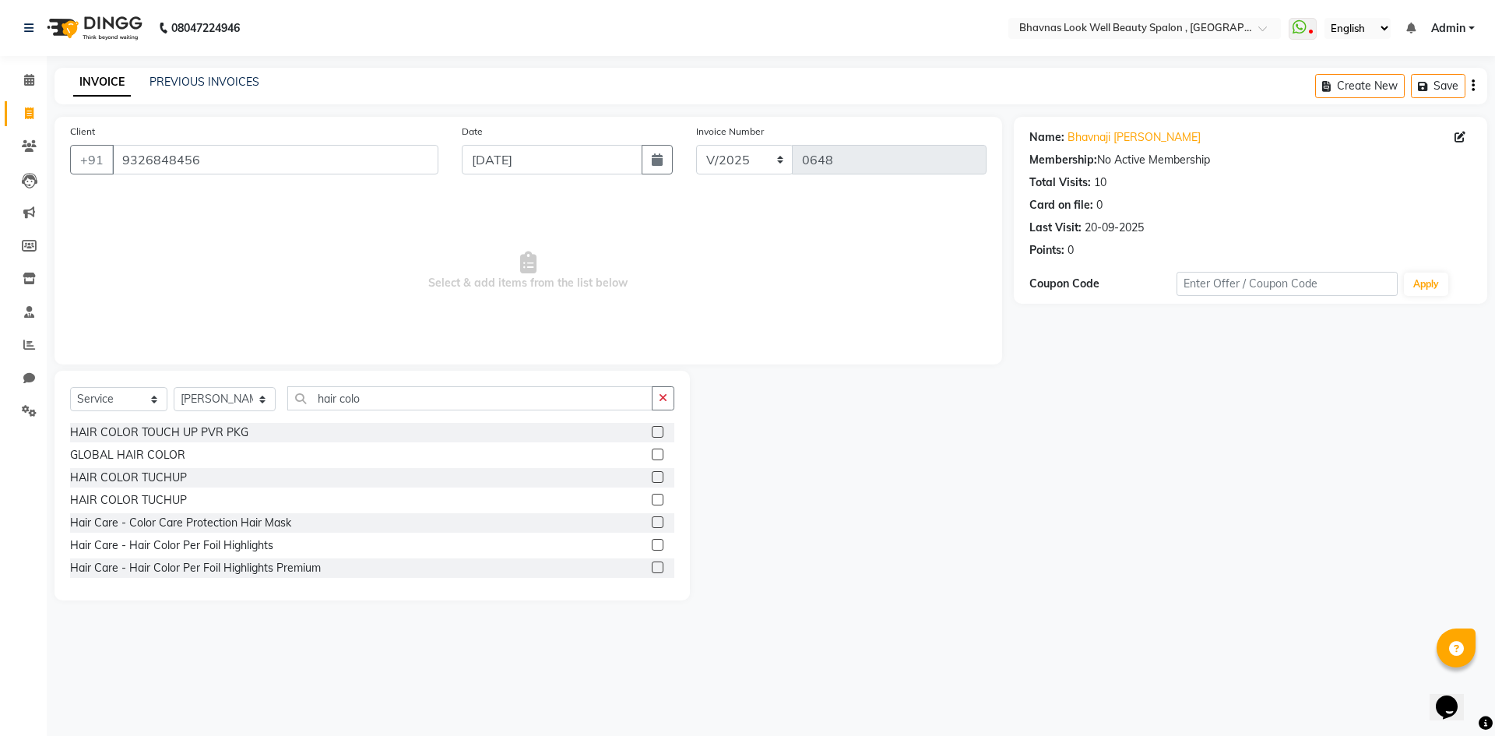
click at [652, 458] on label at bounding box center [658, 455] width 12 height 12
click at [652, 458] on input "checkbox" at bounding box center [657, 455] width 10 height 10
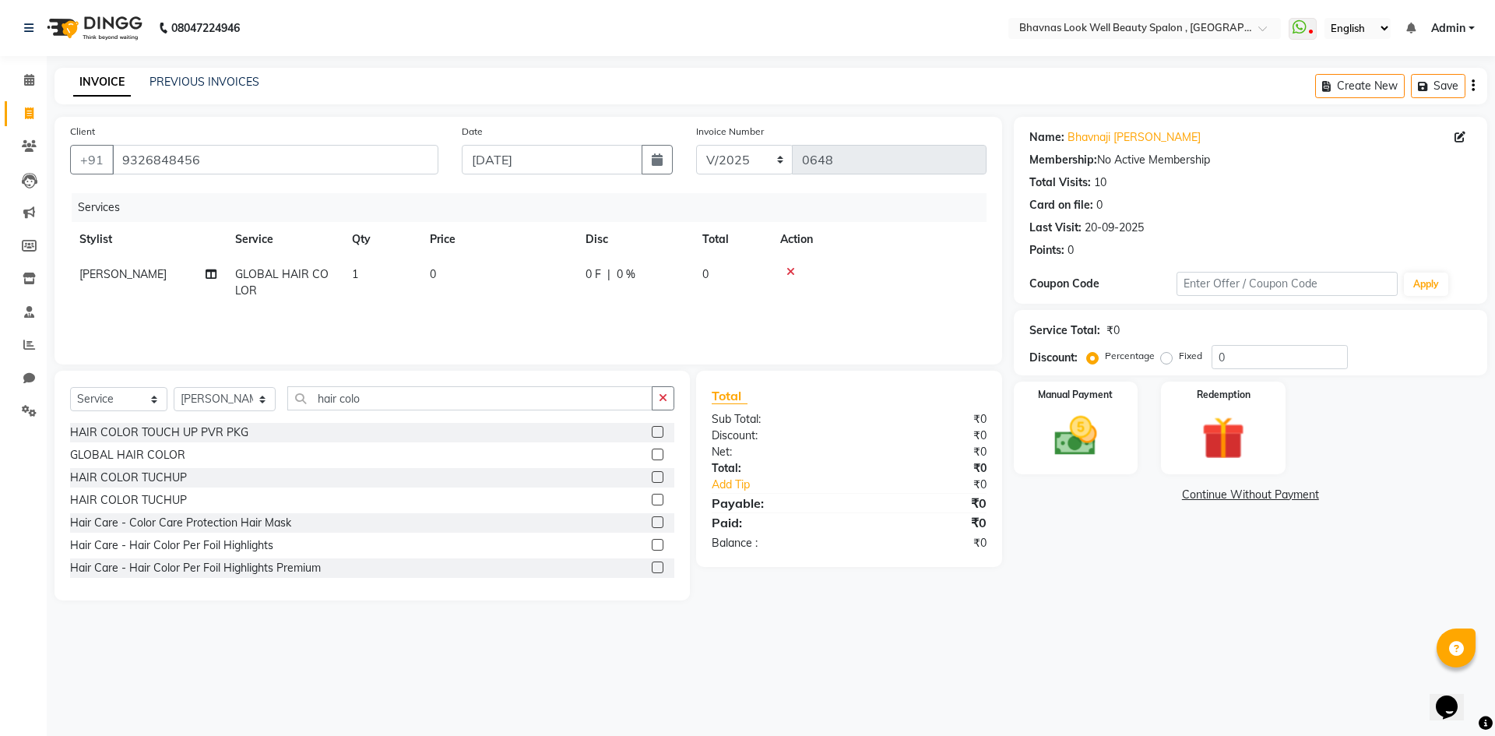
click at [511, 287] on td "0" at bounding box center [499, 282] width 156 height 51
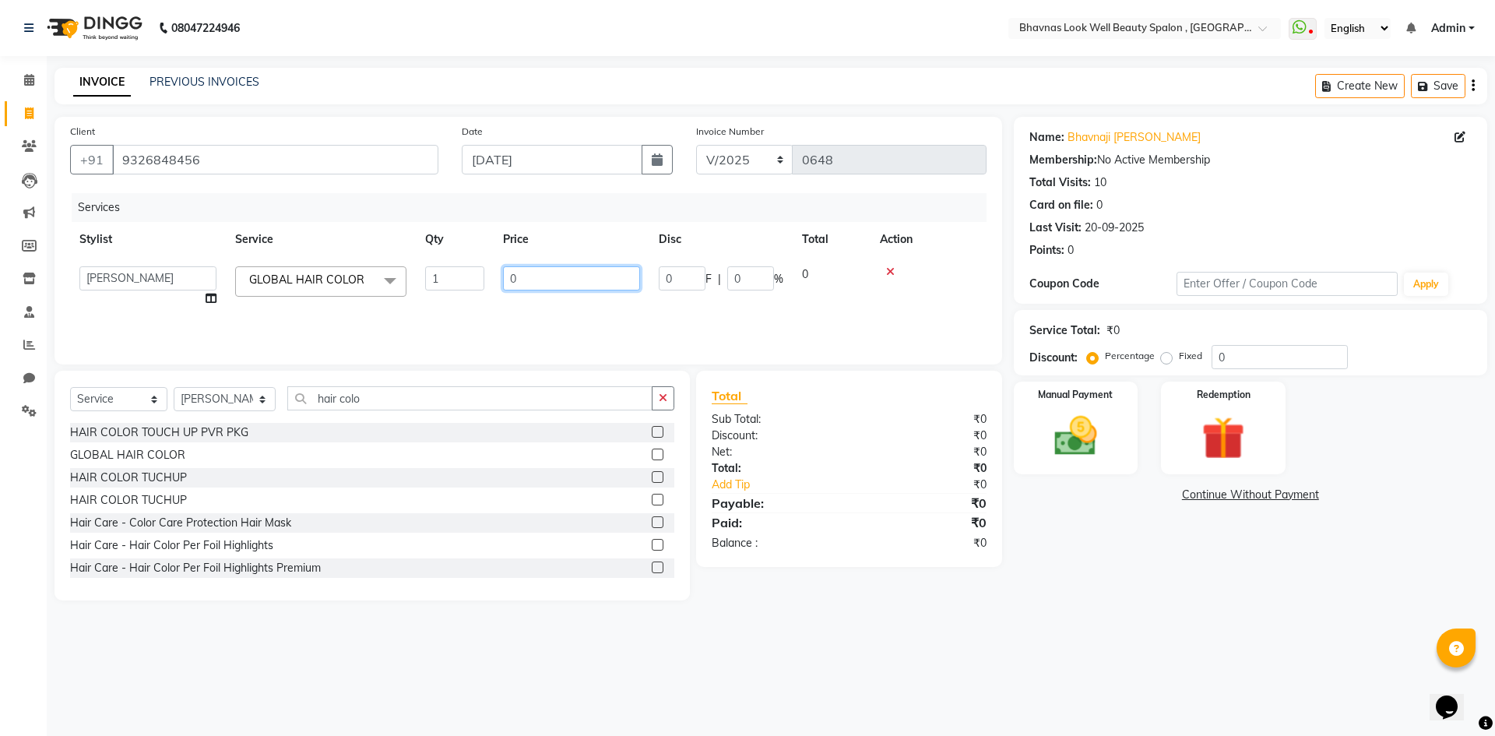
drag, startPoint x: 526, startPoint y: 279, endPoint x: 470, endPoint y: 280, distance: 55.3
click at [470, 280] on tr "[PERSON_NAME] [PERSON_NAME] ANMAL [PERSON_NAME] JYOTI [PERSON_NAME] [PERSON_NAM…" at bounding box center [528, 286] width 917 height 59
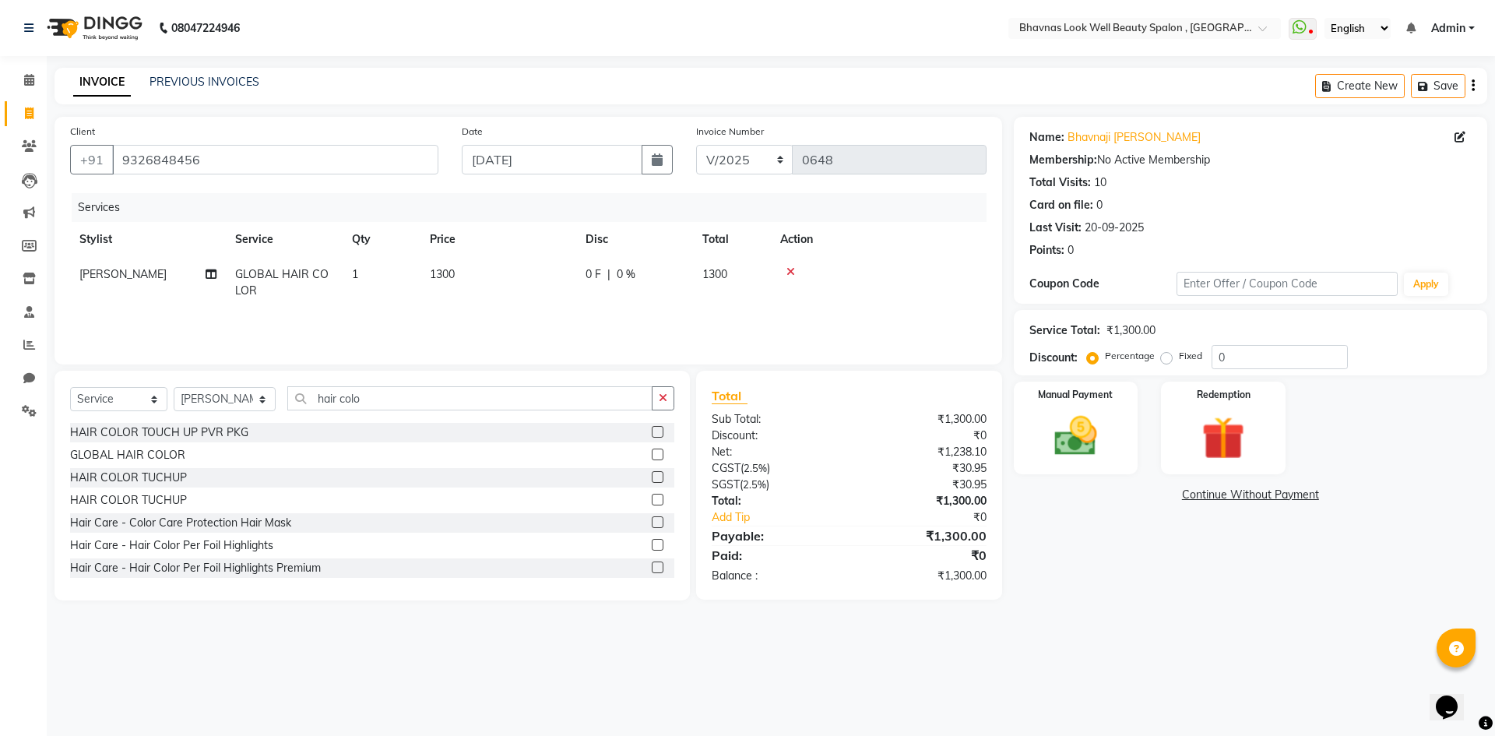
click at [621, 308] on div "Services Stylist Service Qty Price Disc Total Action [PERSON_NAME] CHANDPUR GLO…" at bounding box center [528, 271] width 917 height 156
click at [637, 273] on div "0 F | 0 %" at bounding box center [635, 274] width 98 height 16
drag, startPoint x: 699, startPoint y: 287, endPoint x: 633, endPoint y: 290, distance: 66.3
click at [633, 290] on tr "[PERSON_NAME] [PERSON_NAME] ANMAL [PERSON_NAME] JYOTI [PERSON_NAME] [PERSON_NAM…" at bounding box center [528, 286] width 917 height 59
click at [850, 315] on div "Services Stylist Service Qty Price Disc Total Action [PERSON_NAME] CHANDPUR GLO…" at bounding box center [528, 271] width 917 height 156
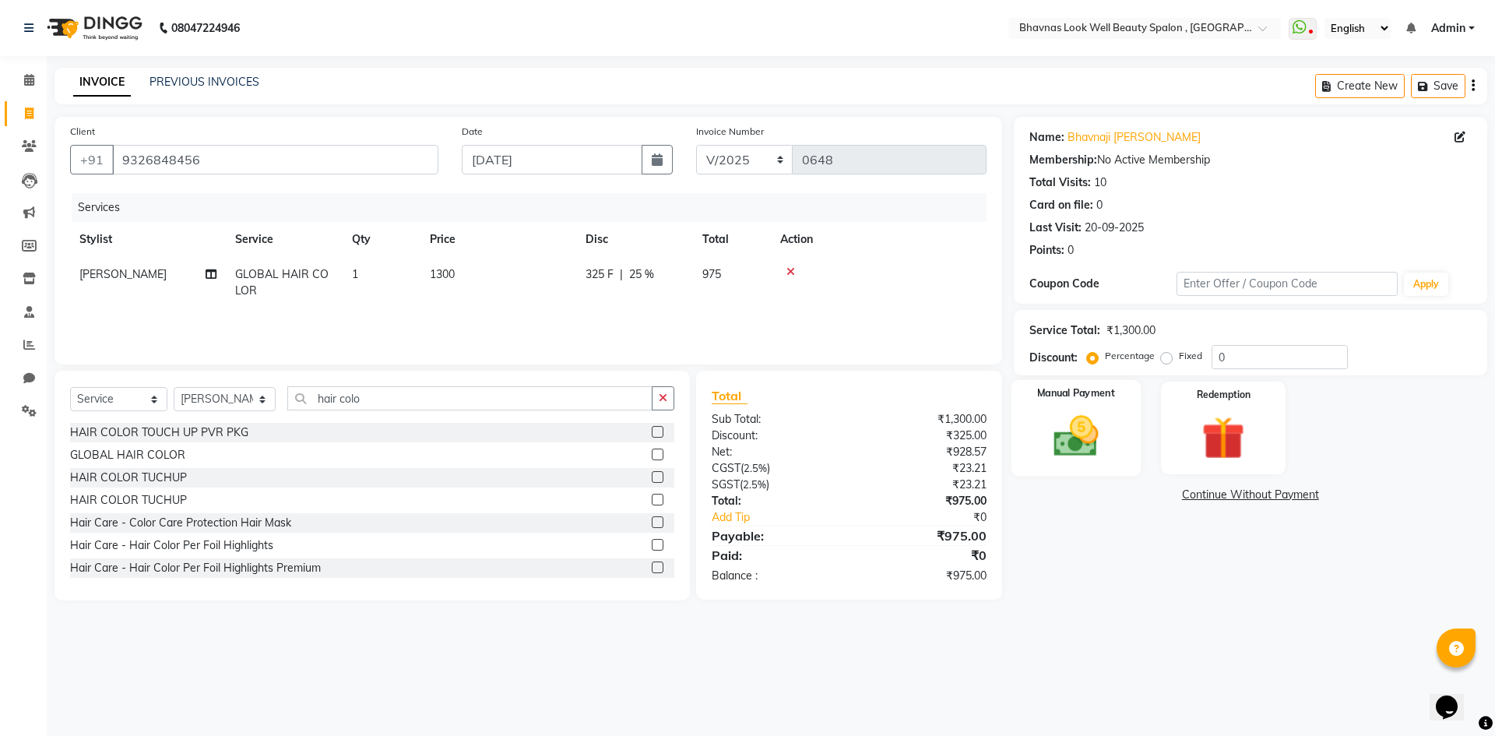
click at [1052, 425] on img at bounding box center [1076, 435] width 72 height 51
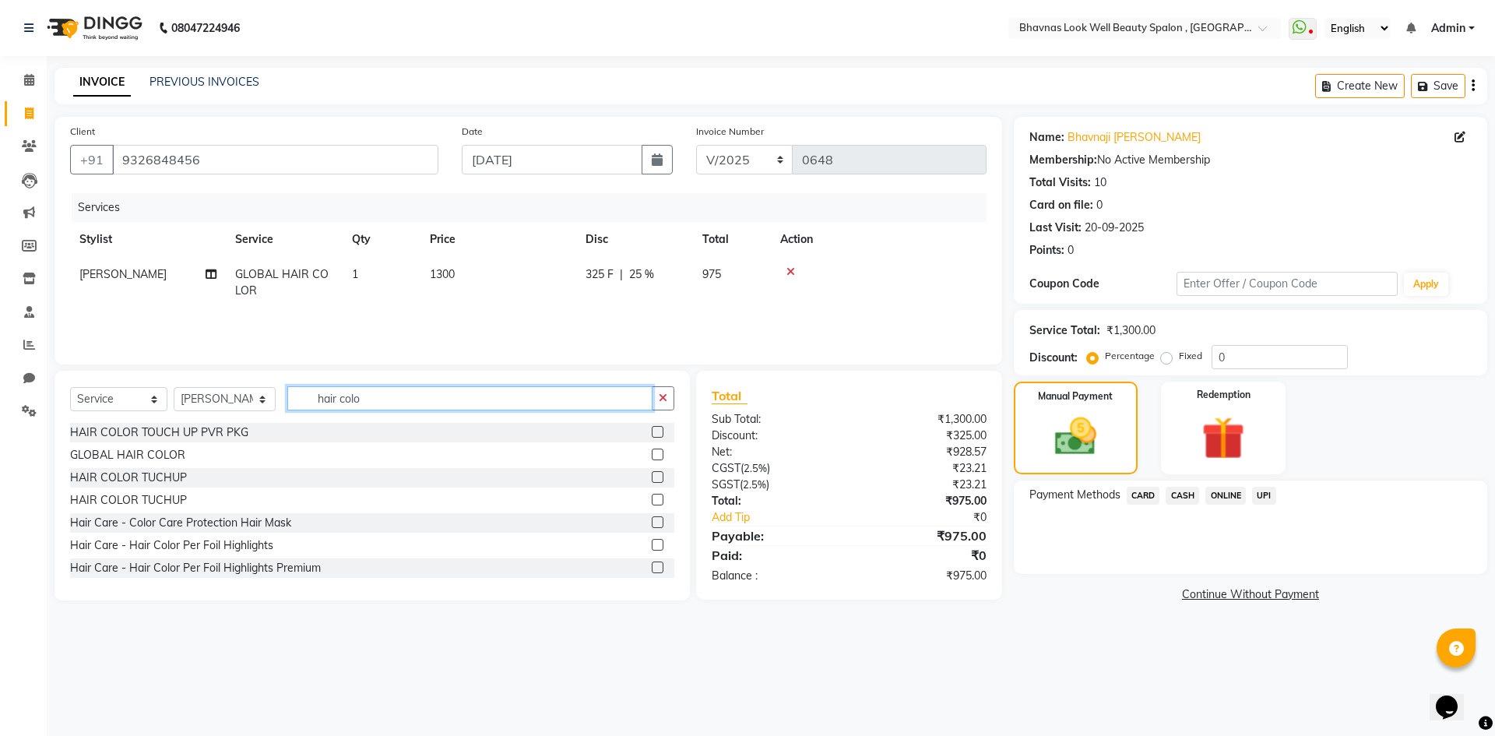
drag, startPoint x: 369, startPoint y: 399, endPoint x: 290, endPoint y: 401, distance: 78.7
click at [290, 401] on input "hair colo" at bounding box center [470, 398] width 366 height 24
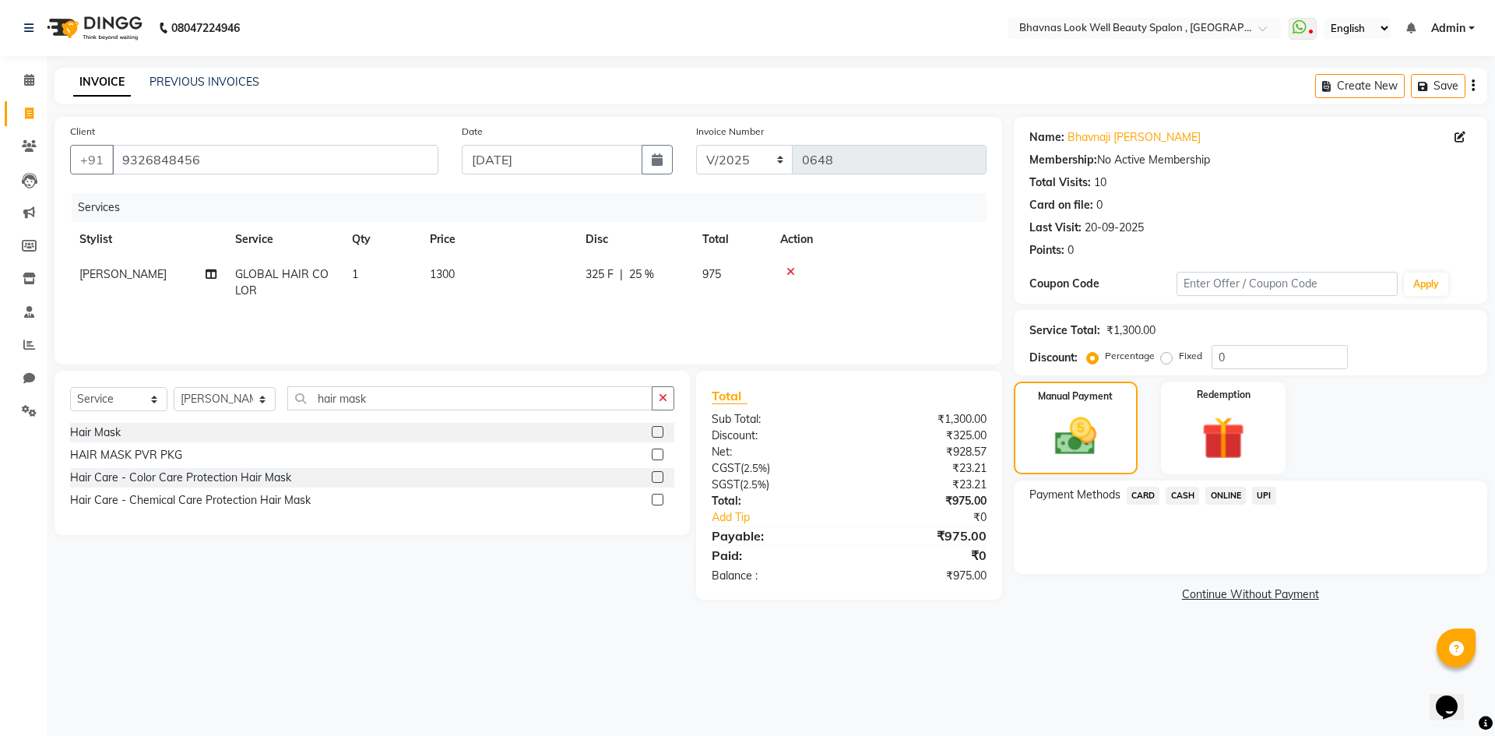
click at [660, 450] on label at bounding box center [658, 455] width 12 height 12
click at [660, 450] on input "checkbox" at bounding box center [657, 455] width 10 height 10
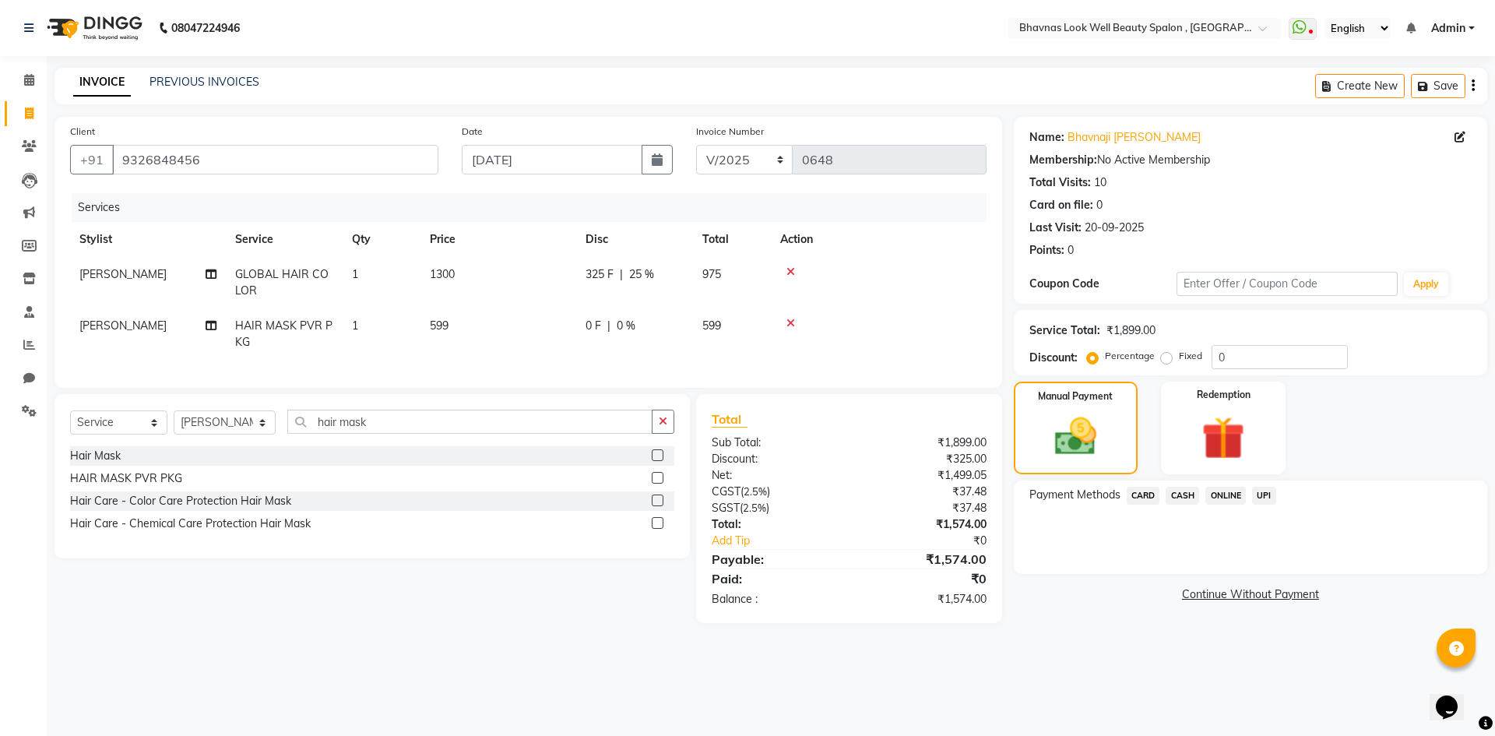
click at [468, 337] on td "599" at bounding box center [499, 333] width 156 height 51
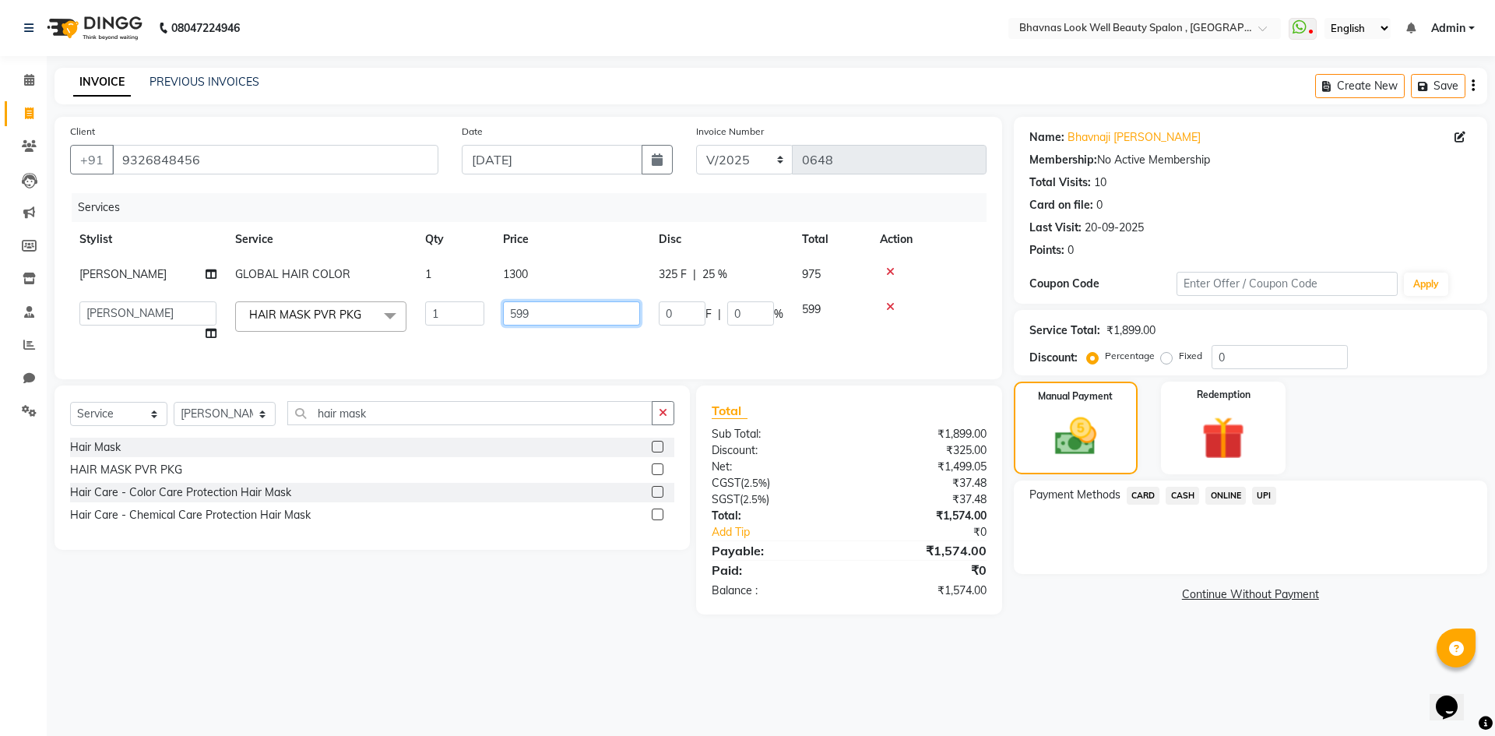
drag, startPoint x: 528, startPoint y: 329, endPoint x: 477, endPoint y: 330, distance: 50.6
click at [473, 330] on tr "[PERSON_NAME] [PERSON_NAME] ANMAL [PERSON_NAME] JYOTI [PERSON_NAME] [PERSON_NAM…" at bounding box center [528, 321] width 917 height 59
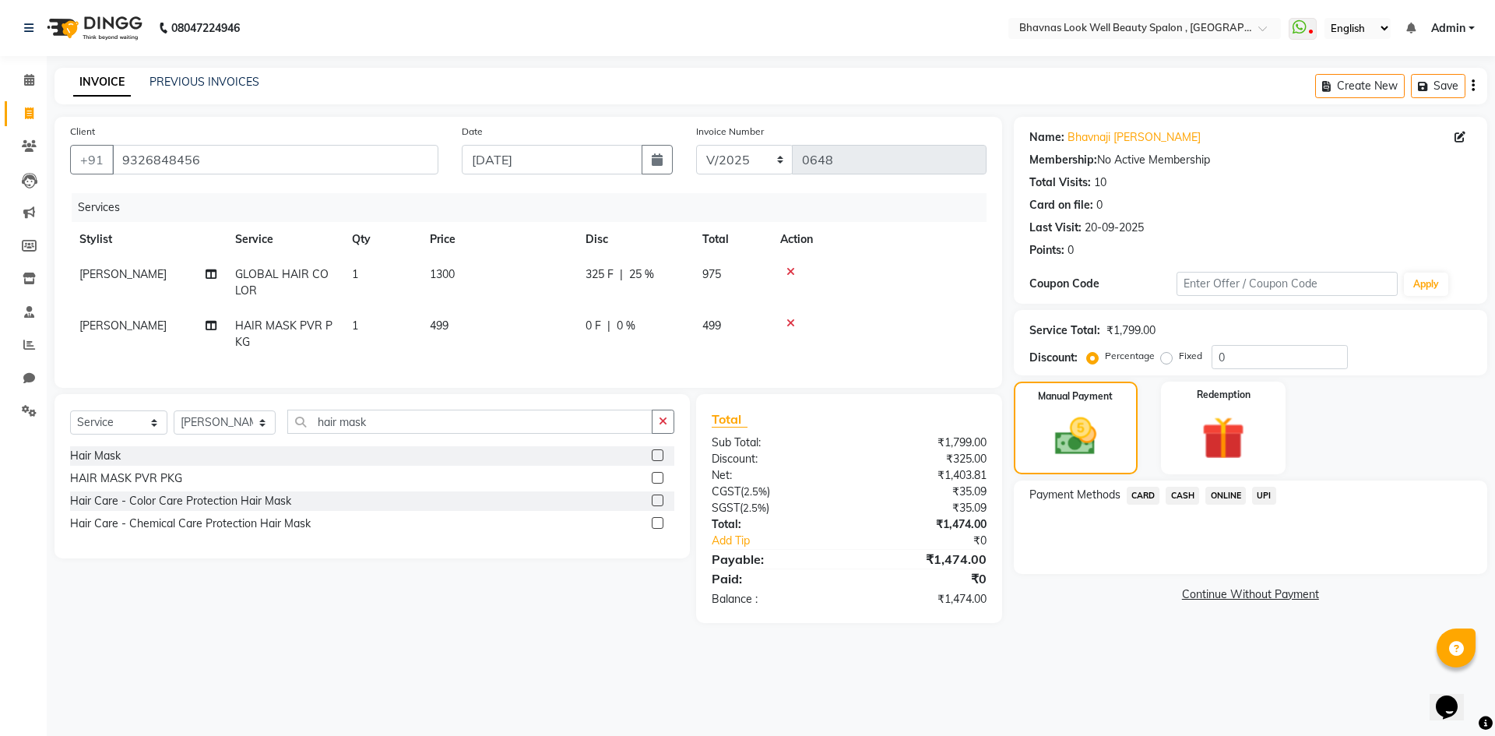
click at [673, 364] on div "Services Stylist Service Qty Price Disc Total Action [PERSON_NAME] CHANDPUR GLO…" at bounding box center [528, 282] width 917 height 179
click at [596, 336] on td "0 F | 0 %" at bounding box center [634, 333] width 117 height 51
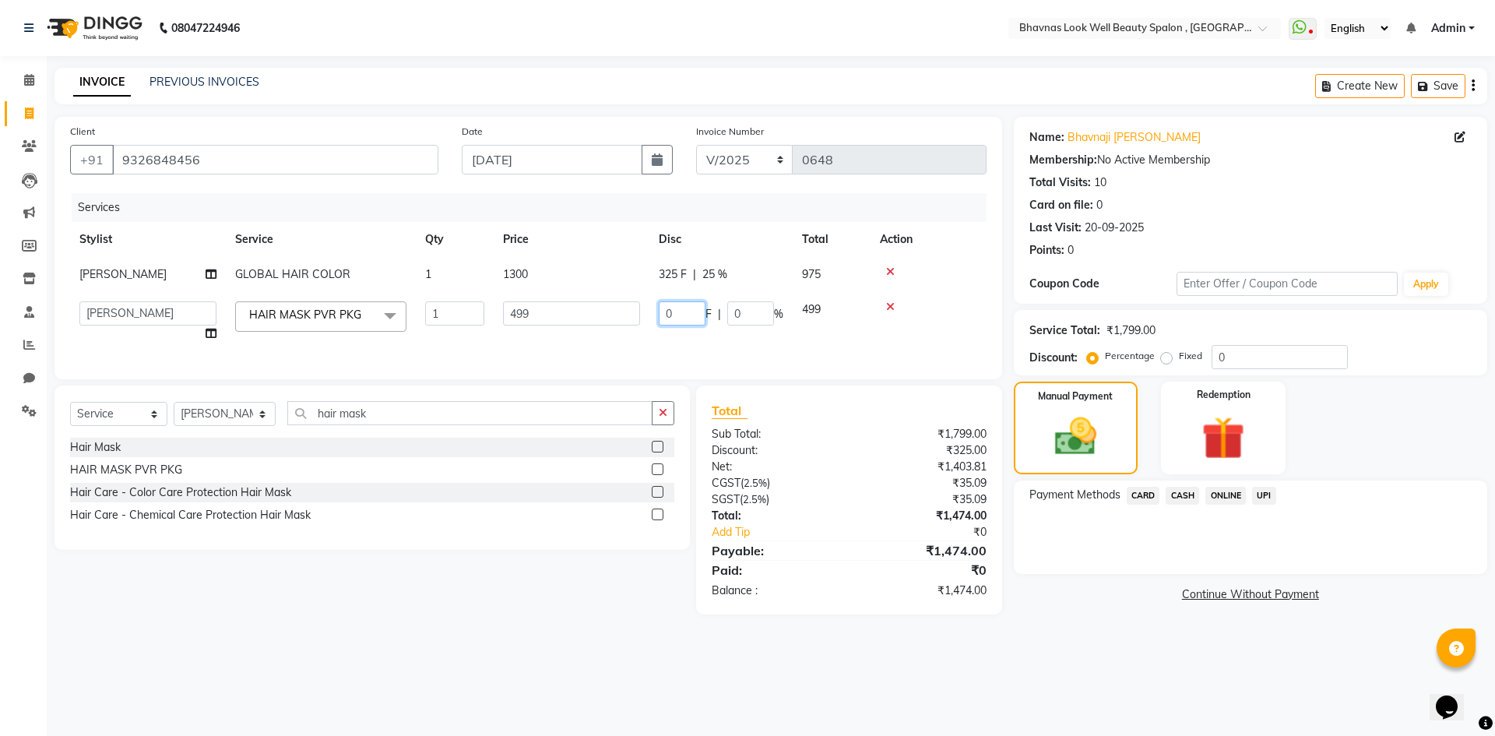
drag, startPoint x: 687, startPoint y: 335, endPoint x: 585, endPoint y: 335, distance: 102.0
click at [586, 335] on tr "[PERSON_NAME] [PERSON_NAME] ANMAL [PERSON_NAME] JYOTI [PERSON_NAME] [PERSON_NAM…" at bounding box center [528, 321] width 917 height 59
click at [565, 364] on div "Services Stylist Service Qty Price Disc Total Action [PERSON_NAME] CHANDPUR GLO…" at bounding box center [528, 278] width 917 height 171
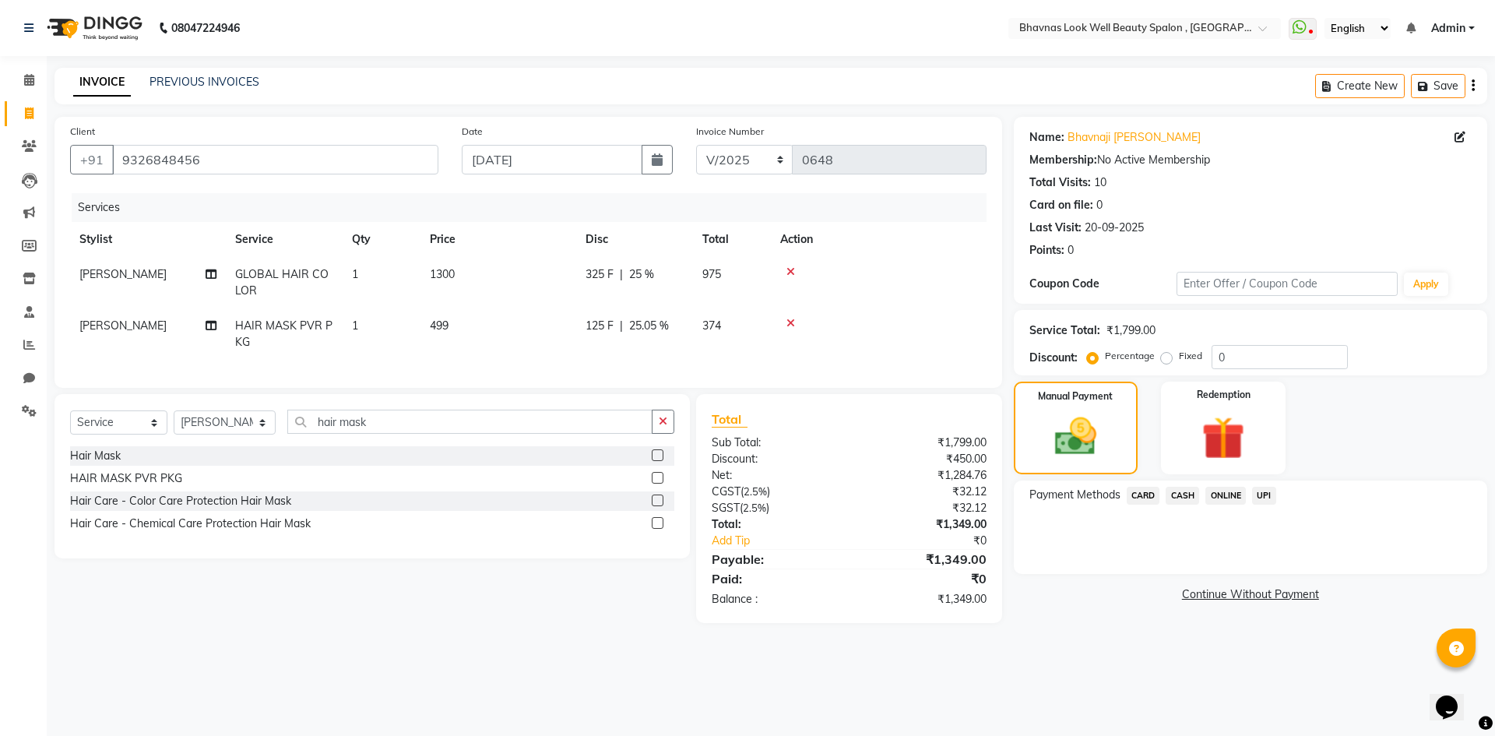
click at [792, 268] on icon at bounding box center [791, 271] width 9 height 11
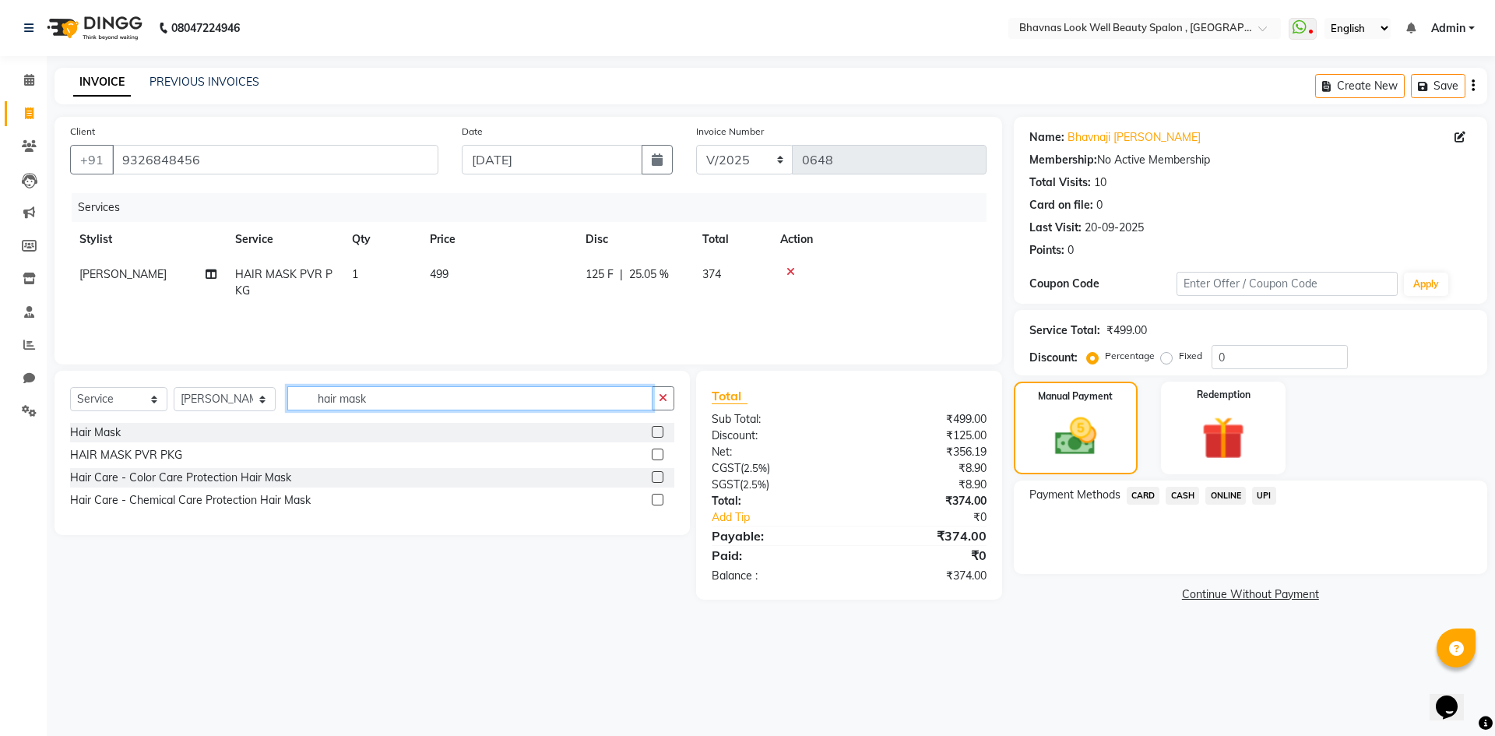
drag, startPoint x: 333, startPoint y: 404, endPoint x: 234, endPoint y: 414, distance: 98.6
click at [235, 414] on div "Select Service Product Membership Package Voucher Prepaid Gift Card Select Styl…" at bounding box center [372, 404] width 604 height 37
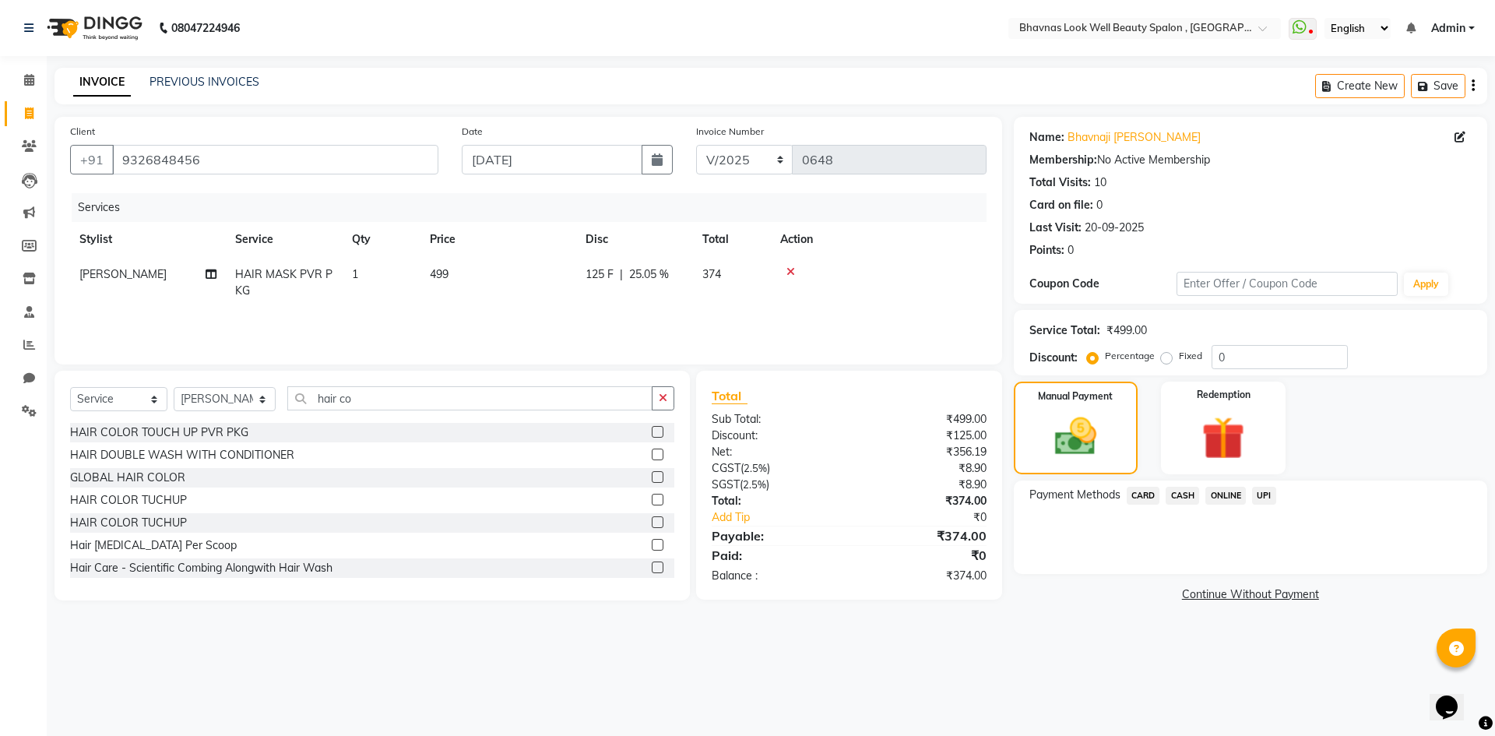
click at [652, 432] on label at bounding box center [658, 432] width 12 height 12
click at [652, 432] on input "checkbox" at bounding box center [657, 433] width 10 height 10
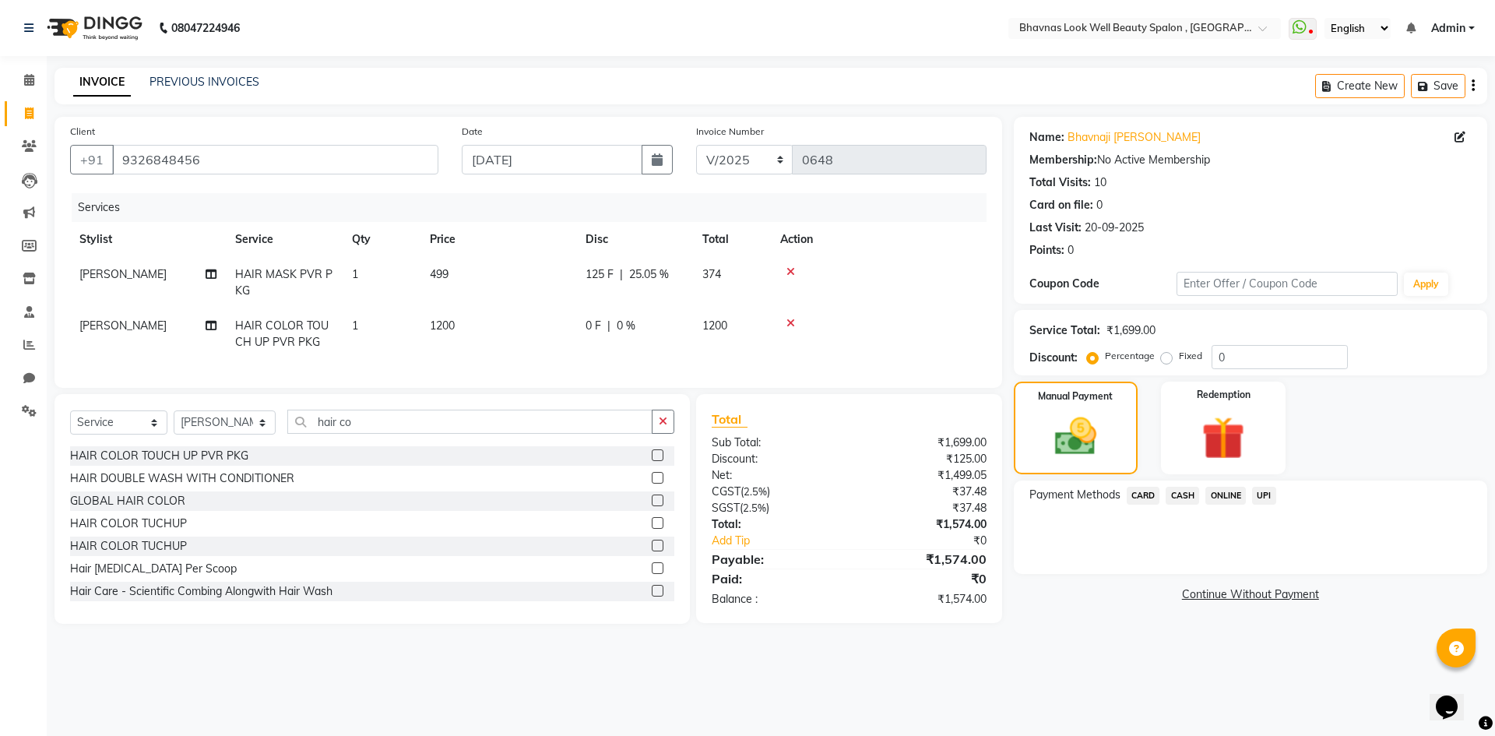
click at [466, 337] on td "1200" at bounding box center [499, 333] width 156 height 51
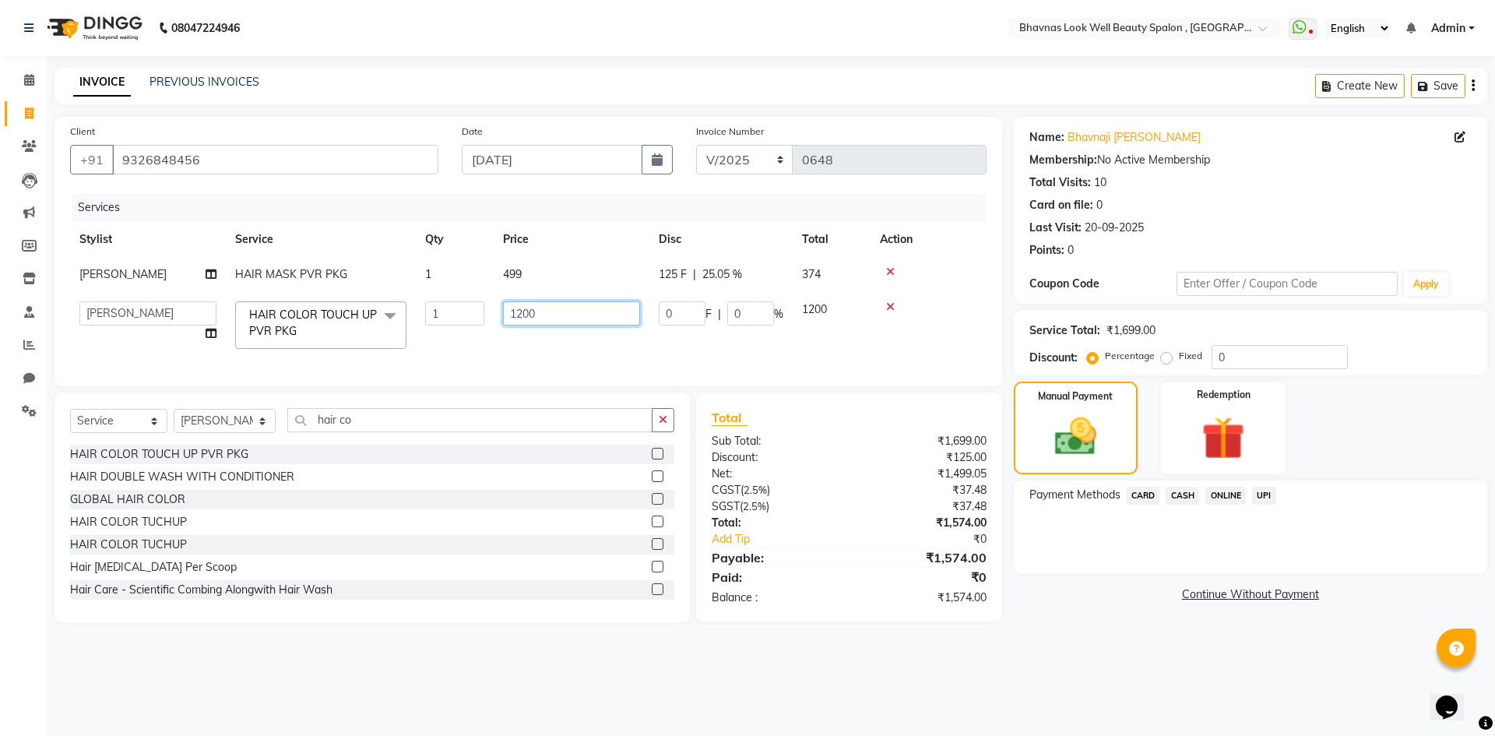
drag, startPoint x: 551, startPoint y: 325, endPoint x: 430, endPoint y: 333, distance: 121.8
click at [430, 333] on tr "[PERSON_NAME] [PERSON_NAME] ANMAL [PERSON_NAME] JYOTI [PERSON_NAME] CHANDPUR [P…" at bounding box center [528, 325] width 917 height 66
click at [654, 345] on td "0 F | 0 %" at bounding box center [720, 325] width 143 height 66
click at [699, 326] on input "0" at bounding box center [682, 313] width 47 height 24
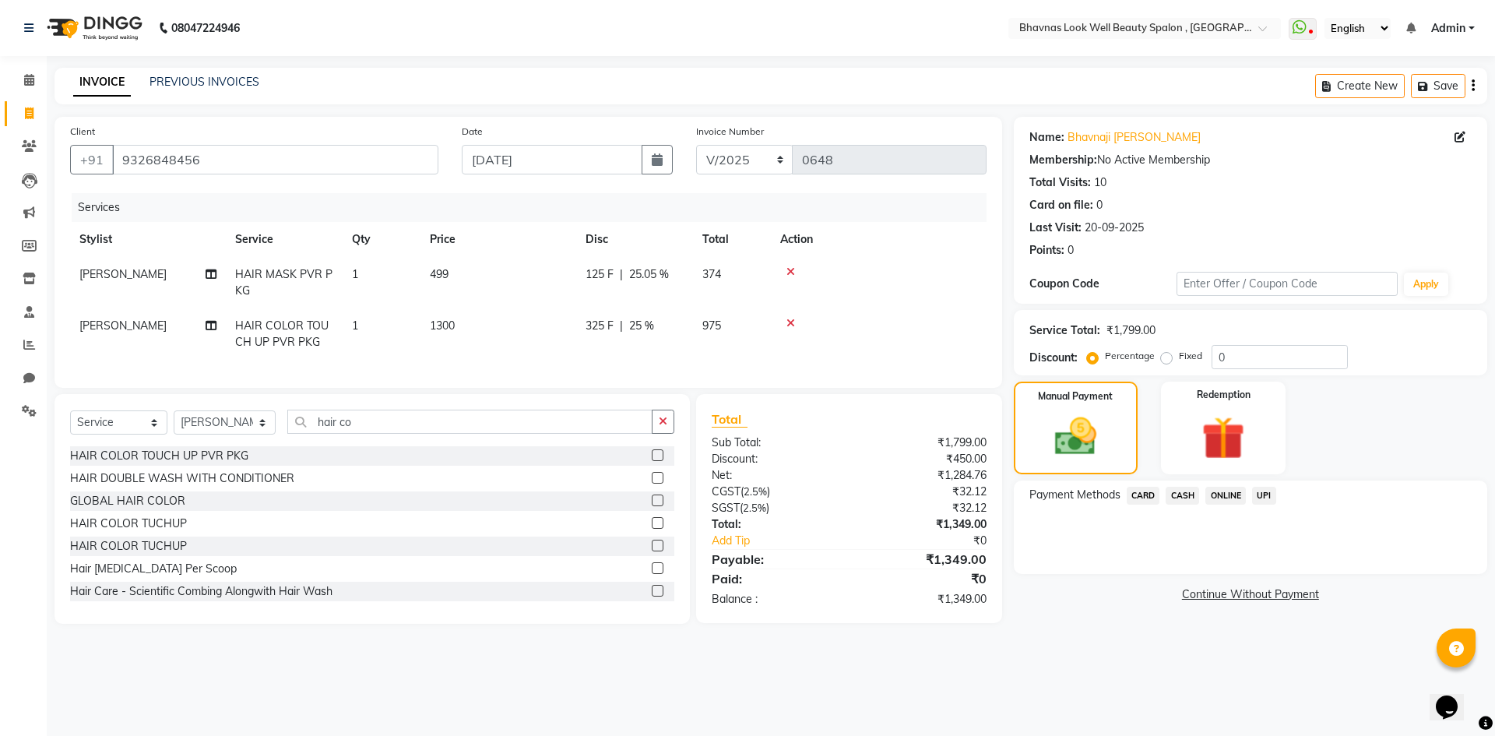
click at [763, 367] on div "Services Stylist Service Qty Price Disc Total Action [PERSON_NAME] CHANDPUR HAI…" at bounding box center [528, 282] width 917 height 179
click at [1072, 424] on img at bounding box center [1075, 437] width 70 height 50
click at [1188, 492] on span "CASH" at bounding box center [1182, 496] width 33 height 18
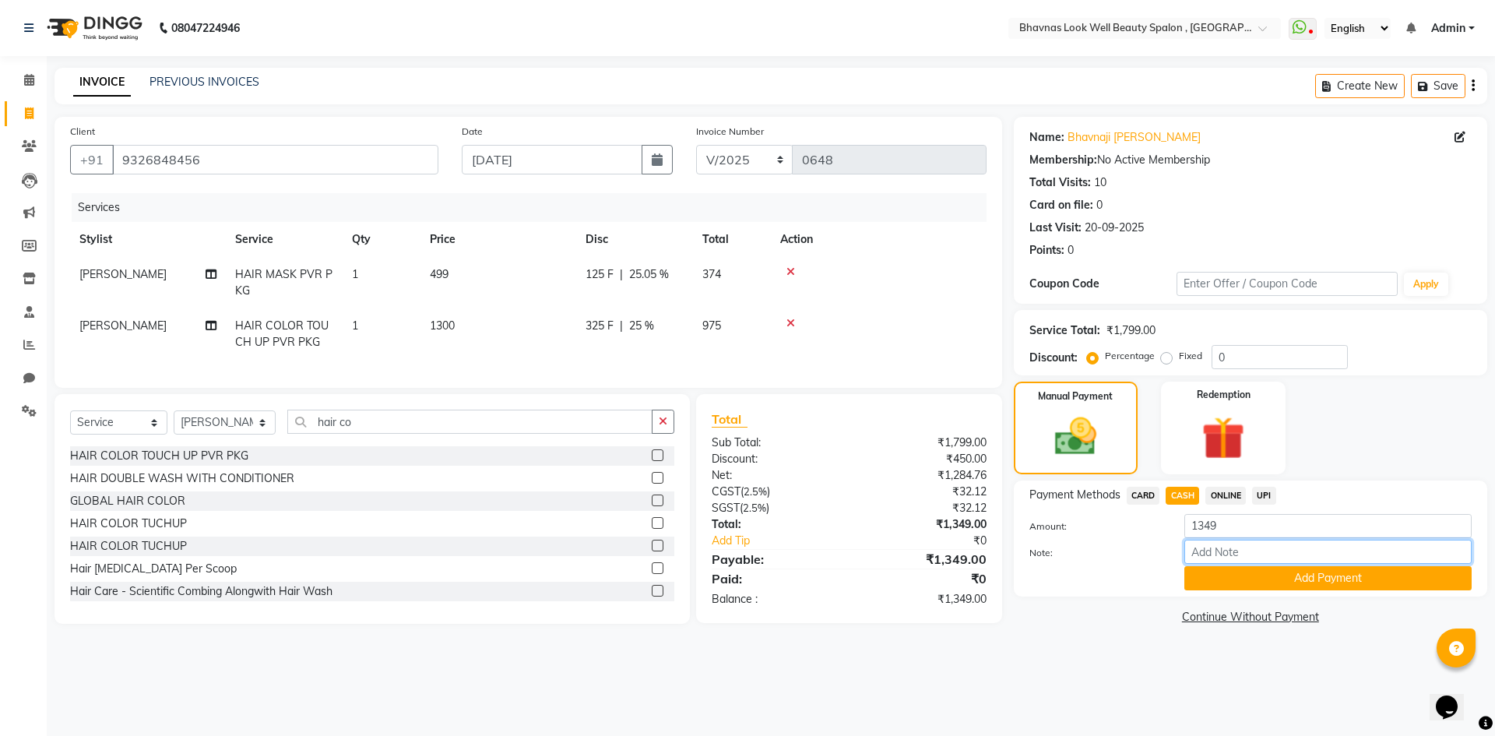
click at [1216, 554] on input "Note:" at bounding box center [1327, 552] width 287 height 24
click at [1299, 580] on button "Add Payment" at bounding box center [1327, 578] width 287 height 24
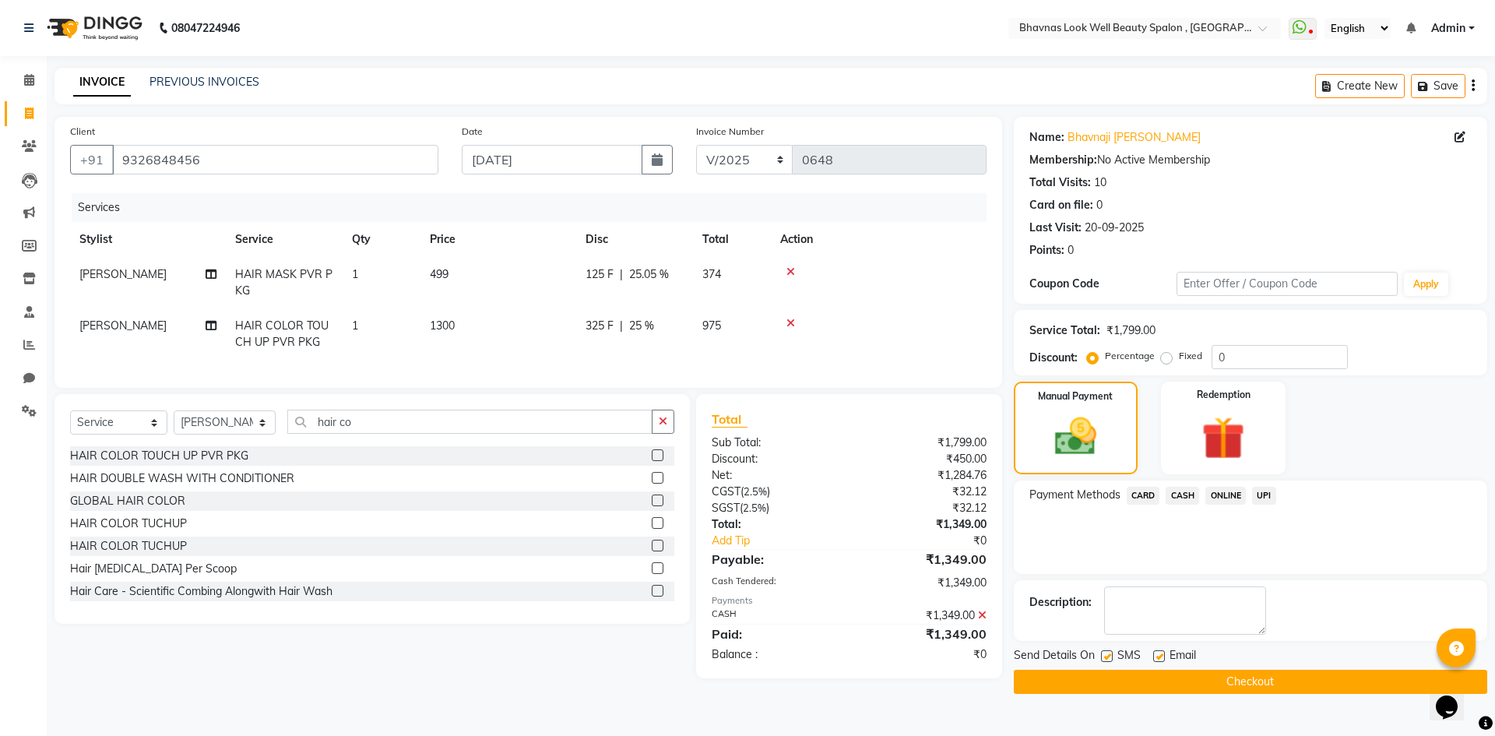
click at [1107, 660] on label at bounding box center [1107, 656] width 12 height 12
click at [1107, 660] on input "checkbox" at bounding box center [1106, 657] width 10 height 10
click at [1161, 653] on label at bounding box center [1159, 656] width 12 height 12
click at [1161, 653] on input "checkbox" at bounding box center [1158, 657] width 10 height 10
click at [1198, 680] on button "Checkout" at bounding box center [1250, 682] width 473 height 24
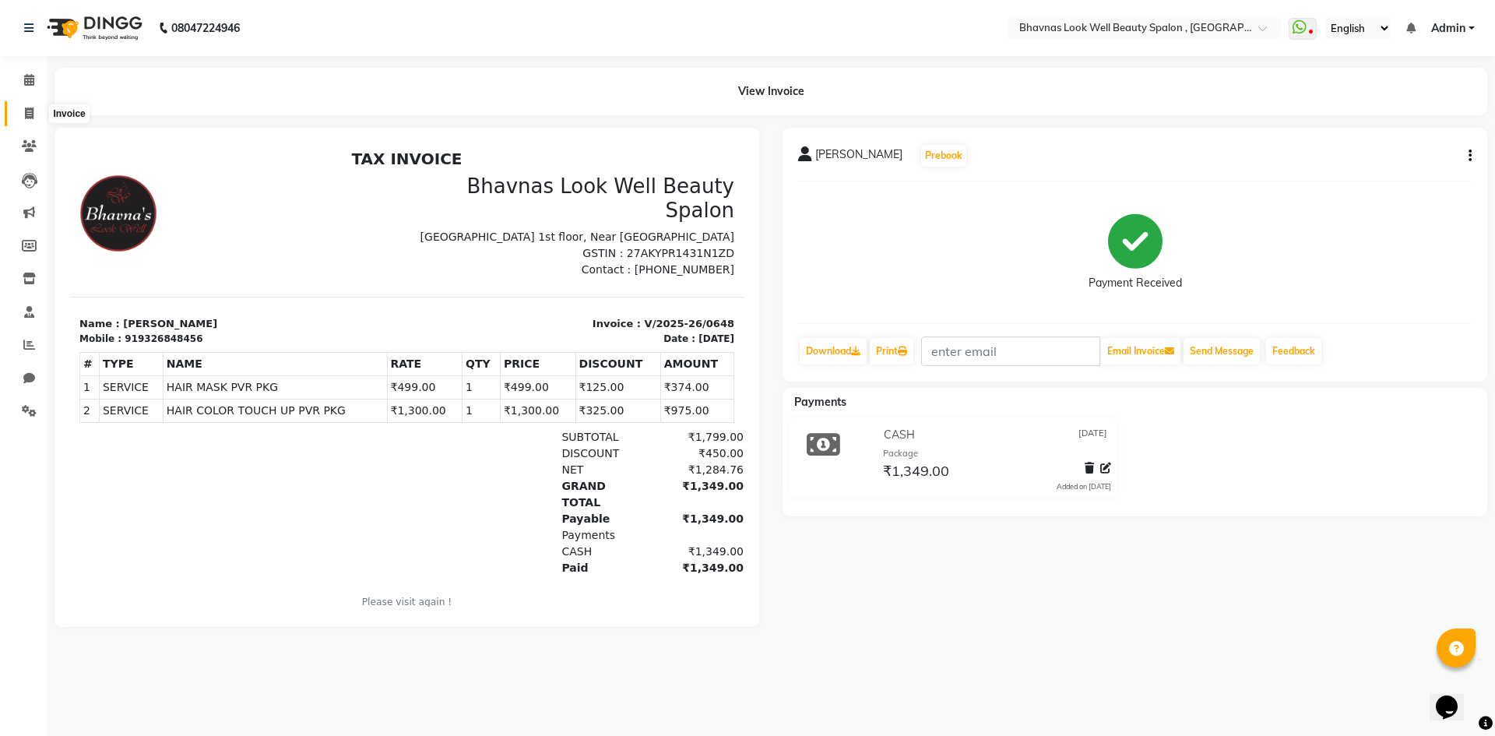
click at [18, 118] on span at bounding box center [29, 114] width 27 height 18
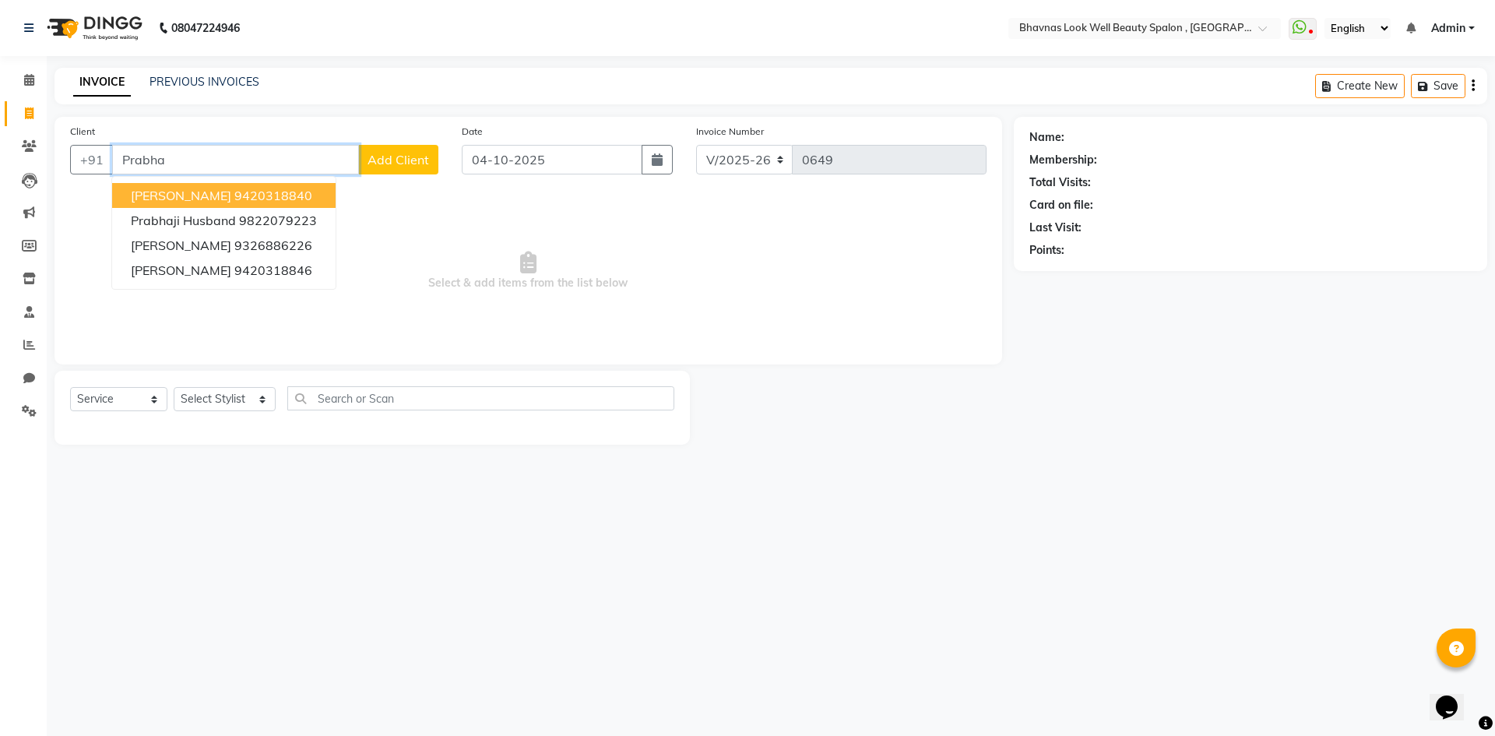
click at [262, 192] on ngb-highlight "9420318840" at bounding box center [273, 196] width 78 height 16
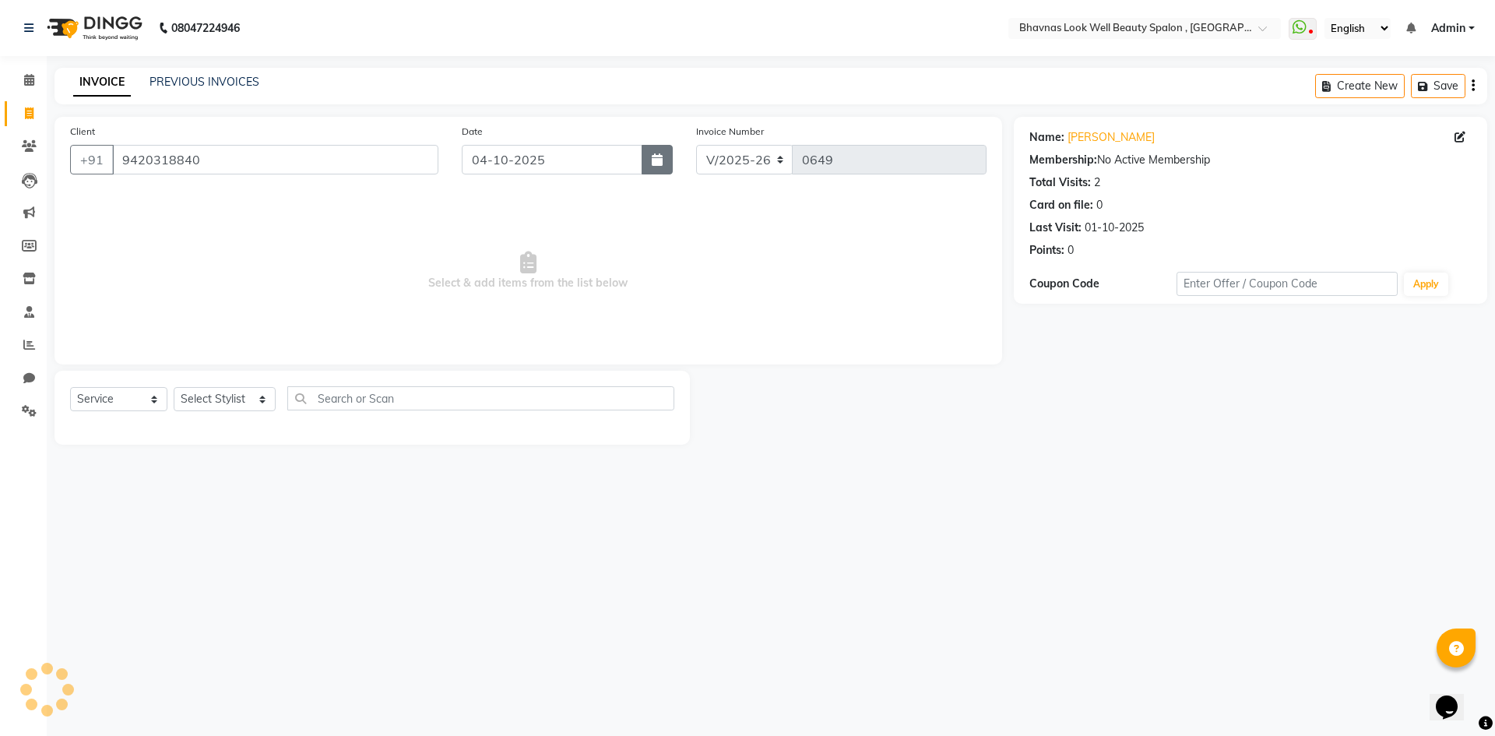
click at [663, 154] on icon "button" at bounding box center [657, 159] width 11 height 12
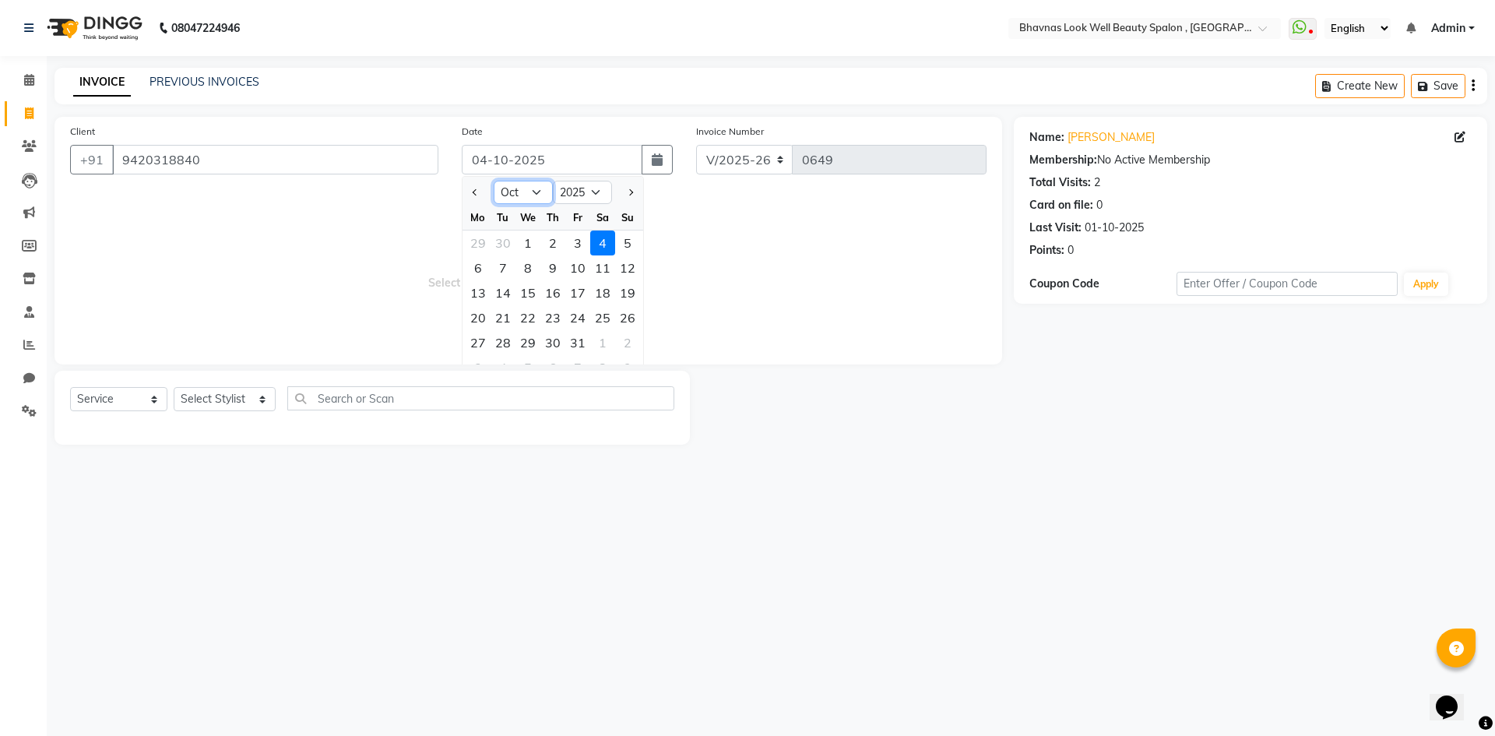
click at [521, 181] on select "Jan Feb Mar Apr May Jun [DATE] Aug Sep Oct Nov Dec" at bounding box center [523, 192] width 59 height 23
click at [494, 181] on select "Jan Feb Mar Apr May Jun [DATE] Aug Sep Oct Nov Dec" at bounding box center [523, 192] width 59 height 23
click at [612, 345] on div "31" at bounding box center [602, 342] width 25 height 25
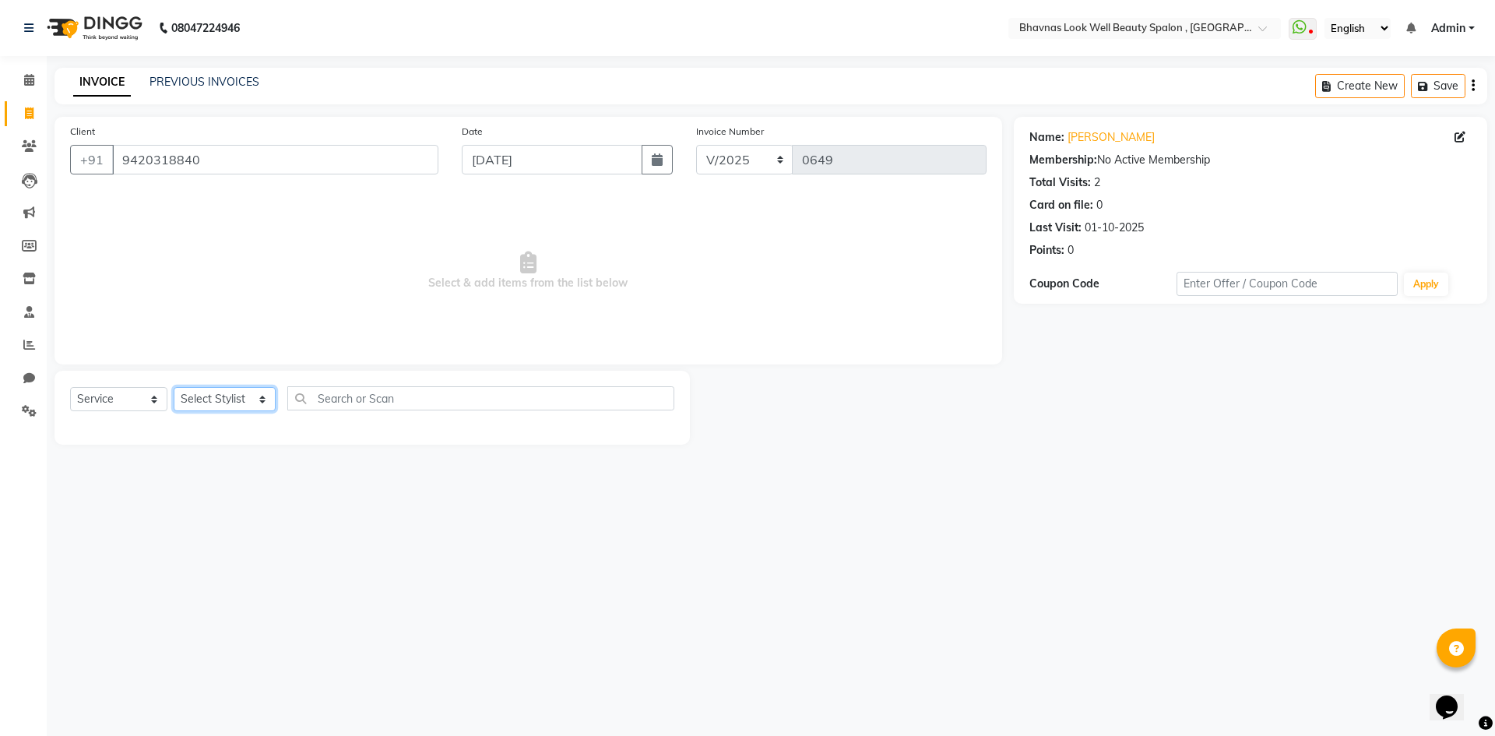
click at [192, 396] on select "Select Stylist [PERSON_NAME] [PERSON_NAME] ANMAL [PERSON_NAME] JYOTI [PERSON_NA…" at bounding box center [225, 399] width 102 height 24
click at [174, 387] on select "Select Stylist [PERSON_NAME] [PERSON_NAME] ANMAL [PERSON_NAME] JYOTI [PERSON_NA…" at bounding box center [225, 399] width 102 height 24
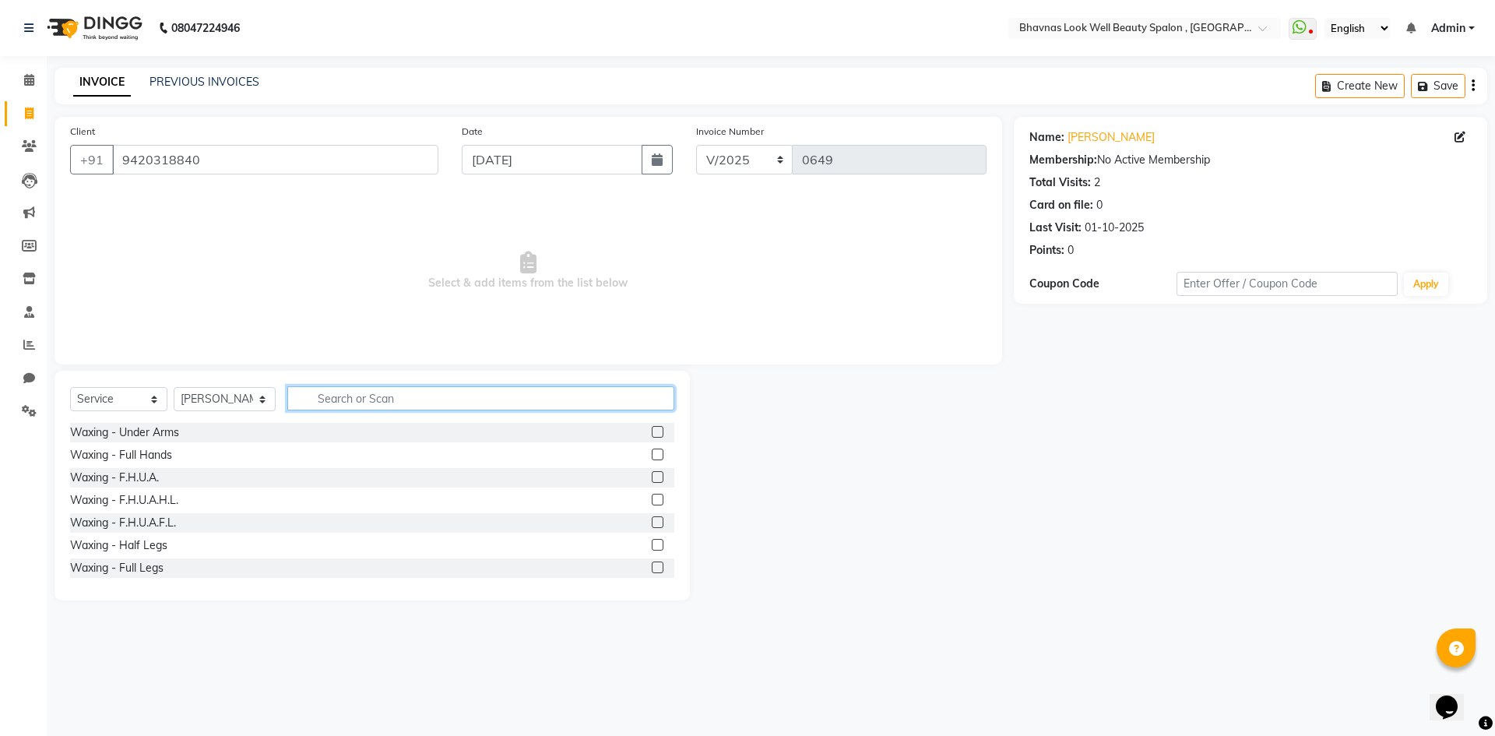
click at [365, 409] on input "text" at bounding box center [481, 398] width 388 height 24
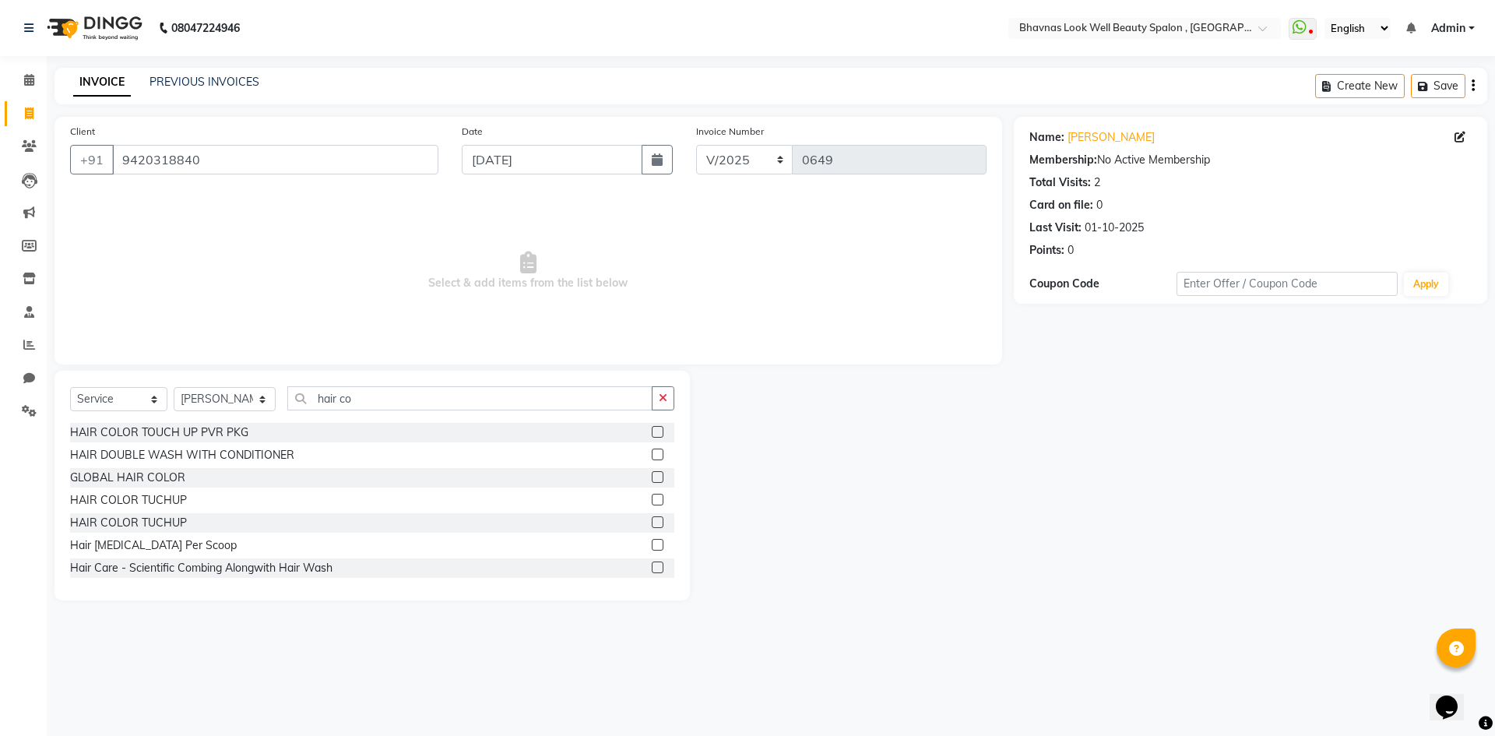
click at [652, 438] on div at bounding box center [657, 434] width 10 height 16
click at [652, 431] on label at bounding box center [658, 432] width 12 height 12
click at [652, 431] on input "checkbox" at bounding box center [657, 433] width 10 height 10
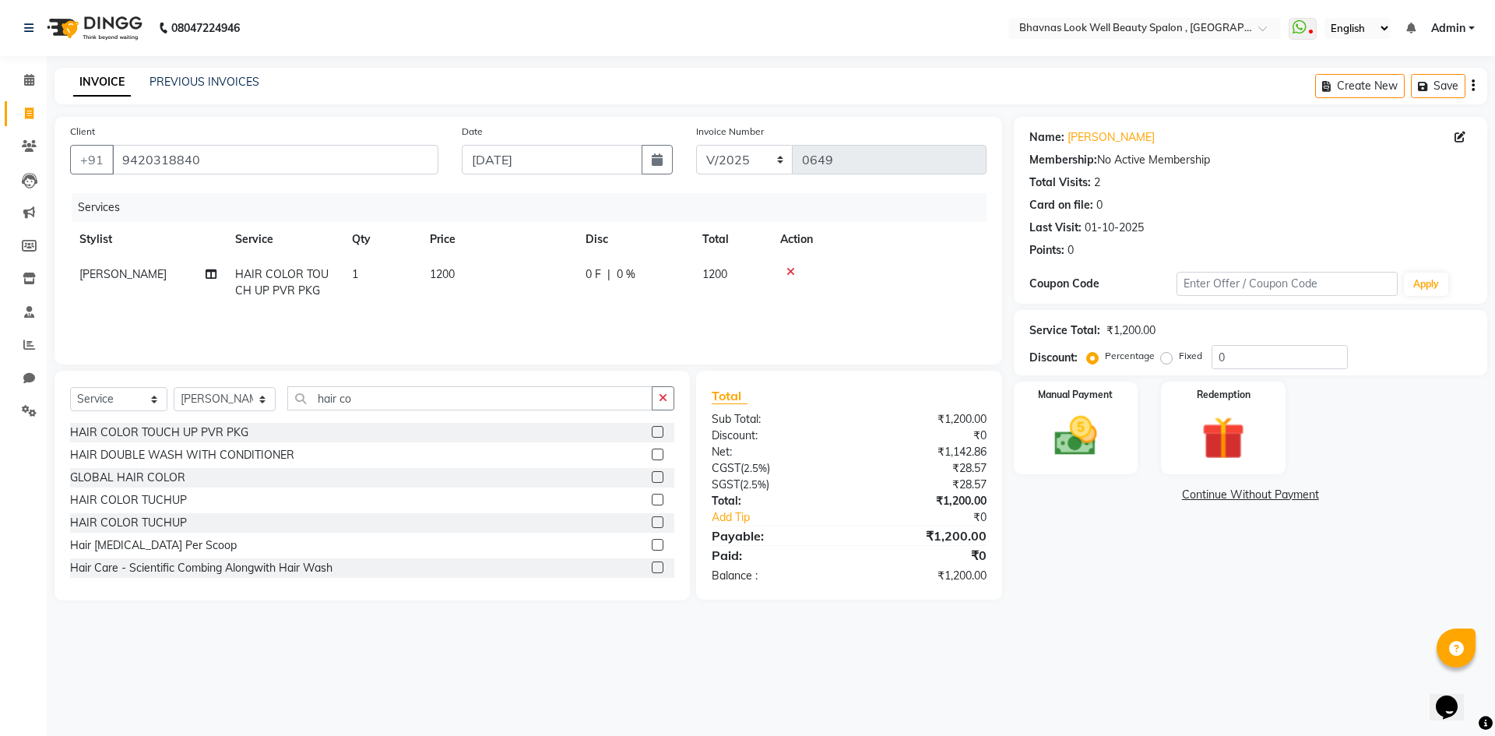
click at [474, 290] on td "1200" at bounding box center [499, 282] width 156 height 51
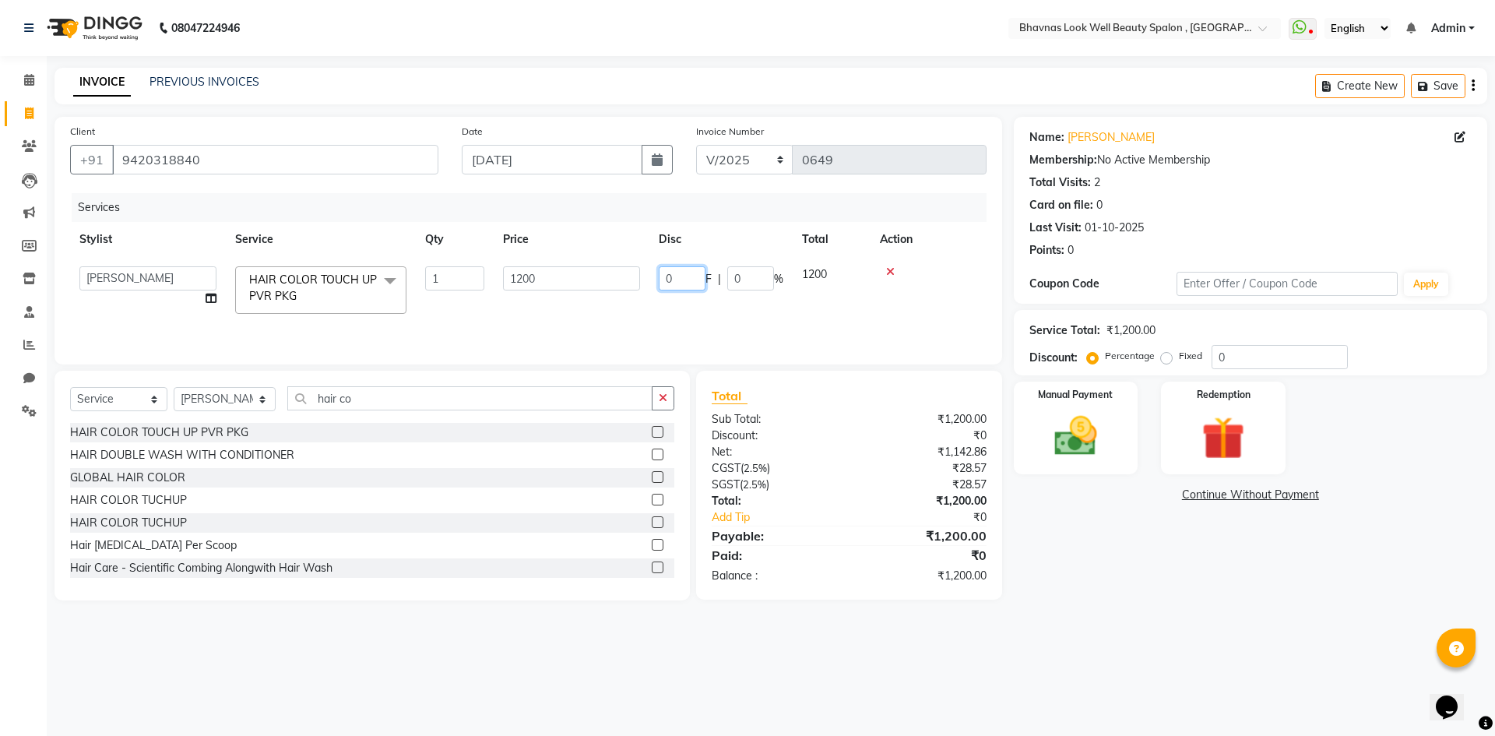
drag, startPoint x: 686, startPoint y: 277, endPoint x: 666, endPoint y: 281, distance: 20.6
click at [666, 281] on input "0" at bounding box center [682, 278] width 47 height 24
click at [849, 323] on div "Services Stylist Service Qty Price Disc Total Action [PERSON_NAME] [PERSON_NAME…" at bounding box center [528, 271] width 917 height 156
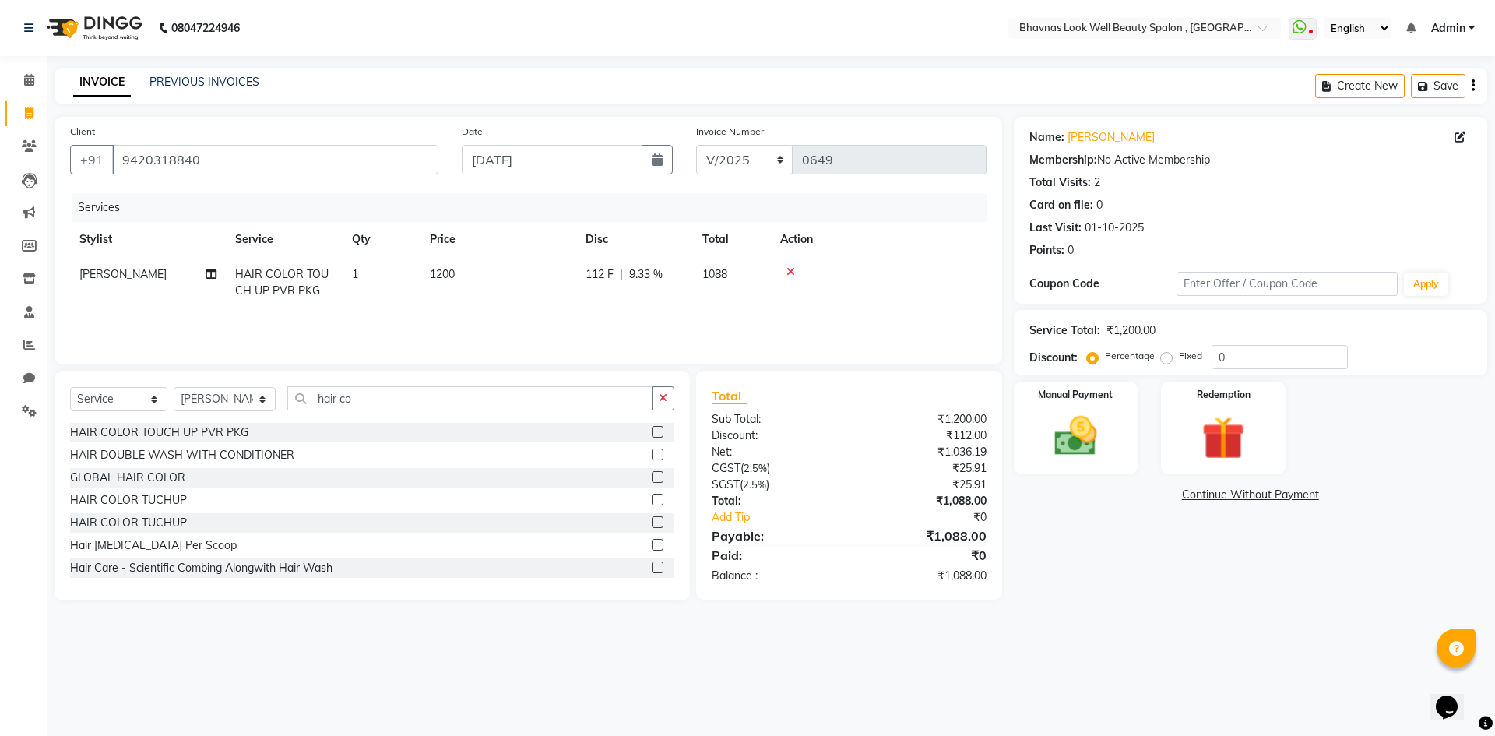
click at [719, 289] on td "1088" at bounding box center [732, 282] width 78 height 51
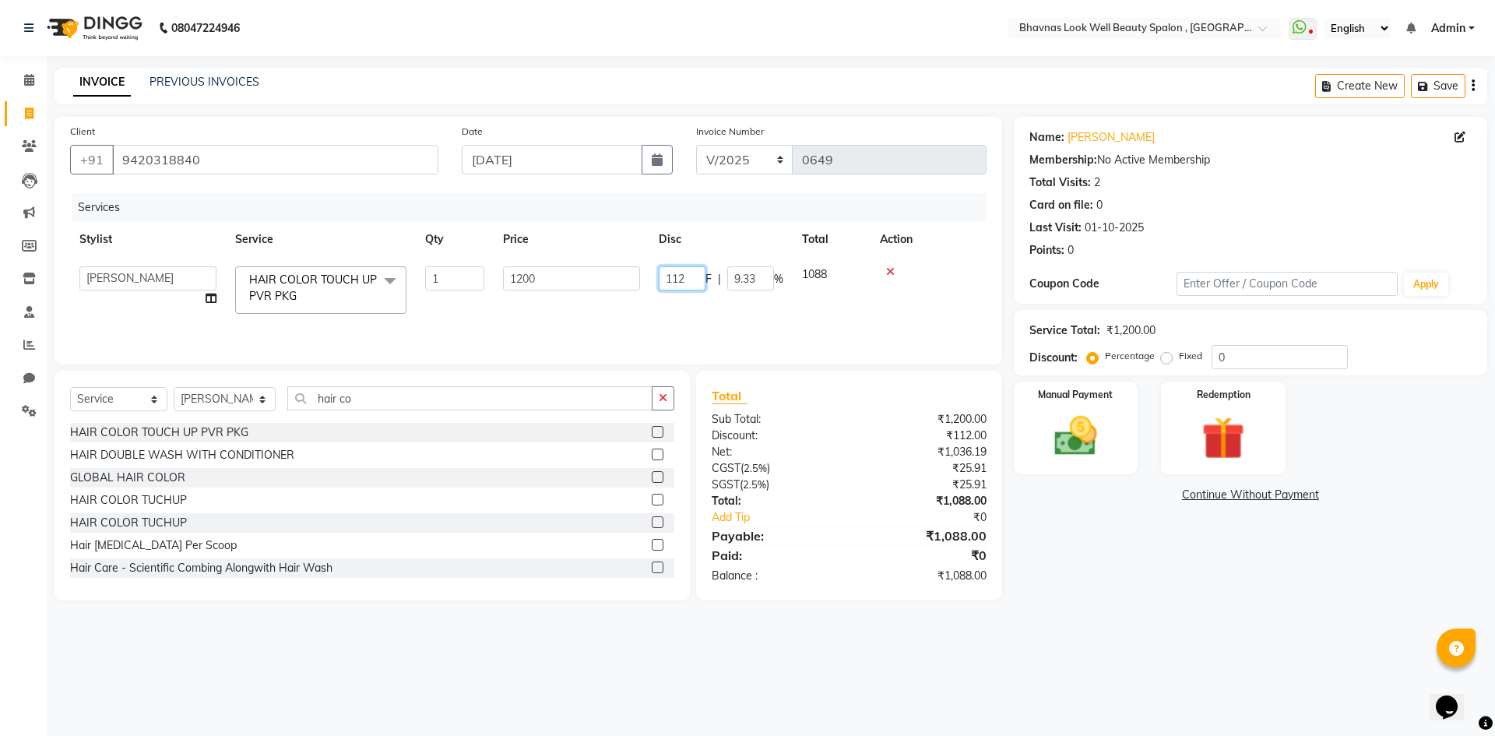
drag, startPoint x: 688, startPoint y: 276, endPoint x: 674, endPoint y: 276, distance: 14.0
click at [674, 276] on input "112" at bounding box center [682, 278] width 47 height 24
click at [697, 293] on tr "[PERSON_NAME] [PERSON_NAME] ANMAL [PERSON_NAME] JYOTI [PERSON_NAME] CHANDPUR [P…" at bounding box center [528, 290] width 917 height 66
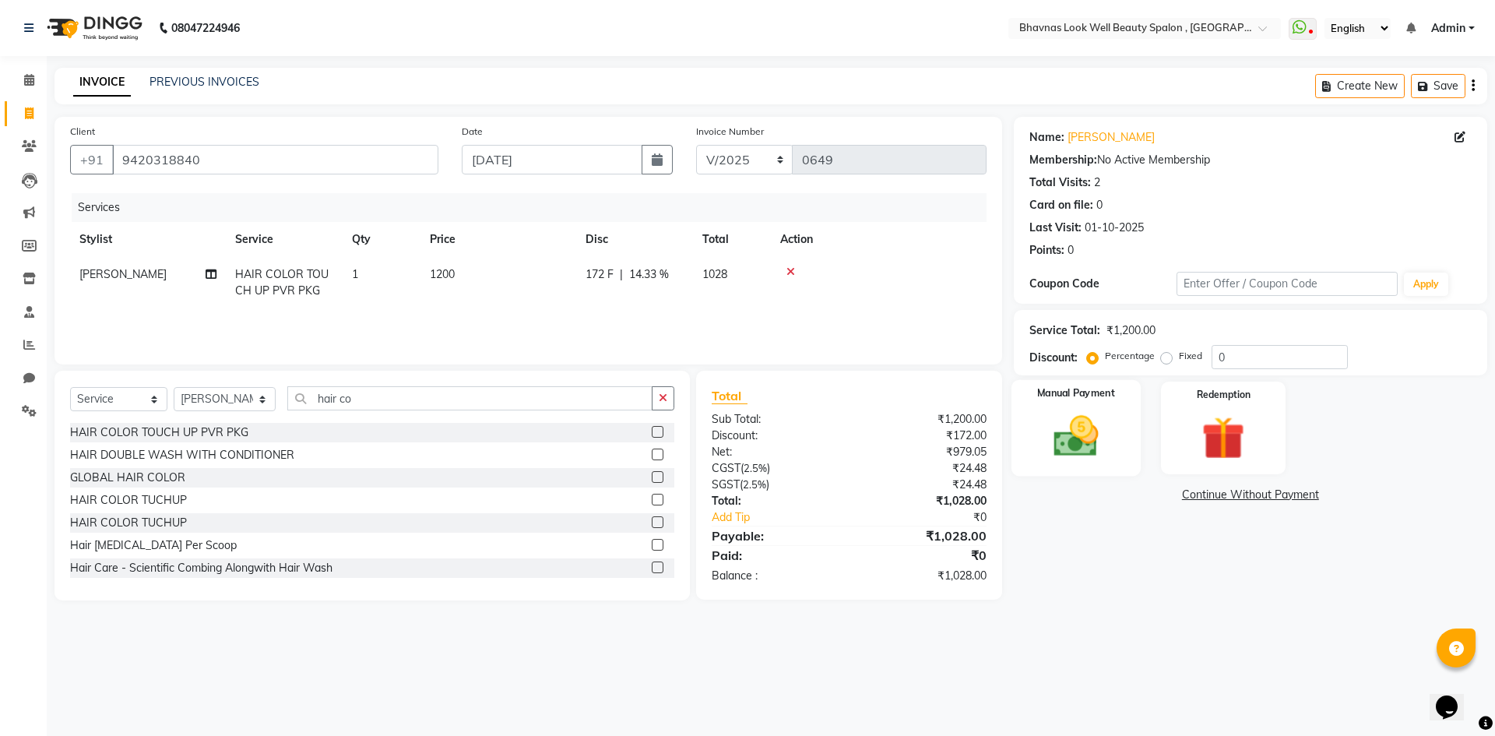
click at [1075, 417] on img at bounding box center [1076, 435] width 72 height 51
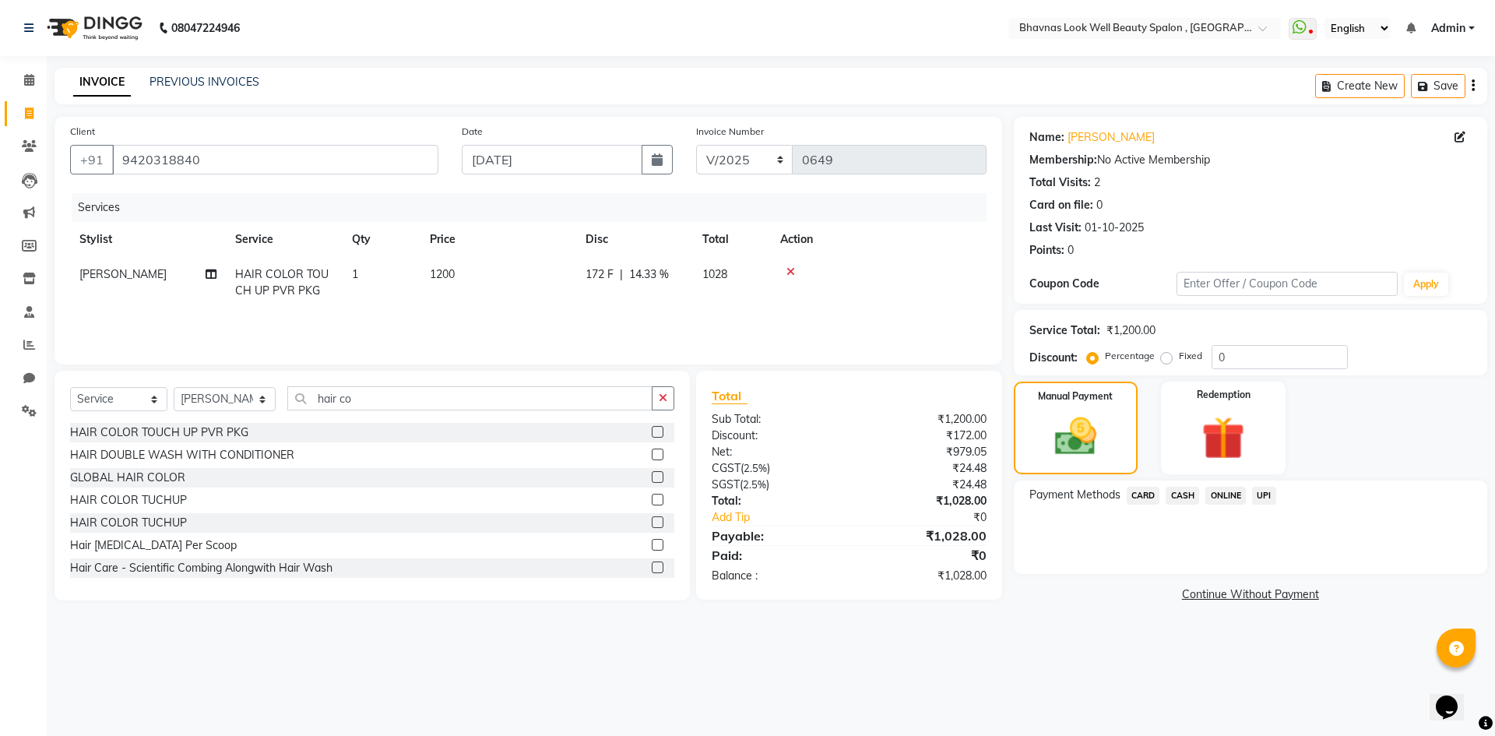
click at [1193, 493] on span "CASH" at bounding box center [1182, 496] width 33 height 18
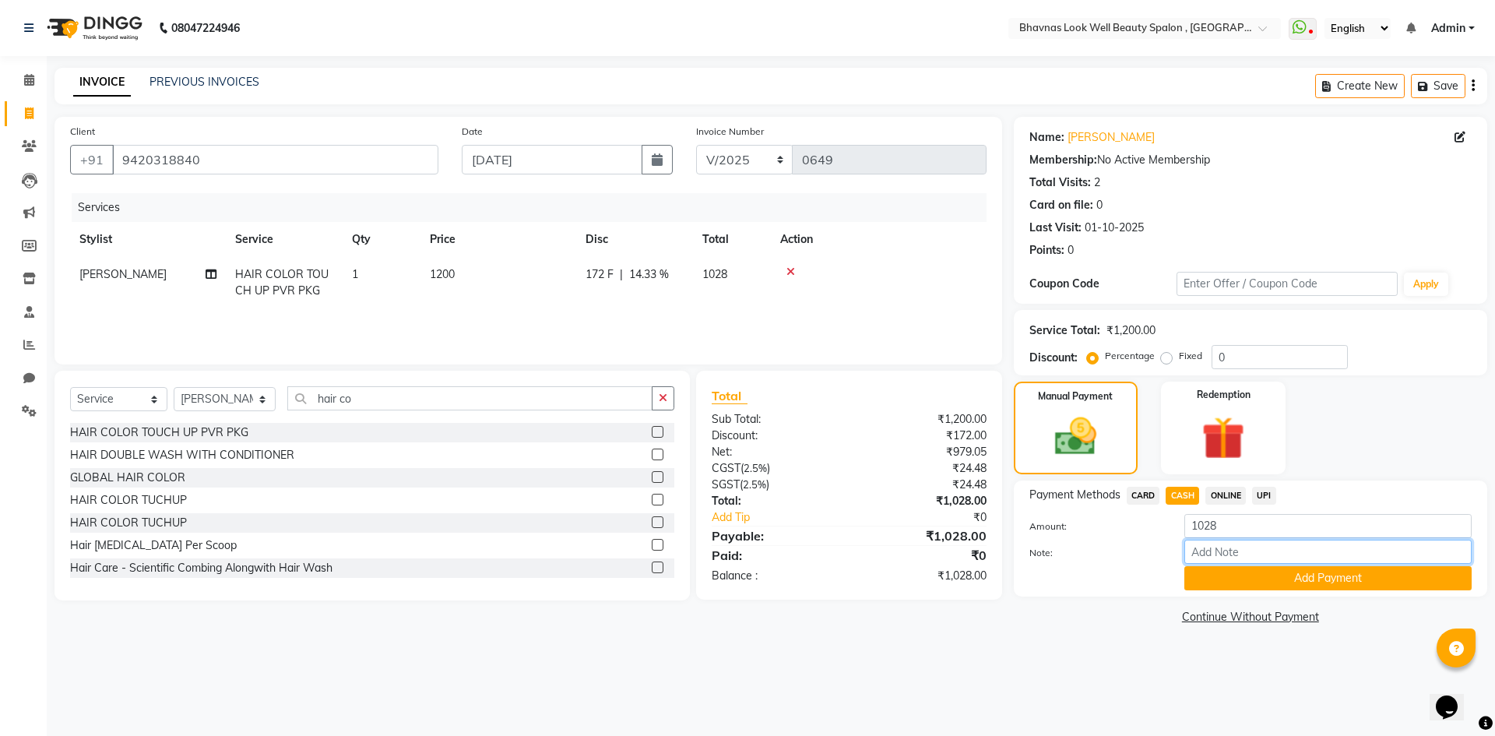
click at [1230, 559] on input "Note:" at bounding box center [1327, 552] width 287 height 24
click at [1315, 581] on button "Add Payment" at bounding box center [1327, 578] width 287 height 24
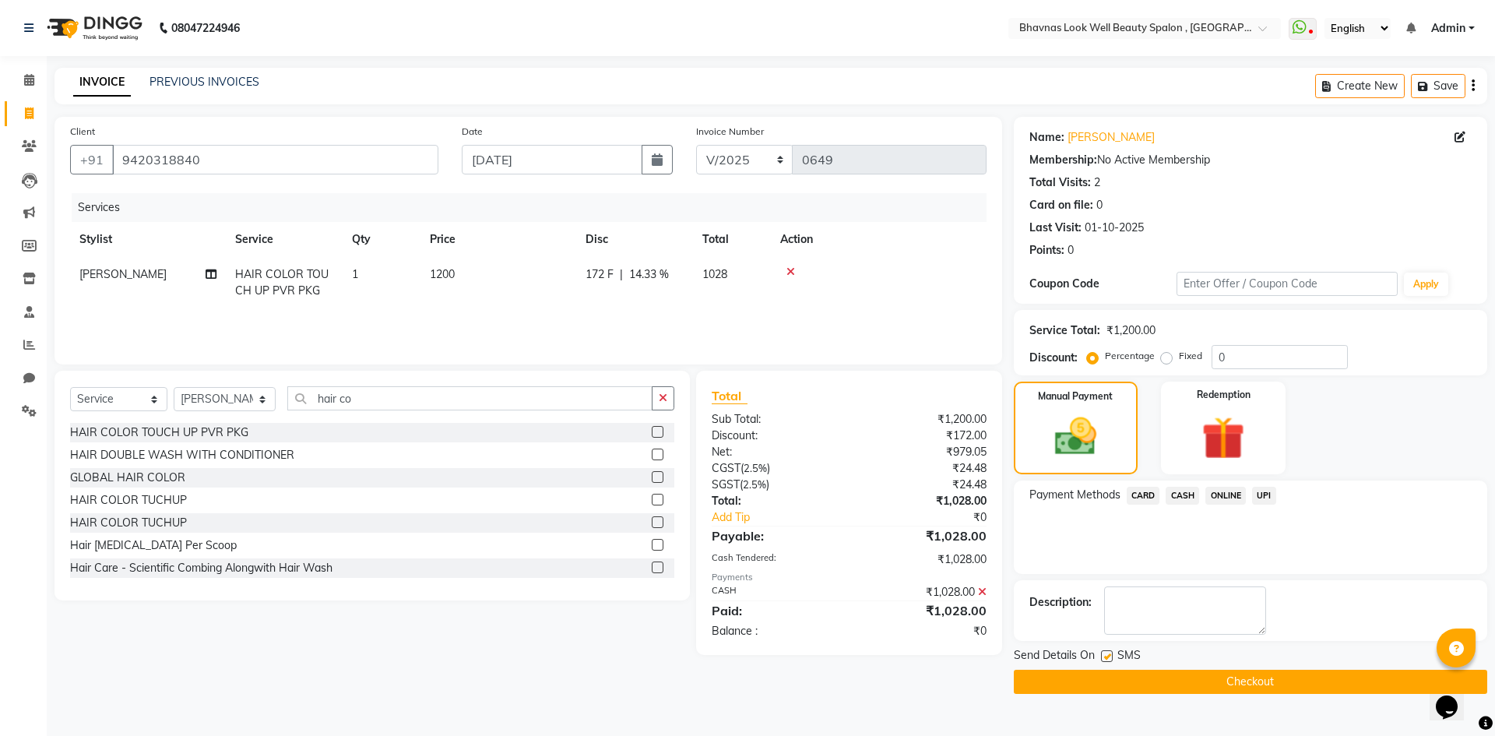
click at [1107, 654] on label at bounding box center [1107, 656] width 12 height 12
click at [1107, 654] on input "checkbox" at bounding box center [1106, 657] width 10 height 10
click at [1249, 680] on button "Checkout" at bounding box center [1250, 682] width 473 height 24
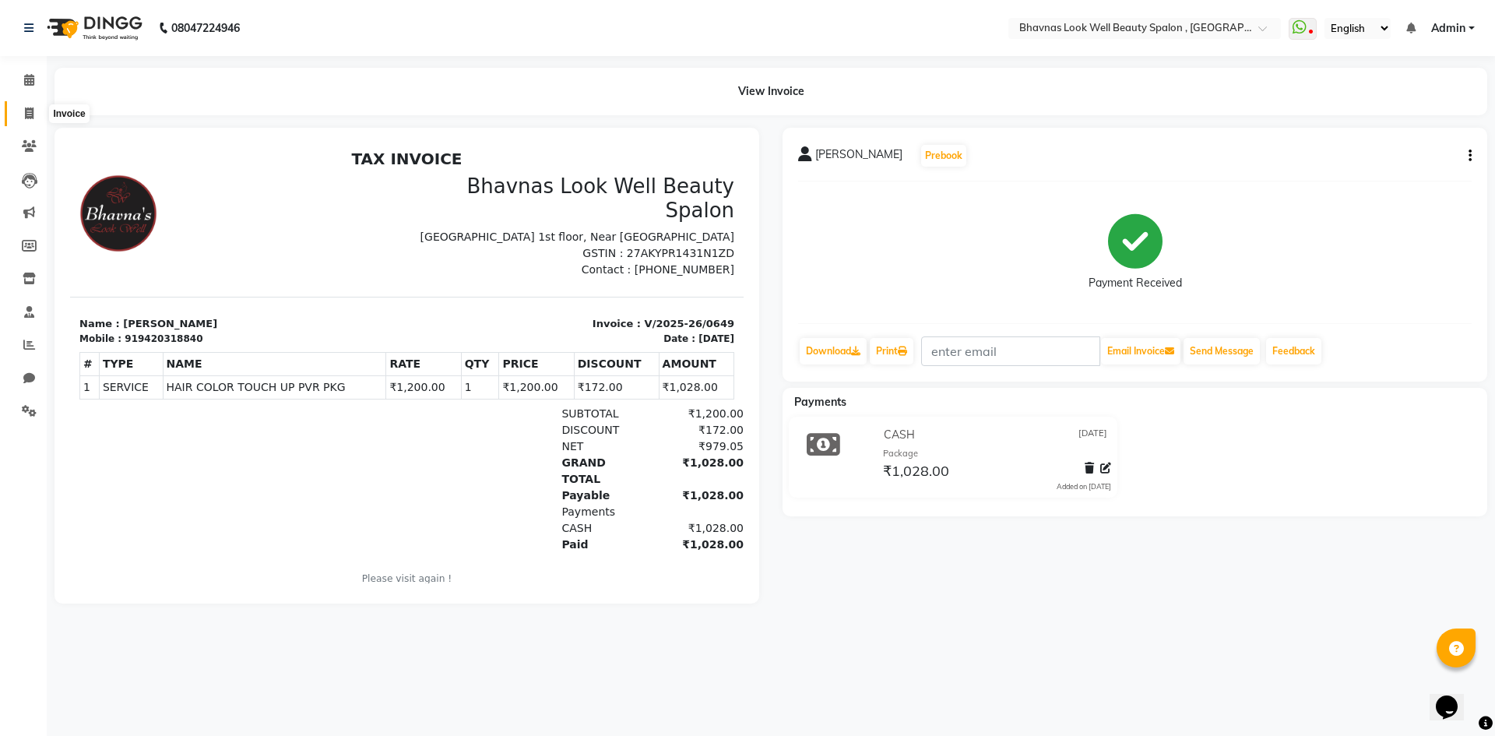
click at [33, 114] on icon at bounding box center [29, 113] width 9 height 12
